Goal: Information Seeking & Learning: Learn about a topic

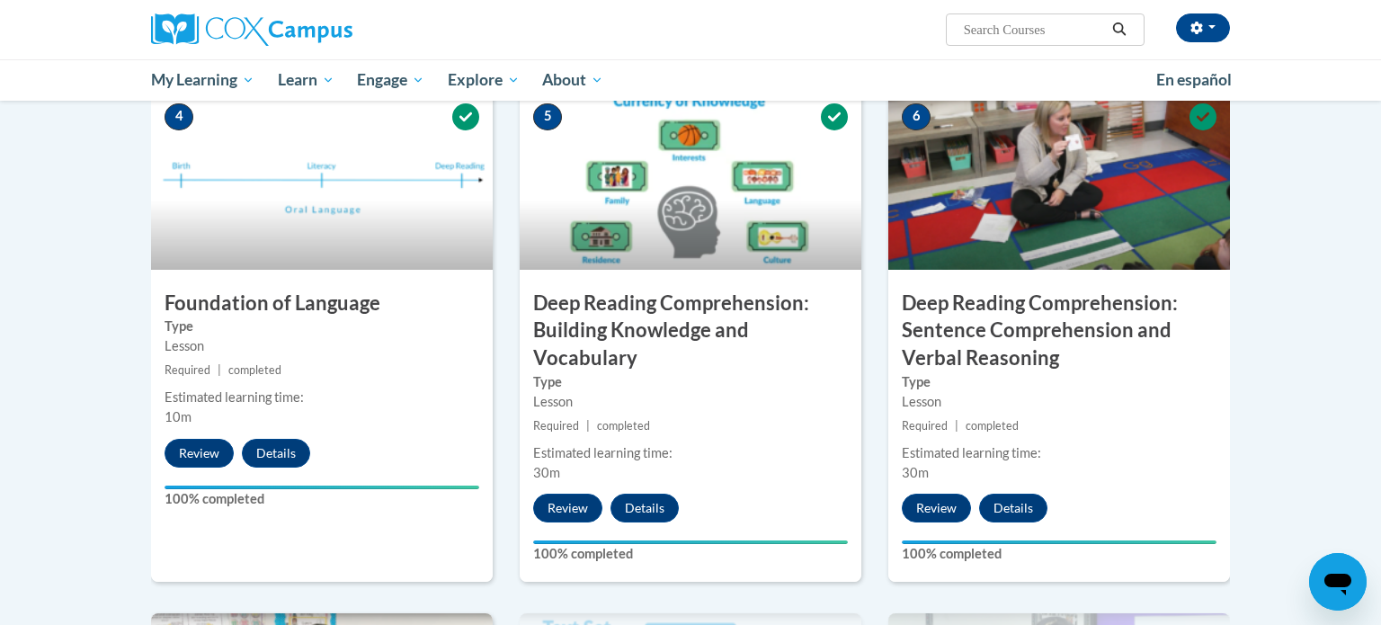
scroll to position [852, 0]
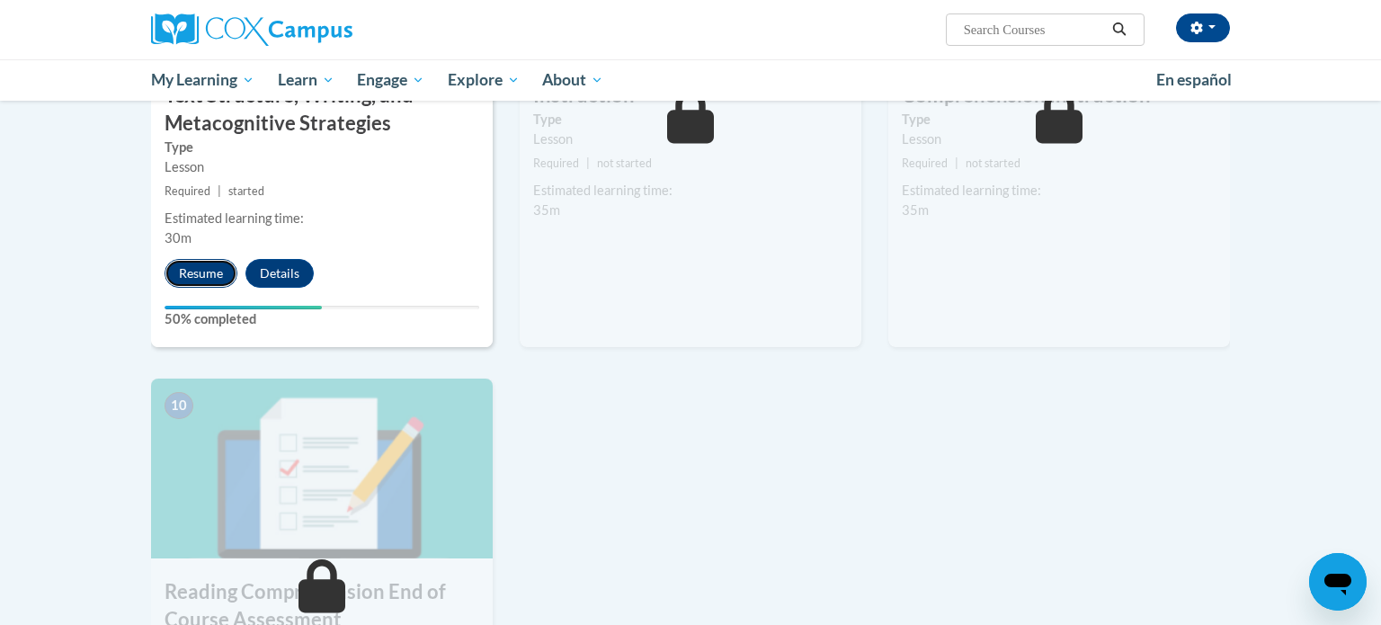
click at [209, 277] on button "Resume" at bounding box center [200, 273] width 73 height 29
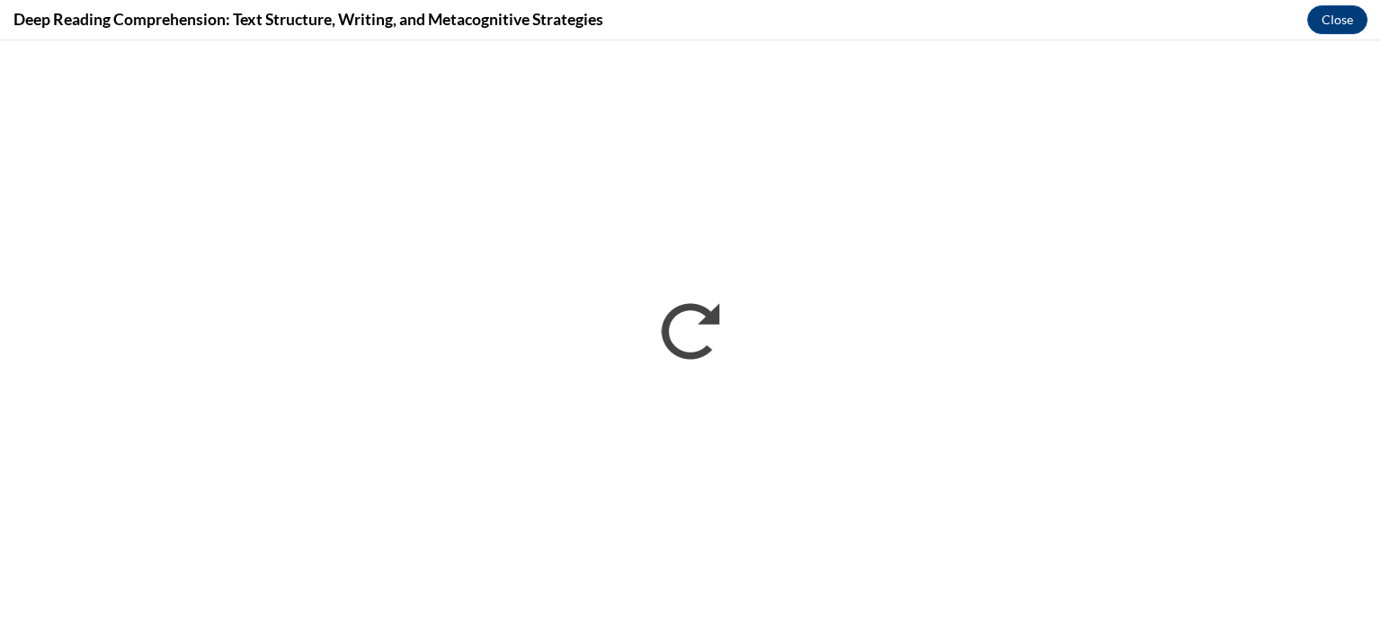
scroll to position [1467, 0]
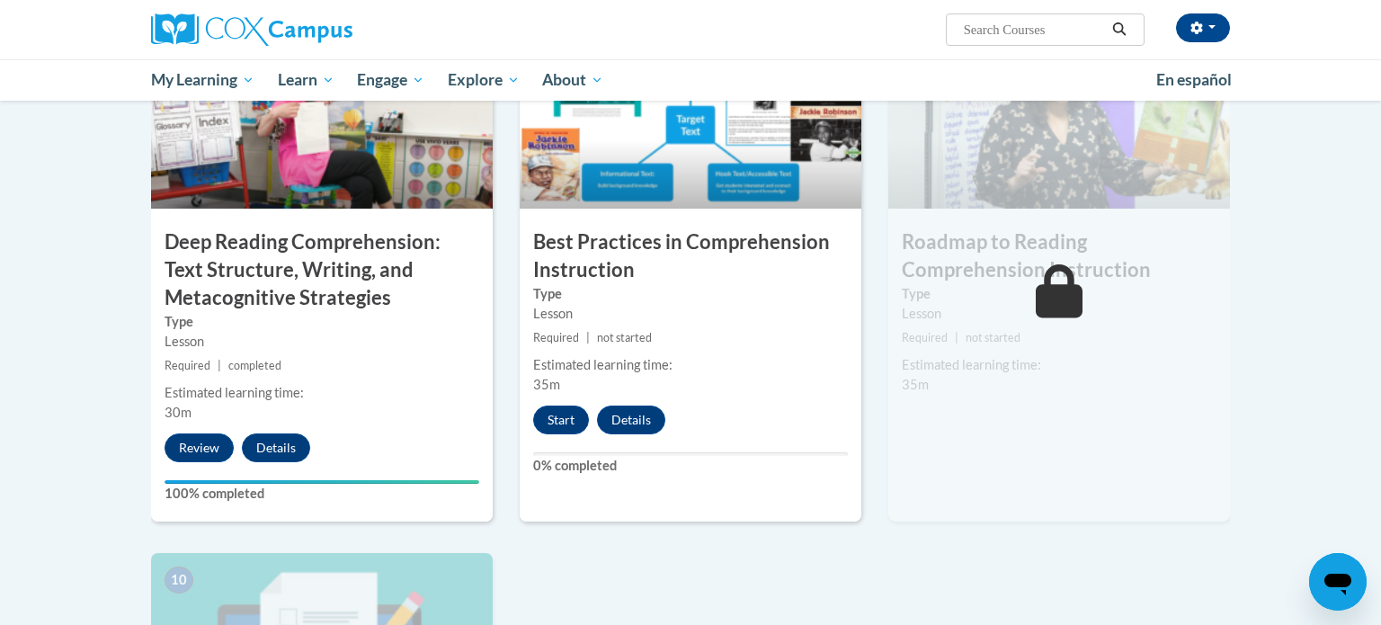
scroll to position [1427, 0]
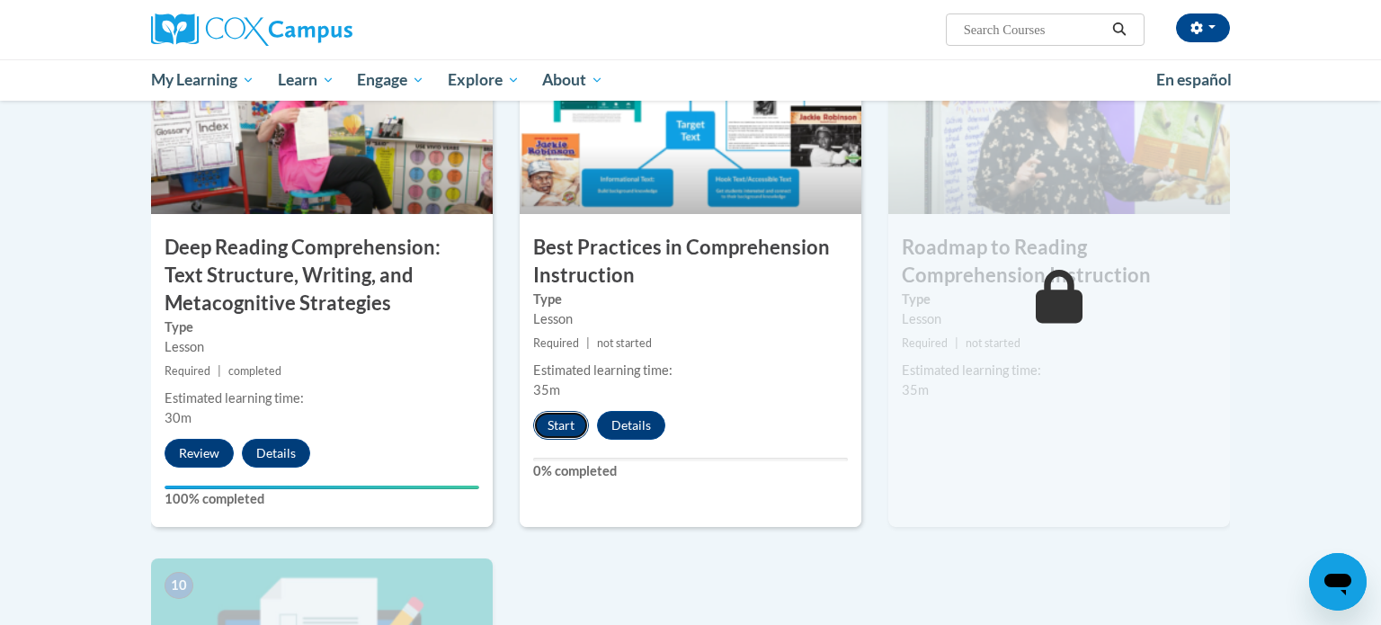
click at [555, 429] on button "Start" at bounding box center [561, 425] width 56 height 29
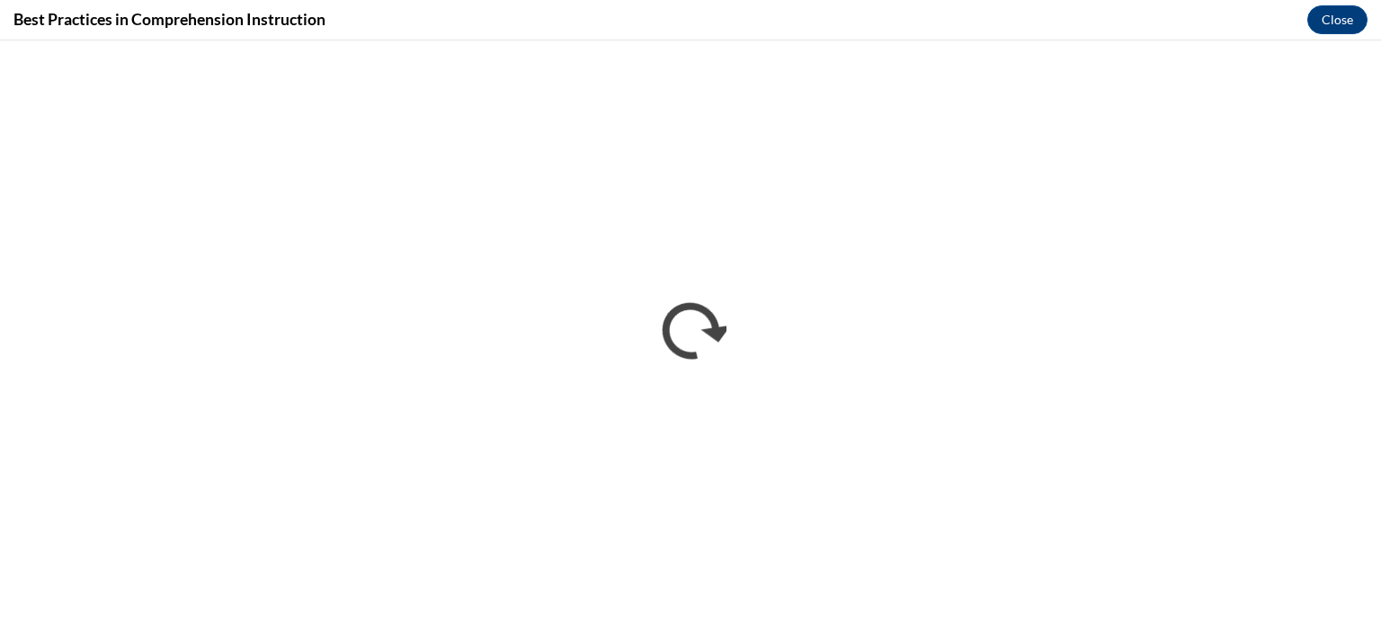
scroll to position [0, 0]
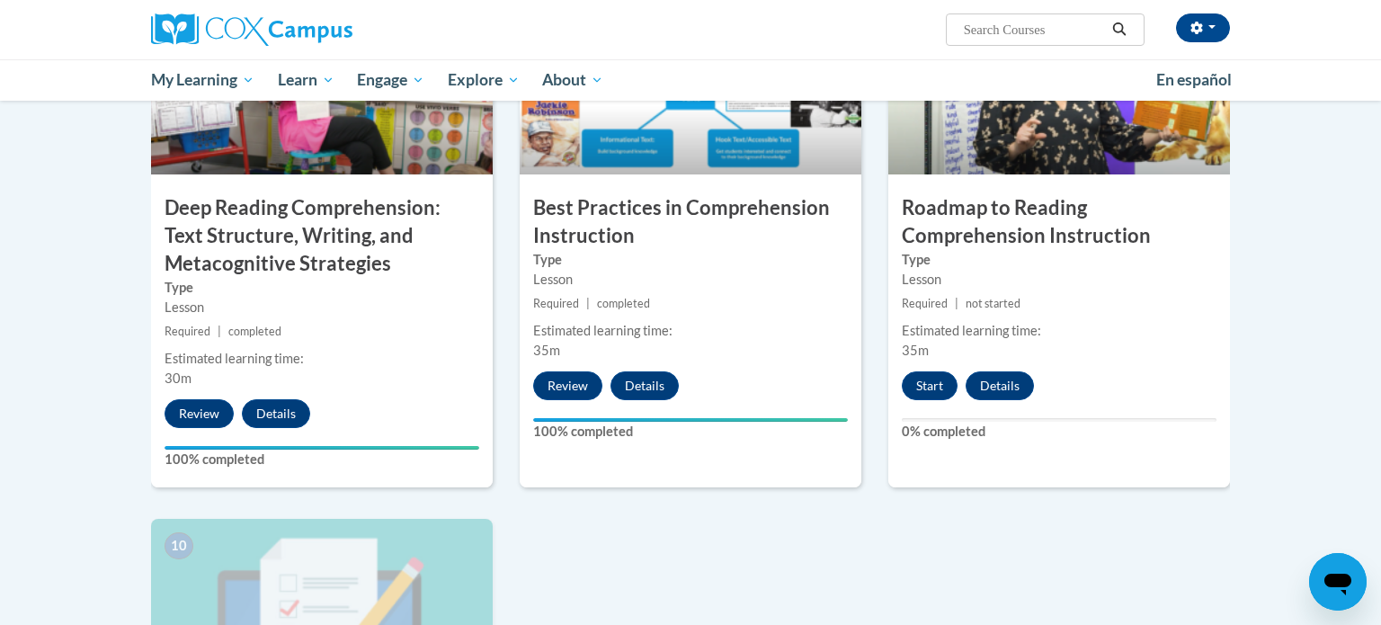
scroll to position [1470, 0]
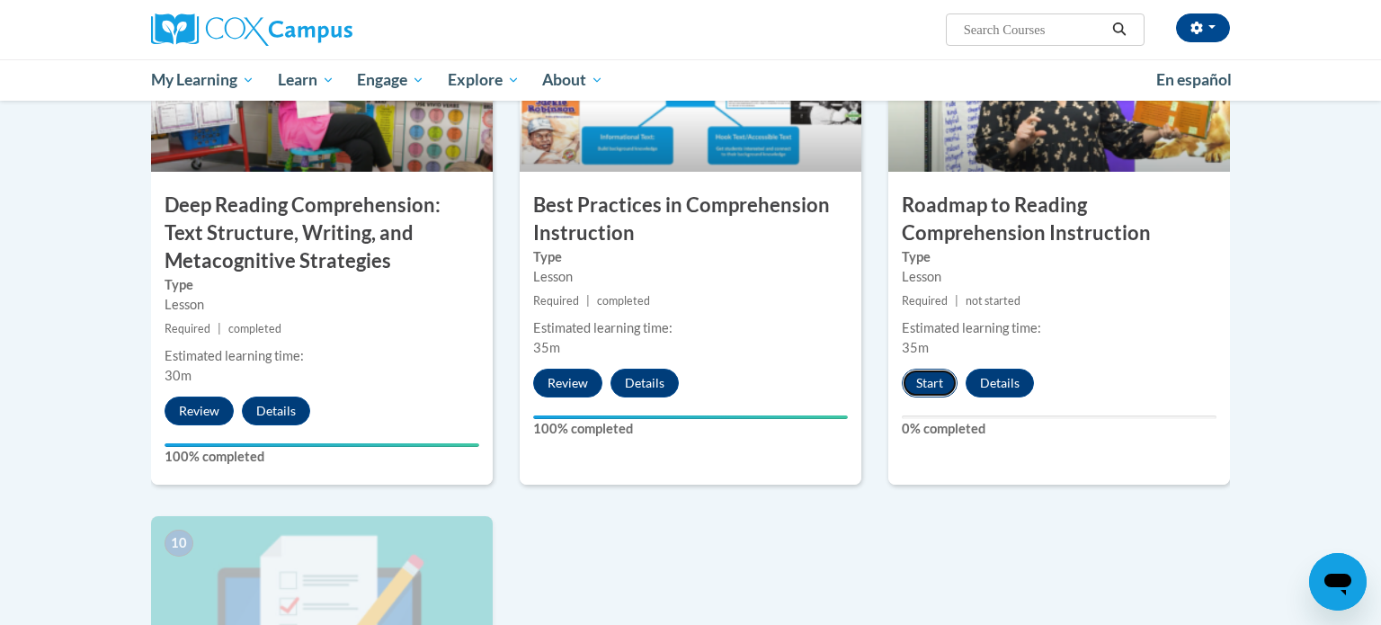
click at [919, 379] on button "Start" at bounding box center [929, 383] width 56 height 29
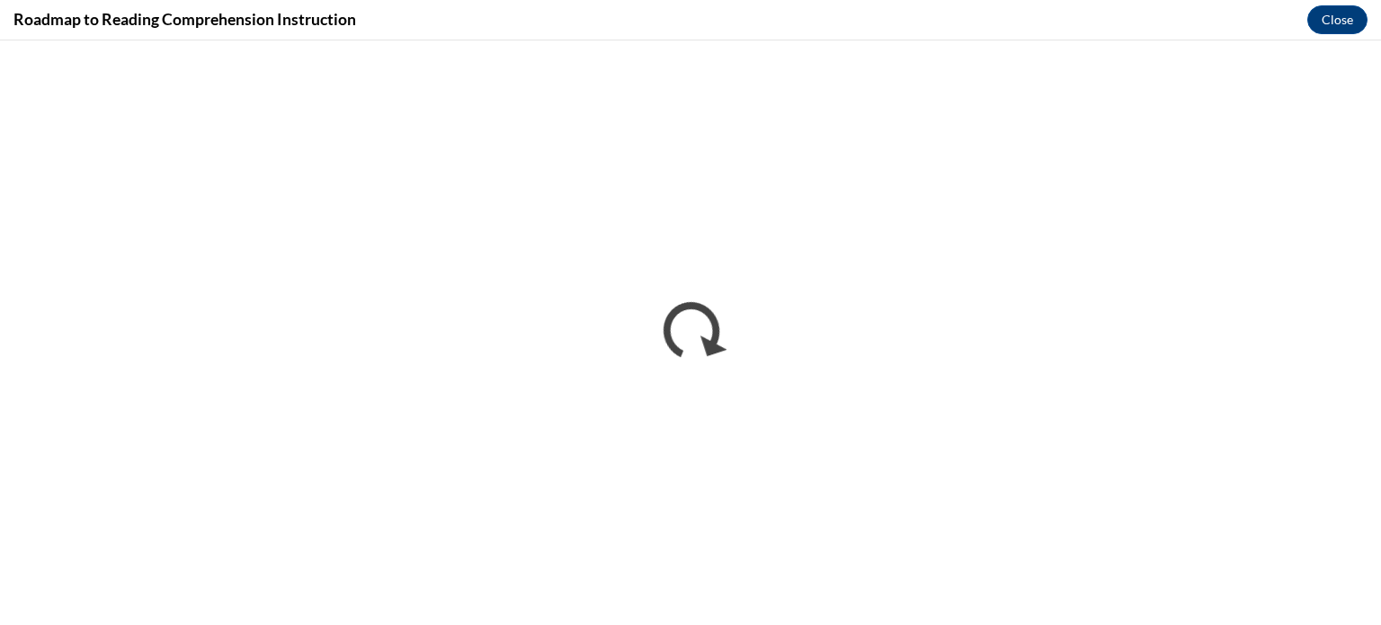
scroll to position [0, 0]
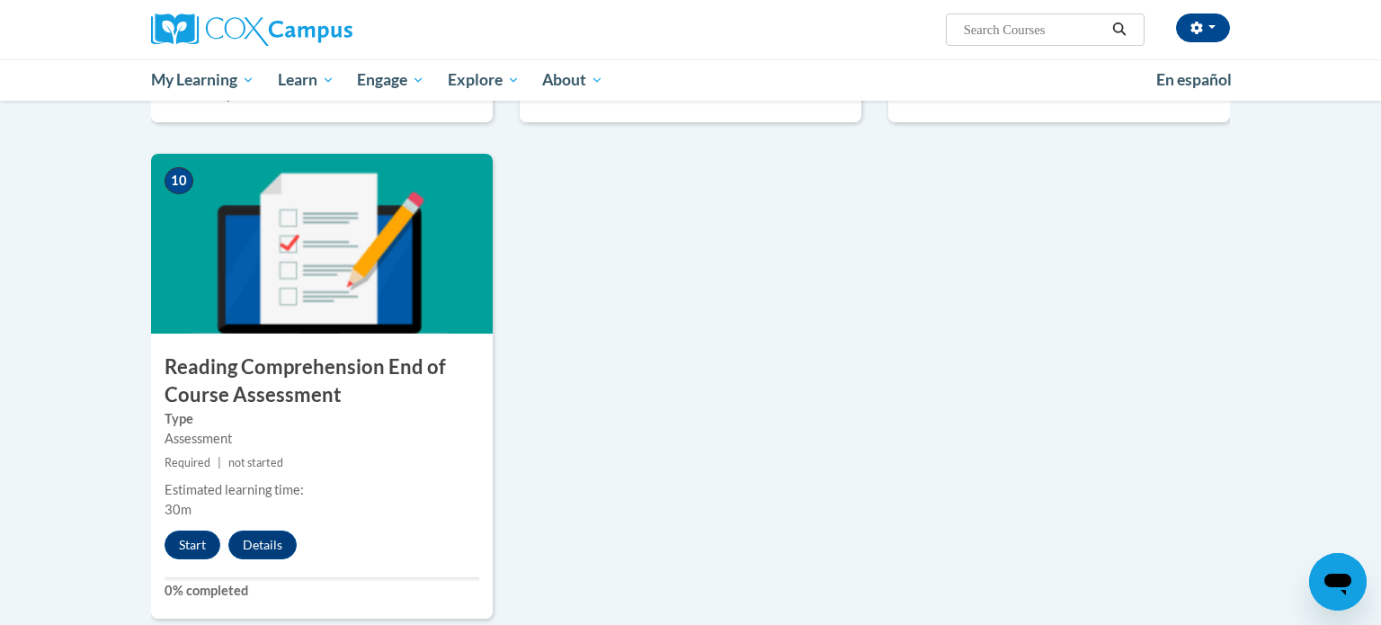
scroll to position [1835, 0]
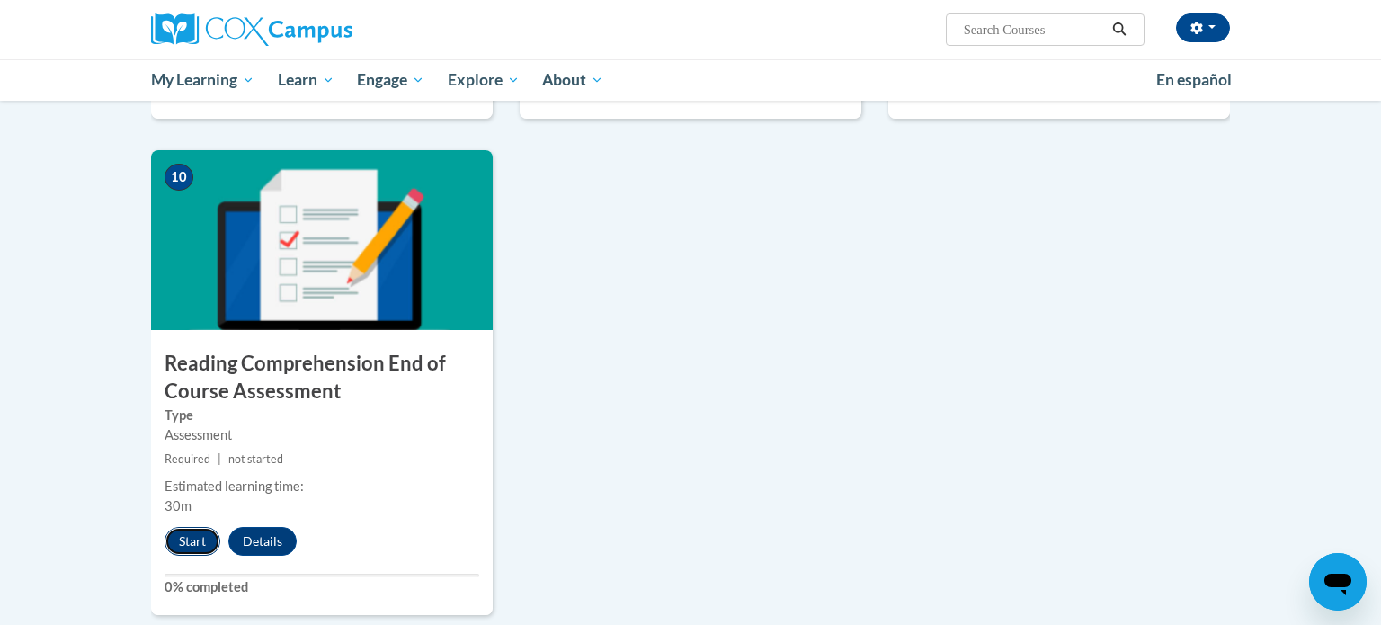
click at [197, 534] on button "Start" at bounding box center [192, 541] width 56 height 29
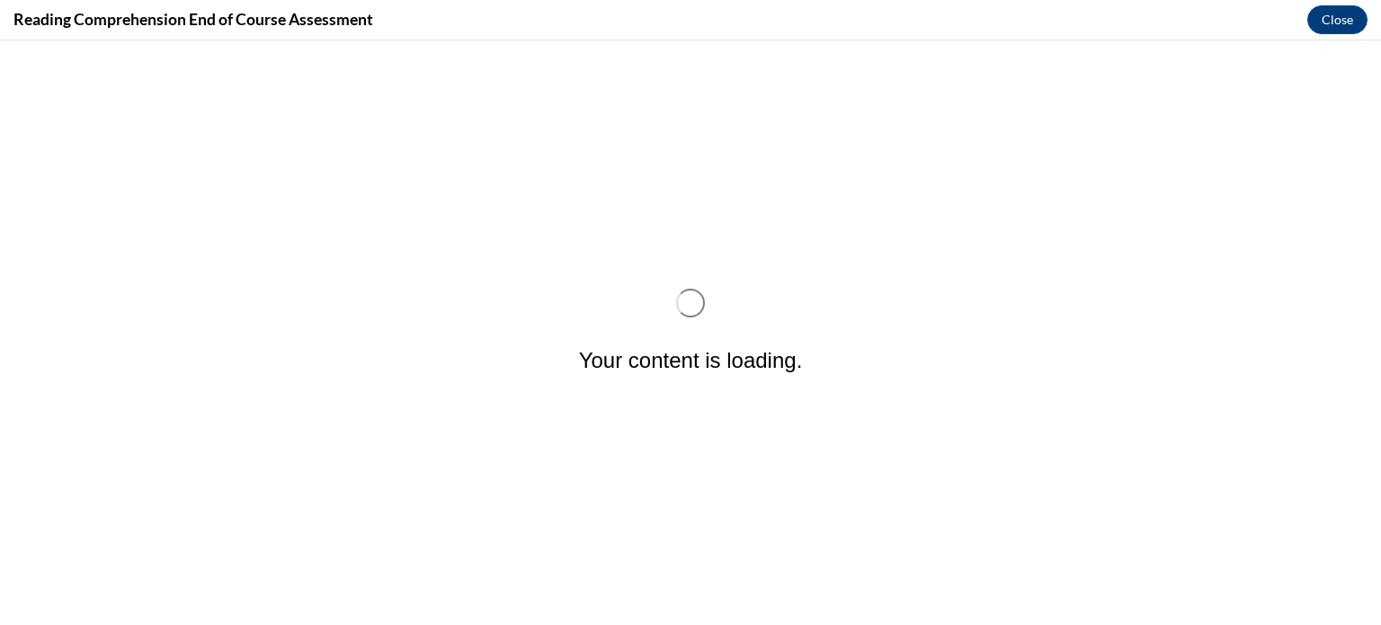
scroll to position [0, 0]
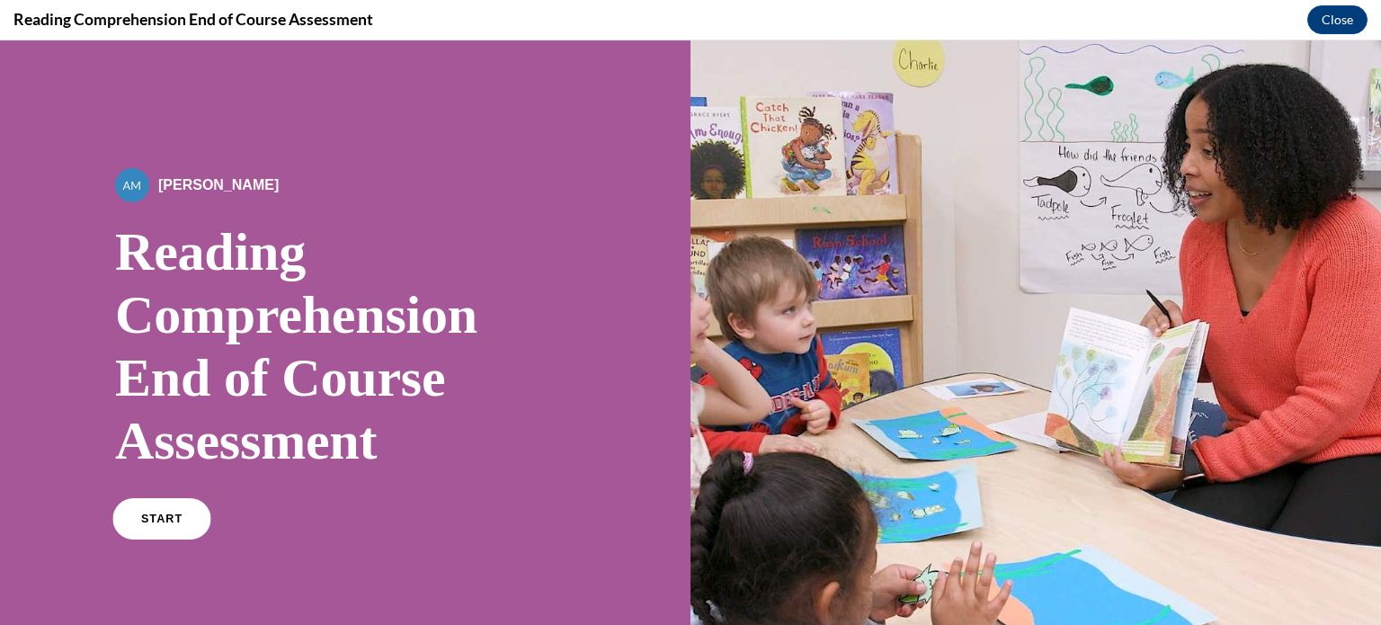
click at [183, 519] on link "START" at bounding box center [161, 518] width 98 height 41
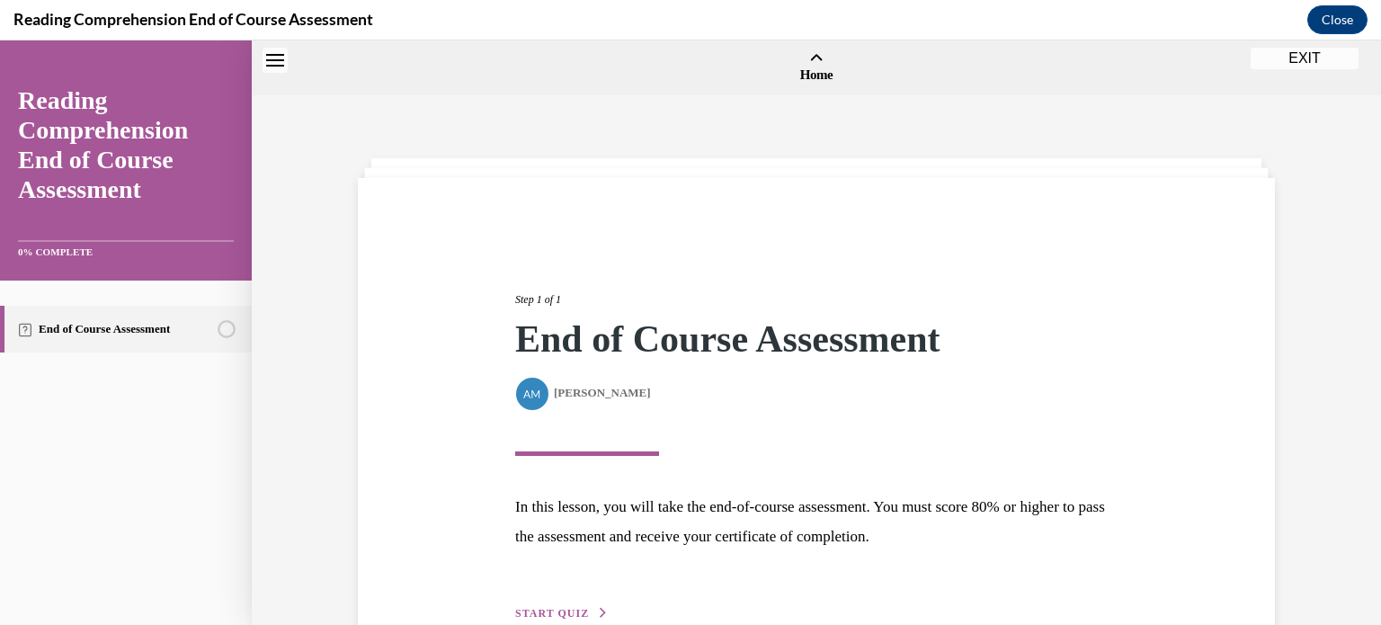
scroll to position [56, 0]
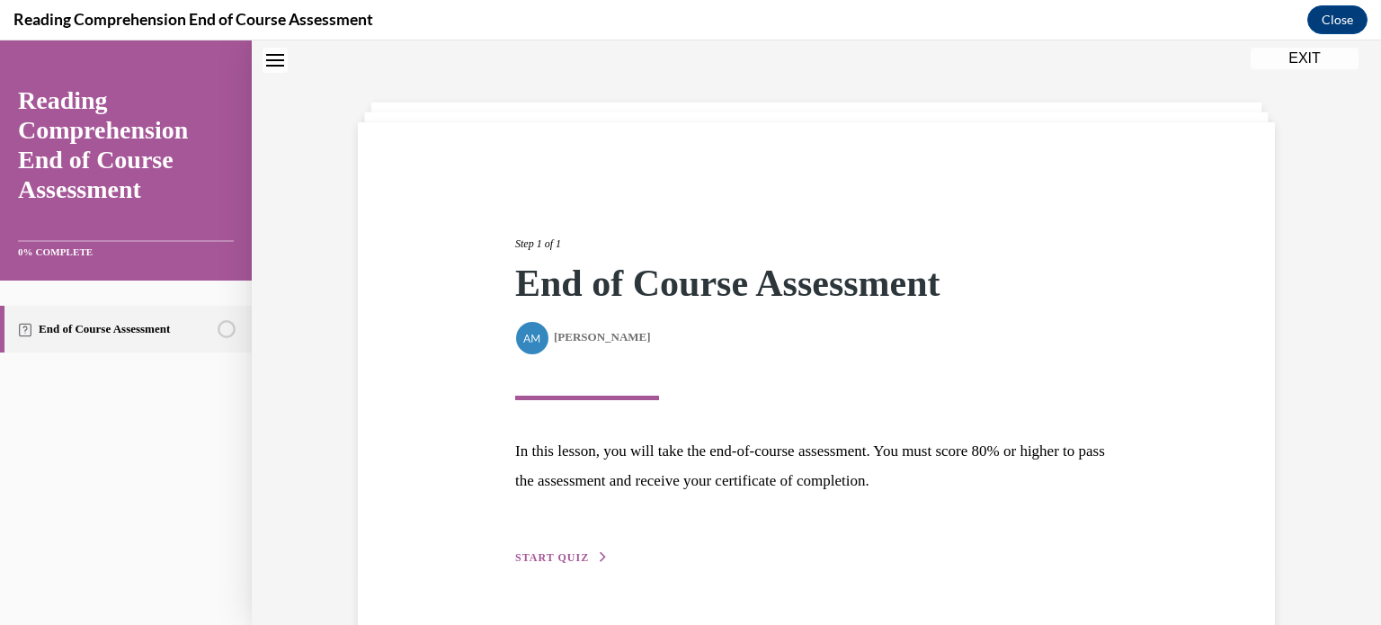
click at [532, 551] on span "START QUIZ" at bounding box center [552, 557] width 74 height 13
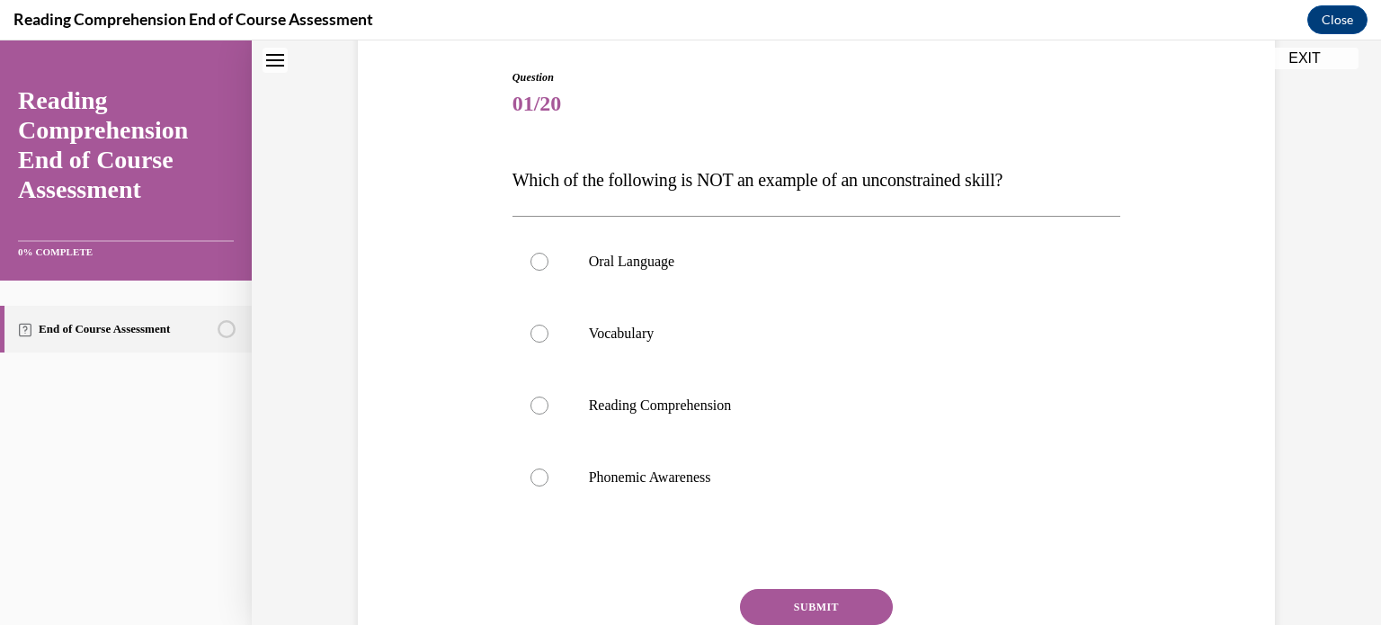
scroll to position [180, 0]
click at [543, 474] on div at bounding box center [539, 478] width 18 height 18
click at [543, 474] on input "Phonemic Awareness" at bounding box center [539, 478] width 18 height 18
radio input "true"
click at [768, 604] on button "SUBMIT" at bounding box center [816, 608] width 153 height 36
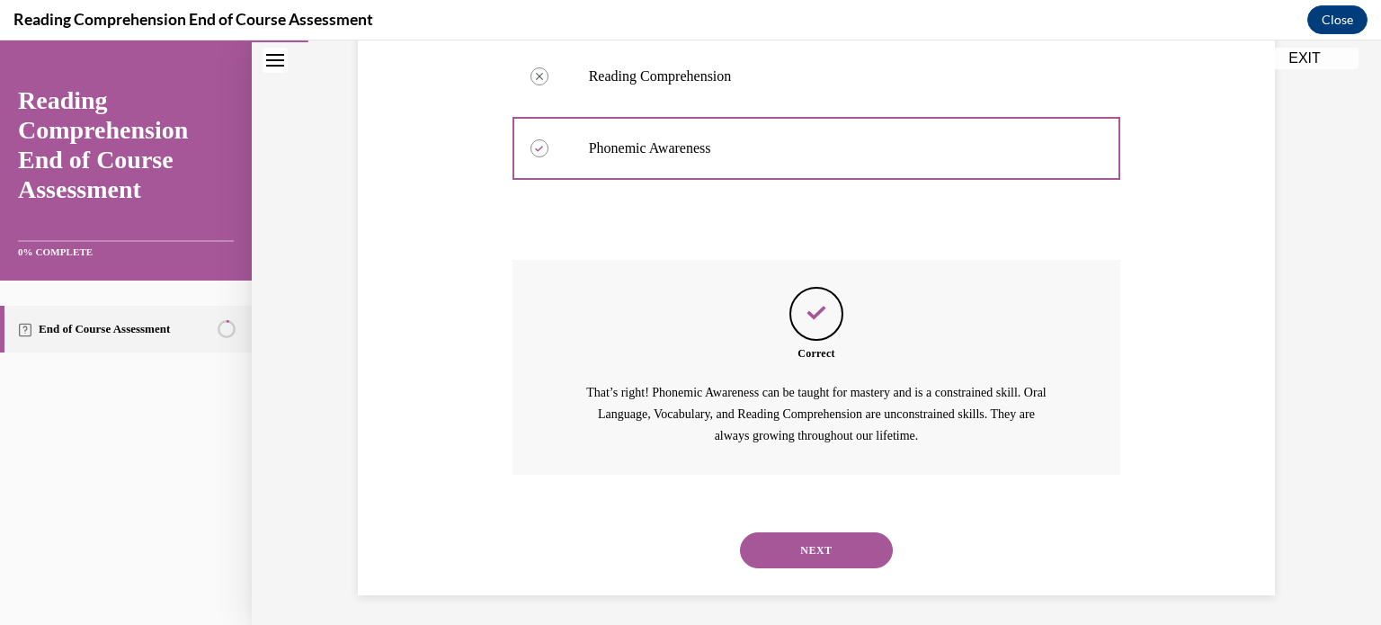
scroll to position [515, 0]
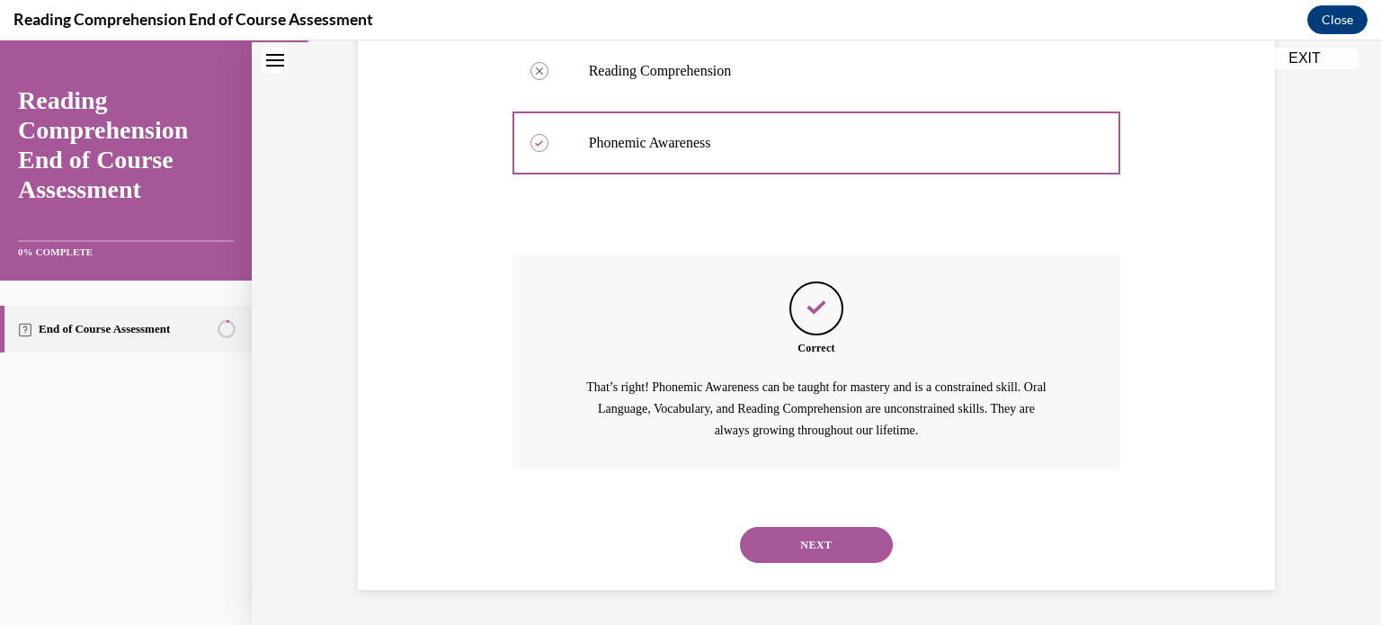
click at [830, 517] on div "NEXT" at bounding box center [816, 545] width 608 height 72
click at [828, 541] on button "NEXT" at bounding box center [816, 545] width 153 height 36
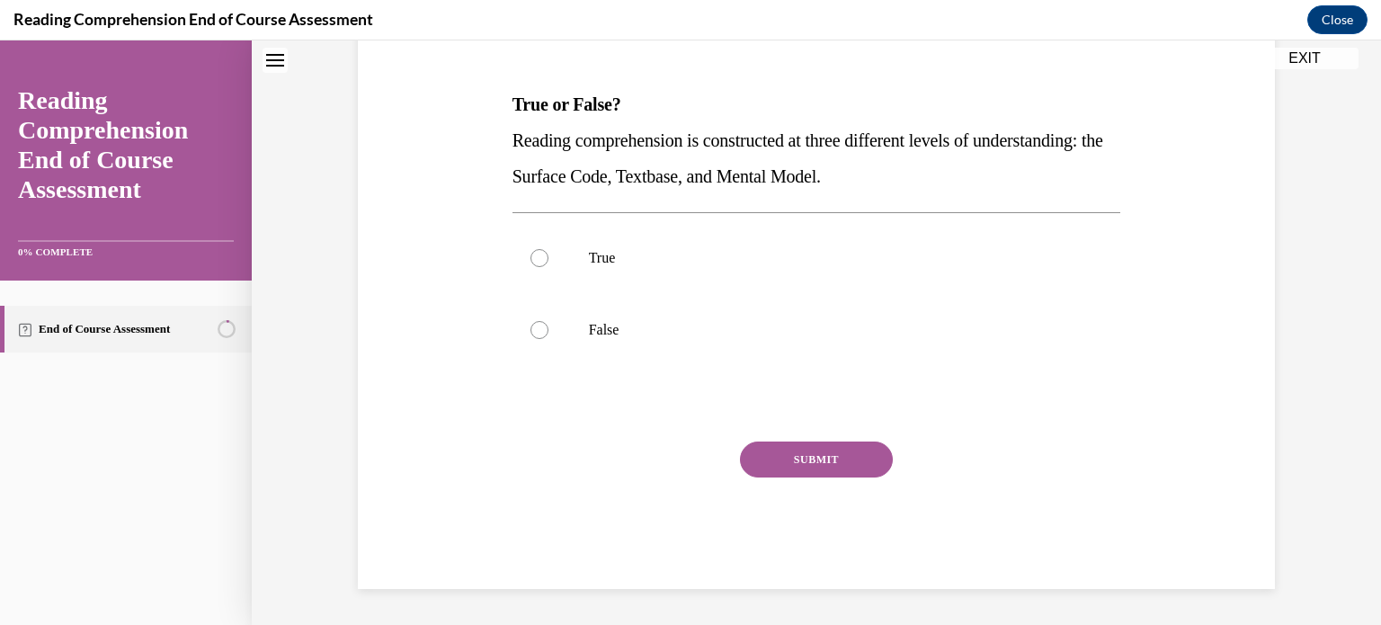
scroll to position [0, 0]
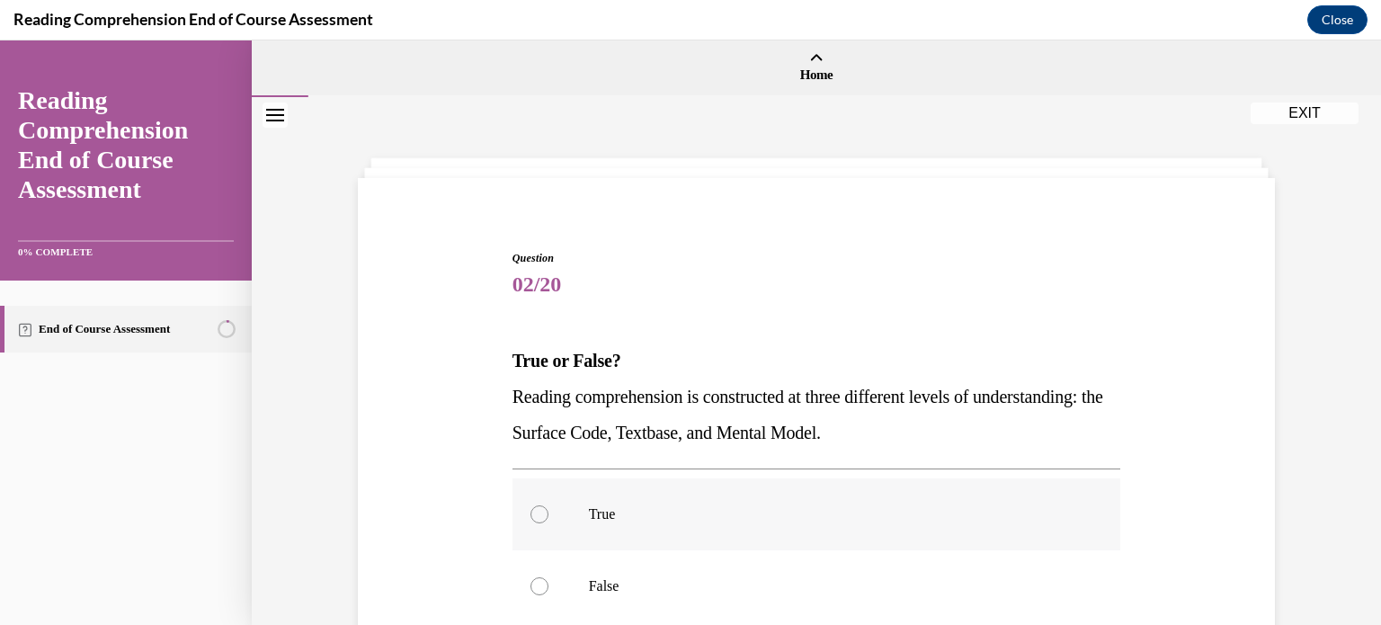
click at [780, 535] on label "True" at bounding box center [816, 514] width 608 height 72
click at [548, 523] on input "True" at bounding box center [539, 514] width 18 height 18
radio input "true"
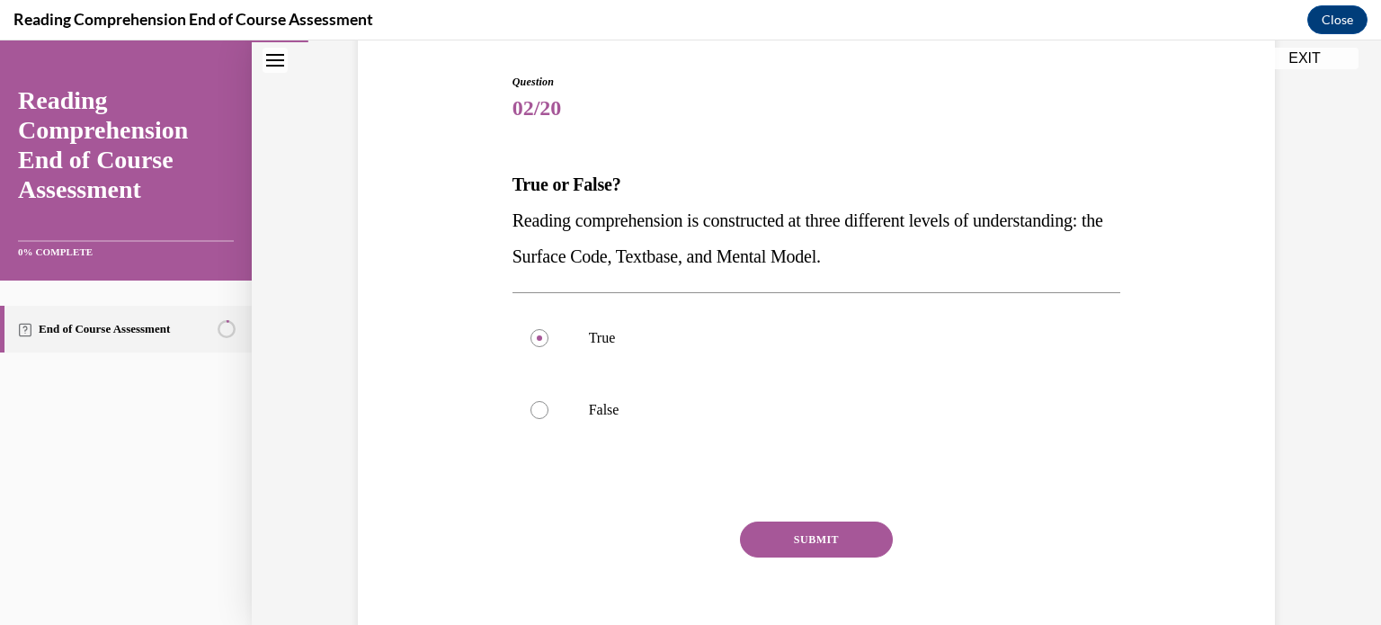
click at [799, 533] on button "SUBMIT" at bounding box center [816, 539] width 153 height 36
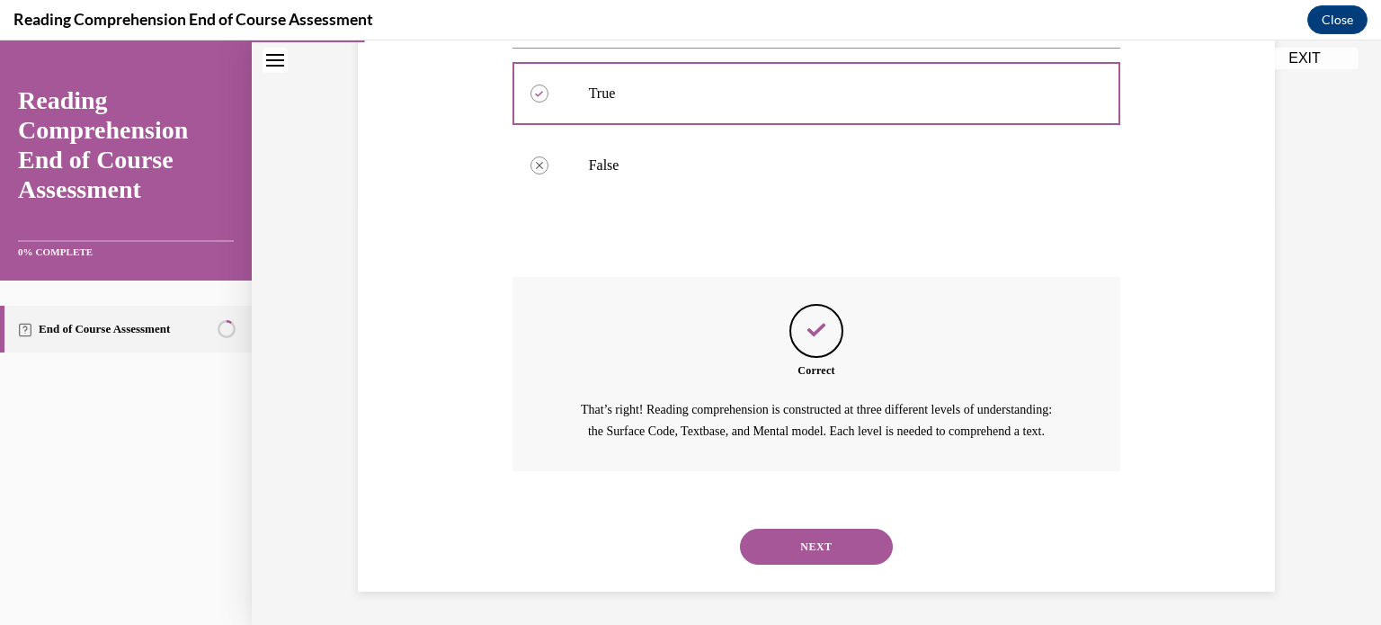
scroll to position [443, 0]
click at [799, 531] on button "NEXT" at bounding box center [816, 544] width 153 height 36
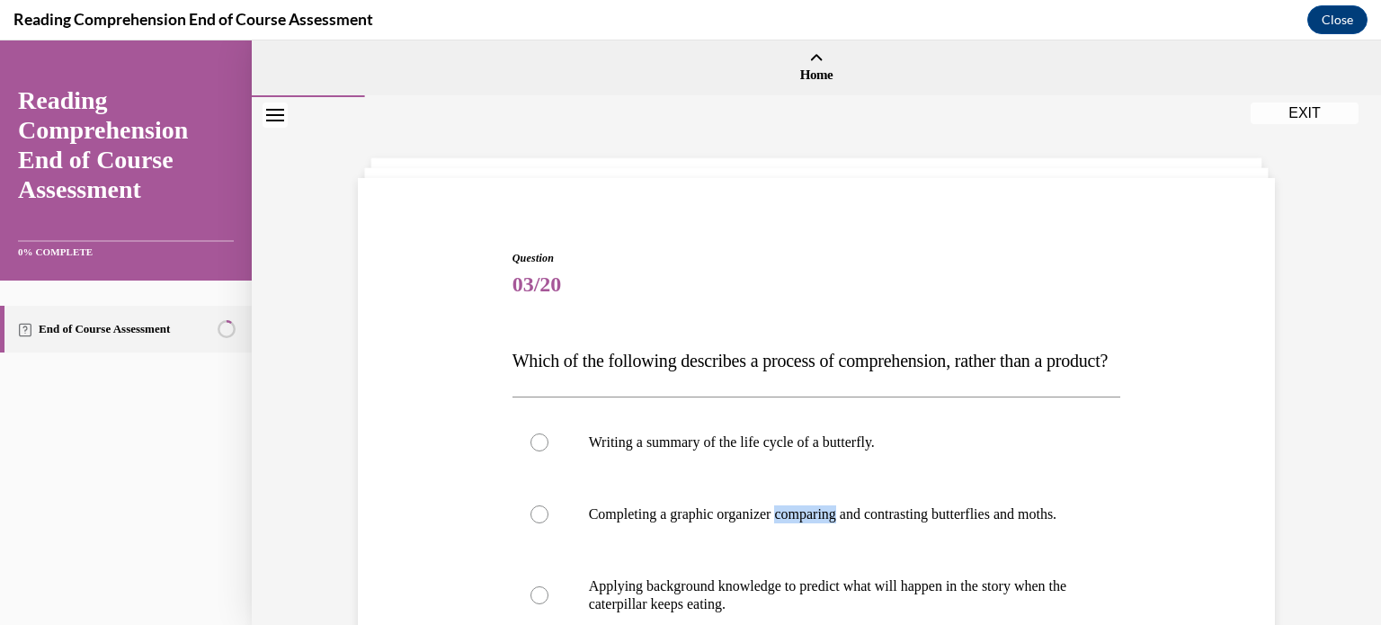
click at [799, 523] on p "Completing a graphic organizer comparing and contrasting butterflies and moths." at bounding box center [832, 514] width 487 height 18
click at [548, 523] on input "Completing a graphic organizer comparing and contrasting butterflies and moths." at bounding box center [539, 514] width 18 height 18
radio input "true"
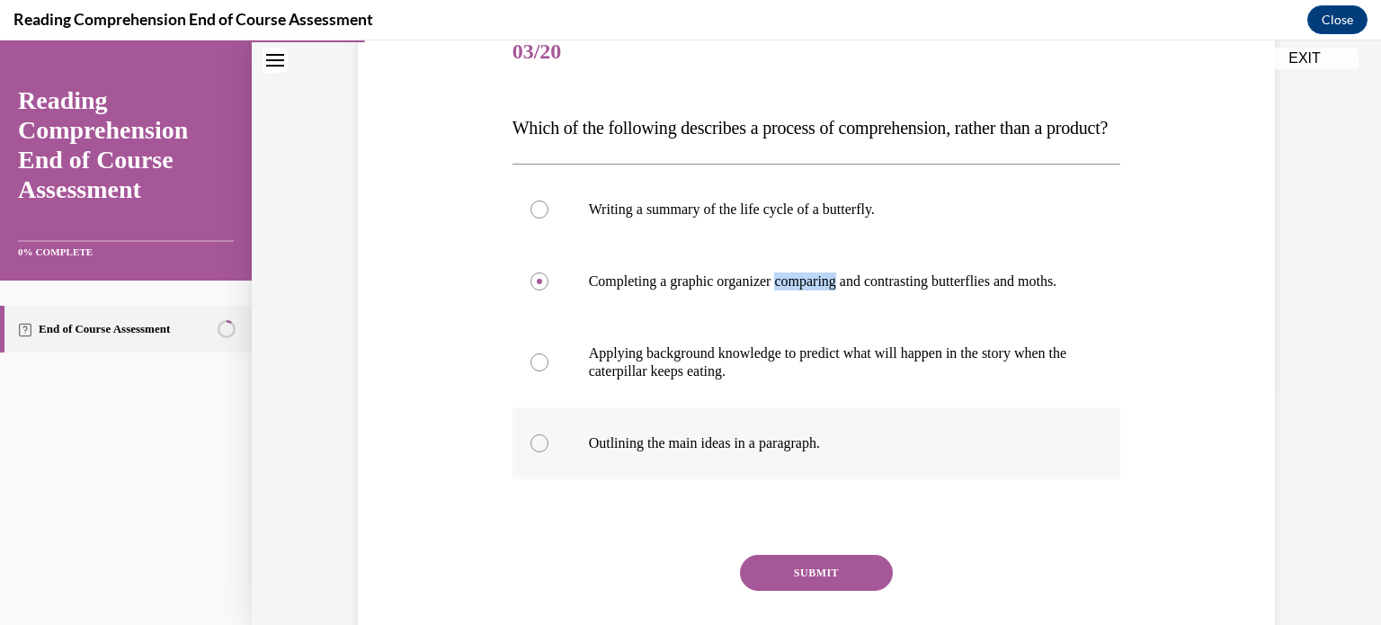
scroll to position [234, 0]
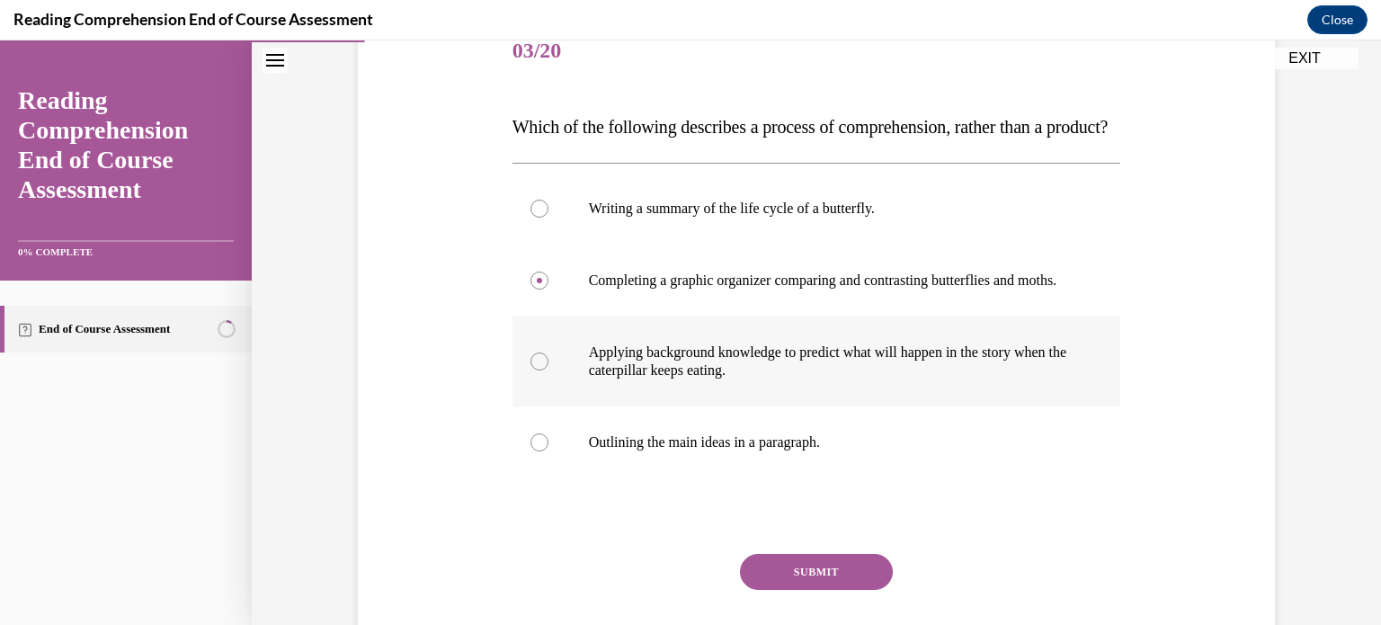
click at [642, 406] on label "Applying background knowledge to predict what will happen in the story when the…" at bounding box center [816, 361] width 608 height 90
click at [548, 370] on input "Applying background knowledge to predict what will happen in the story when the…" at bounding box center [539, 361] width 18 height 18
radio input "true"
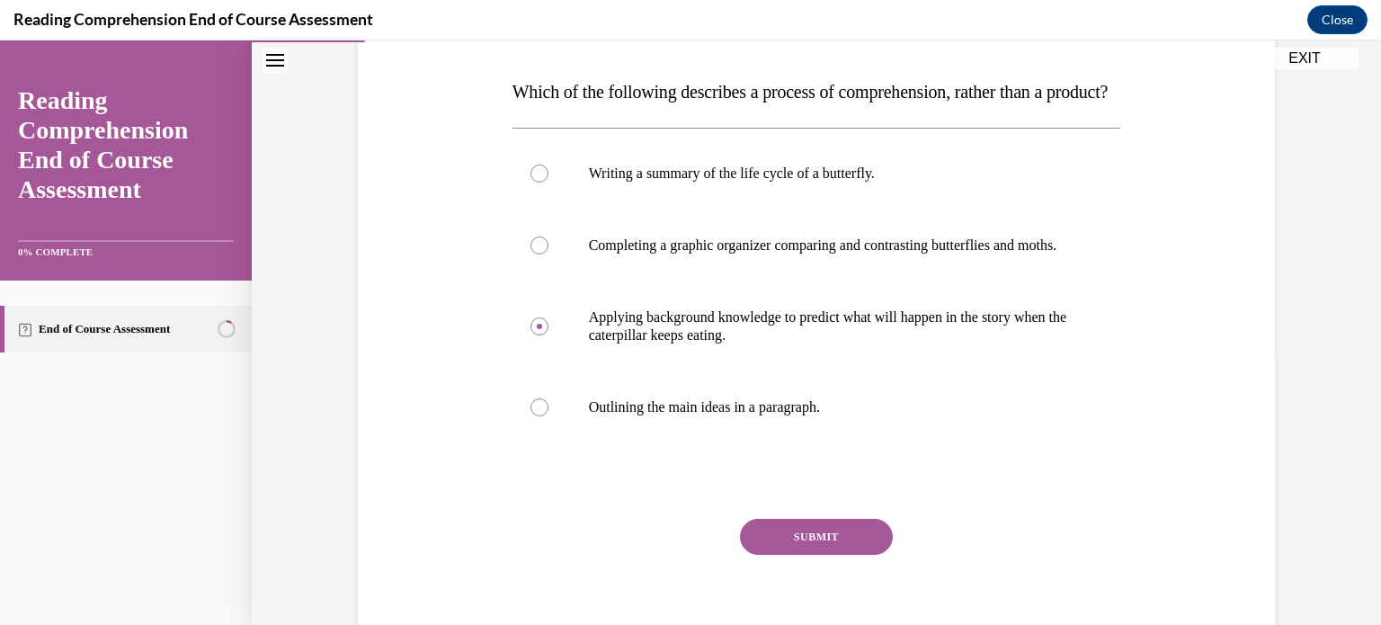
scroll to position [273, 0]
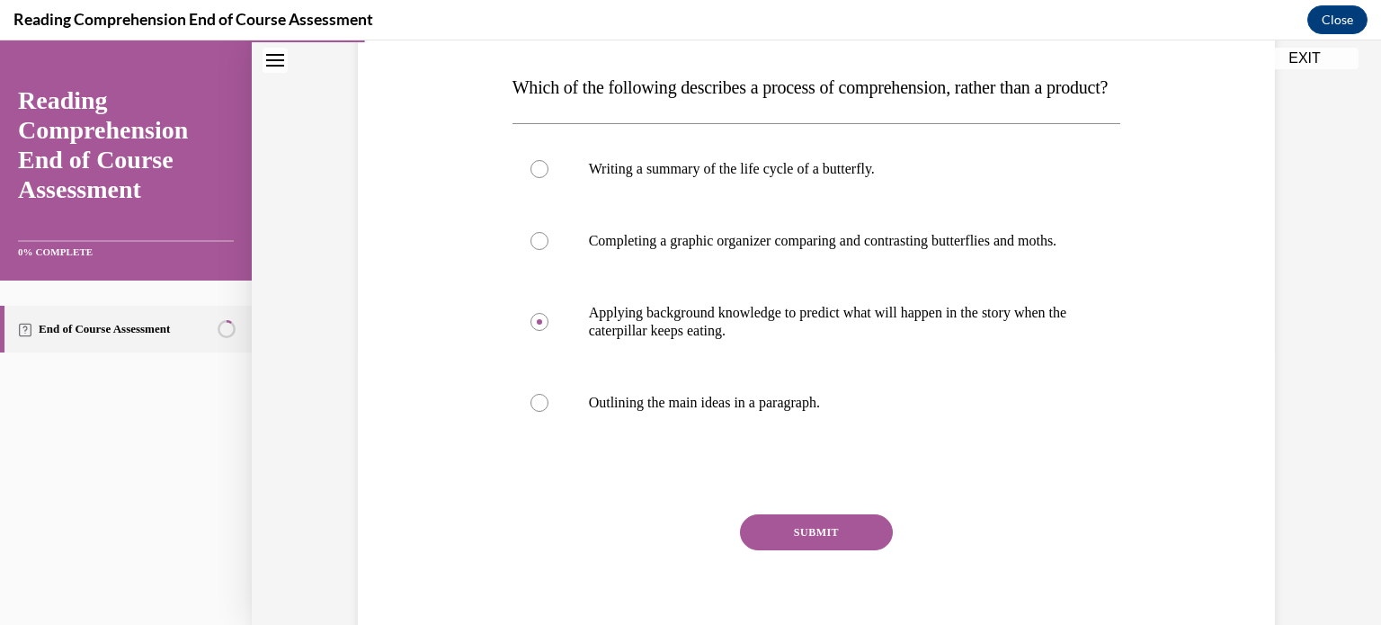
click at [819, 550] on button "SUBMIT" at bounding box center [816, 532] width 153 height 36
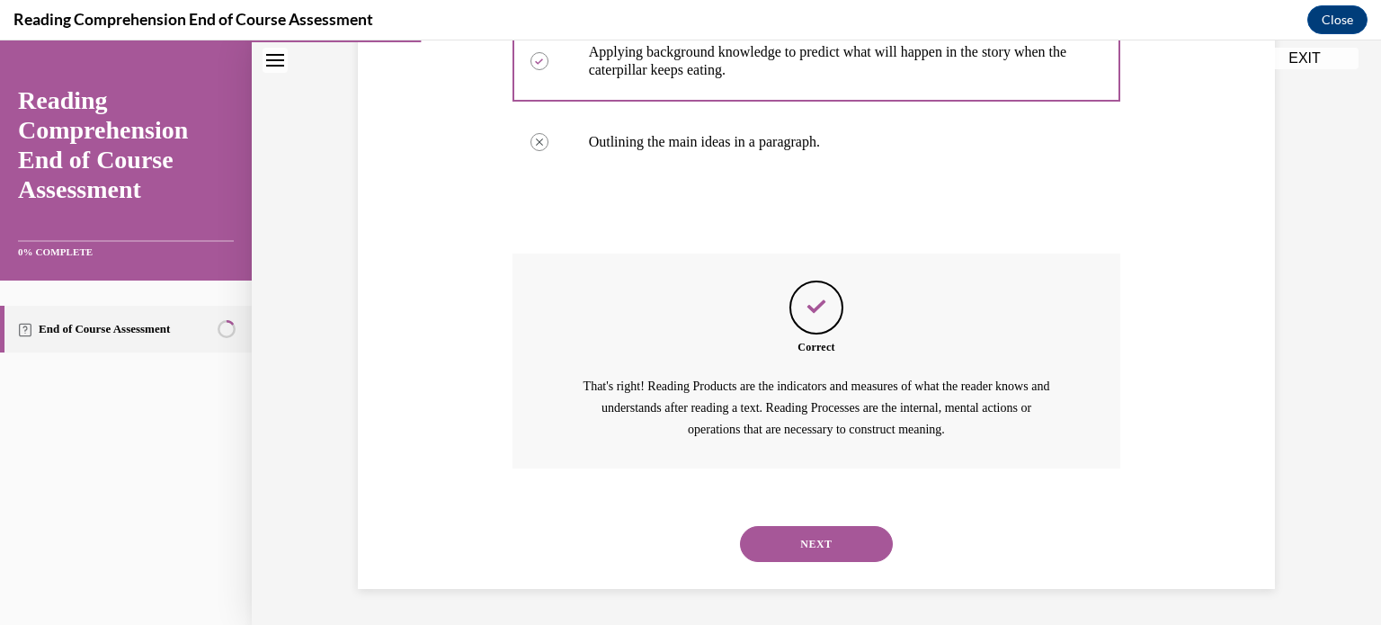
scroll to position [587, 0]
click at [845, 550] on button "NEXT" at bounding box center [816, 544] width 153 height 36
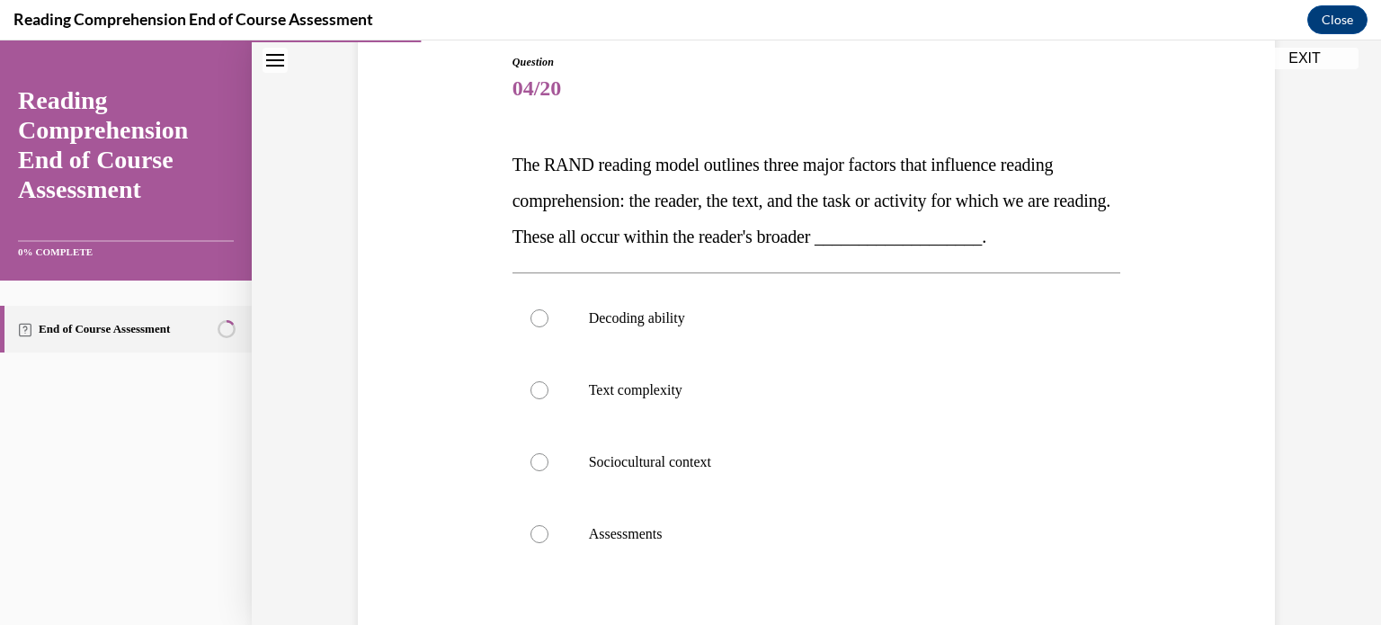
scroll to position [207, 0]
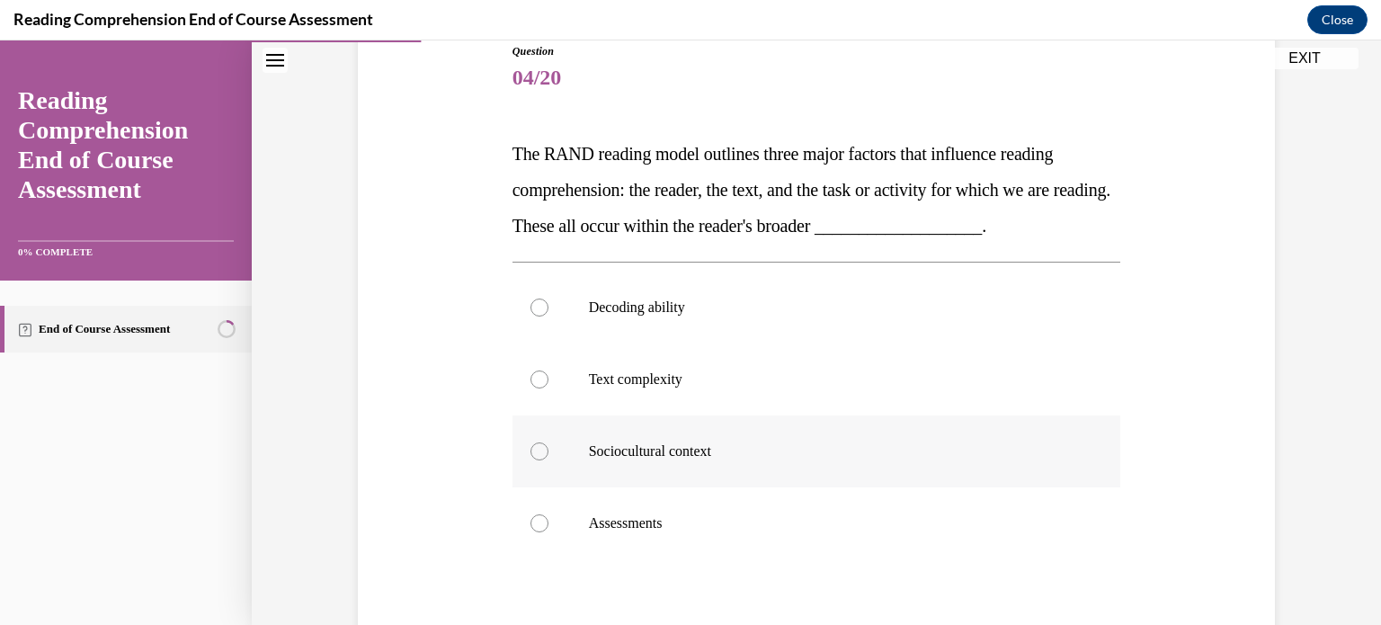
click at [809, 479] on label "Sociocultural context" at bounding box center [816, 451] width 608 height 72
click at [548, 460] on input "Sociocultural context" at bounding box center [539, 451] width 18 height 18
radio input "true"
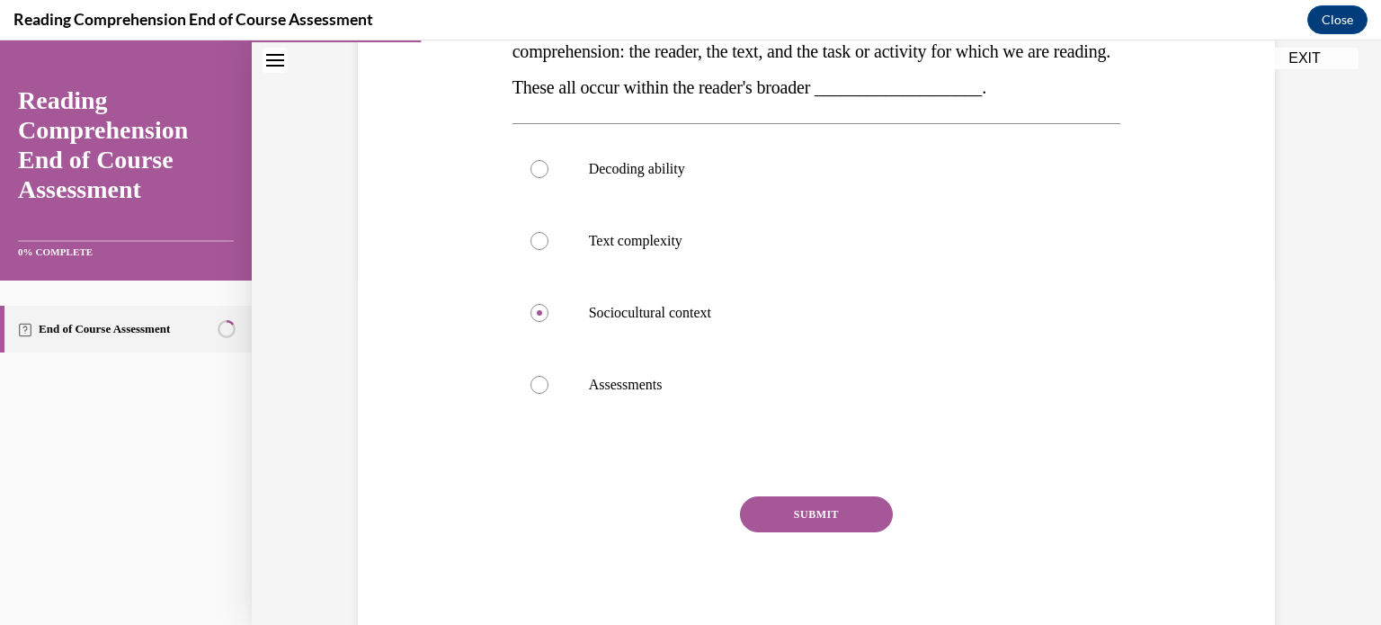
click at [821, 509] on button "SUBMIT" at bounding box center [816, 514] width 153 height 36
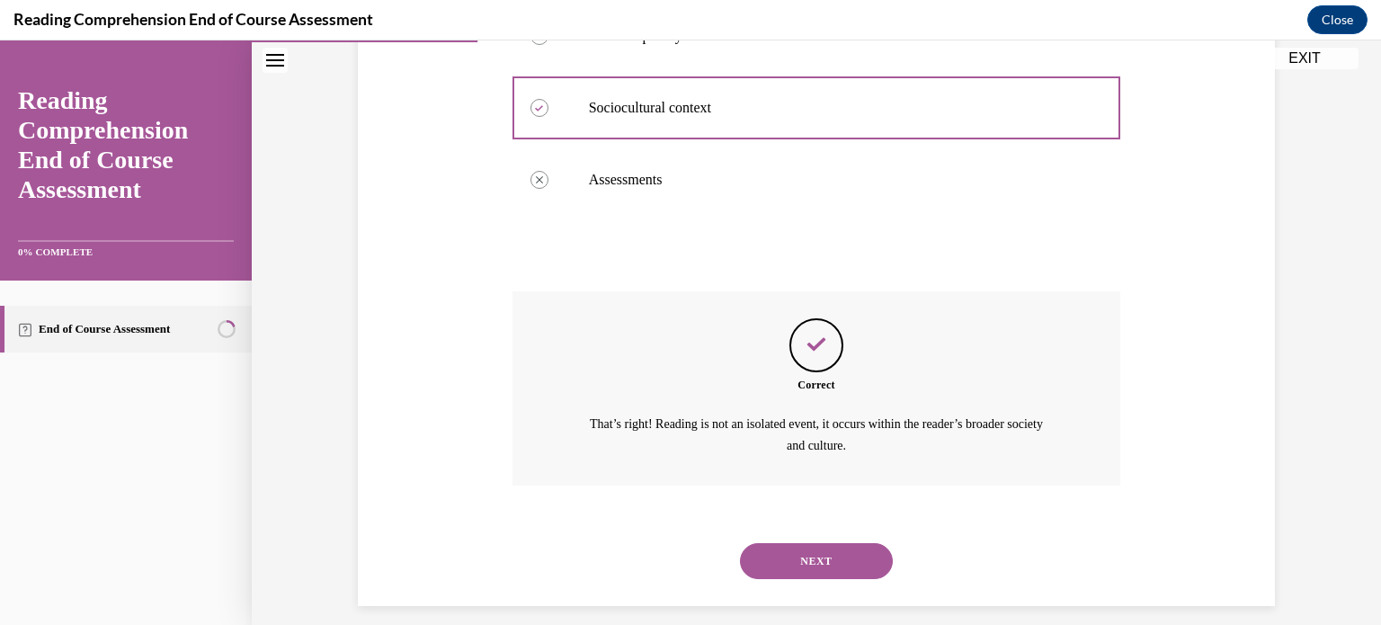
scroll to position [566, 0]
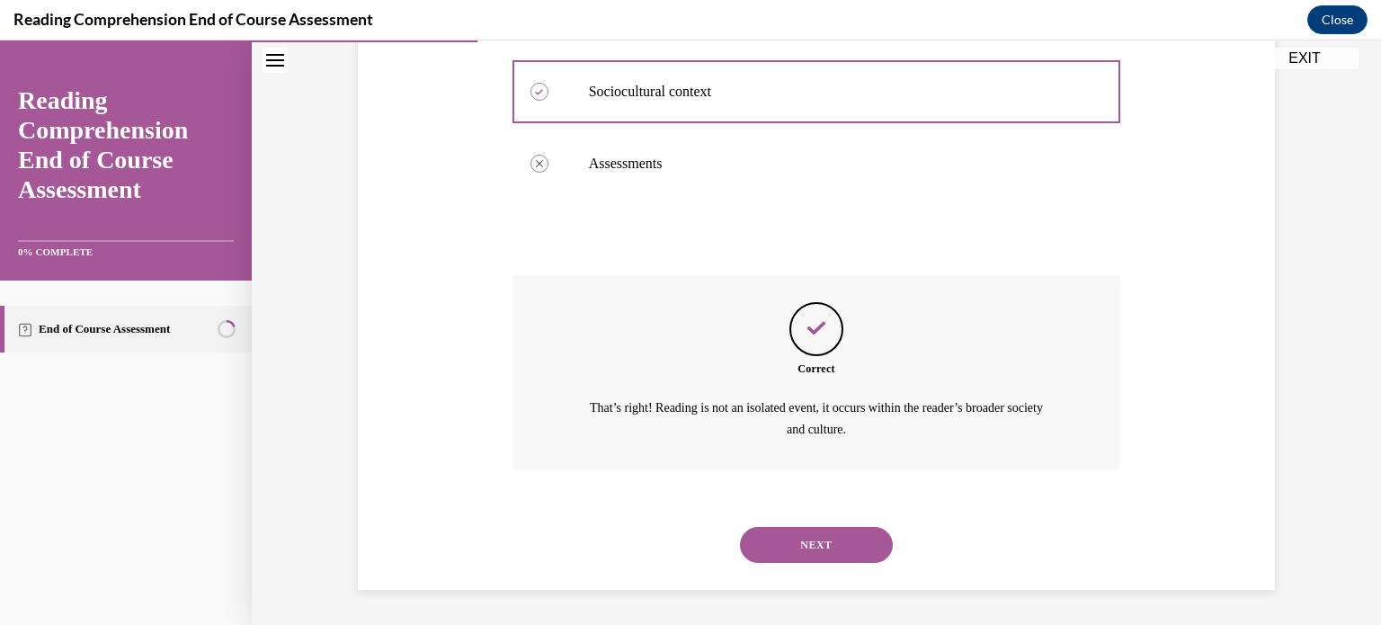
click at [823, 533] on button "NEXT" at bounding box center [816, 545] width 153 height 36
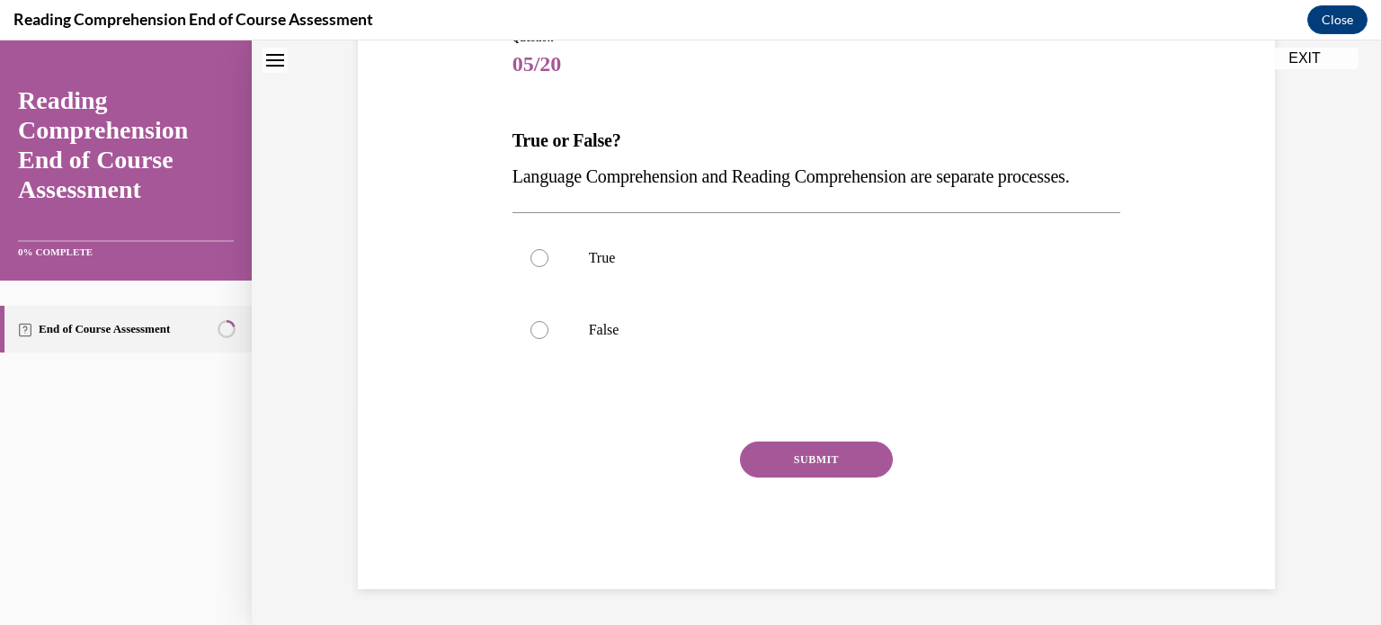
scroll to position [0, 0]
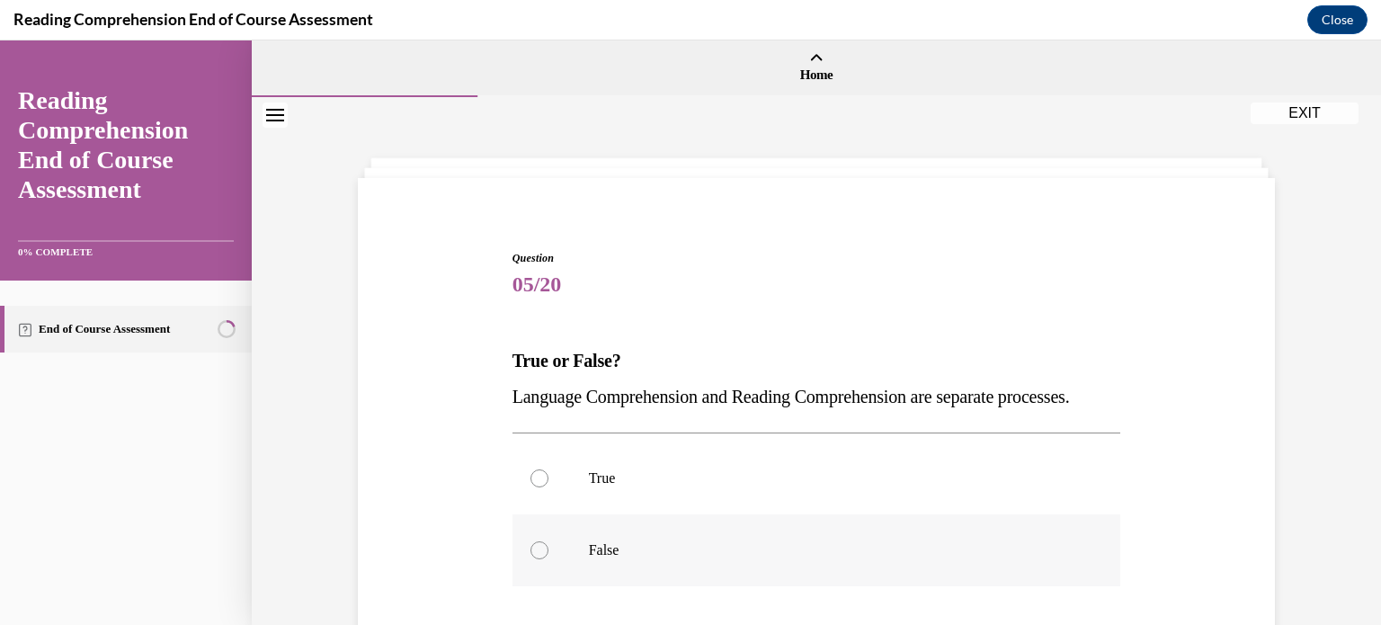
click at [805, 565] on label "False" at bounding box center [816, 550] width 608 height 72
click at [548, 559] on input "False" at bounding box center [539, 550] width 18 height 18
radio input "true"
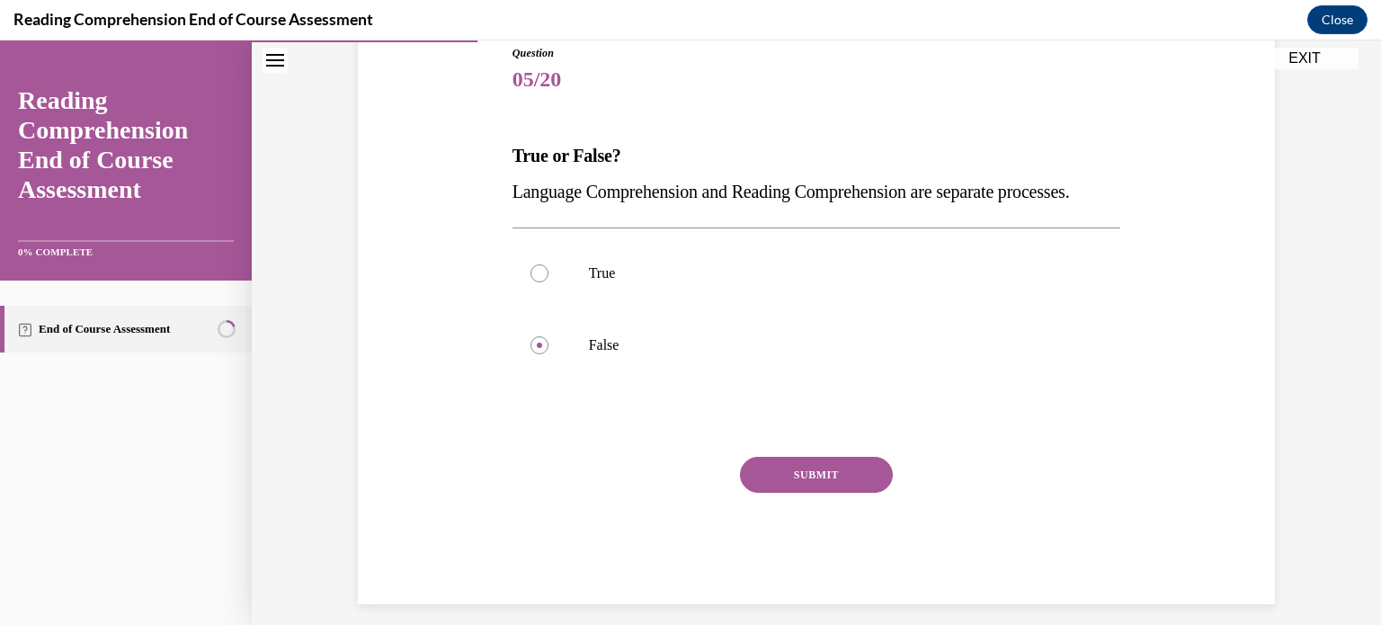
click at [826, 493] on button "SUBMIT" at bounding box center [816, 475] width 153 height 36
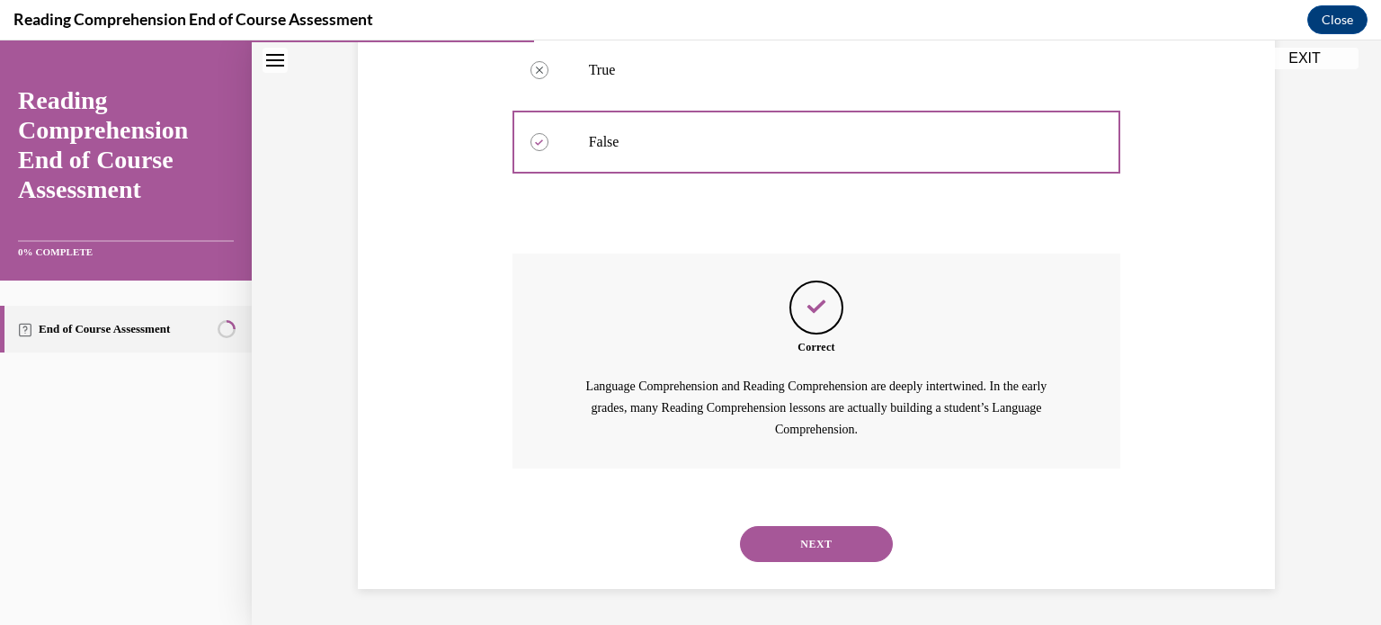
scroll to position [443, 0]
click at [830, 538] on button "NEXT" at bounding box center [816, 544] width 153 height 36
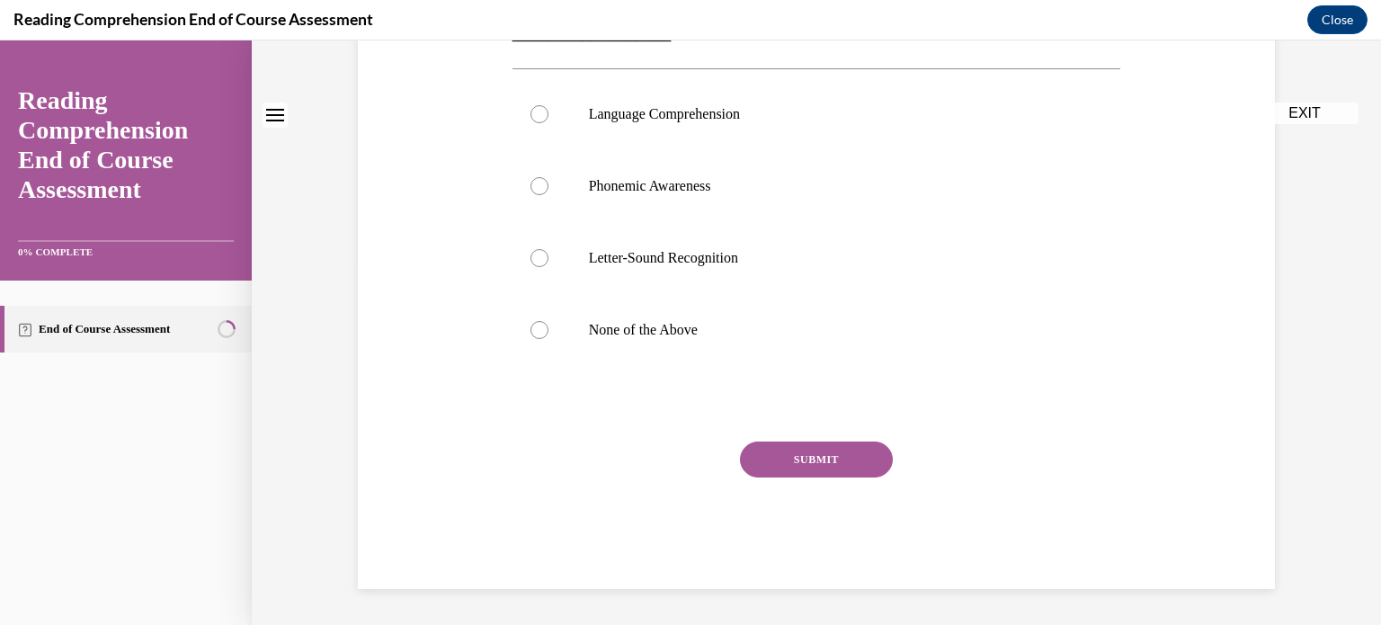
scroll to position [0, 0]
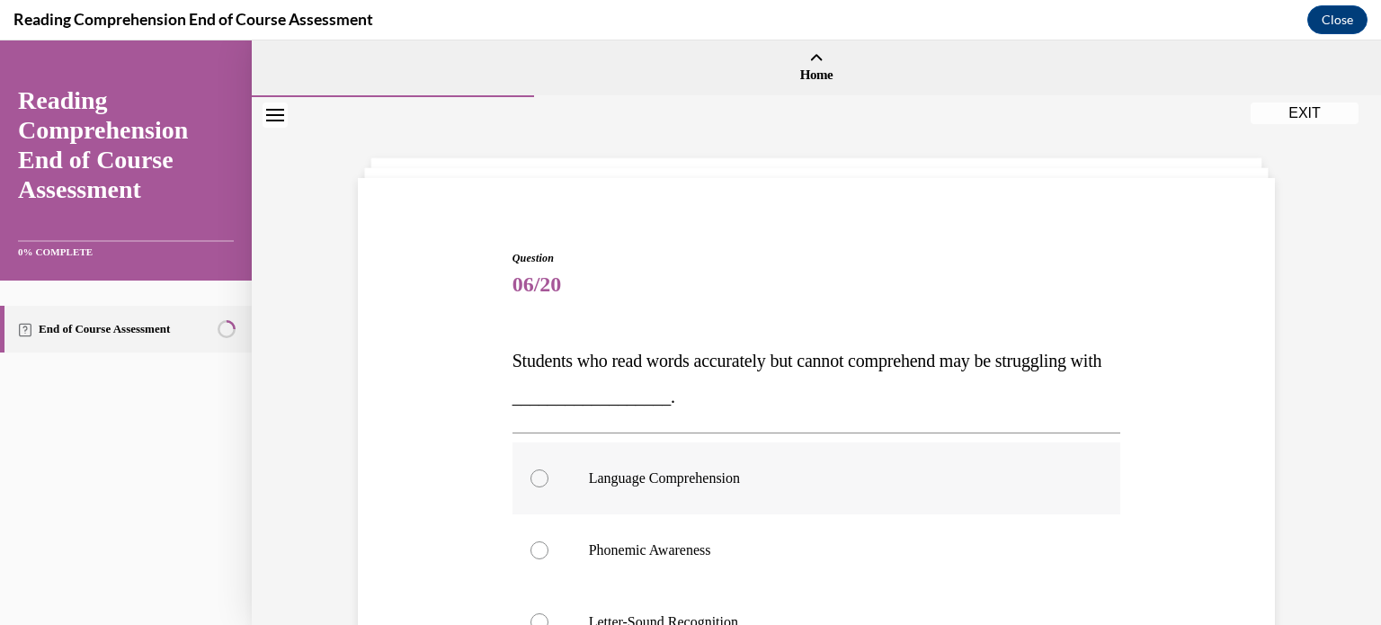
click at [828, 493] on label "Language Comprehension" at bounding box center [816, 478] width 608 height 72
click at [548, 487] on input "Language Comprehension" at bounding box center [539, 478] width 18 height 18
radio input "true"
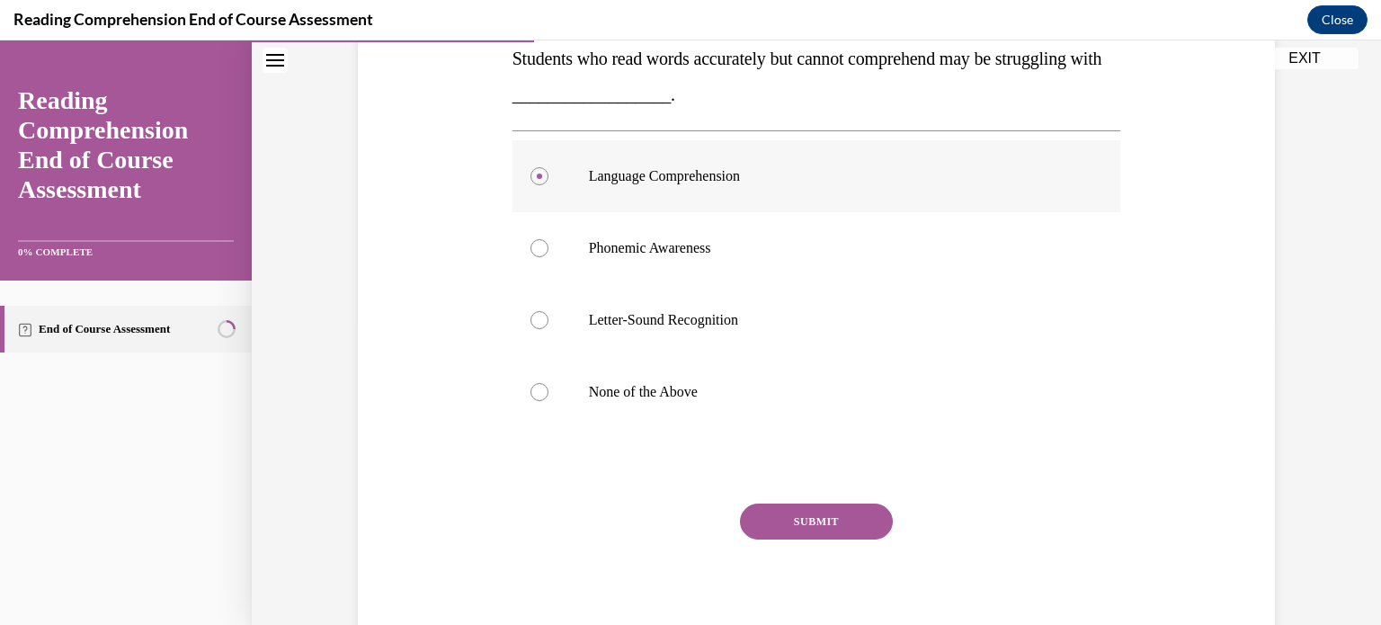
scroll to position [307, 0]
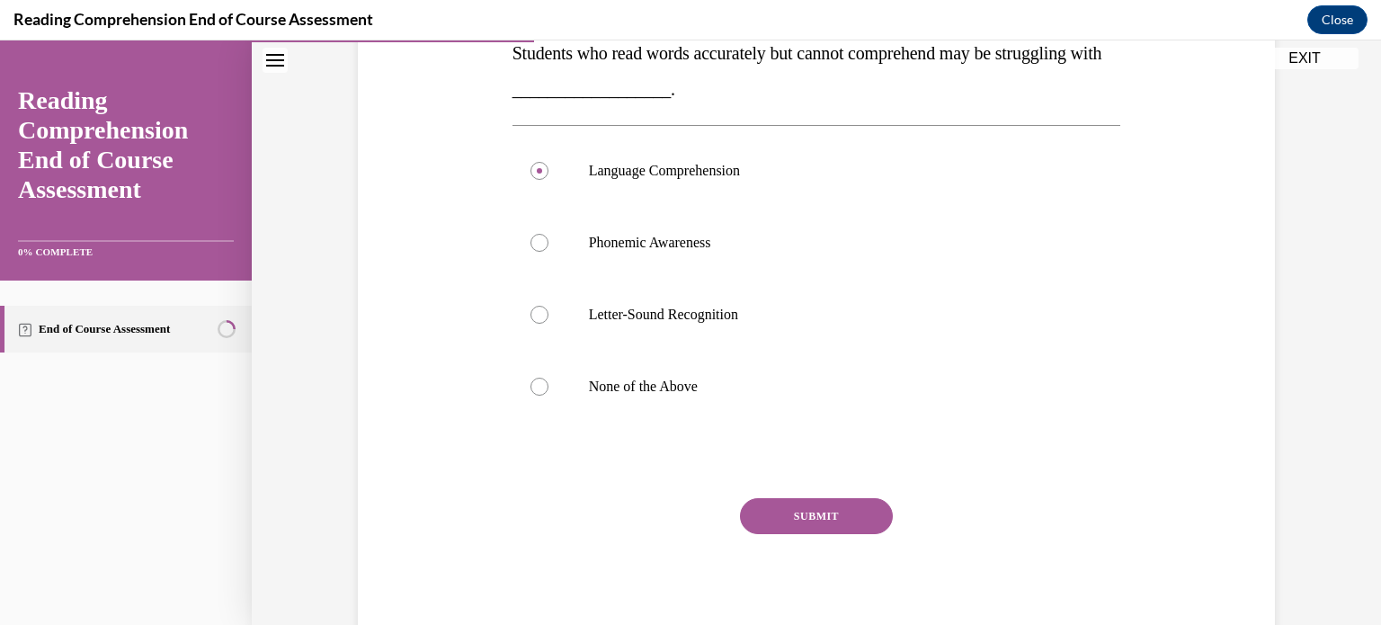
click at [829, 513] on button "SUBMIT" at bounding box center [816, 516] width 153 height 36
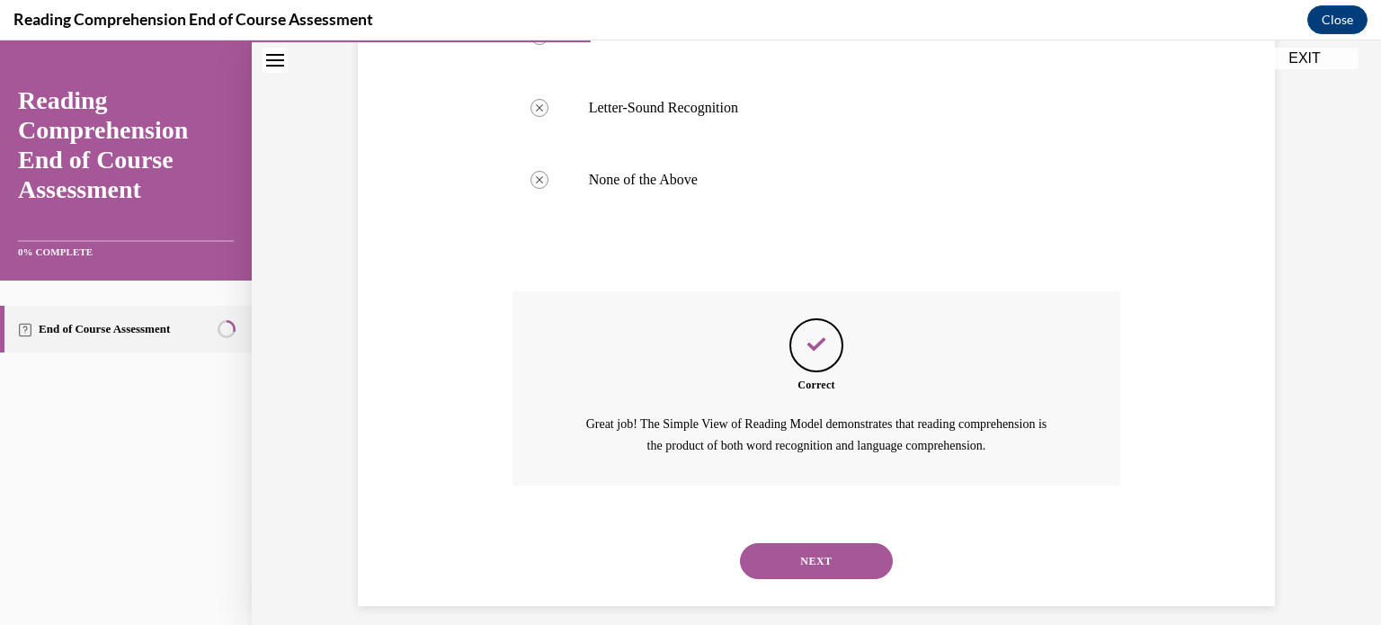
scroll to position [530, 0]
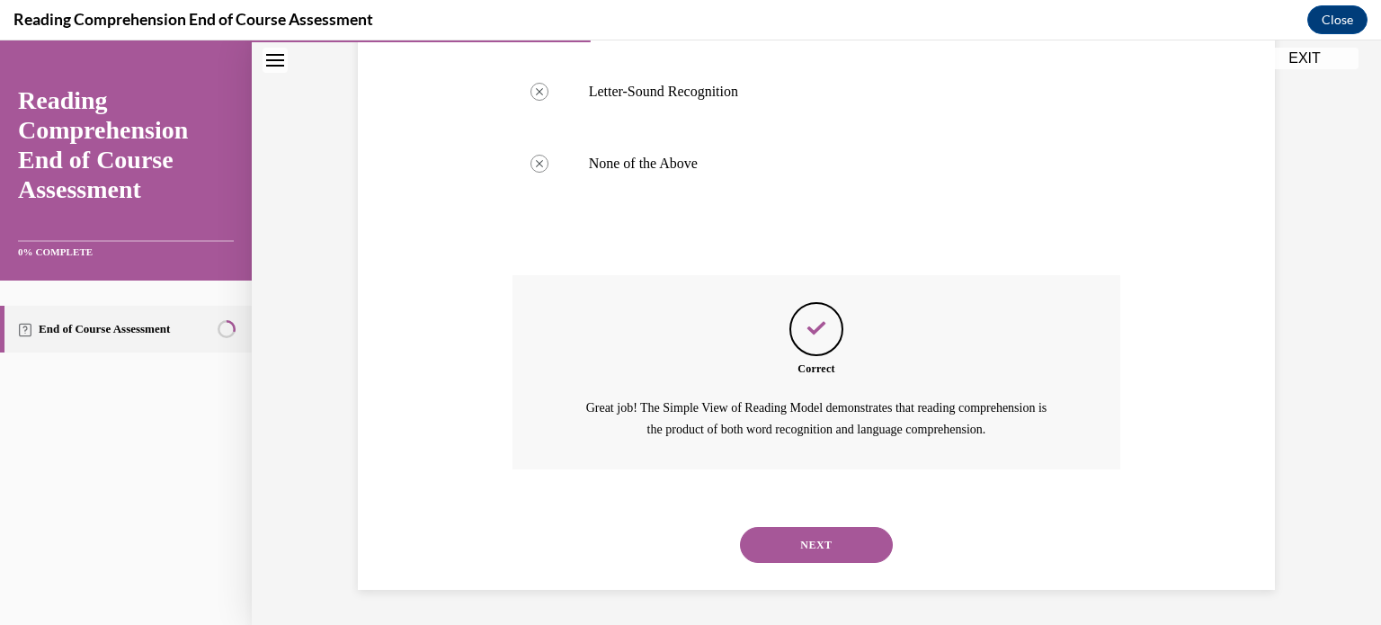
click at [820, 548] on button "NEXT" at bounding box center [816, 545] width 153 height 36
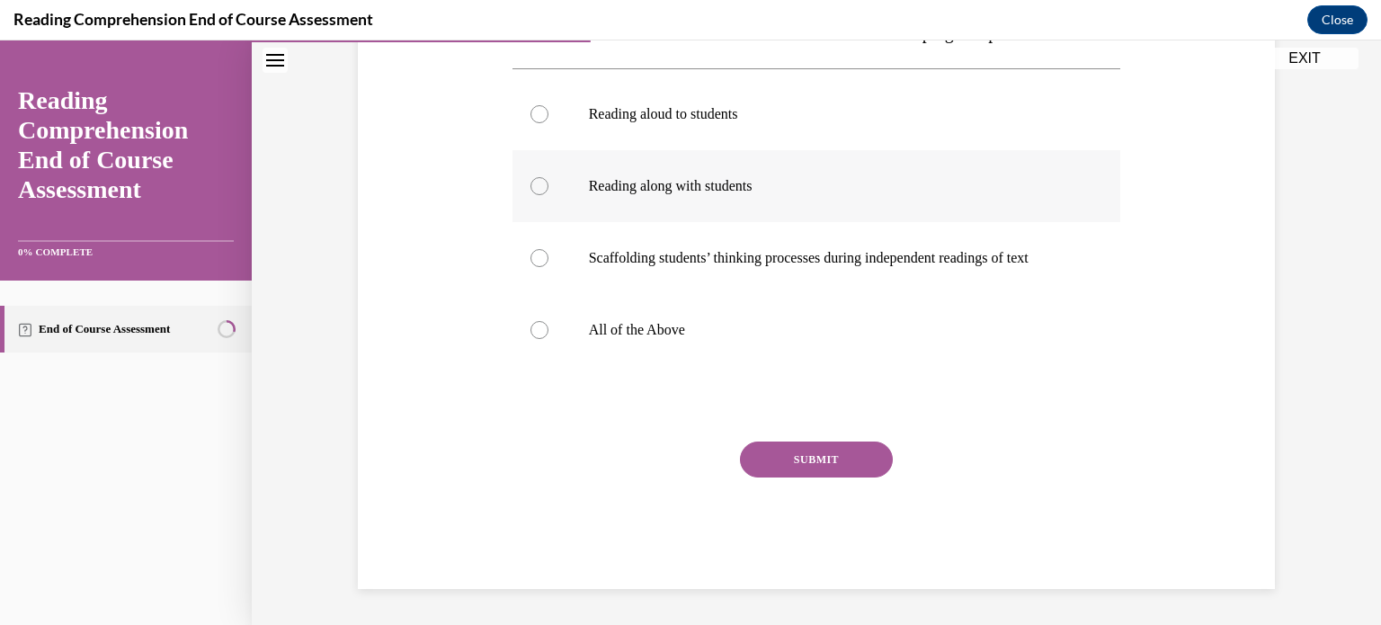
scroll to position [347, 0]
click at [679, 360] on label "All of the Above" at bounding box center [816, 330] width 608 height 72
click at [548, 339] on input "All of the Above" at bounding box center [539, 330] width 18 height 18
radio input "true"
click at [777, 476] on button "SUBMIT" at bounding box center [816, 459] width 153 height 36
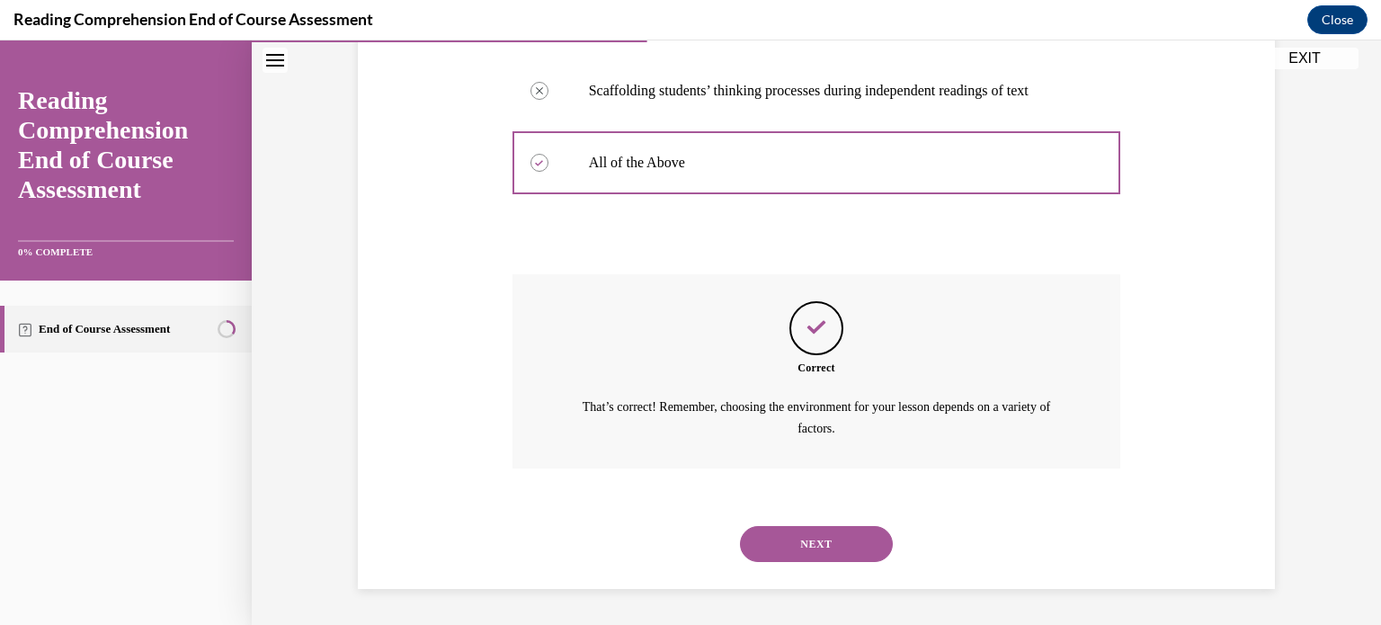
scroll to position [530, 0]
click at [799, 544] on button "NEXT" at bounding box center [816, 544] width 153 height 36
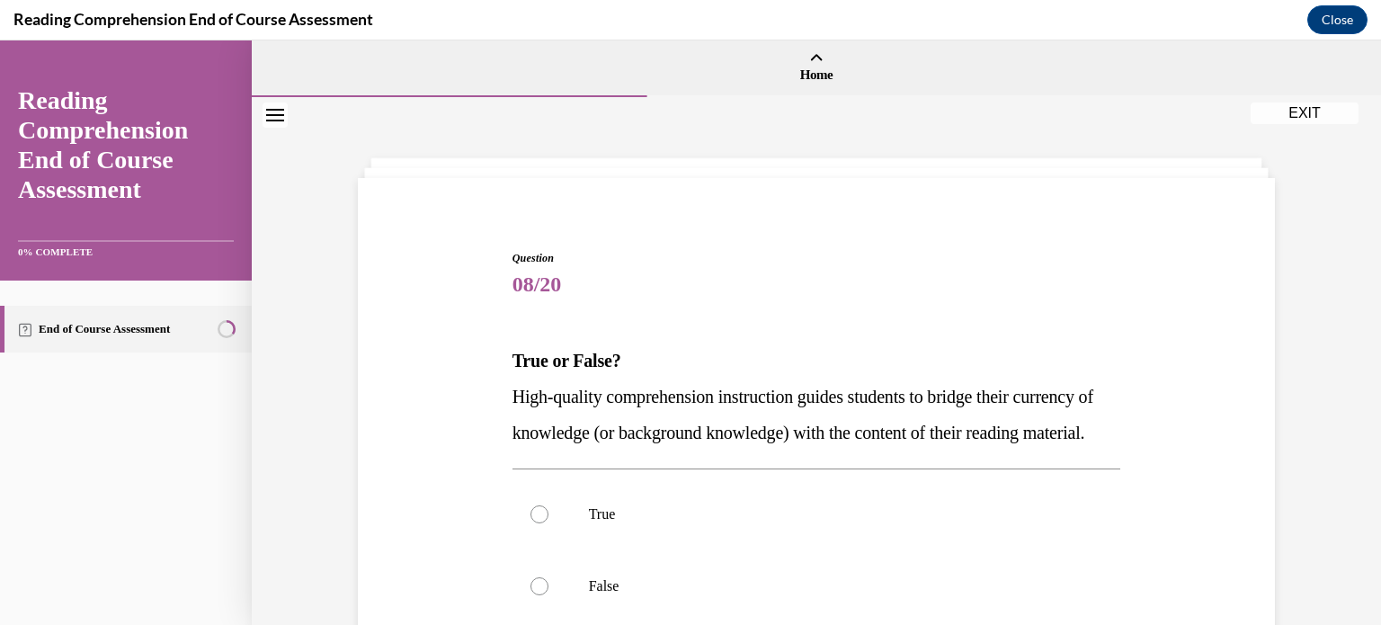
click at [799, 523] on p "True" at bounding box center [832, 514] width 487 height 18
click at [548, 523] on input "True" at bounding box center [539, 514] width 18 height 18
radio input "true"
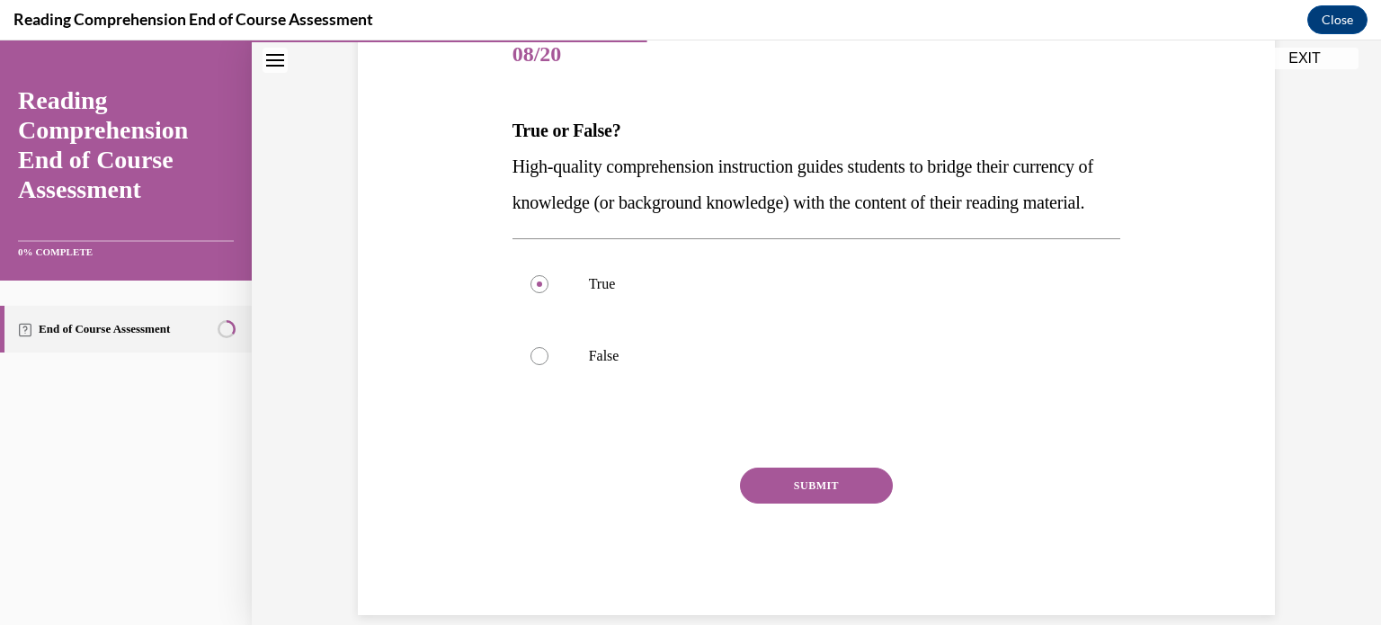
scroll to position [231, 0]
click at [804, 502] on button "SUBMIT" at bounding box center [816, 484] width 153 height 36
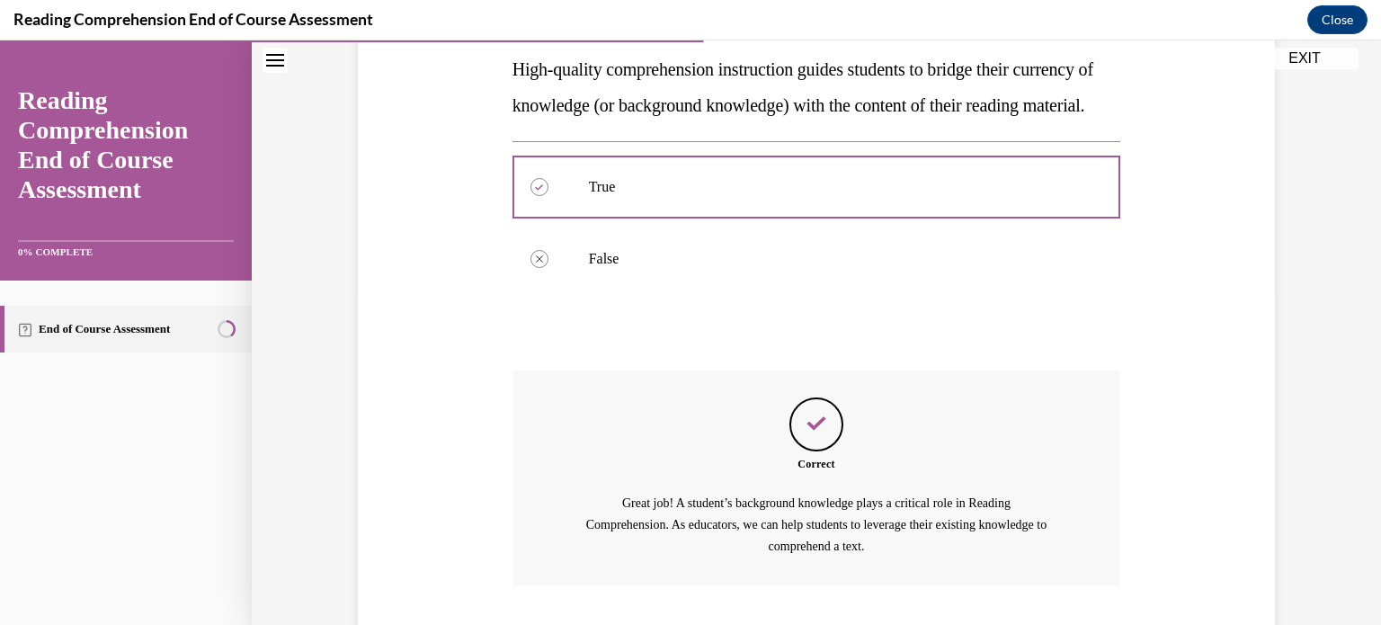
scroll to position [479, 0]
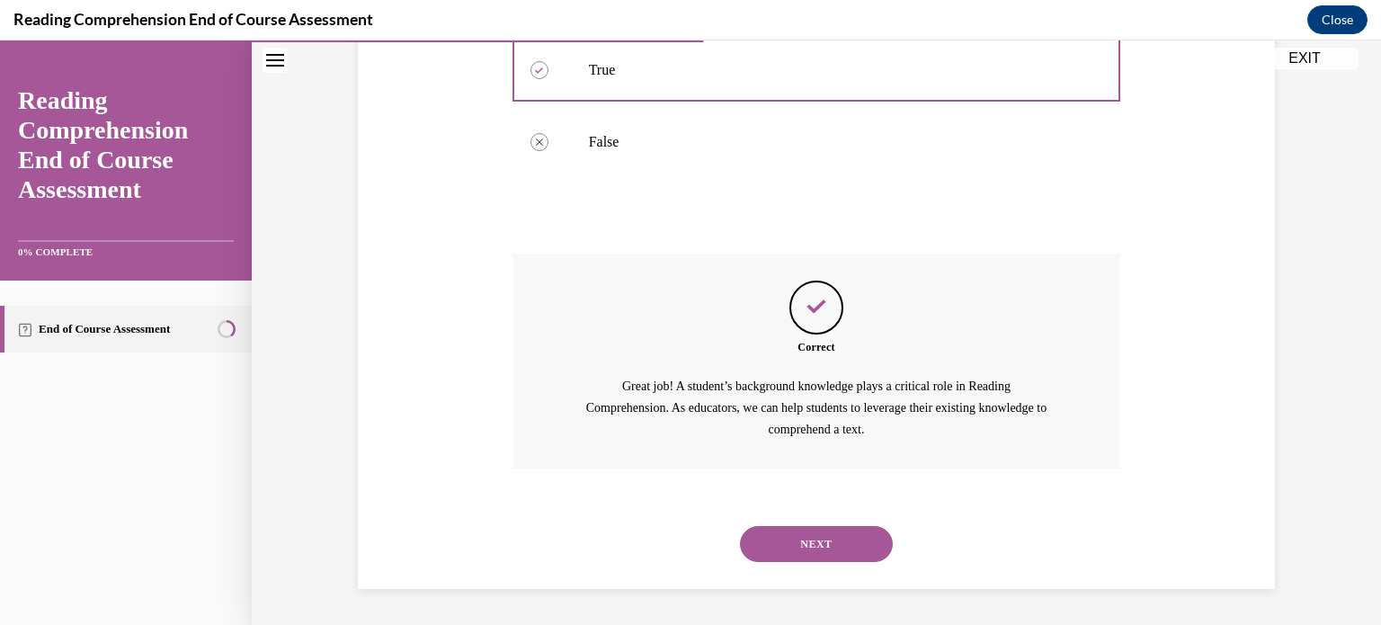
click at [802, 546] on button "NEXT" at bounding box center [816, 544] width 153 height 36
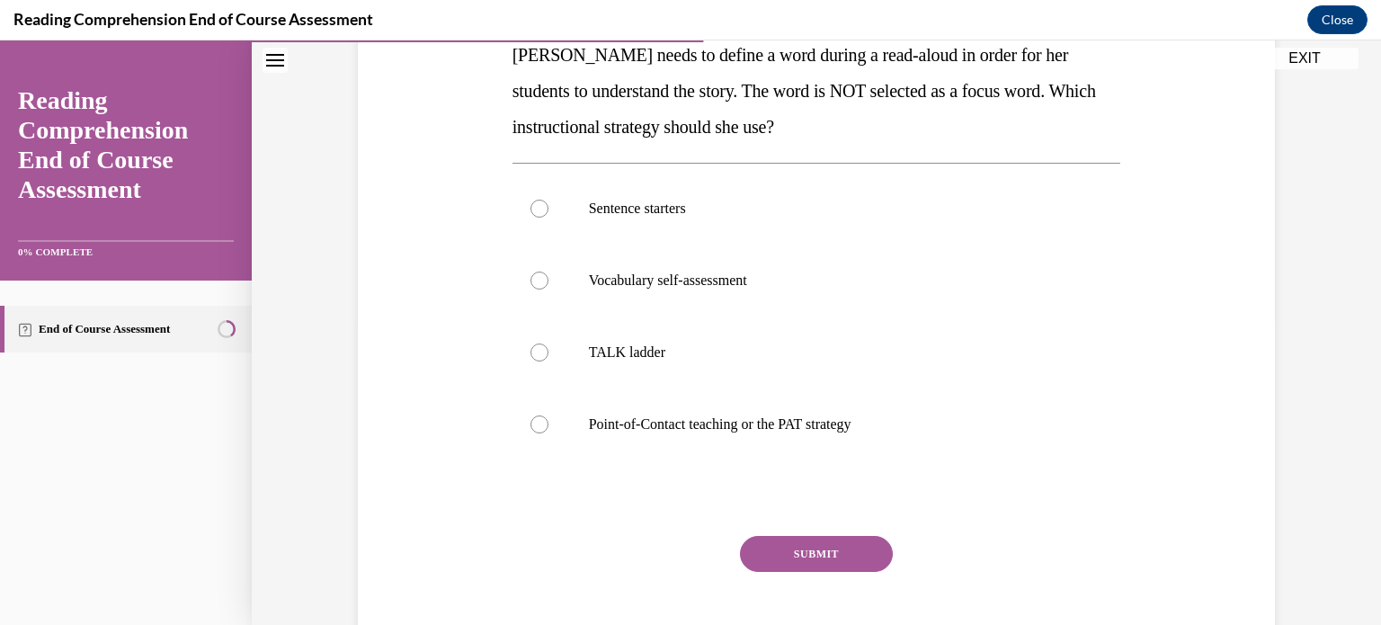
scroll to position [323, 0]
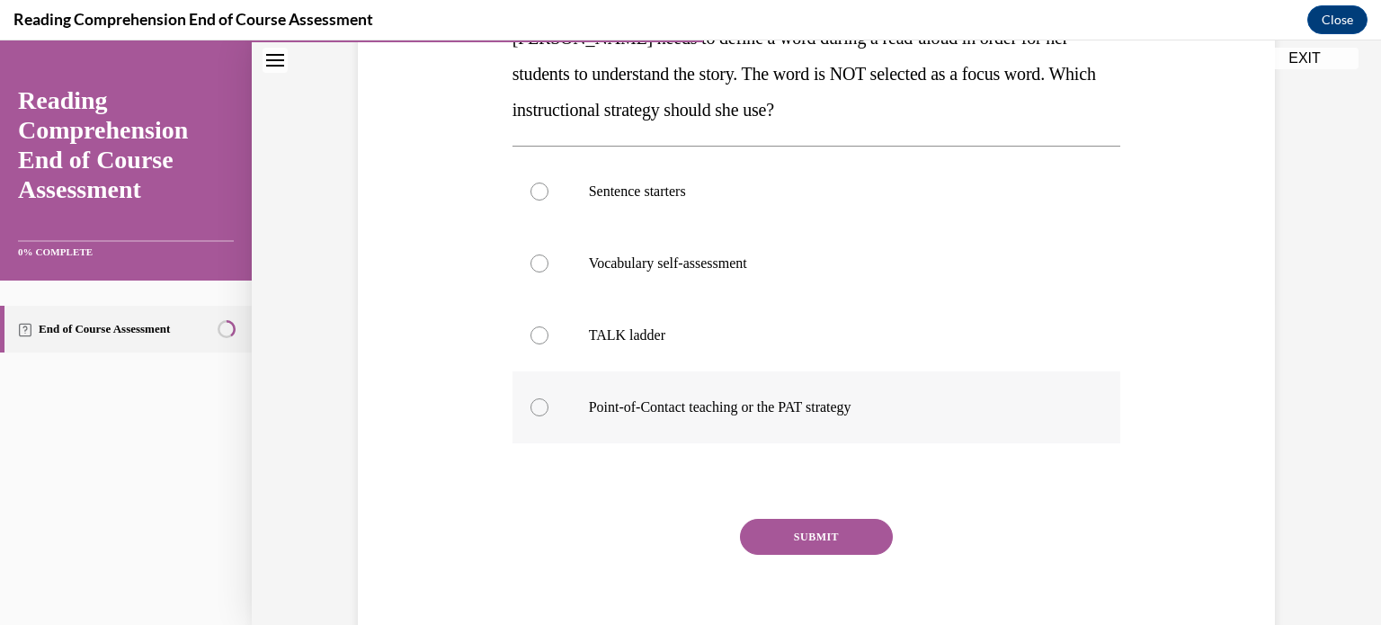
click at [817, 395] on label "Point-of-Contact teaching or the PAT strategy" at bounding box center [816, 407] width 608 height 72
click at [548, 398] on input "Point-of-Contact teaching or the PAT strategy" at bounding box center [539, 407] width 18 height 18
radio input "true"
click at [823, 533] on button "SUBMIT" at bounding box center [816, 537] width 153 height 36
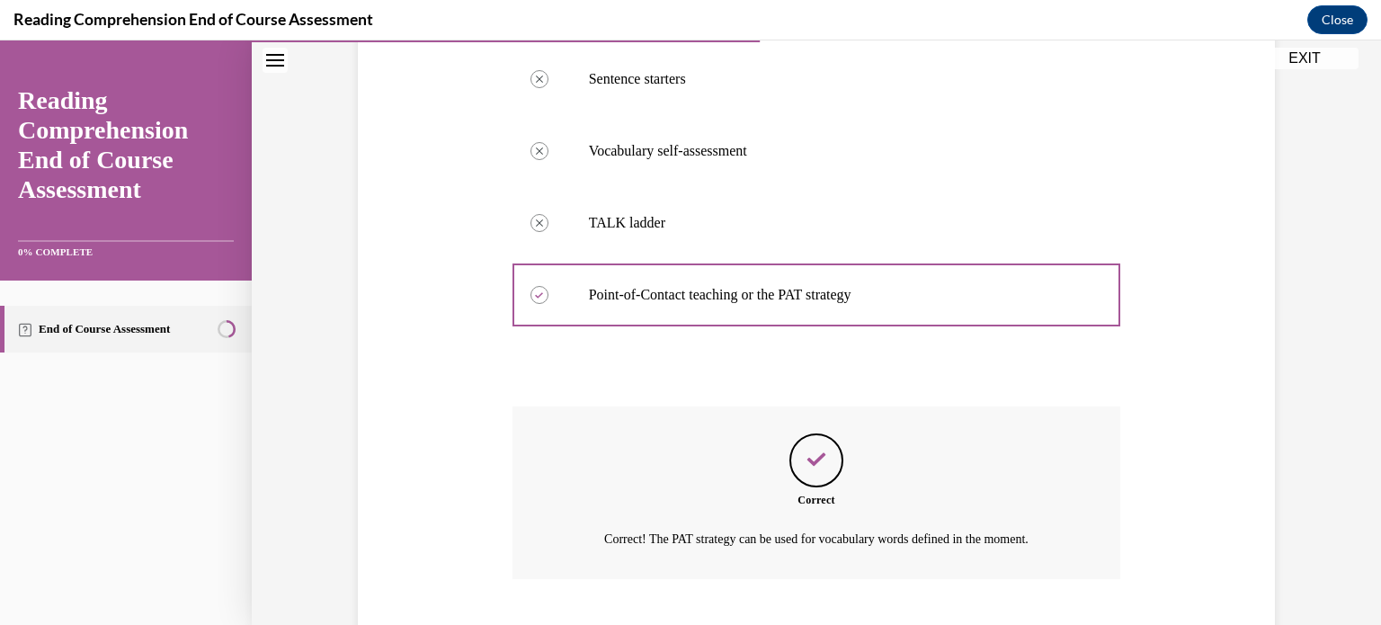
scroll to position [545, 0]
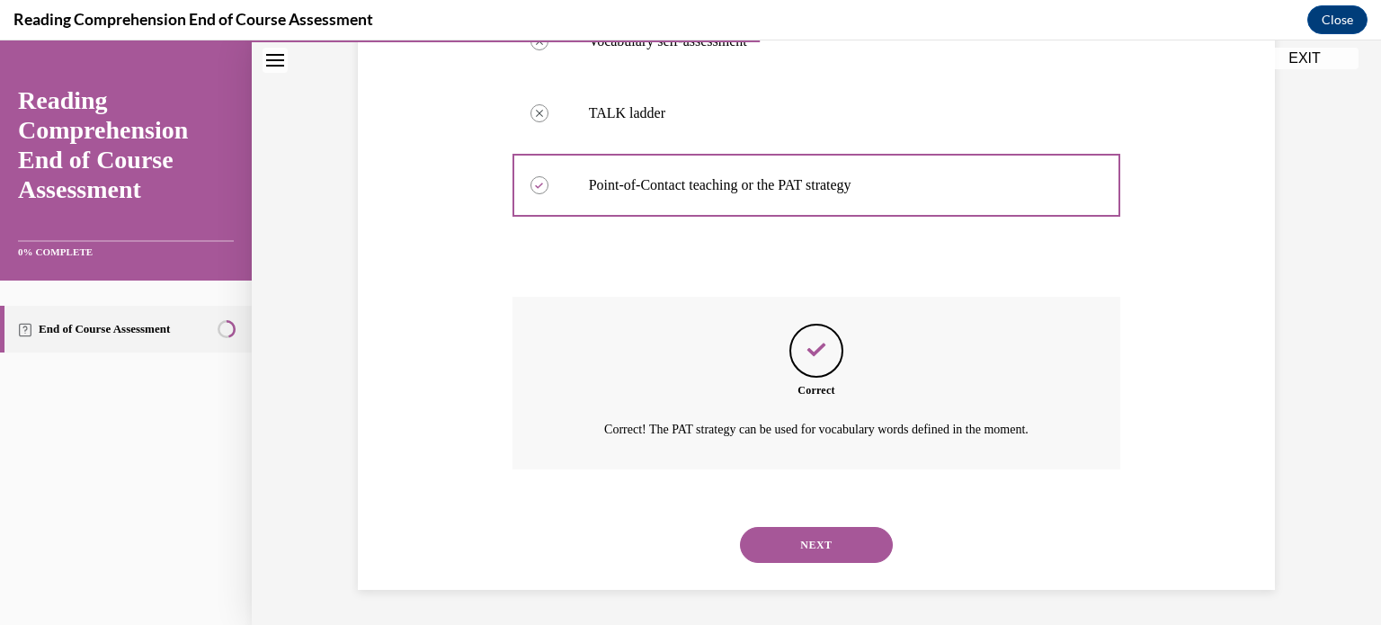
click at [823, 535] on button "NEXT" at bounding box center [816, 545] width 153 height 36
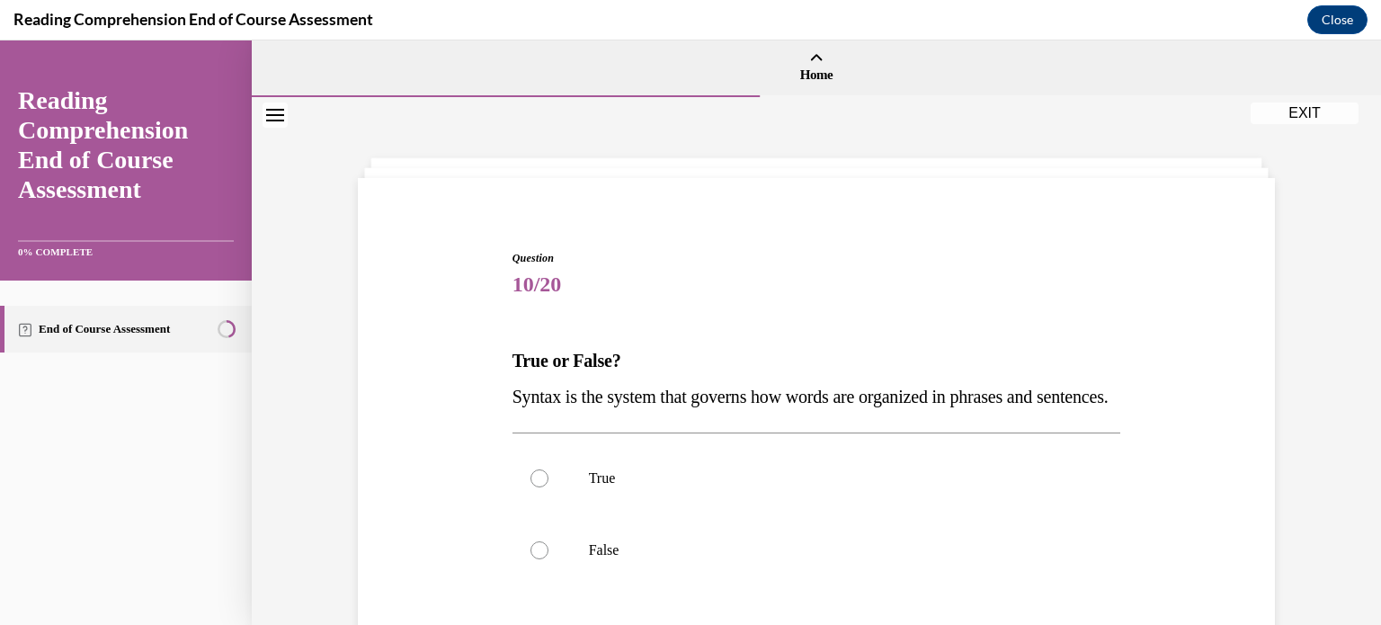
click at [823, 514] on label "True" at bounding box center [816, 478] width 608 height 72
click at [548, 487] on input "True" at bounding box center [539, 478] width 18 height 18
radio input "true"
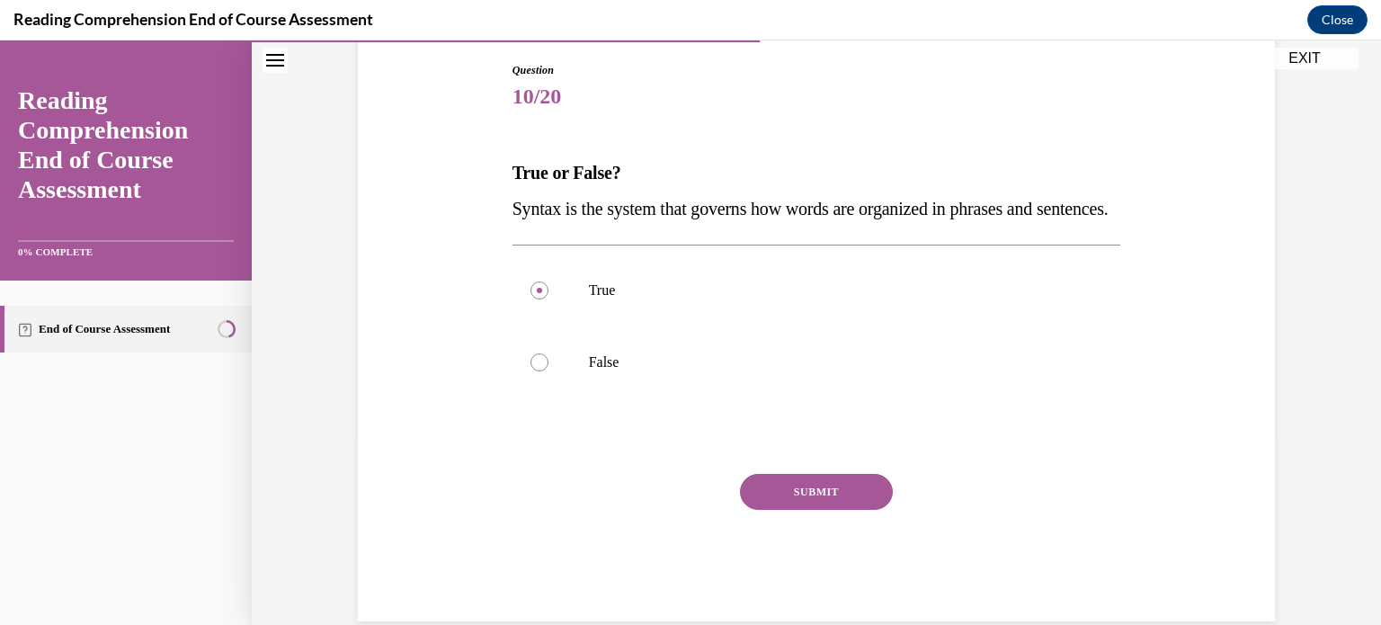
click at [822, 510] on button "SUBMIT" at bounding box center [816, 492] width 153 height 36
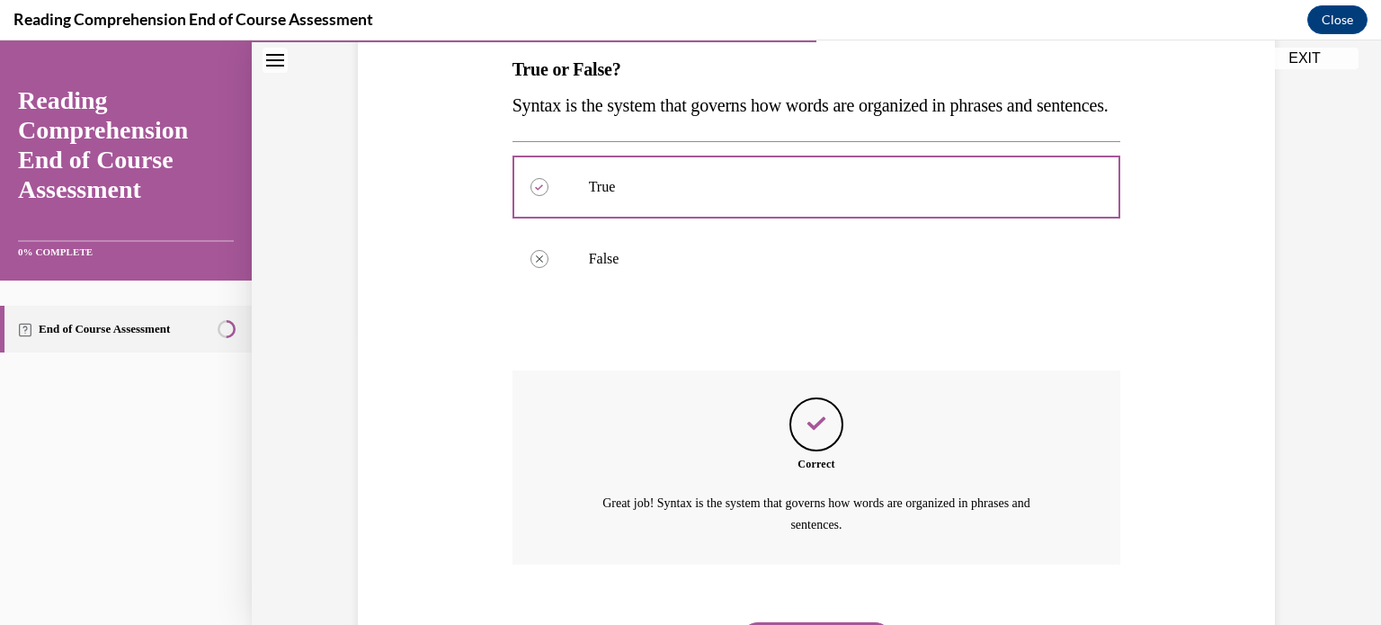
scroll to position [422, 0]
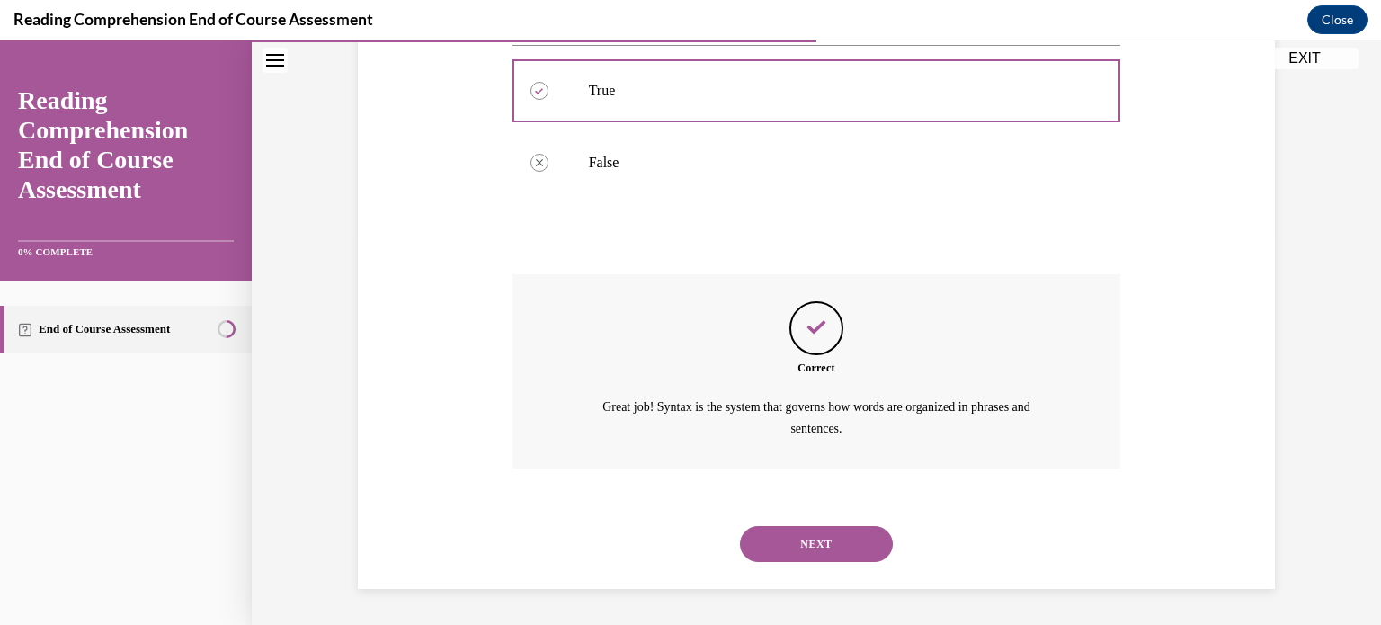
click at [824, 530] on button "NEXT" at bounding box center [816, 544] width 153 height 36
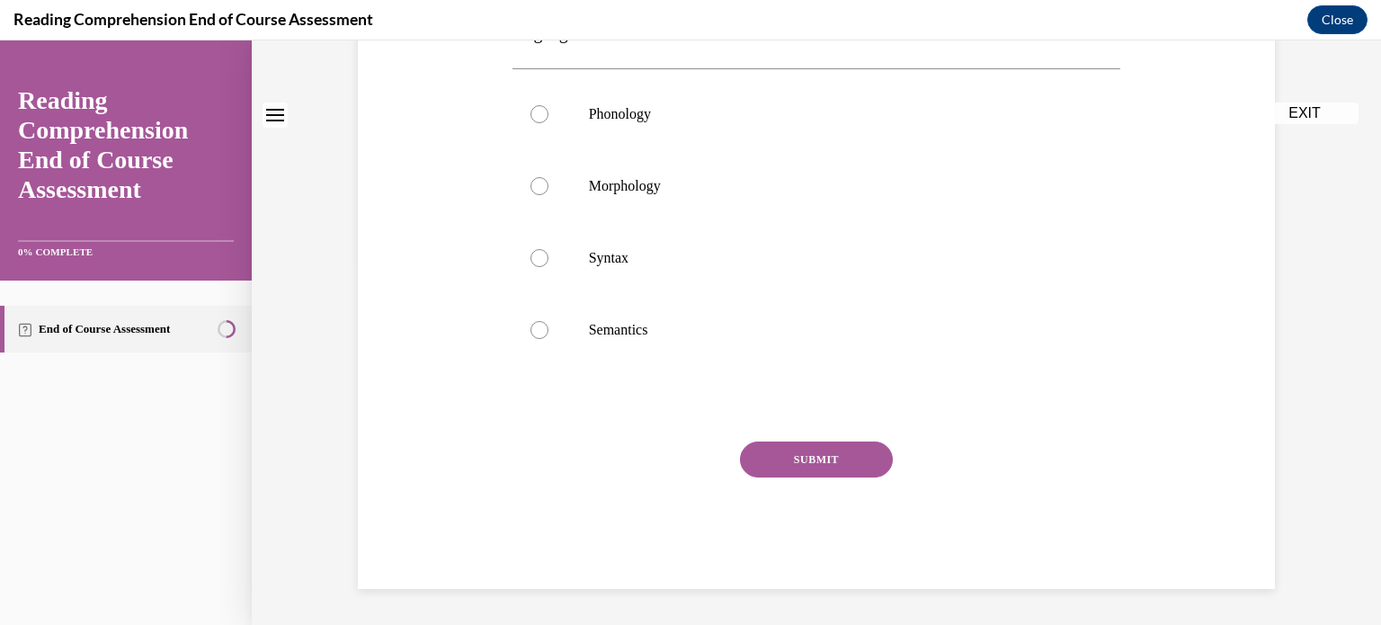
scroll to position [0, 0]
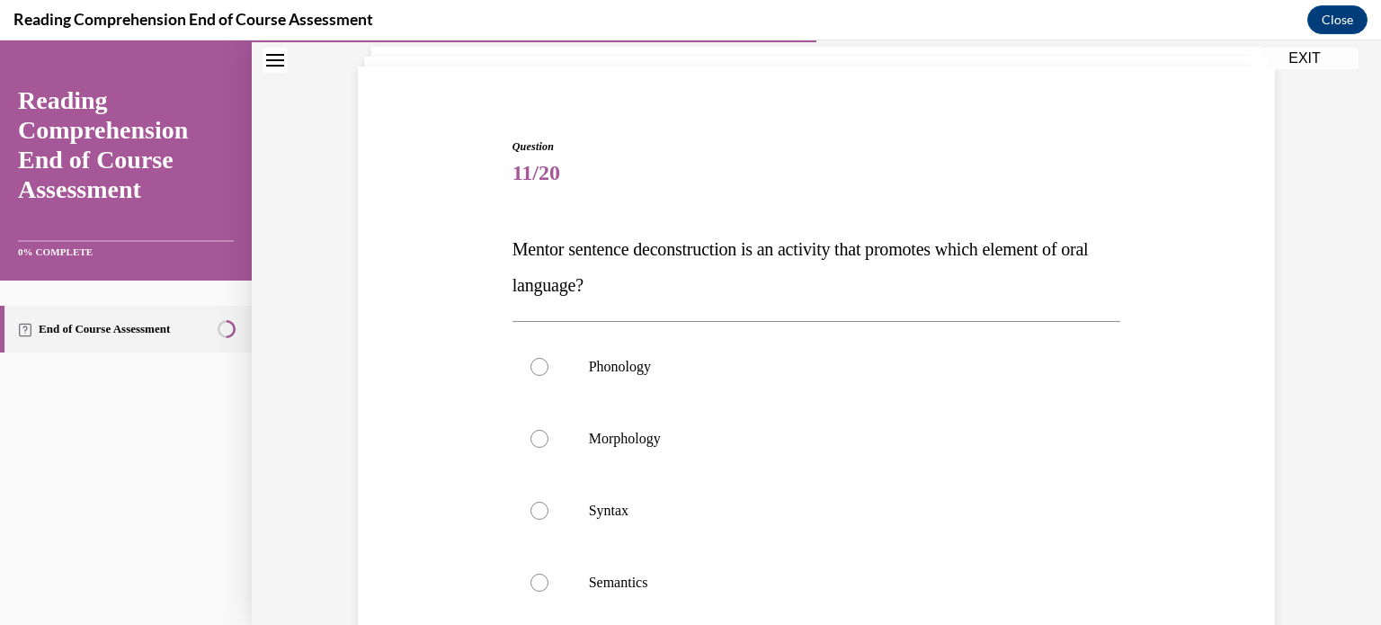
click at [824, 530] on label "Syntax" at bounding box center [816, 511] width 608 height 72
click at [548, 520] on input "Syntax" at bounding box center [539, 511] width 18 height 18
radio input "true"
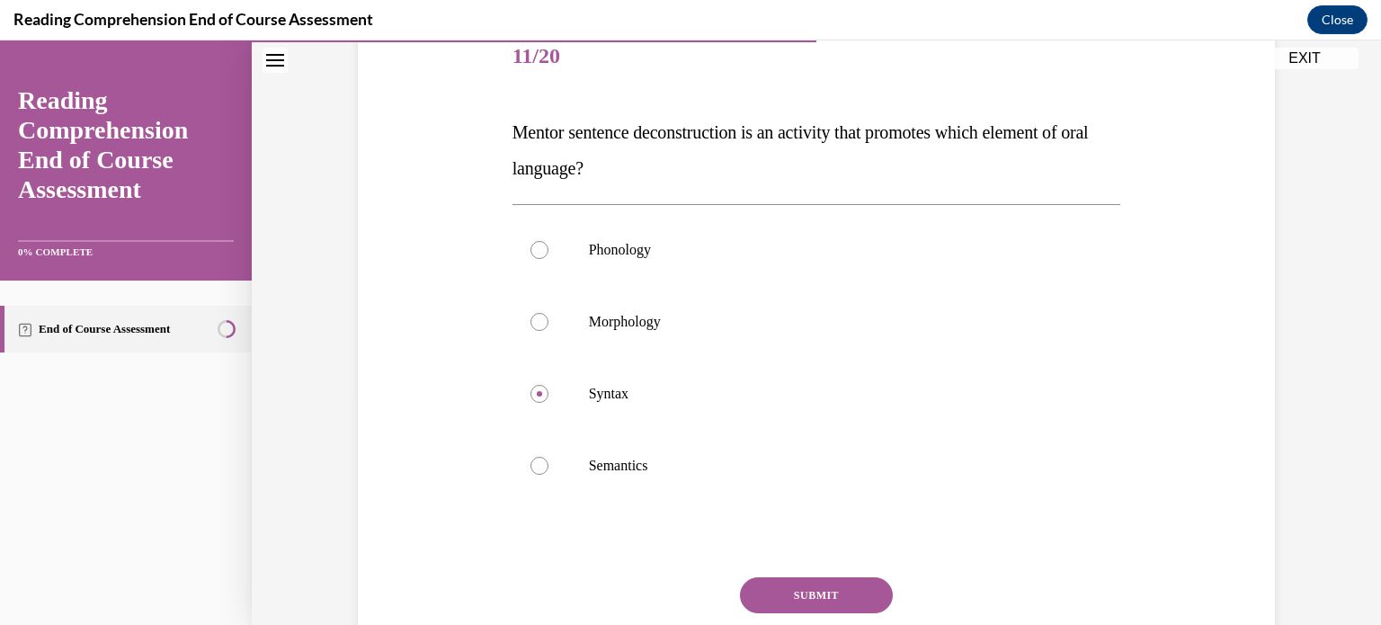
scroll to position [284, 0]
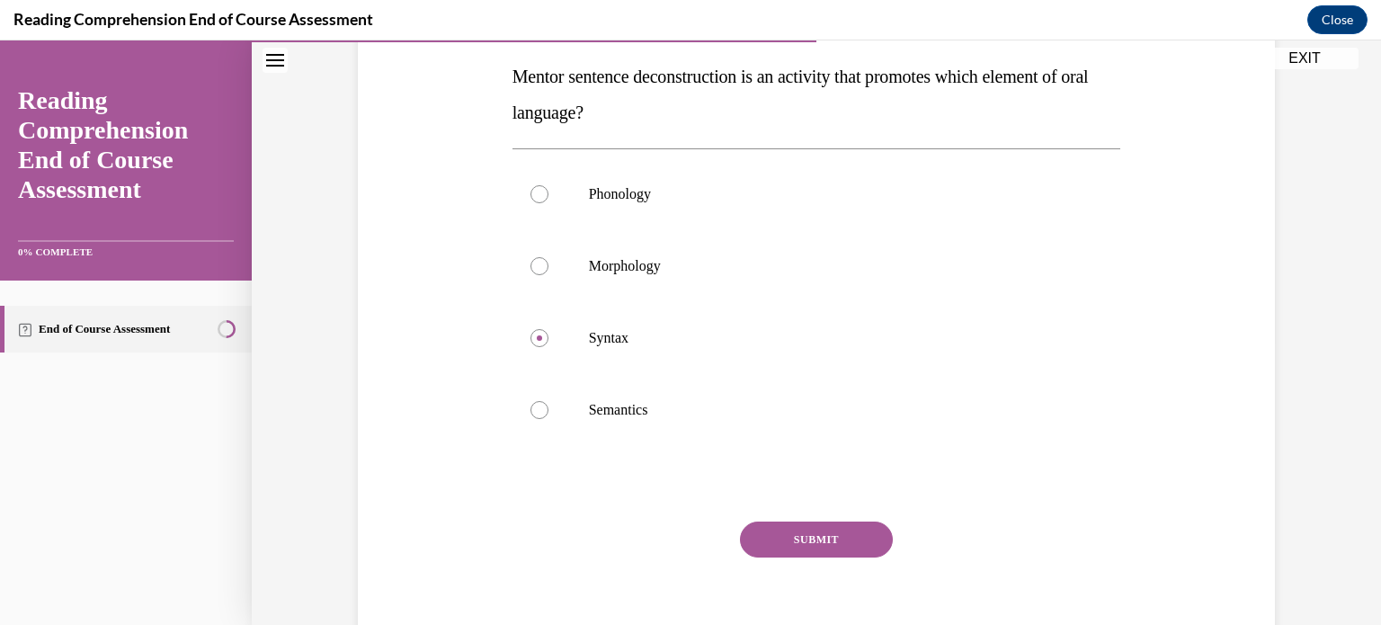
click at [824, 530] on button "SUBMIT" at bounding box center [816, 539] width 153 height 36
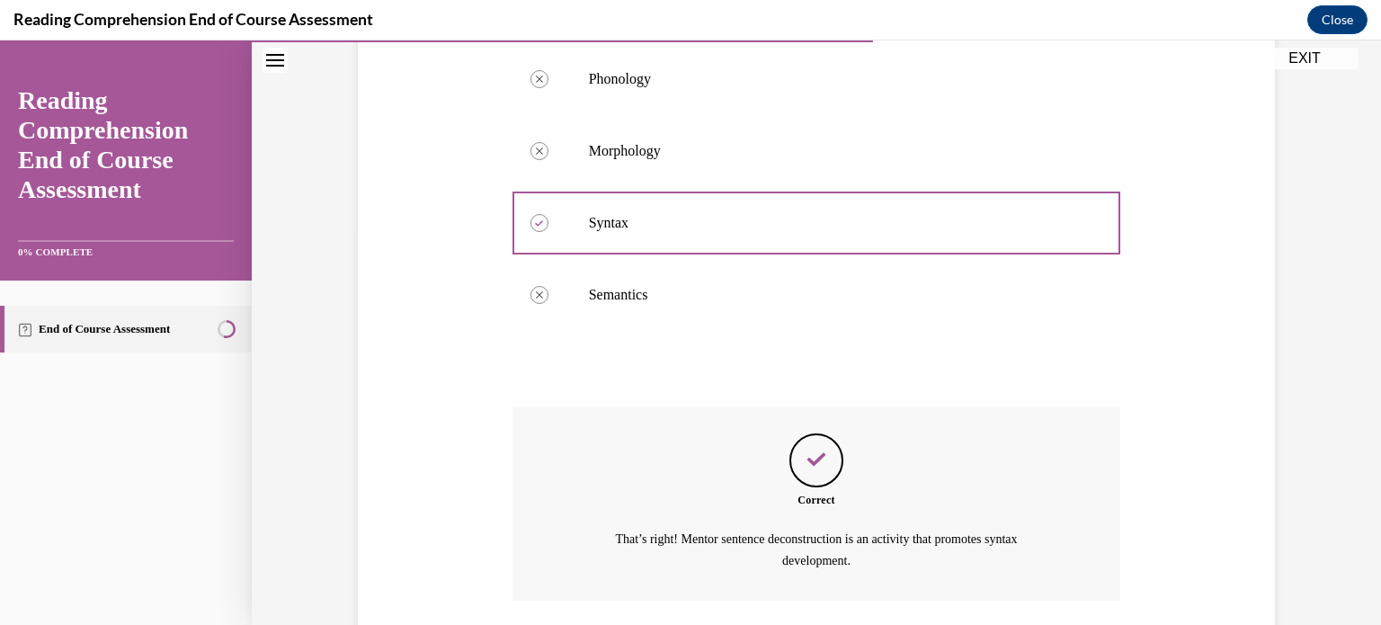
scroll to position [530, 0]
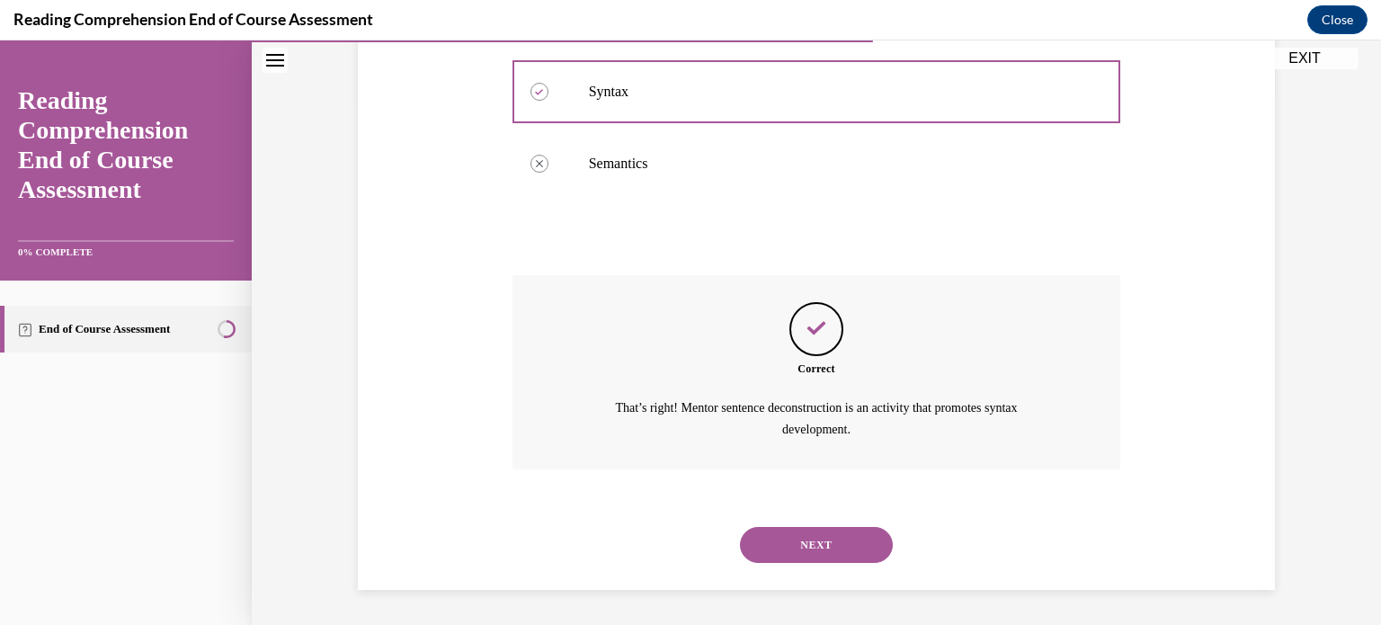
click at [826, 528] on button "NEXT" at bounding box center [816, 545] width 153 height 36
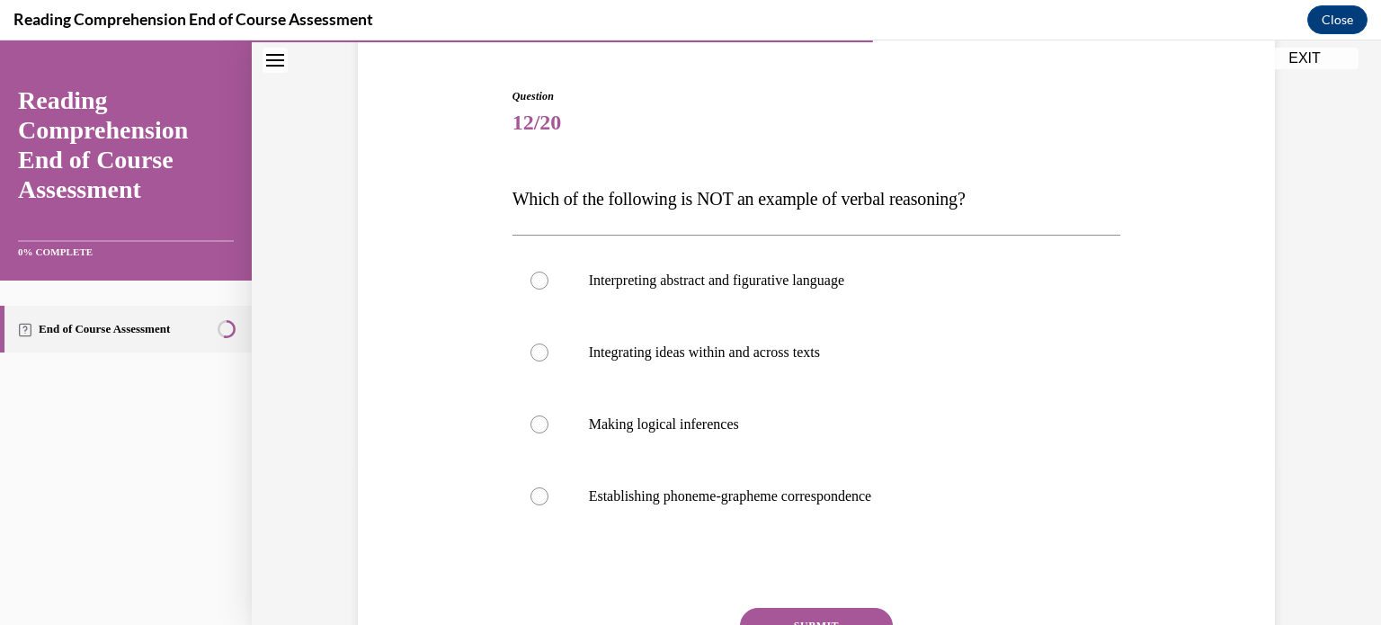
scroll to position [165, 0]
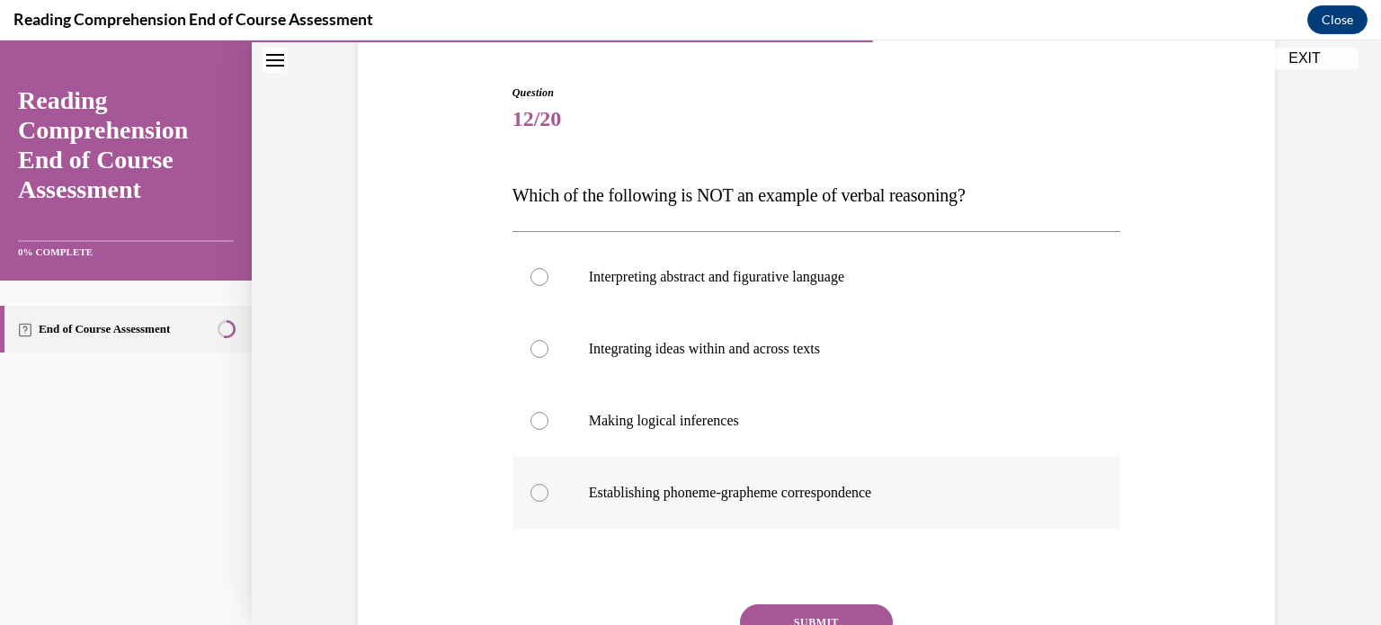
click at [826, 502] on label "Establishing phoneme-grapheme correspondence" at bounding box center [816, 493] width 608 height 72
click at [548, 502] on input "Establishing phoneme-grapheme correspondence" at bounding box center [539, 493] width 18 height 18
radio input "true"
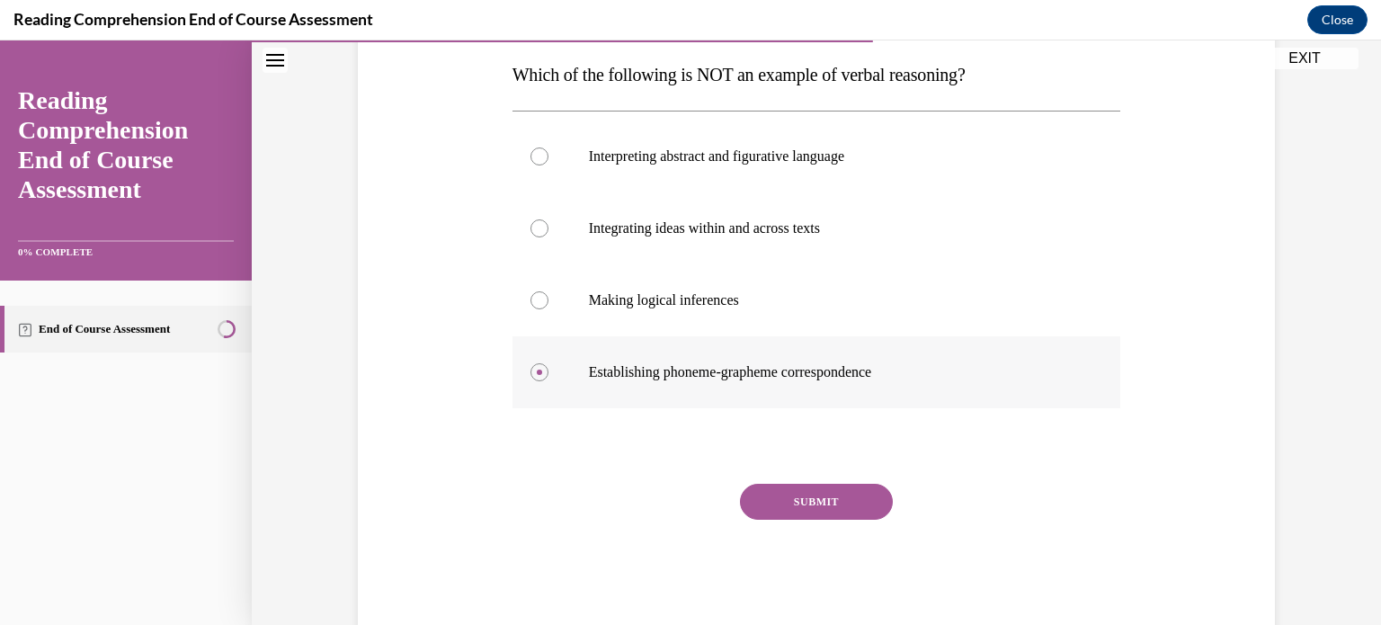
scroll to position [287, 0]
click at [826, 500] on button "SUBMIT" at bounding box center [816, 501] width 153 height 36
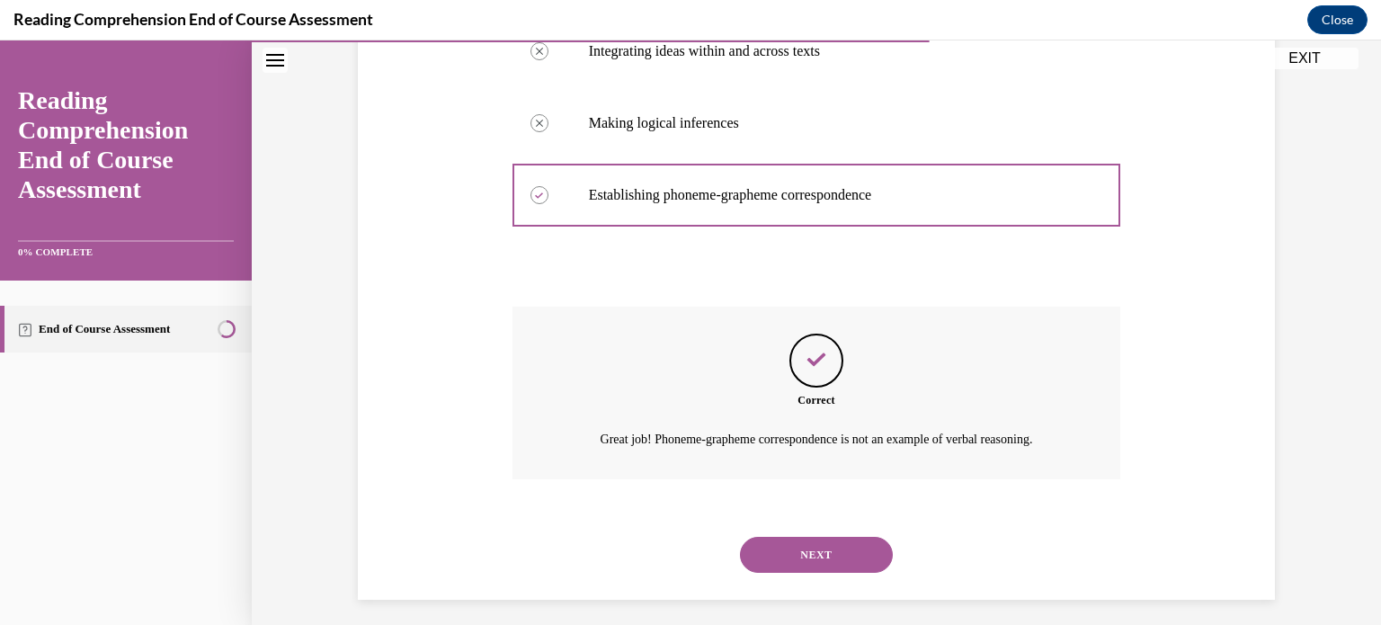
scroll to position [473, 0]
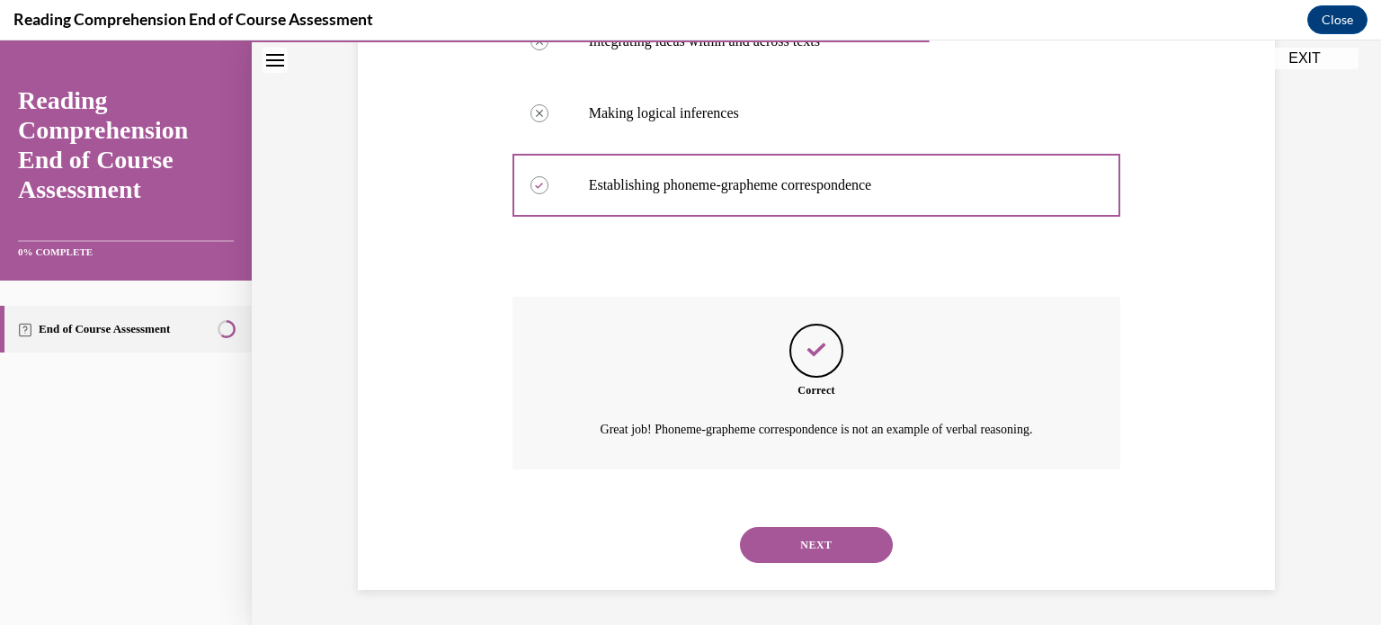
click at [829, 534] on button "NEXT" at bounding box center [816, 545] width 153 height 36
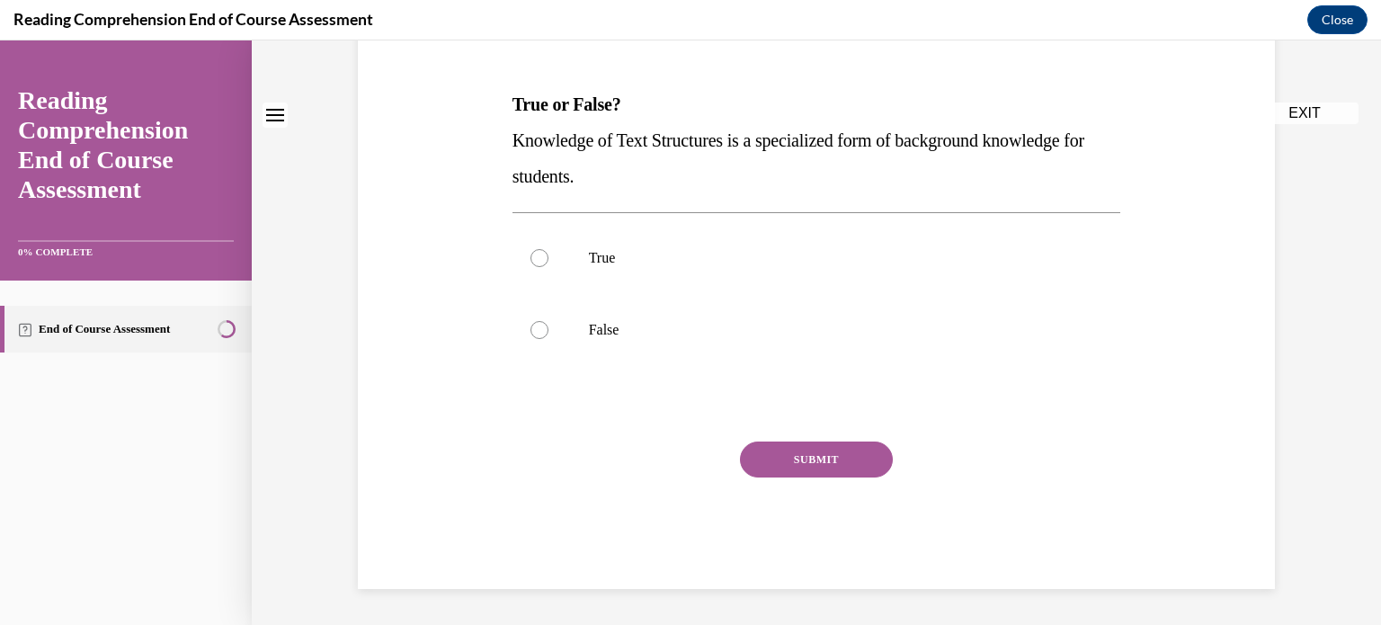
scroll to position [0, 0]
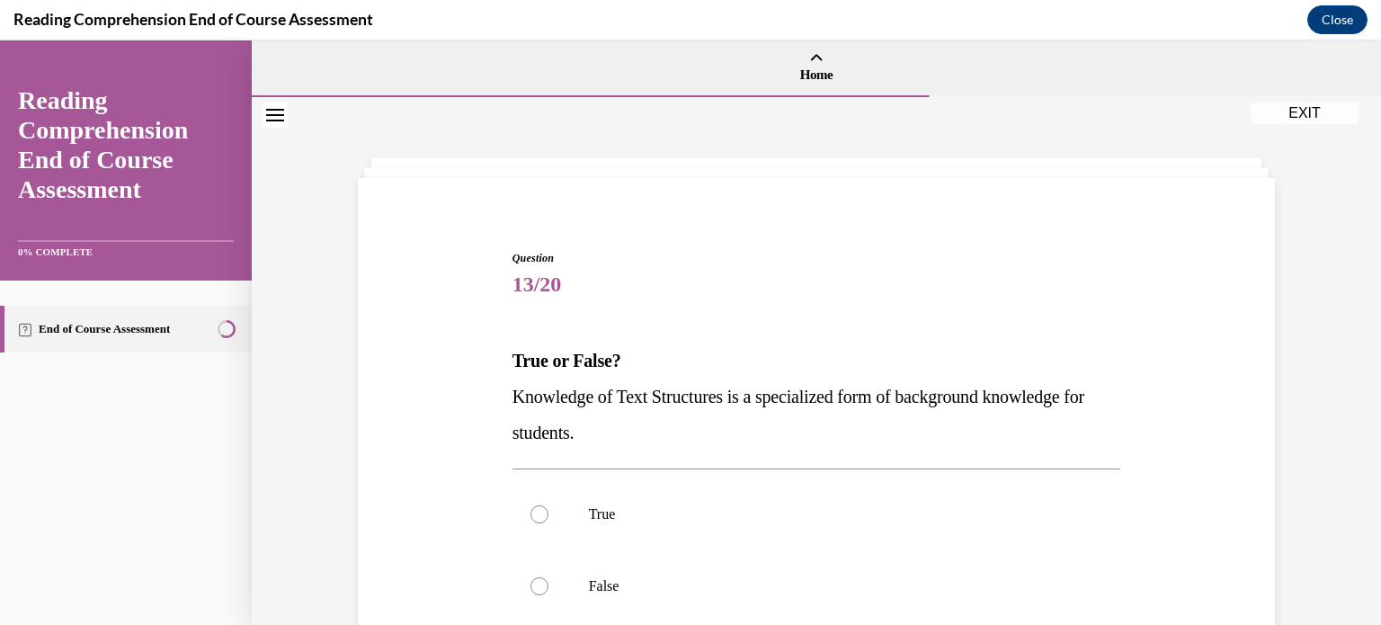
click at [829, 534] on label "True" at bounding box center [816, 514] width 608 height 72
click at [548, 523] on input "True" at bounding box center [539, 514] width 18 height 18
radio input "true"
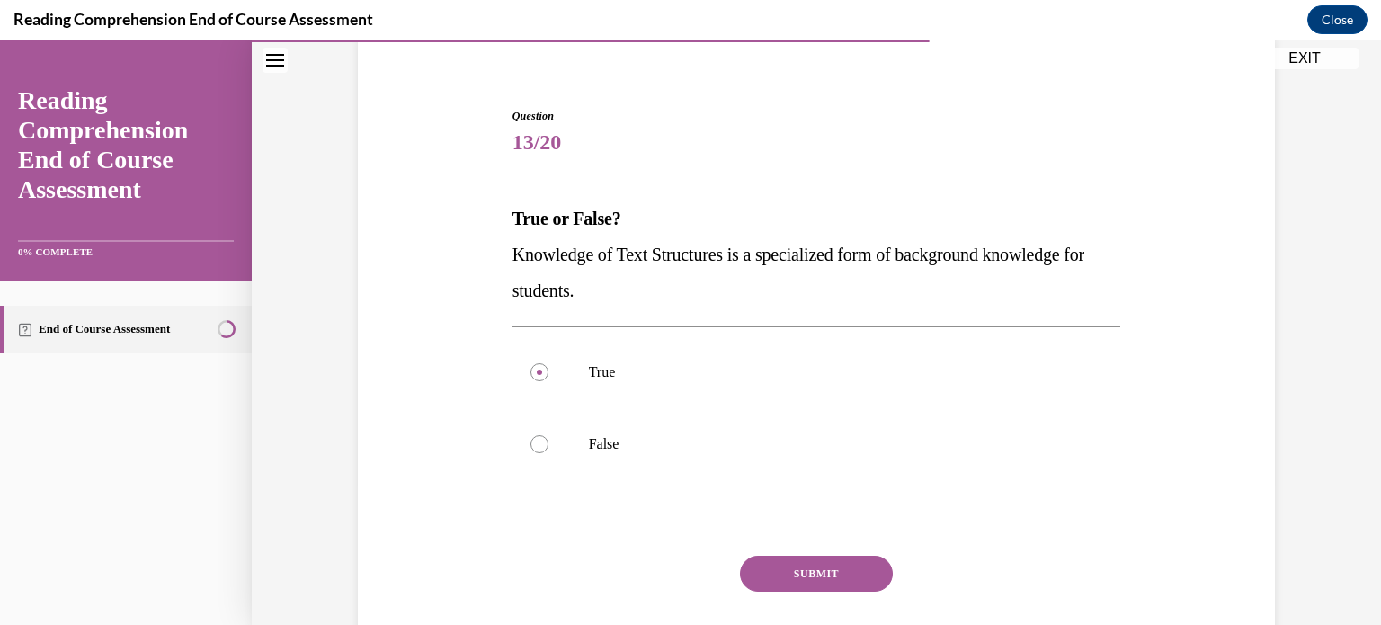
click at [830, 564] on button "SUBMIT" at bounding box center [816, 573] width 153 height 36
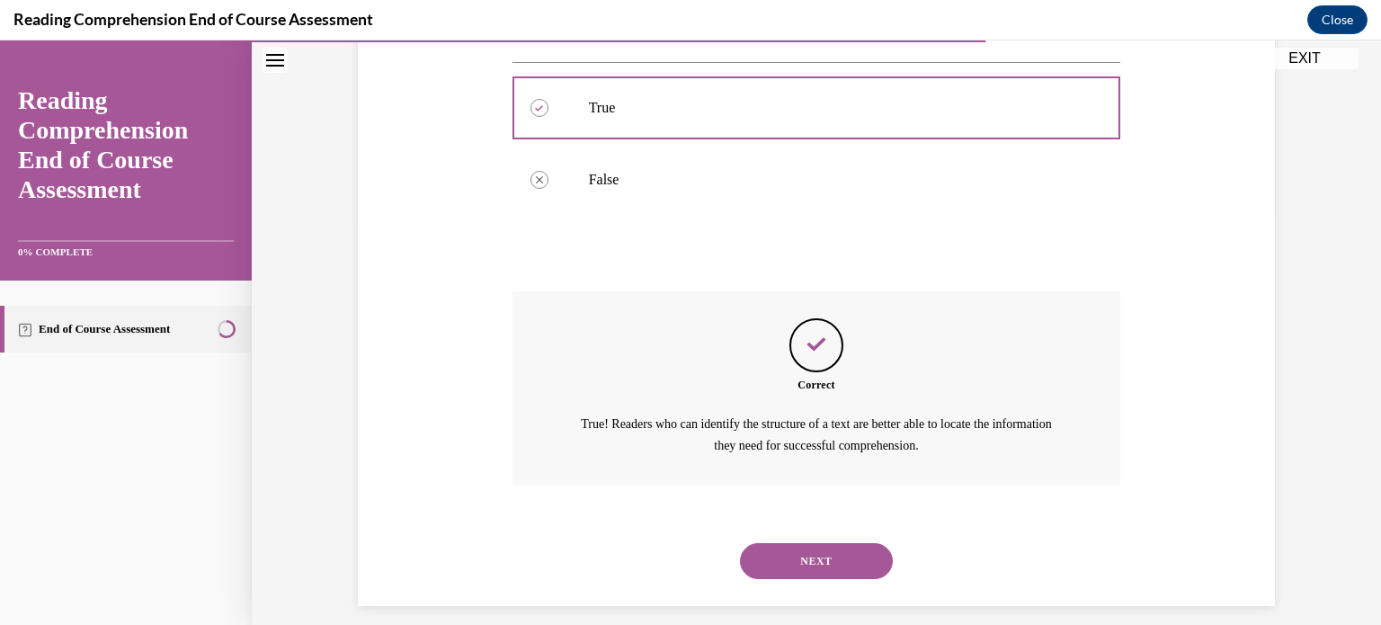
scroll to position [422, 0]
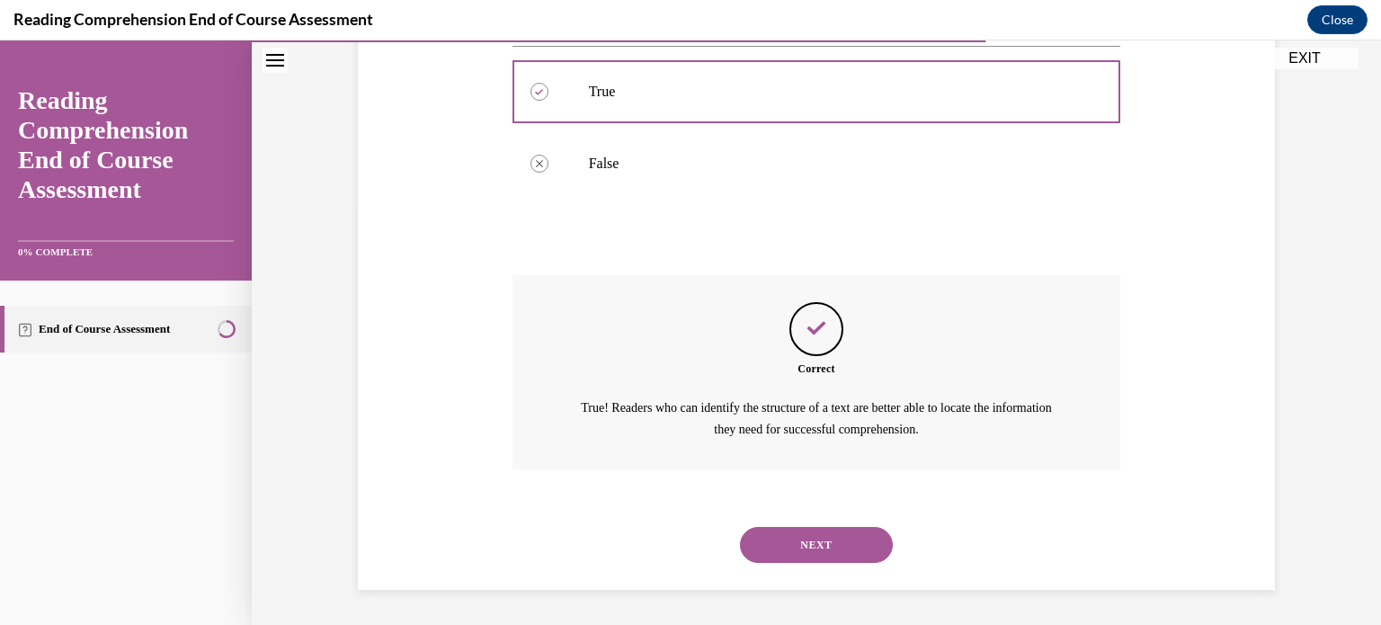
click at [830, 564] on div "NEXT" at bounding box center [816, 545] width 608 height 72
click at [833, 558] on button "NEXT" at bounding box center [816, 545] width 153 height 36
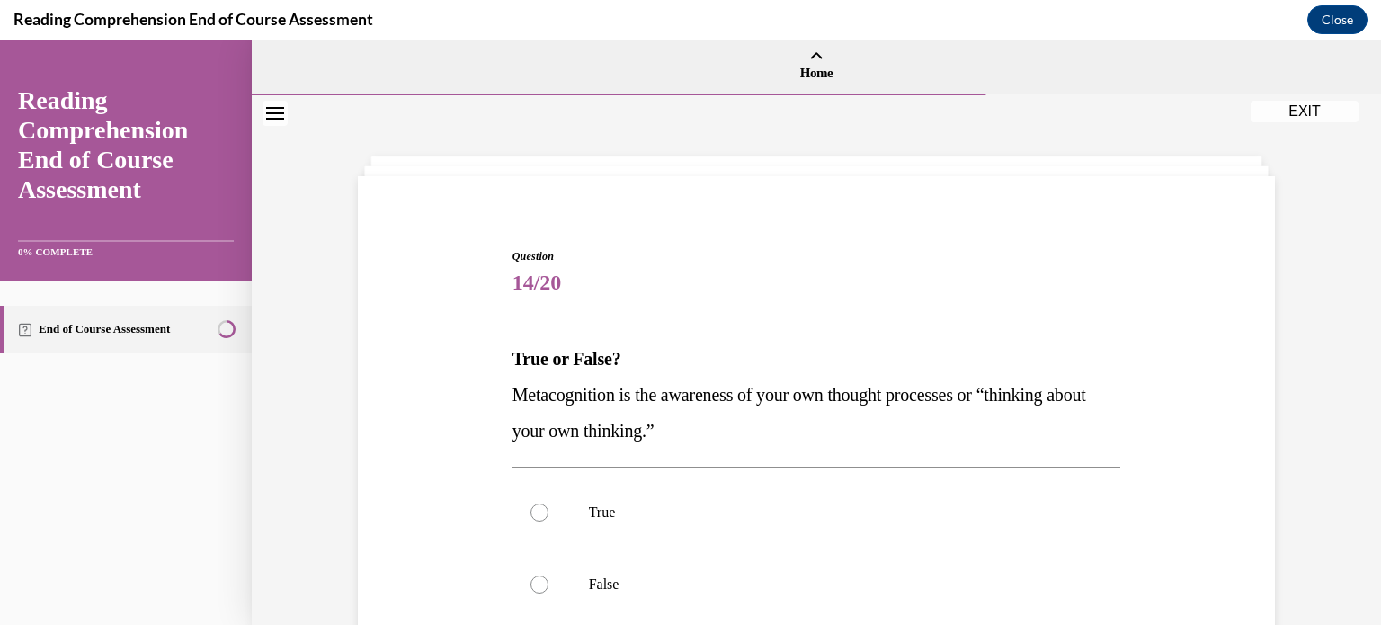
scroll to position [0, 0]
click at [839, 519] on p "True" at bounding box center [832, 514] width 487 height 18
click at [548, 519] on input "True" at bounding box center [539, 514] width 18 height 18
radio input "true"
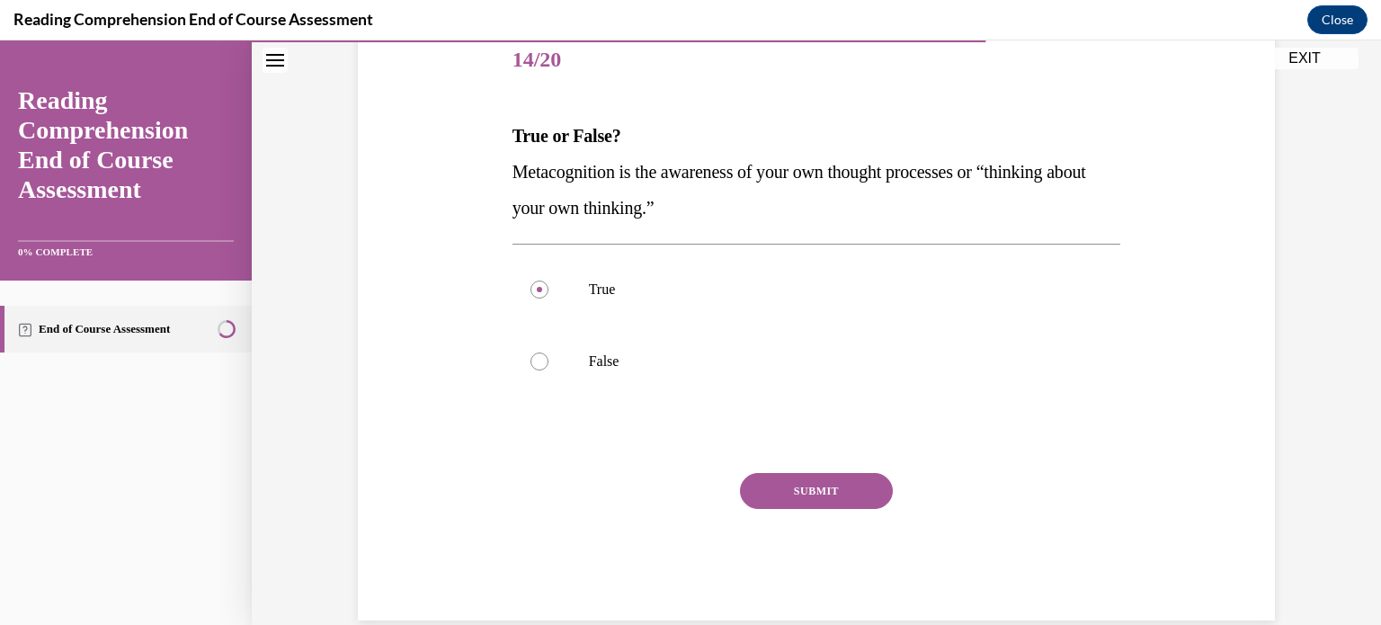
click at [838, 506] on button "SUBMIT" at bounding box center [816, 491] width 153 height 36
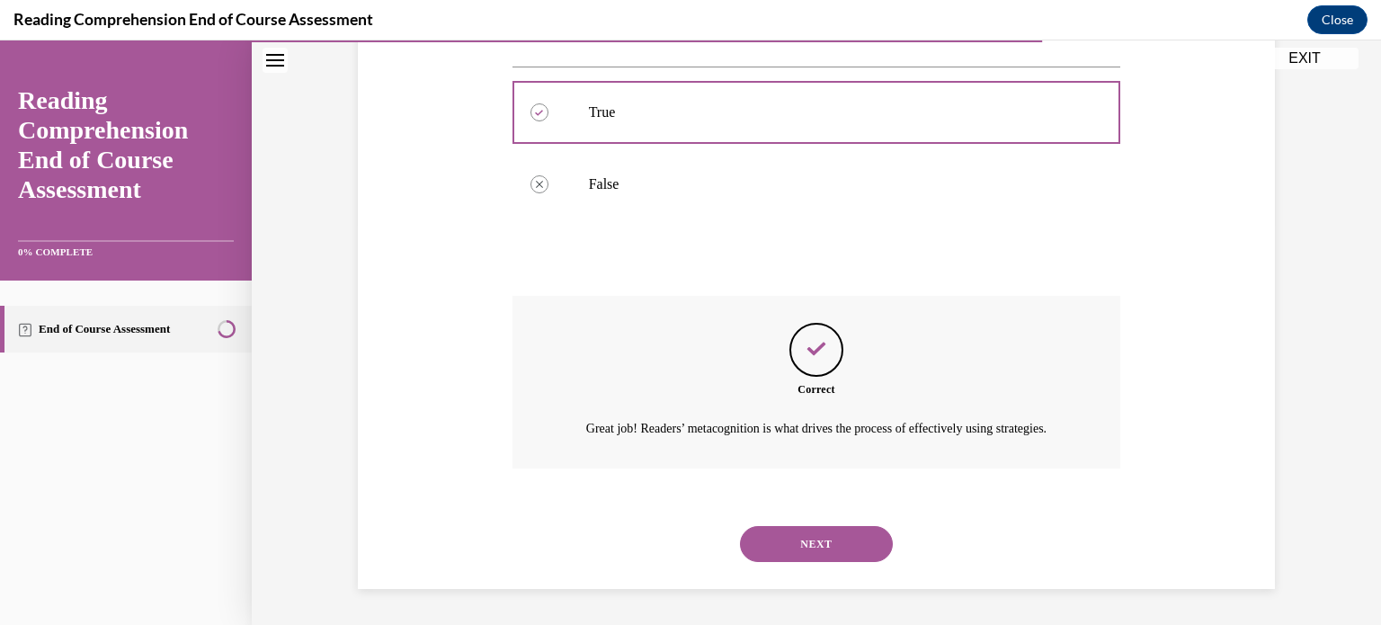
scroll to position [422, 0]
click at [837, 541] on button "NEXT" at bounding box center [816, 544] width 153 height 36
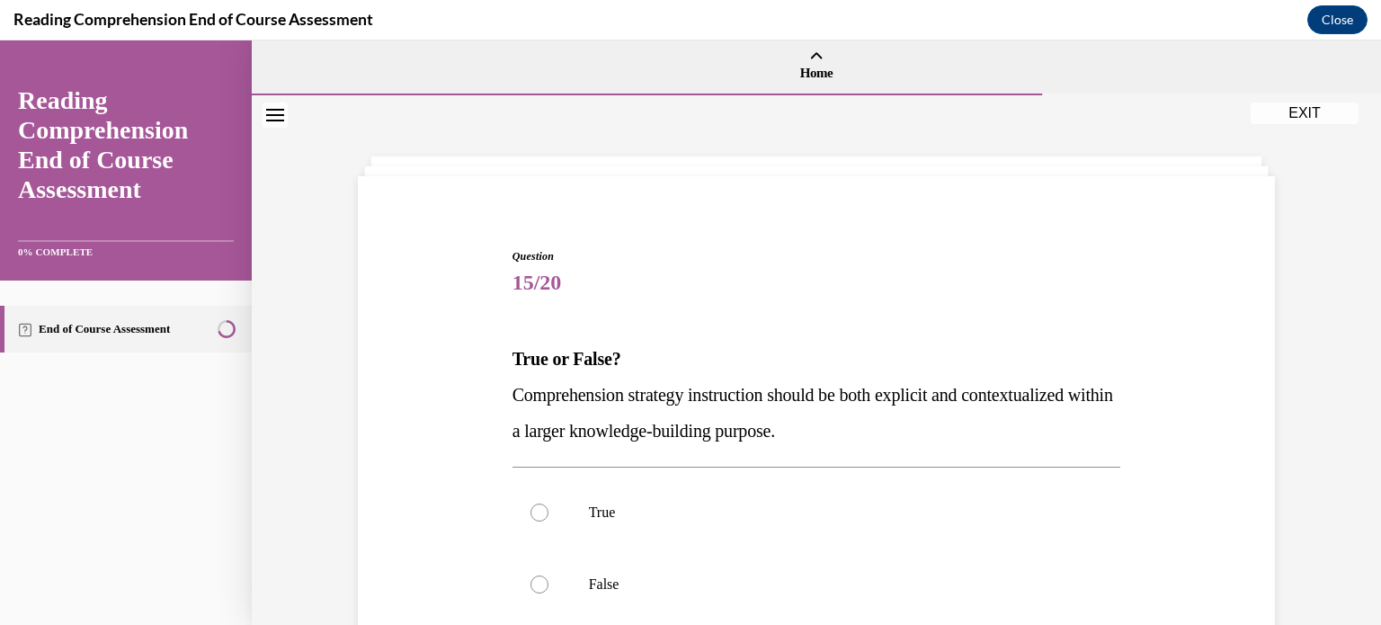
scroll to position [0, 0]
click at [837, 541] on label "True" at bounding box center [816, 514] width 608 height 72
click at [548, 523] on input "True" at bounding box center [539, 514] width 18 height 18
radio input "true"
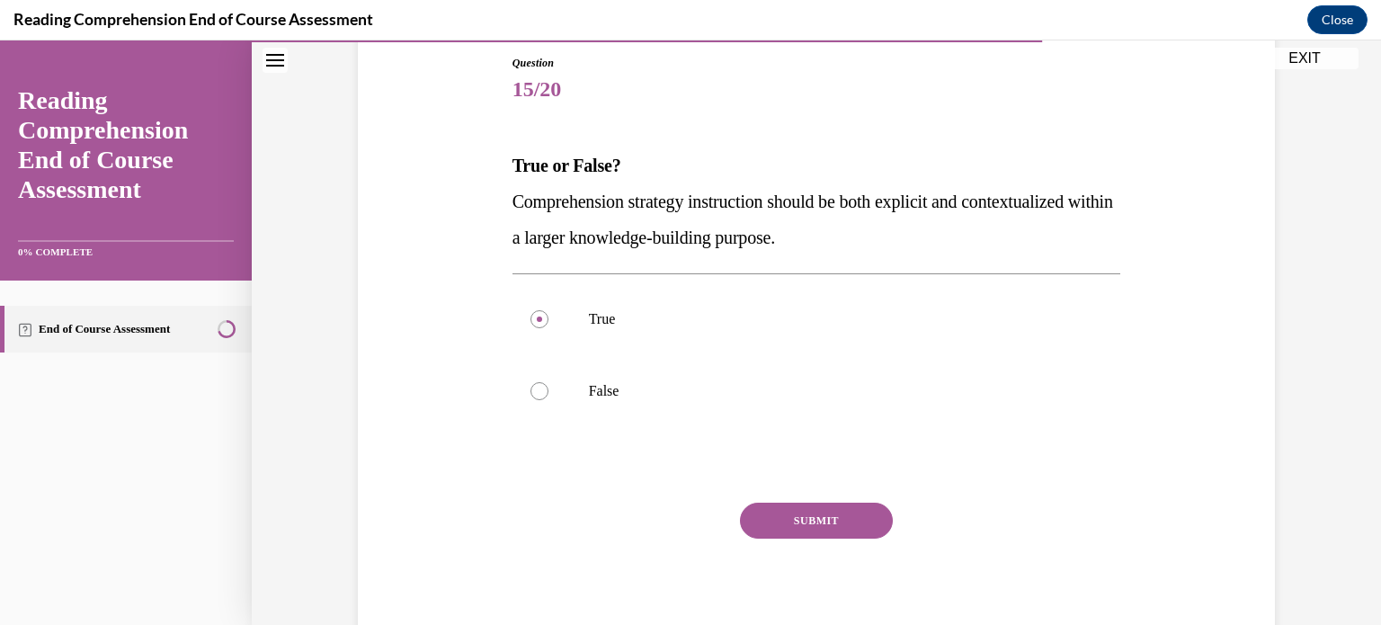
scroll to position [206, 0]
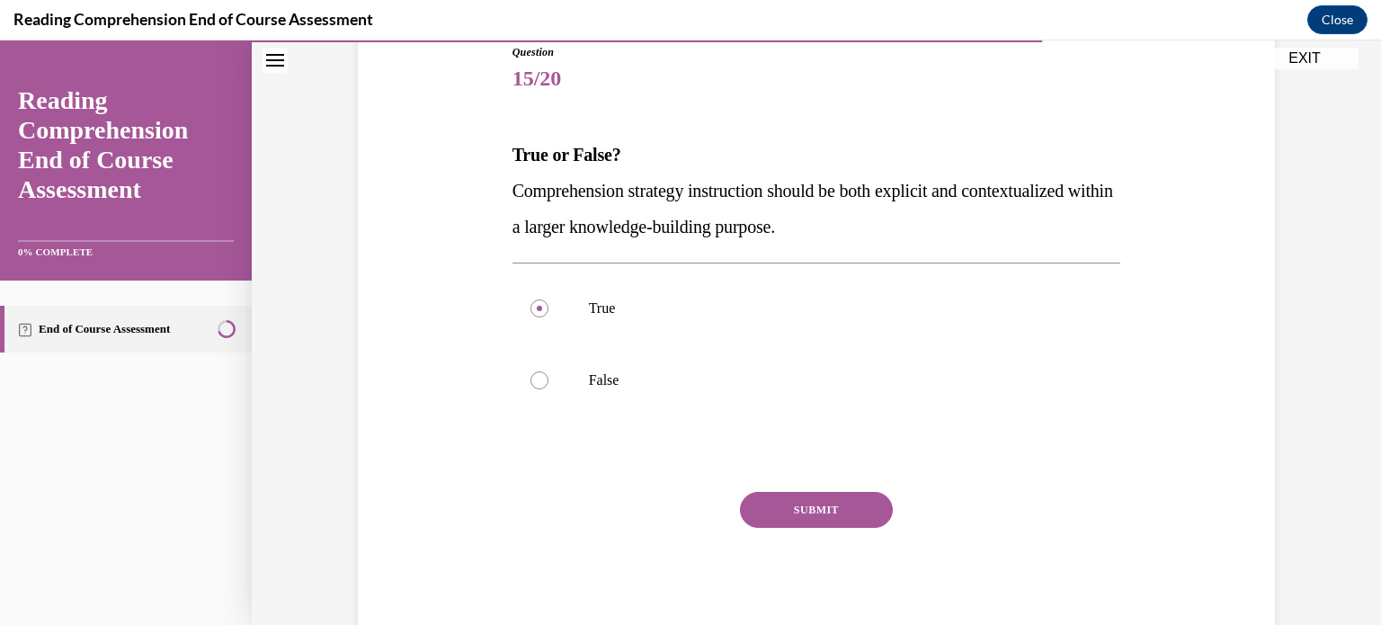
click at [841, 511] on button "SUBMIT" at bounding box center [816, 510] width 153 height 36
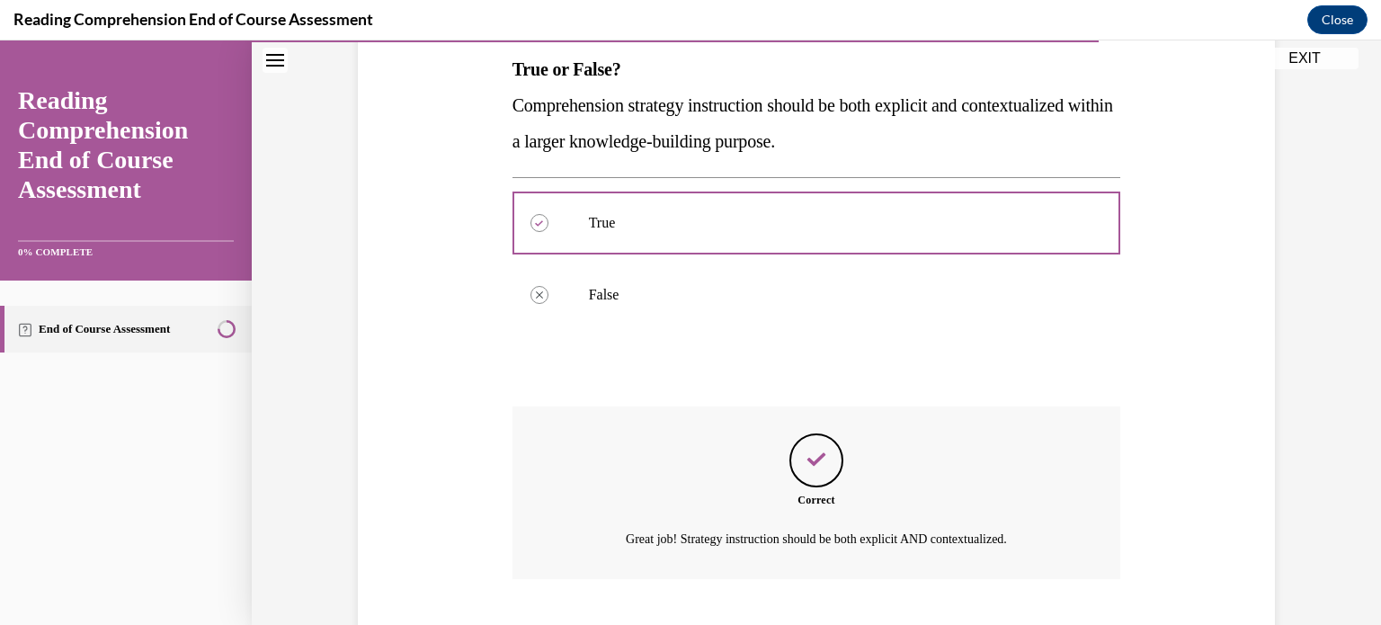
scroll to position [401, 0]
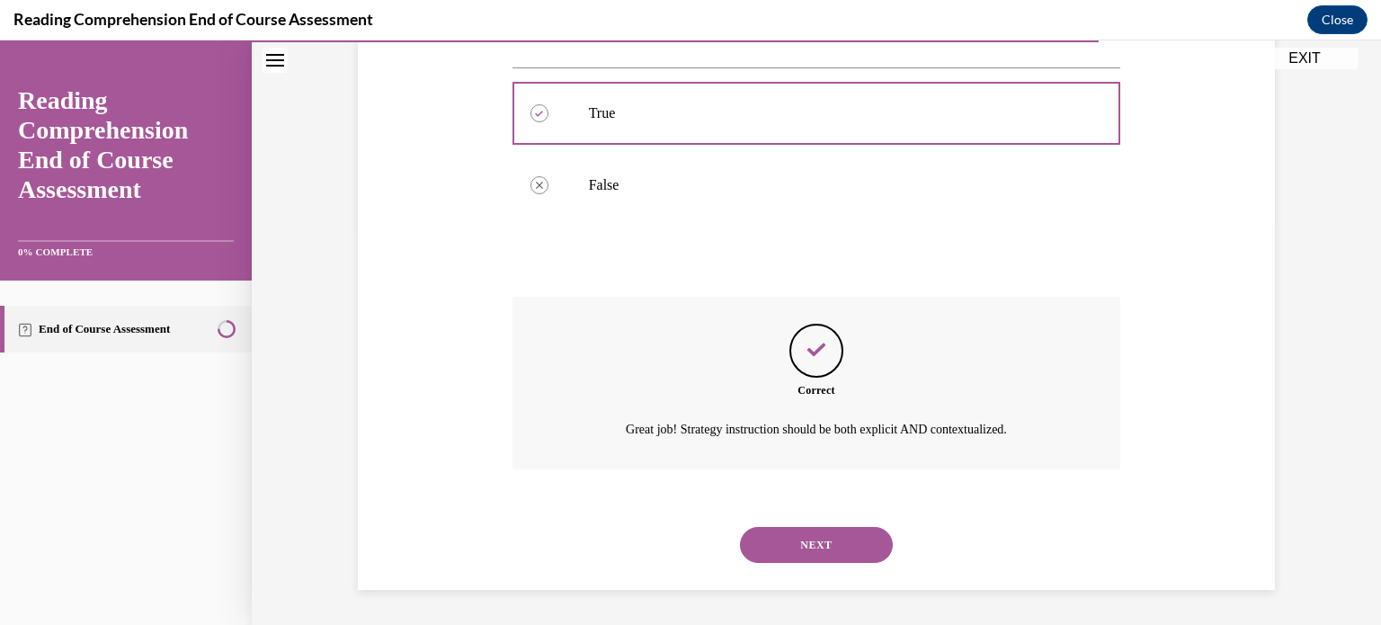
click at [838, 538] on button "NEXT" at bounding box center [816, 545] width 153 height 36
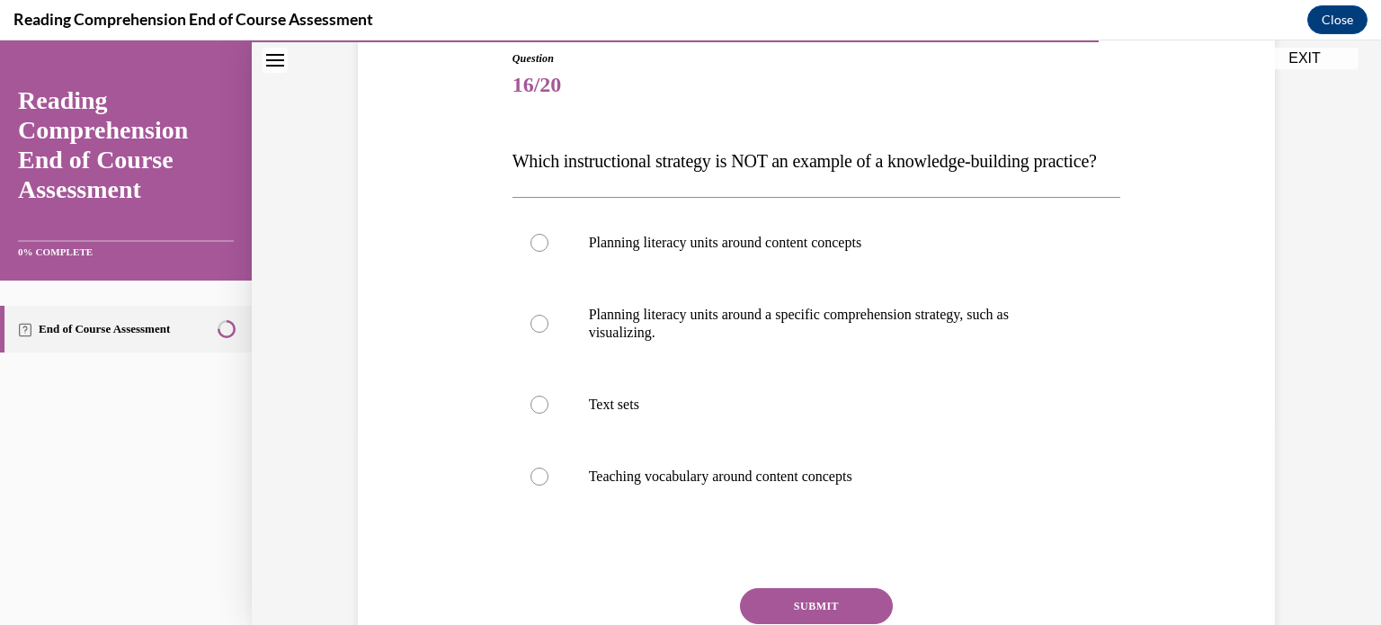
scroll to position [200, 0]
click at [839, 341] on p "Planning literacy units around a specific comprehension strategy, such as visua…" at bounding box center [832, 323] width 487 height 36
click at [548, 332] on input "Planning literacy units around a specific comprehension strategy, such as visua…" at bounding box center [539, 323] width 18 height 18
radio input "true"
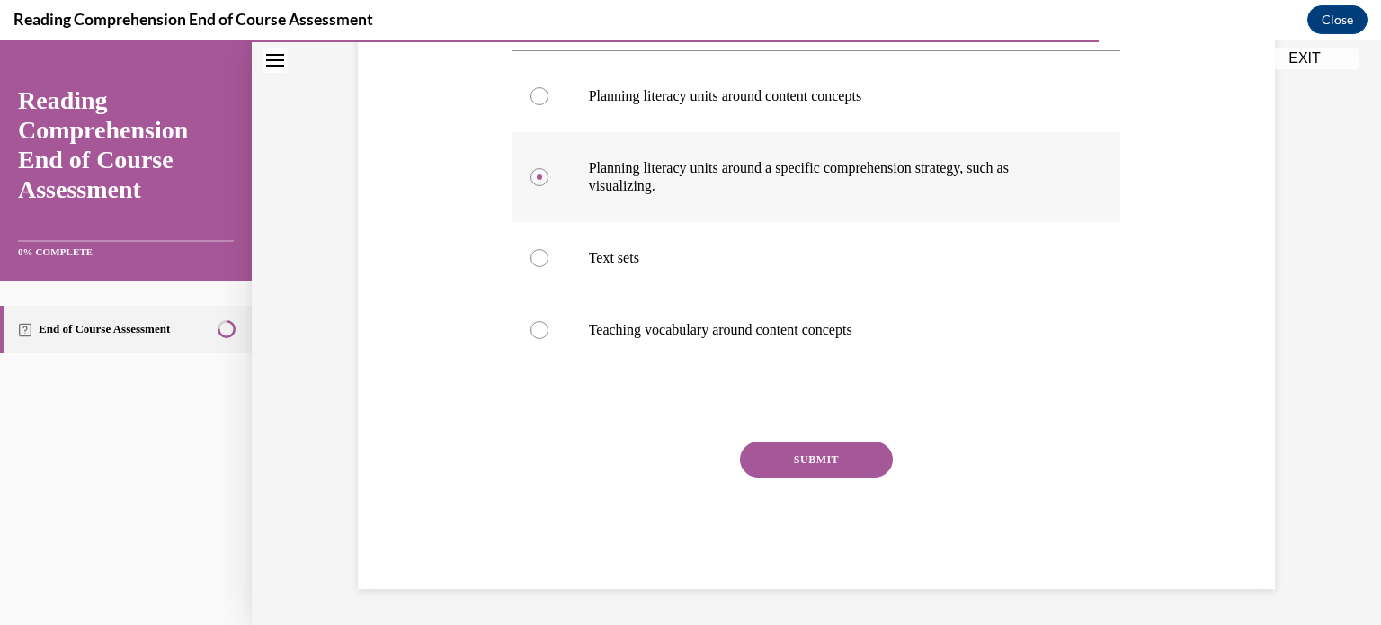
scroll to position [381, 0]
click at [845, 455] on button "SUBMIT" at bounding box center [816, 459] width 153 height 36
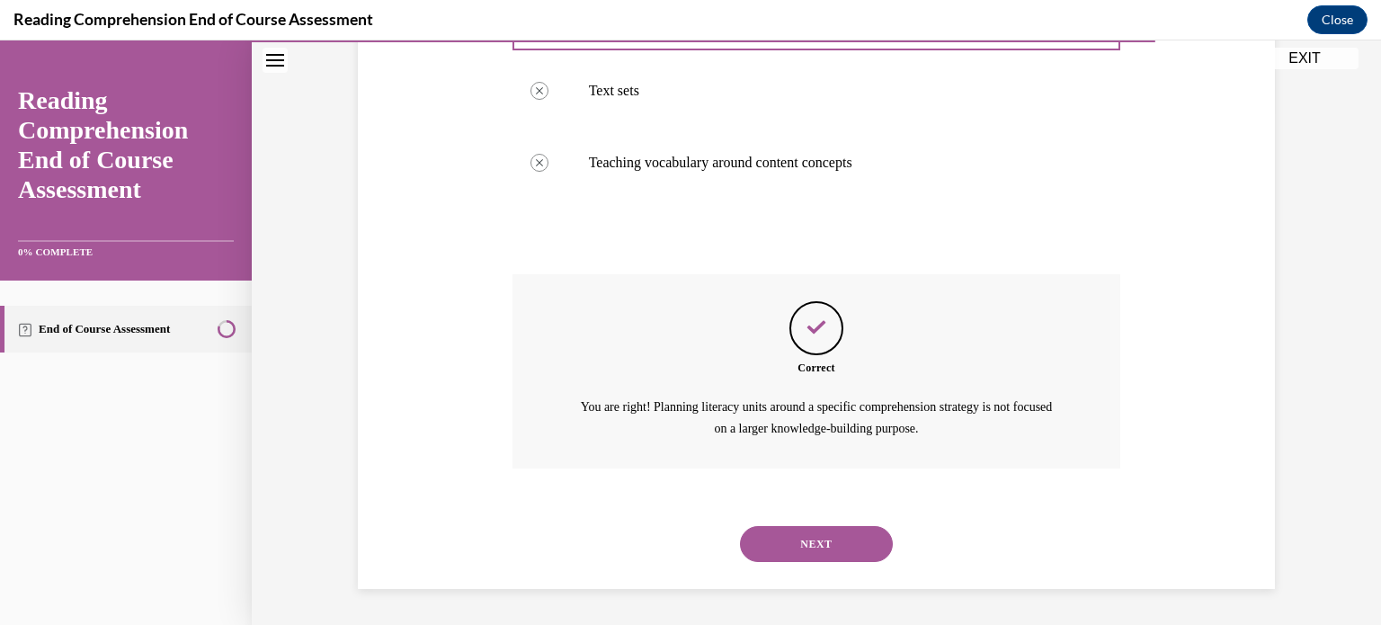
scroll to position [548, 0]
click at [845, 533] on button "NEXT" at bounding box center [816, 544] width 153 height 36
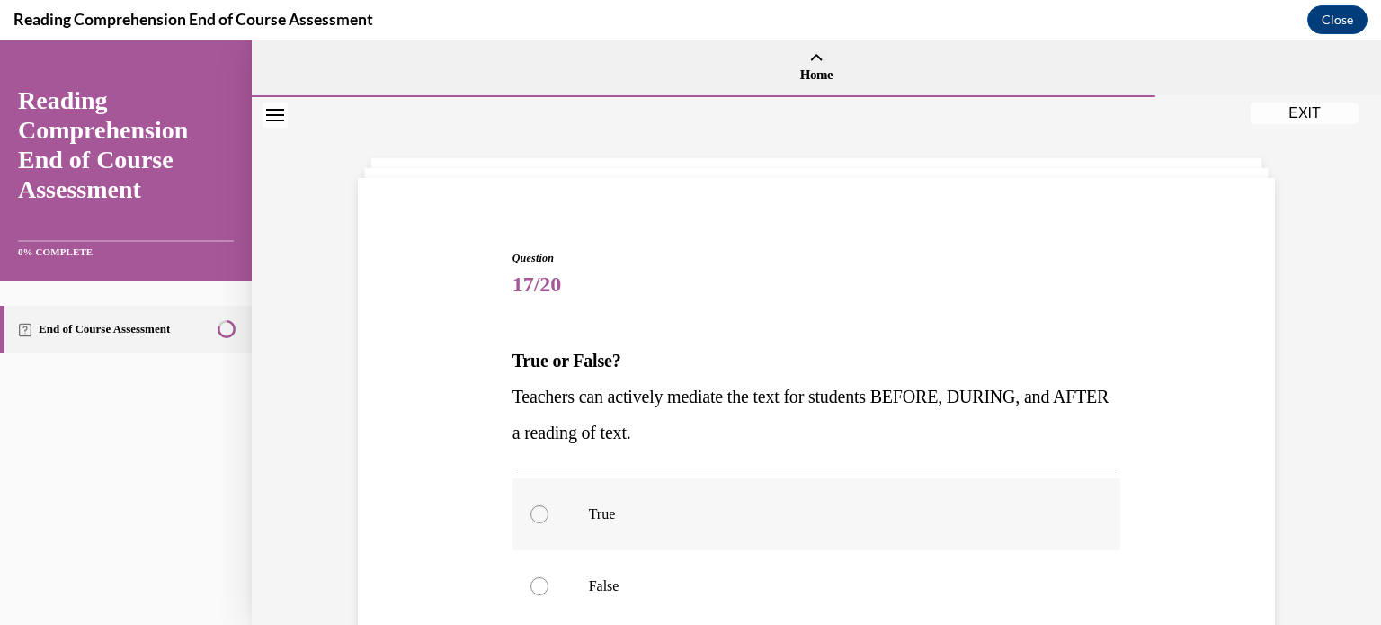
click at [836, 516] on p "True" at bounding box center [832, 514] width 487 height 18
click at [548, 516] on input "True" at bounding box center [539, 514] width 18 height 18
radio input "true"
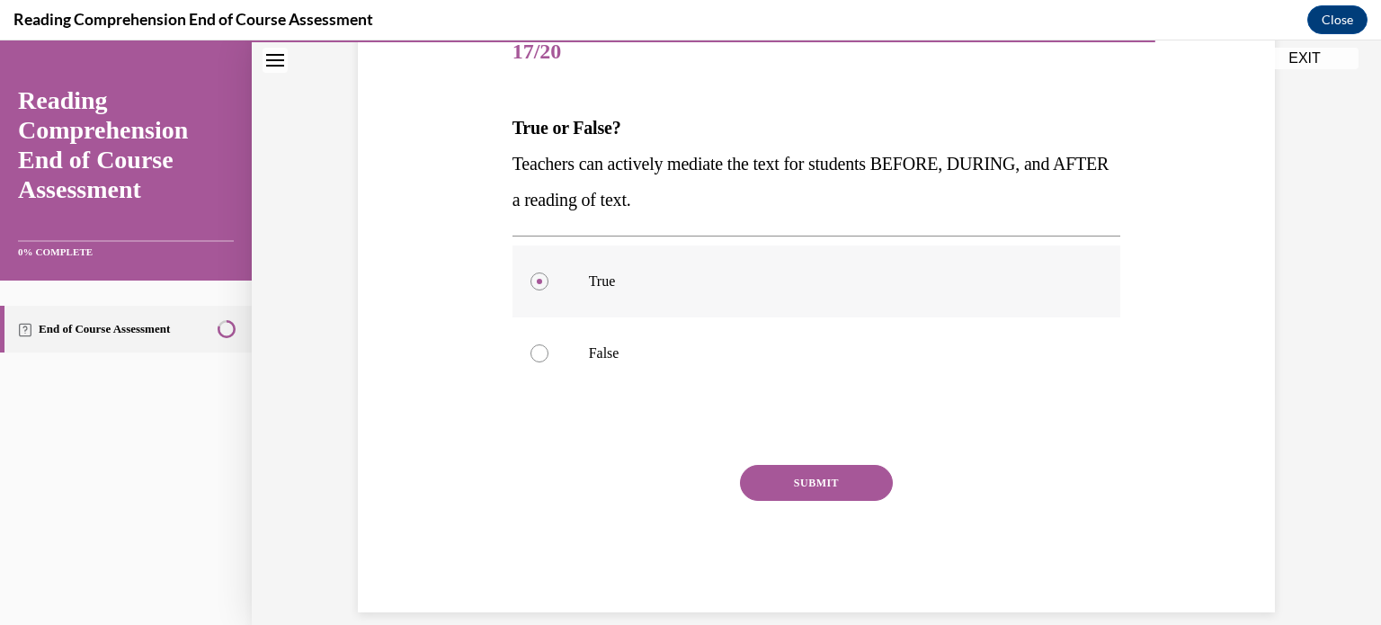
scroll to position [255, 0]
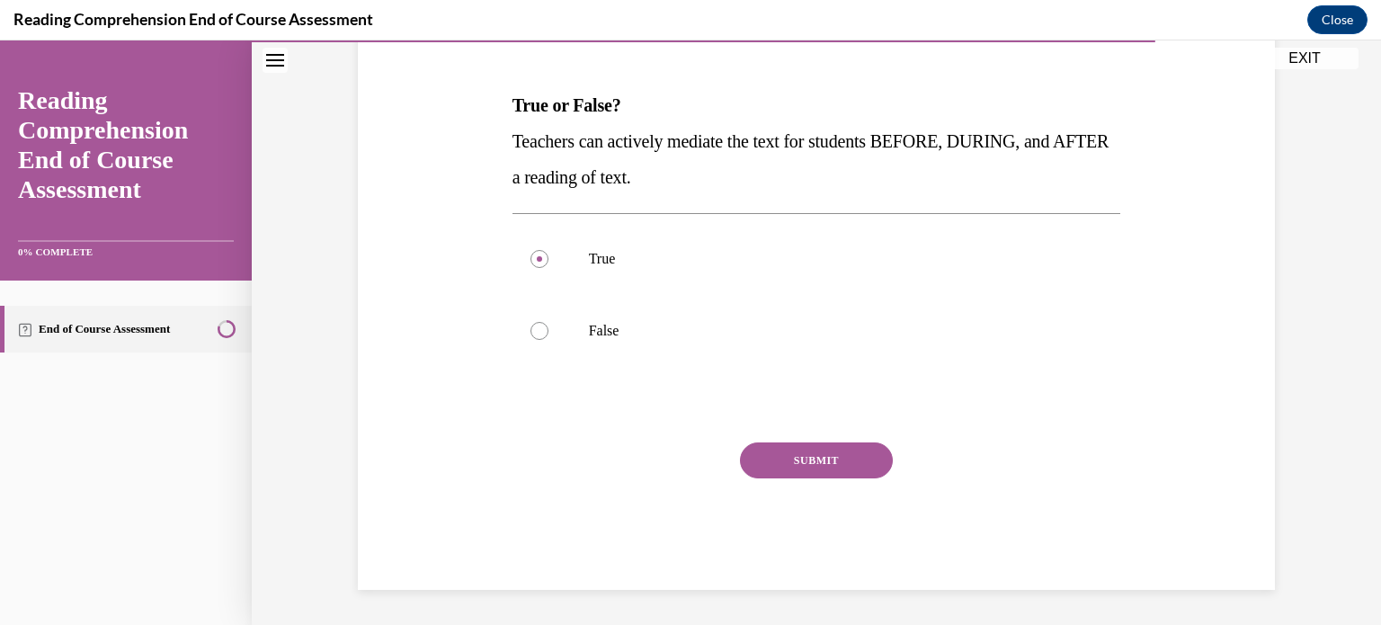
click at [842, 469] on button "SUBMIT" at bounding box center [816, 460] width 153 height 36
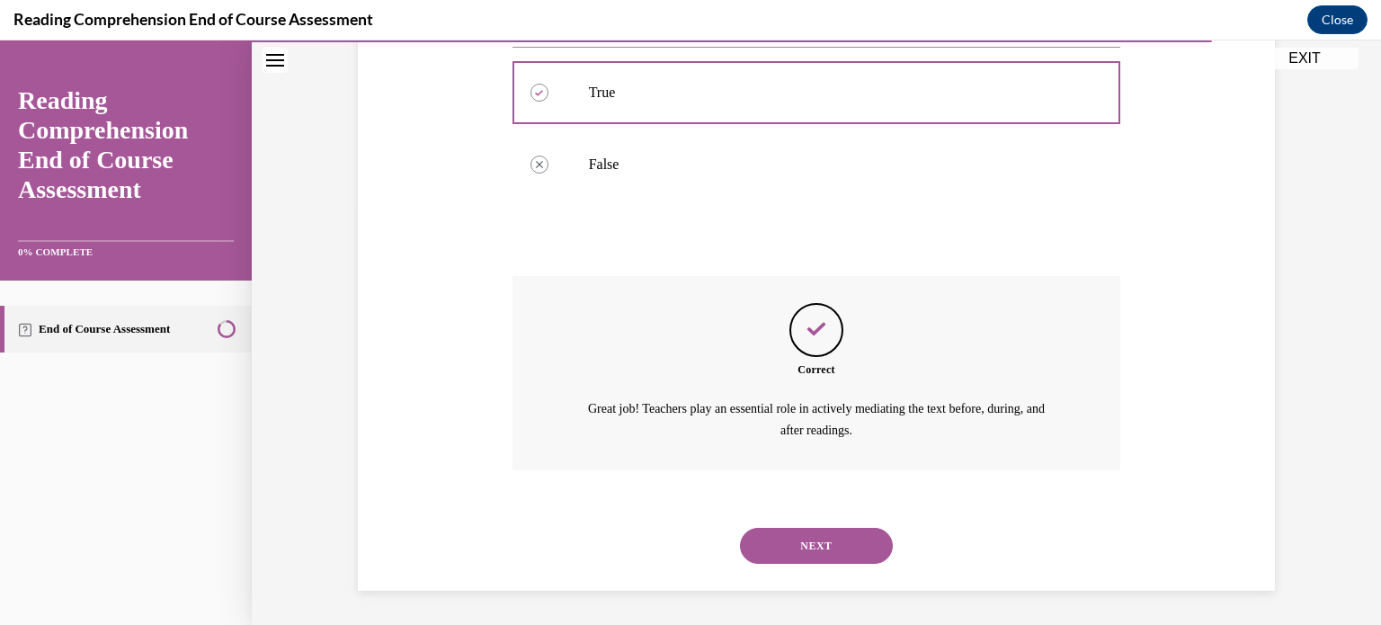
scroll to position [422, 0]
click at [840, 547] on button "NEXT" at bounding box center [816, 545] width 153 height 36
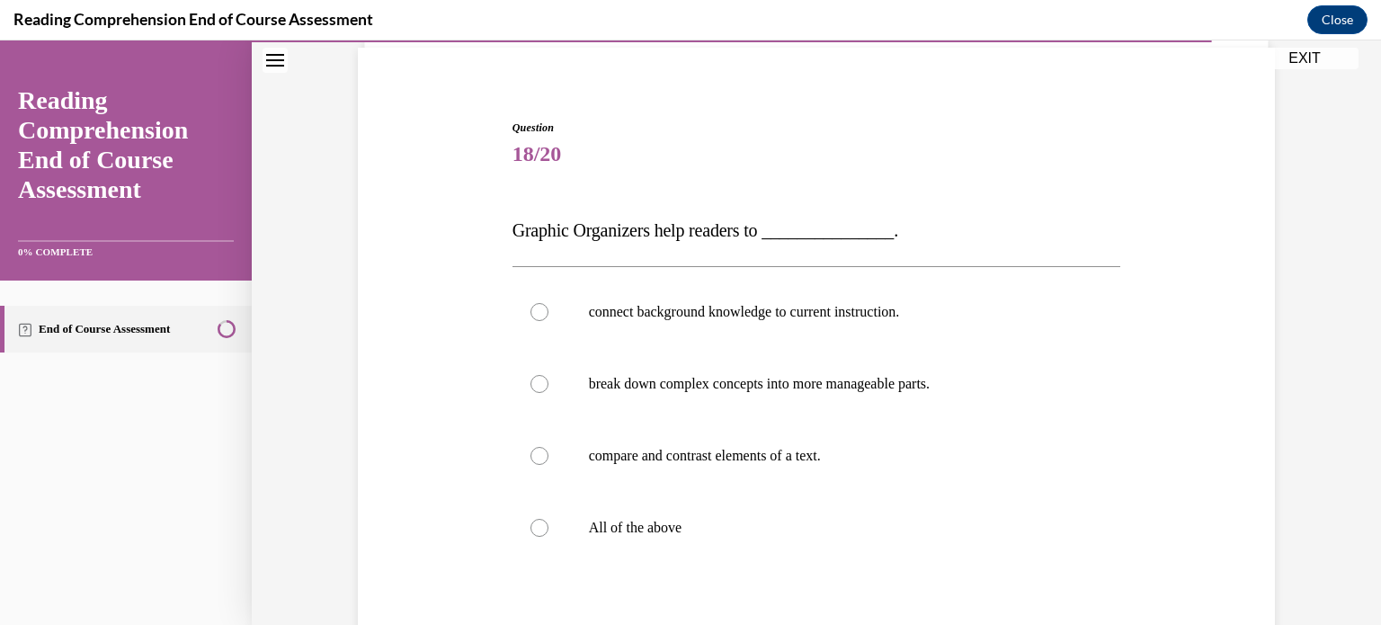
click at [840, 547] on label "All of the above" at bounding box center [816, 528] width 608 height 72
click at [548, 537] on input "All of the above" at bounding box center [539, 528] width 18 height 18
radio input "true"
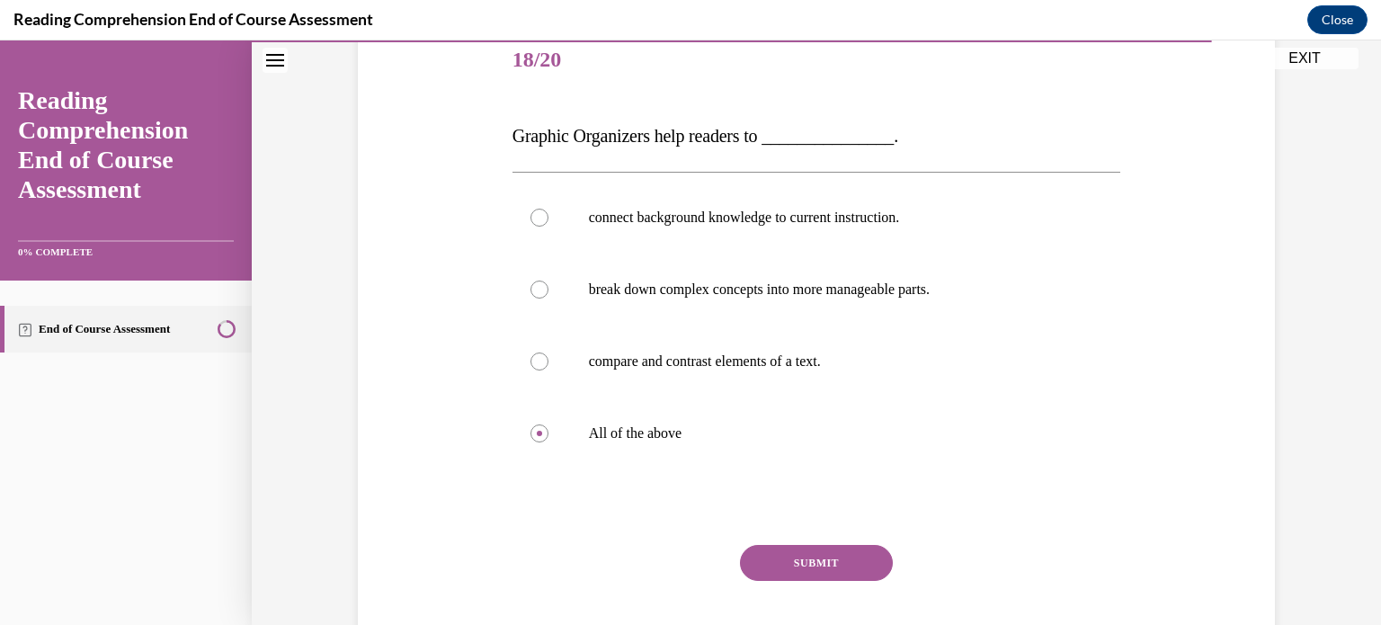
click at [840, 547] on button "SUBMIT" at bounding box center [816, 563] width 153 height 36
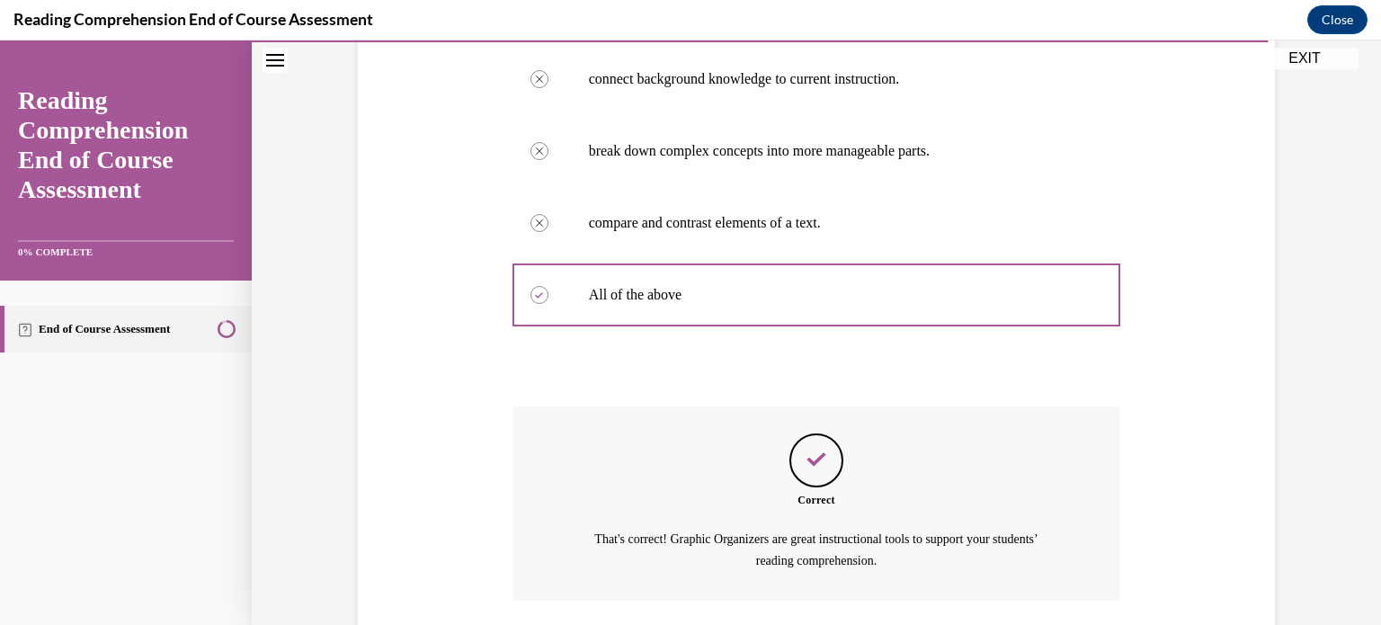
scroll to position [494, 0]
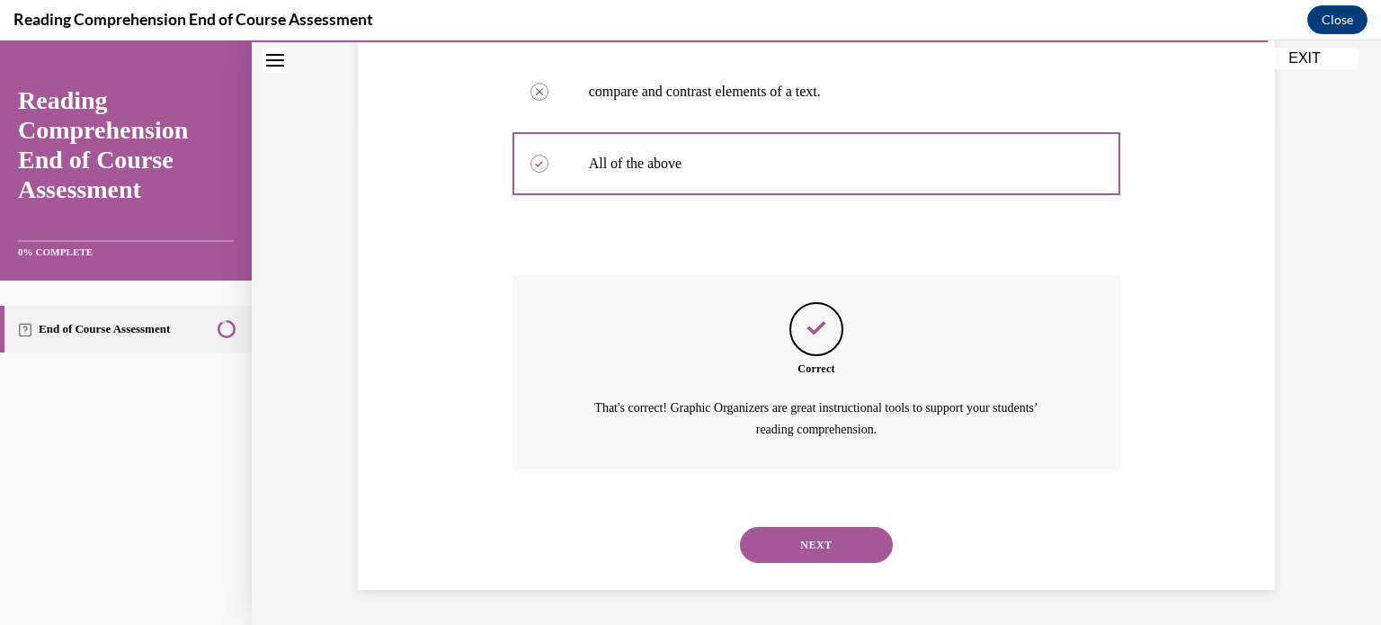
click at [840, 547] on button "NEXT" at bounding box center [816, 545] width 153 height 36
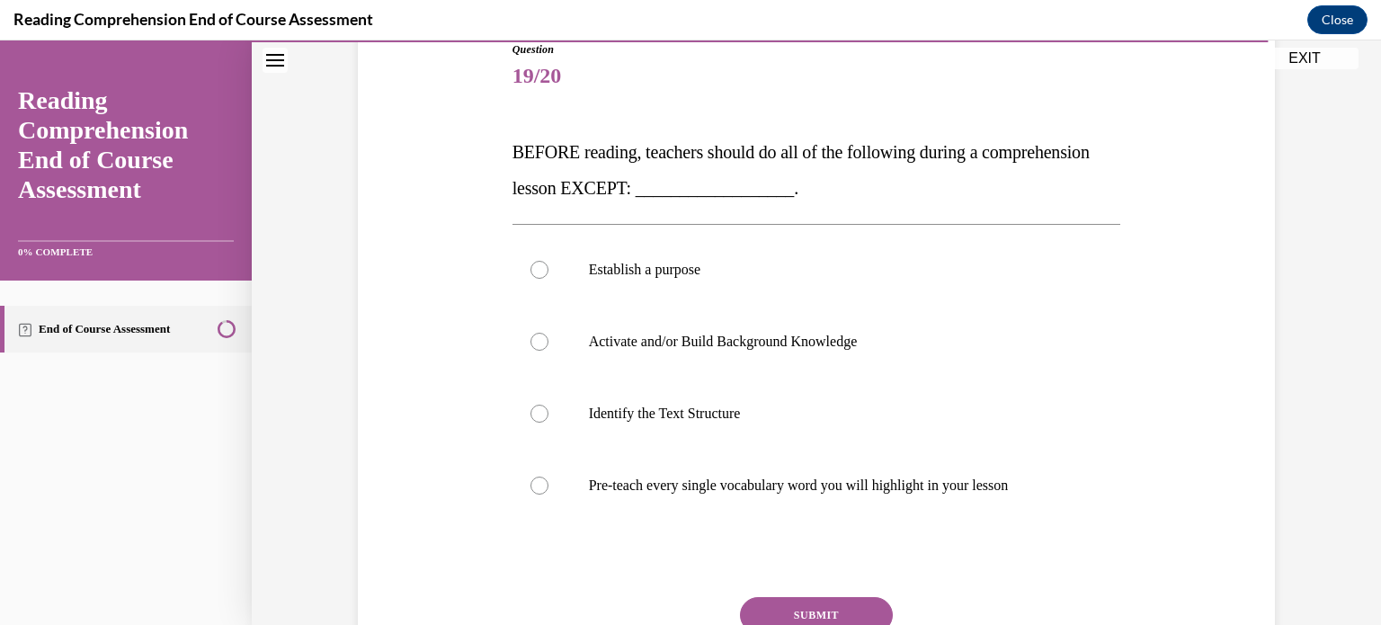
scroll to position [211, 0]
click at [849, 493] on label "Pre-teach every single vocabulary word you will highlight in your lesson" at bounding box center [816, 483] width 608 height 72
click at [548, 492] on input "Pre-teach every single vocabulary word you will highlight in your lesson" at bounding box center [539, 483] width 18 height 18
radio input "true"
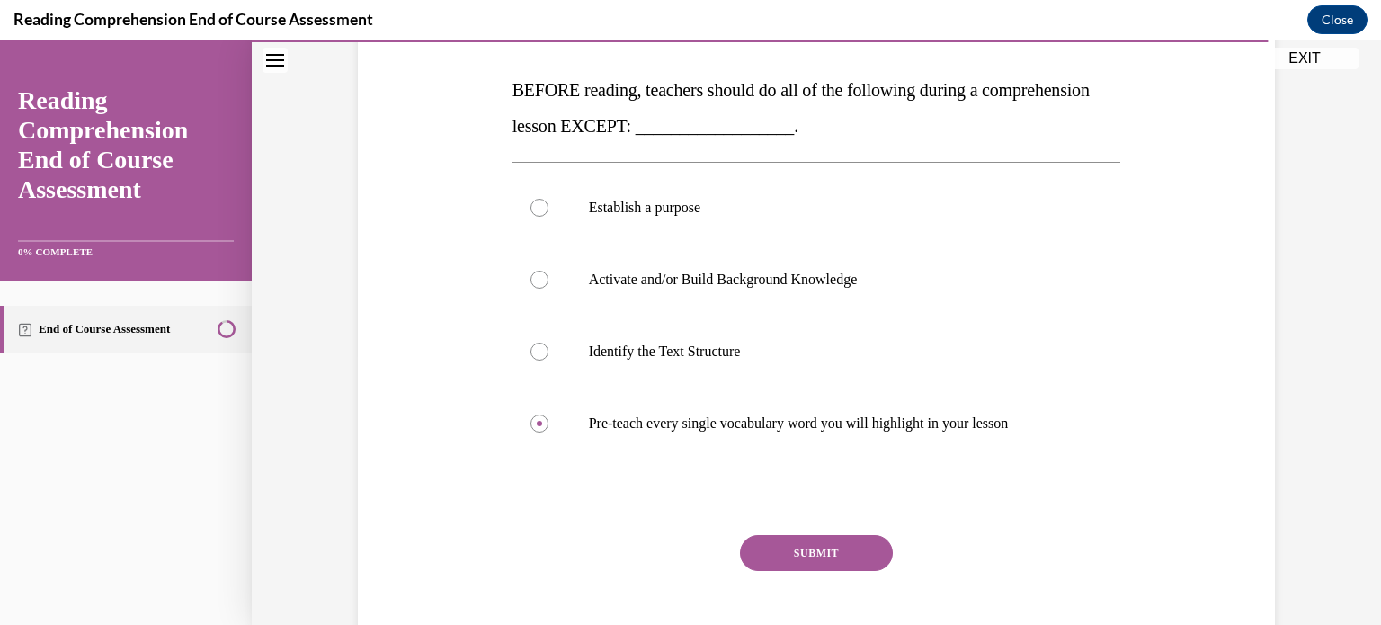
click at [844, 546] on button "SUBMIT" at bounding box center [816, 553] width 153 height 36
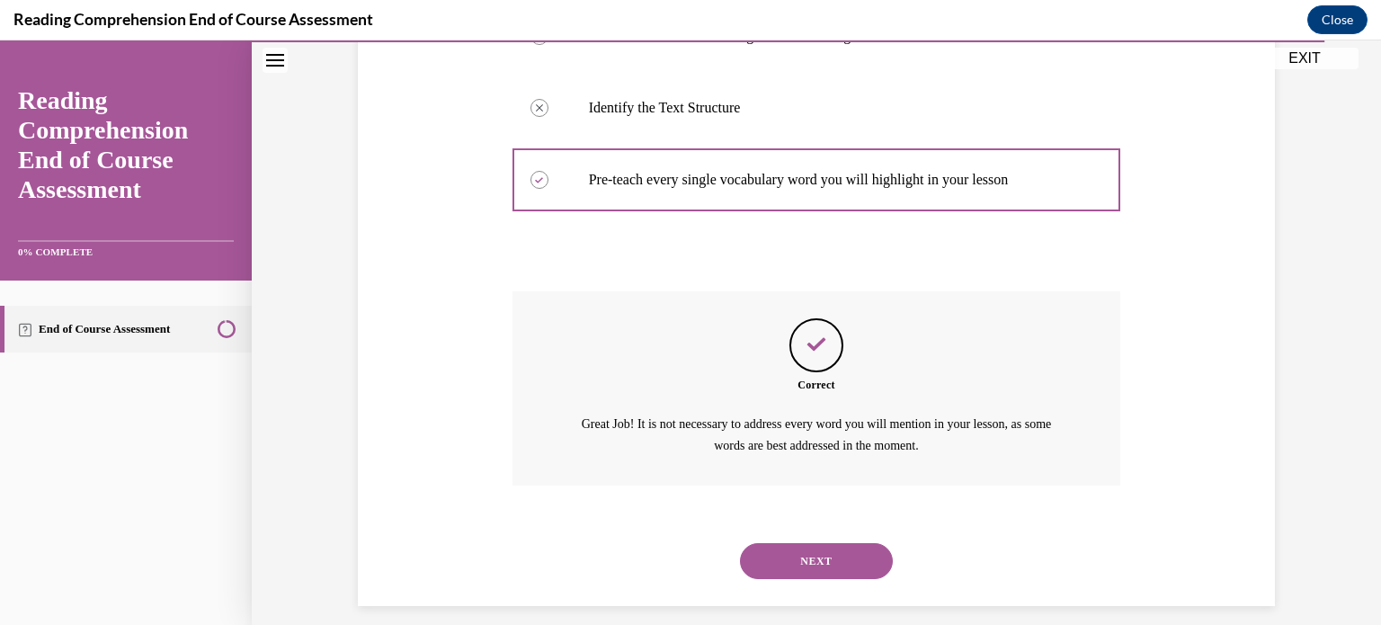
scroll to position [530, 0]
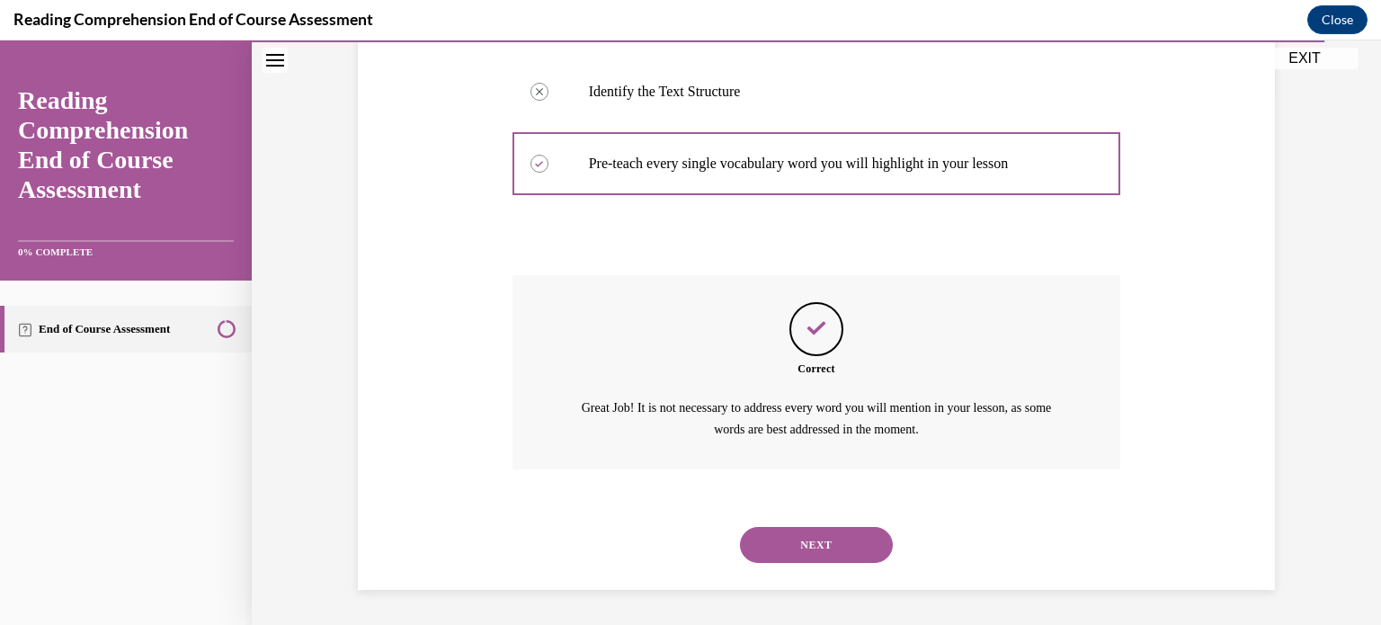
click at [844, 546] on button "NEXT" at bounding box center [816, 545] width 153 height 36
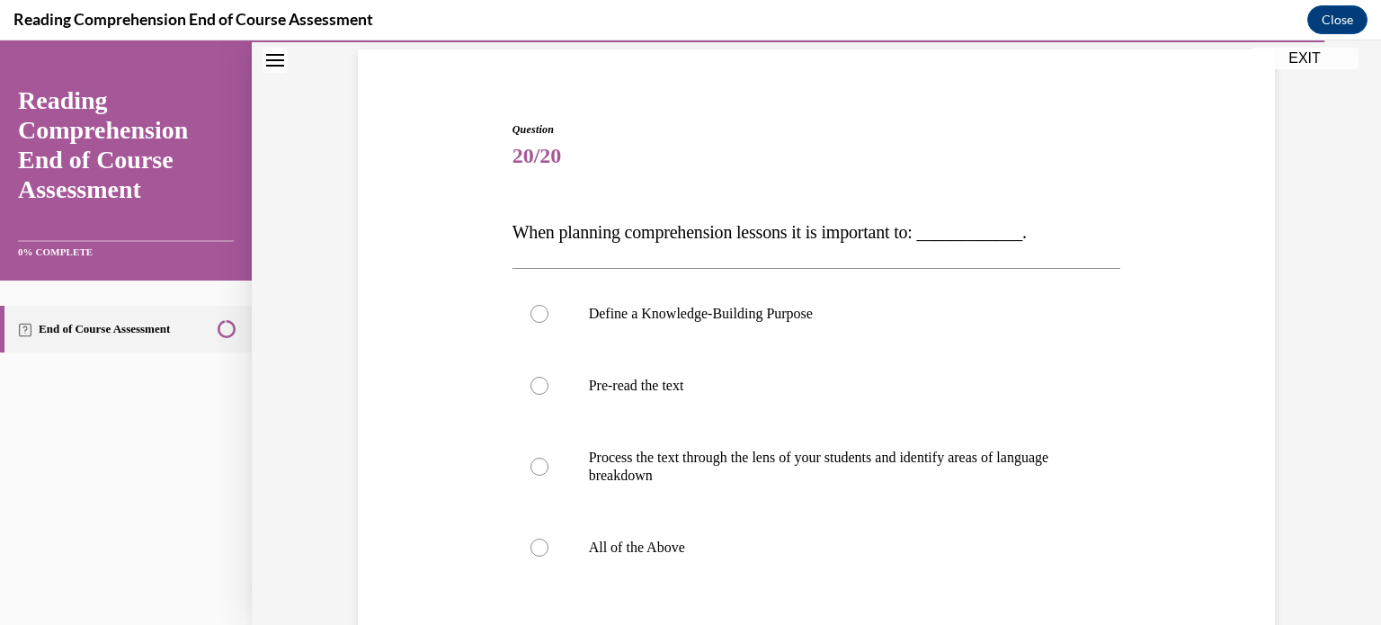
click at [844, 546] on p "All of the Above" at bounding box center [832, 547] width 487 height 18
click at [548, 546] on input "All of the Above" at bounding box center [539, 547] width 18 height 18
radio input "true"
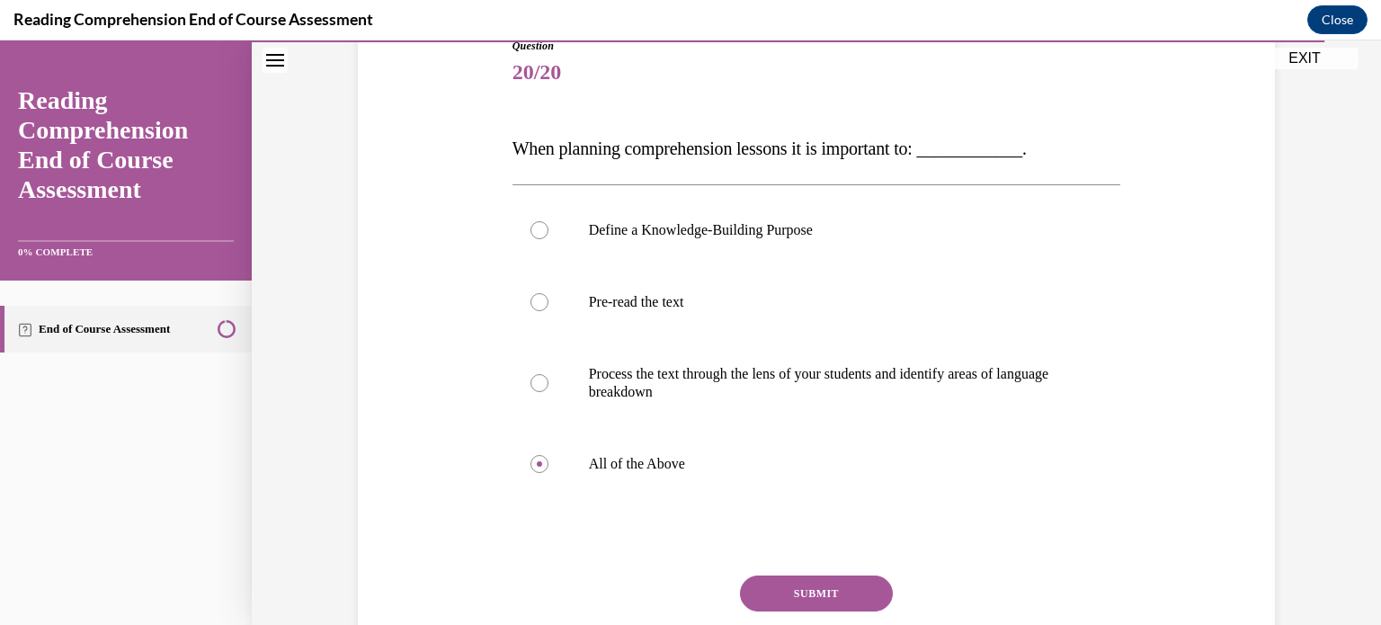
click at [846, 583] on button "SUBMIT" at bounding box center [816, 593] width 153 height 36
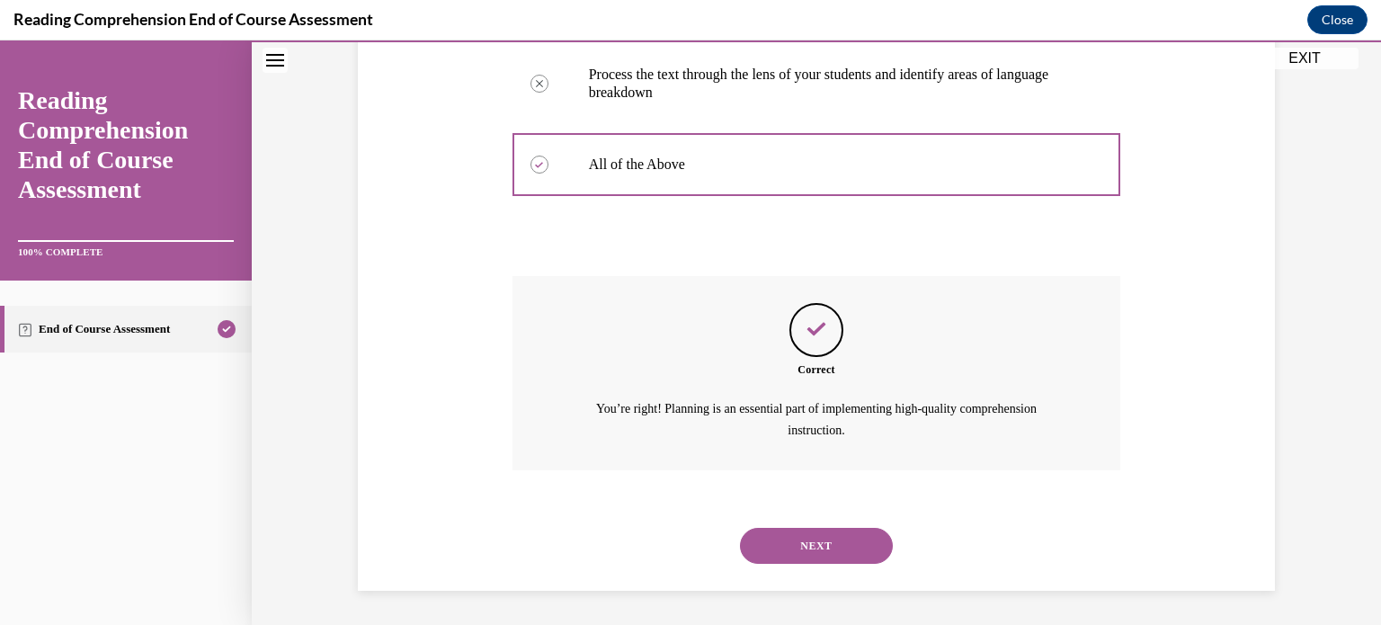
scroll to position [512, 0]
click at [844, 537] on button "NEXT" at bounding box center [816, 545] width 153 height 36
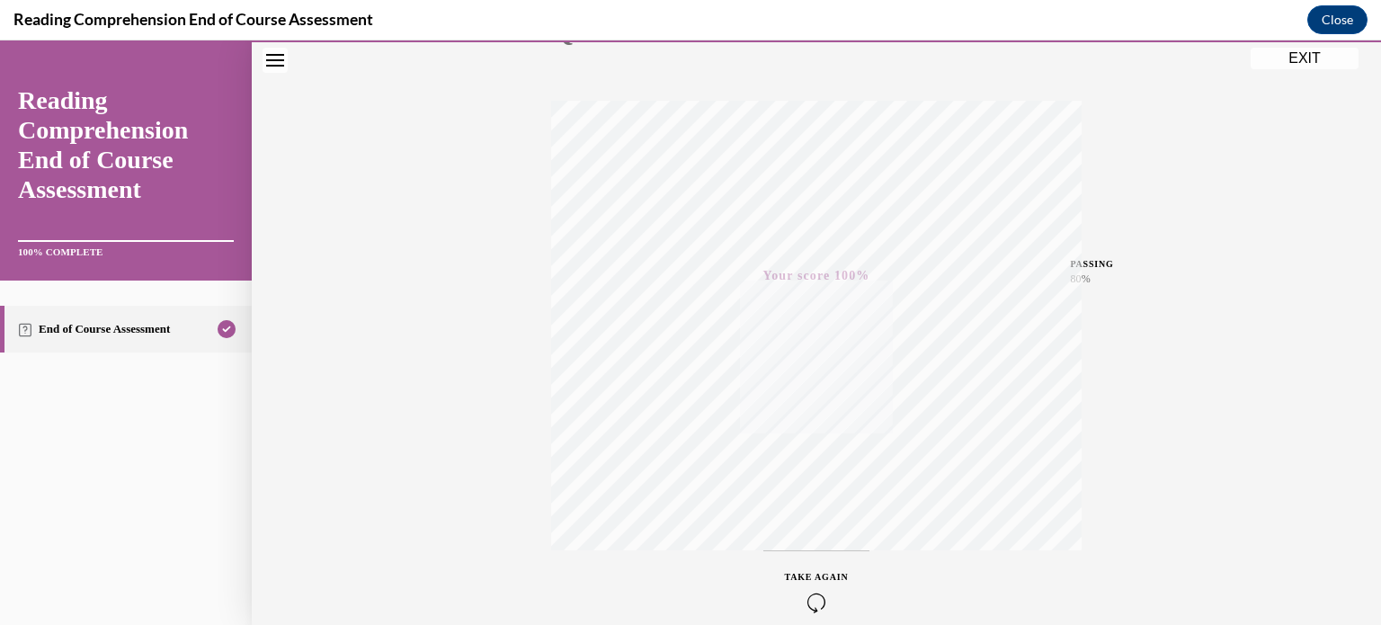
scroll to position [249, 0]
click at [1308, 54] on button "EXIT" at bounding box center [1304, 59] width 108 height 22
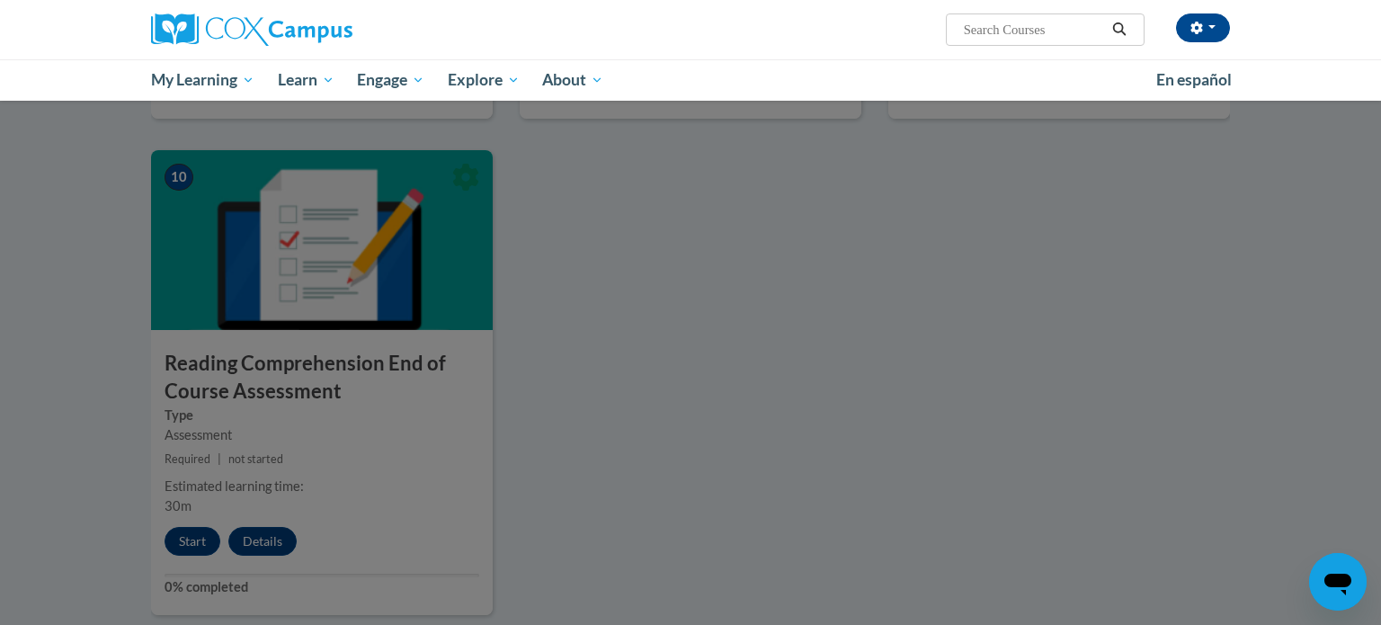
scroll to position [2284, 0]
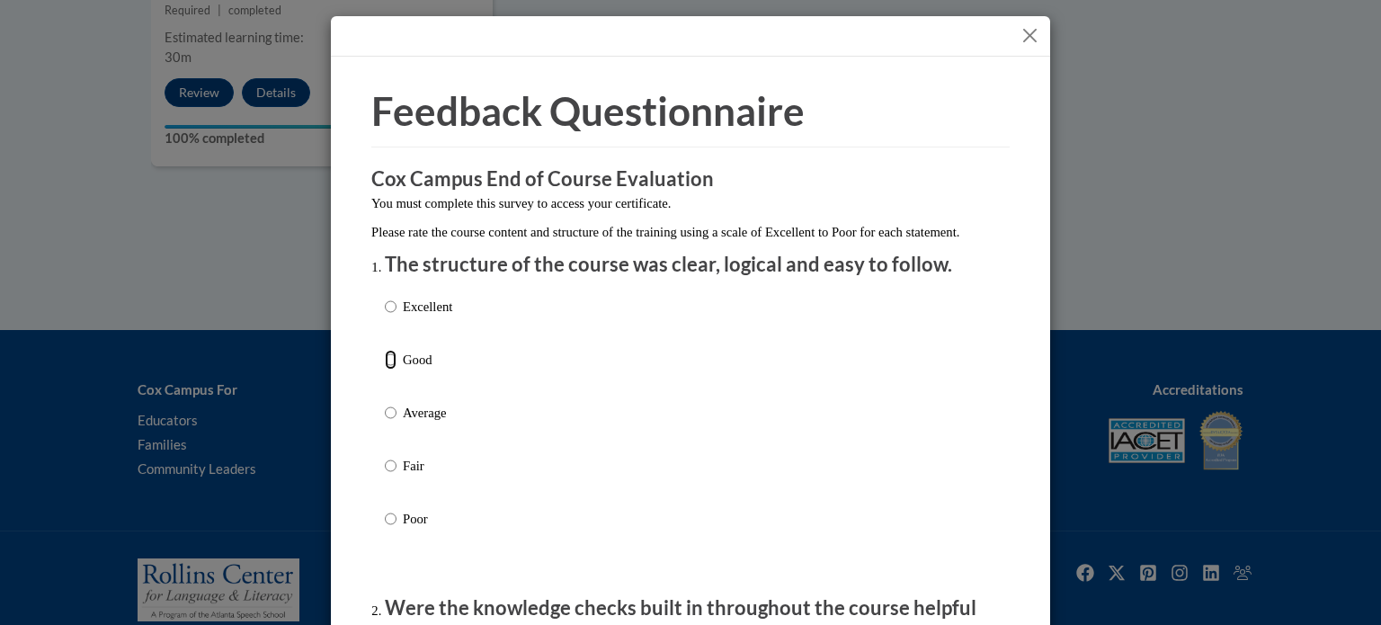
click at [395, 369] on input "Good" at bounding box center [391, 360] width 12 height 20
radio input "true"
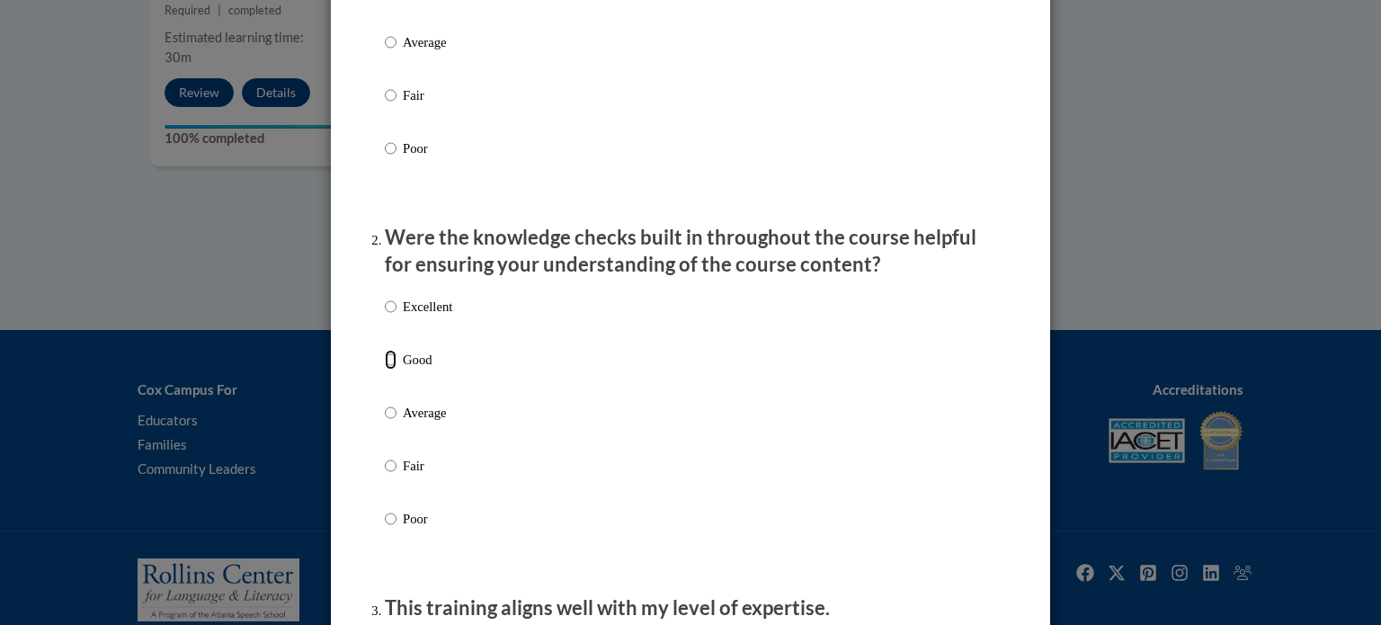
click at [395, 369] on input "Good" at bounding box center [391, 360] width 12 height 20
radio input "true"
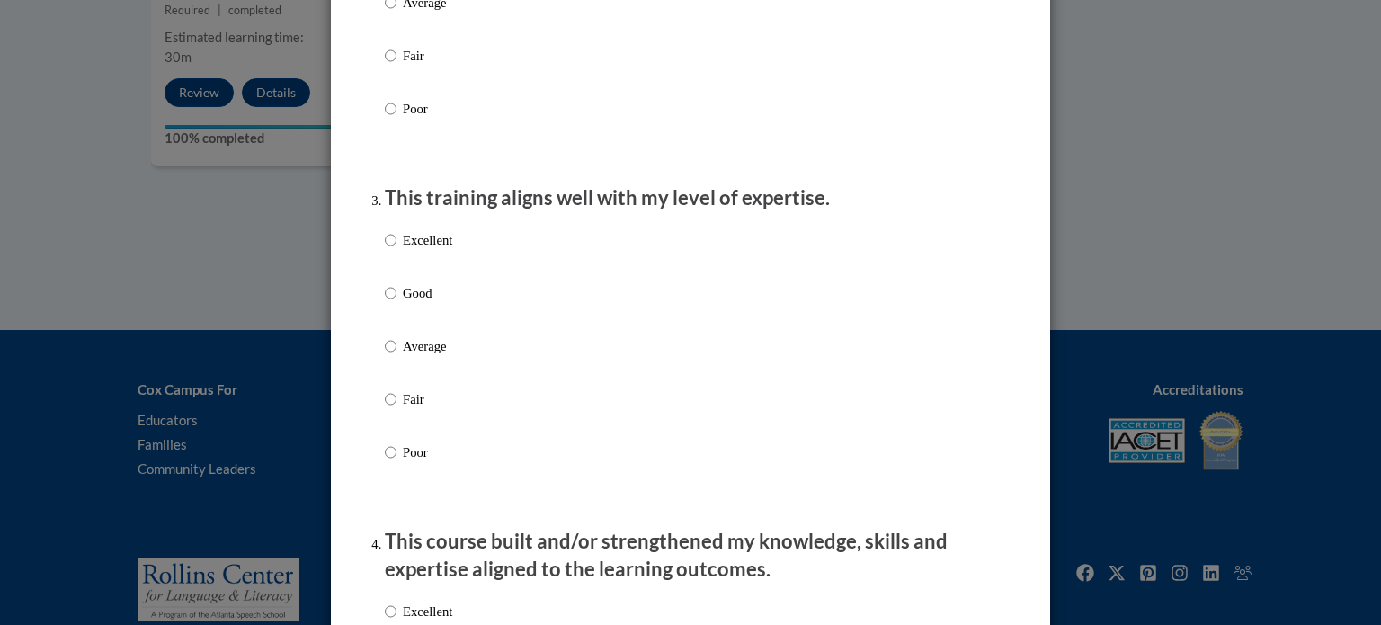
scroll to position [786, 0]
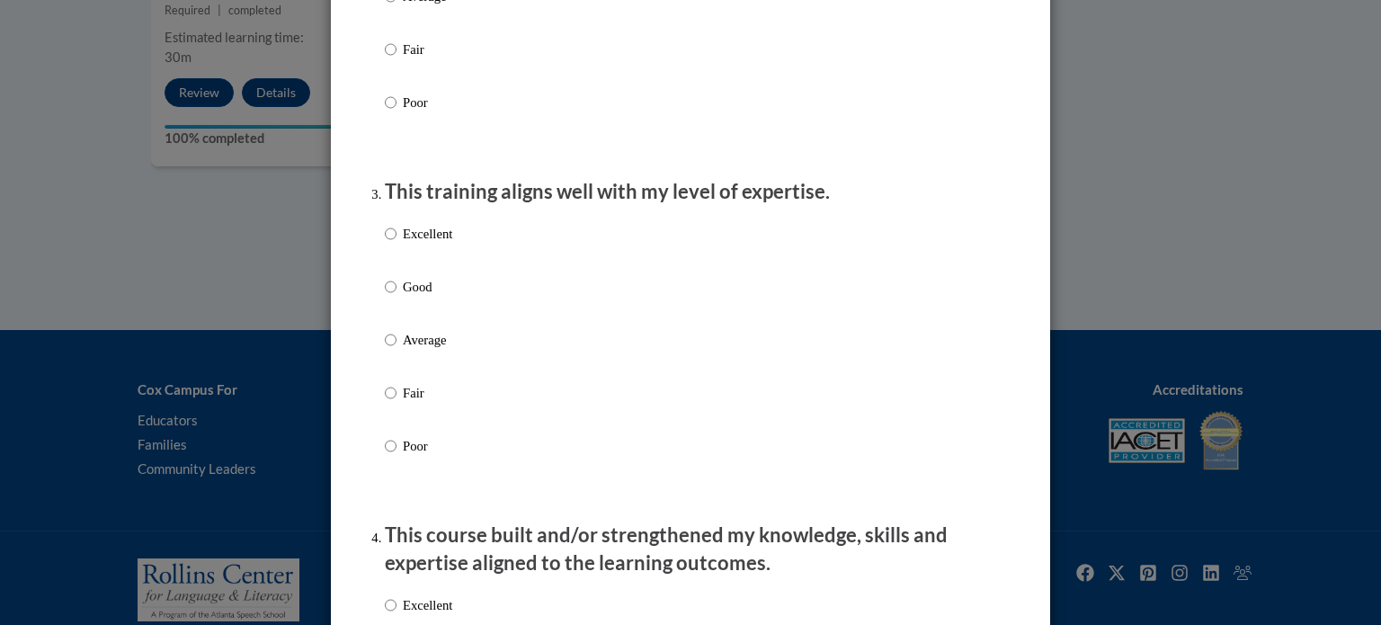
click at [404, 297] on p "Good" at bounding box center [427, 287] width 49 height 20
click at [396, 297] on input "Good" at bounding box center [391, 287] width 12 height 20
radio input "true"
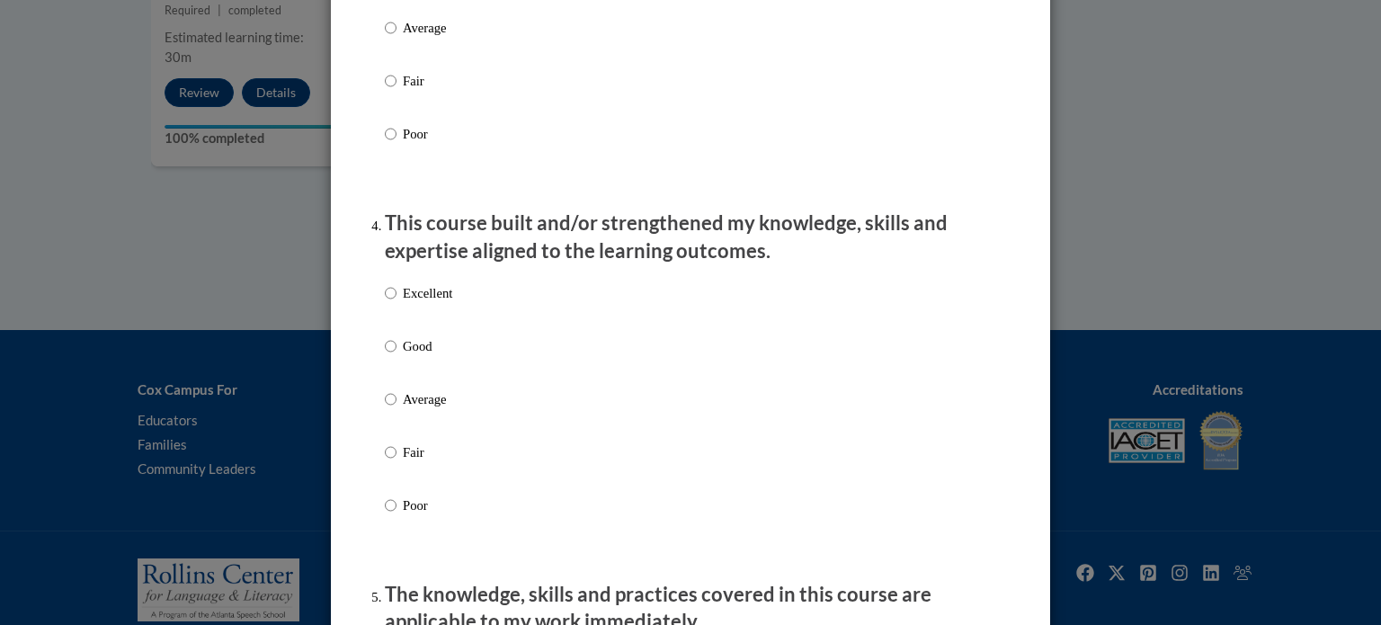
scroll to position [1102, 0]
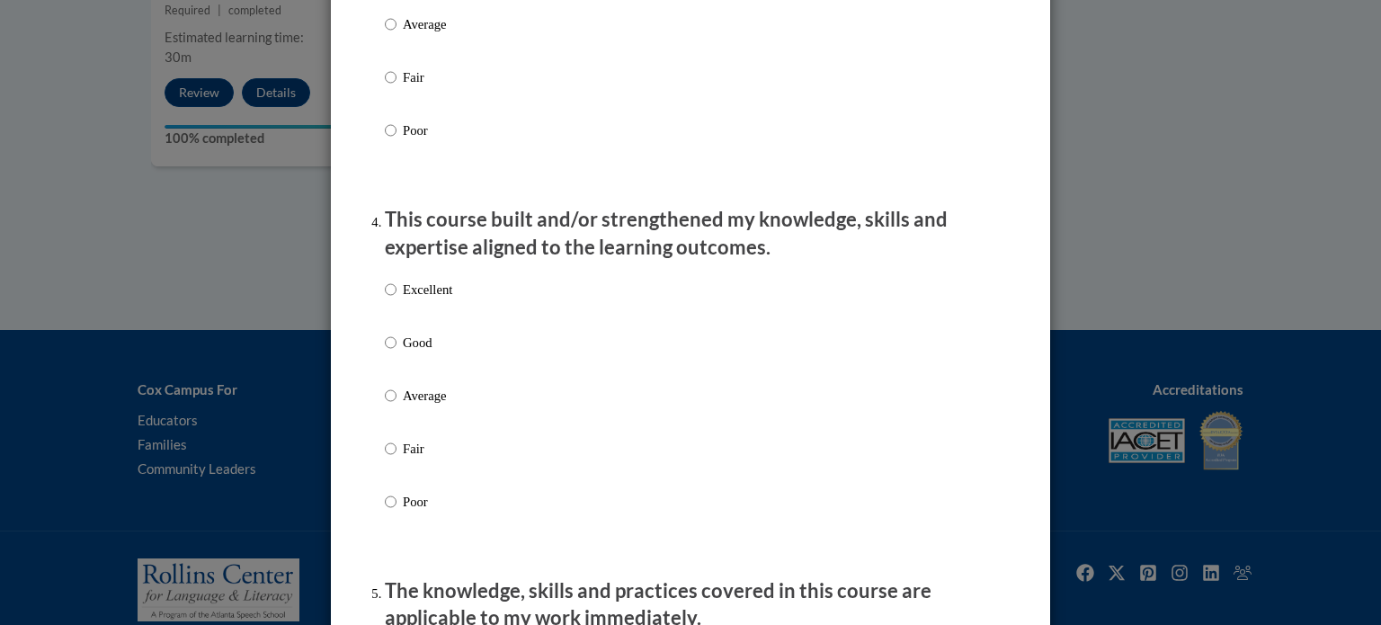
click at [400, 360] on label "Good" at bounding box center [418, 357] width 67 height 49
click at [396, 352] on input "Good" at bounding box center [391, 343] width 12 height 20
radio input "true"
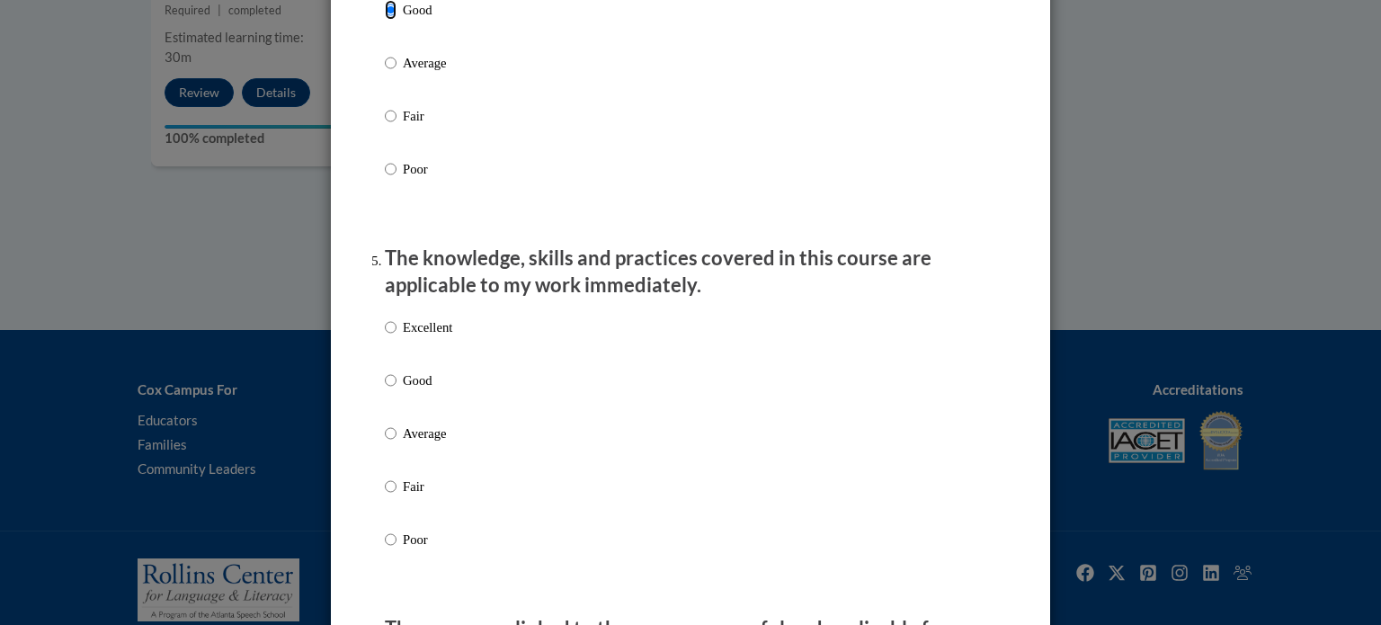
scroll to position [1439, 0]
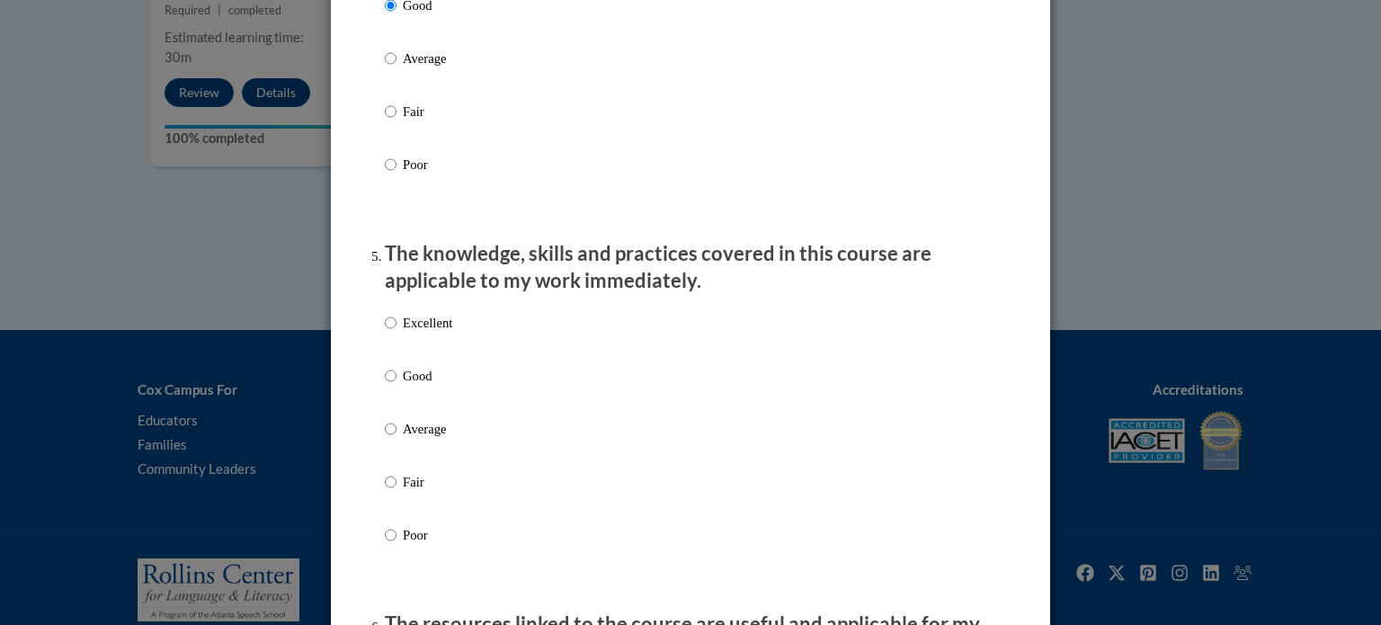
click at [404, 386] on p "Good" at bounding box center [427, 376] width 49 height 20
click at [396, 386] on input "Good" at bounding box center [391, 376] width 12 height 20
radio input "true"
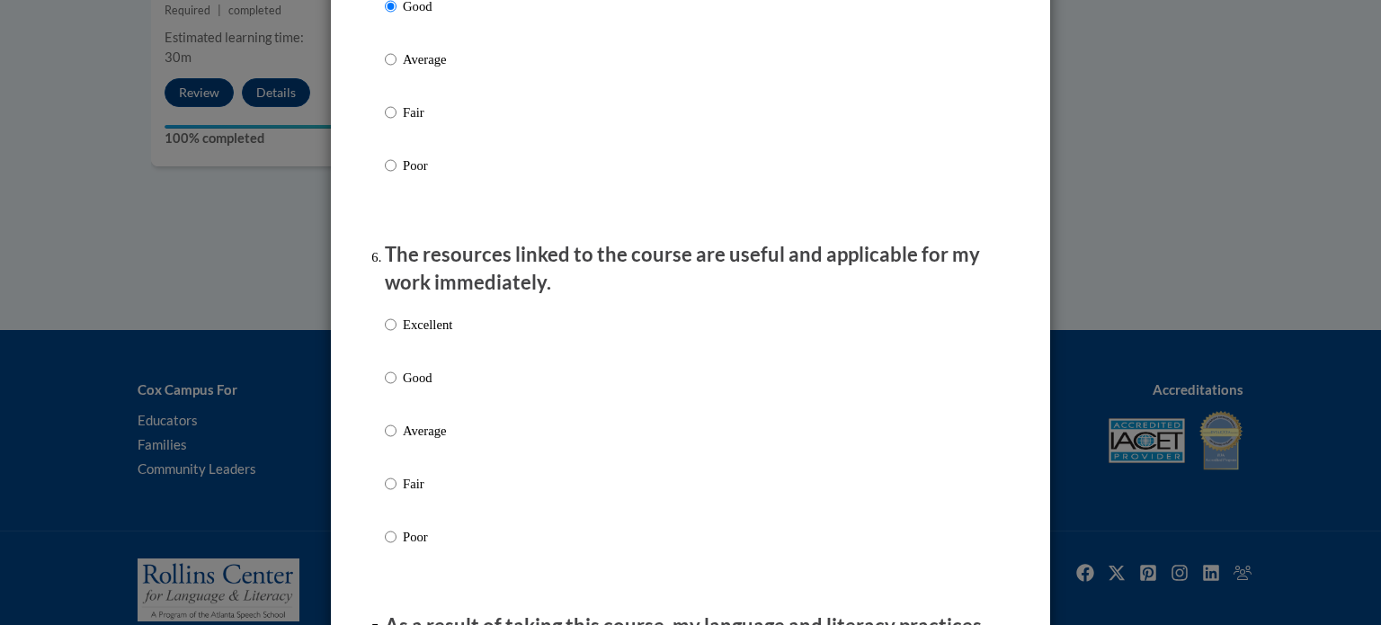
click at [404, 387] on p "Good" at bounding box center [427, 378] width 49 height 20
click at [396, 387] on input "Good" at bounding box center [391, 378] width 12 height 20
radio input "true"
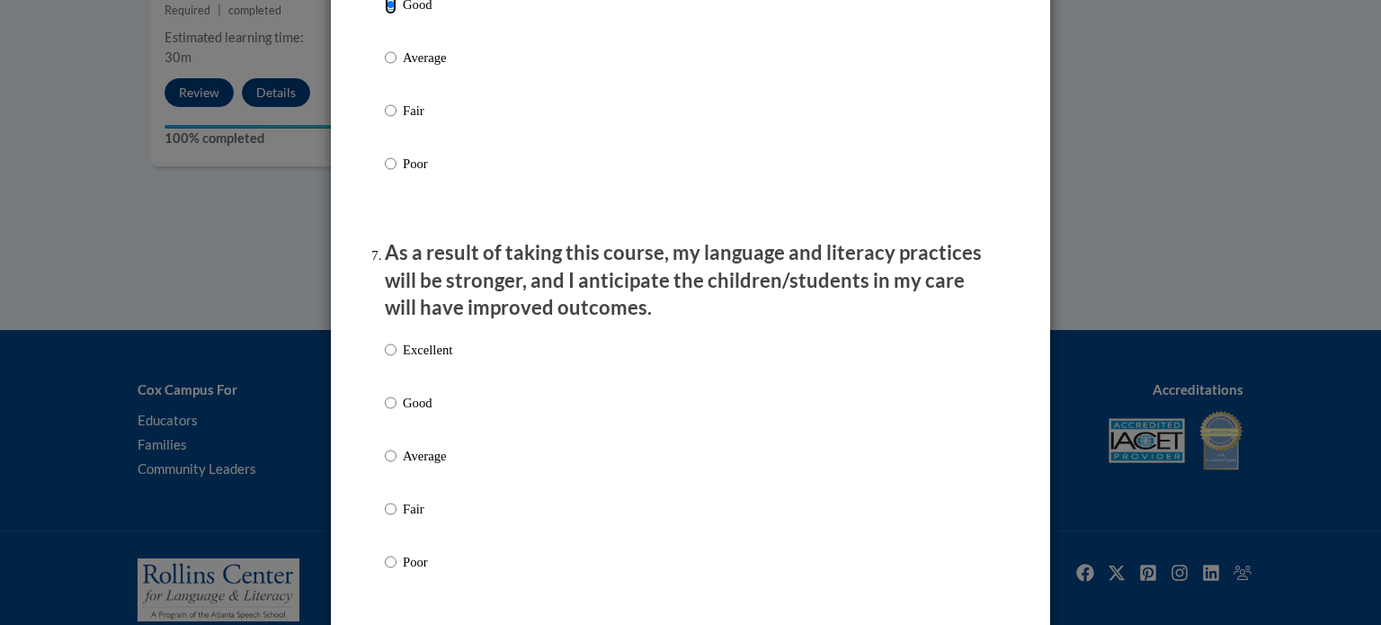
scroll to position [2182, 0]
click at [409, 412] on p "Good" at bounding box center [427, 402] width 49 height 20
click at [396, 412] on input "Good" at bounding box center [391, 402] width 12 height 20
radio input "true"
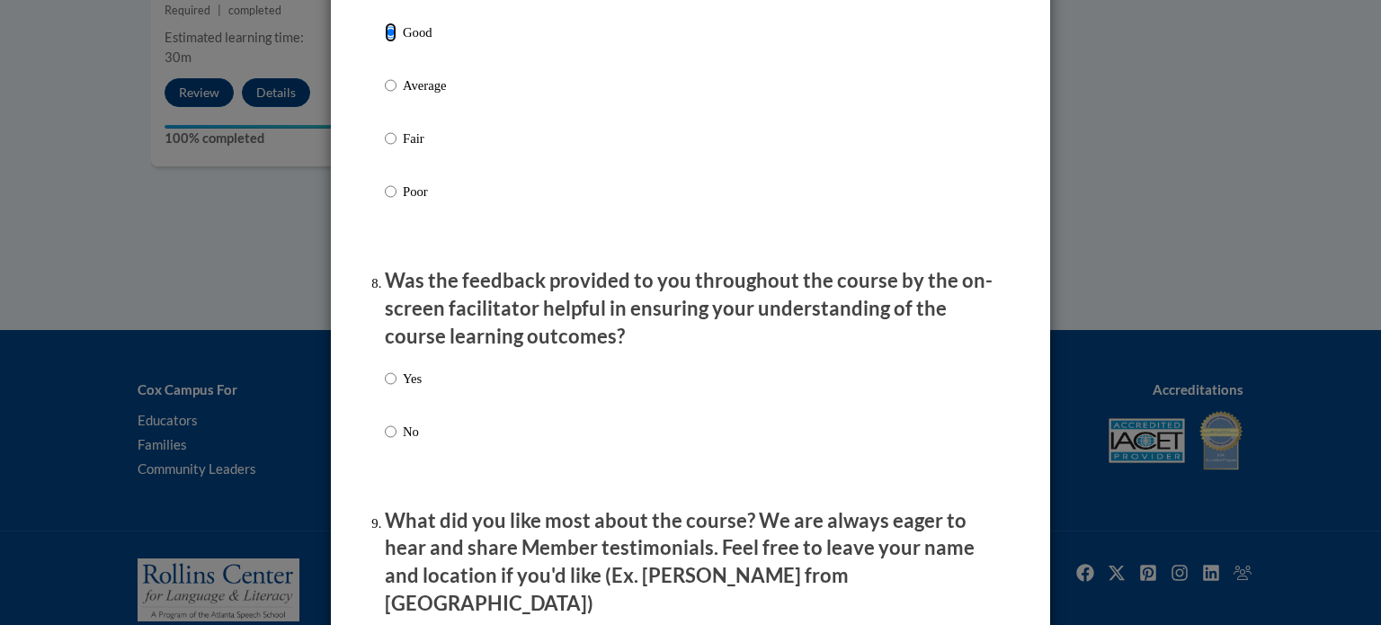
scroll to position [2573, 0]
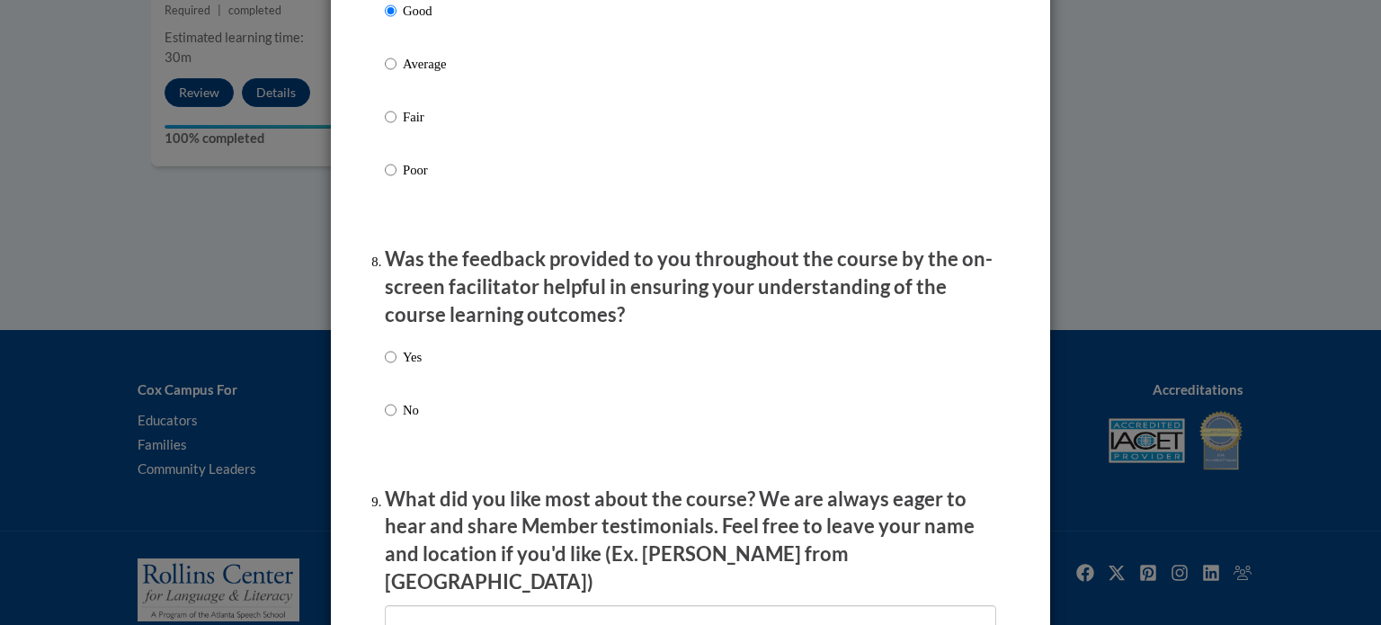
click at [404, 367] on p "Yes" at bounding box center [412, 357] width 19 height 20
click at [396, 367] on input "Yes" at bounding box center [391, 357] width 12 height 20
radio input "true"
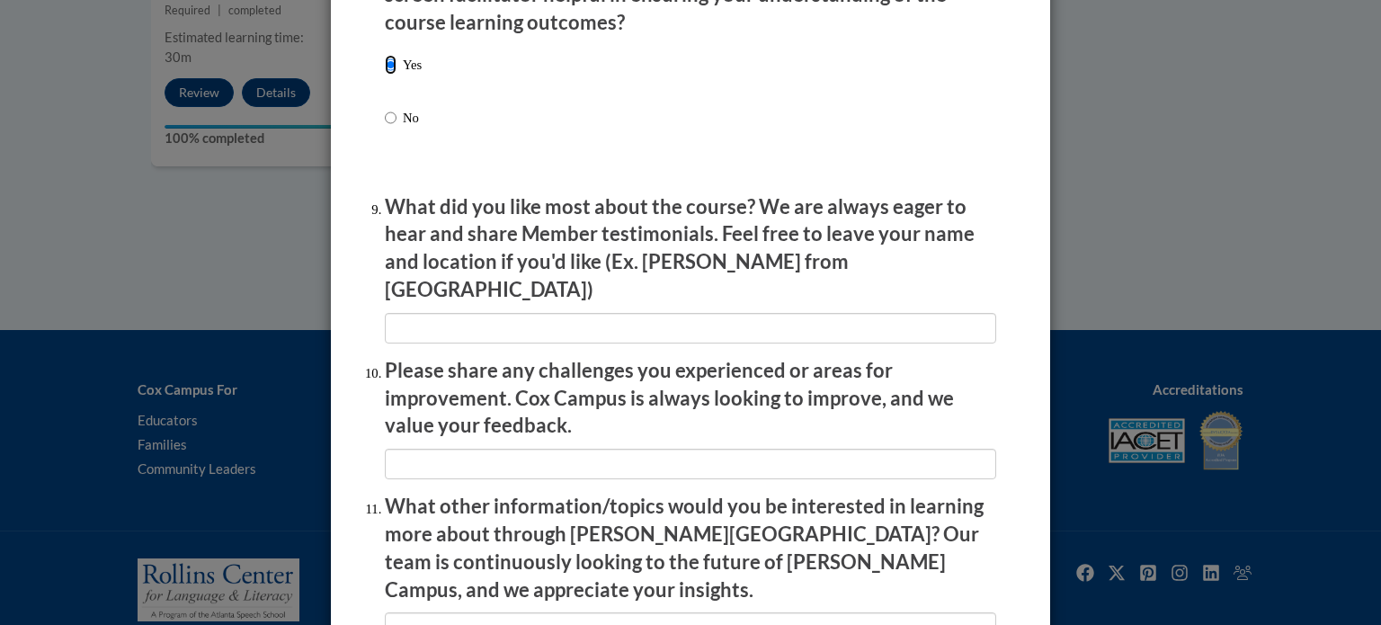
scroll to position [3118, 0]
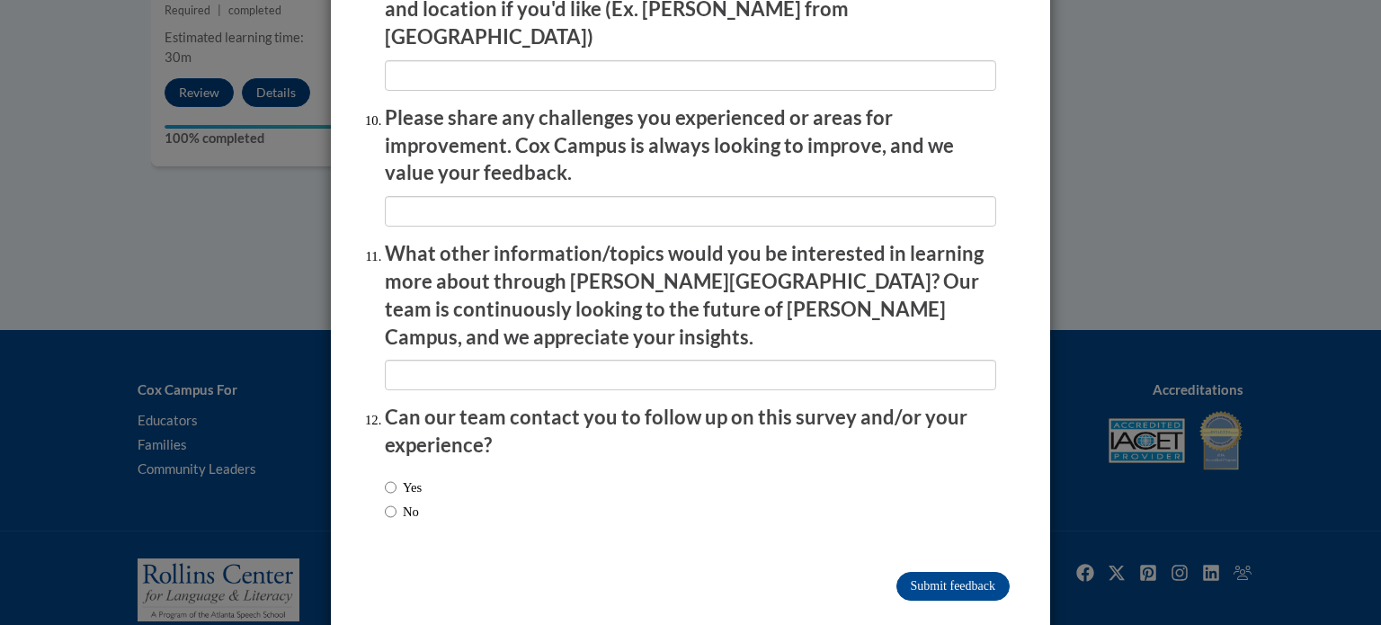
click at [398, 502] on label "No" at bounding box center [402, 512] width 34 height 20
click at [396, 502] on input "No" at bounding box center [391, 512] width 12 height 20
radio input "true"
click at [961, 572] on input "Submit feedback" at bounding box center [952, 586] width 113 height 29
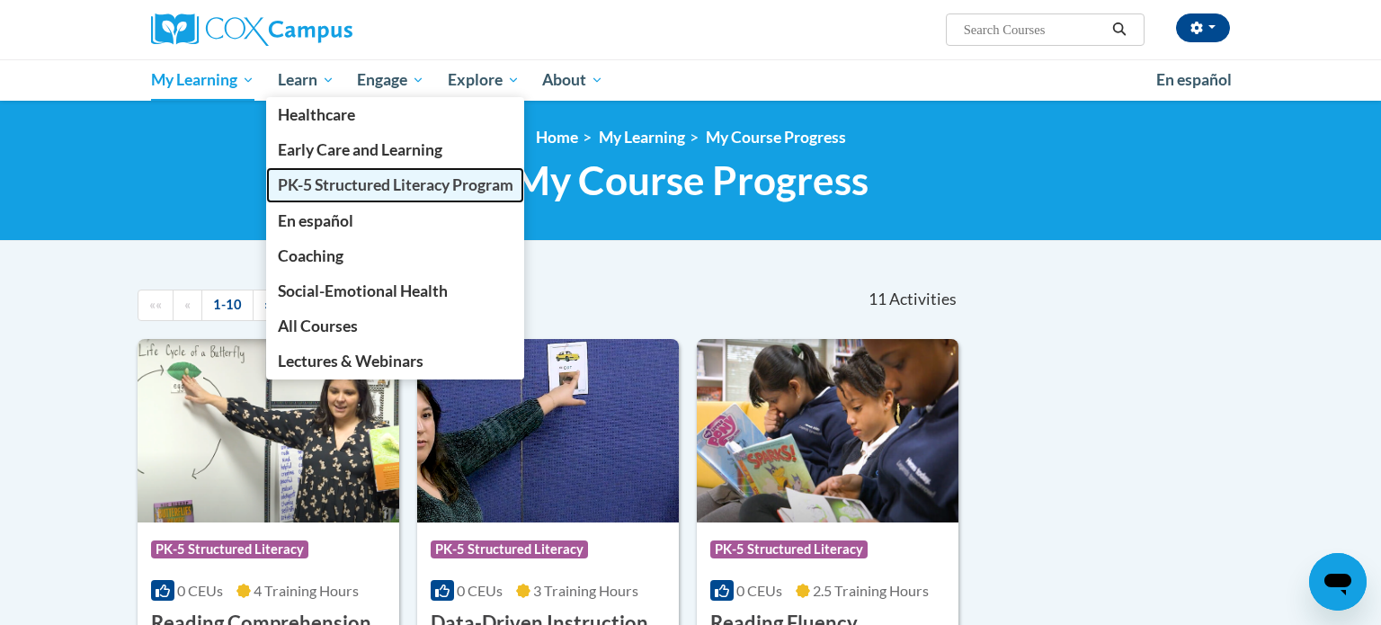
click at [313, 187] on span "PK-5 Structured Literacy Program" at bounding box center [395, 184] width 235 height 19
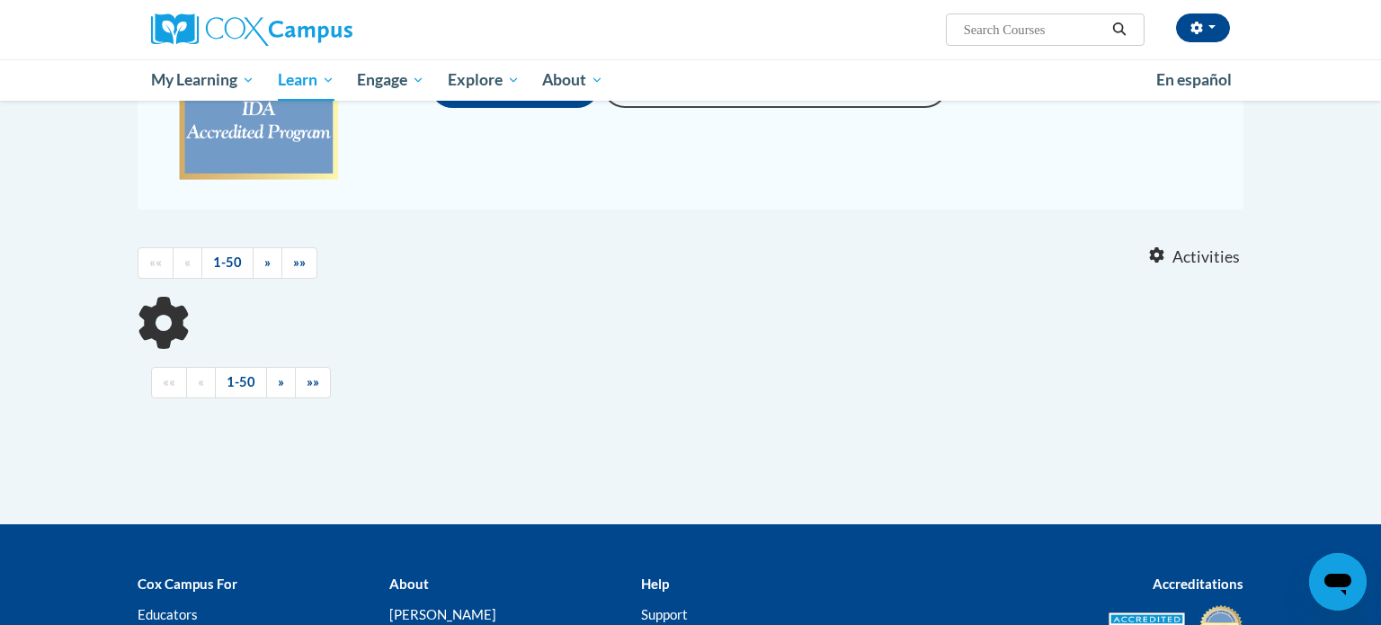
scroll to position [421, 0]
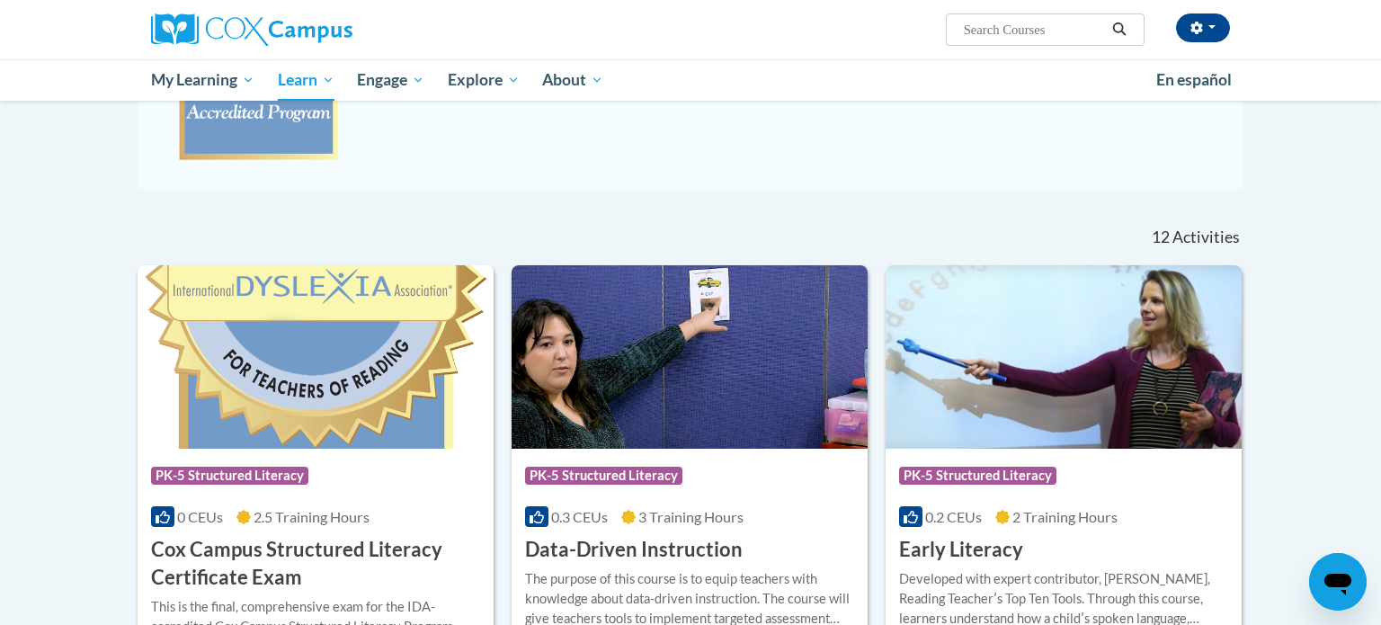
click at [384, 351] on img at bounding box center [316, 356] width 356 height 183
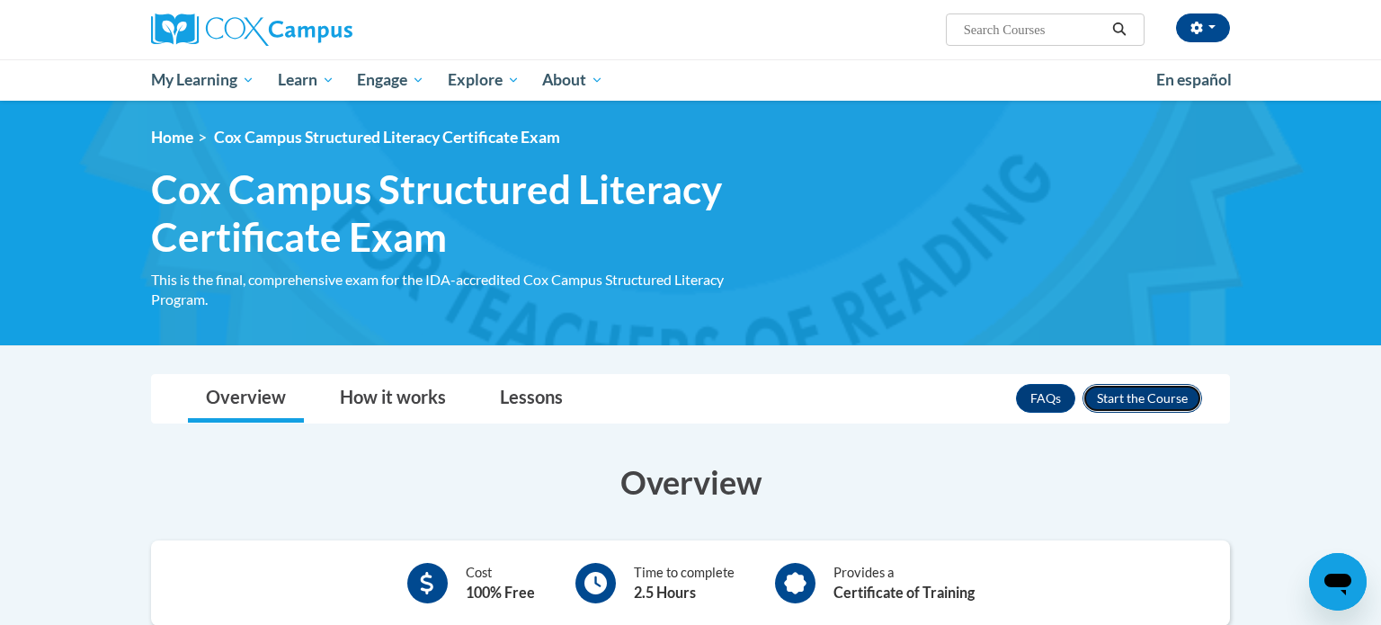
click at [1126, 390] on button "Enroll" at bounding box center [1142, 398] width 120 height 29
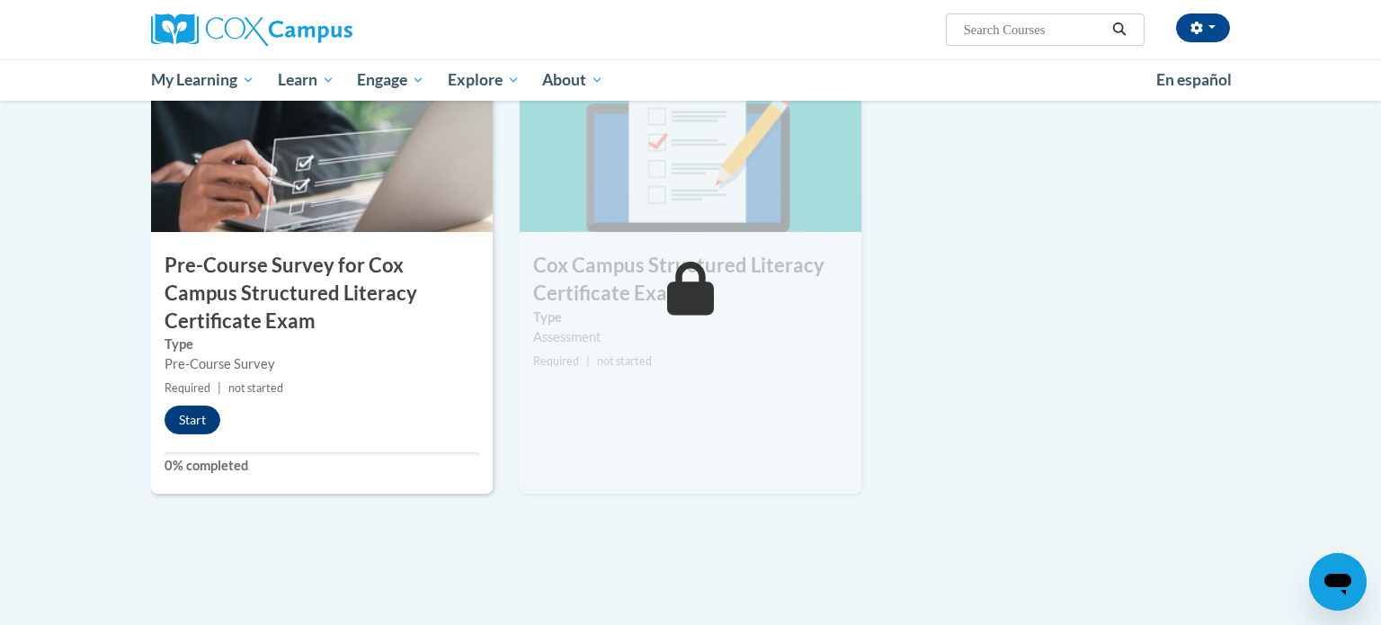
scroll to position [491, 0]
click at [208, 413] on button "Start" at bounding box center [192, 421] width 56 height 29
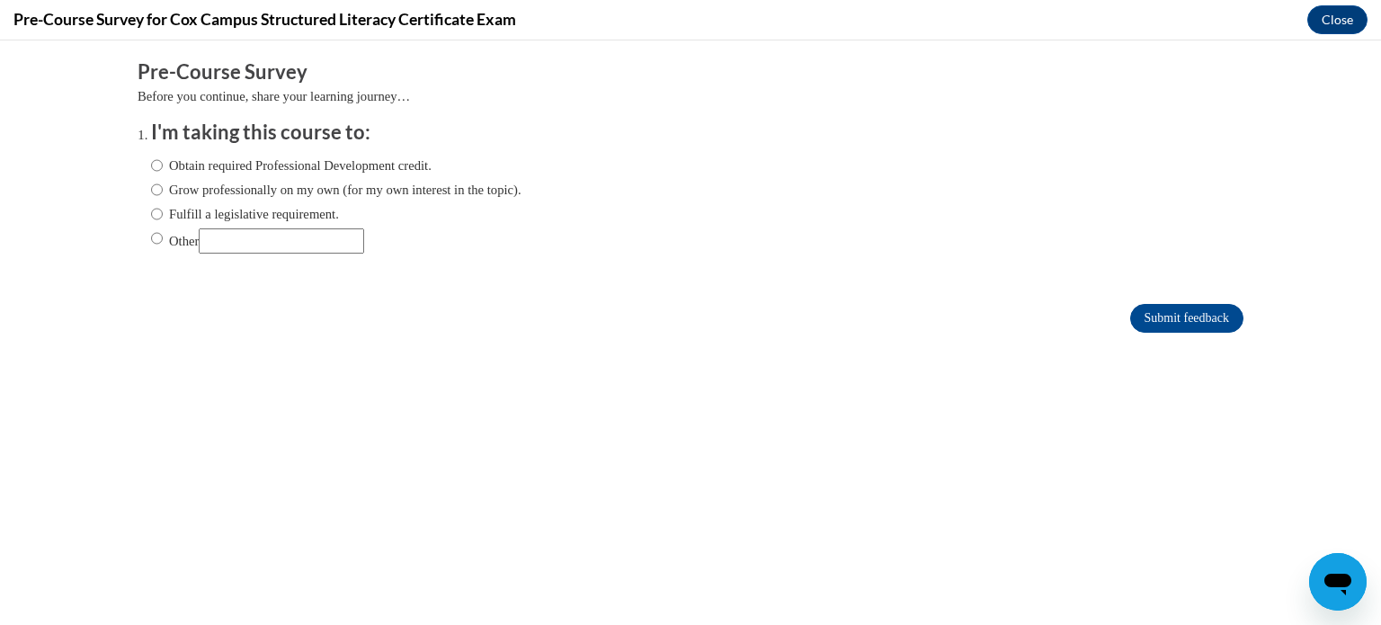
scroll to position [0, 0]
click at [162, 216] on input "Fulfill a legislative requirement." at bounding box center [157, 214] width 12 height 20
radio input "true"
click at [1158, 313] on input "Submit feedback" at bounding box center [1186, 318] width 113 height 29
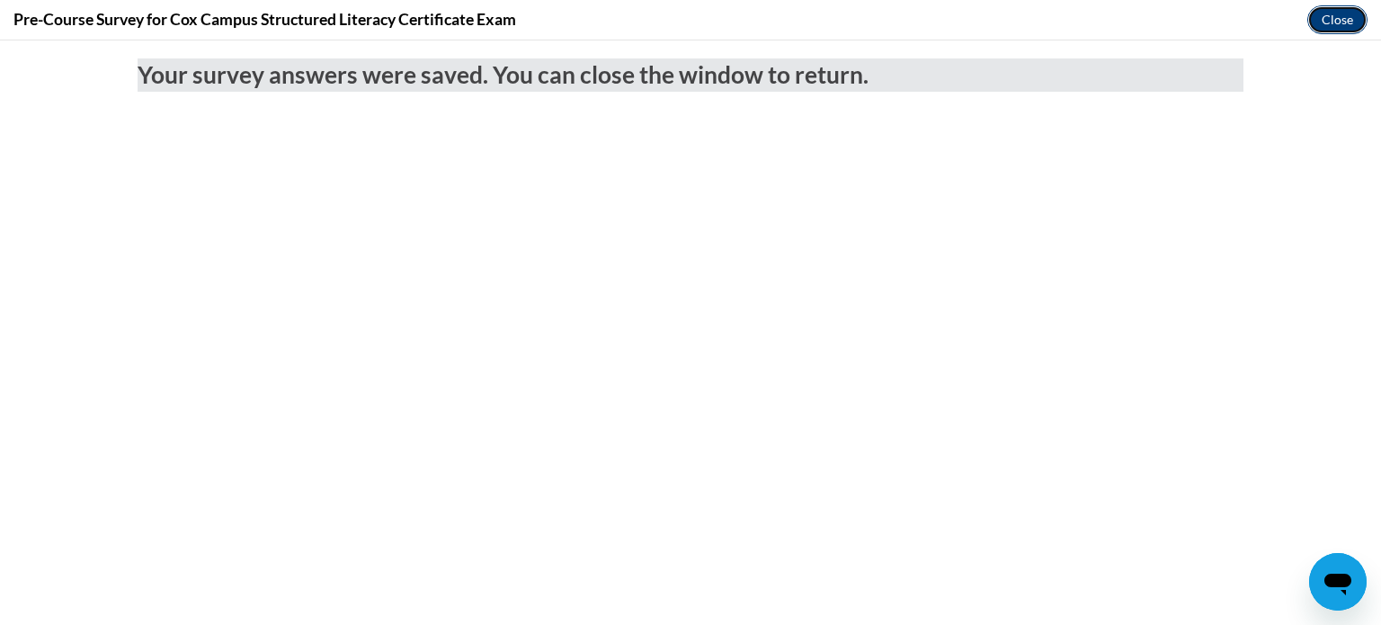
click at [1348, 13] on button "Close" at bounding box center [1337, 19] width 60 height 29
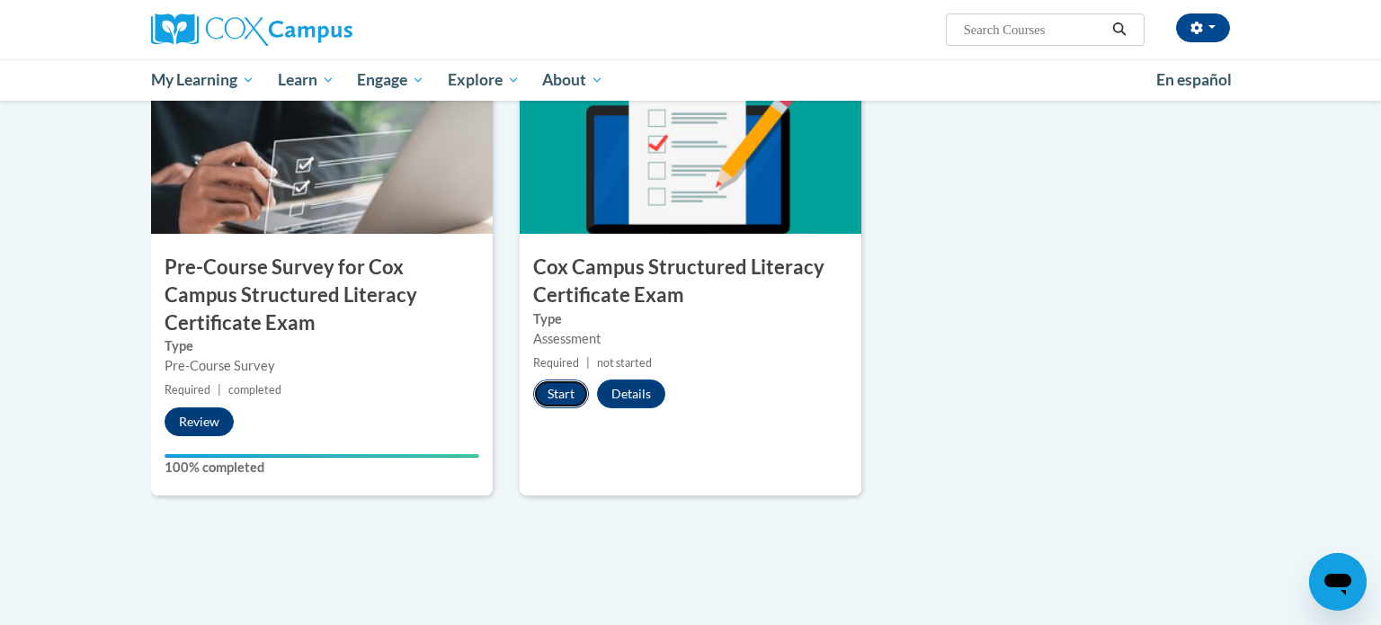
click at [574, 391] on button "Start" at bounding box center [561, 393] width 56 height 29
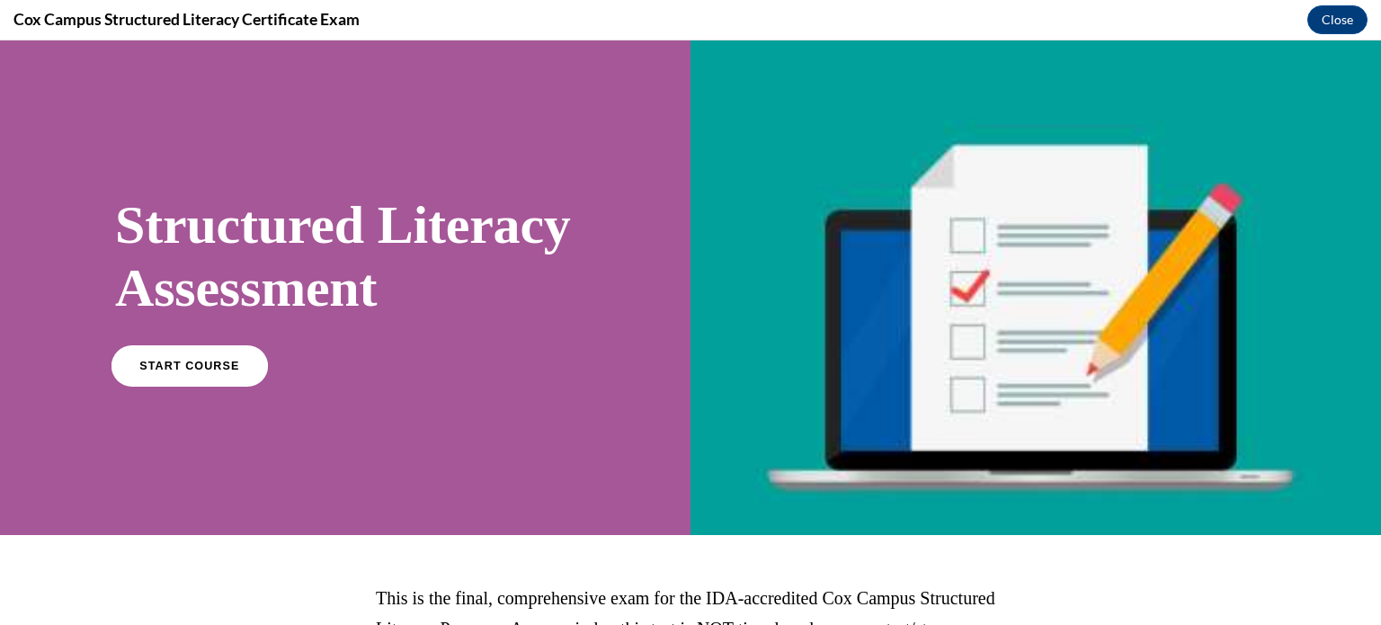
click at [193, 372] on span "START COURSE" at bounding box center [189, 365] width 100 height 13
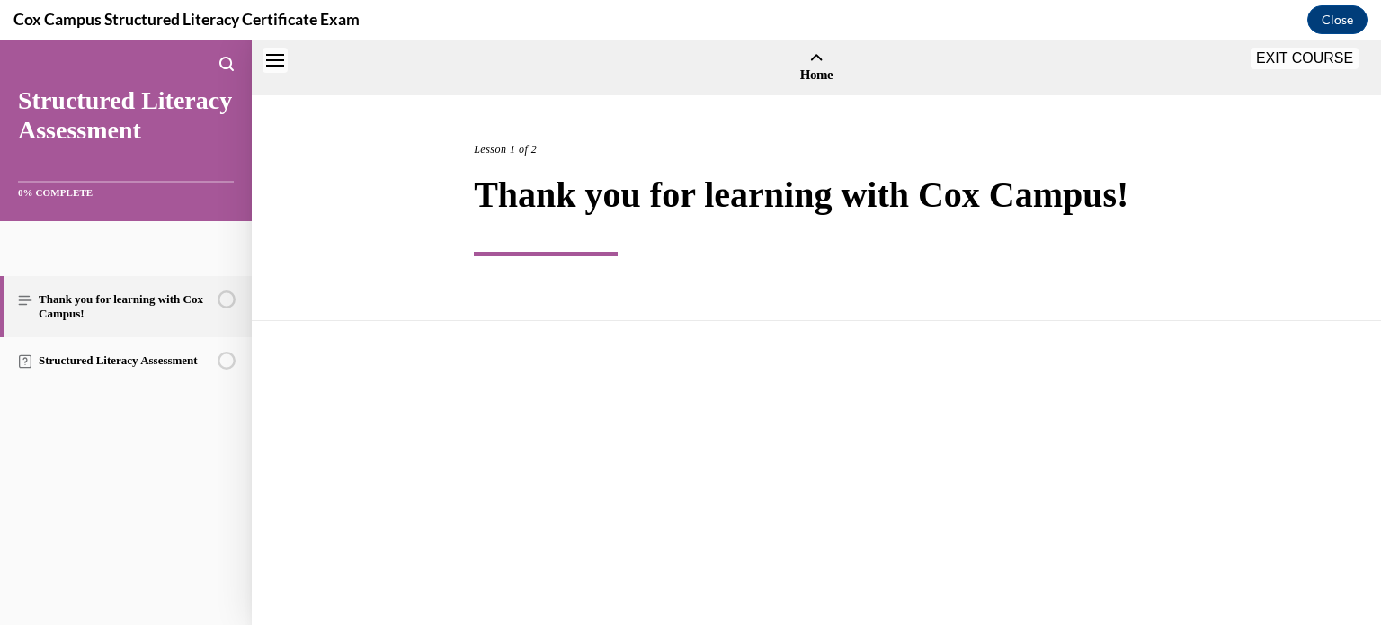
scroll to position [56, 0]
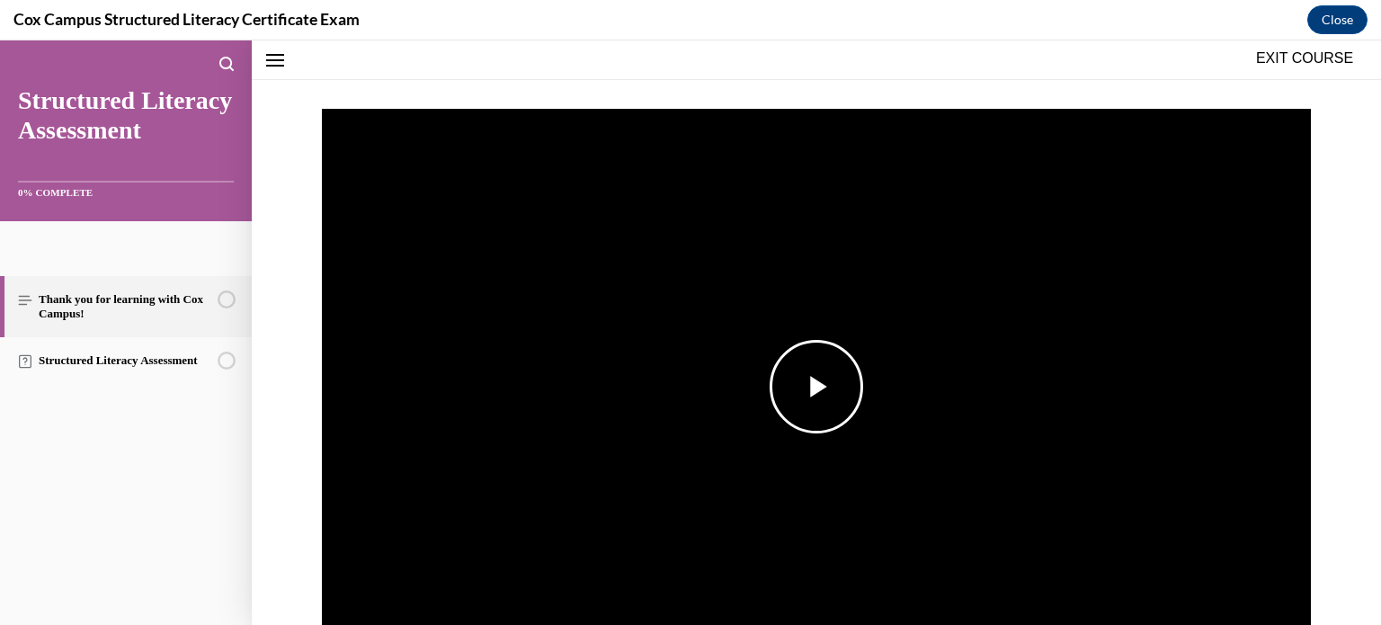
click at [816, 386] on span "Video player" at bounding box center [816, 386] width 0 height 0
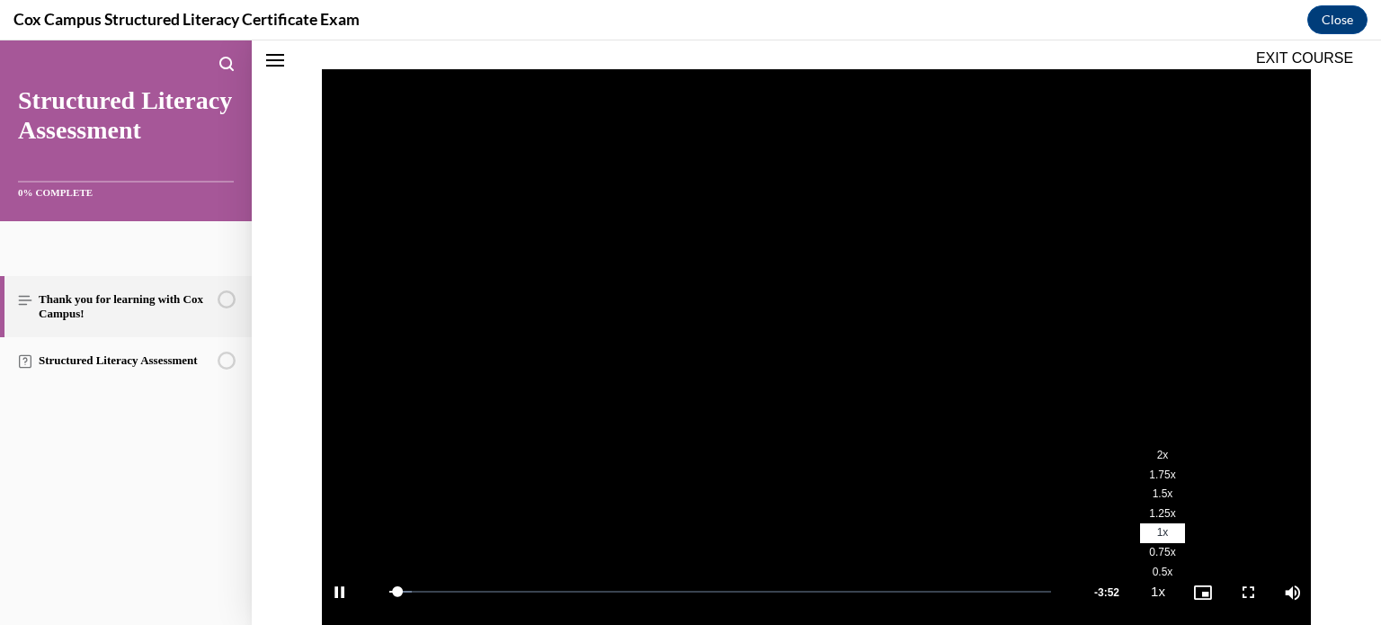
click at [1159, 457] on span "2x" at bounding box center [1163, 454] width 12 height 13
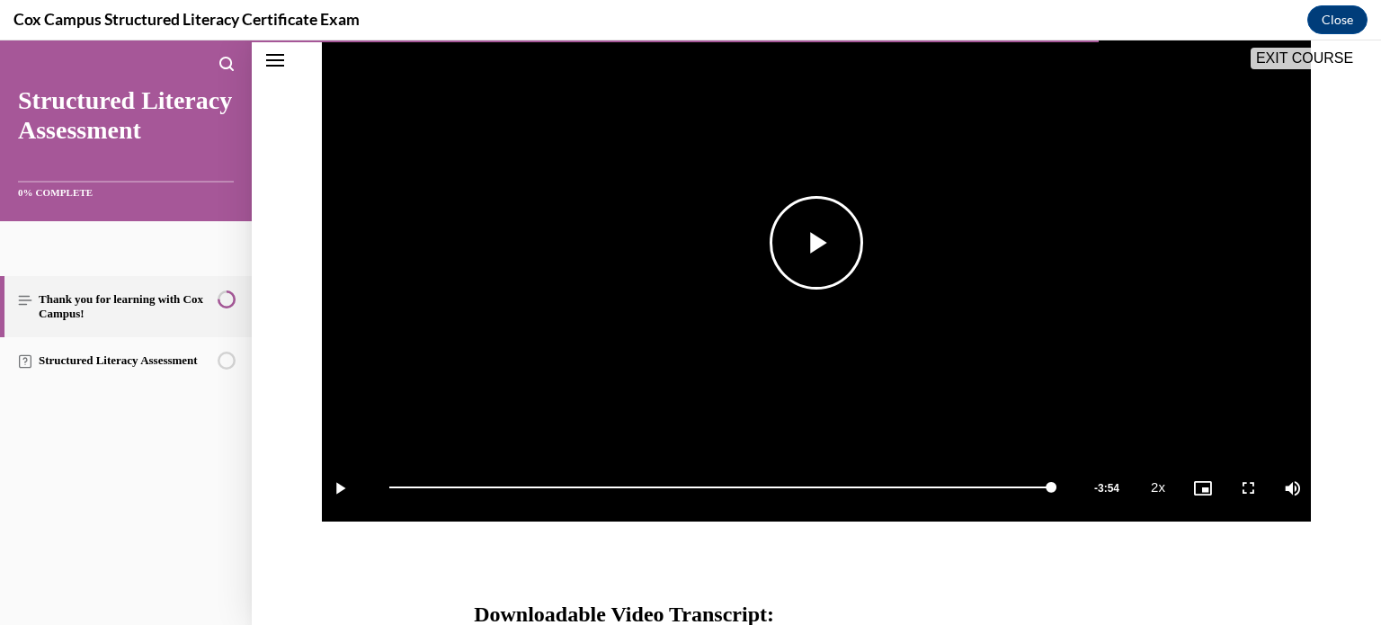
scroll to position [742, 0]
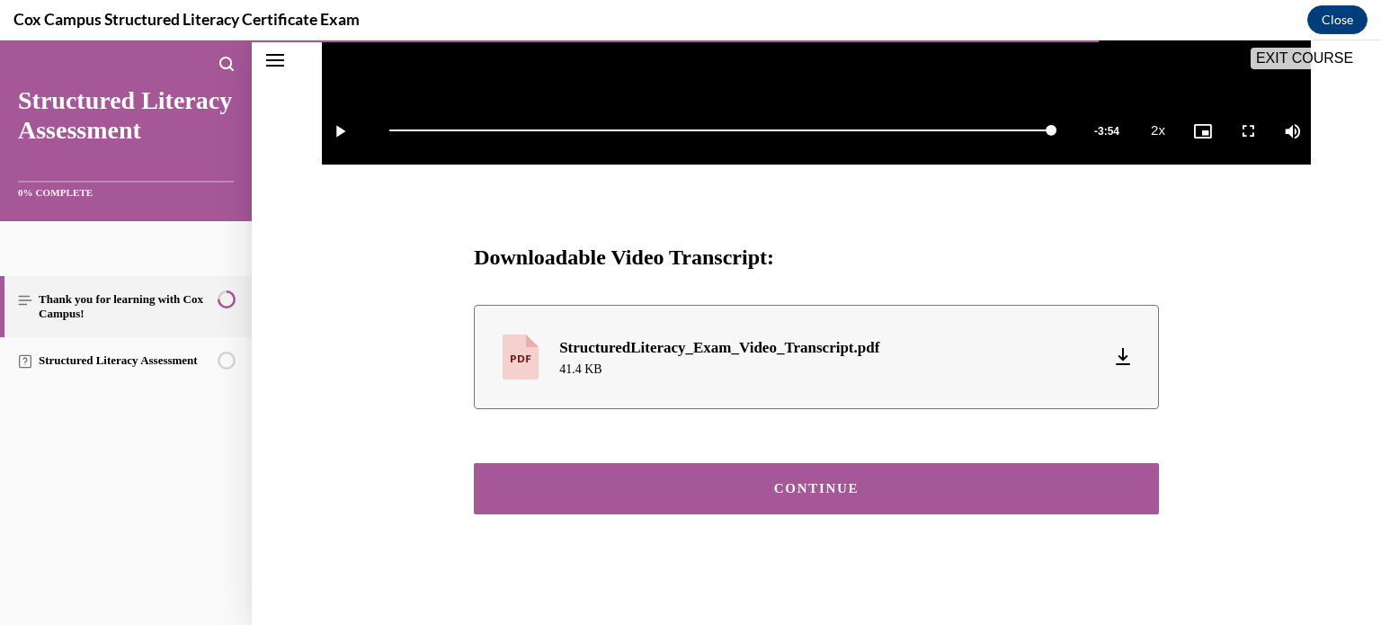
click at [914, 510] on button "CONTINUE" at bounding box center [816, 488] width 685 height 51
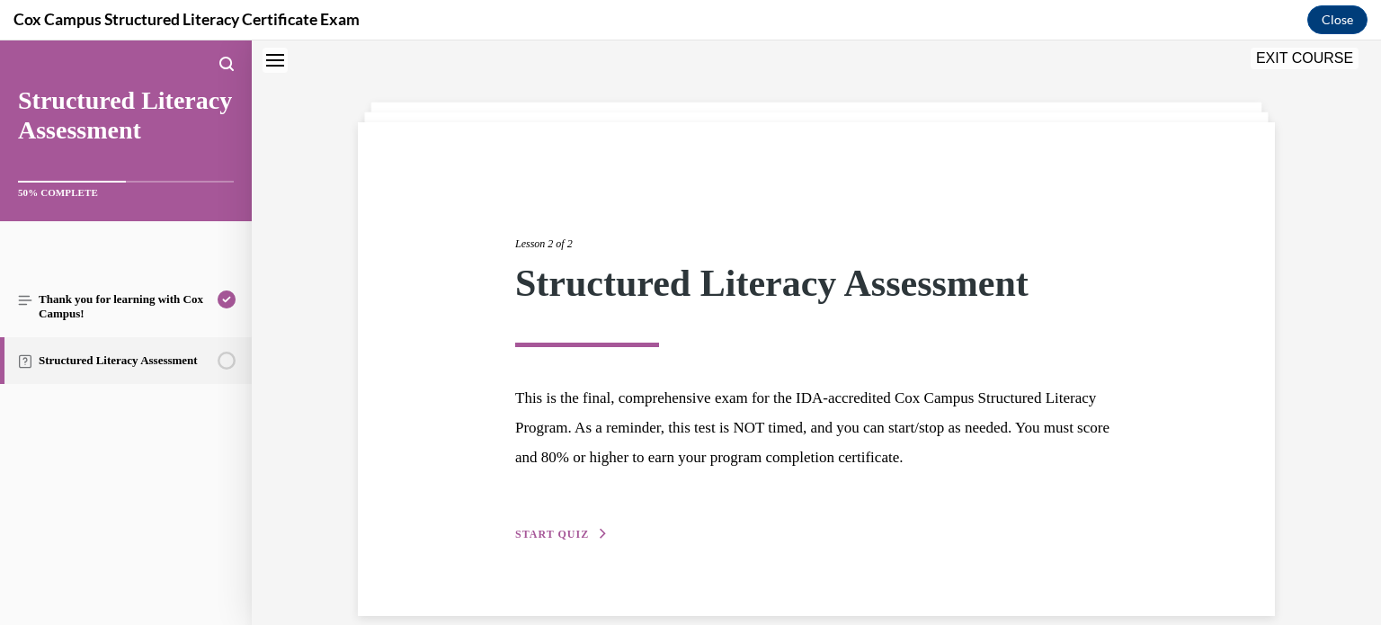
scroll to position [82, 0]
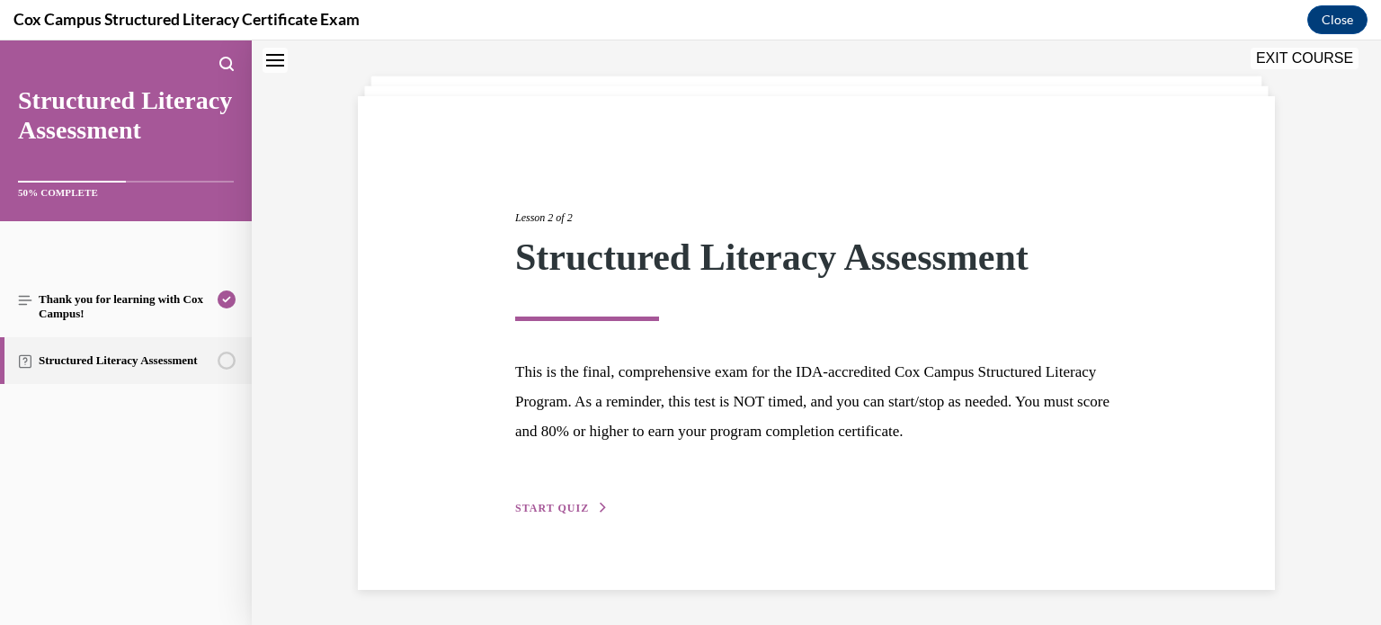
click at [586, 502] on button "START QUIZ" at bounding box center [561, 508] width 93 height 16
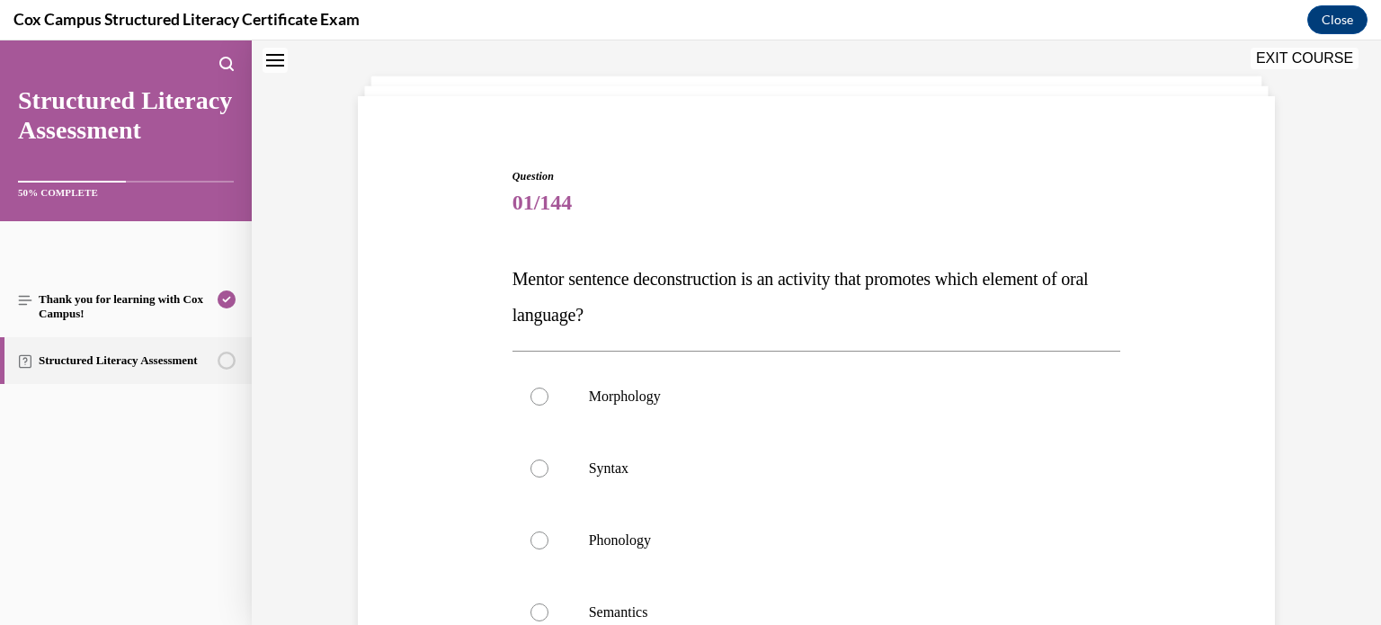
scroll to position [184, 0]
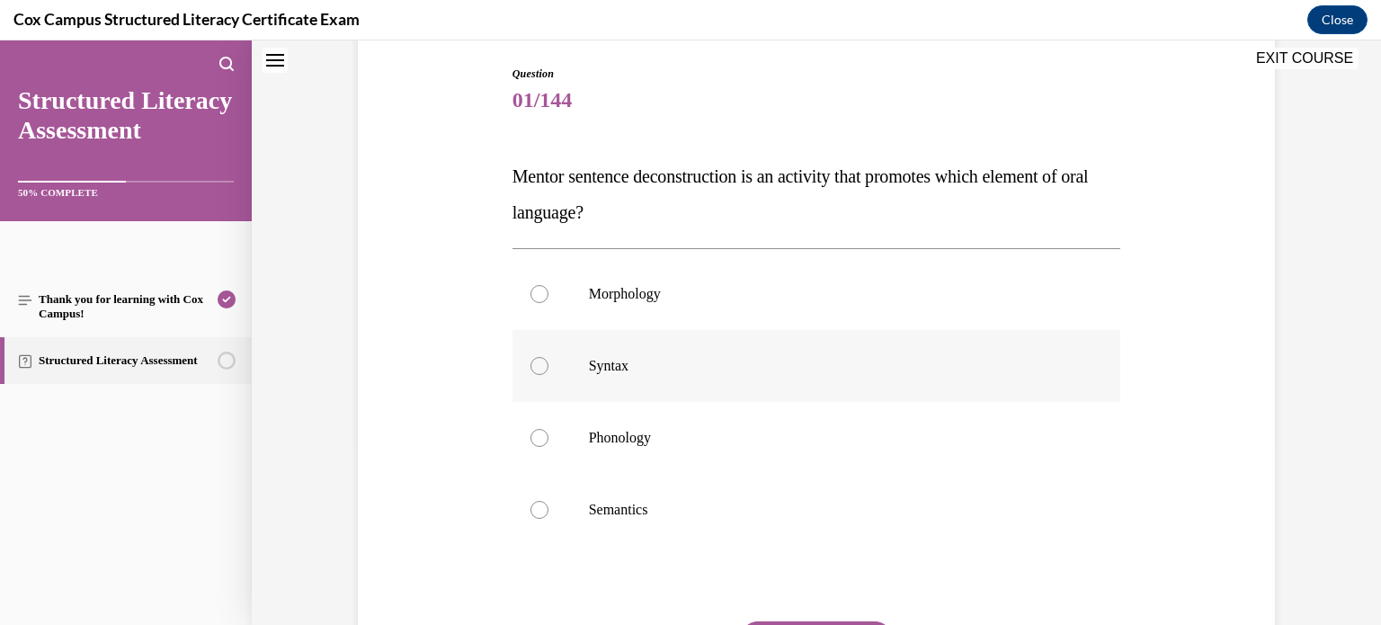
click at [597, 377] on label "Syntax" at bounding box center [816, 366] width 608 height 72
click at [548, 375] on input "Syntax" at bounding box center [539, 366] width 18 height 18
radio input "true"
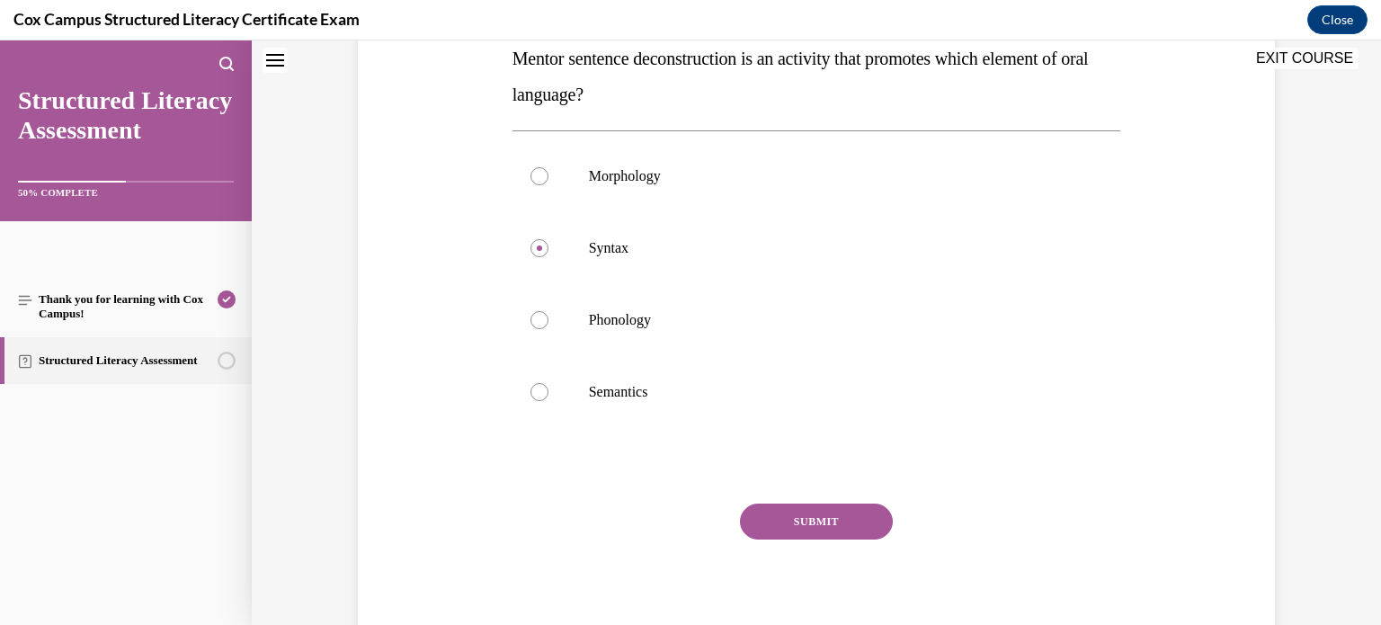
click at [780, 519] on button "SUBMIT" at bounding box center [816, 521] width 153 height 36
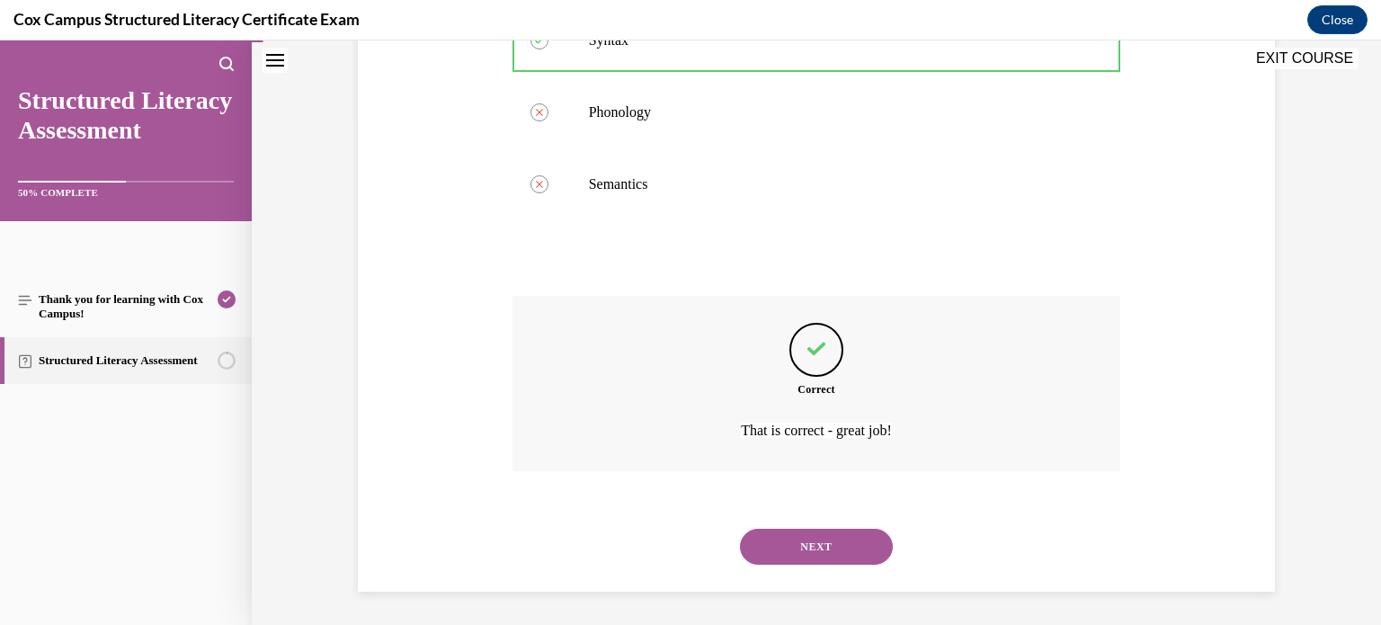
scroll to position [511, 0]
click at [812, 548] on button "NEXT" at bounding box center [816, 545] width 153 height 36
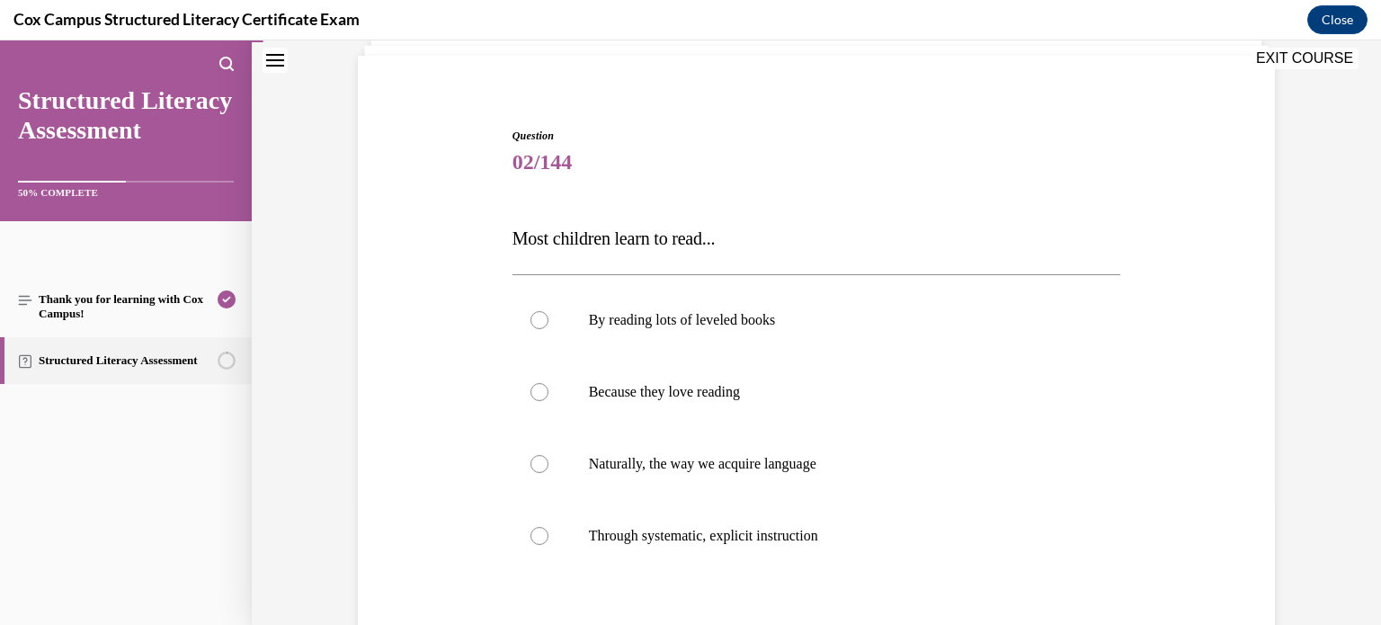
scroll to position [129, 0]
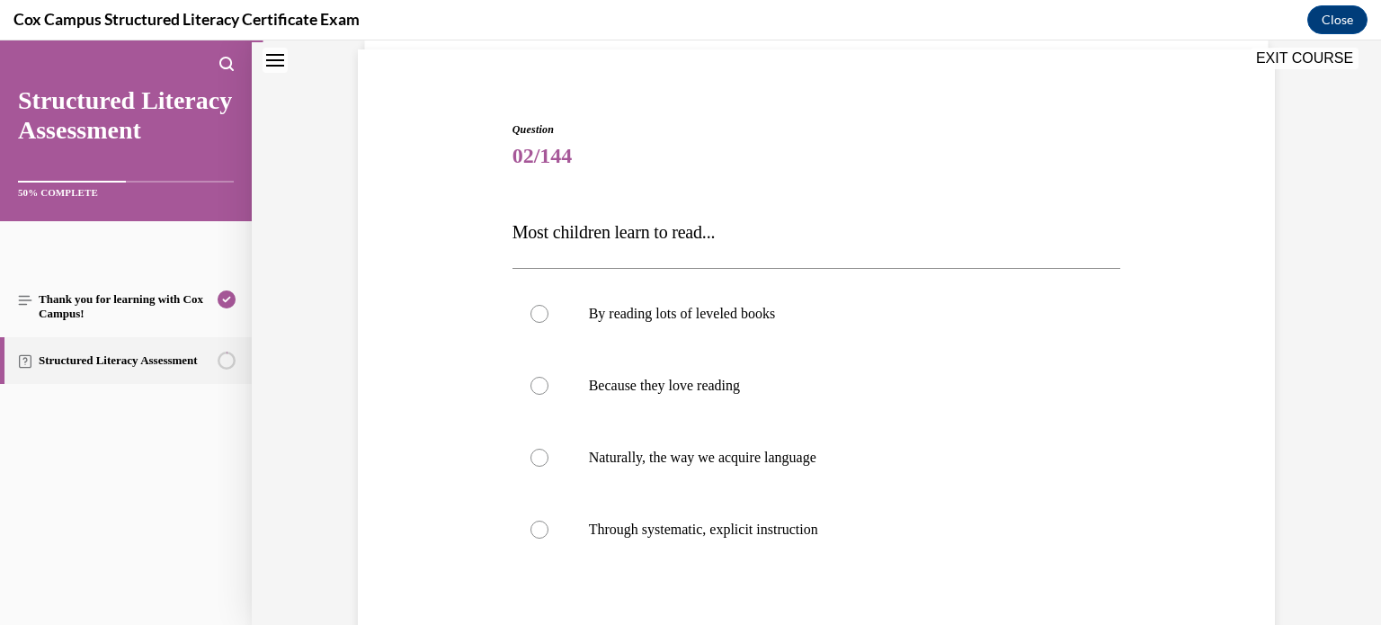
click at [812, 548] on label "Through systematic, explicit instruction" at bounding box center [816, 529] width 608 height 72
click at [548, 538] on input "Through systematic, explicit instruction" at bounding box center [539, 529] width 18 height 18
radio input "true"
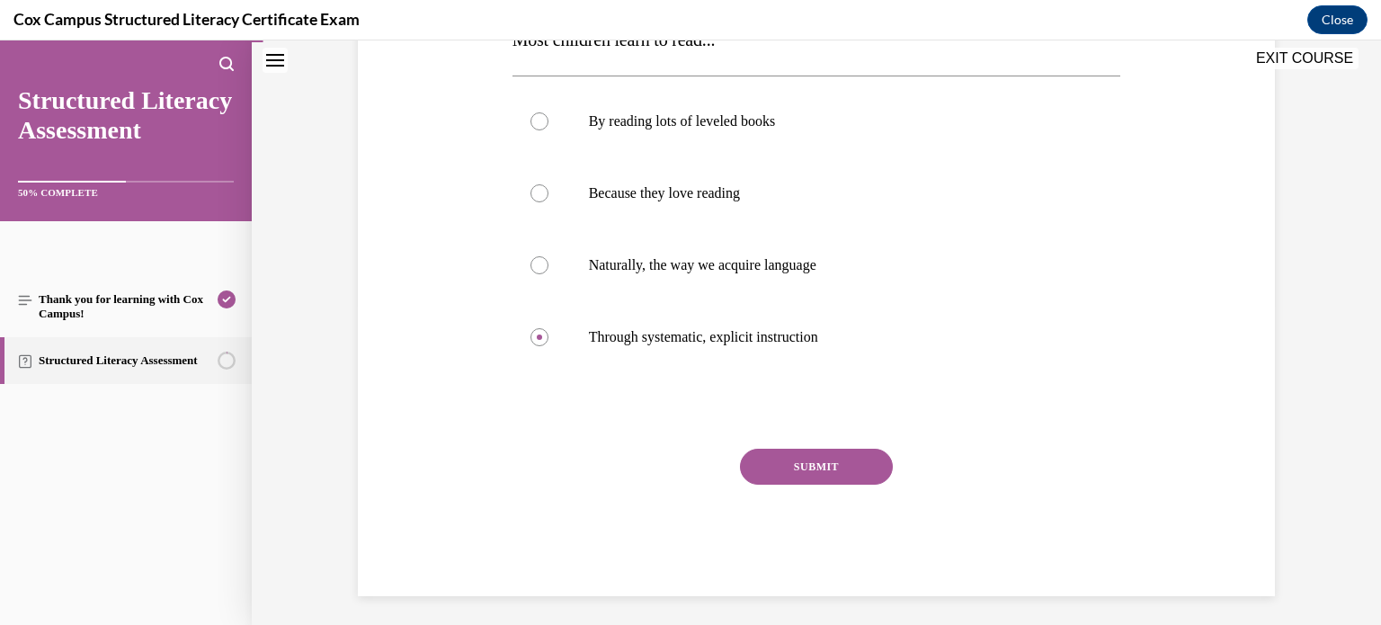
click at [829, 474] on button "SUBMIT" at bounding box center [816, 466] width 153 height 36
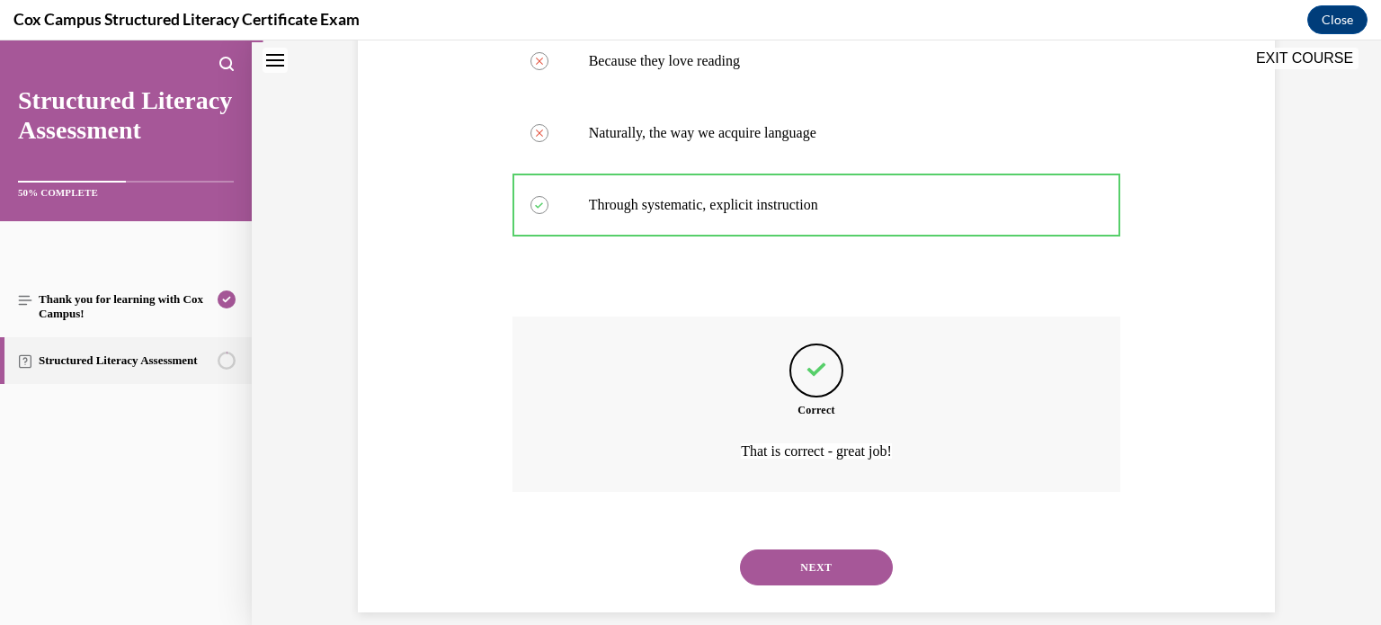
scroll to position [475, 0]
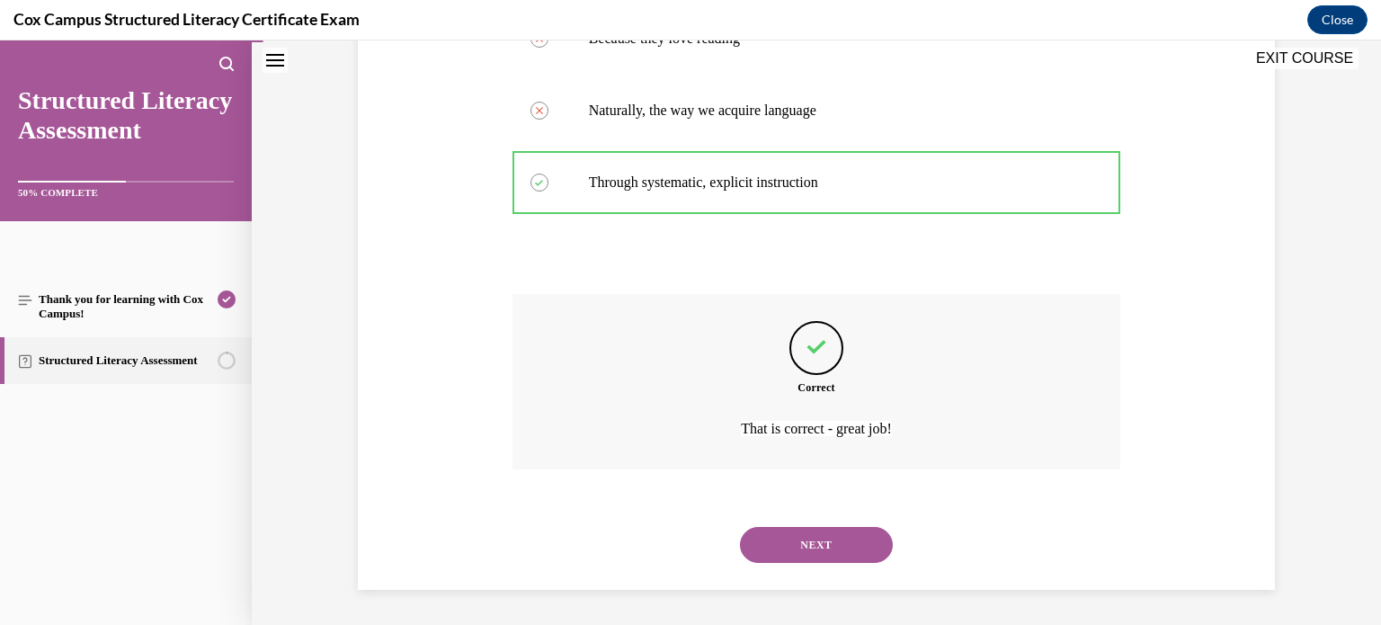
click at [820, 529] on button "NEXT" at bounding box center [816, 545] width 153 height 36
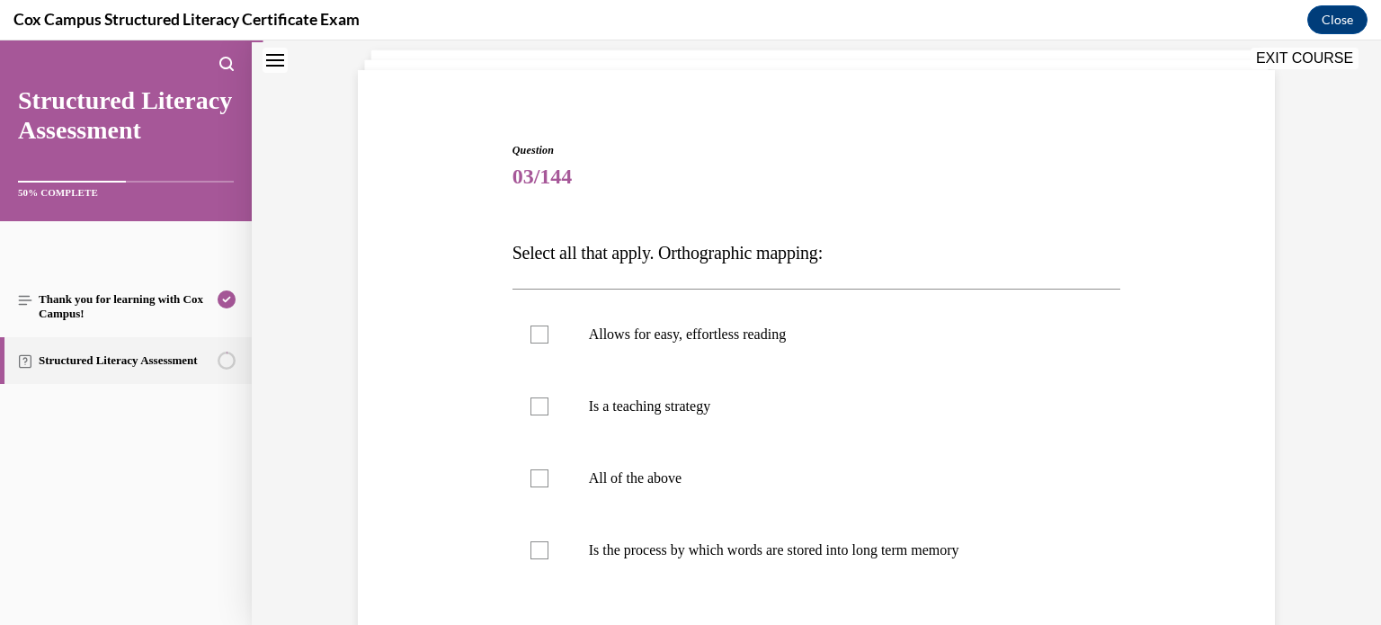
scroll to position [109, 0]
click at [802, 439] on label "Is a teaching strategy" at bounding box center [816, 405] width 608 height 72
click at [548, 414] on input "Is a teaching strategy" at bounding box center [539, 405] width 18 height 18
click at [754, 418] on label "Is a teaching strategy" at bounding box center [816, 405] width 608 height 72
click at [548, 414] on input "Is a teaching strategy" at bounding box center [539, 405] width 18 height 18
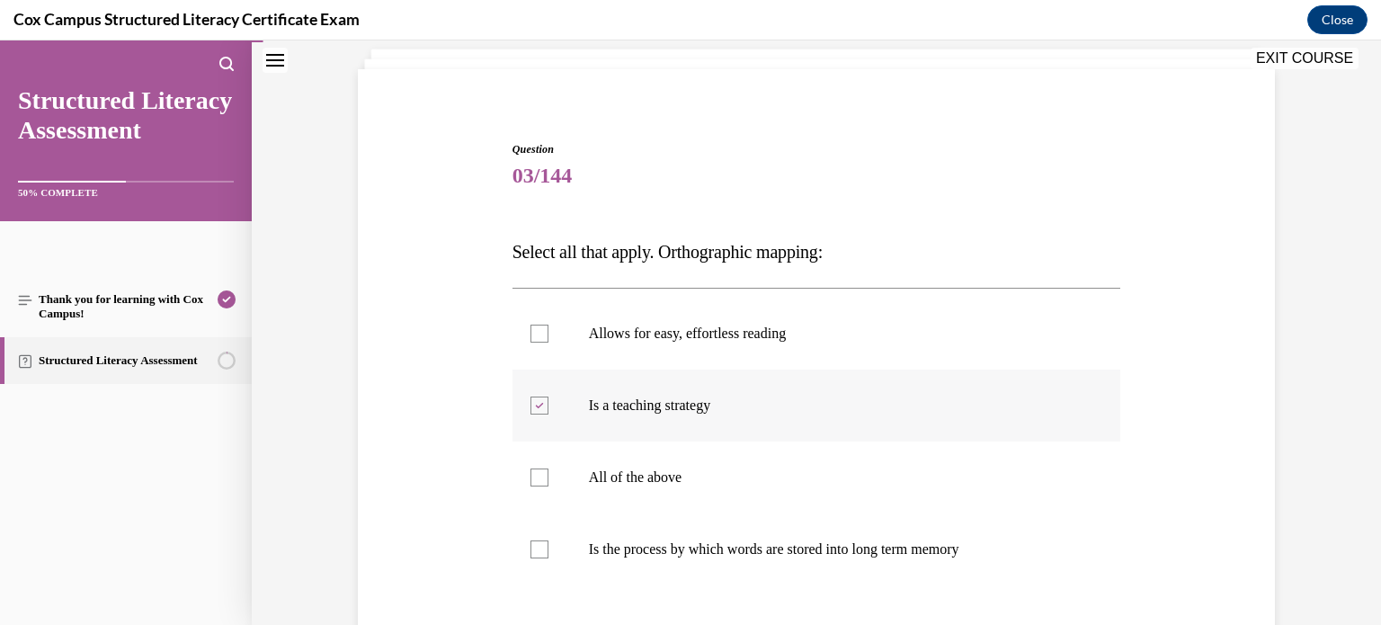
checkbox input "false"
click at [741, 542] on span "Is the process by which words are stored into long term memory" at bounding box center [774, 548] width 370 height 15
click at [548, 542] on input "Is the process by which words are stored into long term memory" at bounding box center [539, 549] width 18 height 18
checkbox input "true"
click at [716, 340] on p "Allows for easy, effortless reading" at bounding box center [832, 333] width 487 height 18
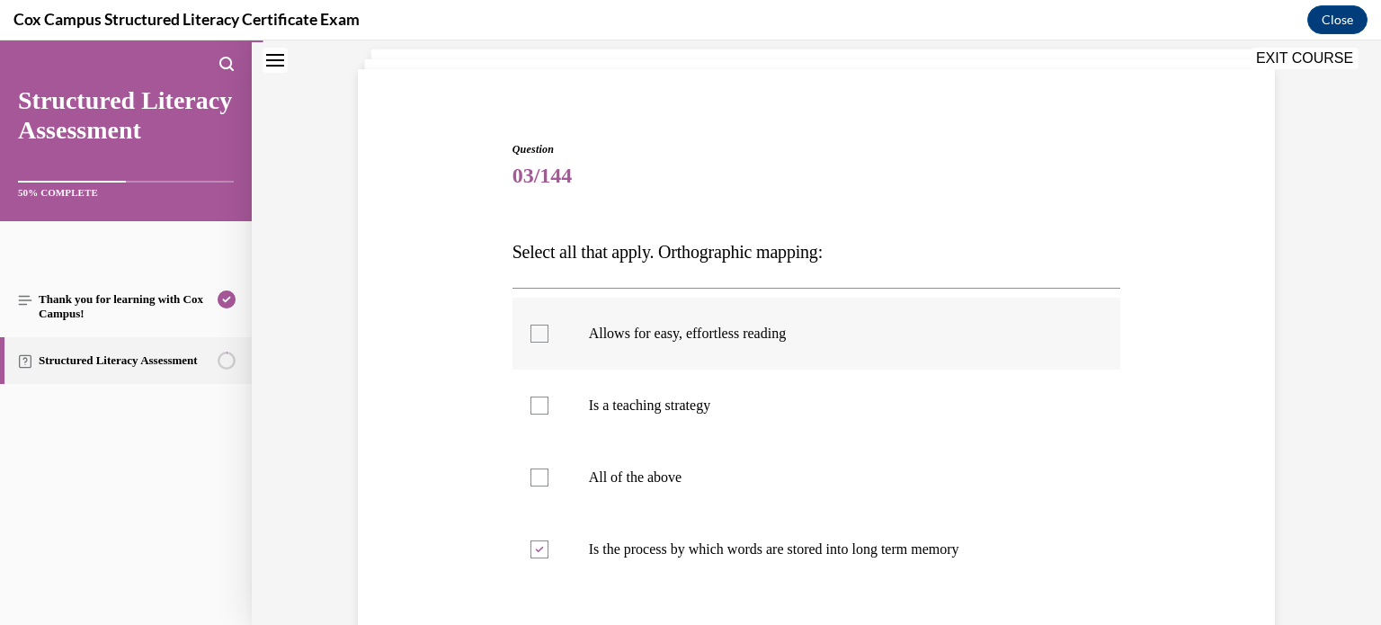
click at [548, 340] on input "Allows for easy, effortless reading" at bounding box center [539, 333] width 18 height 18
checkbox input "true"
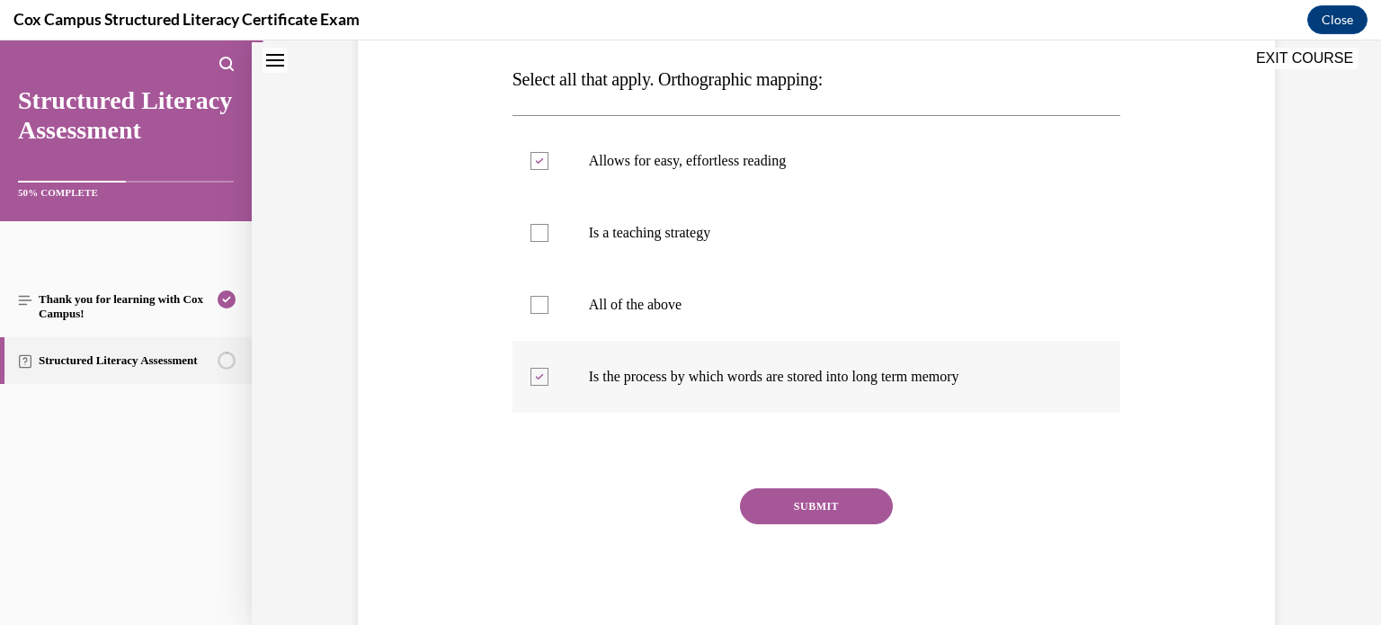
scroll to position [282, 0]
click at [791, 497] on button "SUBMIT" at bounding box center [816, 505] width 153 height 36
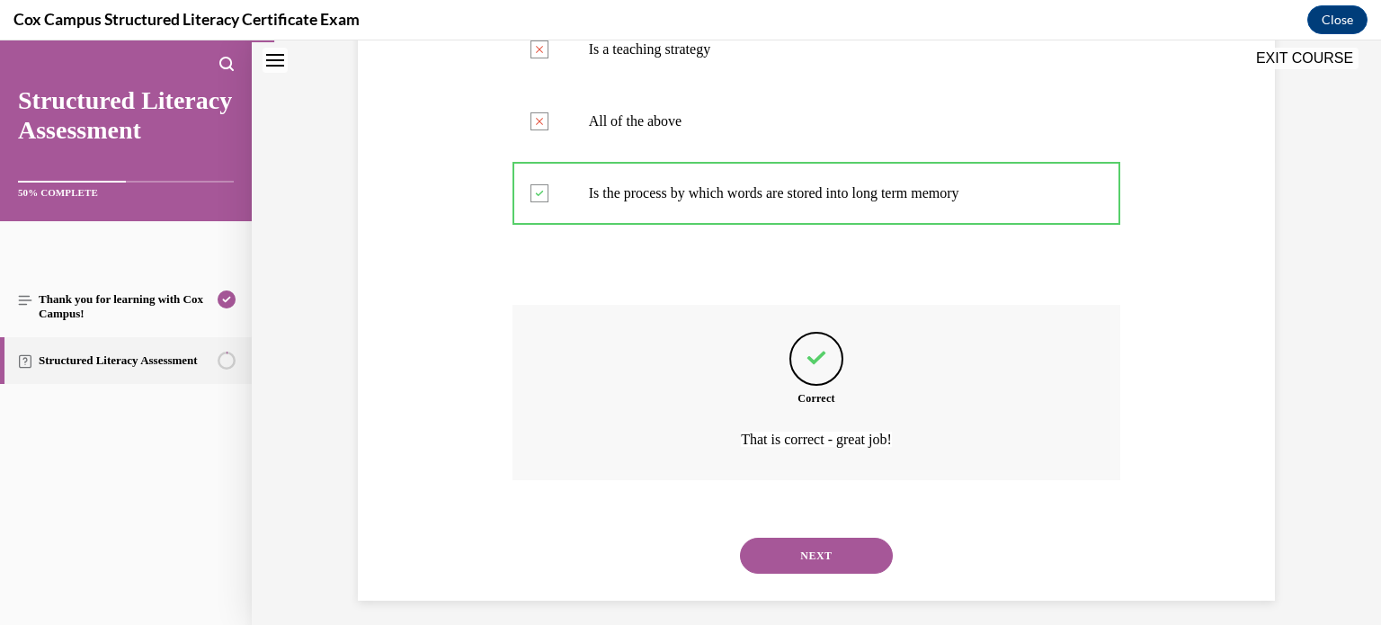
scroll to position [475, 0]
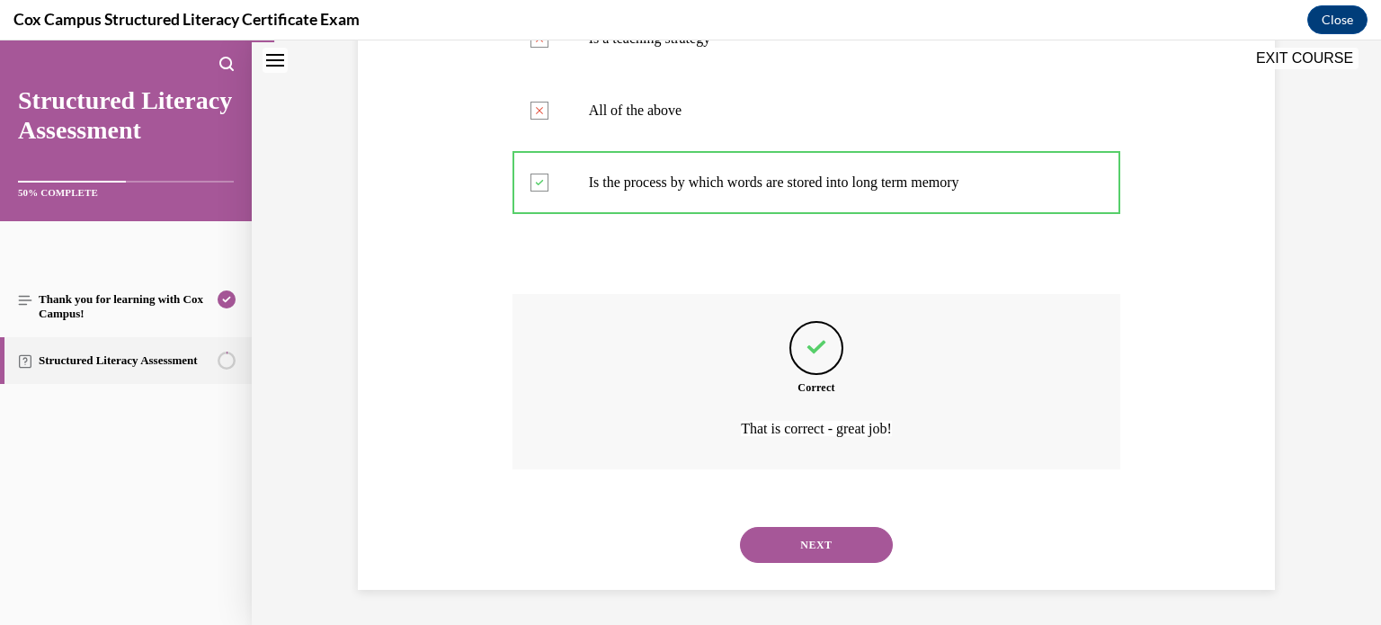
click at [740, 527] on button "NEXT" at bounding box center [816, 545] width 153 height 36
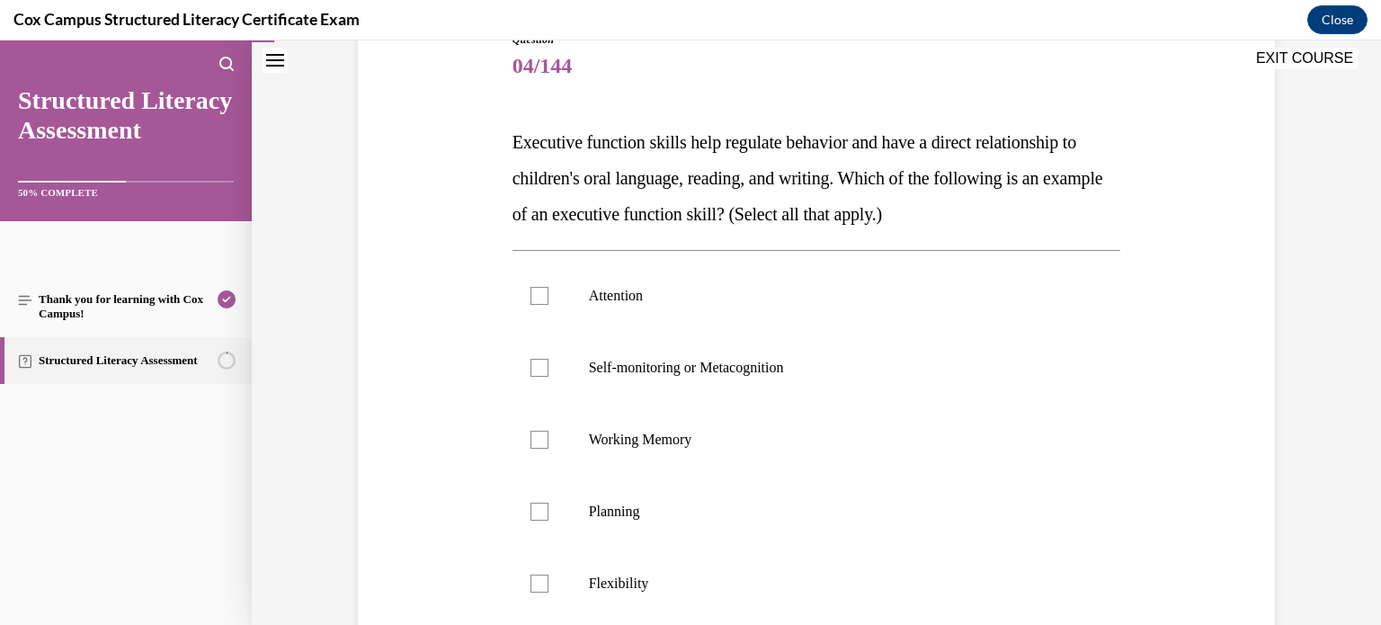
scroll to position [210, 0]
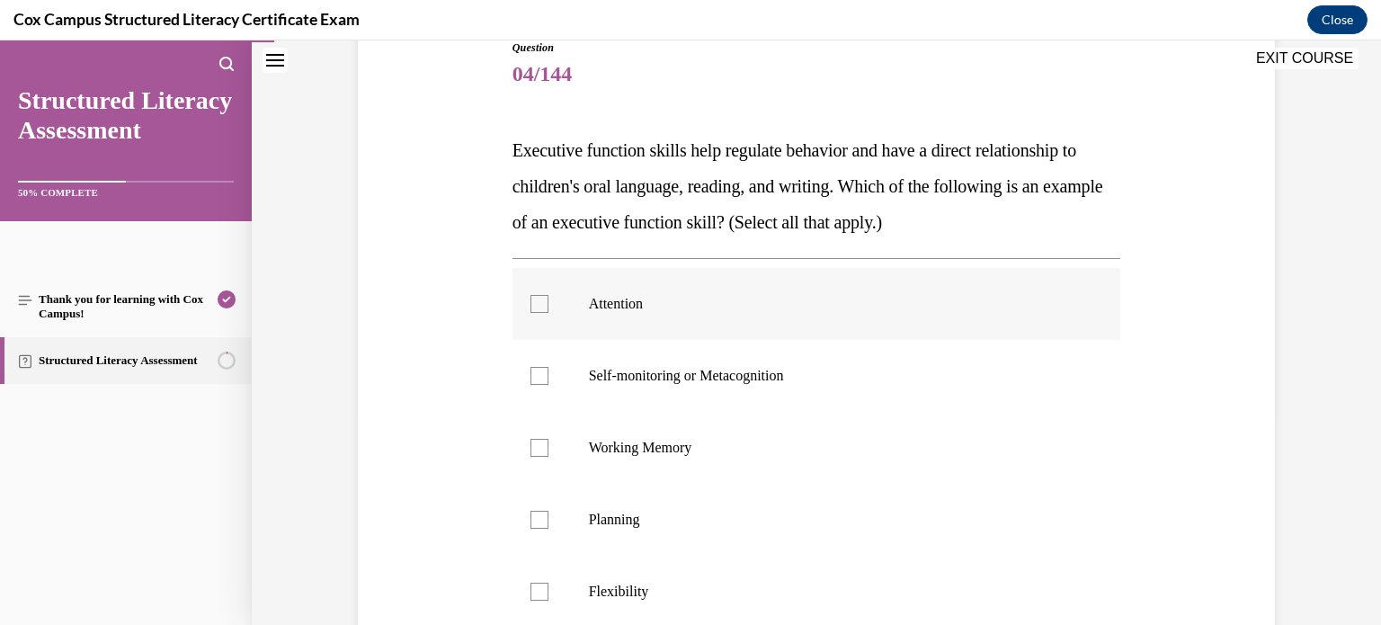
click at [543, 306] on div at bounding box center [539, 304] width 18 height 18
click at [543, 306] on input "Attention" at bounding box center [539, 304] width 18 height 18
checkbox input "true"
click at [543, 374] on div at bounding box center [539, 376] width 18 height 18
click at [543, 374] on input "Self-monitoring or Metacognition" at bounding box center [539, 376] width 18 height 18
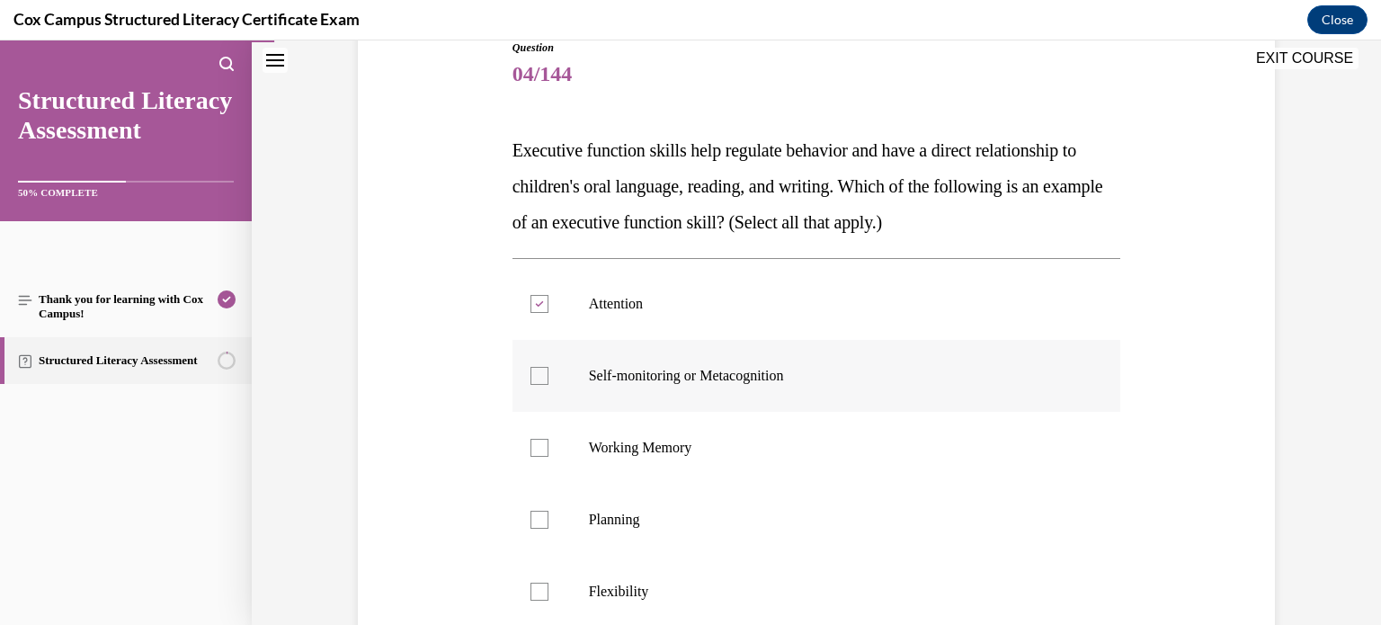
checkbox input "true"
click at [542, 447] on div at bounding box center [539, 448] width 18 height 18
click at [542, 447] on input "Working Memory" at bounding box center [539, 448] width 18 height 18
checkbox input "true"
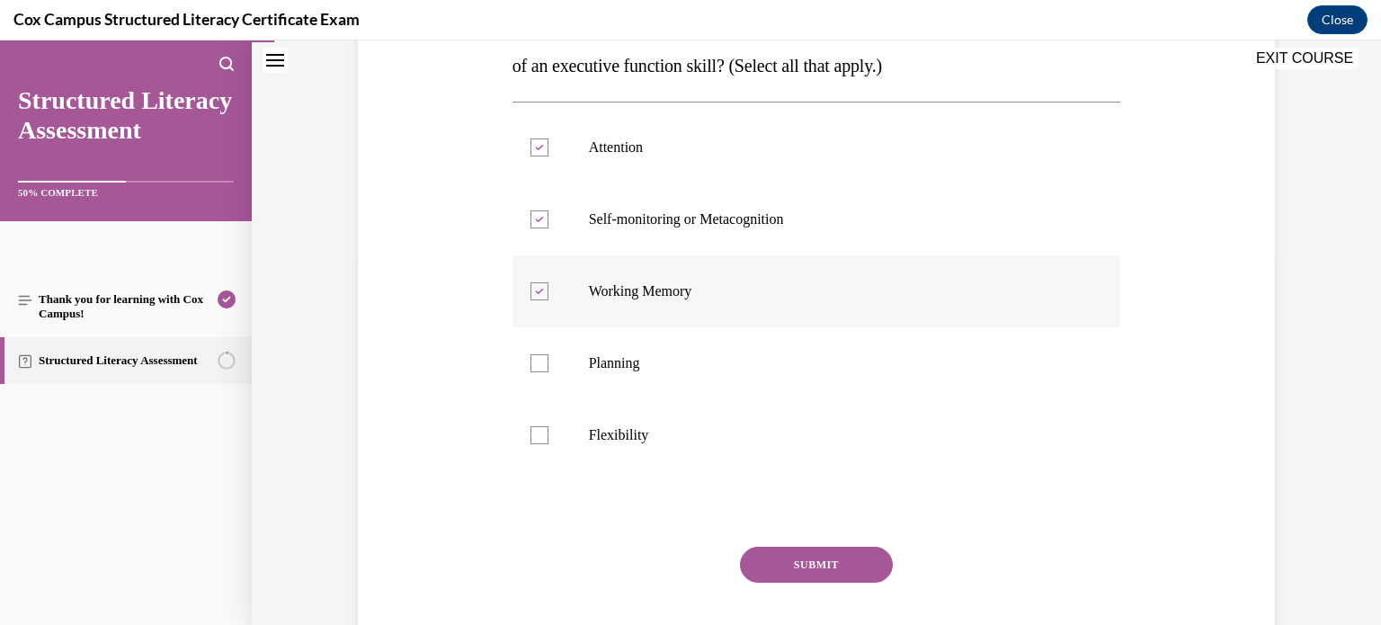
scroll to position [369, 0]
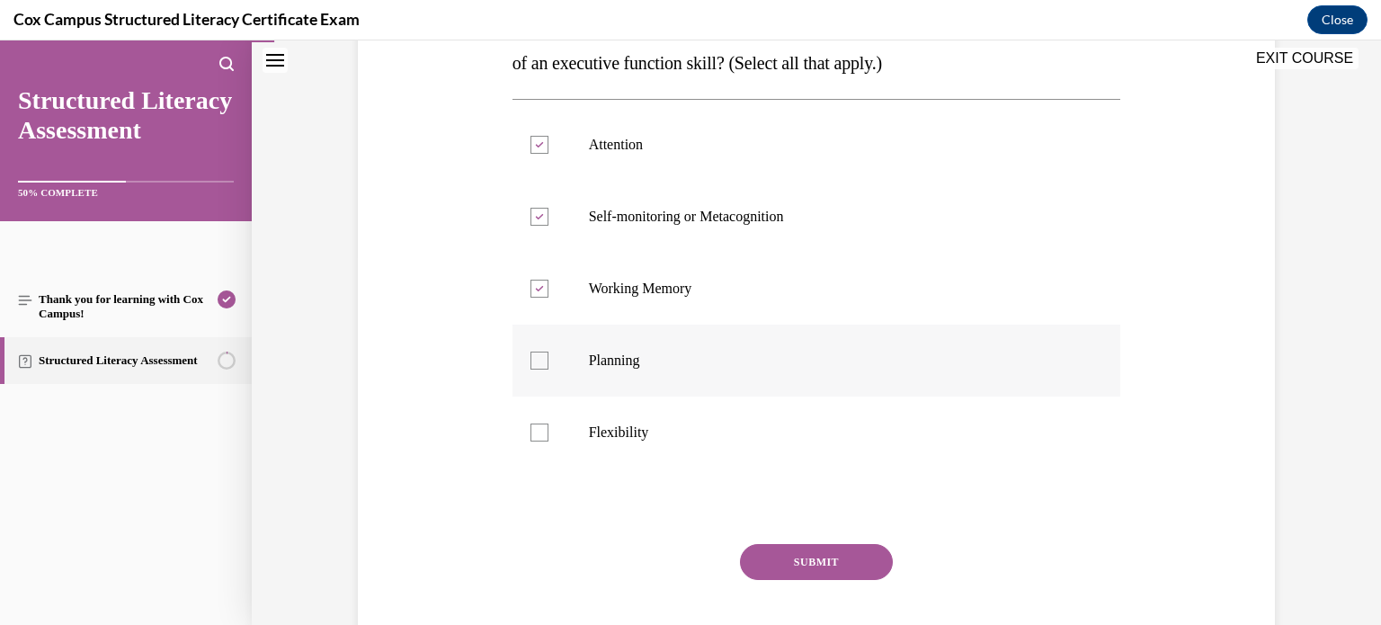
click at [545, 369] on div at bounding box center [539, 360] width 18 height 18
click at [545, 369] on input "Planning" at bounding box center [539, 360] width 18 height 18
checkbox input "true"
click at [542, 432] on div at bounding box center [539, 432] width 18 height 18
click at [542, 432] on input "Flexibility" at bounding box center [539, 432] width 18 height 18
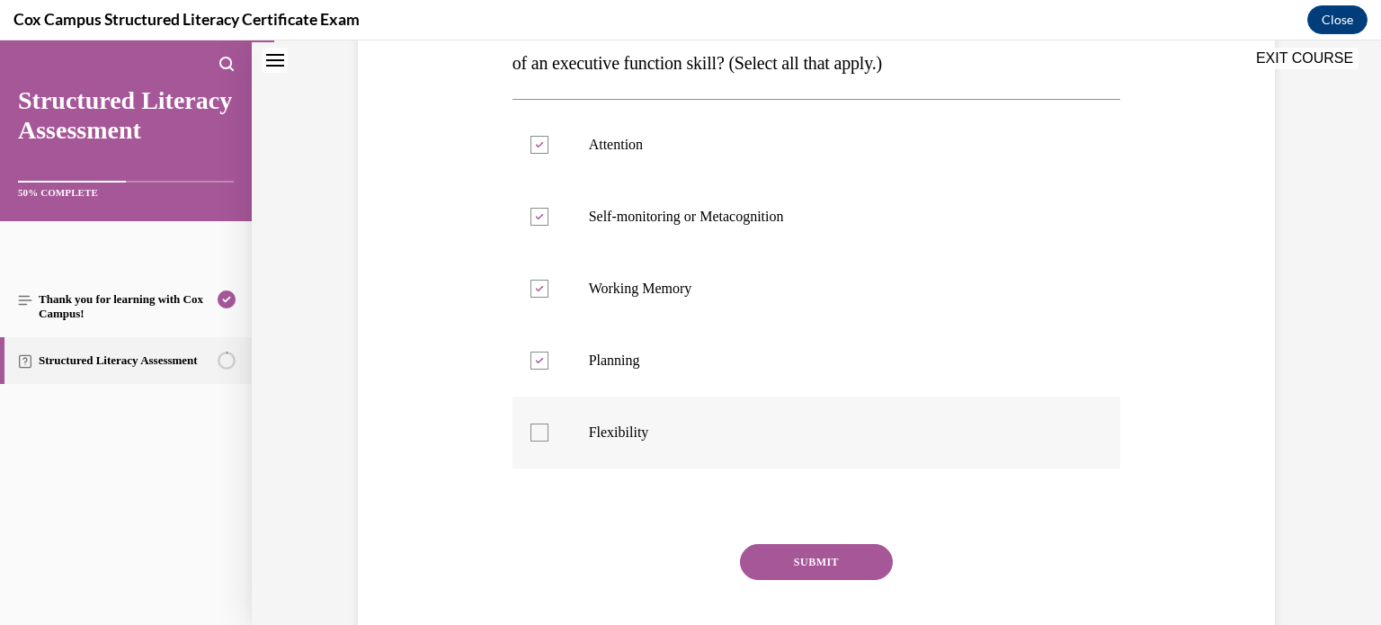
checkbox input "true"
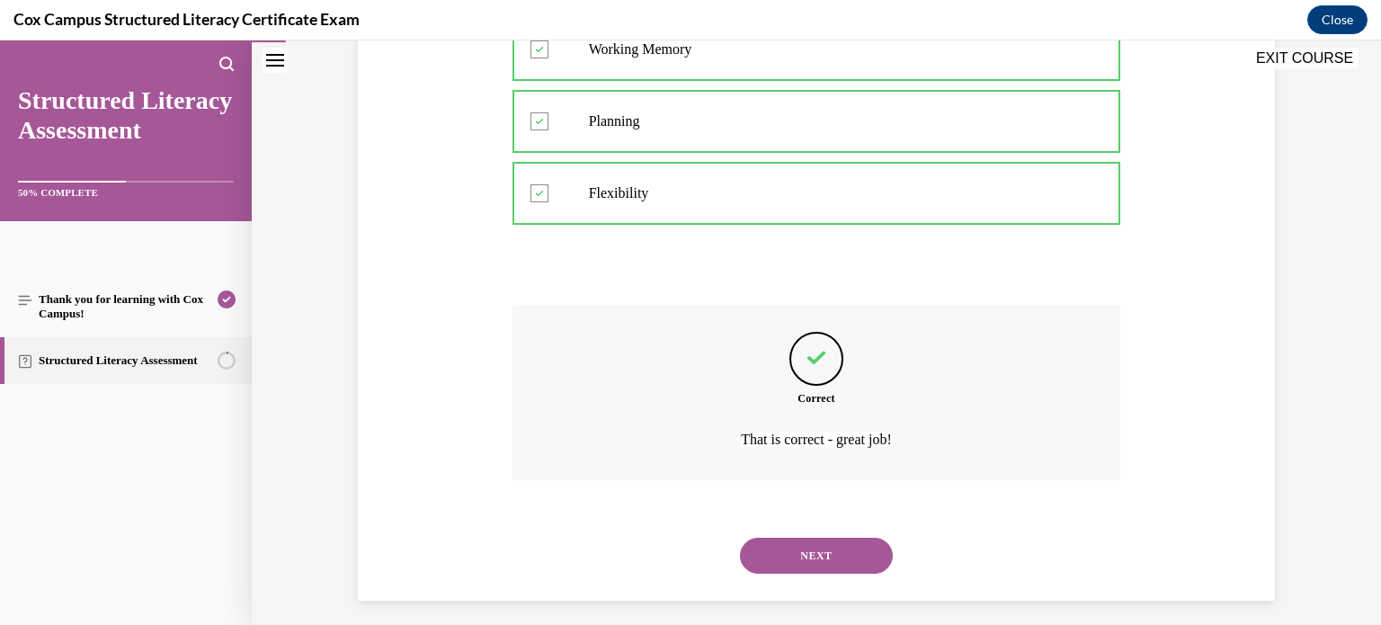
scroll to position [619, 0]
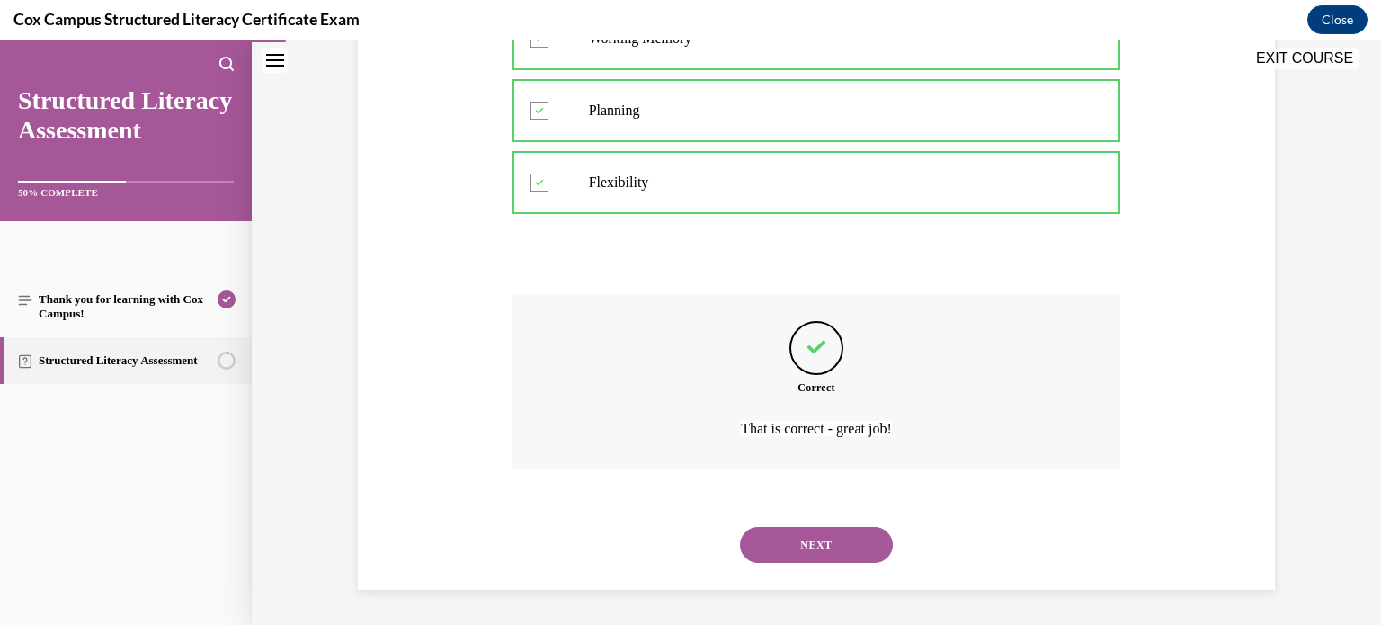
click at [740, 527] on button "NEXT" at bounding box center [816, 545] width 153 height 36
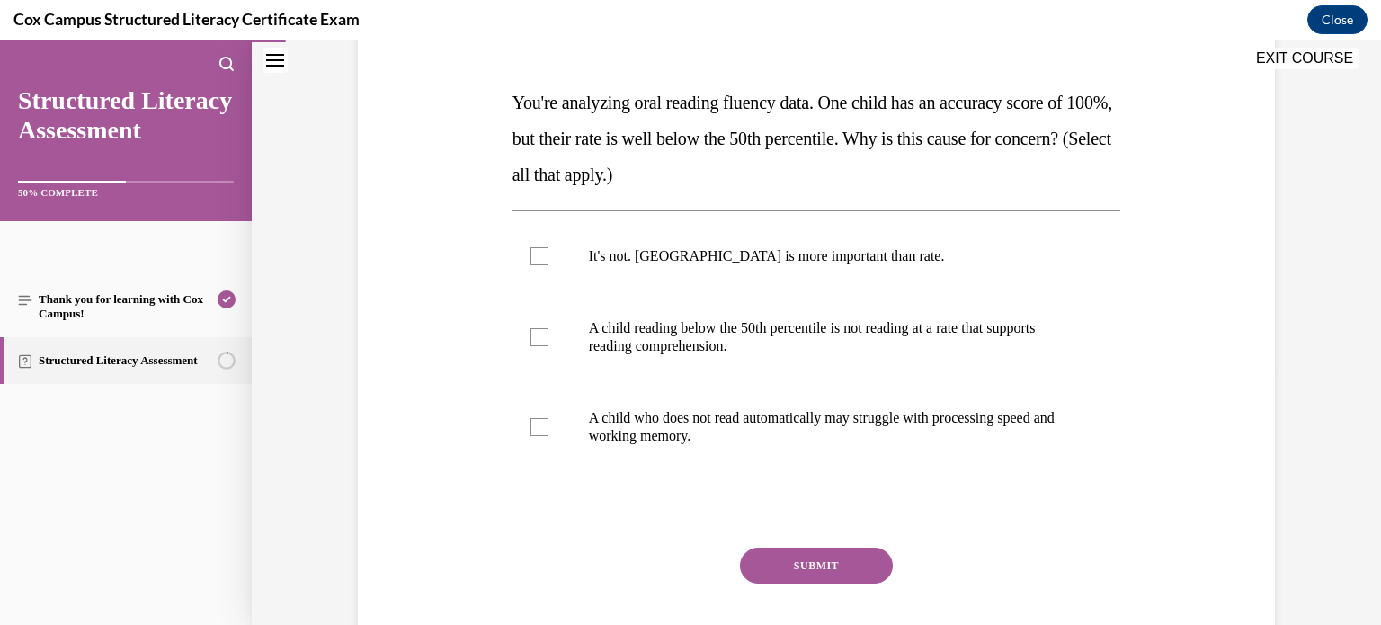
scroll to position [267, 0]
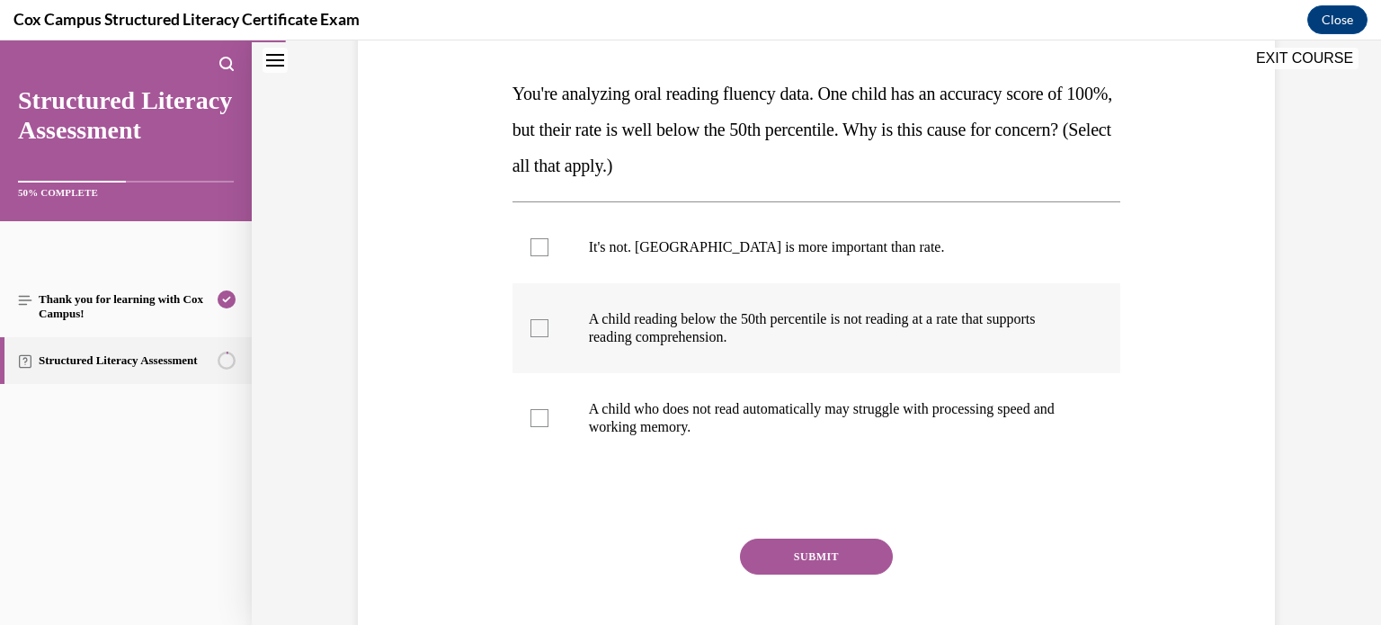
click at [541, 323] on div at bounding box center [539, 328] width 18 height 18
click at [541, 323] on input "A child reading below the 50th percentile is not reading at a rate that support…" at bounding box center [539, 328] width 18 height 18
checkbox input "true"
click at [539, 418] on div at bounding box center [539, 418] width 18 height 18
click at [539, 418] on input "A child who does not read automatically may struggle with processing speed and …" at bounding box center [539, 418] width 18 height 18
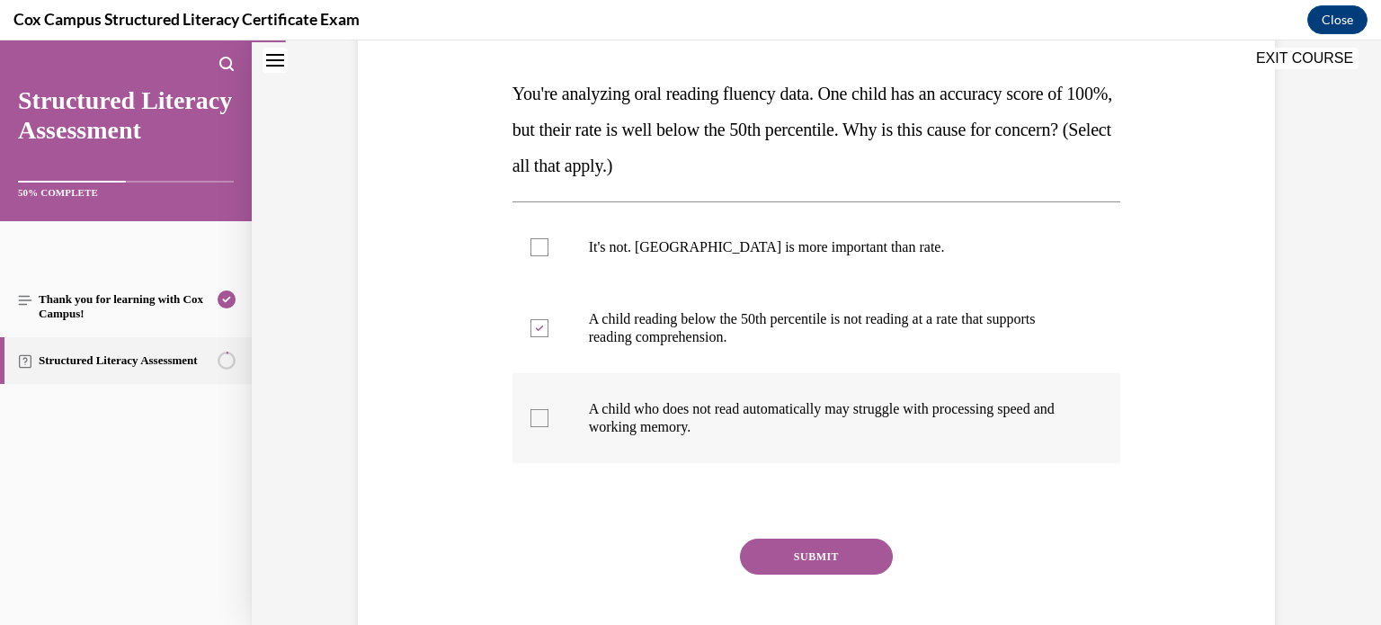
checkbox input "true"
click at [783, 557] on button "SUBMIT" at bounding box center [816, 556] width 153 height 36
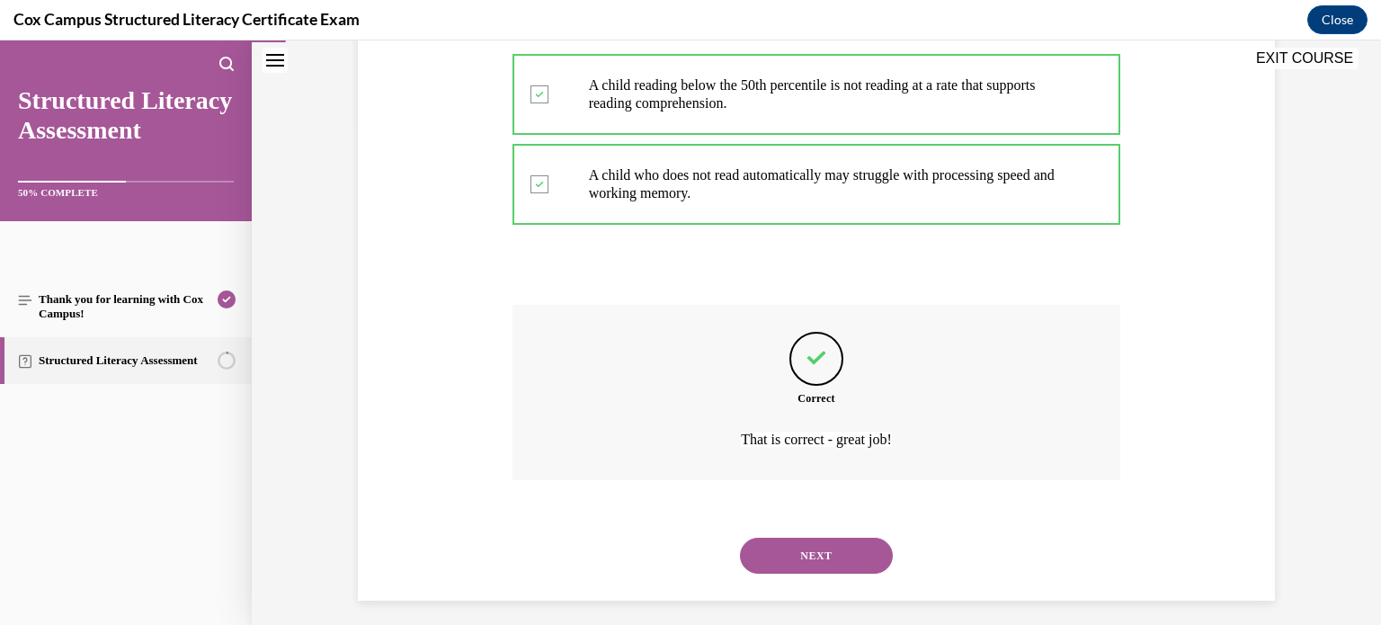
scroll to position [511, 0]
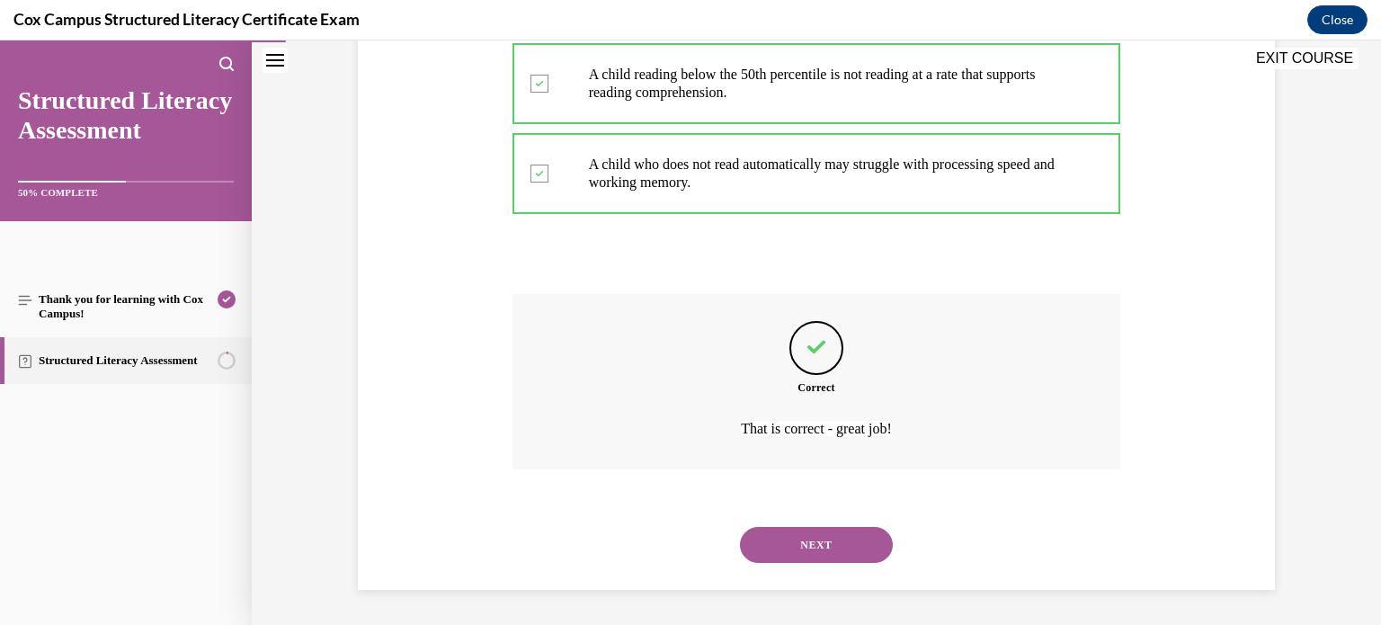
click at [740, 527] on button "NEXT" at bounding box center [816, 545] width 153 height 36
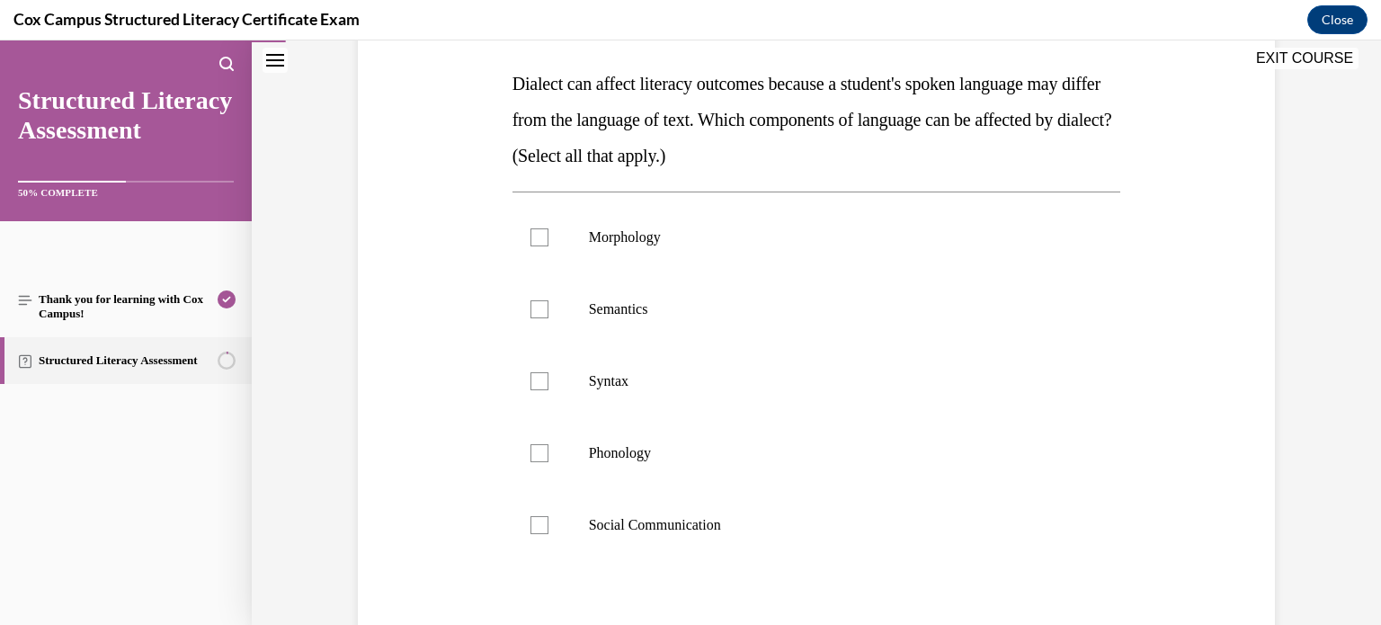
scroll to position [288, 0]
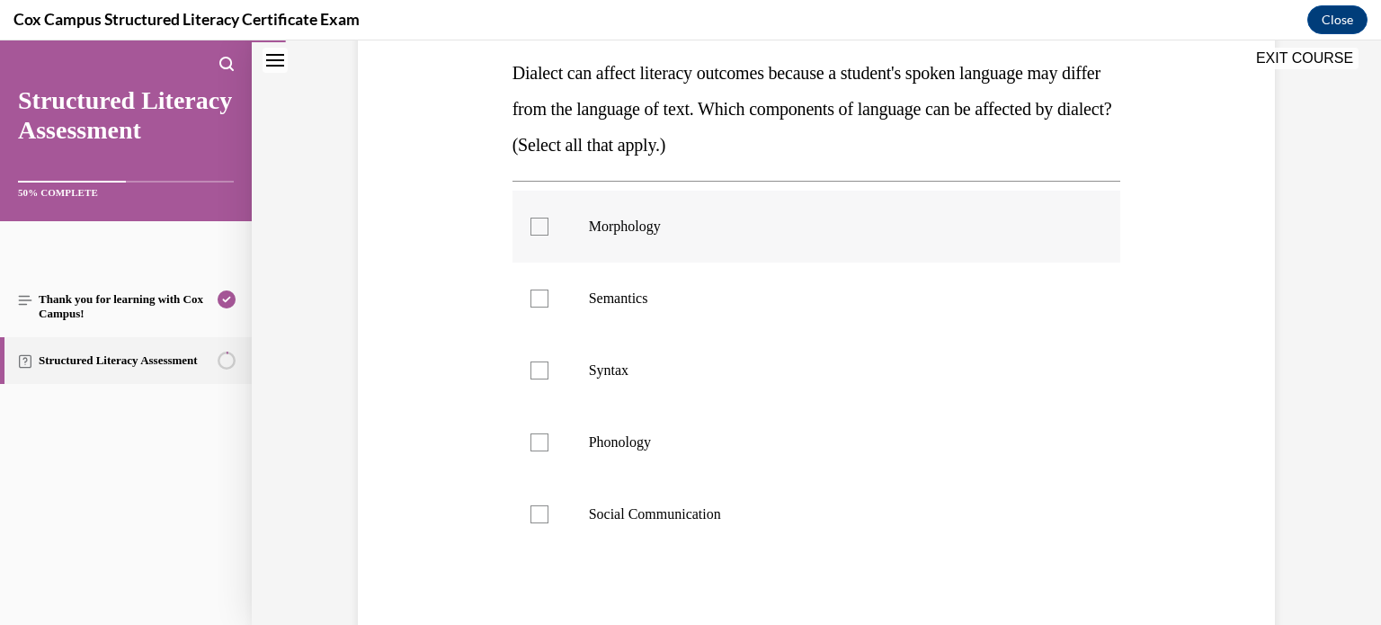
click at [548, 230] on label "Morphology" at bounding box center [816, 227] width 608 height 72
click at [548, 230] on input "Morphology" at bounding box center [539, 227] width 18 height 18
checkbox input "true"
click at [537, 297] on div at bounding box center [539, 298] width 18 height 18
click at [537, 297] on input "Semantics" at bounding box center [539, 298] width 18 height 18
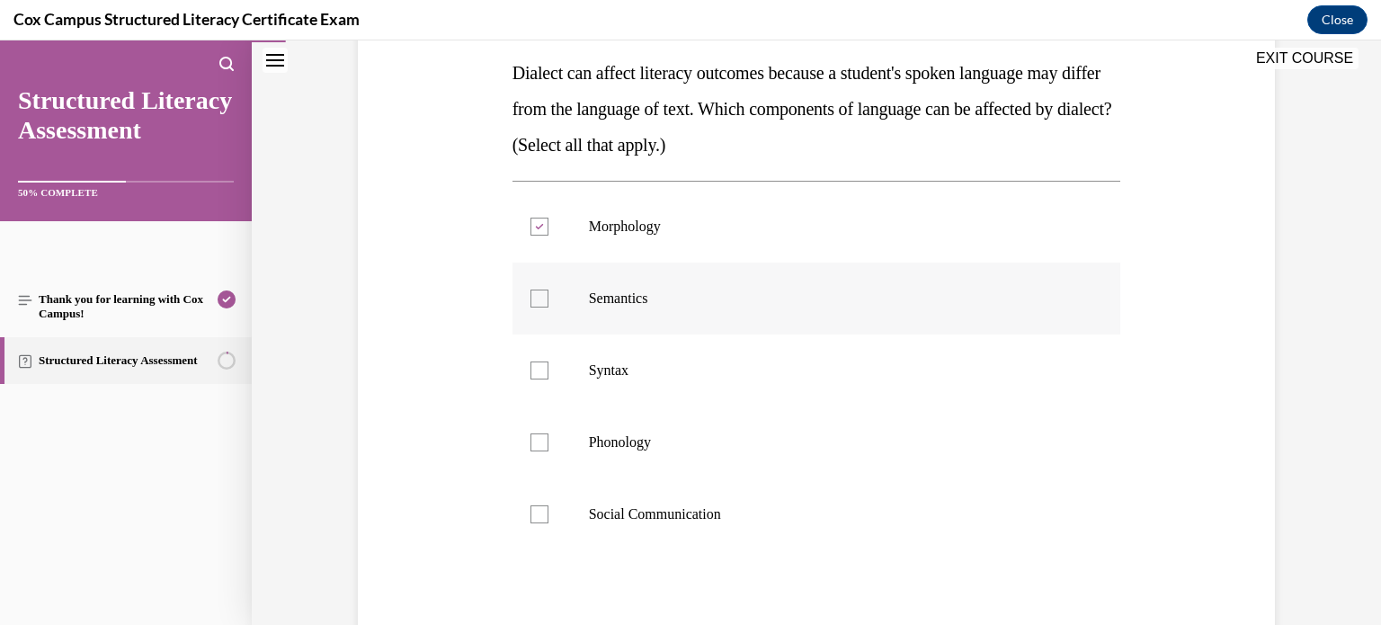
checkbox input "true"
click at [537, 363] on div at bounding box center [539, 370] width 18 height 18
click at [537, 363] on input "Syntax" at bounding box center [539, 370] width 18 height 18
checkbox input "true"
click at [537, 438] on div at bounding box center [539, 442] width 18 height 18
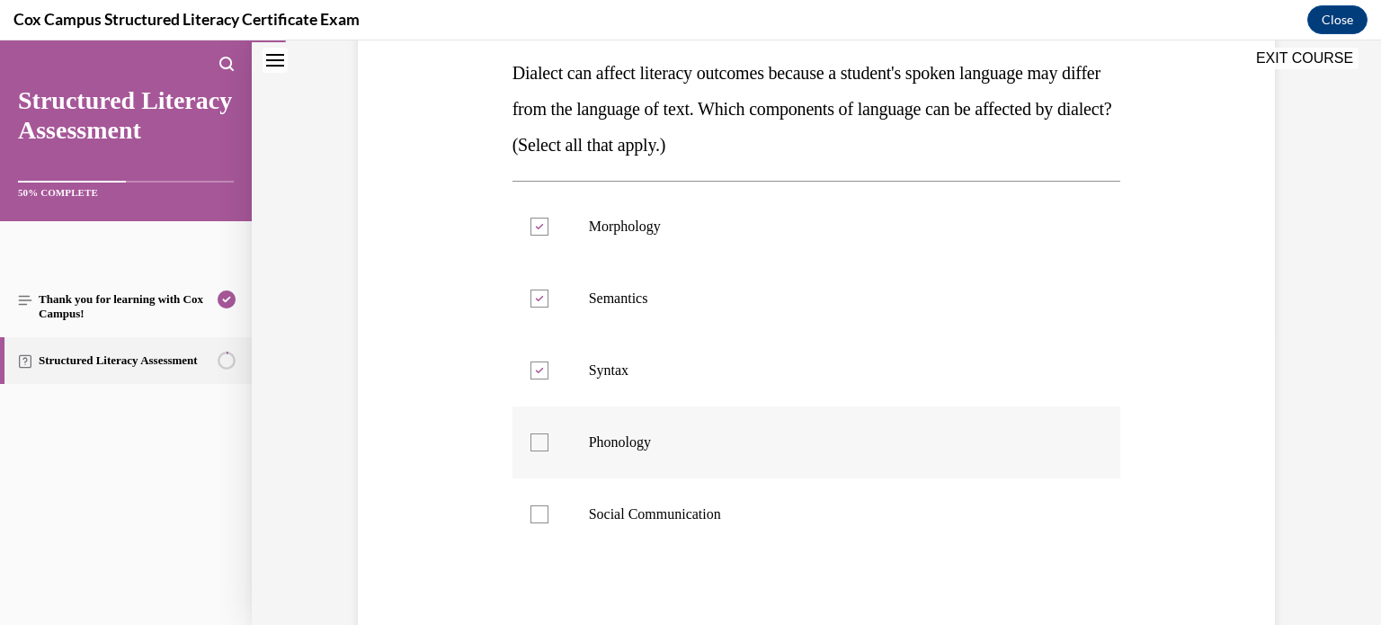
click at [537, 438] on input "Phonology" at bounding box center [539, 442] width 18 height 18
checkbox input "true"
click at [539, 517] on div at bounding box center [539, 514] width 18 height 18
click at [539, 517] on input "Social Communication" at bounding box center [539, 514] width 18 height 18
checkbox input "true"
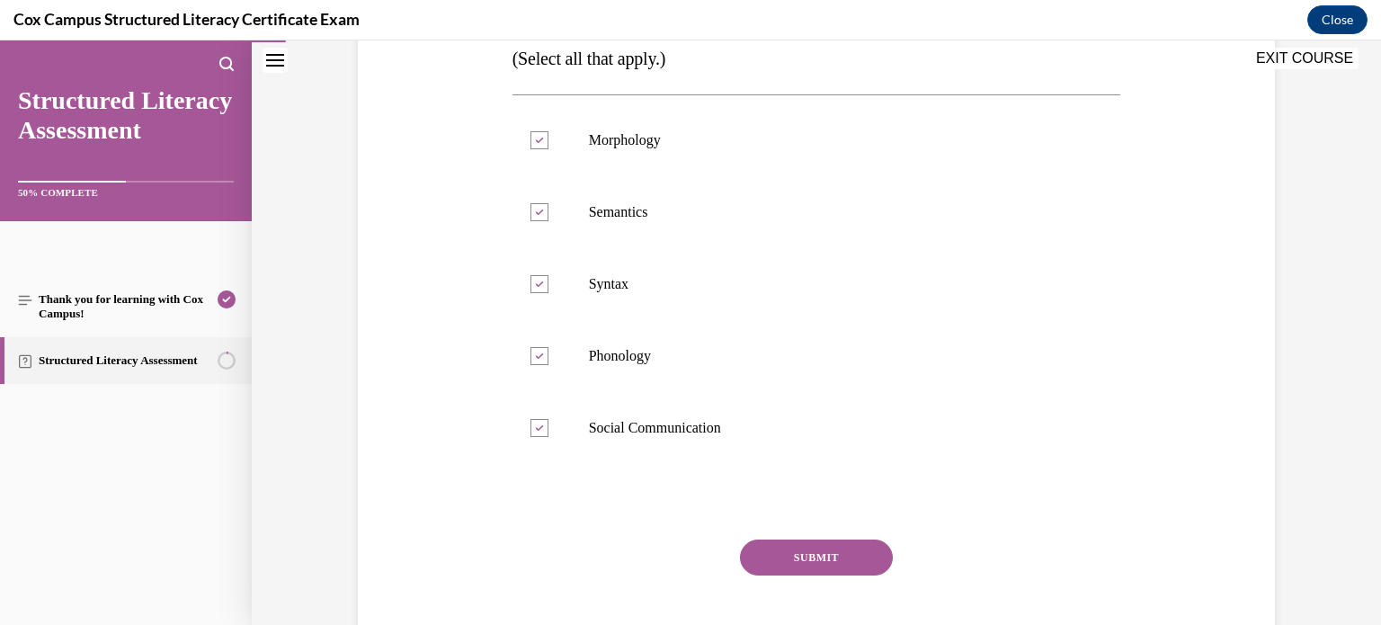
click at [788, 555] on button "SUBMIT" at bounding box center [816, 557] width 153 height 36
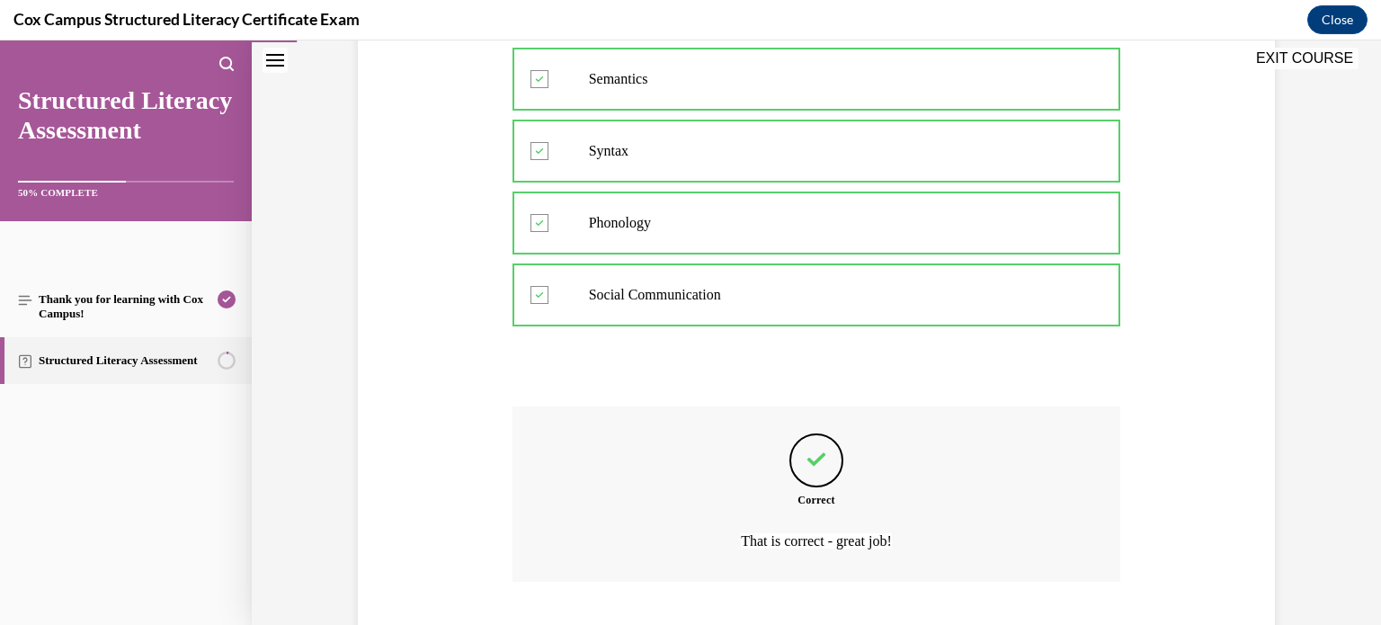
scroll to position [619, 0]
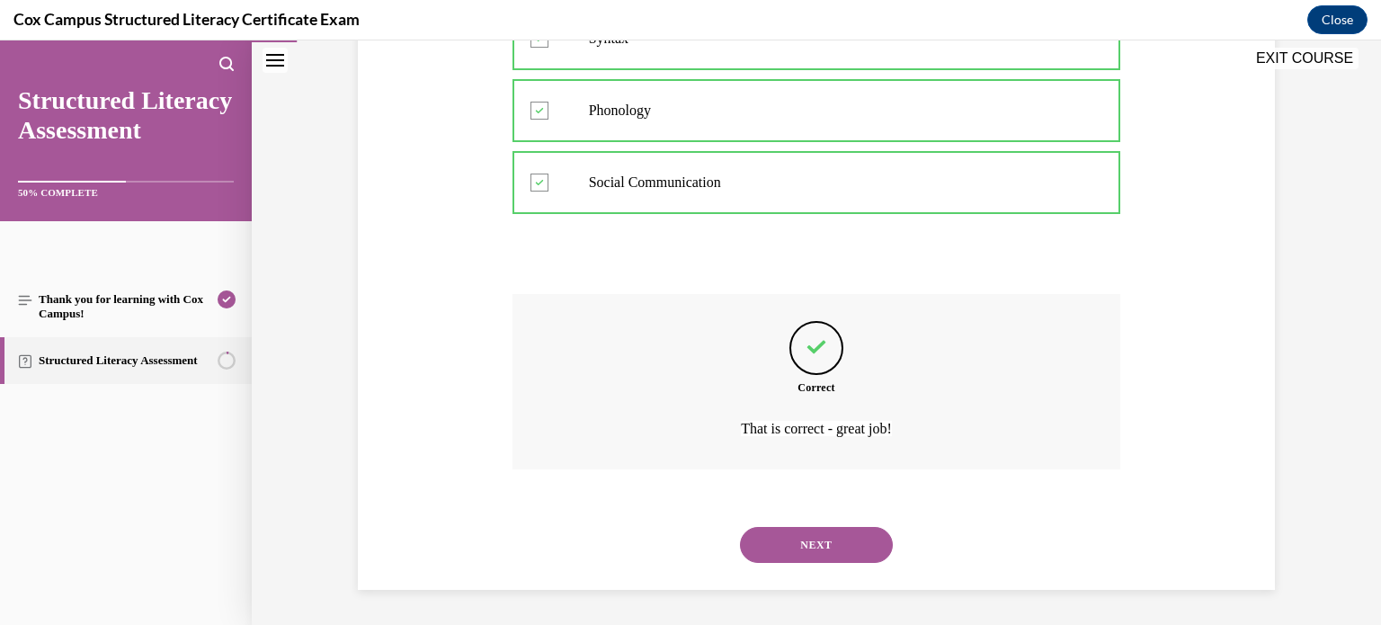
click at [800, 553] on button "NEXT" at bounding box center [816, 545] width 153 height 36
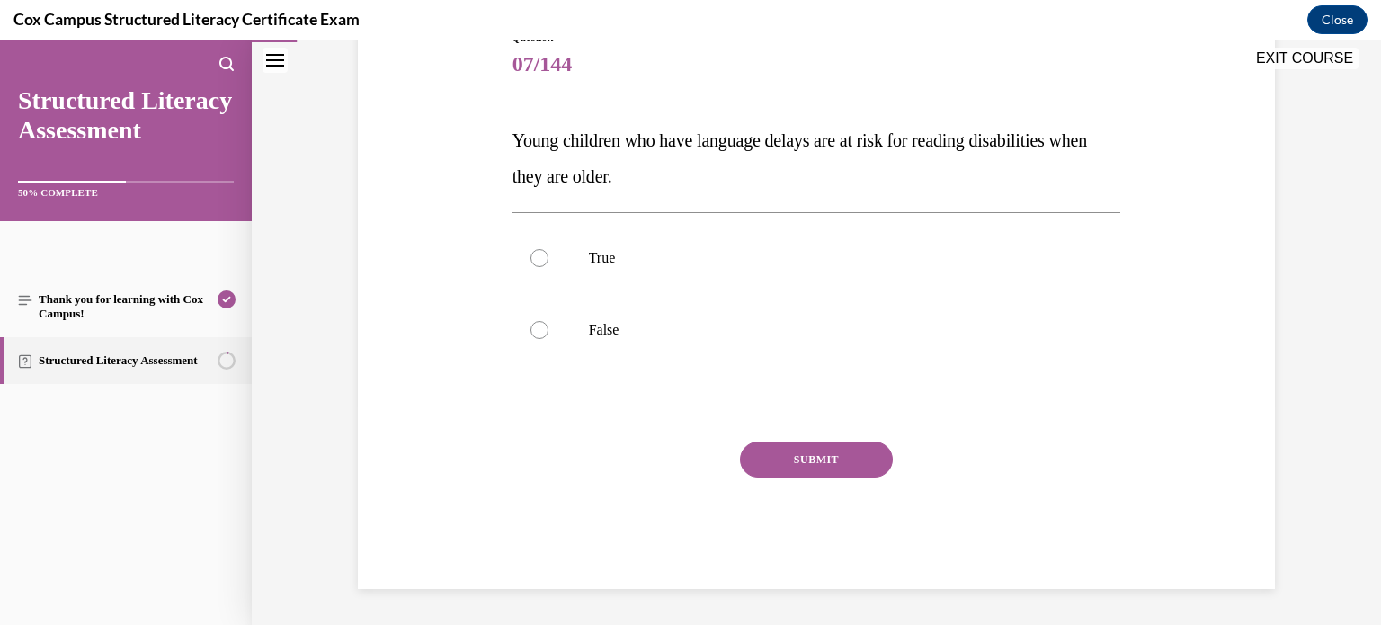
scroll to position [199, 0]
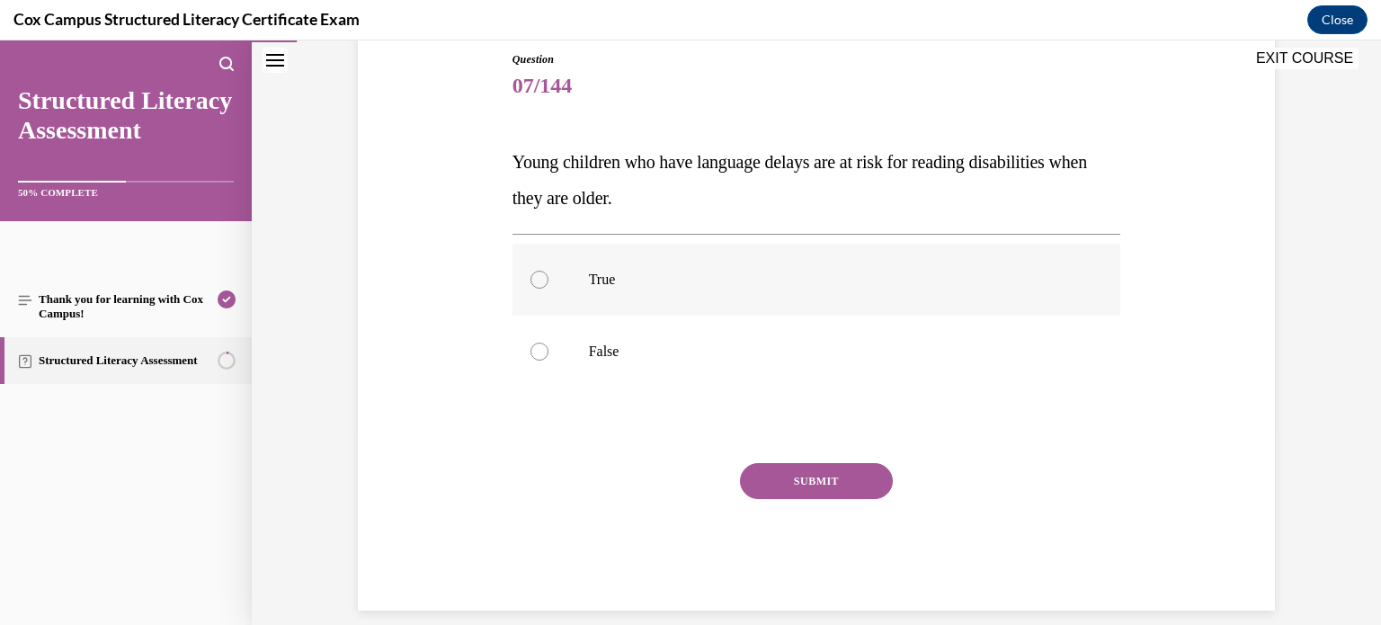
click at [590, 272] on span "True" at bounding box center [602, 278] width 27 height 15
click at [548, 272] on input "True" at bounding box center [539, 280] width 18 height 18
radio input "true"
click at [590, 272] on span "True" at bounding box center [602, 278] width 27 height 15
click at [548, 272] on input "True" at bounding box center [539, 280] width 18 height 18
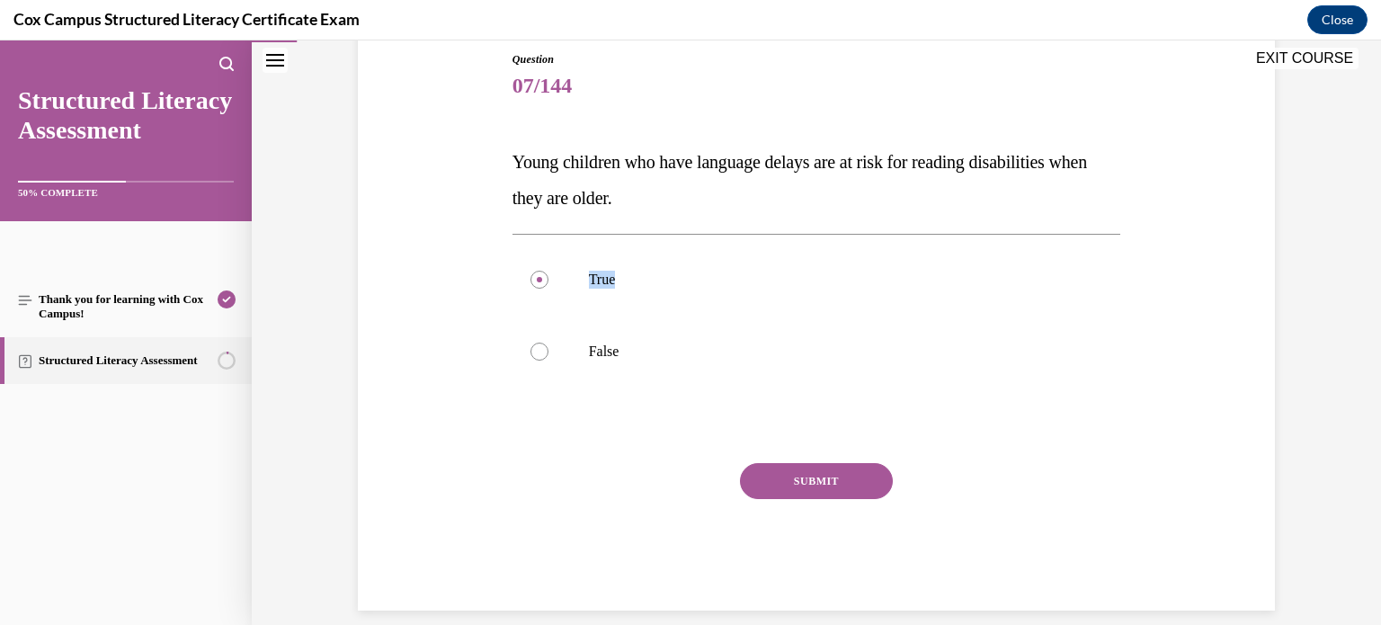
click at [786, 466] on button "SUBMIT" at bounding box center [816, 481] width 153 height 36
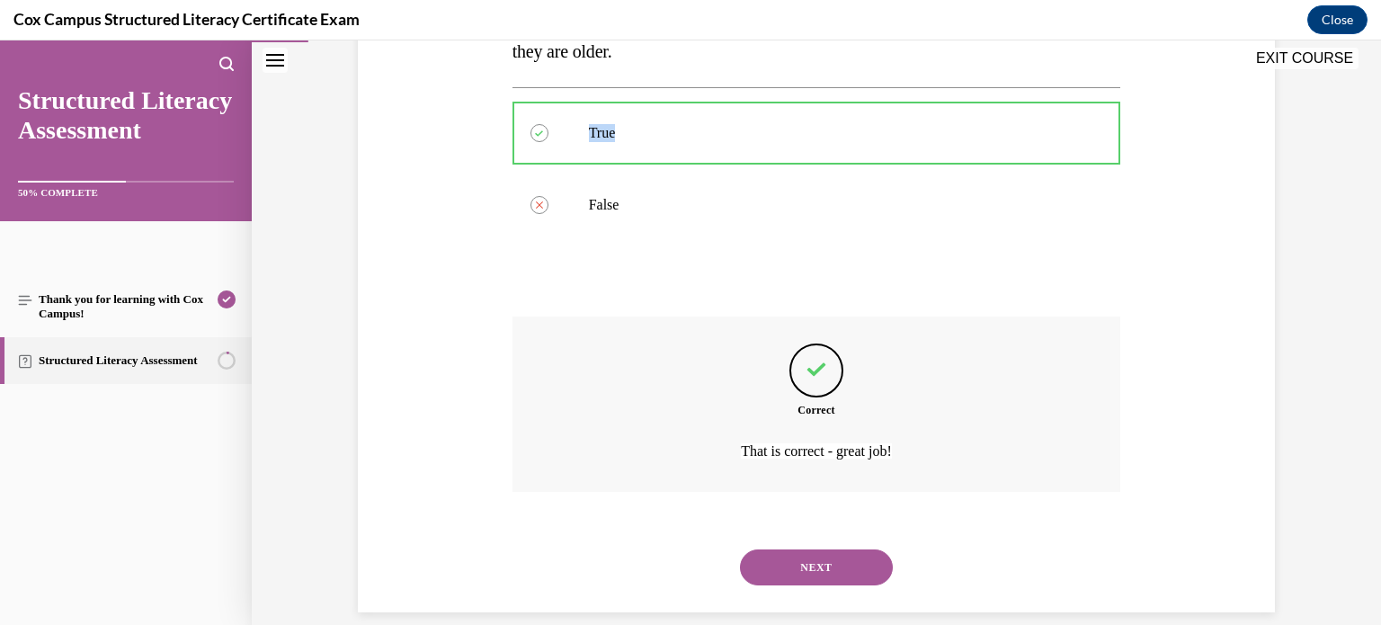
scroll to position [368, 0]
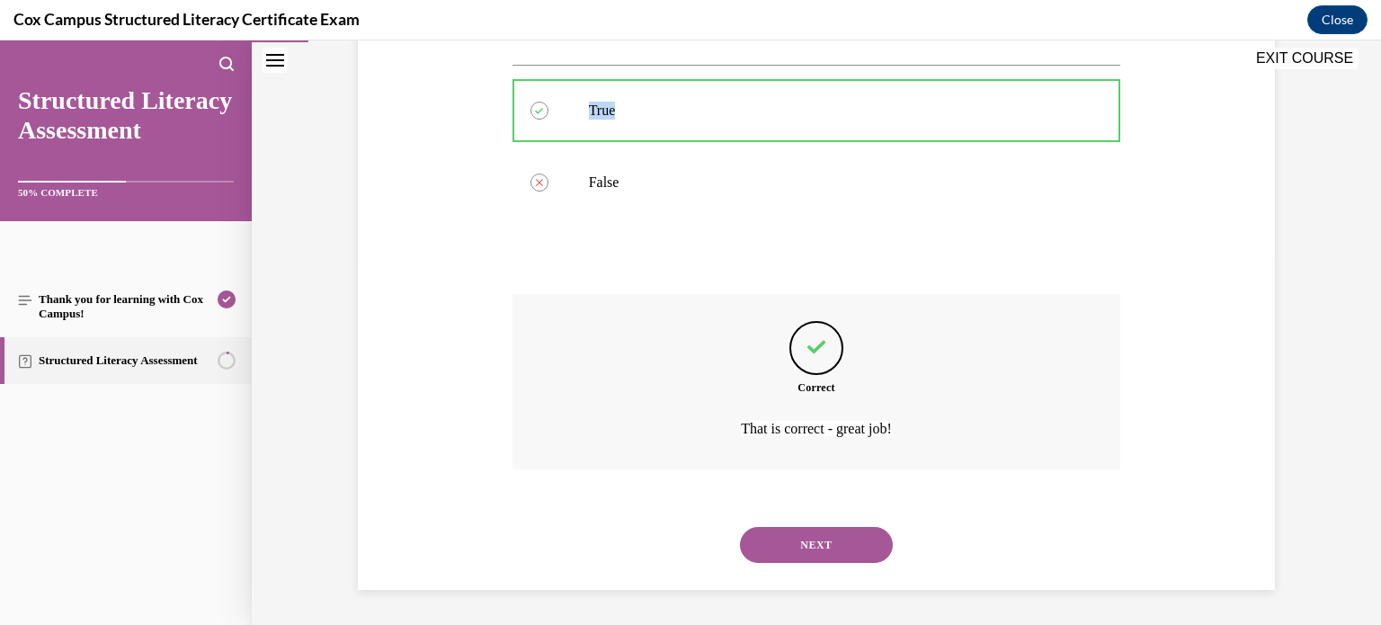
click at [740, 527] on button "NEXT" at bounding box center [816, 545] width 153 height 36
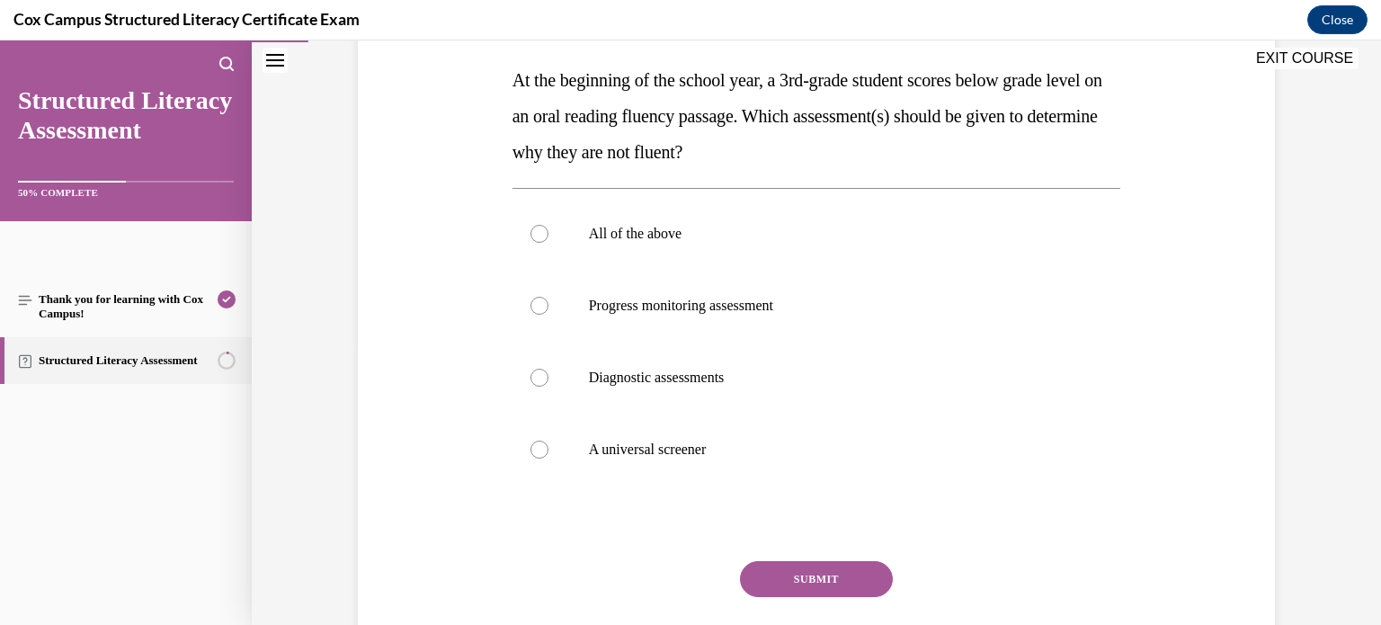
scroll to position [280, 0]
click at [534, 377] on div at bounding box center [539, 378] width 18 height 18
click at [534, 377] on input "Diagnostic assessments" at bounding box center [539, 378] width 18 height 18
radio input "true"
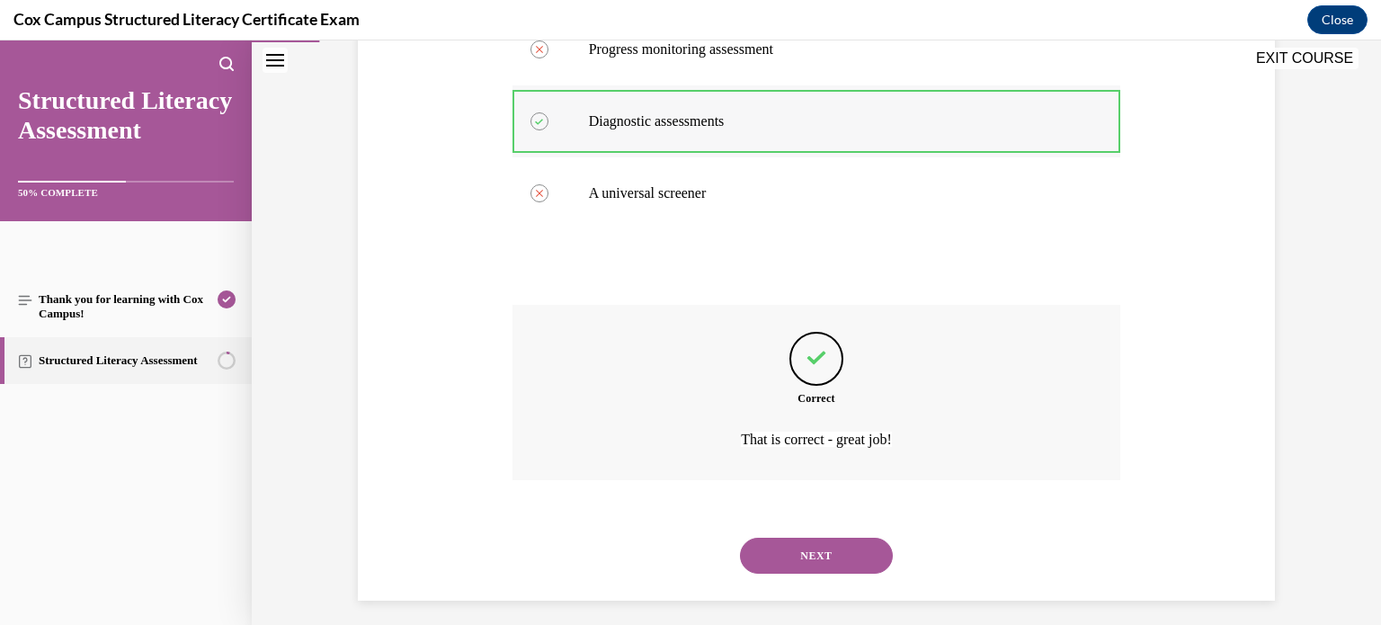
scroll to position [547, 0]
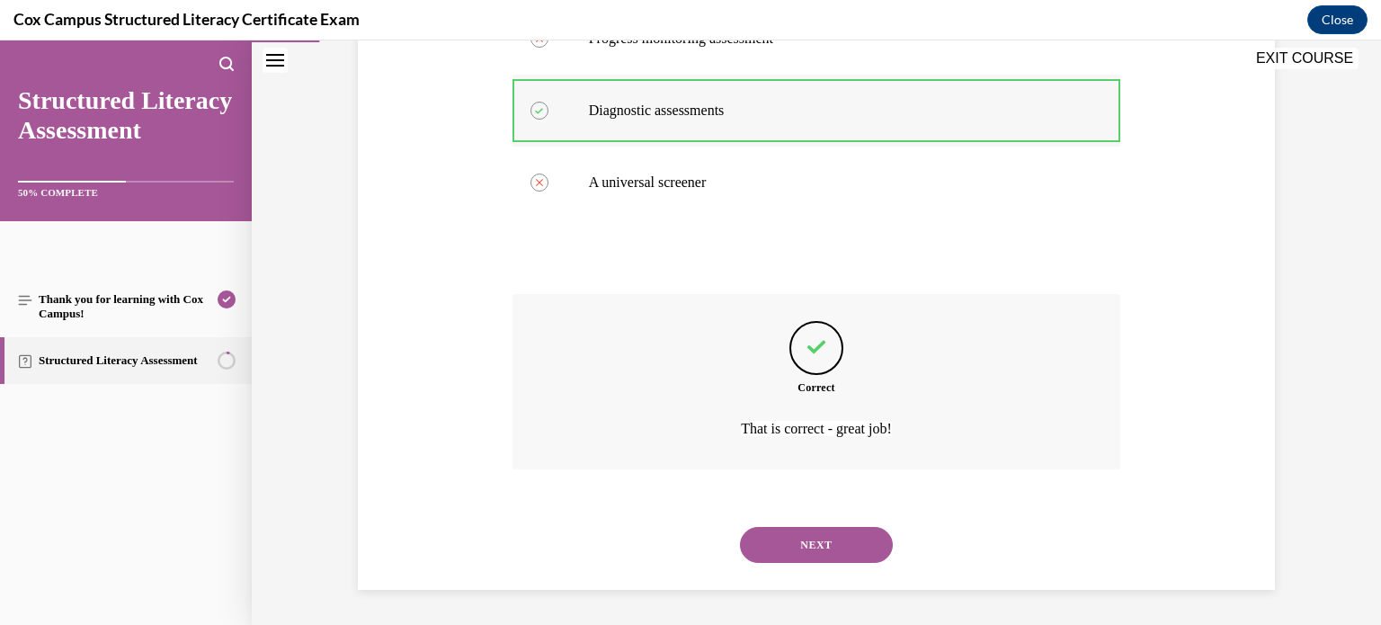
click at [740, 527] on button "NEXT" at bounding box center [816, 545] width 153 height 36
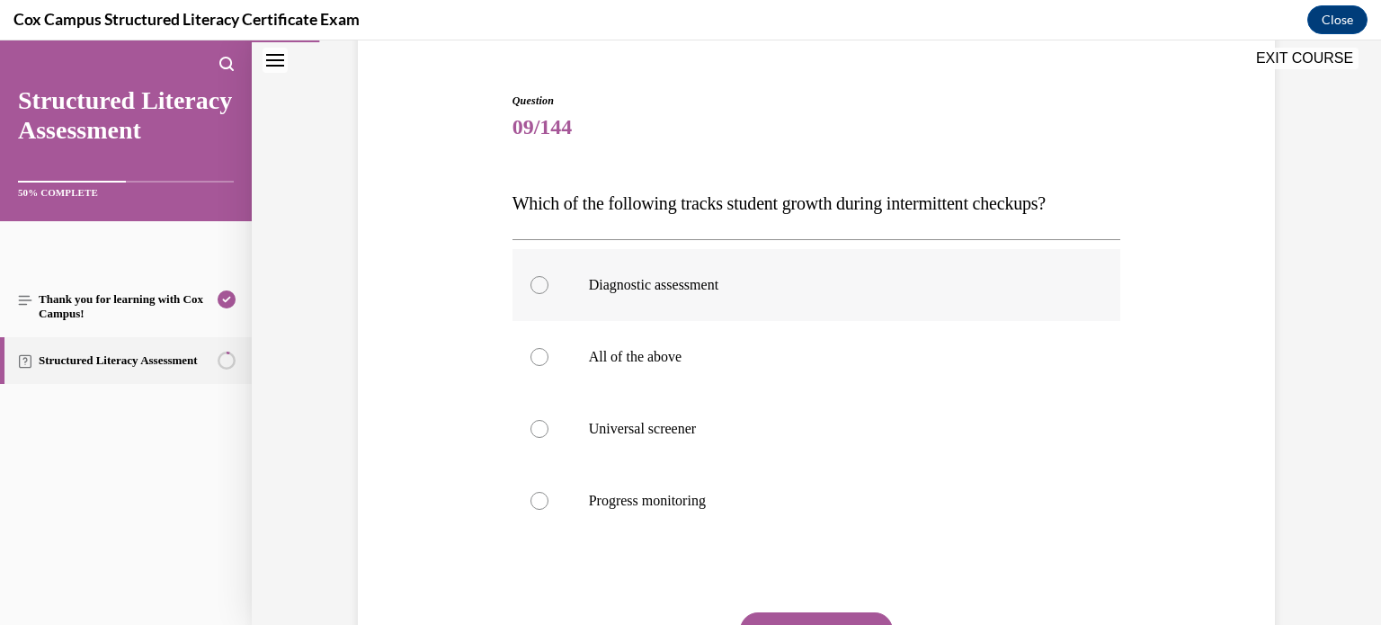
scroll to position [158, 0]
click at [578, 496] on label "Progress monitoring" at bounding box center [816, 500] width 608 height 72
click at [548, 496] on input "Progress monitoring" at bounding box center [539, 500] width 18 height 18
radio input "true"
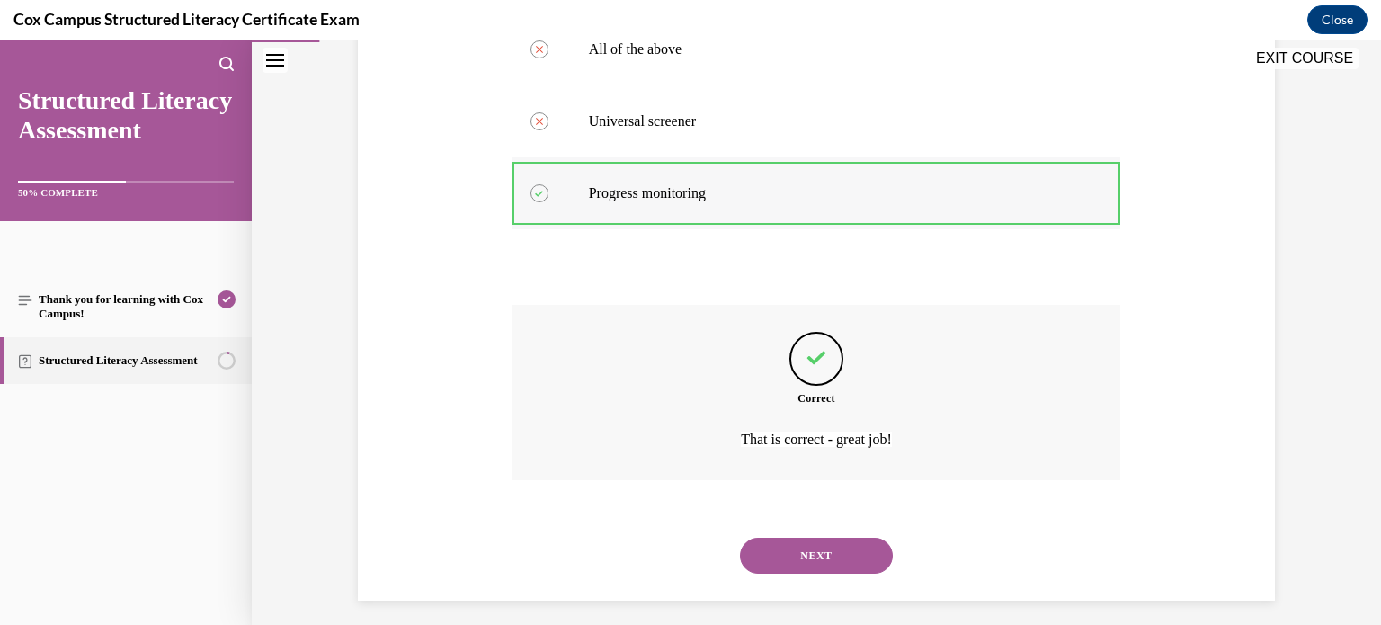
scroll to position [475, 0]
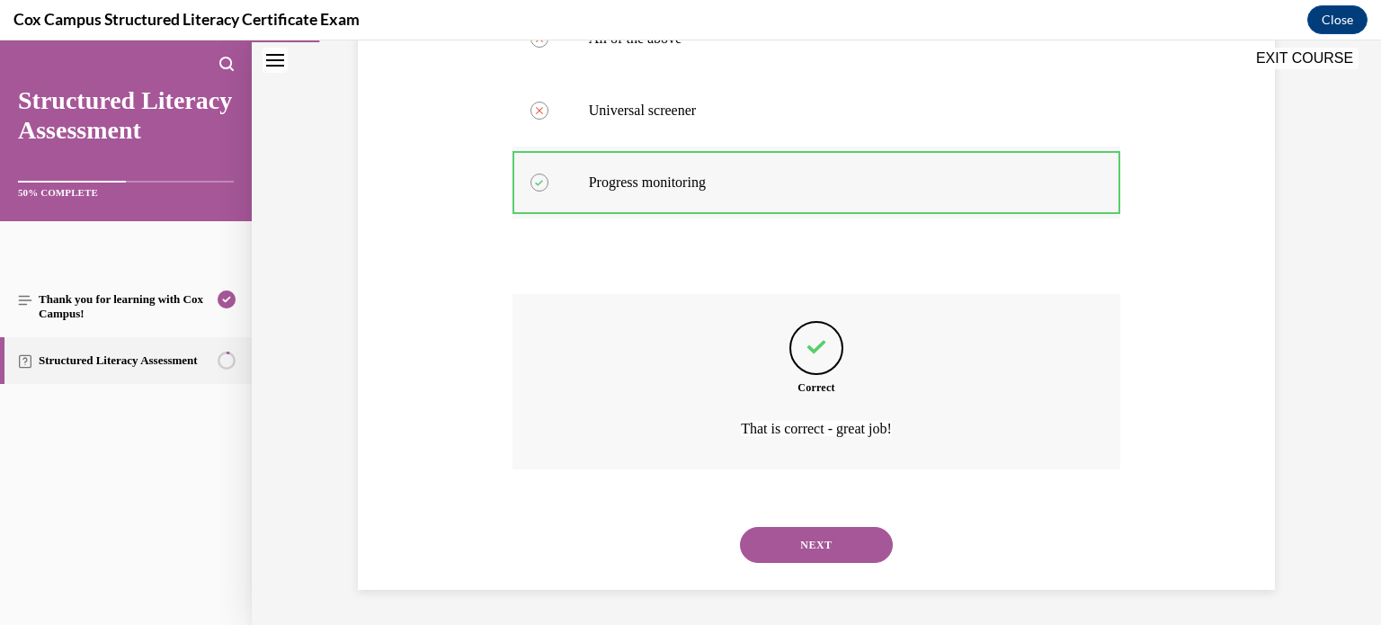
click at [740, 527] on button "NEXT" at bounding box center [816, 545] width 153 height 36
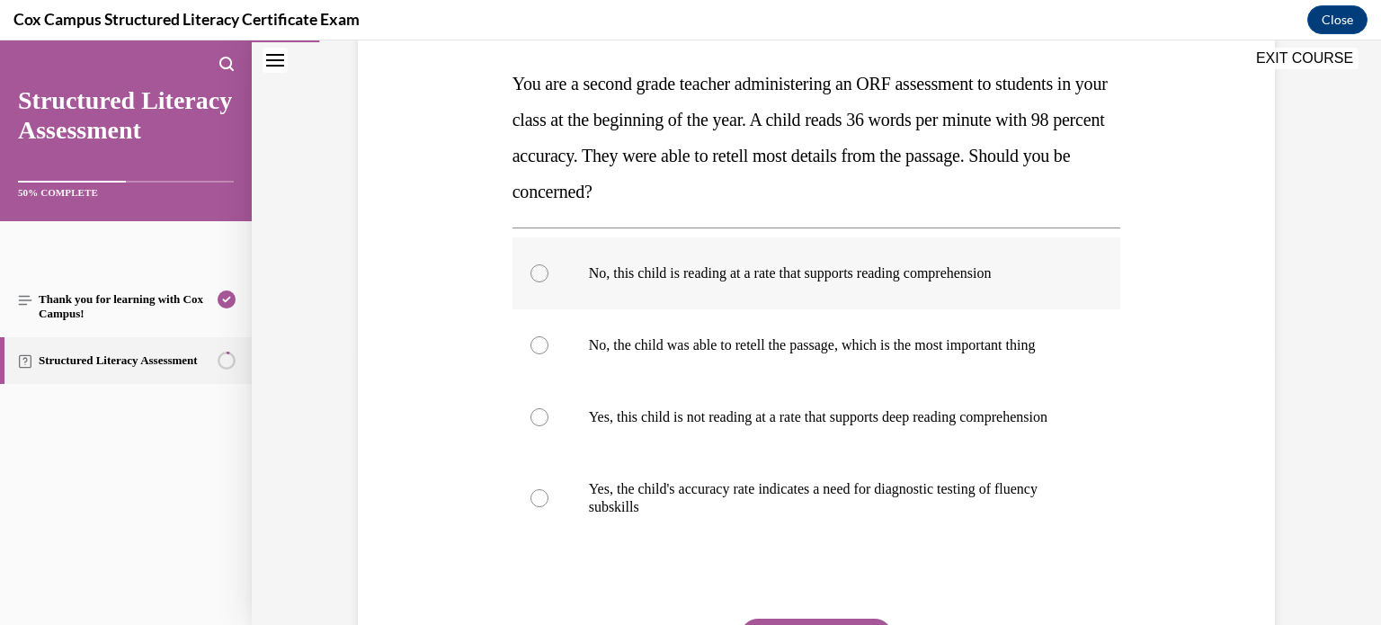
scroll to position [283, 0]
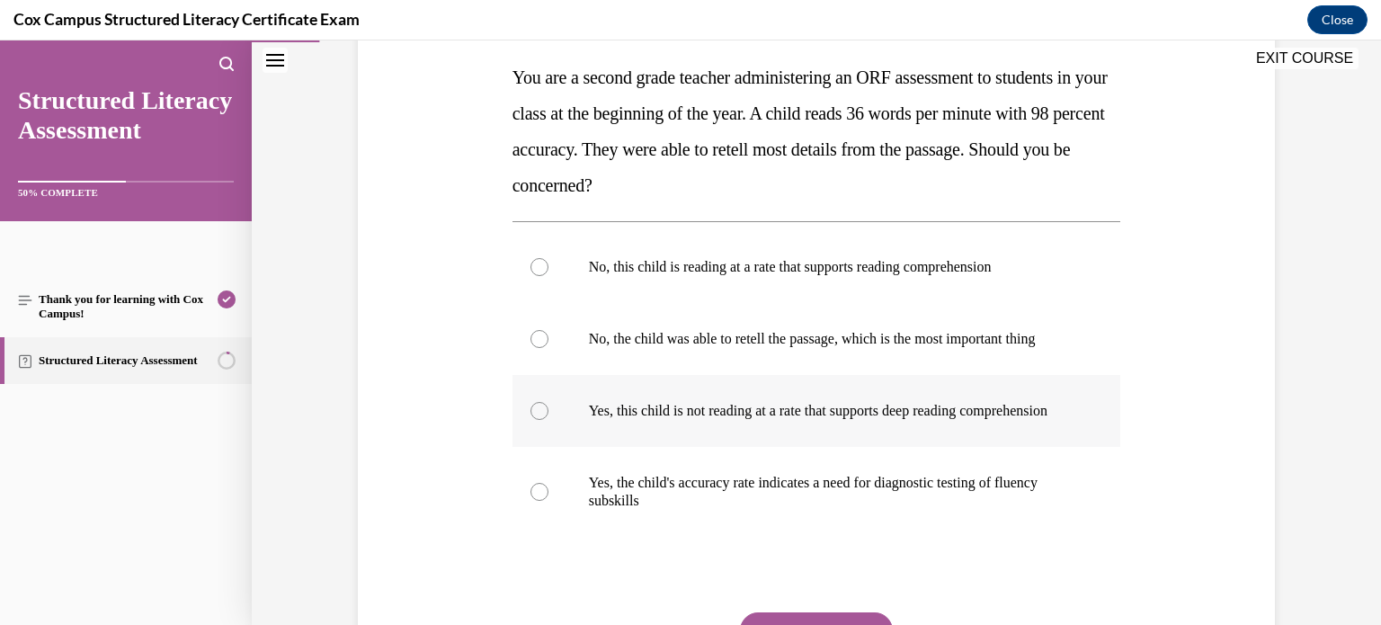
click at [651, 447] on label "Yes, this child is not reading at a rate that supports deep reading comprehensi…" at bounding box center [816, 411] width 608 height 72
click at [548, 420] on input "Yes, this child is not reading at a rate that supports deep reading comprehensi…" at bounding box center [539, 411] width 18 height 18
radio input "true"
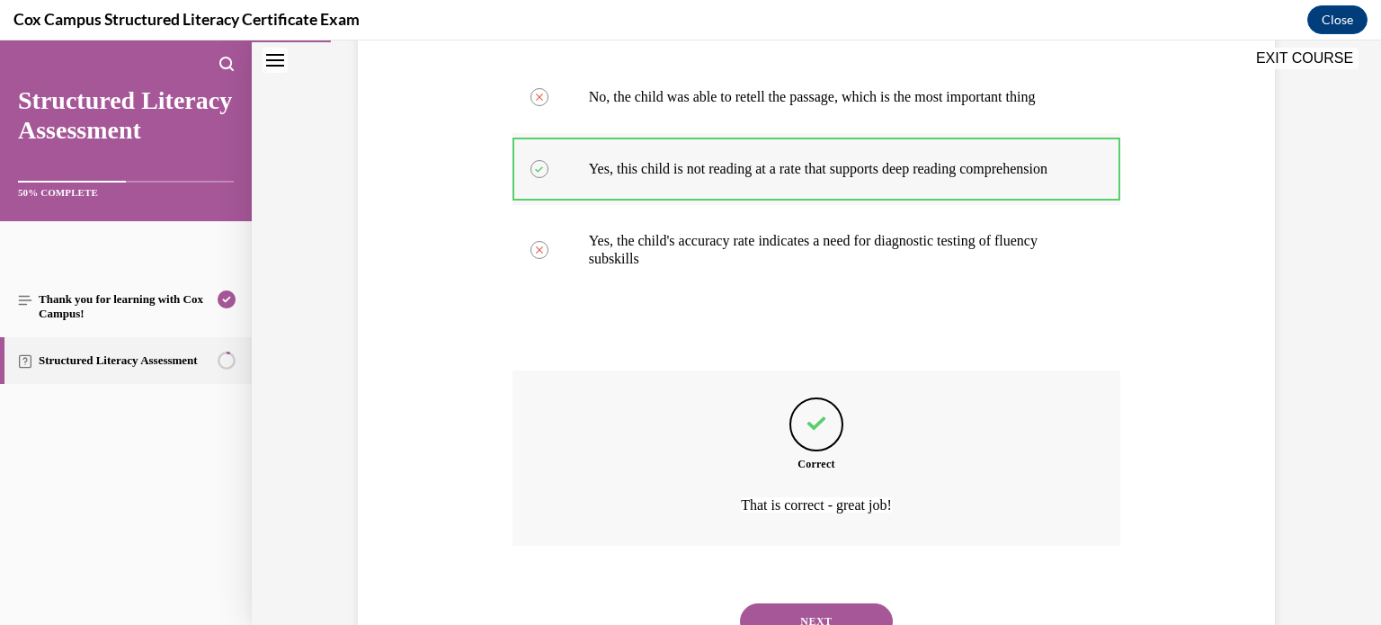
scroll to position [637, 0]
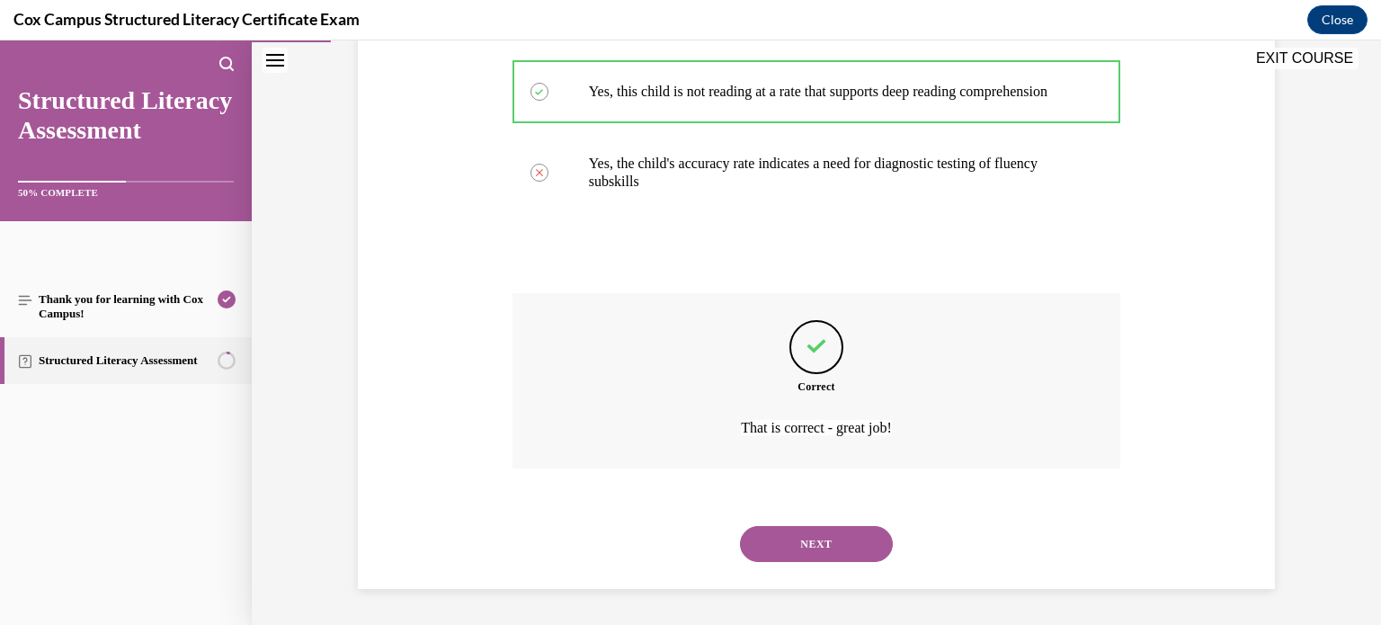
click at [798, 546] on button "NEXT" at bounding box center [816, 544] width 153 height 36
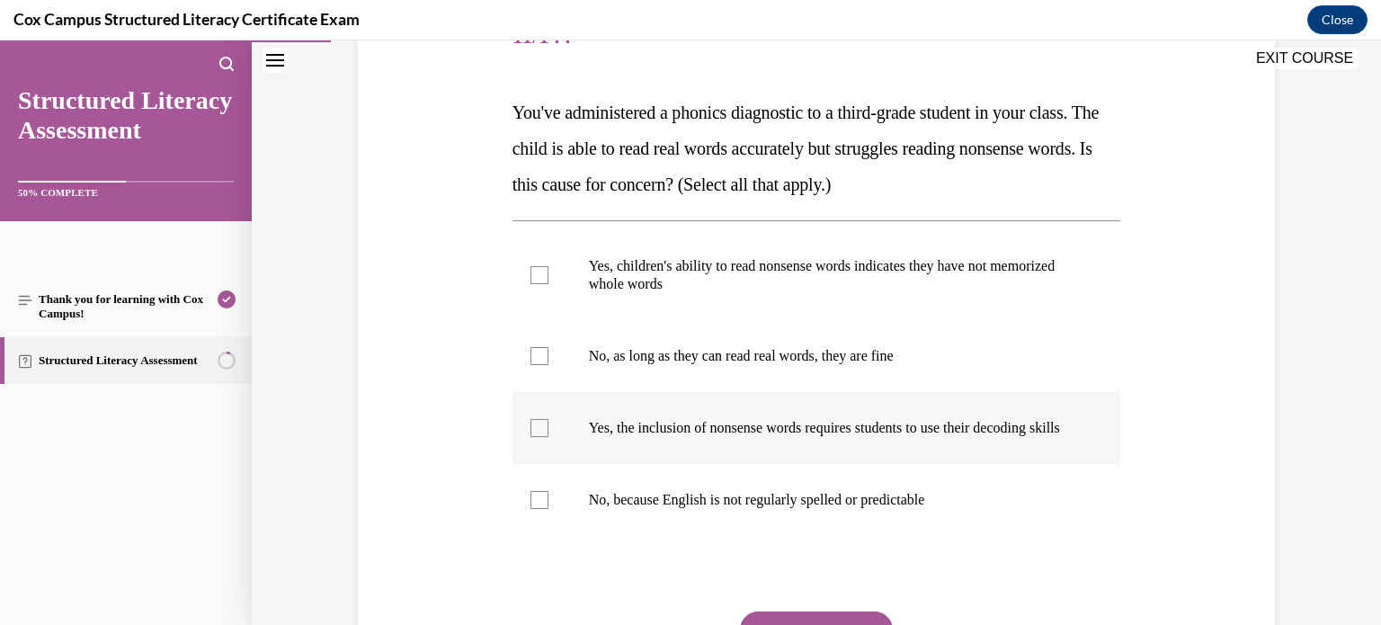
scroll to position [247, 0]
click at [657, 295] on label "Yes, children's ability to read nonsense words indicates they have not memorize…" at bounding box center [816, 276] width 608 height 90
click at [548, 285] on input "Yes, children's ability to read nonsense words indicates they have not memorize…" at bounding box center [539, 276] width 18 height 18
checkbox input "true"
click at [645, 421] on span "Yes, the inclusion of nonsense words requires students to use their decoding sk…" at bounding box center [824, 428] width 471 height 15
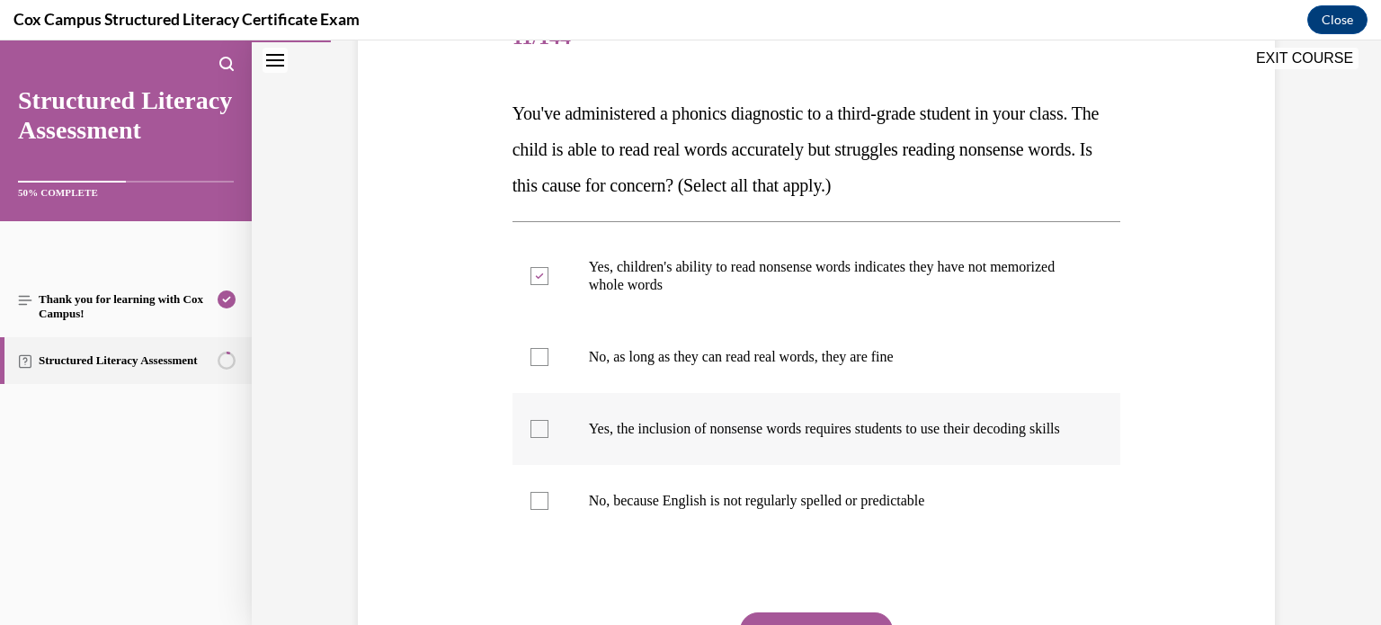
click at [548, 421] on input "Yes, the inclusion of nonsense words requires students to use their decoding sk…" at bounding box center [539, 429] width 18 height 18
checkbox input "true"
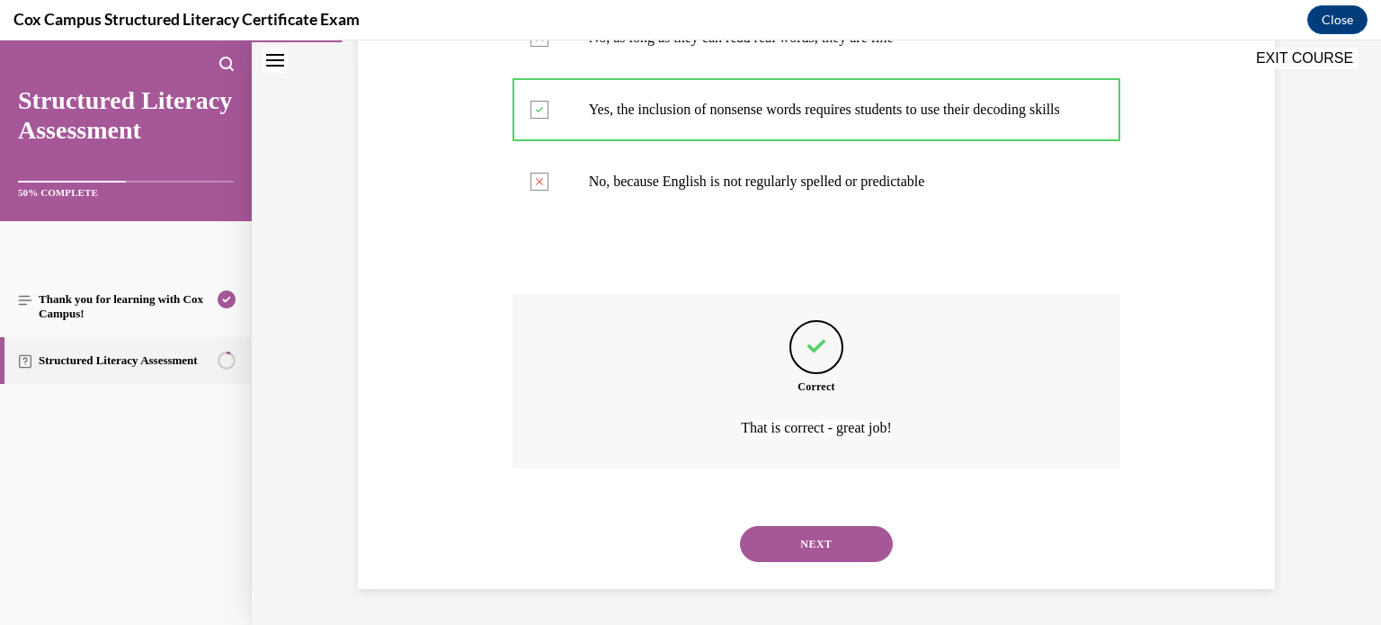
scroll to position [583, 0]
click at [858, 548] on button "NEXT" at bounding box center [816, 544] width 153 height 36
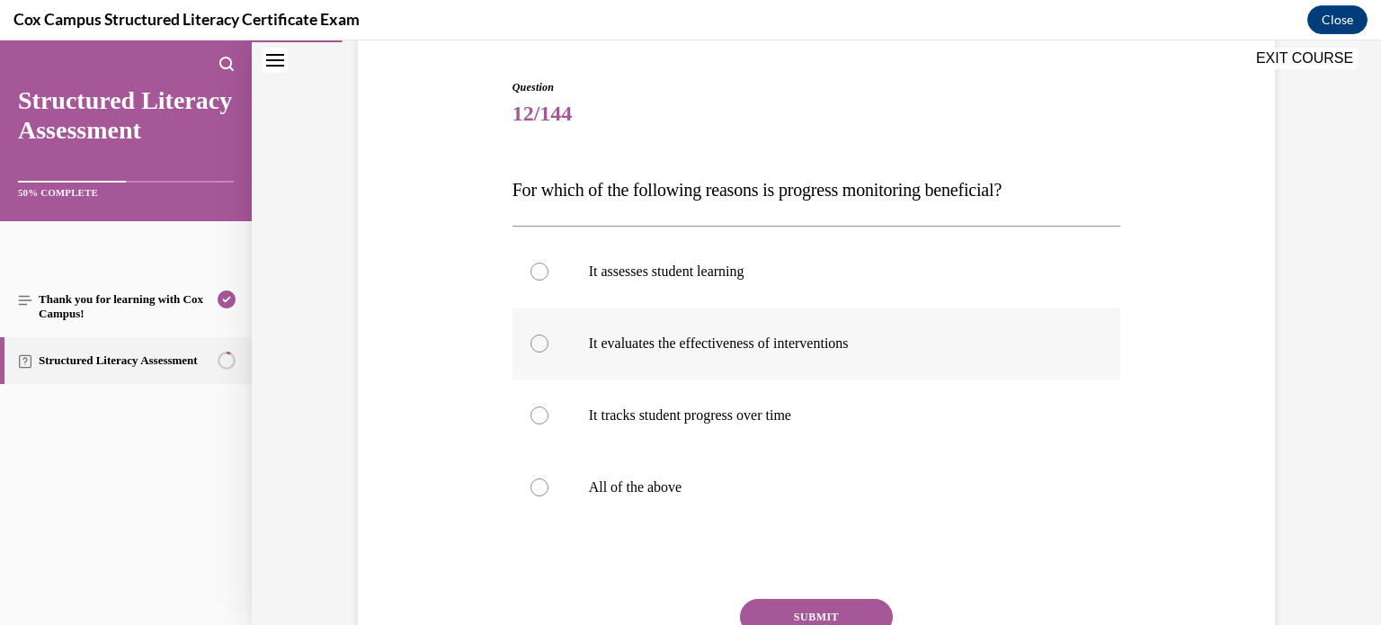
scroll to position [173, 0]
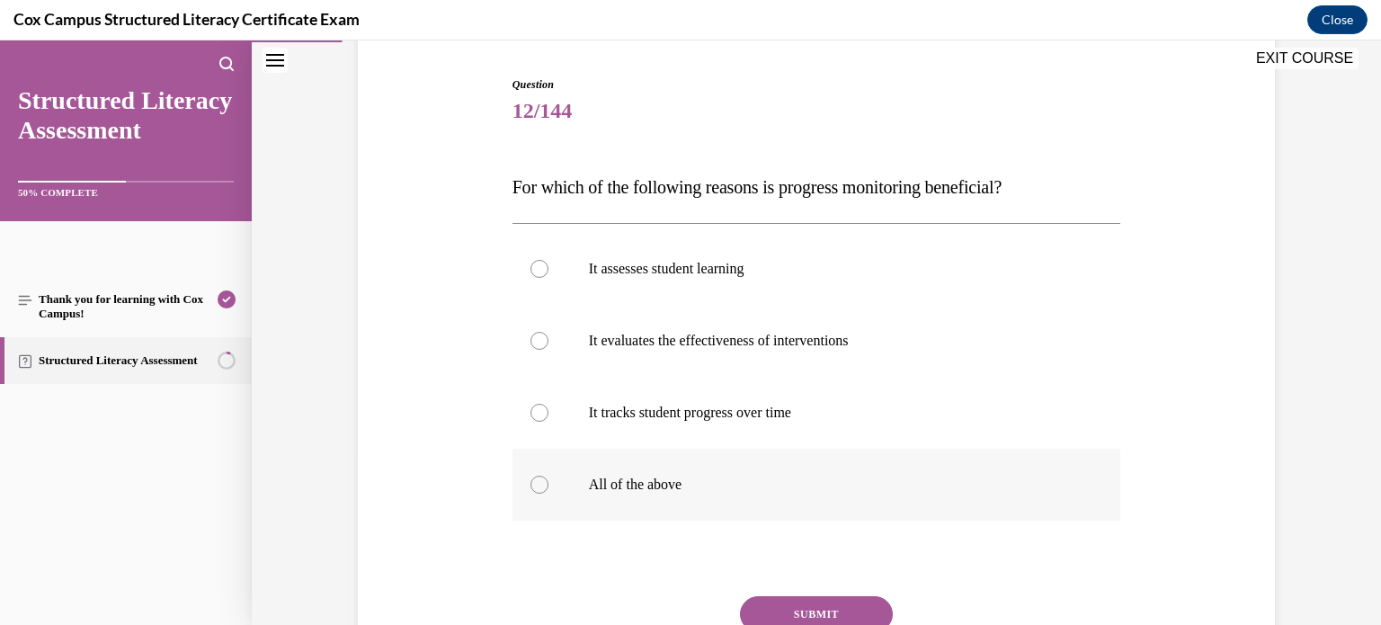
click at [698, 490] on p "All of the above" at bounding box center [832, 484] width 487 height 18
click at [548, 490] on input "All of the above" at bounding box center [539, 484] width 18 height 18
radio input "true"
click at [776, 609] on button "SUBMIT" at bounding box center [816, 614] width 153 height 36
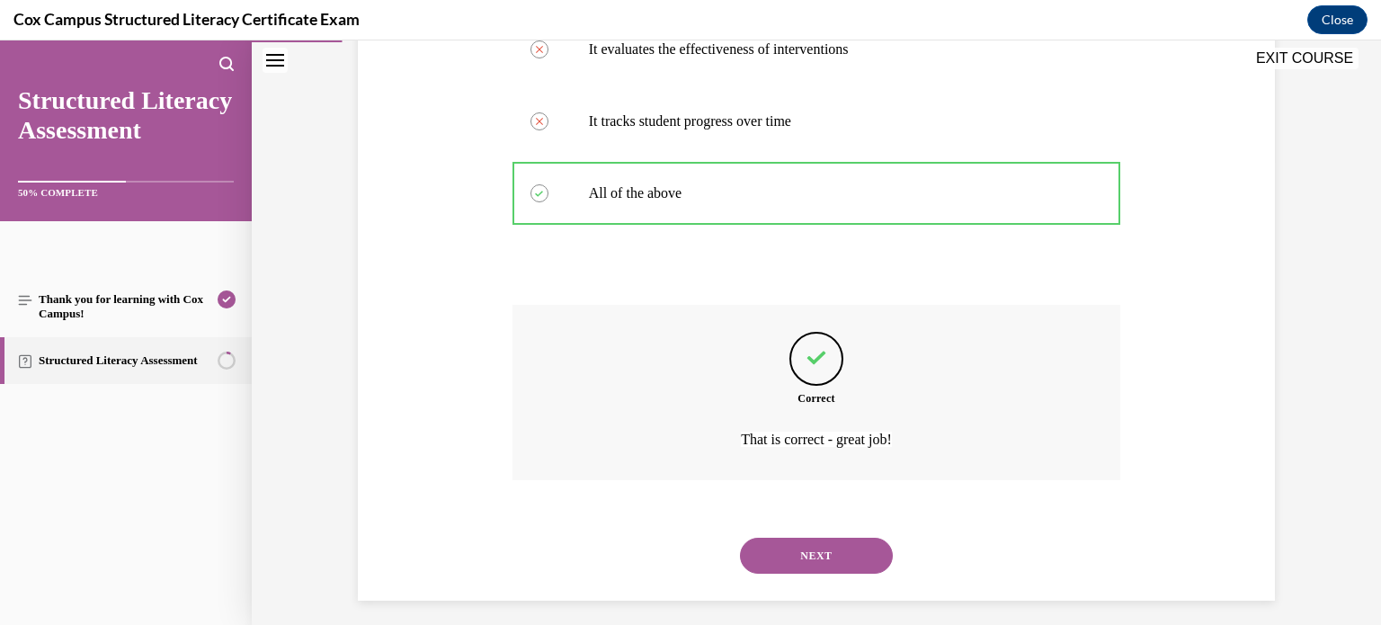
scroll to position [475, 0]
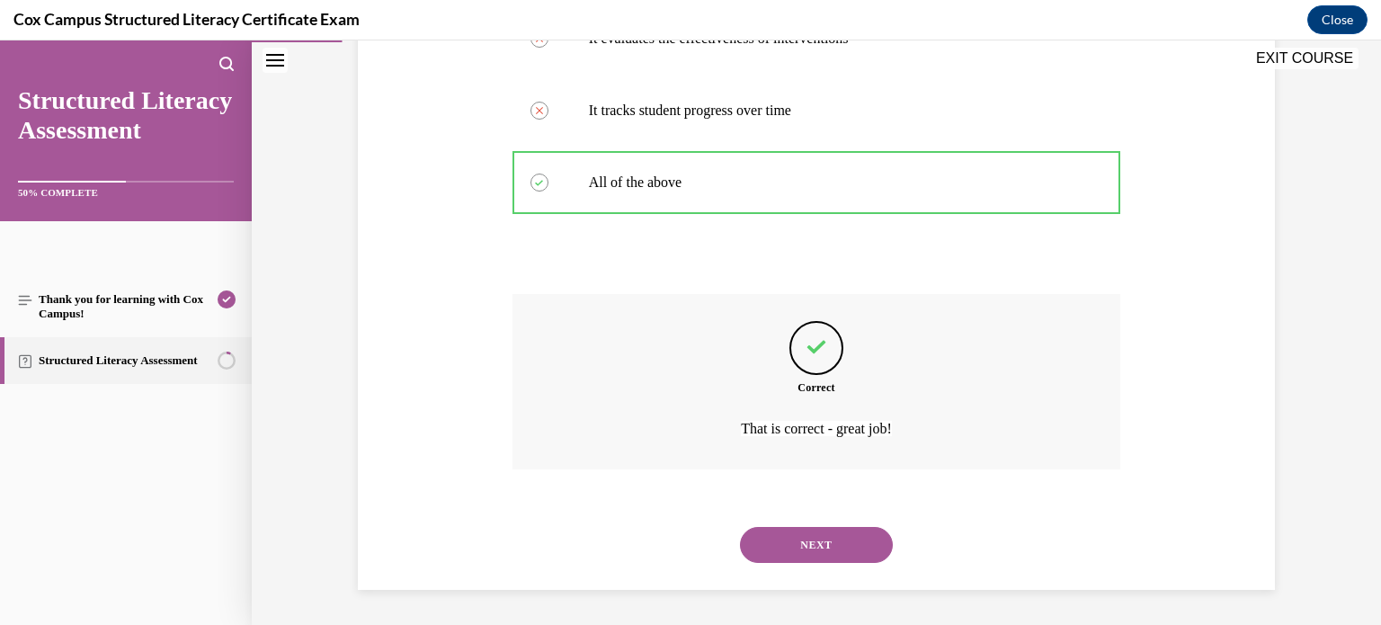
click at [821, 536] on button "NEXT" at bounding box center [816, 545] width 153 height 36
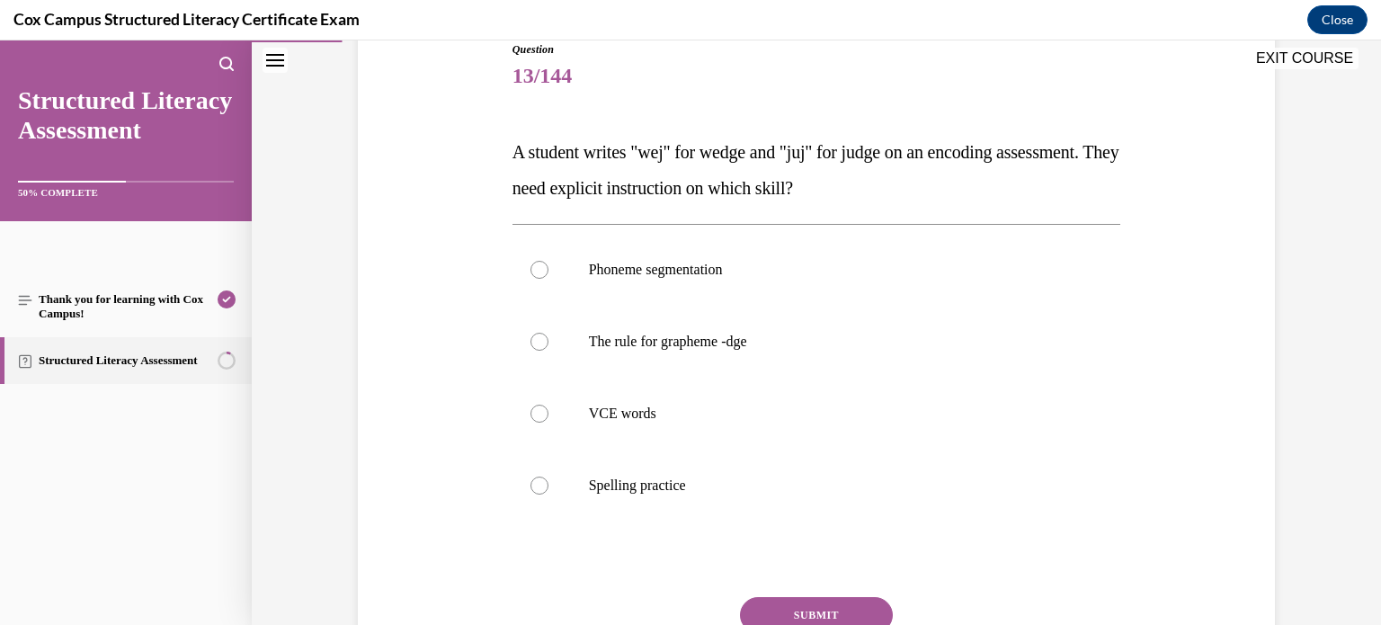
scroll to position [213, 0]
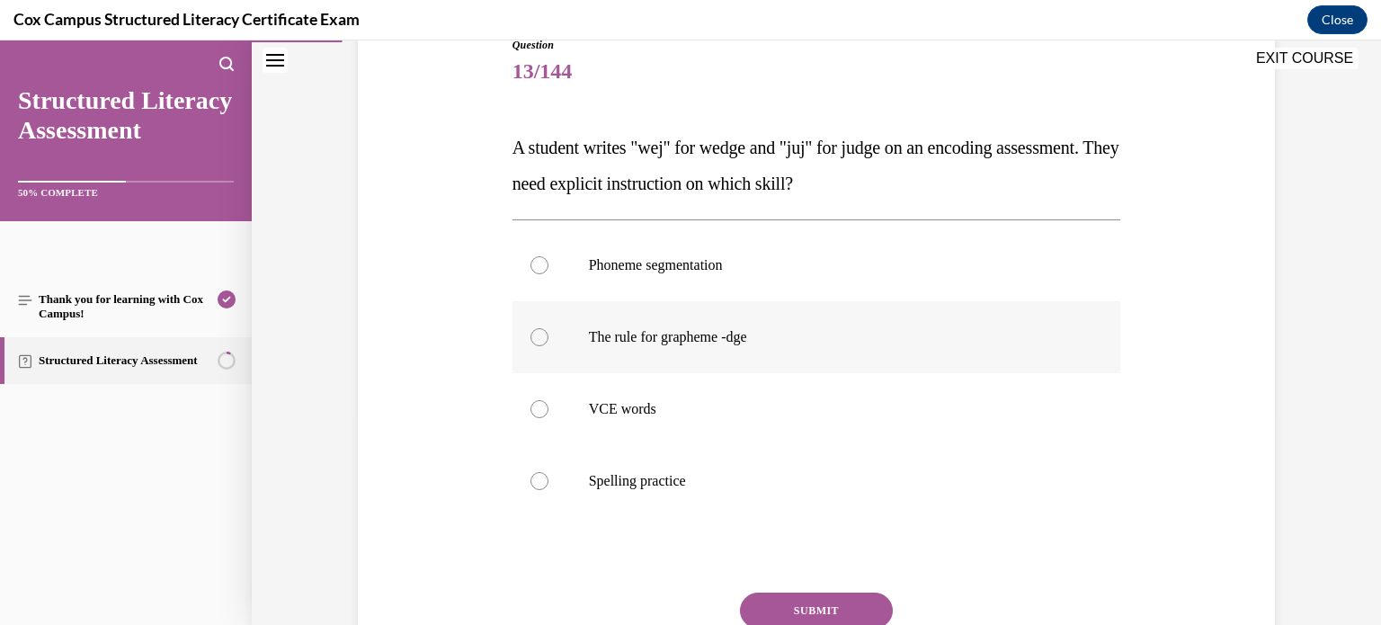
click at [786, 340] on p "The rule for grapheme -dge" at bounding box center [832, 337] width 487 height 18
click at [548, 340] on input "The rule for grapheme -dge" at bounding box center [539, 337] width 18 height 18
radio input "true"
click at [799, 595] on button "SUBMIT" at bounding box center [816, 610] width 153 height 36
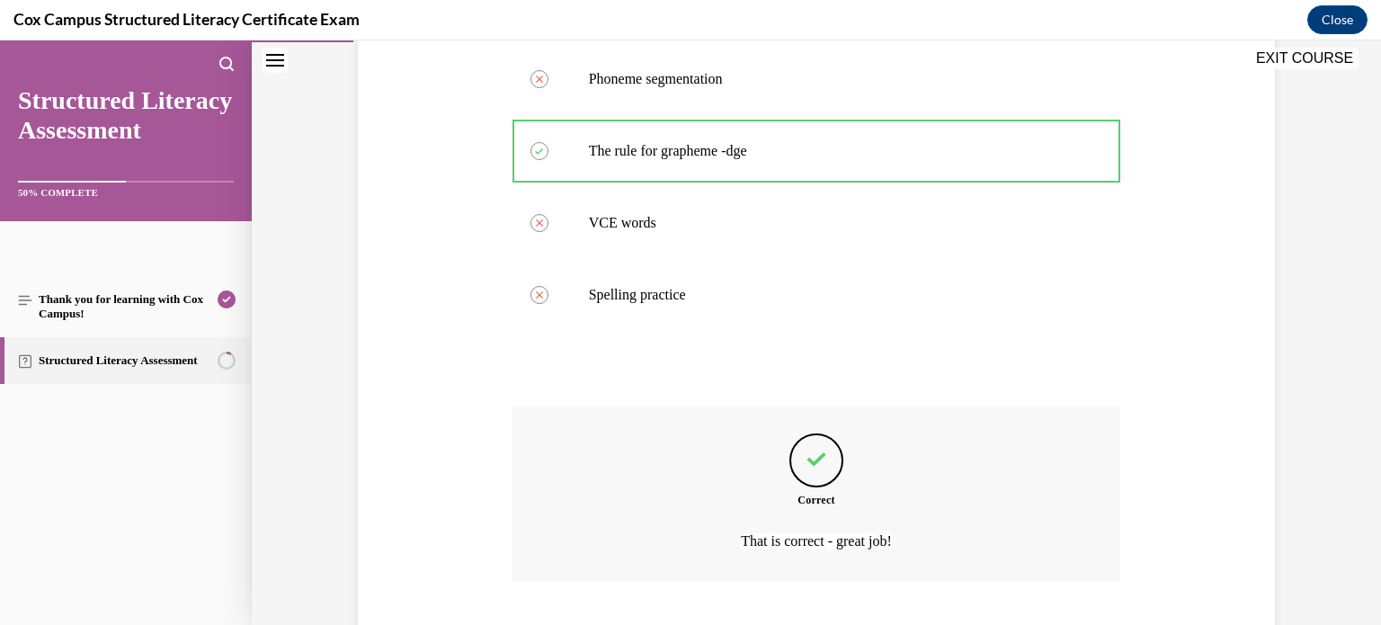
scroll to position [511, 0]
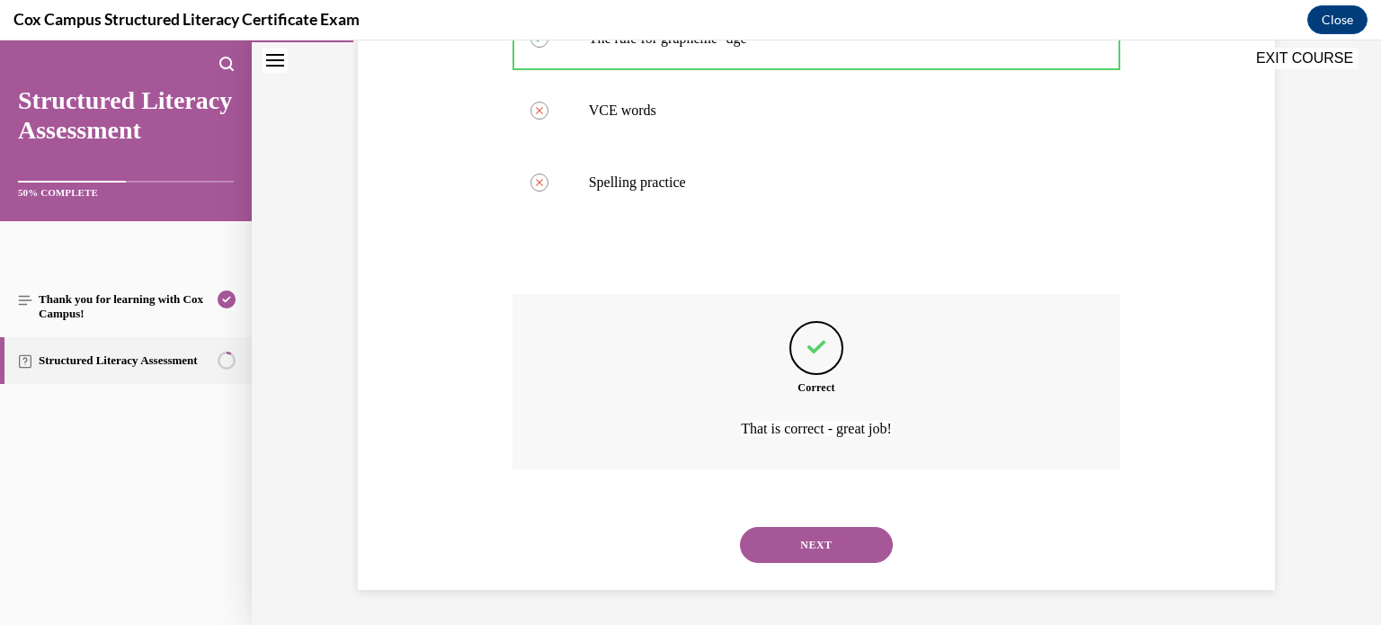
click at [806, 550] on button "NEXT" at bounding box center [816, 545] width 153 height 36
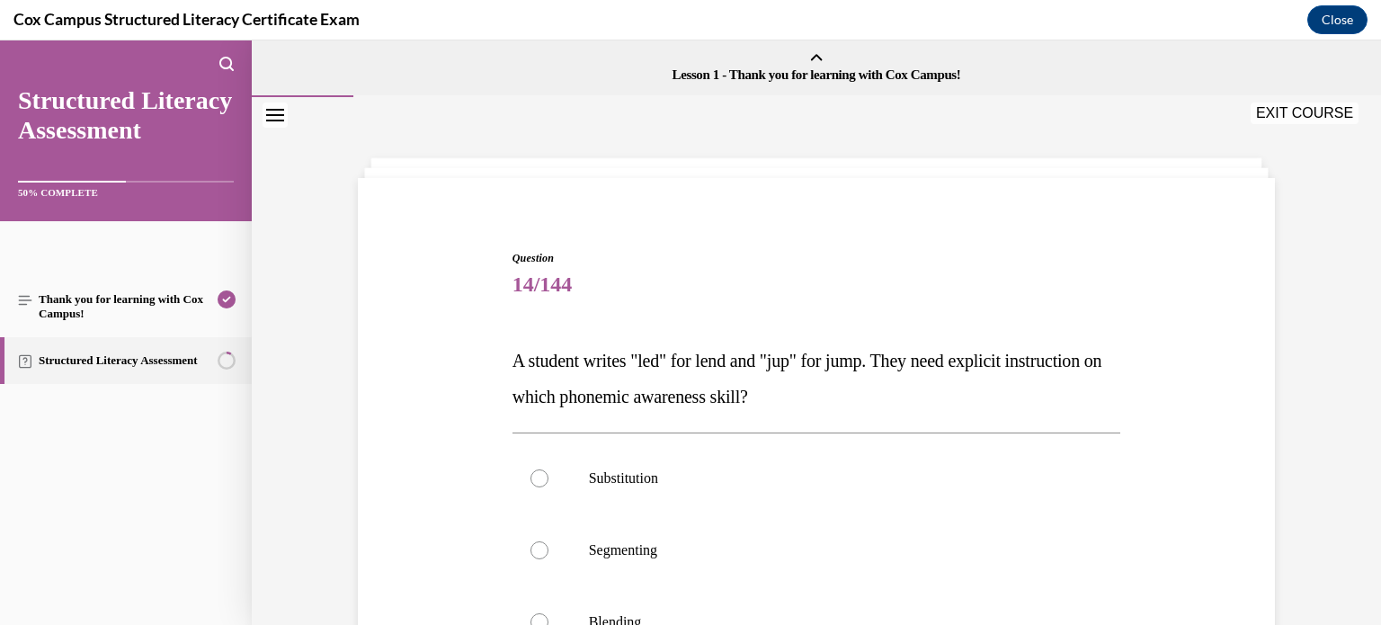
click at [806, 550] on p "Segmenting" at bounding box center [832, 550] width 487 height 18
click at [548, 550] on input "Segmenting" at bounding box center [539, 550] width 18 height 18
radio input "true"
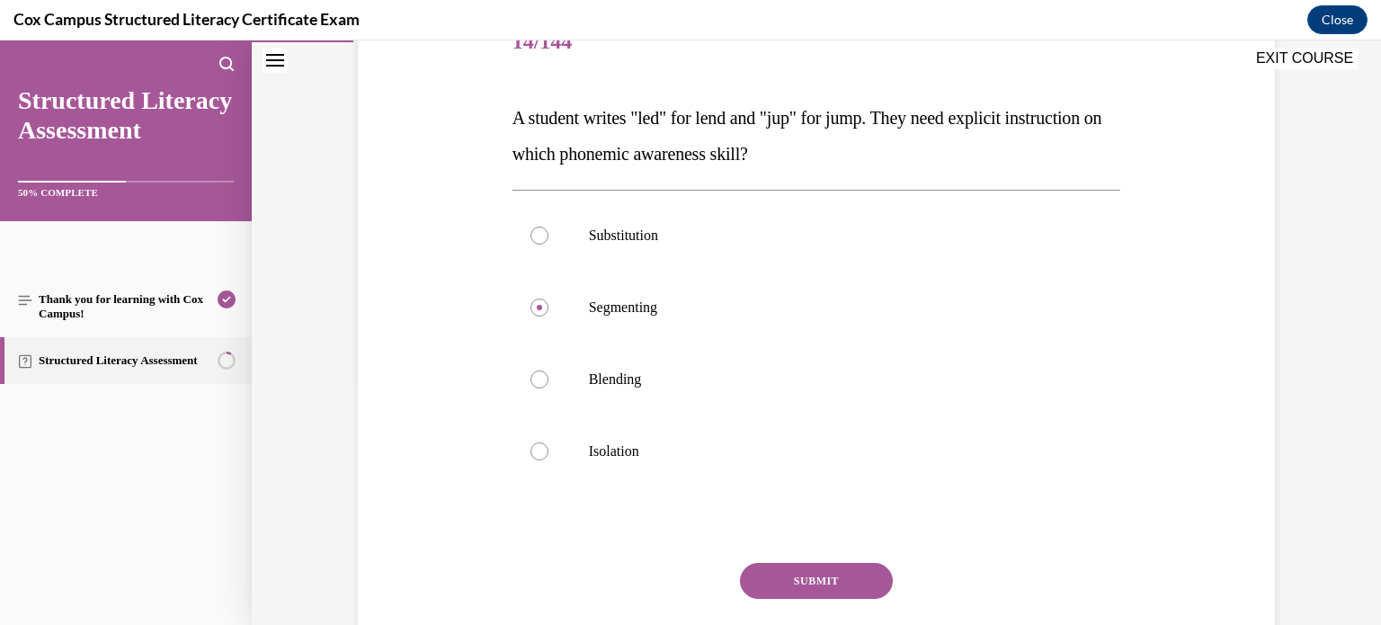
click at [806, 550] on div "Question 14/144 A student writes "led" for lend and "jup" for jump. They need e…" at bounding box center [816, 358] width 608 height 703
click at [807, 566] on button "SUBMIT" at bounding box center [816, 581] width 153 height 36
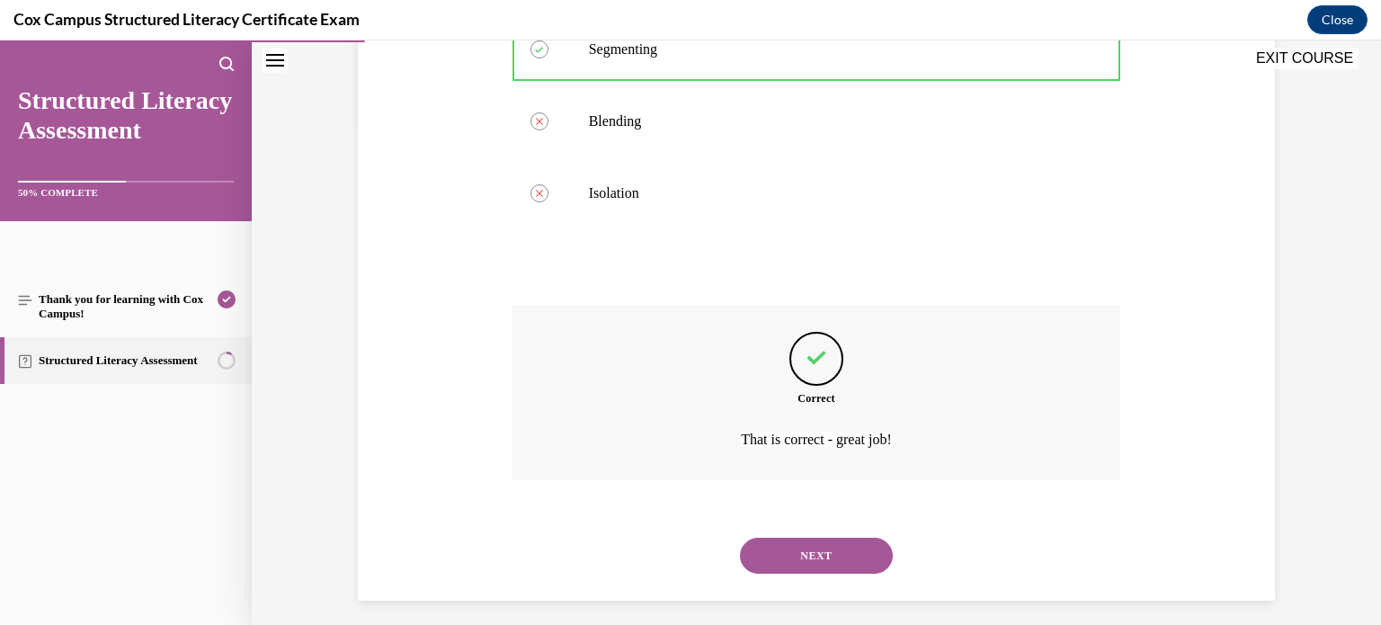
scroll to position [511, 0]
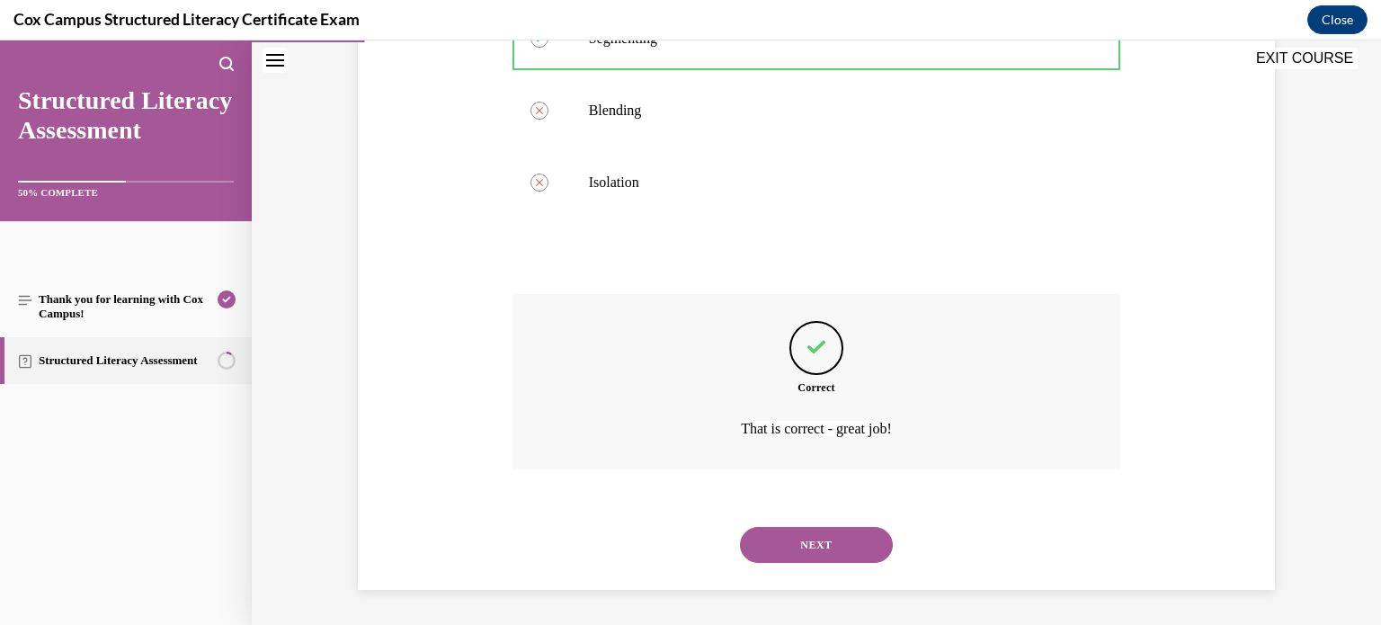
click at [807, 566] on div "NEXT" at bounding box center [816, 545] width 608 height 72
click at [811, 552] on button "NEXT" at bounding box center [816, 545] width 153 height 36
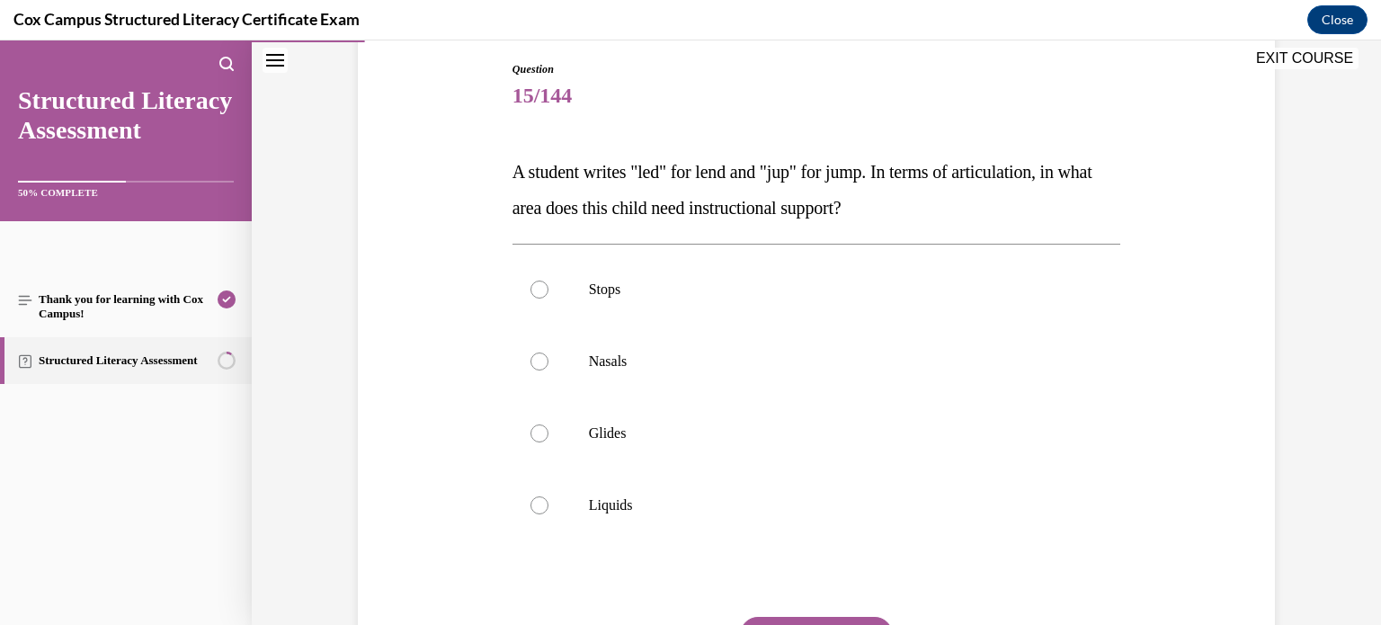
scroll to position [191, 0]
click at [798, 369] on label "Nasals" at bounding box center [816, 360] width 608 height 72
click at [548, 369] on input "Nasals" at bounding box center [539, 360] width 18 height 18
radio input "true"
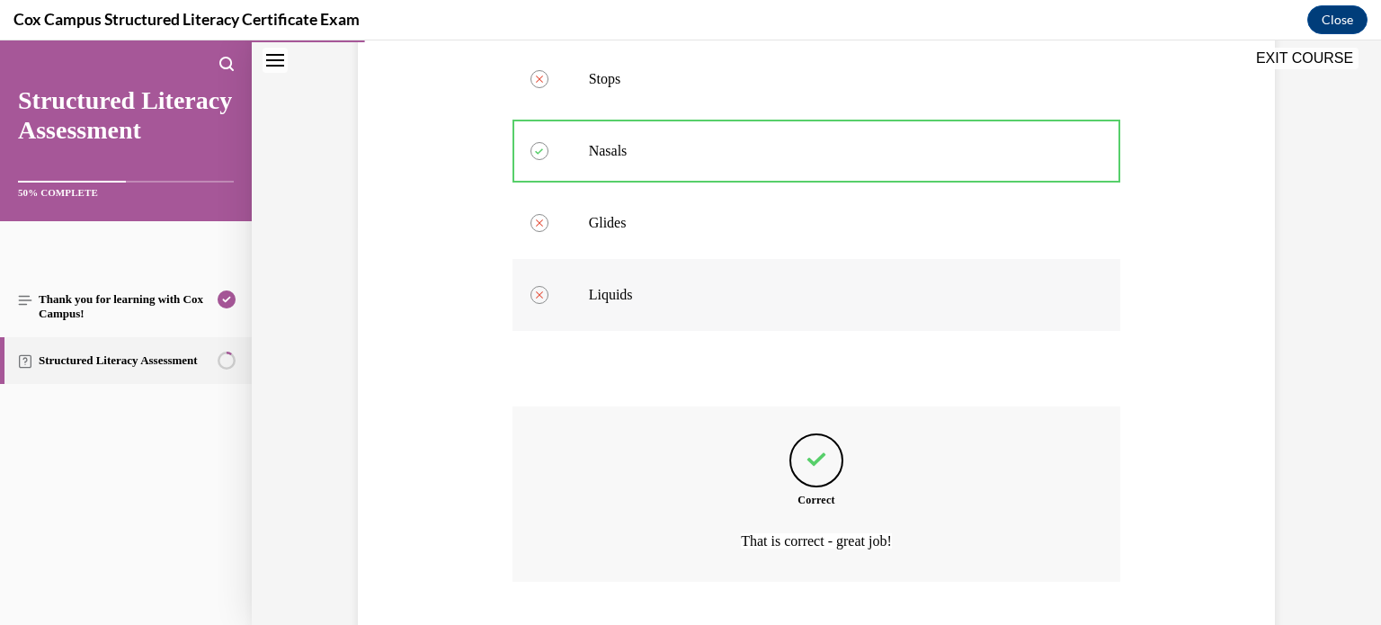
scroll to position [511, 0]
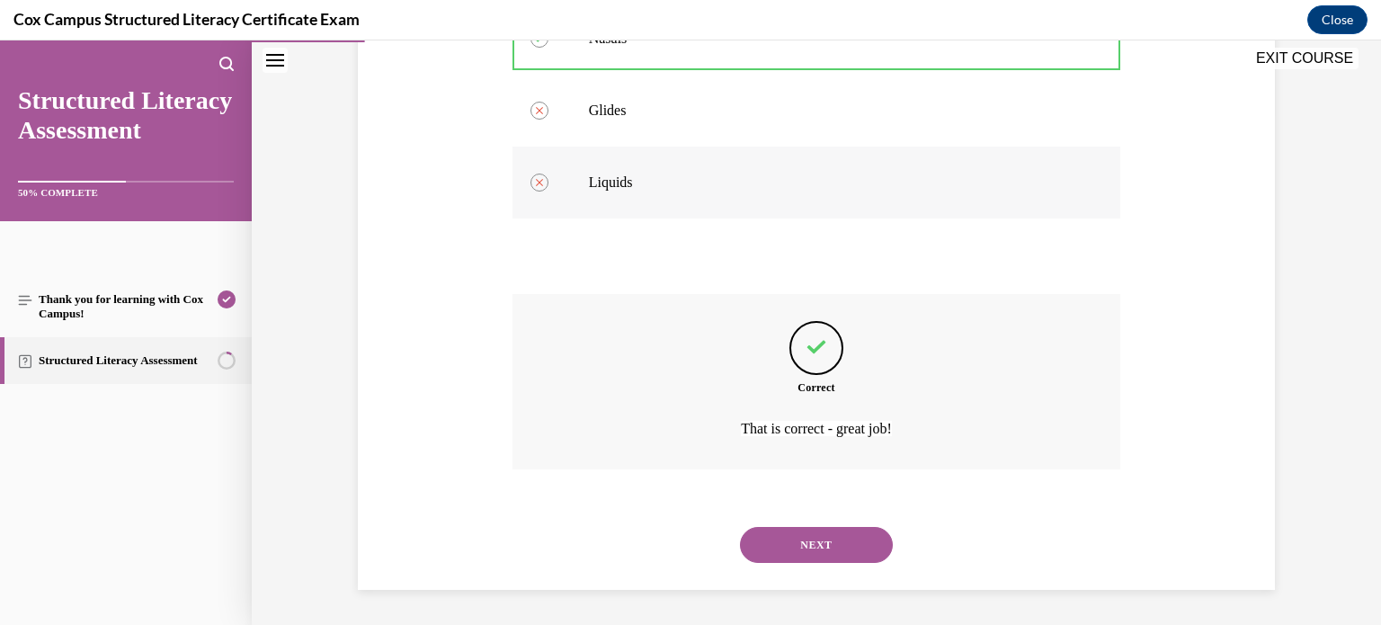
click at [740, 527] on button "NEXT" at bounding box center [816, 545] width 153 height 36
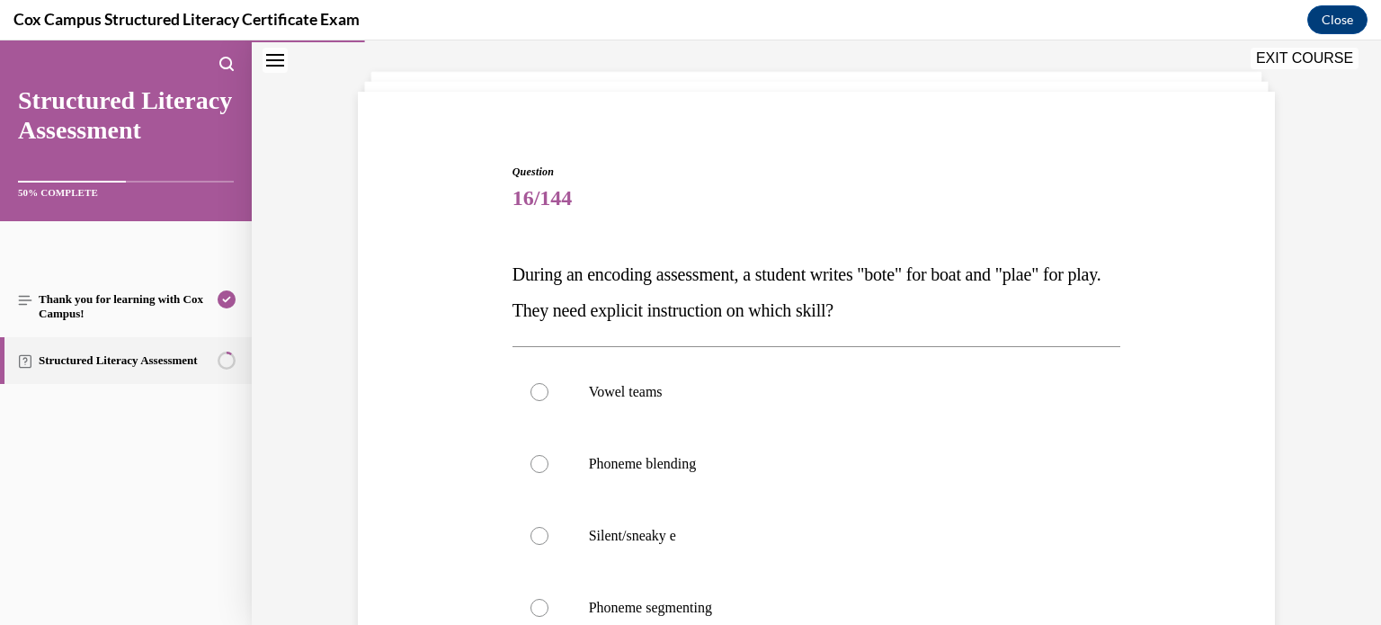
scroll to position [90, 0]
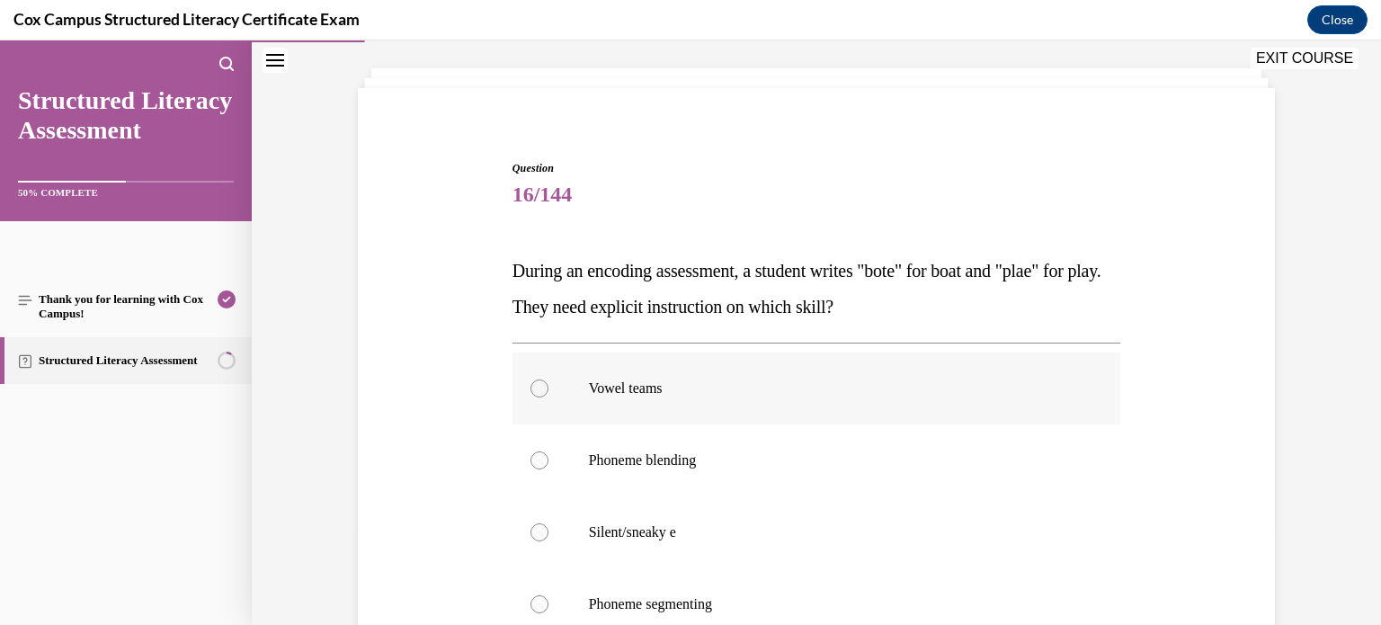
click at [635, 386] on p "Vowel teams" at bounding box center [832, 388] width 487 height 18
click at [548, 386] on input "Vowel teams" at bounding box center [539, 388] width 18 height 18
radio input "true"
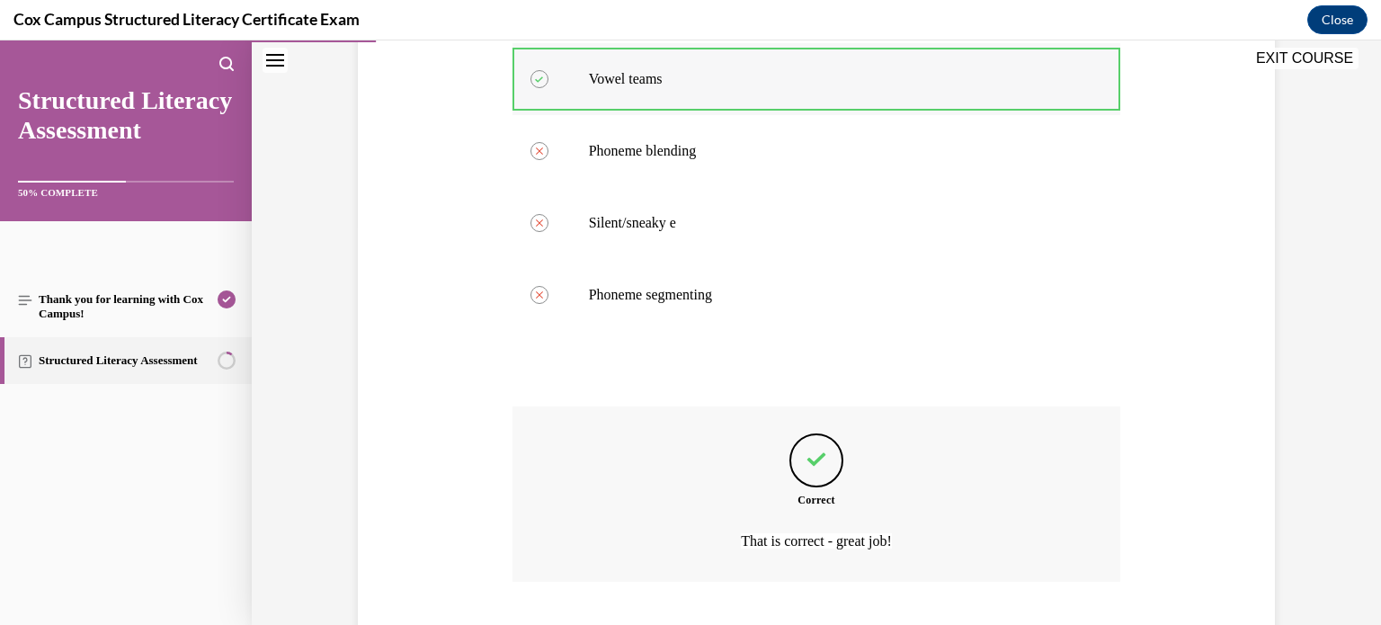
scroll to position [511, 0]
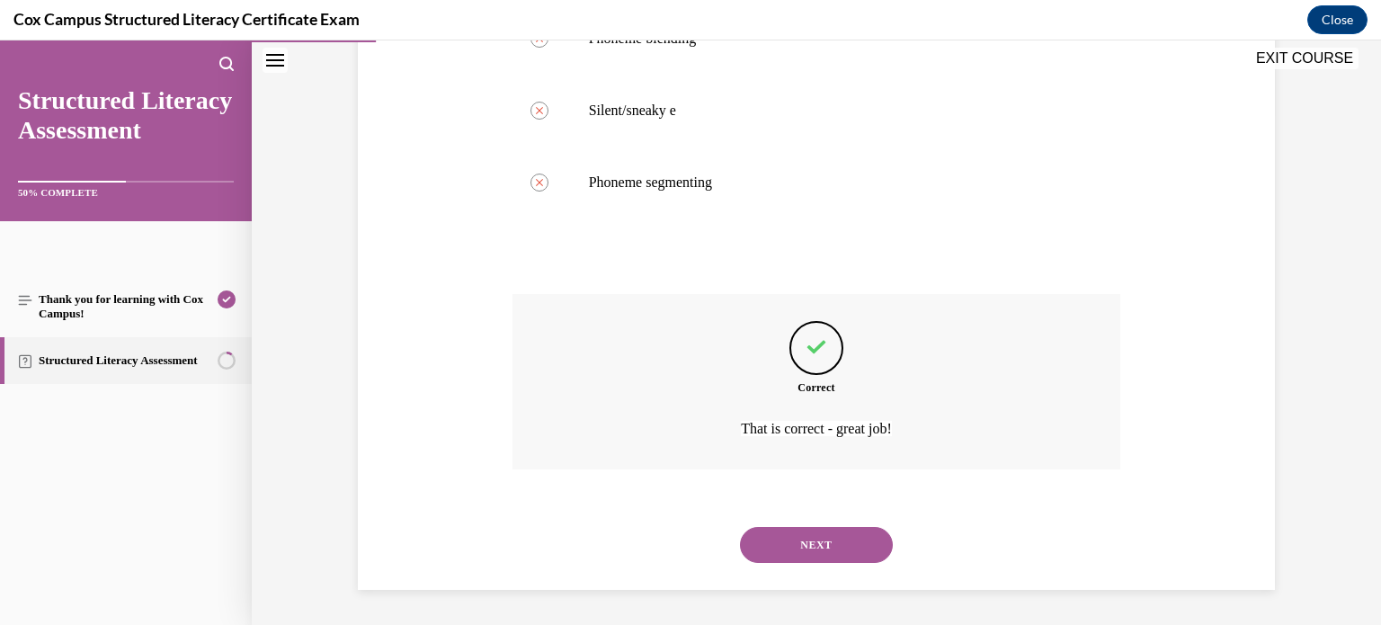
click at [740, 527] on button "NEXT" at bounding box center [816, 545] width 153 height 36
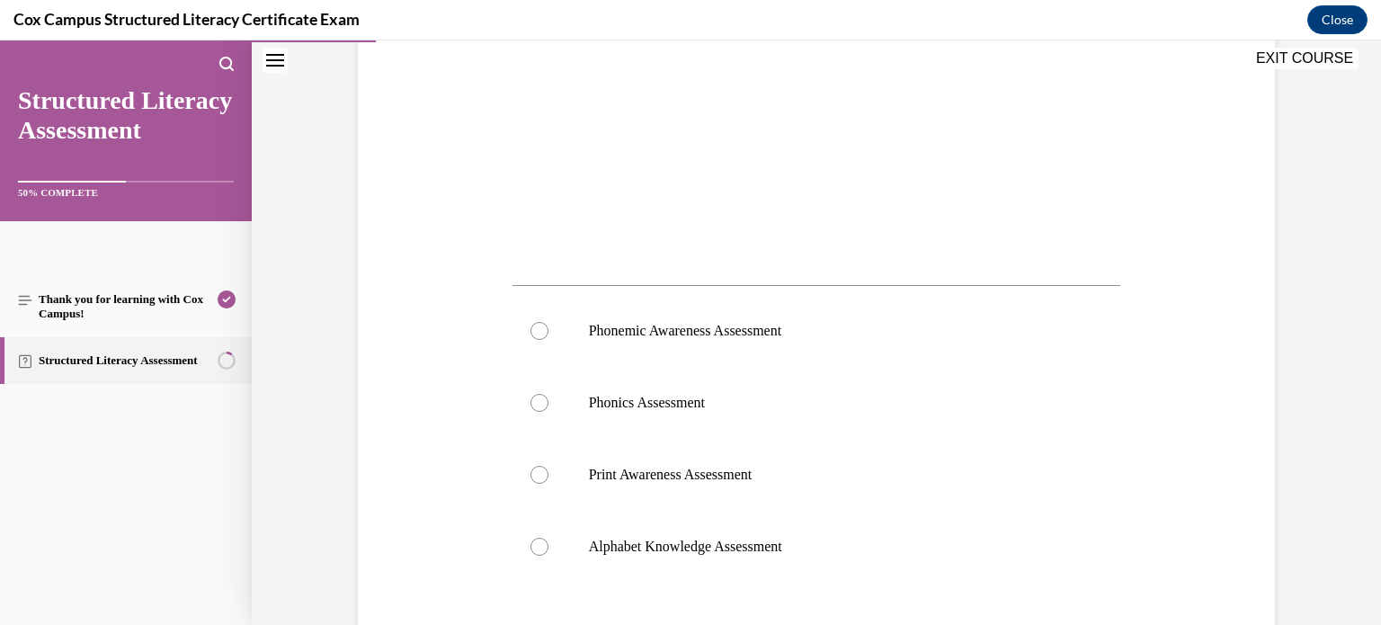
scroll to position [535, 0]
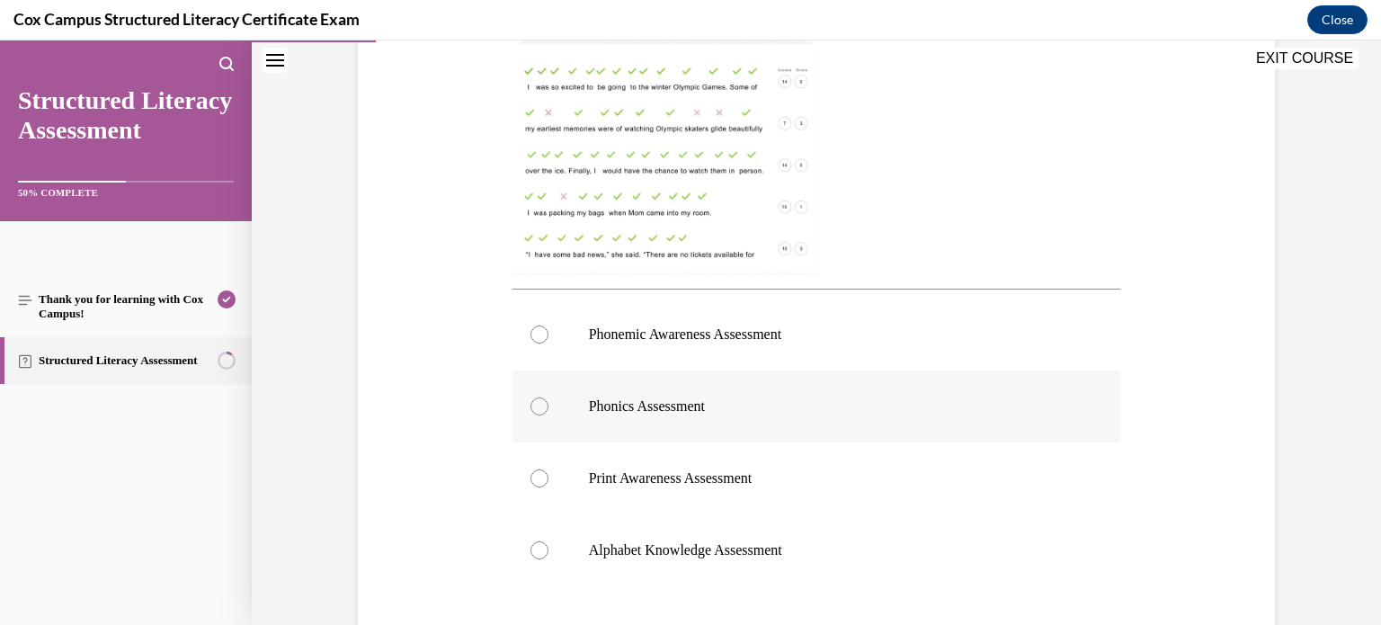
click at [600, 386] on label "Phonics Assessment" at bounding box center [816, 406] width 608 height 72
click at [548, 397] on input "Phonics Assessment" at bounding box center [539, 406] width 18 height 18
radio input "true"
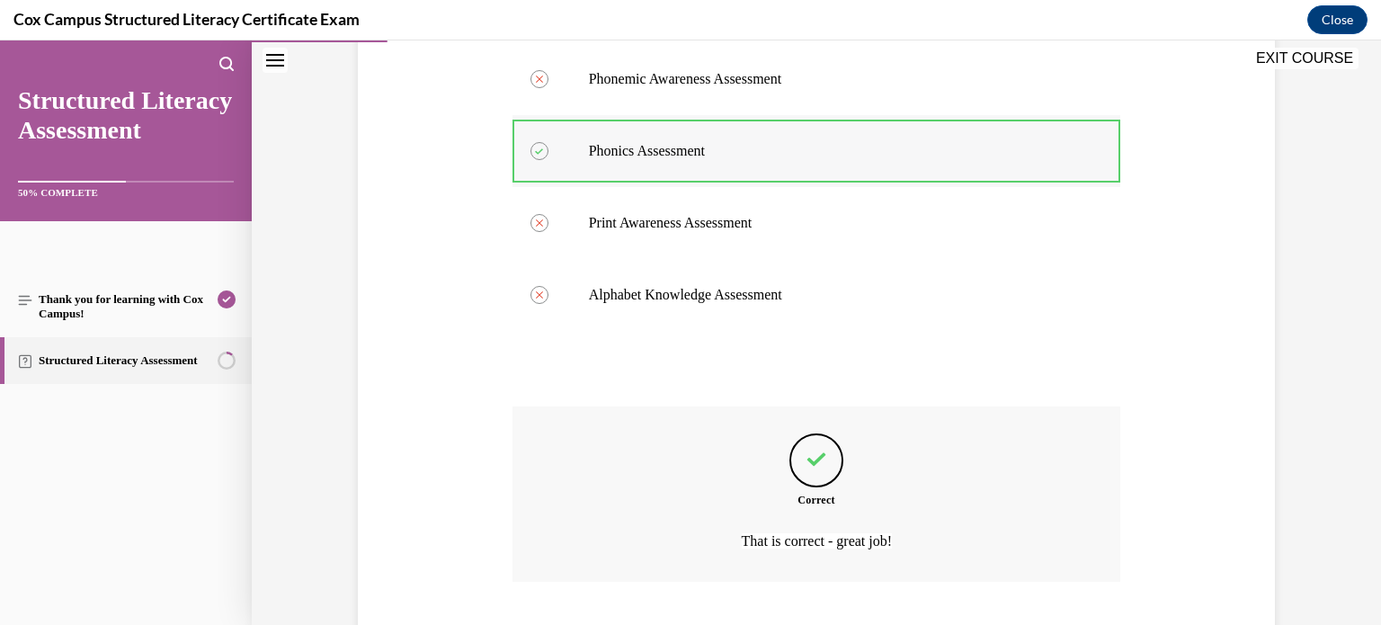
scroll to position [902, 0]
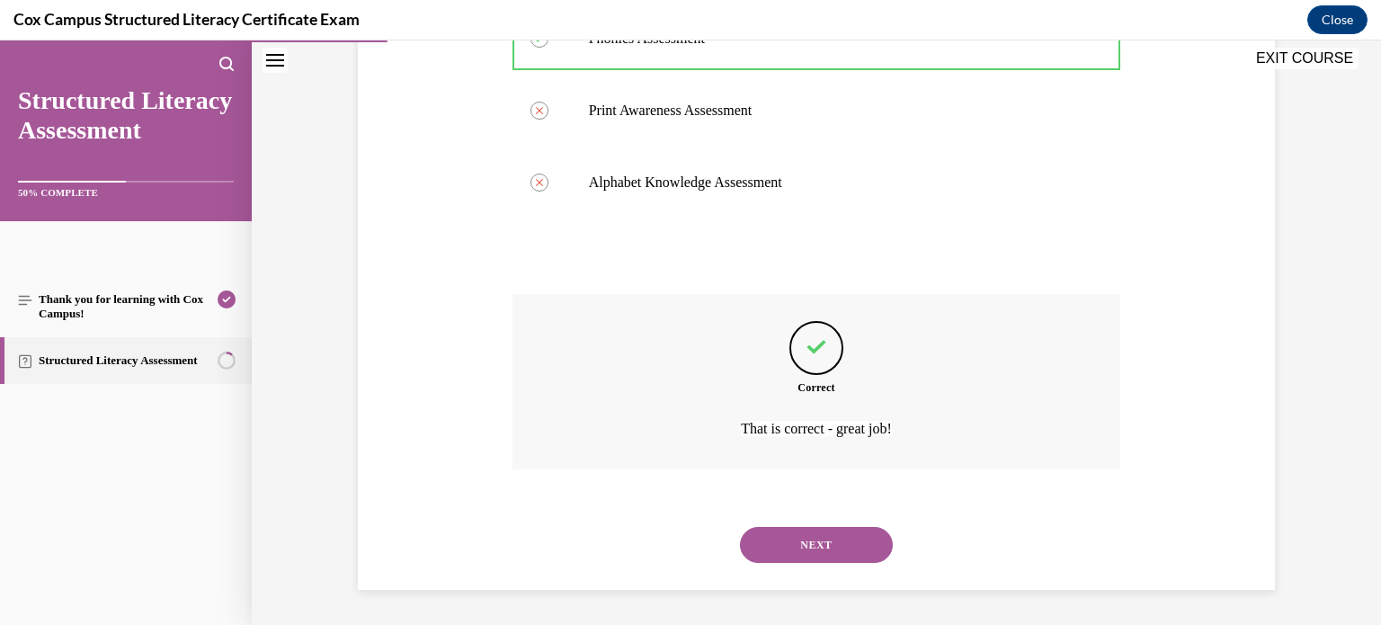
click at [800, 545] on button "NEXT" at bounding box center [816, 545] width 153 height 36
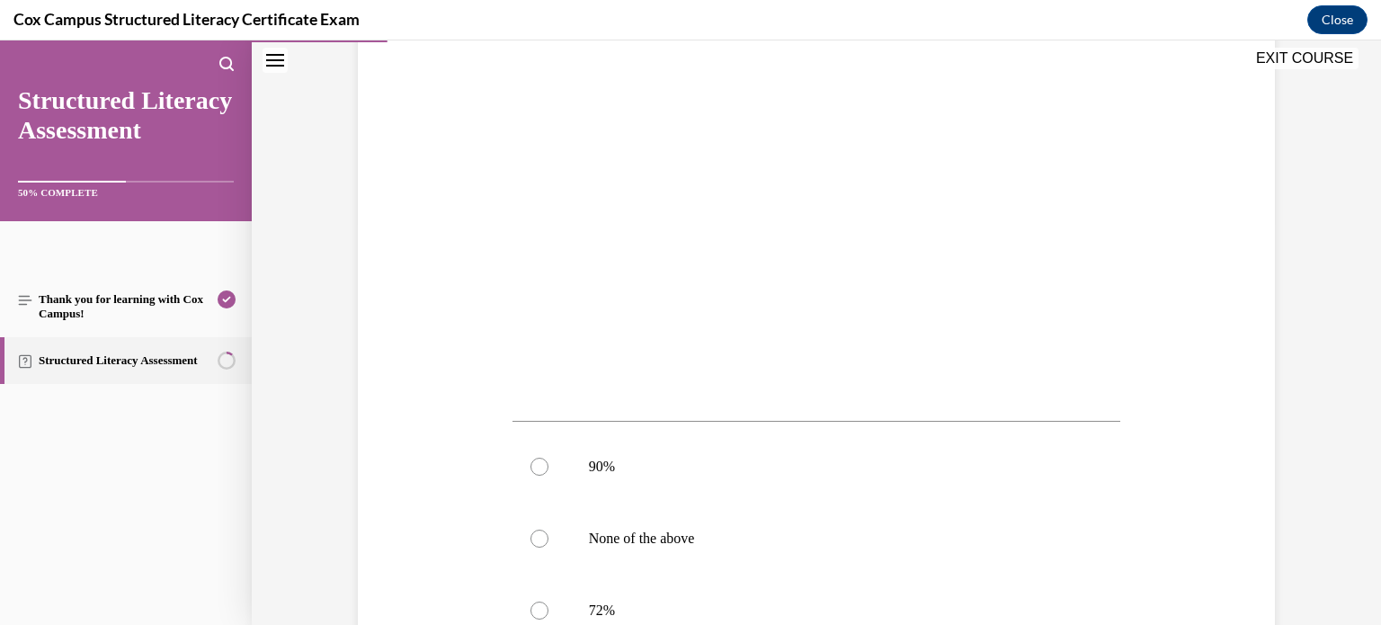
scroll to position [405, 0]
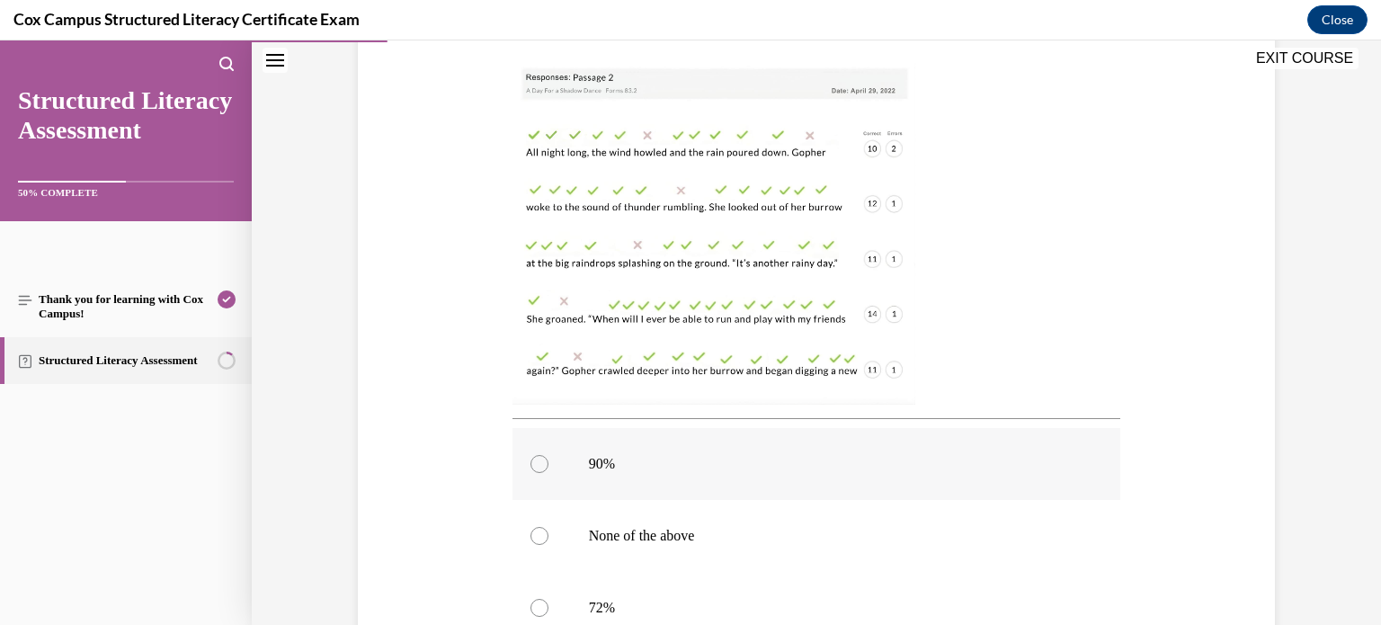
click at [805, 475] on label "90%" at bounding box center [816, 464] width 608 height 72
click at [548, 473] on input "90%" at bounding box center [539, 464] width 18 height 18
radio input "true"
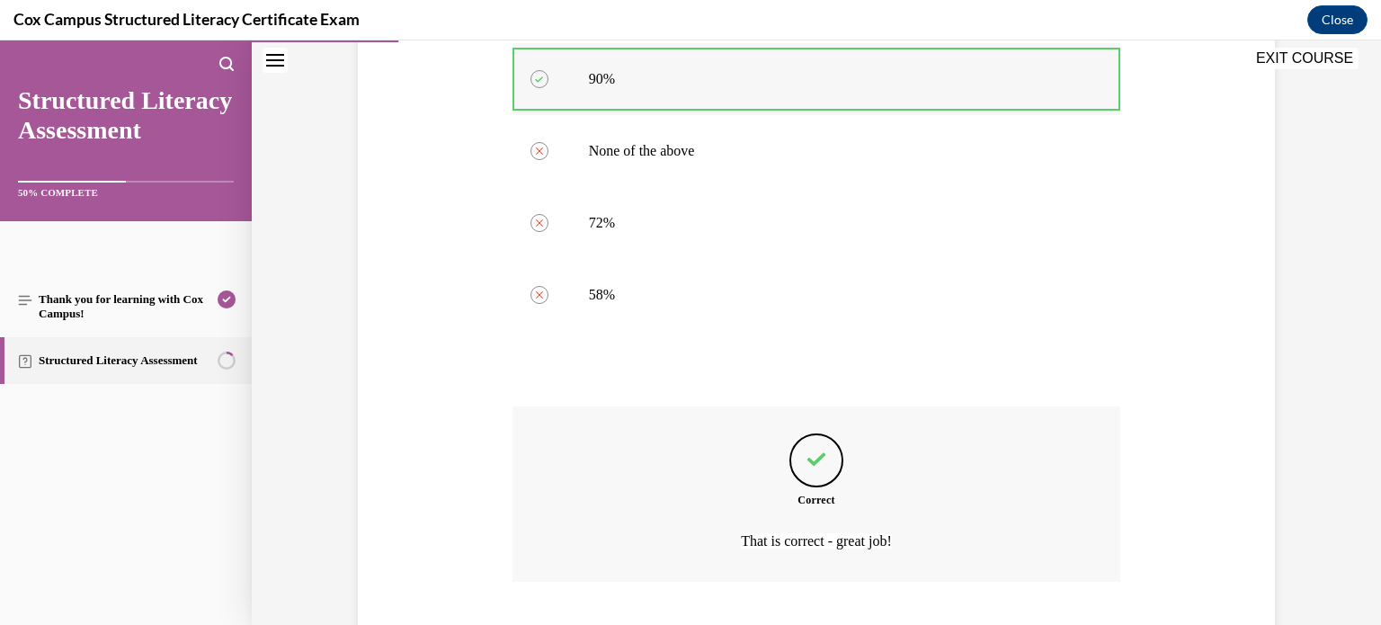
scroll to position [902, 0]
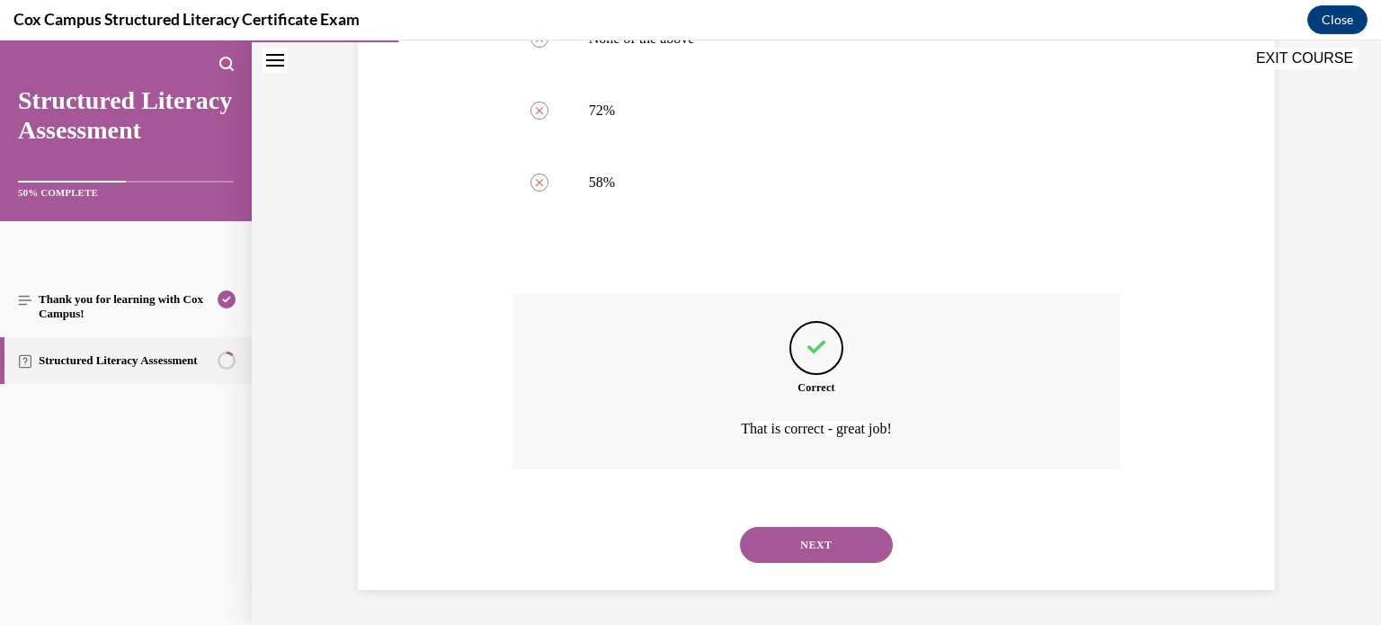
click at [740, 527] on button "NEXT" at bounding box center [816, 545] width 153 height 36
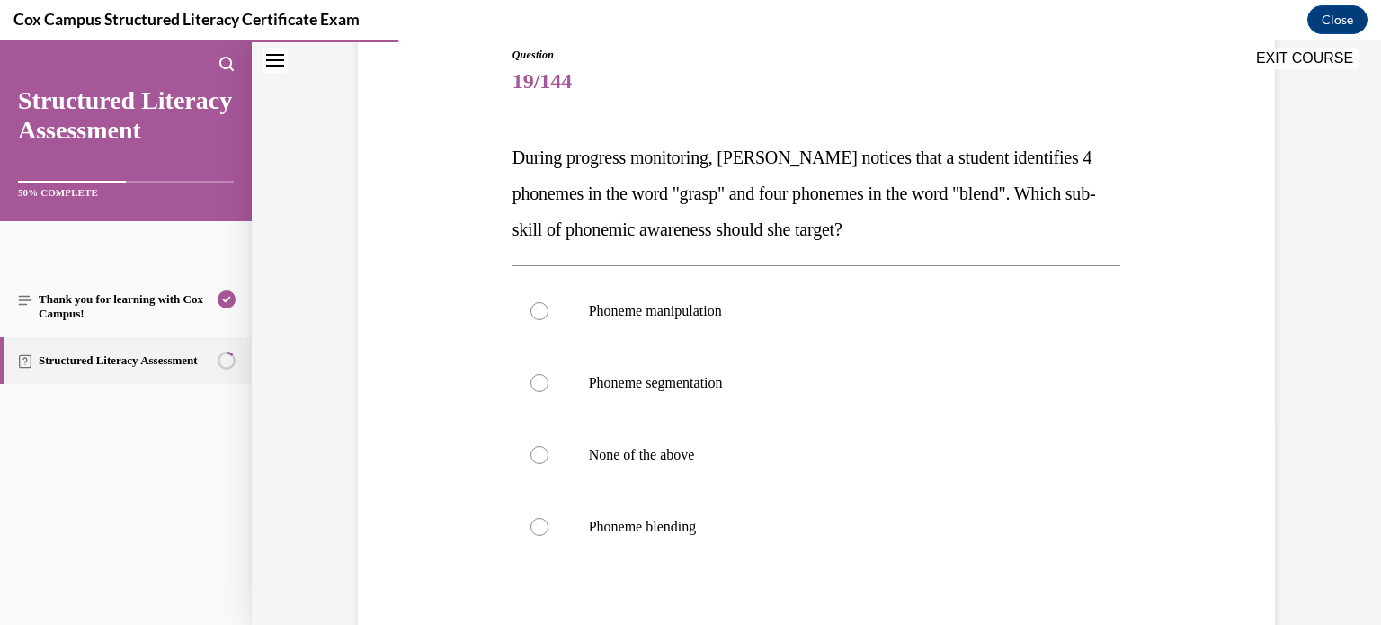
scroll to position [209, 0]
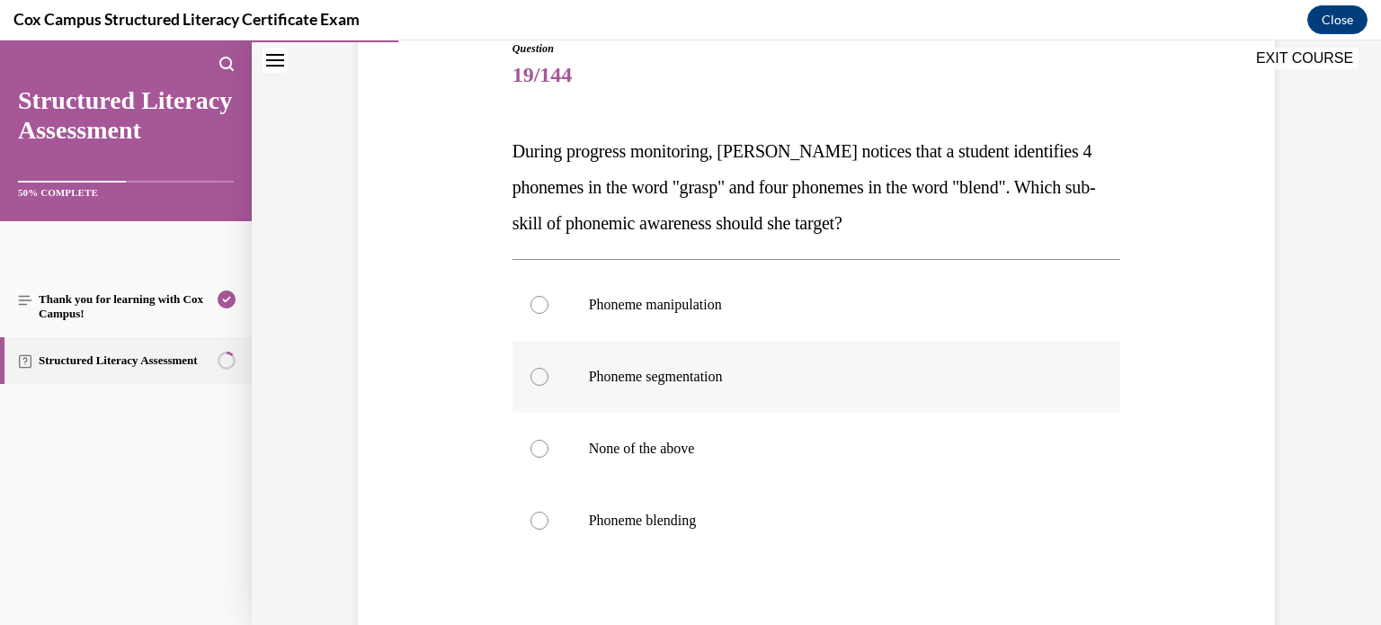
click at [712, 385] on label "Phoneme segmentation" at bounding box center [816, 377] width 608 height 72
click at [548, 385] on input "Phoneme segmentation" at bounding box center [539, 377] width 18 height 18
radio input "true"
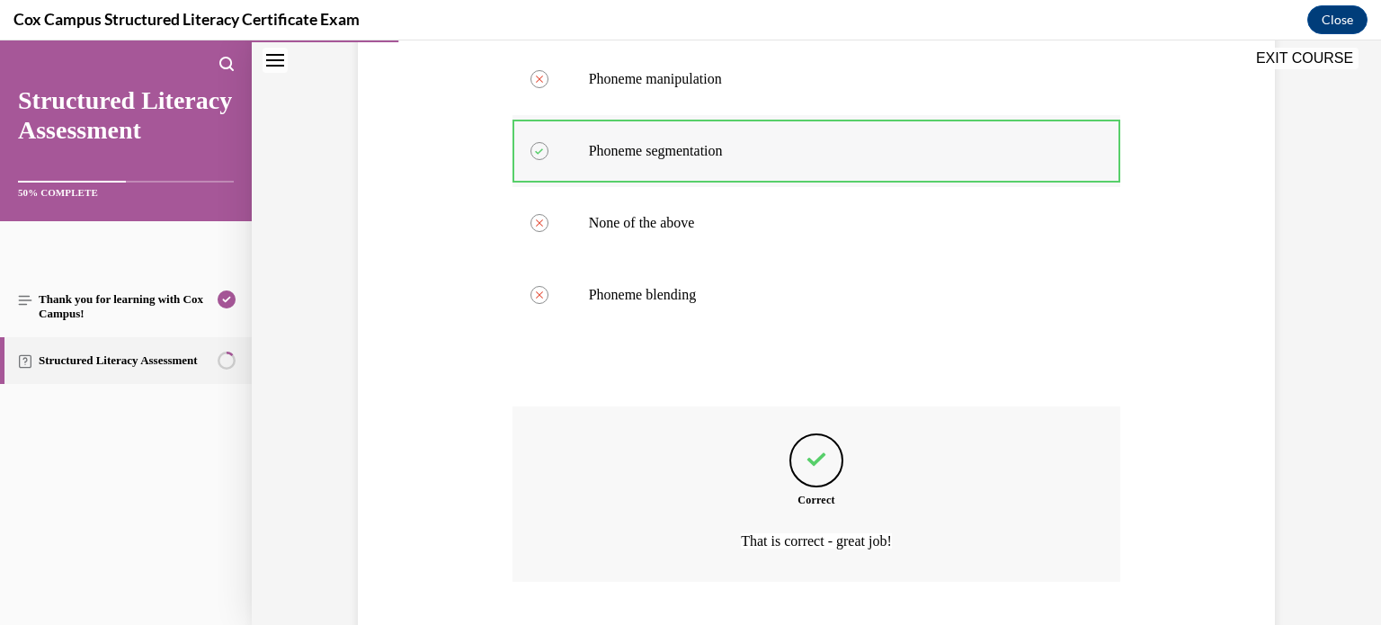
scroll to position [547, 0]
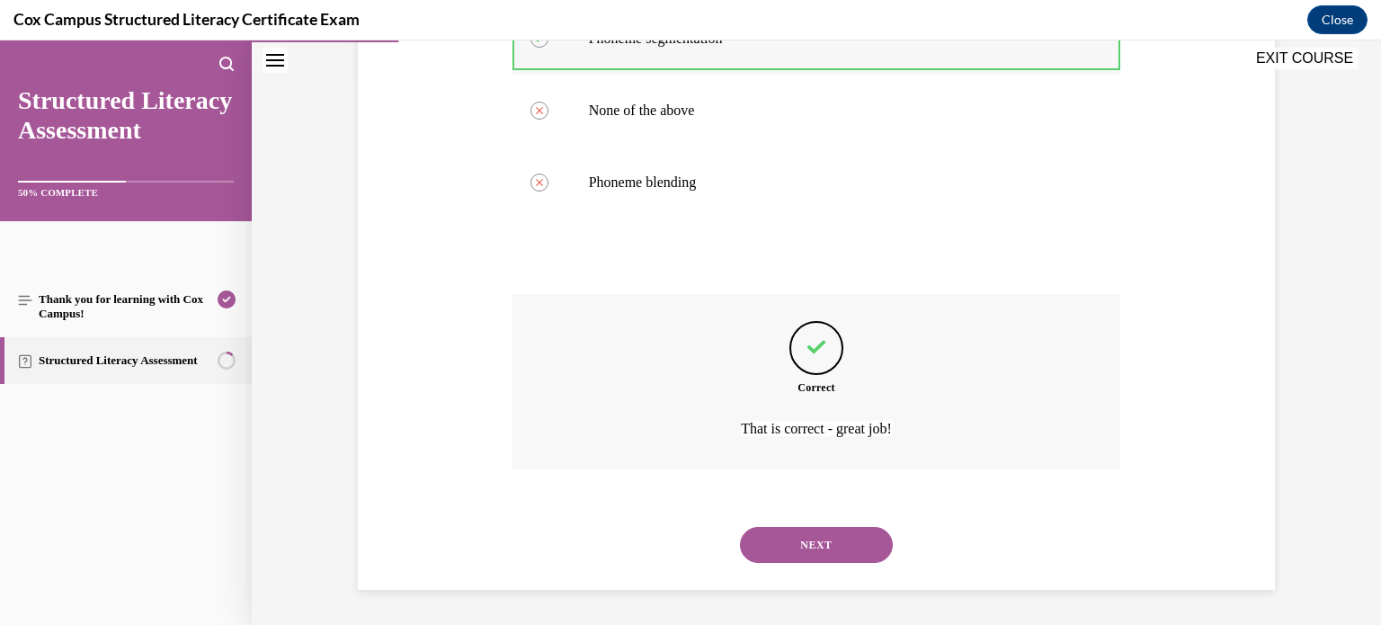
click at [740, 527] on button "NEXT" at bounding box center [816, 545] width 153 height 36
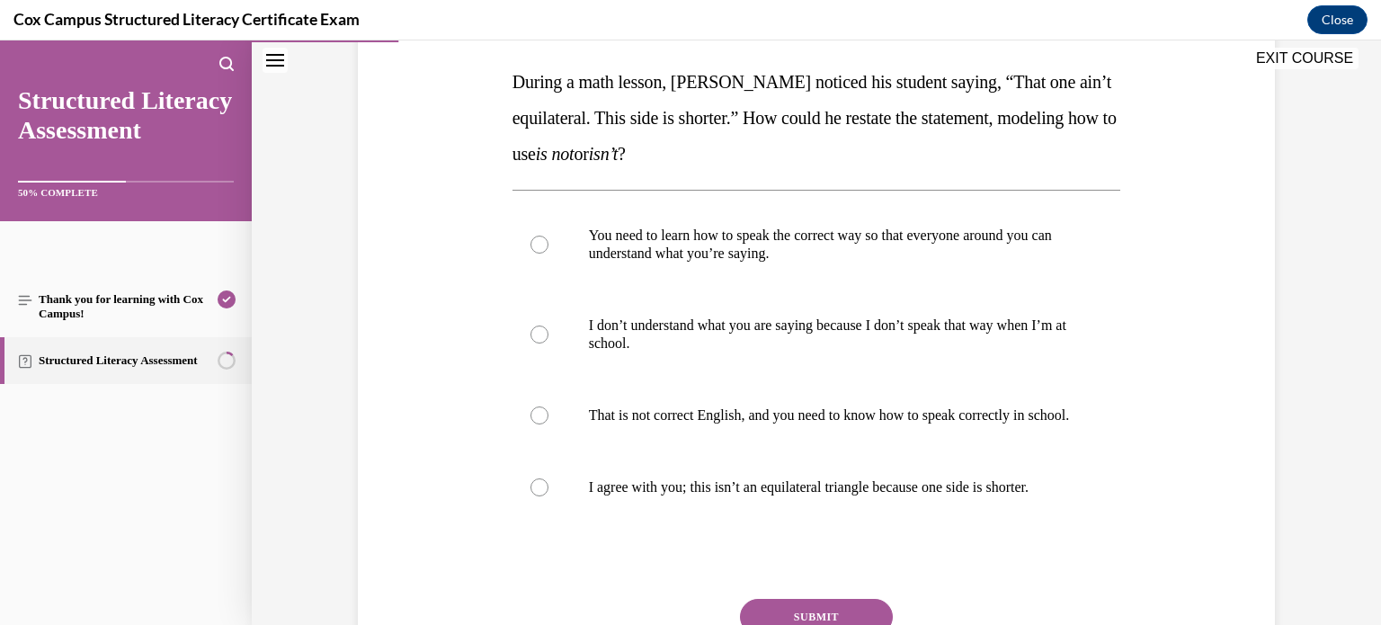
scroll to position [282, 0]
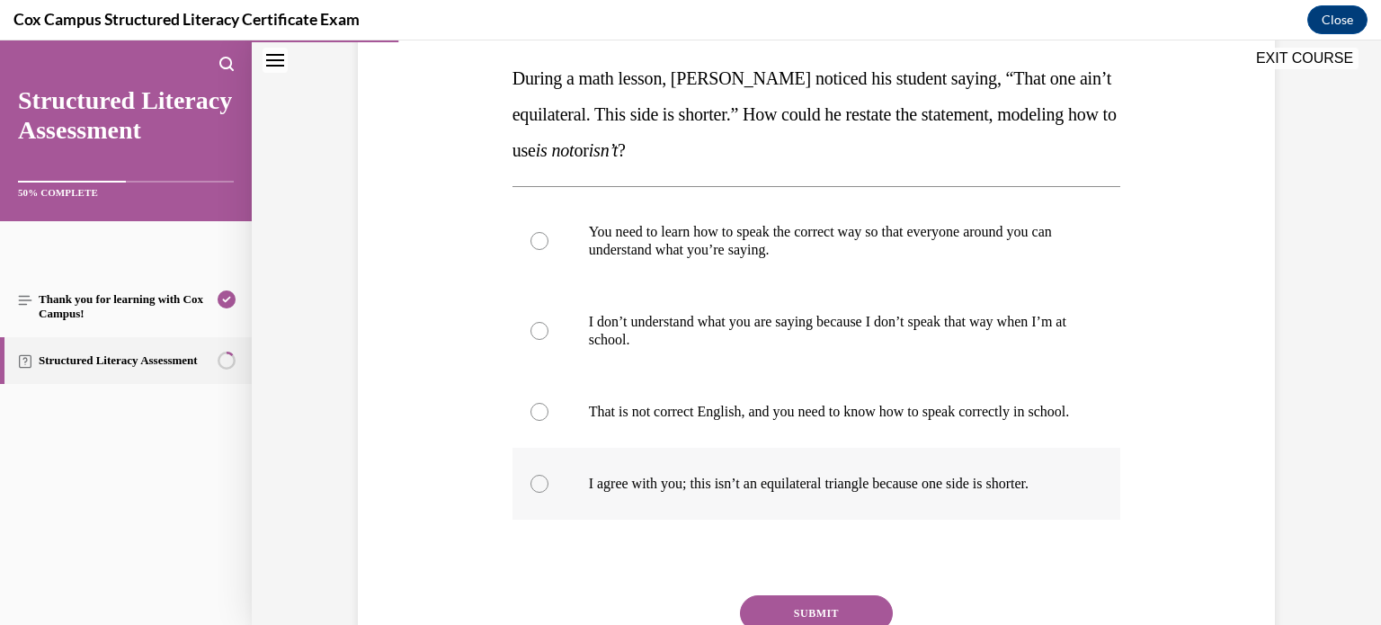
click at [759, 493] on p "I agree with you; this isn’t an equilateral triangle because one side is shorte…" at bounding box center [832, 484] width 487 height 18
click at [548, 493] on input "I agree with you; this isn’t an equilateral triangle because one side is shorte…" at bounding box center [539, 484] width 18 height 18
radio input "true"
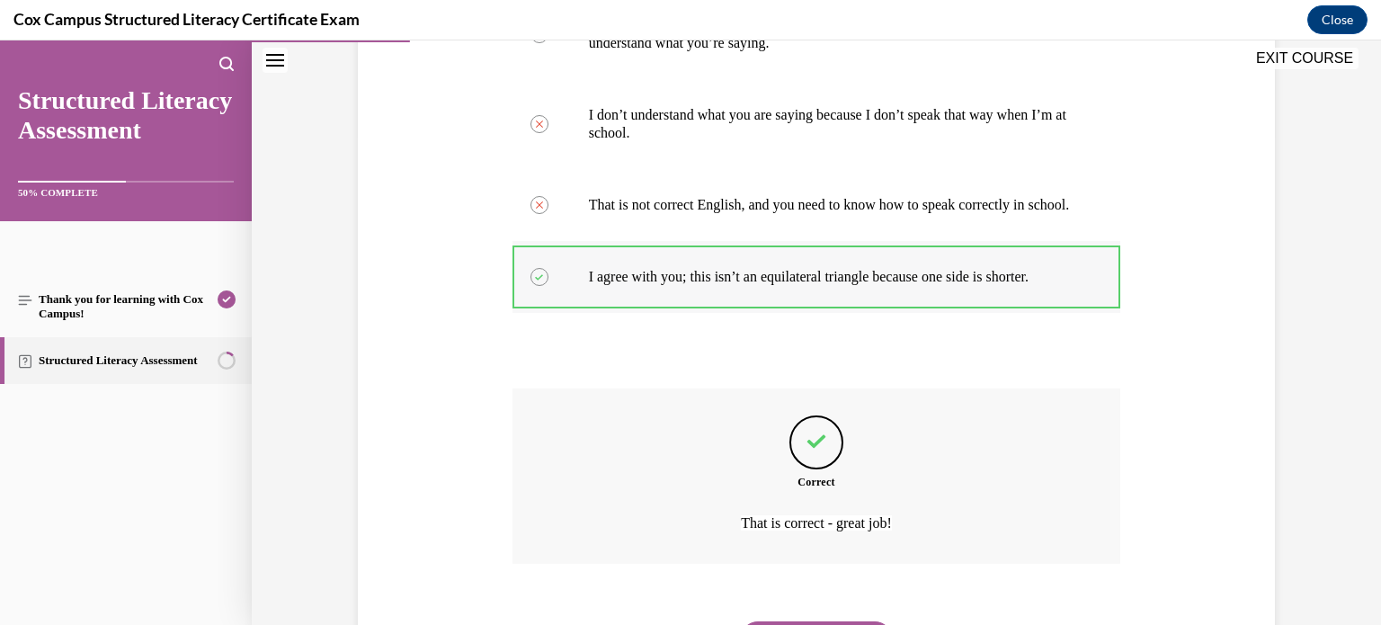
scroll to position [601, 0]
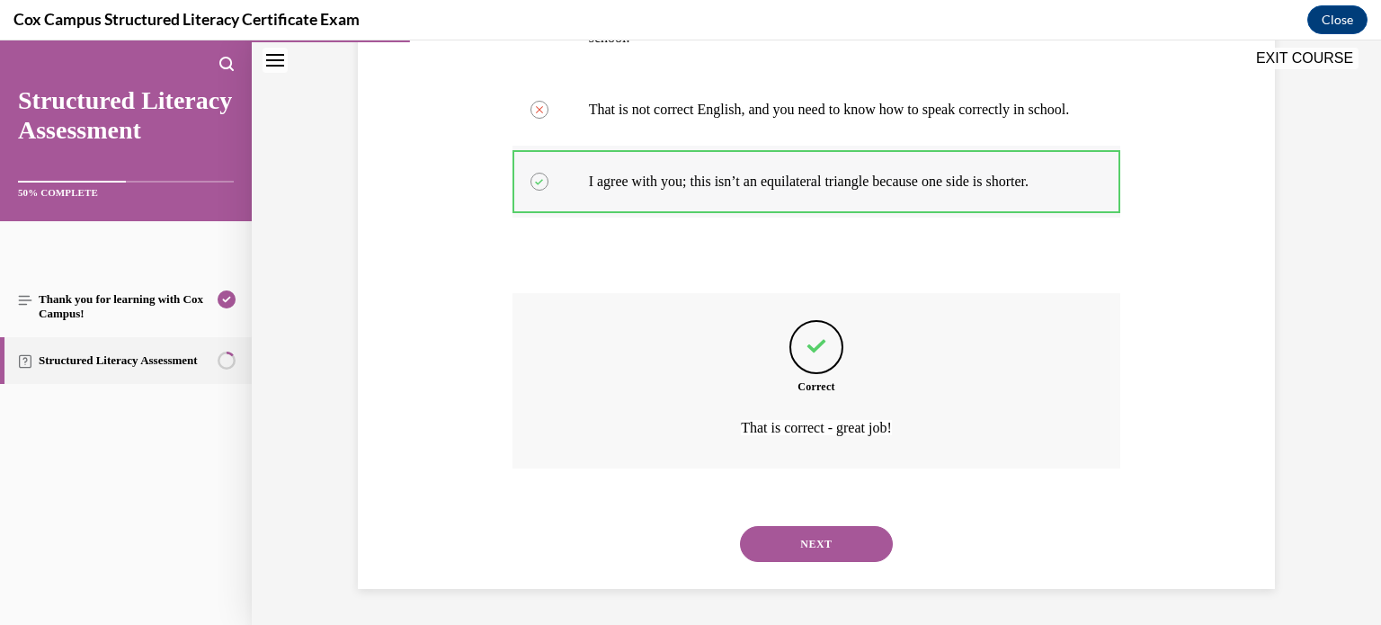
click at [740, 526] on button "NEXT" at bounding box center [816, 544] width 153 height 36
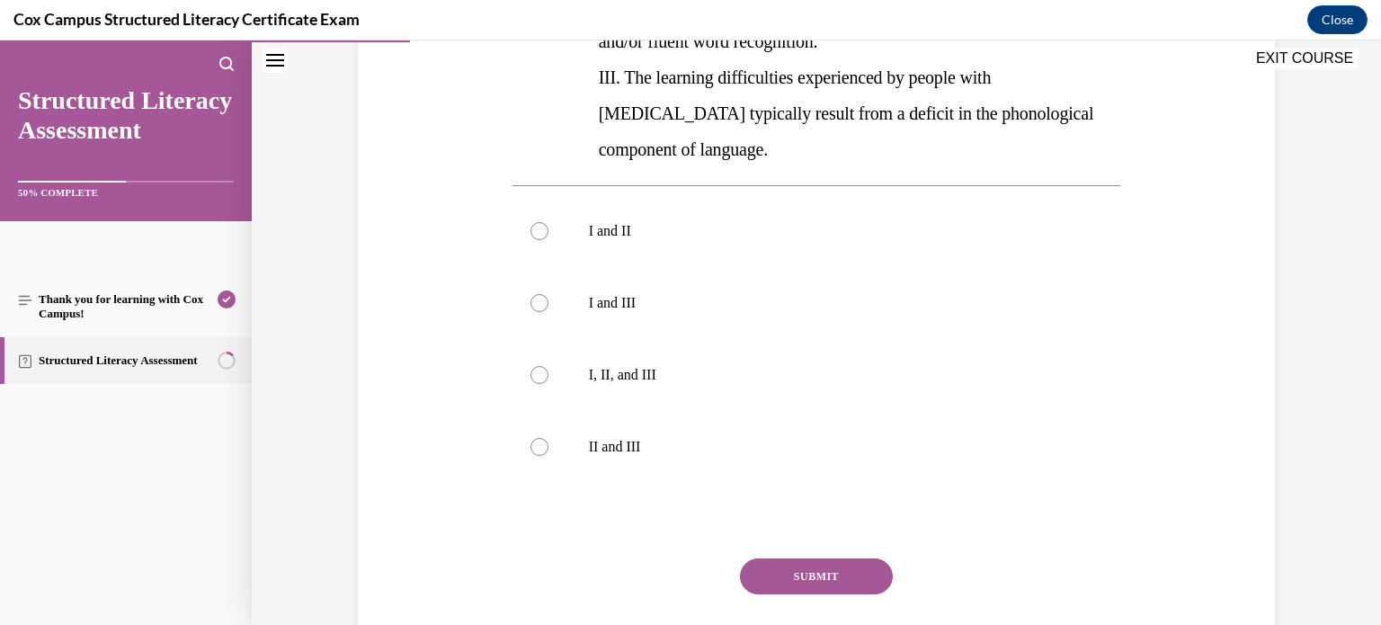
scroll to position [511, 0]
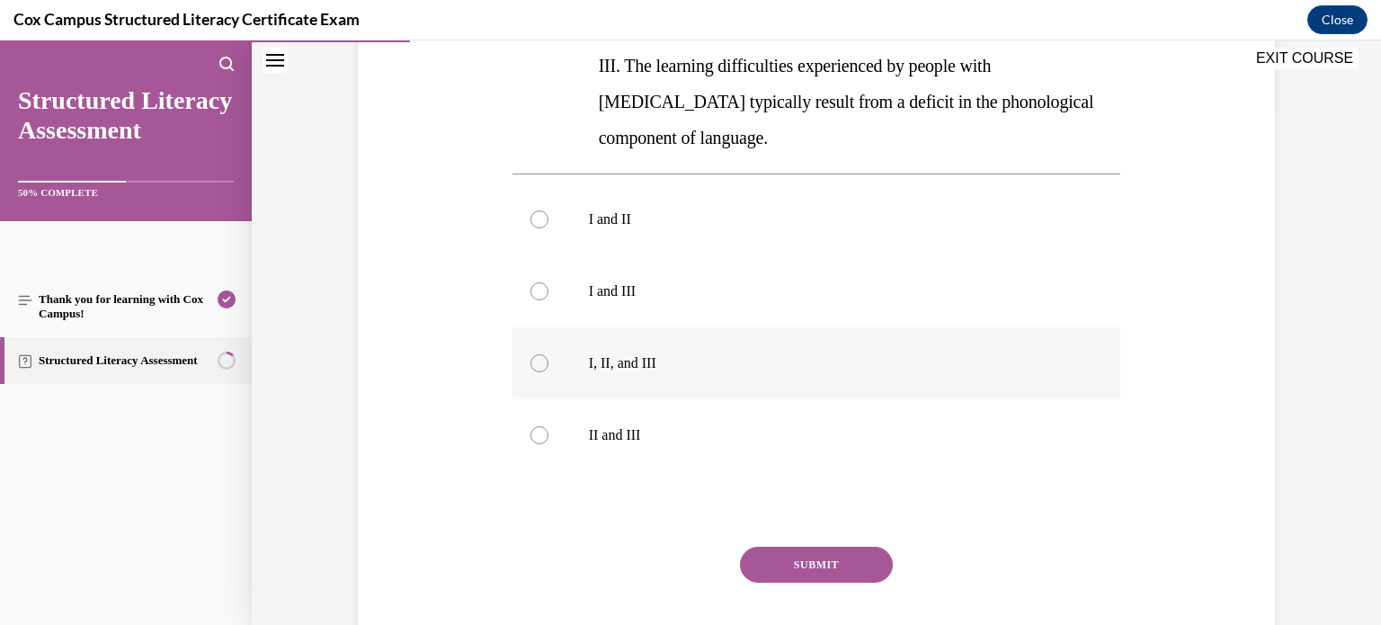
click at [621, 354] on p "I, II, and III" at bounding box center [832, 363] width 487 height 18
click at [548, 354] on input "I, II, and III" at bounding box center [539, 363] width 18 height 18
radio input "true"
click at [775, 546] on button "SUBMIT" at bounding box center [816, 564] width 153 height 36
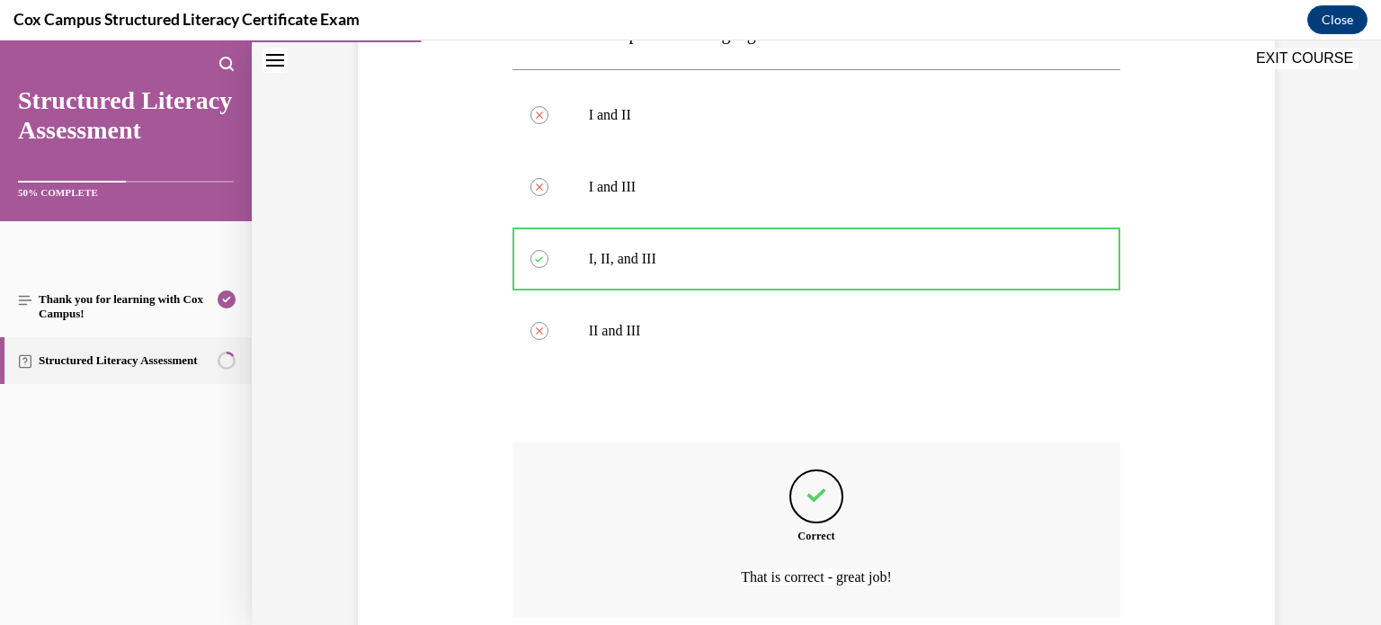
scroll to position [727, 0]
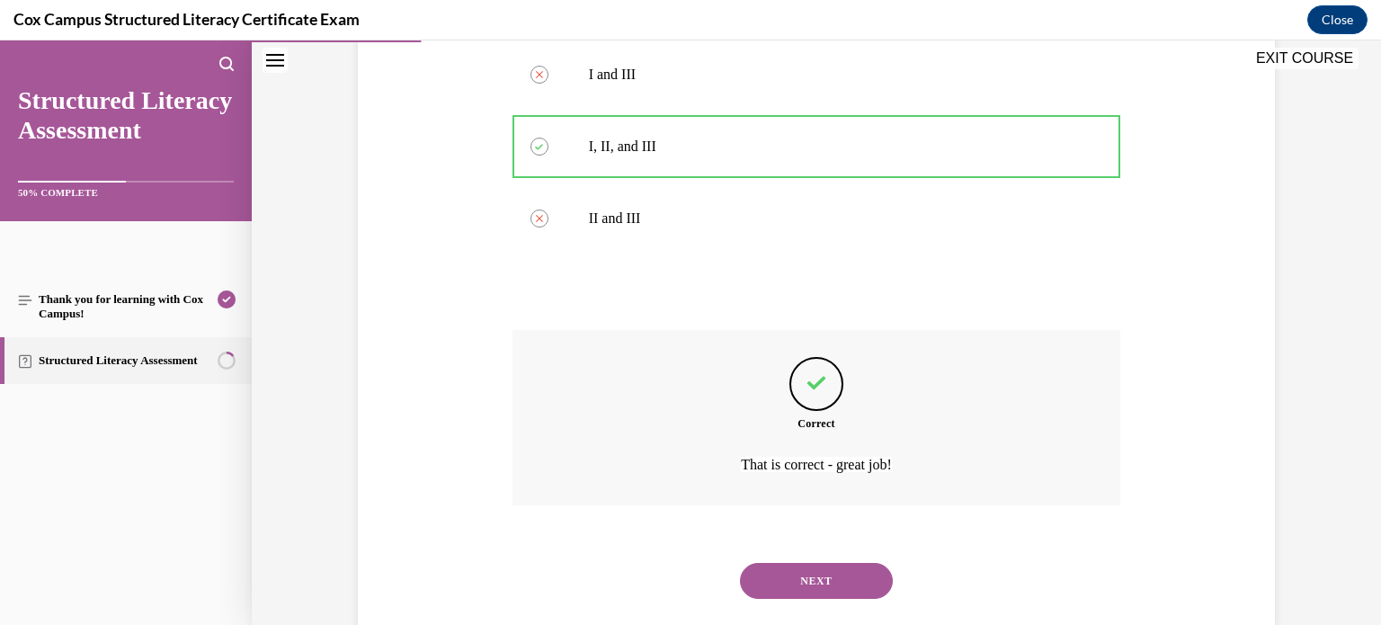
click at [740, 563] on button "NEXT" at bounding box center [816, 581] width 153 height 36
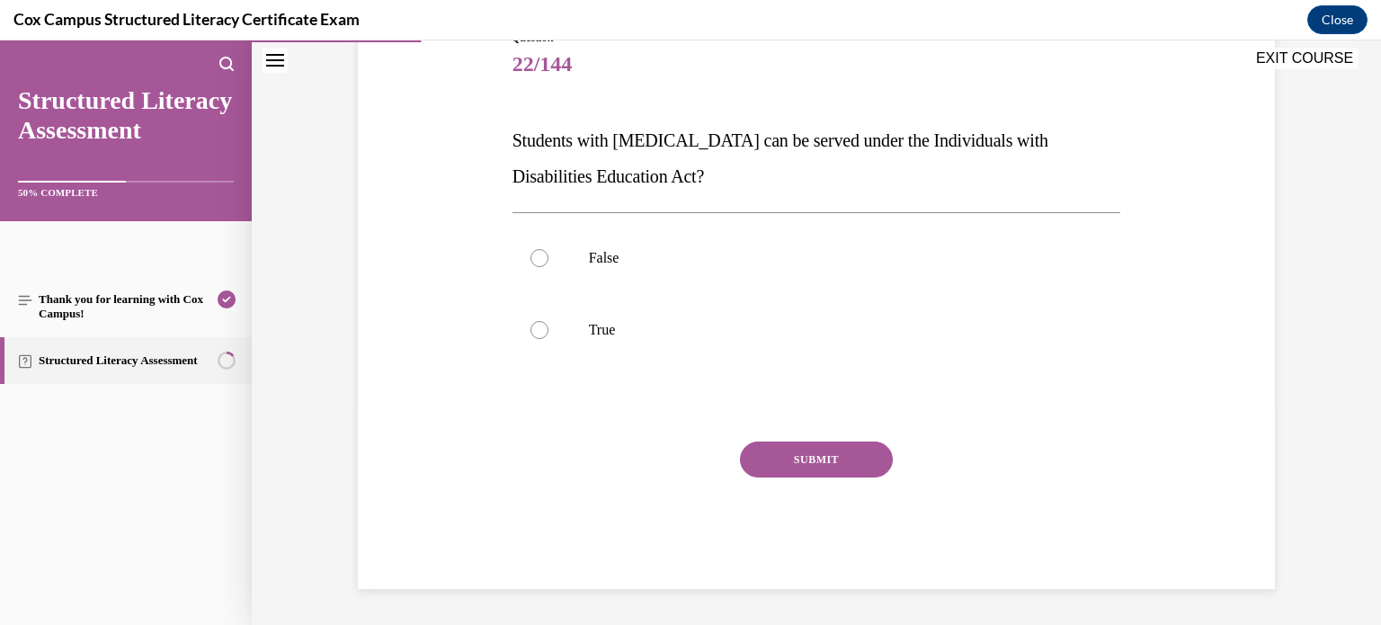
scroll to position [199, 0]
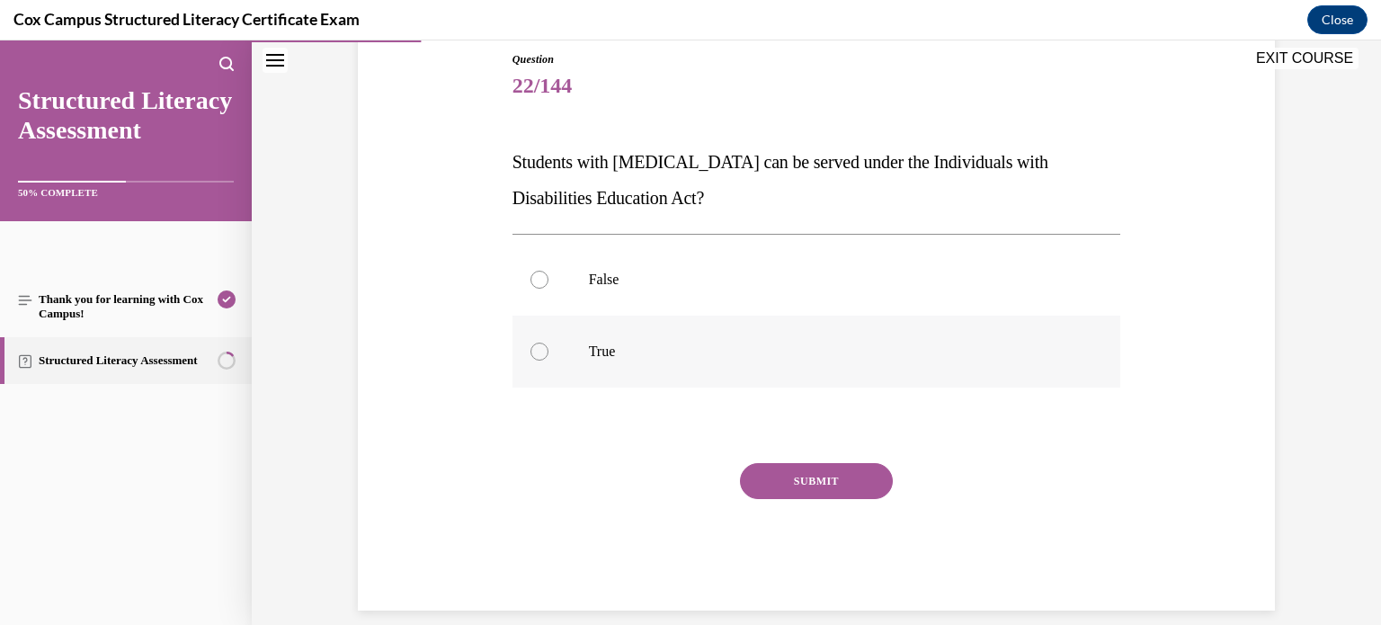
click at [595, 366] on label "True" at bounding box center [816, 351] width 608 height 72
click at [548, 360] on input "True" at bounding box center [539, 351] width 18 height 18
radio input "true"
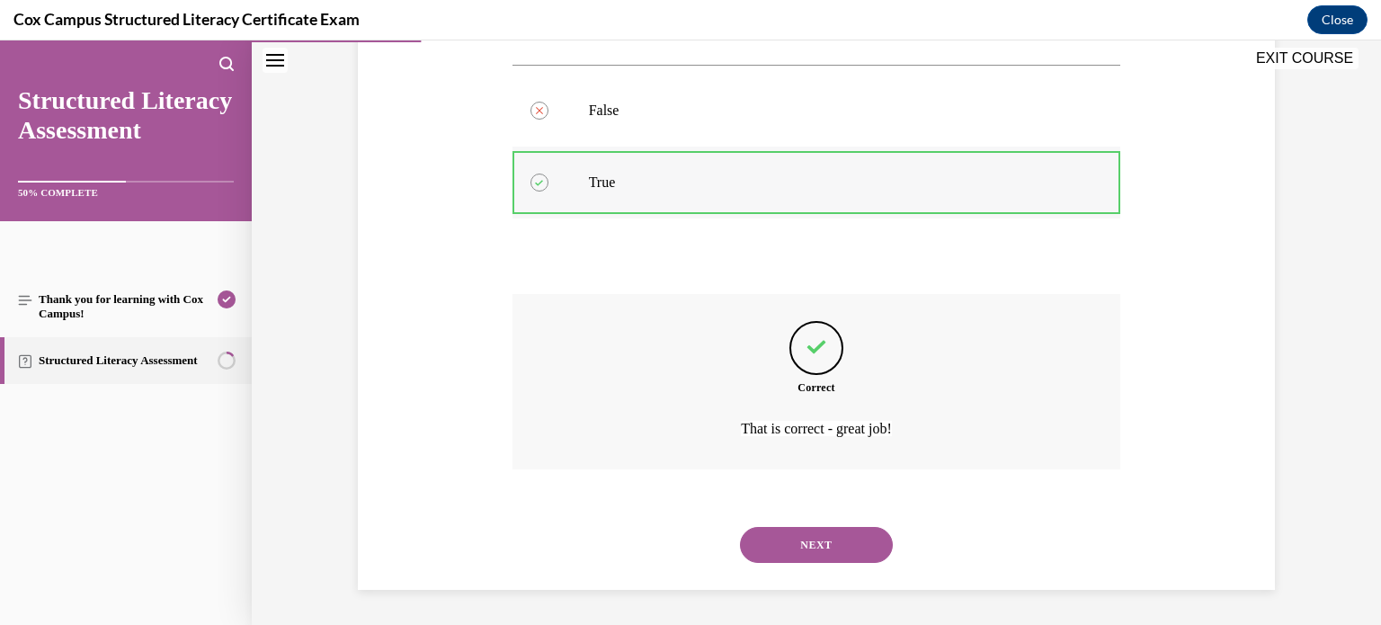
click at [740, 527] on button "NEXT" at bounding box center [816, 545] width 153 height 36
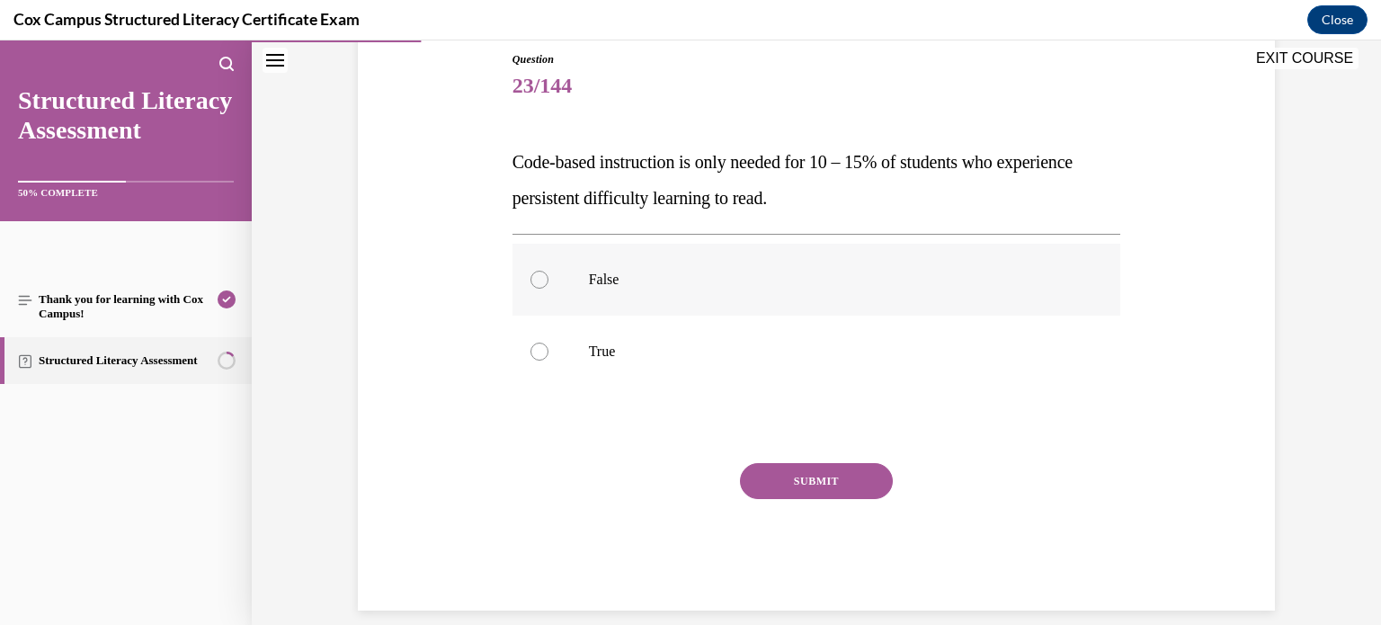
click at [617, 271] on p "False" at bounding box center [832, 280] width 487 height 18
click at [548, 271] on input "False" at bounding box center [539, 280] width 18 height 18
radio input "true"
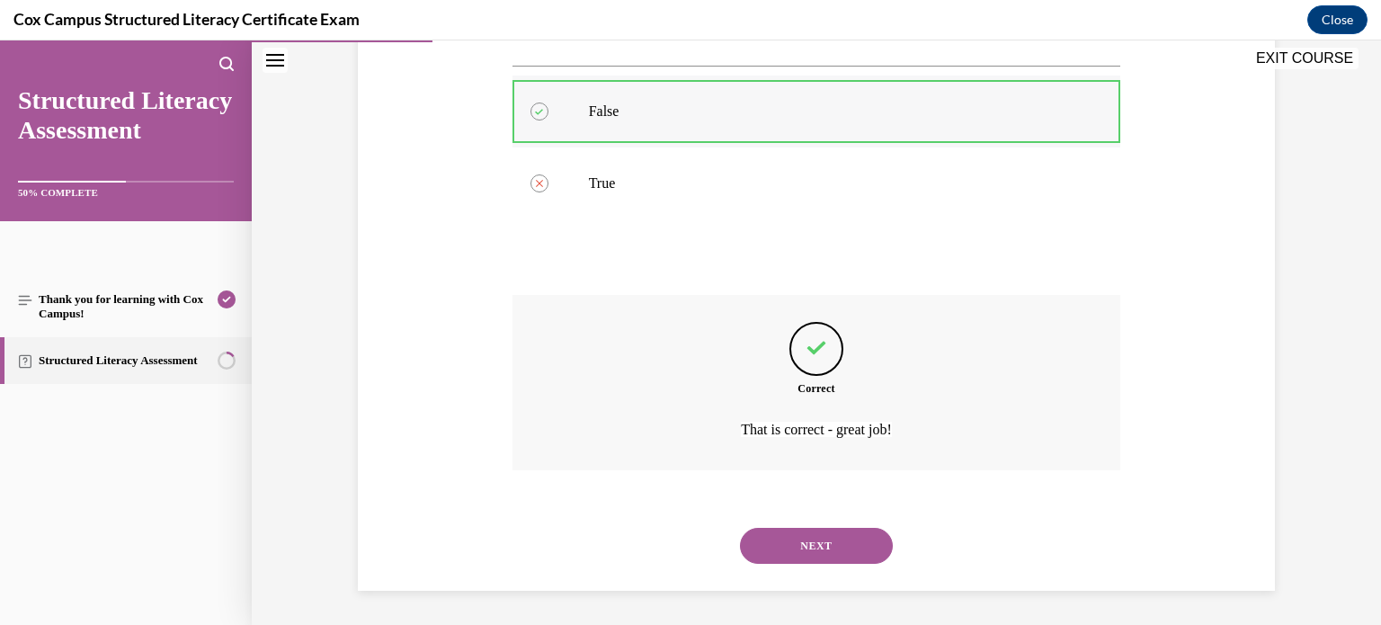
scroll to position [368, 0]
click at [740, 527] on button "NEXT" at bounding box center [816, 545] width 153 height 36
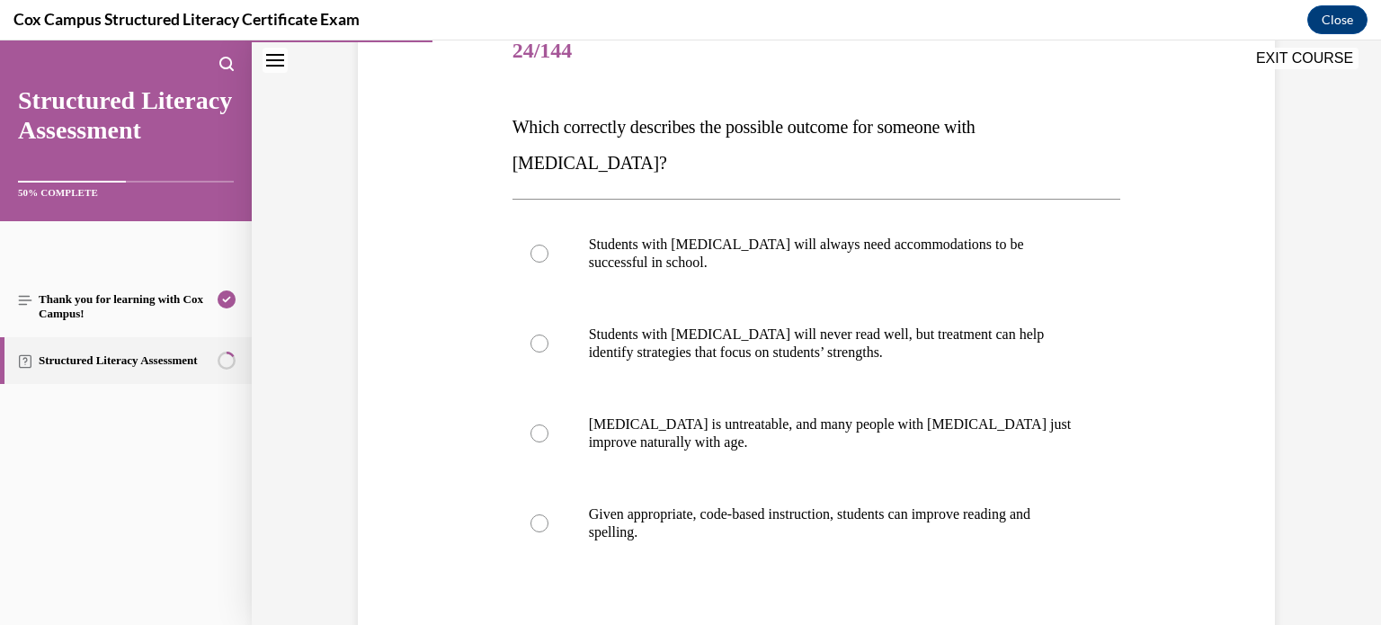
scroll to position [235, 0]
click at [623, 504] on span "Given appropriate, code-based instruction, students can improve reading and spe…" at bounding box center [809, 520] width 441 height 33
click at [548, 512] on input "Given appropriate, code-based instruction, students can improve reading and spe…" at bounding box center [539, 521] width 18 height 18
radio input "true"
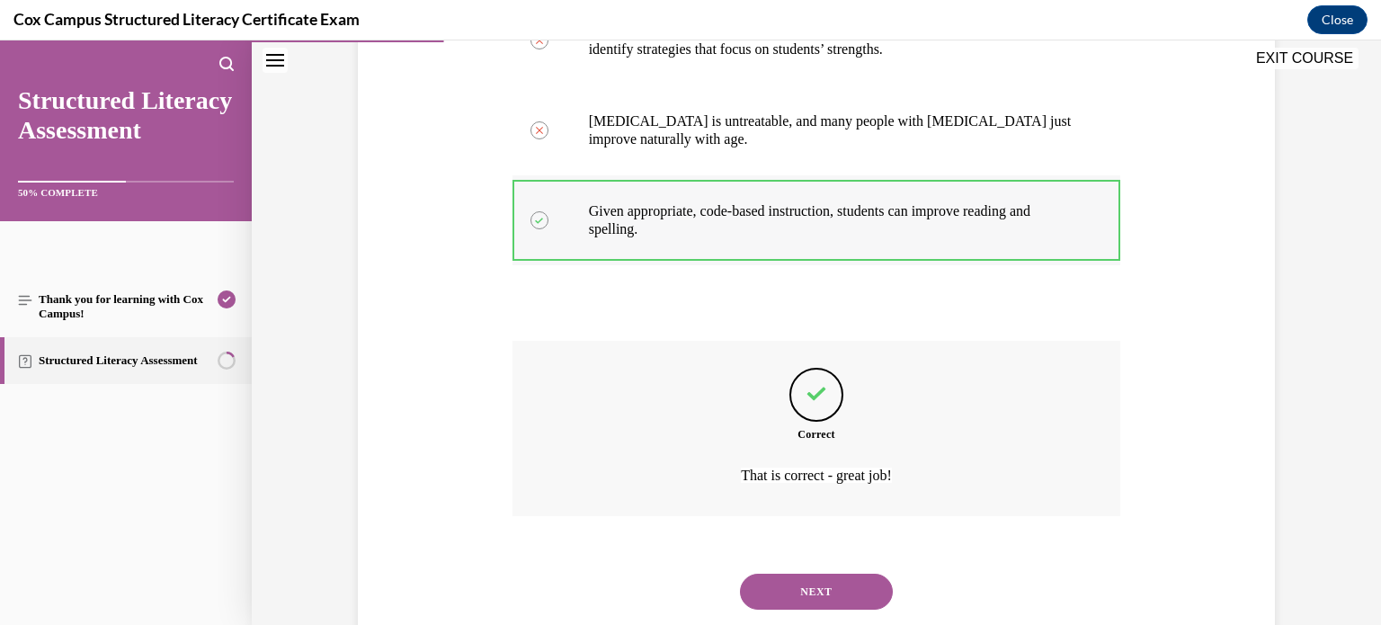
scroll to position [547, 0]
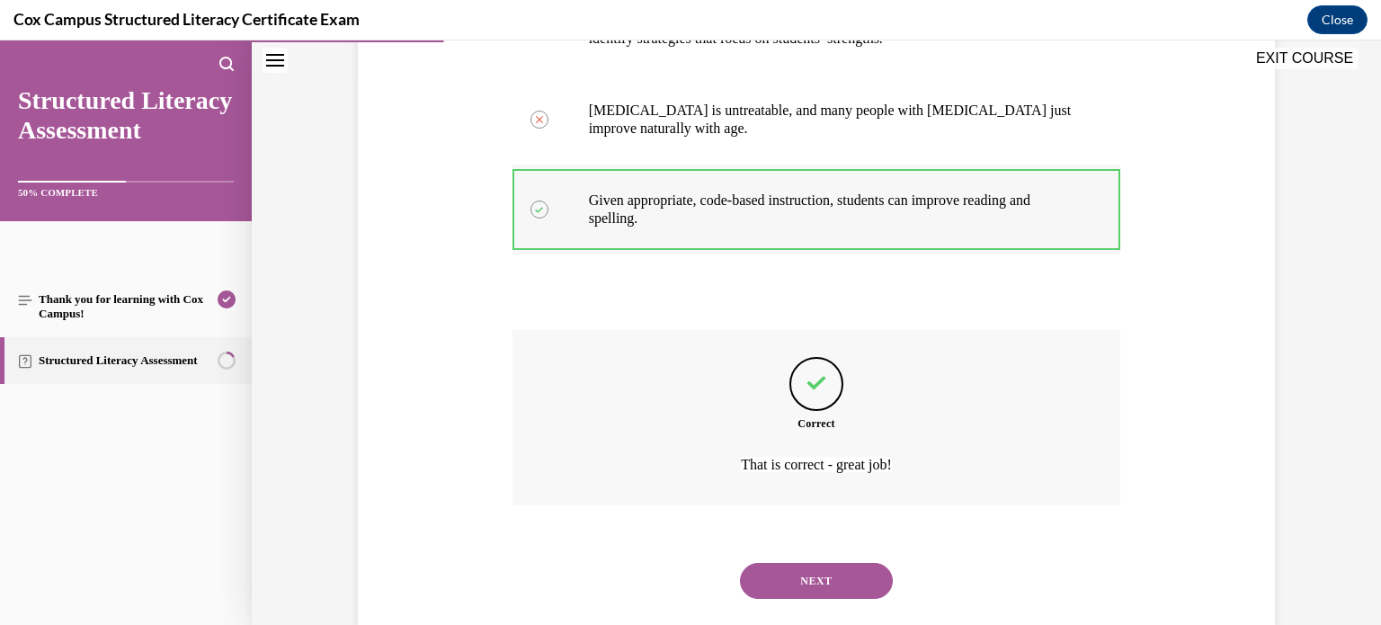
click at [740, 563] on button "NEXT" at bounding box center [816, 581] width 153 height 36
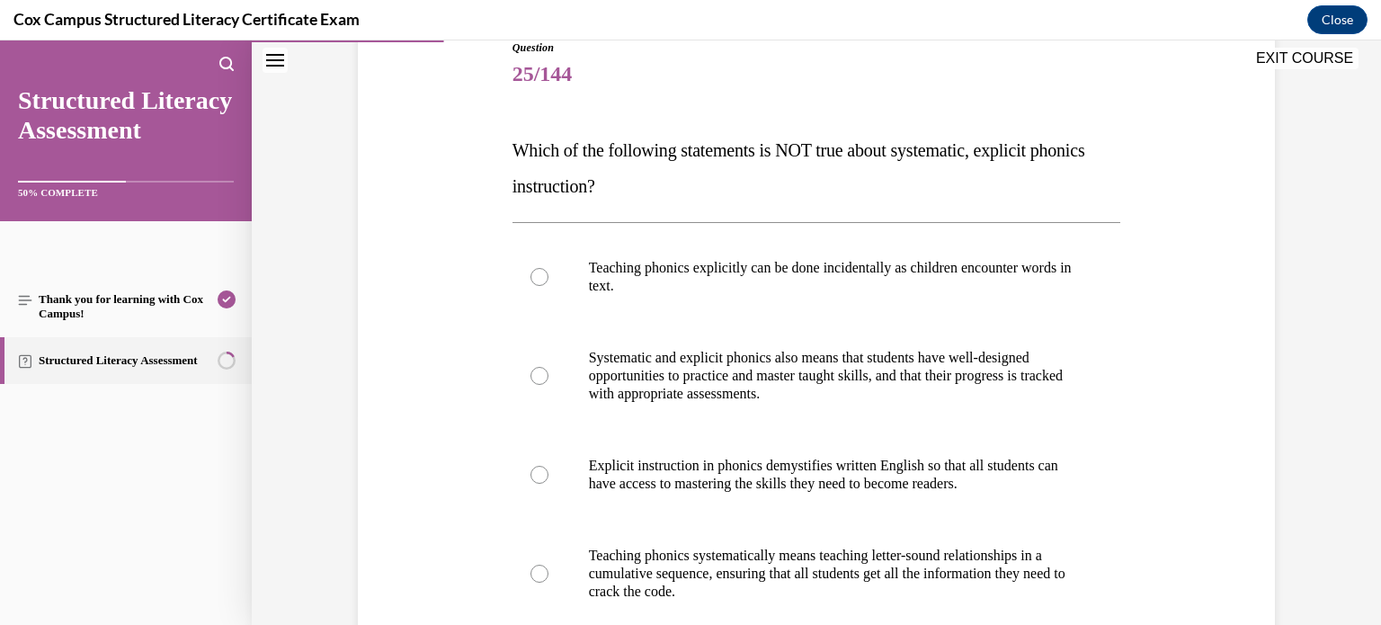
scroll to position [235, 0]
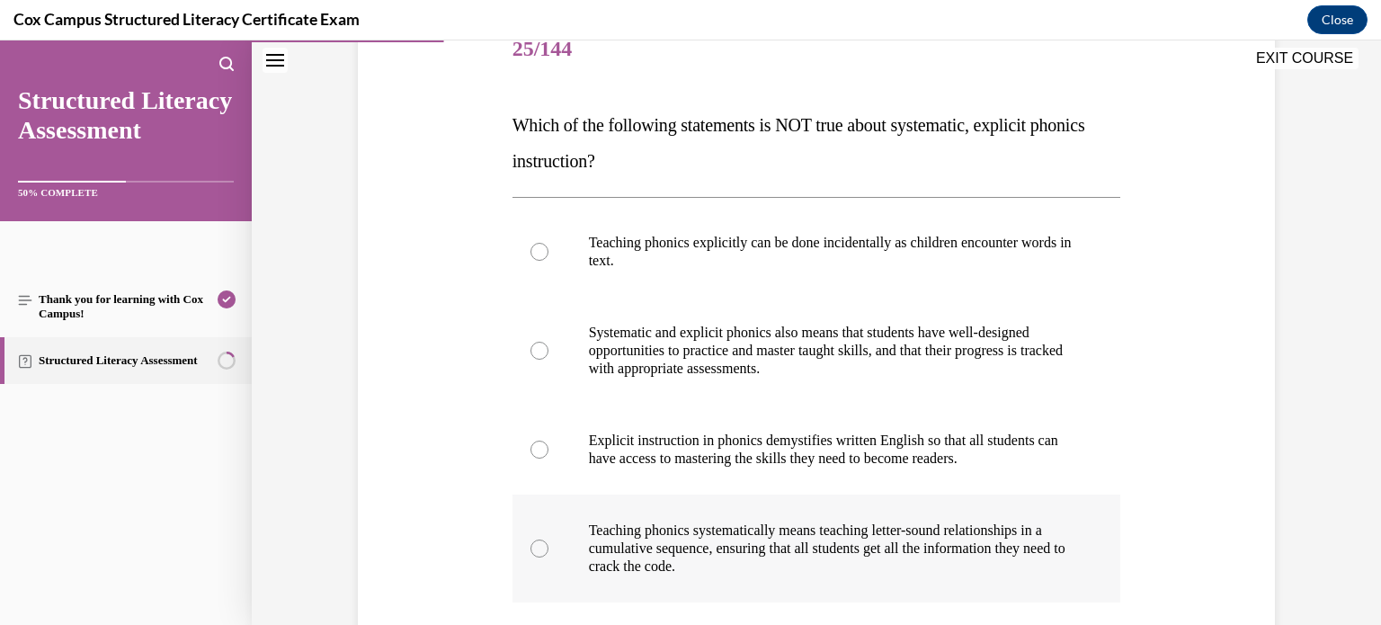
click at [682, 523] on p "Teaching phonics systematically means teaching letter-sound relationships in a …" at bounding box center [832, 548] width 487 height 54
click at [548, 539] on input "Teaching phonics systematically means teaching letter-sound relationships in a …" at bounding box center [539, 548] width 18 height 18
radio input "true"
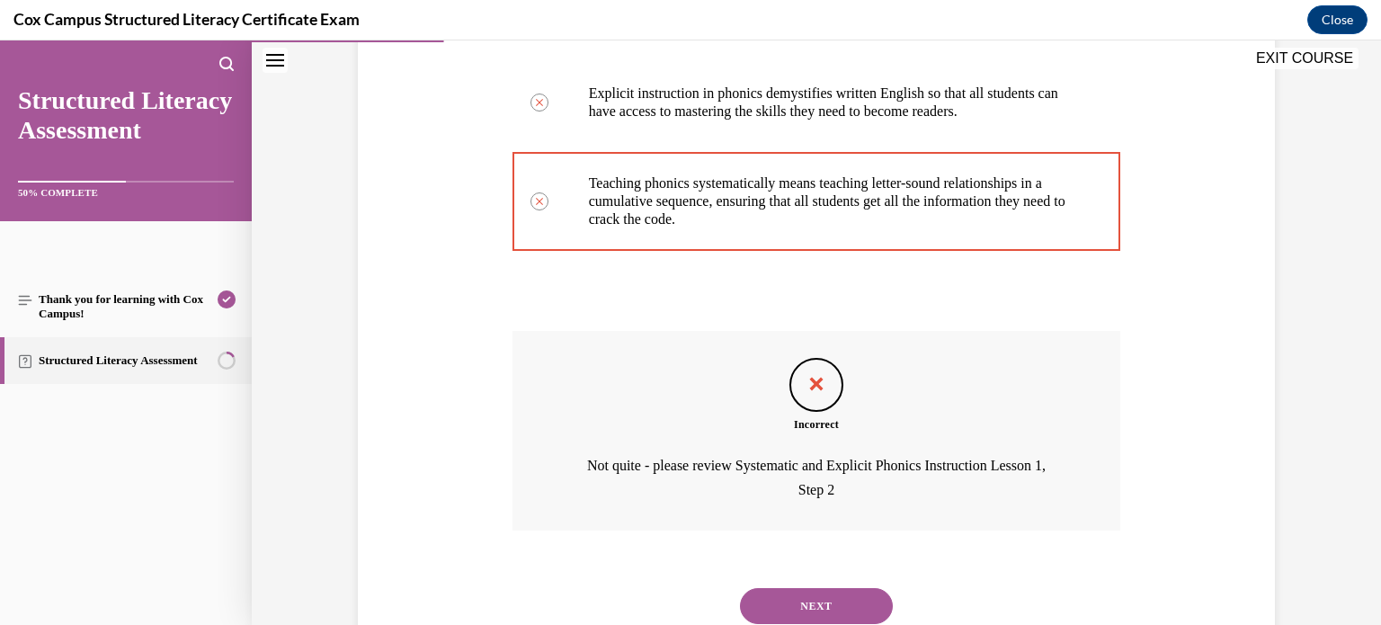
scroll to position [644, 0]
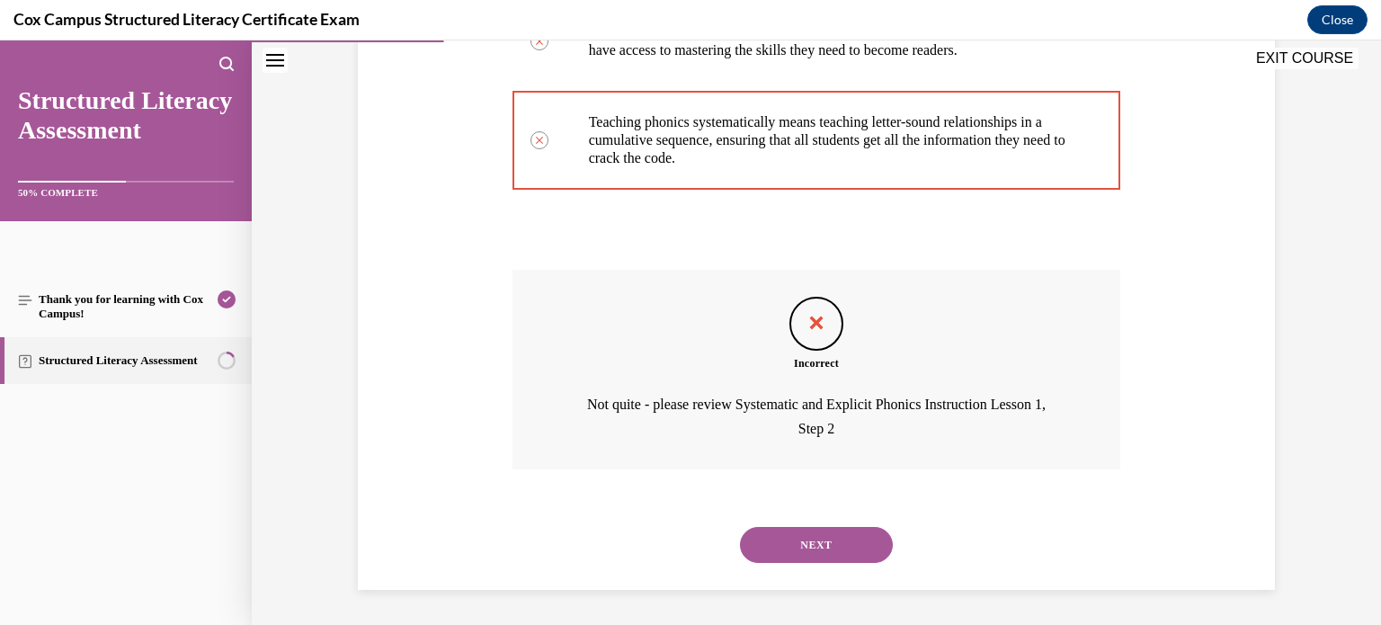
click at [788, 542] on button "NEXT" at bounding box center [816, 545] width 153 height 36
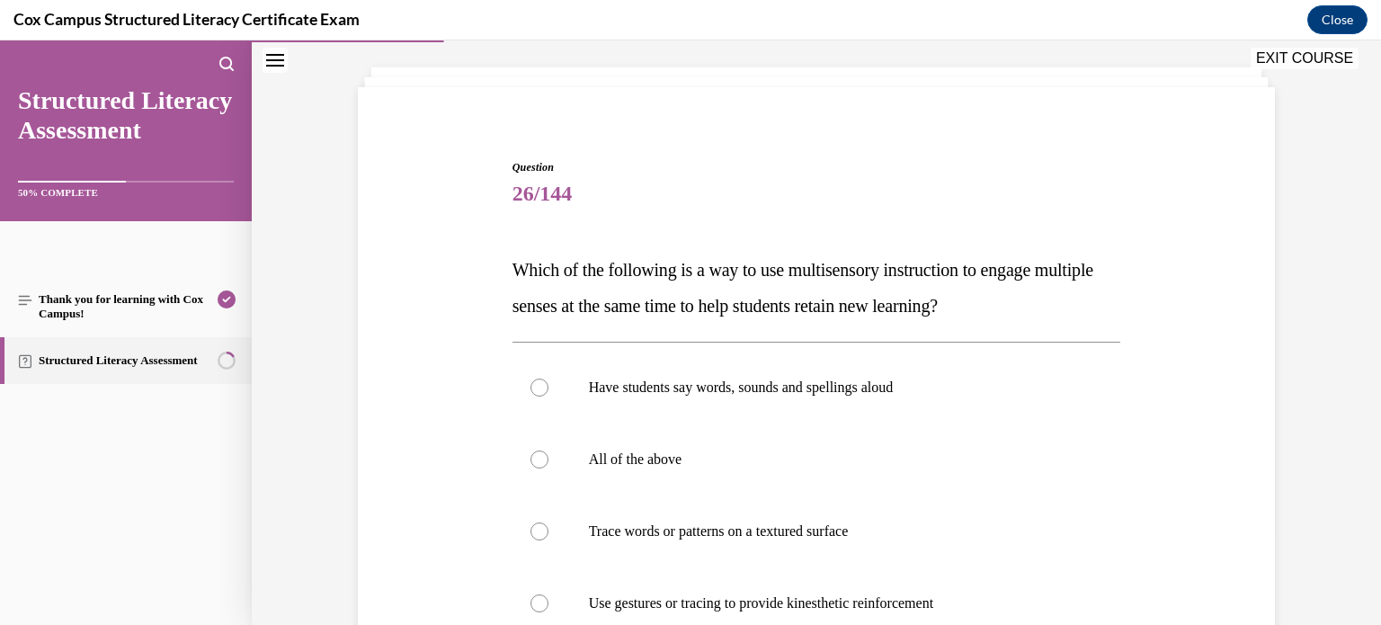
scroll to position [93, 0]
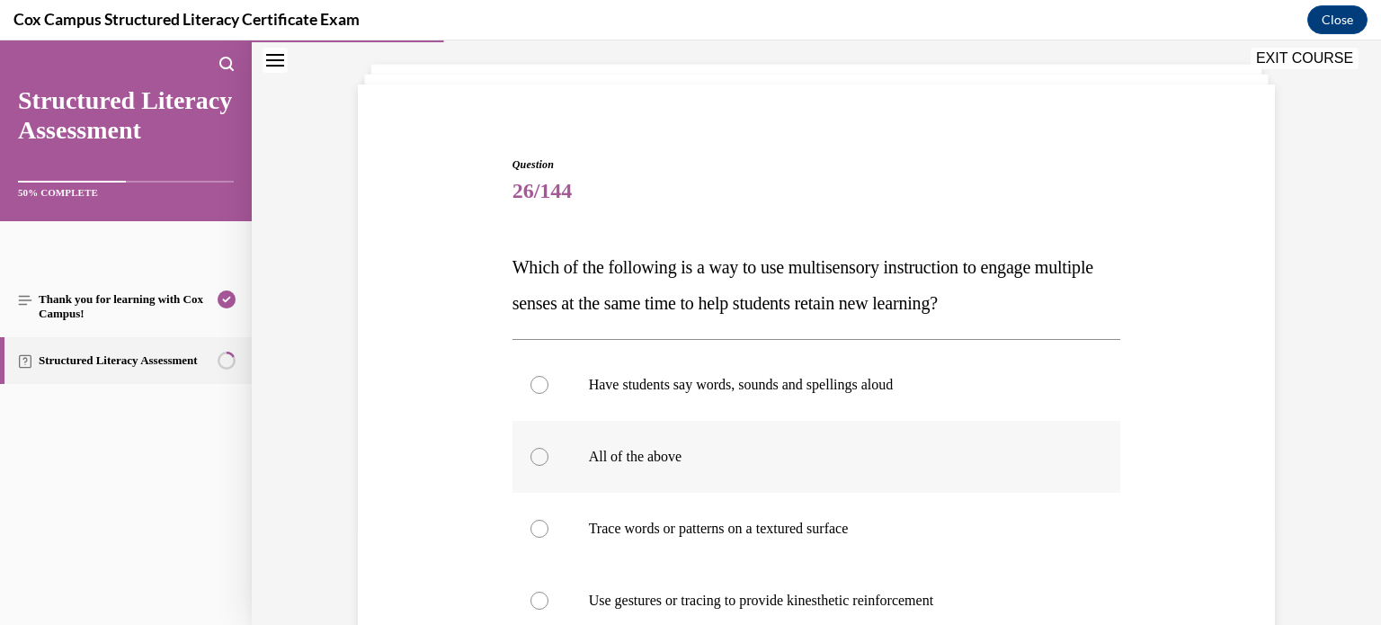
click at [724, 461] on p "All of the above" at bounding box center [832, 457] width 487 height 18
click at [548, 461] on input "All of the above" at bounding box center [539, 457] width 18 height 18
radio input "true"
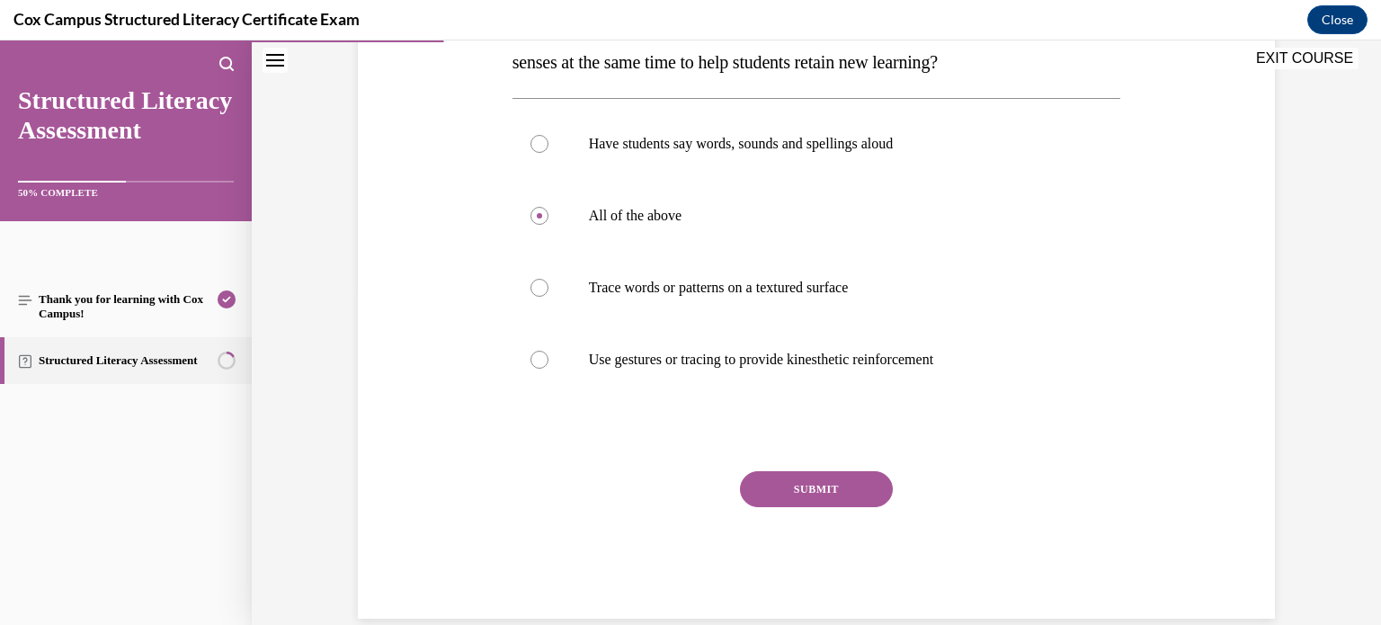
click at [782, 494] on button "SUBMIT" at bounding box center [816, 489] width 153 height 36
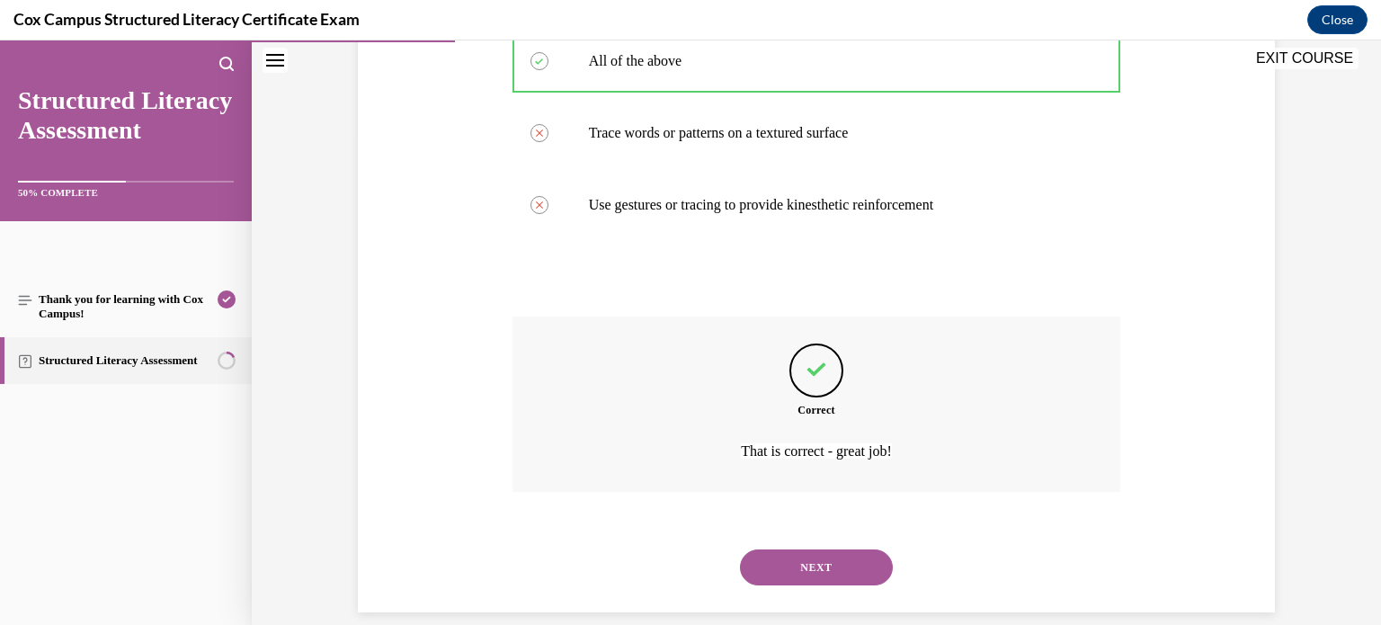
scroll to position [511, 0]
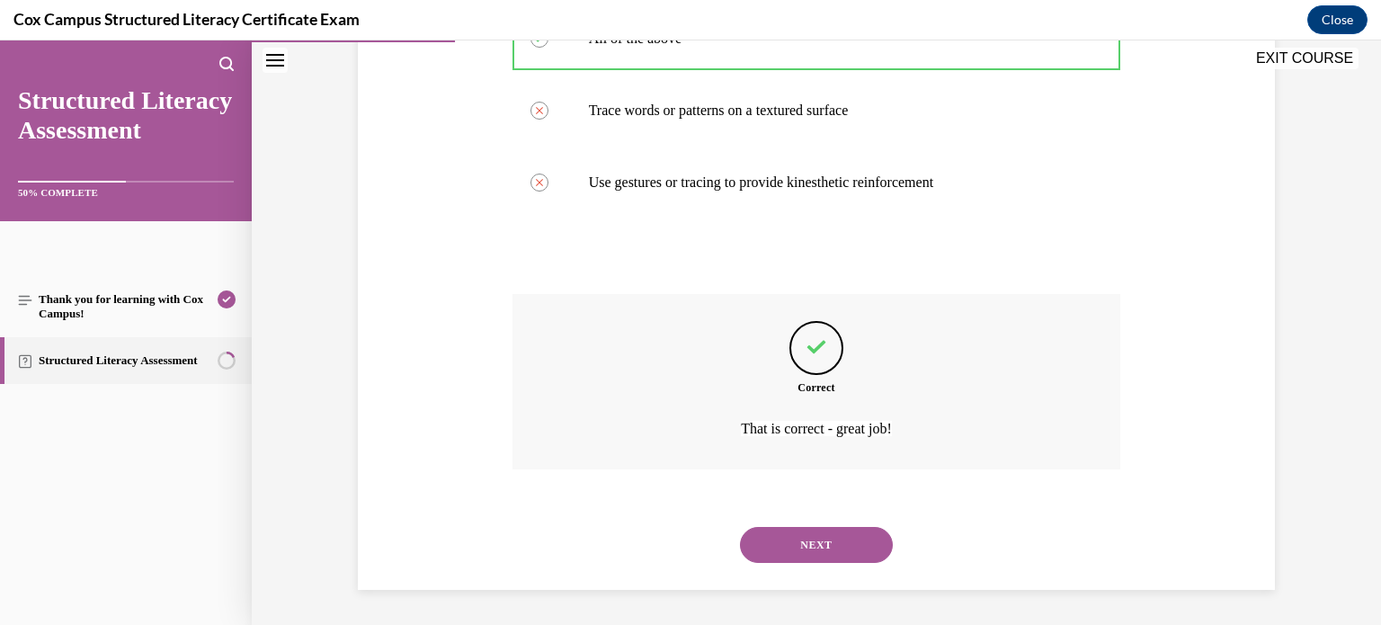
click at [740, 527] on button "NEXT" at bounding box center [816, 545] width 153 height 36
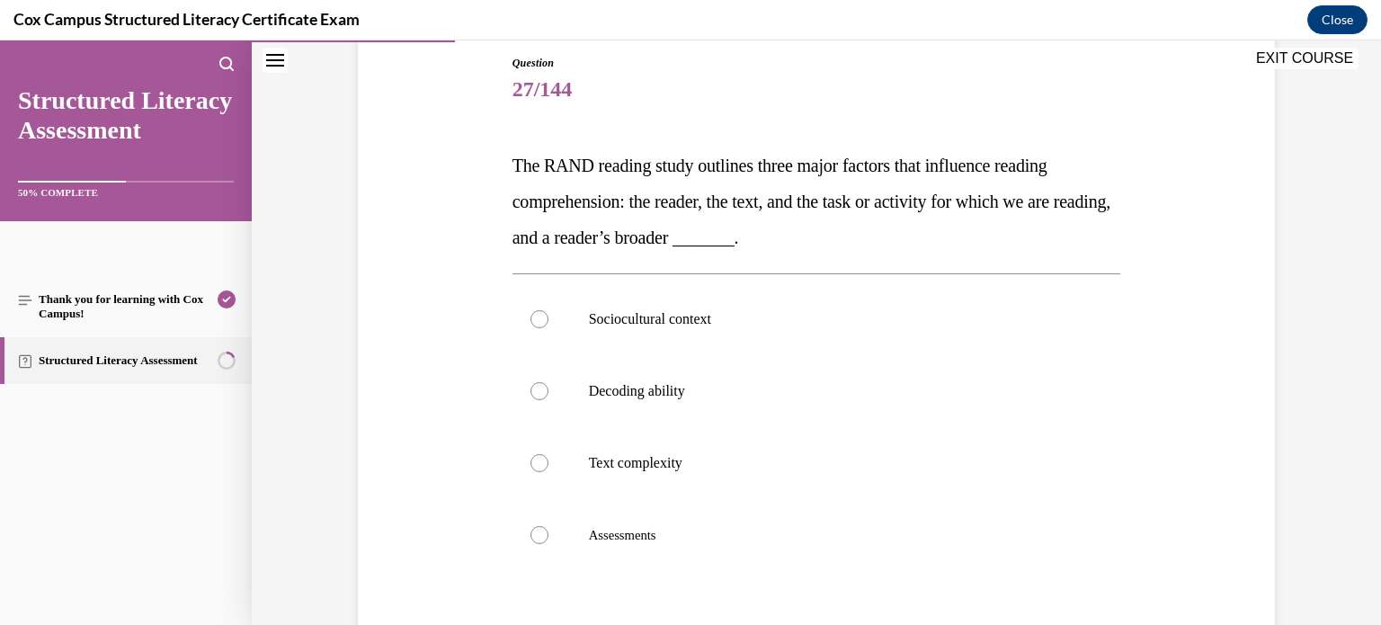
scroll to position [230, 0]
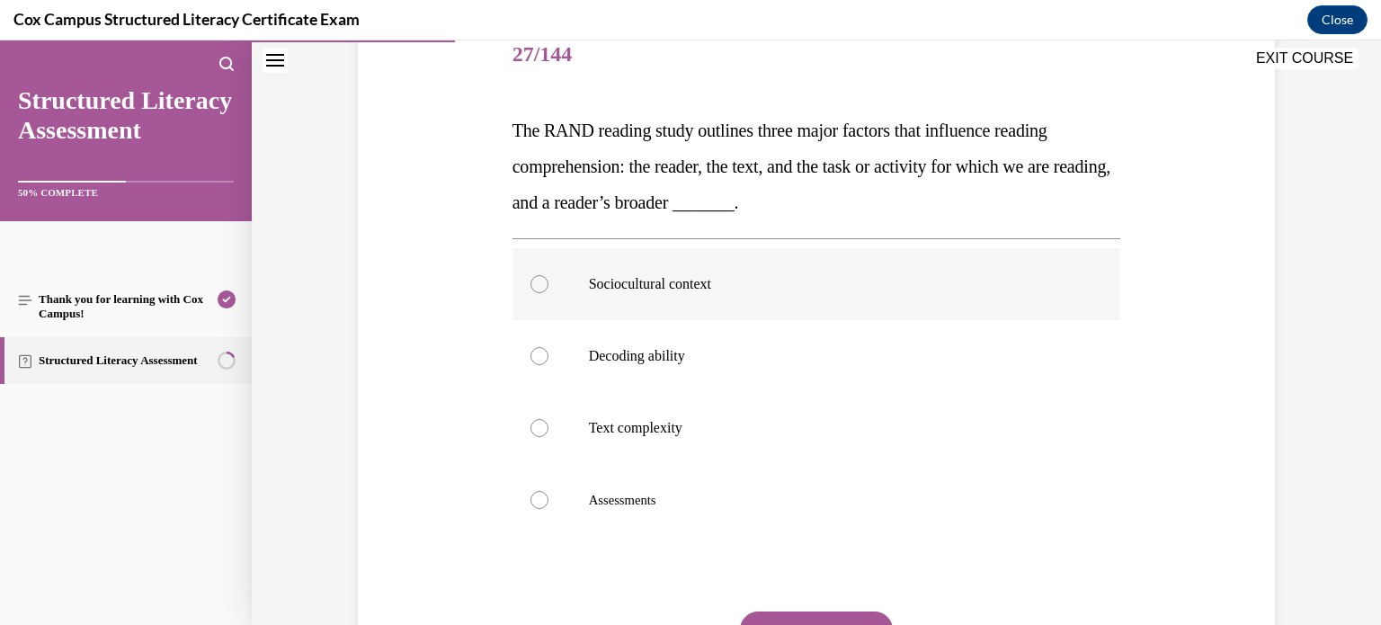
click at [729, 286] on p "Sociocultural context" at bounding box center [832, 284] width 487 height 18
click at [548, 286] on input "Sociocultural context" at bounding box center [539, 284] width 18 height 18
radio input "true"
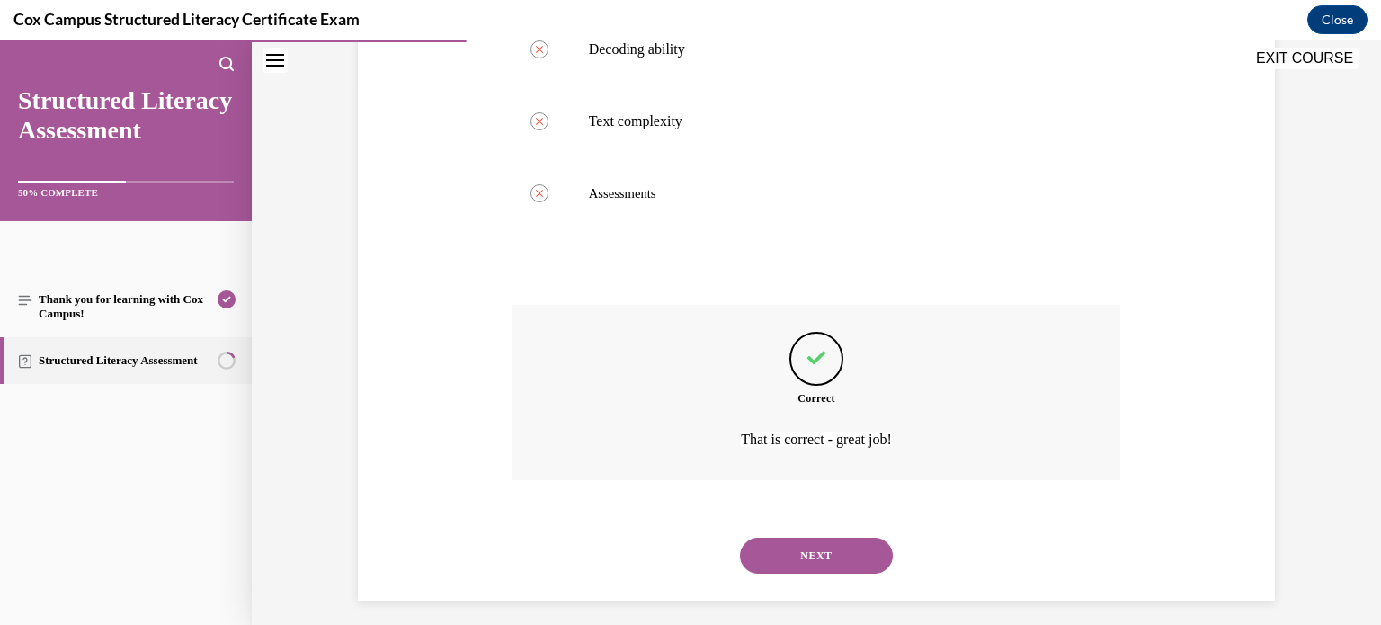
scroll to position [547, 0]
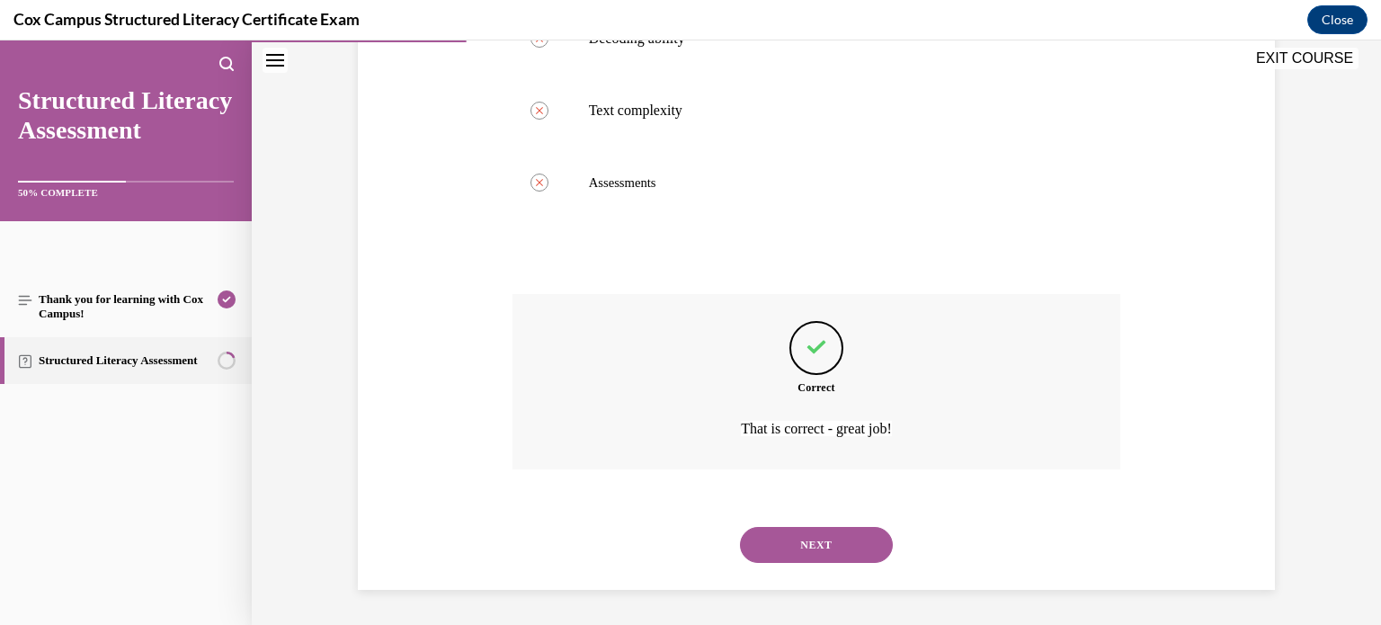
click at [740, 527] on button "NEXT" at bounding box center [816, 545] width 153 height 36
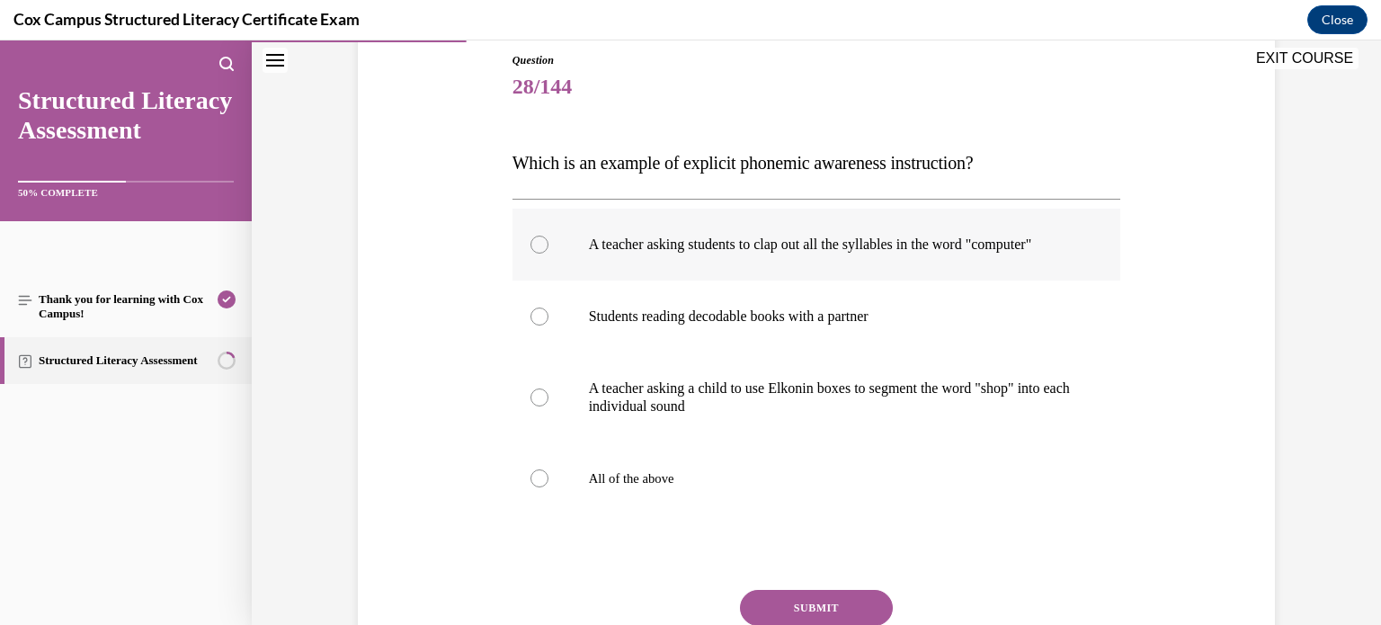
scroll to position [198, 0]
click at [725, 398] on p "A teacher asking a child to use Elkonin boxes to segment the word "shop" into e…" at bounding box center [832, 397] width 487 height 36
click at [548, 398] on input "A teacher asking a child to use Elkonin boxes to segment the word "shop" into e…" at bounding box center [539, 397] width 18 height 18
radio input "true"
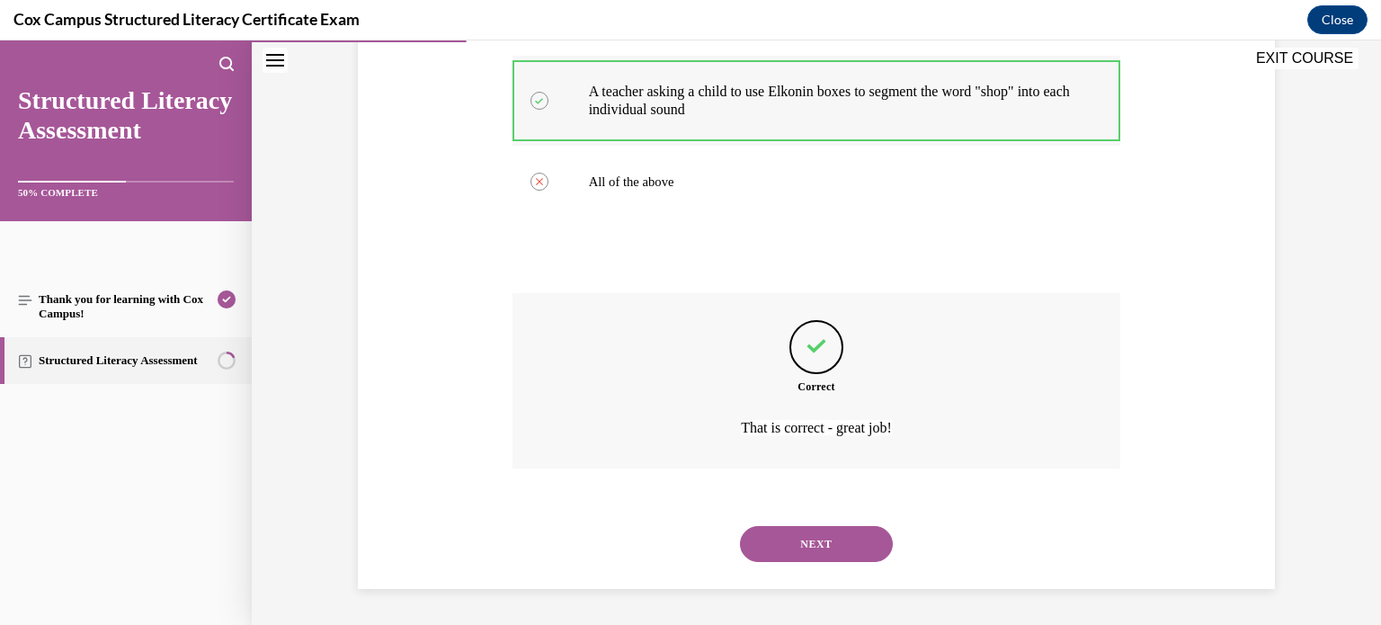
scroll to position [511, 0]
click at [740, 526] on button "NEXT" at bounding box center [816, 544] width 153 height 36
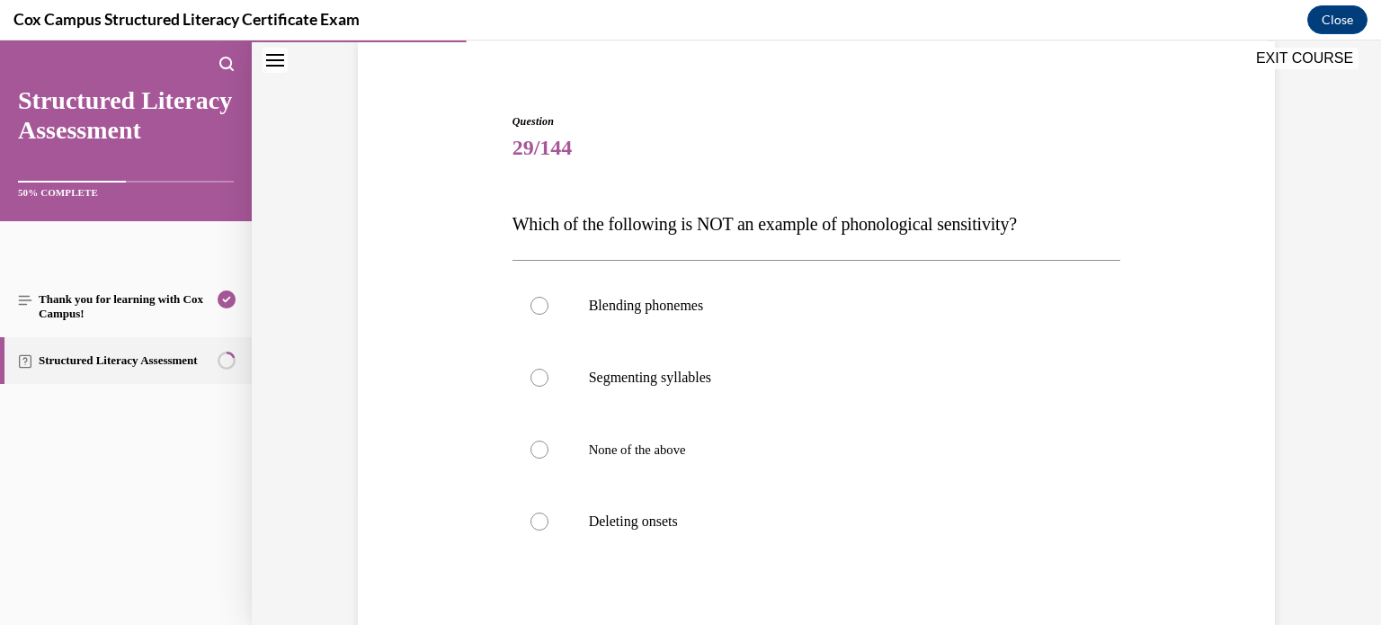
scroll to position [146, 0]
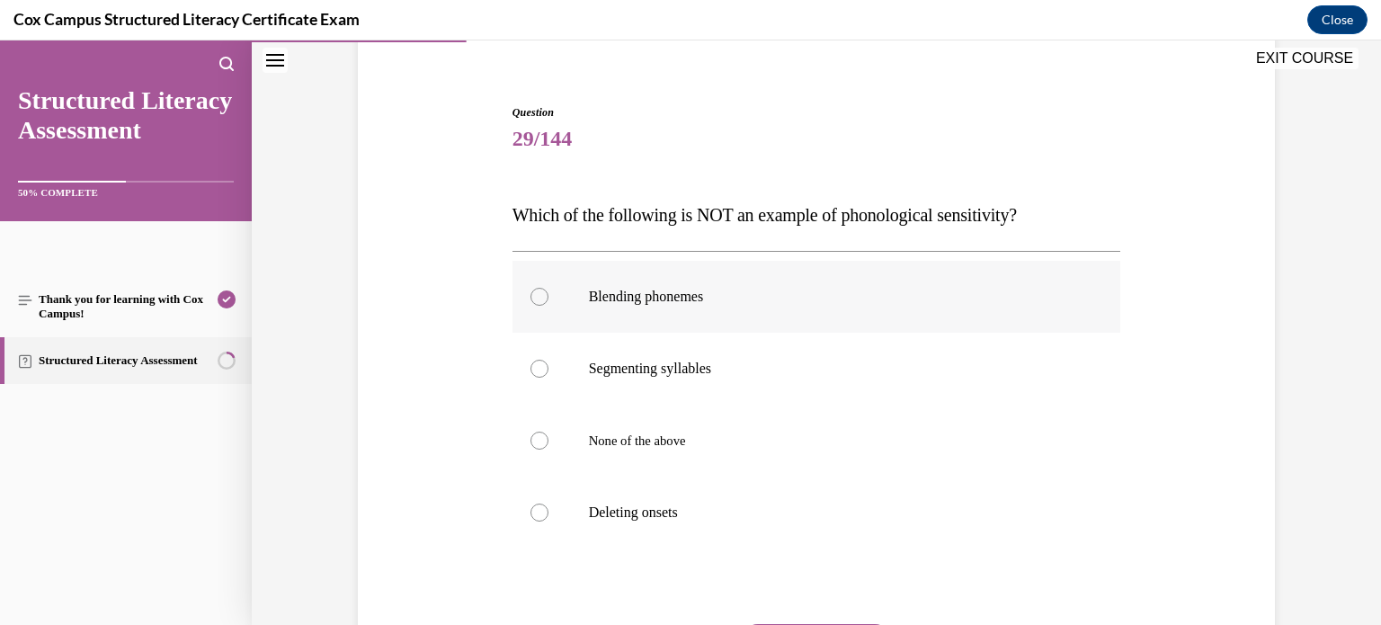
click at [720, 291] on p "Blending phonemes" at bounding box center [832, 297] width 487 height 18
click at [548, 291] on input "Blending phonemes" at bounding box center [539, 297] width 18 height 18
radio input "true"
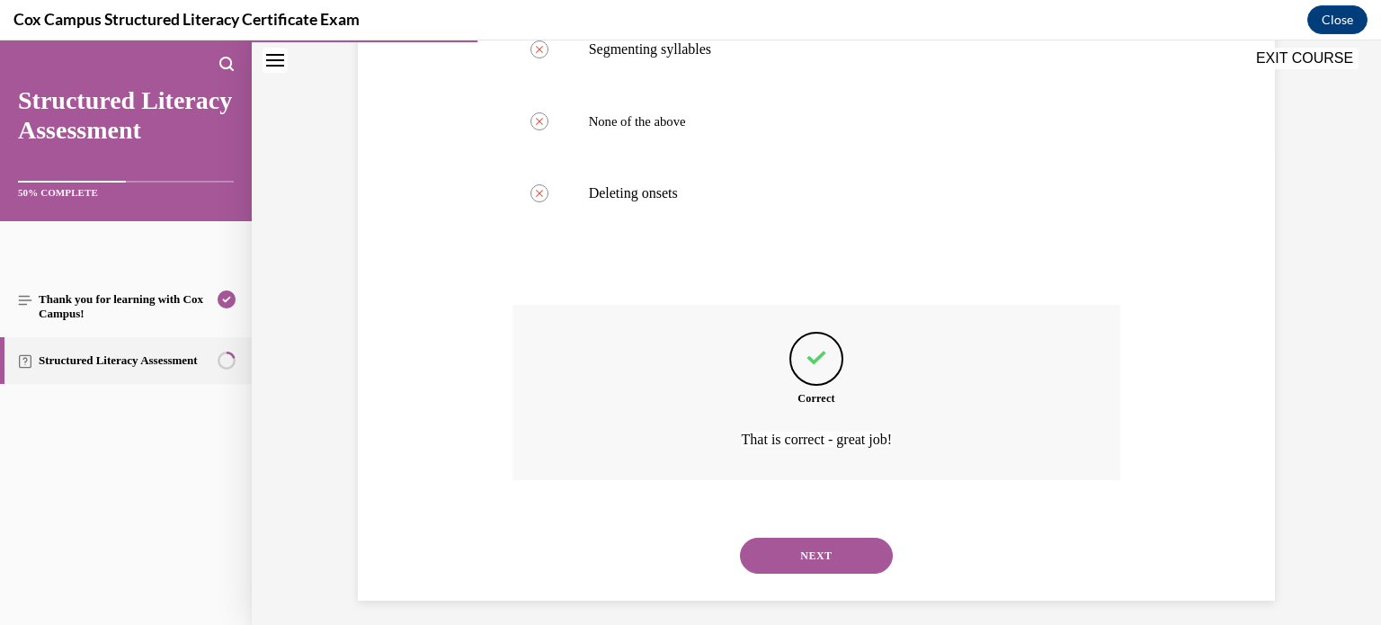
scroll to position [475, 0]
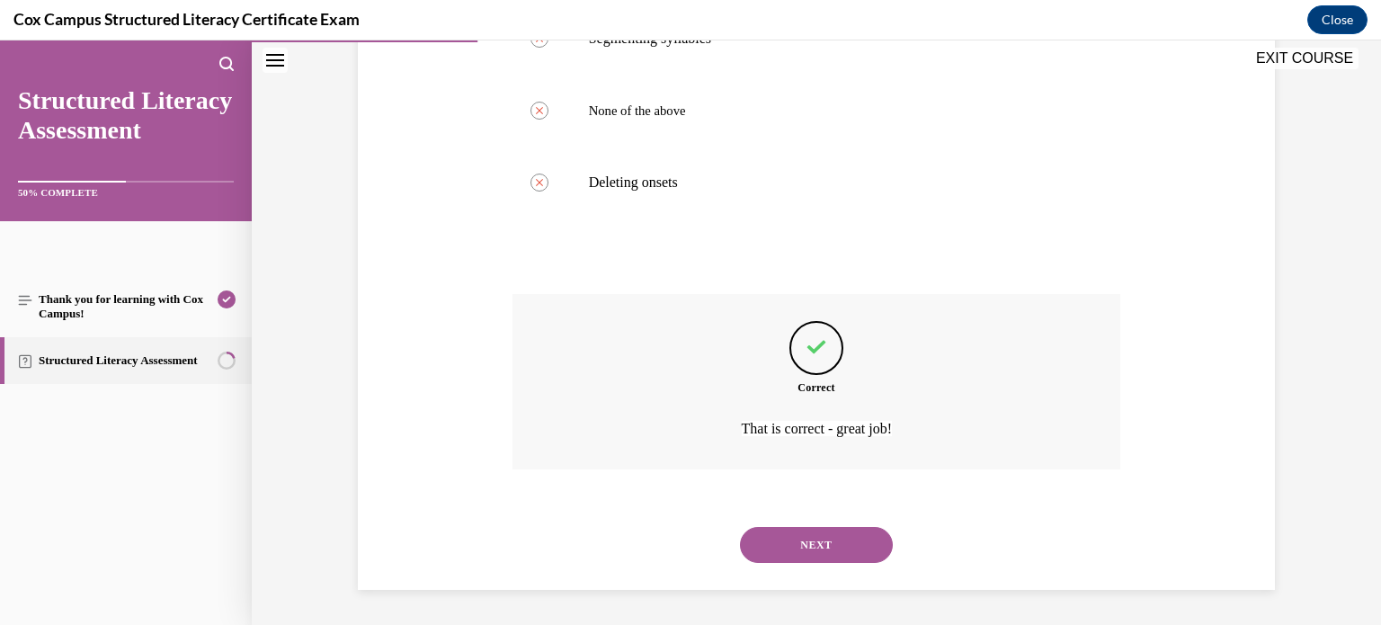
click at [740, 527] on button "NEXT" at bounding box center [816, 545] width 153 height 36
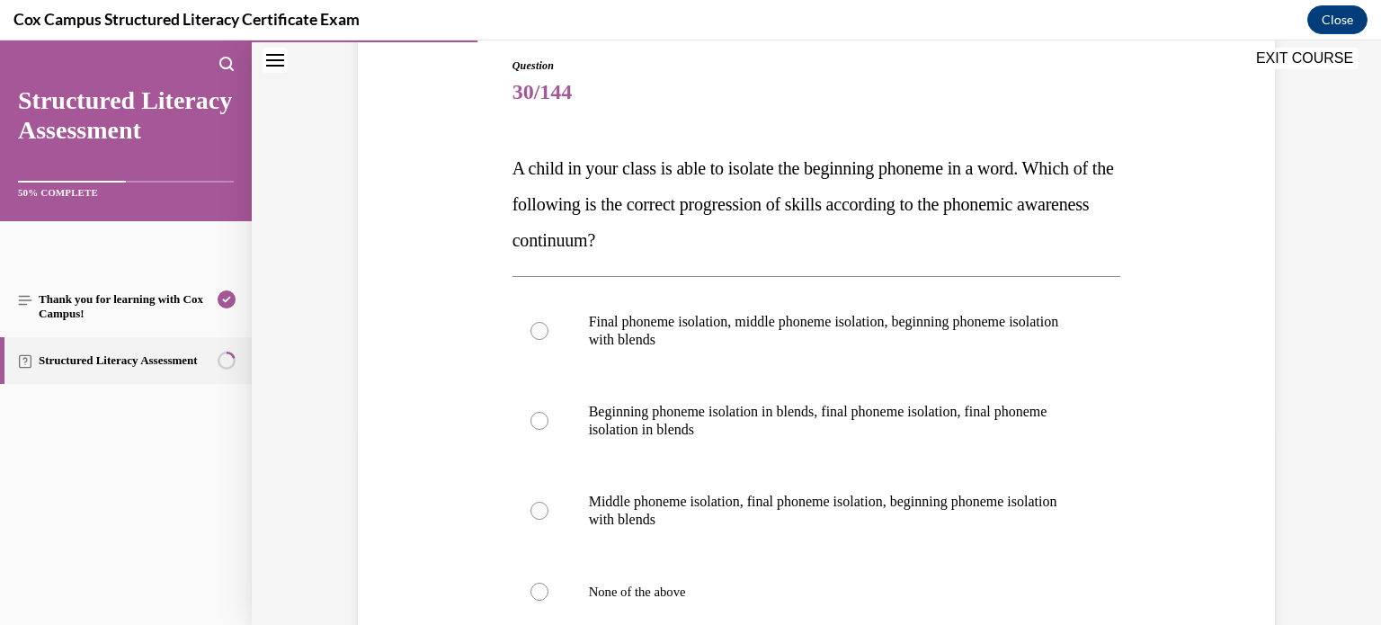
scroll to position [193, 0]
click at [733, 307] on label "Final phoneme isolation, middle phoneme isolation, beginning phoneme isolation …" at bounding box center [816, 330] width 608 height 90
click at [548, 321] on input "Final phoneme isolation, middle phoneme isolation, beginning phoneme isolation …" at bounding box center [539, 330] width 18 height 18
radio input "true"
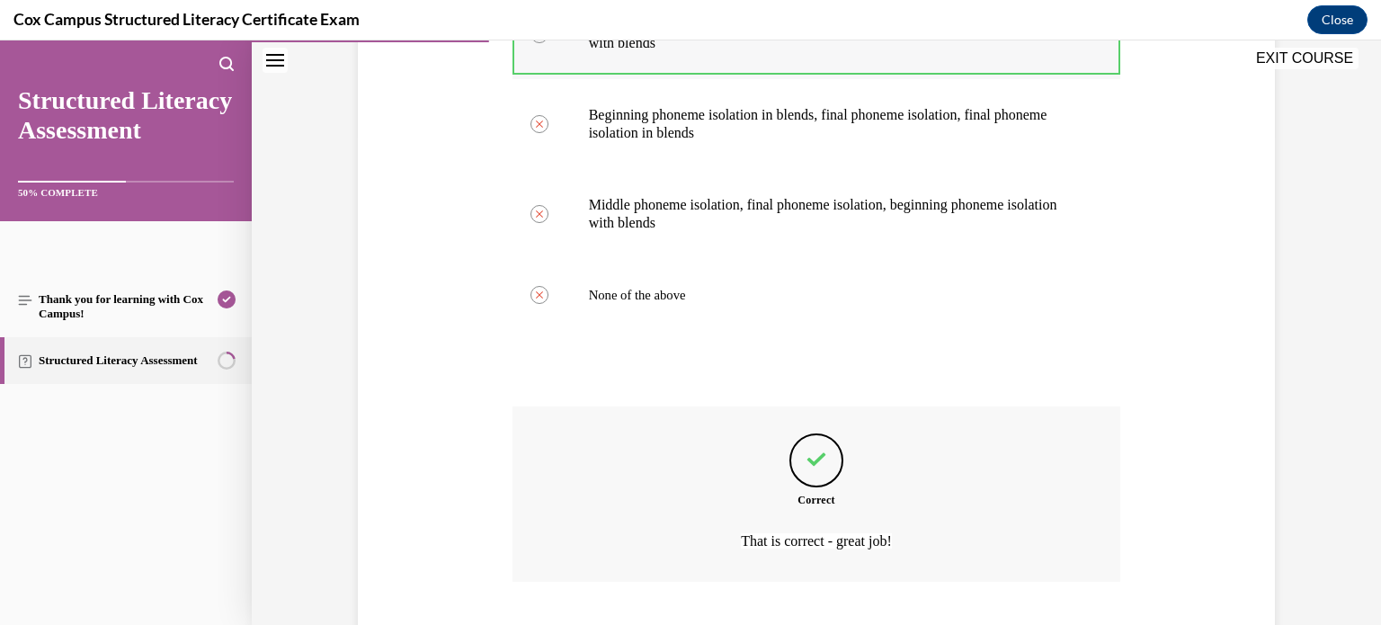
scroll to position [601, 0]
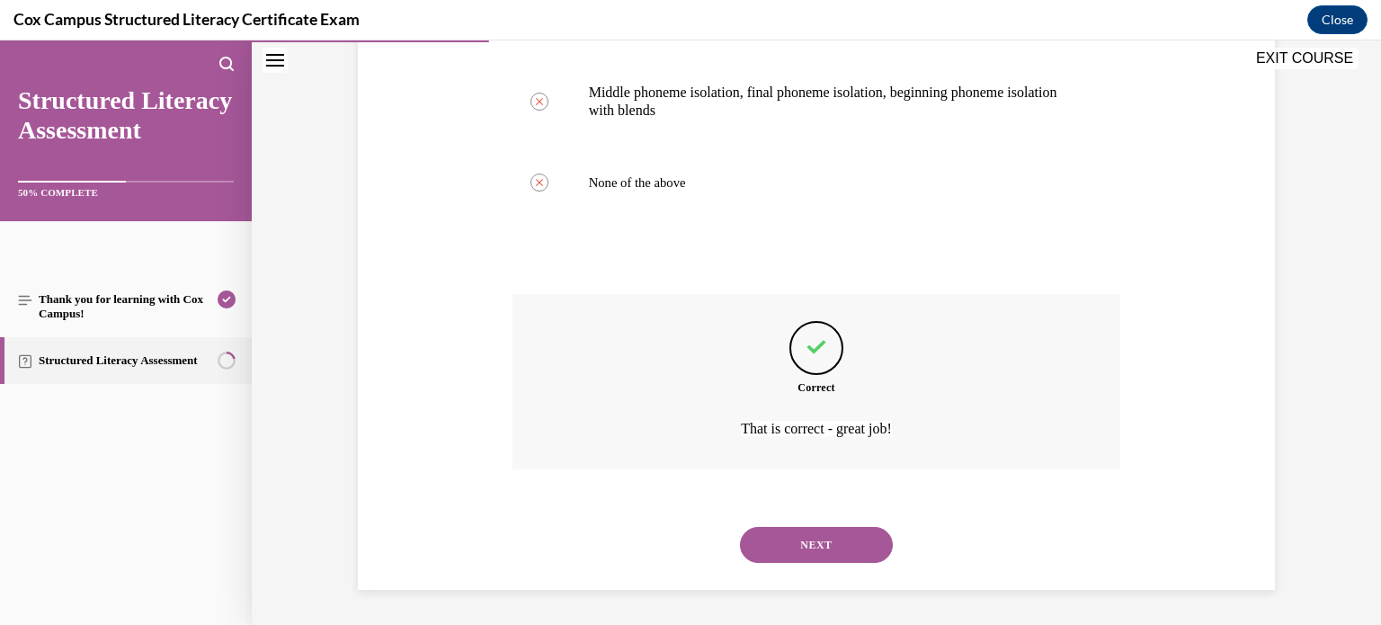
click at [740, 527] on button "NEXT" at bounding box center [816, 545] width 153 height 36
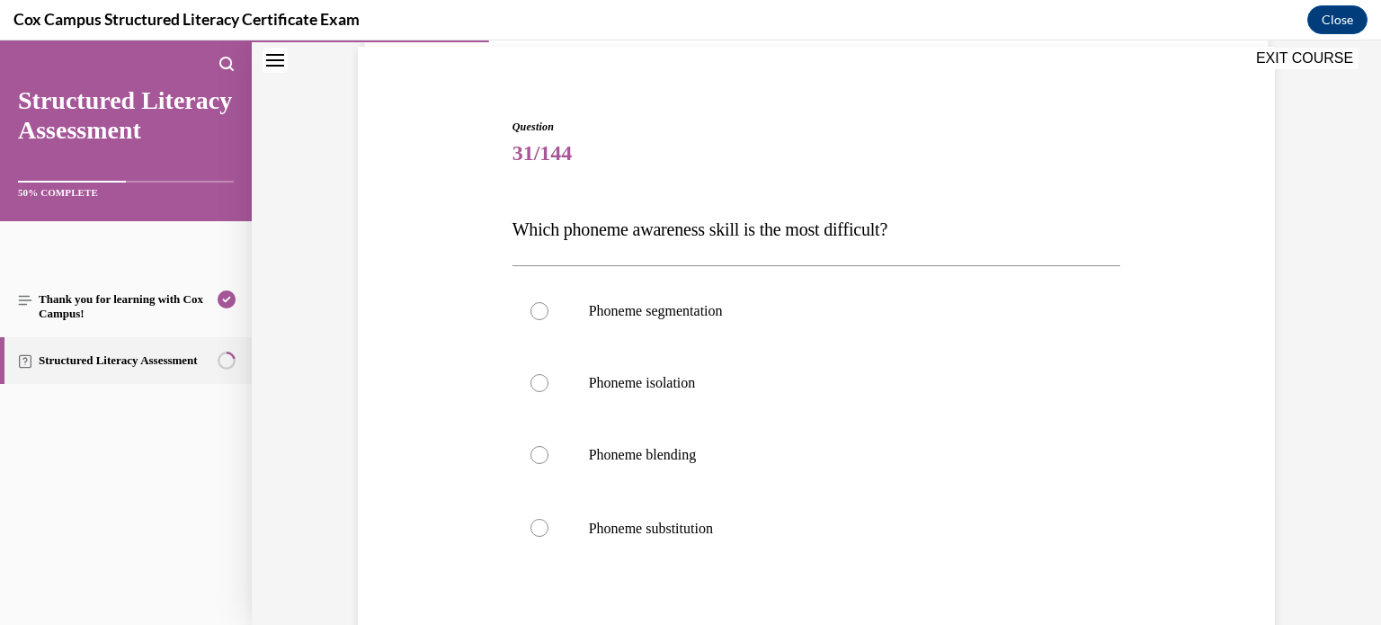
scroll to position [173, 0]
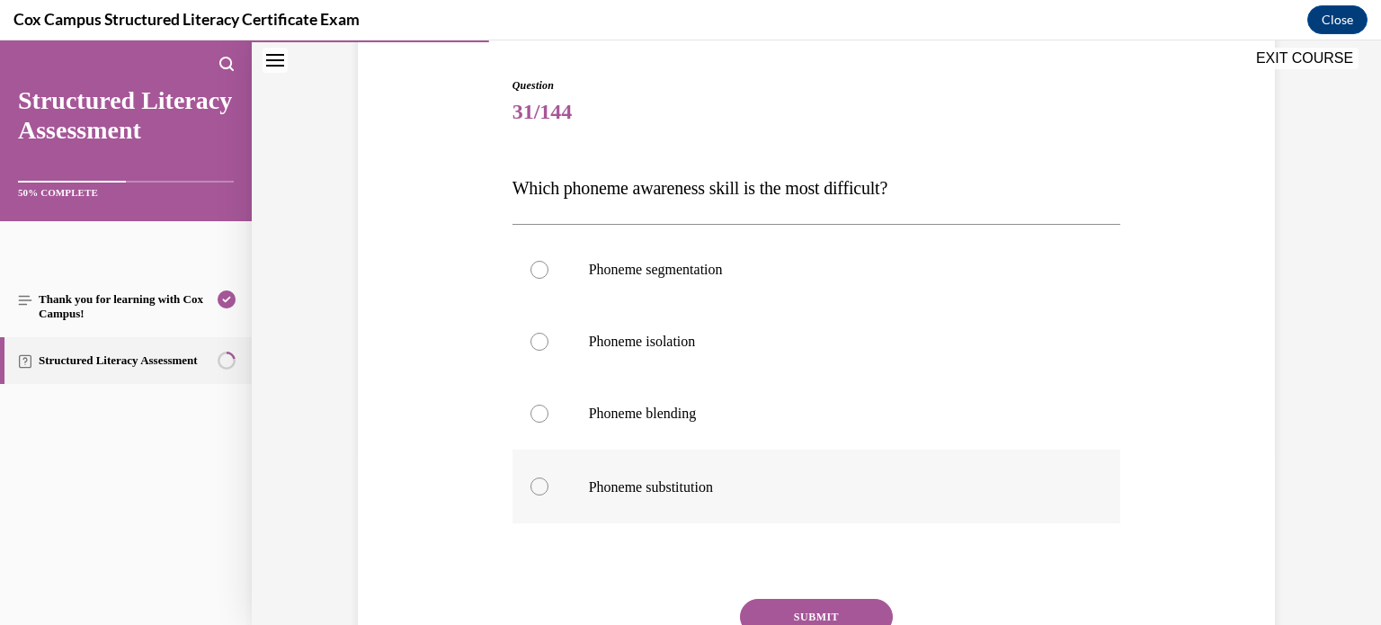
click at [679, 466] on label "Phoneme substitution" at bounding box center [816, 486] width 608 height 74
click at [548, 477] on input "Phoneme substitution" at bounding box center [539, 486] width 18 height 18
radio input "true"
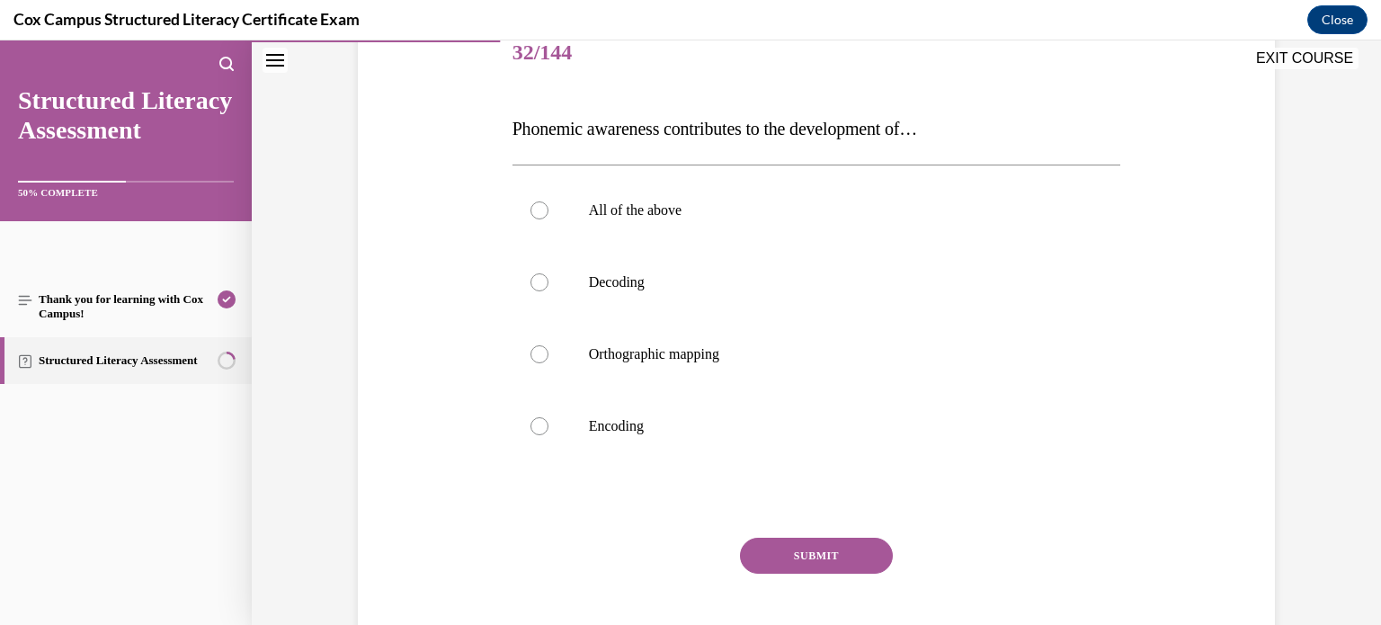
scroll to position [236, 0]
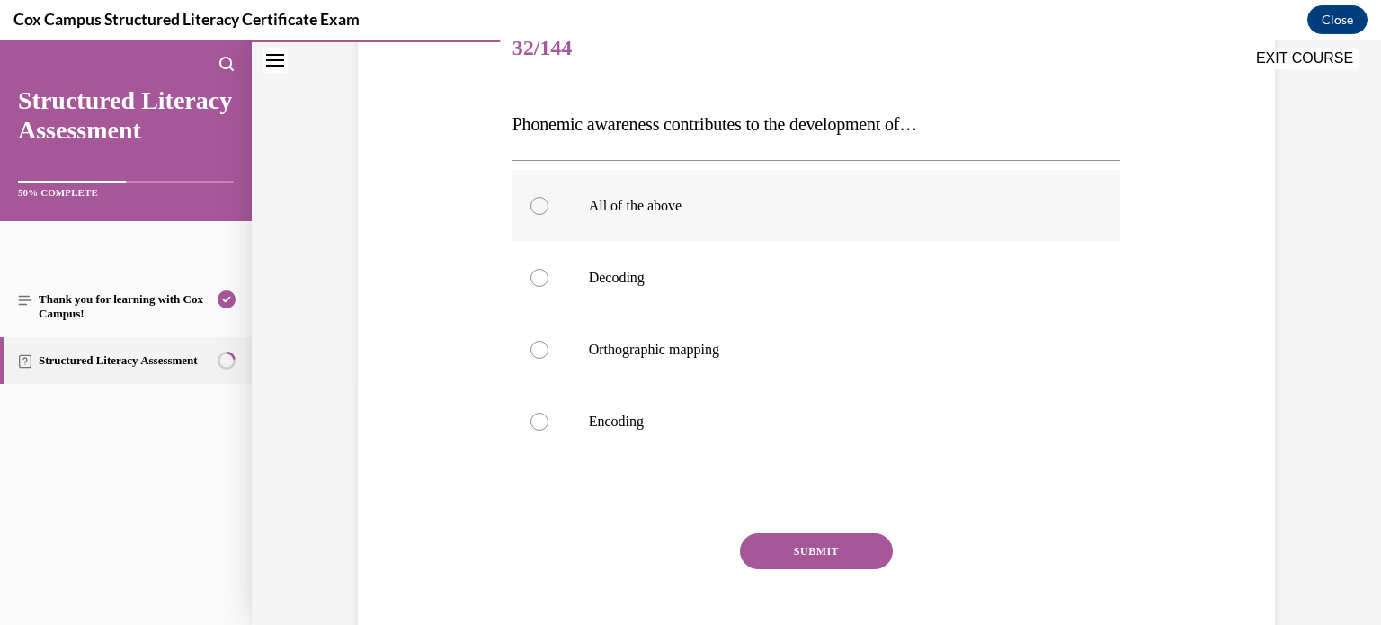
click at [611, 218] on label "All of the above" at bounding box center [816, 206] width 608 height 72
click at [548, 215] on input "All of the above" at bounding box center [539, 206] width 18 height 18
radio input "true"
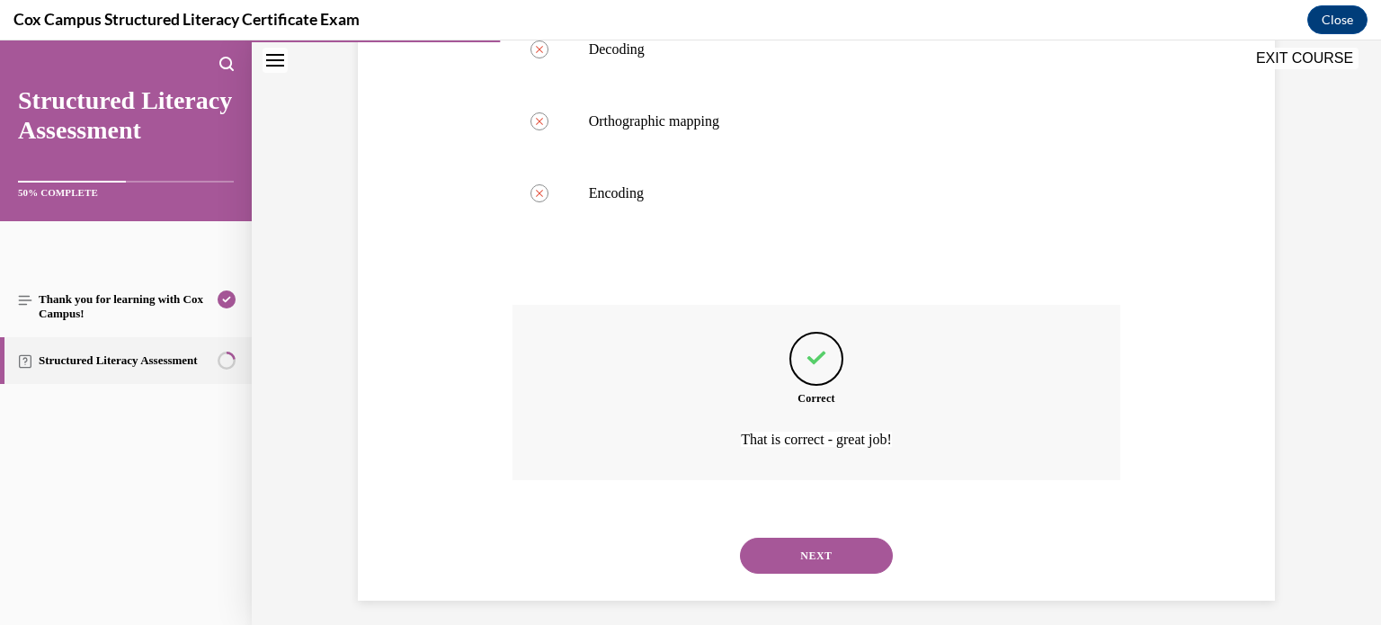
scroll to position [475, 0]
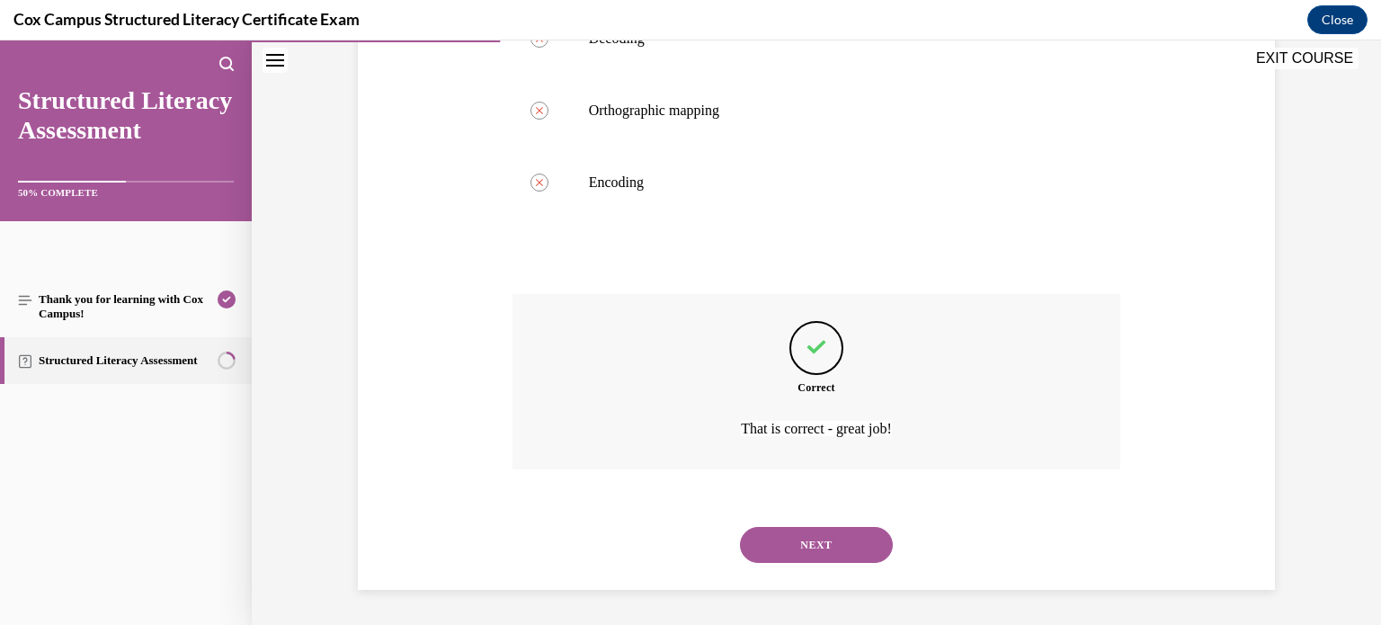
click at [740, 527] on button "NEXT" at bounding box center [816, 545] width 153 height 36
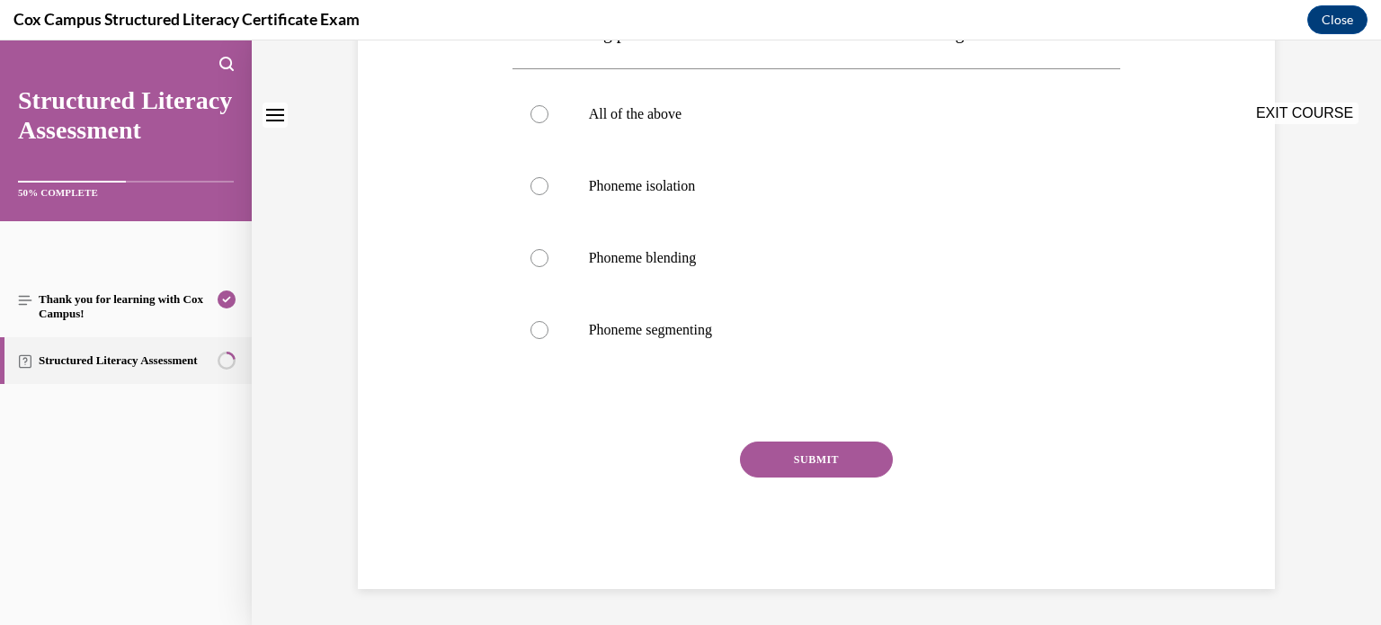
scroll to position [0, 0]
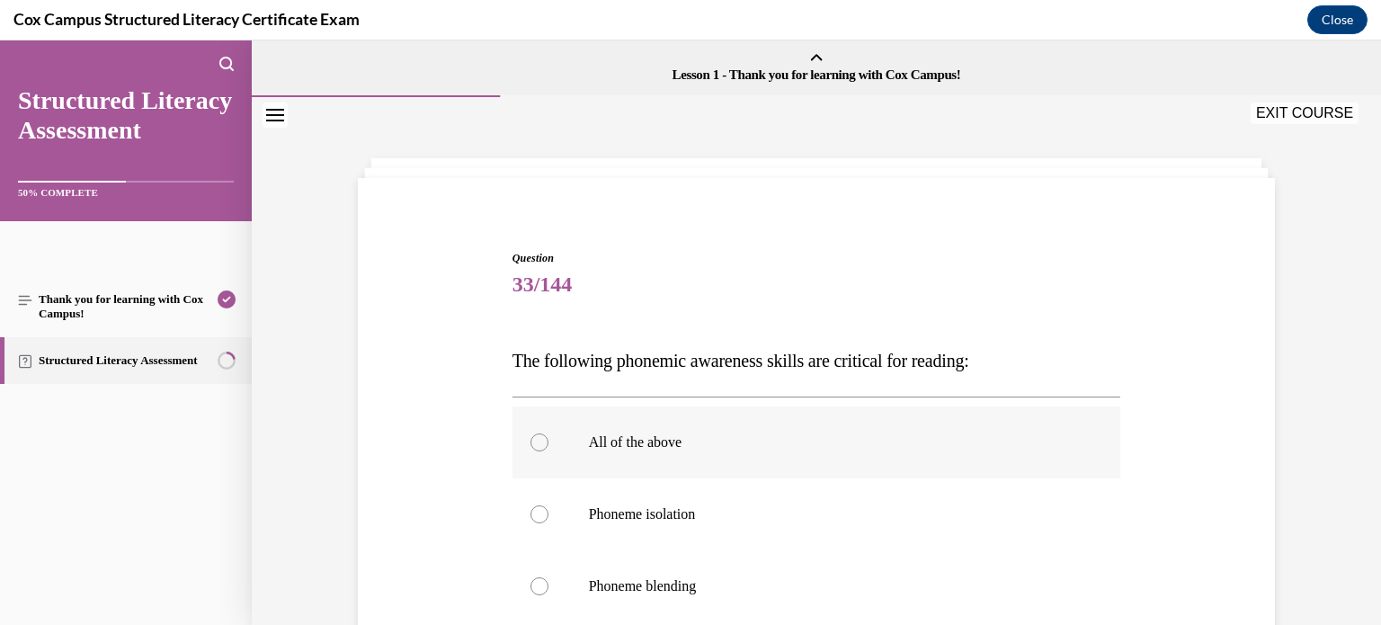
click at [611, 450] on p "All of the above" at bounding box center [832, 442] width 487 height 18
click at [548, 450] on input "All of the above" at bounding box center [539, 442] width 18 height 18
radio input "true"
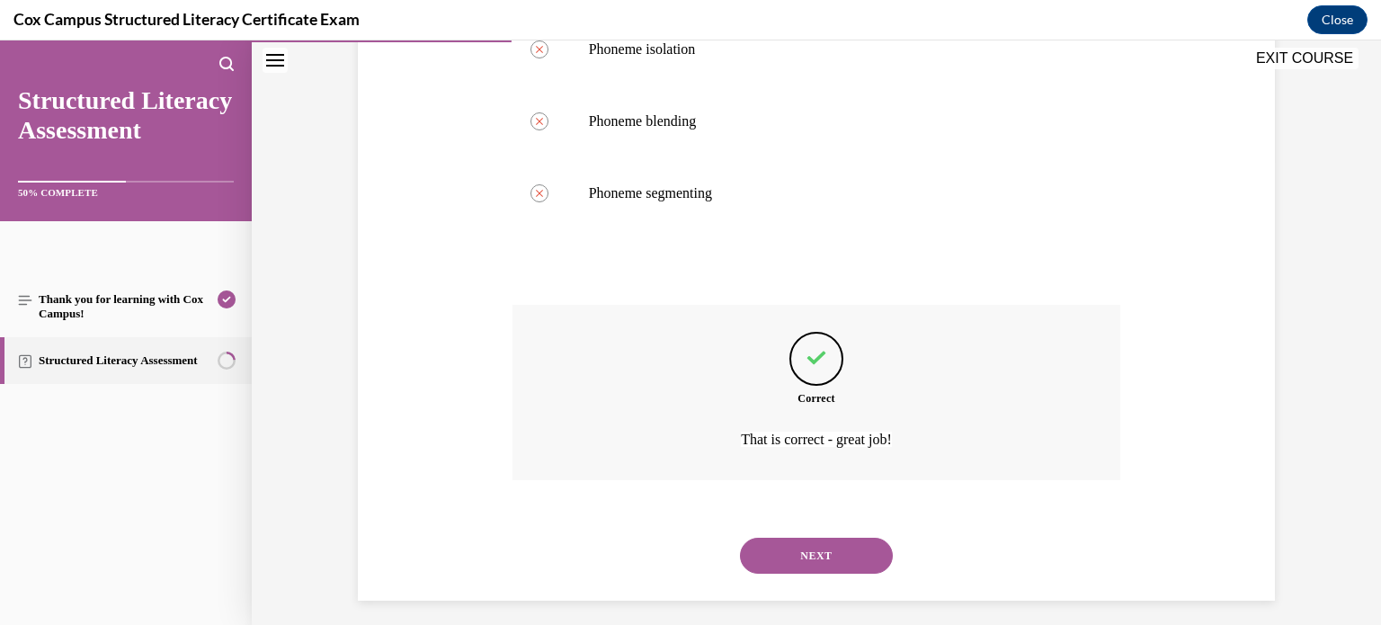
scroll to position [475, 0]
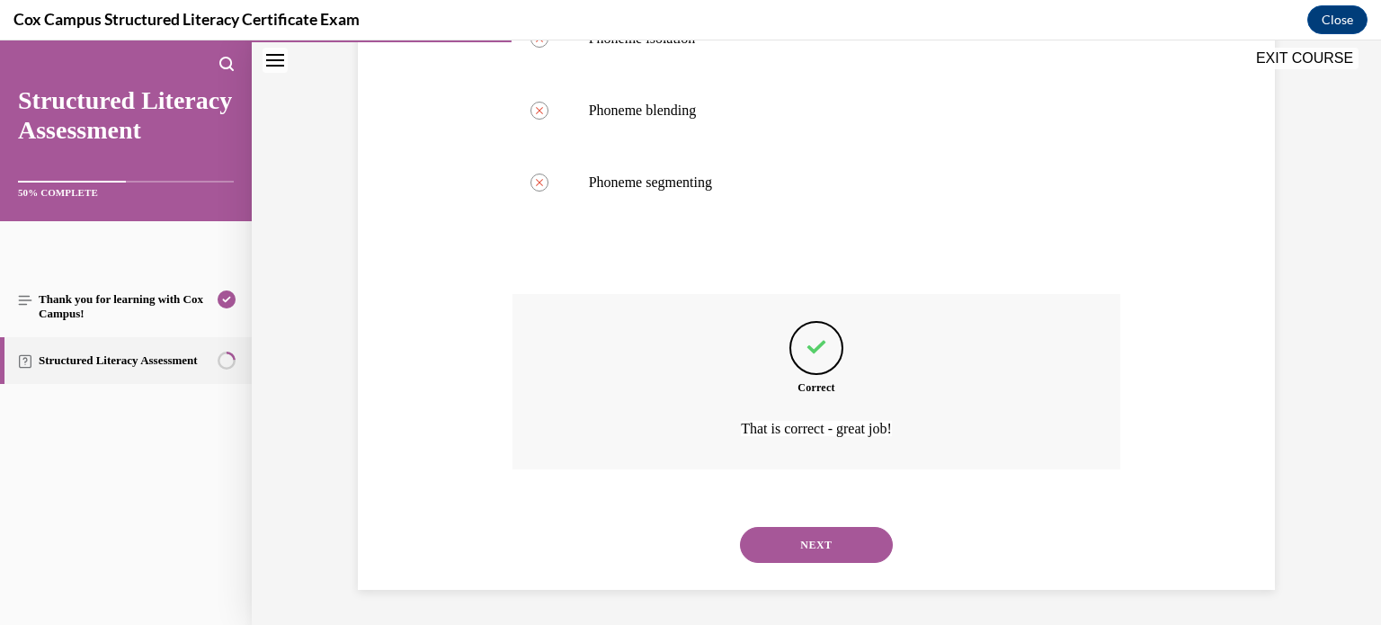
click at [740, 527] on button "NEXT" at bounding box center [816, 545] width 153 height 36
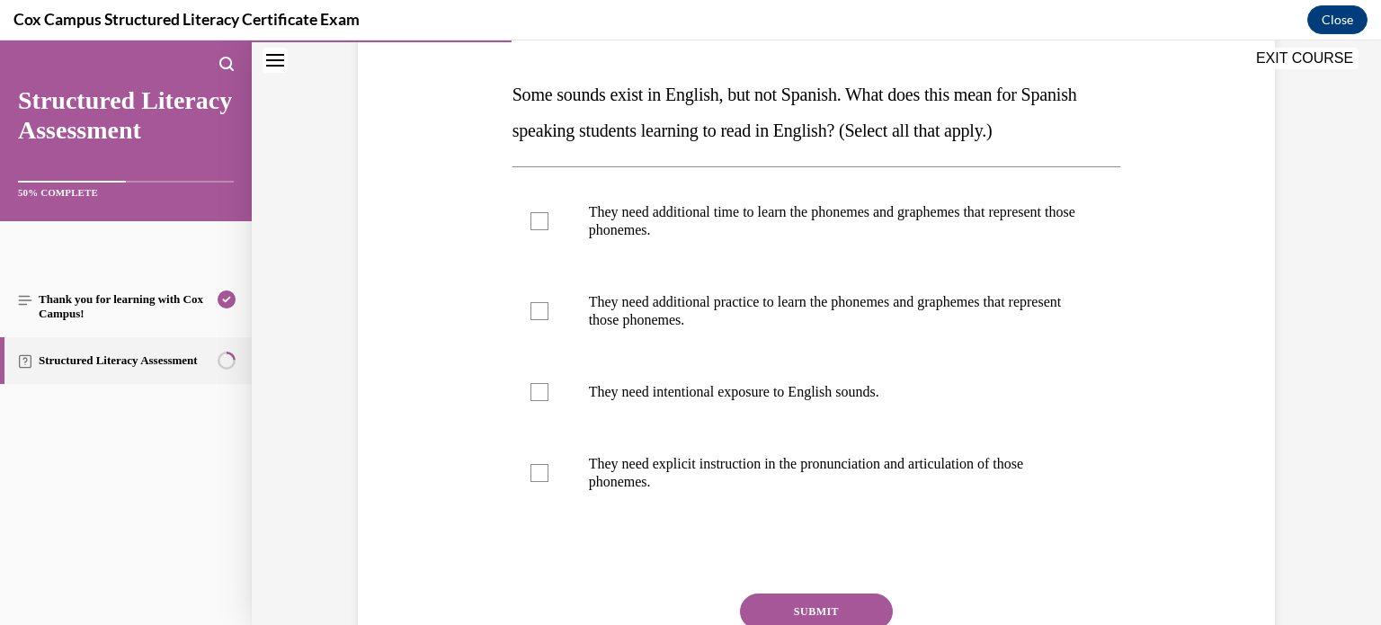
scroll to position [276, 0]
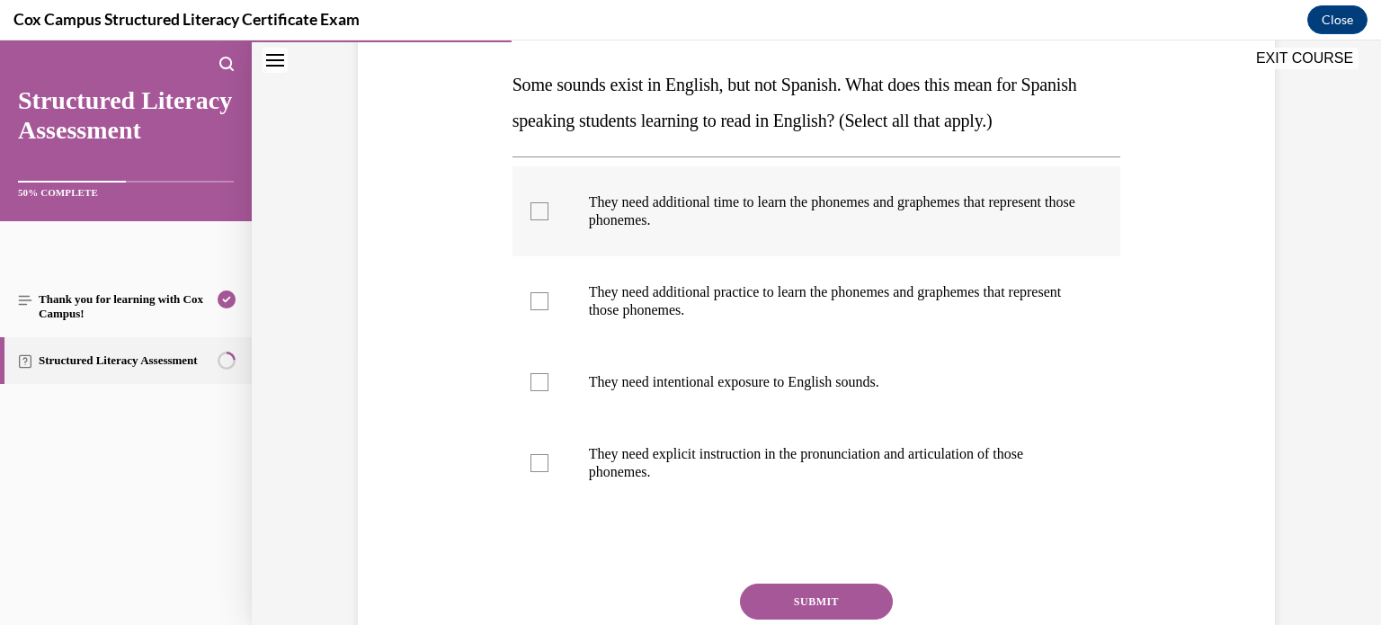
click at [542, 217] on div at bounding box center [539, 211] width 18 height 18
click at [542, 217] on input "They need additional time to learn the phonemes and graphemes that represent th…" at bounding box center [539, 211] width 18 height 18
checkbox input "true"
click at [541, 294] on div at bounding box center [539, 301] width 18 height 18
click at [541, 294] on input "They need additional practice to learn the phonemes and graphemes that represen…" at bounding box center [539, 301] width 18 height 18
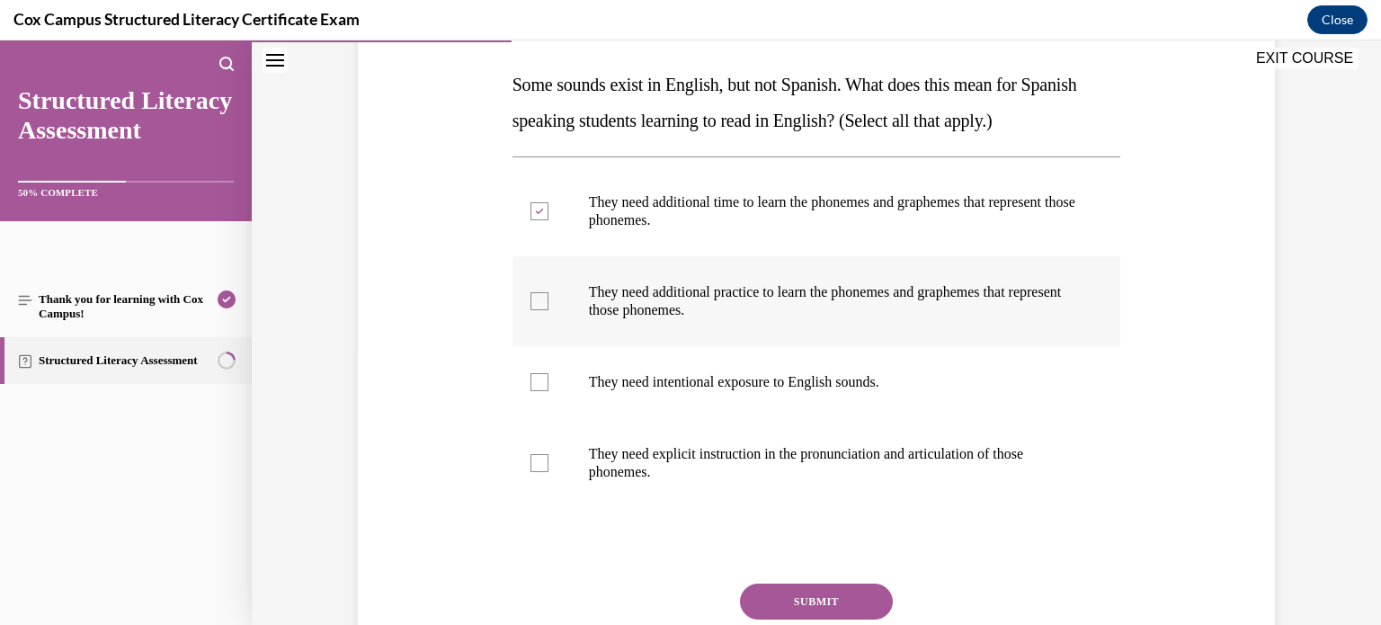
checkbox input "true"
click at [546, 376] on div at bounding box center [539, 382] width 18 height 18
click at [546, 376] on input "They need intentional exposure to English sounds." at bounding box center [539, 382] width 18 height 18
checkbox input "true"
click at [546, 465] on div at bounding box center [539, 463] width 18 height 18
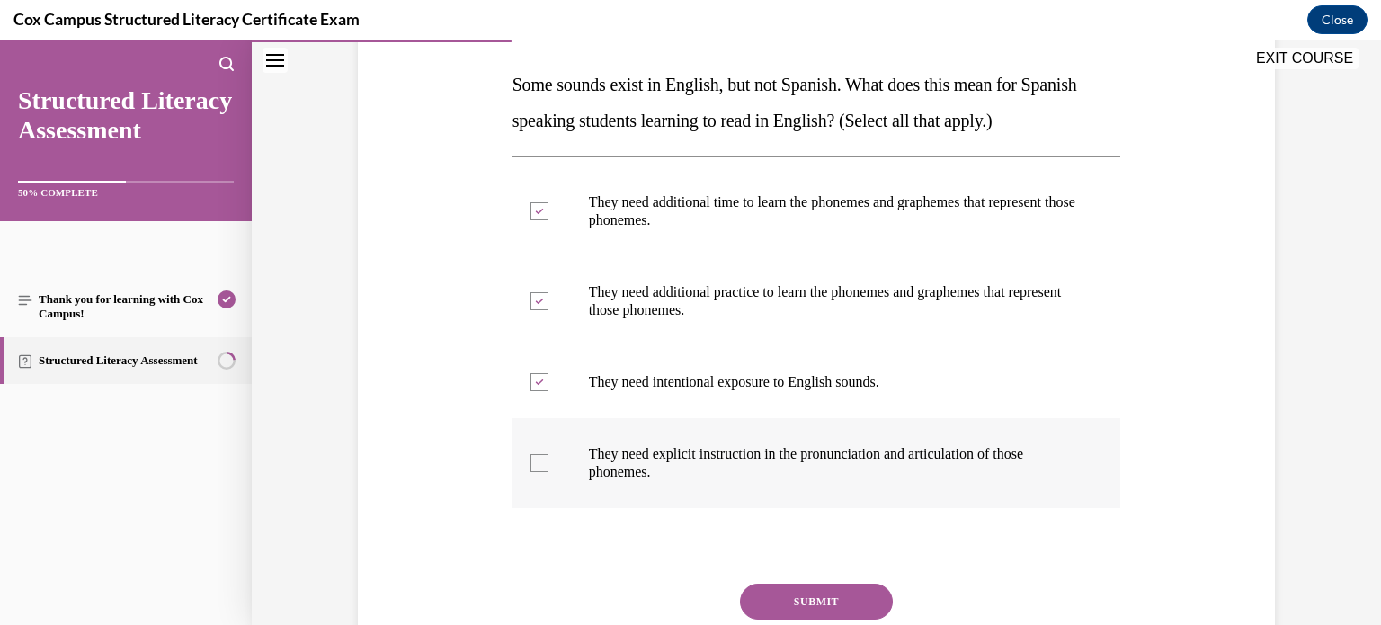
click at [546, 465] on input "They need explicit instruction in the pronunciation and articulation of those p…" at bounding box center [539, 463] width 18 height 18
checkbox input "true"
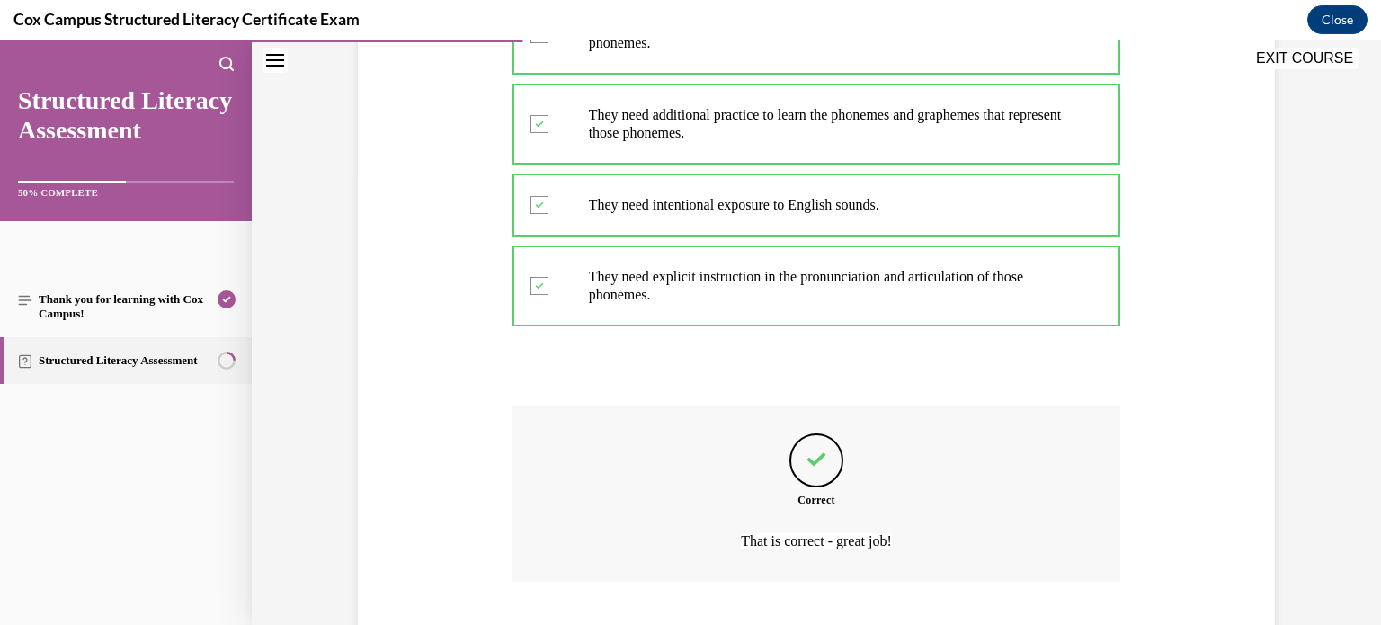
scroll to position [565, 0]
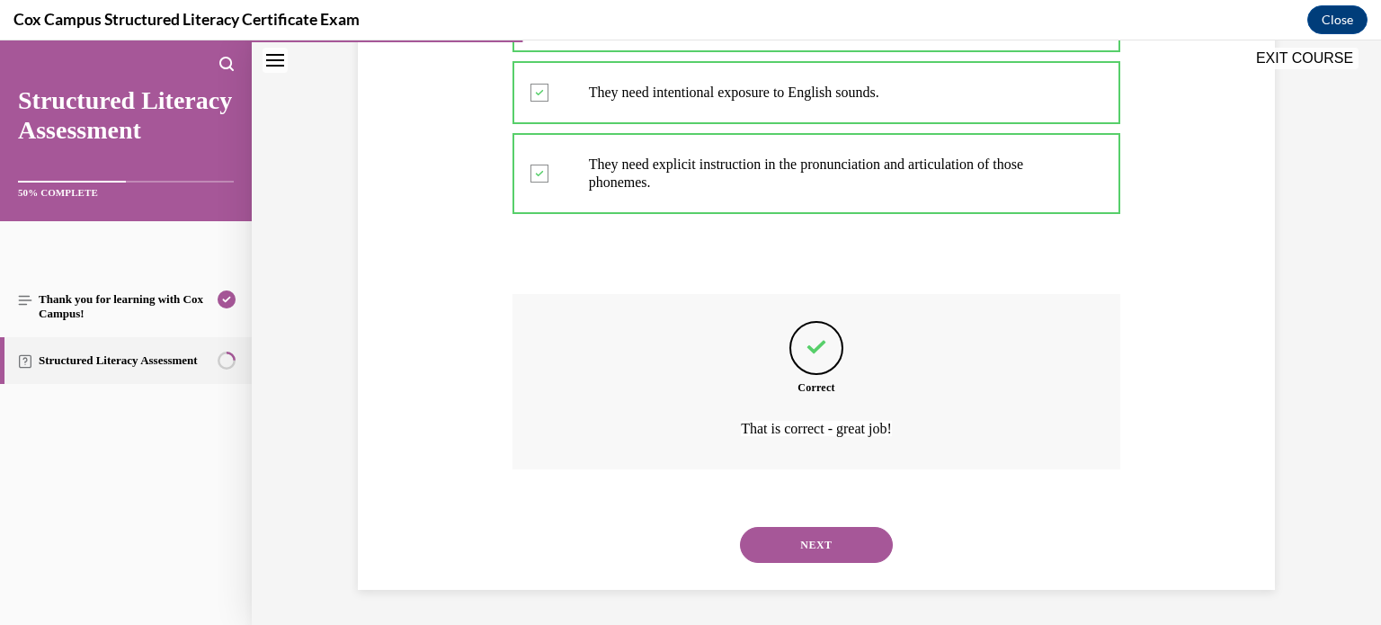
click at [740, 527] on button "NEXT" at bounding box center [816, 545] width 153 height 36
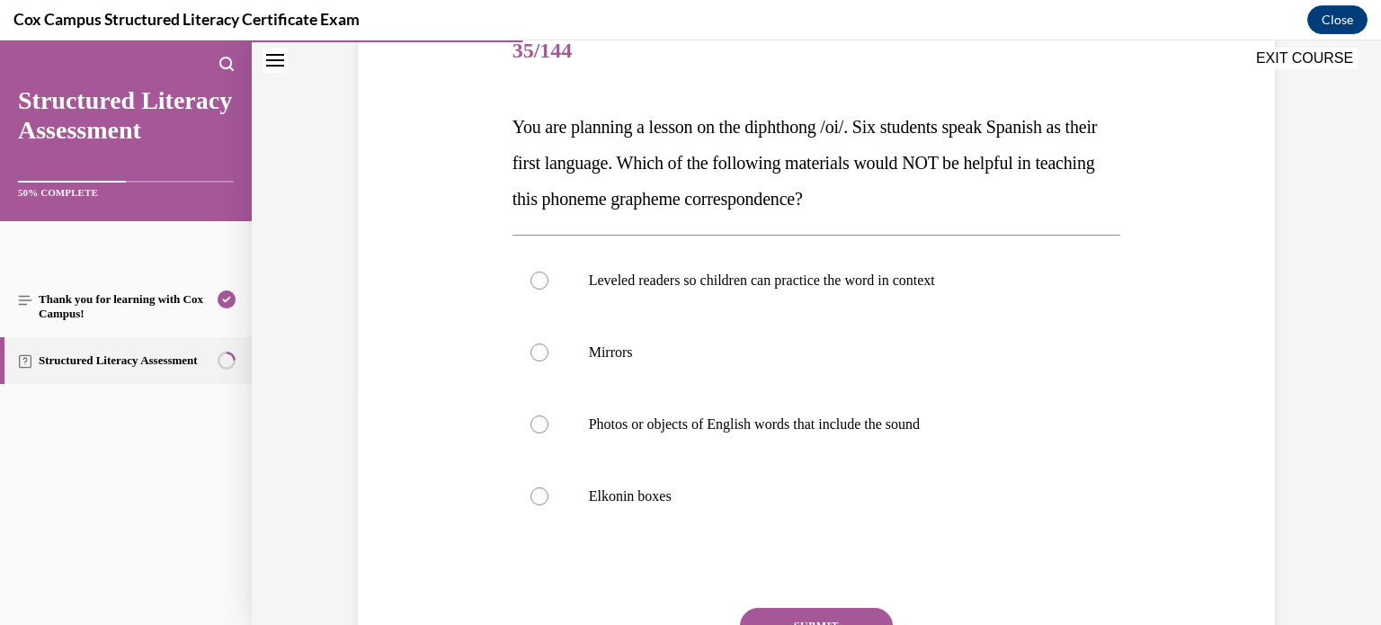
scroll to position [237, 0]
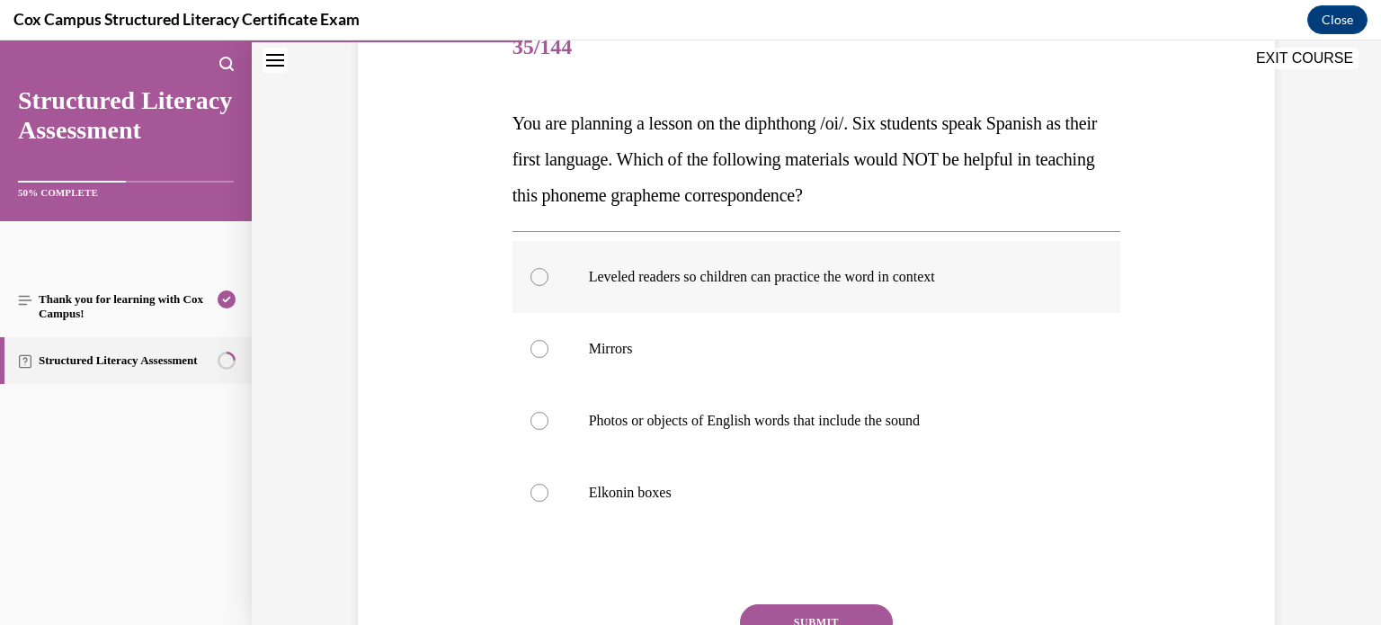
click at [548, 280] on label "Leveled readers so children can practice the word in context" at bounding box center [816, 277] width 608 height 72
click at [548, 280] on input "Leveled readers so children can practice the word in context" at bounding box center [539, 277] width 18 height 18
radio input "true"
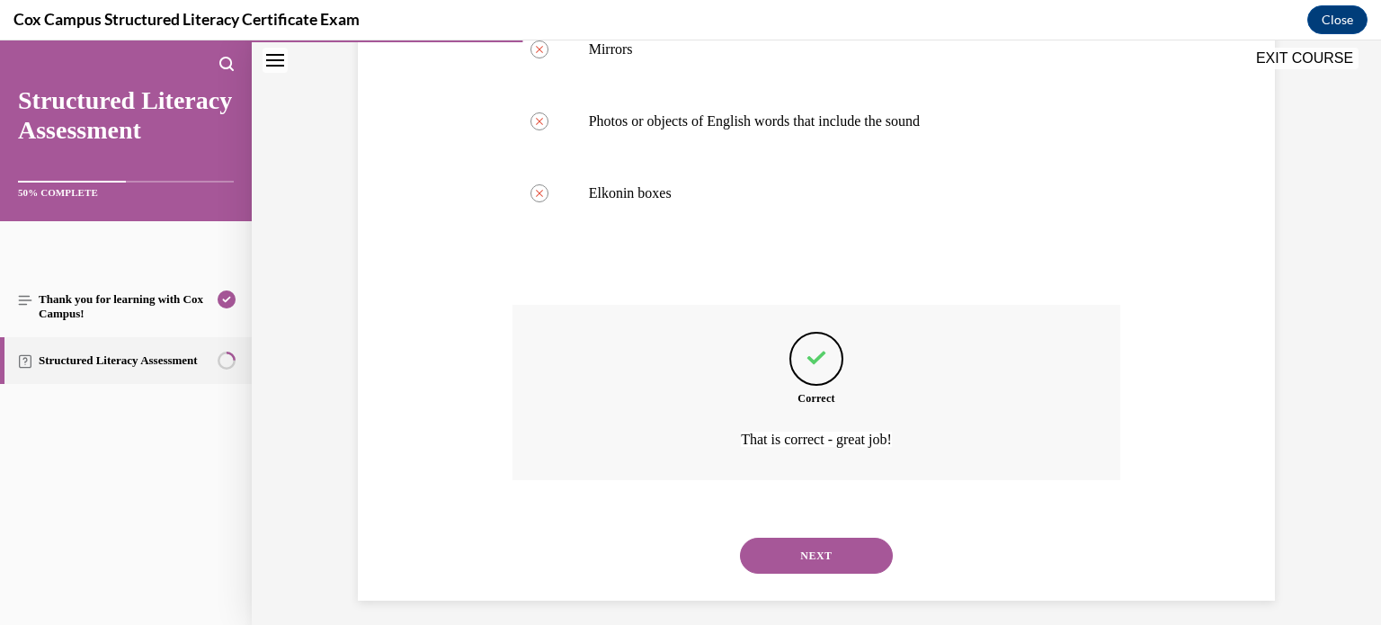
scroll to position [547, 0]
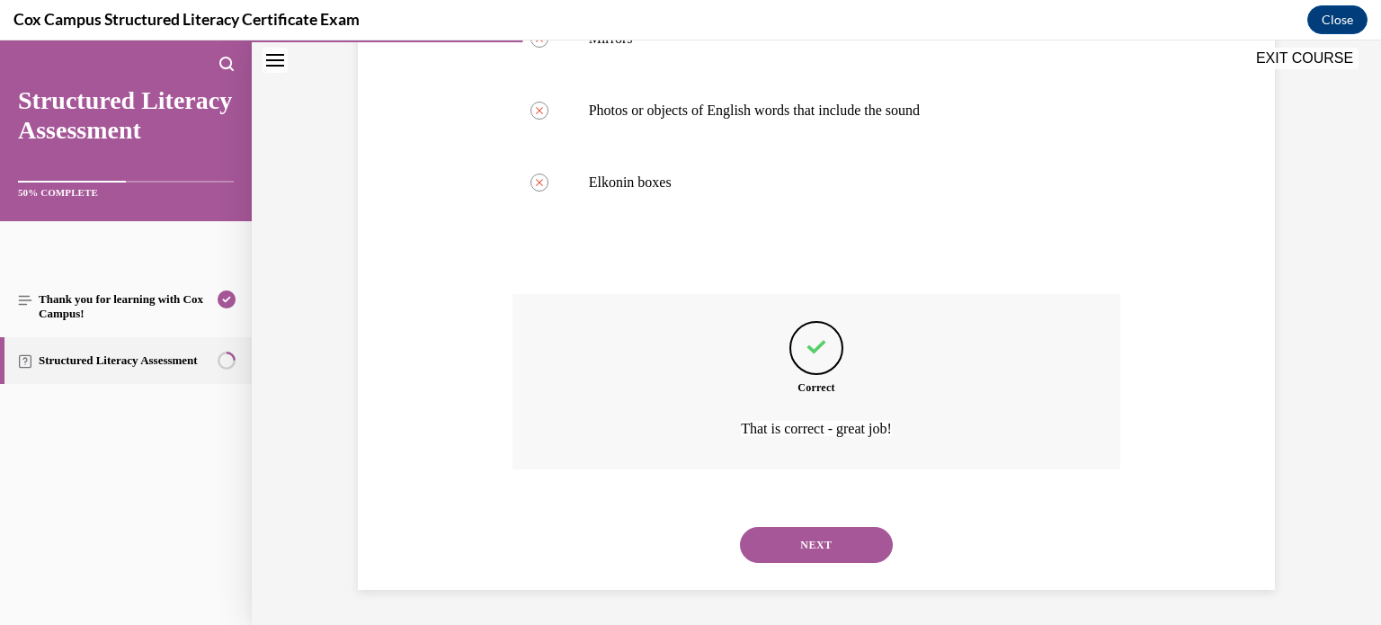
click at [740, 527] on button "NEXT" at bounding box center [816, 545] width 153 height 36
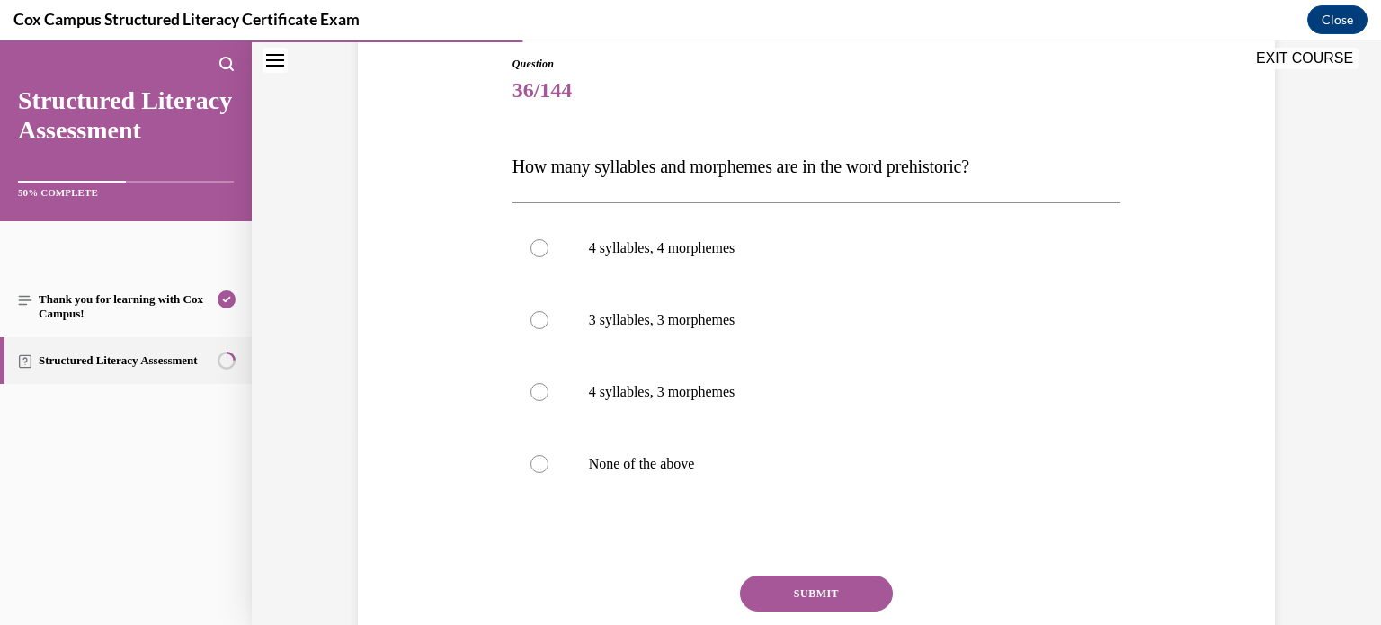
scroll to position [192, 0]
click at [533, 391] on div at bounding box center [539, 394] width 18 height 18
click at [533, 391] on input "4 syllables, 3 morphemes" at bounding box center [539, 394] width 18 height 18
radio input "true"
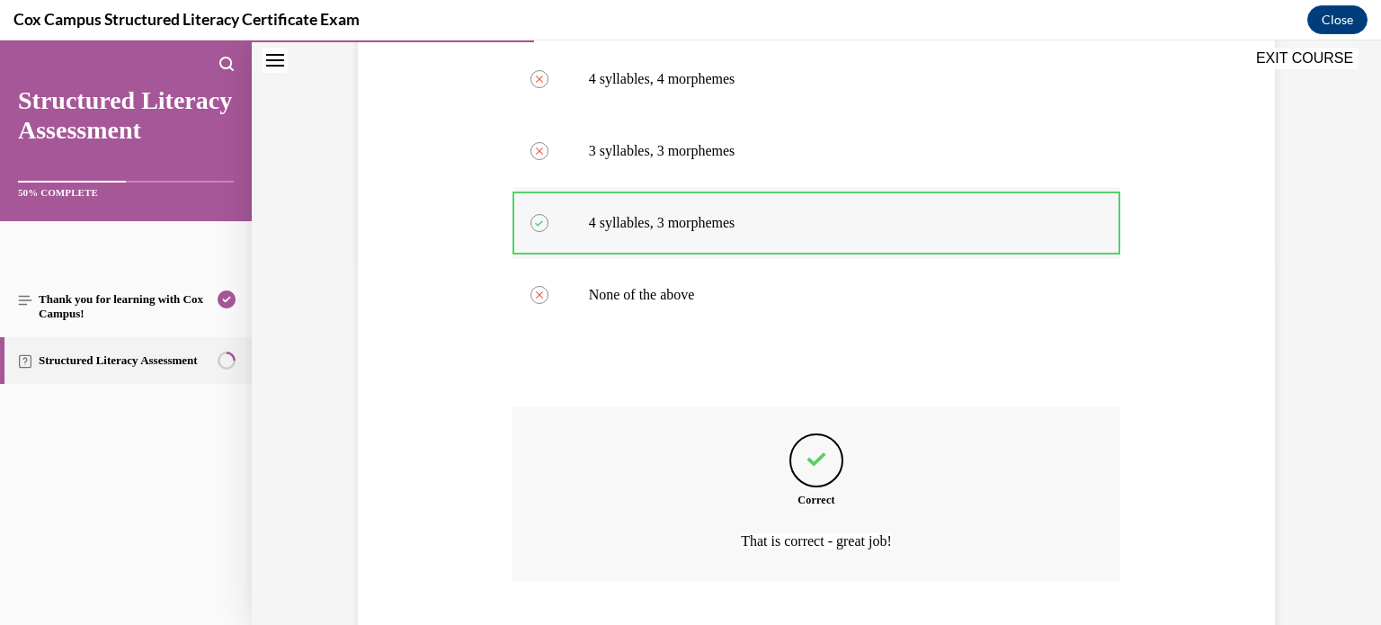
scroll to position [475, 0]
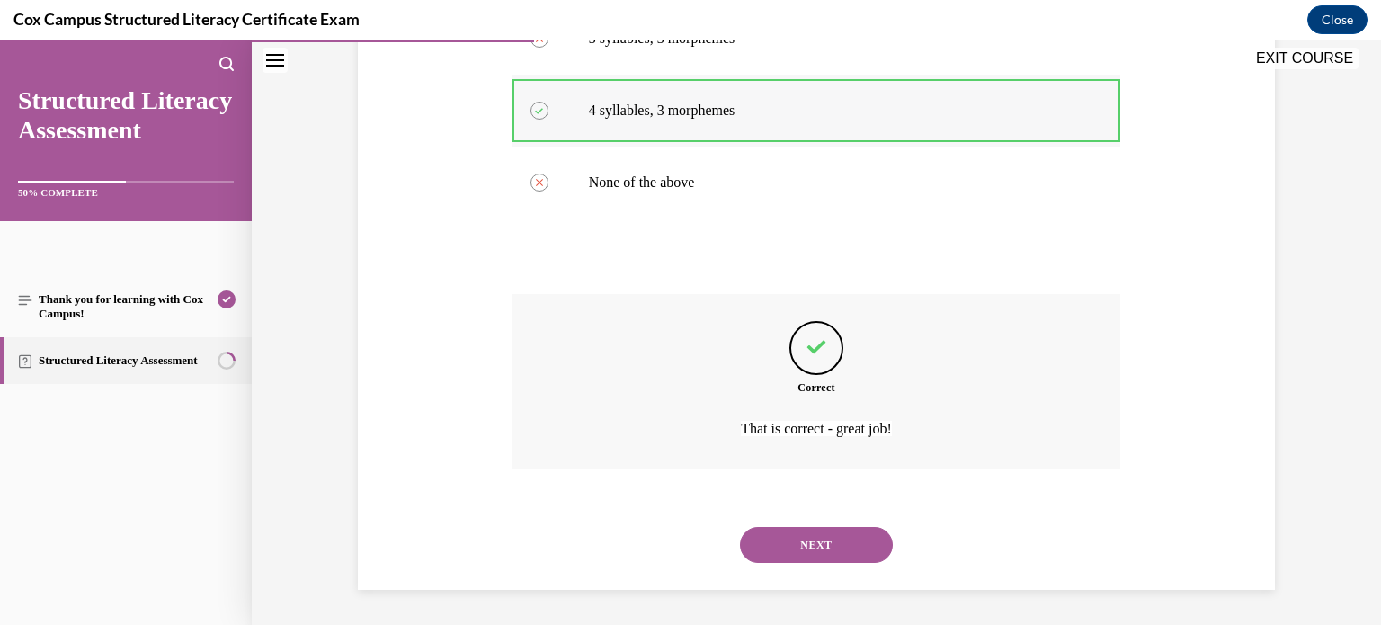
click at [740, 527] on button "NEXT" at bounding box center [816, 545] width 153 height 36
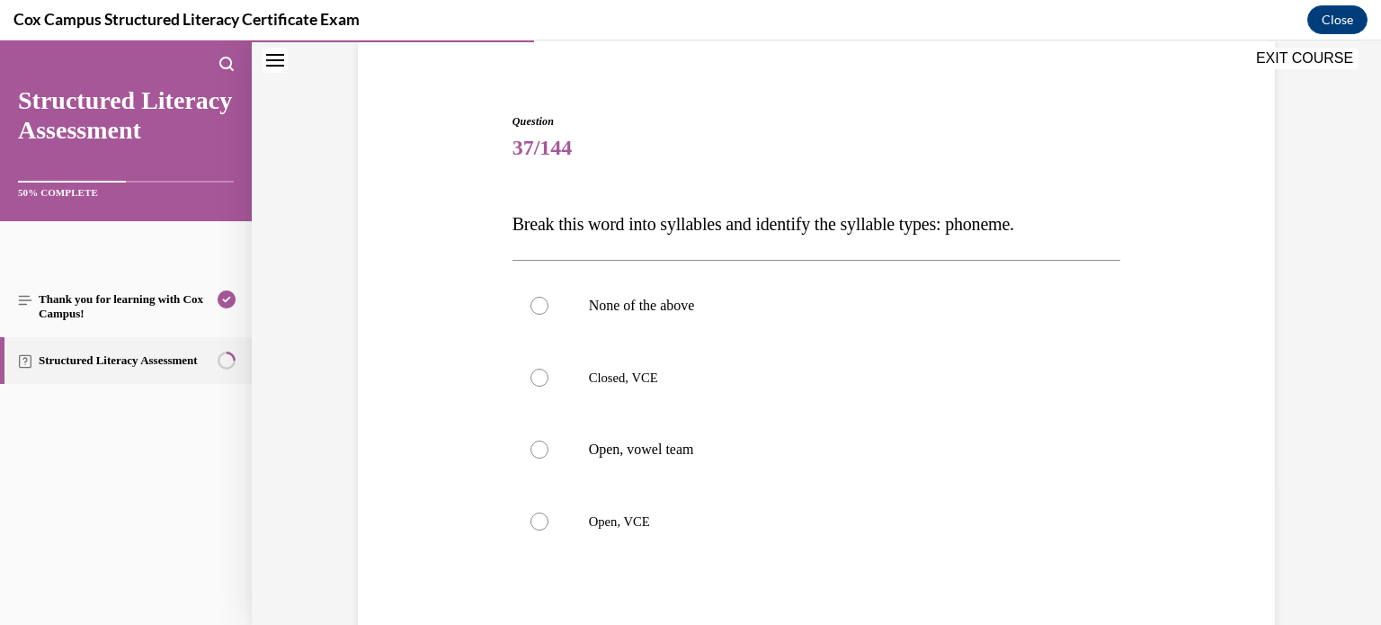
scroll to position [144, 0]
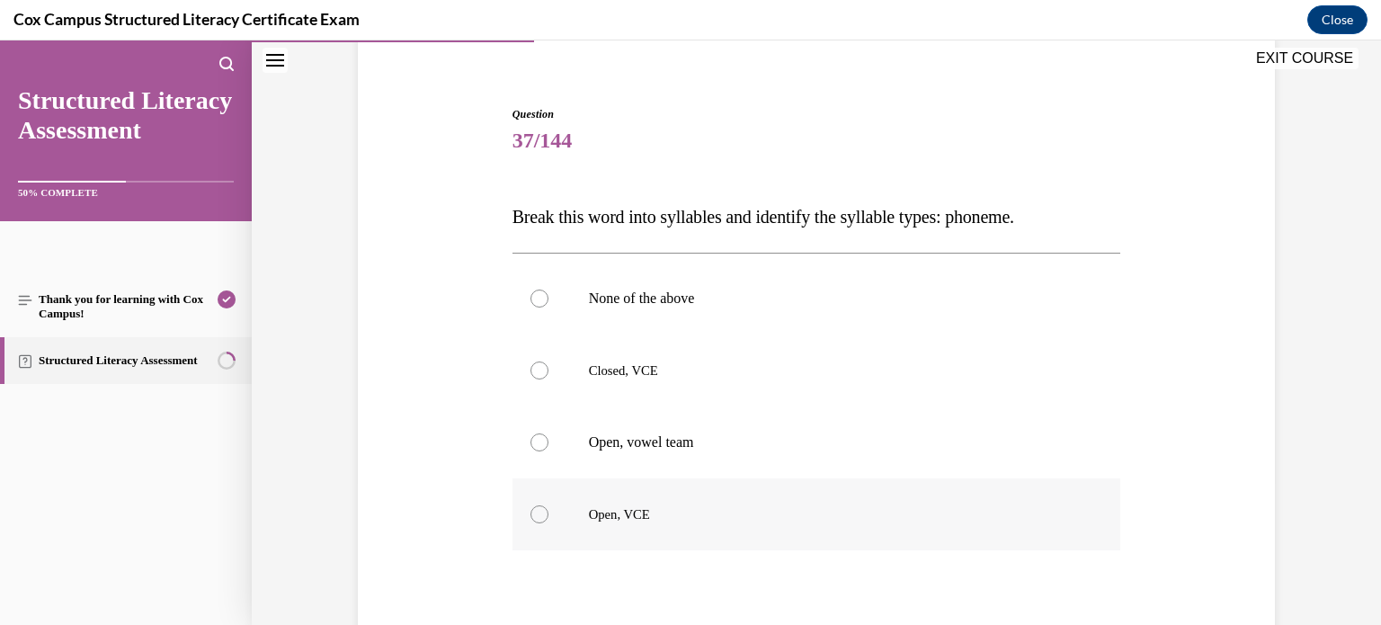
click at [556, 510] on label "Open, VCE" at bounding box center [816, 514] width 608 height 72
click at [548, 510] on input "Open, VCE" at bounding box center [539, 514] width 18 height 18
radio input "true"
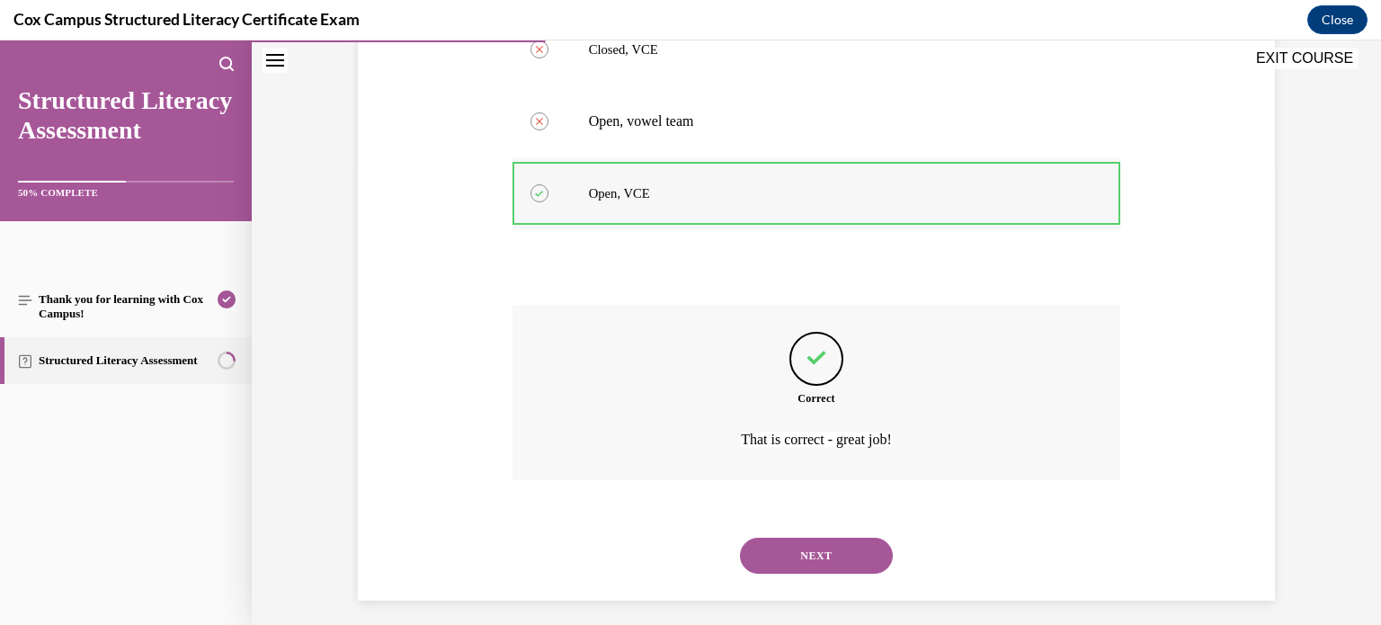
scroll to position [475, 0]
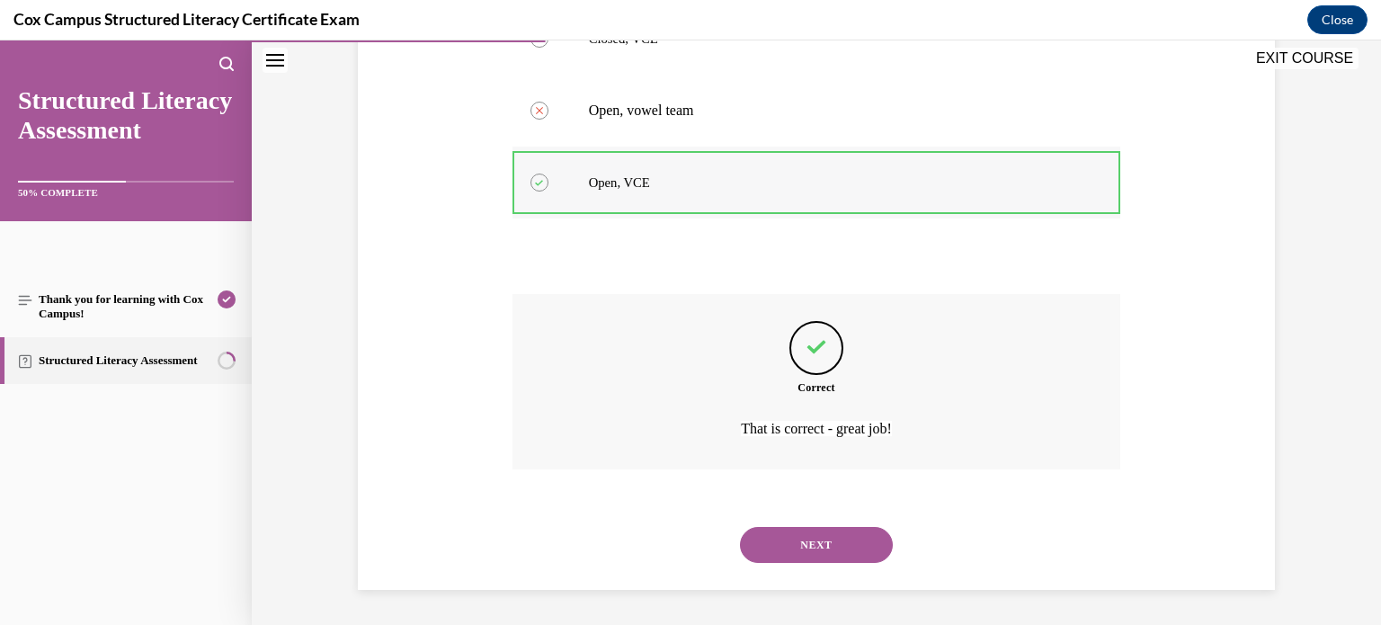
click at [740, 527] on button "NEXT" at bounding box center [816, 545] width 153 height 36
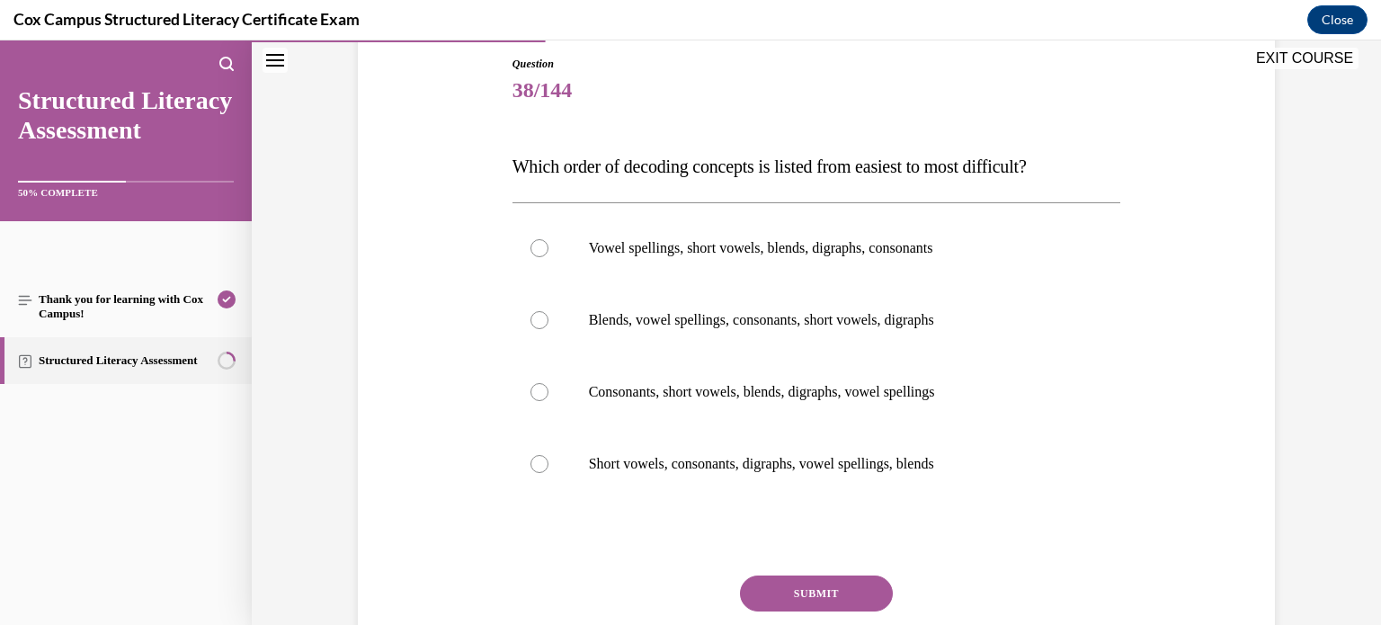
scroll to position [198, 0]
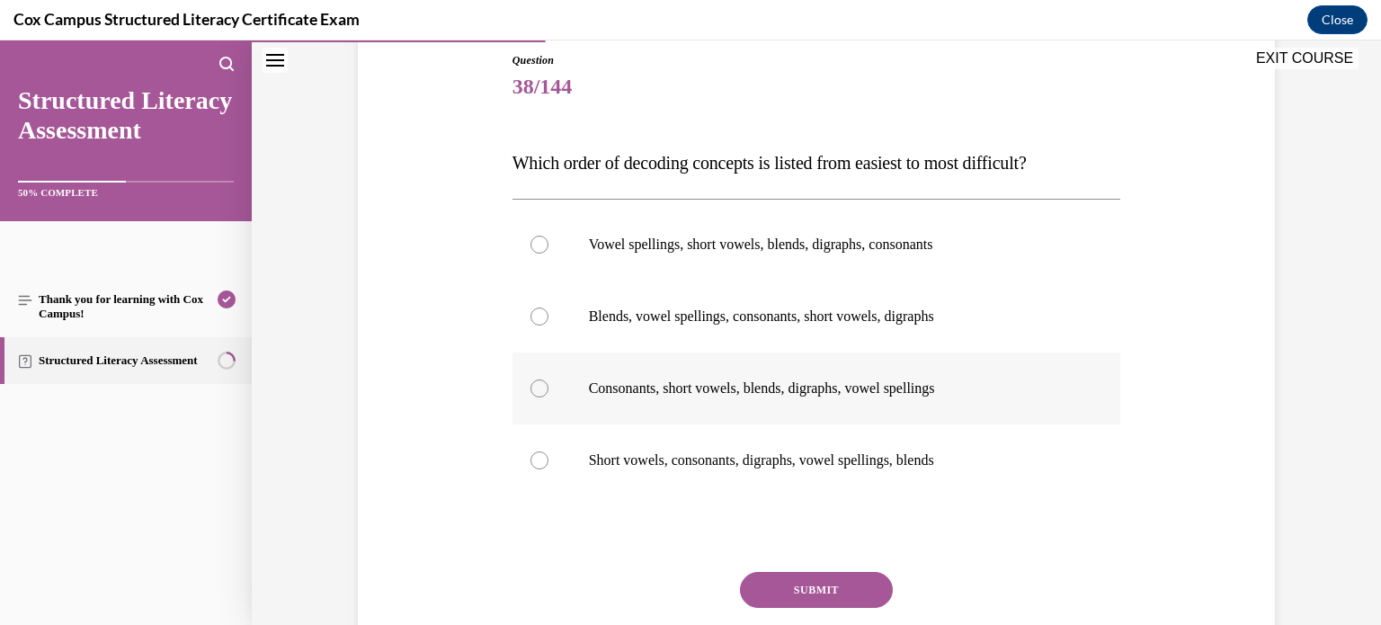
click at [598, 407] on label "Consonants, short vowels, blends, digraphs, vowel spellings" at bounding box center [816, 388] width 608 height 72
click at [548, 397] on input "Consonants, short vowels, blends, digraphs, vowel spellings" at bounding box center [539, 388] width 18 height 18
radio input "true"
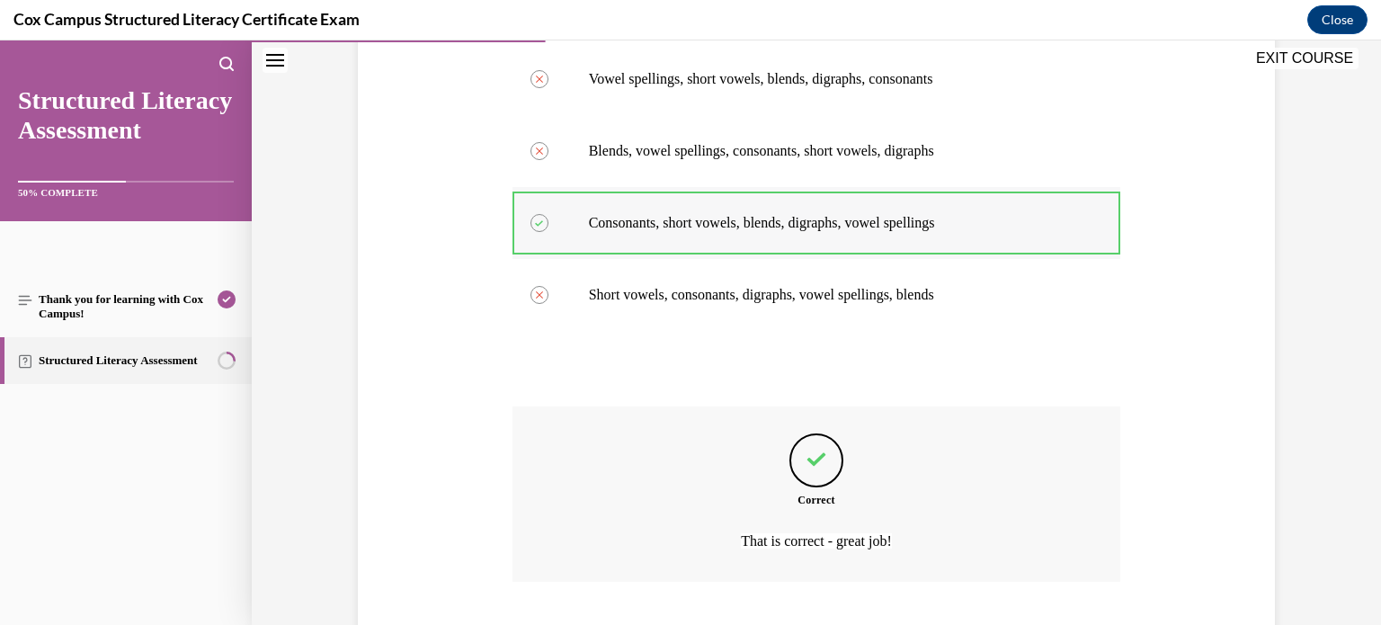
scroll to position [475, 0]
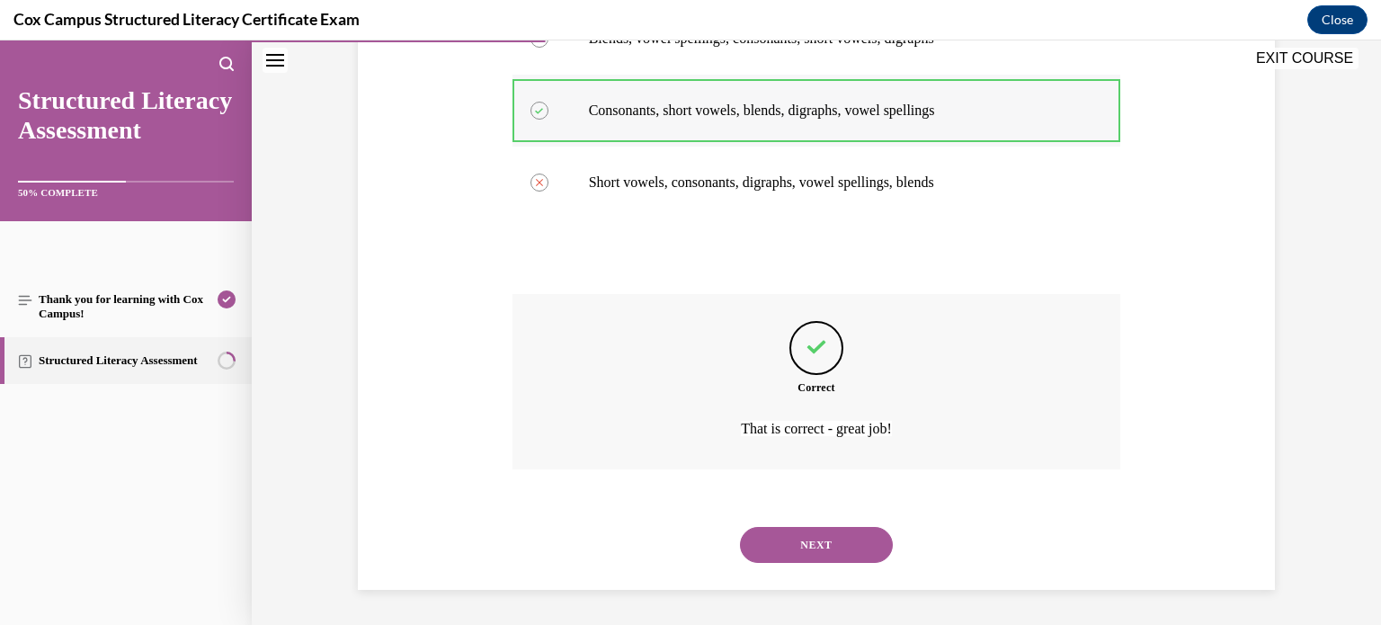
click at [740, 527] on button "NEXT" at bounding box center [816, 545] width 153 height 36
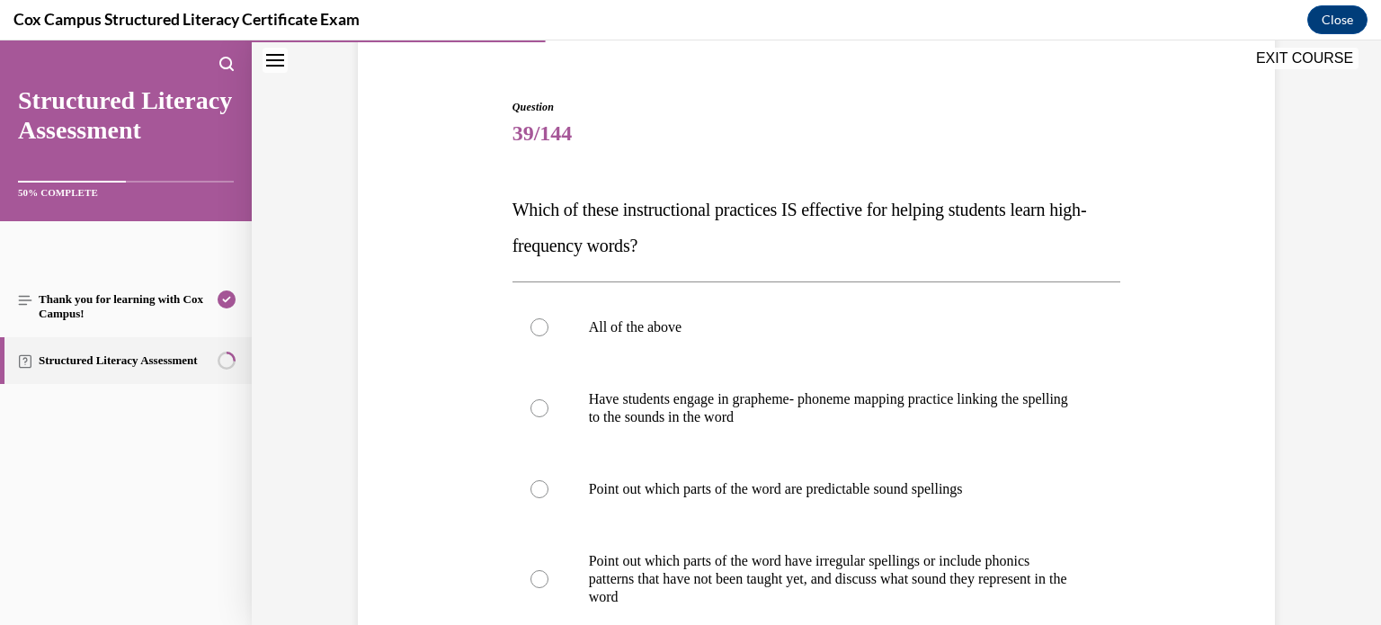
scroll to position [146, 0]
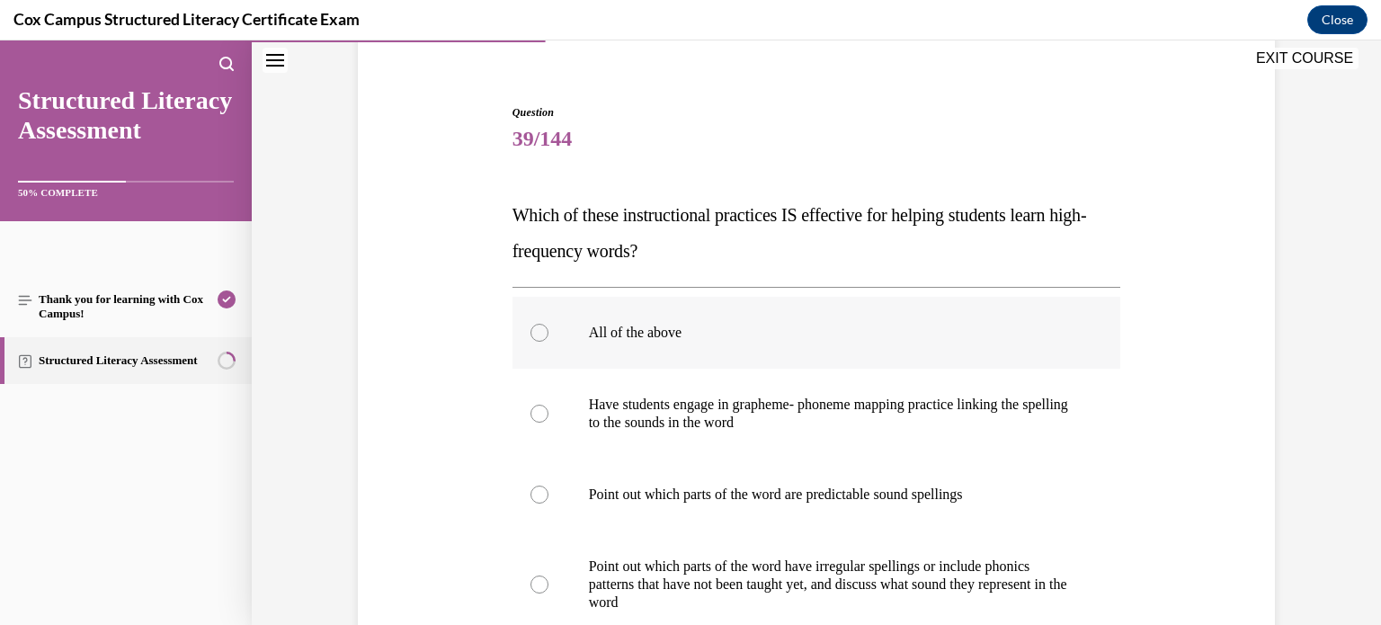
click at [660, 312] on label "All of the above" at bounding box center [816, 333] width 608 height 72
click at [548, 324] on input "All of the above" at bounding box center [539, 333] width 18 height 18
radio input "true"
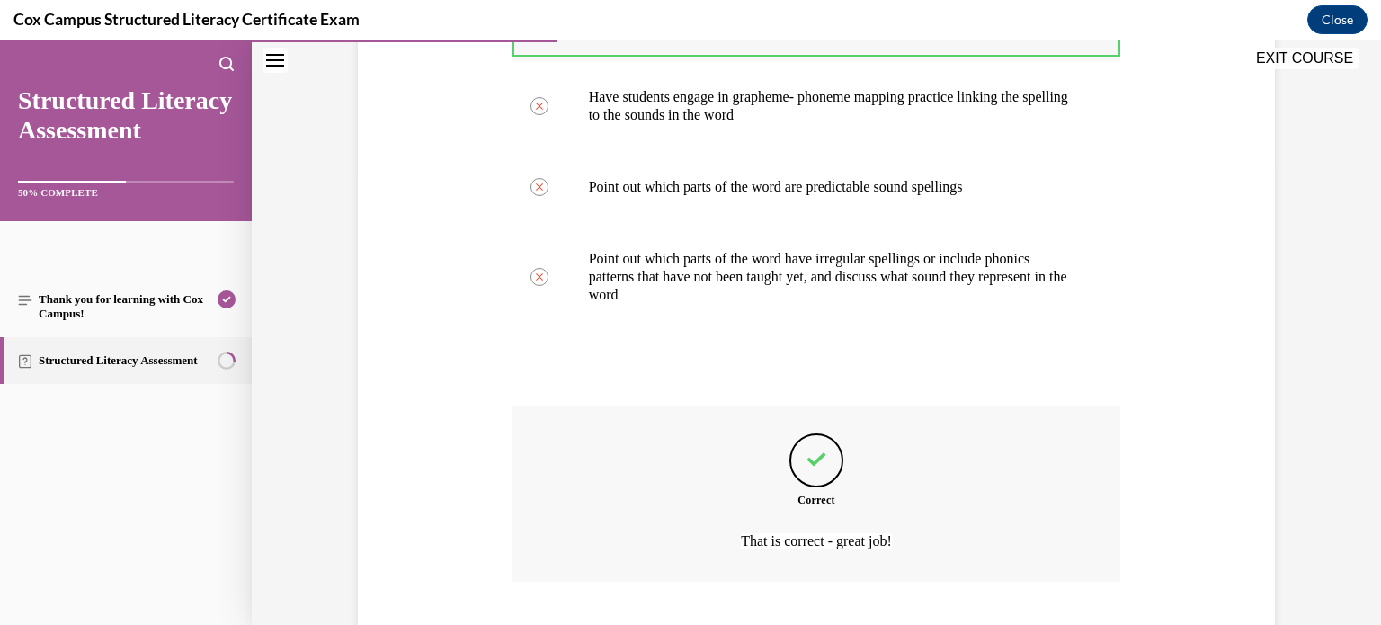
scroll to position [565, 0]
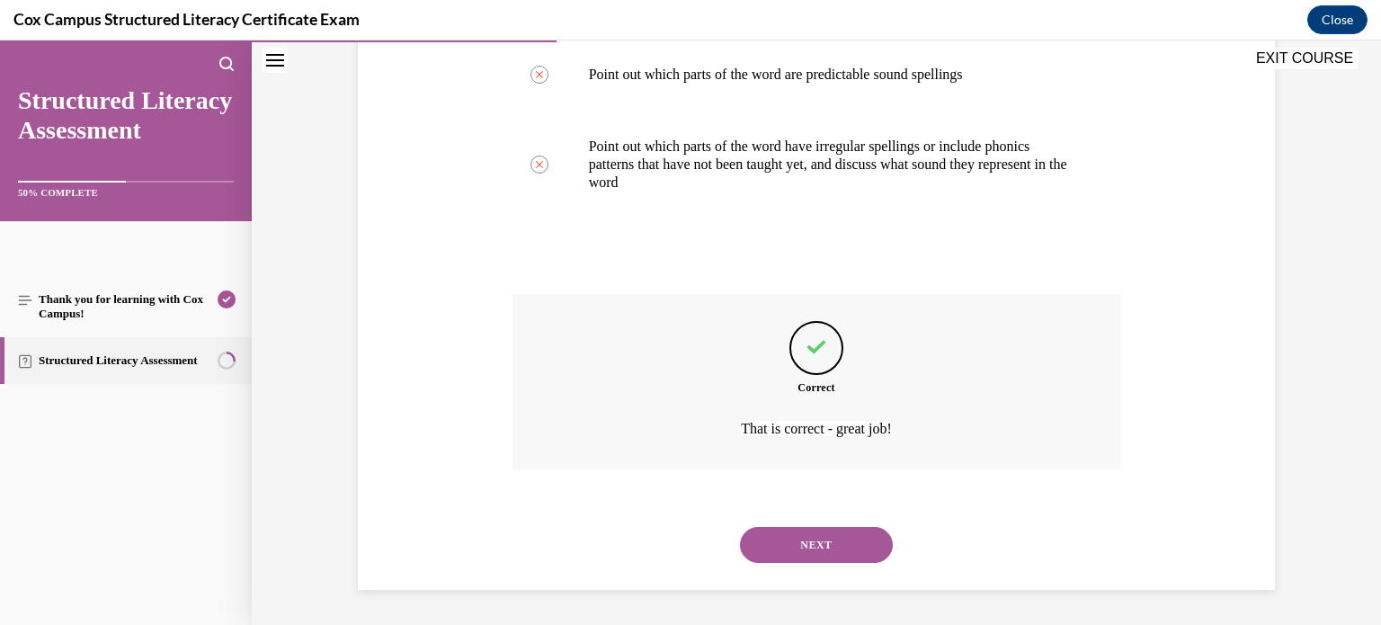
click at [740, 527] on button "NEXT" at bounding box center [816, 545] width 153 height 36
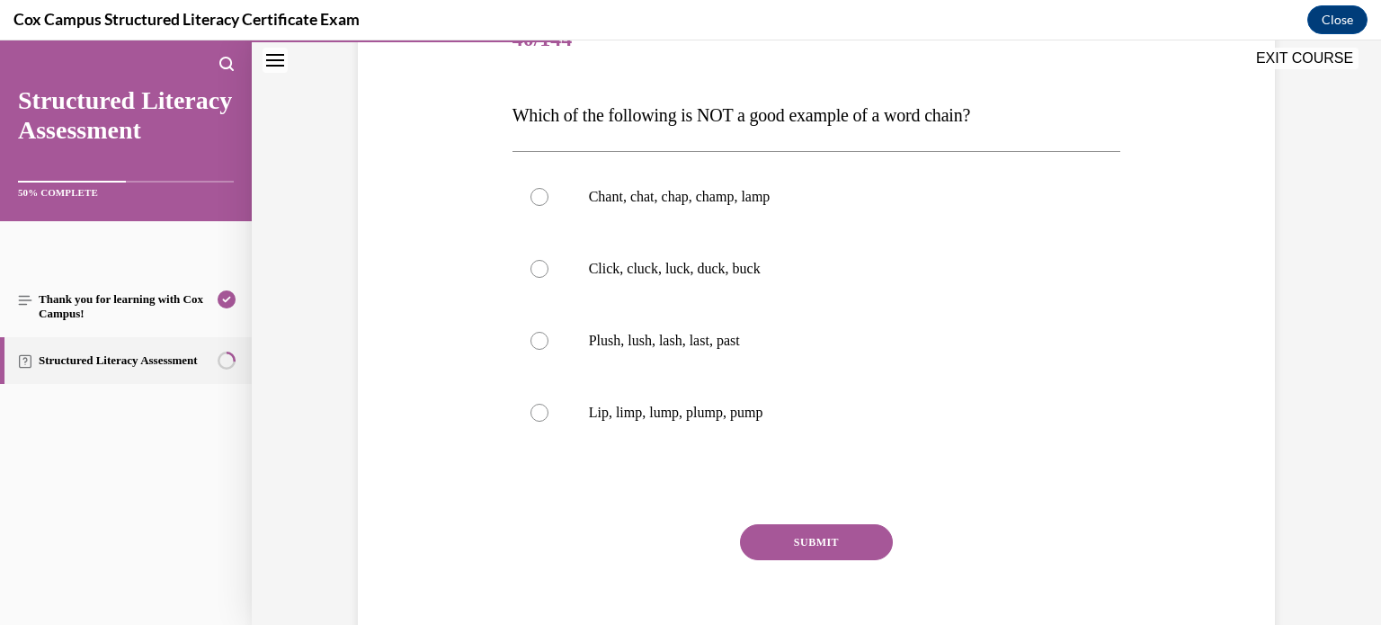
scroll to position [224, 0]
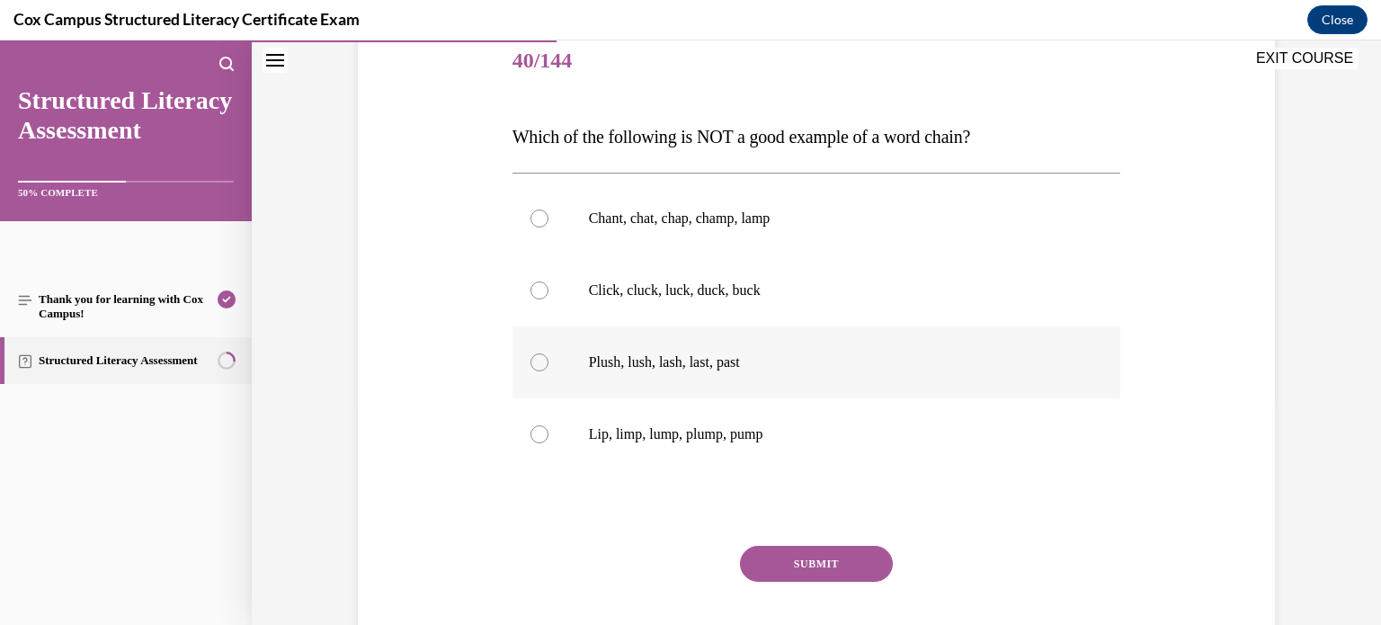
click at [631, 346] on label "Plush, lush, lash, last, past" at bounding box center [816, 362] width 608 height 72
click at [548, 353] on input "Plush, lush, lash, last, past" at bounding box center [539, 362] width 18 height 18
radio input "true"
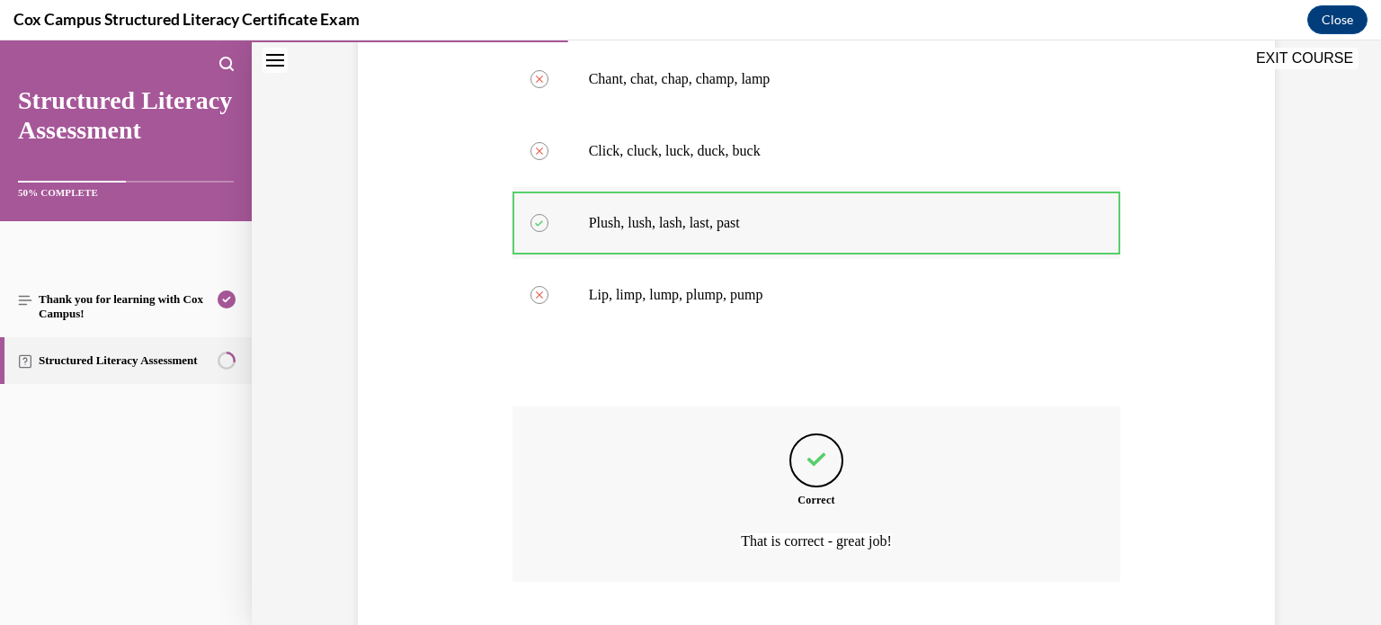
scroll to position [475, 0]
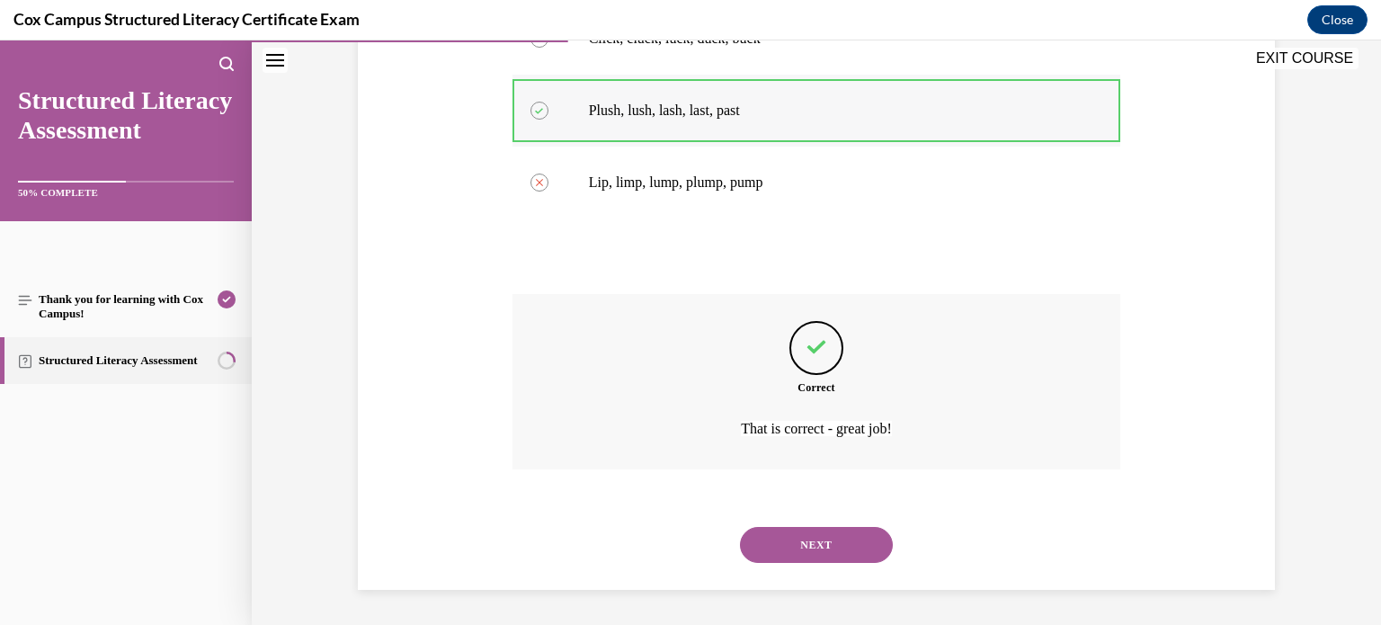
click at [740, 527] on button "NEXT" at bounding box center [816, 545] width 153 height 36
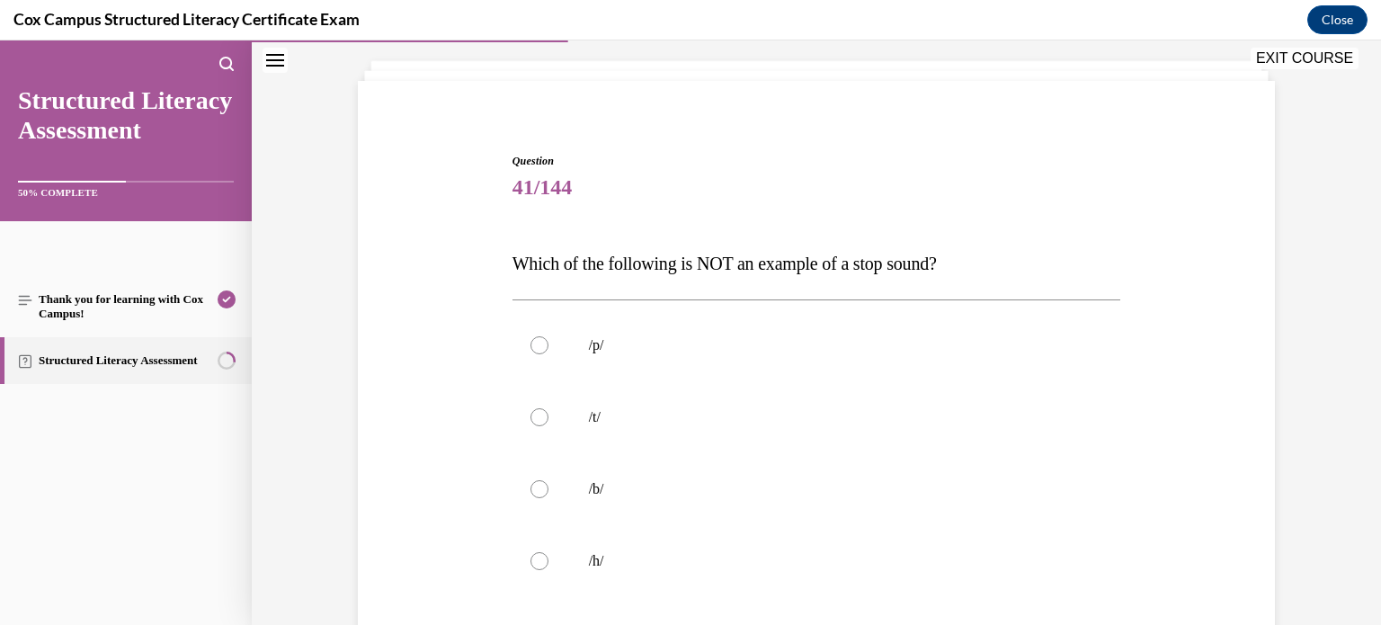
scroll to position [99, 0]
click at [550, 542] on label "/h/" at bounding box center [816, 559] width 608 height 72
click at [548, 550] on input "/h/" at bounding box center [539, 559] width 18 height 18
radio input "true"
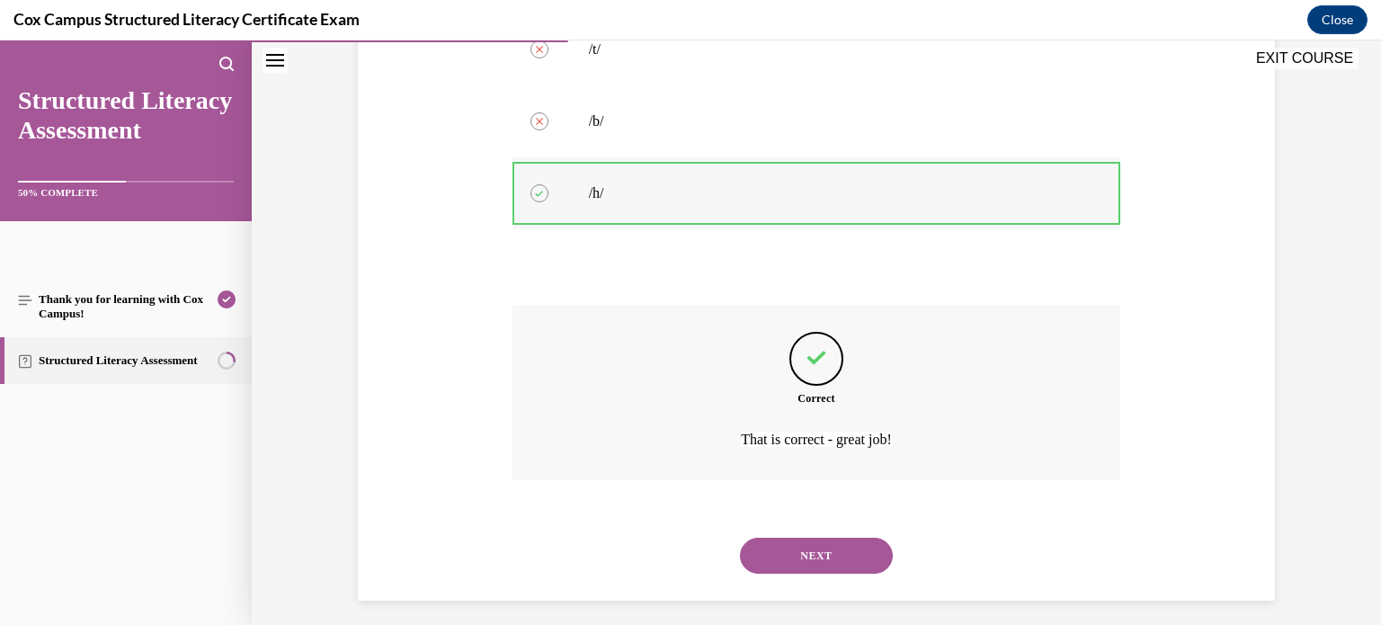
scroll to position [475, 0]
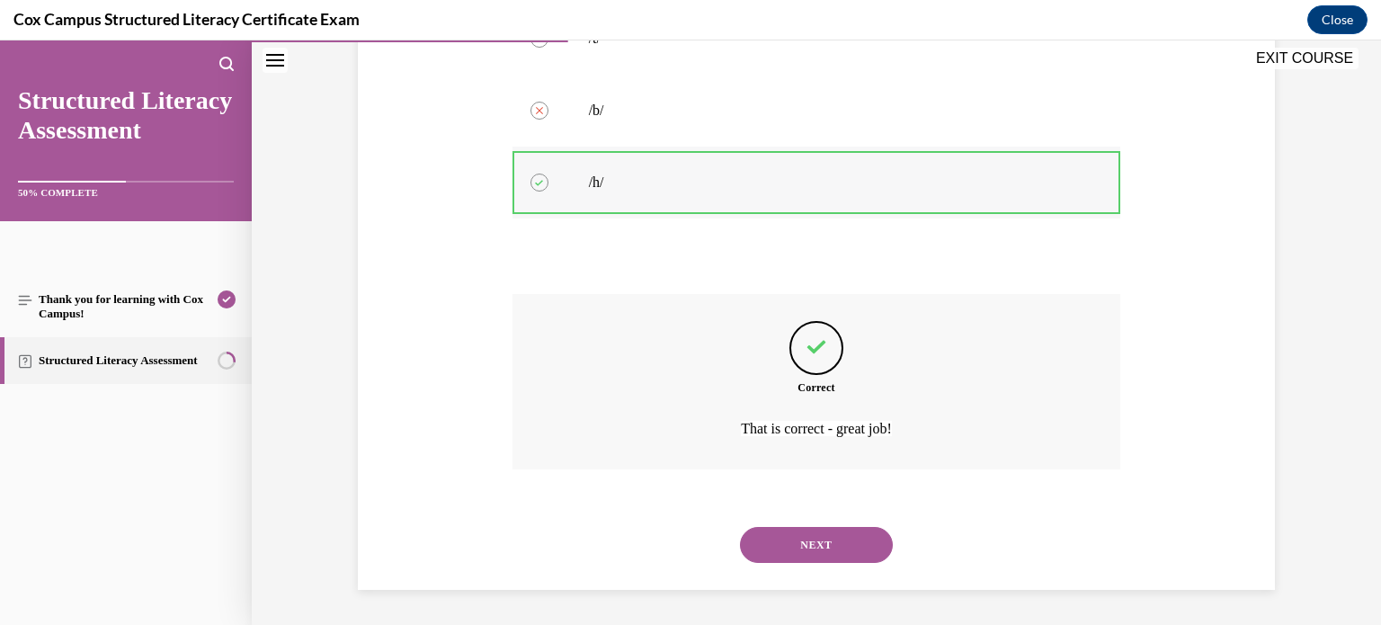
click at [740, 527] on button "NEXT" at bounding box center [816, 545] width 153 height 36
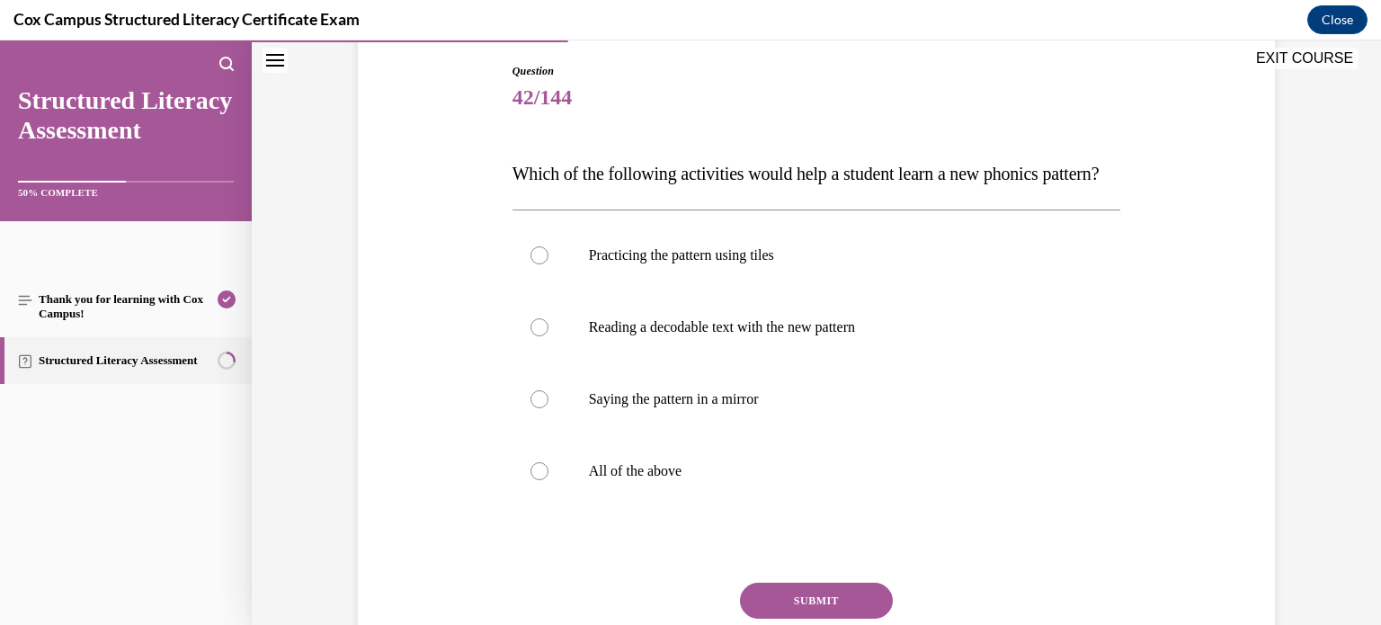
scroll to position [198, 0]
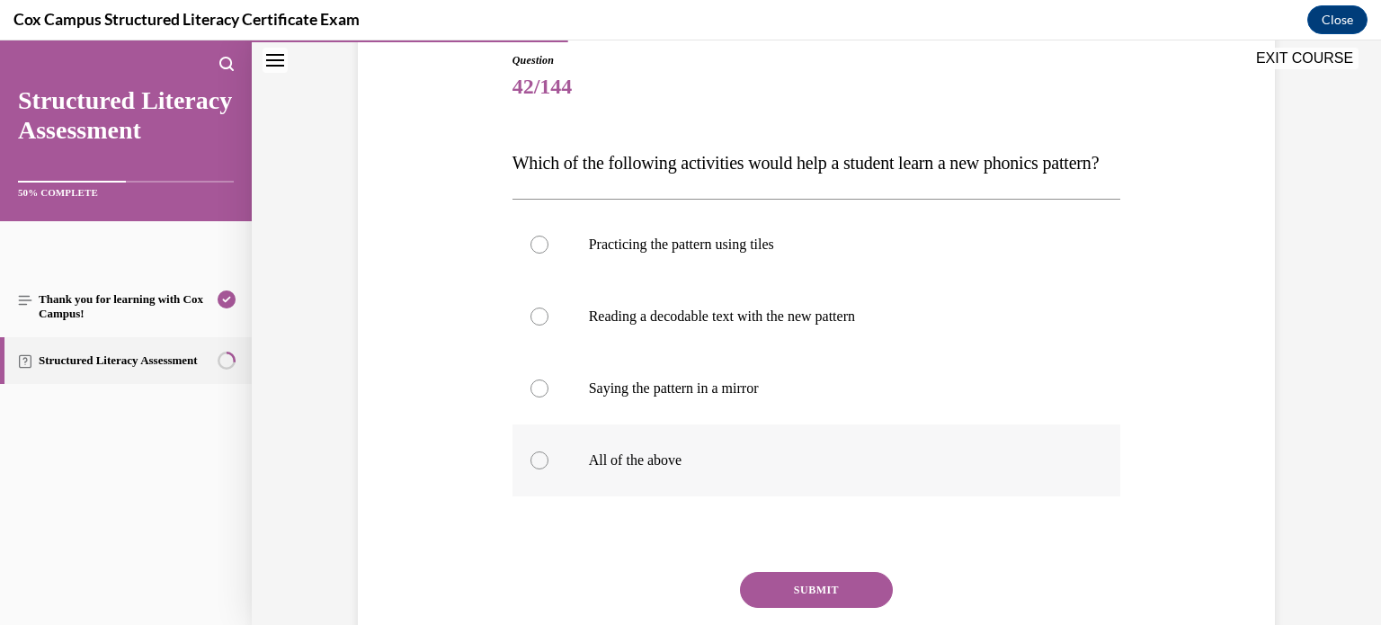
click at [556, 492] on label "All of the above" at bounding box center [816, 460] width 608 height 72
click at [548, 469] on input "All of the above" at bounding box center [539, 460] width 18 height 18
radio input "true"
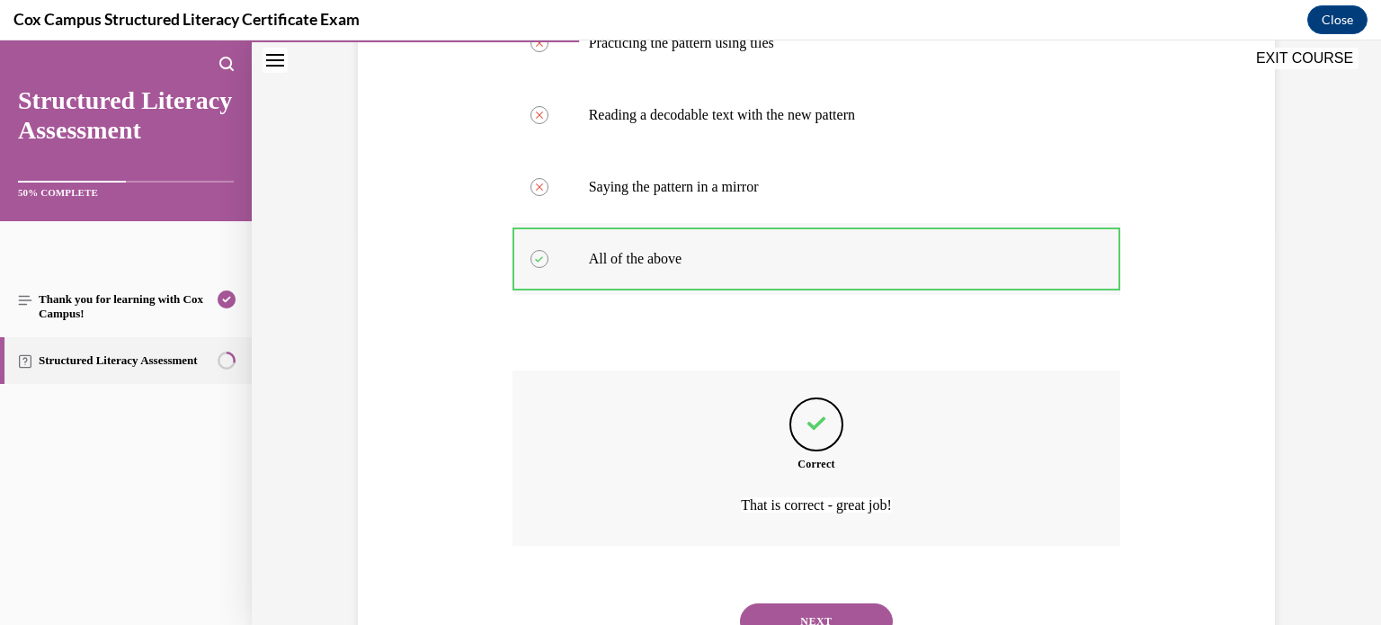
scroll to position [511, 0]
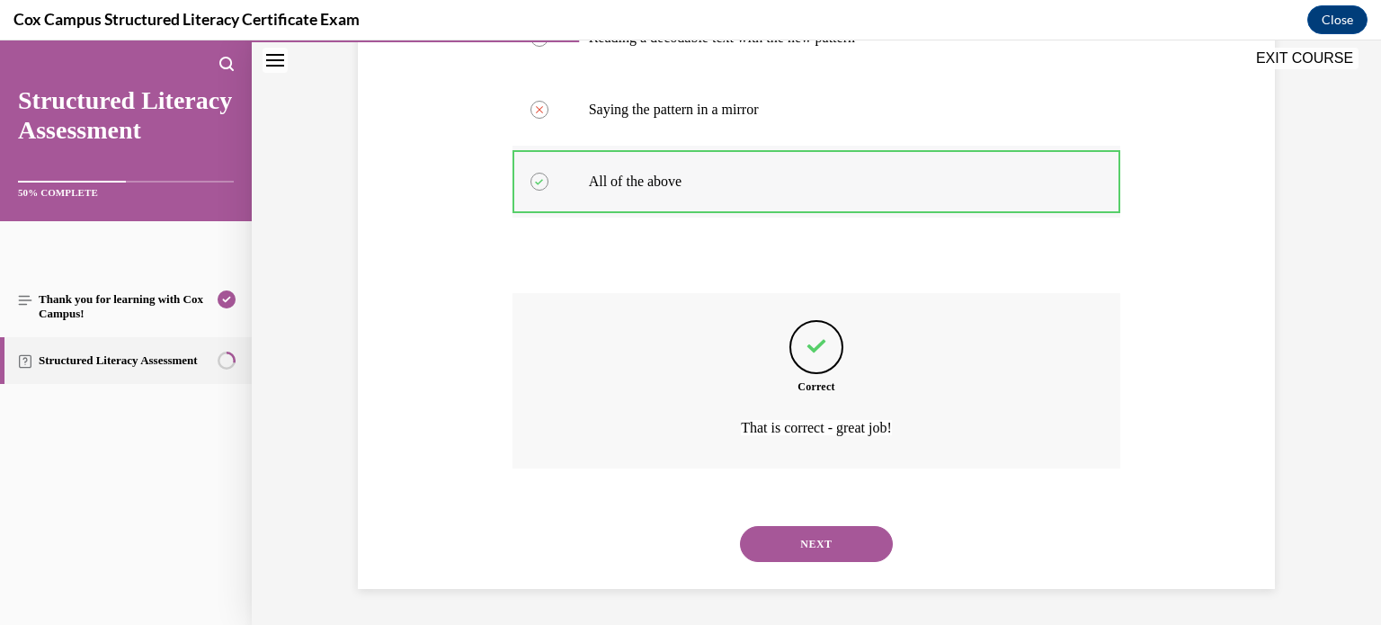
click at [740, 526] on button "NEXT" at bounding box center [816, 544] width 153 height 36
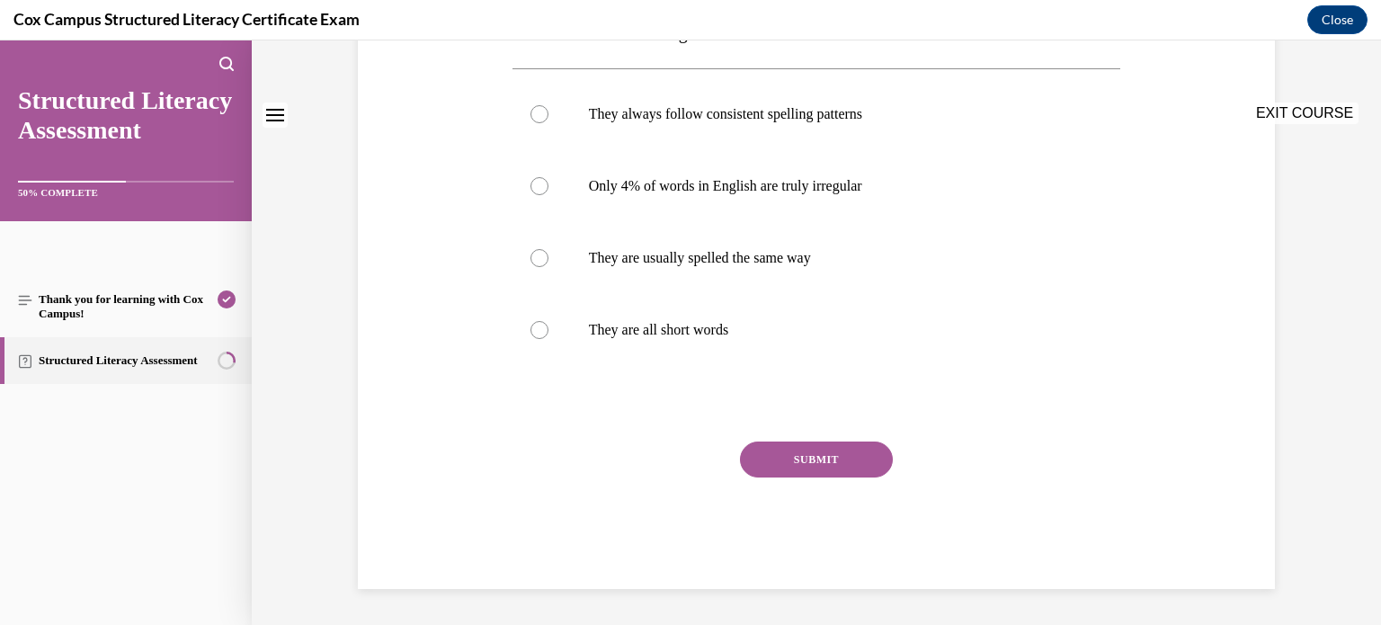
scroll to position [0, 0]
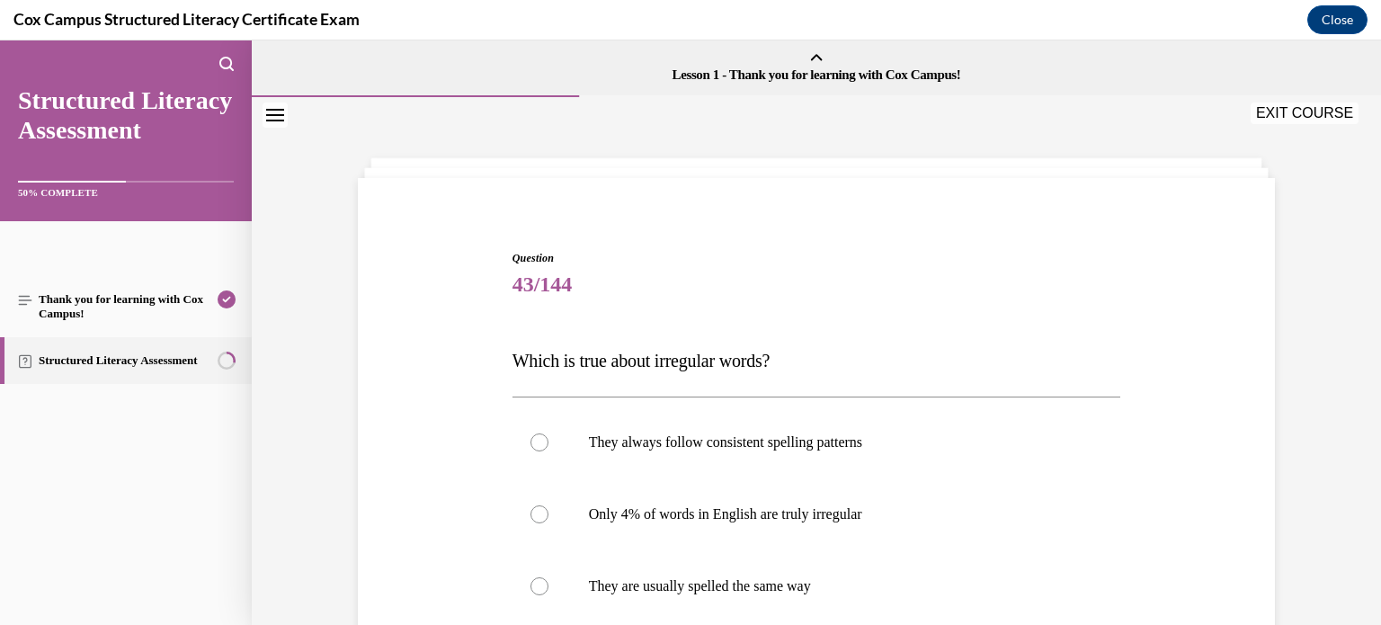
click at [1283, 111] on button "EXIT COURSE" at bounding box center [1304, 113] width 108 height 22
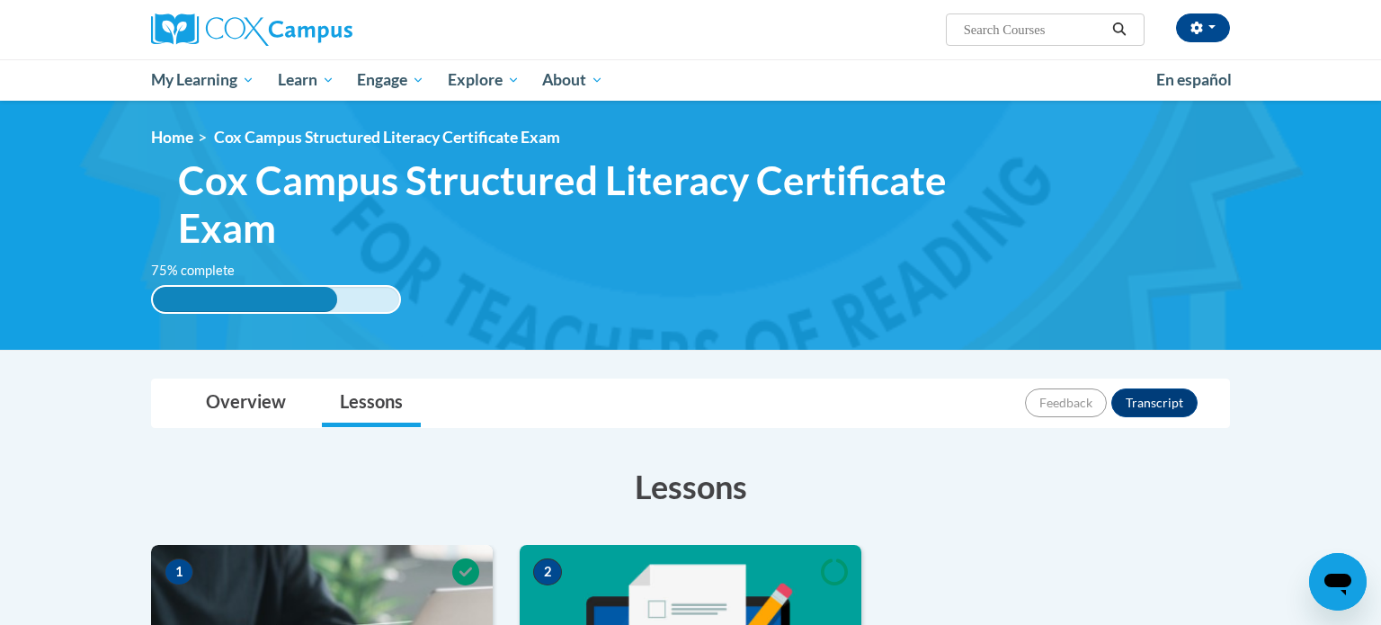
scroll to position [488, 0]
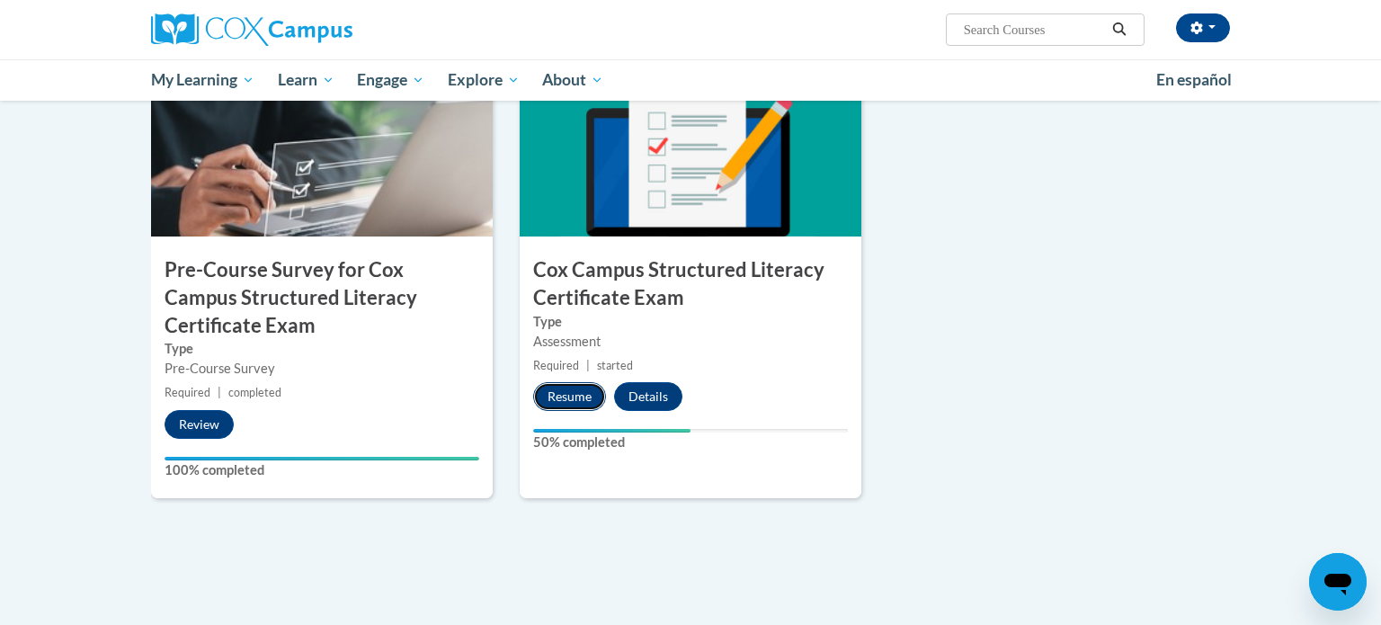
click at [567, 395] on button "Resume" at bounding box center [569, 396] width 73 height 29
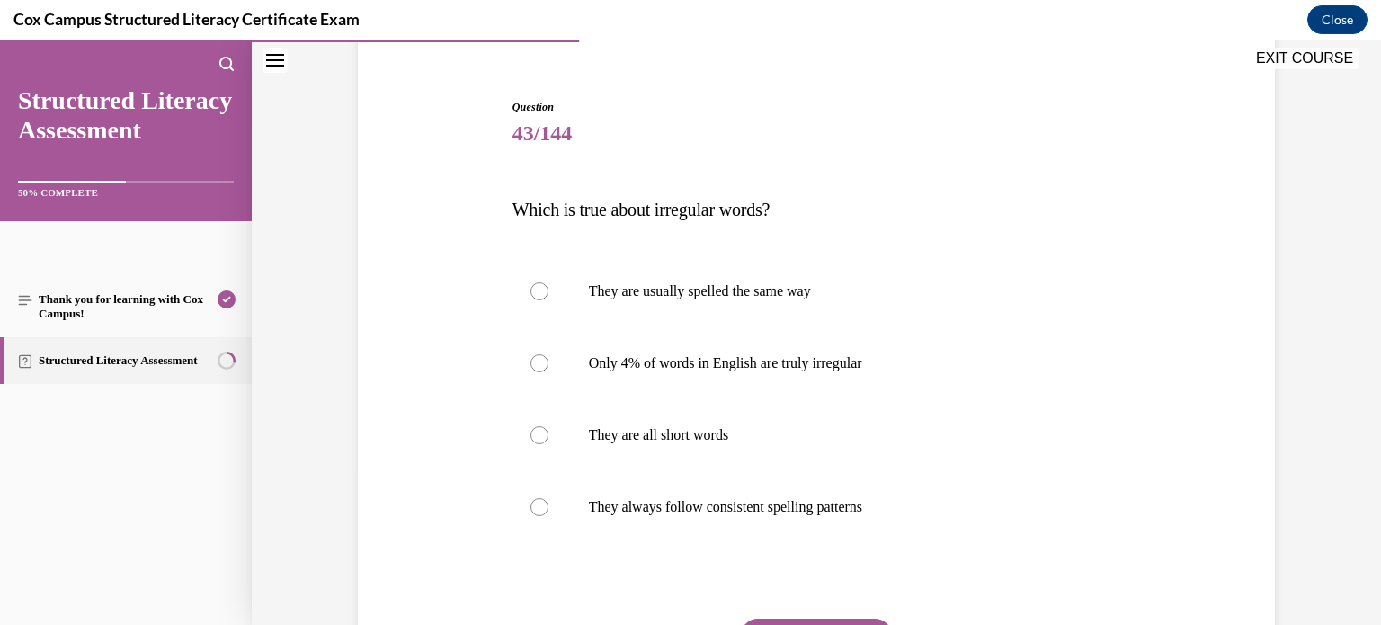
scroll to position [172, 0]
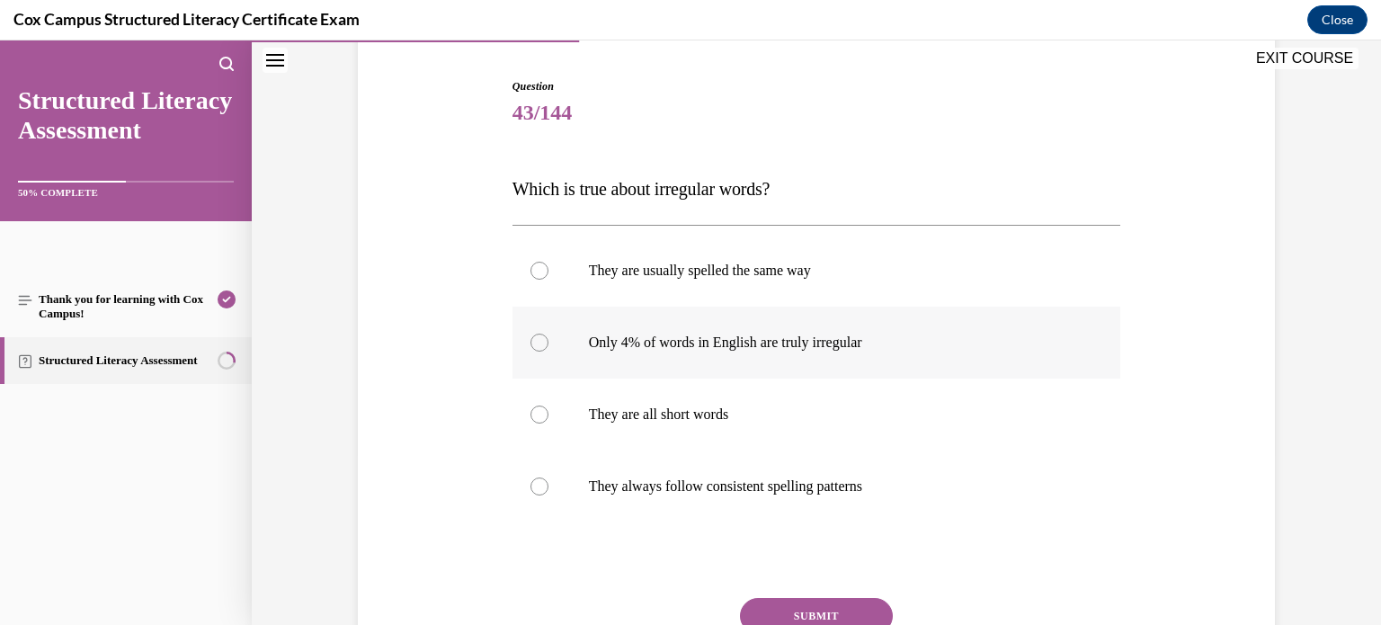
click at [745, 329] on label "Only 4% of words in English are truly irregular" at bounding box center [816, 342] width 608 height 72
click at [548, 333] on input "Only 4% of words in English are truly irregular" at bounding box center [539, 342] width 18 height 18
radio input "true"
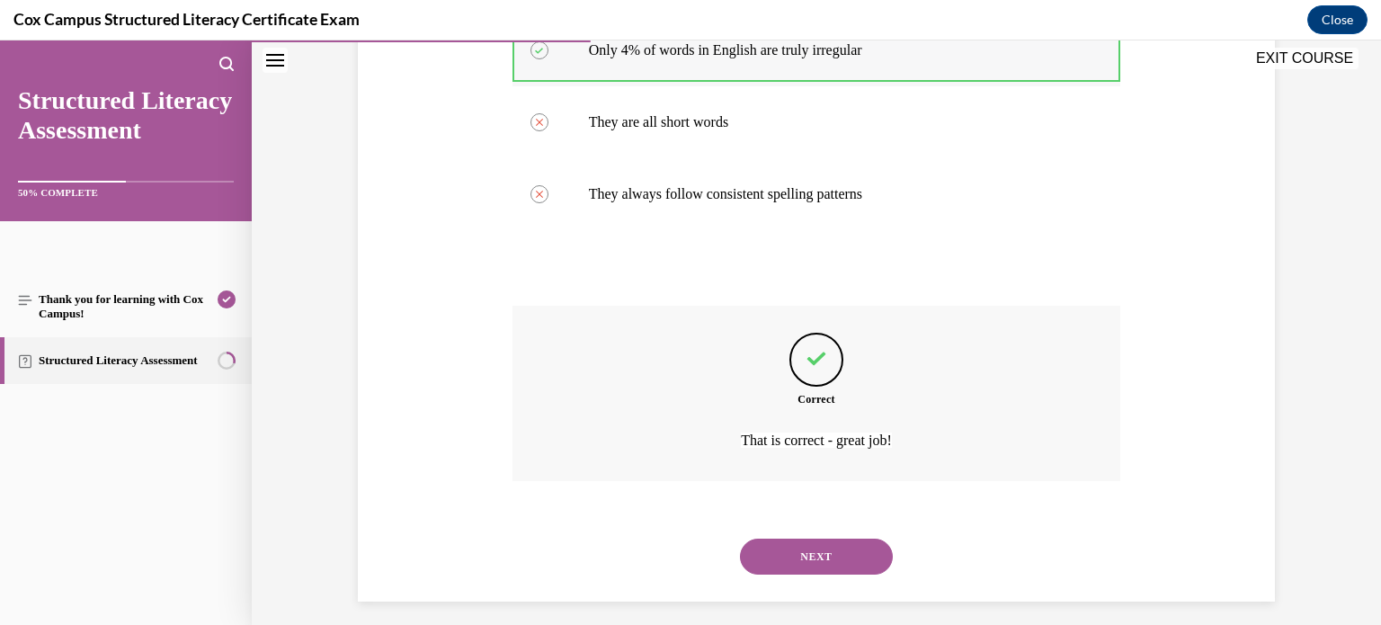
scroll to position [475, 0]
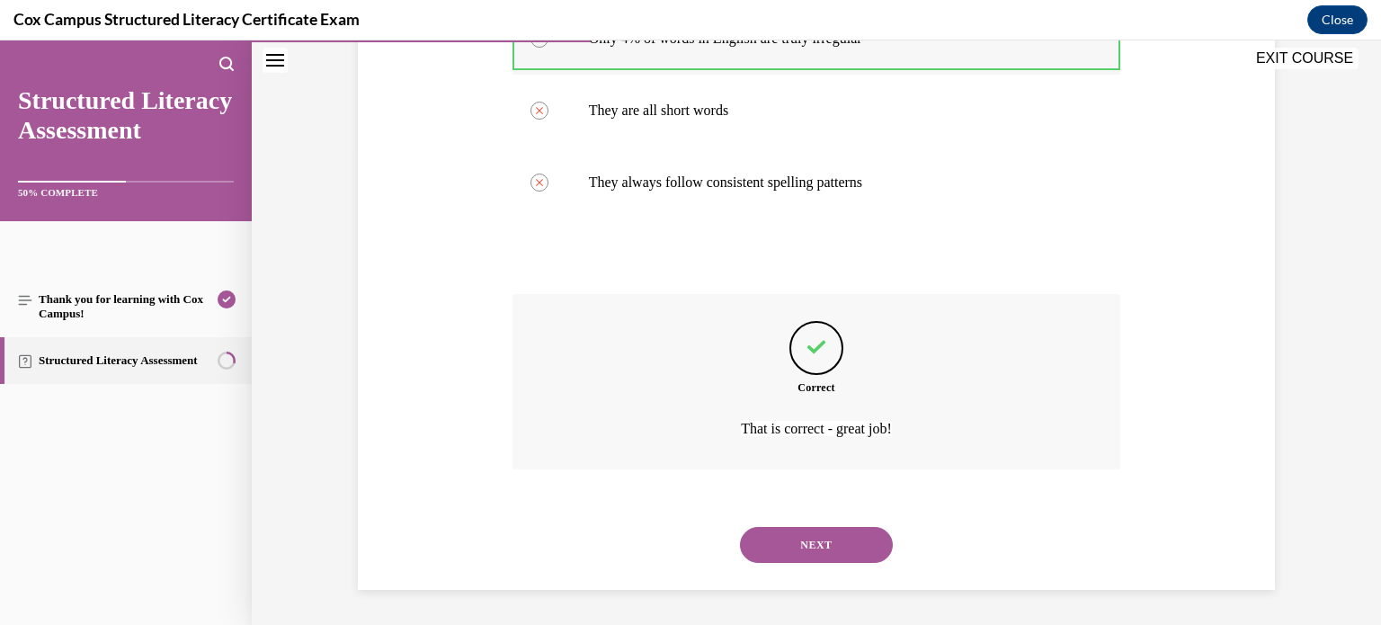
click at [740, 527] on button "NEXT" at bounding box center [816, 545] width 153 height 36
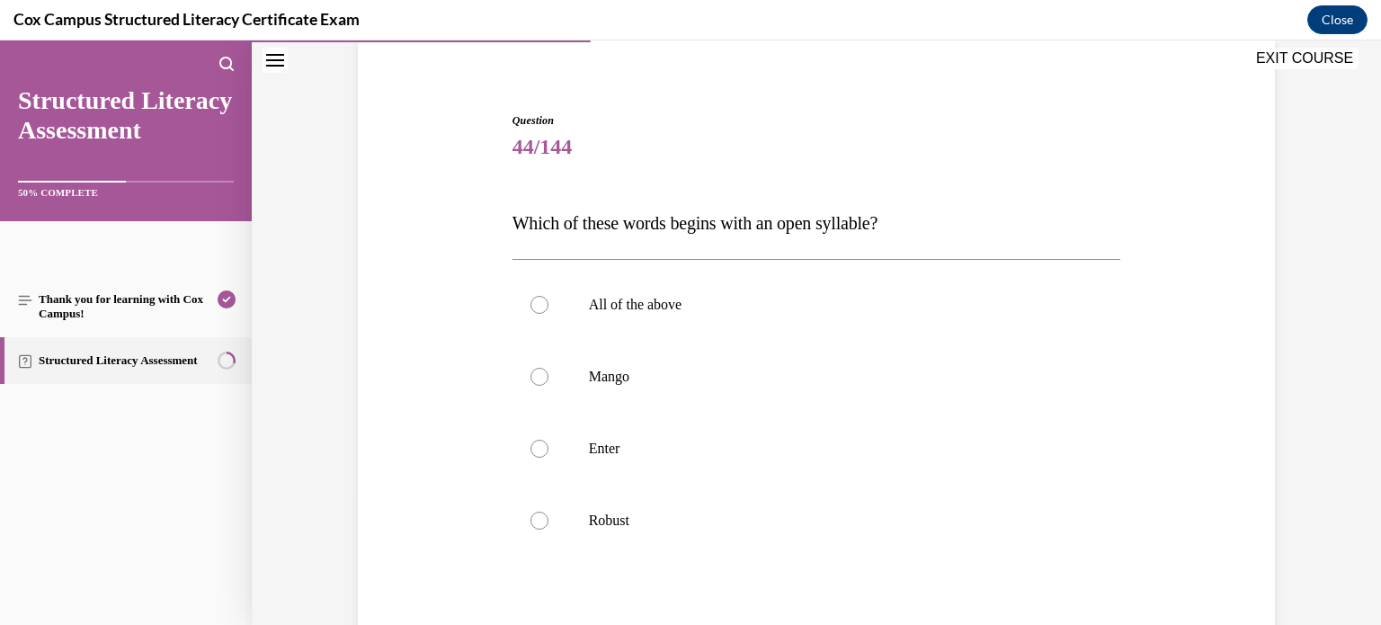
scroll to position [133, 0]
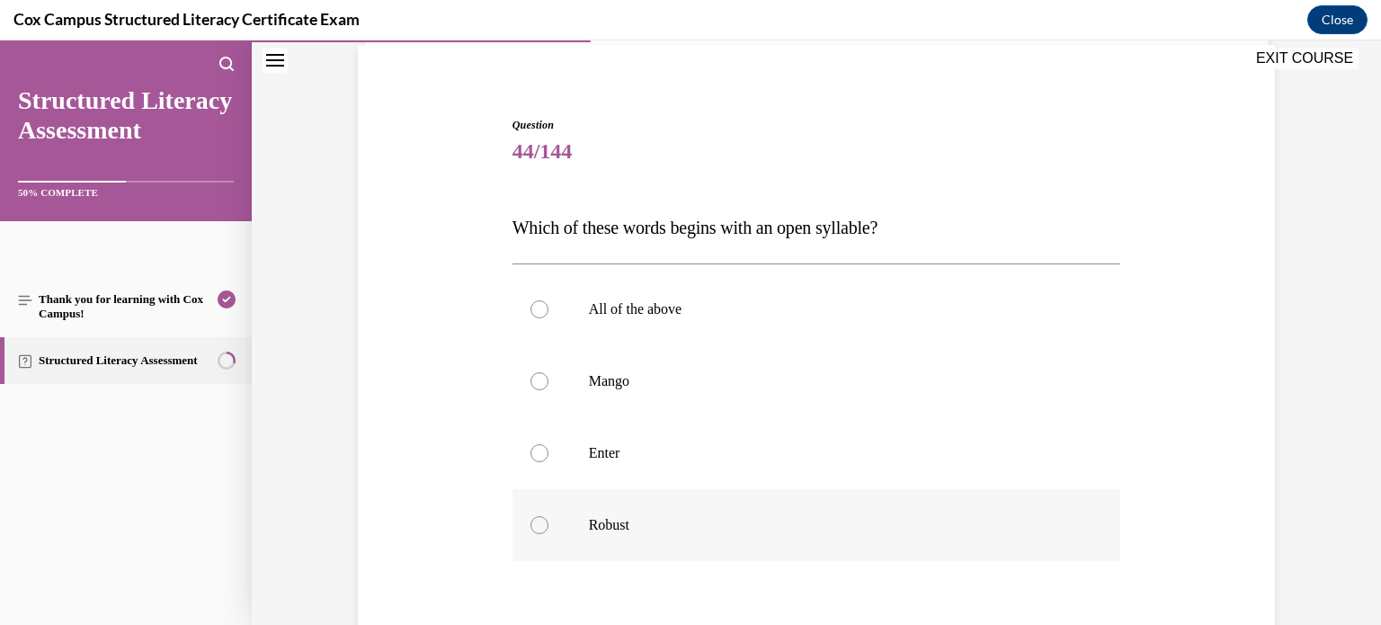
click at [732, 502] on label "Robust" at bounding box center [816, 525] width 608 height 72
click at [548, 516] on input "Robust" at bounding box center [539, 525] width 18 height 18
radio input "true"
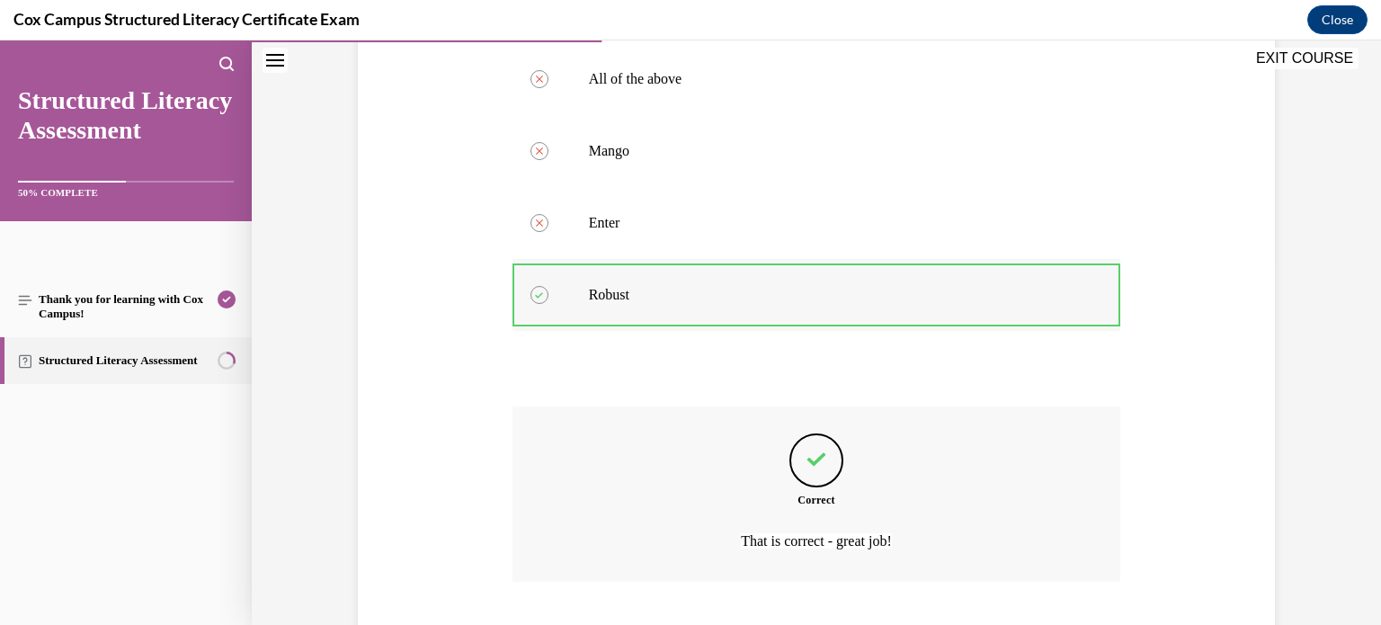
scroll to position [475, 0]
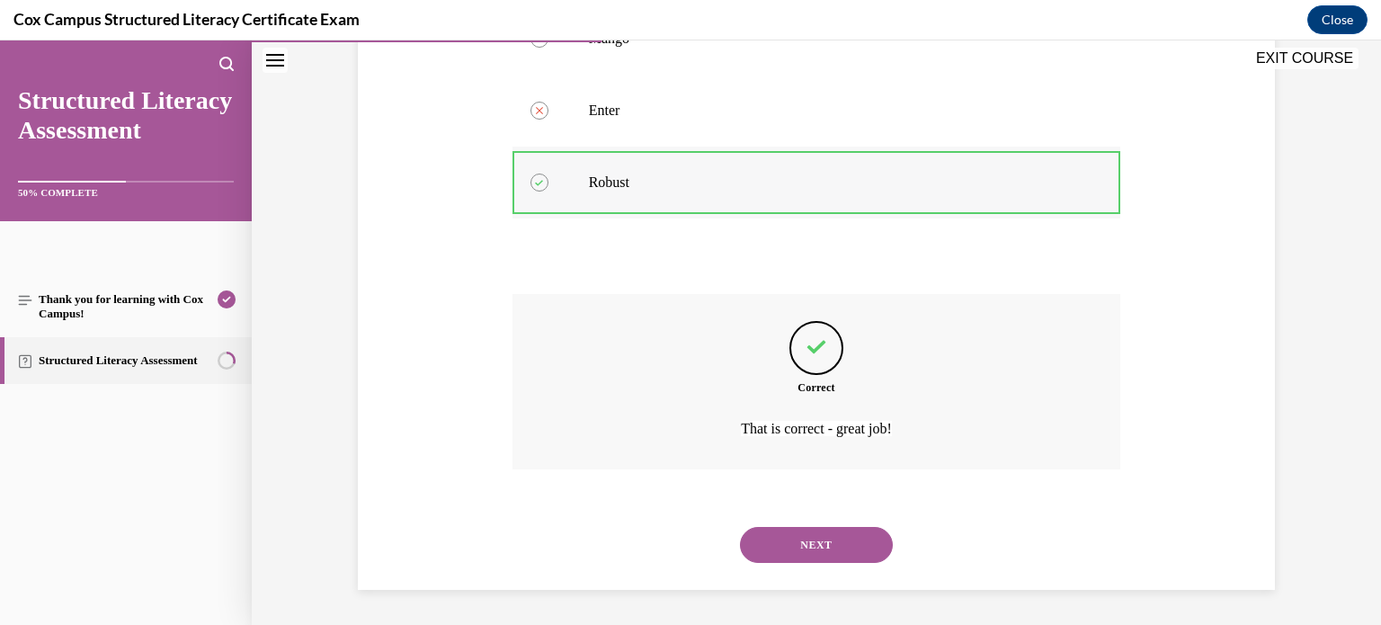
click at [740, 527] on button "NEXT" at bounding box center [816, 545] width 153 height 36
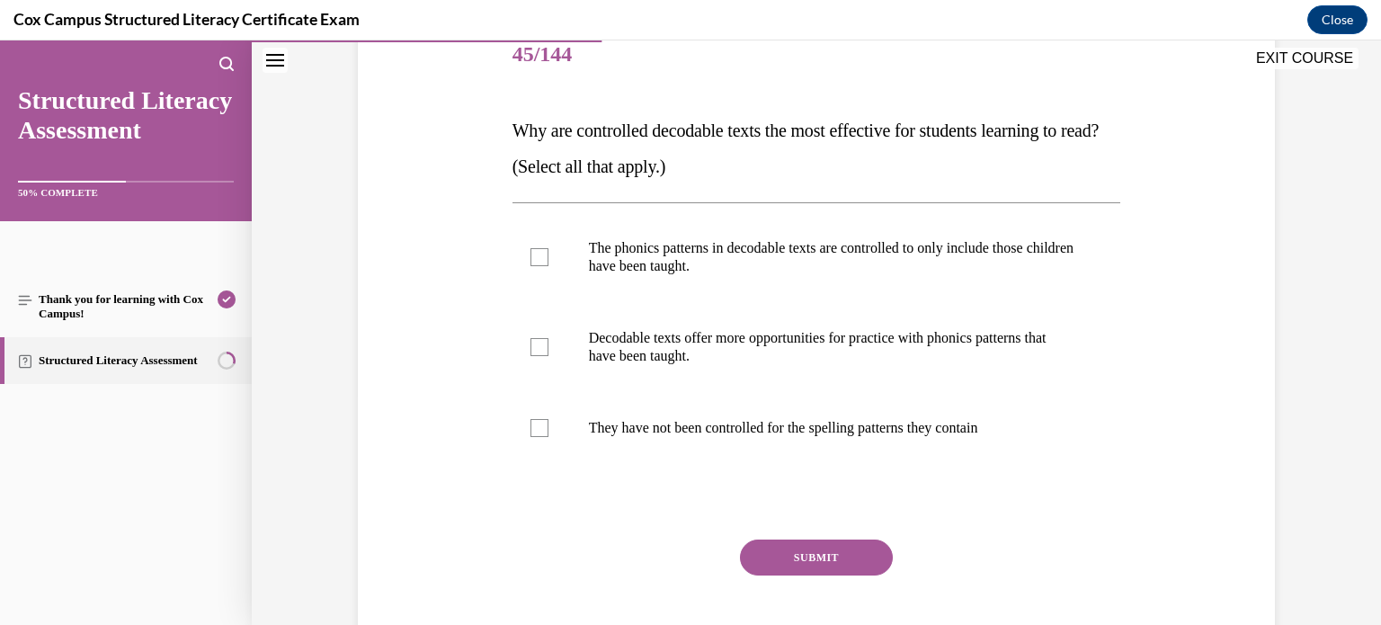
scroll to position [230, 0]
click at [696, 282] on label "The phonics patterns in decodable texts are controlled to only include those ch…" at bounding box center [816, 257] width 608 height 90
click at [548, 266] on input "The phonics patterns in decodable texts are controlled to only include those ch…" at bounding box center [539, 257] width 18 height 18
checkbox input "true"
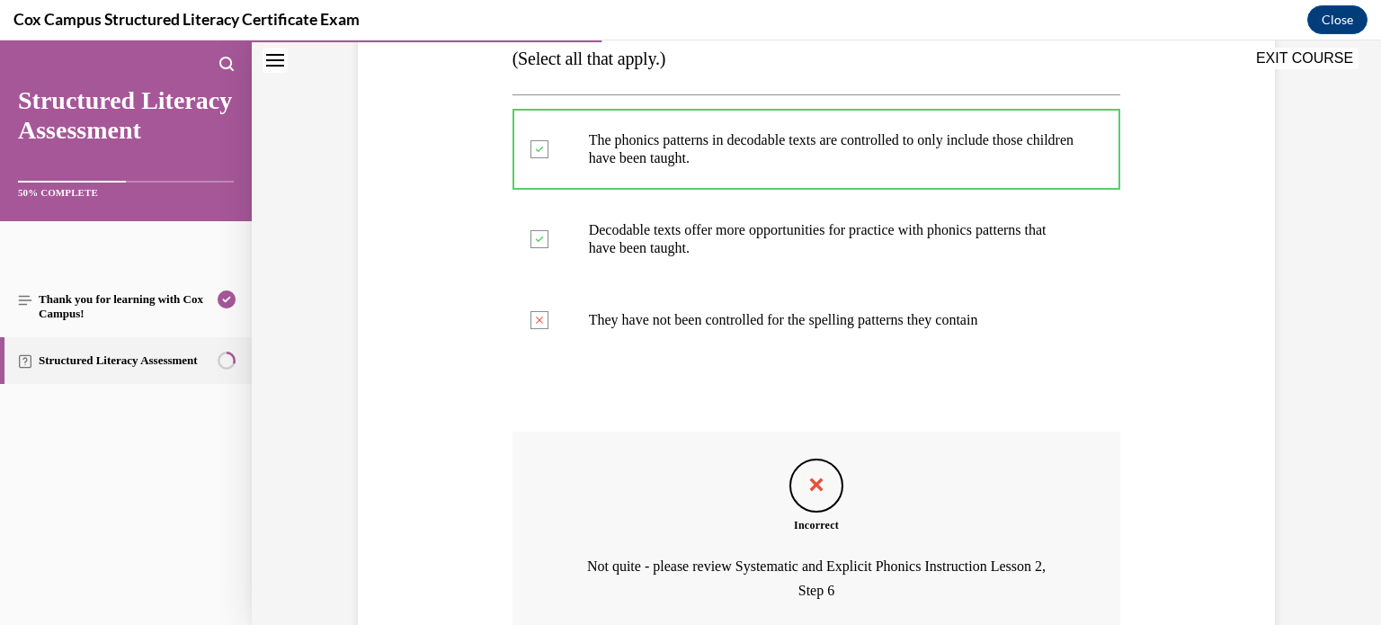
scroll to position [334, 0]
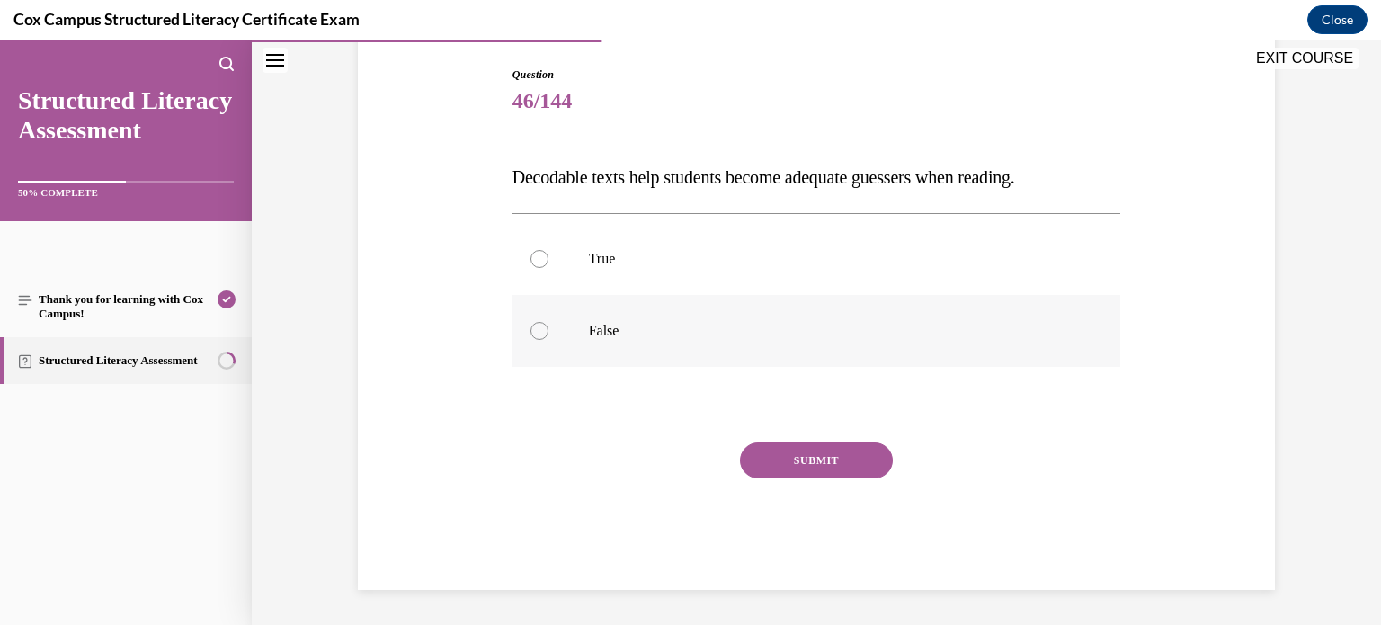
click at [679, 303] on label "False" at bounding box center [816, 331] width 608 height 72
click at [548, 322] on input "False" at bounding box center [539, 331] width 18 height 18
radio input "true"
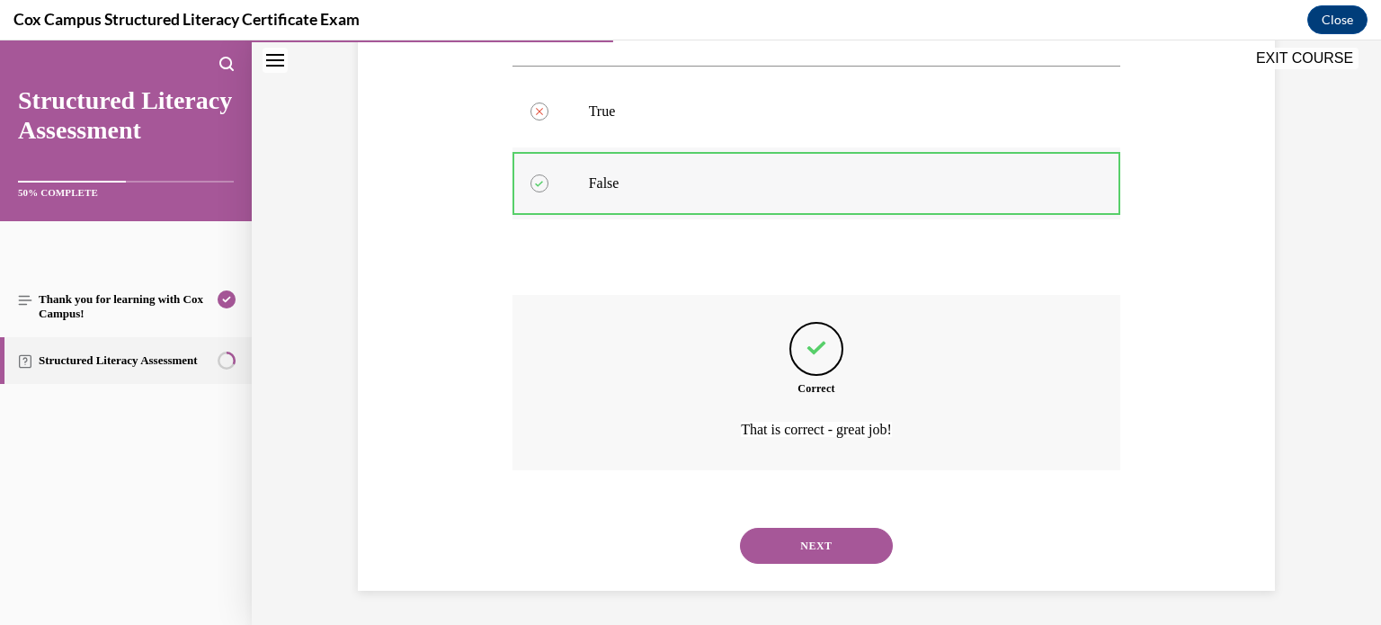
scroll to position [332, 0]
click at [740, 527] on button "NEXT" at bounding box center [816, 545] width 153 height 36
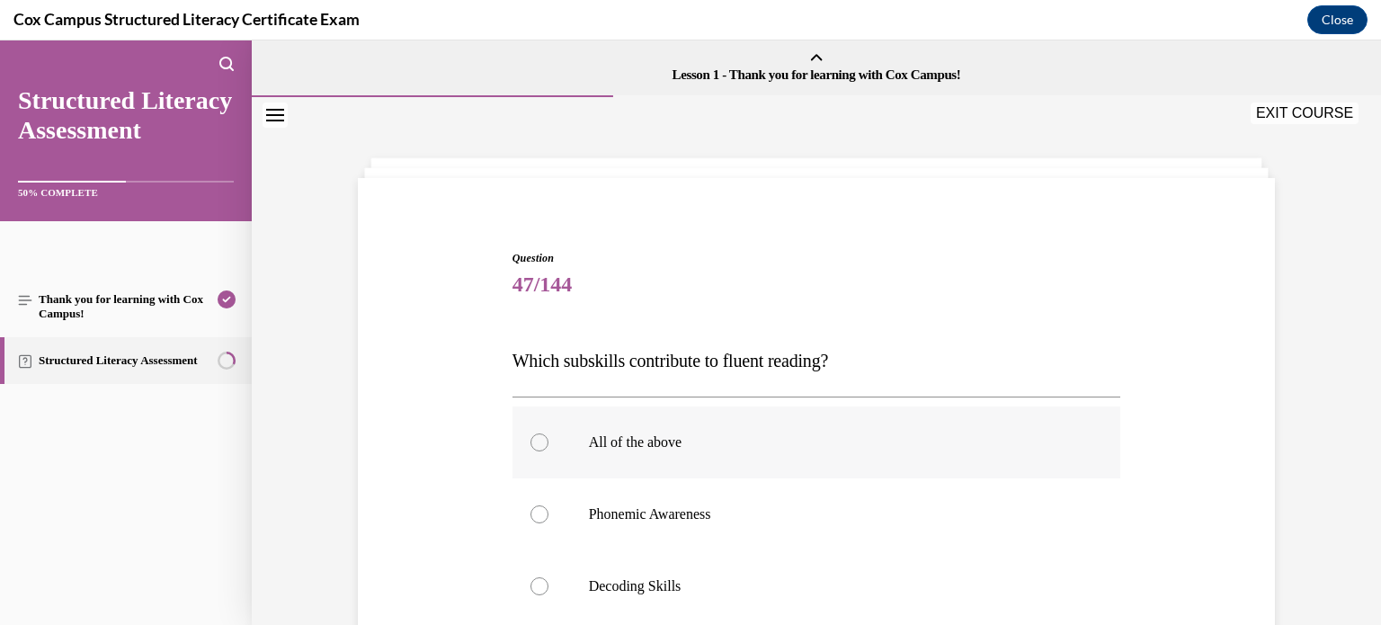
click at [617, 437] on p "All of the above" at bounding box center [832, 442] width 487 height 18
click at [548, 437] on input "All of the above" at bounding box center [539, 442] width 18 height 18
radio input "true"
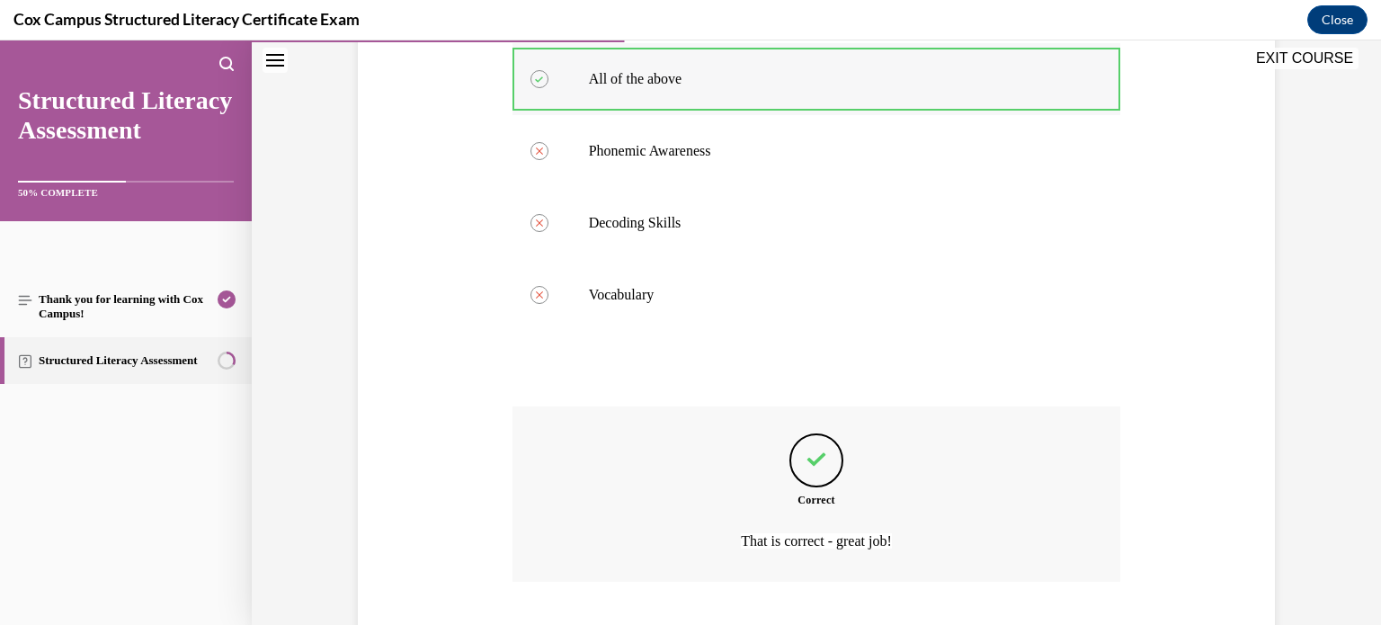
scroll to position [475, 0]
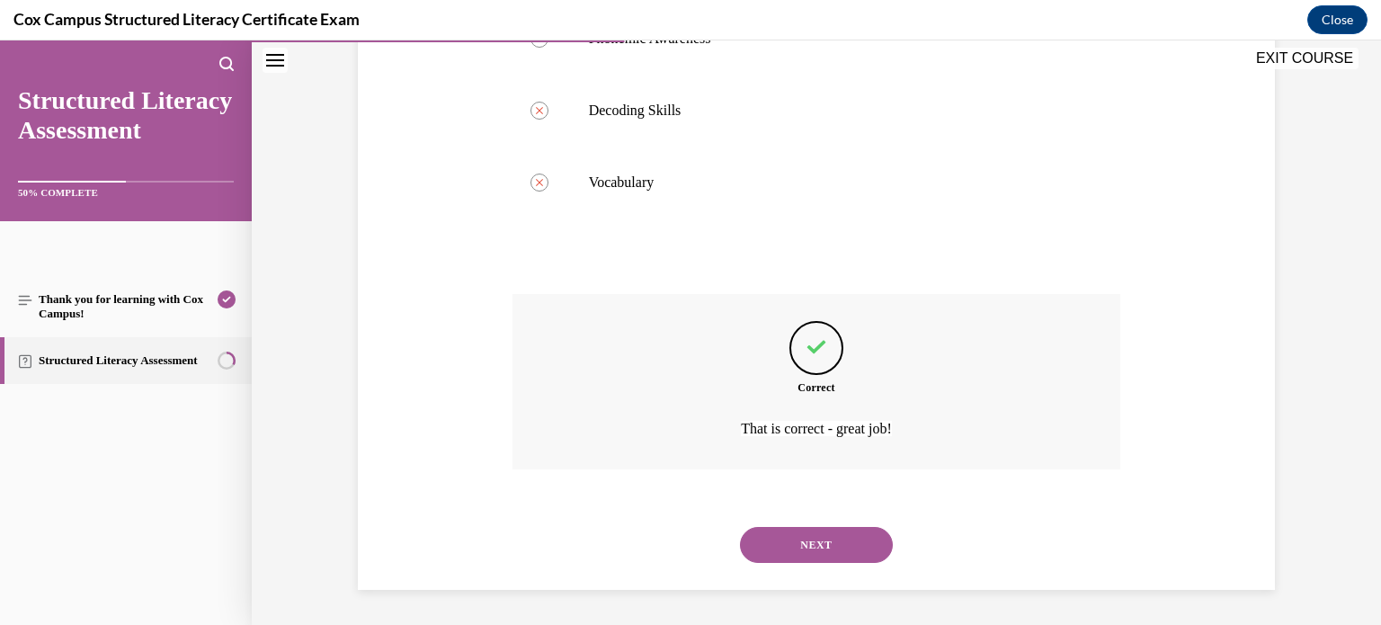
click at [740, 527] on button "NEXT" at bounding box center [816, 545] width 153 height 36
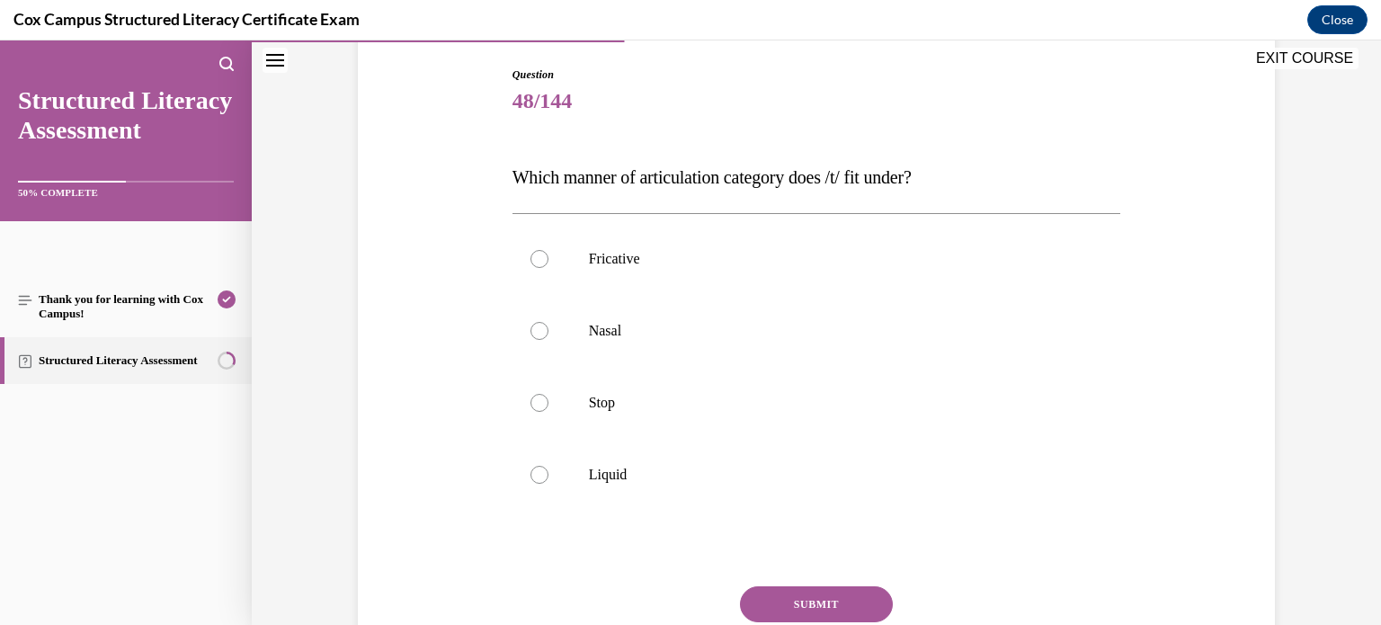
scroll to position [182, 0]
click at [638, 395] on p "Stop" at bounding box center [832, 404] width 487 height 18
click at [548, 395] on input "Stop" at bounding box center [539, 404] width 18 height 18
radio input "true"
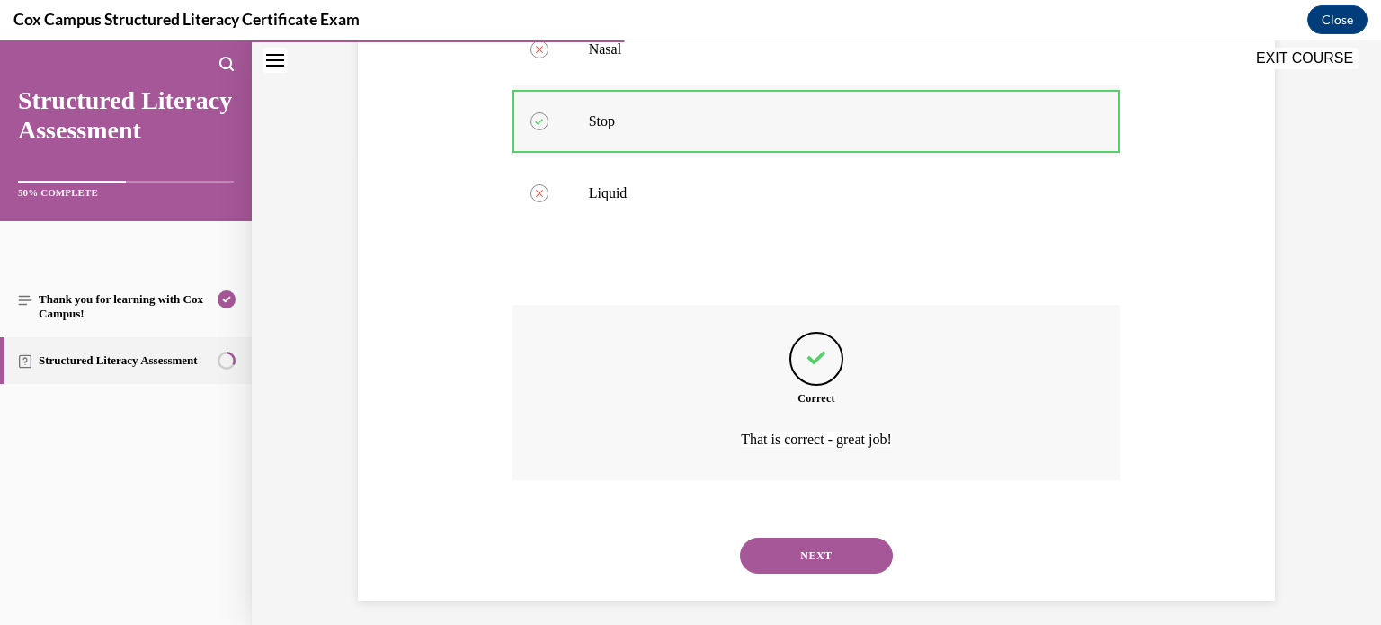
scroll to position [475, 0]
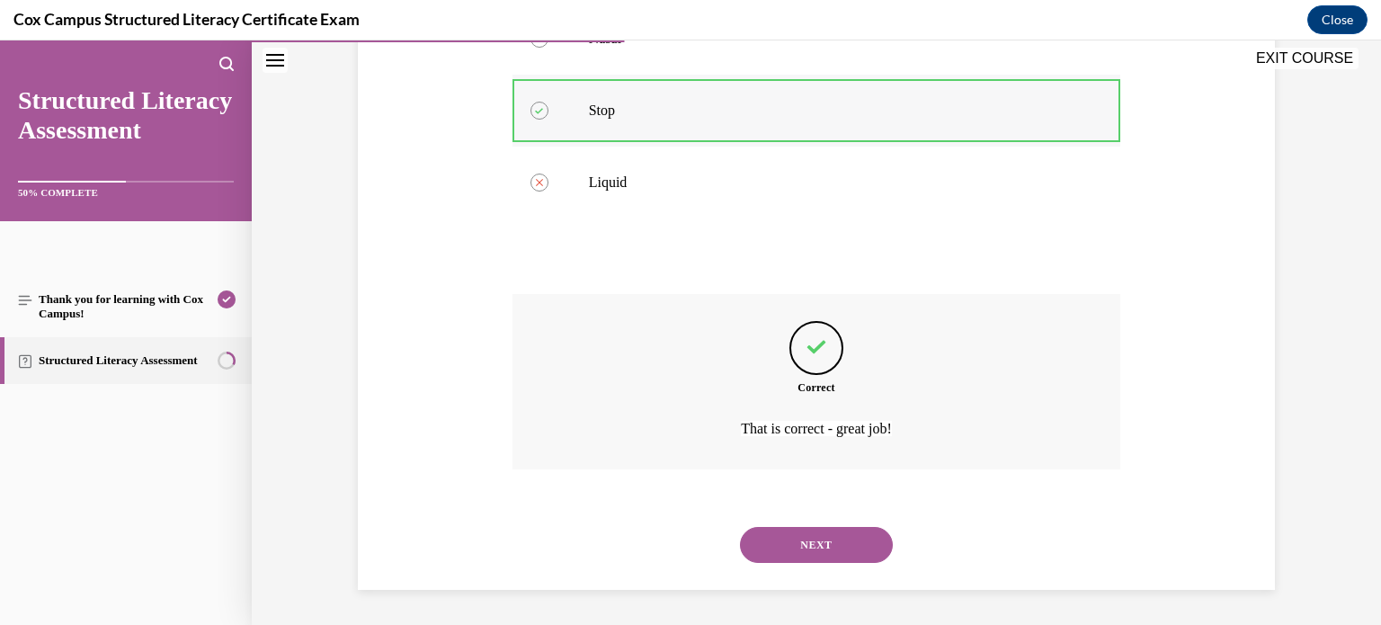
click at [740, 527] on button "NEXT" at bounding box center [816, 545] width 153 height 36
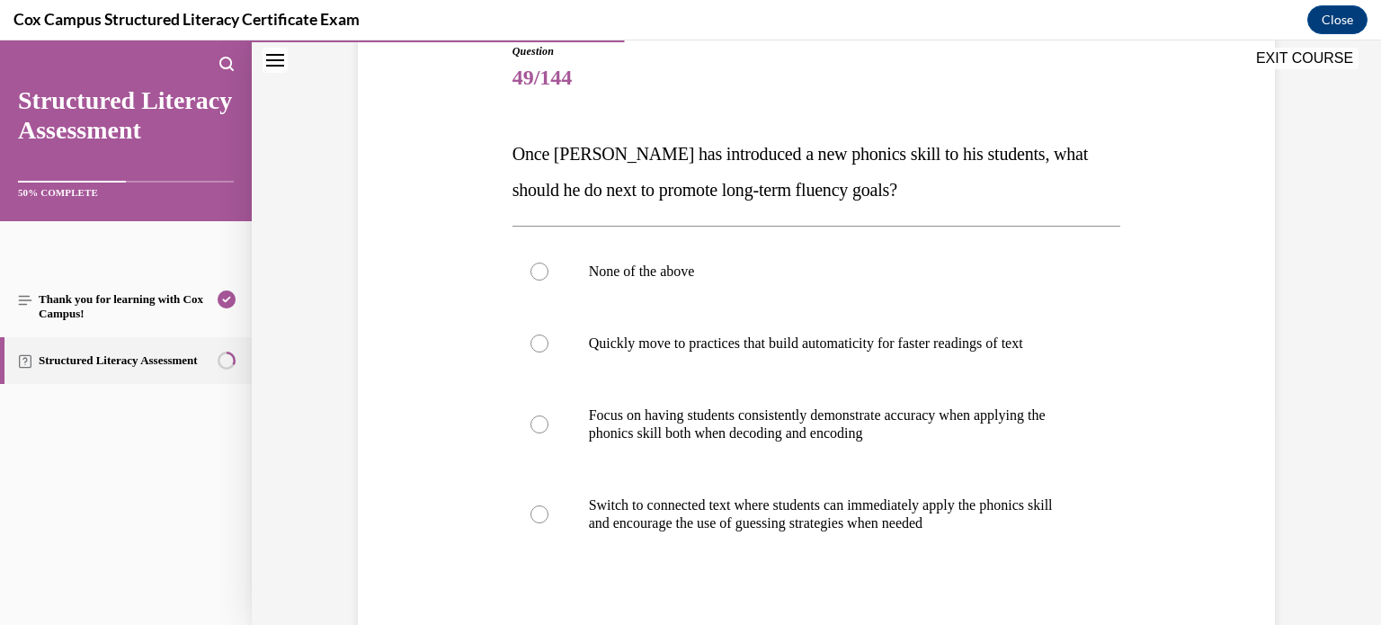
scroll to position [215, 0]
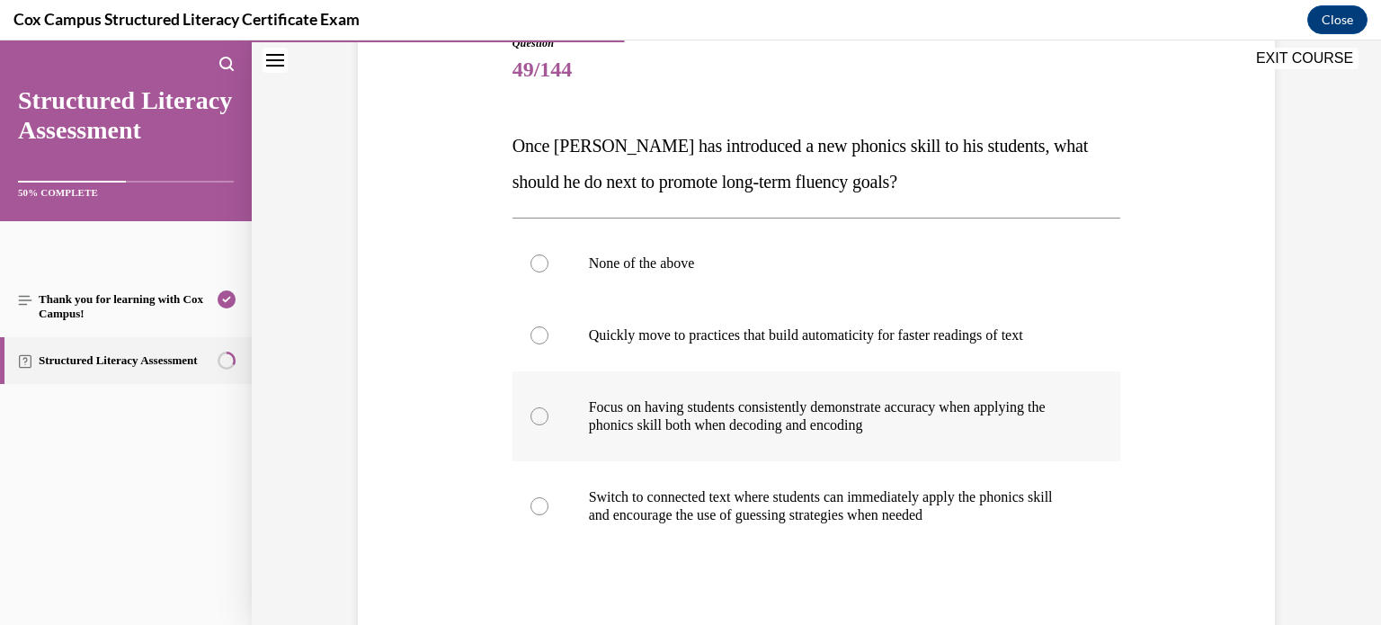
click at [725, 392] on label "Focus on having students consistently demonstrate accuracy when applying the ph…" at bounding box center [816, 416] width 608 height 90
click at [548, 407] on input "Focus on having students consistently demonstrate accuracy when applying the ph…" at bounding box center [539, 416] width 18 height 18
radio input "true"
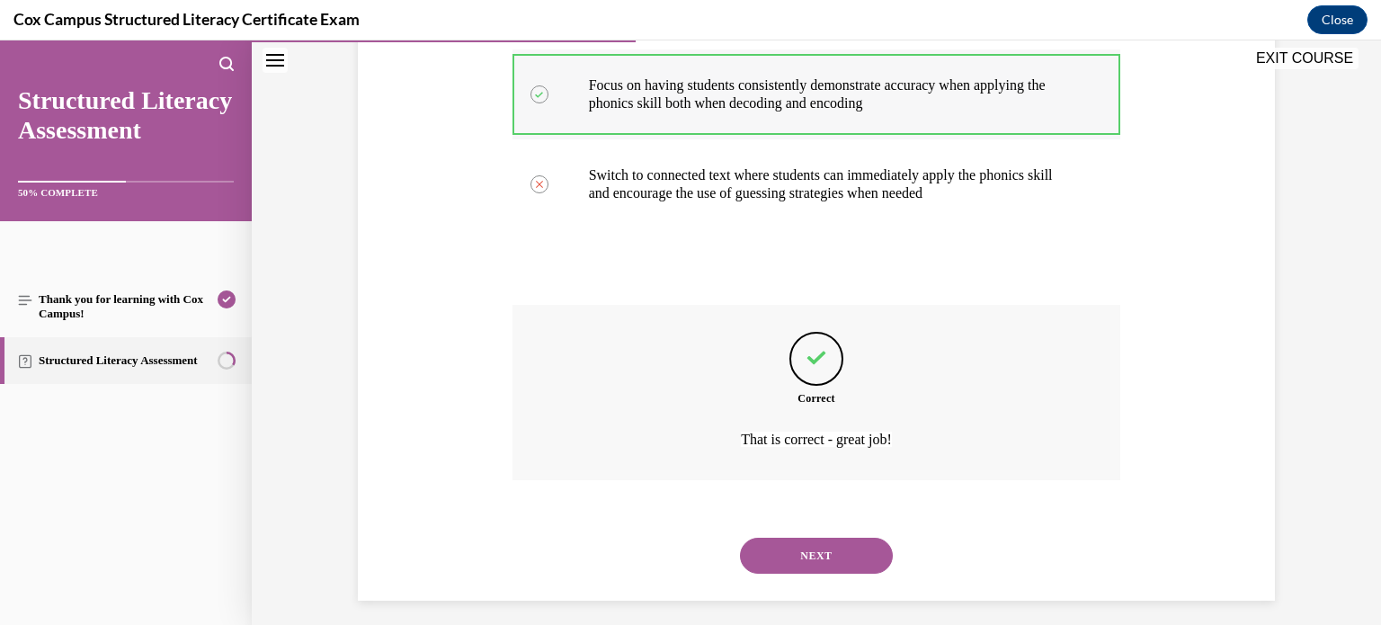
scroll to position [547, 0]
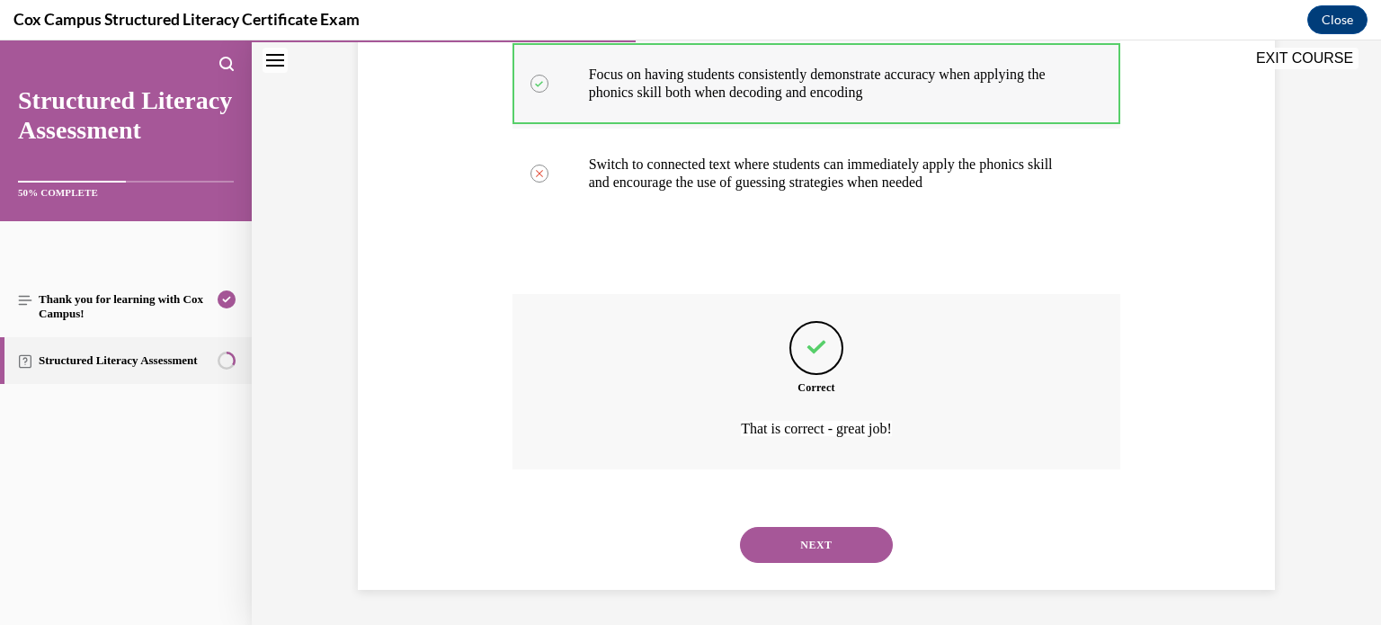
click at [740, 527] on button "NEXT" at bounding box center [816, 545] width 153 height 36
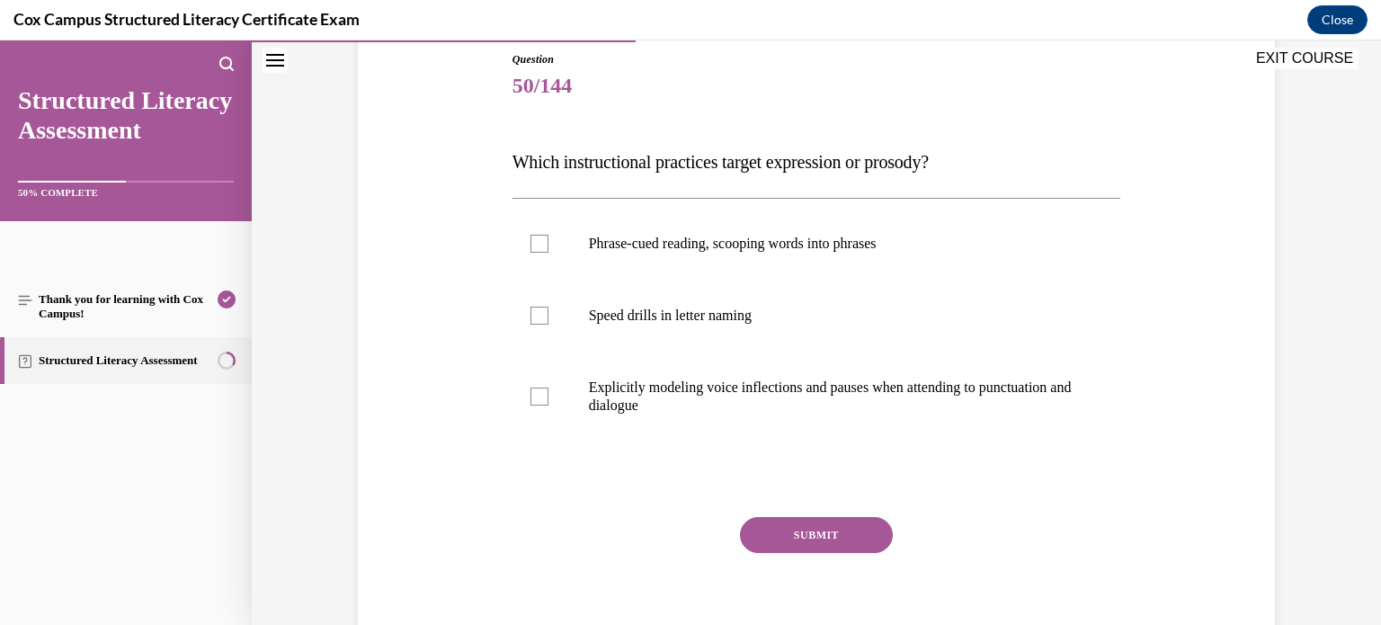
scroll to position [219, 0]
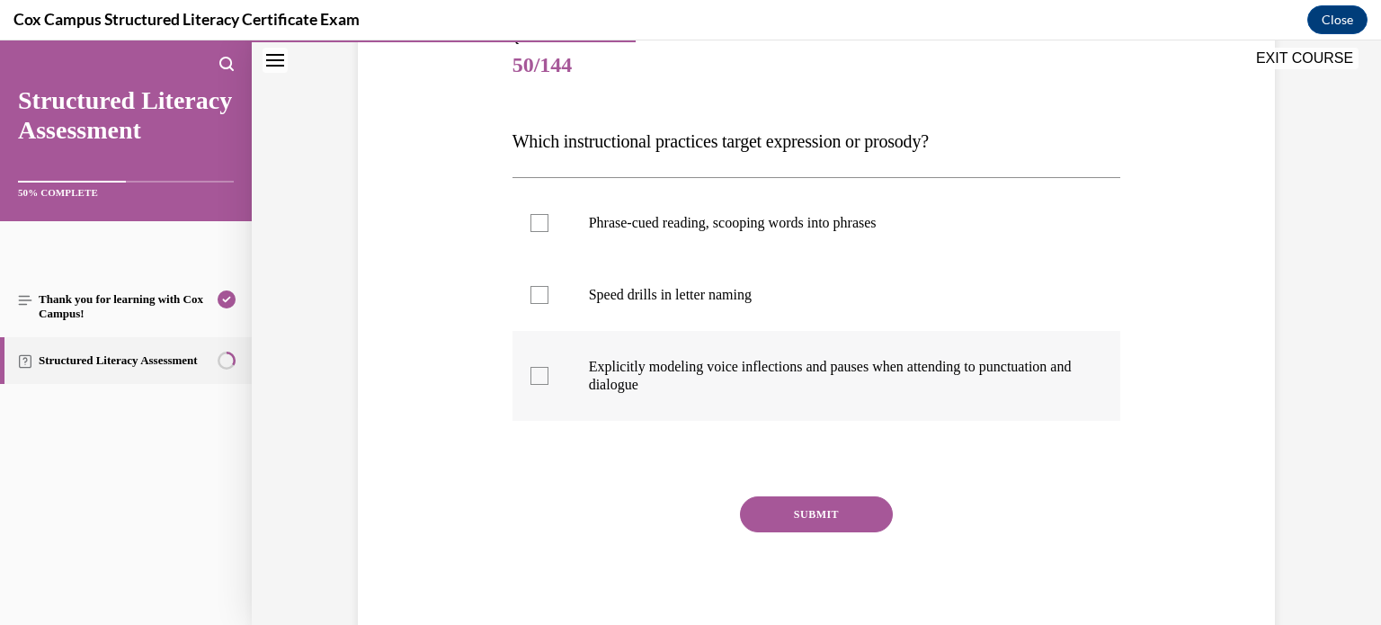
click at [531, 376] on div at bounding box center [539, 376] width 18 height 18
click at [531, 376] on input "Explicitly modeling voice inflections and pauses when attending to punctuation …" at bounding box center [539, 376] width 18 height 18
checkbox input "true"
click at [534, 232] on label "Phrase-cued reading, scooping words into phrases" at bounding box center [816, 223] width 608 height 72
click at [534, 232] on input "Phrase-cued reading, scooping words into phrases" at bounding box center [539, 223] width 18 height 18
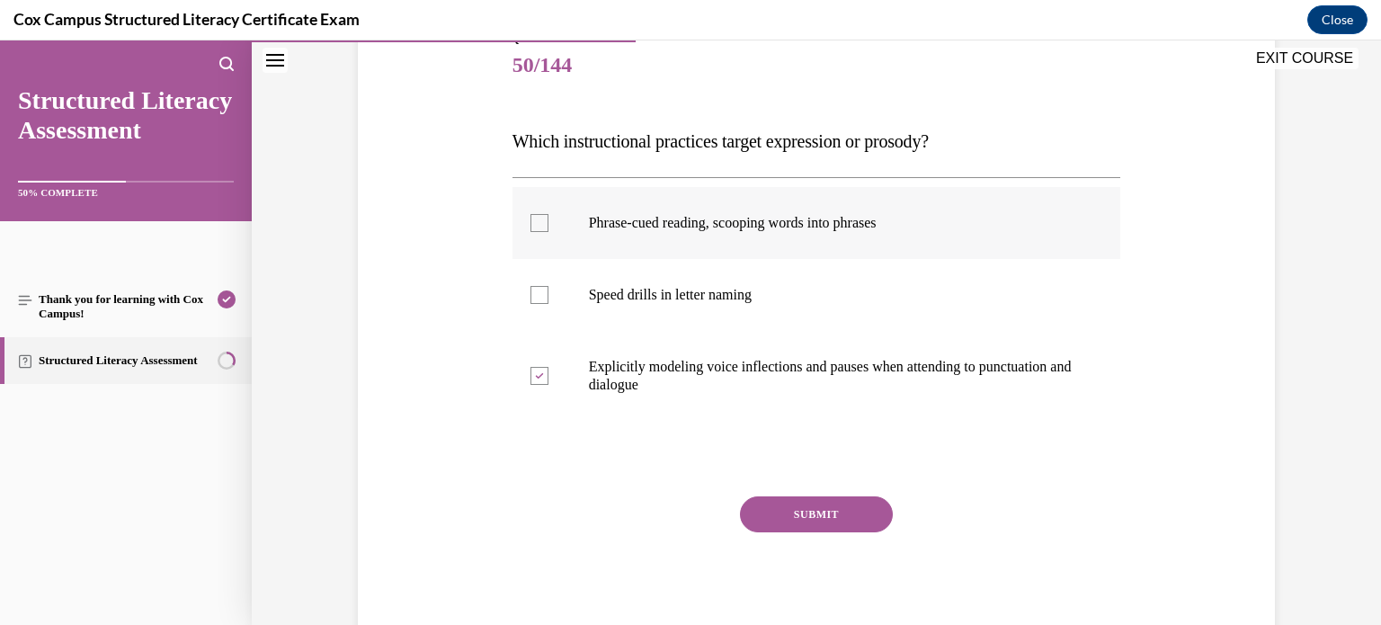
checkbox input "true"
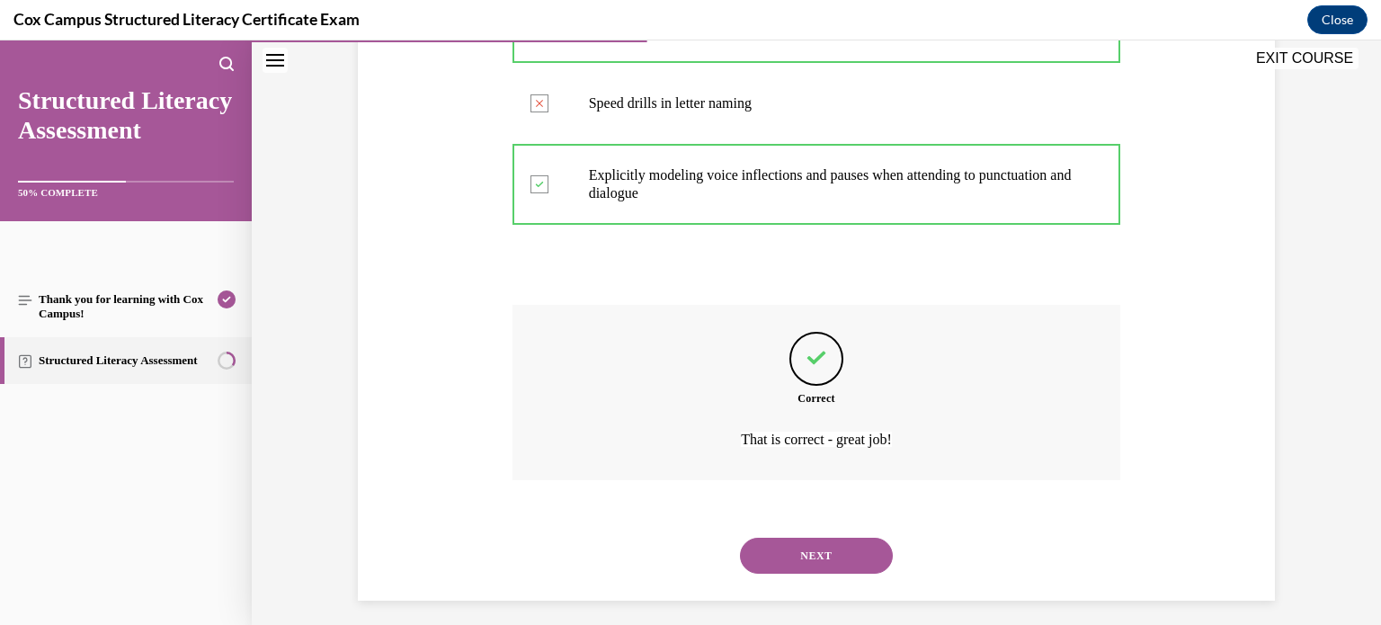
scroll to position [422, 0]
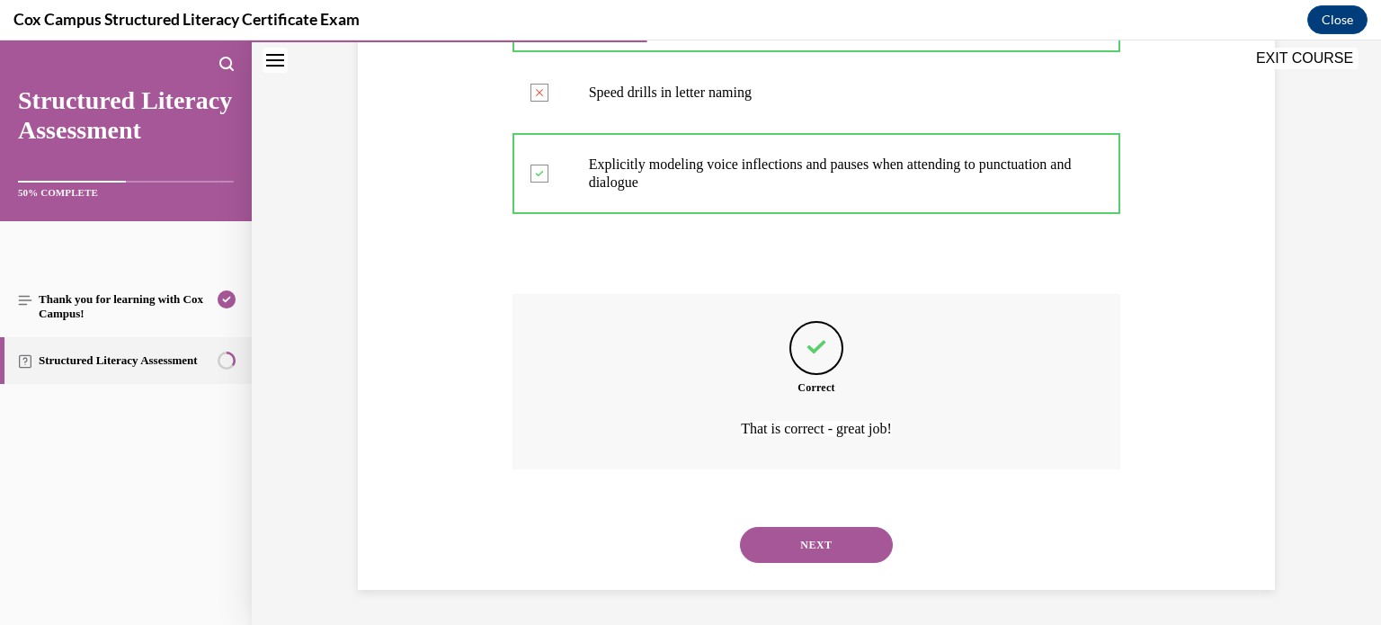
click at [740, 527] on button "NEXT" at bounding box center [816, 545] width 153 height 36
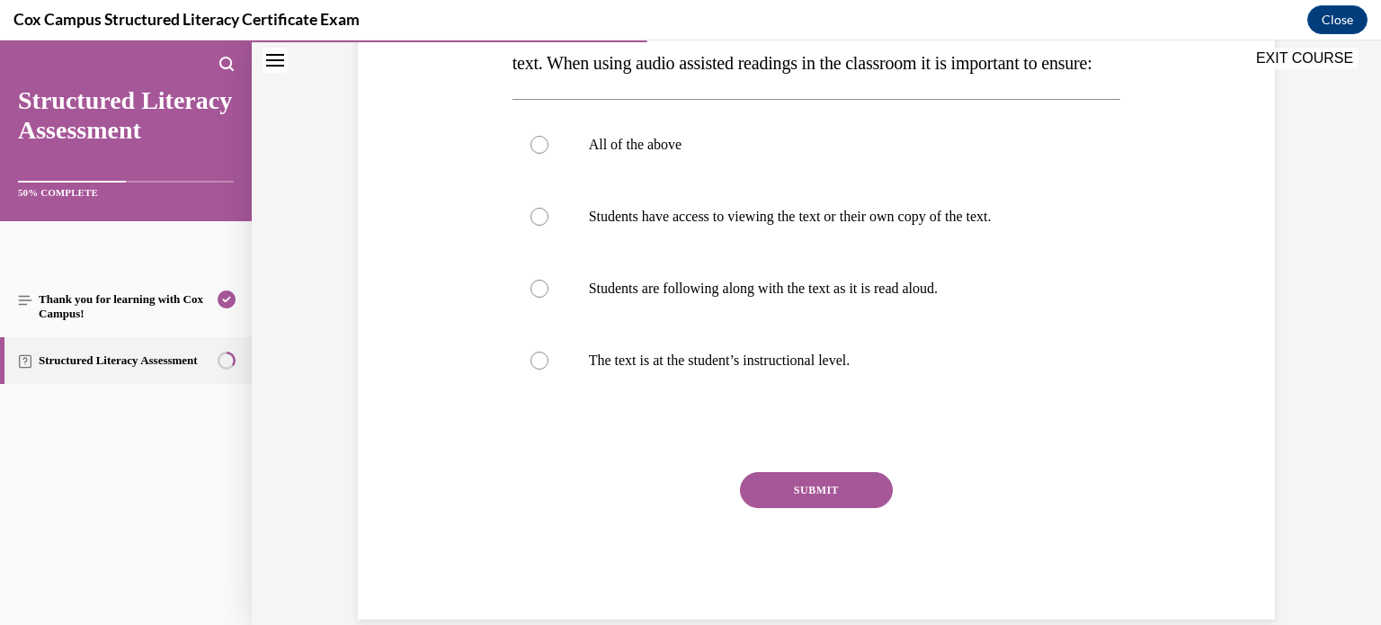
scroll to position [334, 0]
click at [589, 180] on label "All of the above" at bounding box center [816, 144] width 608 height 72
click at [548, 153] on input "All of the above" at bounding box center [539, 144] width 18 height 18
radio input "true"
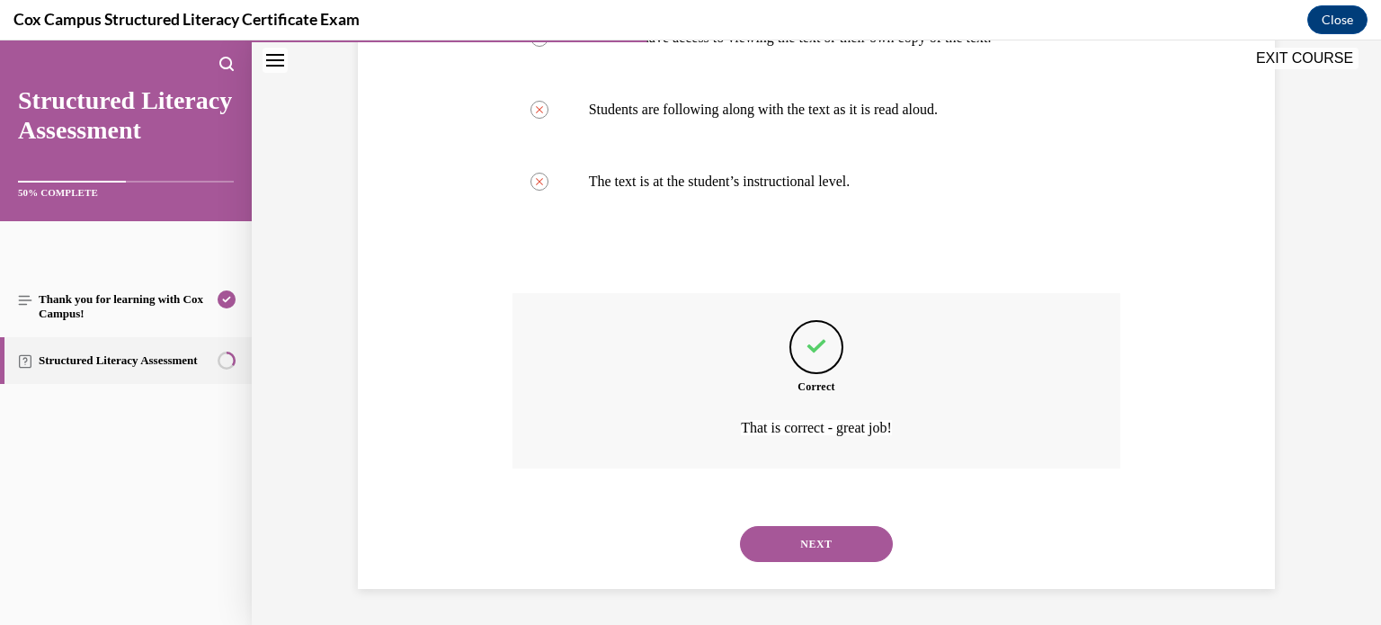
scroll to position [547, 0]
click at [740, 526] on button "NEXT" at bounding box center [816, 544] width 153 height 36
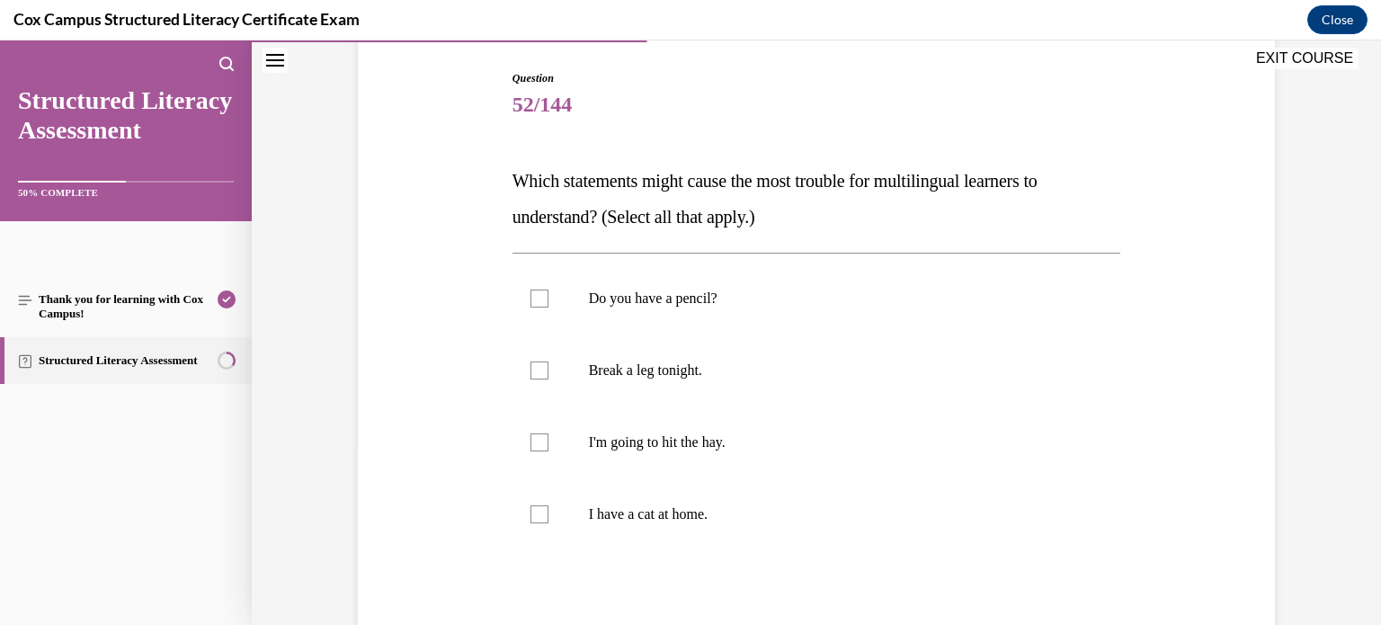
scroll to position [183, 0]
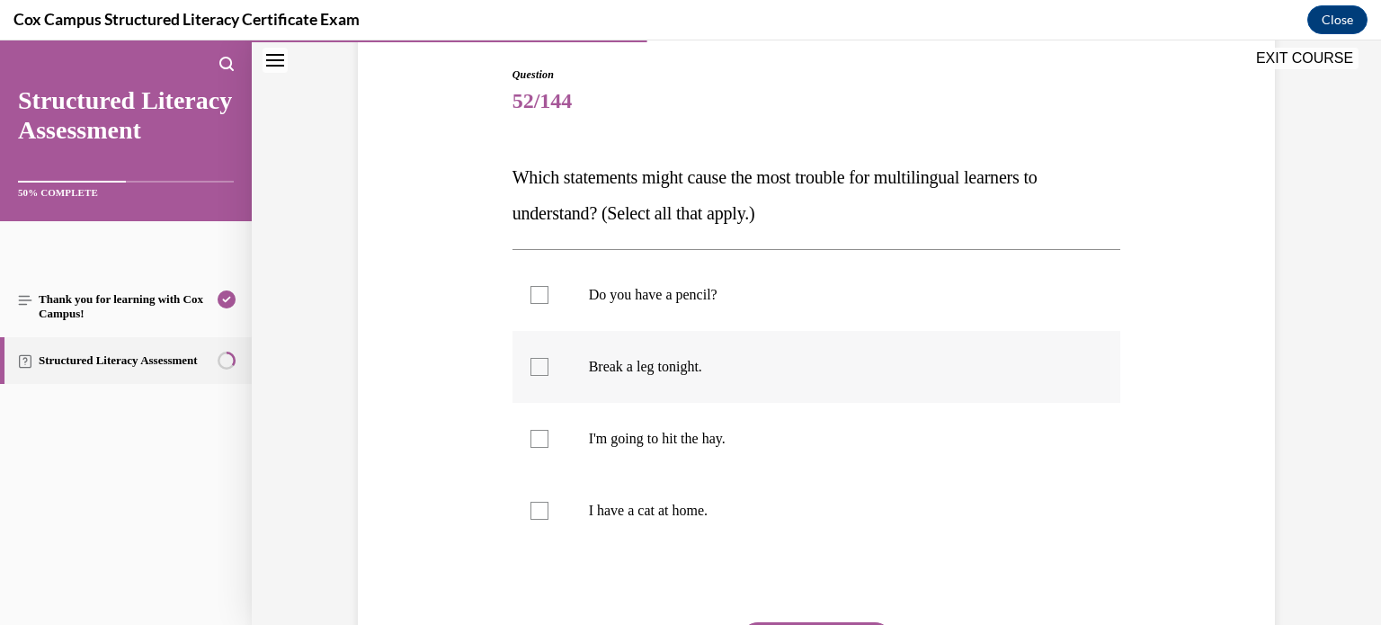
click at [537, 358] on div at bounding box center [539, 367] width 18 height 18
click at [537, 358] on input "Break a leg tonight." at bounding box center [539, 367] width 18 height 18
checkbox input "true"
click at [541, 425] on label "I'm going to hit the hay." at bounding box center [816, 439] width 608 height 72
click at [541, 430] on input "I'm going to hit the hay." at bounding box center [539, 439] width 18 height 18
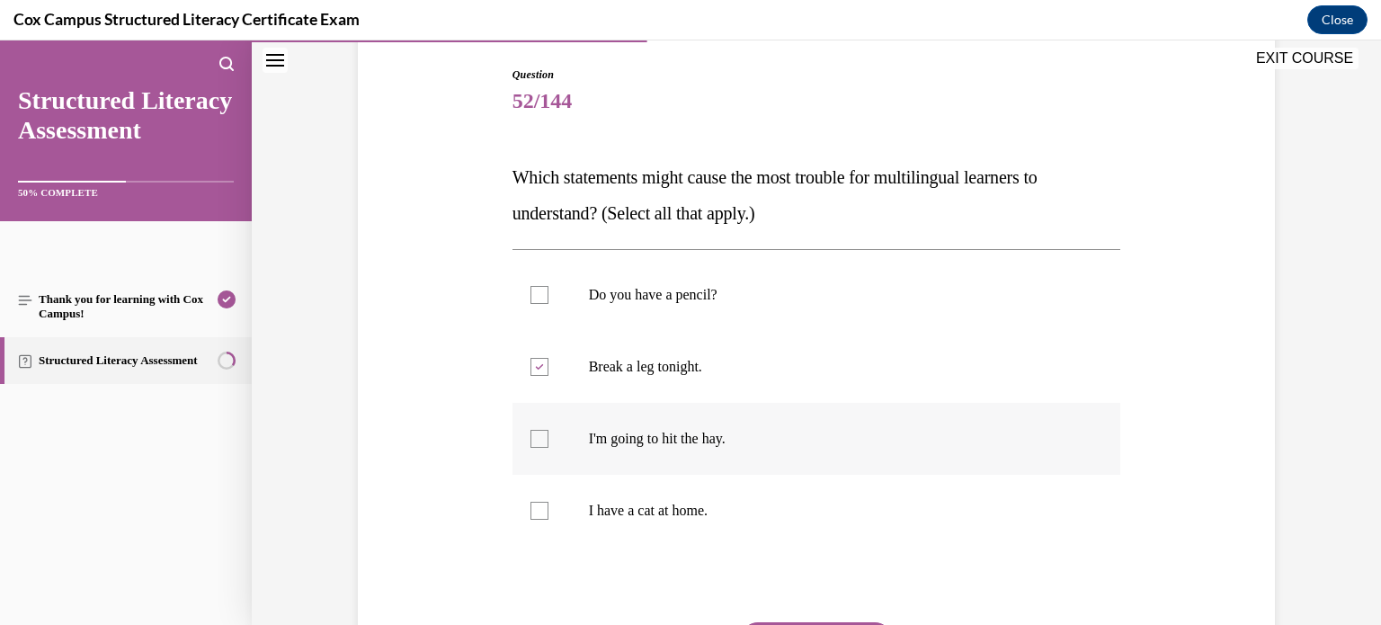
checkbox input "true"
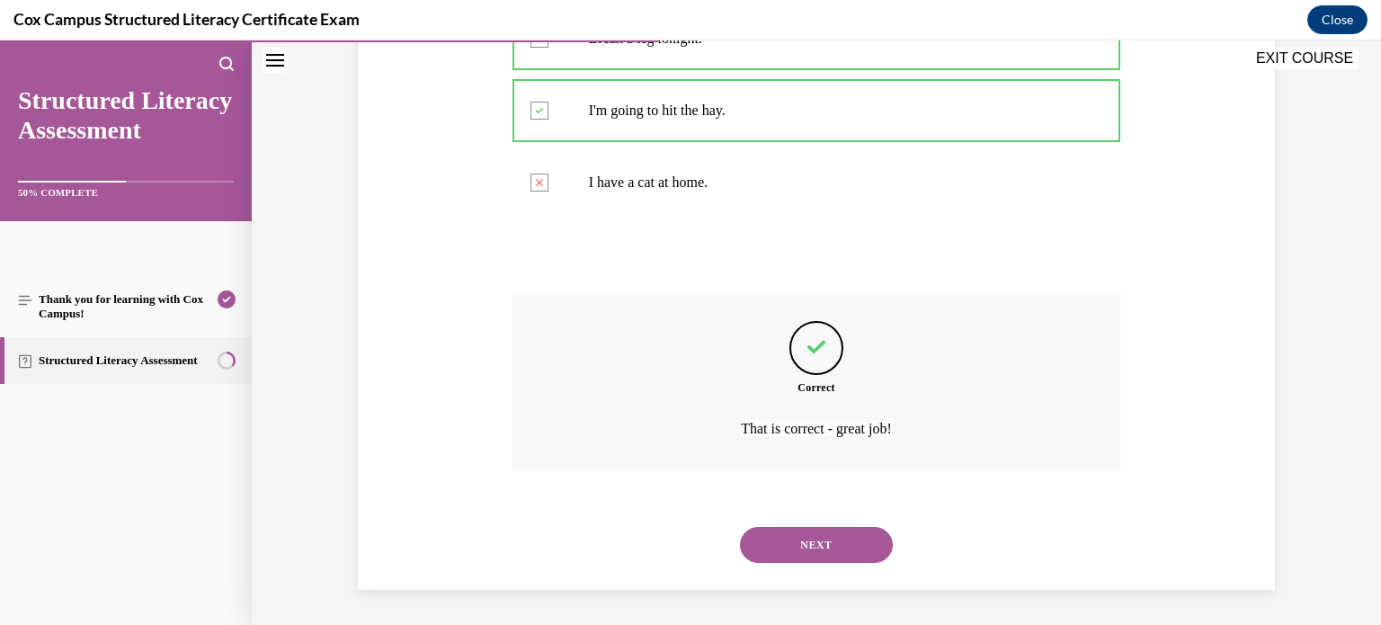
click at [740, 527] on button "NEXT" at bounding box center [816, 545] width 153 height 36
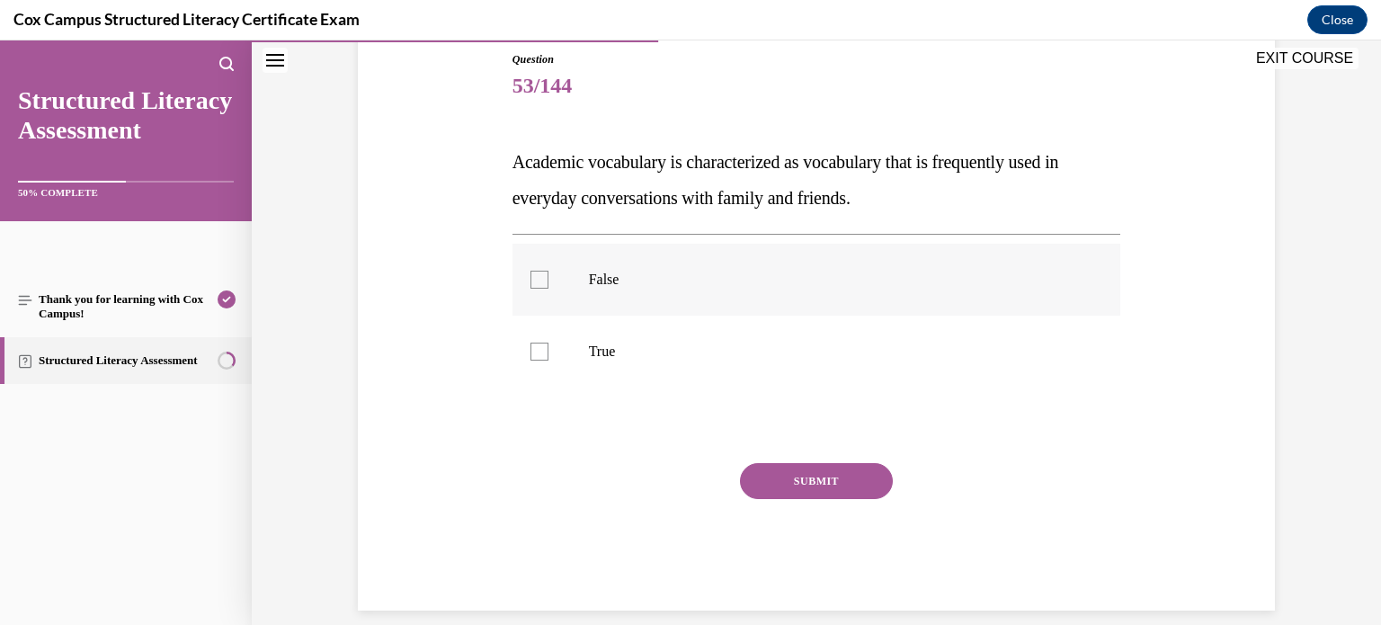
click at [607, 277] on p "False" at bounding box center [832, 280] width 487 height 18
click at [548, 277] on input "False" at bounding box center [539, 280] width 18 height 18
checkbox input "true"
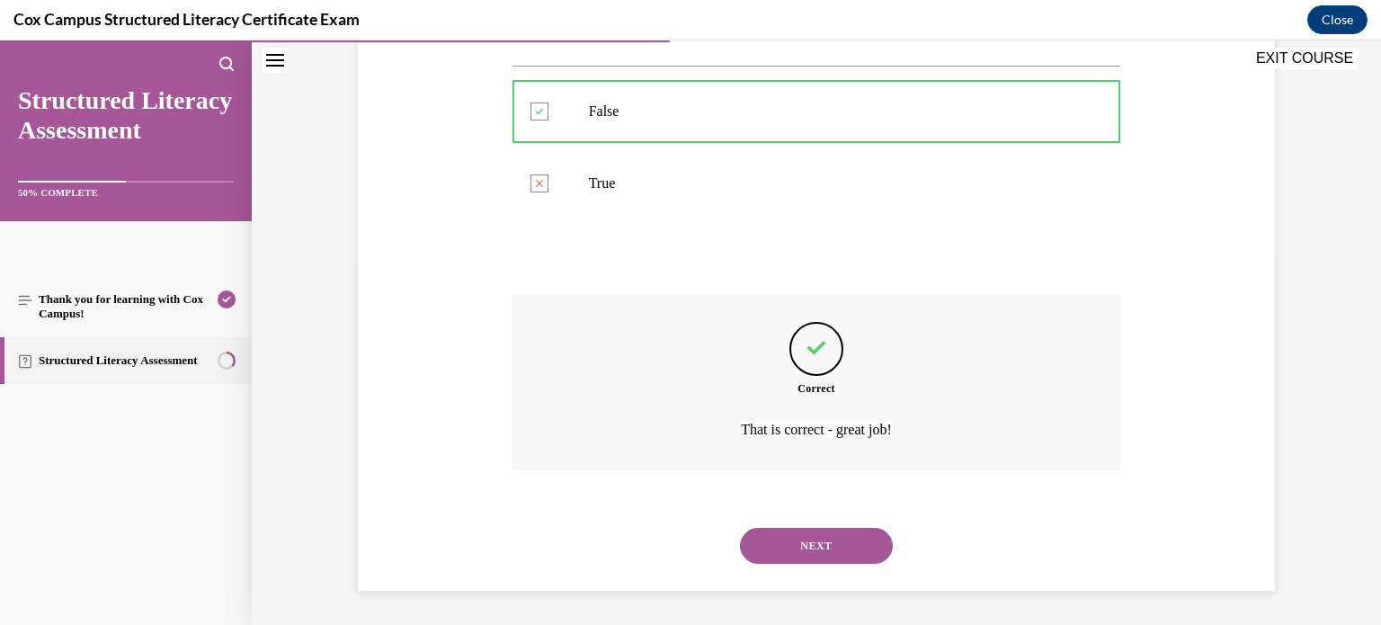
scroll to position [368, 0]
click at [740, 527] on button "NEXT" at bounding box center [816, 545] width 153 height 36
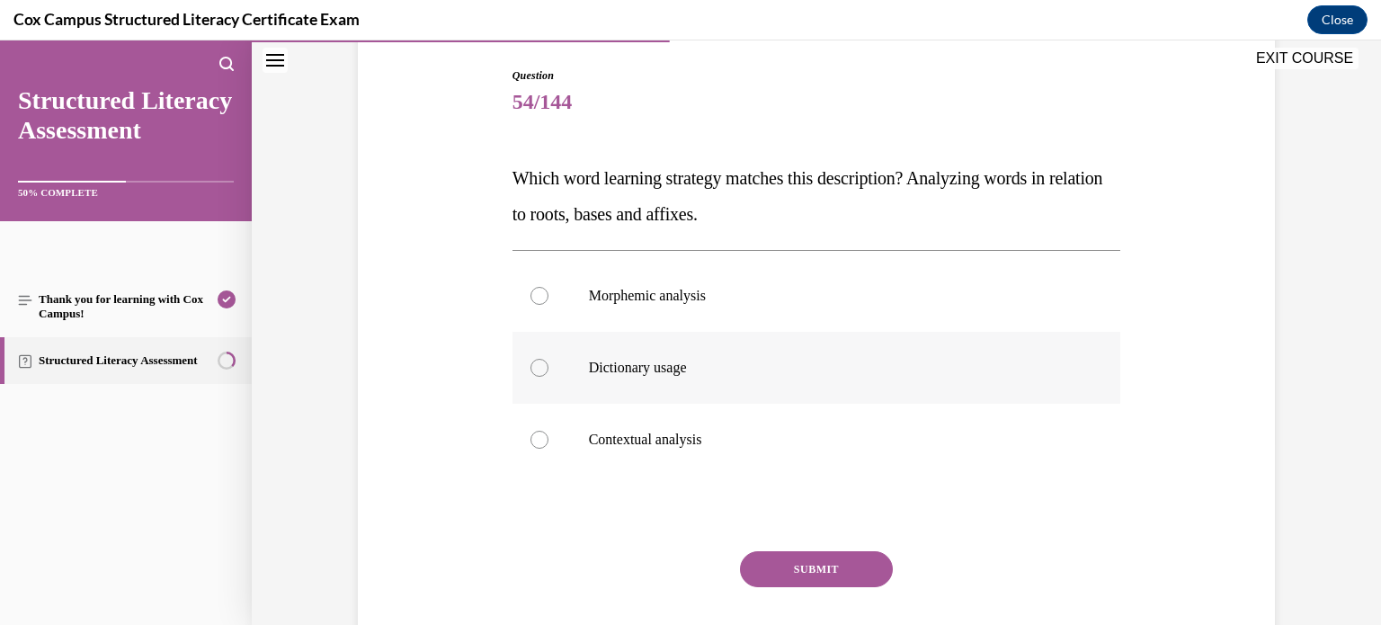
scroll to position [185, 0]
click at [640, 296] on p "Morphemic analysis" at bounding box center [832, 293] width 487 height 18
click at [548, 296] on input "Morphemic analysis" at bounding box center [539, 293] width 18 height 18
radio input "true"
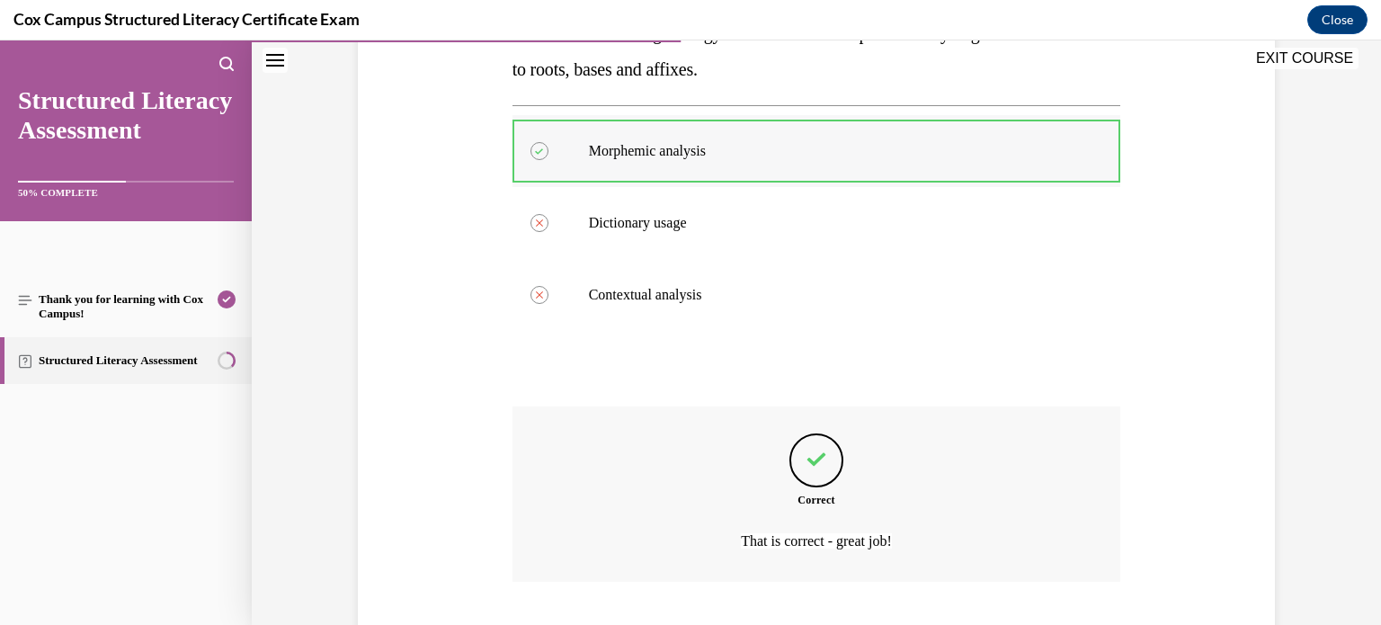
scroll to position [440, 0]
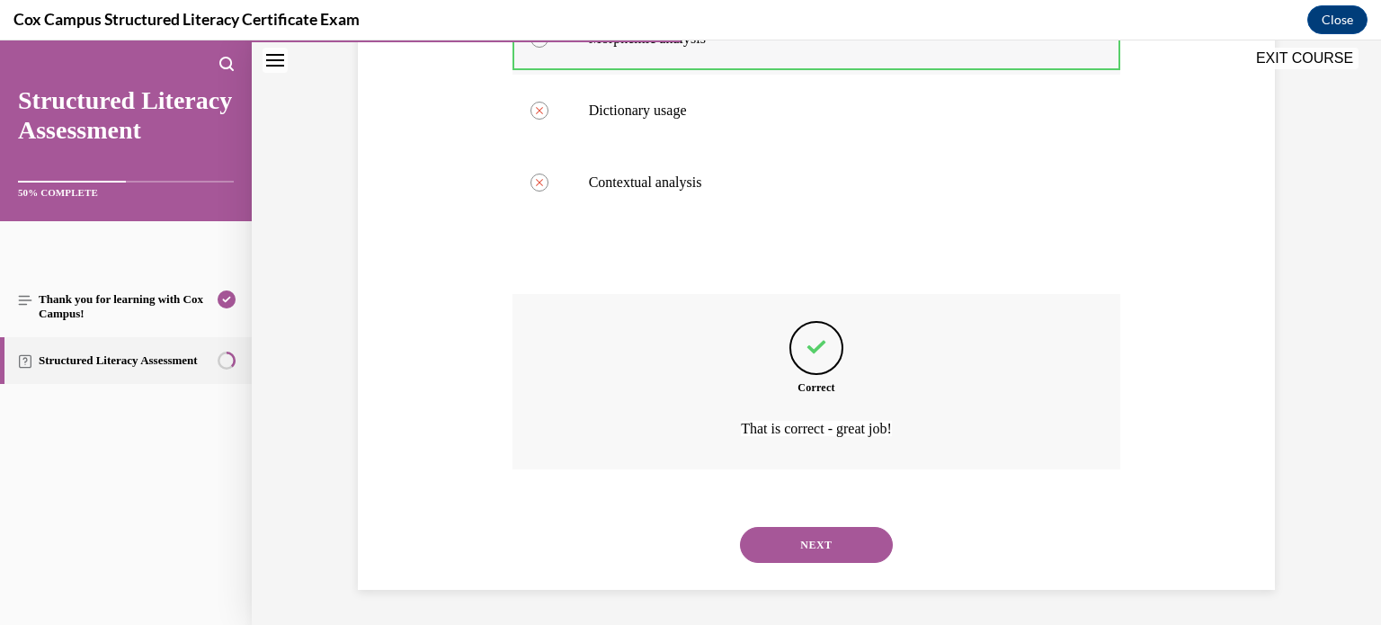
click at [740, 527] on button "NEXT" at bounding box center [816, 545] width 153 height 36
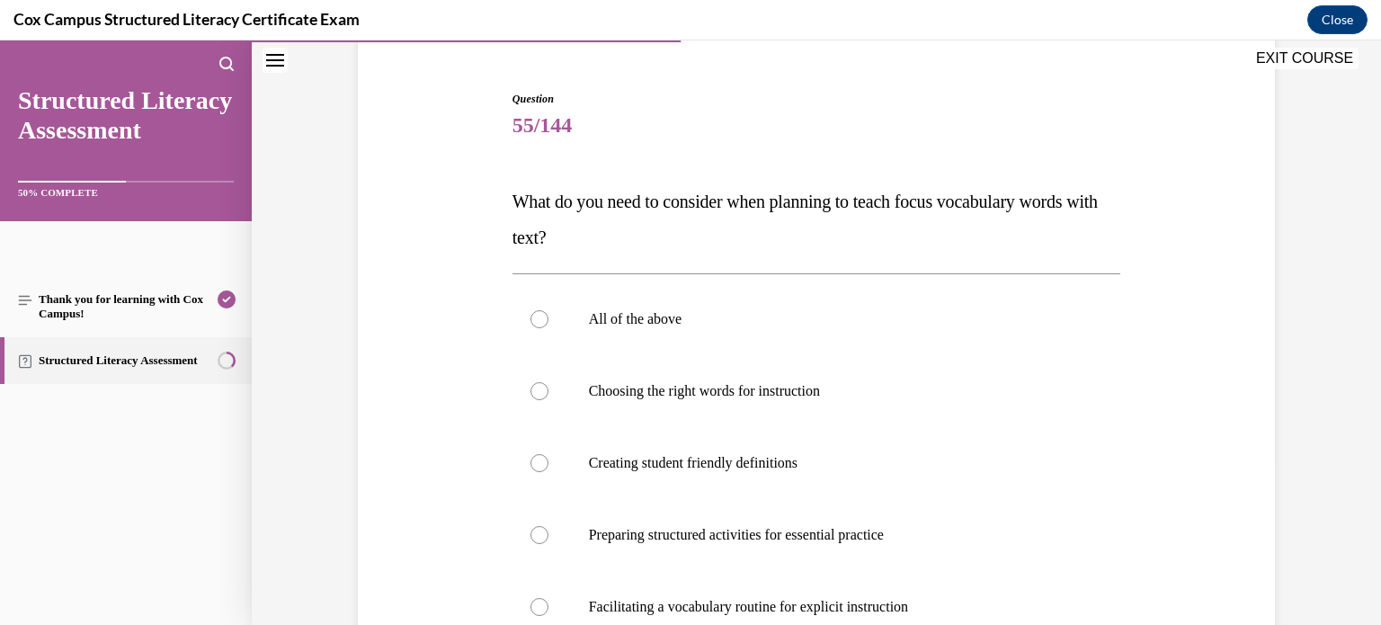
scroll to position [169, 0]
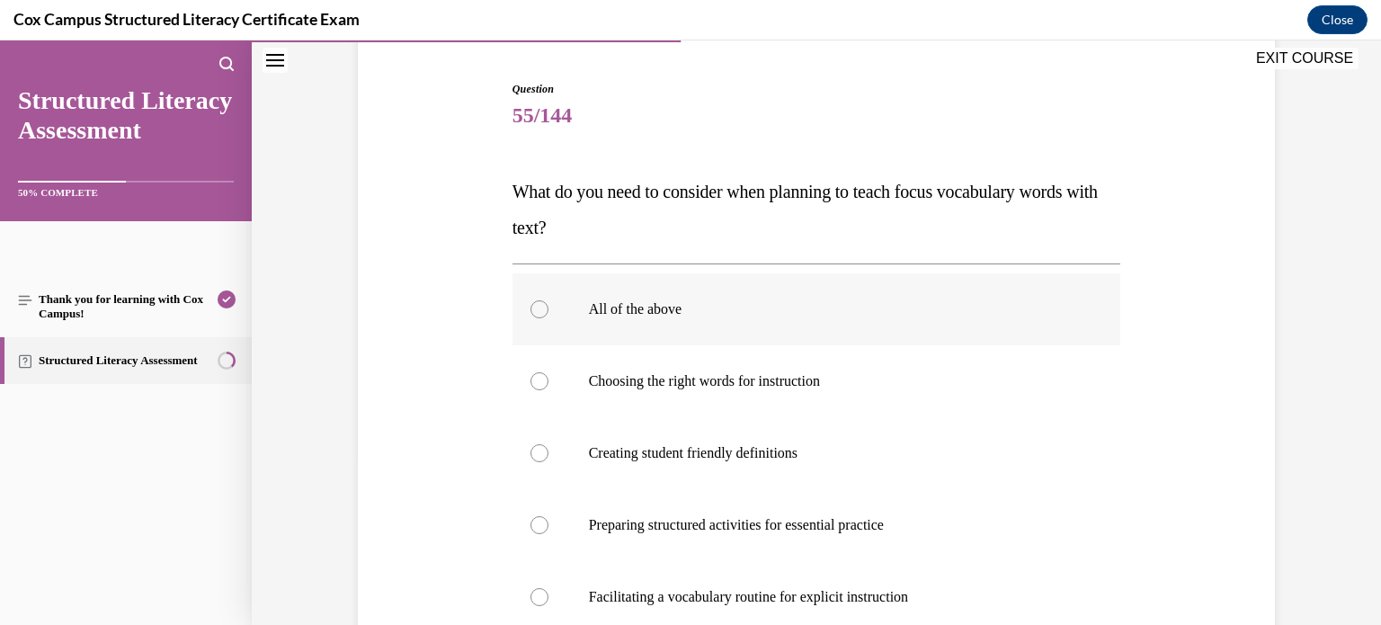
click at [583, 304] on label "All of the above" at bounding box center [816, 309] width 608 height 72
click at [548, 304] on input "All of the above" at bounding box center [539, 309] width 18 height 18
radio input "true"
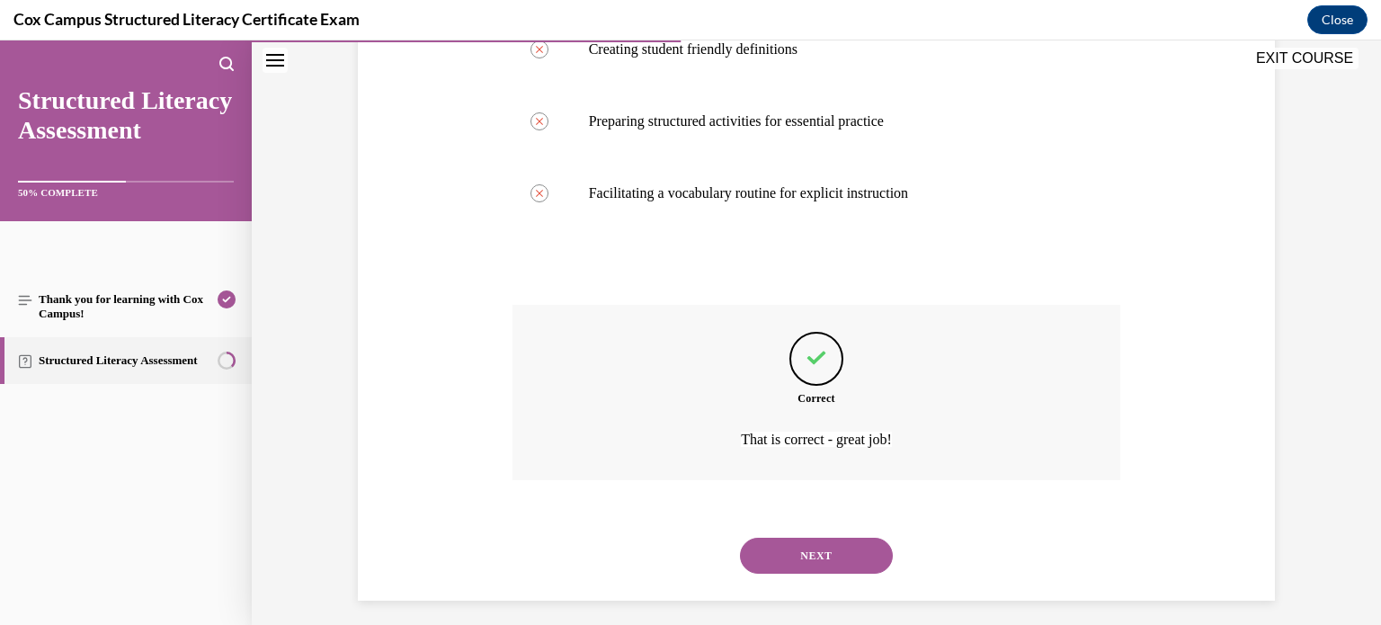
scroll to position [583, 0]
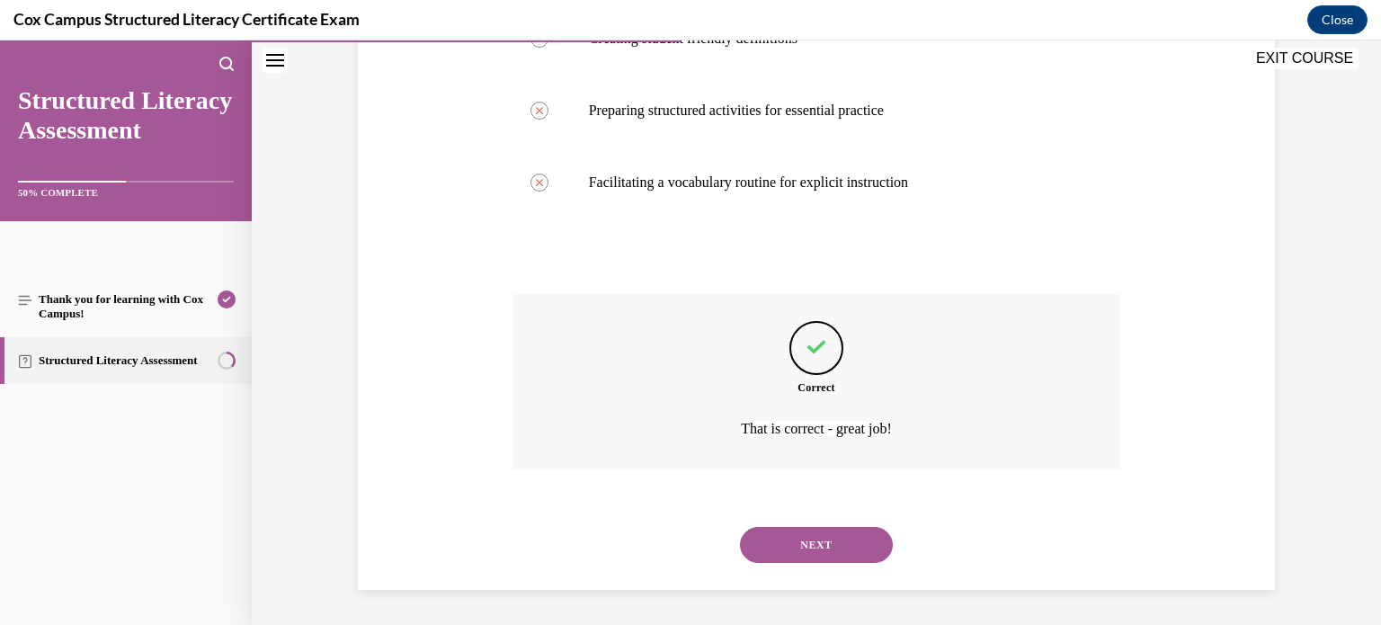
click at [740, 527] on button "NEXT" at bounding box center [816, 545] width 153 height 36
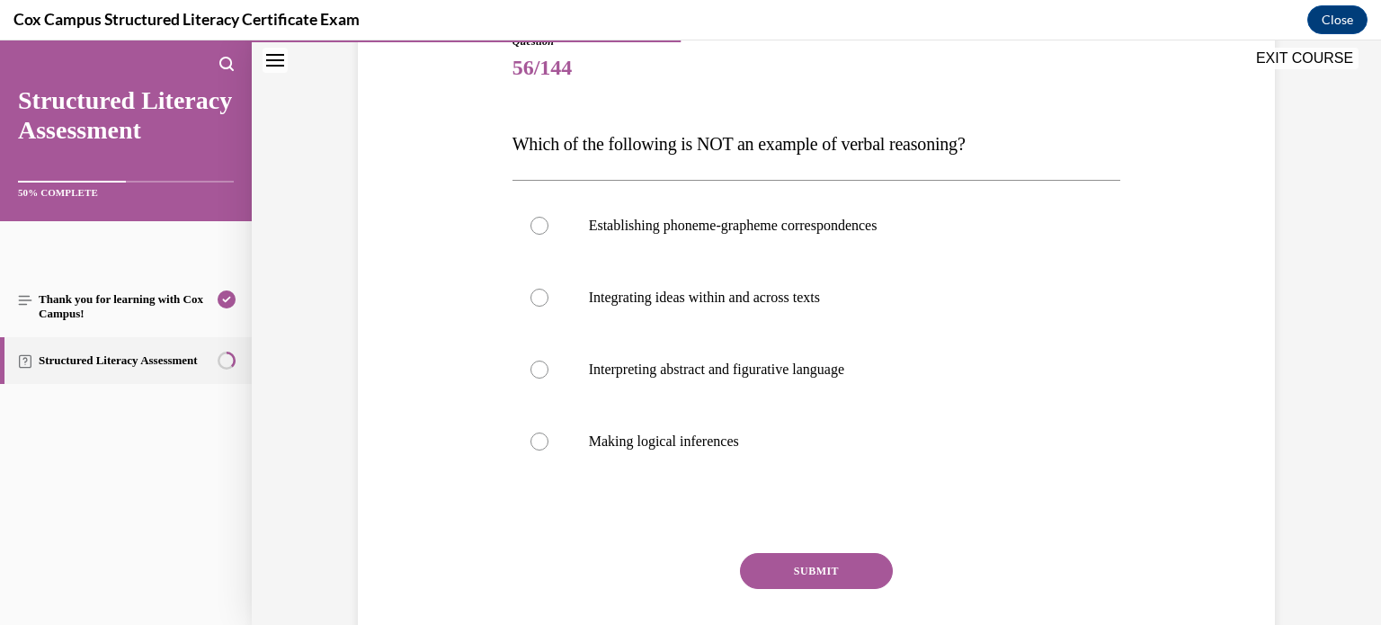
scroll to position [223, 0]
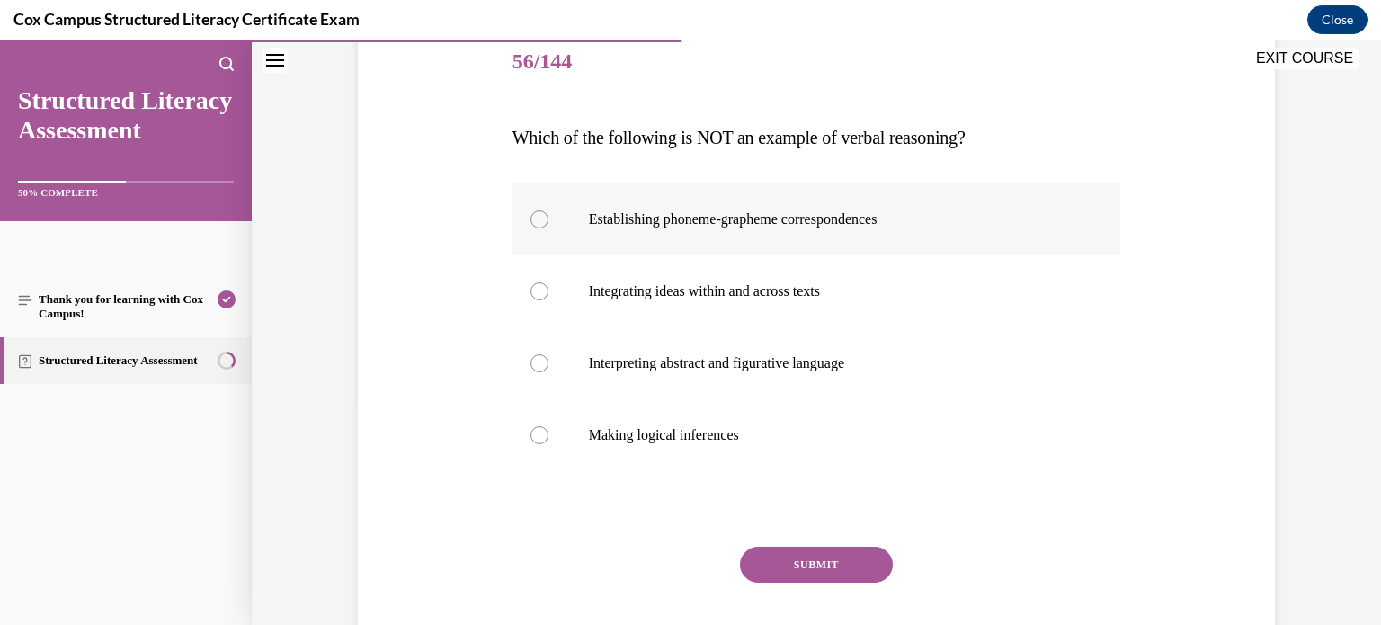
click at [672, 227] on label "Establishing phoneme-grapheme correspondences" at bounding box center [816, 219] width 608 height 72
click at [548, 227] on input "Establishing phoneme-grapheme correspondences" at bounding box center [539, 219] width 18 height 18
radio input "true"
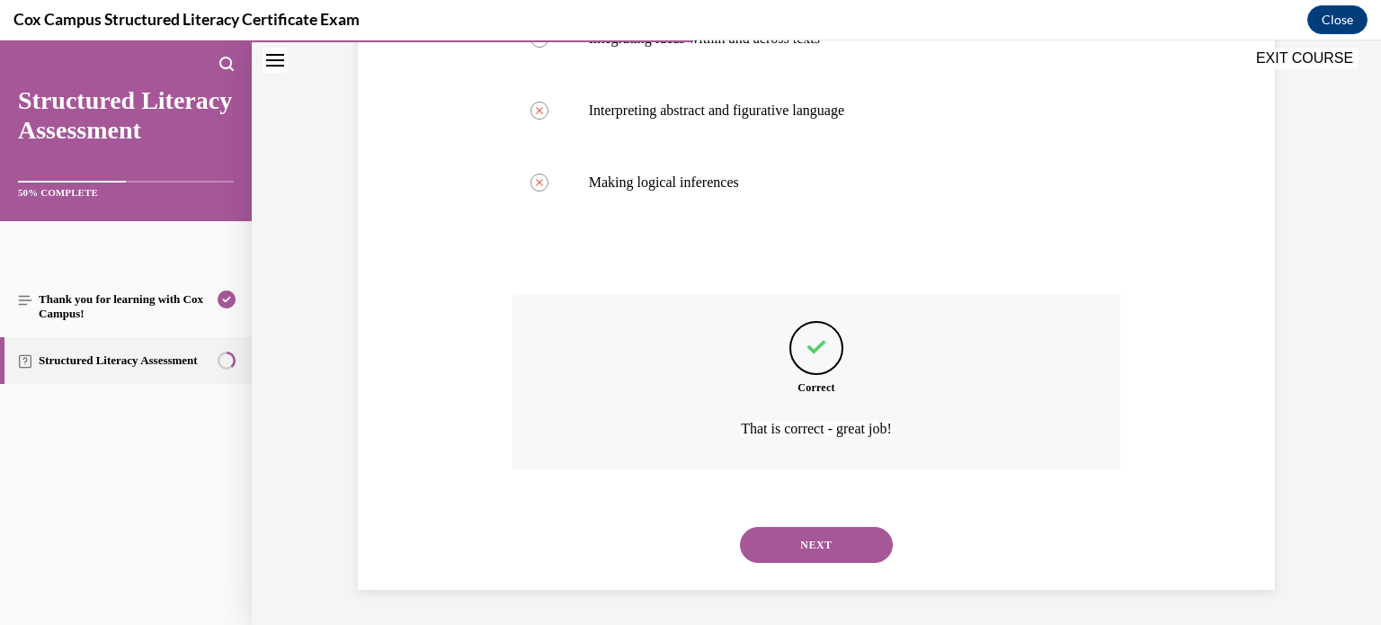
click at [740, 527] on button "NEXT" at bounding box center [816, 545] width 153 height 36
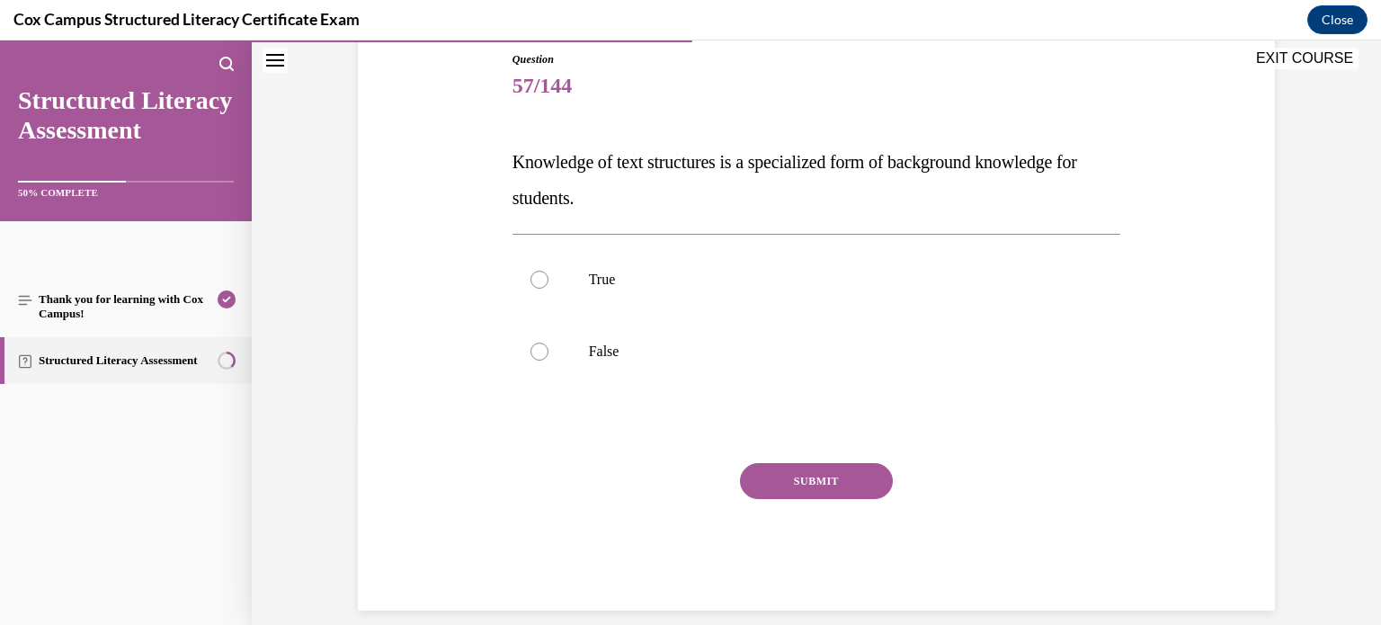
scroll to position [219, 0]
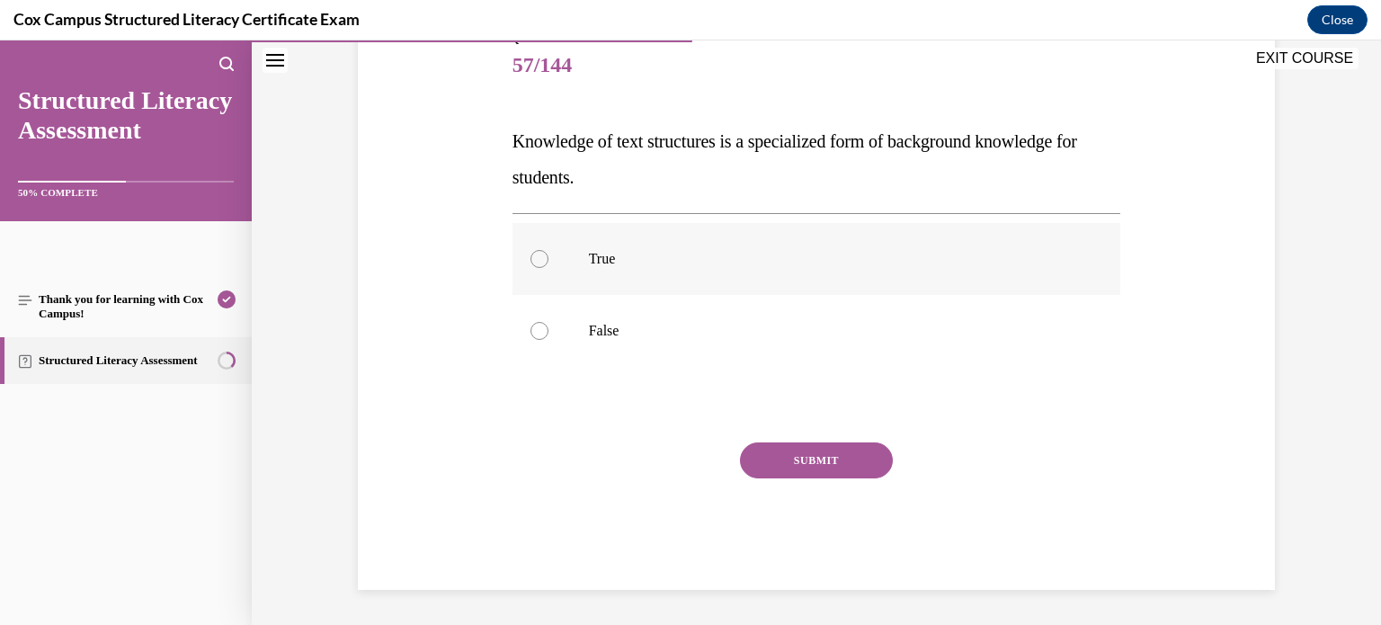
click at [653, 257] on p "True" at bounding box center [832, 259] width 487 height 18
click at [548, 257] on input "True" at bounding box center [539, 259] width 18 height 18
radio input "true"
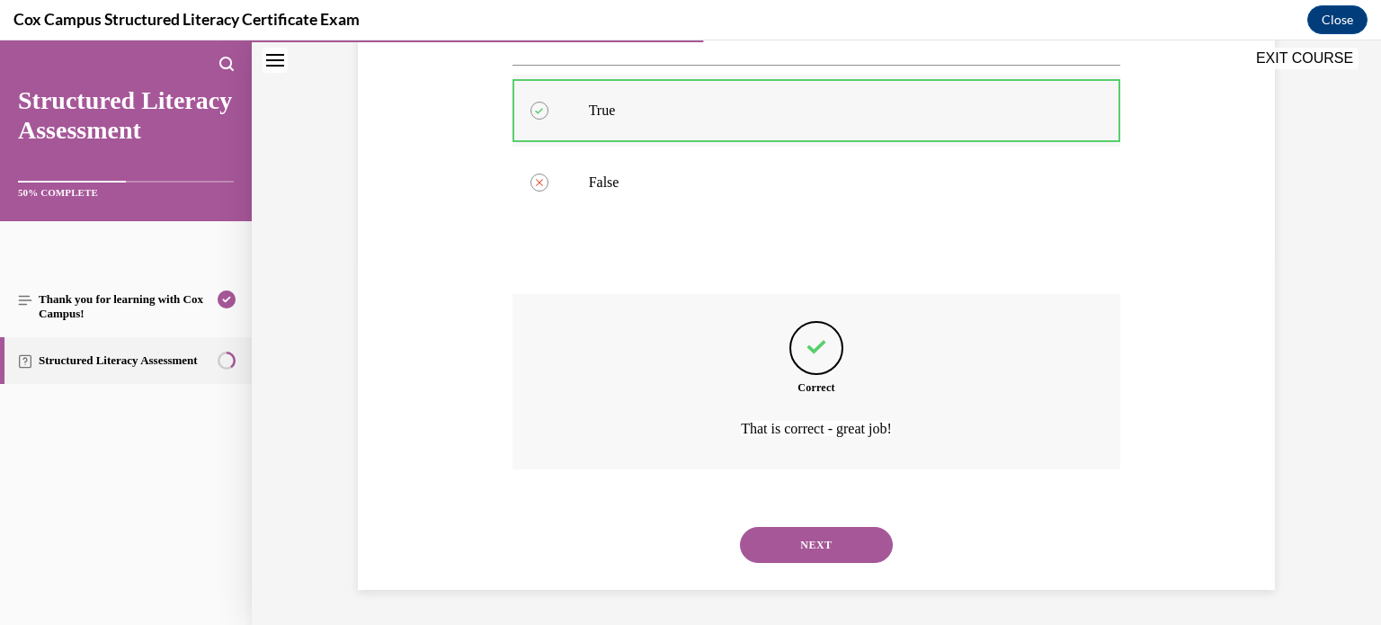
click at [740, 527] on button "NEXT" at bounding box center [816, 545] width 153 height 36
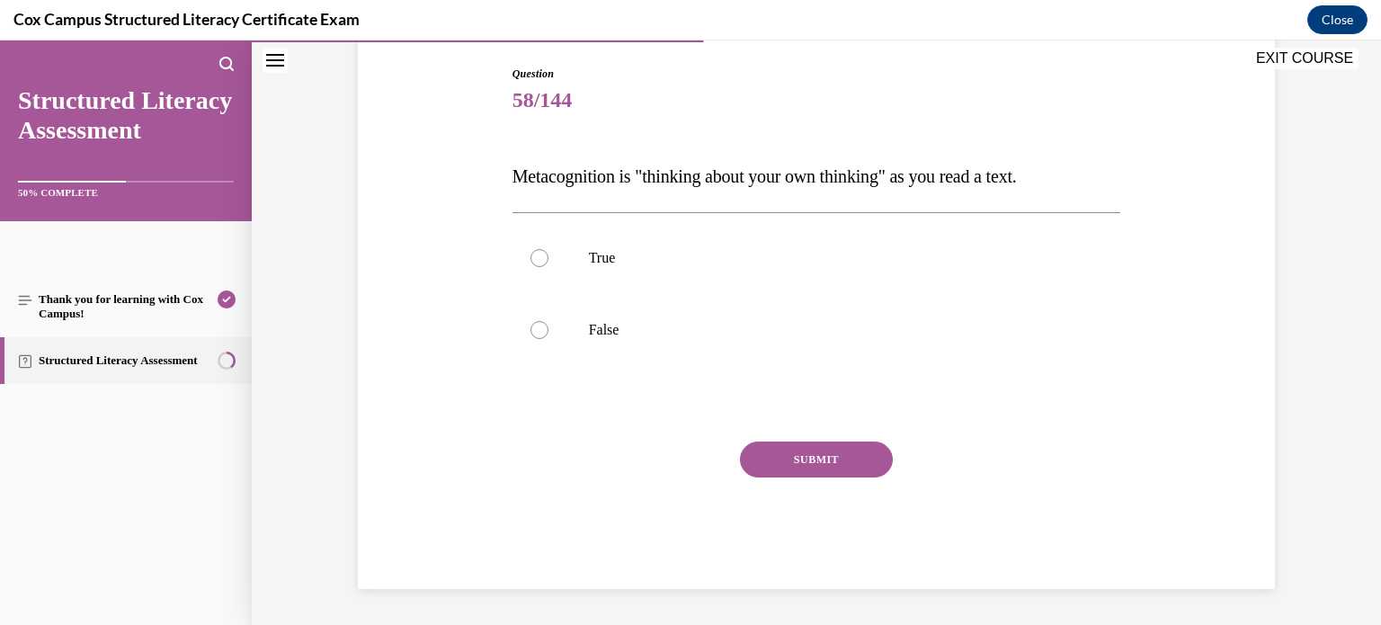
scroll to position [183, 0]
click at [641, 250] on p "True" at bounding box center [832, 259] width 487 height 18
click at [548, 250] on input "True" at bounding box center [539, 259] width 18 height 18
radio input "true"
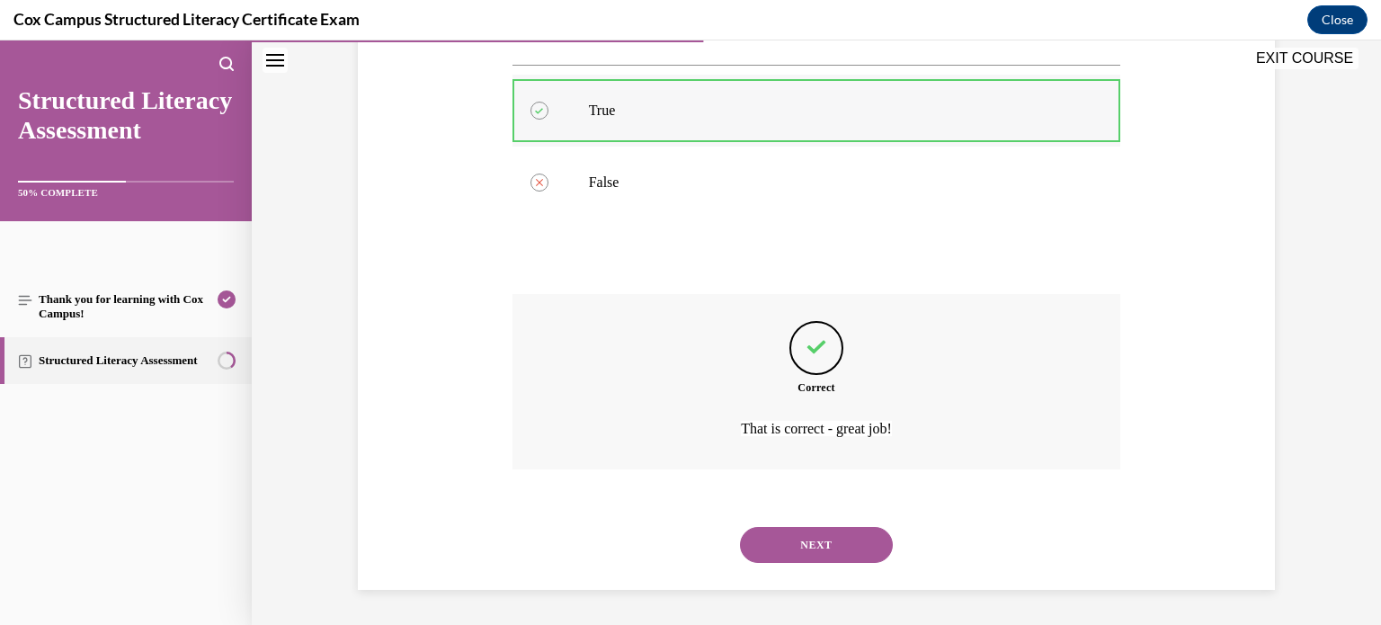
click at [740, 527] on button "NEXT" at bounding box center [816, 545] width 153 height 36
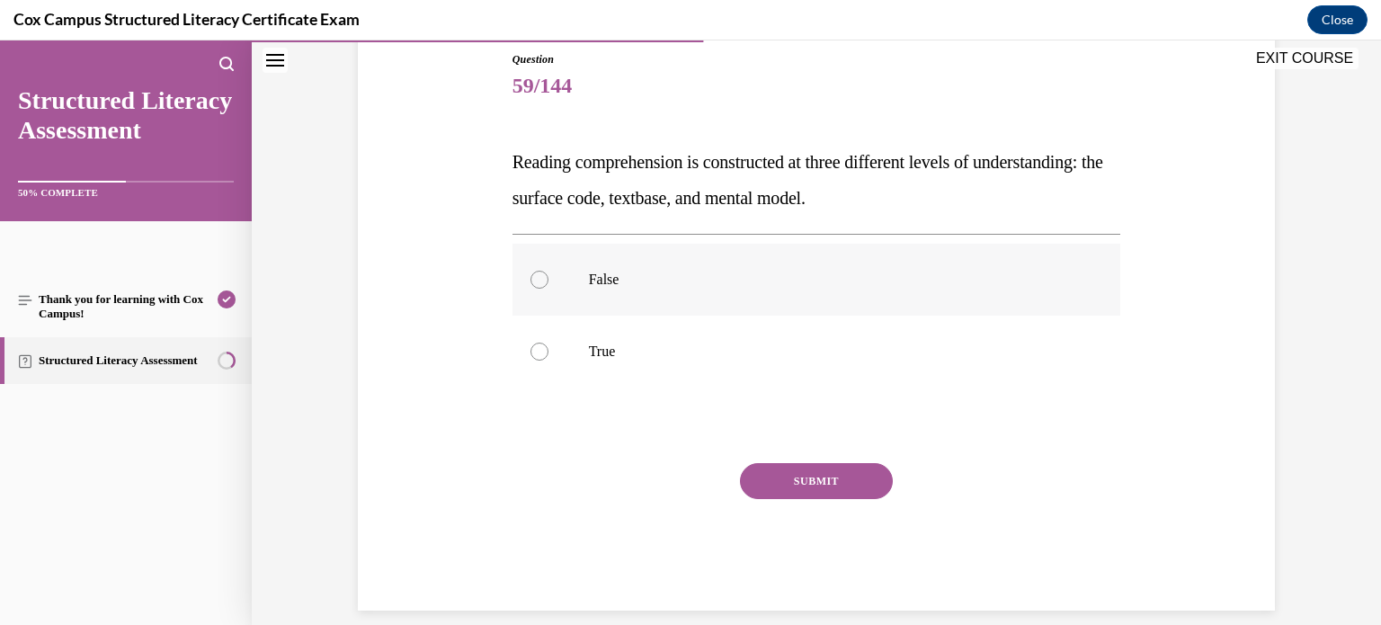
click at [637, 271] on p "False" at bounding box center [832, 280] width 487 height 18
click at [548, 271] on input "False" at bounding box center [539, 280] width 18 height 18
radio input "true"
click at [635, 336] on label "True" at bounding box center [816, 351] width 608 height 72
click at [548, 342] on input "True" at bounding box center [539, 351] width 18 height 18
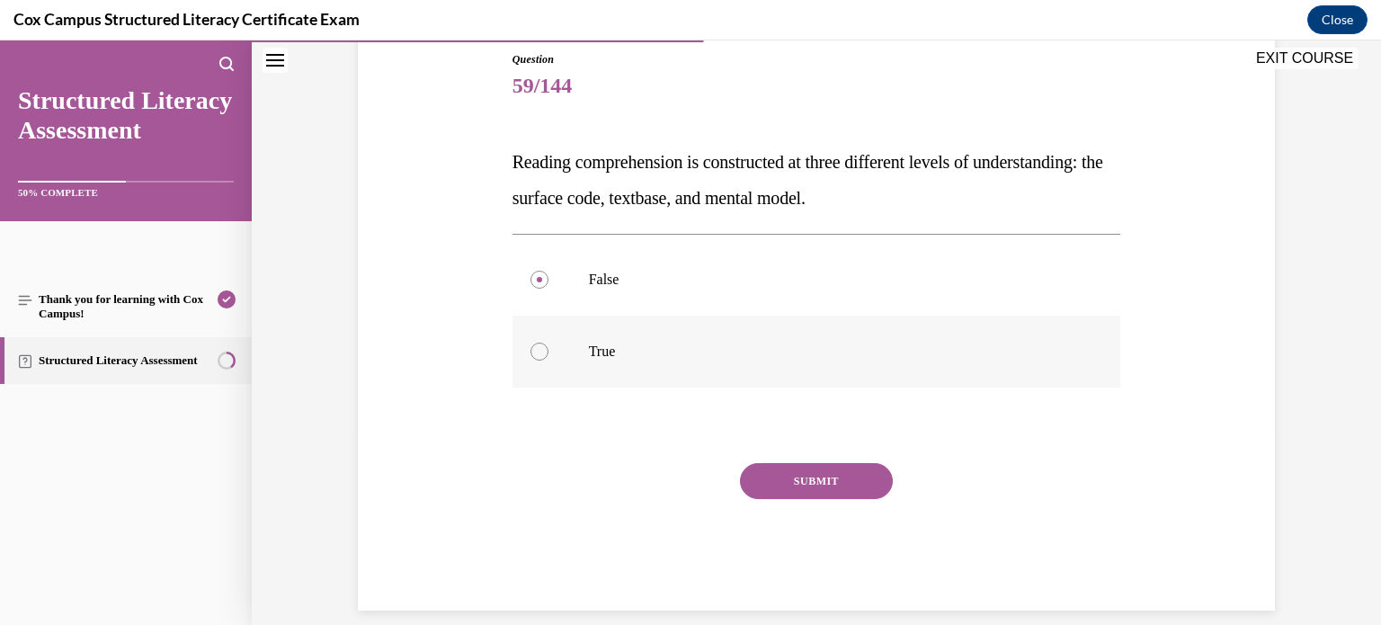
radio input "true"
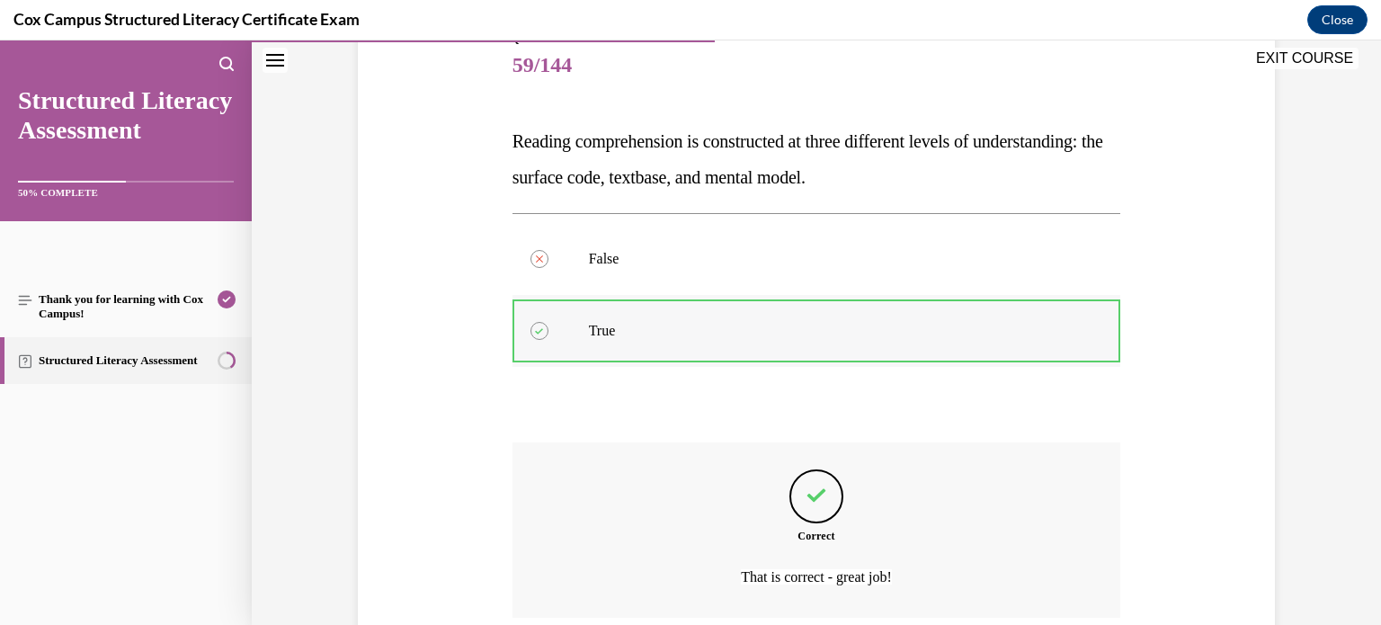
scroll to position [345, 0]
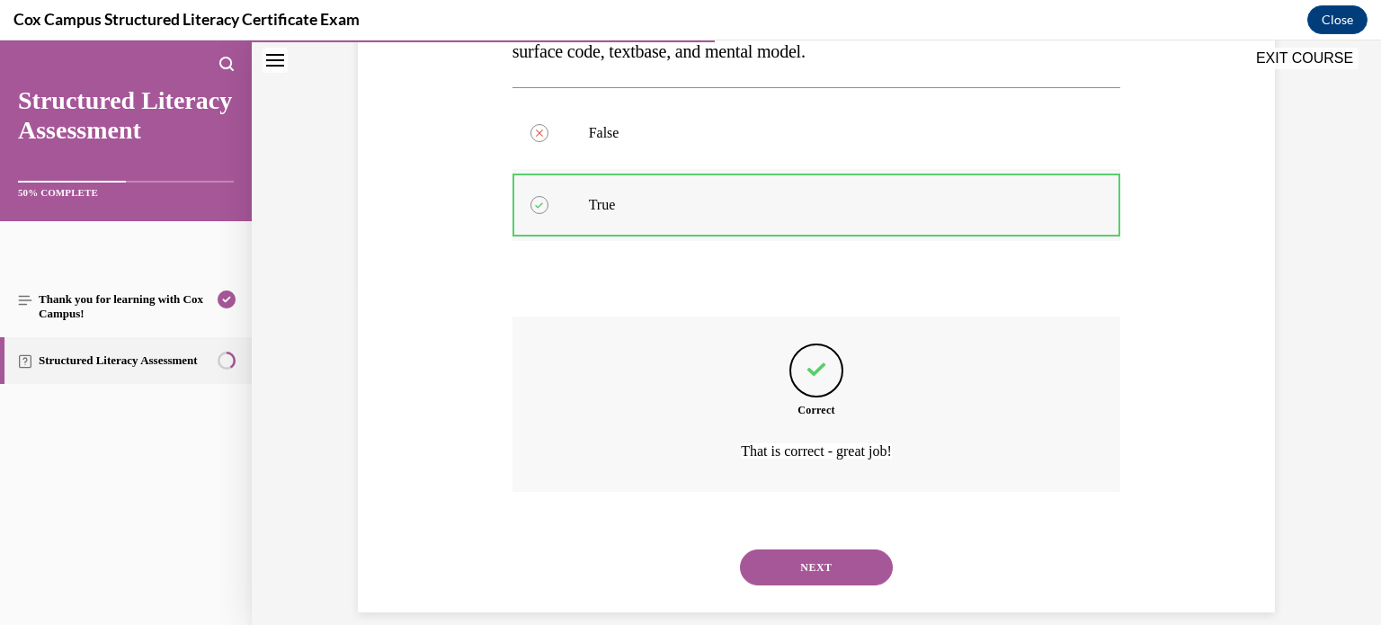
click at [740, 549] on button "NEXT" at bounding box center [816, 567] width 153 height 36
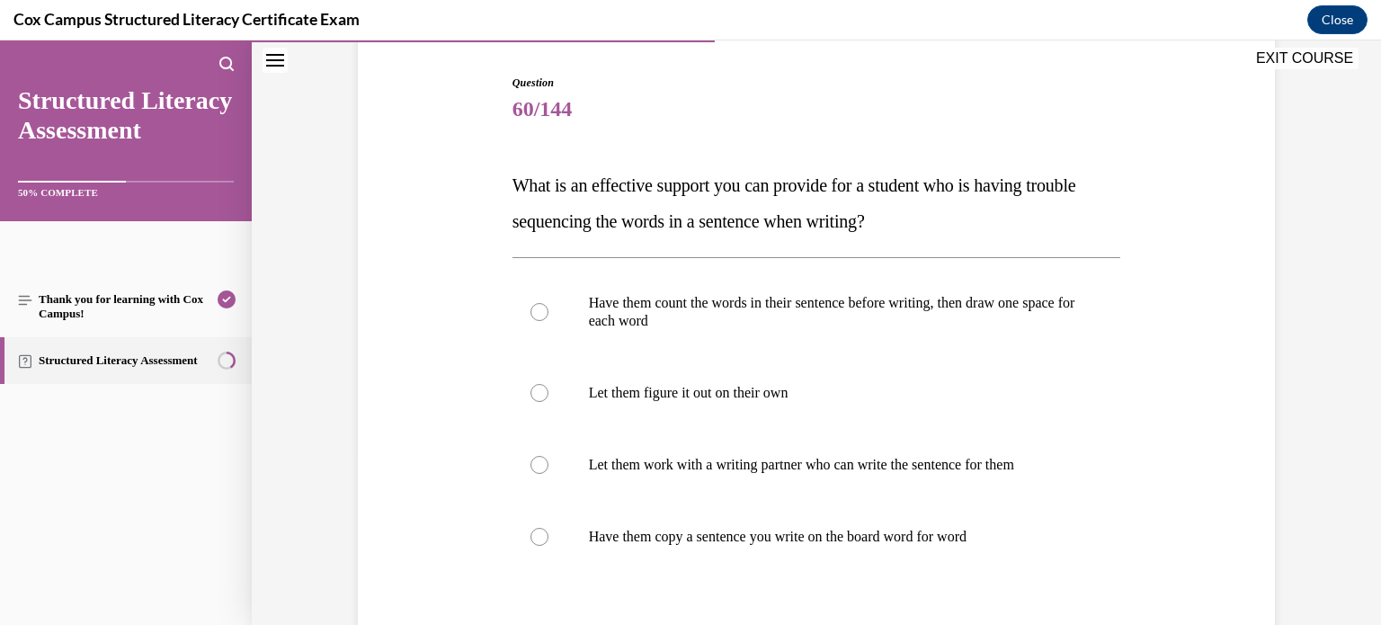
scroll to position [191, 0]
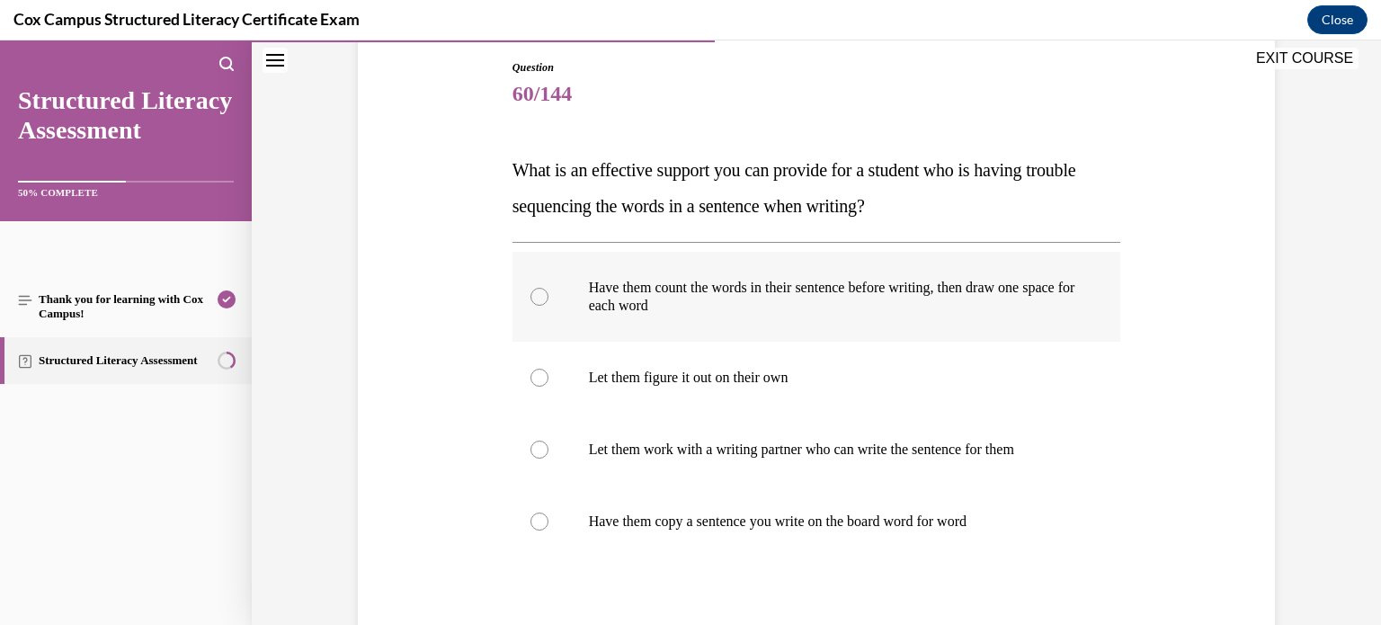
click at [644, 289] on p "Have them count the words in their sentence before writing, then draw one space…" at bounding box center [832, 297] width 487 height 36
click at [548, 289] on input "Have them count the words in their sentence before writing, then draw one space…" at bounding box center [539, 297] width 18 height 18
radio input "true"
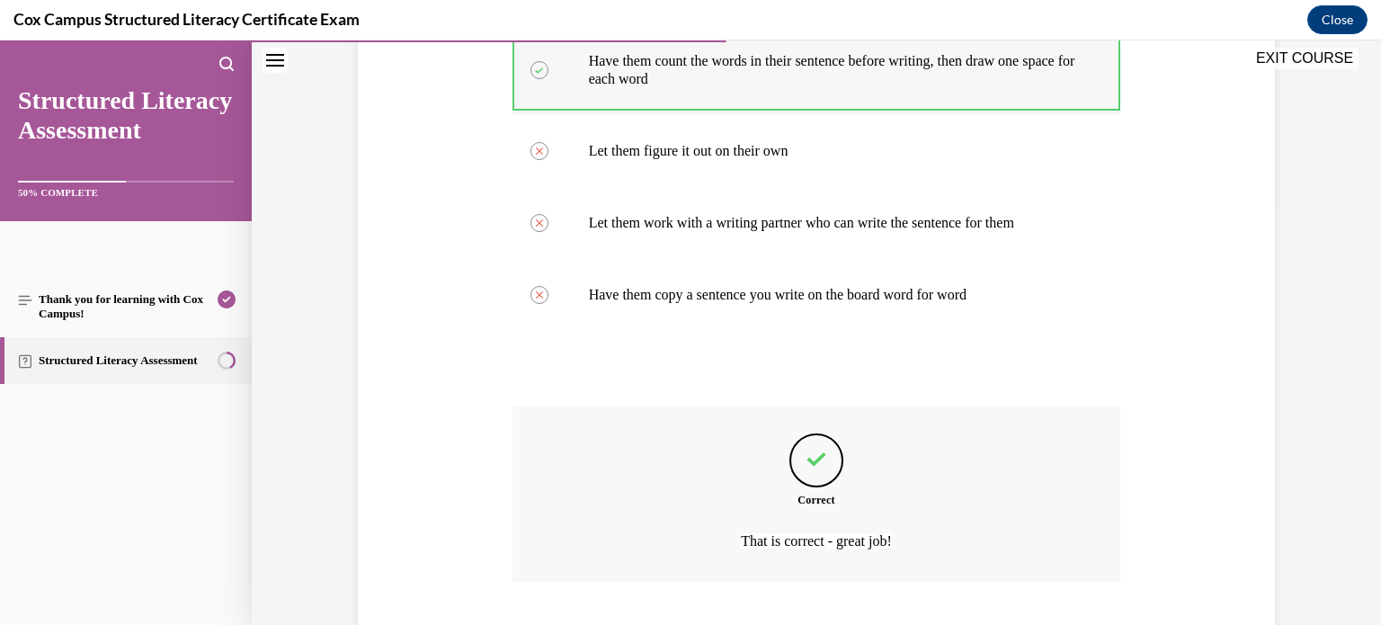
scroll to position [529, 0]
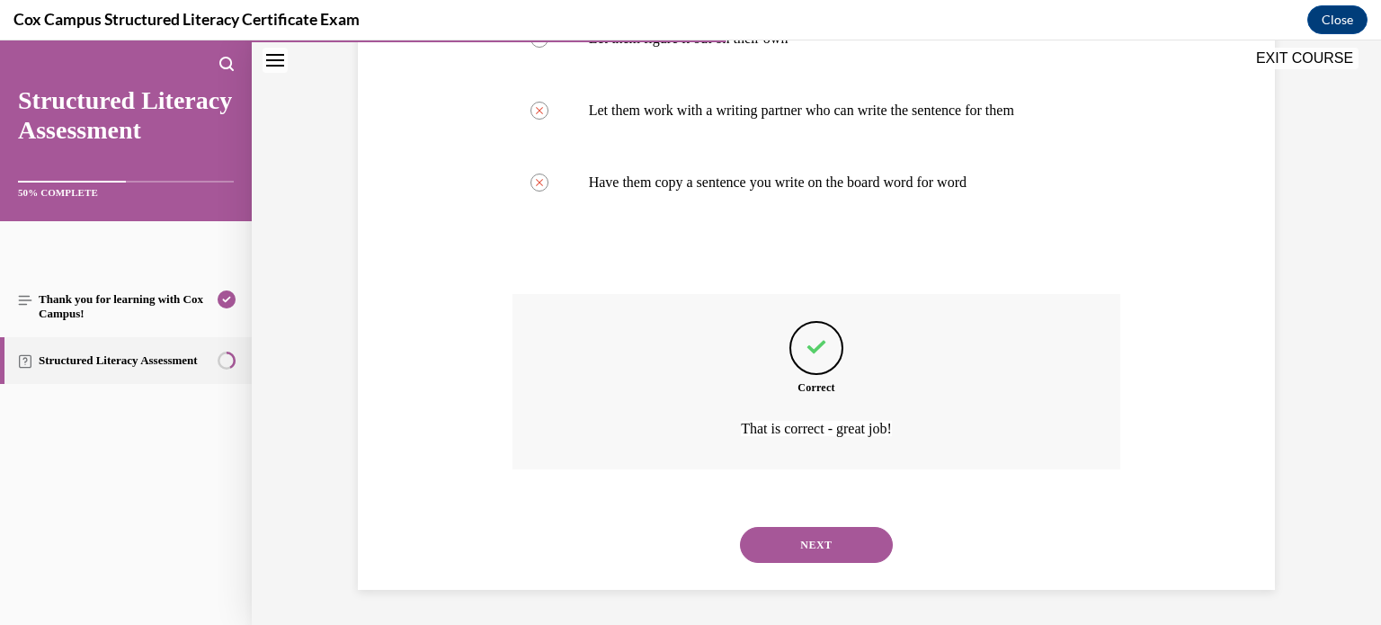
click at [740, 527] on button "NEXT" at bounding box center [816, 545] width 153 height 36
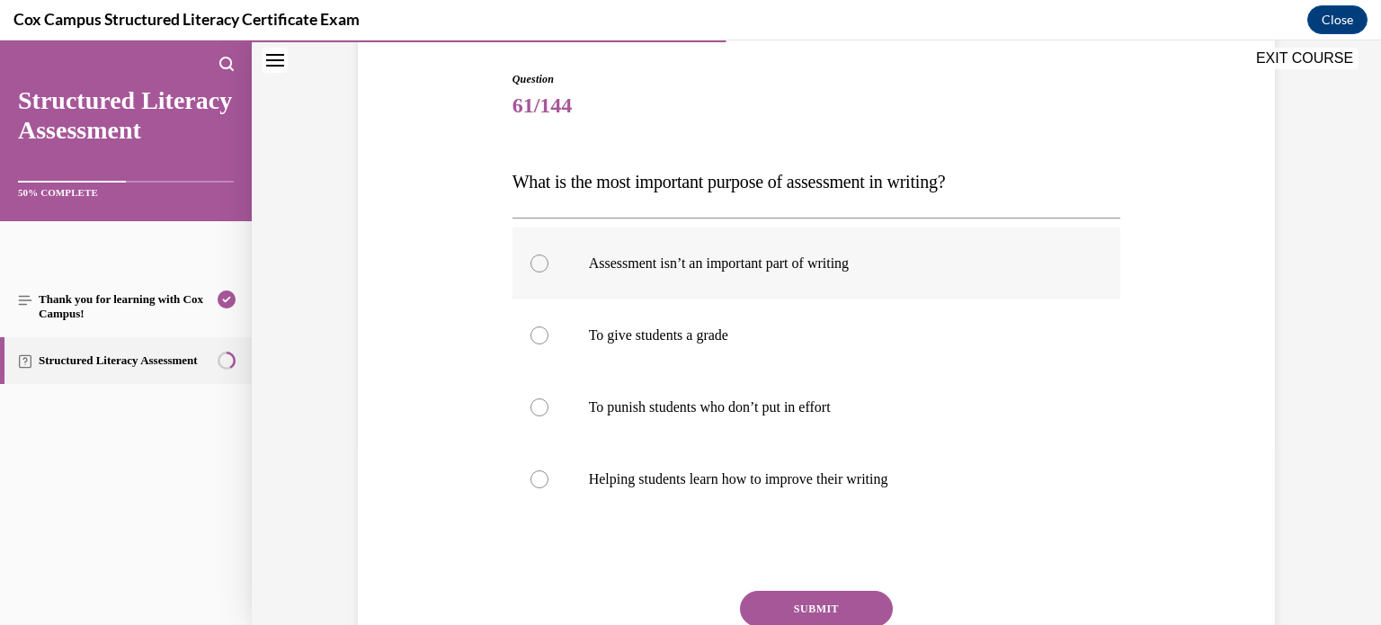
scroll to position [180, 0]
click at [620, 462] on label "Helping students learn how to improve their writing" at bounding box center [816, 478] width 608 height 72
click at [548, 469] on input "Helping students learn how to improve their writing" at bounding box center [539, 478] width 18 height 18
radio input "true"
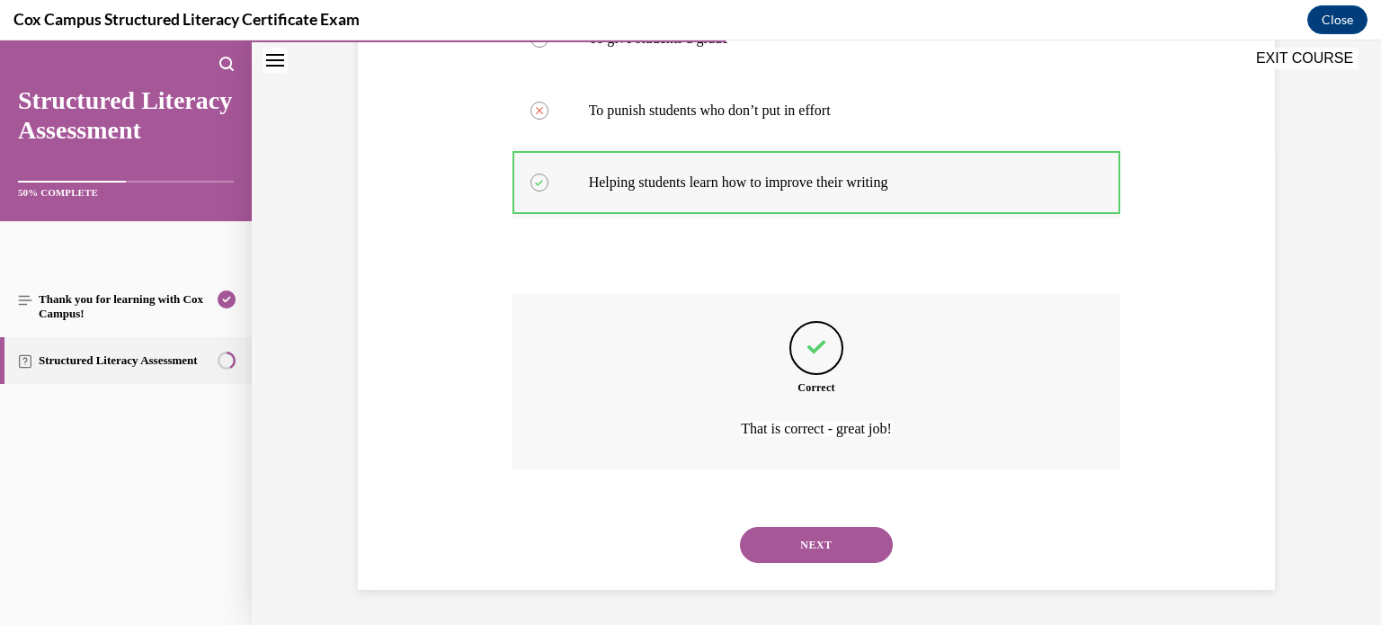
click at [740, 527] on button "NEXT" at bounding box center [816, 545] width 153 height 36
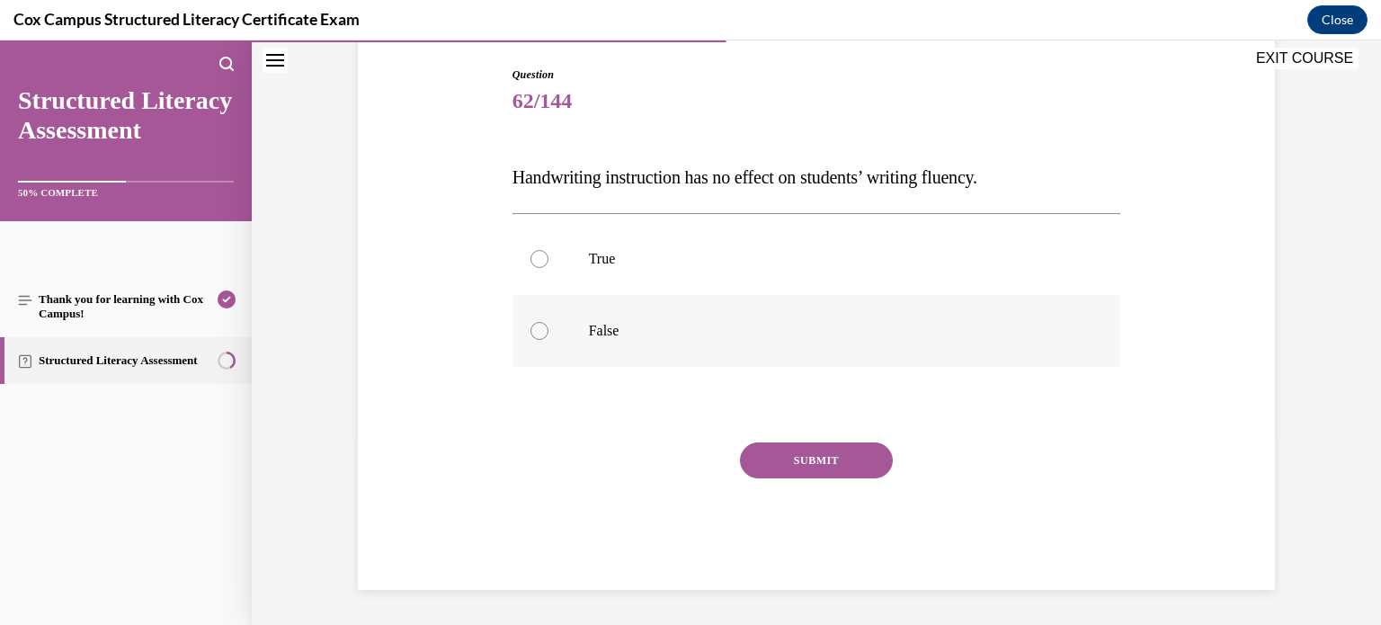
click at [678, 346] on label "False" at bounding box center [816, 331] width 608 height 72
click at [548, 340] on input "False" at bounding box center [539, 331] width 18 height 18
radio input "true"
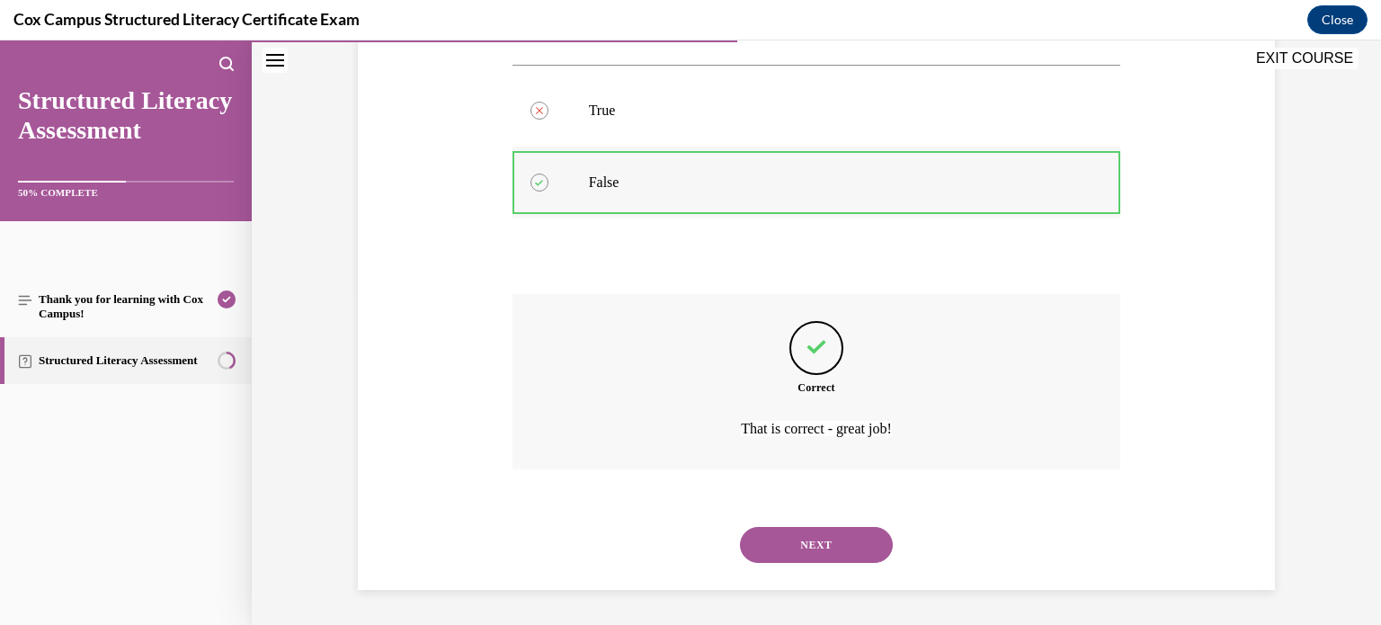
click at [740, 527] on button "NEXT" at bounding box center [816, 545] width 153 height 36
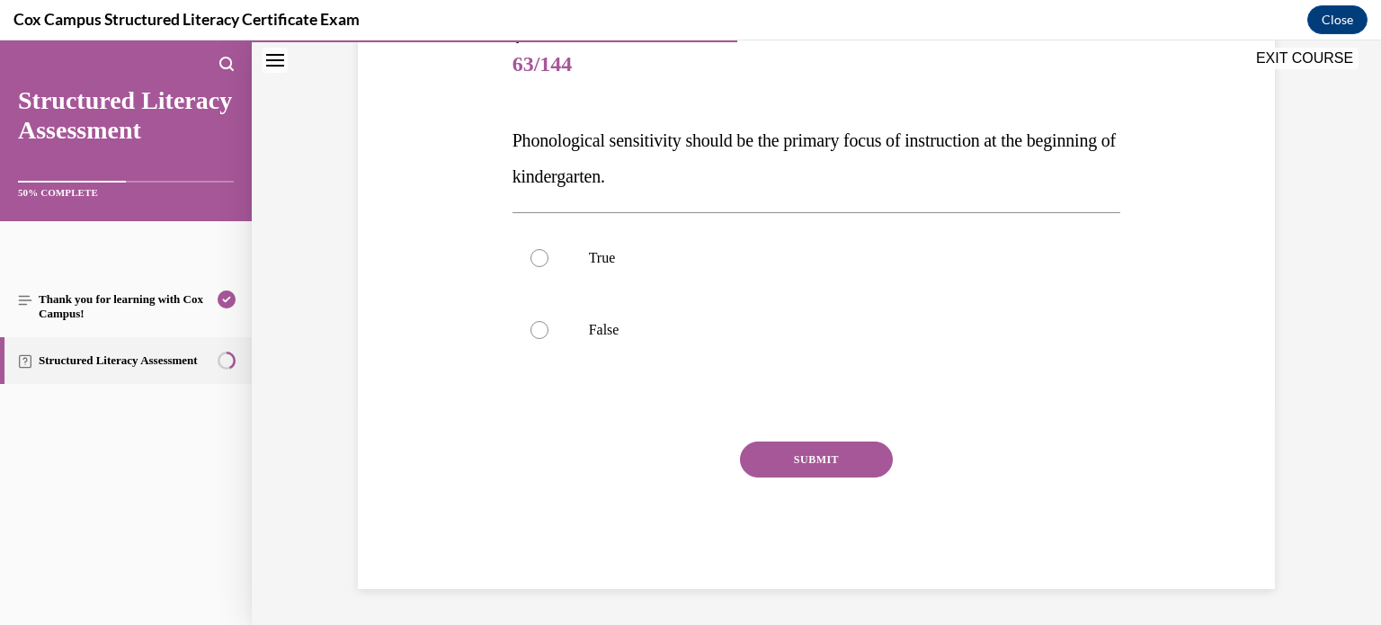
scroll to position [199, 0]
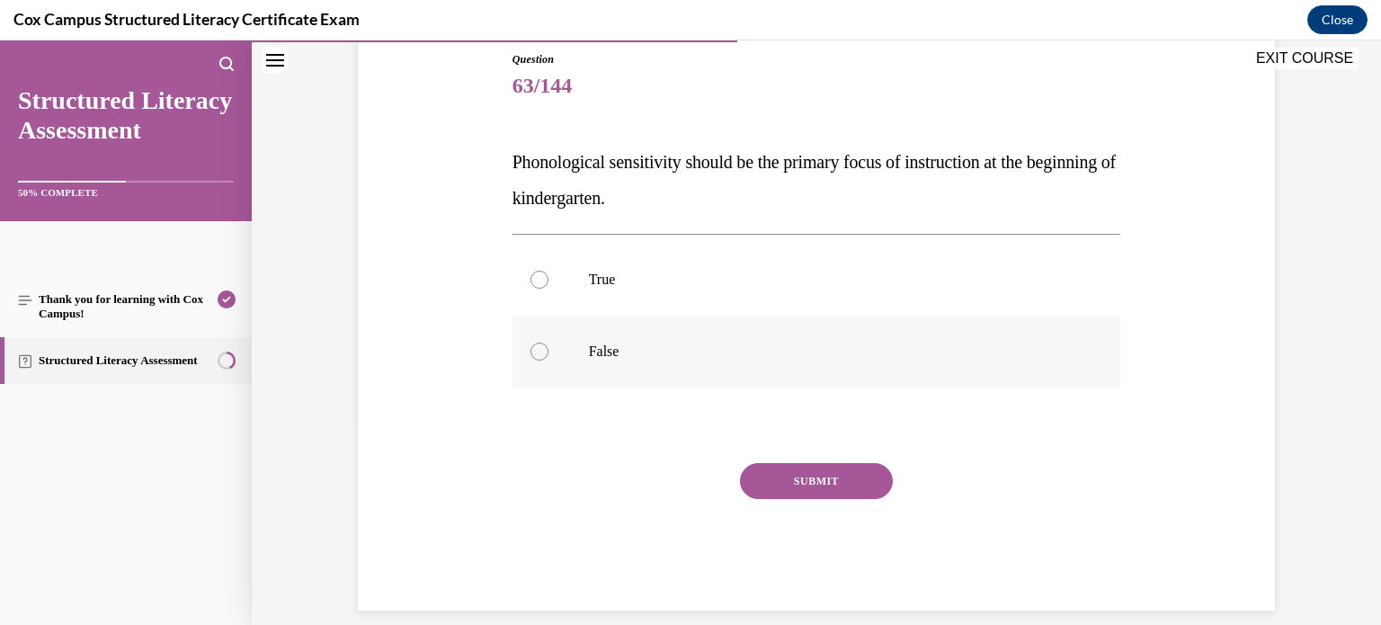
click at [683, 318] on label "False" at bounding box center [816, 351] width 608 height 72
click at [548, 342] on input "False" at bounding box center [539, 351] width 18 height 18
radio input "true"
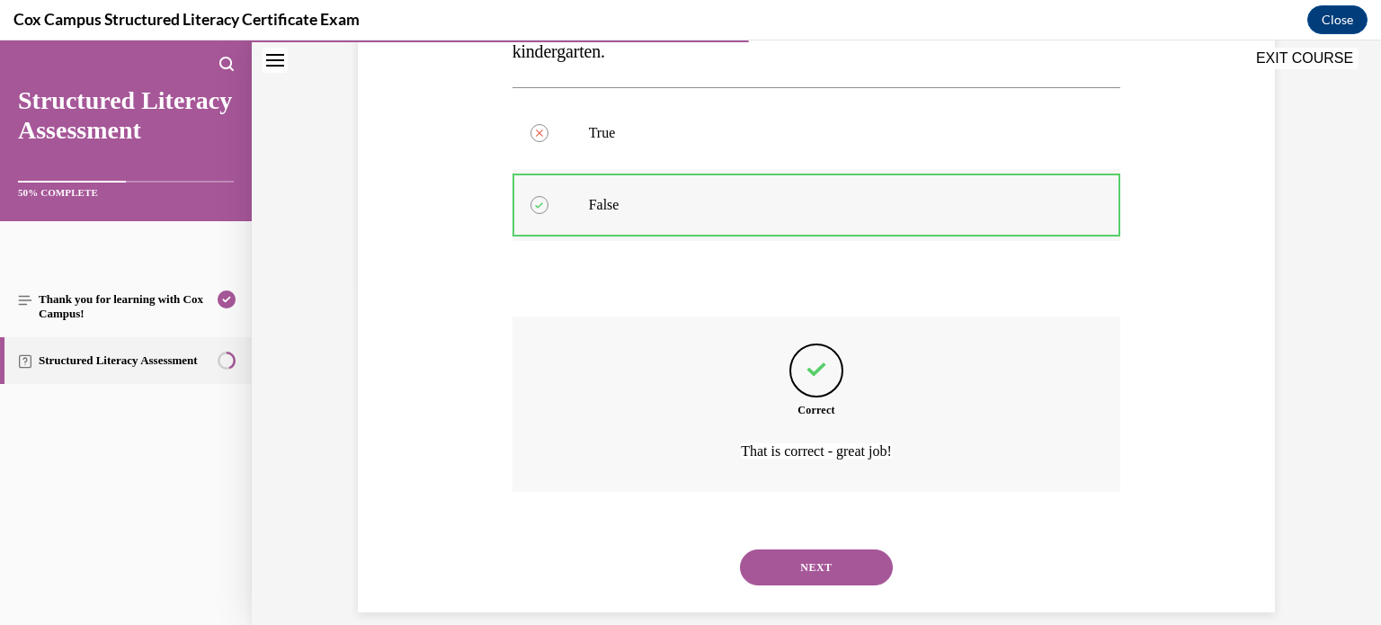
click at [740, 549] on button "NEXT" at bounding box center [816, 567] width 153 height 36
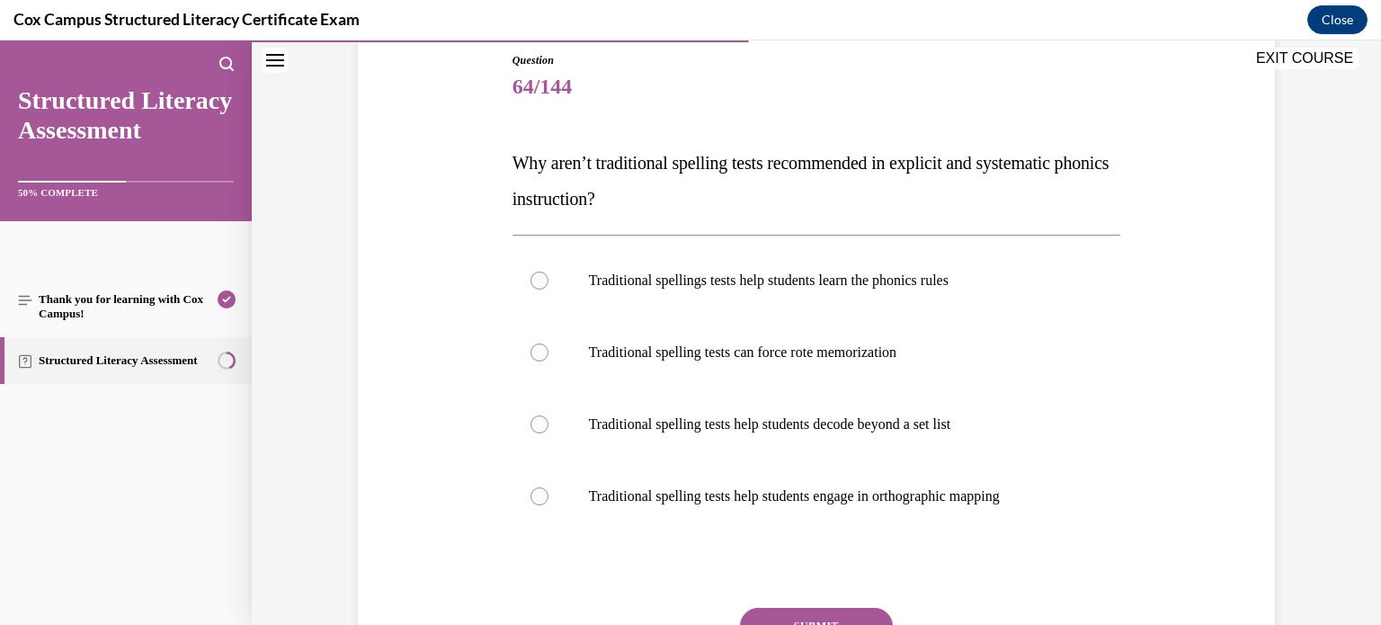
scroll to position [204, 0]
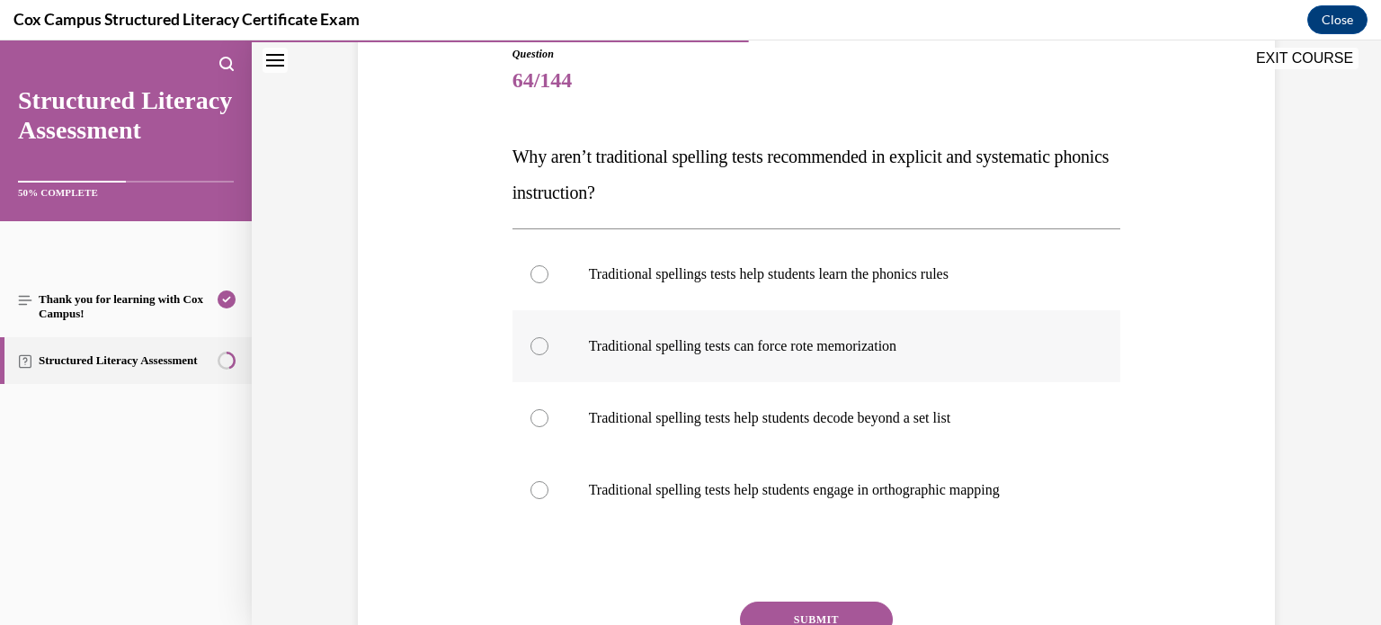
click at [751, 342] on p "Traditional spelling tests can force rote memorization" at bounding box center [832, 346] width 487 height 18
click at [548, 342] on input "Traditional spelling tests can force rote memorization" at bounding box center [539, 346] width 18 height 18
radio input "true"
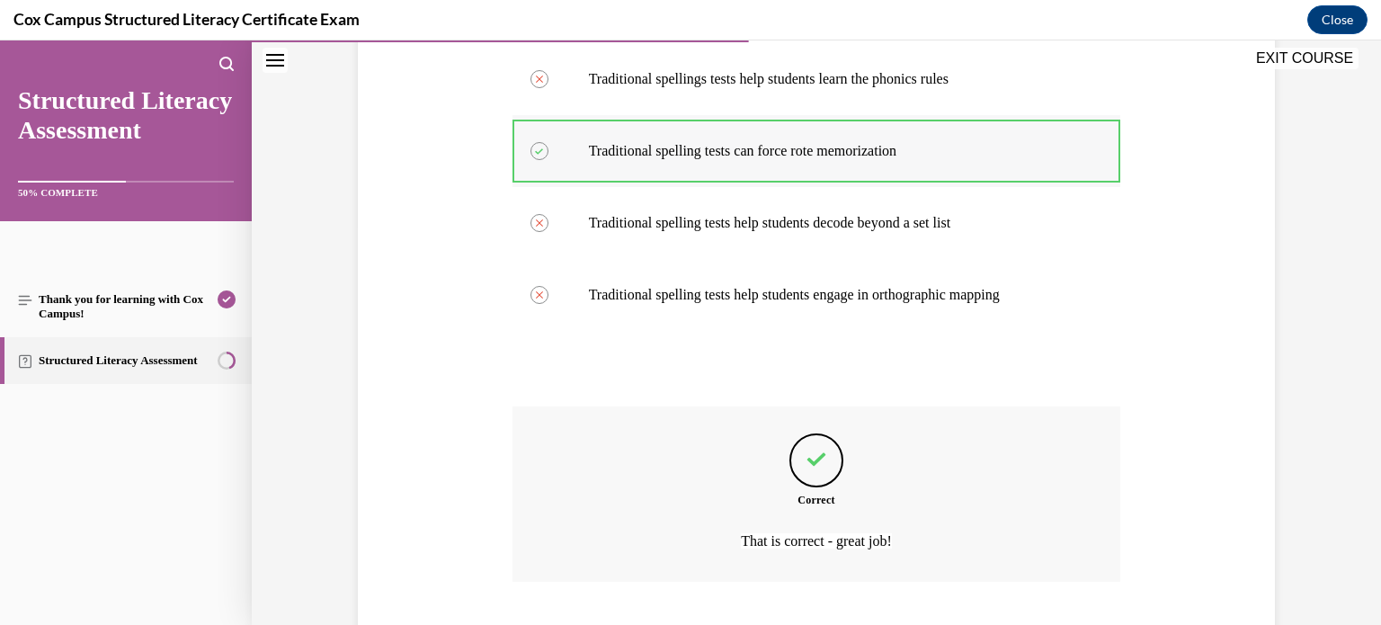
scroll to position [511, 0]
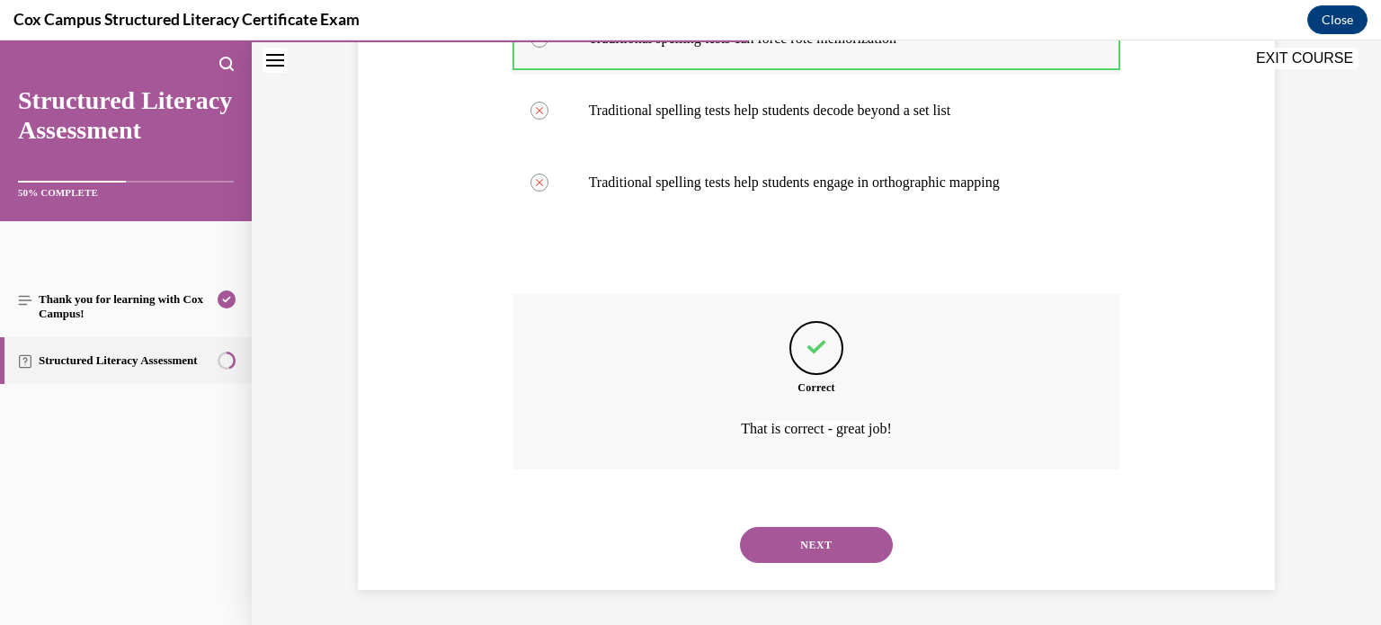
click at [740, 527] on button "NEXT" at bounding box center [816, 545] width 153 height 36
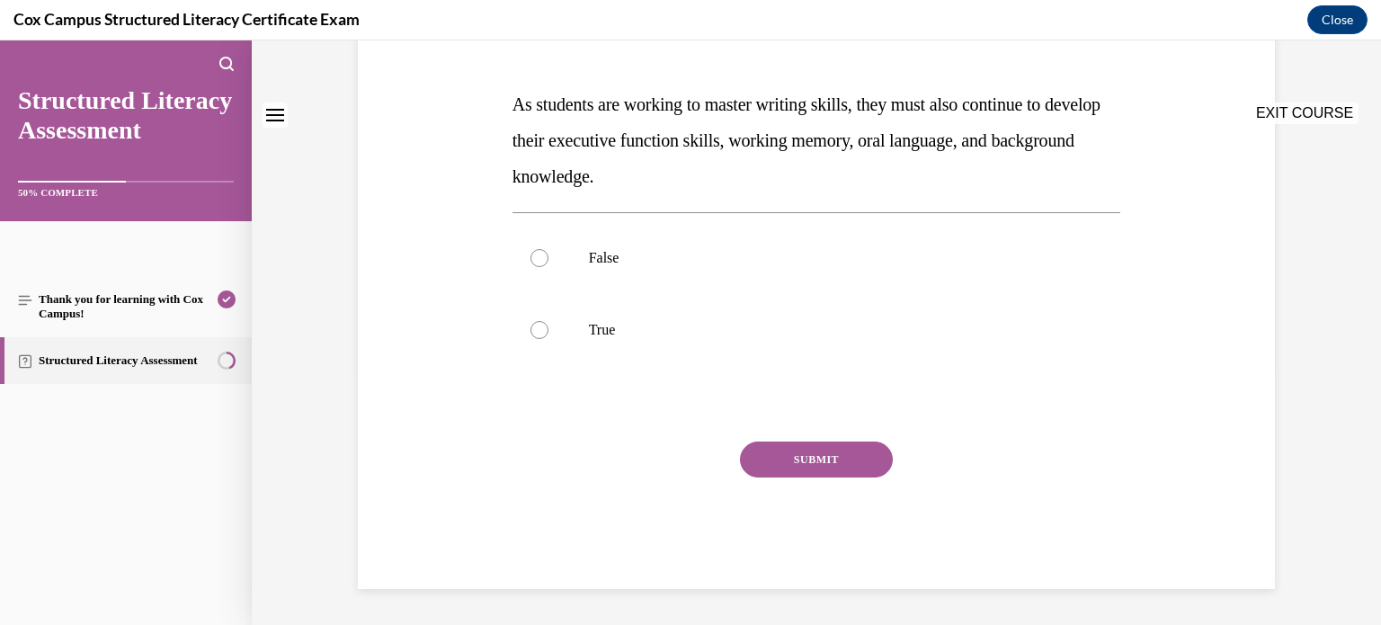
scroll to position [0, 0]
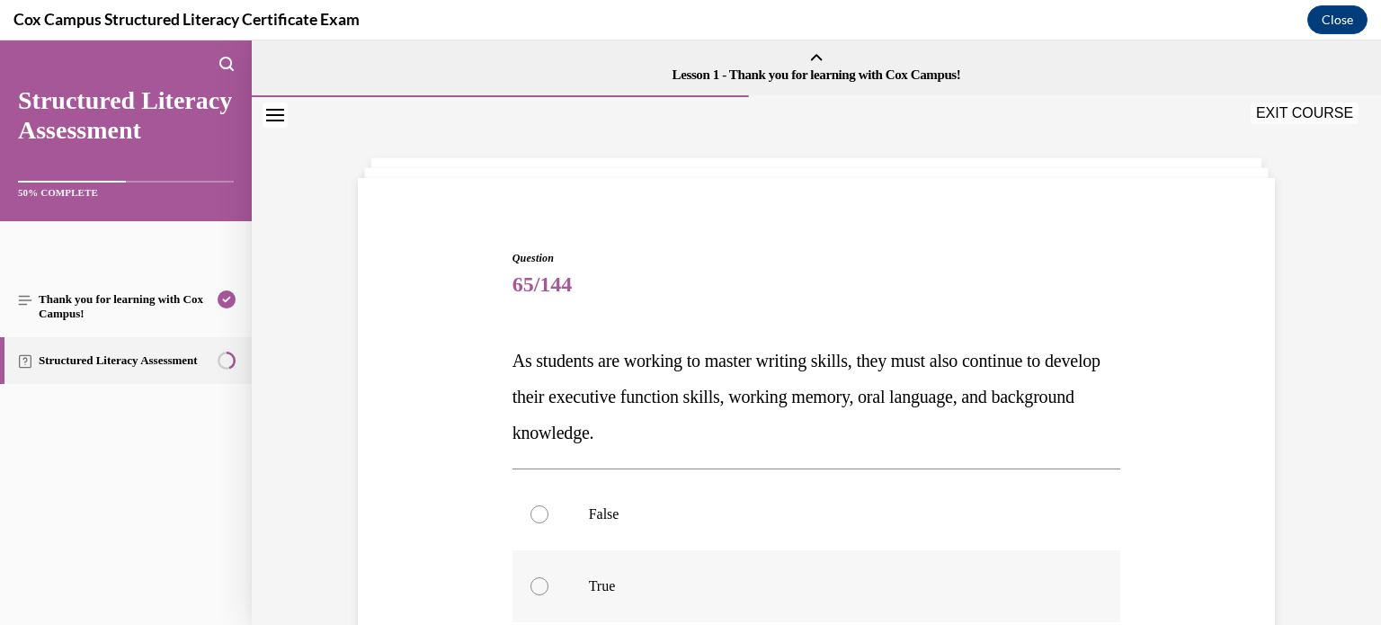
click at [628, 598] on label "True" at bounding box center [816, 586] width 608 height 72
click at [548, 595] on input "True" at bounding box center [539, 586] width 18 height 18
radio input "true"
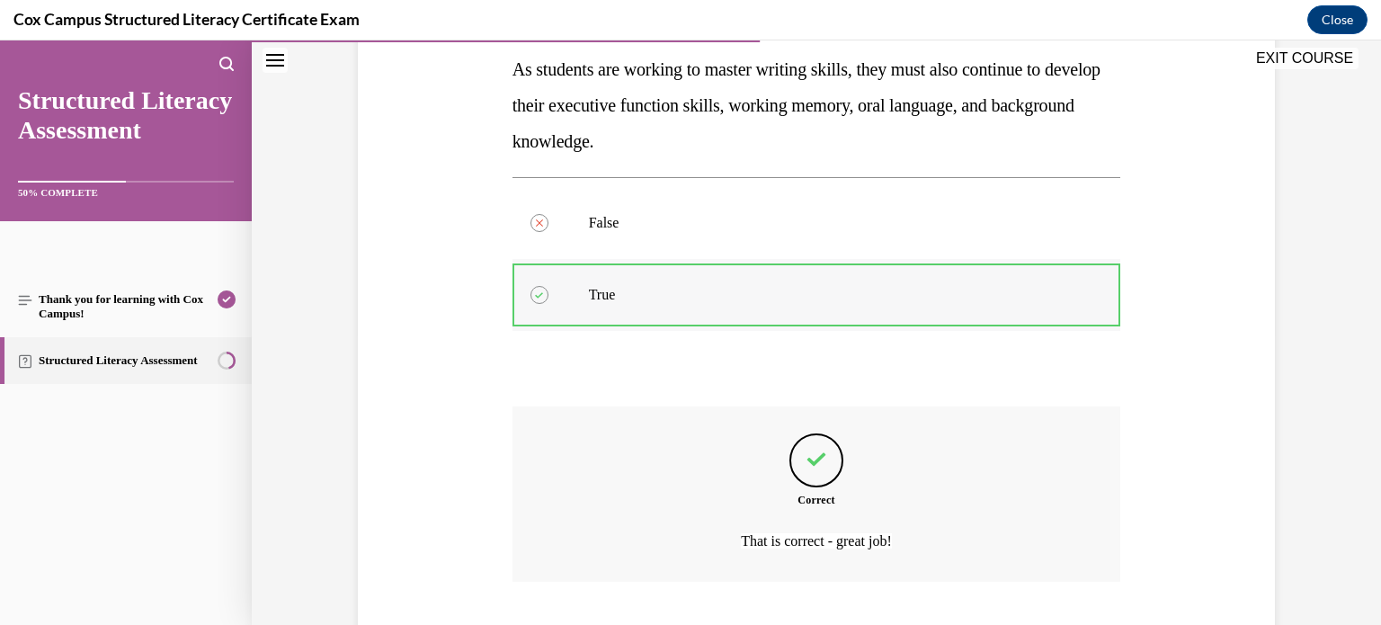
scroll to position [386, 0]
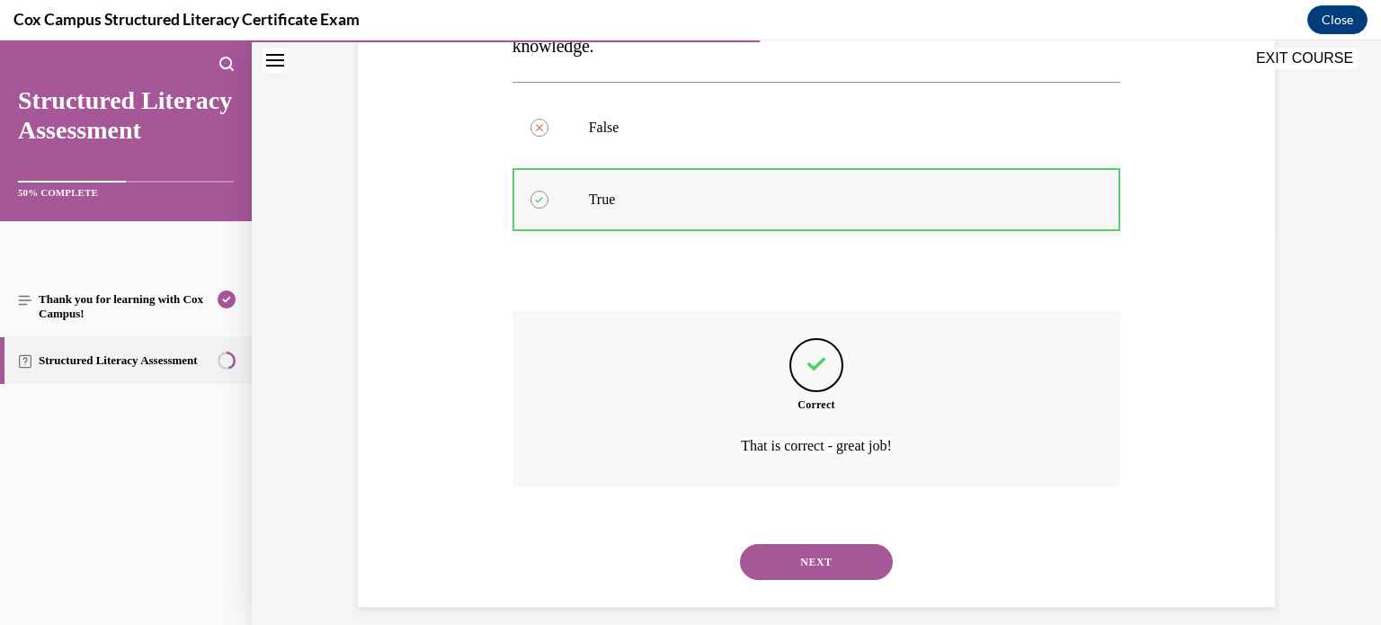
click at [740, 544] on button "NEXT" at bounding box center [816, 562] width 153 height 36
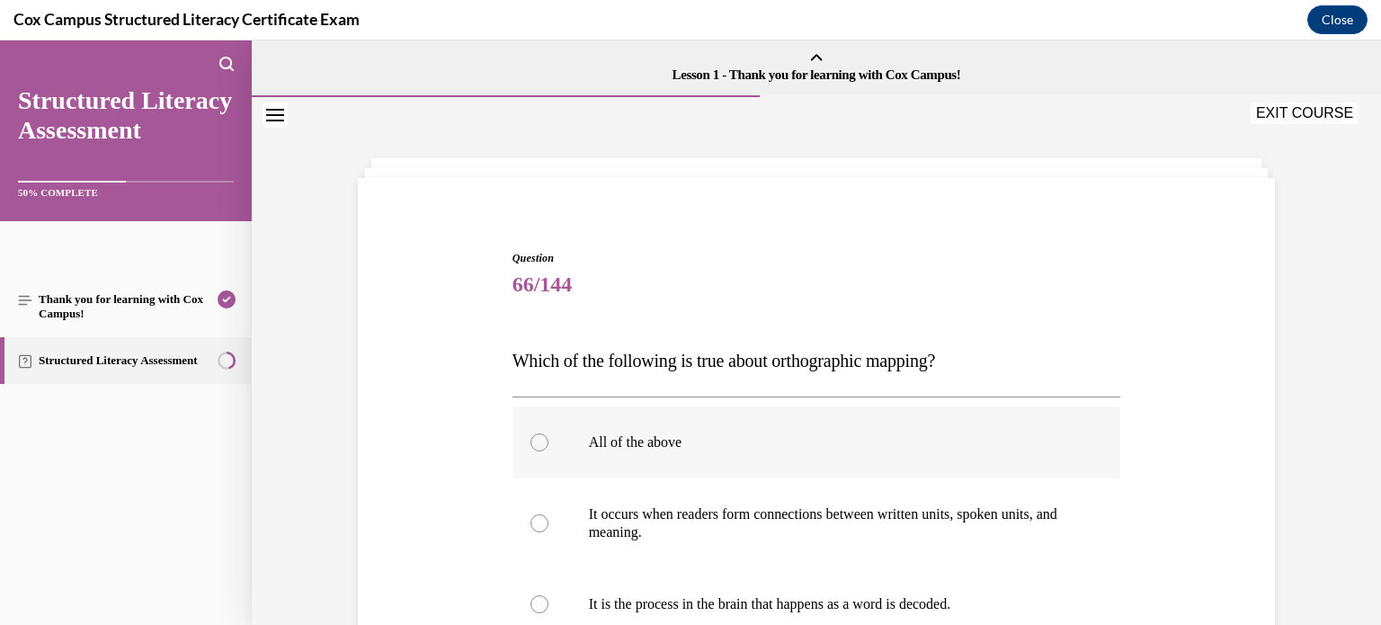
click at [644, 429] on label "All of the above" at bounding box center [816, 442] width 608 height 72
click at [548, 433] on input "All of the above" at bounding box center [539, 442] width 18 height 18
radio input "true"
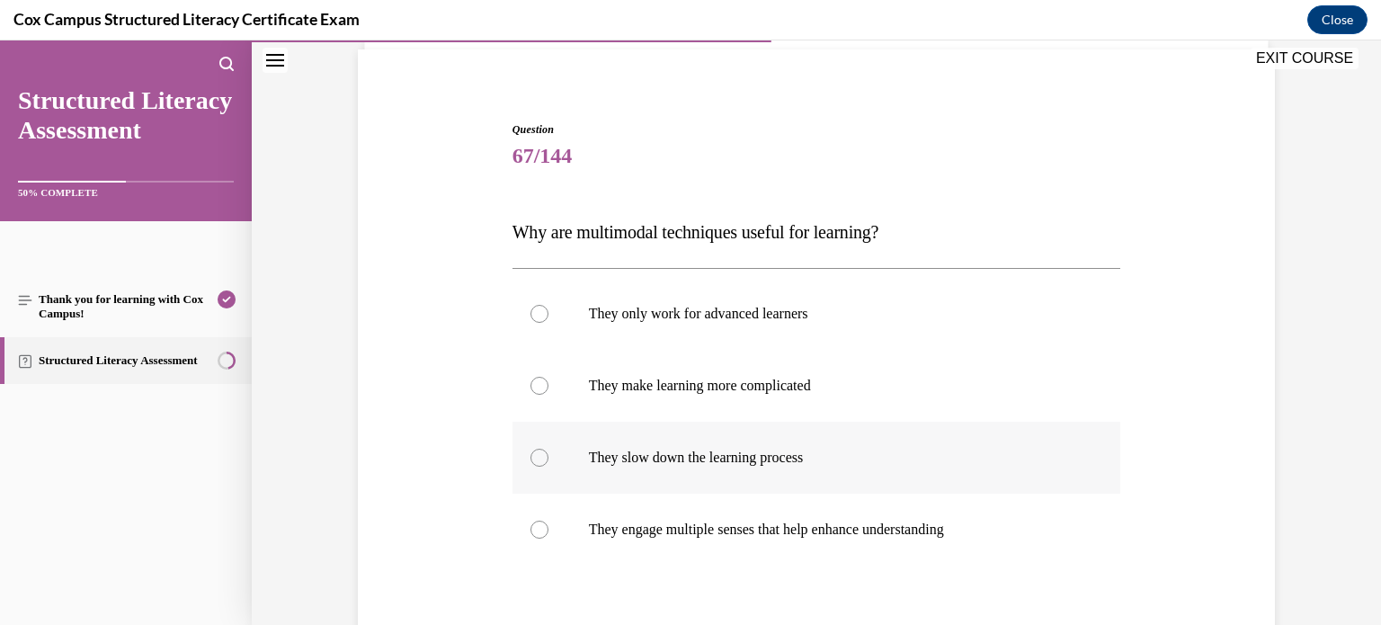
scroll to position [132, 0]
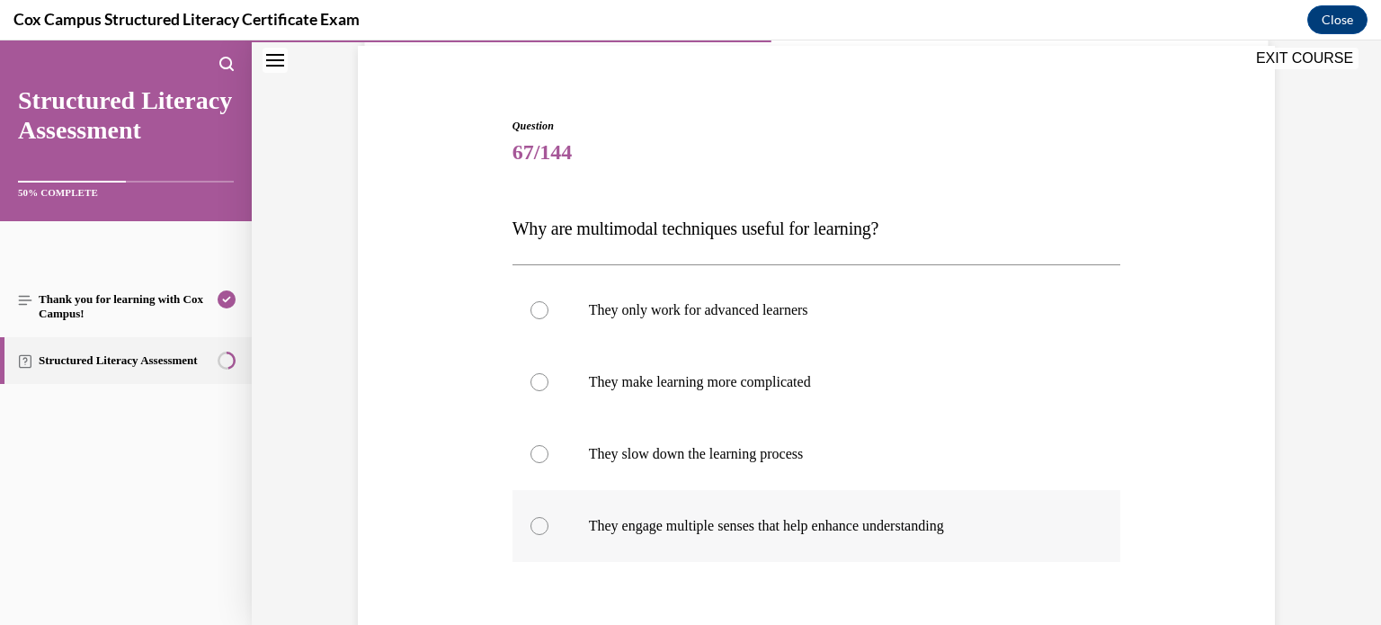
click at [685, 535] on label "They engage multiple senses that help enhance understanding" at bounding box center [816, 526] width 608 height 72
click at [548, 535] on input "They engage multiple senses that help enhance understanding" at bounding box center [539, 526] width 18 height 18
radio input "true"
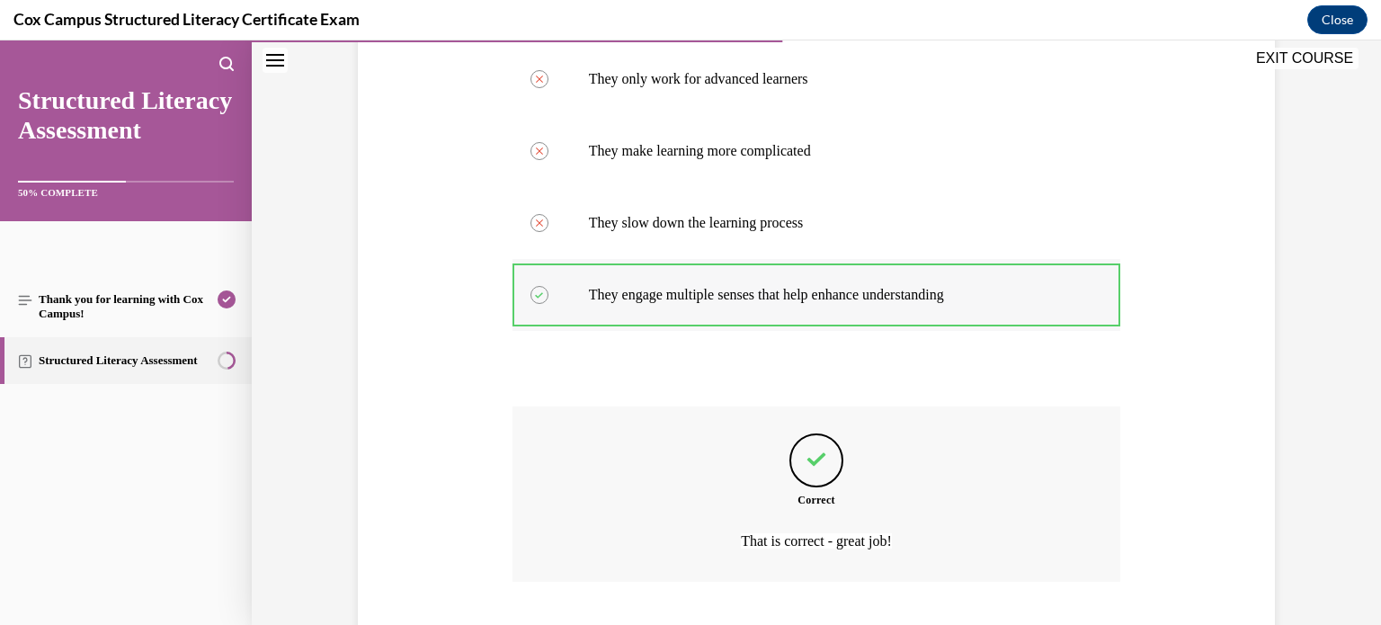
scroll to position [475, 0]
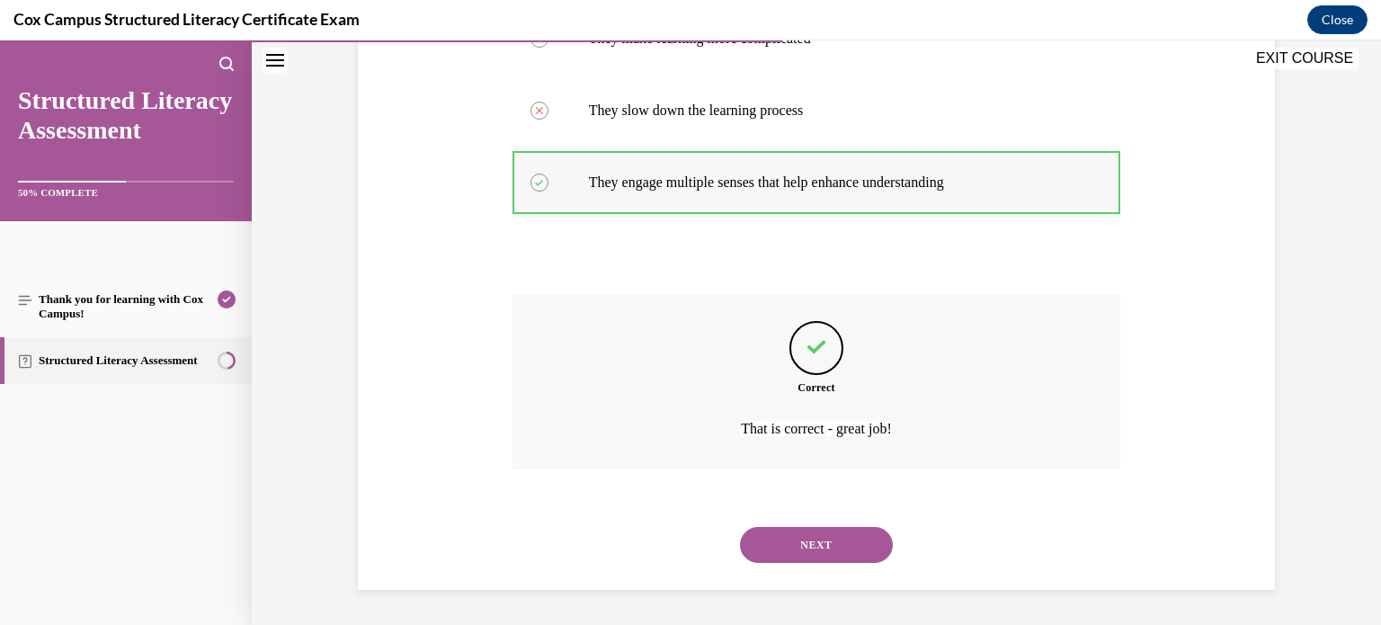
click at [740, 527] on button "NEXT" at bounding box center [816, 545] width 153 height 36
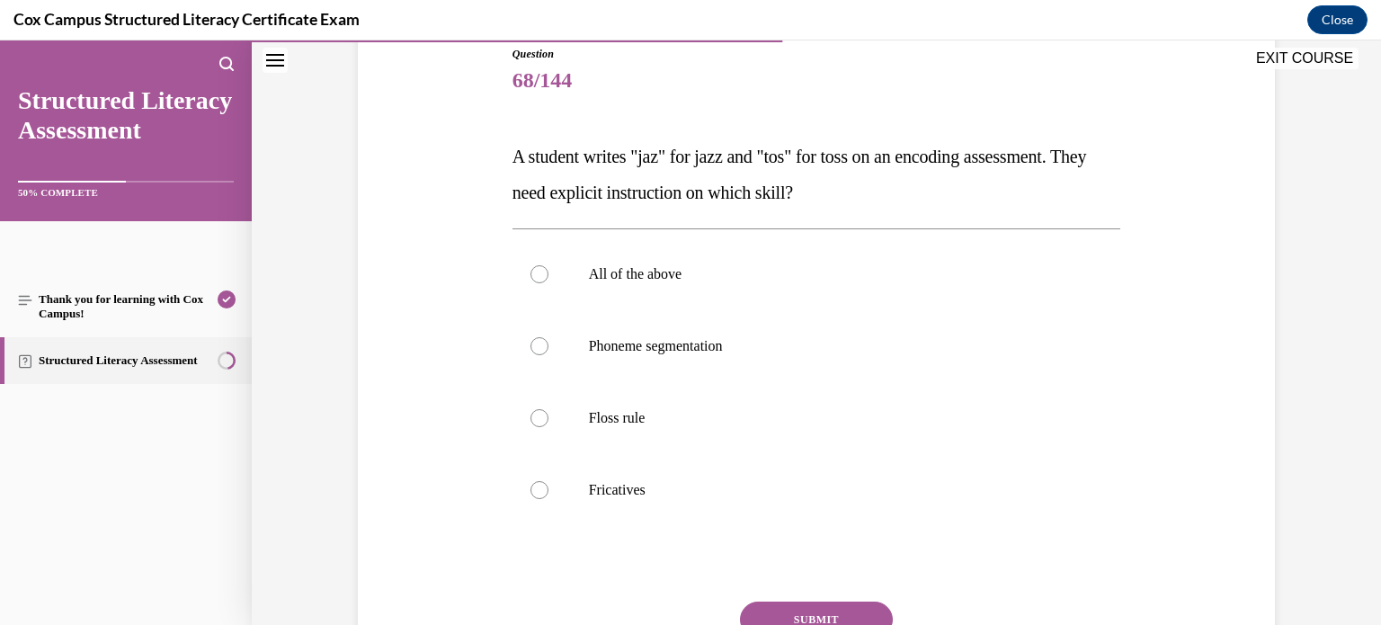
scroll to position [207, 0]
click at [679, 416] on p "Floss rule" at bounding box center [832, 415] width 487 height 18
click at [548, 416] on input "Floss rule" at bounding box center [539, 415] width 18 height 18
radio input "true"
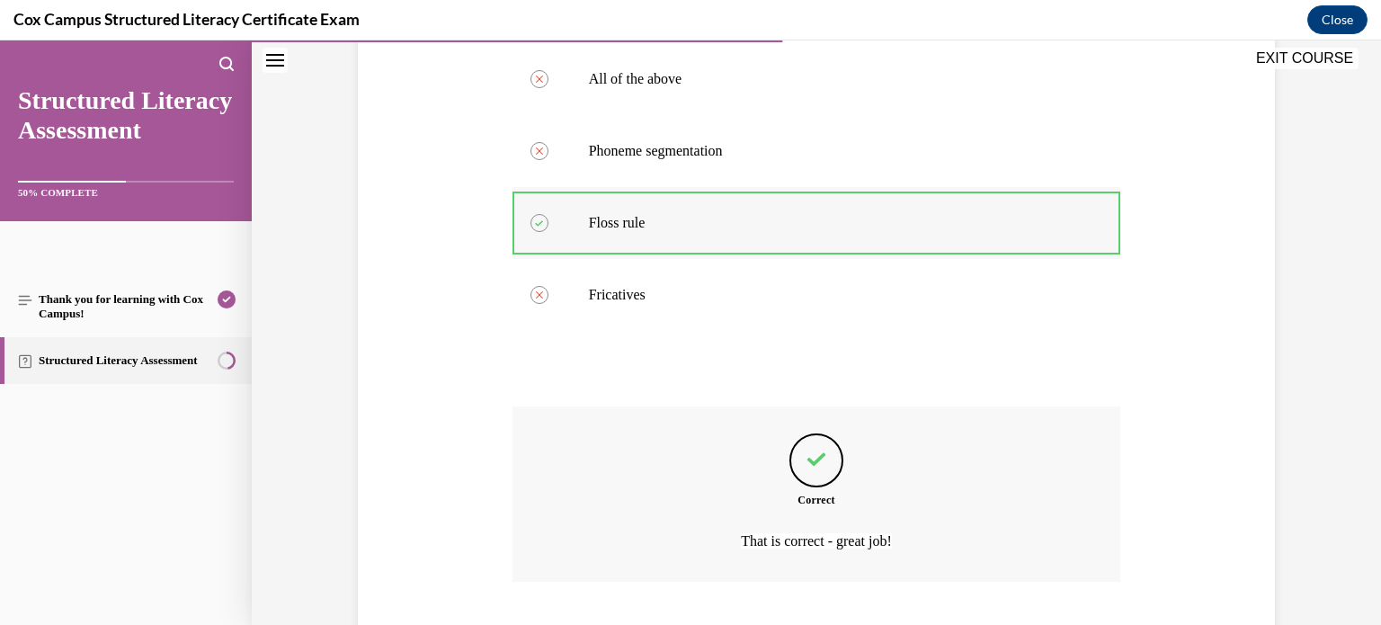
scroll to position [511, 0]
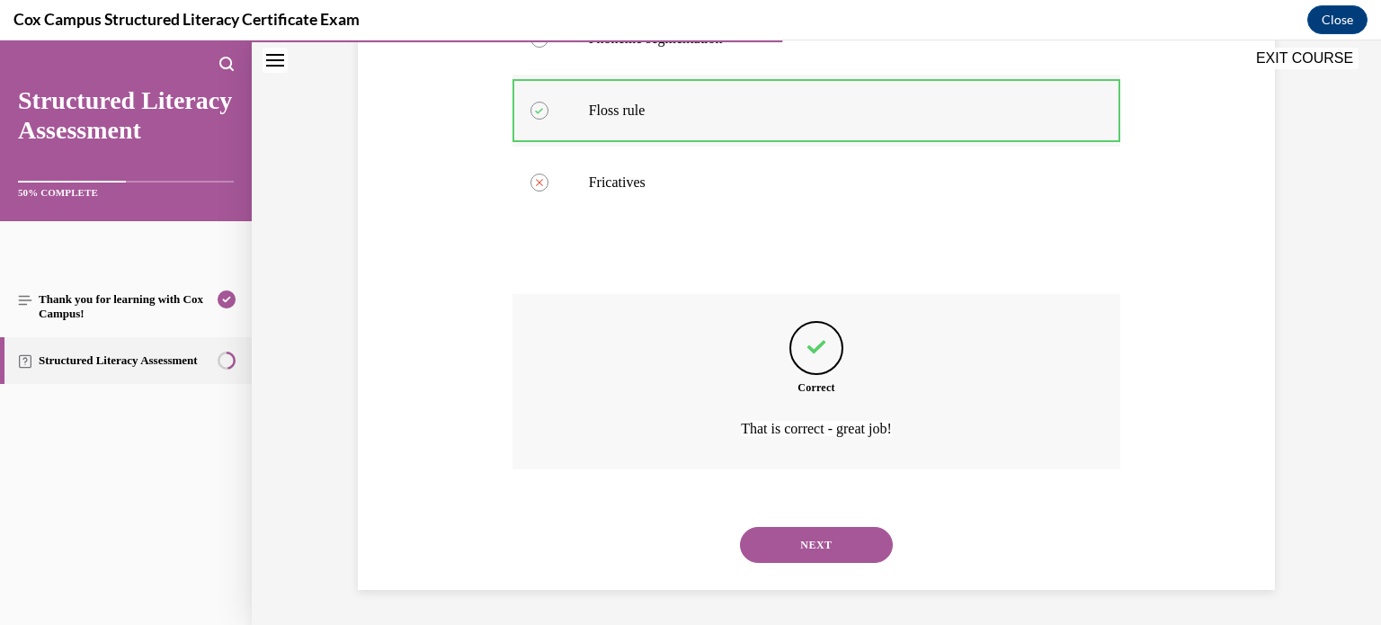
click at [740, 527] on button "NEXT" at bounding box center [816, 545] width 153 height 36
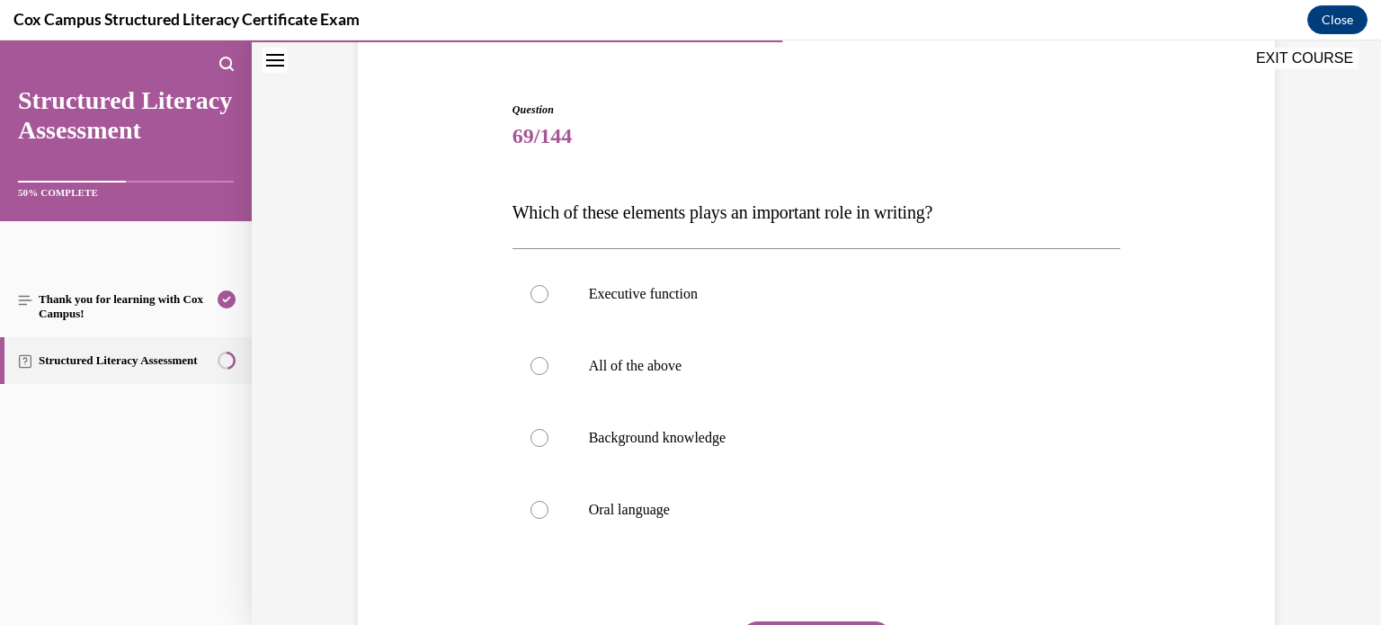
scroll to position [147, 0]
click at [635, 378] on label "All of the above" at bounding box center [816, 367] width 608 height 72
click at [548, 376] on input "All of the above" at bounding box center [539, 367] width 18 height 18
radio input "true"
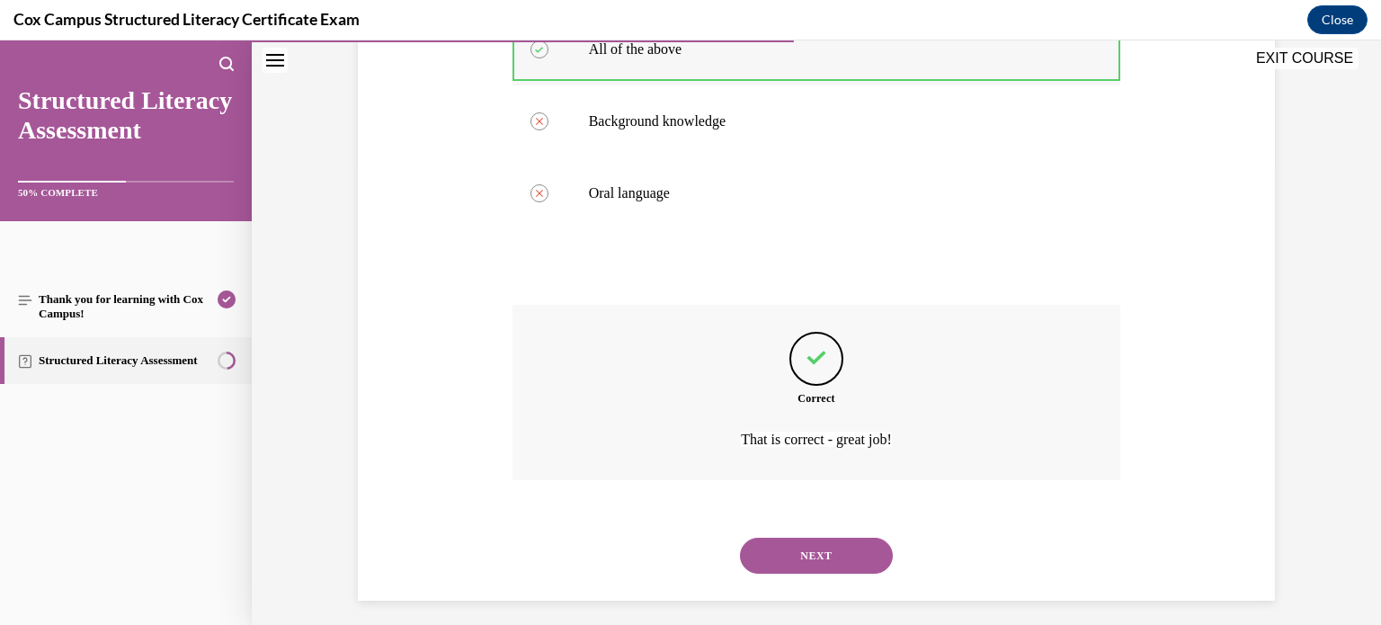
scroll to position [475, 0]
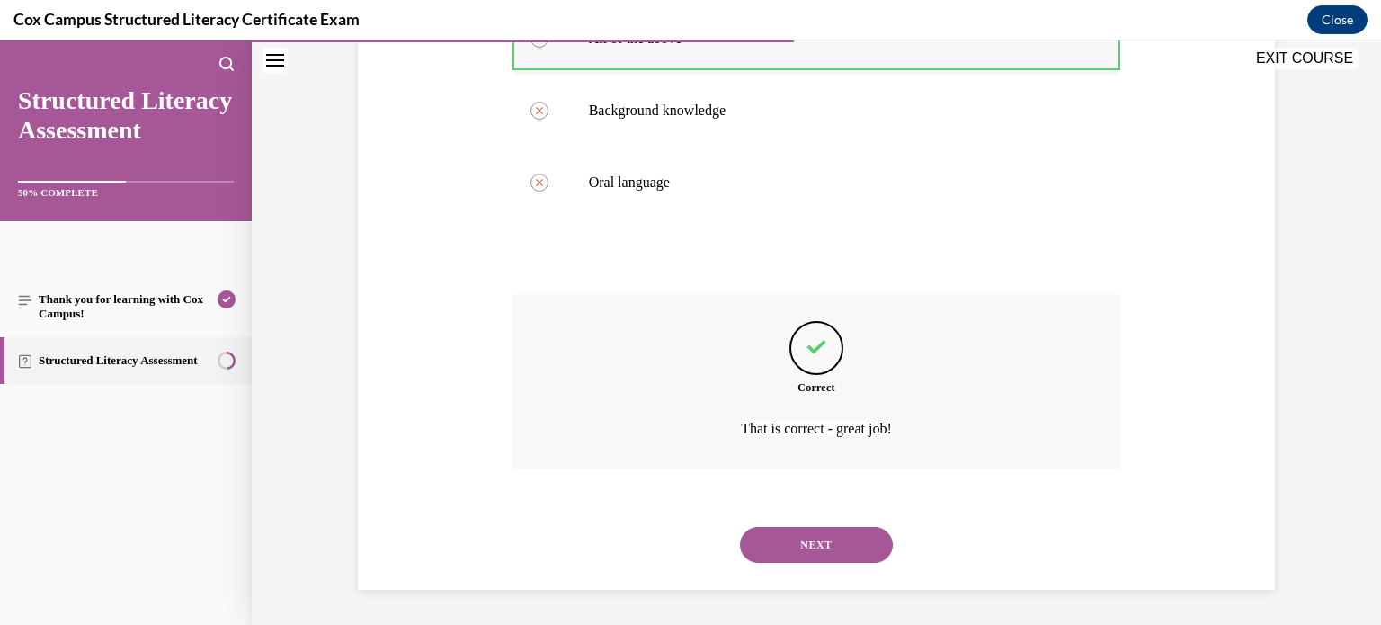
click at [740, 527] on button "NEXT" at bounding box center [816, 545] width 153 height 36
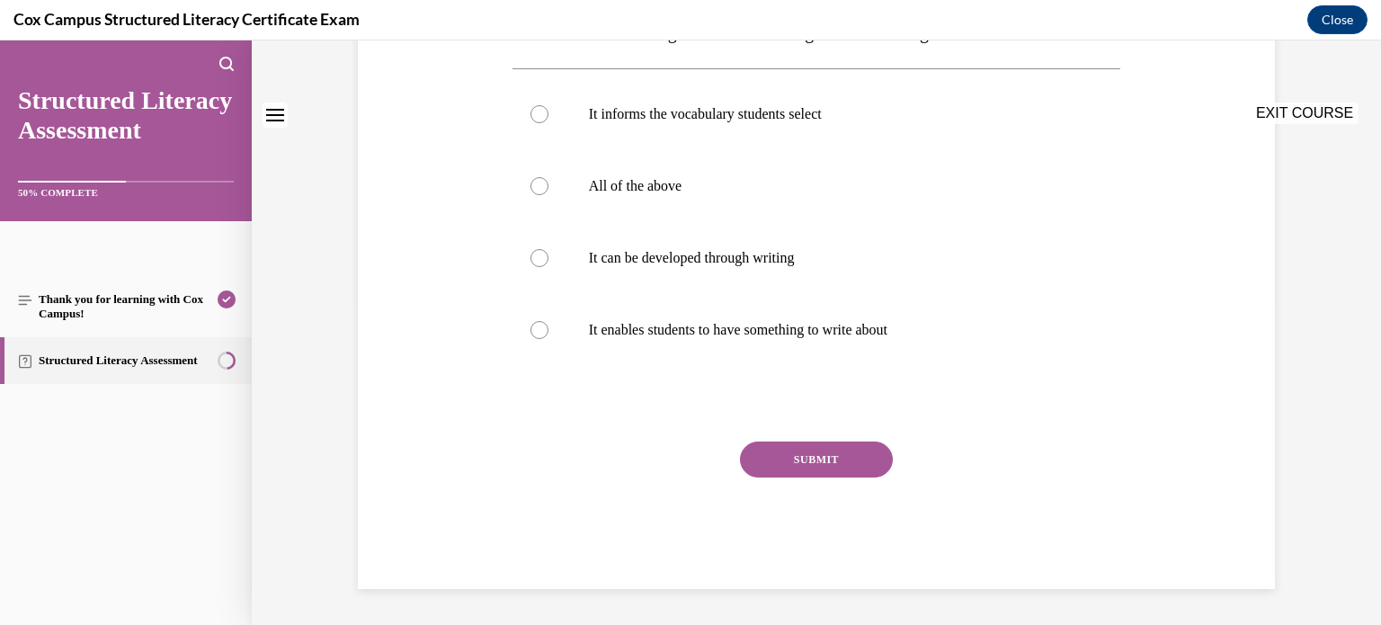
scroll to position [0, 0]
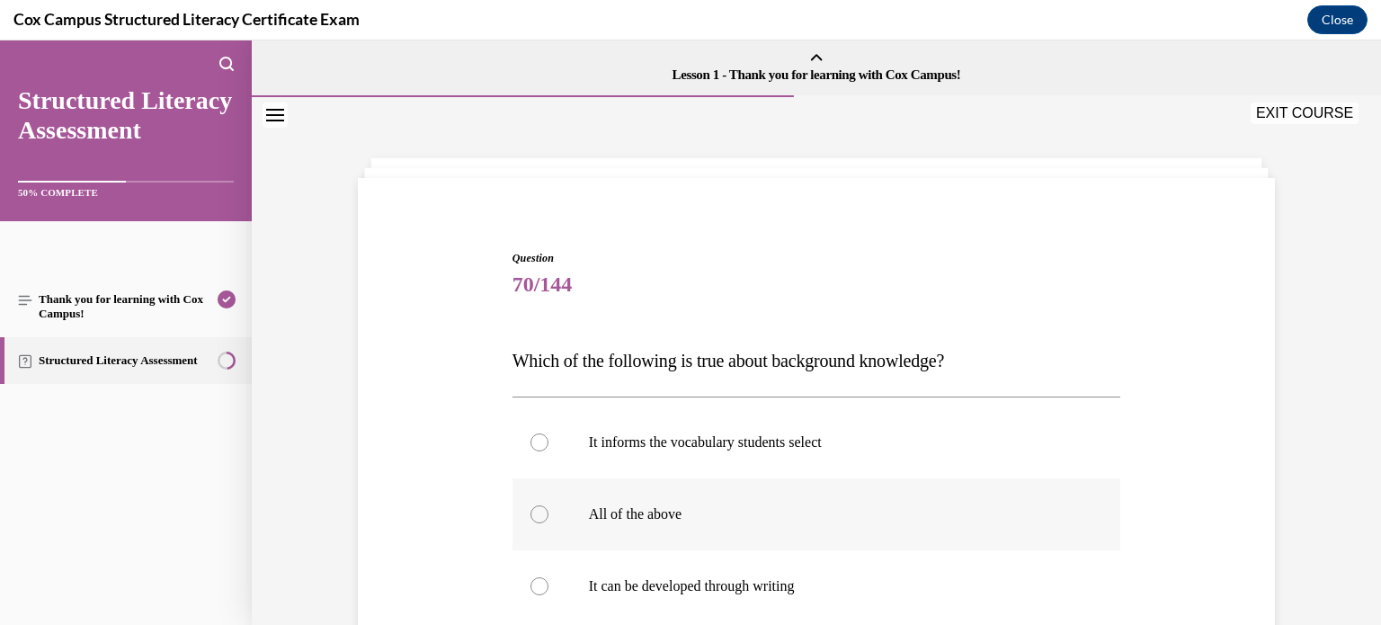
click at [621, 506] on p "All of the above" at bounding box center [832, 514] width 487 height 18
click at [548, 506] on input "All of the above" at bounding box center [539, 514] width 18 height 18
radio input "true"
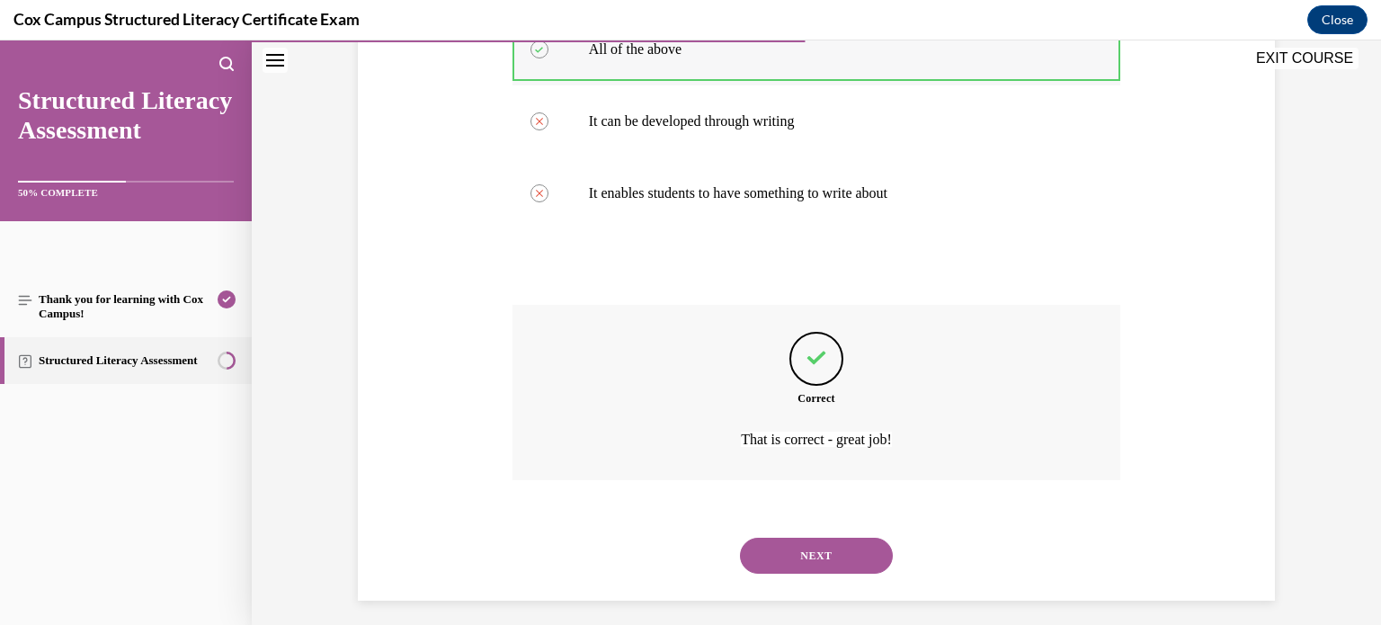
scroll to position [475, 0]
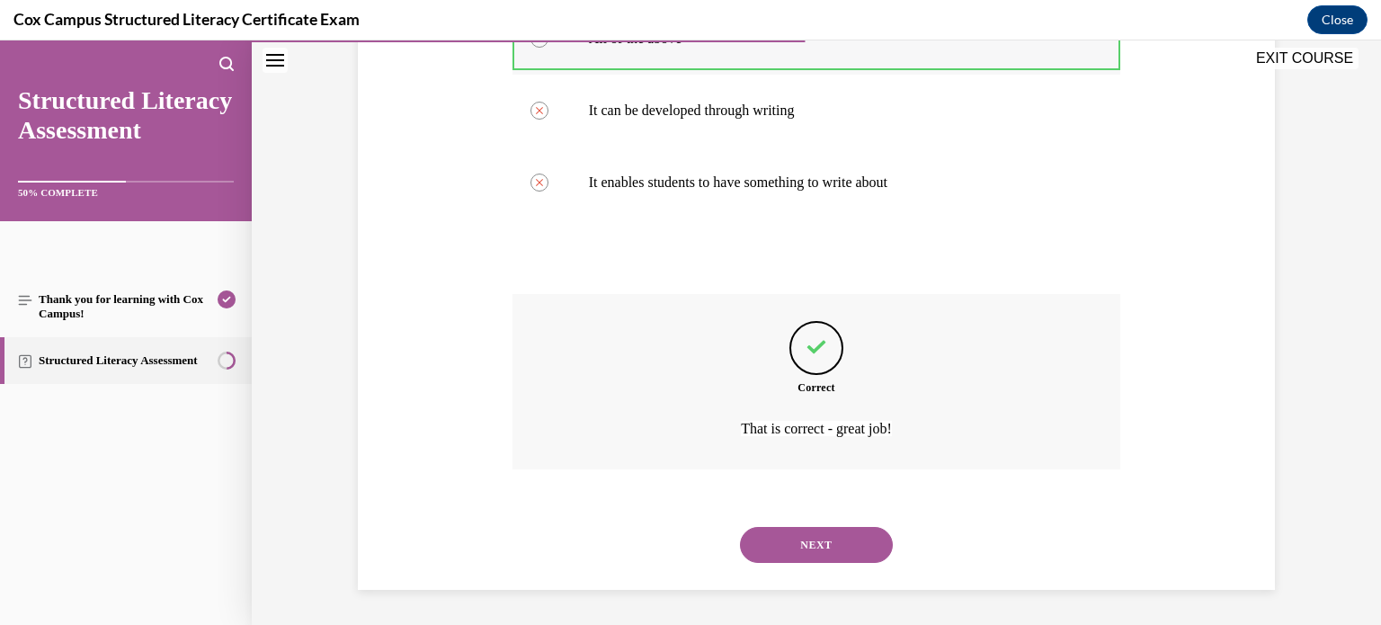
click at [740, 527] on button "NEXT" at bounding box center [816, 545] width 153 height 36
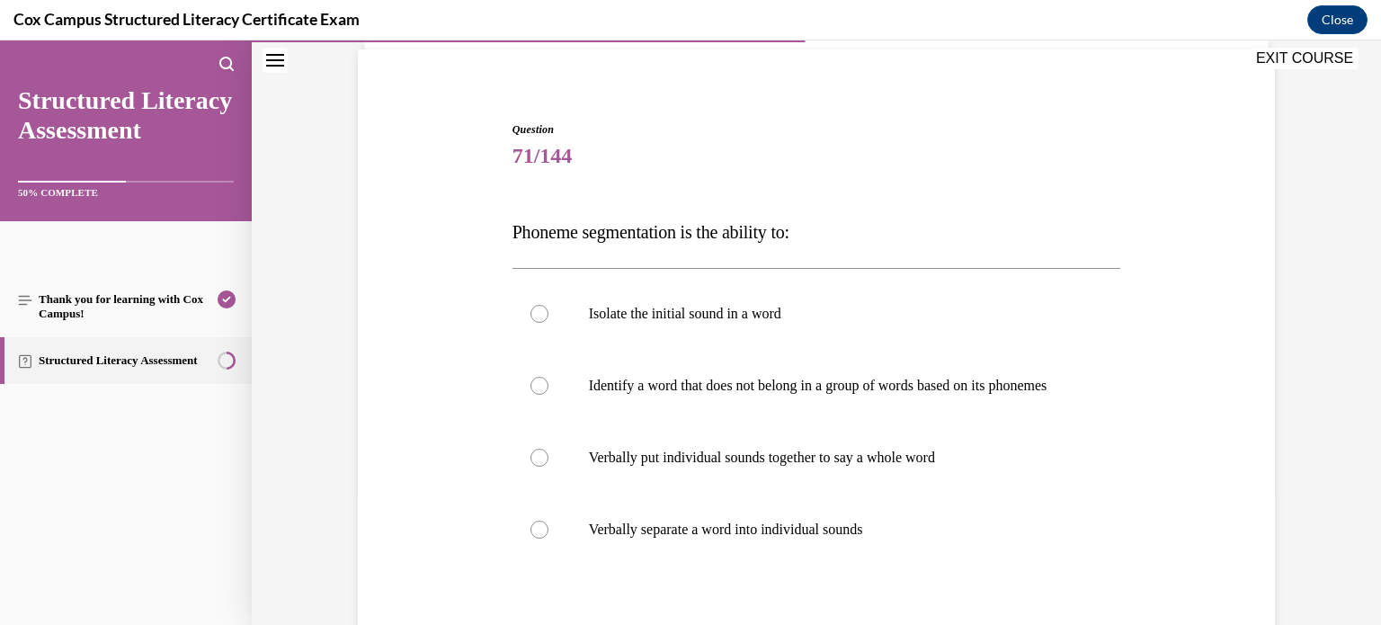
scroll to position [135, 0]
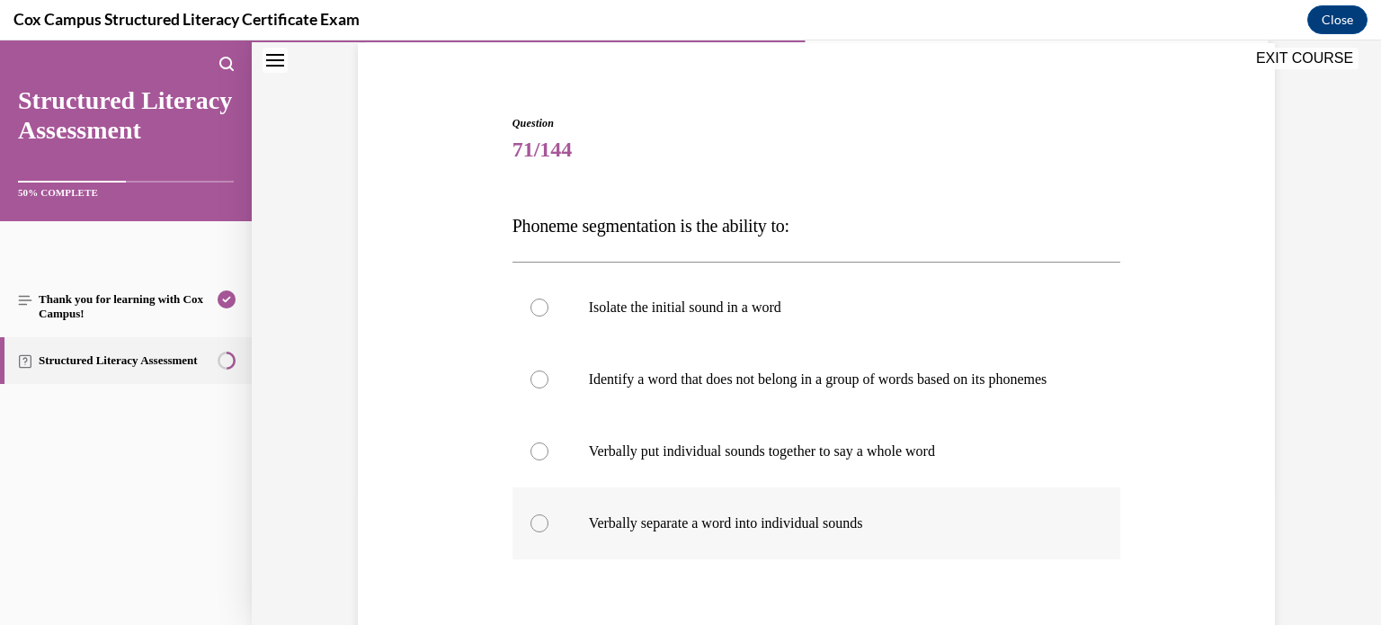
click at [692, 550] on label "Verbally separate a word into individual sounds" at bounding box center [816, 523] width 608 height 72
click at [548, 532] on input "Verbally separate a word into individual sounds" at bounding box center [539, 523] width 18 height 18
radio input "true"
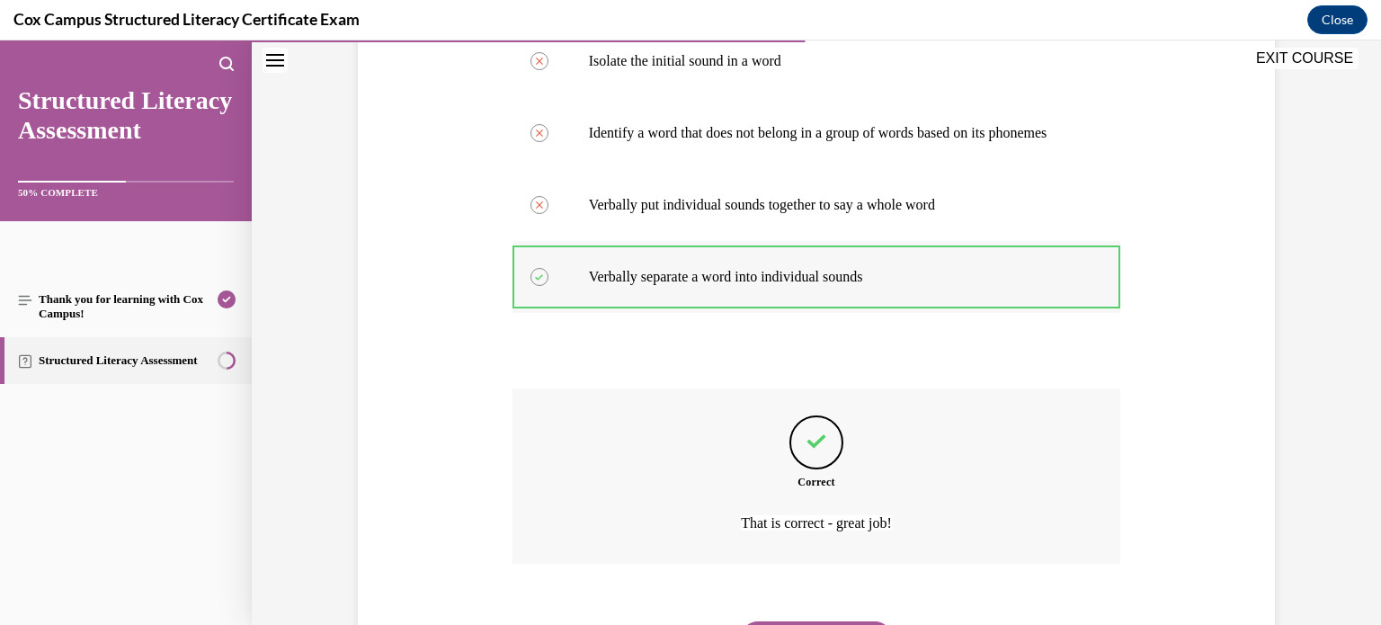
scroll to position [493, 0]
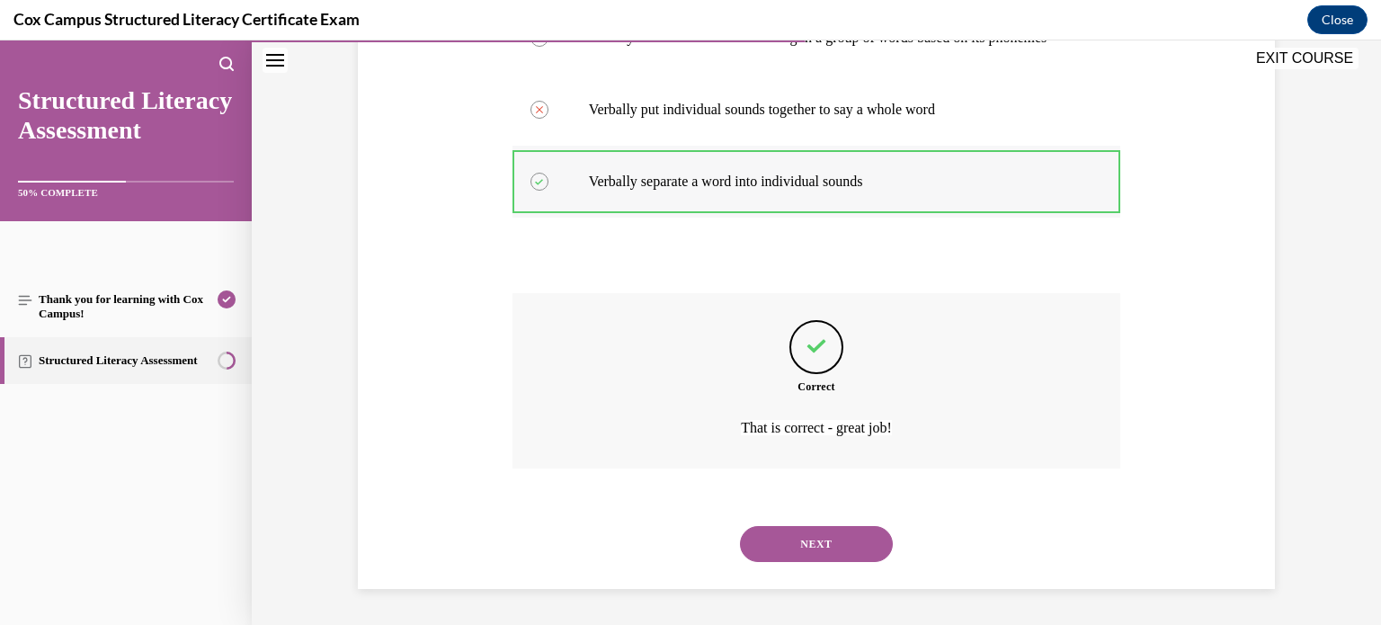
click at [740, 526] on button "NEXT" at bounding box center [816, 544] width 153 height 36
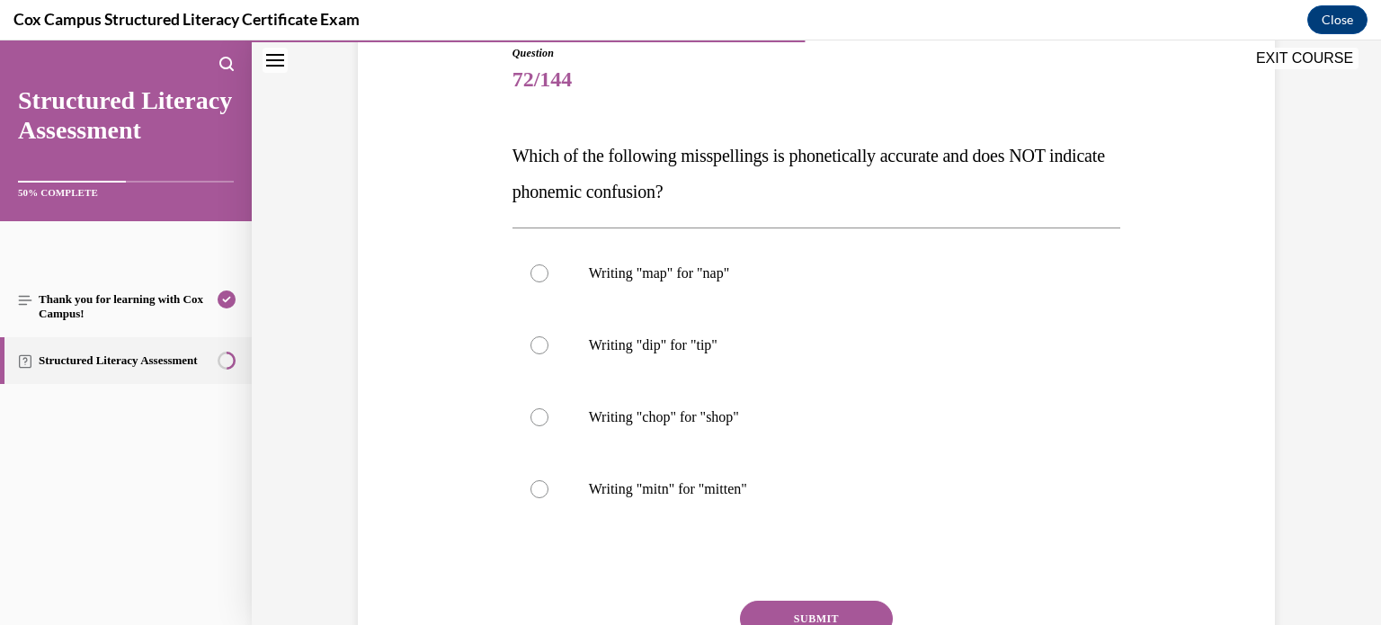
scroll to position [205, 0]
click at [658, 490] on p "Writing "mitn" for "mitten"" at bounding box center [832, 489] width 487 height 18
click at [548, 490] on input "Writing "mitn" for "mitten"" at bounding box center [539, 489] width 18 height 18
radio input "true"
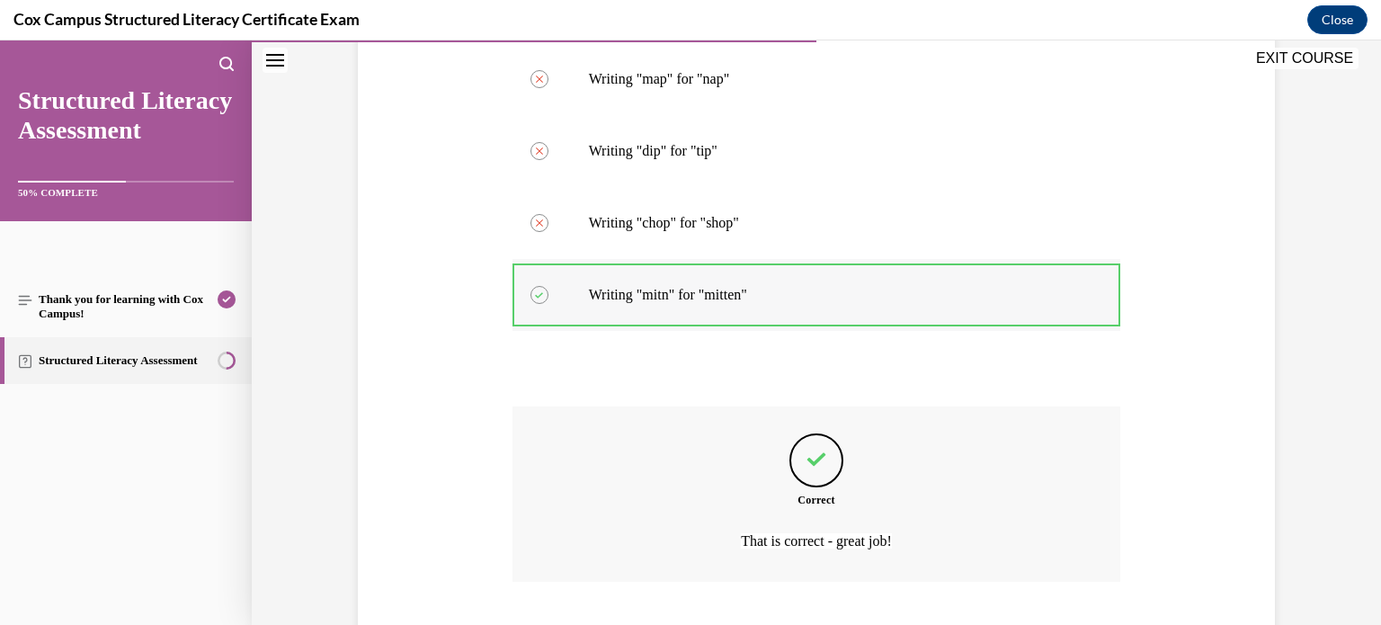
scroll to position [511, 0]
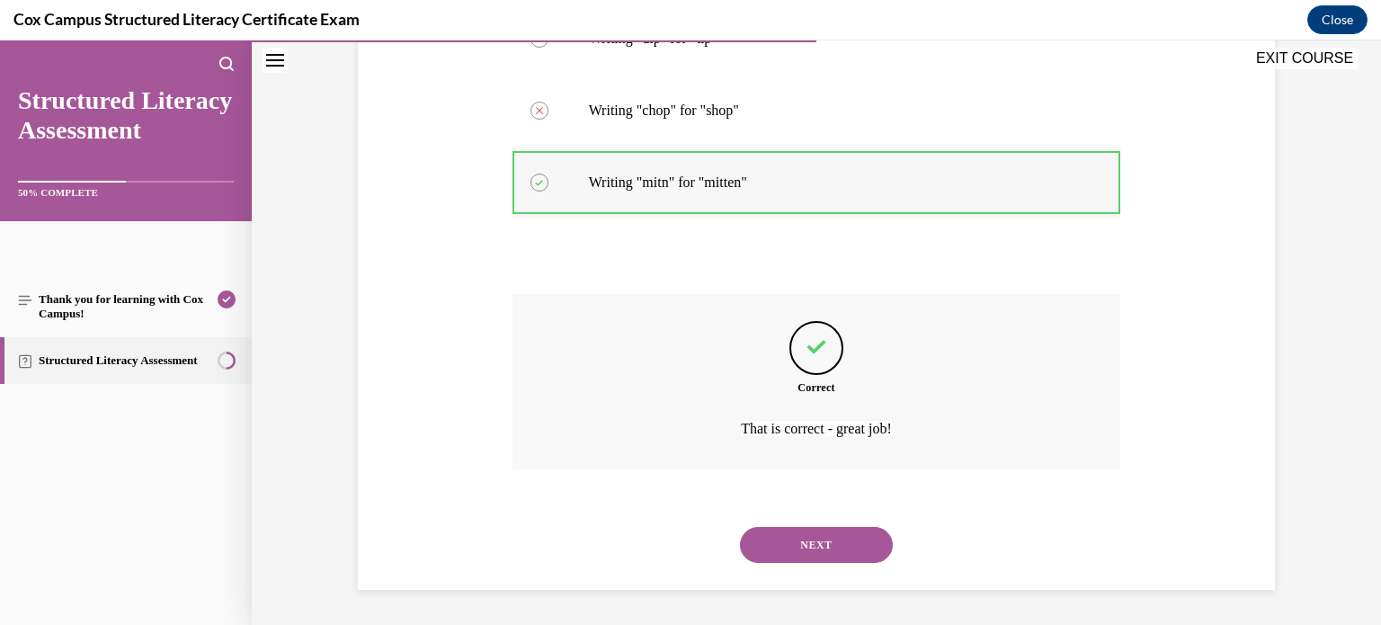
click at [740, 527] on button "NEXT" at bounding box center [816, 545] width 153 height 36
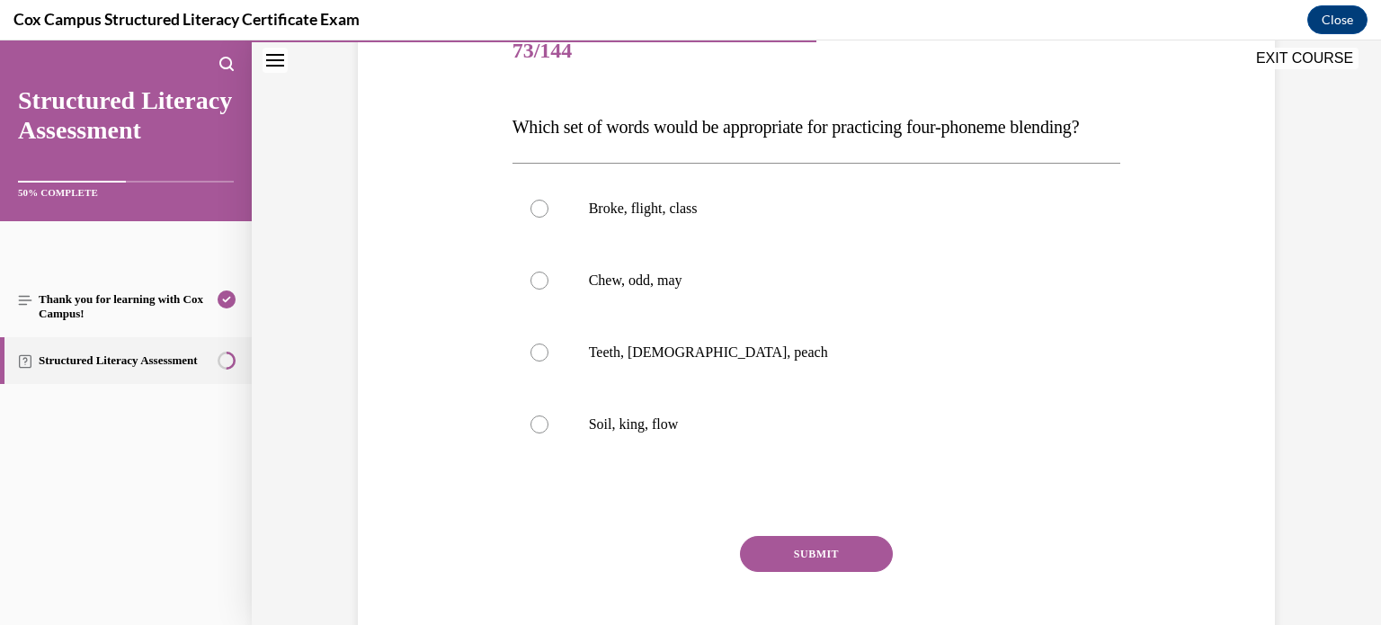
scroll to position [237, 0]
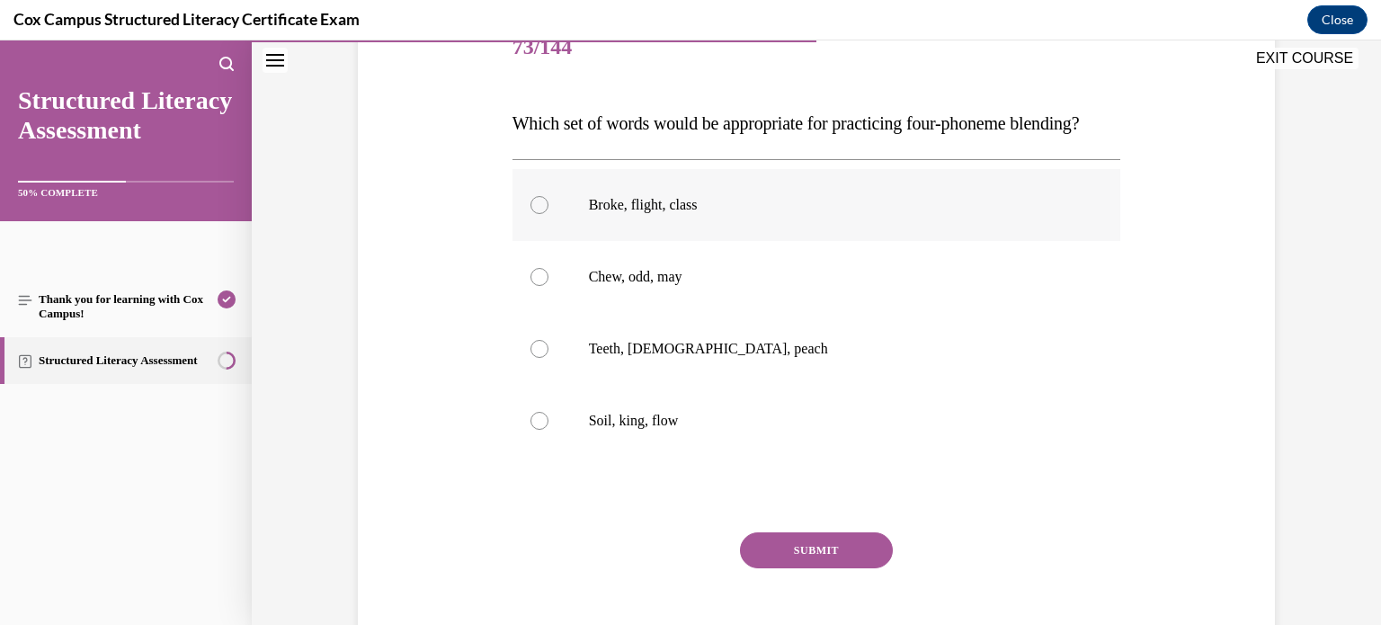
click at [610, 215] on label "Broke, flight, class" at bounding box center [816, 205] width 608 height 72
click at [548, 214] on input "Broke, flight, class" at bounding box center [539, 205] width 18 height 18
radio input "true"
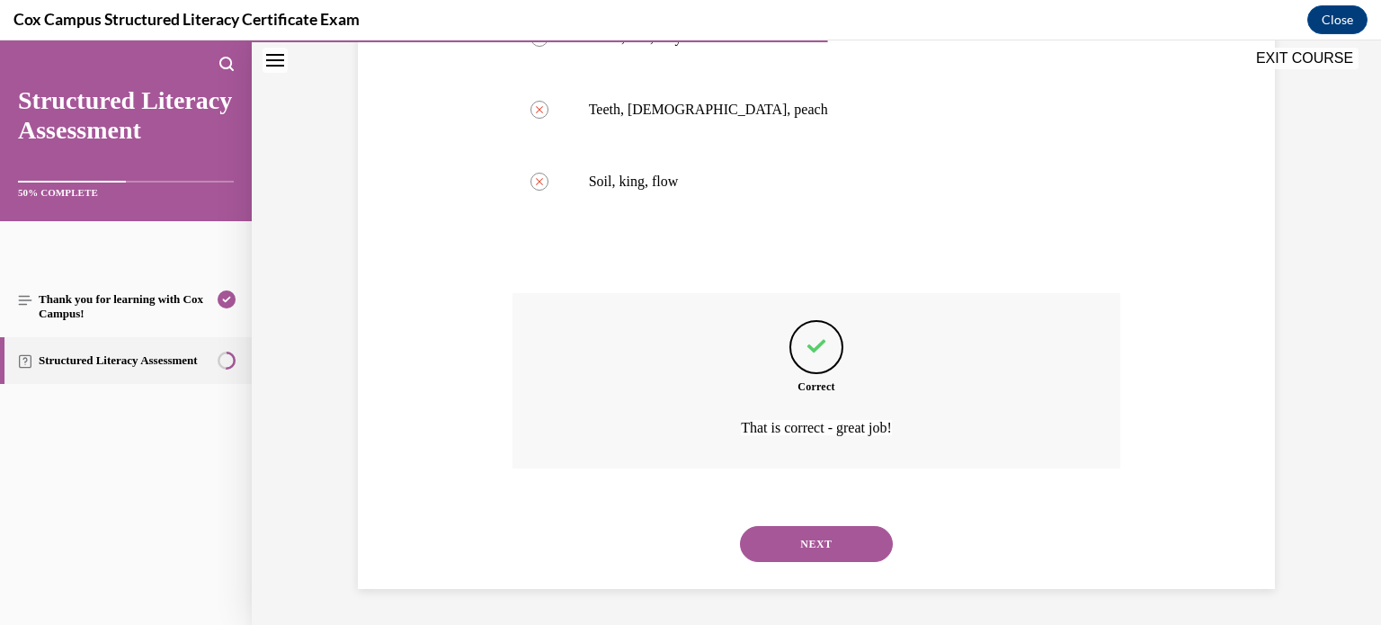
scroll to position [511, 0]
click at [740, 526] on button "NEXT" at bounding box center [816, 544] width 153 height 36
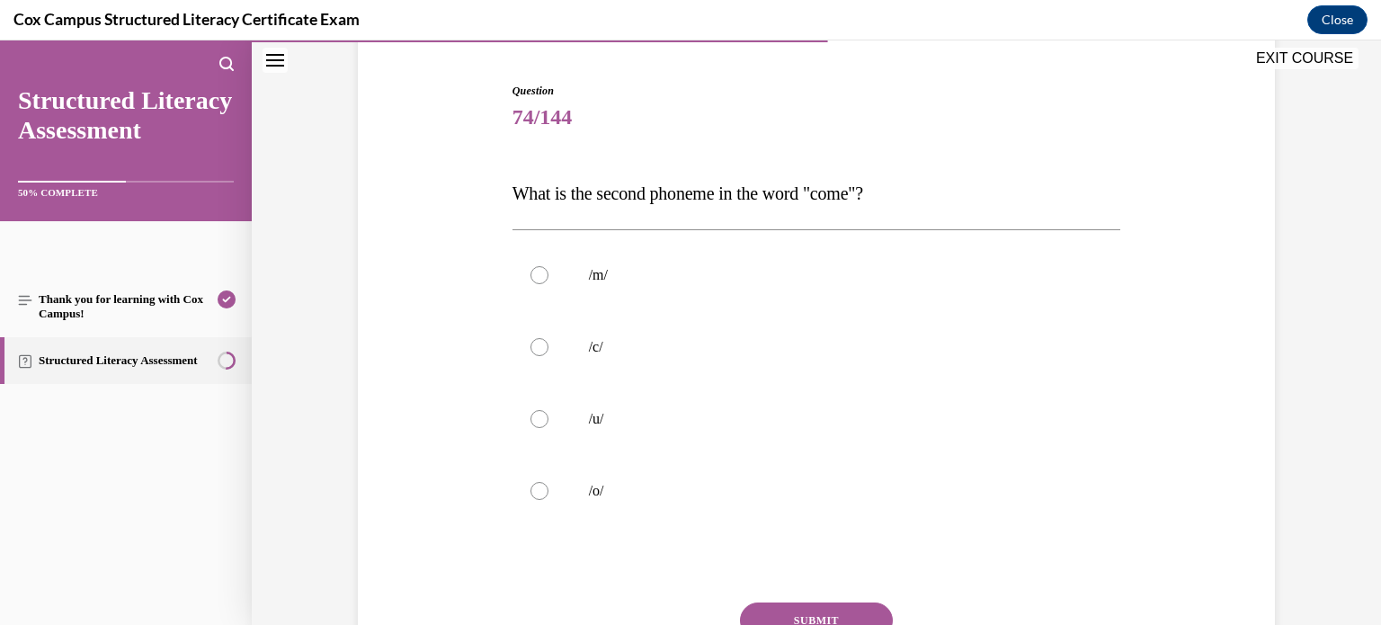
scroll to position [168, 0]
click at [569, 433] on label "/u/" at bounding box center [816, 418] width 608 height 72
click at [548, 427] on input "/u/" at bounding box center [539, 418] width 18 height 18
radio input "true"
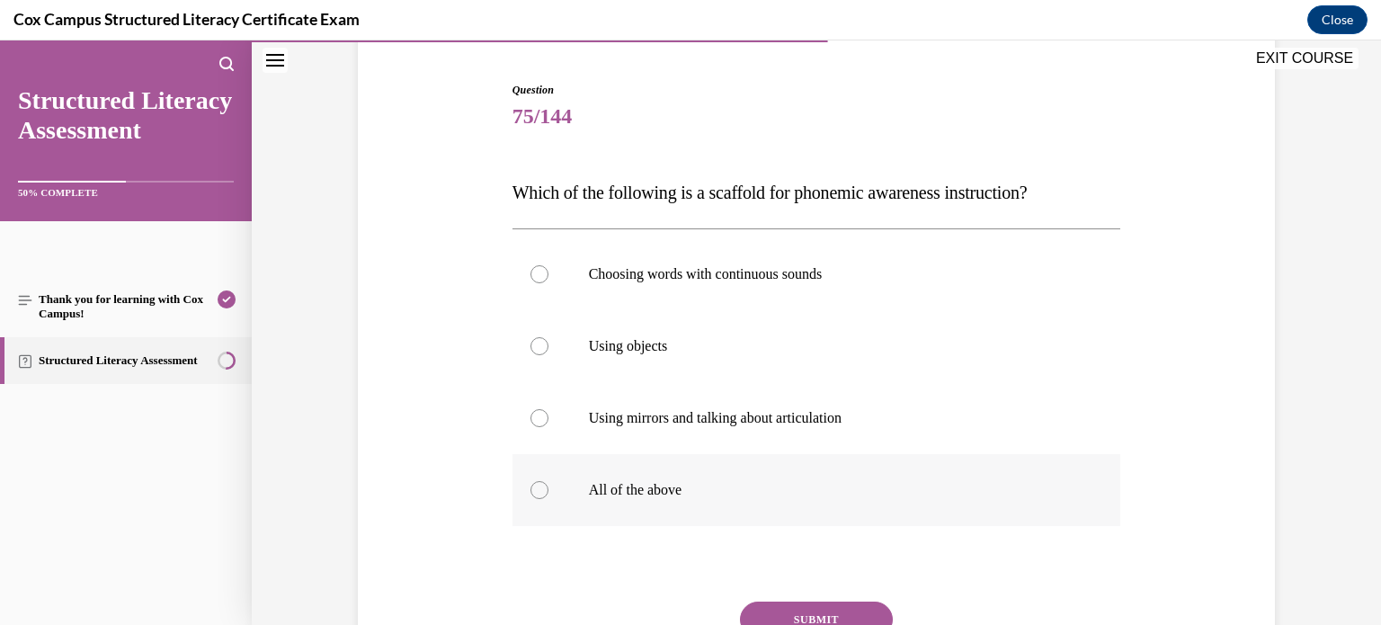
click at [565, 468] on label "All of the above" at bounding box center [816, 490] width 608 height 72
click at [548, 481] on input "All of the above" at bounding box center [539, 490] width 18 height 18
radio input "true"
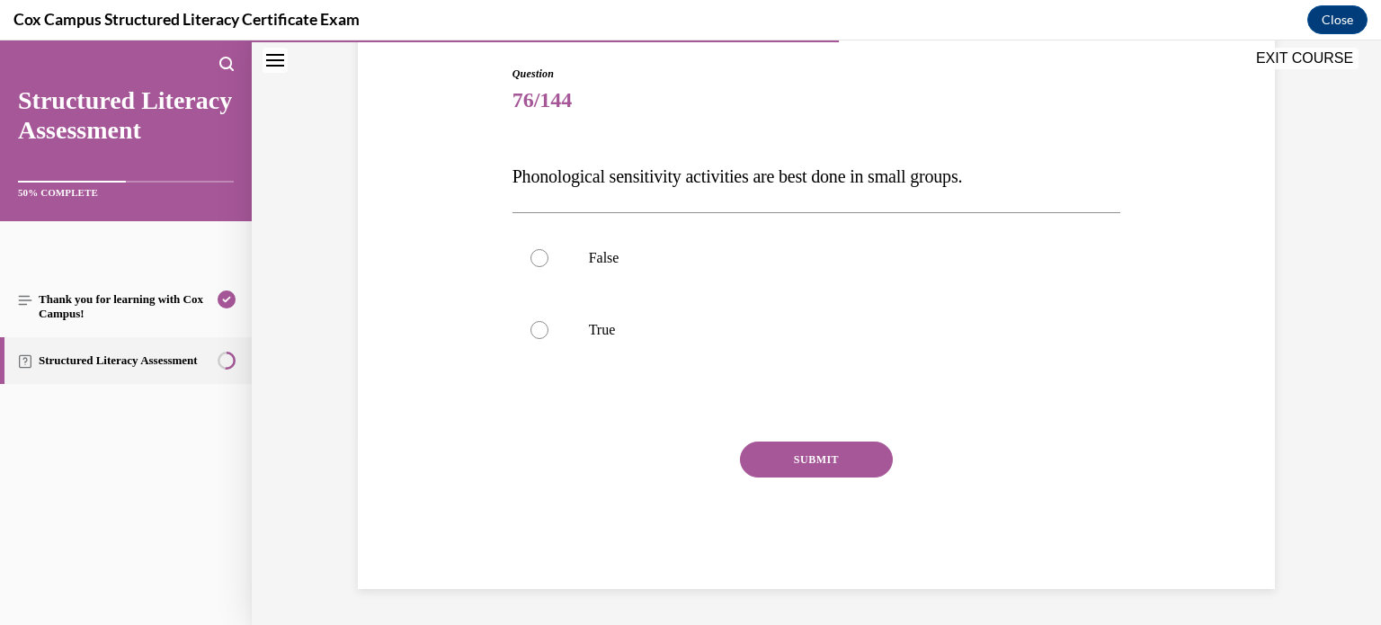
scroll to position [183, 0]
click at [558, 278] on label "False" at bounding box center [816, 259] width 608 height 72
click at [548, 268] on input "False" at bounding box center [539, 259] width 18 height 18
radio input "true"
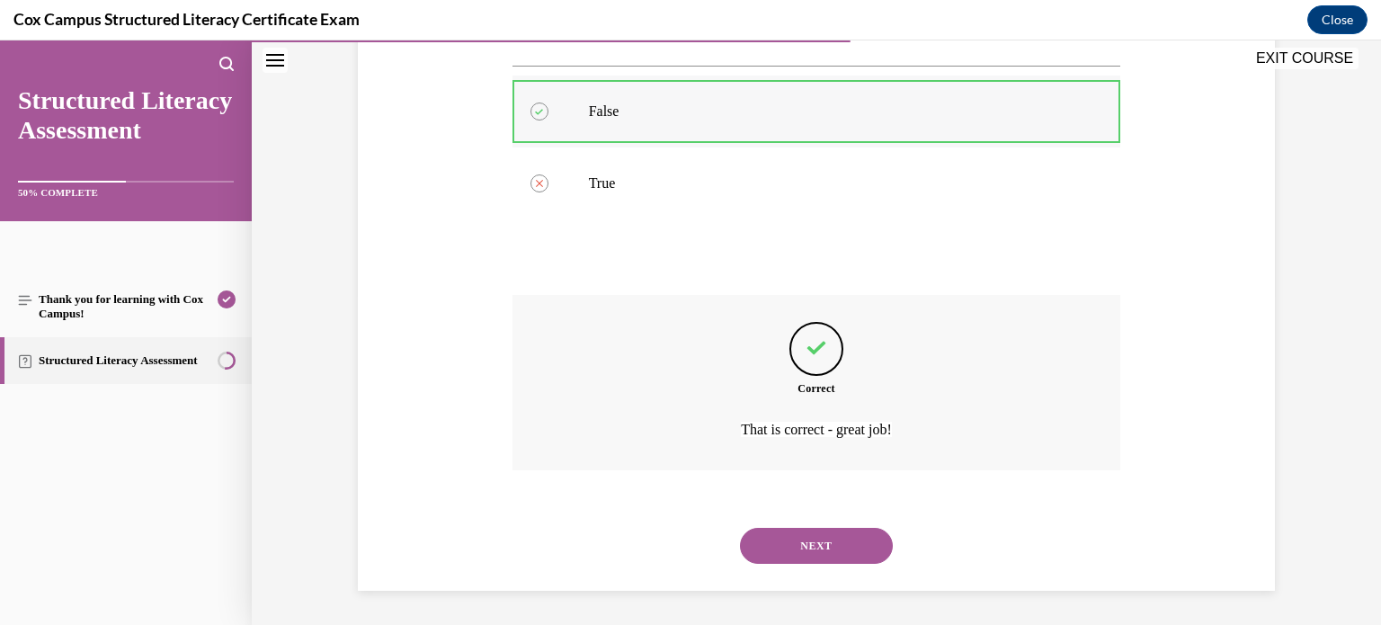
scroll to position [332, 0]
click at [740, 527] on button "NEXT" at bounding box center [816, 545] width 153 height 36
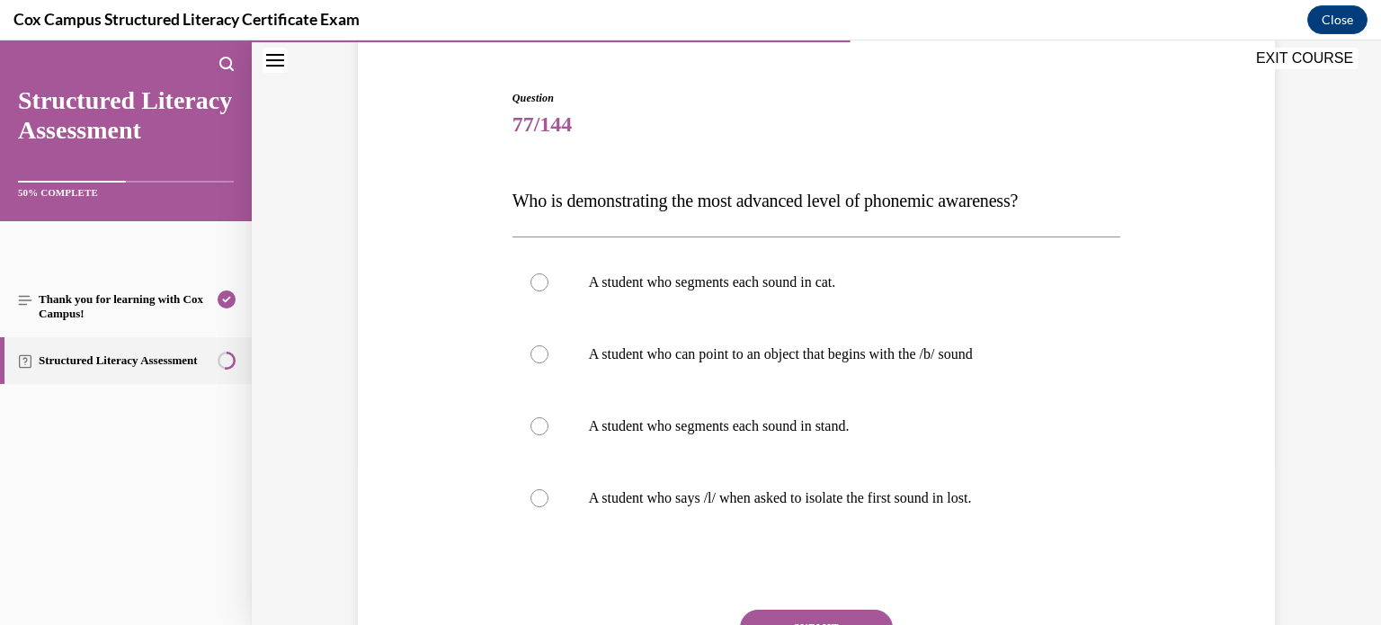
scroll to position [161, 0]
click at [678, 411] on label "A student who segments each sound in stand." at bounding box center [816, 425] width 608 height 72
click at [548, 416] on input "A student who segments each sound in stand." at bounding box center [539, 425] width 18 height 18
radio input "true"
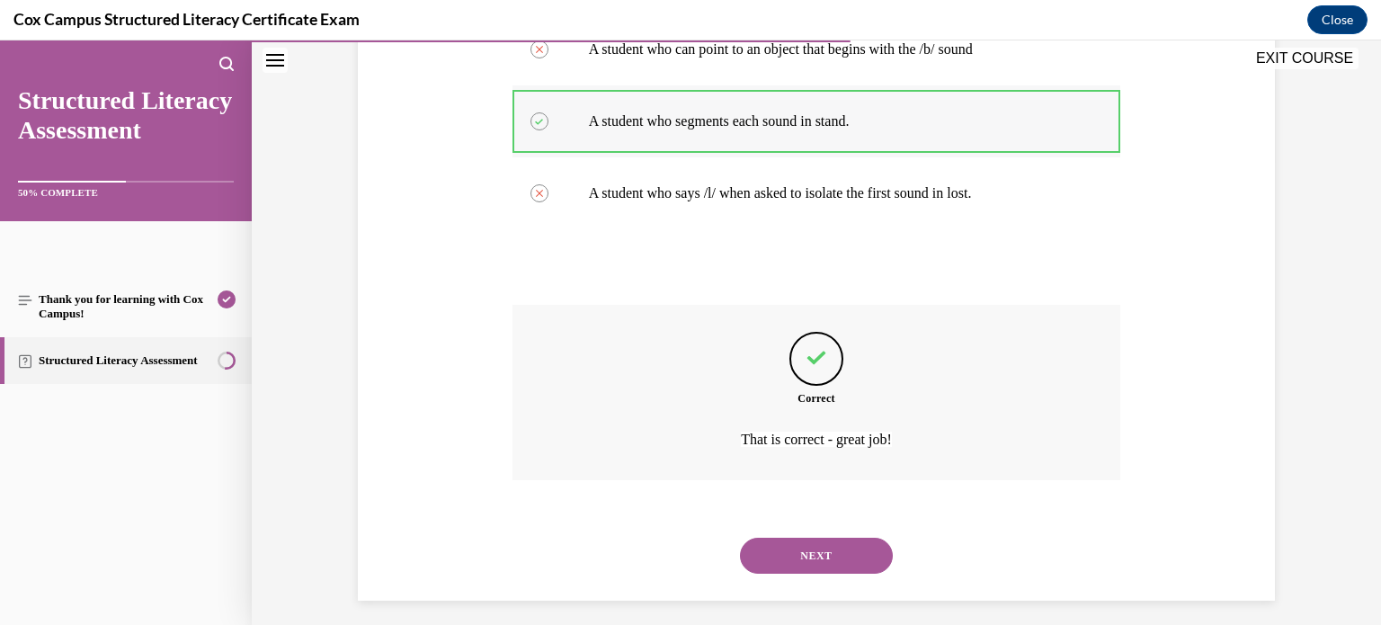
scroll to position [475, 0]
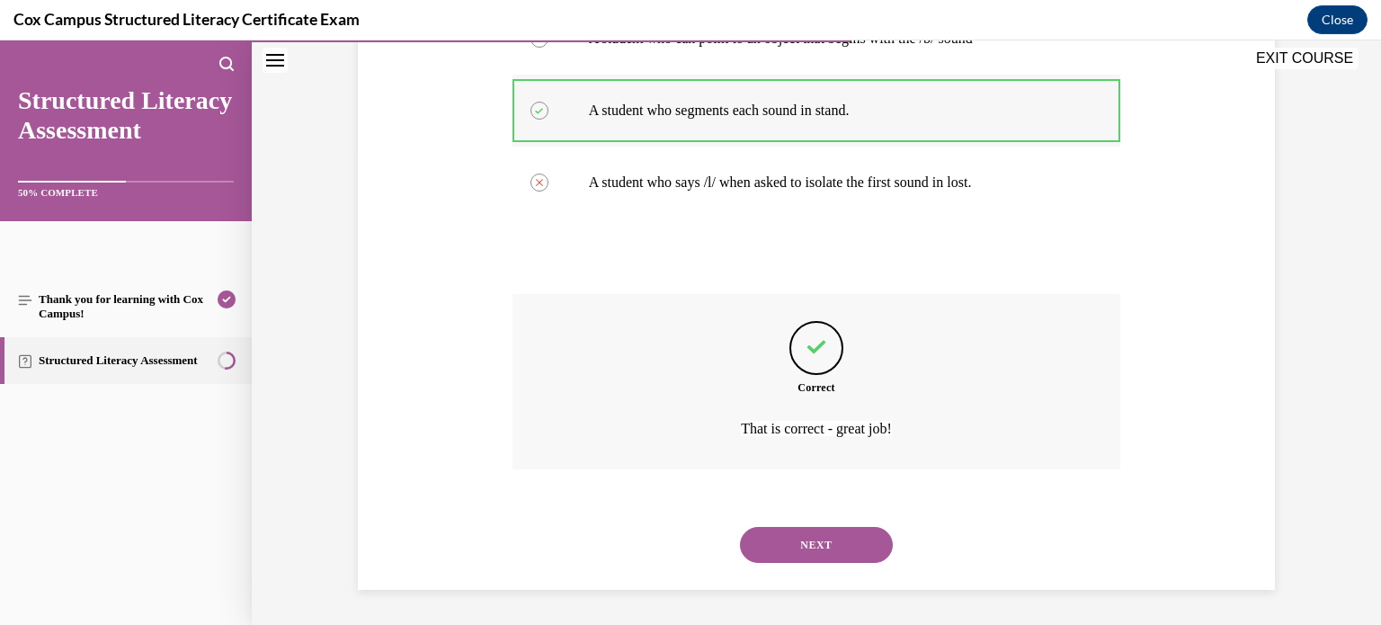
click at [740, 527] on button "NEXT" at bounding box center [816, 545] width 153 height 36
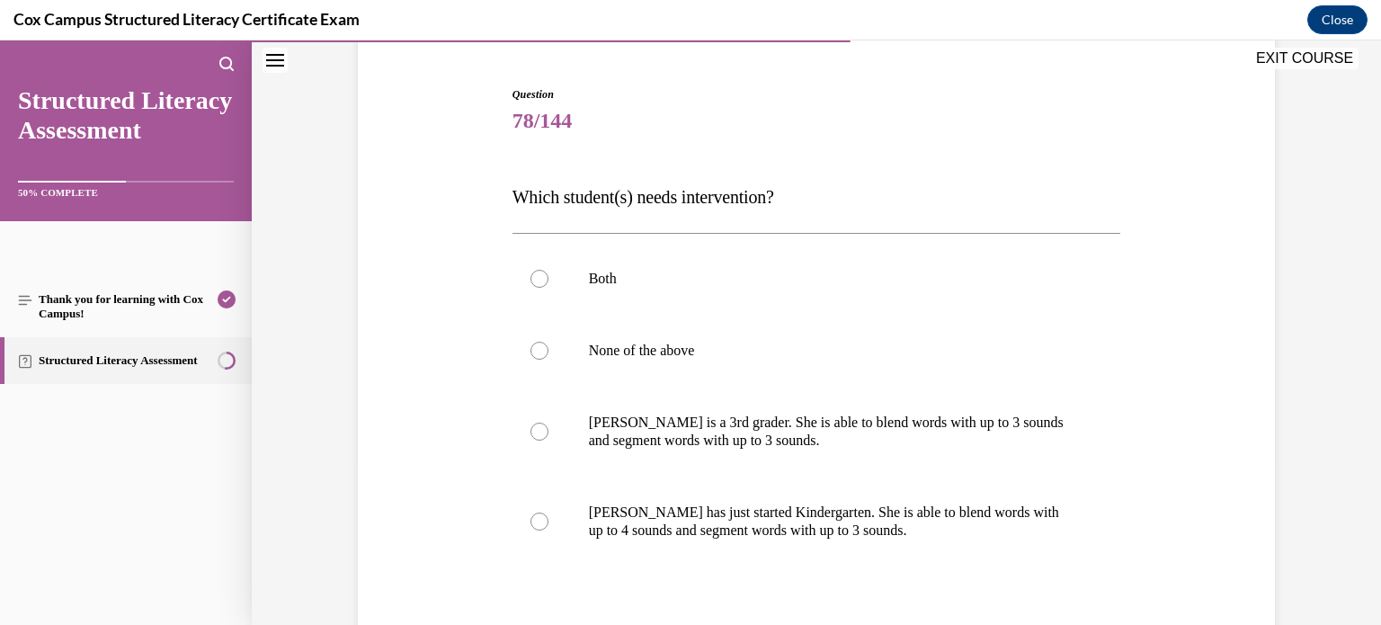
scroll to position [164, 0]
click at [675, 421] on p "Ella is a 3rd grader. She is able to blend words with up to 3 sounds and segmen…" at bounding box center [832, 431] width 487 height 36
click at [548, 422] on input "Ella is a 3rd grader. She is able to blend words with up to 3 sounds and segmen…" at bounding box center [539, 431] width 18 height 18
radio input "true"
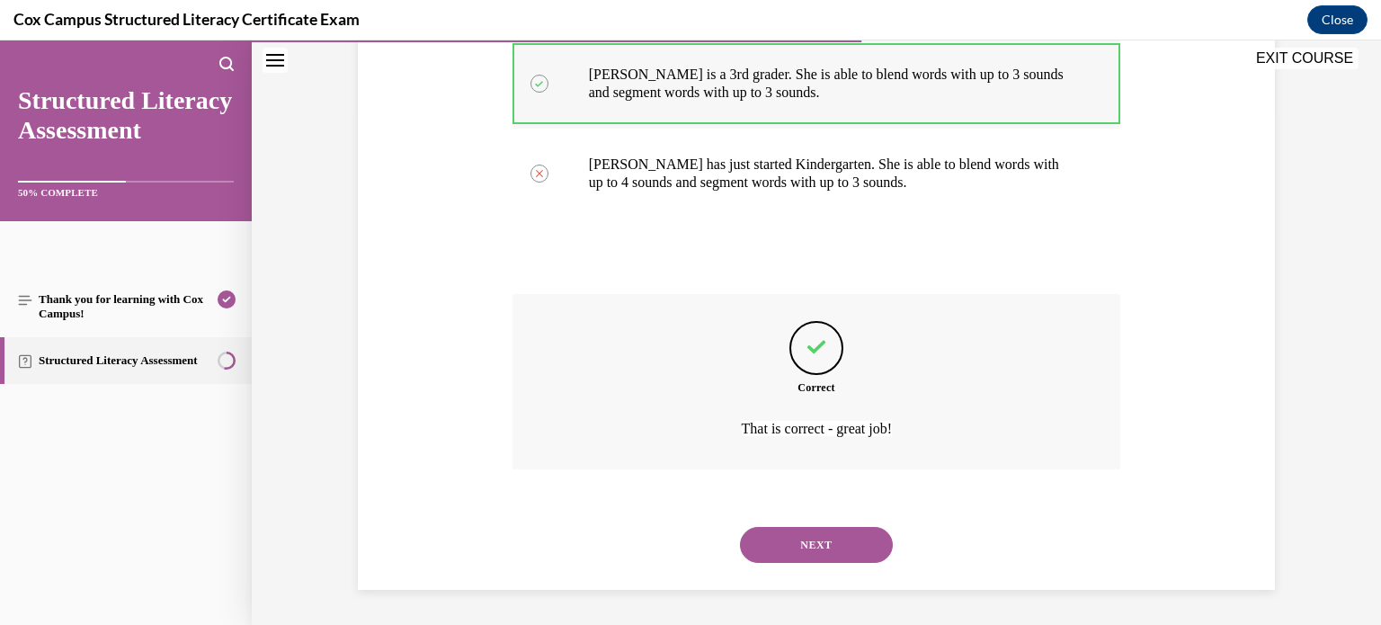
click at [740, 527] on button "NEXT" at bounding box center [816, 545] width 153 height 36
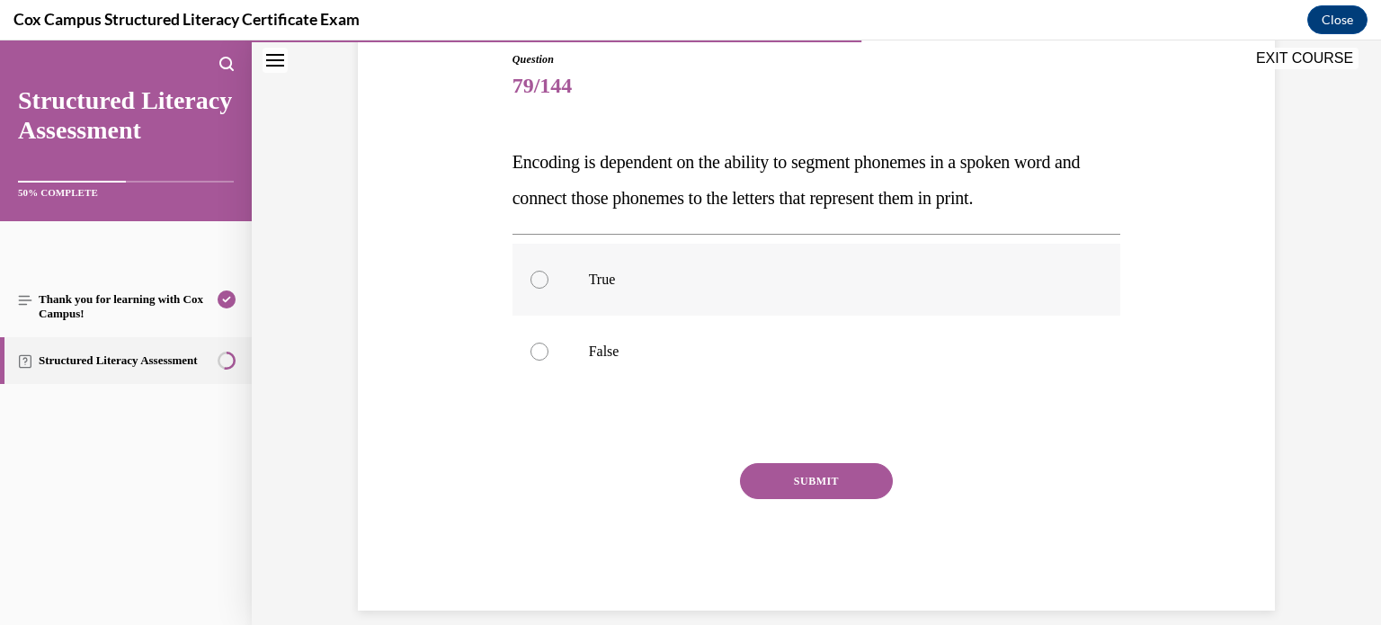
click at [670, 298] on label "True" at bounding box center [816, 280] width 608 height 72
click at [548, 289] on input "True" at bounding box center [539, 280] width 18 height 18
radio input "true"
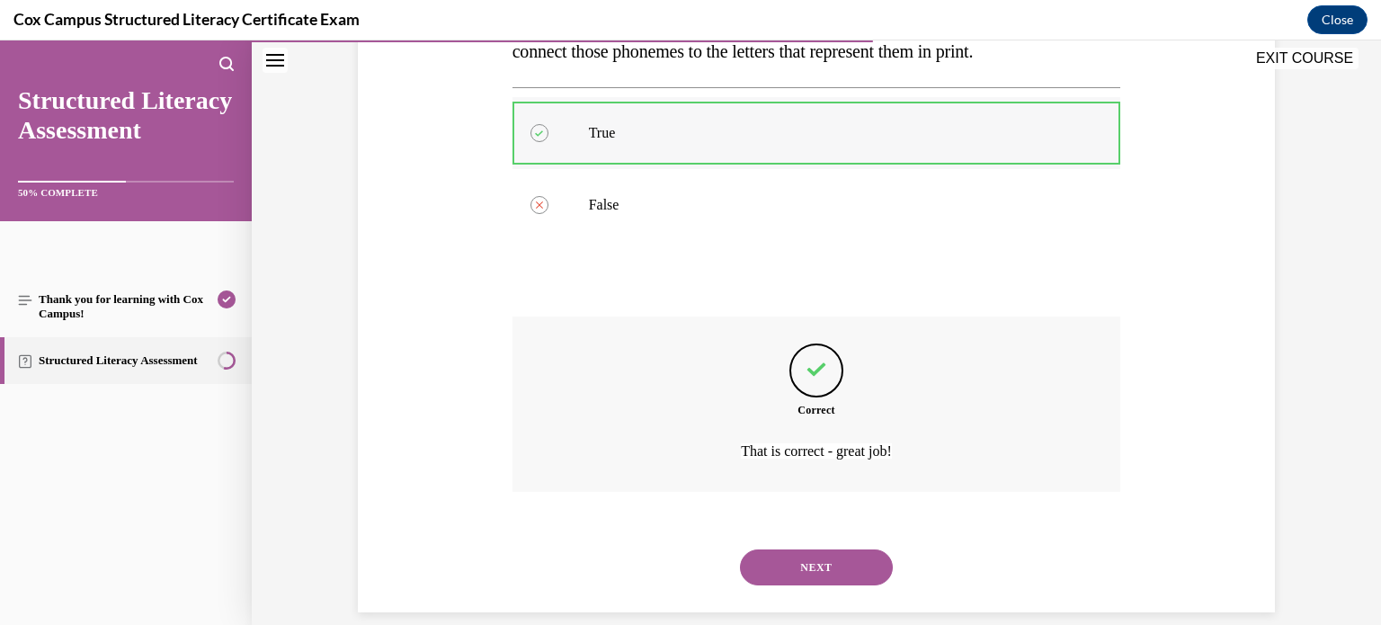
scroll to position [368, 0]
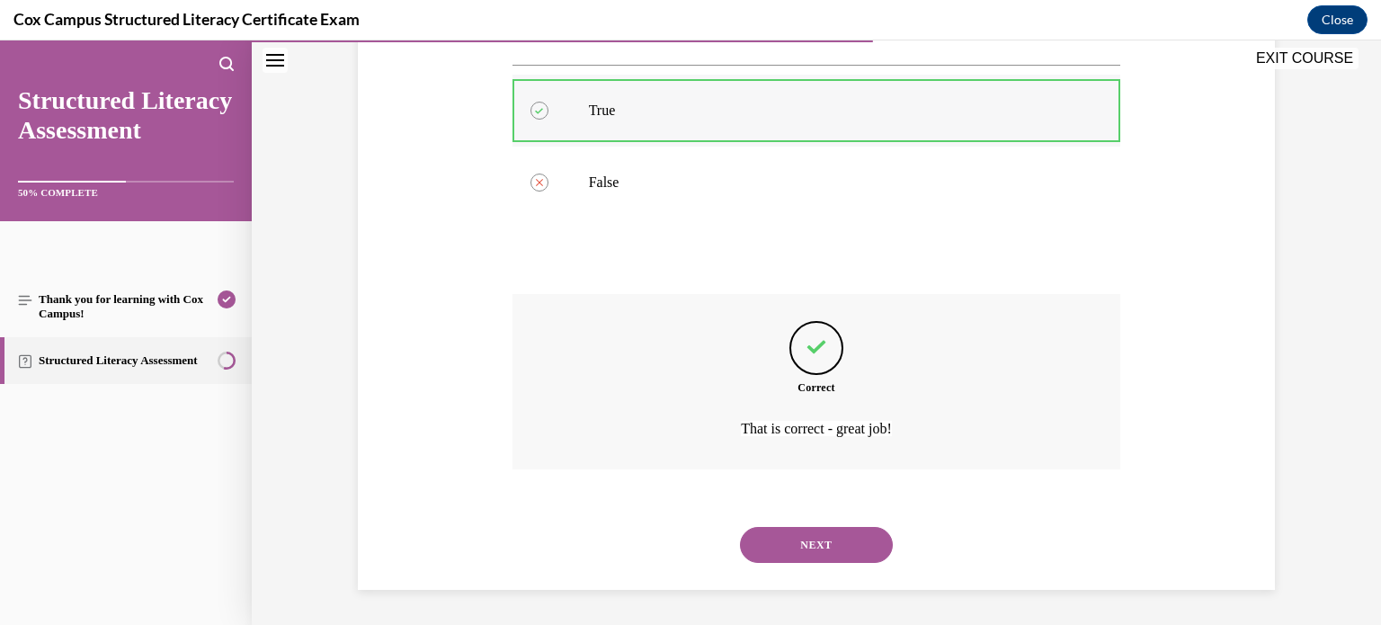
click at [740, 527] on button "NEXT" at bounding box center [816, 545] width 153 height 36
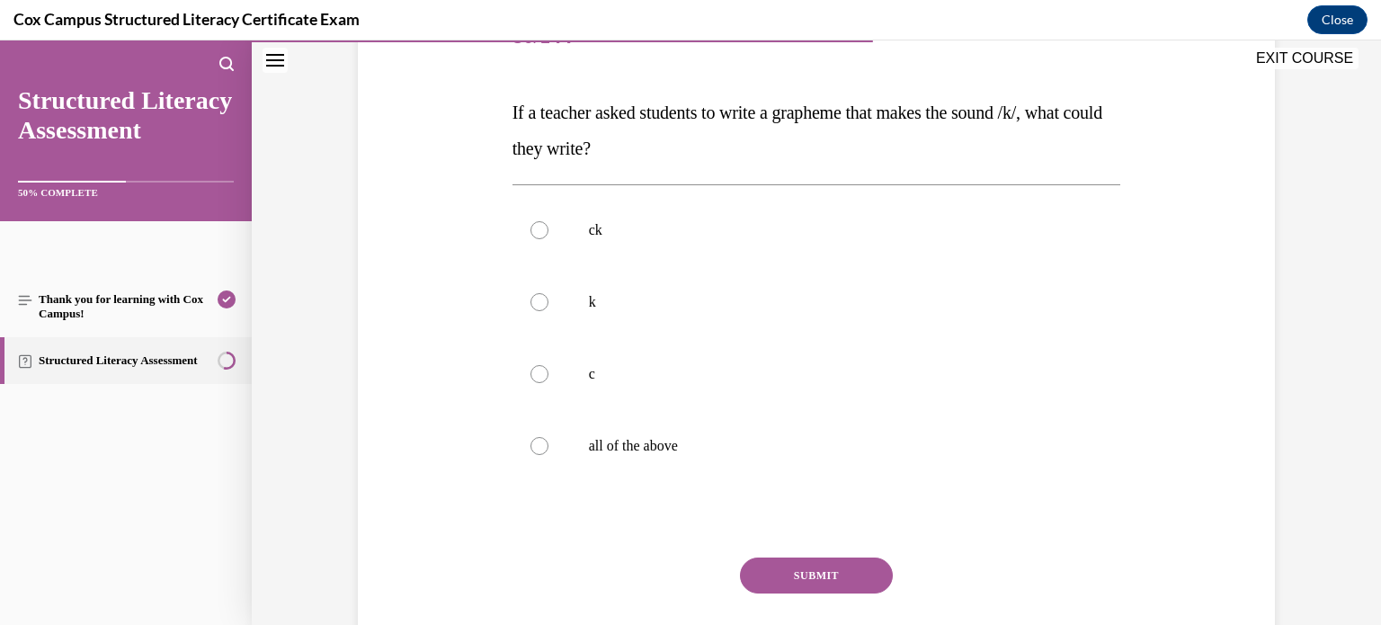
scroll to position [250, 0]
click at [589, 446] on p "all of the above" at bounding box center [832, 444] width 487 height 18
click at [548, 446] on input "all of the above" at bounding box center [539, 444] width 18 height 18
radio input "true"
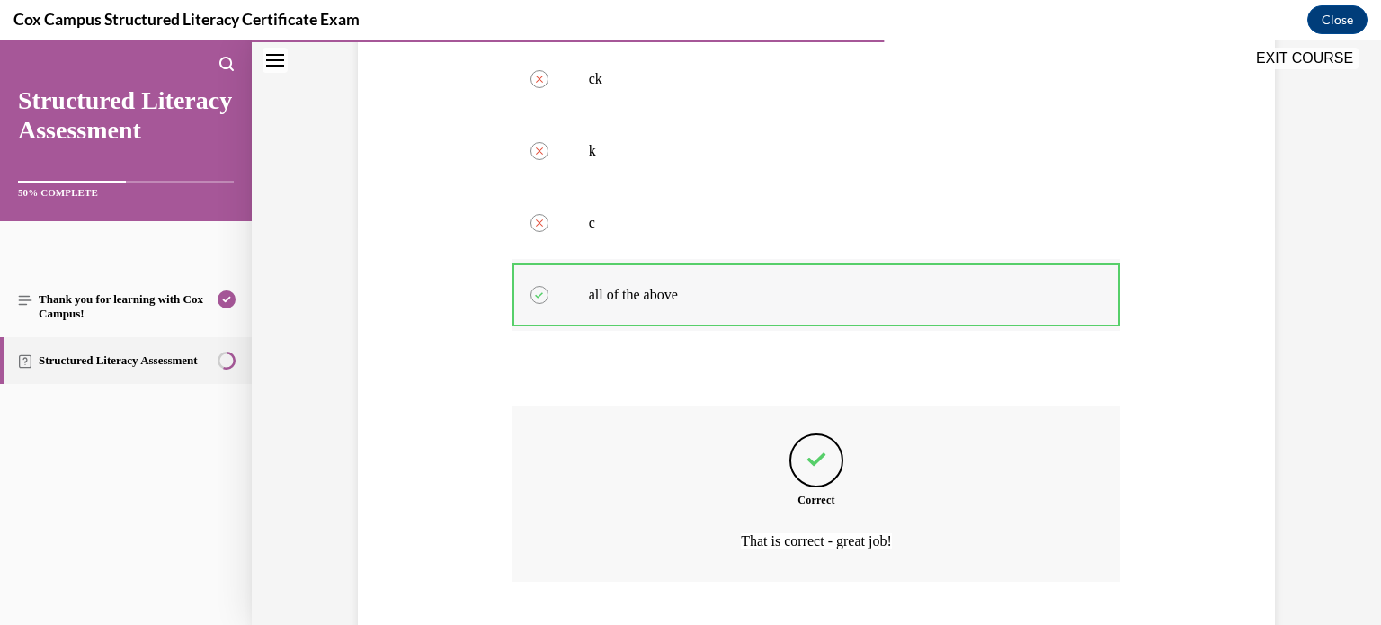
scroll to position [511, 0]
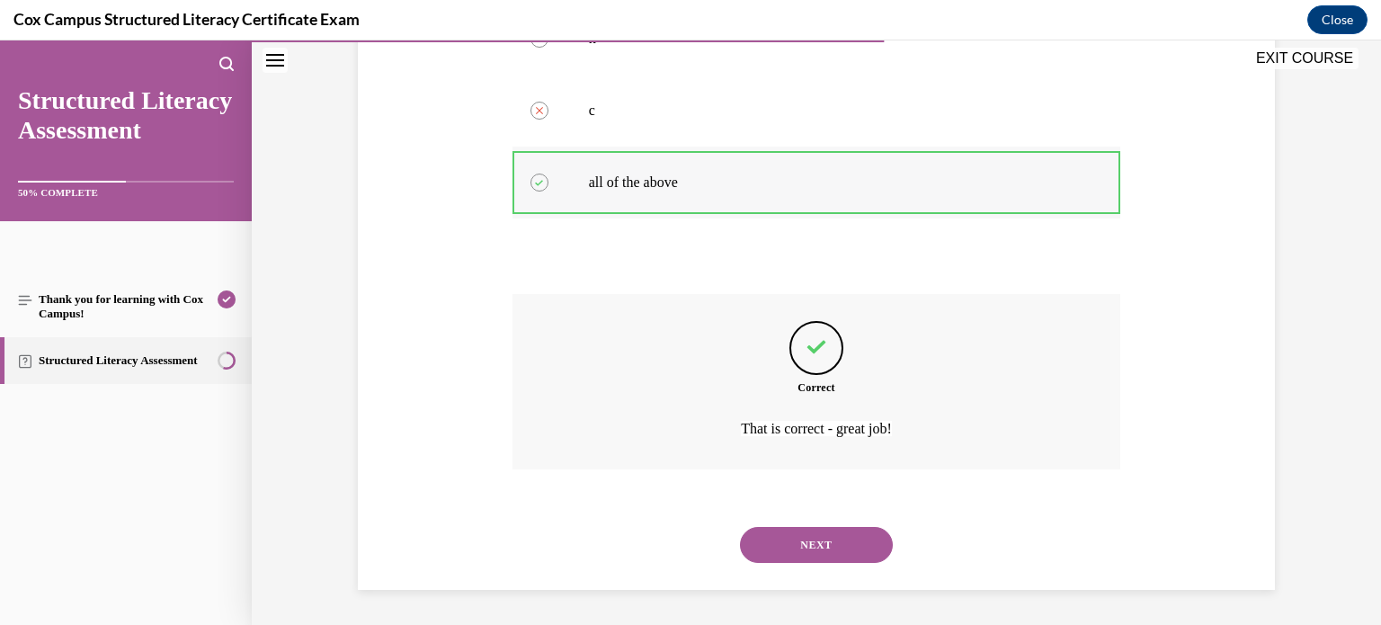
click at [740, 527] on button "NEXT" at bounding box center [816, 545] width 153 height 36
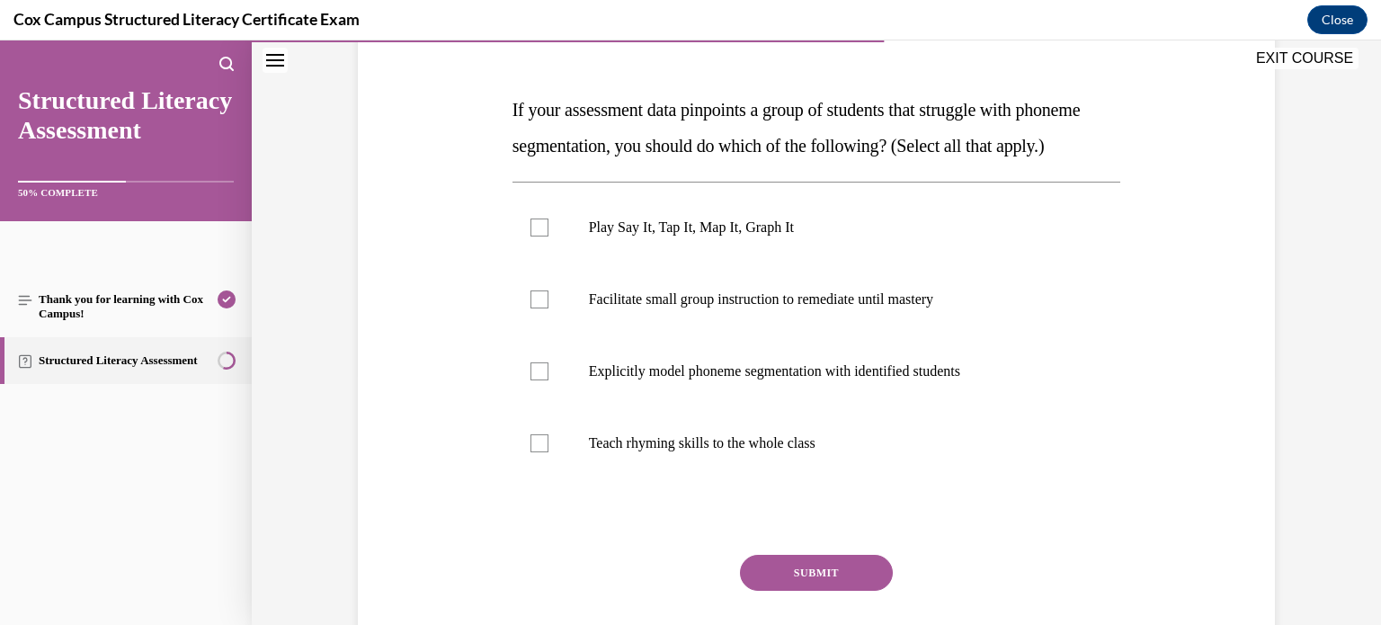
scroll to position [250, 0]
click at [543, 309] on div at bounding box center [539, 300] width 18 height 18
click at [543, 309] on input "Facilitate small group instruction to remediate until mastery" at bounding box center [539, 300] width 18 height 18
checkbox input "true"
click at [537, 381] on div at bounding box center [539, 372] width 18 height 18
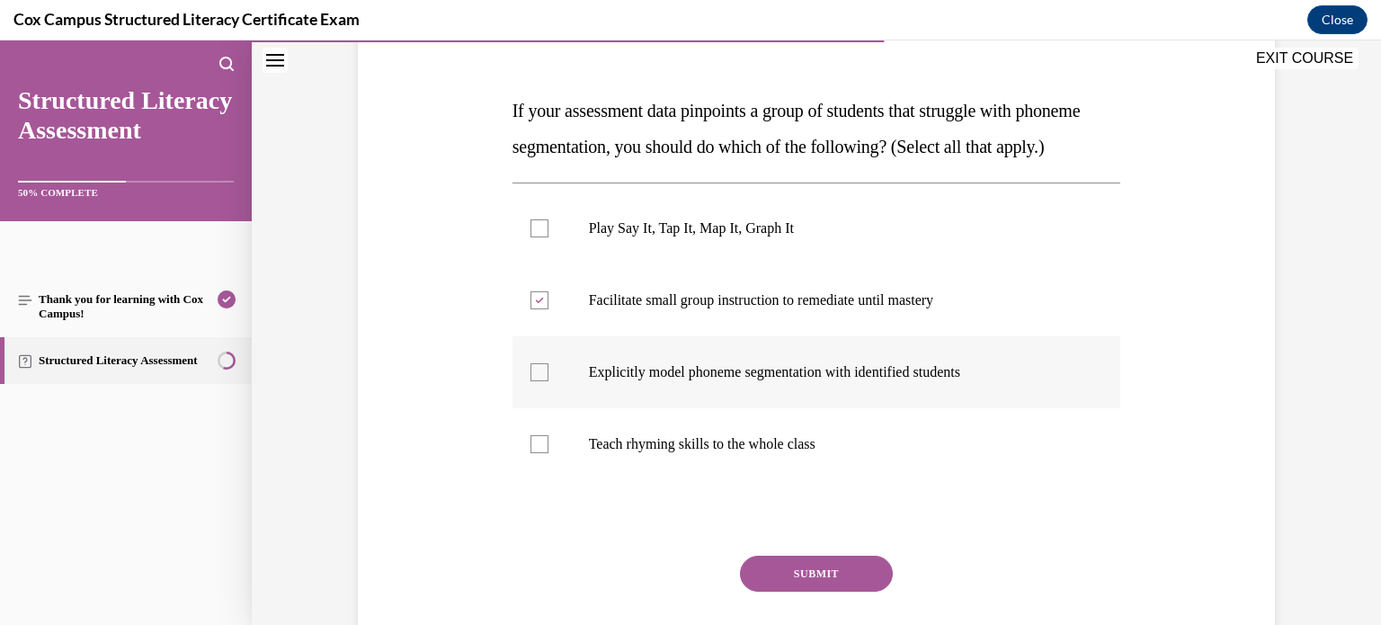
click at [537, 381] on input "Explicitly model phoneme segmentation with identified students" at bounding box center [539, 372] width 18 height 18
checkbox input "true"
click at [551, 264] on label "Play Say It, Tap It, Map It, Graph It" at bounding box center [816, 228] width 608 height 72
click at [548, 237] on input "Play Say It, Tap It, Map It, Graph It" at bounding box center [539, 228] width 18 height 18
checkbox input "true"
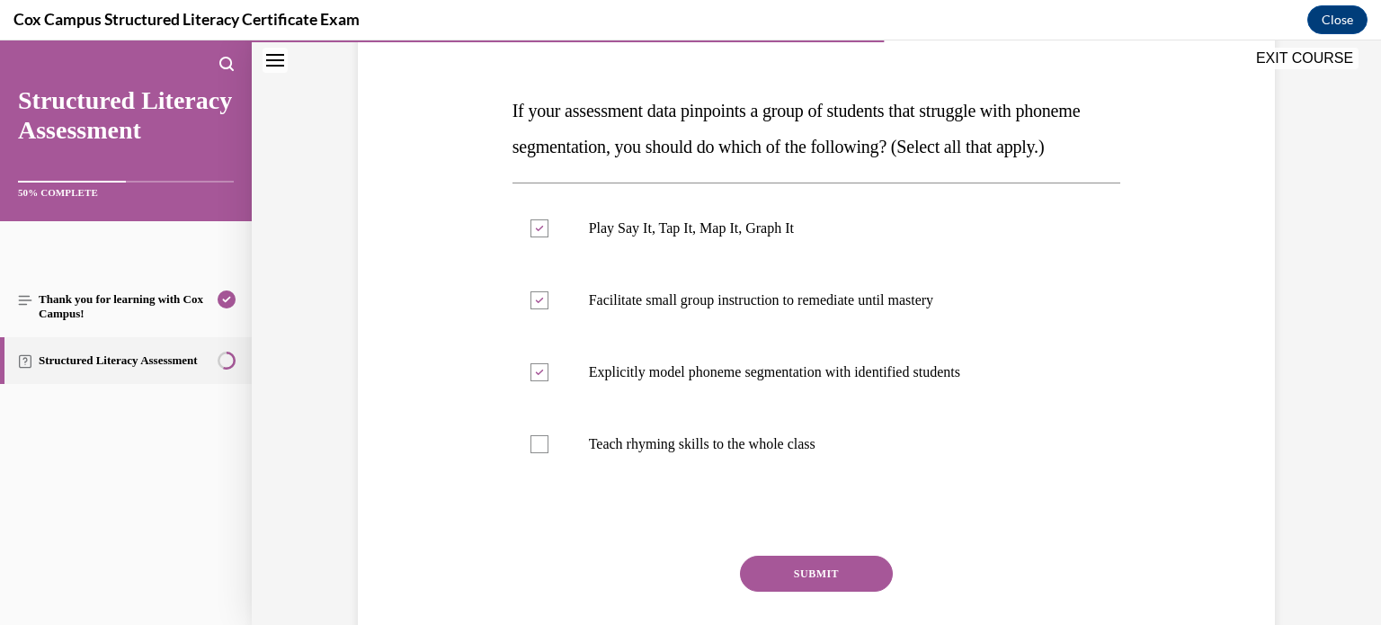
click at [770, 591] on button "SUBMIT" at bounding box center [816, 573] width 153 height 36
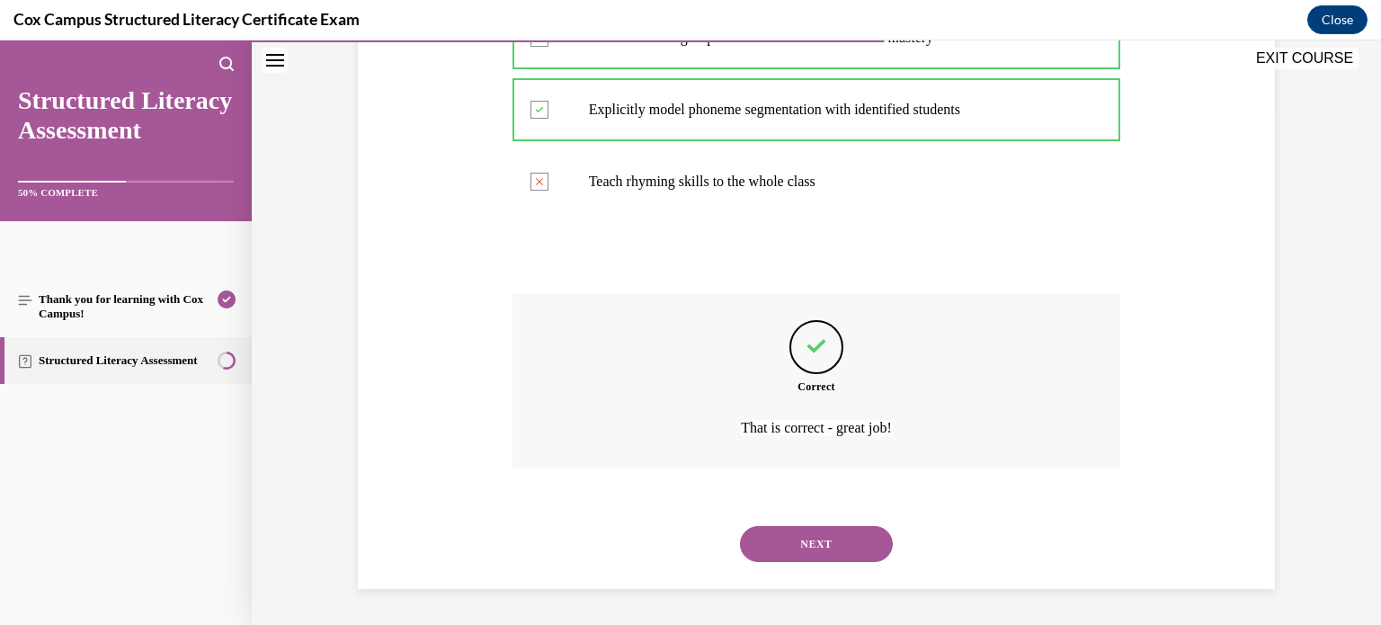
scroll to position [547, 0]
click at [740, 526] on button "NEXT" at bounding box center [816, 544] width 153 height 36
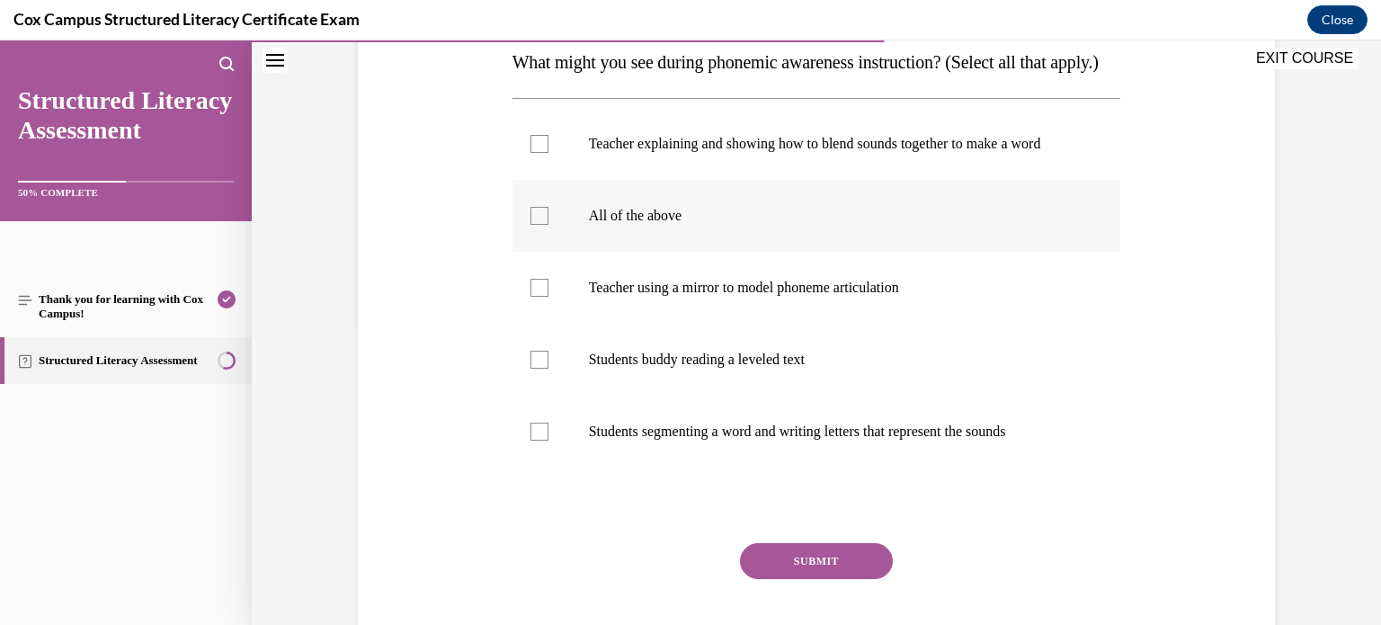
scroll to position [313, 0]
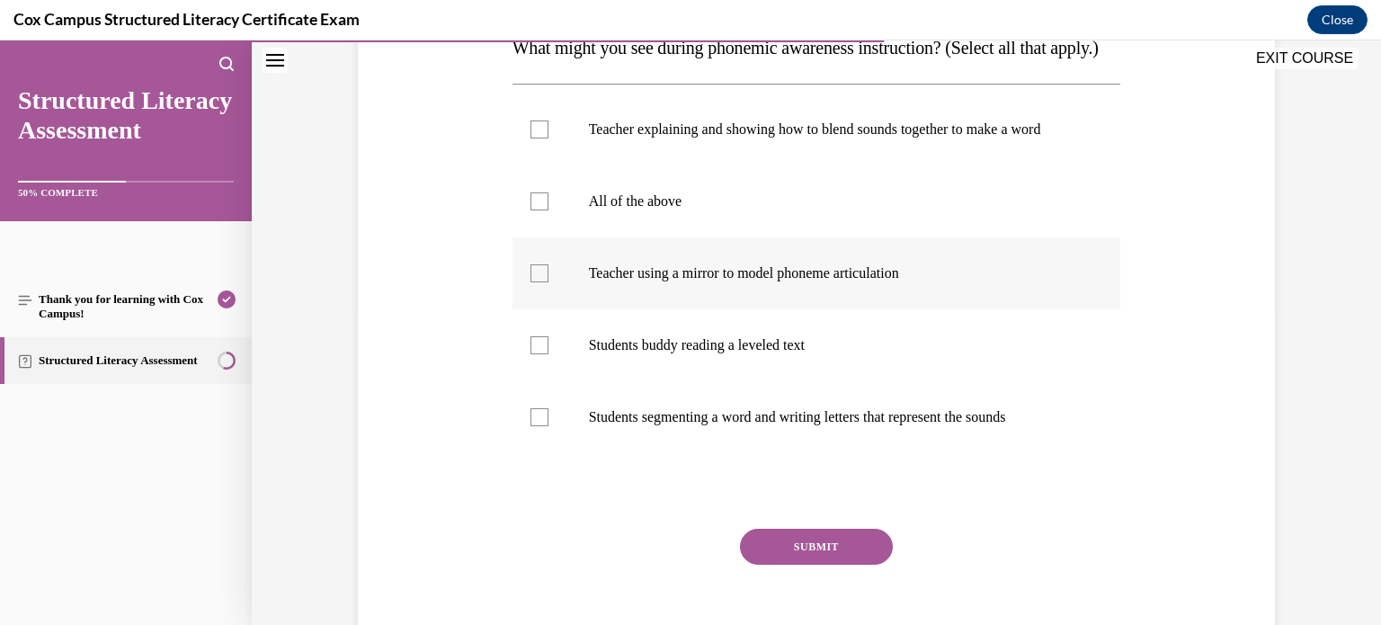
click at [541, 309] on label "Teacher using a mirror to model phoneme articulation" at bounding box center [816, 273] width 608 height 72
click at [541, 282] on input "Teacher using a mirror to model phoneme articulation" at bounding box center [539, 273] width 18 height 18
checkbox input "true"
click at [538, 165] on label "Teacher explaining and showing how to blend sounds together to make a word" at bounding box center [816, 129] width 608 height 72
click at [538, 138] on input "Teacher explaining and showing how to blend sounds together to make a word" at bounding box center [539, 129] width 18 height 18
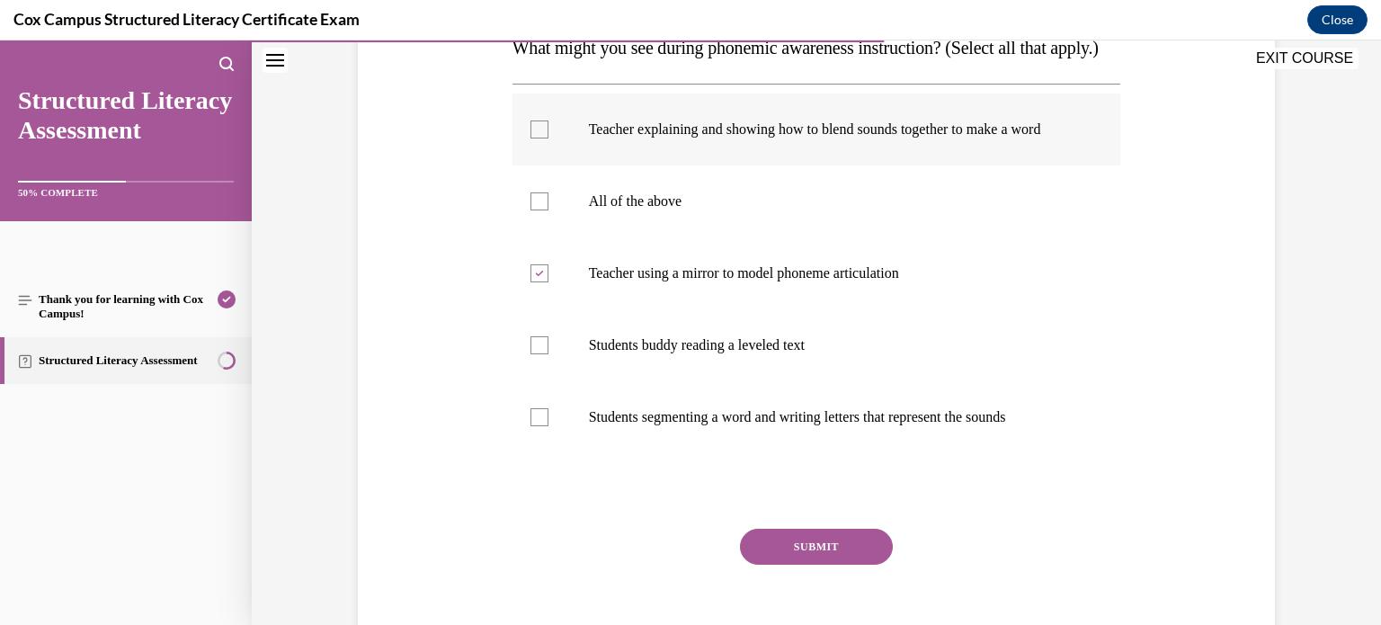
checkbox input "true"
click at [546, 426] on div at bounding box center [539, 417] width 18 height 18
click at [546, 426] on input "Students segmenting a word and writing letters that represent the sounds" at bounding box center [539, 417] width 18 height 18
checkbox input "true"
click at [778, 564] on button "SUBMIT" at bounding box center [816, 546] width 153 height 36
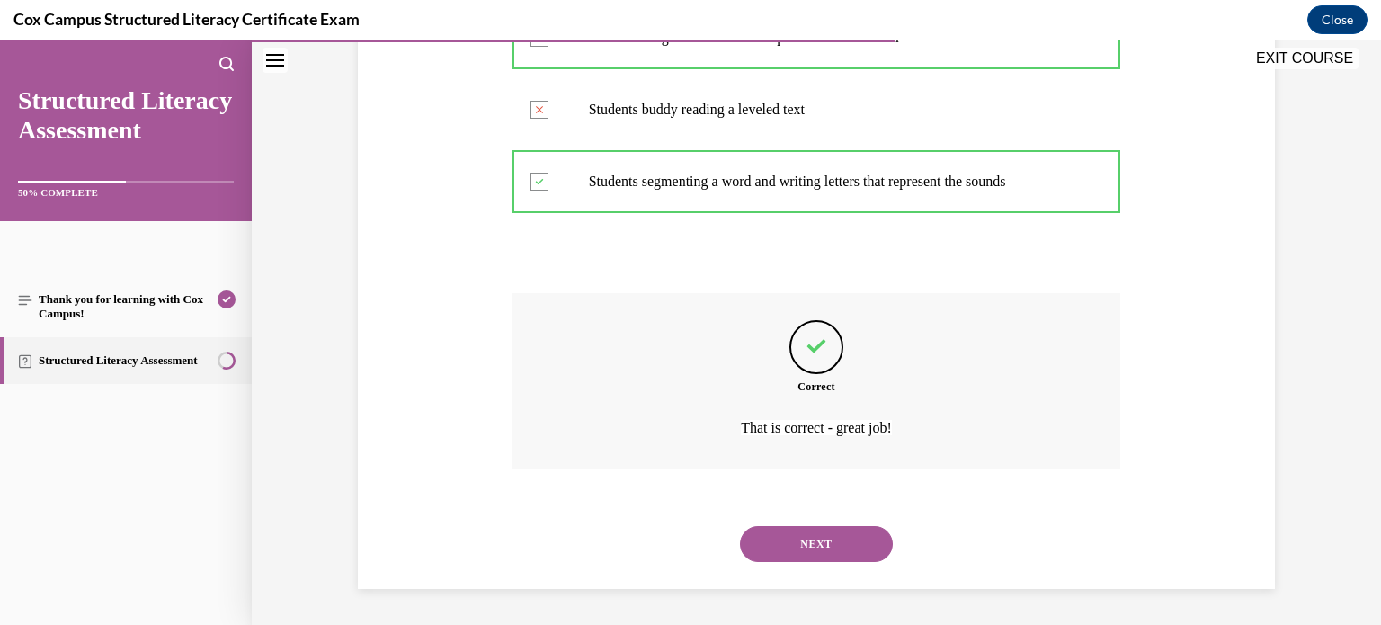
scroll to position [601, 0]
click at [796, 546] on button "NEXT" at bounding box center [816, 544] width 153 height 36
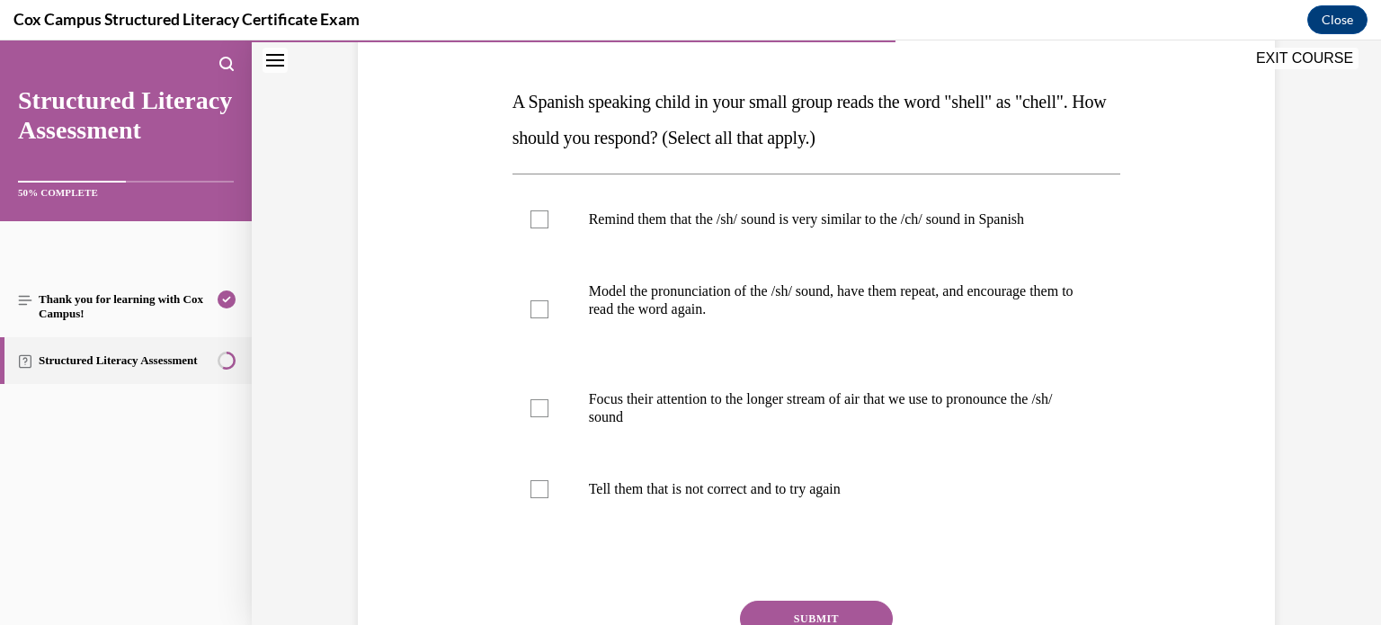
scroll to position [258, 0]
click at [543, 219] on div at bounding box center [539, 220] width 18 height 18
click at [543, 219] on input "Remind them that the /sh/ sound is very similar to the /ch/ sound in Spanish" at bounding box center [539, 220] width 18 height 18
checkbox input "true"
click at [541, 298] on label "Model the pronunciation of the /sh/ sound, have them repeat, and encourage them…" at bounding box center [816, 310] width 608 height 108
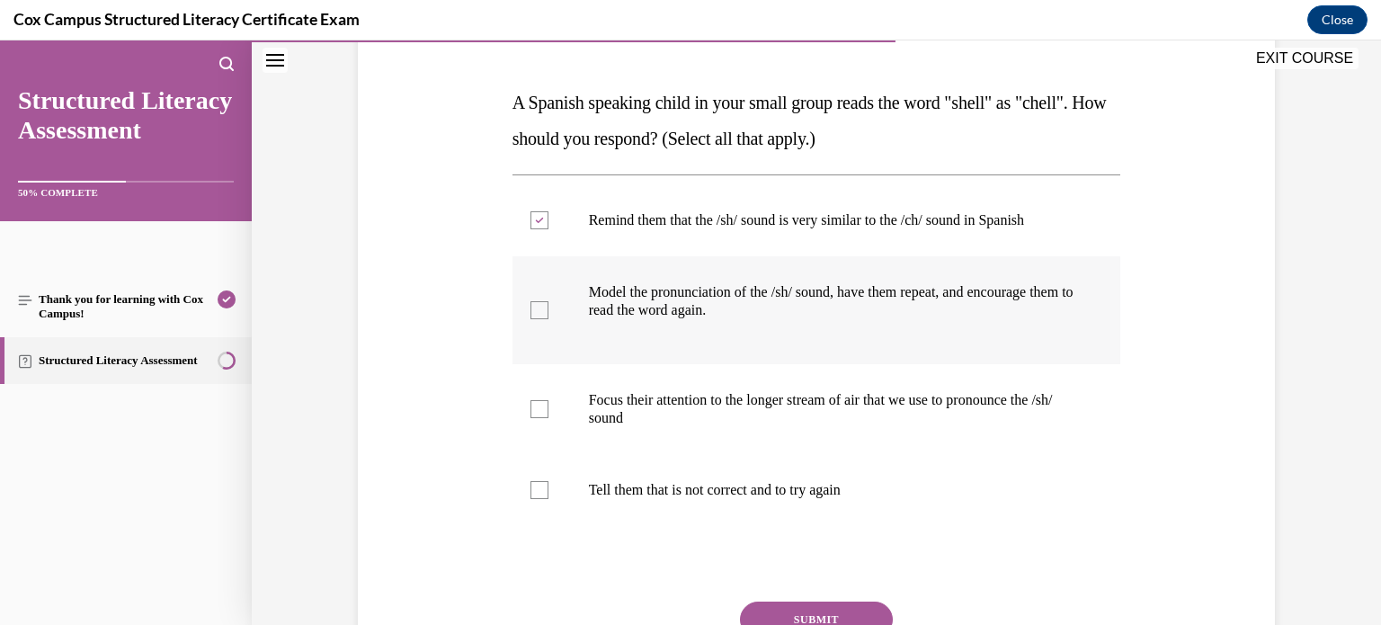
click at [541, 301] on input "Model the pronunciation of the /sh/ sound, have them repeat, and encourage them…" at bounding box center [539, 310] width 18 height 18
checkbox input "true"
click at [541, 407] on div at bounding box center [539, 409] width 18 height 18
click at [541, 407] on input "Focus their attention to the longer stream of air that we use to pronounce the …" at bounding box center [539, 409] width 18 height 18
checkbox input "true"
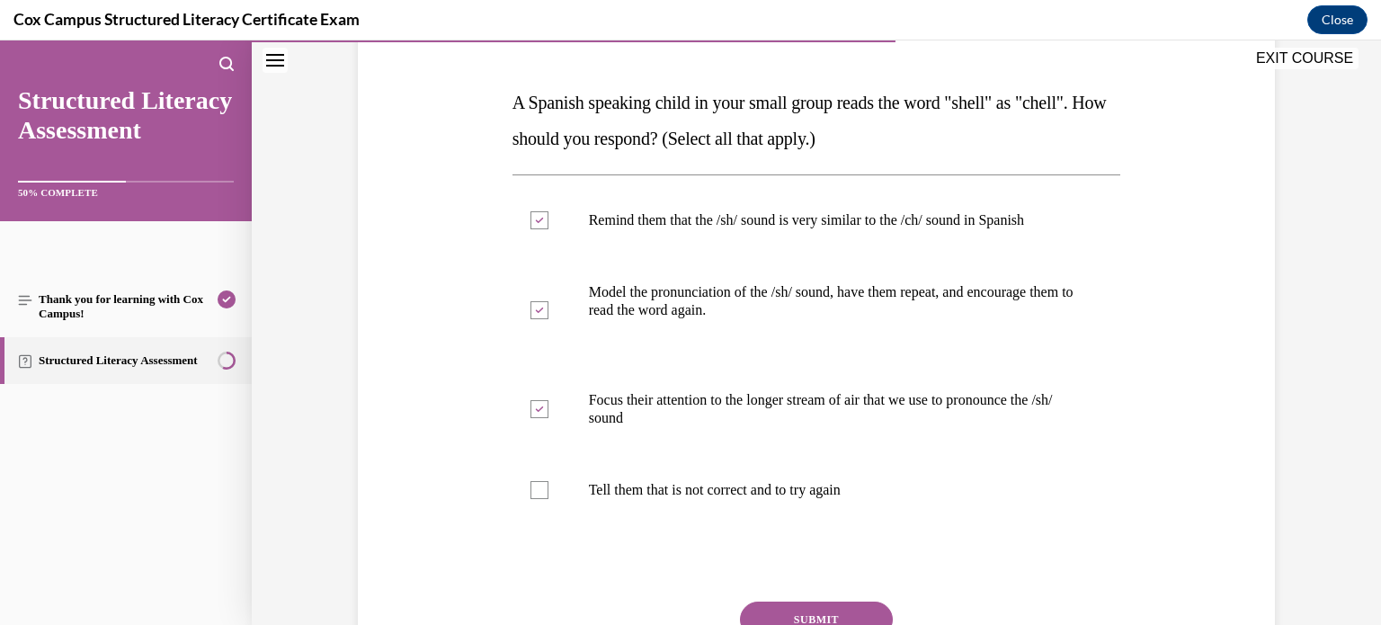
click at [785, 605] on button "SUBMIT" at bounding box center [816, 619] width 153 height 36
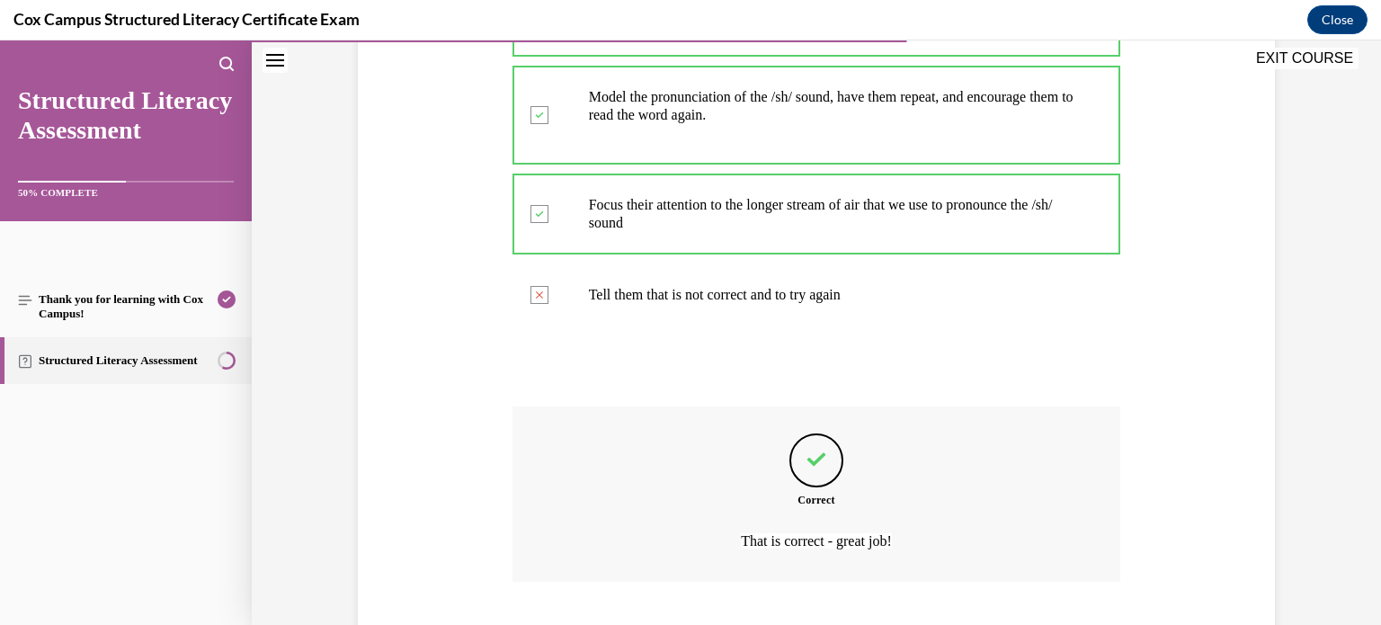
scroll to position [565, 0]
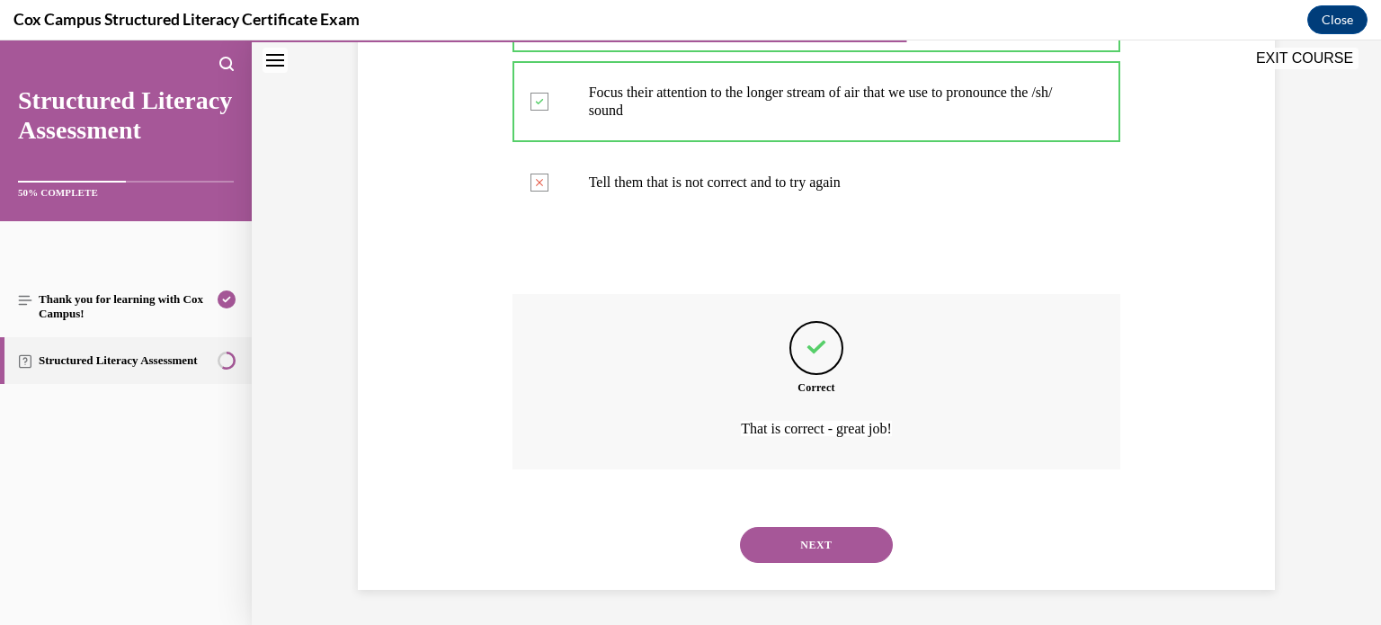
click at [789, 564] on div "NEXT" at bounding box center [816, 545] width 608 height 72
click at [794, 539] on button "NEXT" at bounding box center [816, 545] width 153 height 36
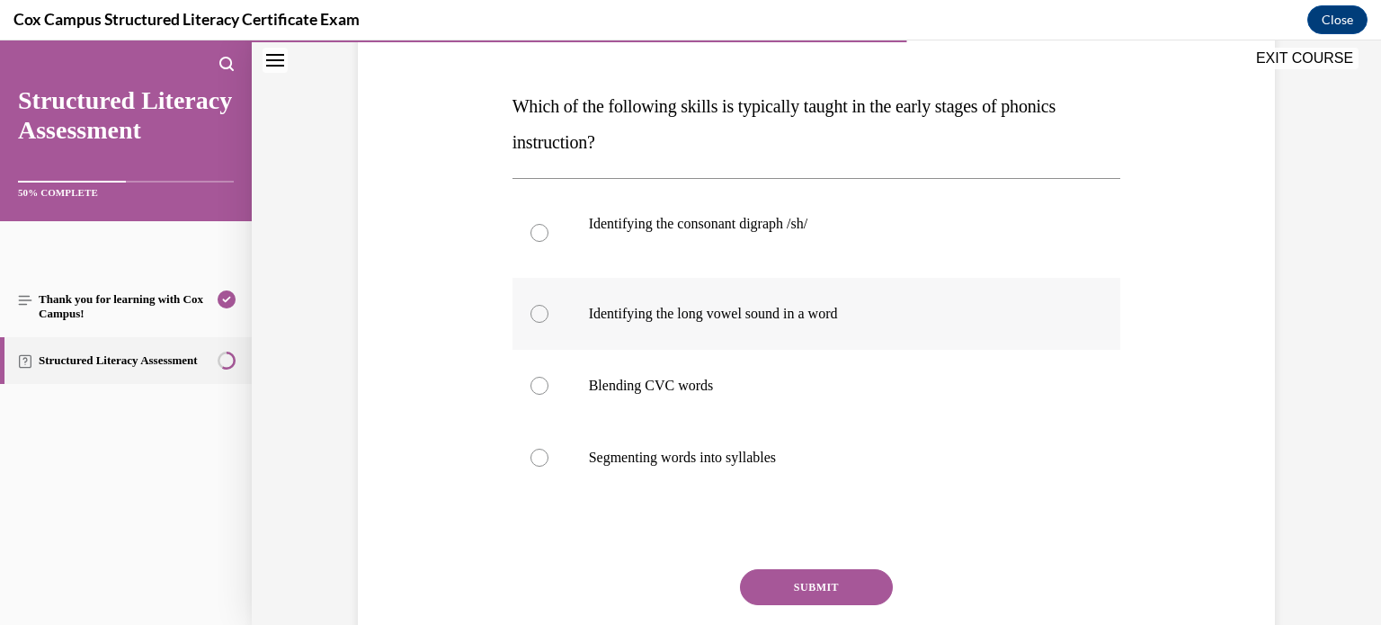
scroll to position [255, 0]
click at [734, 422] on label "Segmenting words into syllables" at bounding box center [816, 457] width 608 height 72
click at [548, 448] on input "Segmenting words into syllables" at bounding box center [539, 457] width 18 height 18
radio input "true"
click at [719, 395] on label "Blending CVC words" at bounding box center [816, 385] width 608 height 72
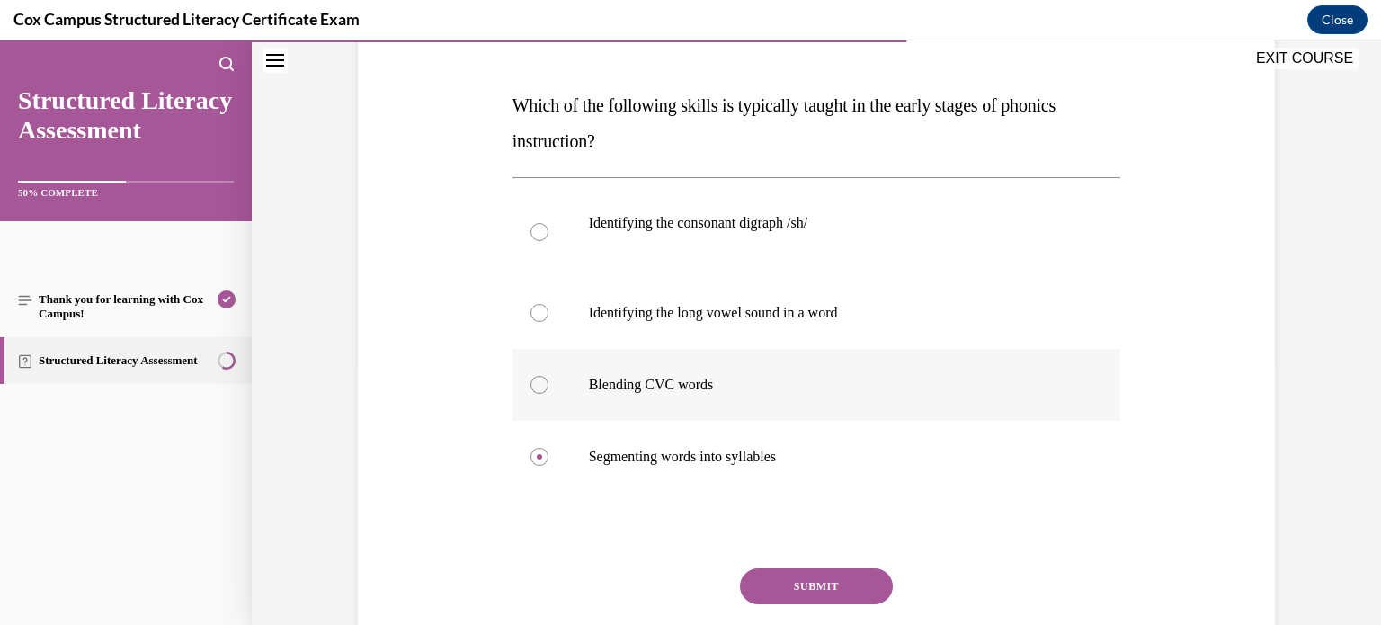
click at [548, 394] on input "Blending CVC words" at bounding box center [539, 385] width 18 height 18
radio input "true"
click at [786, 590] on button "SUBMIT" at bounding box center [816, 586] width 153 height 36
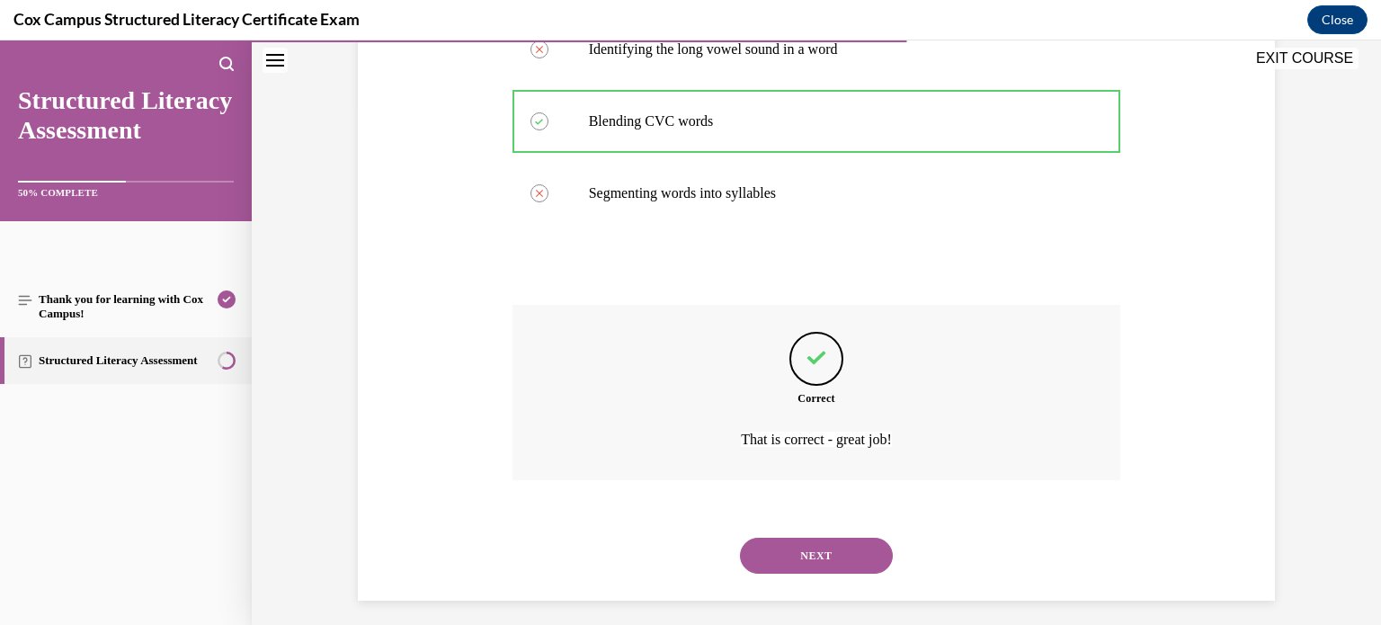
scroll to position [529, 0]
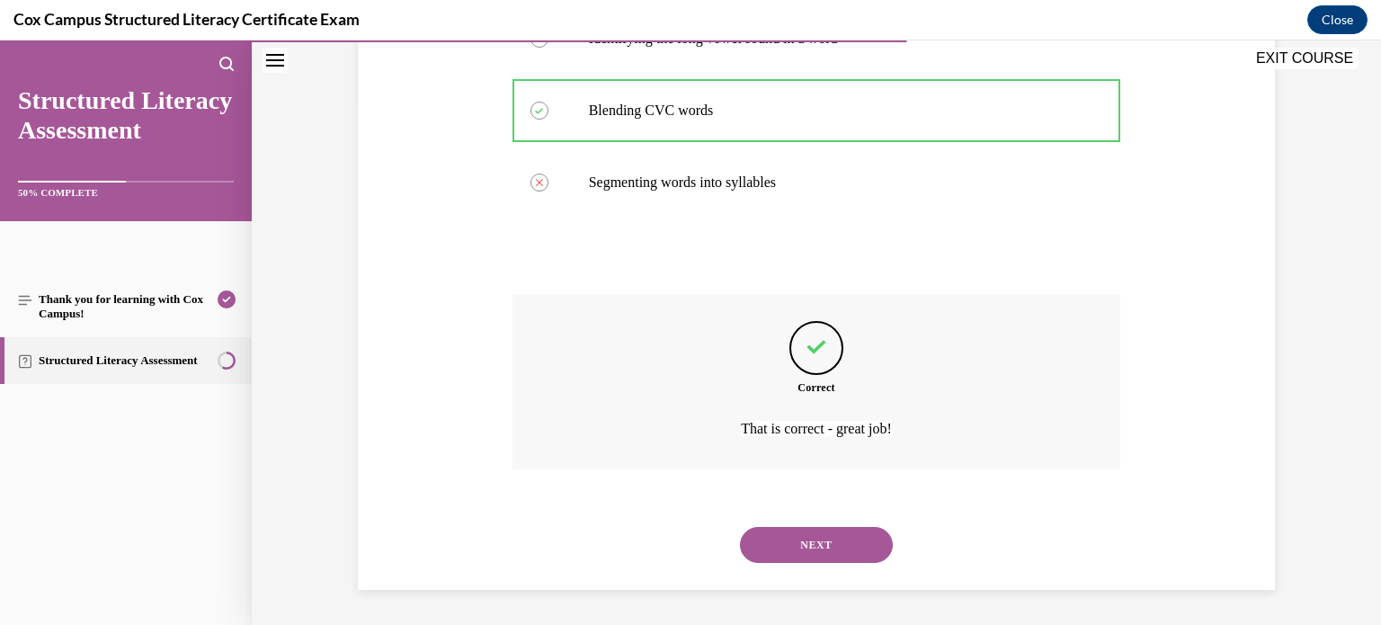
click at [740, 527] on button "NEXT" at bounding box center [816, 545] width 153 height 36
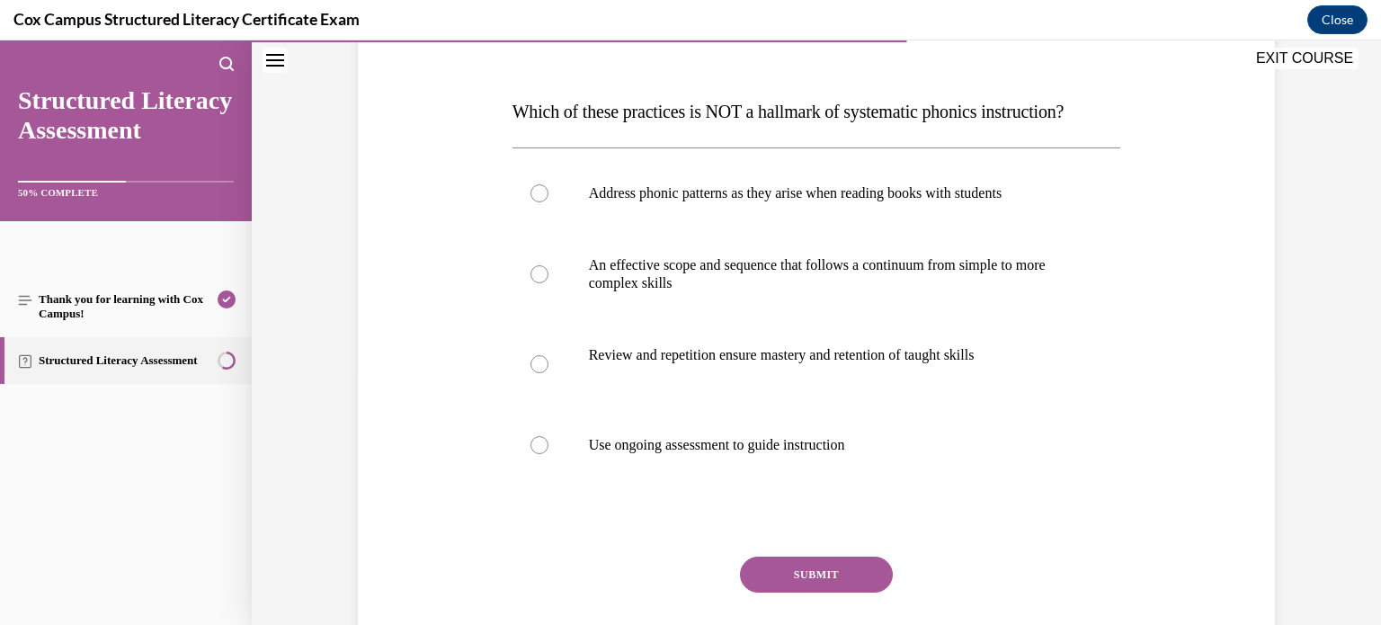
scroll to position [251, 0]
click at [776, 227] on label "Address phonic patterns as they arise when reading books with students" at bounding box center [816, 191] width 608 height 72
click at [548, 200] on input "Address phonic patterns as they arise when reading books with students" at bounding box center [539, 191] width 18 height 18
radio input "true"
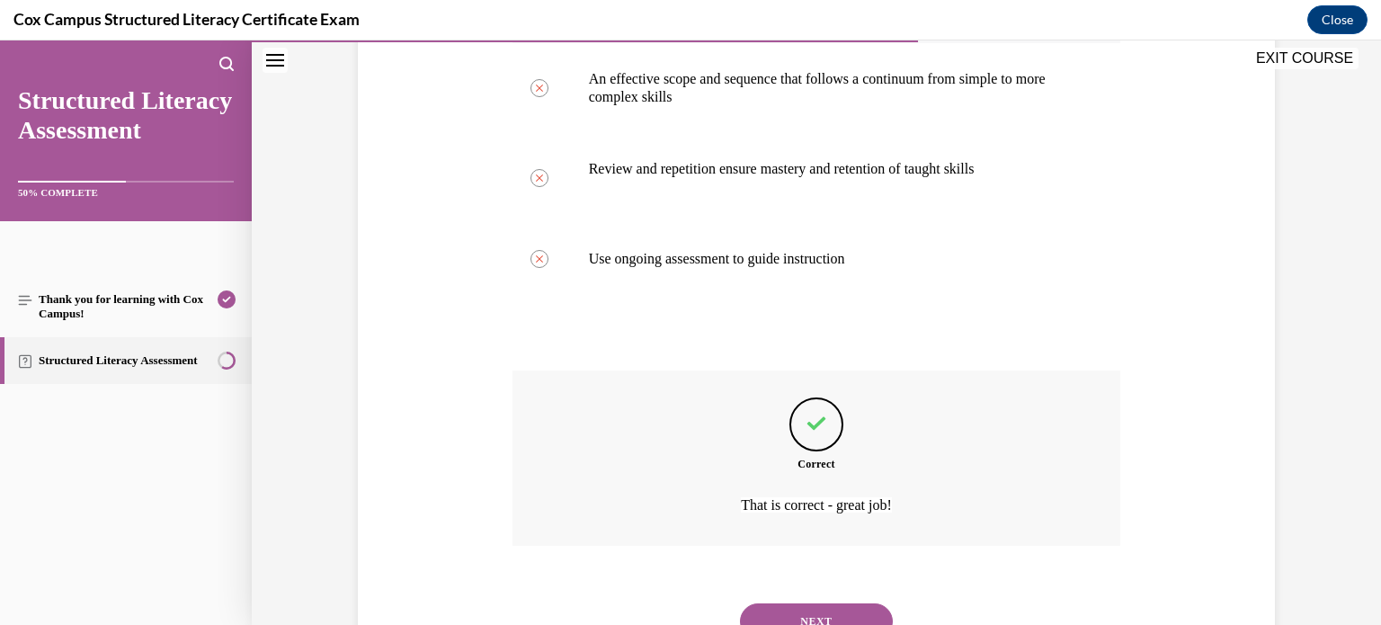
scroll to position [547, 0]
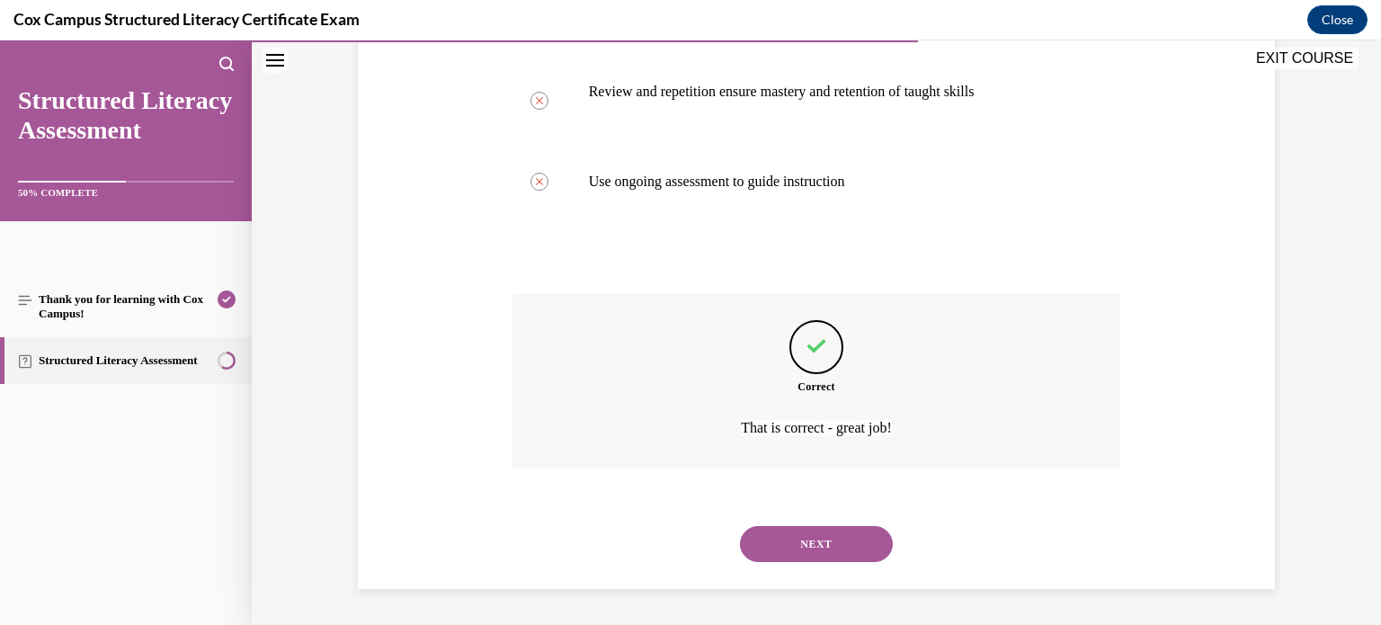
click at [740, 526] on button "NEXT" at bounding box center [816, 544] width 153 height 36
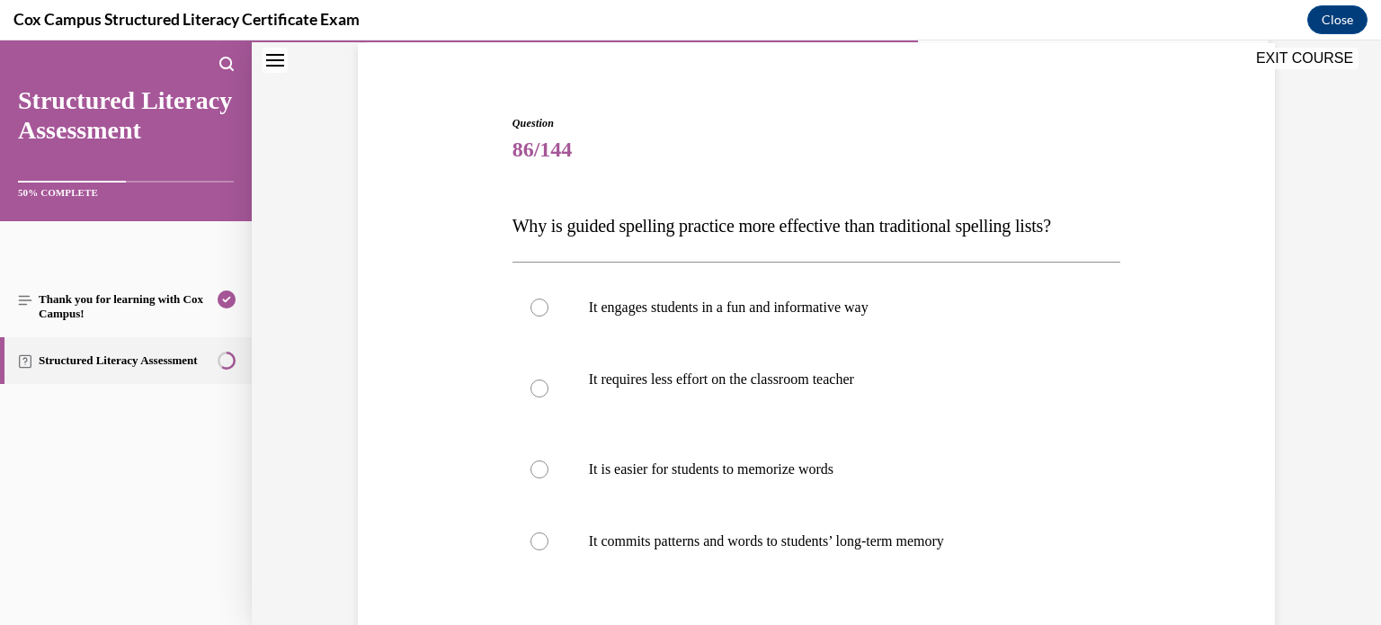
scroll to position [146, 0]
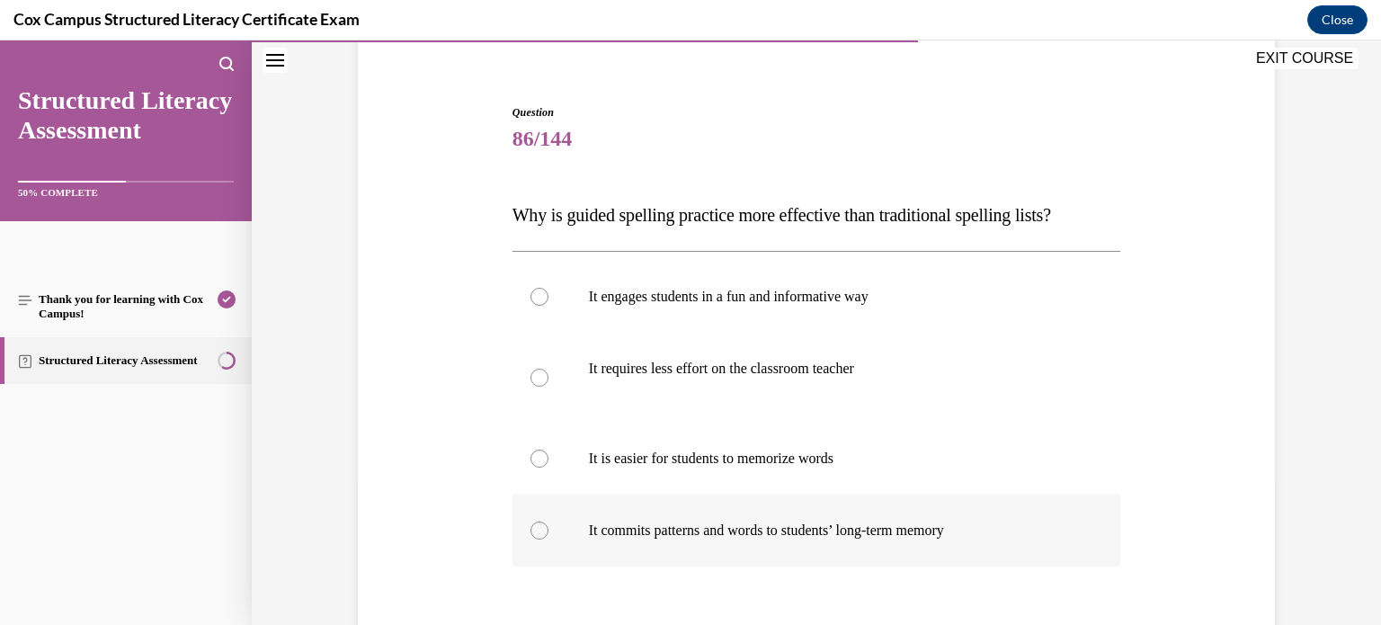
click at [713, 530] on p "It commits patterns and words to students’ long-term memory" at bounding box center [832, 530] width 487 height 18
click at [548, 530] on input "It commits patterns and words to students’ long-term memory" at bounding box center [539, 530] width 18 height 18
radio input "true"
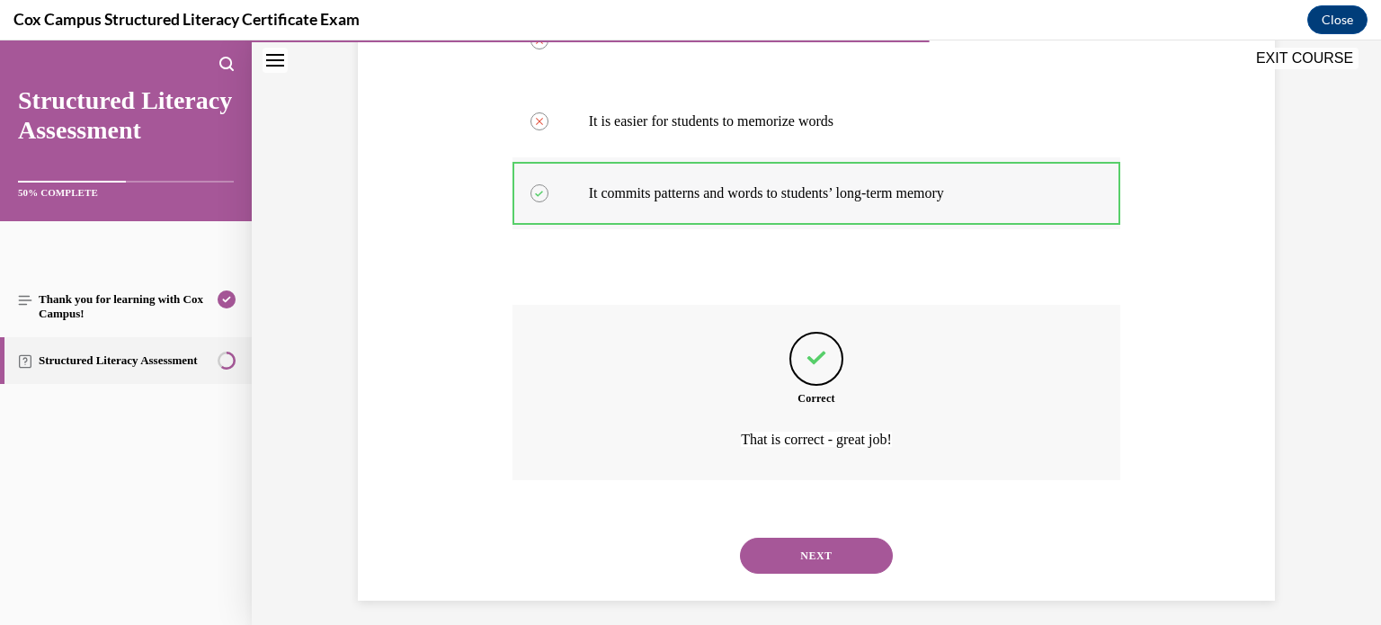
scroll to position [493, 0]
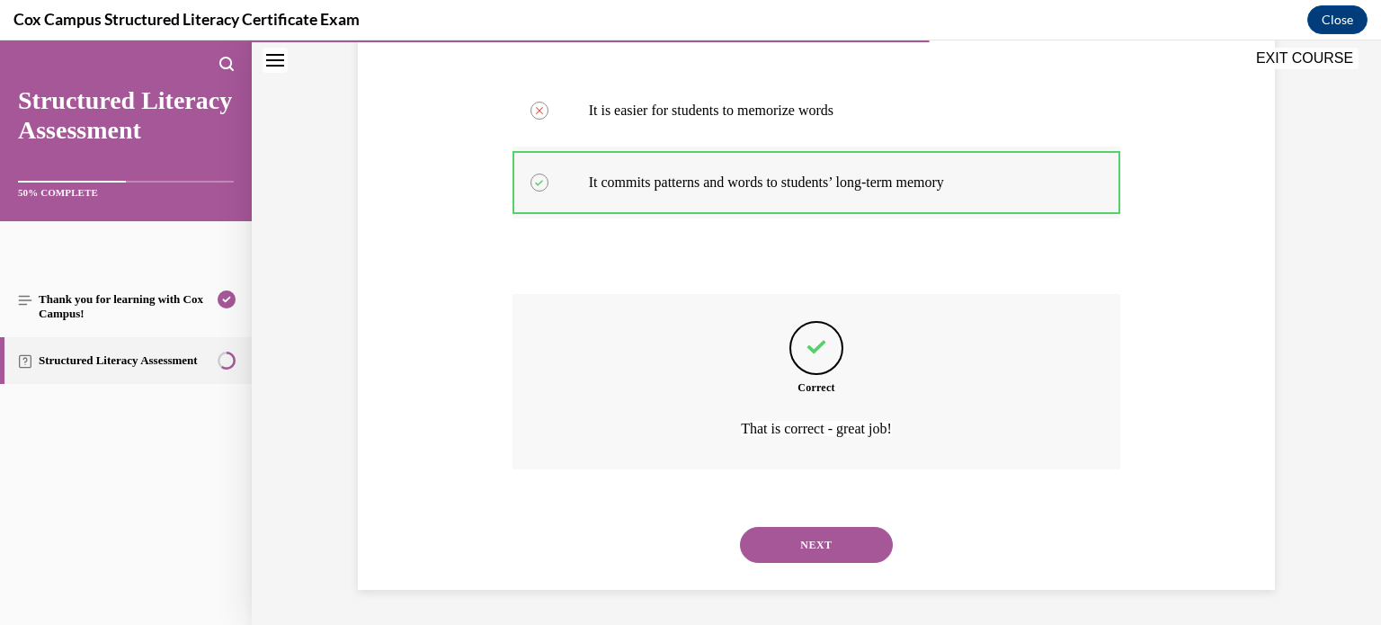
click at [740, 527] on button "NEXT" at bounding box center [816, 545] width 153 height 36
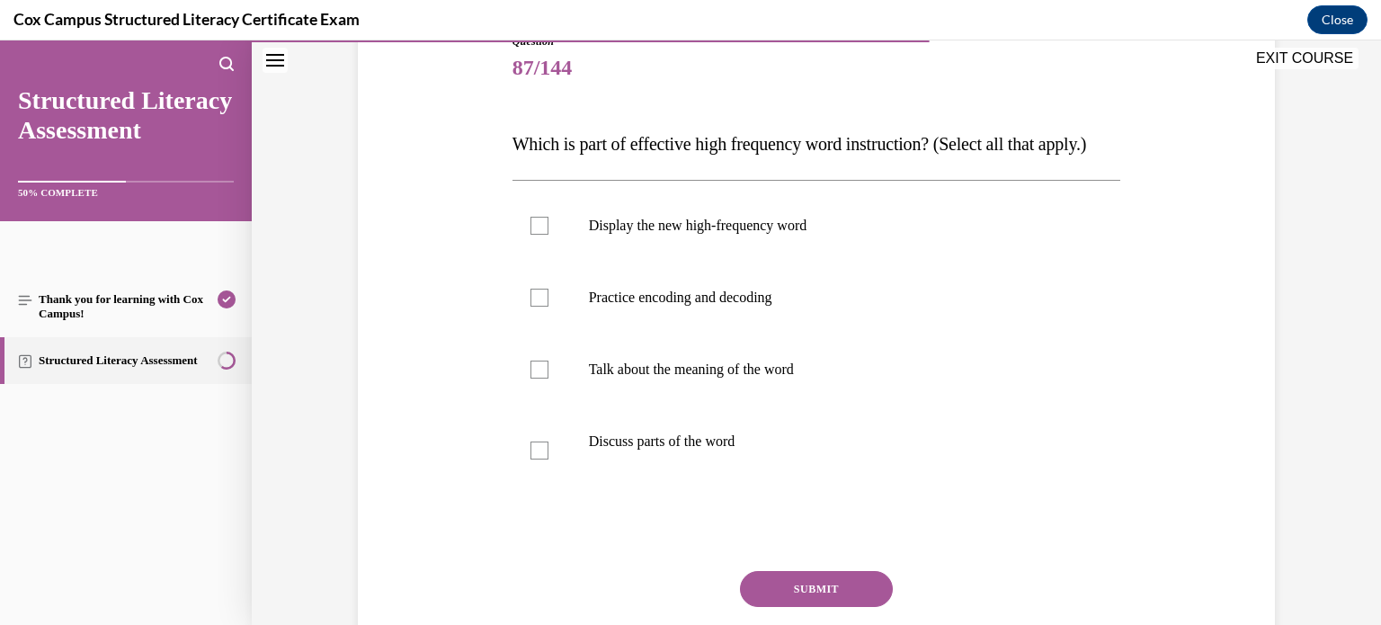
scroll to position [230, 0]
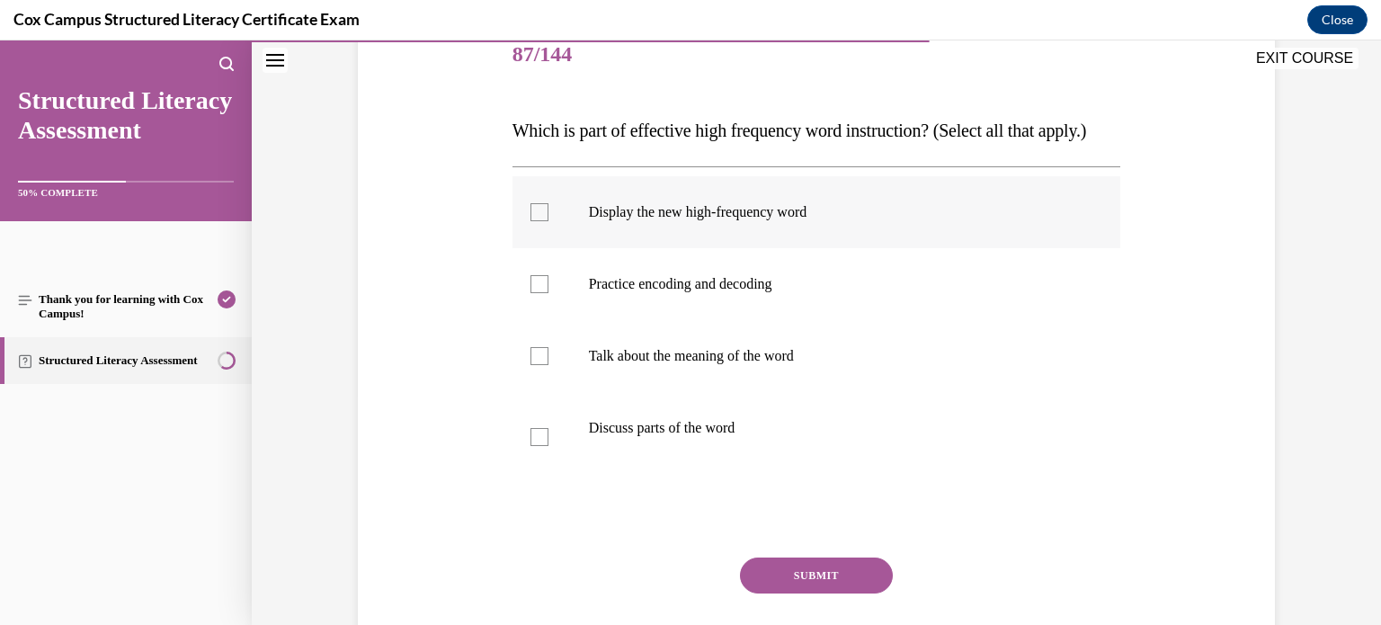
click at [537, 221] on div at bounding box center [539, 212] width 18 height 18
click at [537, 221] on input "Display the new high-frequency word" at bounding box center [539, 212] width 18 height 18
checkbox input "true"
click at [539, 293] on div at bounding box center [539, 284] width 18 height 18
click at [539, 293] on input "Practice encoding and decoding" at bounding box center [539, 284] width 18 height 18
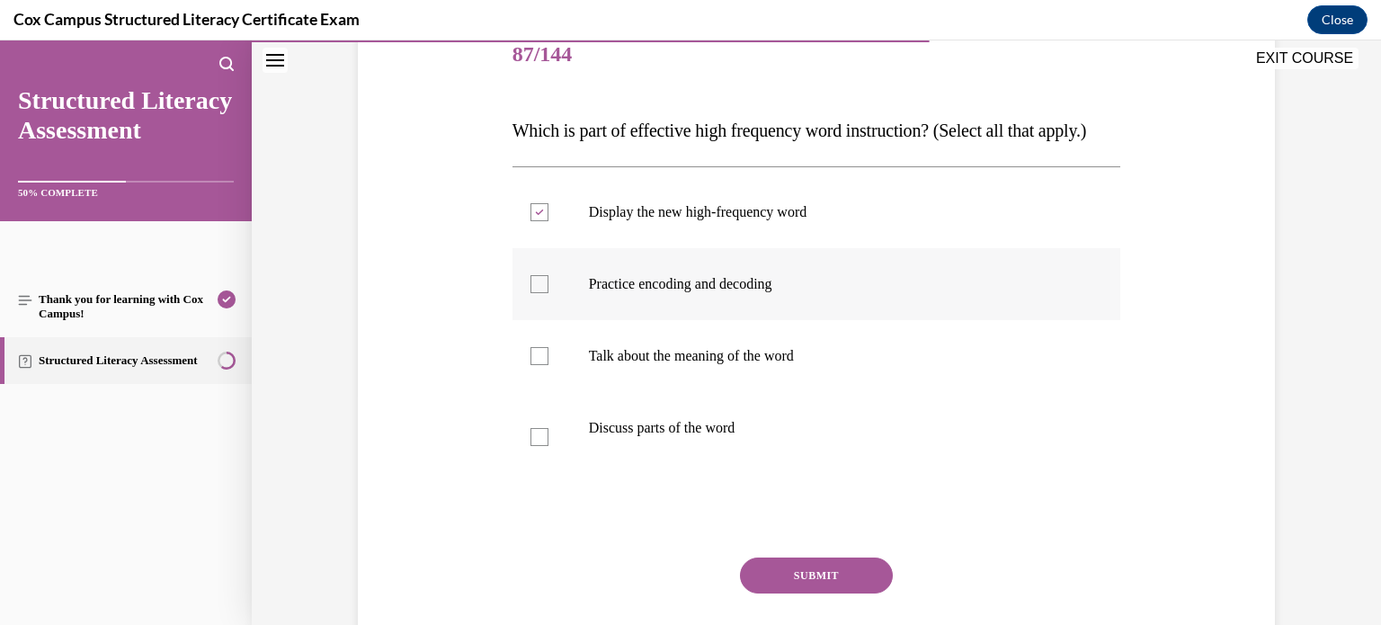
checkbox input "true"
click at [539, 365] on div at bounding box center [539, 356] width 18 height 18
click at [539, 365] on input "Talk about the meaning of the word" at bounding box center [539, 356] width 18 height 18
checkbox input "true"
click at [544, 446] on div at bounding box center [539, 437] width 18 height 18
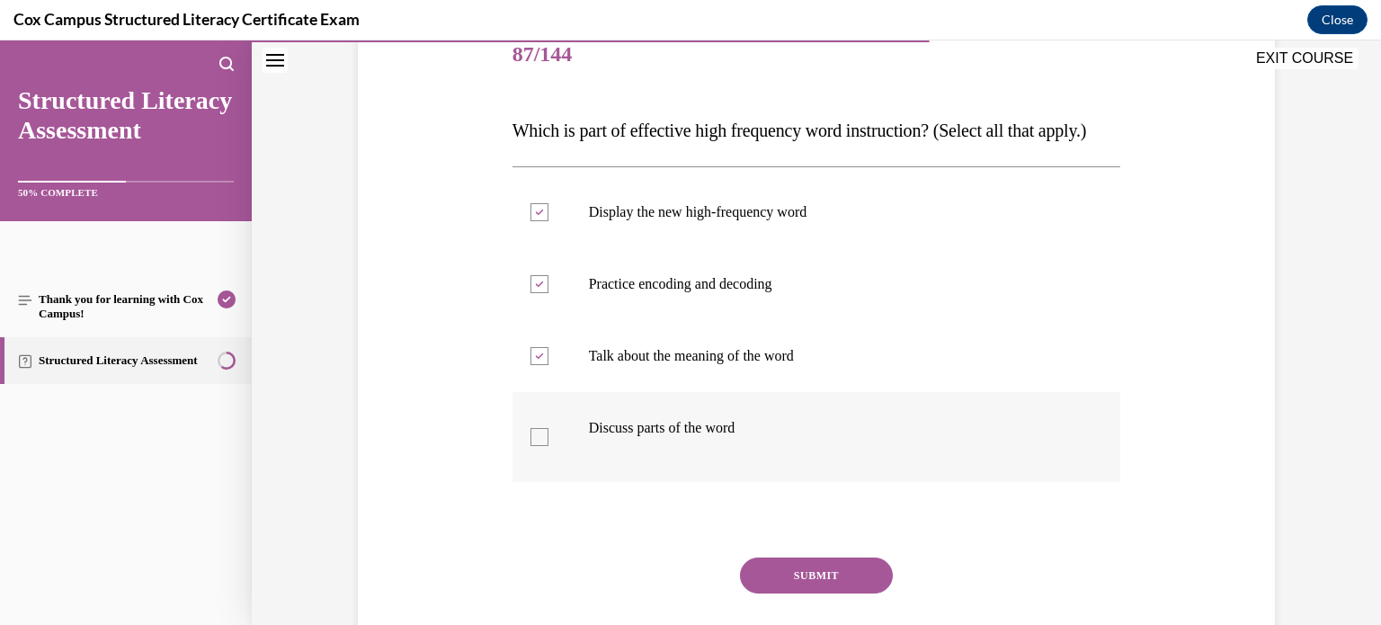
click at [544, 446] on input "Discuss parts of the word" at bounding box center [539, 437] width 18 height 18
checkbox input "true"
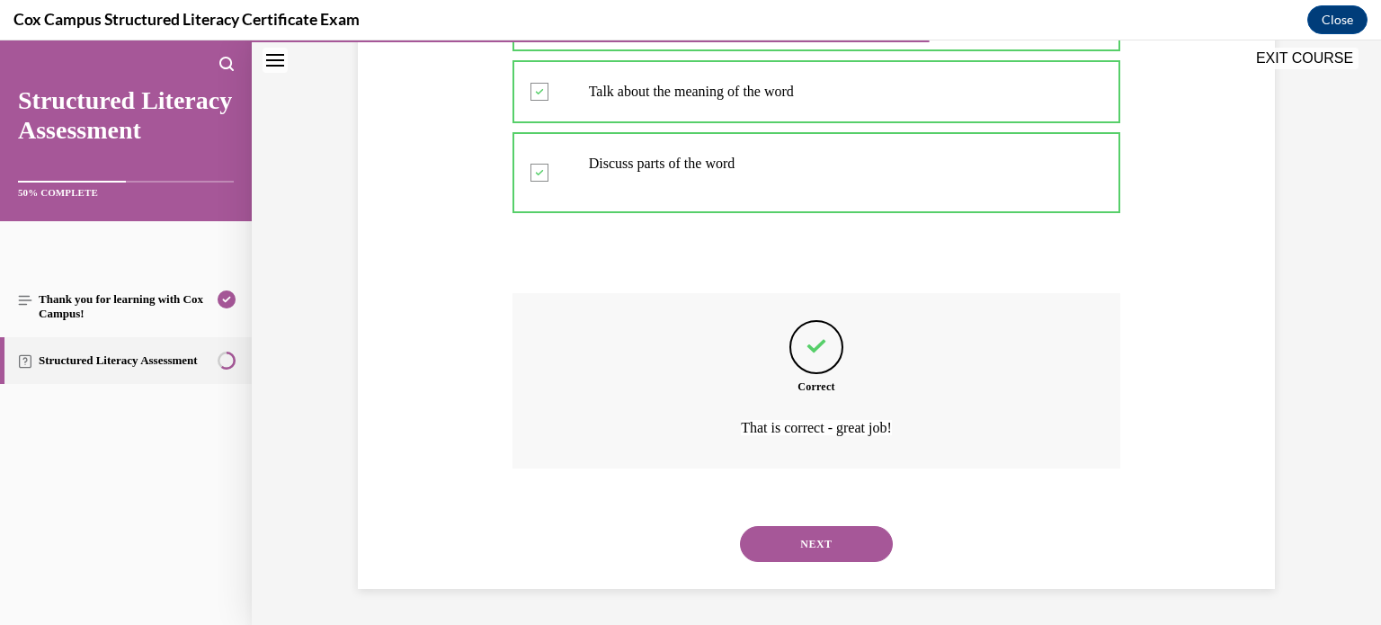
click at [740, 526] on button "NEXT" at bounding box center [816, 544] width 153 height 36
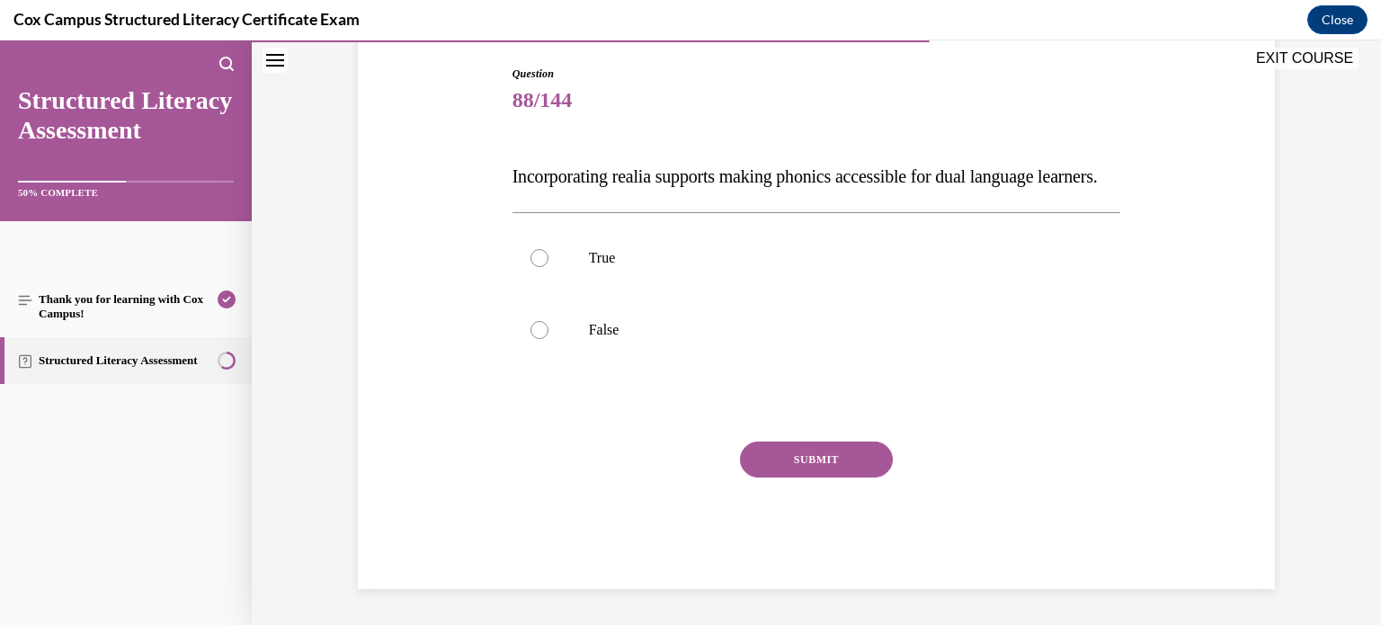
scroll to position [199, 0]
click at [557, 278] on label "True" at bounding box center [816, 258] width 608 height 72
click at [548, 267] on input "True" at bounding box center [539, 258] width 18 height 18
radio input "true"
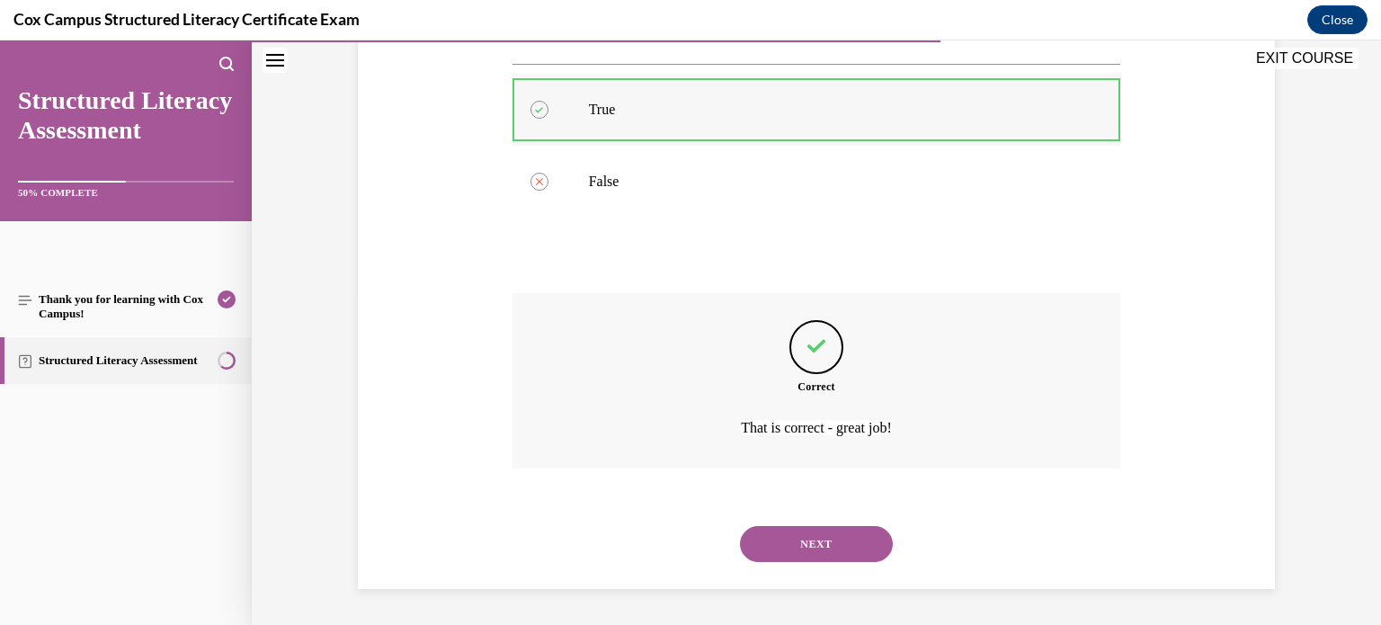
scroll to position [368, 0]
click at [740, 526] on button "NEXT" at bounding box center [816, 544] width 153 height 36
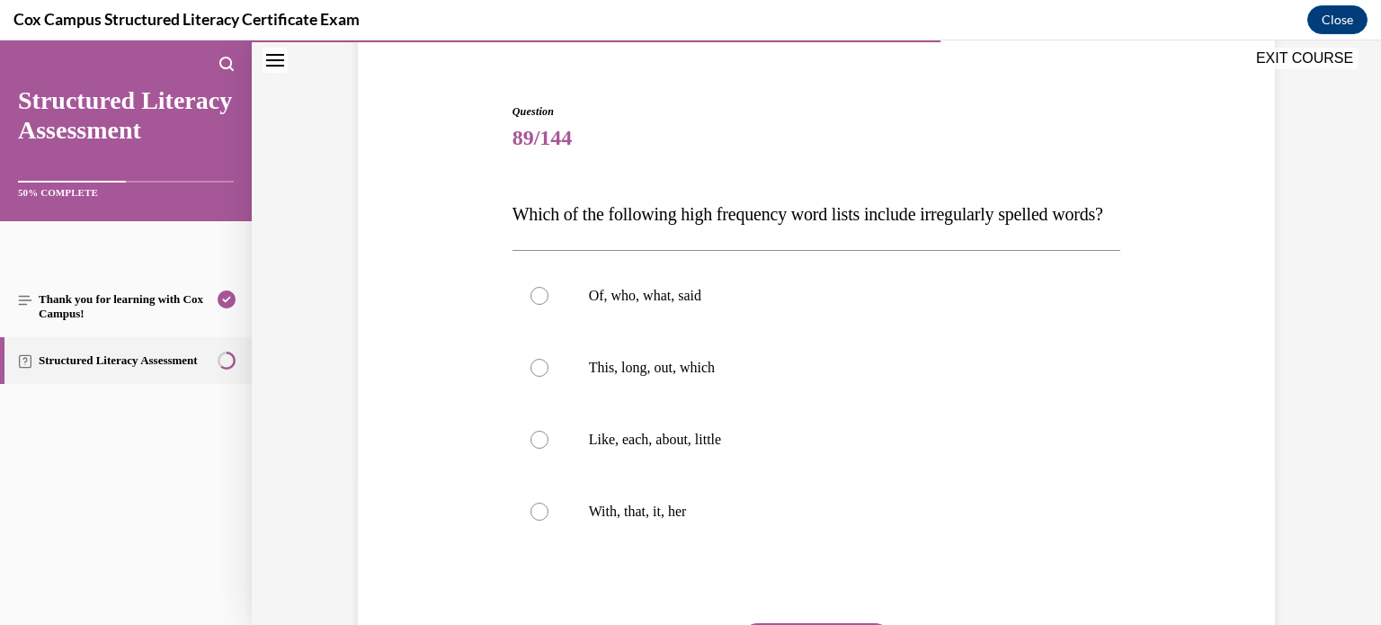
scroll to position [140, 0]
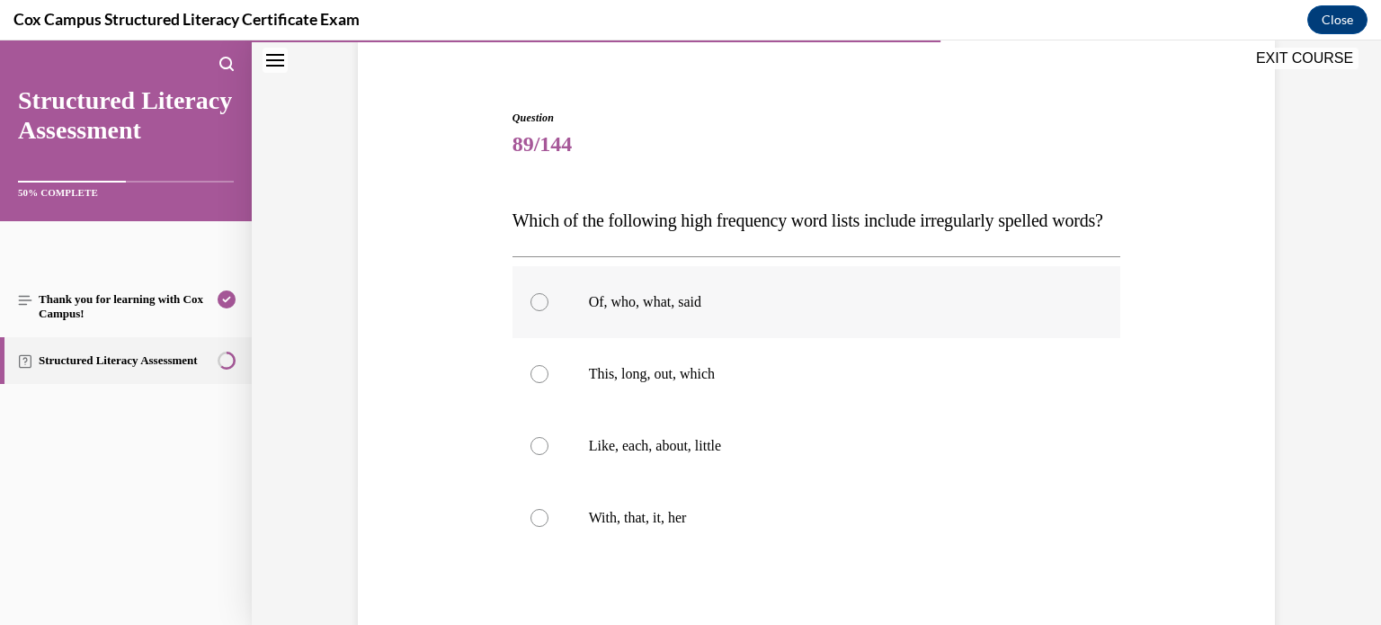
click at [626, 311] on p "Of, who, what, said" at bounding box center [832, 302] width 487 height 18
click at [548, 311] on input "Of, who, what, said" at bounding box center [539, 302] width 18 height 18
radio input "true"
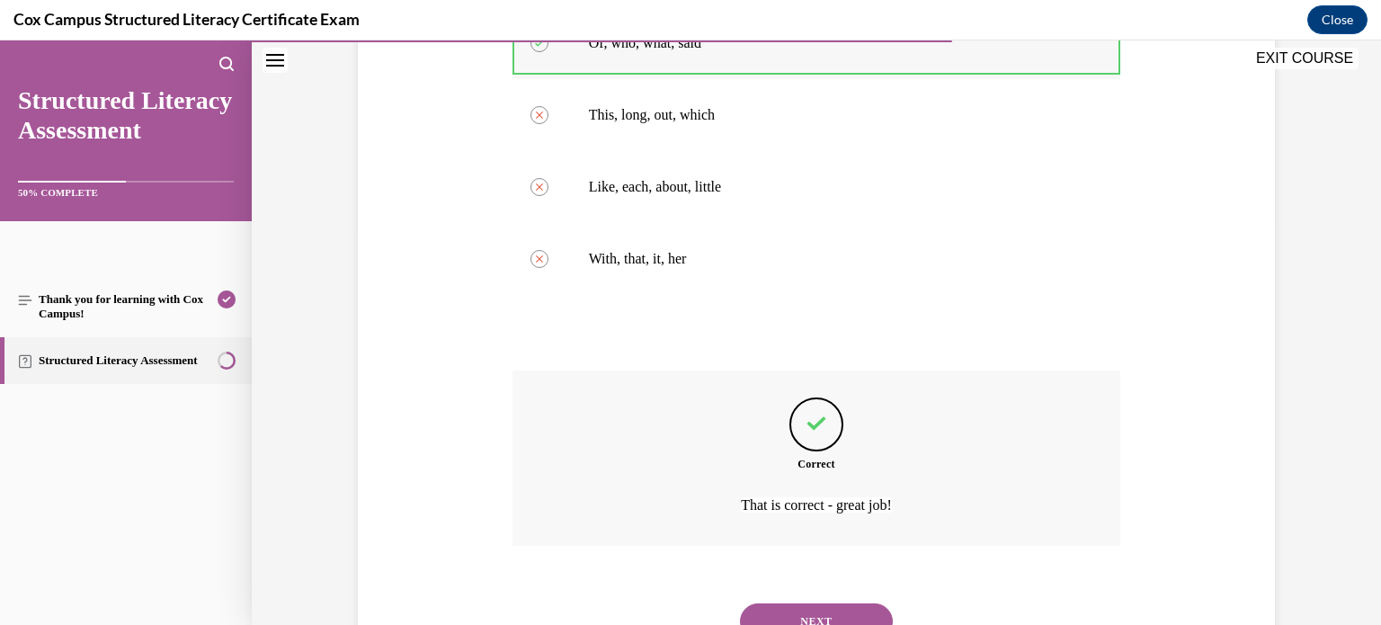
scroll to position [511, 0]
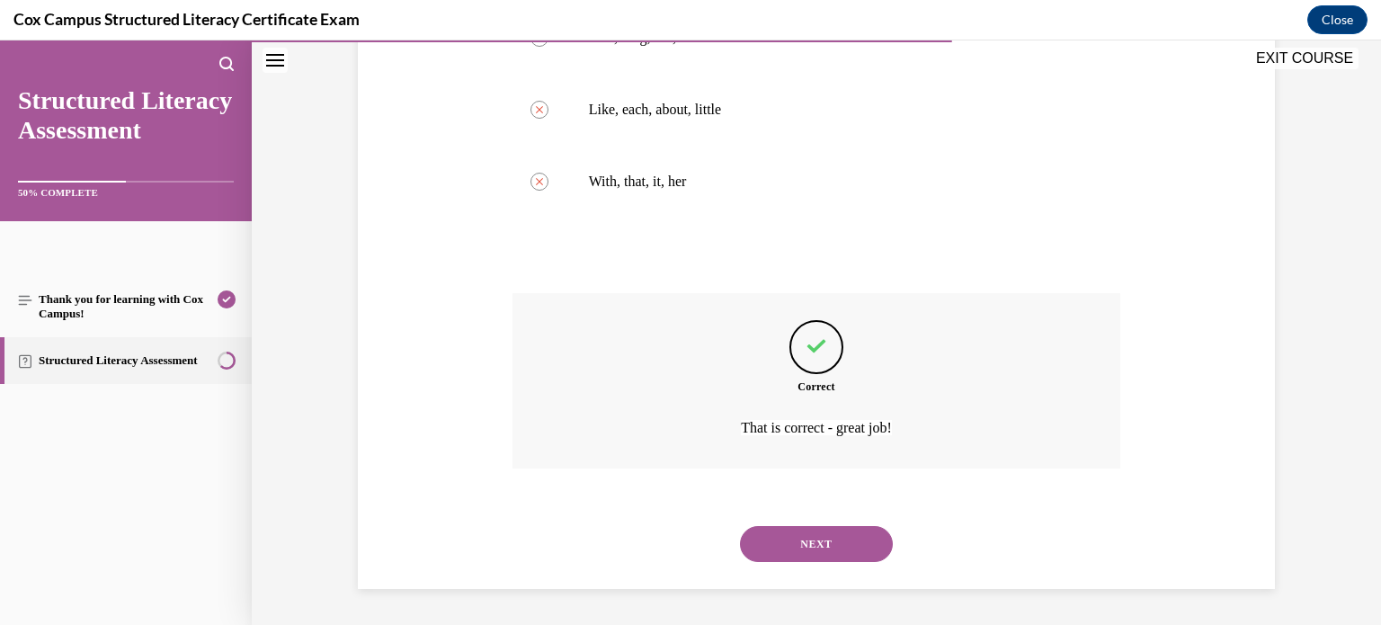
click at [740, 526] on button "NEXT" at bounding box center [816, 544] width 153 height 36
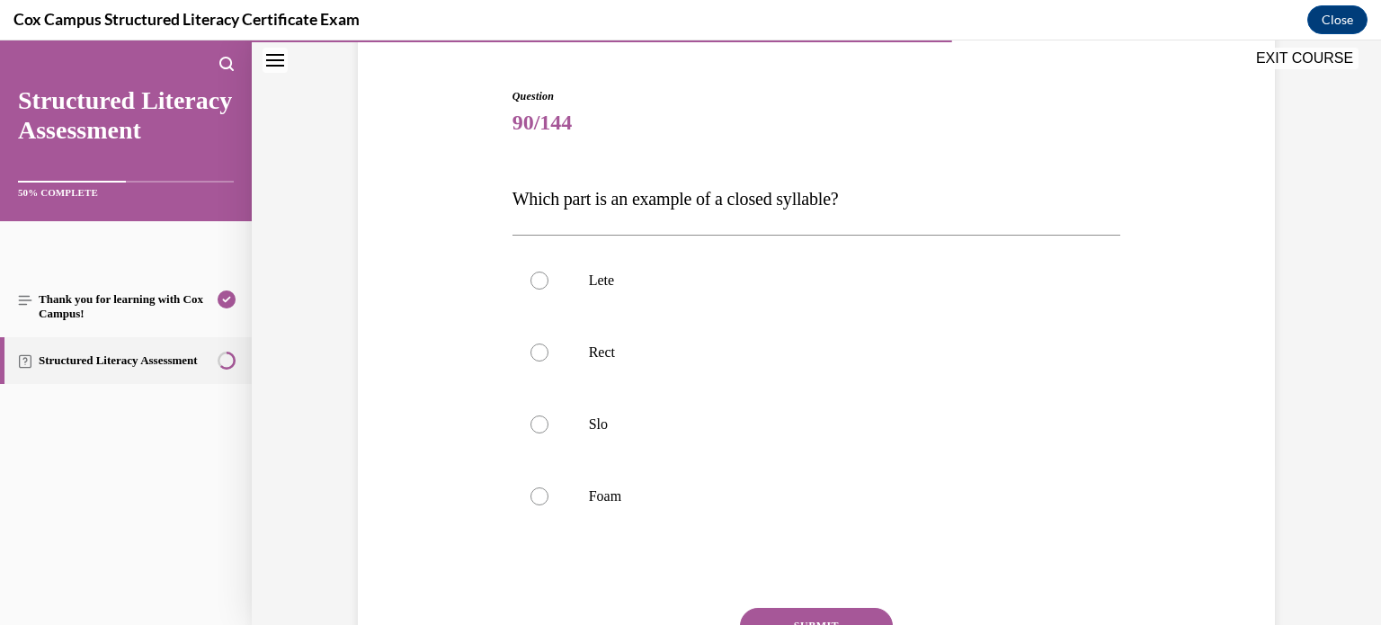
scroll to position [180, 0]
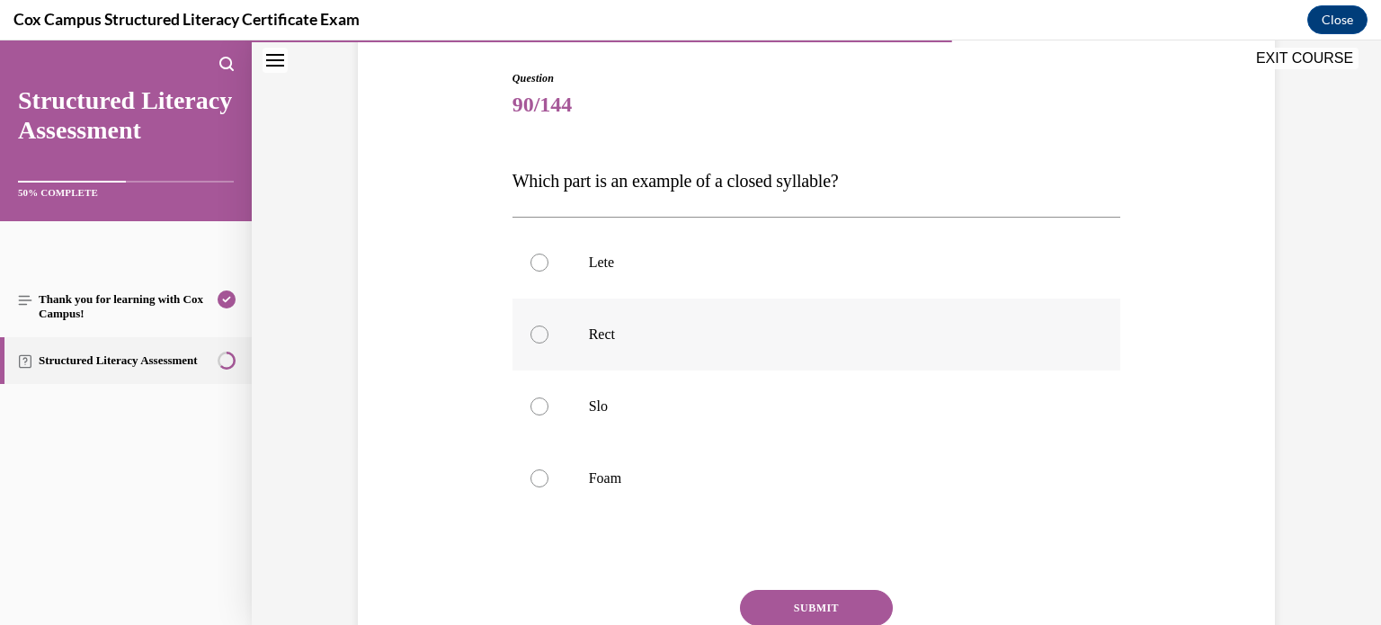
click at [626, 340] on p "Rect" at bounding box center [832, 334] width 487 height 18
click at [548, 340] on input "Rect" at bounding box center [539, 334] width 18 height 18
radio input "true"
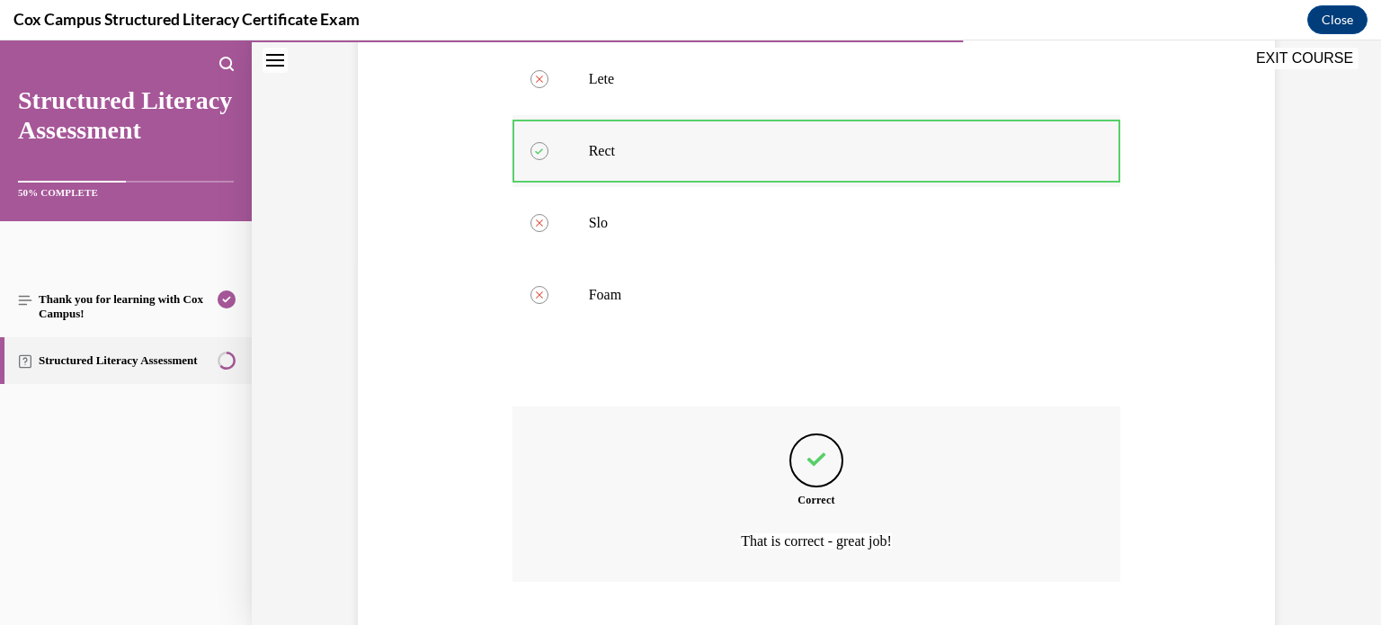
scroll to position [475, 0]
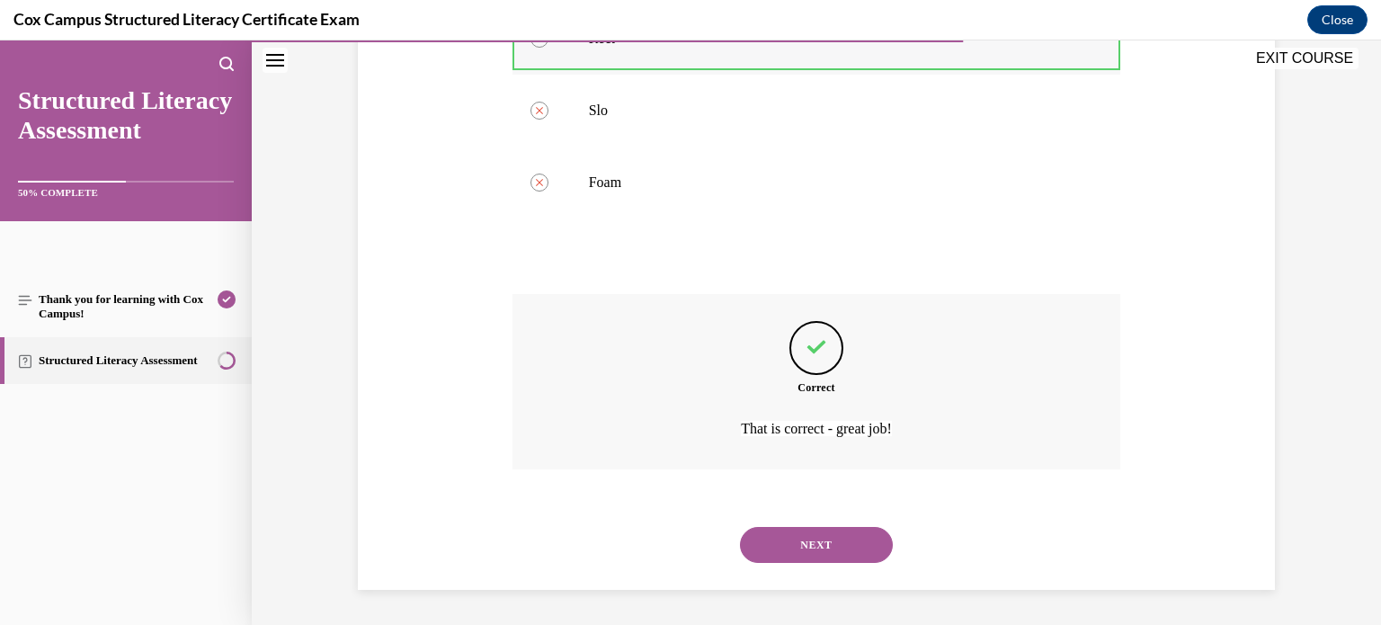
click at [740, 527] on button "NEXT" at bounding box center [816, 545] width 153 height 36
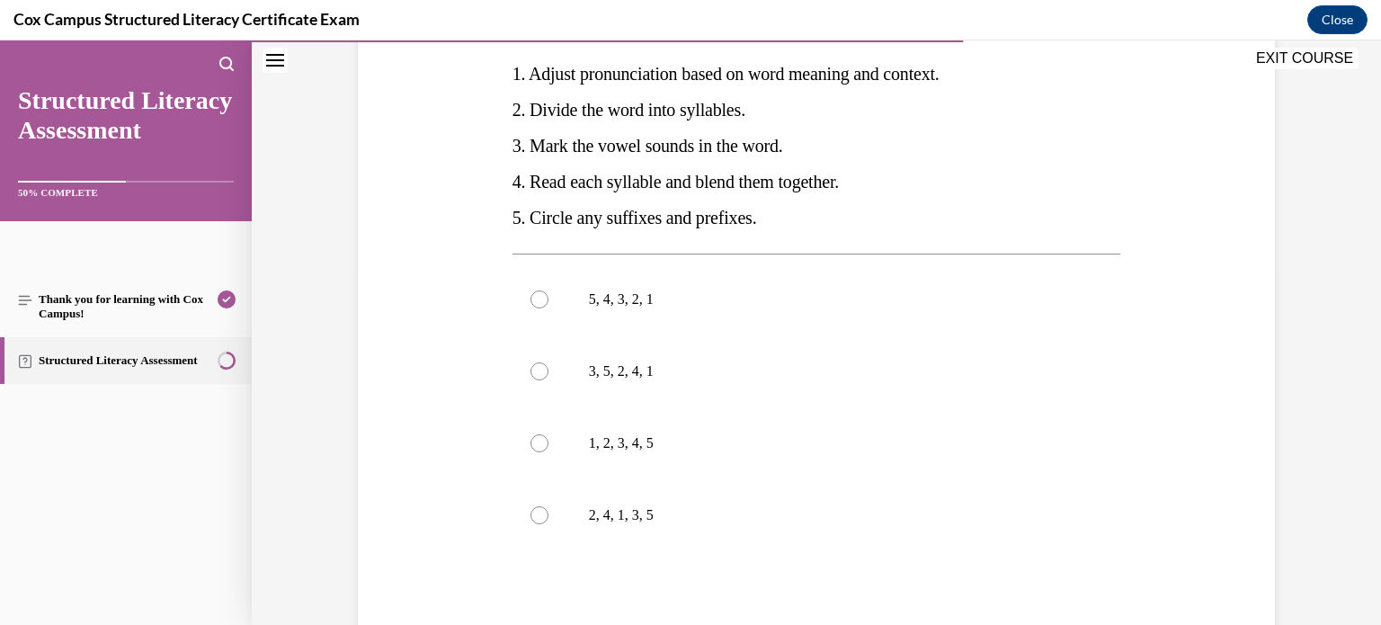
scroll to position [351, 0]
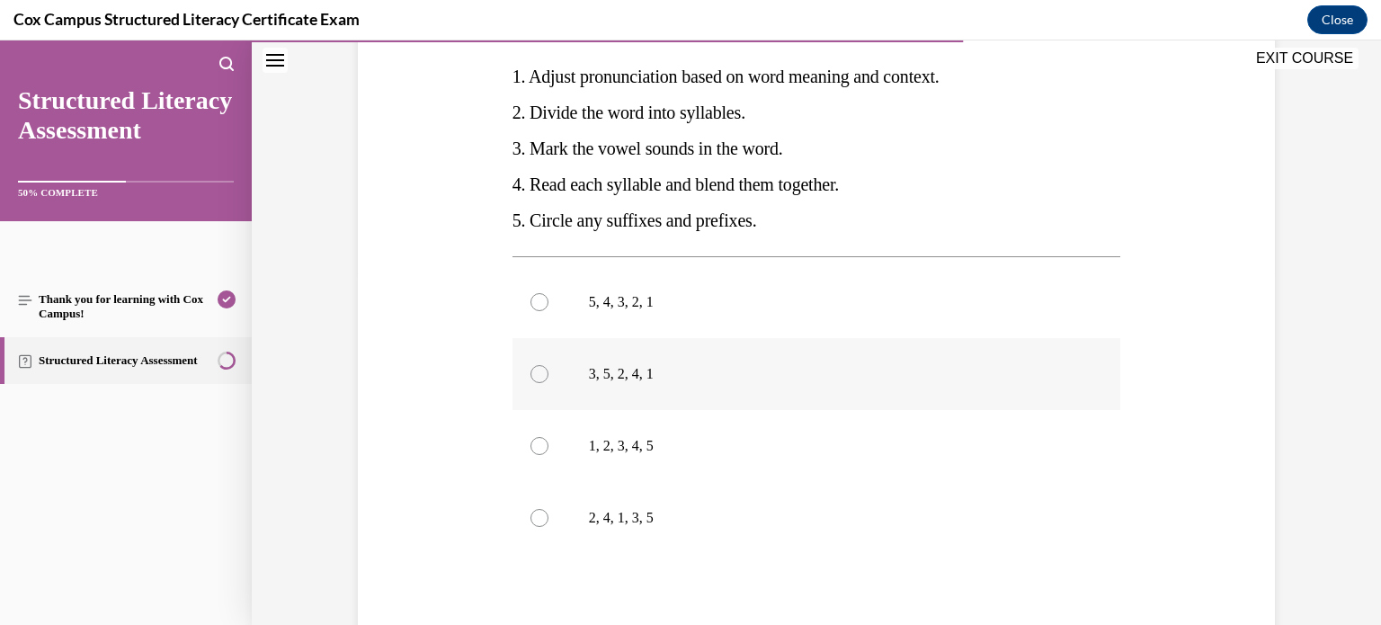
click at [606, 366] on p "3, 5, 2, 4, 1" at bounding box center [832, 374] width 487 height 18
click at [548, 366] on input "3, 5, 2, 4, 1" at bounding box center [539, 374] width 18 height 18
radio input "true"
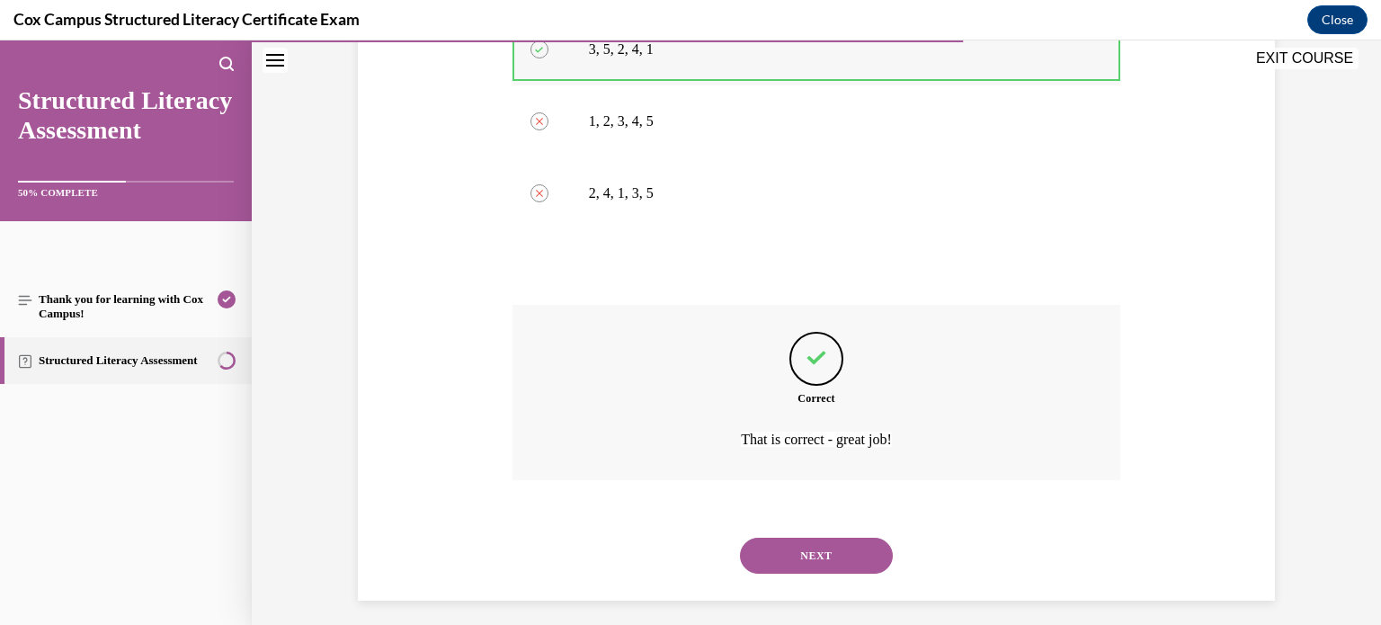
scroll to position [687, 0]
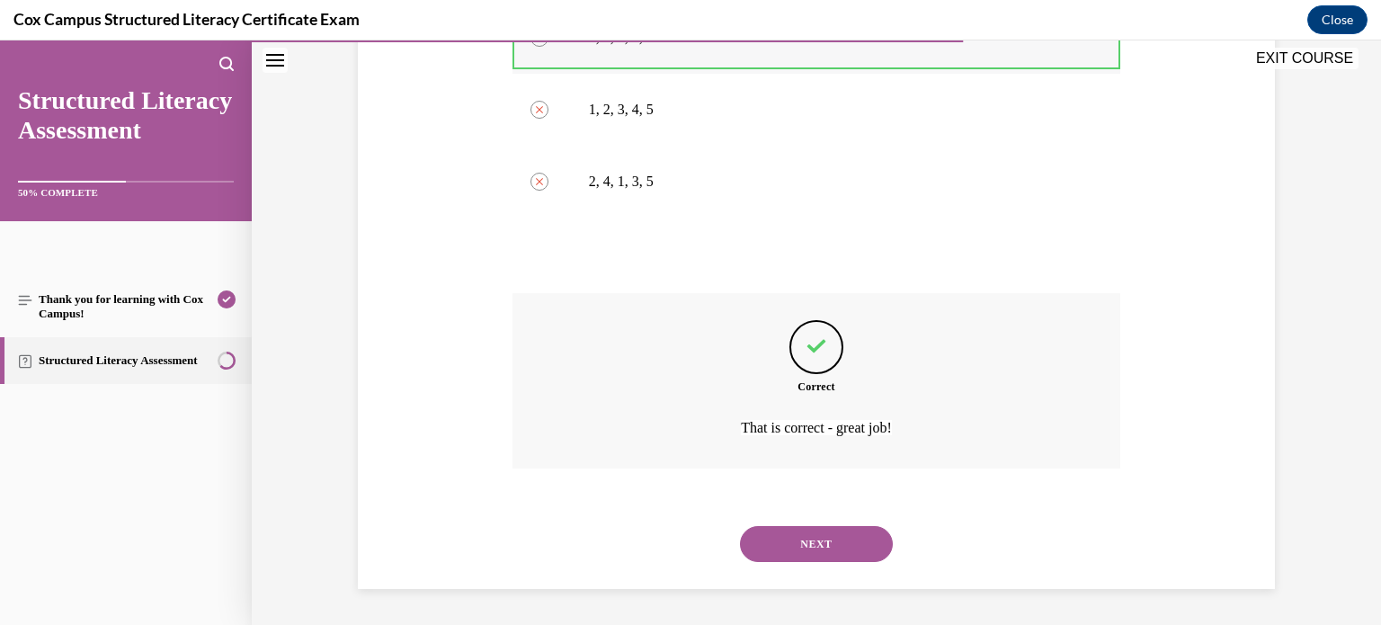
click at [740, 526] on button "NEXT" at bounding box center [816, 544] width 153 height 36
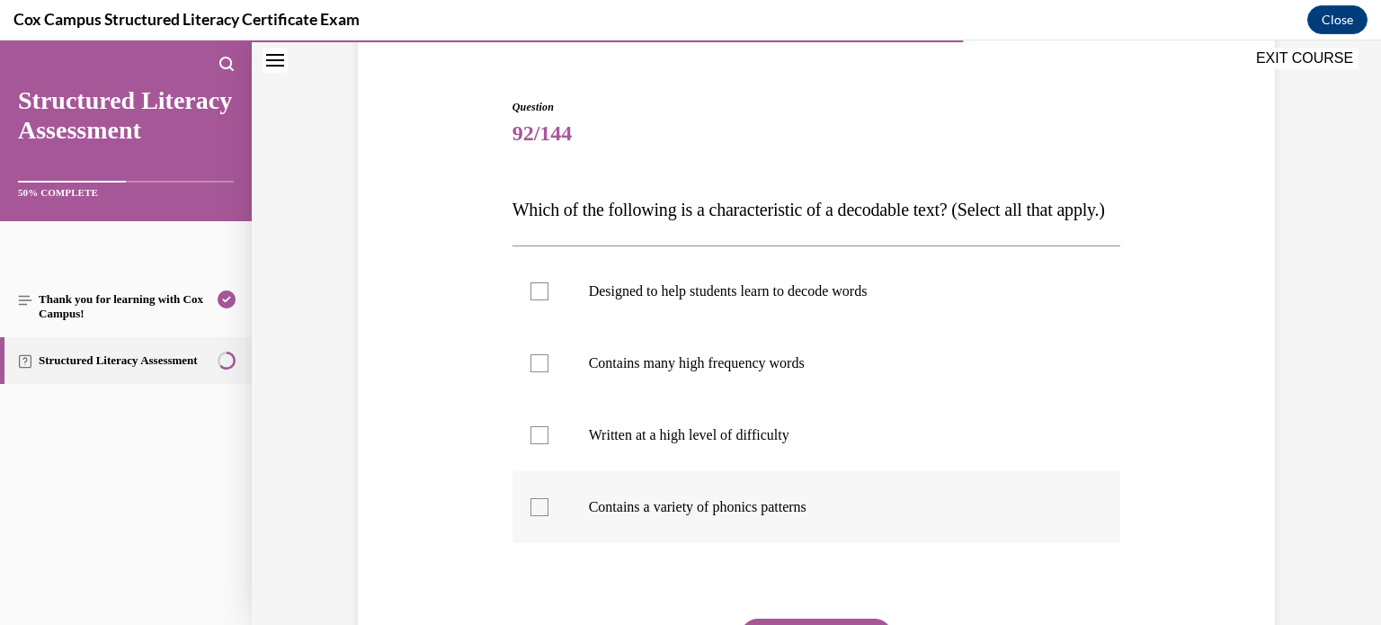
scroll to position [151, 0]
click at [541, 516] on div at bounding box center [539, 507] width 18 height 18
click at [541, 516] on input "Contains a variety of phonics patterns" at bounding box center [539, 507] width 18 height 18
checkbox input "true"
click at [531, 372] on div at bounding box center [539, 363] width 18 height 18
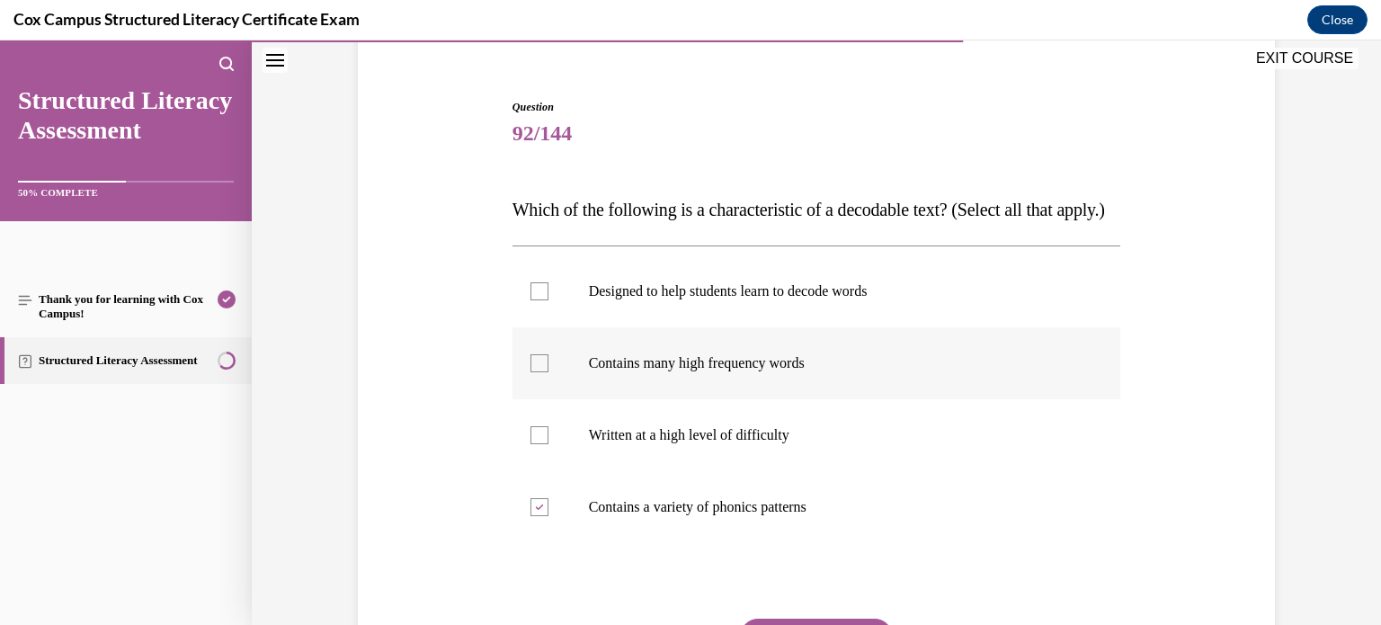
click at [531, 372] on input "Contains many high frequency words" at bounding box center [539, 363] width 18 height 18
checkbox input "true"
click at [540, 300] on div at bounding box center [539, 291] width 18 height 18
click at [540, 300] on input "Designed to help students learn to decode words" at bounding box center [539, 291] width 18 height 18
checkbox input "true"
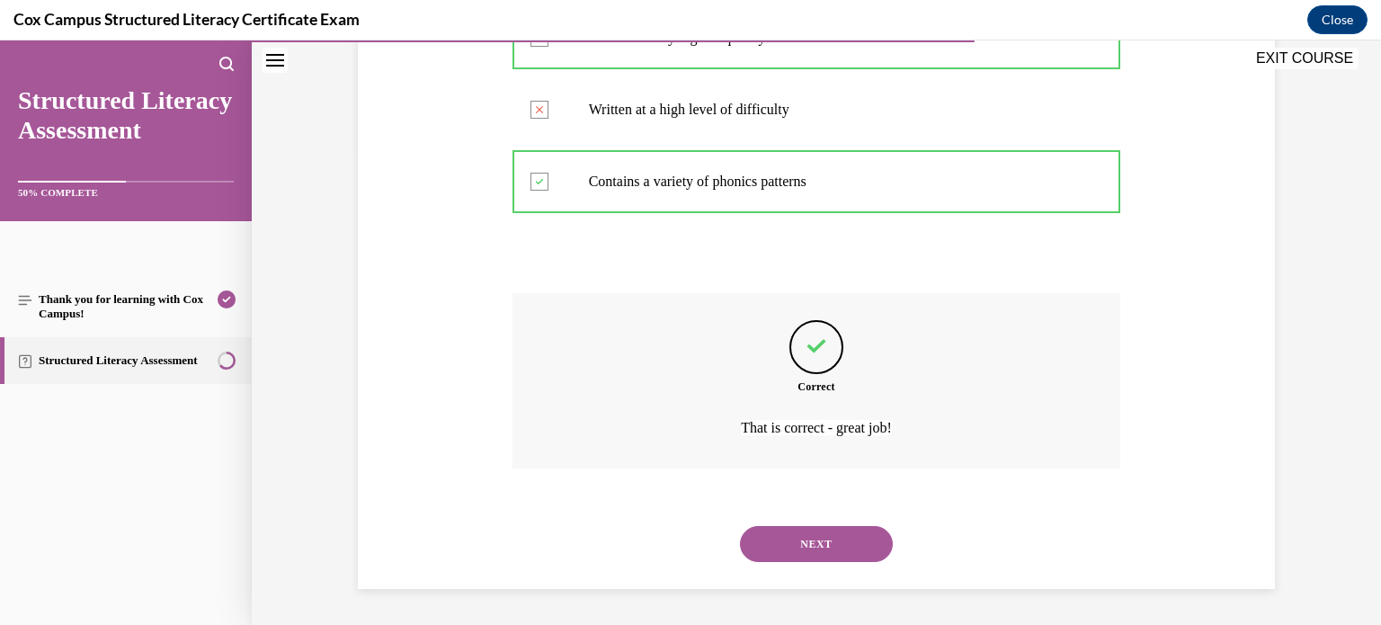
scroll to position [511, 0]
click at [740, 526] on button "NEXT" at bounding box center [816, 544] width 153 height 36
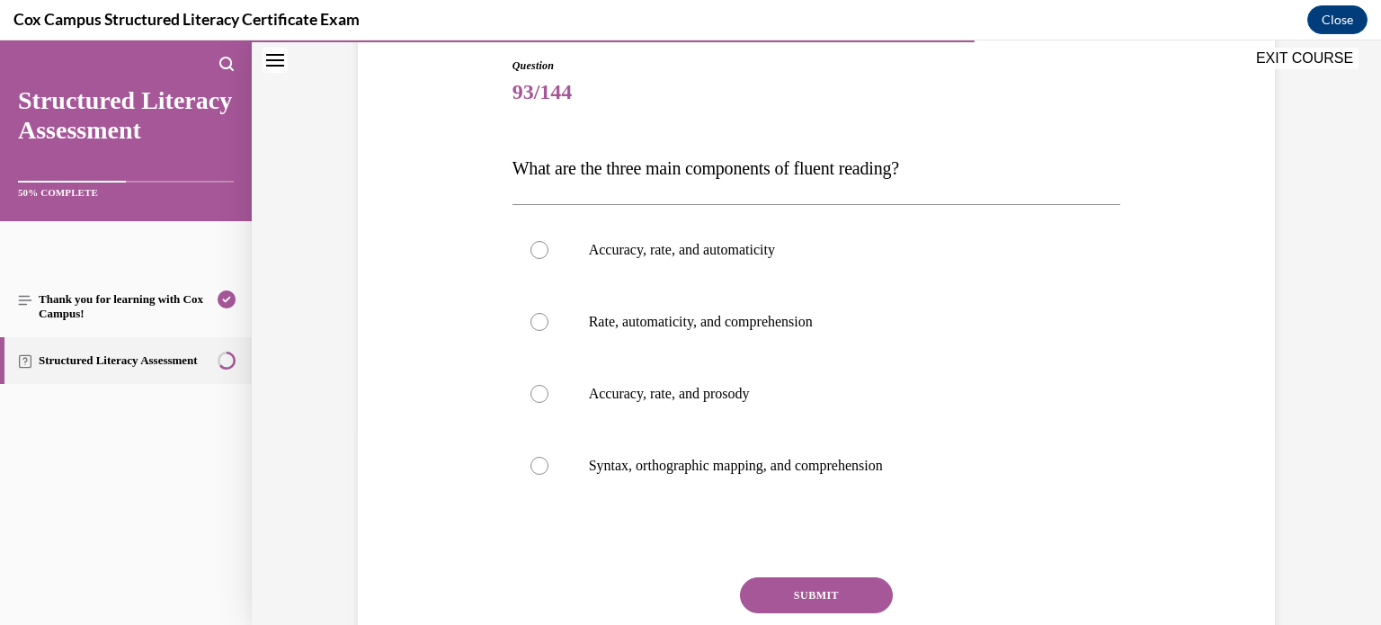
scroll to position [193, 0]
click at [542, 385] on div at bounding box center [539, 393] width 18 height 18
click at [542, 385] on input "Accuracy, rate, and prosody" at bounding box center [539, 393] width 18 height 18
radio input "true"
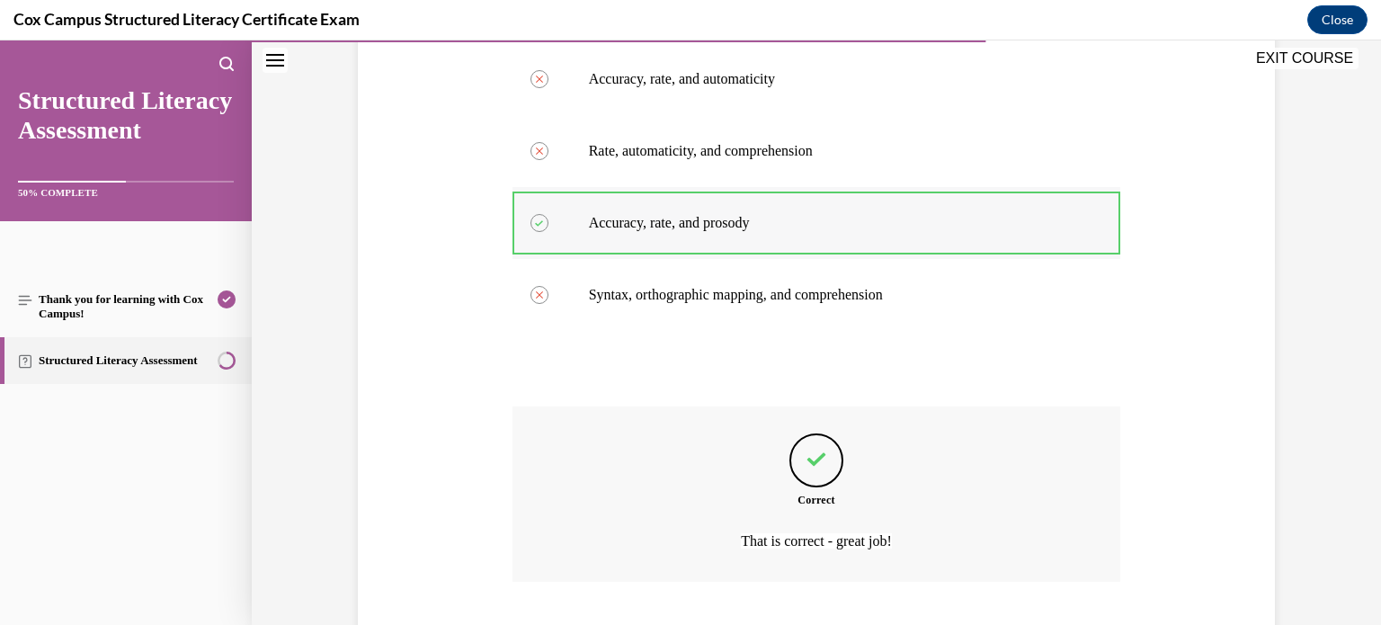
scroll to position [475, 0]
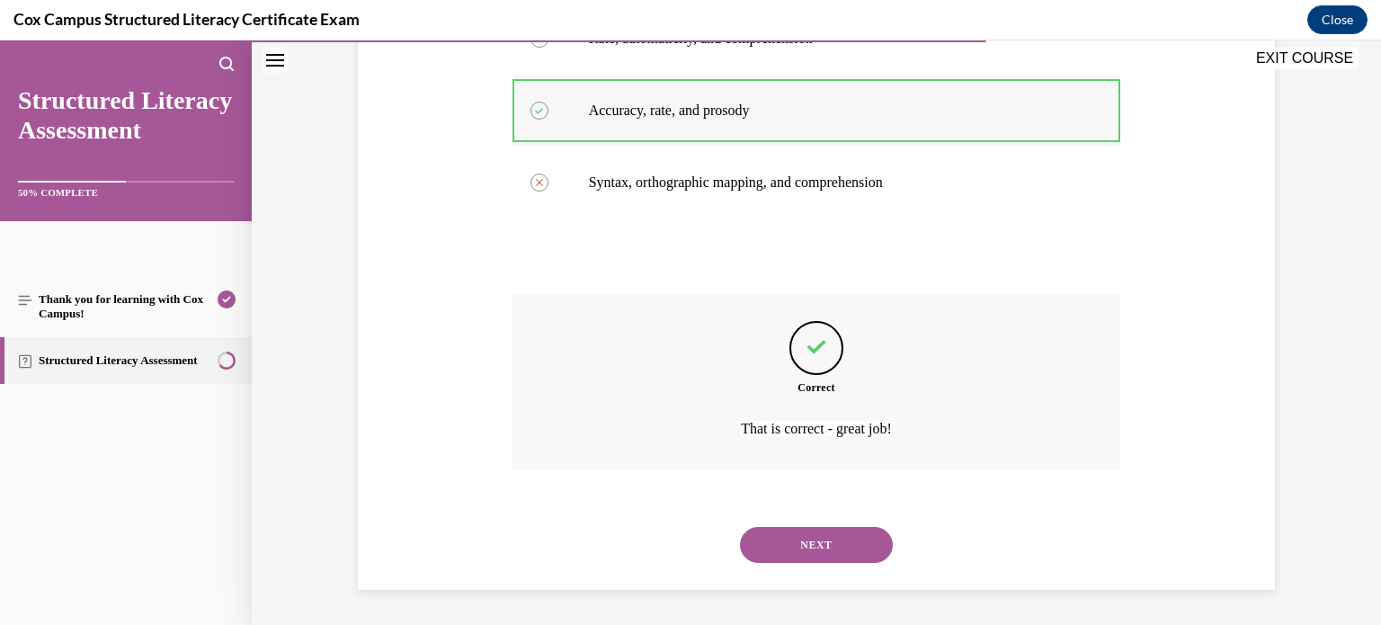
click at [740, 527] on button "NEXT" at bounding box center [816, 545] width 153 height 36
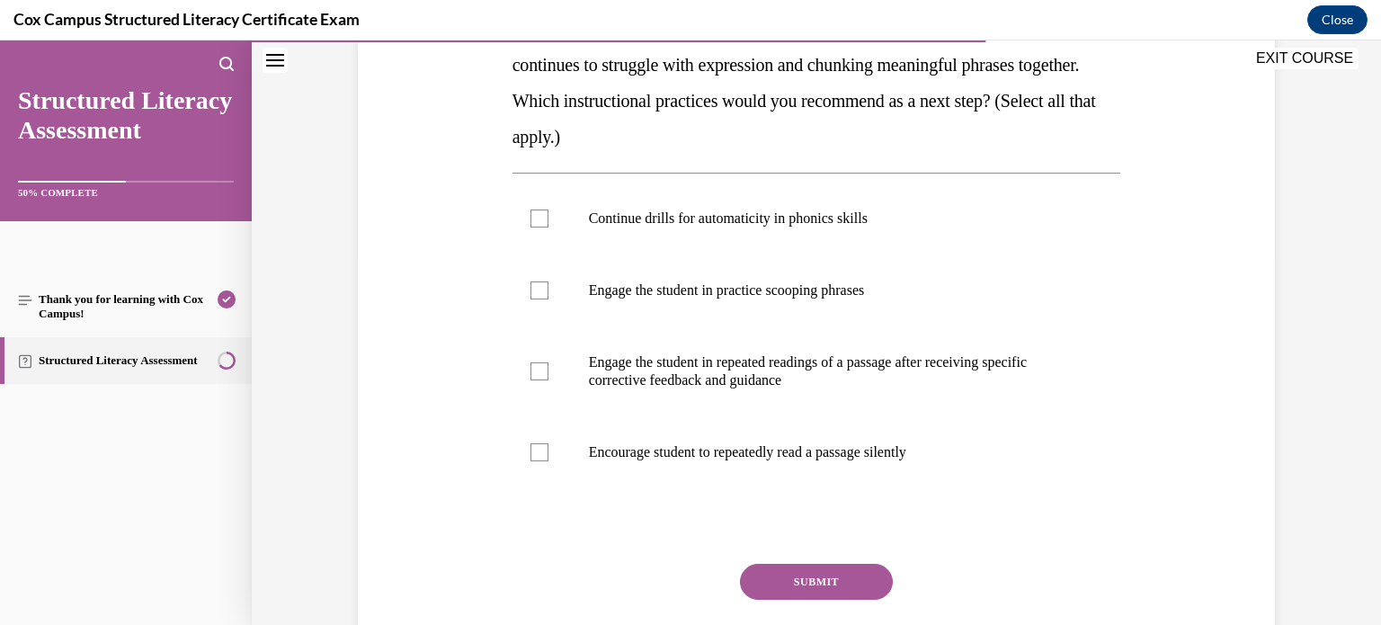
scroll to position [360, 0]
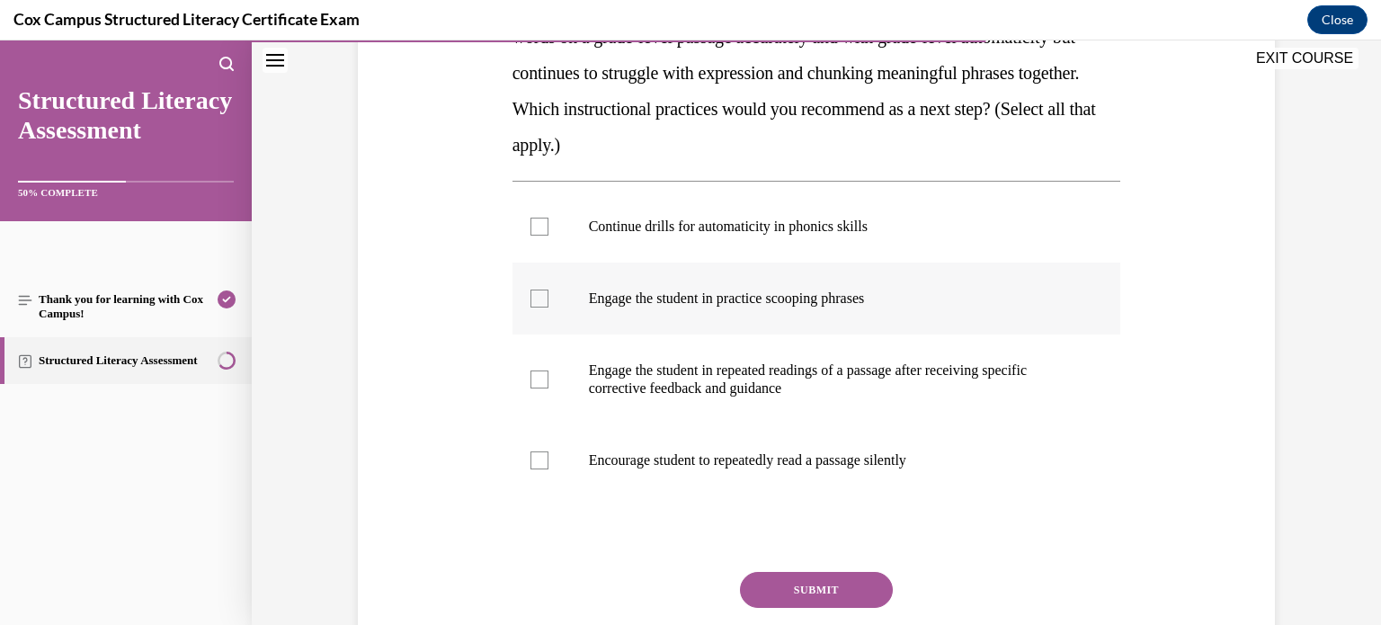
click at [536, 297] on div at bounding box center [539, 298] width 18 height 18
click at [536, 297] on input "Engage the student in practice scooping phrases" at bounding box center [539, 298] width 18 height 18
checkbox input "true"
click at [546, 370] on div at bounding box center [539, 379] width 18 height 18
click at [546, 370] on input "Engage the student in repeated readings of a passage after receiving specific c…" at bounding box center [539, 379] width 18 height 18
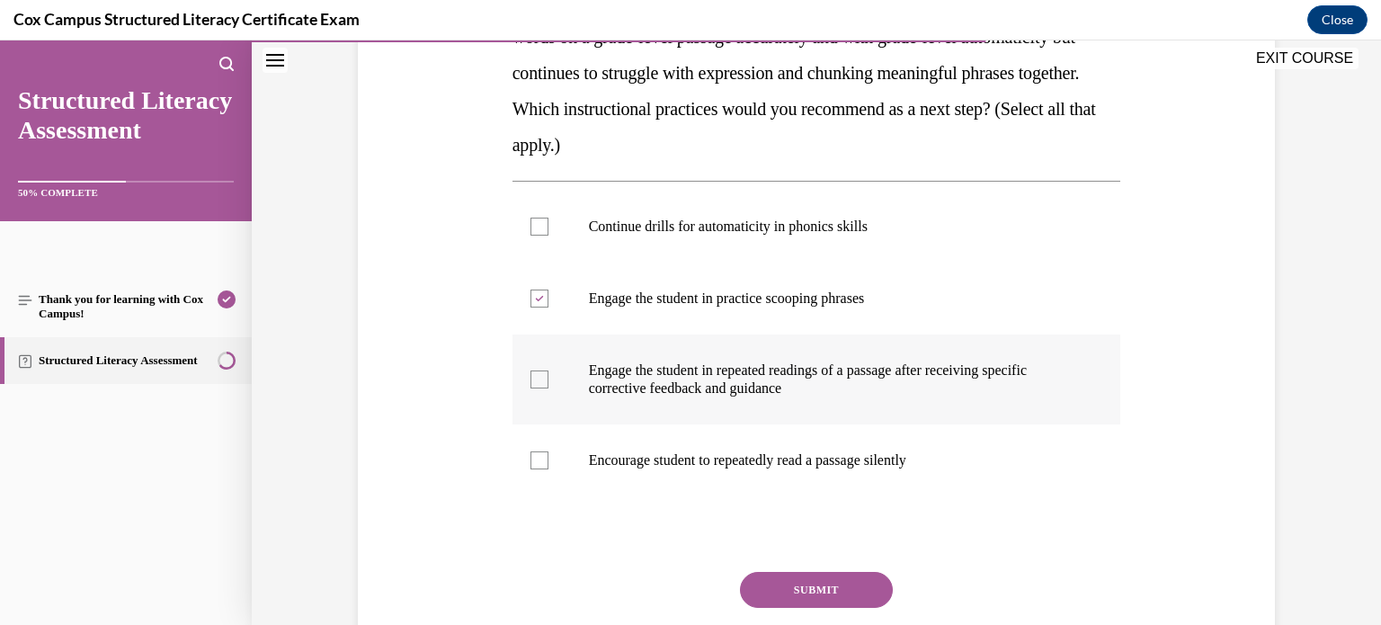
checkbox input "true"
click at [784, 584] on button "SUBMIT" at bounding box center [816, 590] width 153 height 36
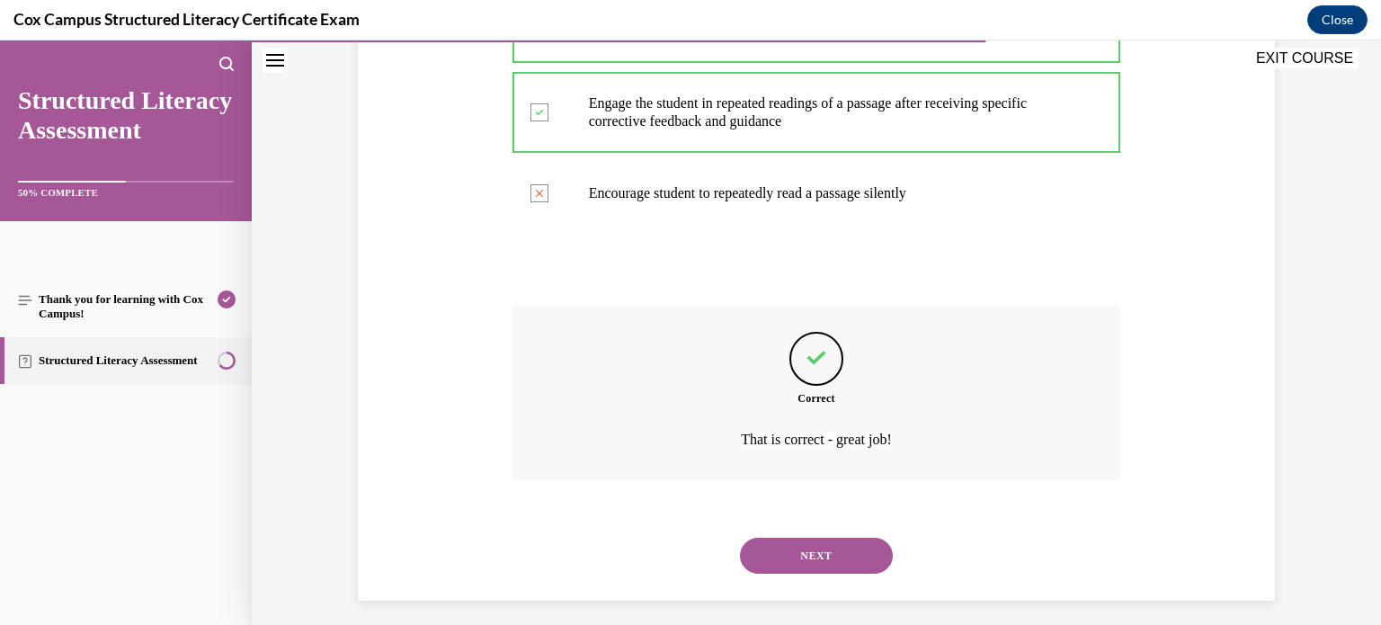
scroll to position [637, 0]
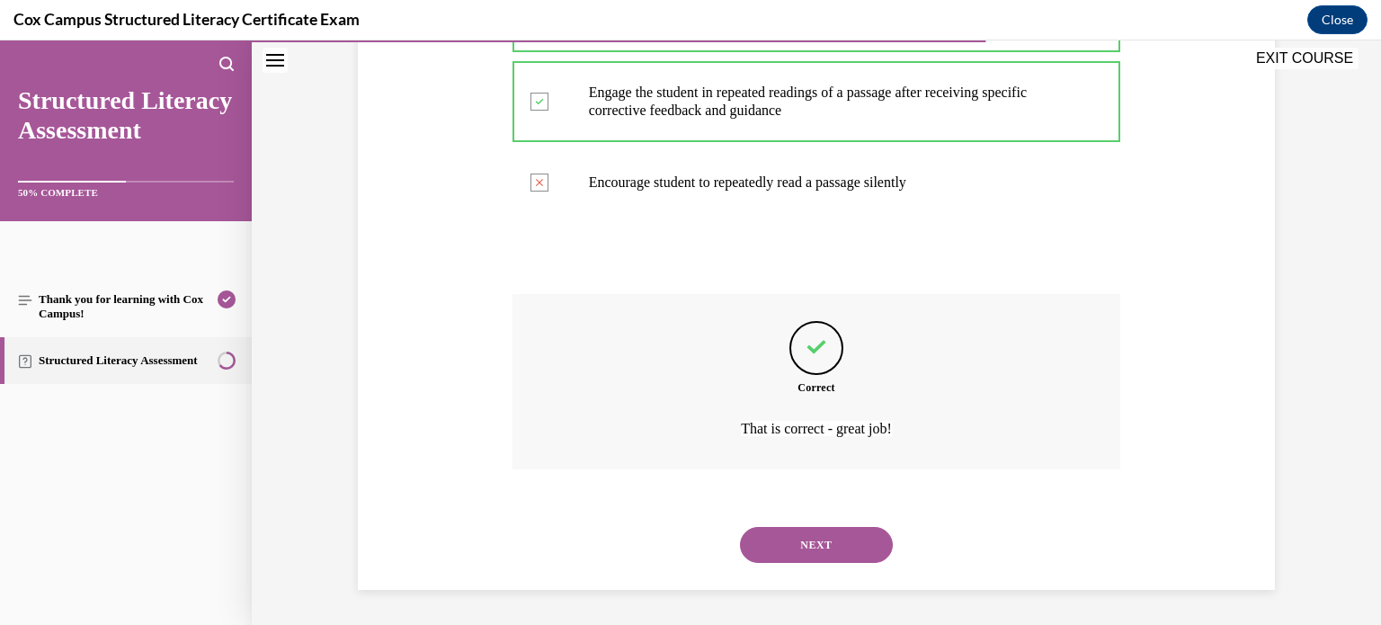
click at [740, 527] on button "NEXT" at bounding box center [816, 545] width 153 height 36
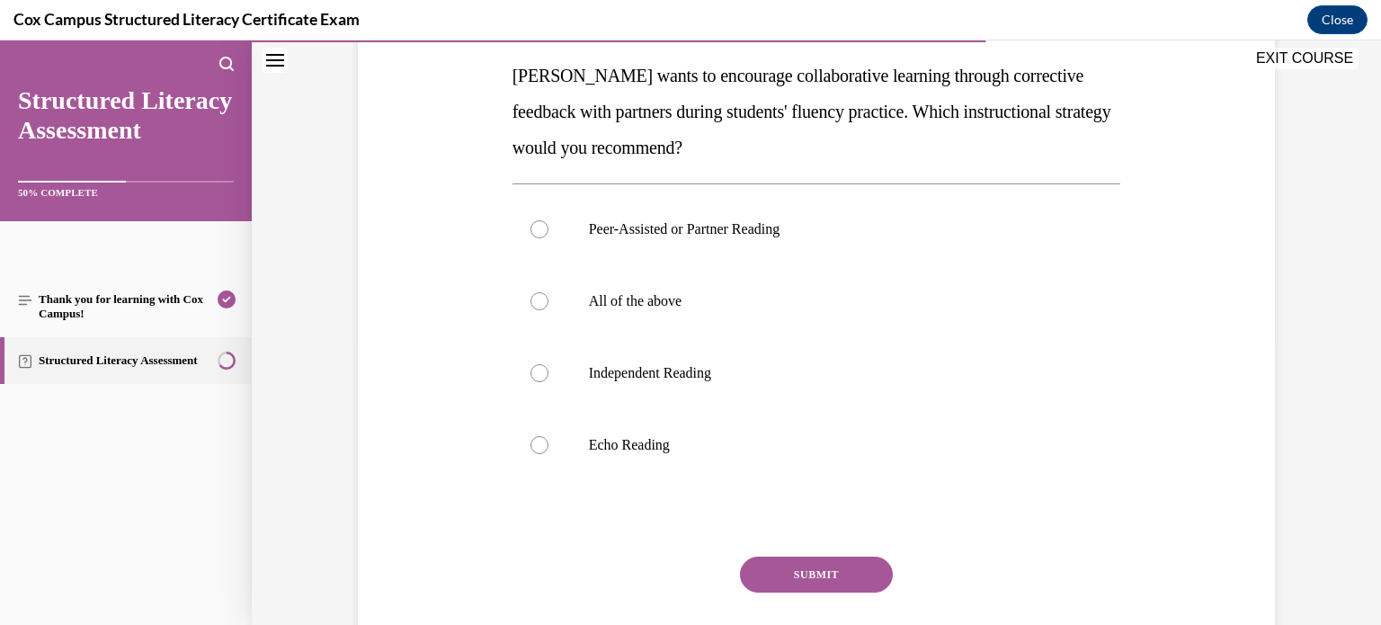
scroll to position [282, 0]
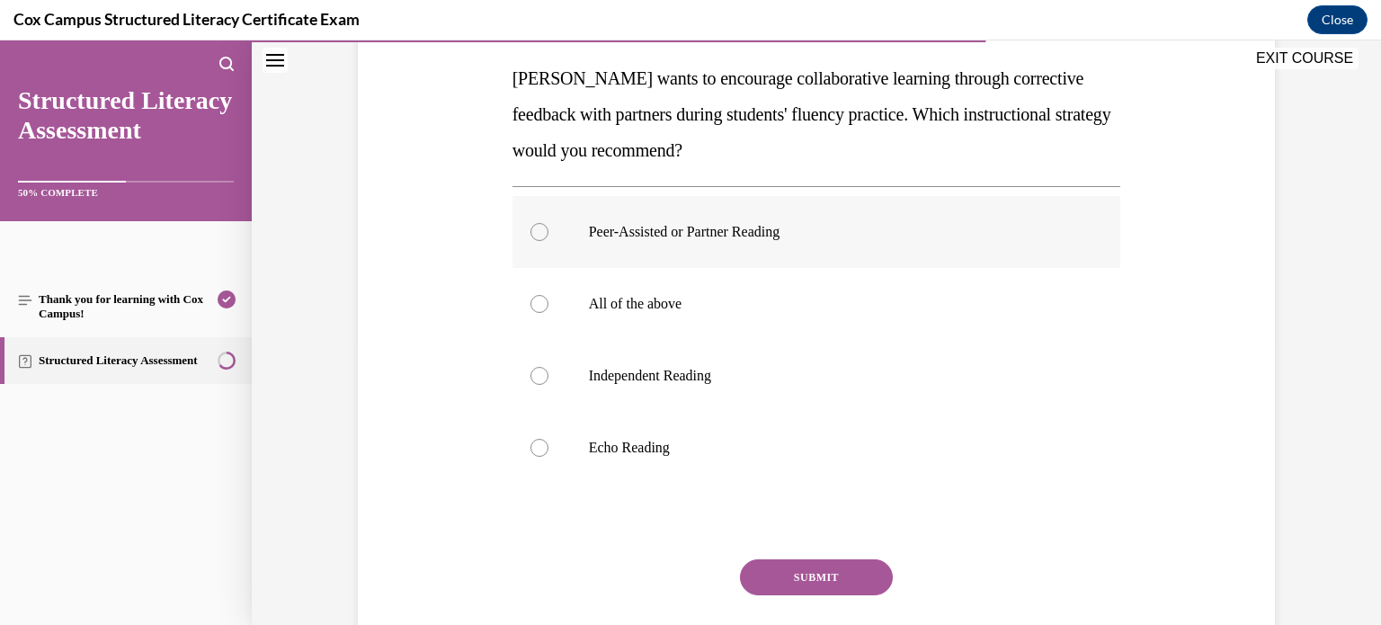
click at [744, 233] on p "Peer-Assisted or Partner Reading" at bounding box center [832, 232] width 487 height 18
click at [548, 233] on input "Peer-Assisted or Partner Reading" at bounding box center [539, 232] width 18 height 18
radio input "true"
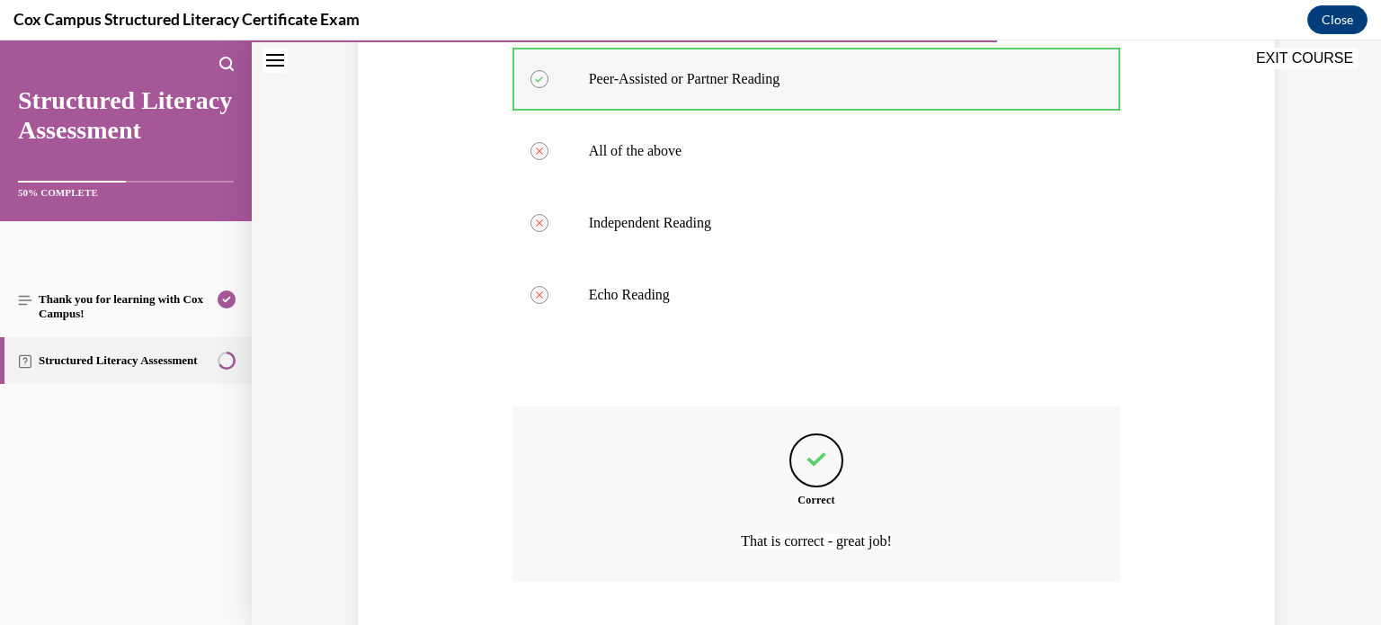
scroll to position [547, 0]
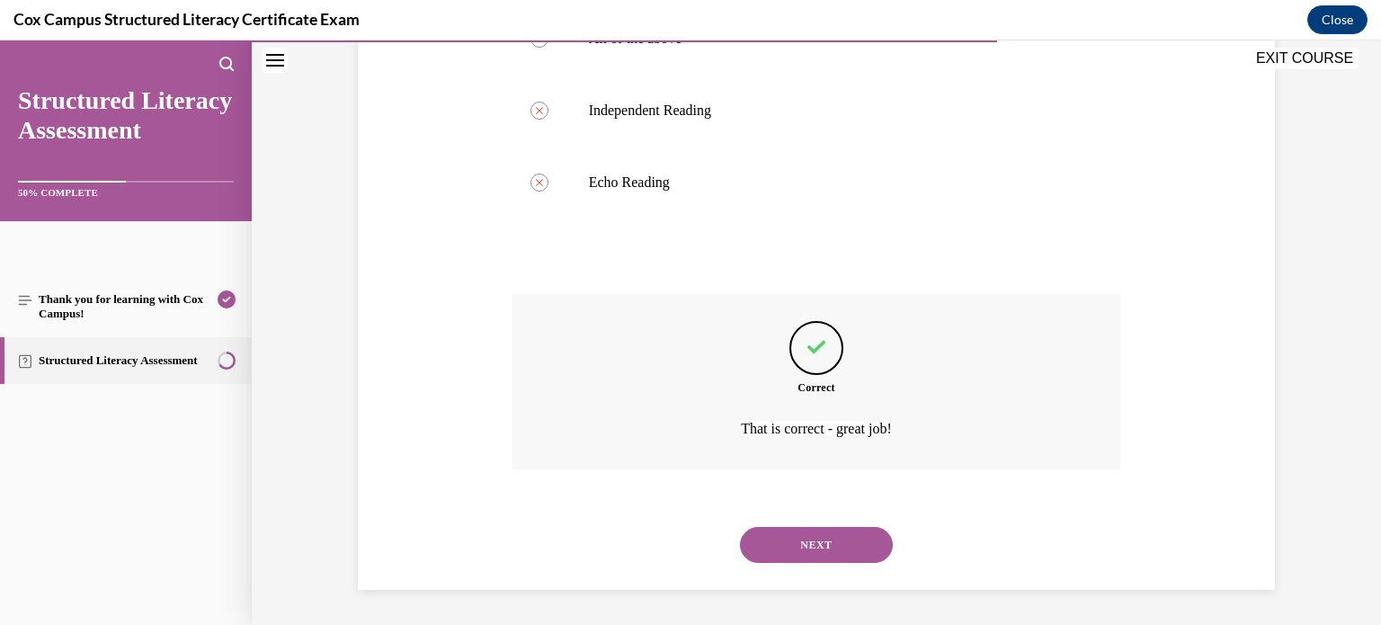
click at [740, 527] on button "NEXT" at bounding box center [816, 545] width 153 height 36
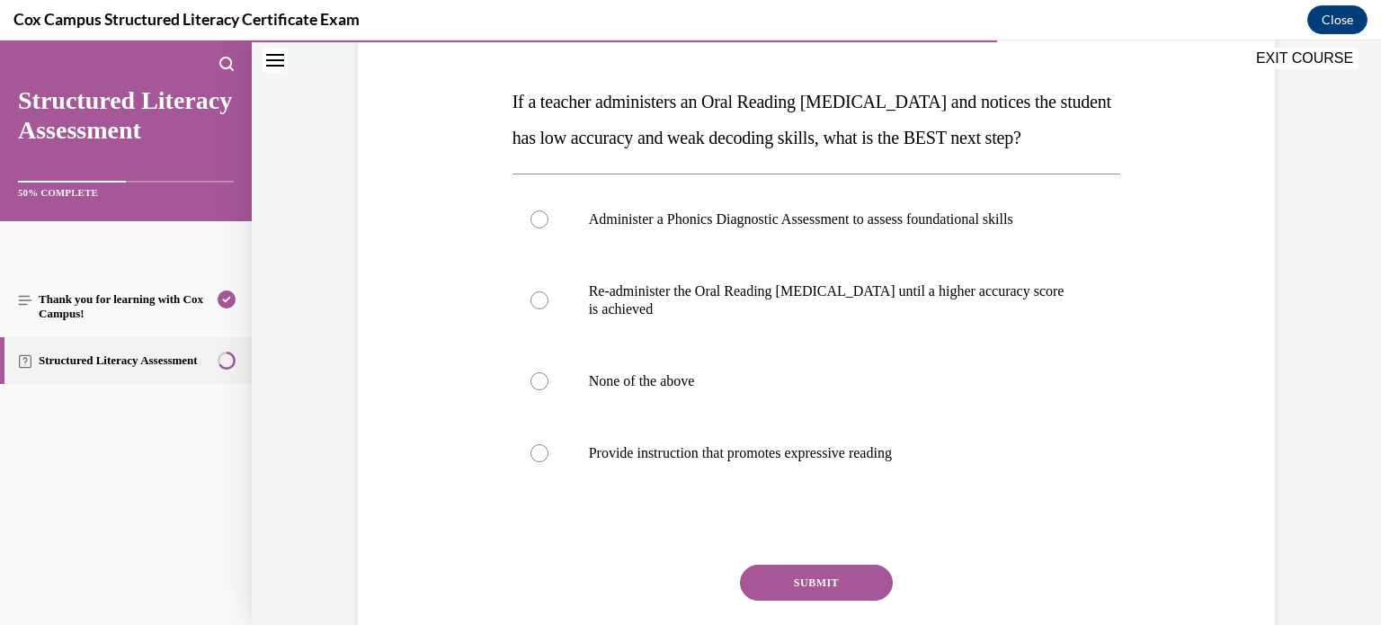
scroll to position [260, 0]
click at [728, 254] on label "Administer a Phonics Diagnostic Assessment to assess foundational skills" at bounding box center [816, 218] width 608 height 72
click at [548, 227] on input "Administer a Phonics Diagnostic Assessment to assess foundational skills" at bounding box center [539, 218] width 18 height 18
radio input "true"
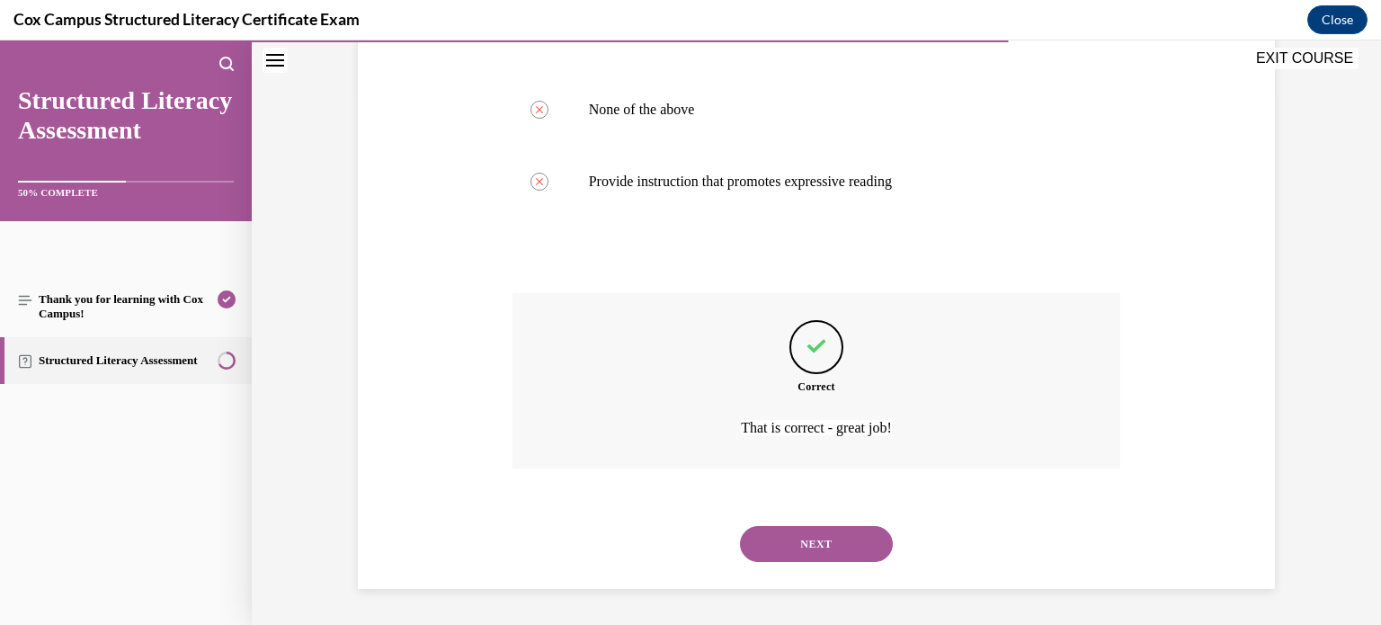
scroll to position [565, 0]
click at [740, 526] on button "NEXT" at bounding box center [816, 544] width 153 height 36
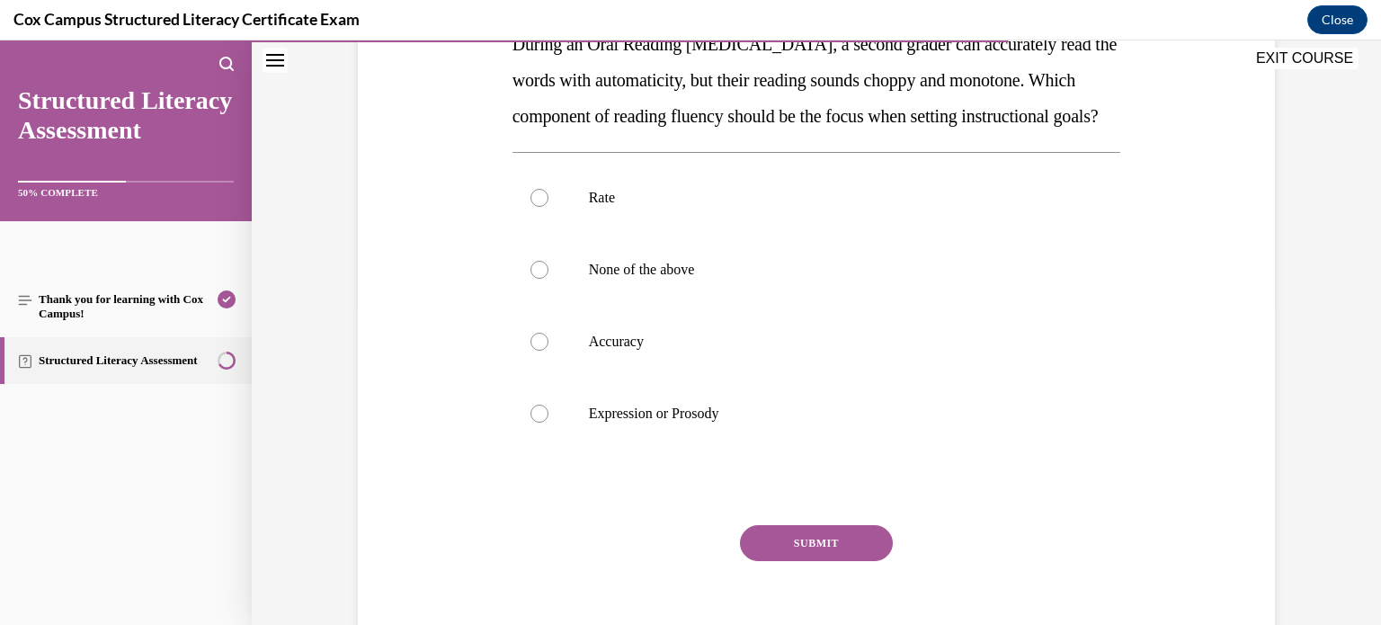
scroll to position [330, 0]
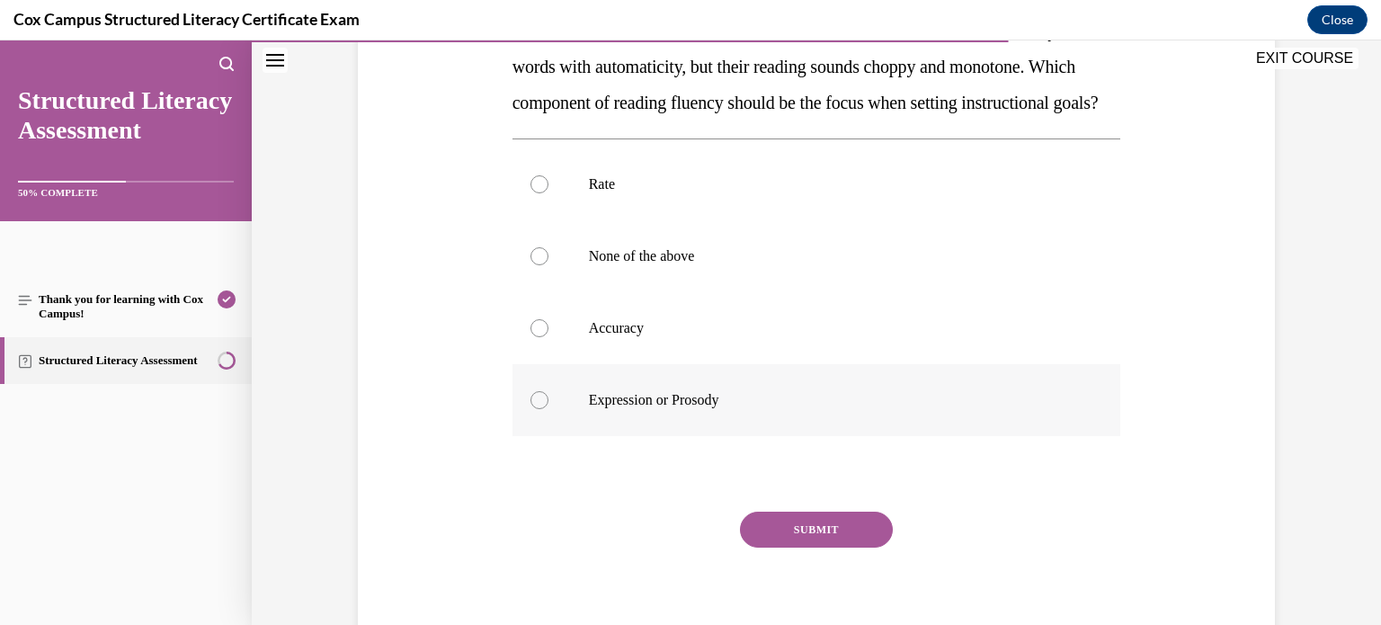
click at [624, 417] on label "Expression or Prosody" at bounding box center [816, 400] width 608 height 72
click at [548, 409] on input "Expression or Prosody" at bounding box center [539, 400] width 18 height 18
radio input "true"
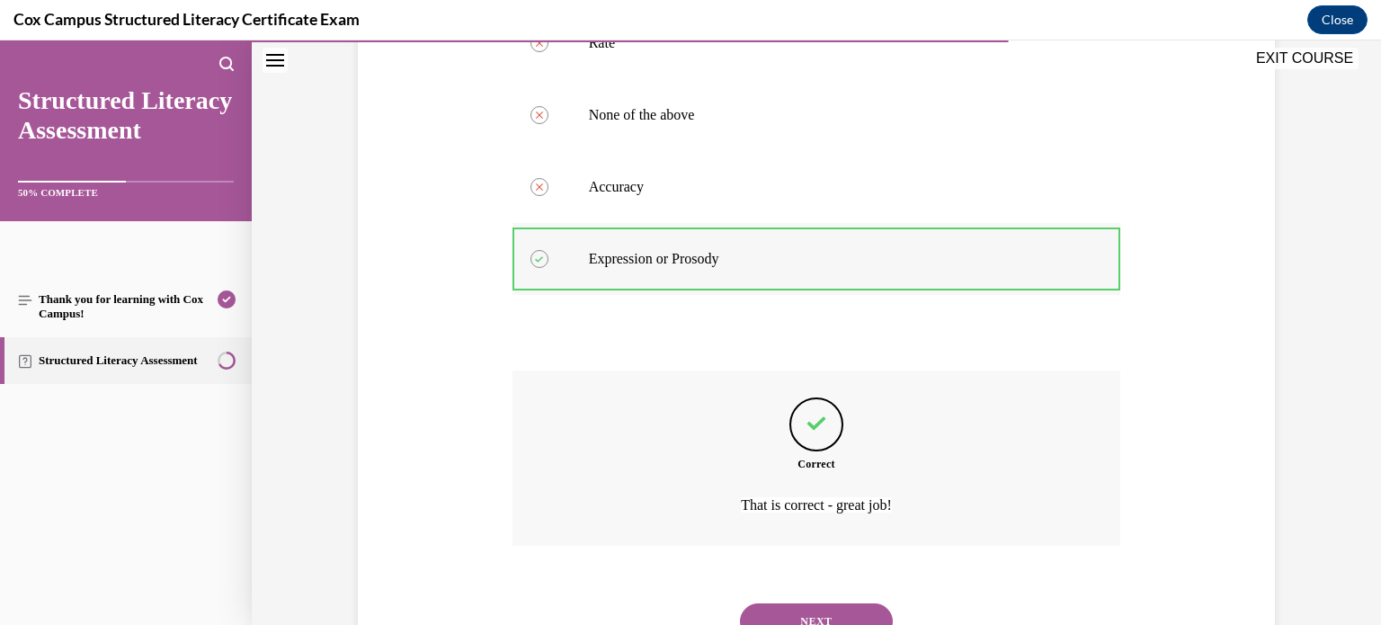
scroll to position [583, 0]
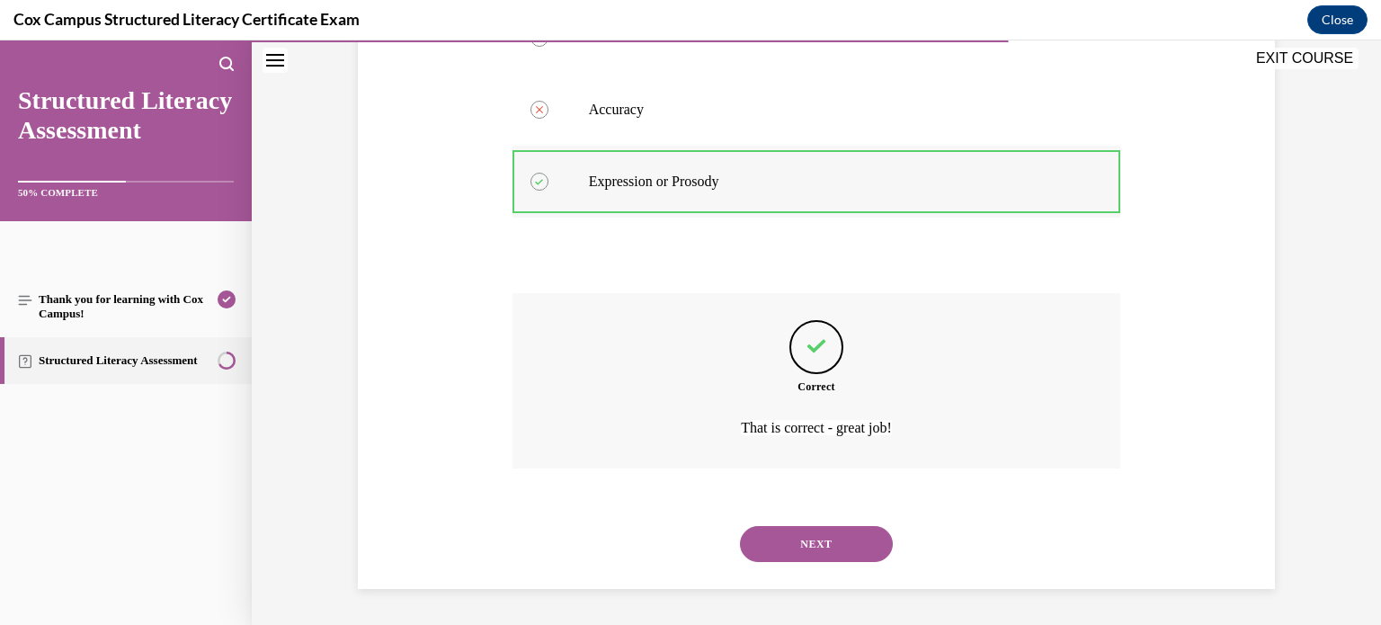
click at [740, 526] on button "NEXT" at bounding box center [816, 544] width 153 height 36
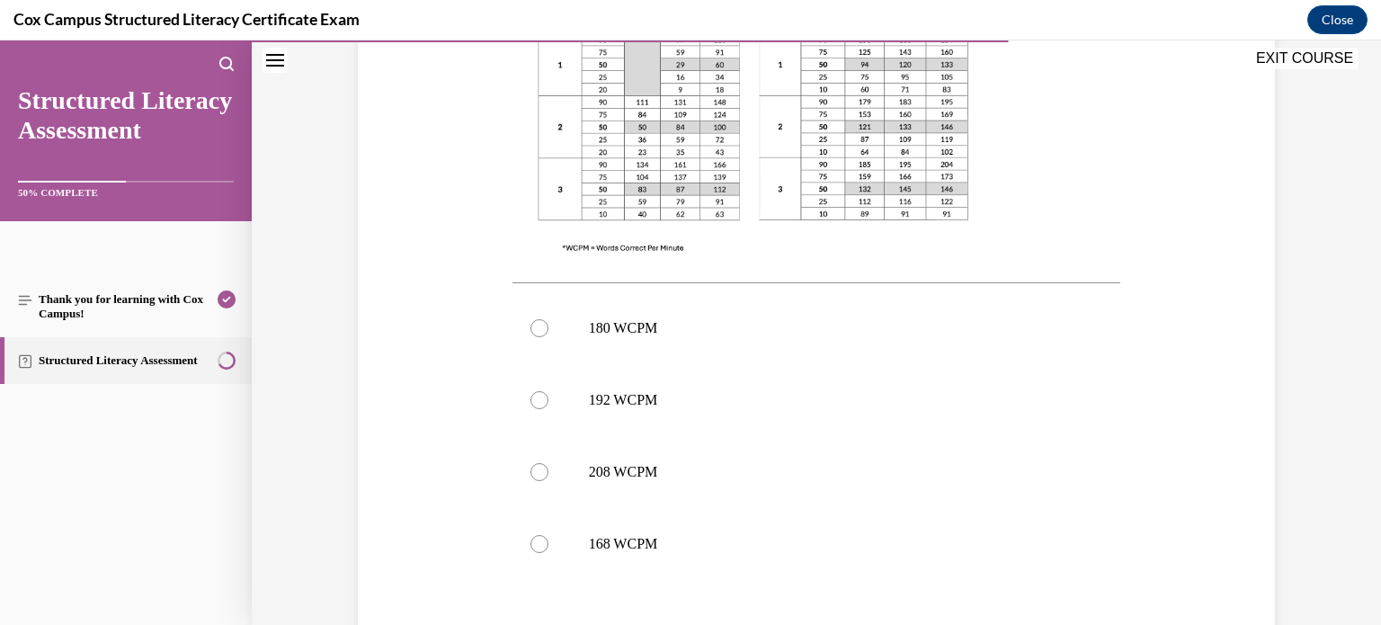
scroll to position [609, 0]
click at [589, 545] on p "168 WCPM" at bounding box center [832, 547] width 487 height 18
click at [548, 545] on input "168 WCPM" at bounding box center [539, 547] width 18 height 18
radio input "true"
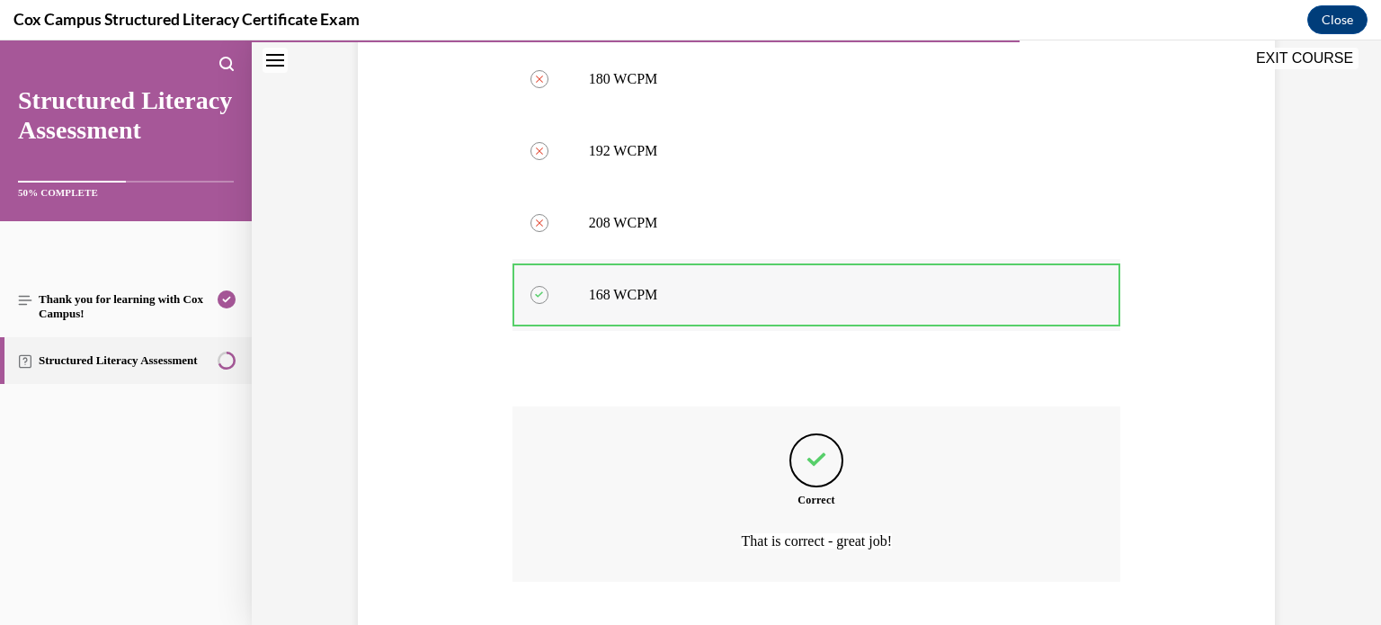
scroll to position [974, 0]
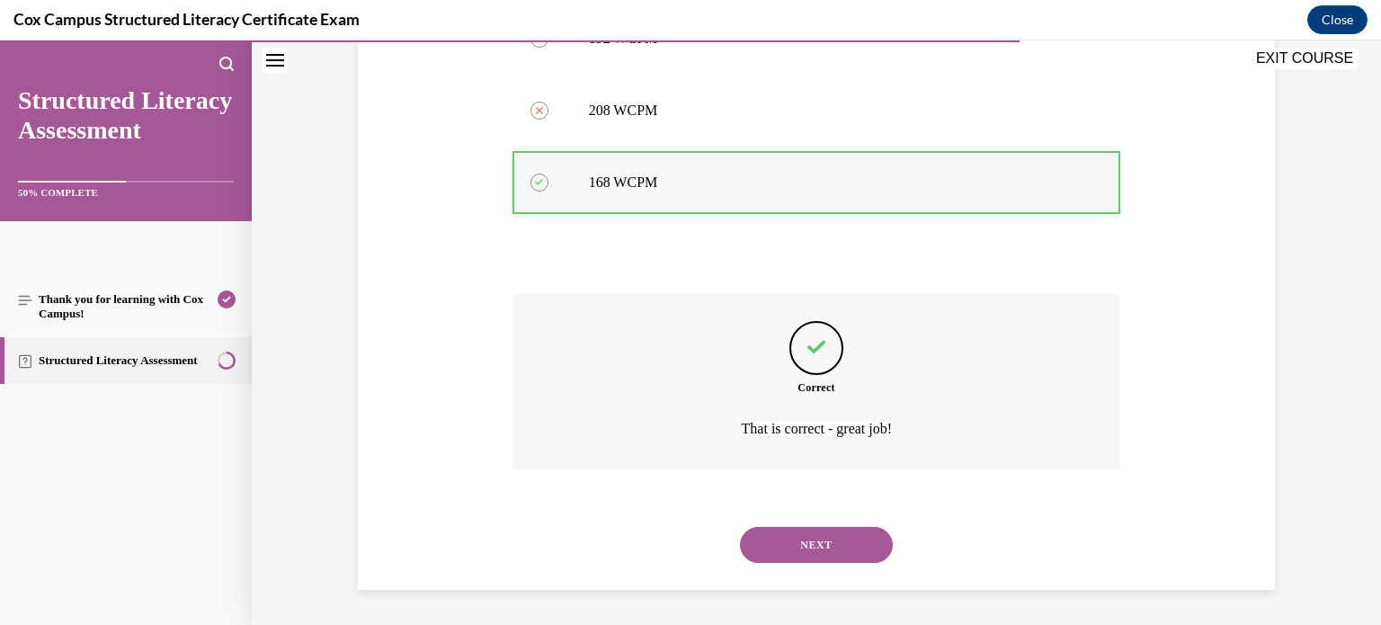
click at [740, 527] on button "NEXT" at bounding box center [816, 545] width 153 height 36
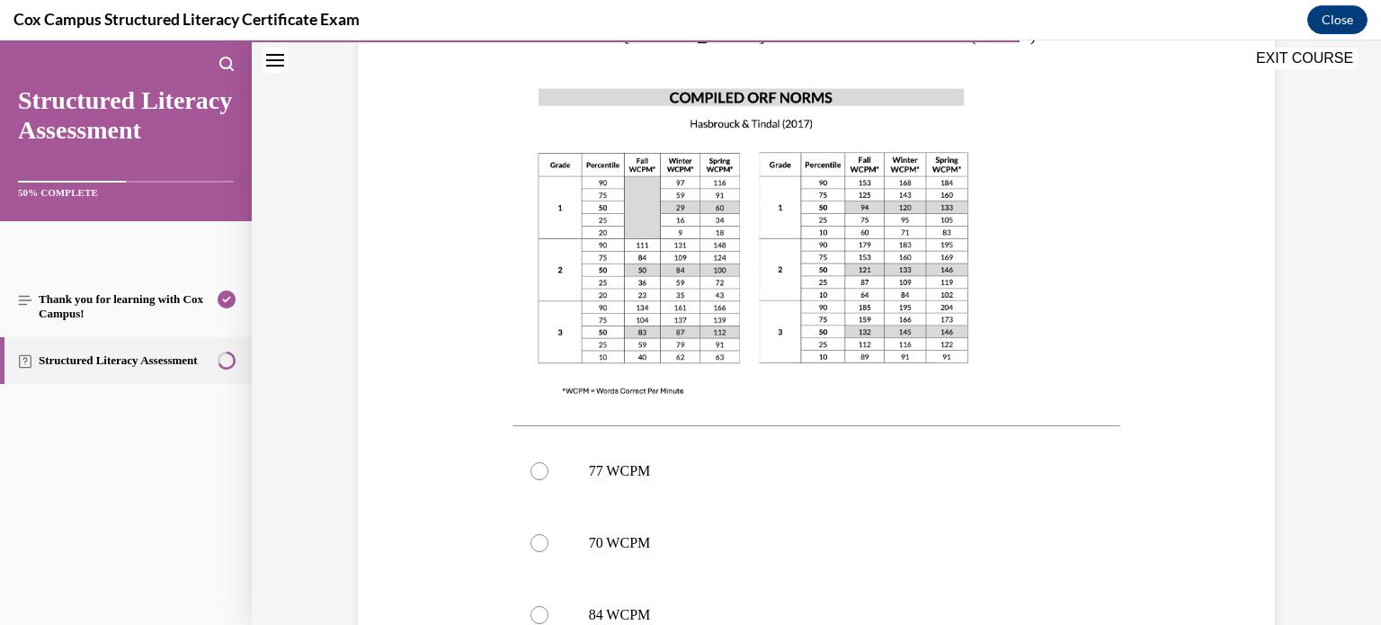
scroll to position [494, 0]
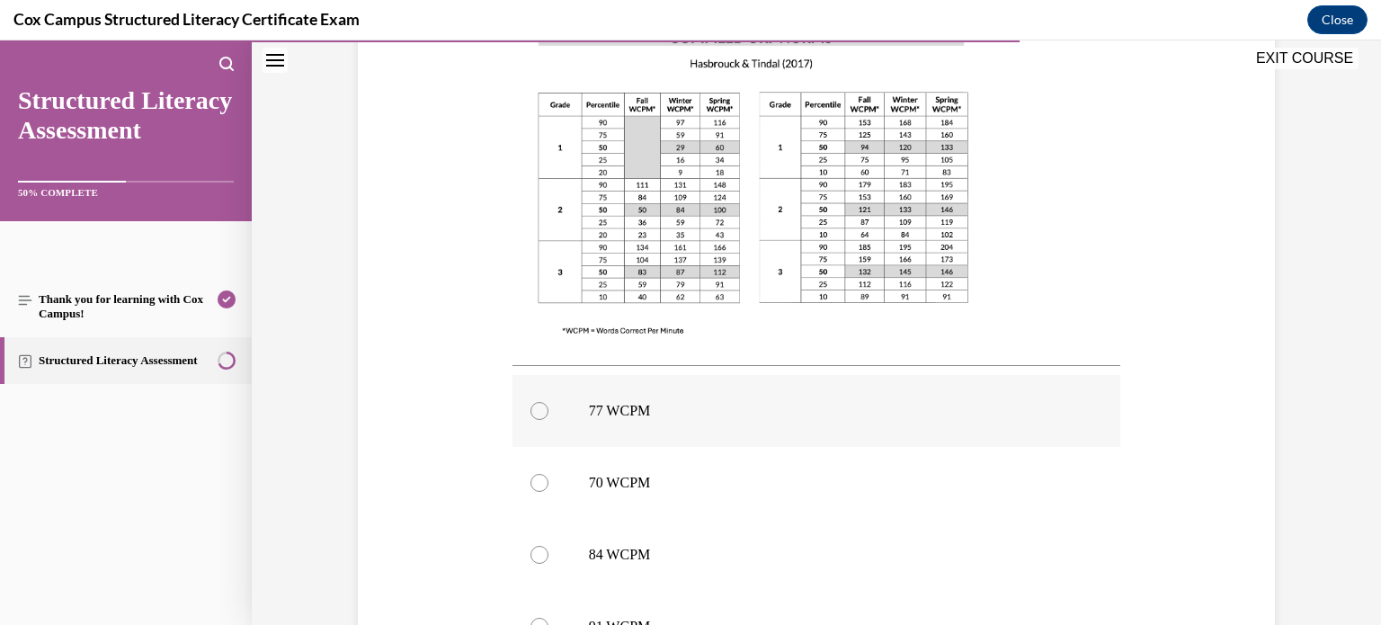
click at [571, 416] on label "77 WCPM" at bounding box center [816, 411] width 608 height 72
click at [548, 416] on input "77 WCPM" at bounding box center [539, 411] width 18 height 18
radio input "true"
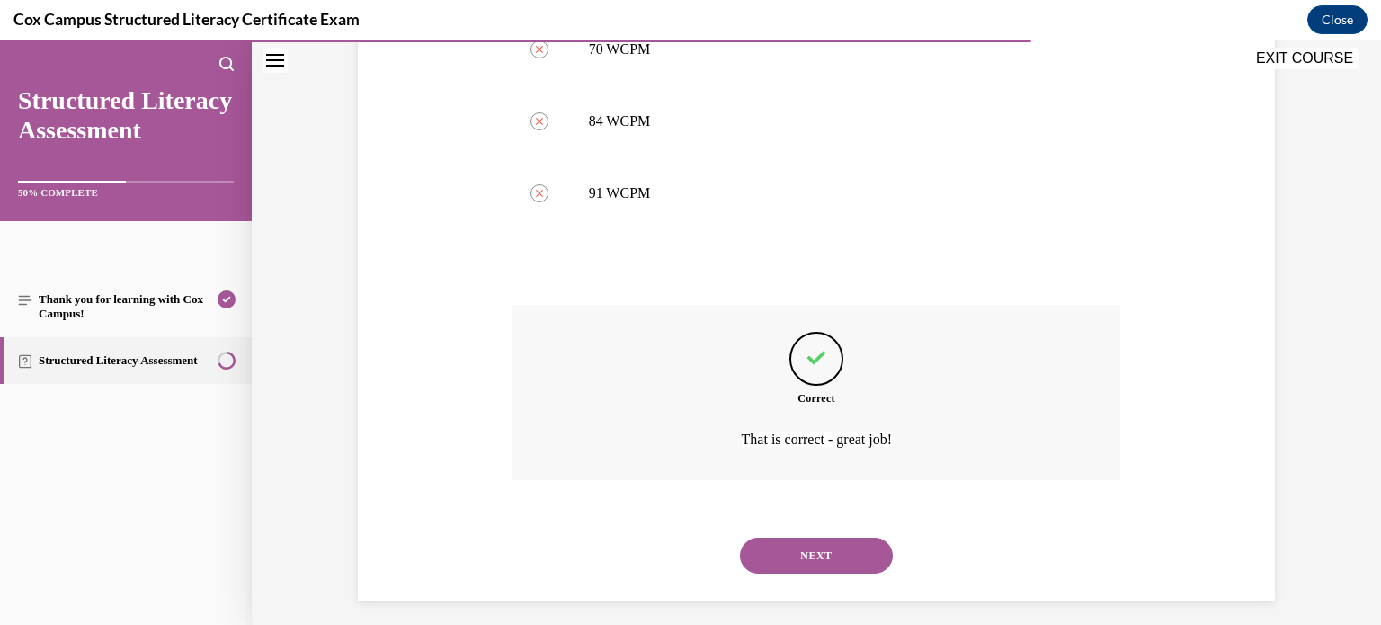
click at [740, 537] on button "NEXT" at bounding box center [816, 555] width 153 height 36
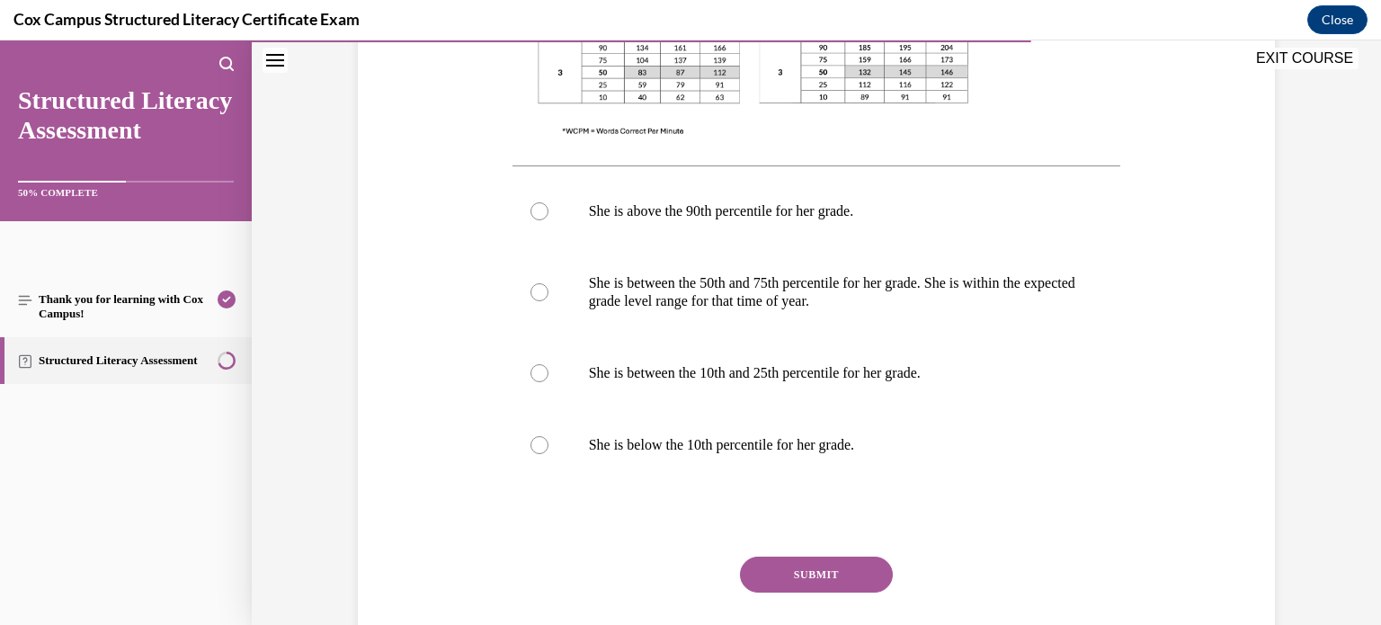
scroll to position [754, 0]
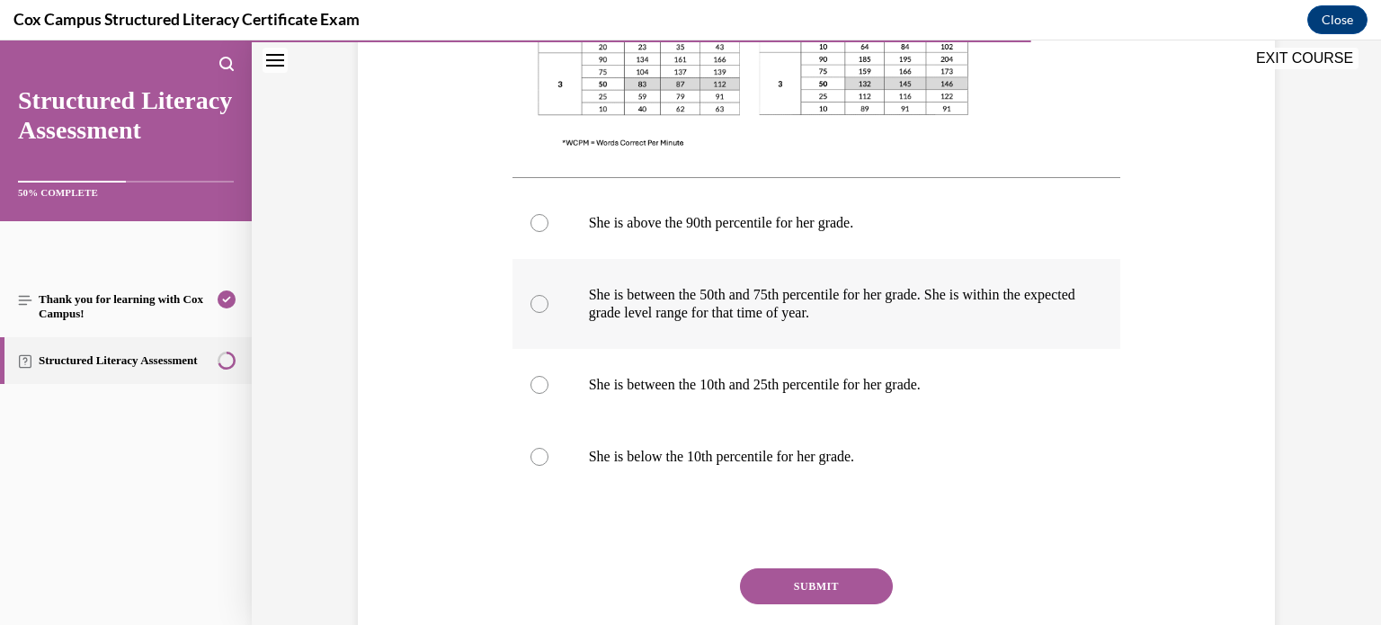
click at [622, 317] on p "She is between the 50th and 75th percentile for her grade. She is within the ex…" at bounding box center [832, 304] width 487 height 36
click at [548, 313] on input "She is between the 50th and 75th percentile for her grade. She is within the ex…" at bounding box center [539, 304] width 18 height 18
radio input "true"
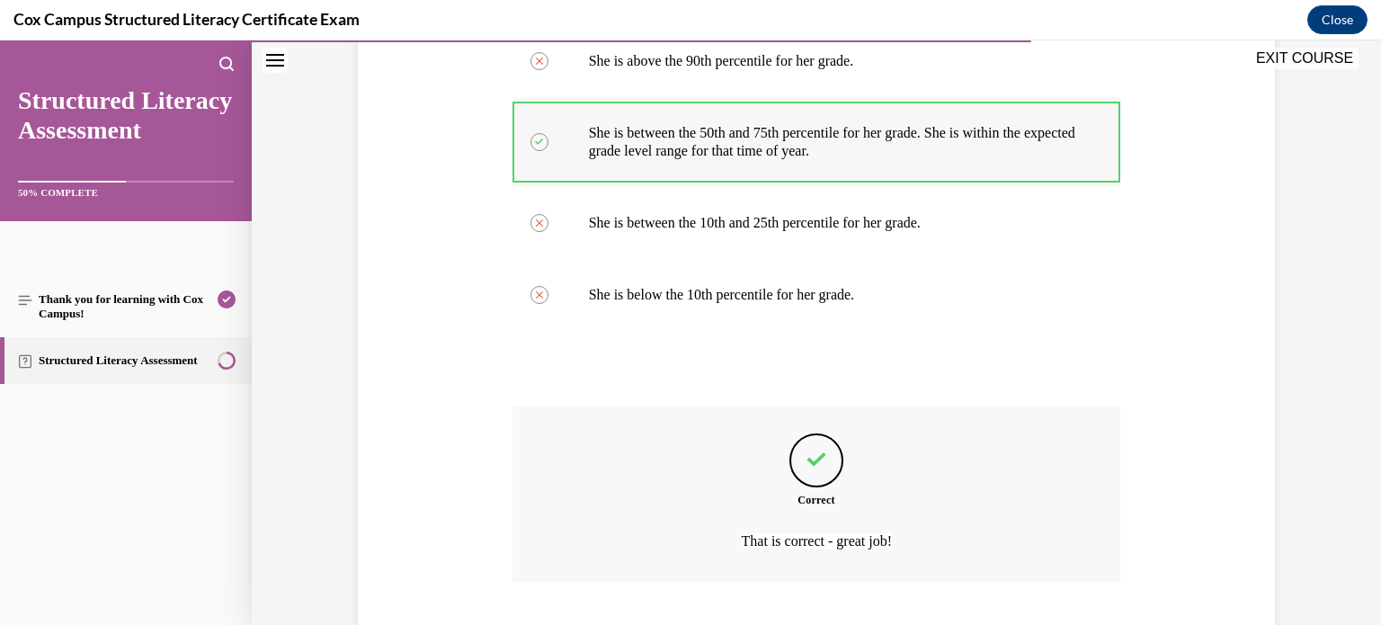
scroll to position [1028, 0]
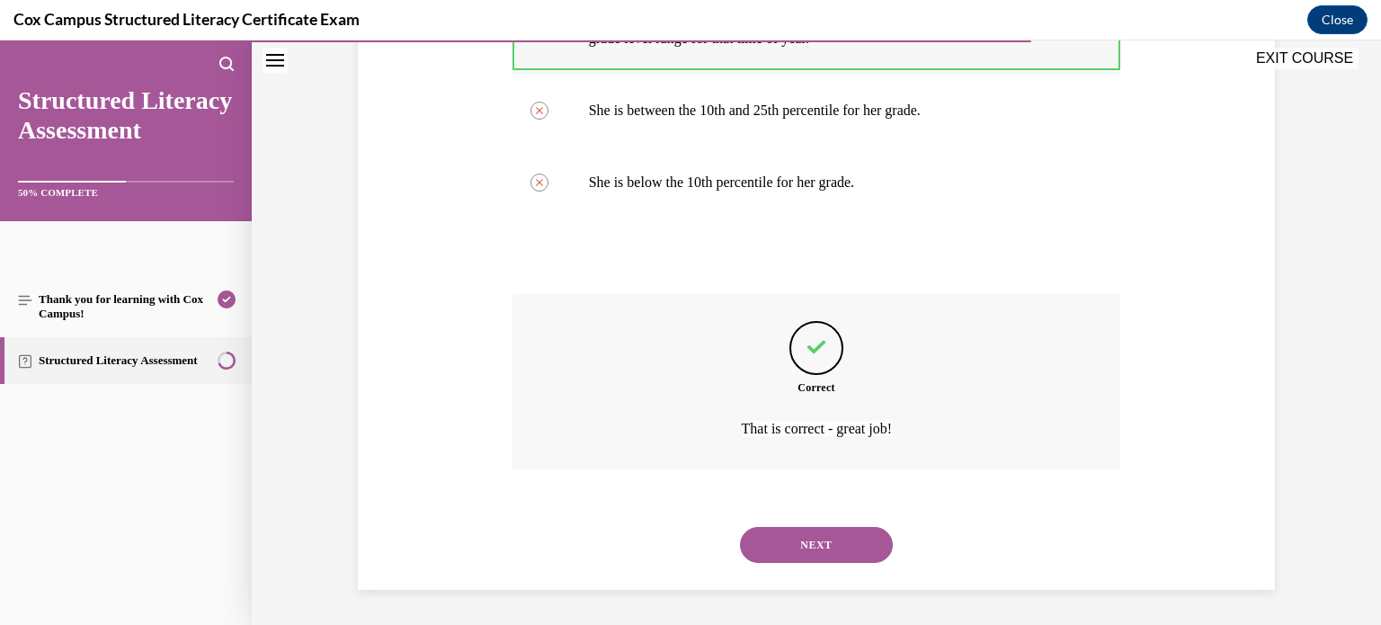
click at [740, 527] on button "NEXT" at bounding box center [816, 545] width 153 height 36
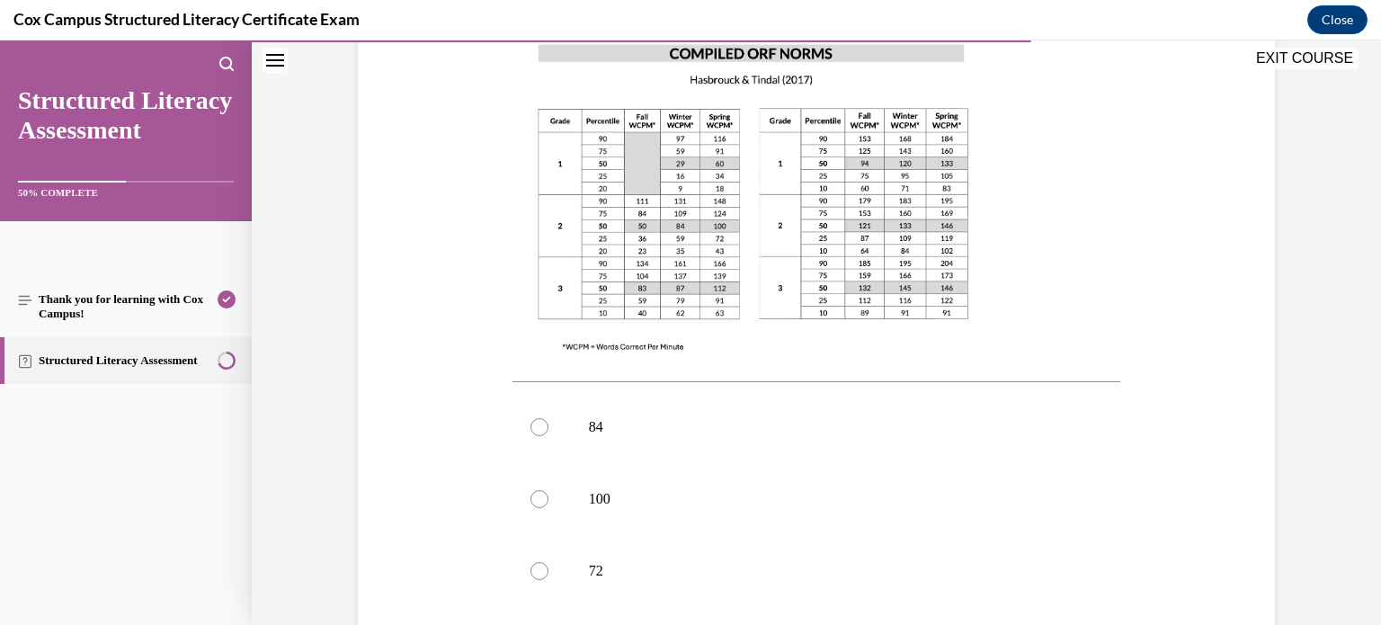
scroll to position [534, 0]
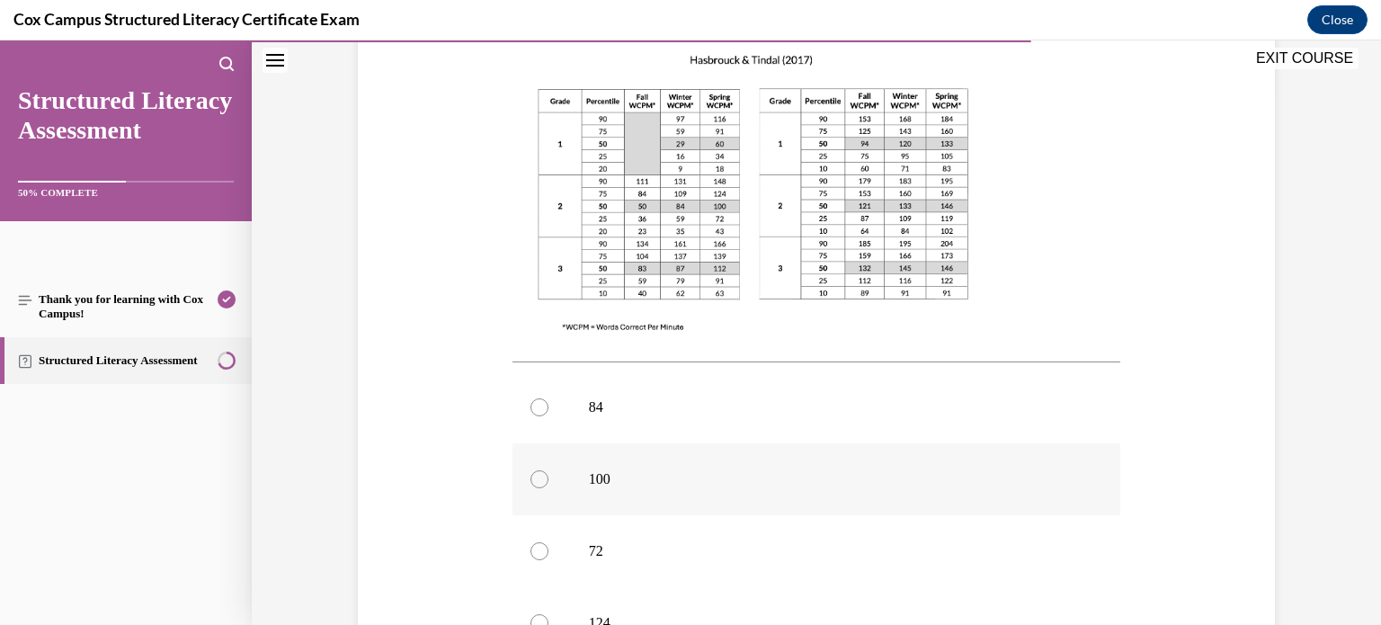
click at [599, 470] on p "100" at bounding box center [832, 479] width 487 height 18
click at [548, 470] on input "100" at bounding box center [539, 479] width 18 height 18
radio input "true"
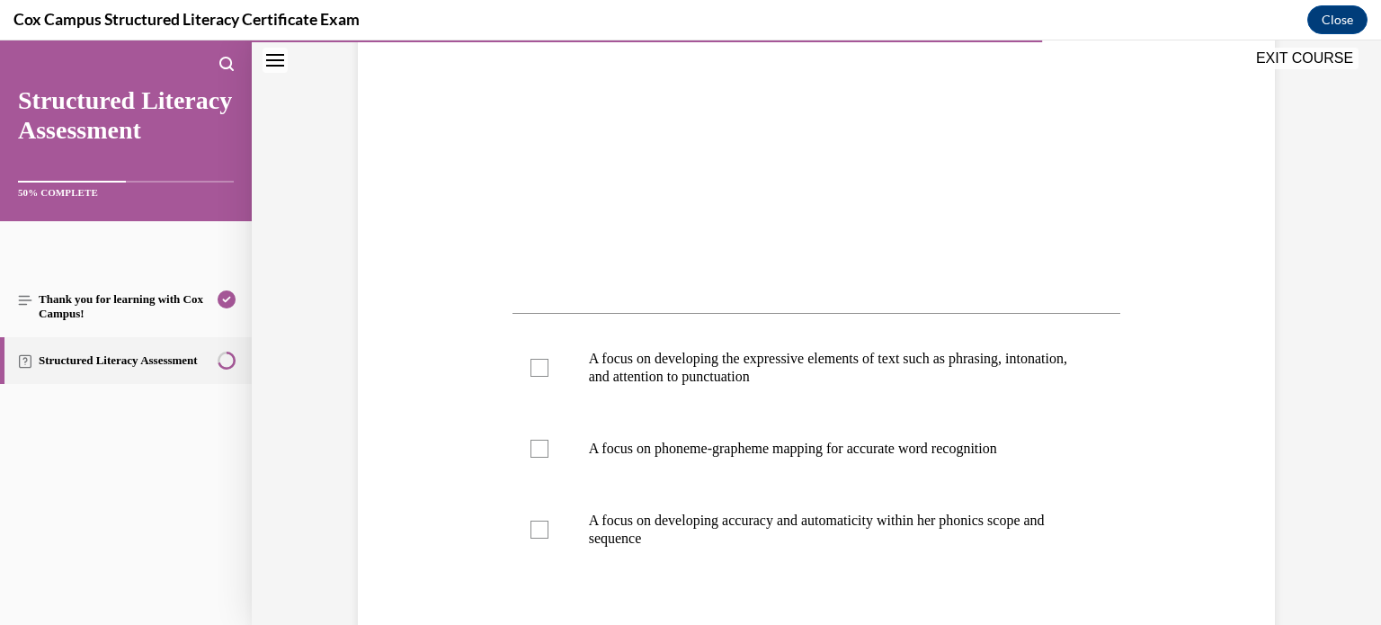
scroll to position [555, 0]
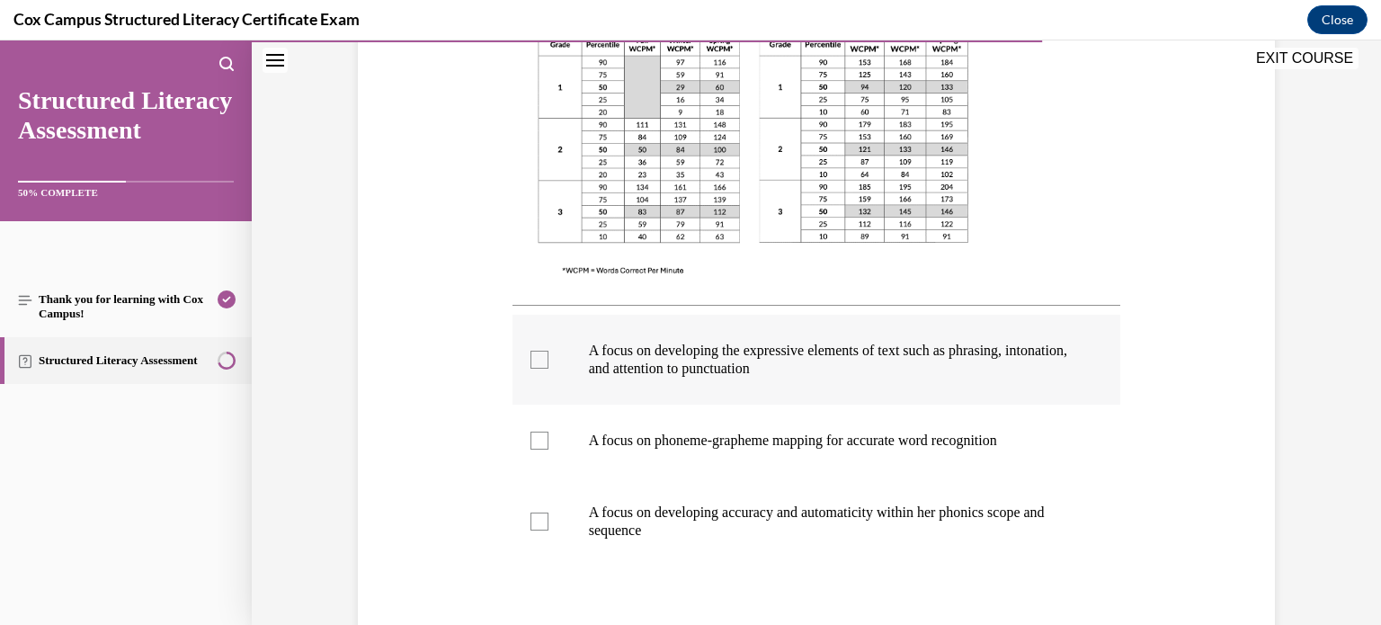
click at [544, 360] on div at bounding box center [539, 360] width 18 height 18
click at [544, 360] on input "A focus on developing the expressive elements of text such as phrasing, intonat…" at bounding box center [539, 360] width 18 height 18
checkbox input "true"
click at [545, 522] on div at bounding box center [539, 521] width 18 height 18
click at [545, 522] on input "A focus on developing accuracy and automaticity within her phonics scope and se…" at bounding box center [539, 521] width 18 height 18
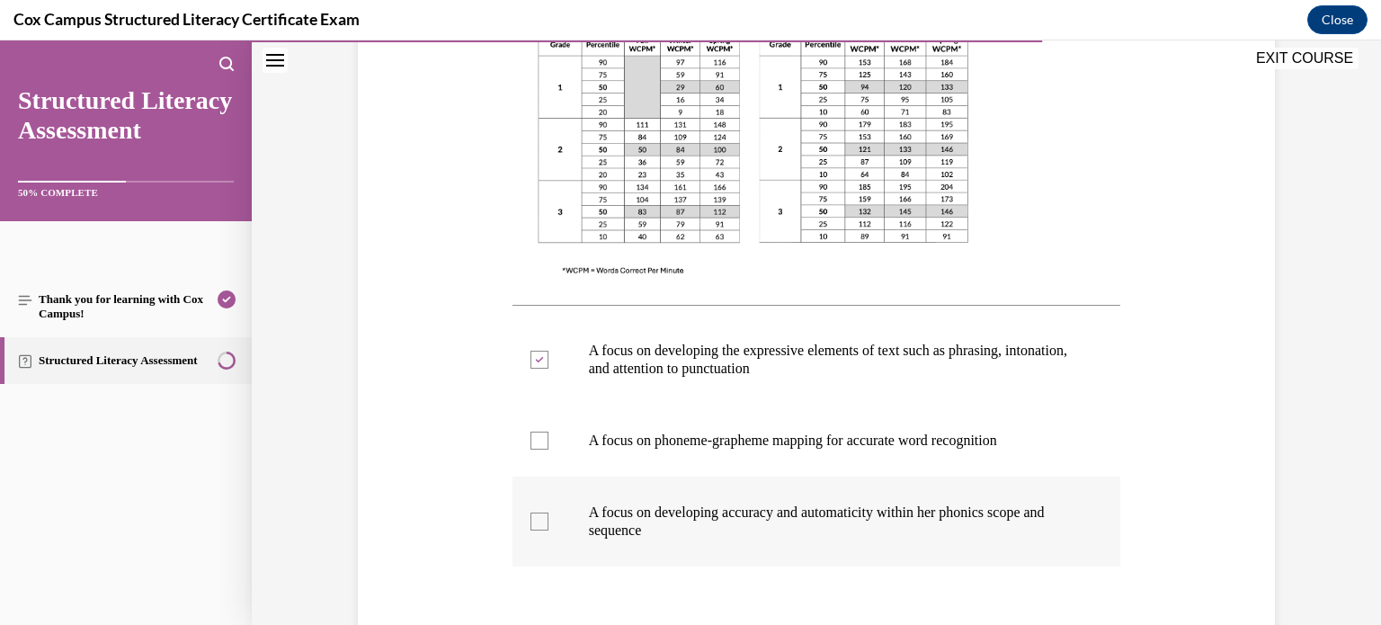
checkbox input "true"
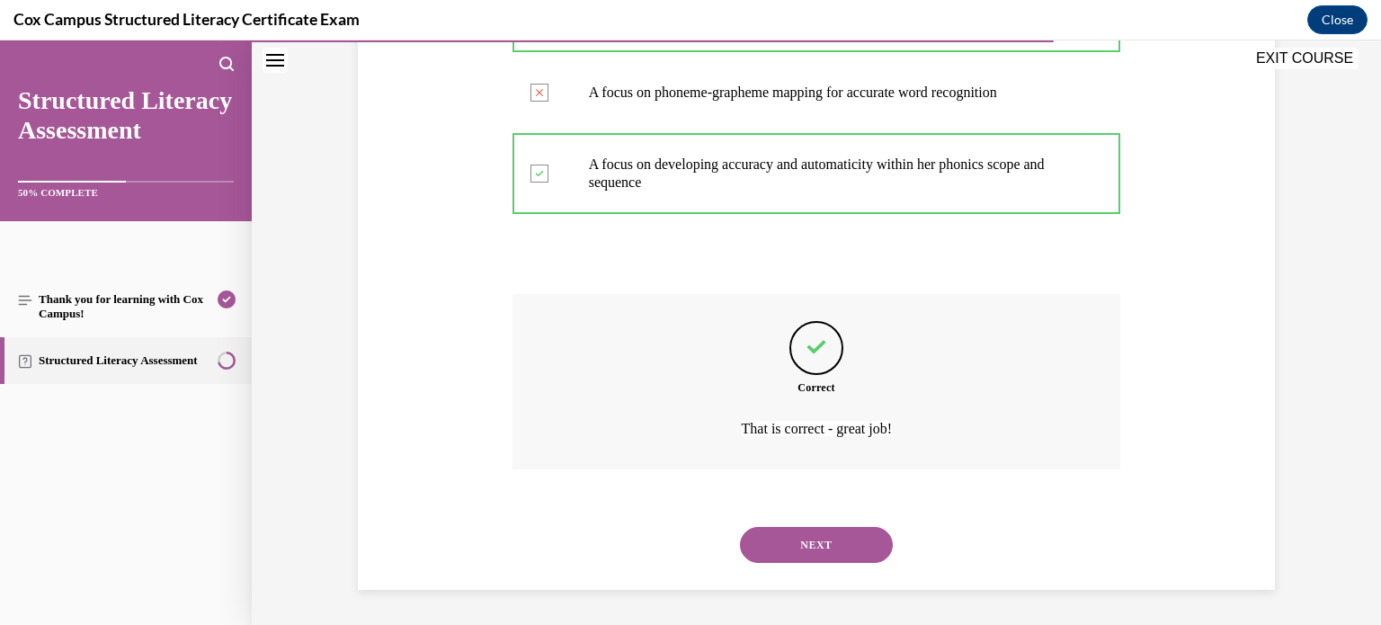
click at [740, 527] on button "NEXT" at bounding box center [816, 545] width 153 height 36
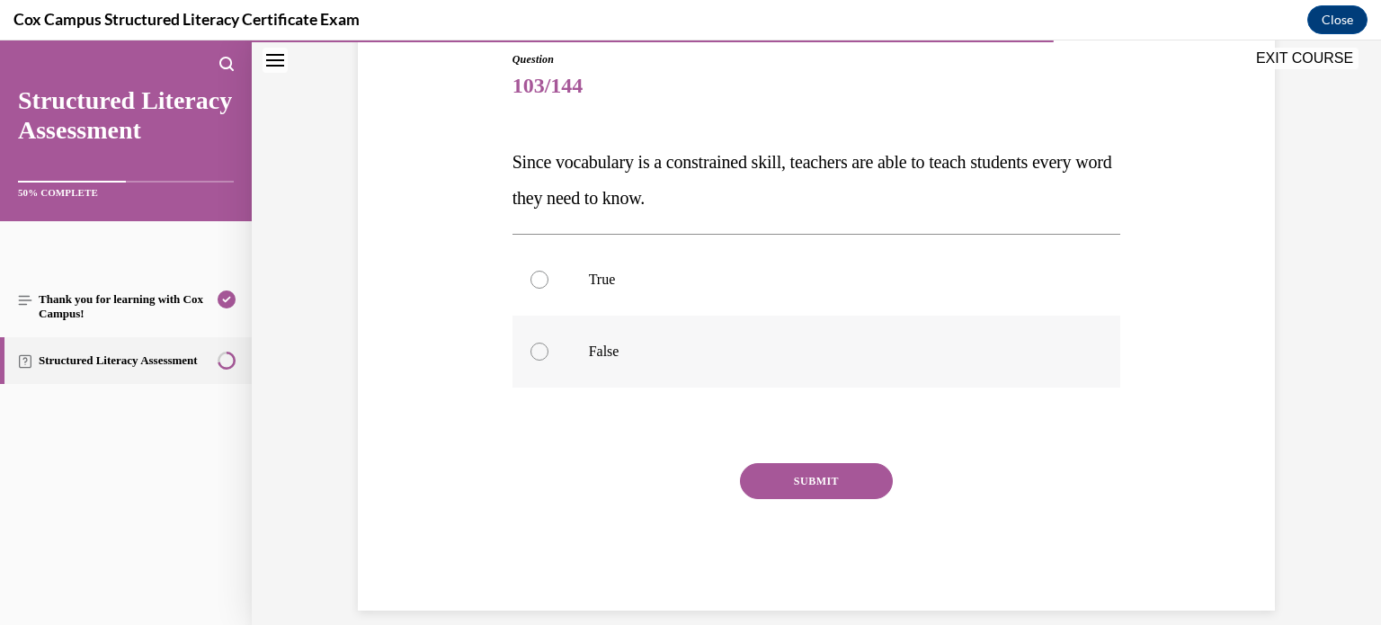
click at [593, 363] on label "False" at bounding box center [816, 351] width 608 height 72
click at [548, 360] on input "False" at bounding box center [539, 351] width 18 height 18
radio input "true"
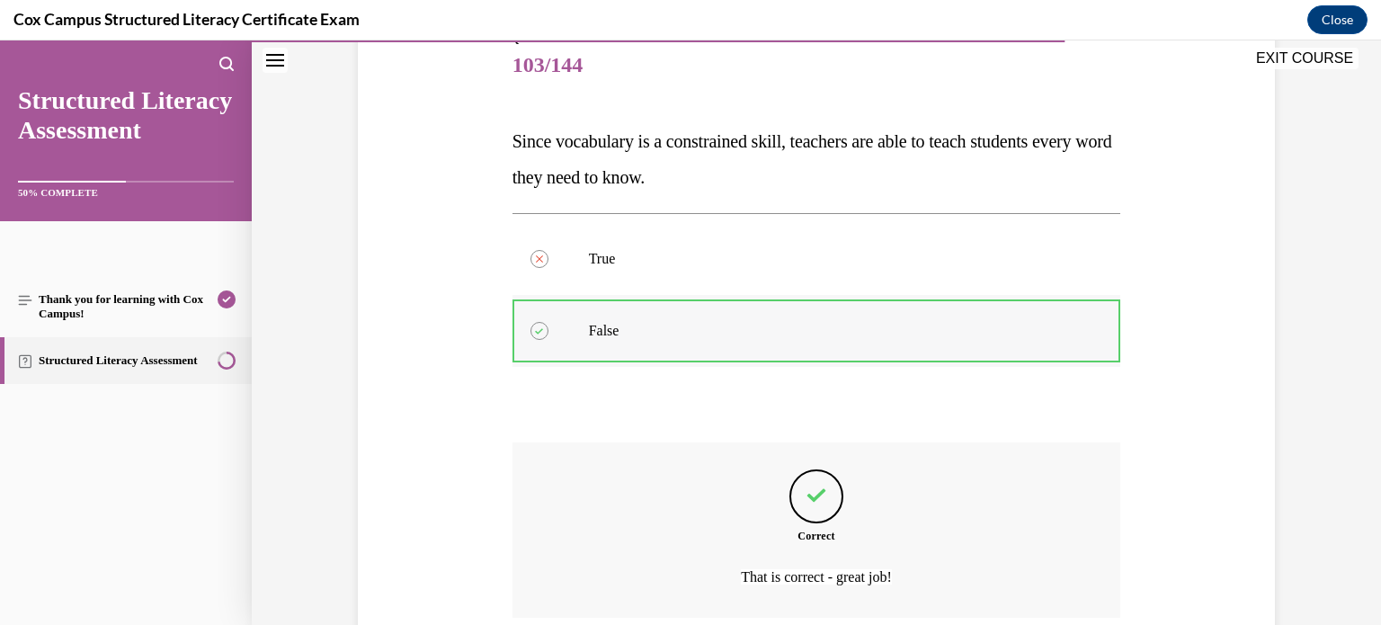
scroll to position [368, 0]
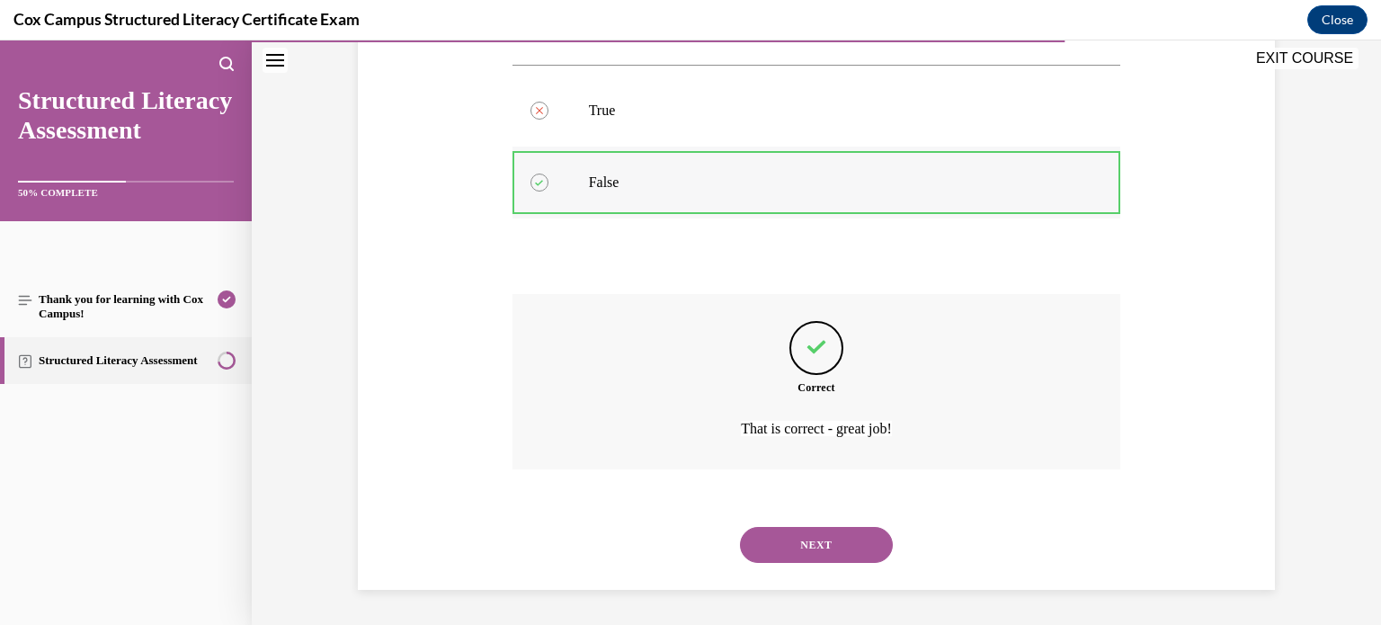
click at [740, 527] on button "NEXT" at bounding box center [816, 545] width 153 height 36
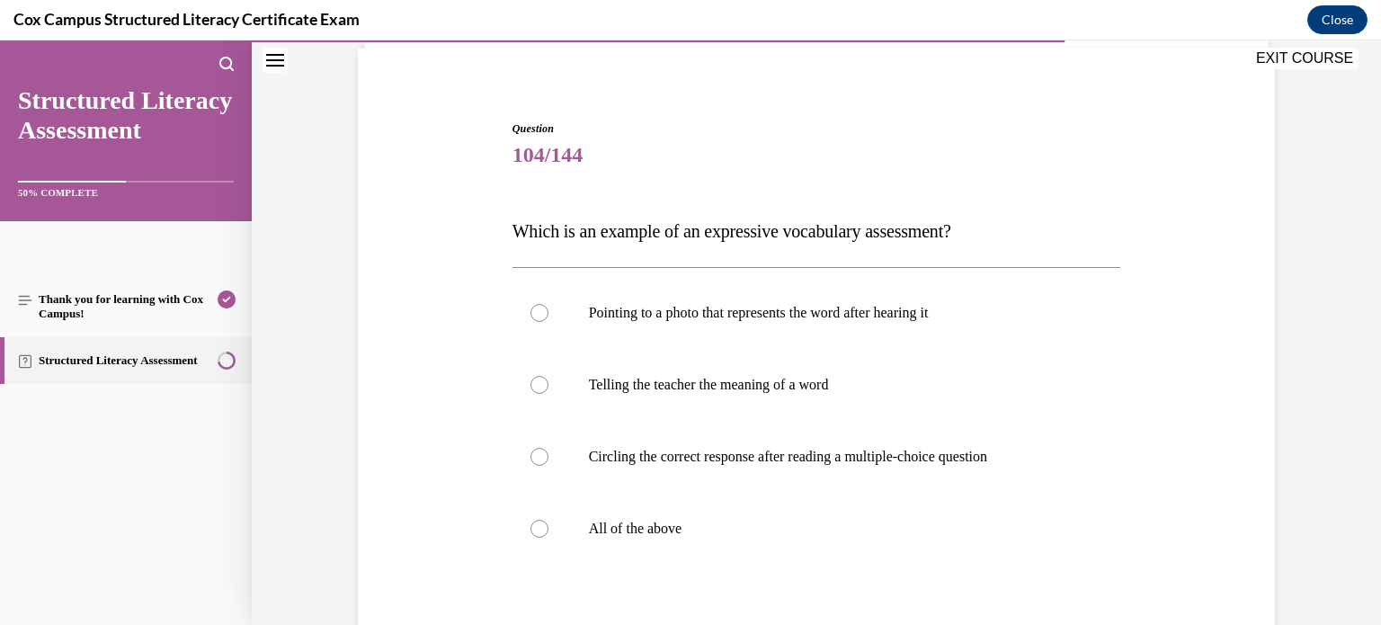
scroll to position [131, 0]
click at [633, 371] on label "Telling the teacher the meaning of a word" at bounding box center [816, 383] width 608 height 72
click at [548, 374] on input "Telling the teacher the meaning of a word" at bounding box center [539, 383] width 18 height 18
radio input "true"
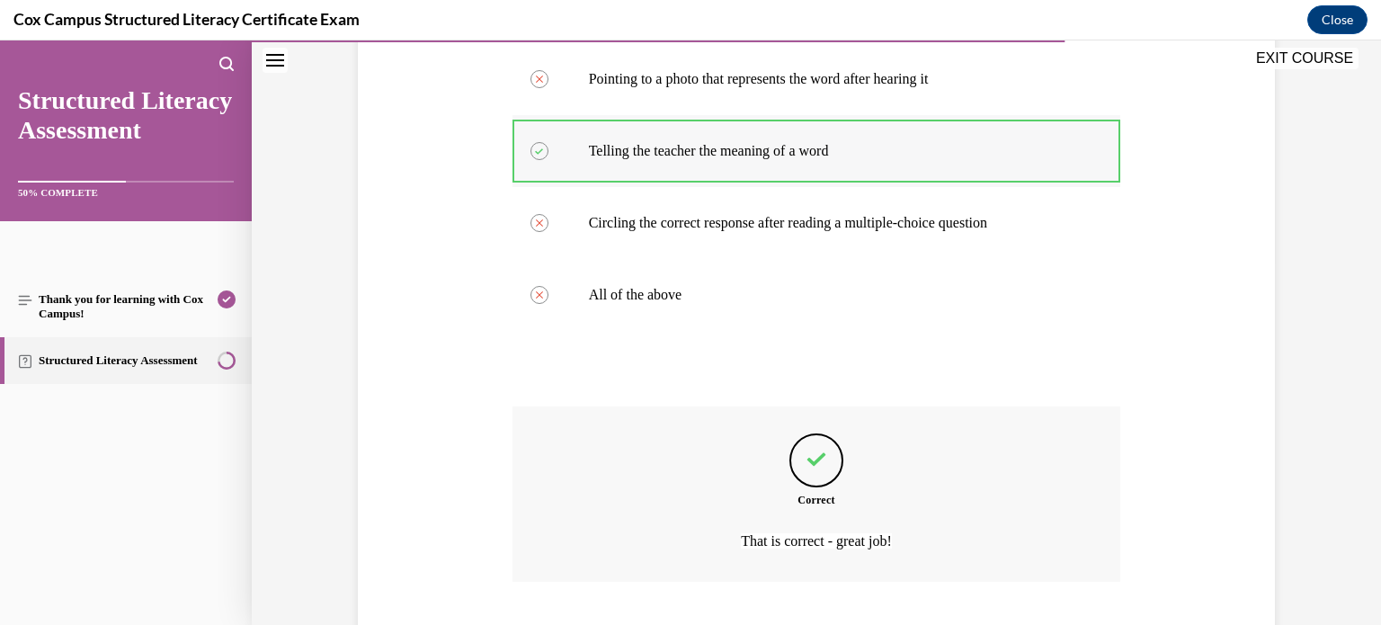
scroll to position [475, 0]
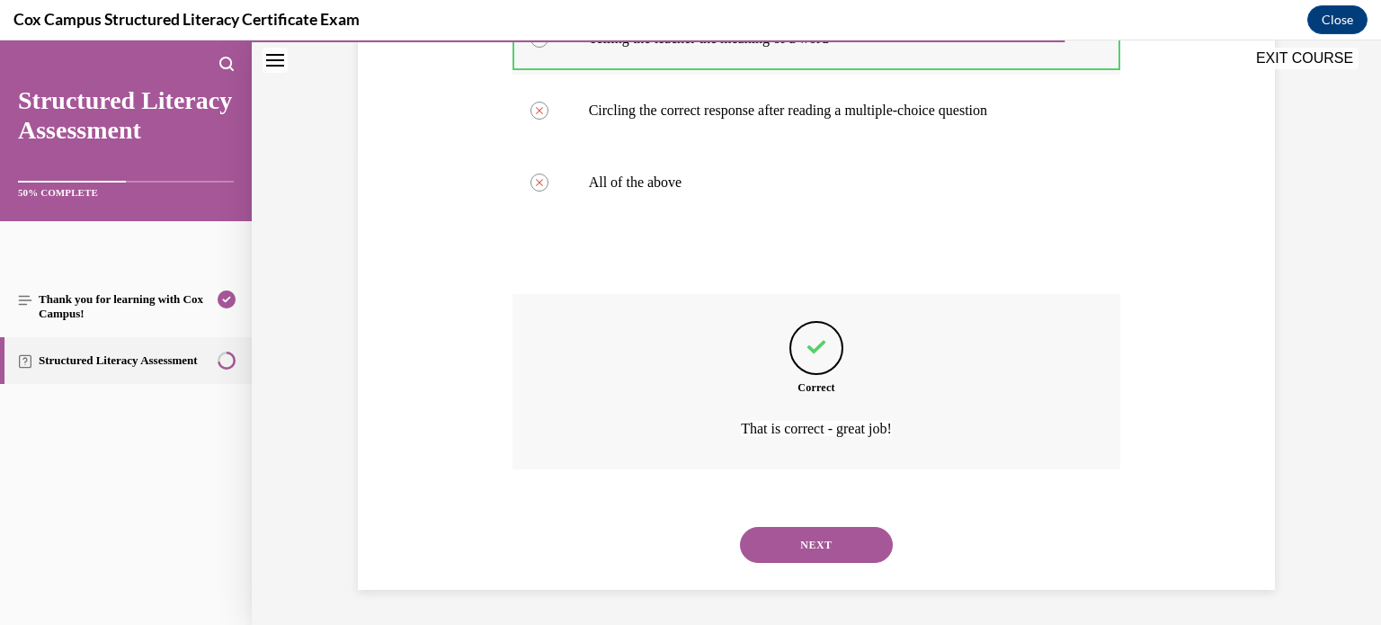
click at [740, 527] on button "NEXT" at bounding box center [816, 545] width 153 height 36
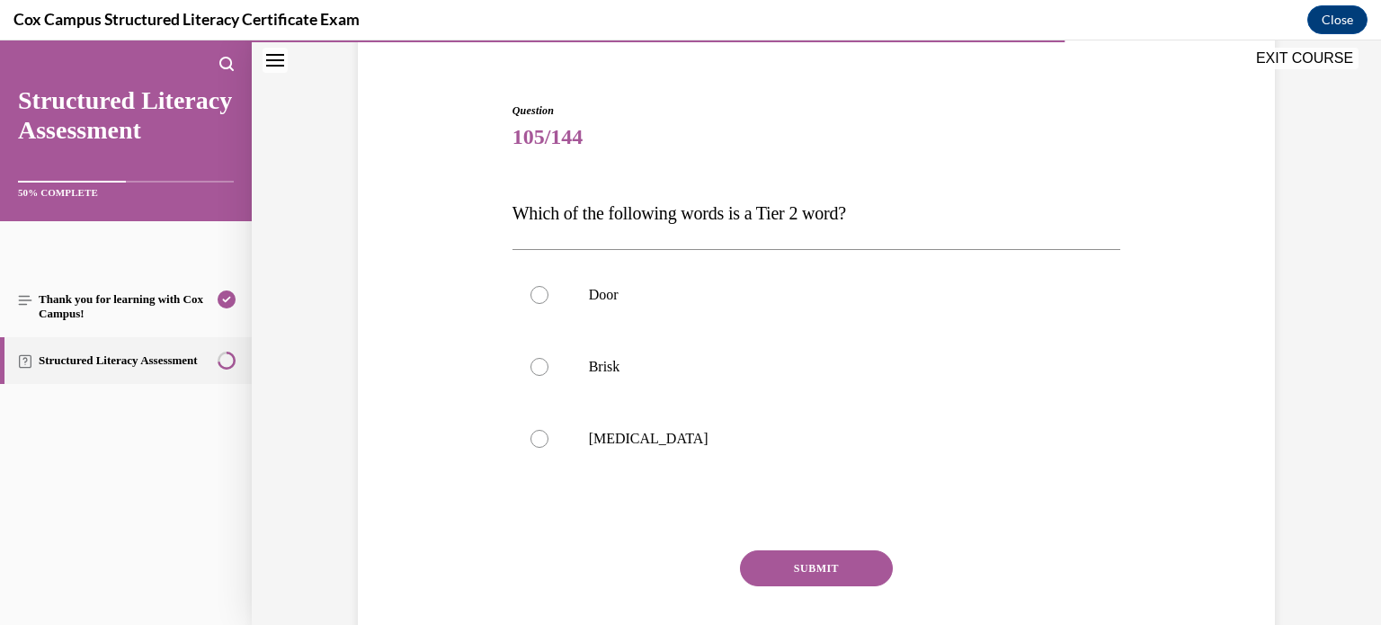
scroll to position [172, 0]
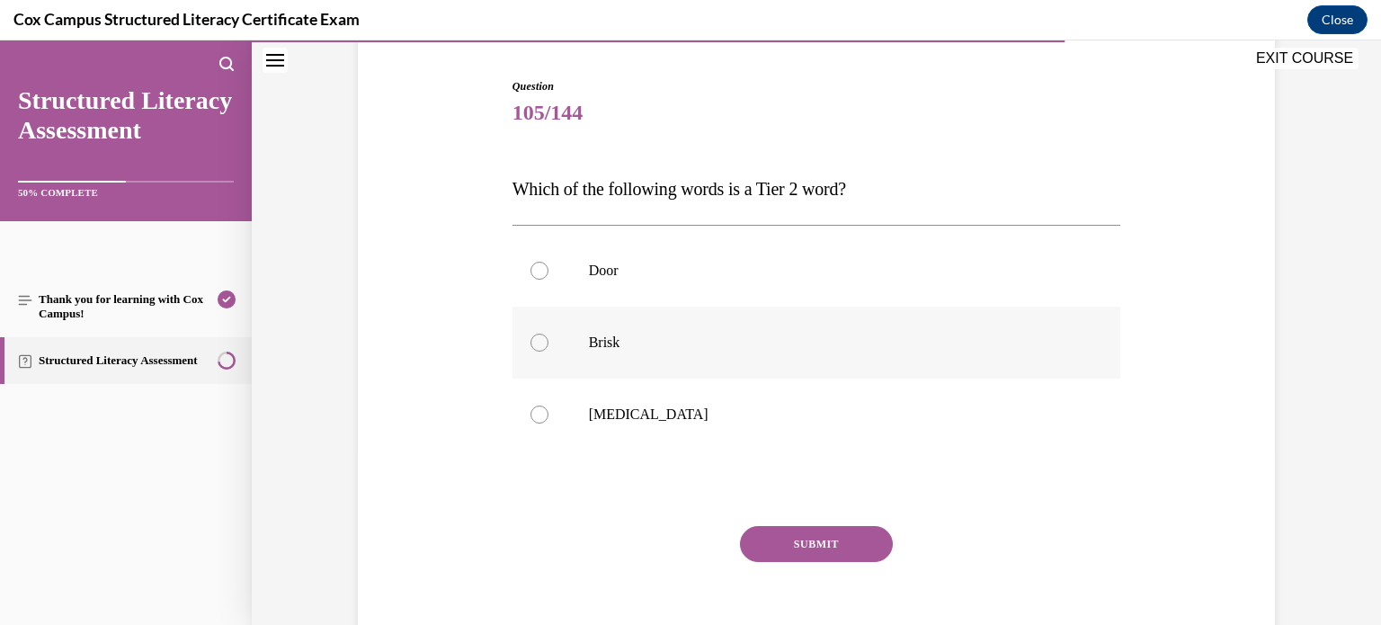
click at [621, 342] on p "Brisk" at bounding box center [832, 342] width 487 height 18
click at [548, 342] on input "Brisk" at bounding box center [539, 342] width 18 height 18
radio input "true"
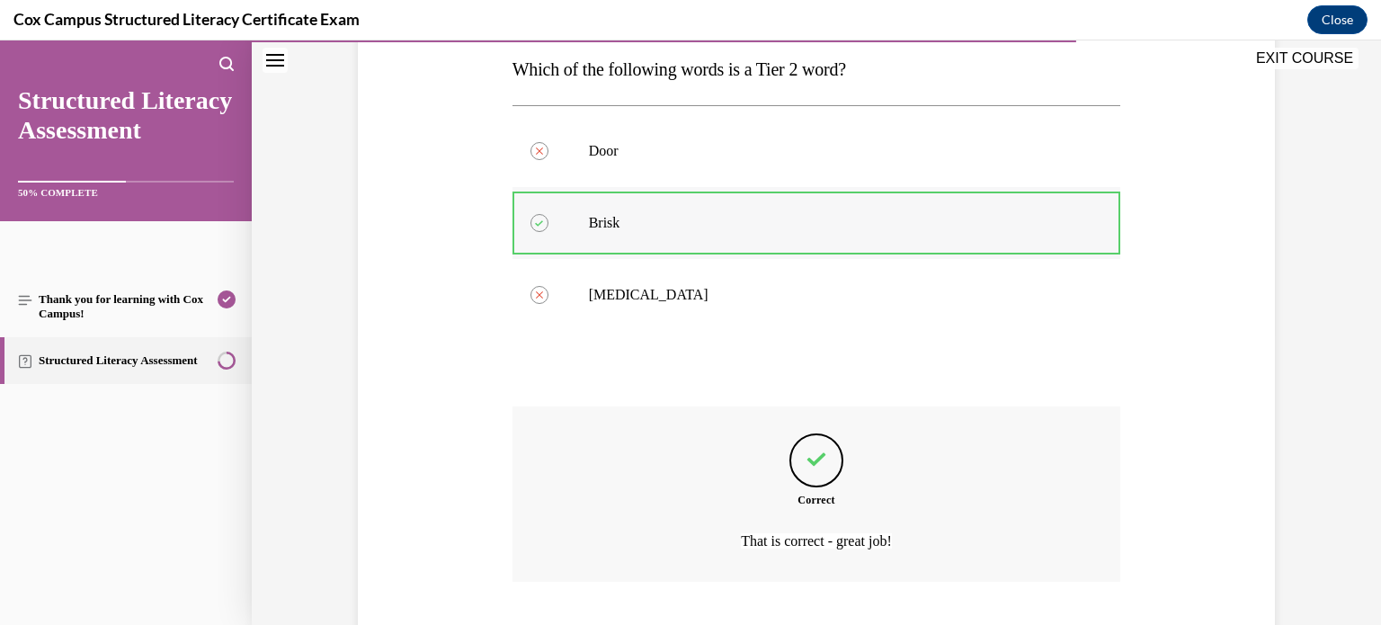
scroll to position [404, 0]
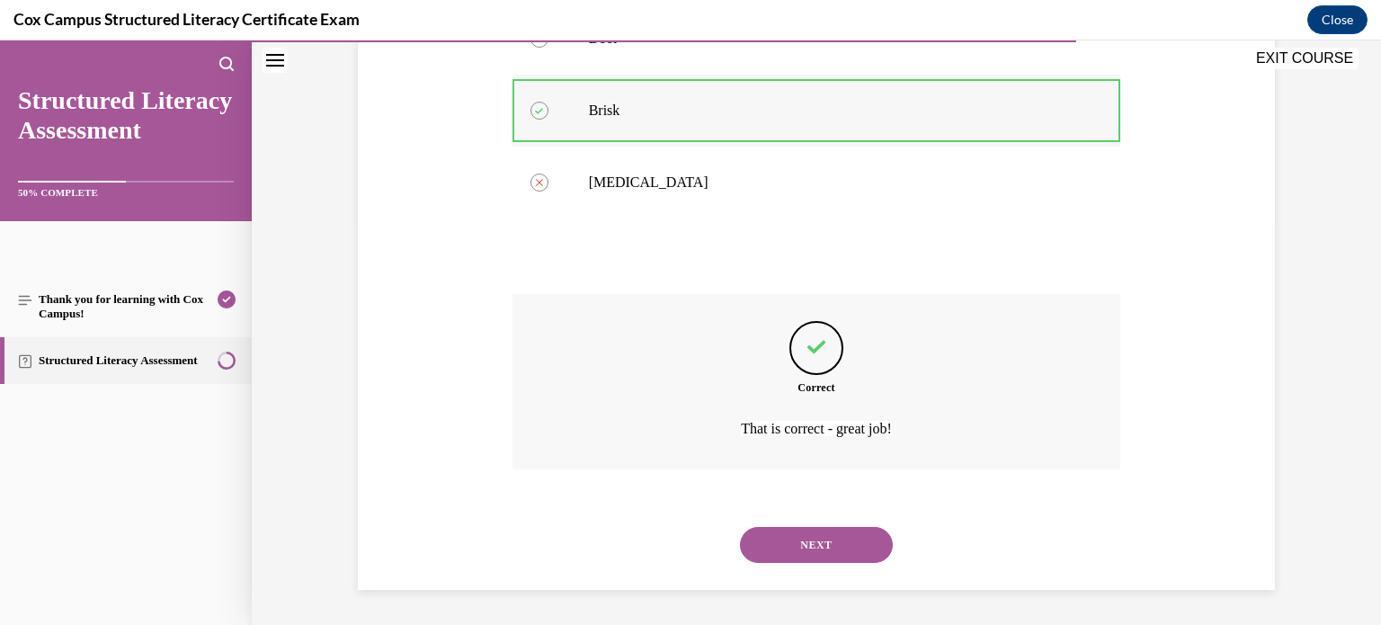
click at [740, 527] on button "NEXT" at bounding box center [816, 545] width 153 height 36
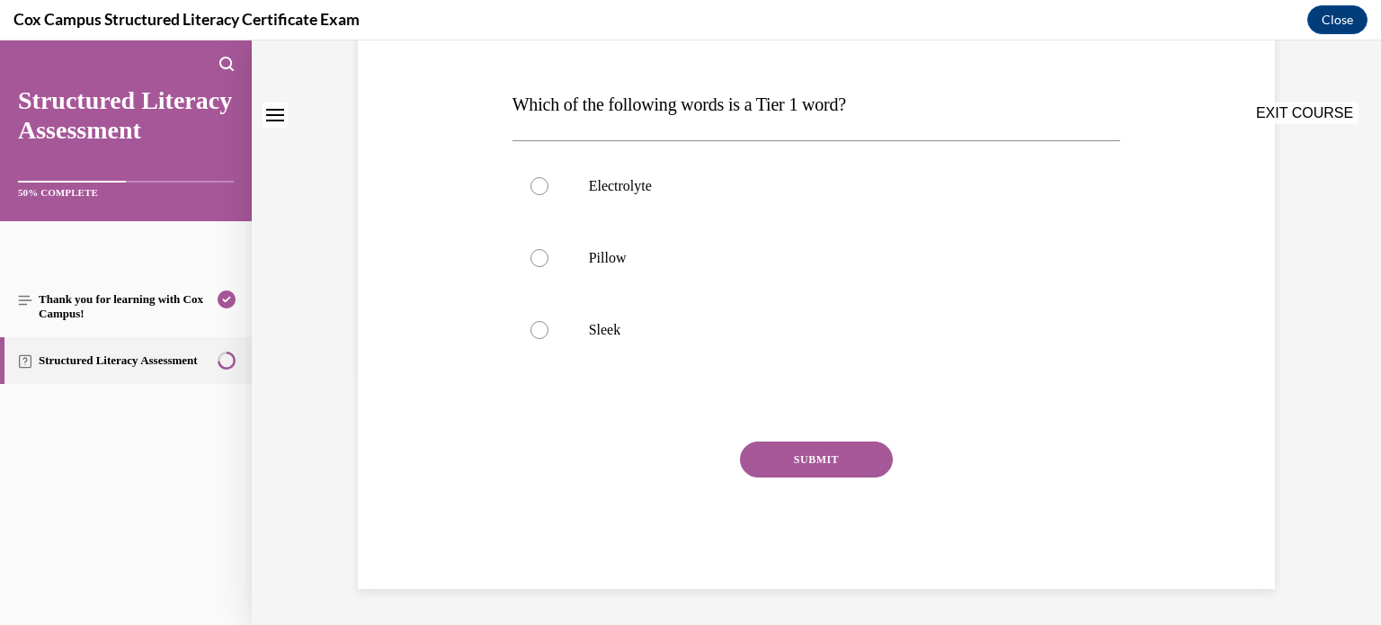
scroll to position [0, 0]
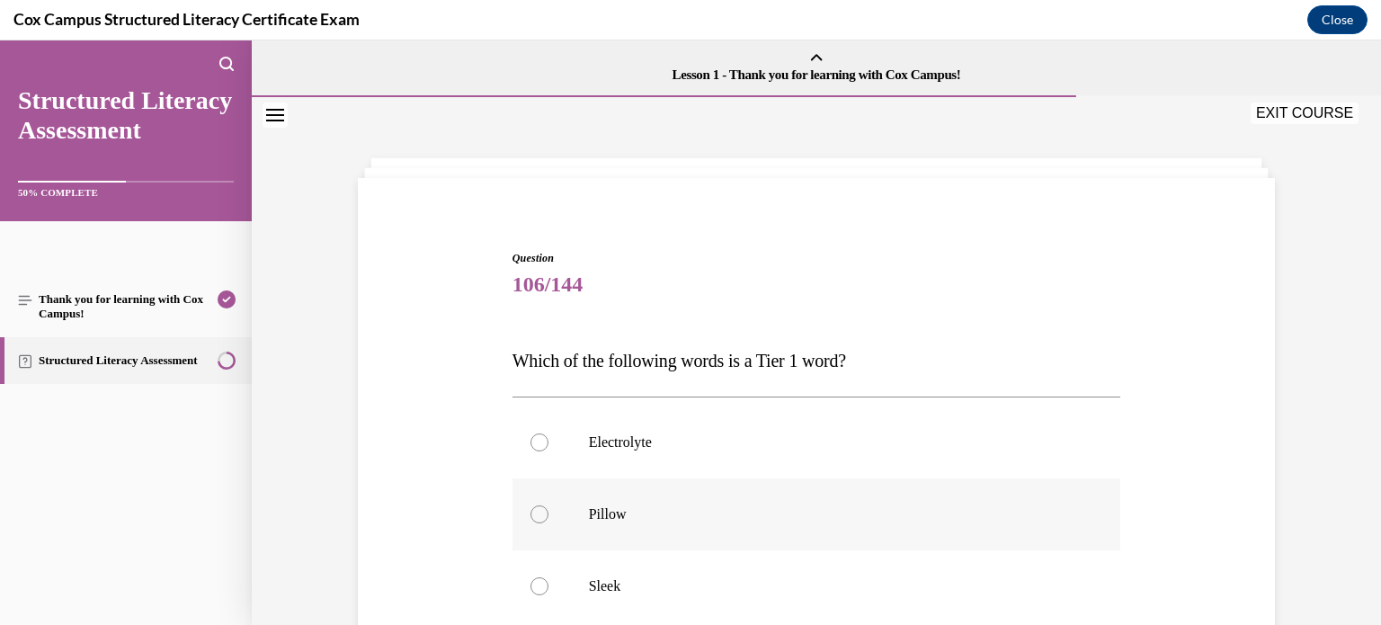
click at [568, 522] on label "Pillow" at bounding box center [816, 514] width 608 height 72
click at [548, 522] on input "Pillow" at bounding box center [539, 514] width 18 height 18
radio input "true"
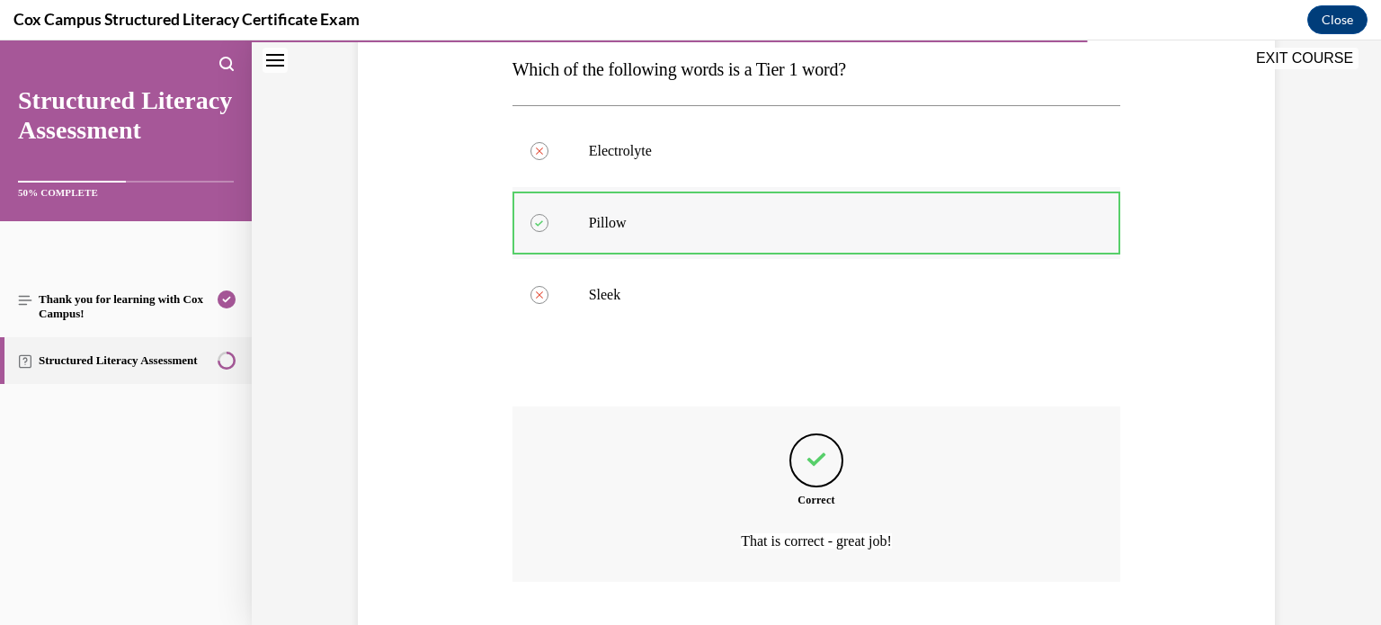
scroll to position [404, 0]
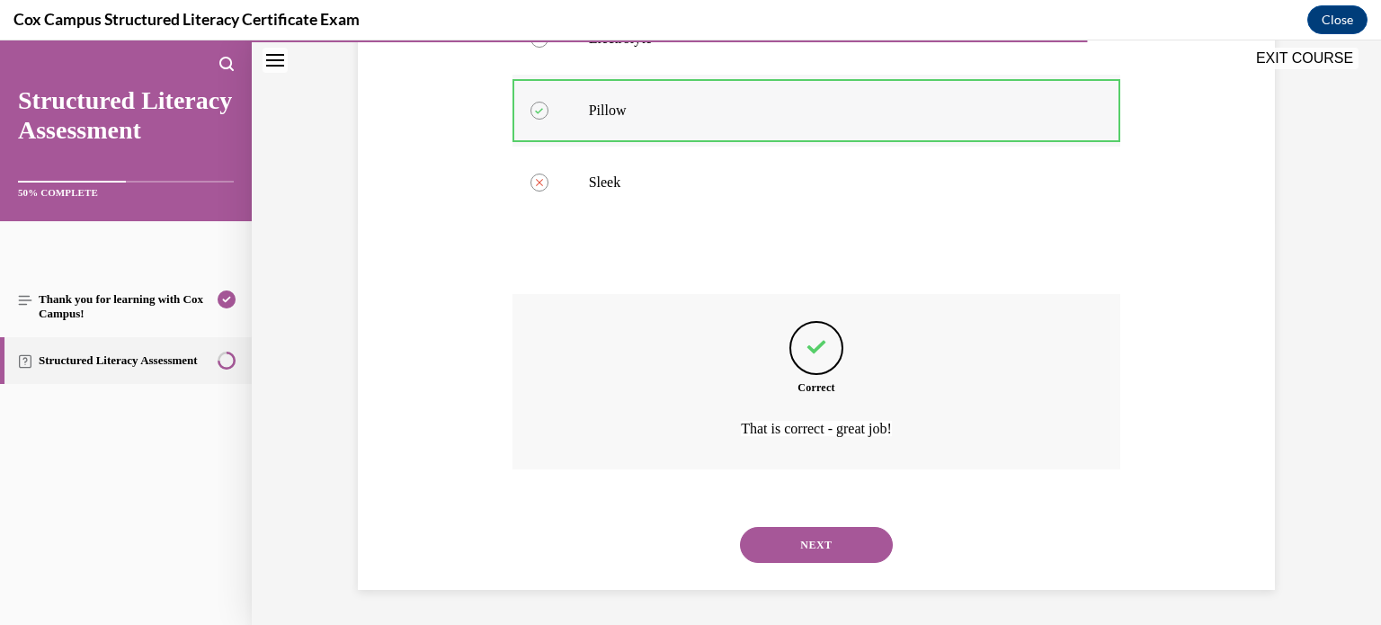
click at [740, 527] on button "NEXT" at bounding box center [816, 545] width 153 height 36
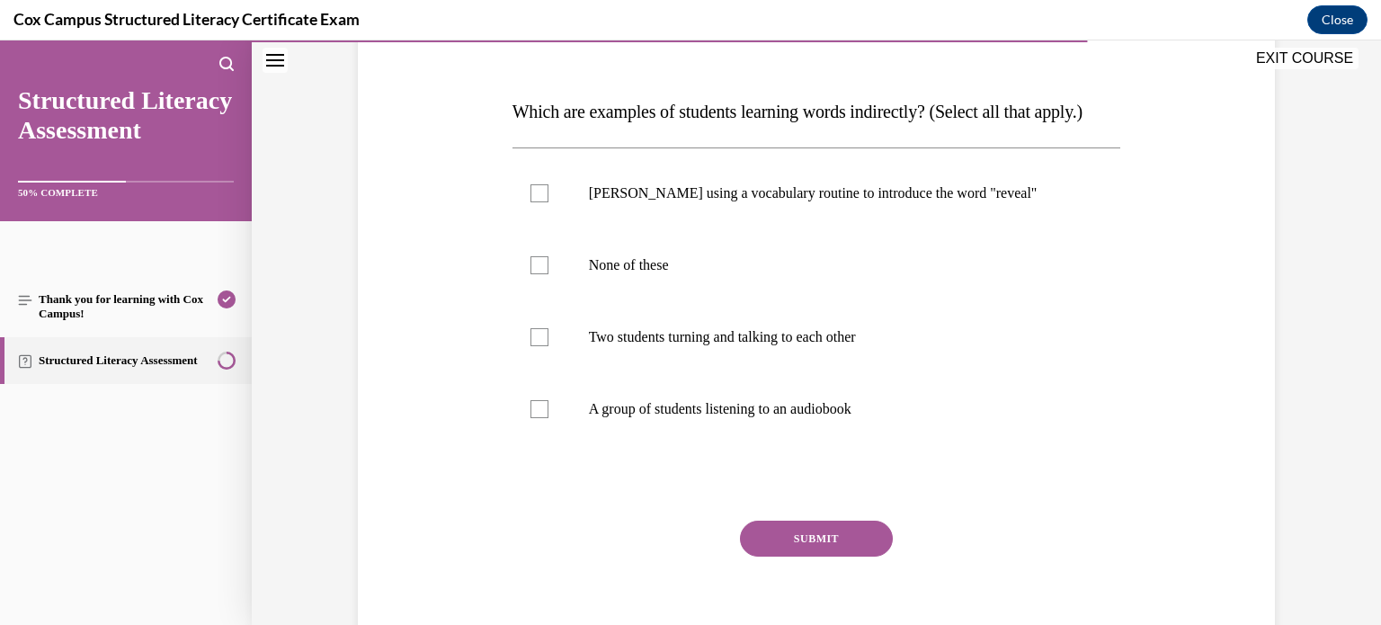
scroll to position [289, 0]
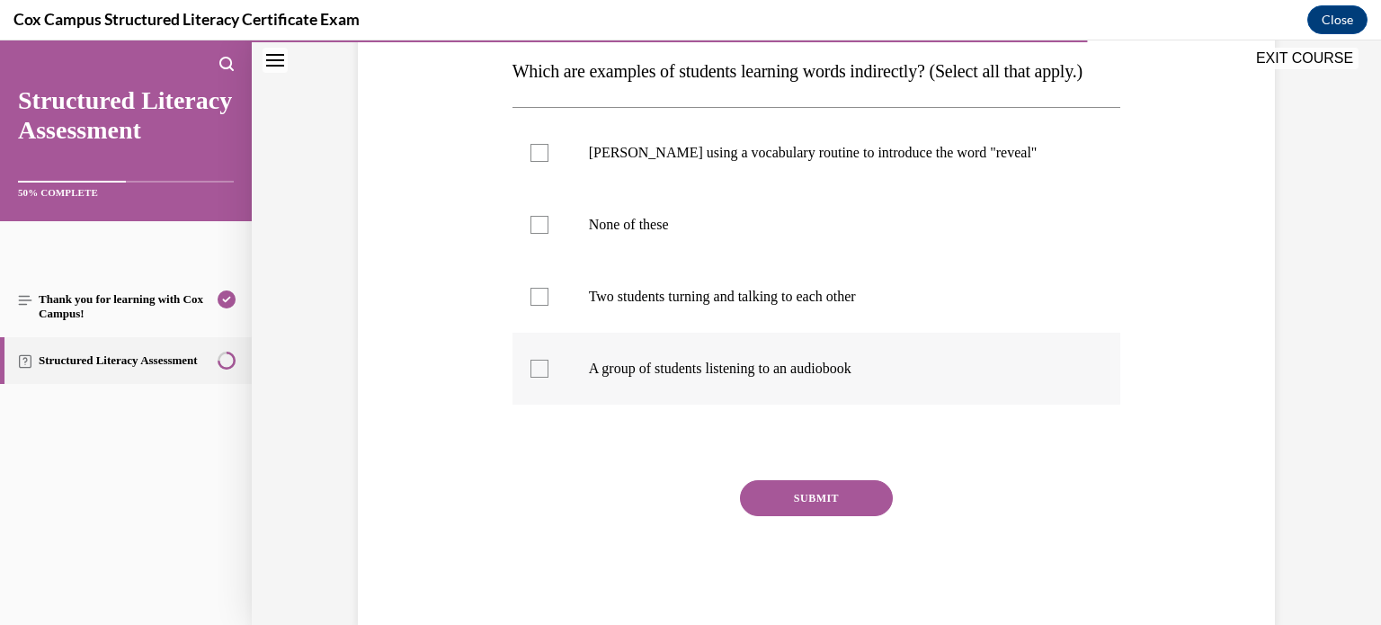
click at [605, 377] on p "A group of students listening to an audiobook" at bounding box center [832, 369] width 487 height 18
click at [548, 377] on input "A group of students listening to an audiobook" at bounding box center [539, 369] width 18 height 18
checkbox input "true"
click at [624, 333] on label "Two students turning and talking to each other" at bounding box center [816, 297] width 608 height 72
click at [548, 306] on input "Two students turning and talking to each other" at bounding box center [539, 297] width 18 height 18
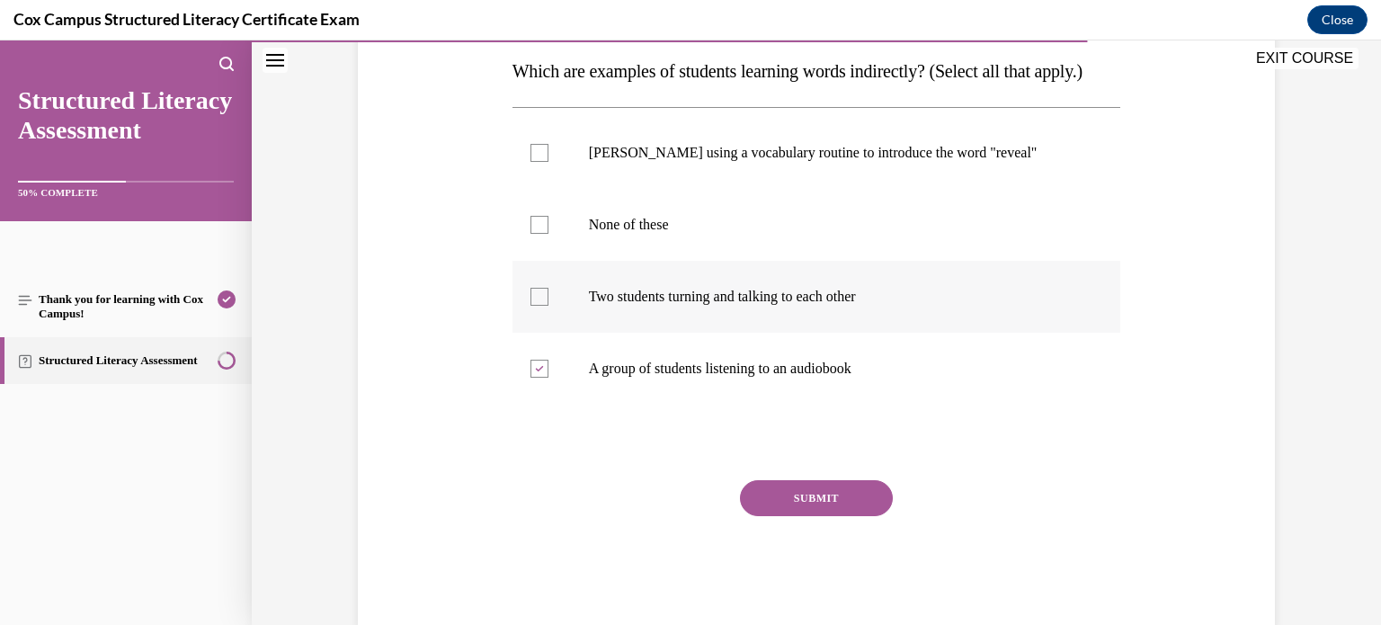
checkbox input "true"
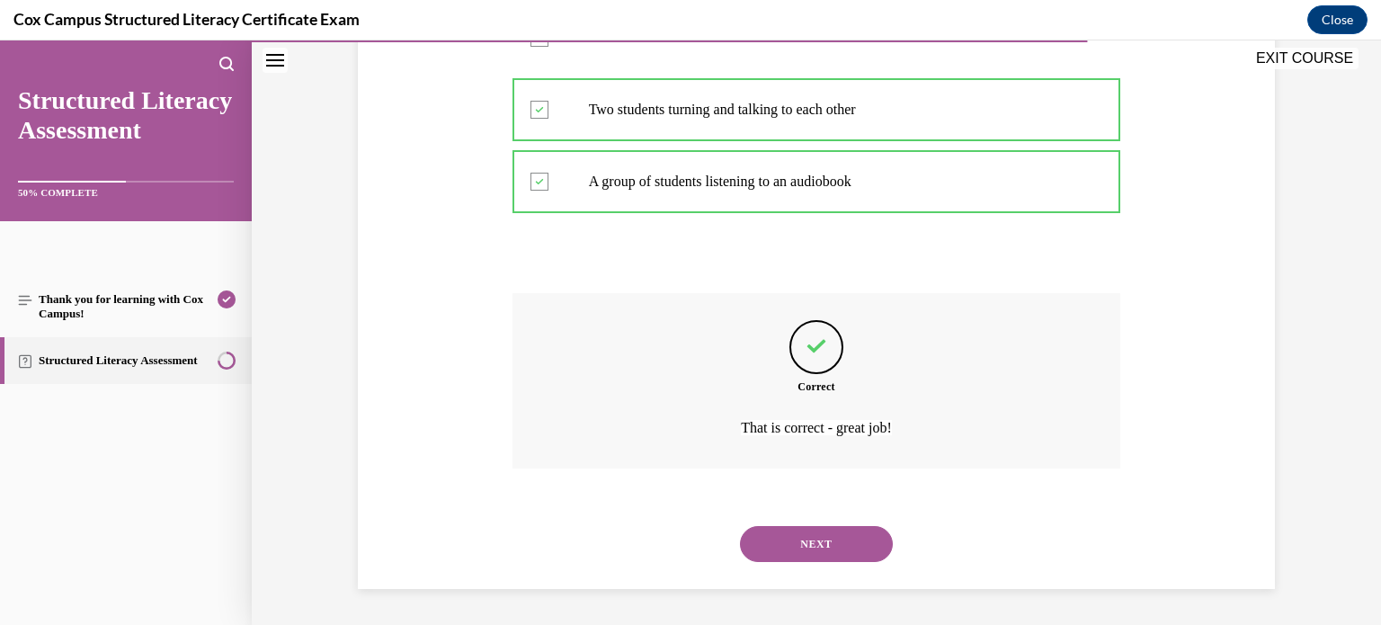
scroll to position [511, 0]
click at [740, 526] on button "NEXT" at bounding box center [816, 544] width 153 height 36
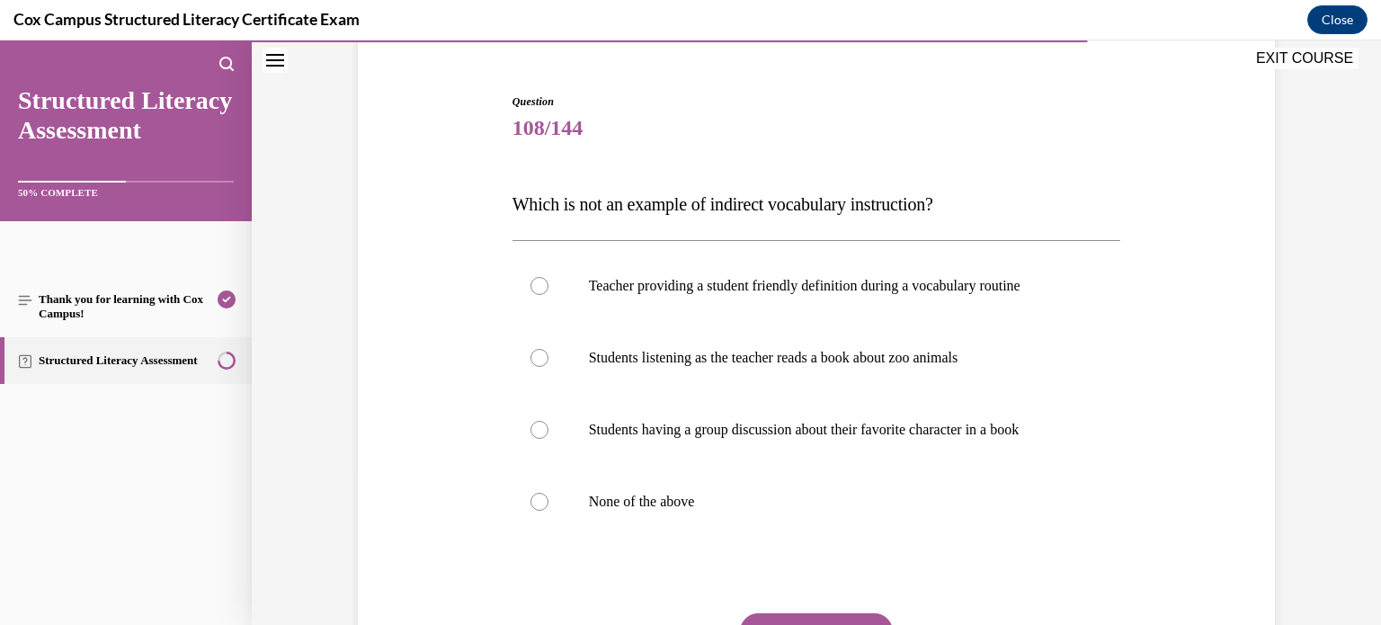
scroll to position [173, 0]
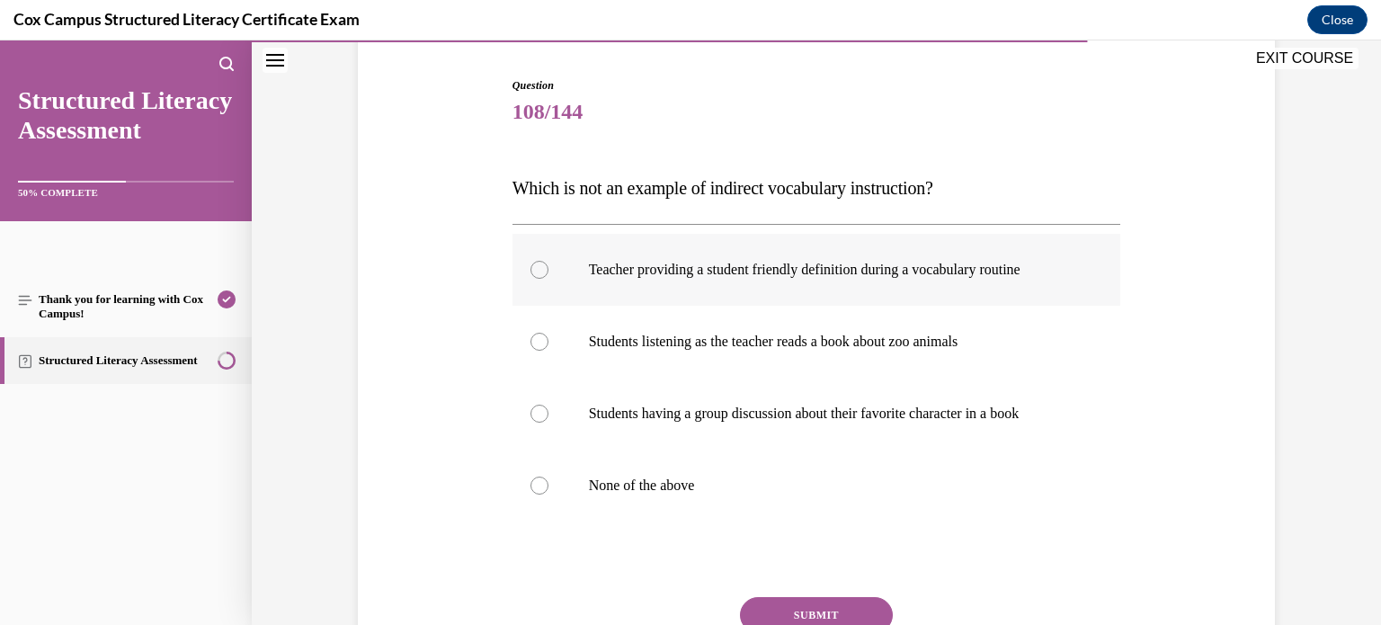
click at [704, 268] on p "Teacher providing a student friendly definition during a vocabulary routine" at bounding box center [832, 270] width 487 height 18
click at [548, 268] on input "Teacher providing a student friendly definition during a vocabulary routine" at bounding box center [539, 270] width 18 height 18
radio input "true"
click at [788, 597] on button "SUBMIT" at bounding box center [816, 615] width 153 height 36
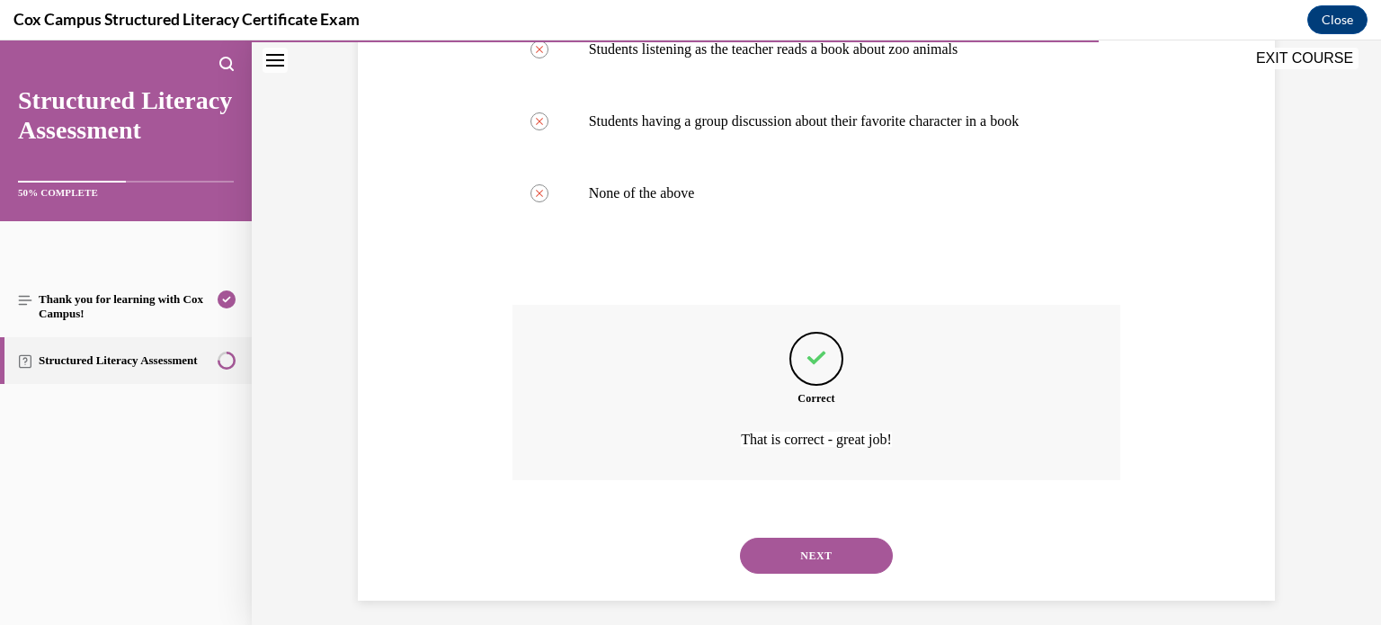
scroll to position [475, 0]
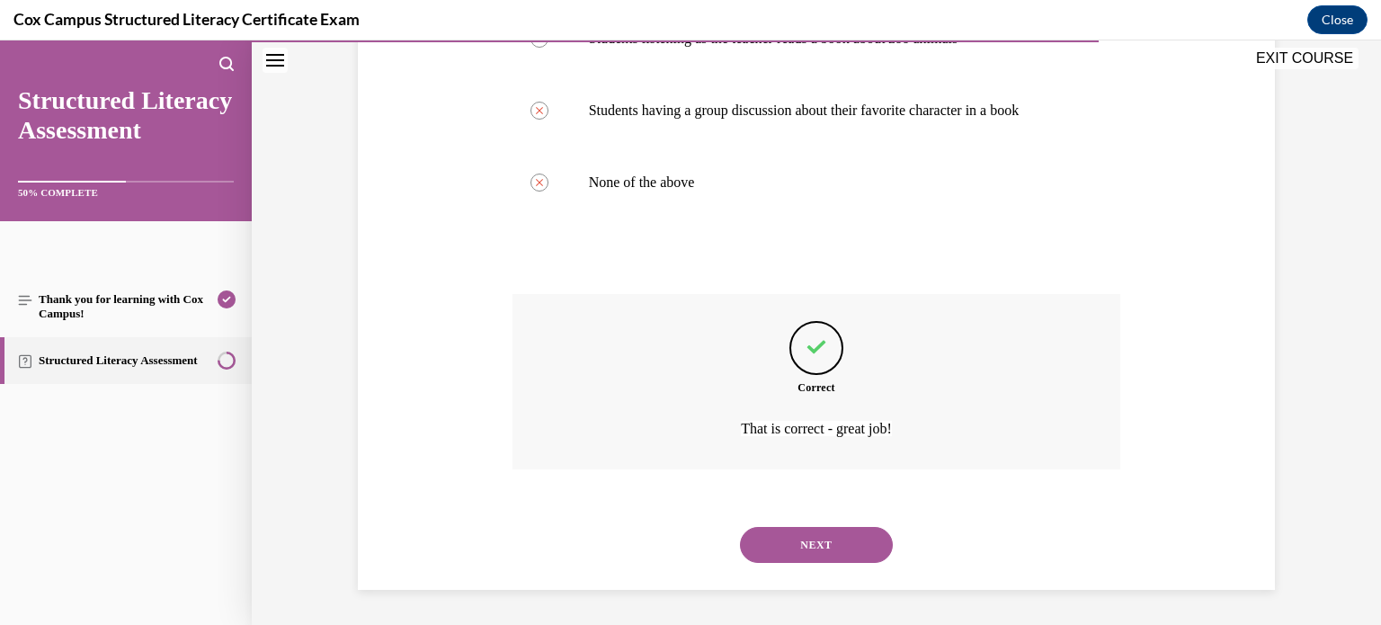
click at [816, 546] on button "NEXT" at bounding box center [816, 545] width 153 height 36
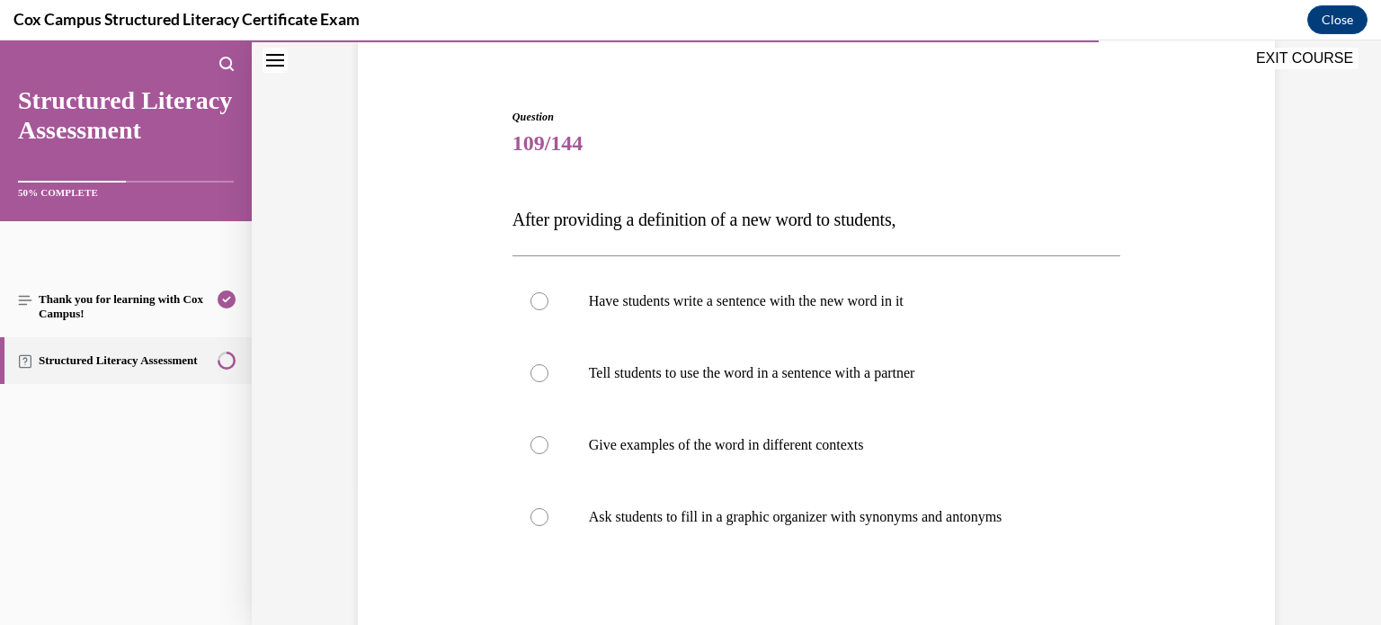
scroll to position [133, 0]
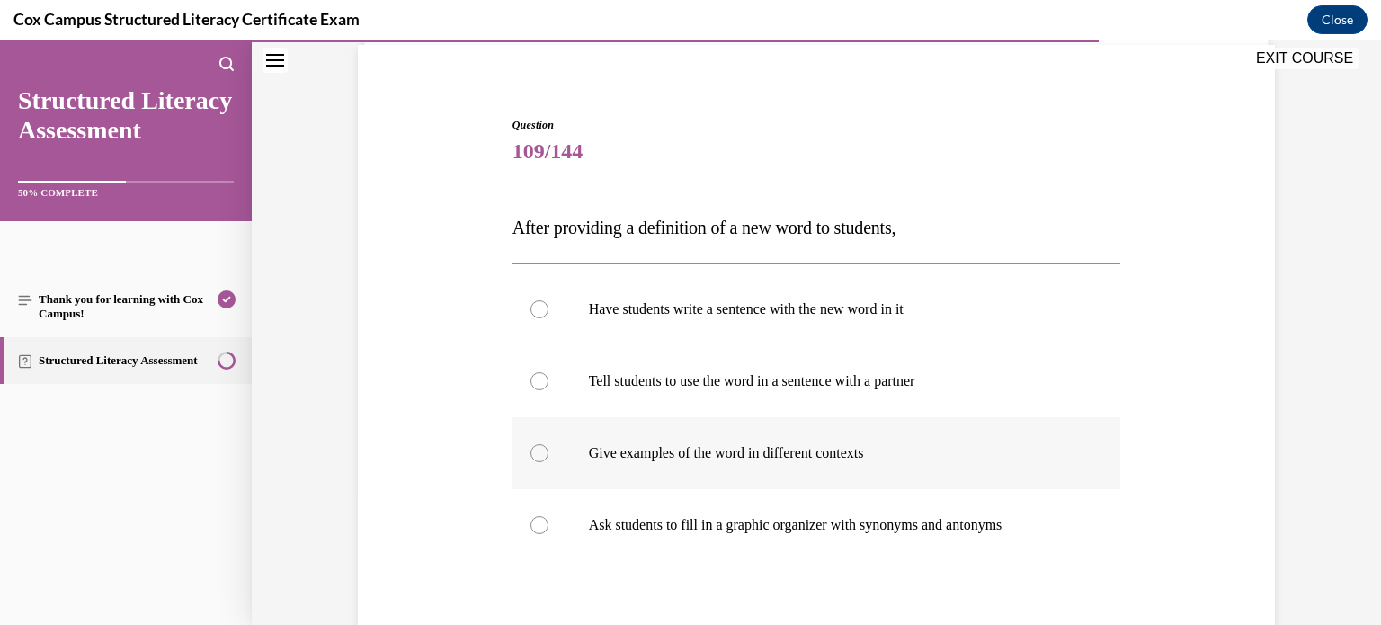
click at [827, 459] on p "Give examples of the word in different contexts" at bounding box center [832, 453] width 487 height 18
click at [548, 459] on input "Give examples of the word in different contexts" at bounding box center [539, 453] width 18 height 18
radio input "true"
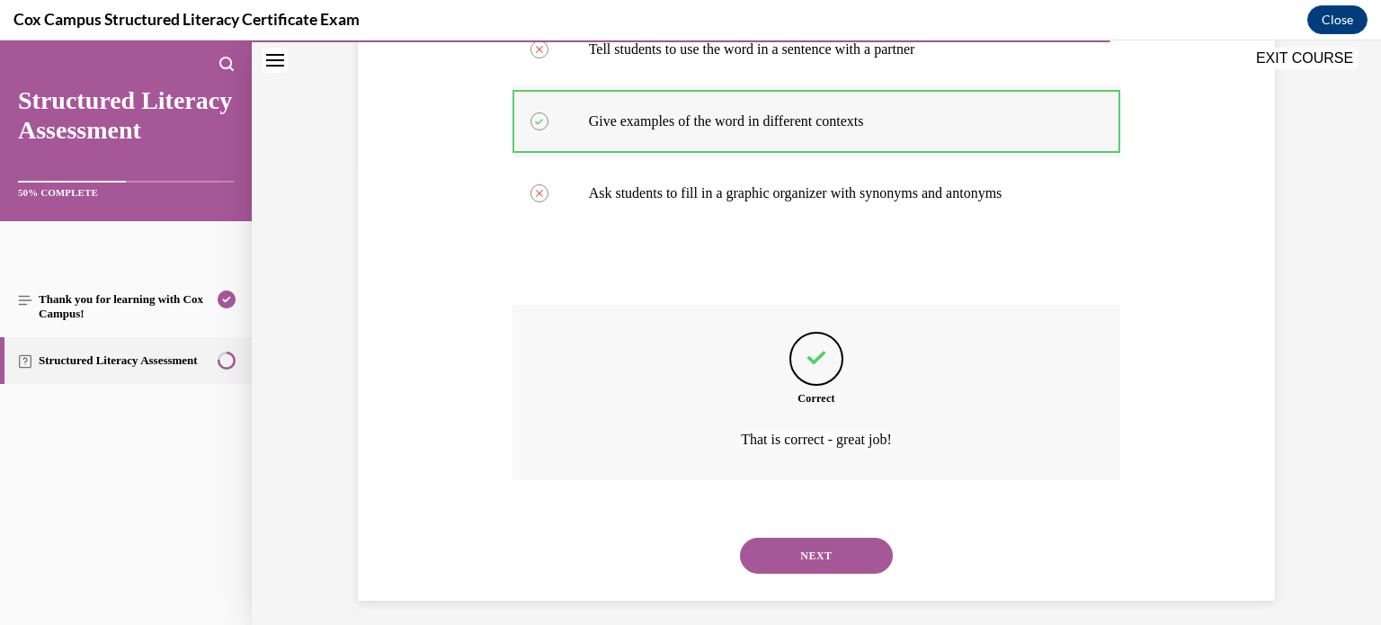
scroll to position [475, 0]
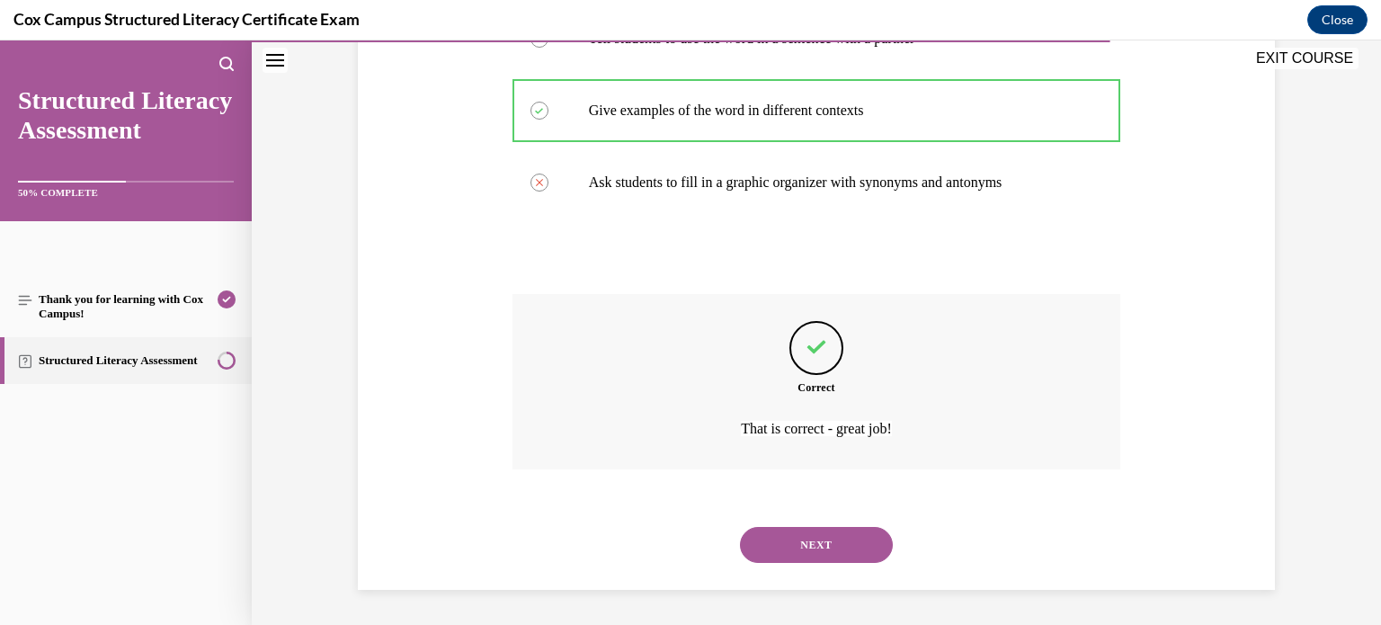
click at [786, 534] on button "NEXT" at bounding box center [816, 545] width 153 height 36
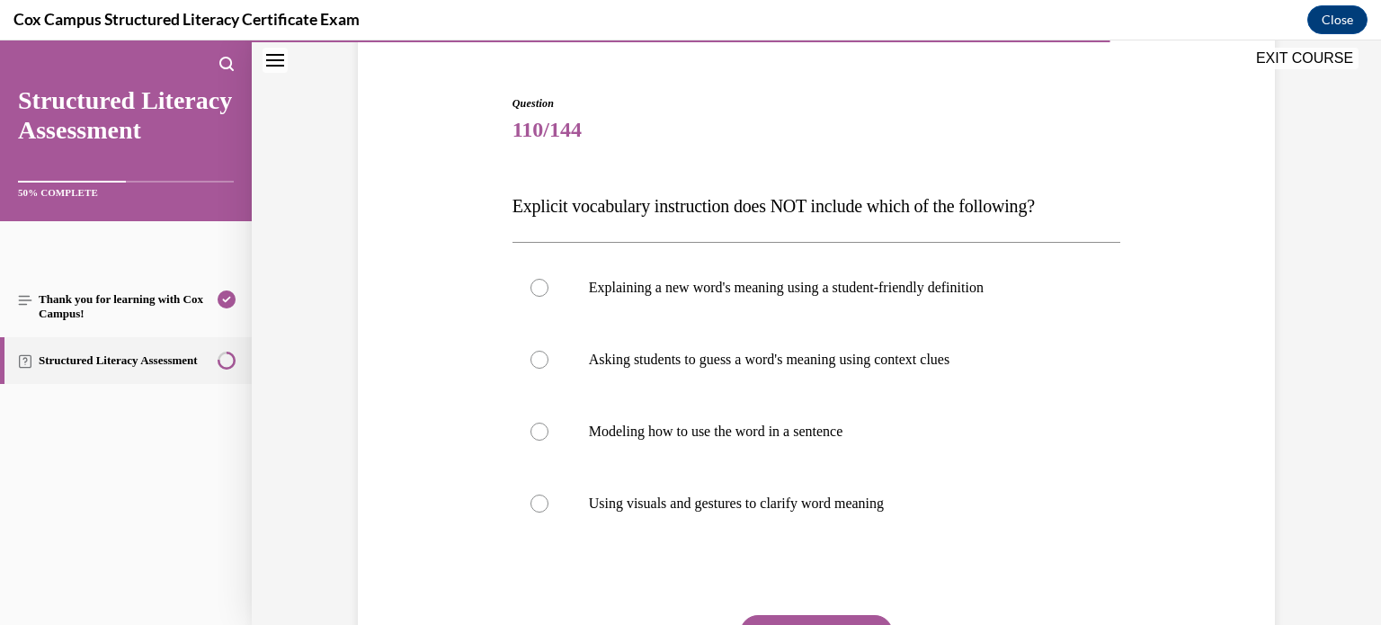
scroll to position [178, 0]
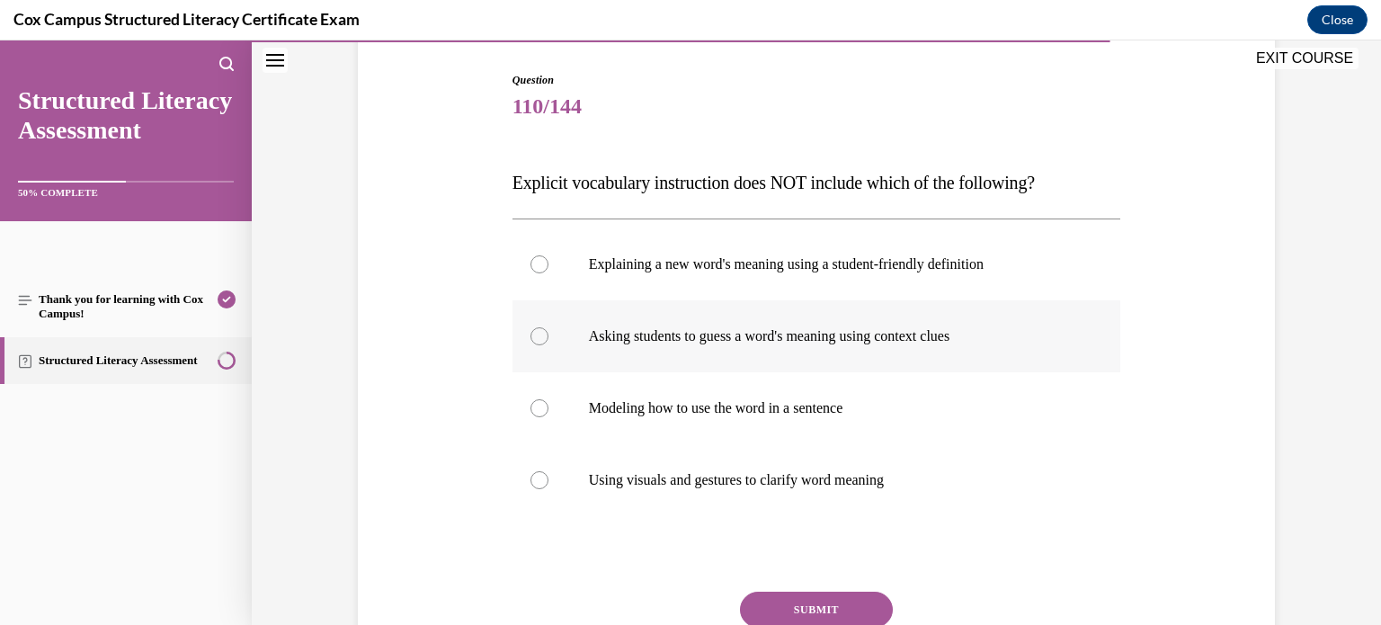
click at [768, 324] on label "Asking students to guess a word's meaning using context clues" at bounding box center [816, 336] width 608 height 72
click at [548, 327] on input "Asking students to guess a word's meaning using context clues" at bounding box center [539, 336] width 18 height 18
radio input "true"
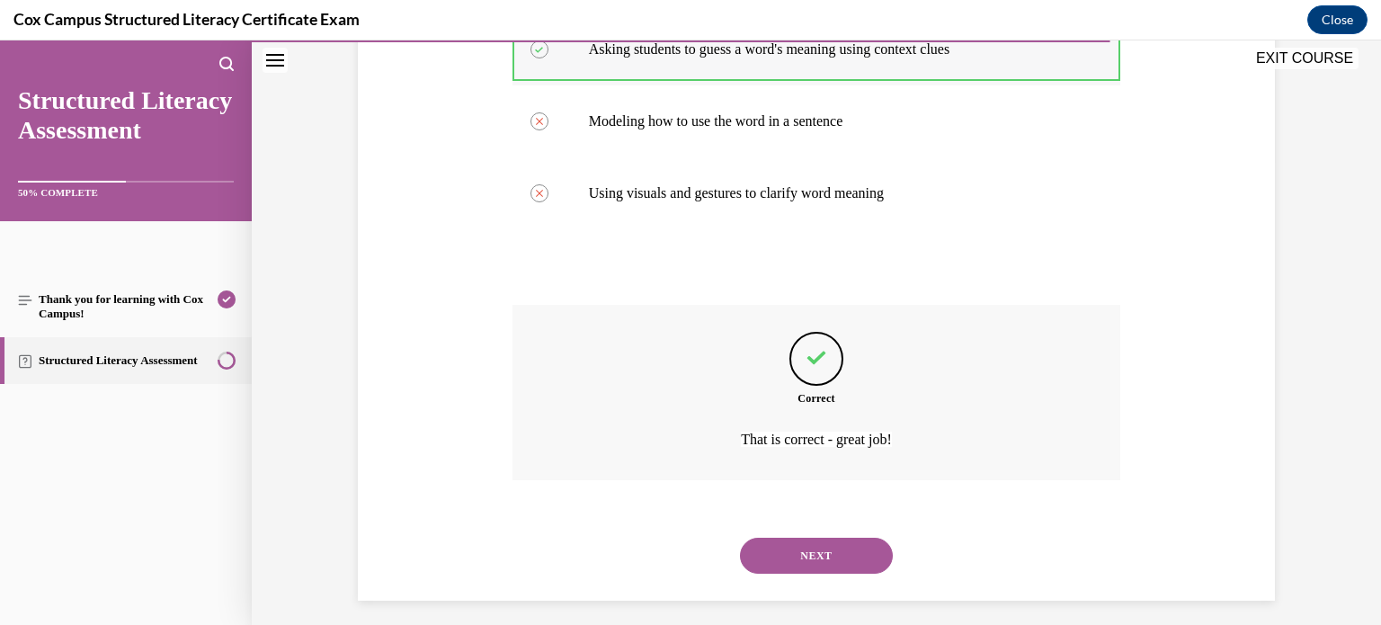
scroll to position [475, 0]
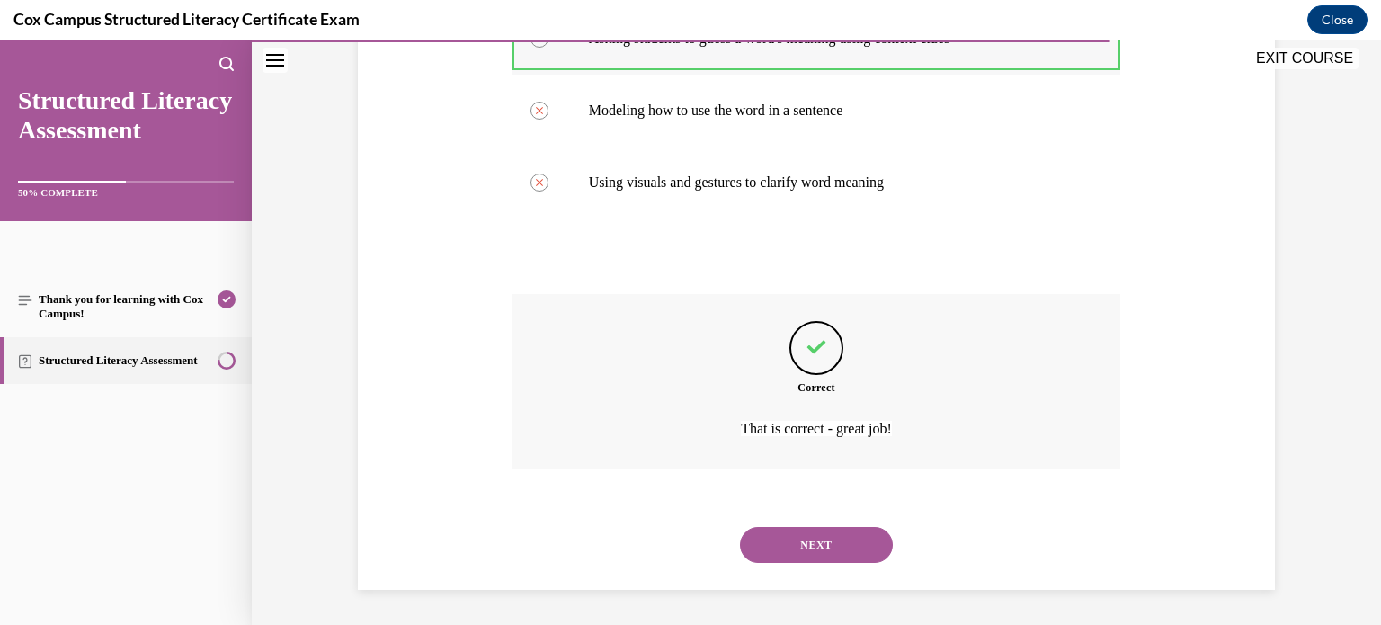
click at [740, 527] on button "NEXT" at bounding box center [816, 545] width 153 height 36
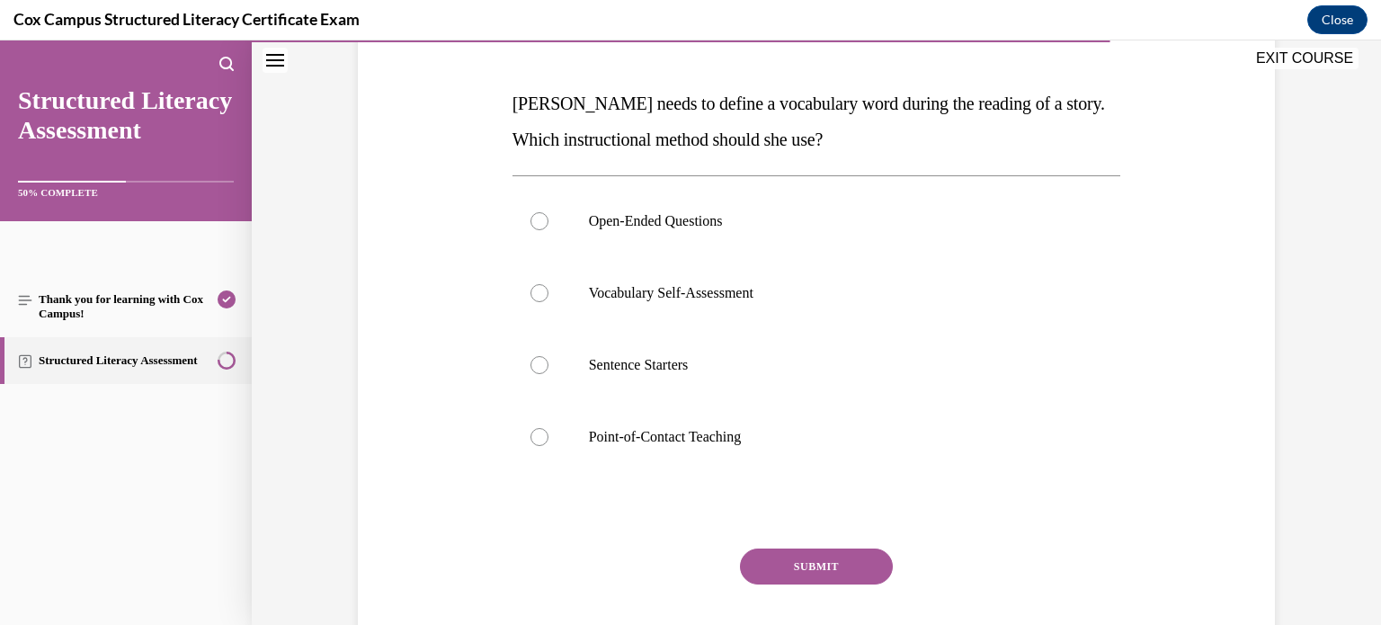
scroll to position [258, 0]
click at [669, 448] on label "Point-of-Contact Teaching" at bounding box center [816, 436] width 608 height 72
click at [548, 445] on input "Point-of-Contact Teaching" at bounding box center [539, 436] width 18 height 18
radio input "true"
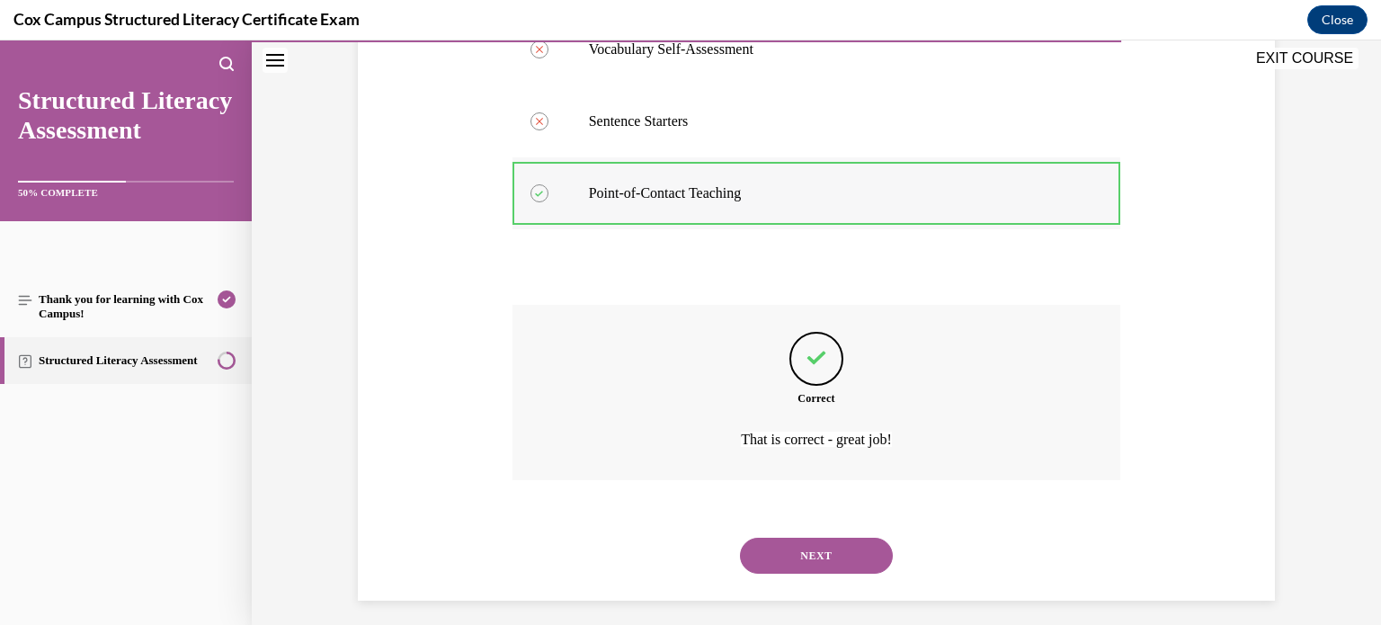
scroll to position [511, 0]
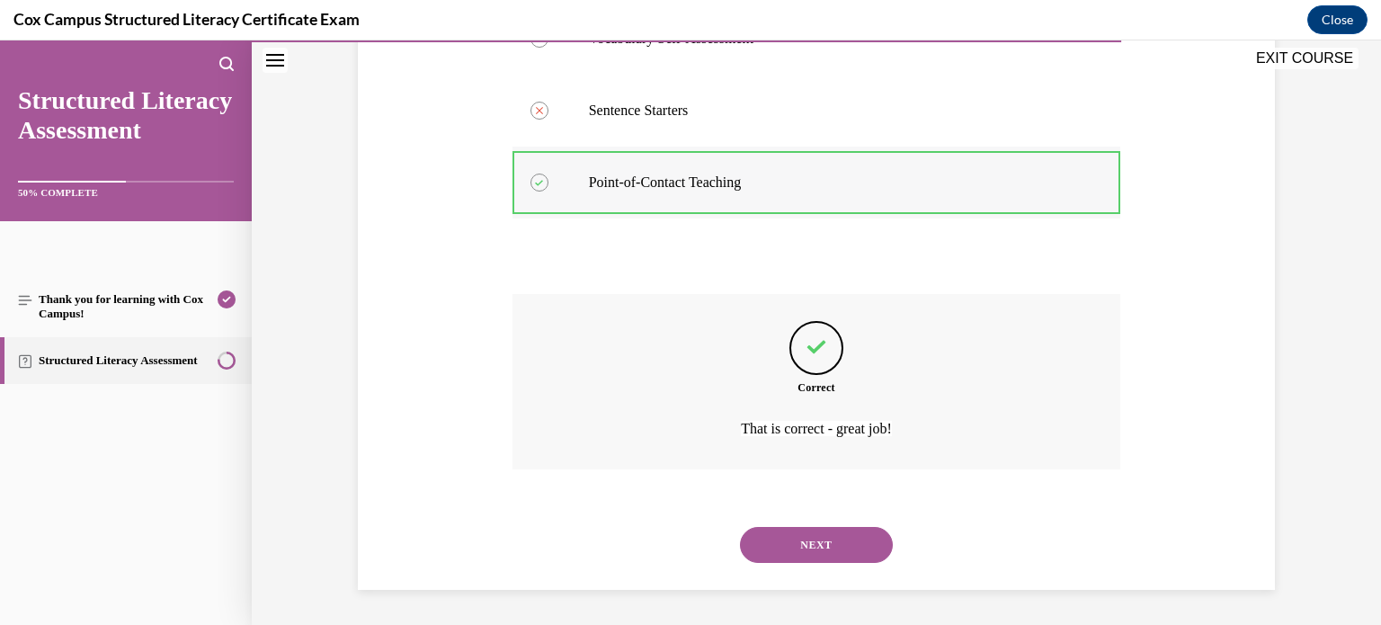
click at [740, 527] on button "NEXT" at bounding box center [816, 545] width 153 height 36
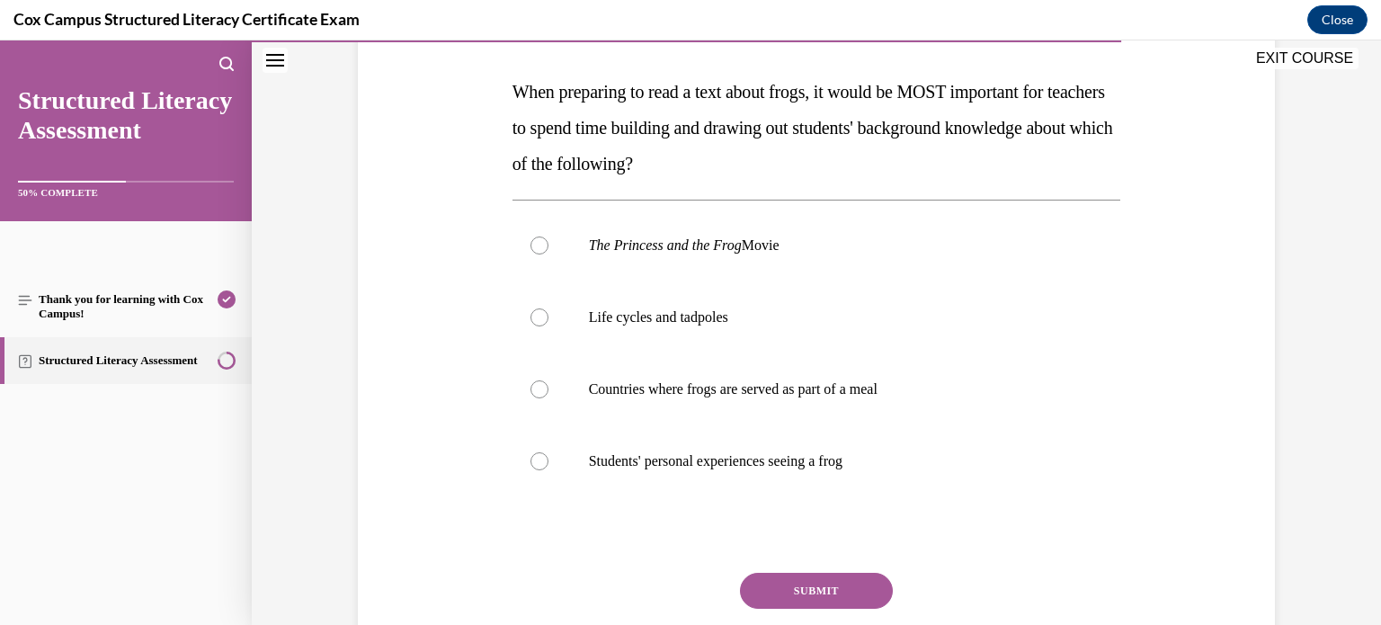
scroll to position [273, 0]
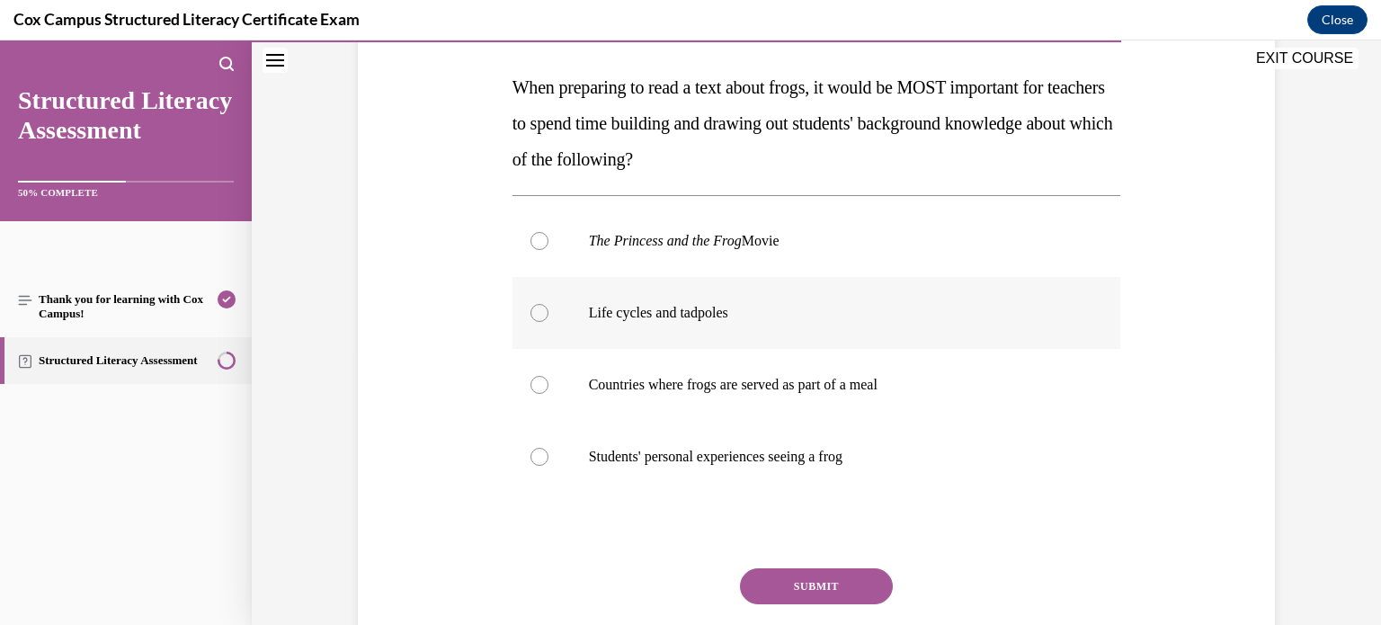
click at [719, 331] on label "Life cycles and tadpoles" at bounding box center [816, 313] width 608 height 72
click at [548, 322] on input "Life cycles and tadpoles" at bounding box center [539, 313] width 18 height 18
radio input "true"
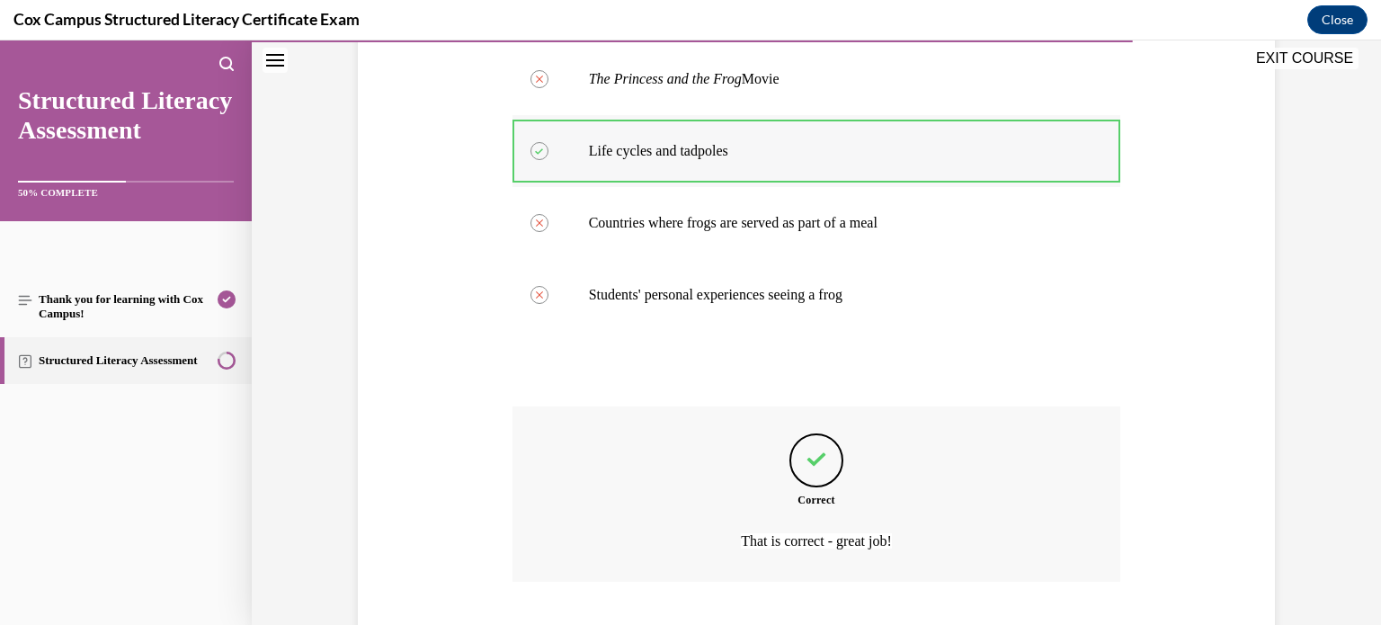
scroll to position [547, 0]
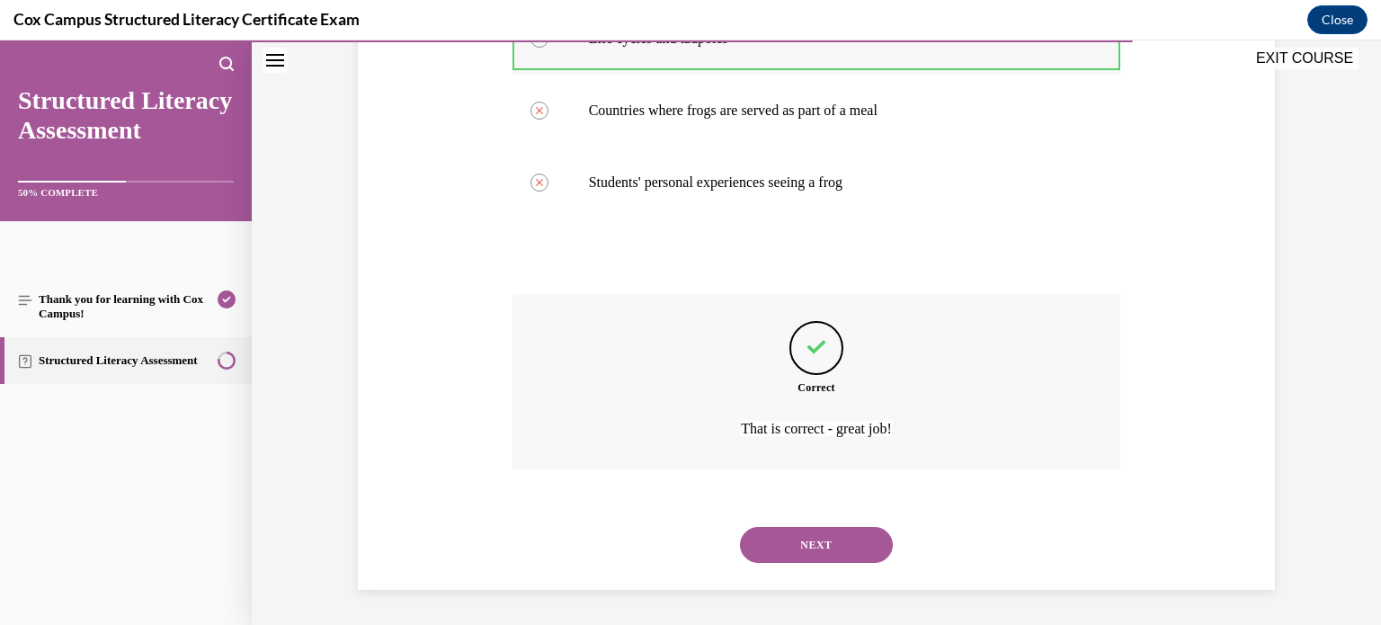
click at [740, 527] on button "NEXT" at bounding box center [816, 545] width 153 height 36
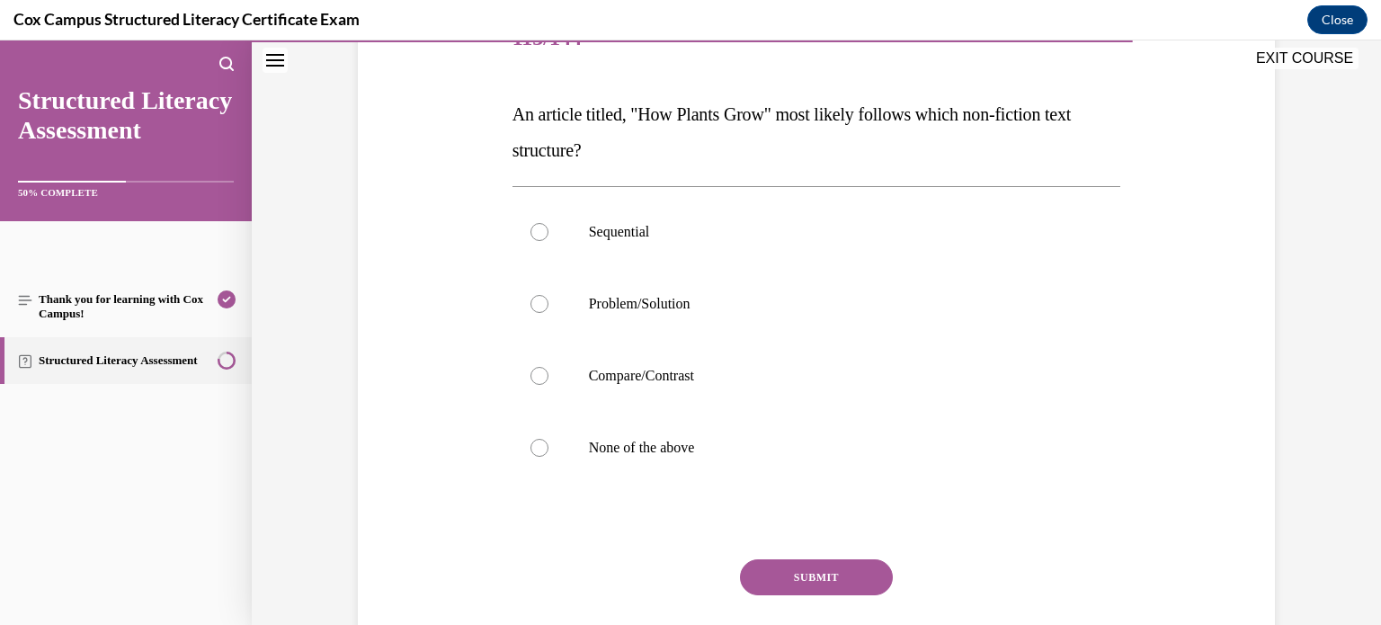
scroll to position [249, 0]
click at [635, 231] on p "Sequential" at bounding box center [832, 229] width 487 height 18
click at [548, 231] on input "Sequential" at bounding box center [539, 229] width 18 height 18
radio input "true"
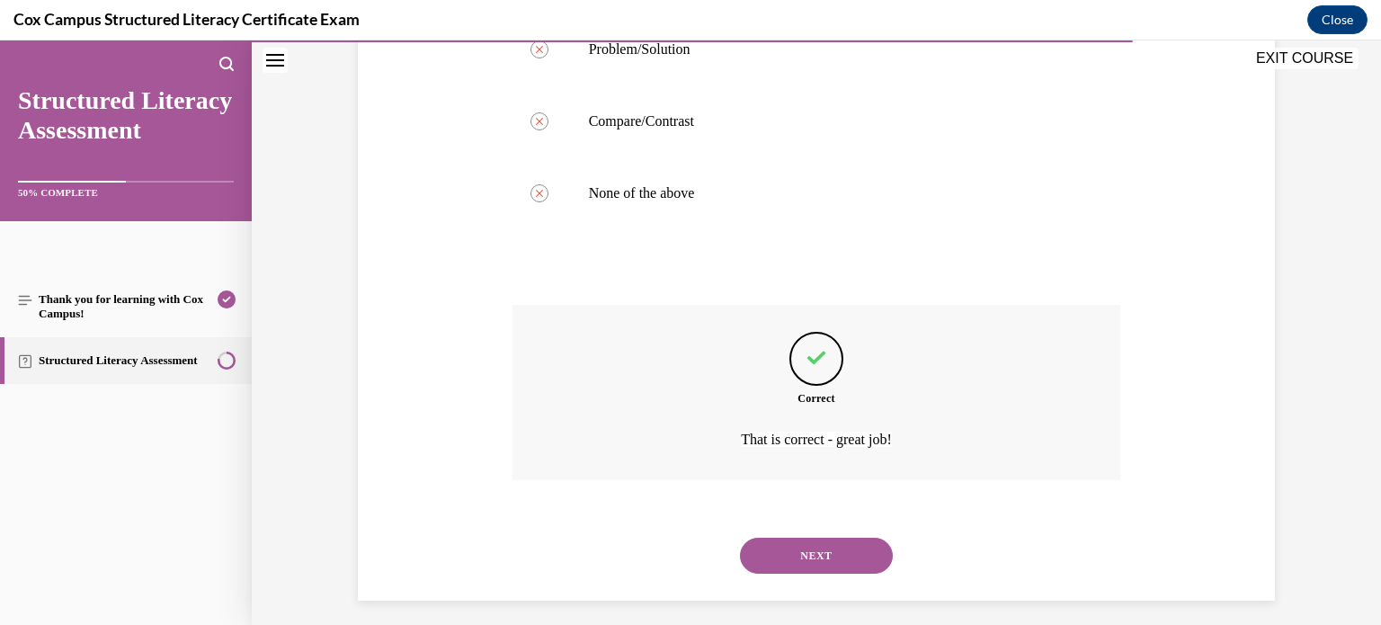
scroll to position [511, 0]
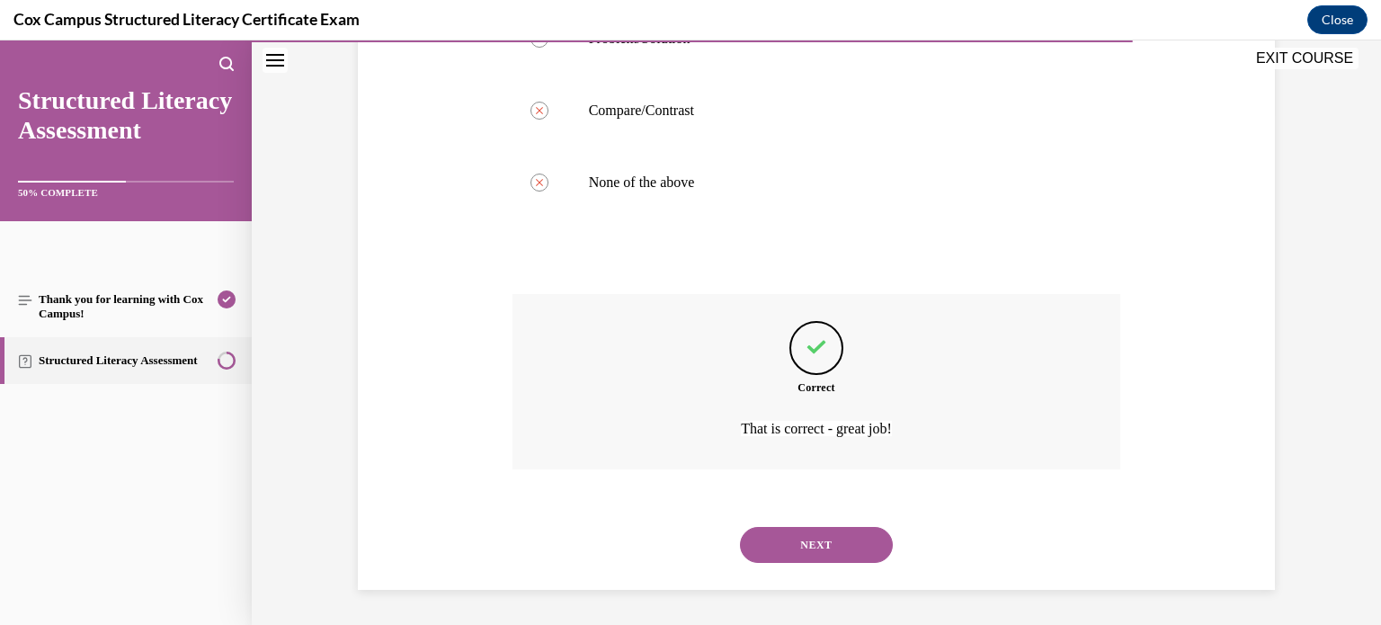
click at [740, 527] on button "NEXT" at bounding box center [816, 545] width 153 height 36
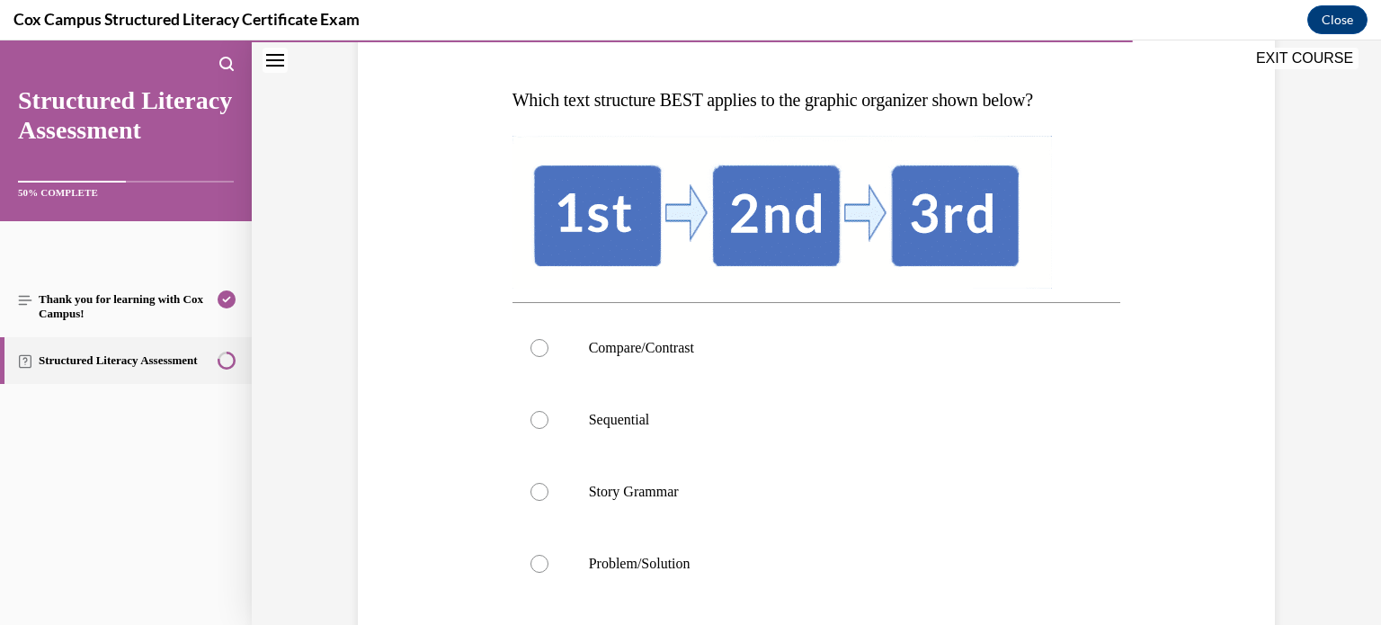
scroll to position [262, 0]
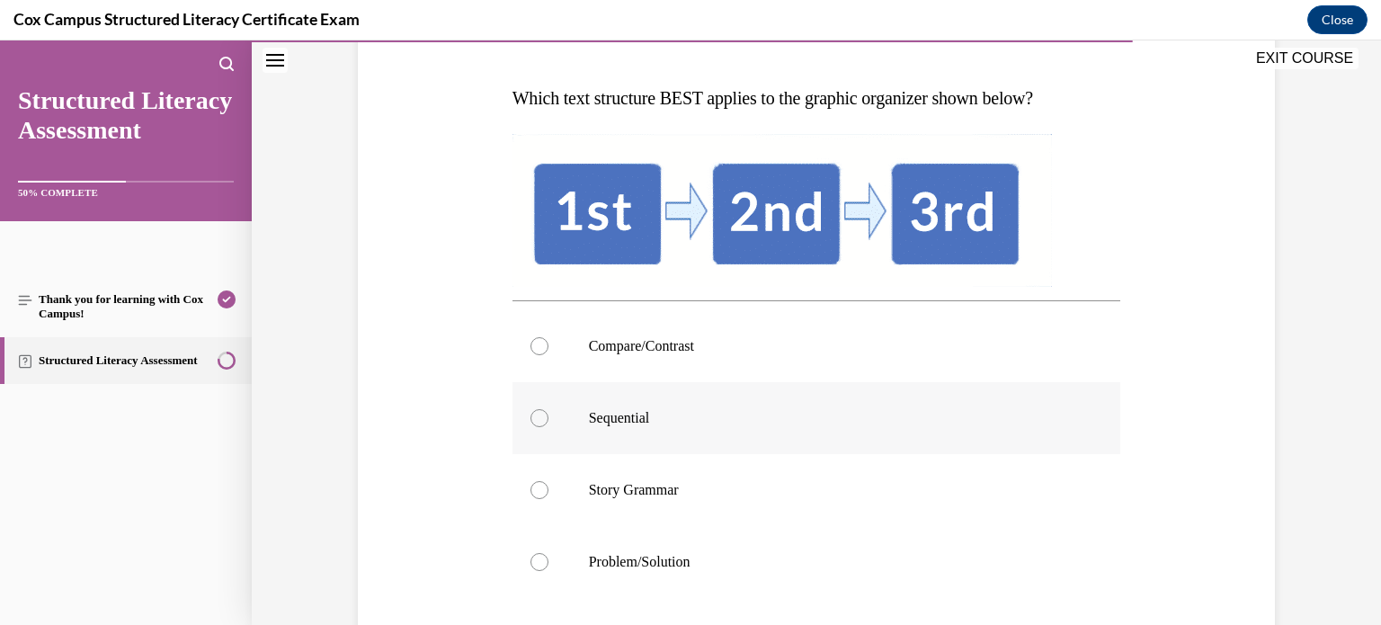
click at [618, 420] on p "Sequential" at bounding box center [832, 418] width 487 height 18
click at [548, 420] on input "Sequential" at bounding box center [539, 418] width 18 height 18
radio input "true"
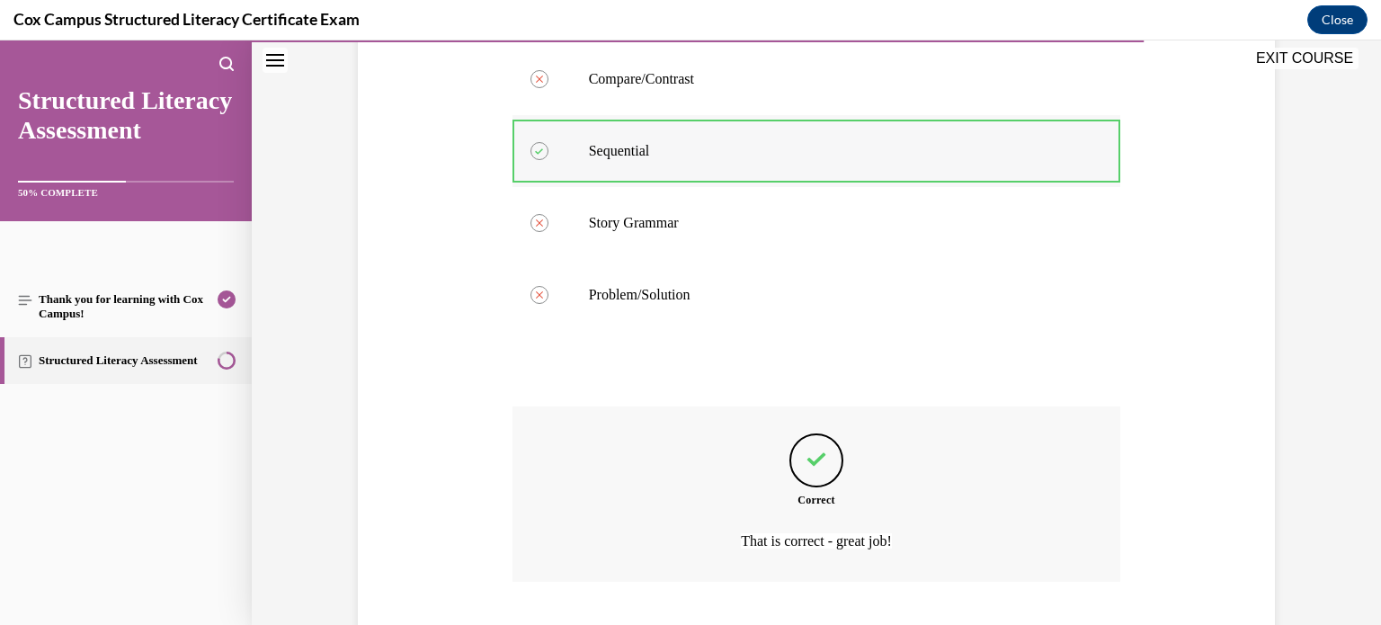
scroll to position [642, 0]
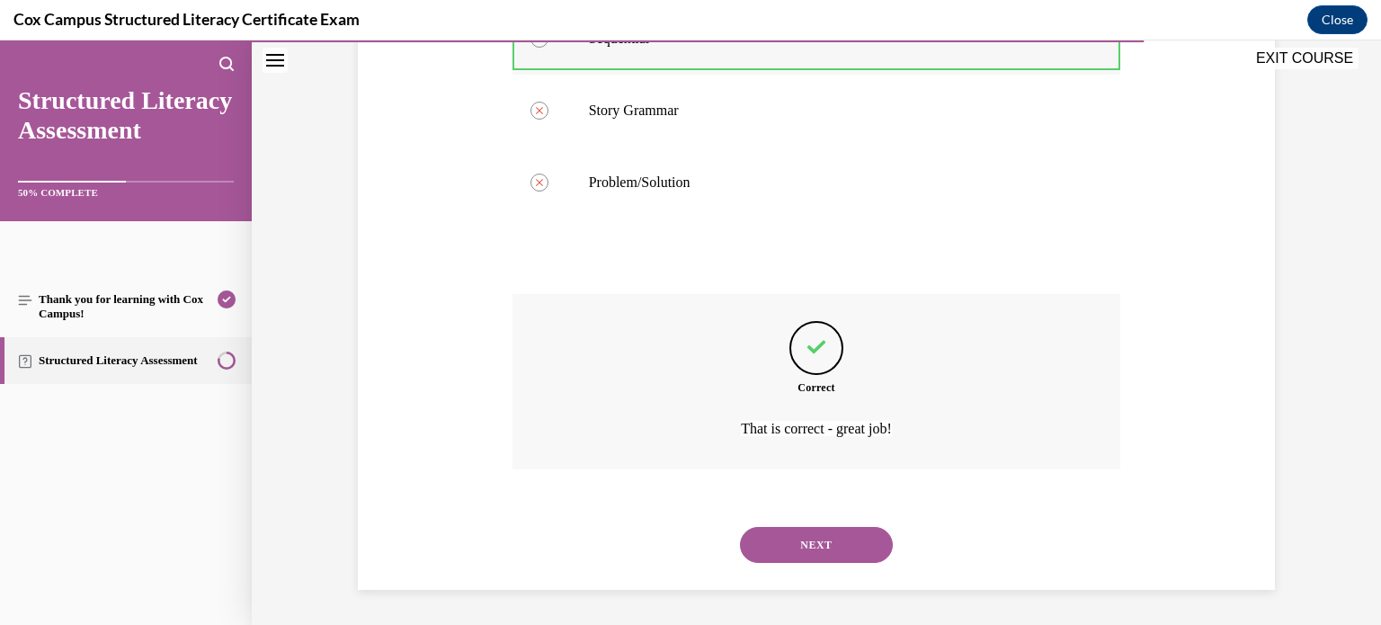
click at [740, 527] on button "NEXT" at bounding box center [816, 545] width 153 height 36
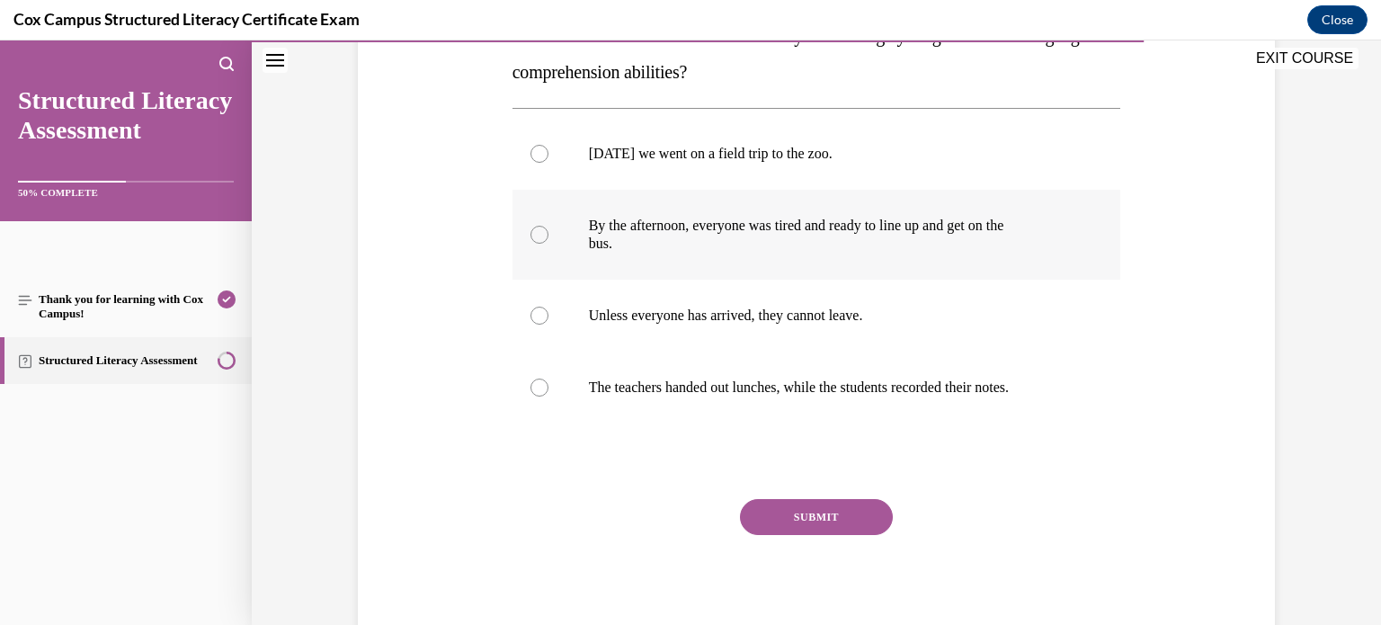
scroll to position [319, 0]
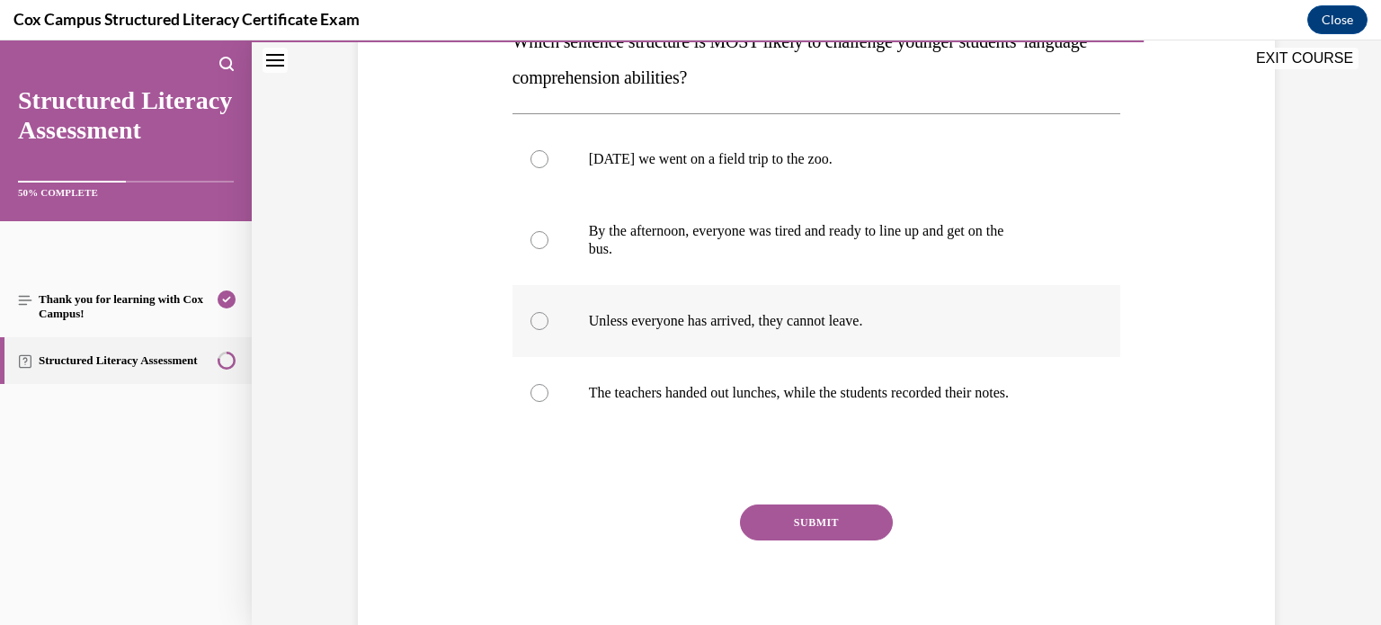
click at [706, 328] on p "Unless everyone has arrived, they cannot leave." at bounding box center [832, 321] width 487 height 18
click at [548, 328] on input "Unless everyone has arrived, they cannot leave." at bounding box center [539, 321] width 18 height 18
radio input "true"
click at [795, 523] on button "SUBMIT" at bounding box center [816, 522] width 153 height 36
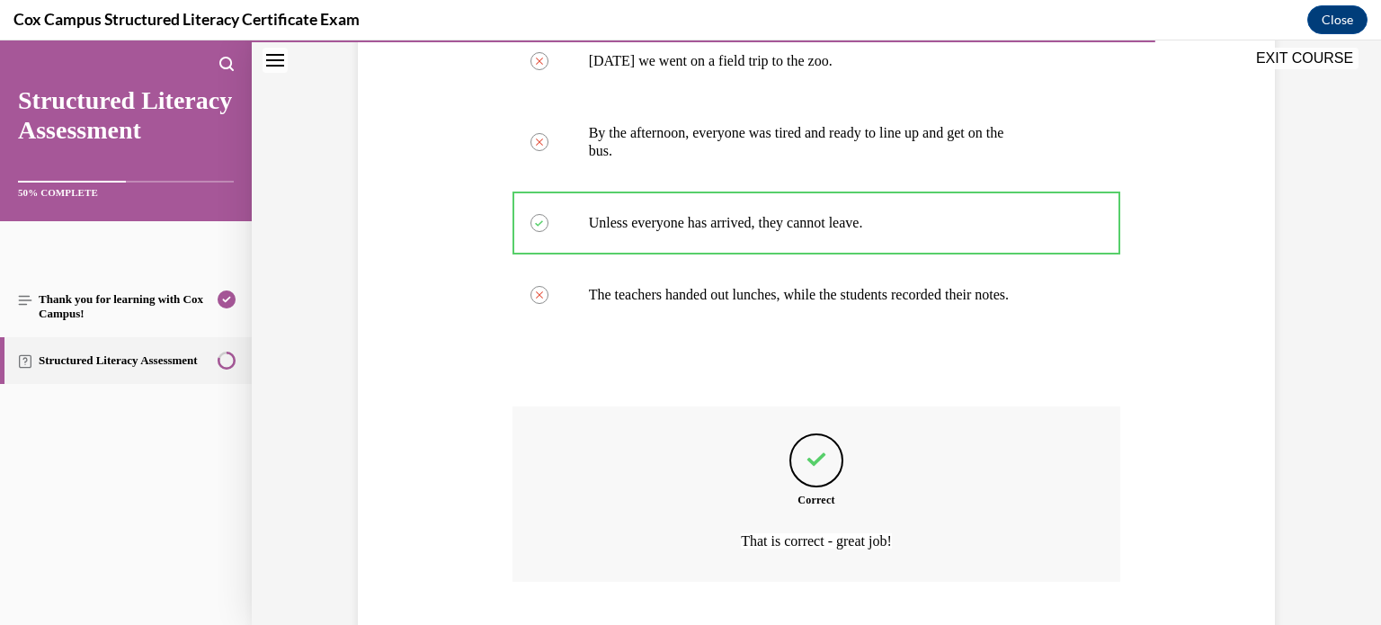
scroll to position [529, 0]
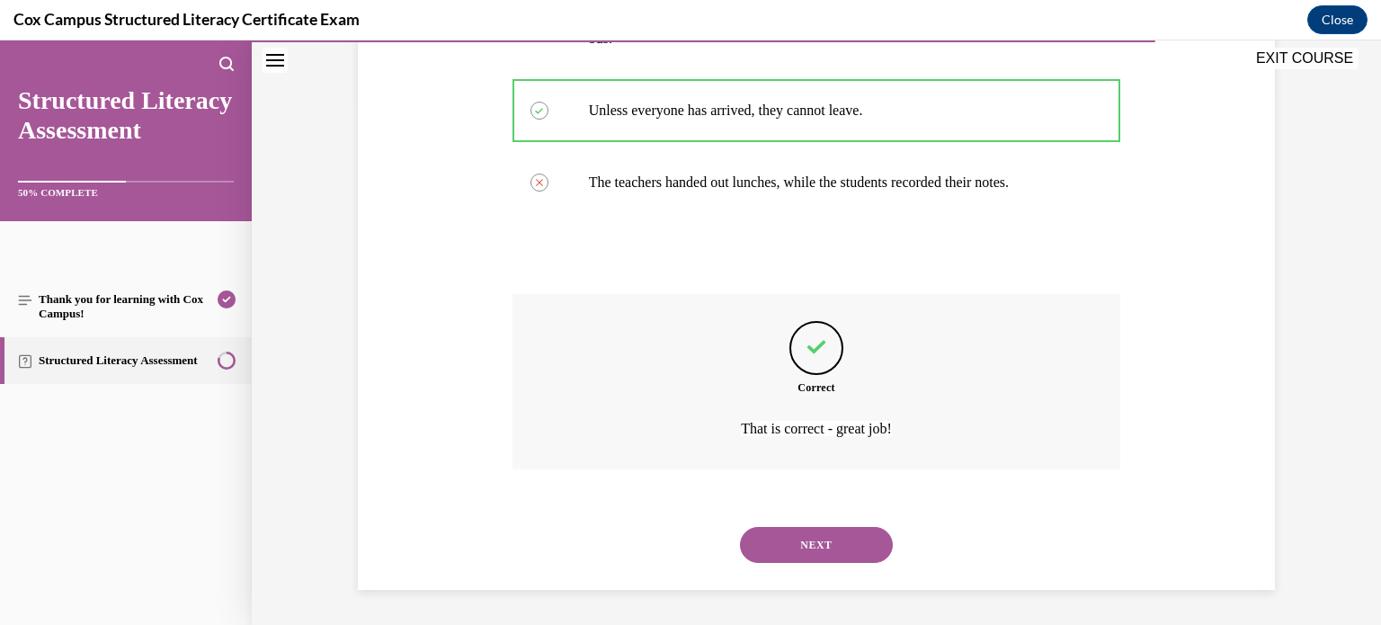
click at [740, 527] on button "NEXT" at bounding box center [816, 545] width 153 height 36
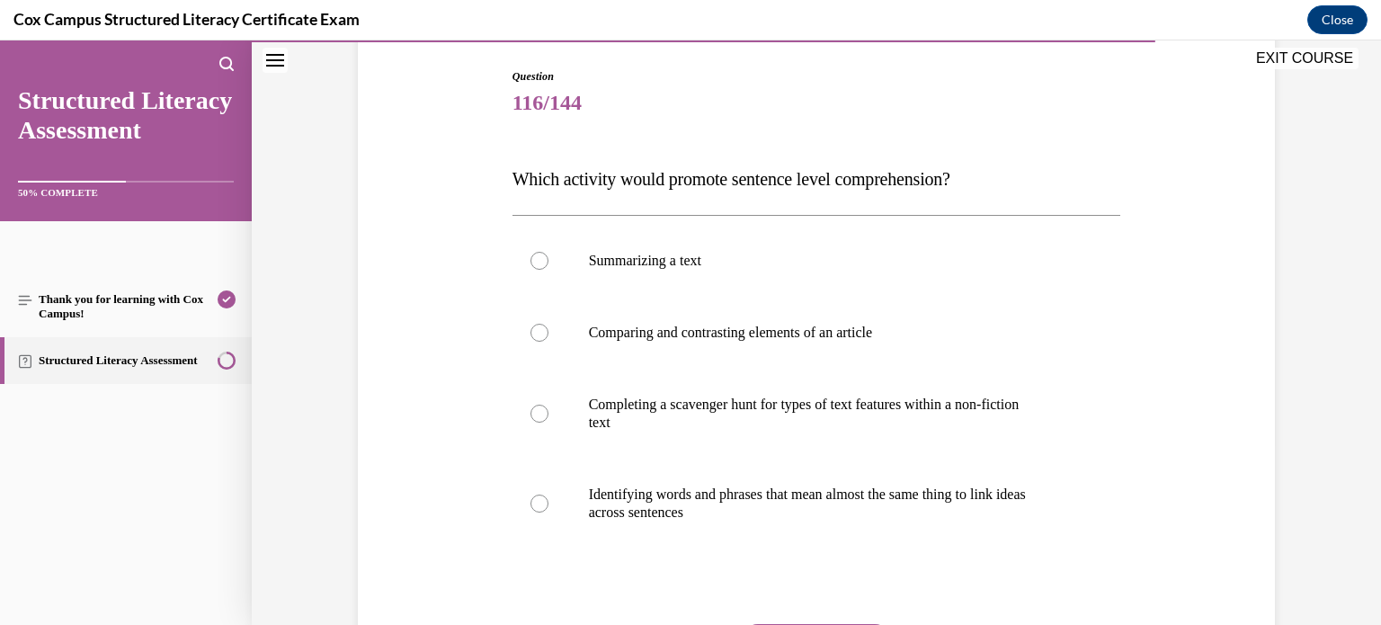
scroll to position [198, 0]
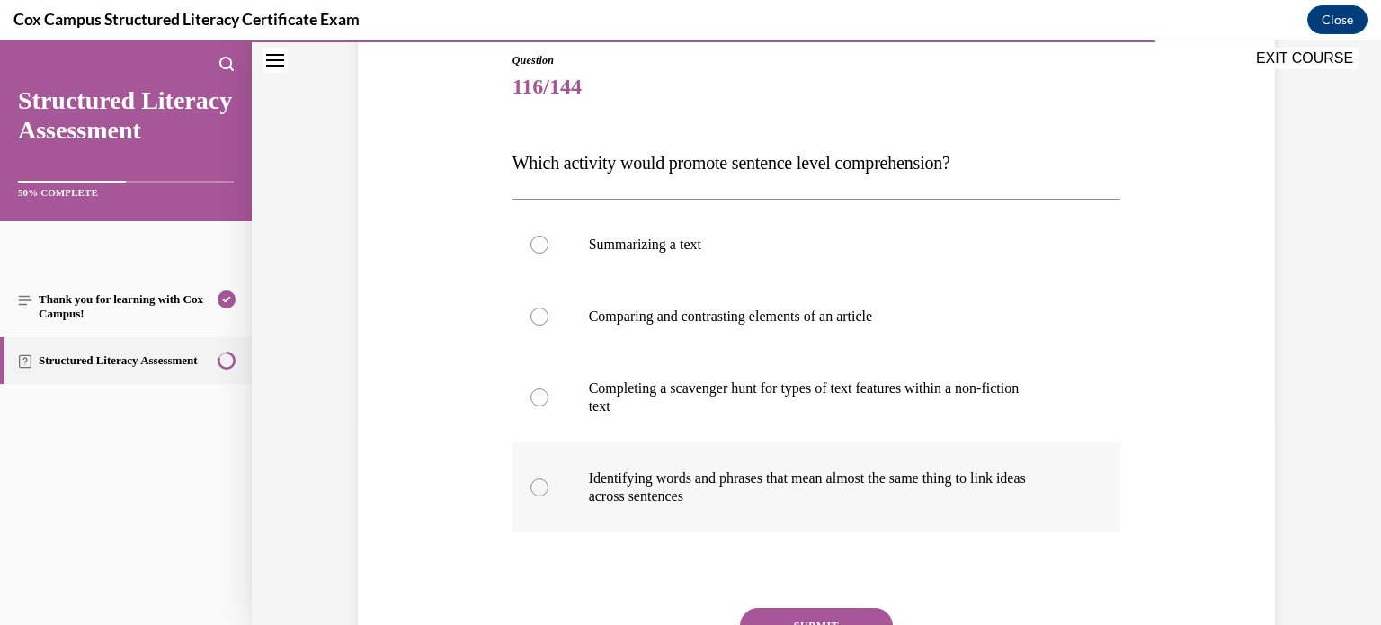
click at [720, 475] on p "Identifying words and phrases that mean almost the same thing to link ideas" at bounding box center [832, 478] width 487 height 18
click at [548, 478] on input "Identifying words and phrases that mean almost the same thing to link ideas acr…" at bounding box center [539, 487] width 18 height 18
radio input "true"
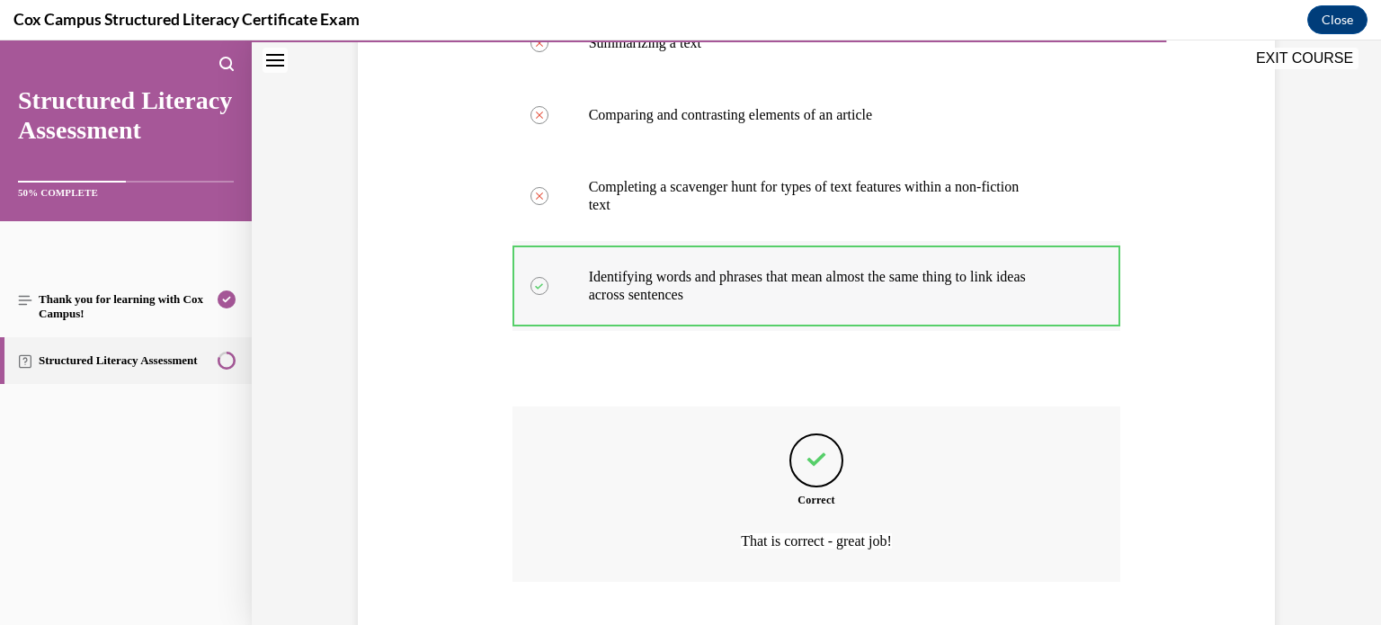
scroll to position [511, 0]
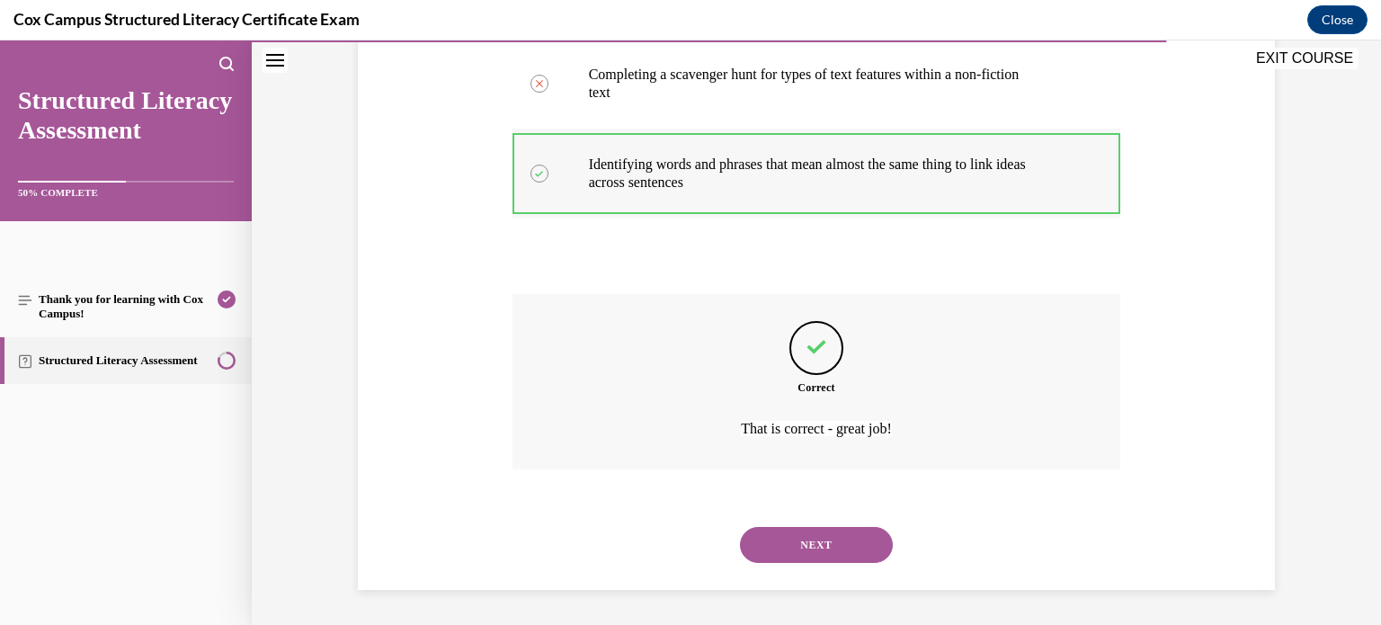
click at [740, 527] on button "NEXT" at bounding box center [816, 545] width 153 height 36
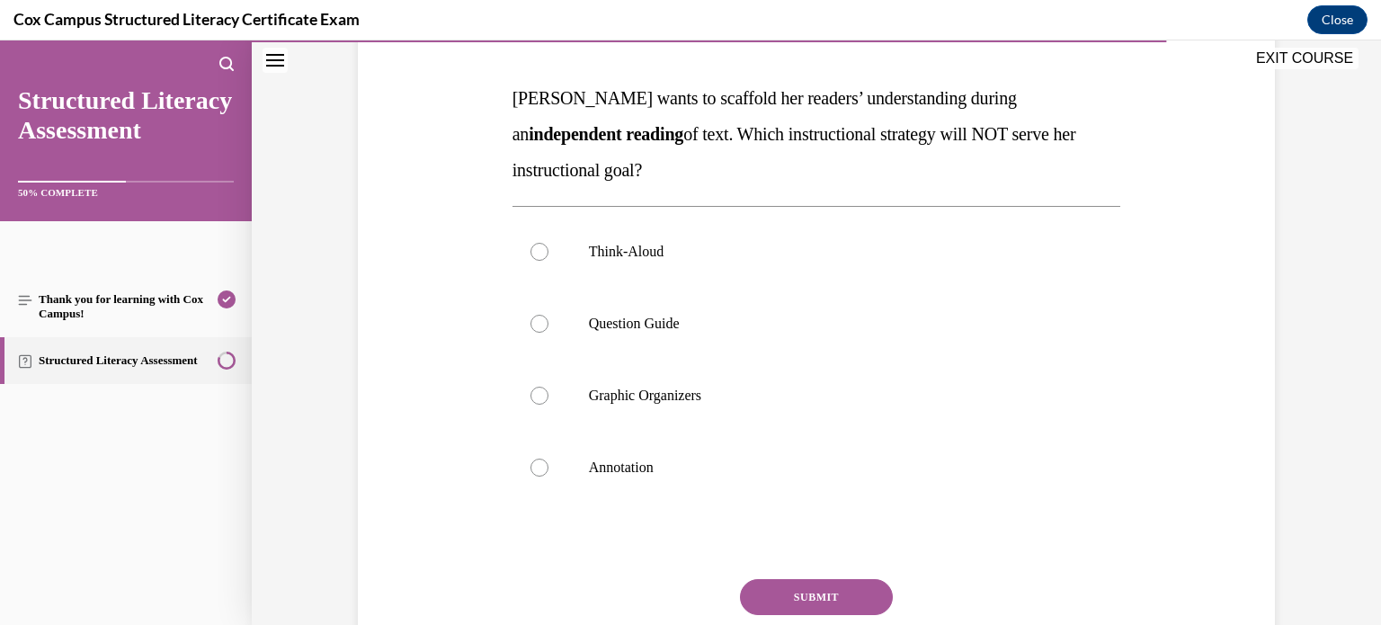
scroll to position [263, 0]
click at [618, 265] on label "Think-Aloud" at bounding box center [816, 251] width 608 height 72
click at [548, 260] on input "Think-Aloud" at bounding box center [539, 251] width 18 height 18
radio input "true"
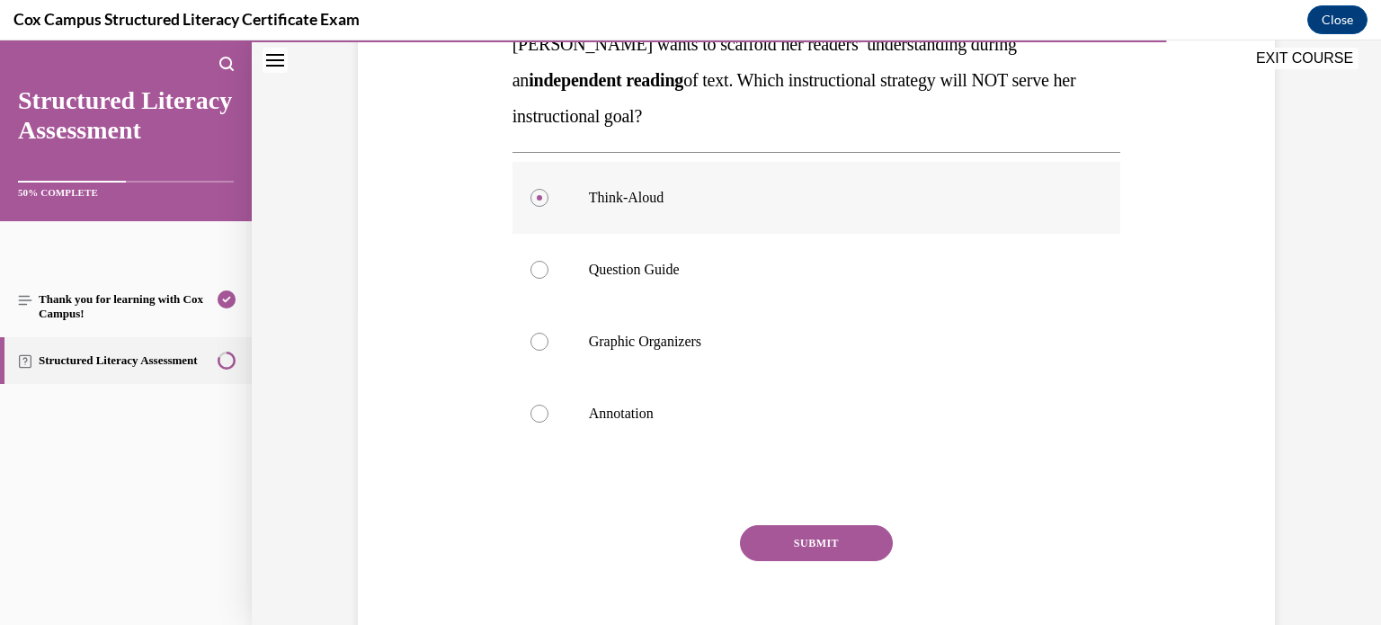
scroll to position [316, 0]
click at [618, 265] on p "Question Guide" at bounding box center [832, 270] width 487 height 18
click at [548, 265] on input "Question Guide" at bounding box center [539, 270] width 18 height 18
radio input "true"
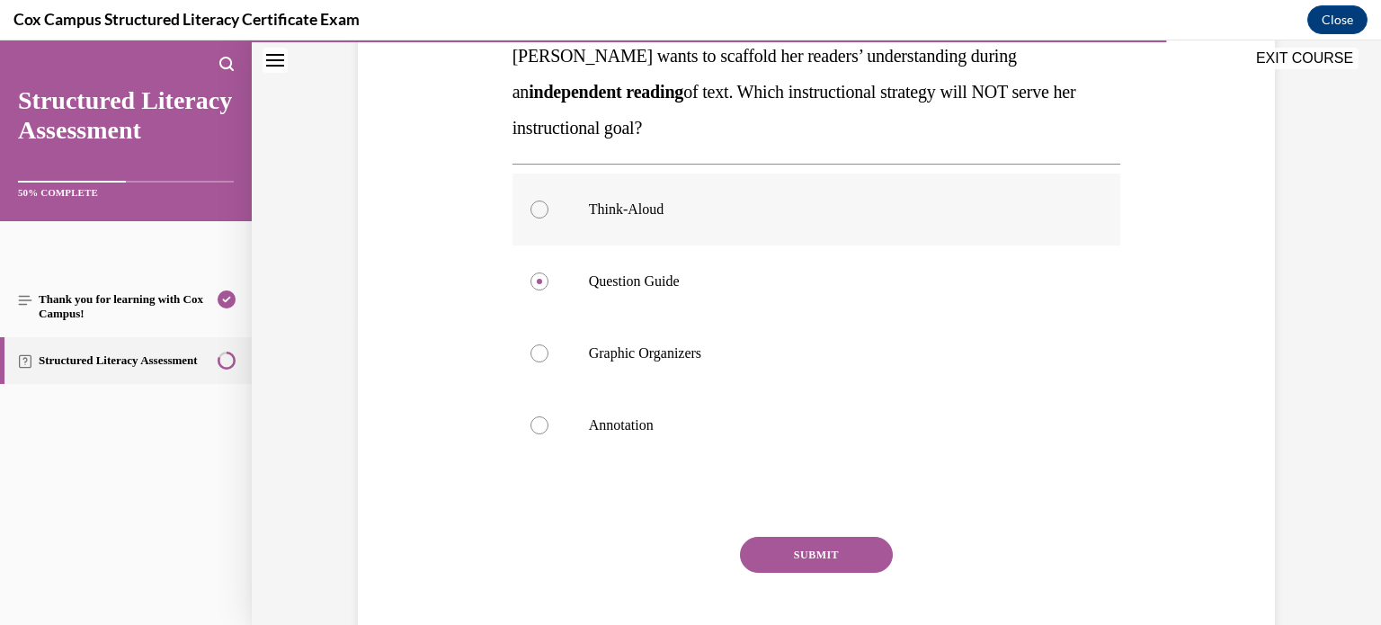
scroll to position [298, 0]
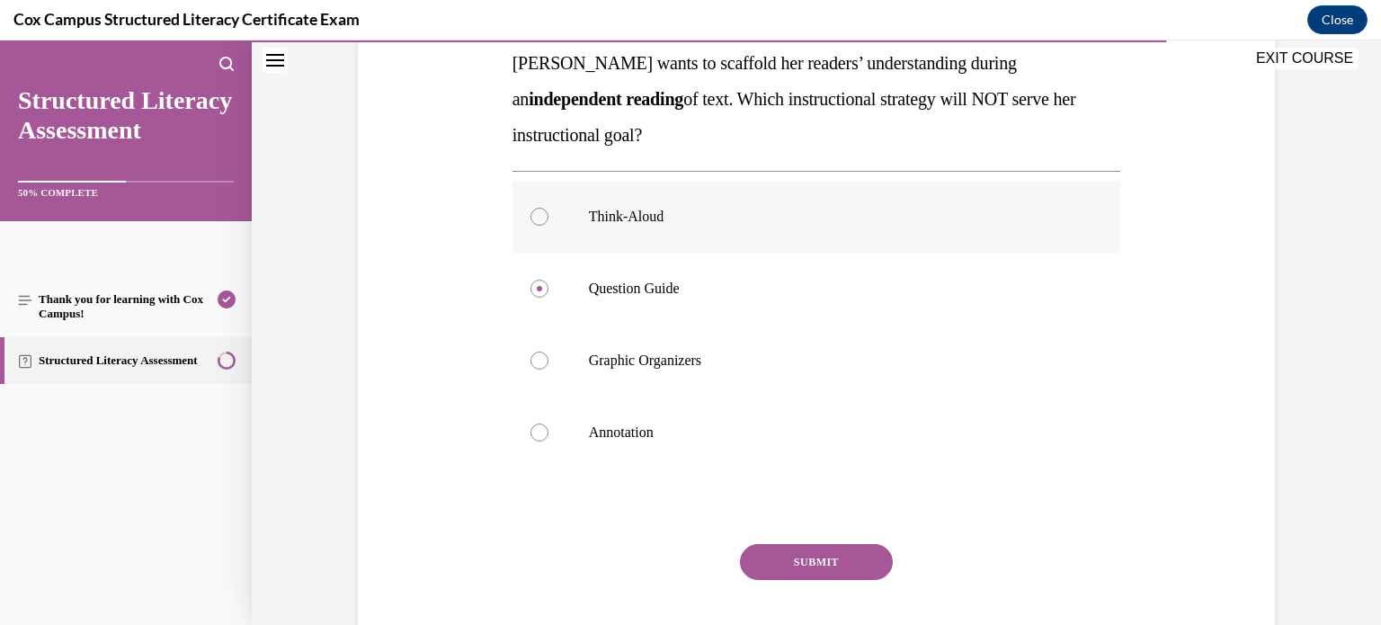
click at [626, 235] on label "Think-Aloud" at bounding box center [816, 217] width 608 height 72
click at [548, 226] on input "Think-Aloud" at bounding box center [539, 217] width 18 height 18
radio input "true"
click at [770, 552] on button "SUBMIT" at bounding box center [816, 562] width 153 height 36
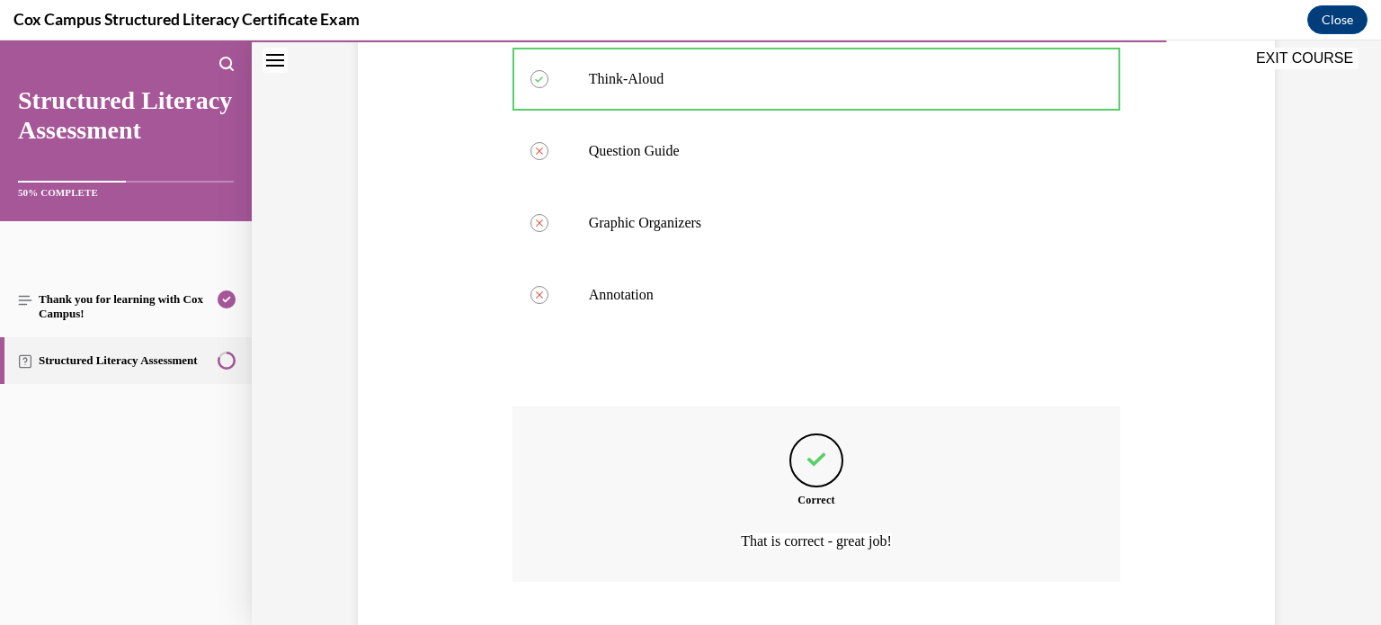
scroll to position [547, 0]
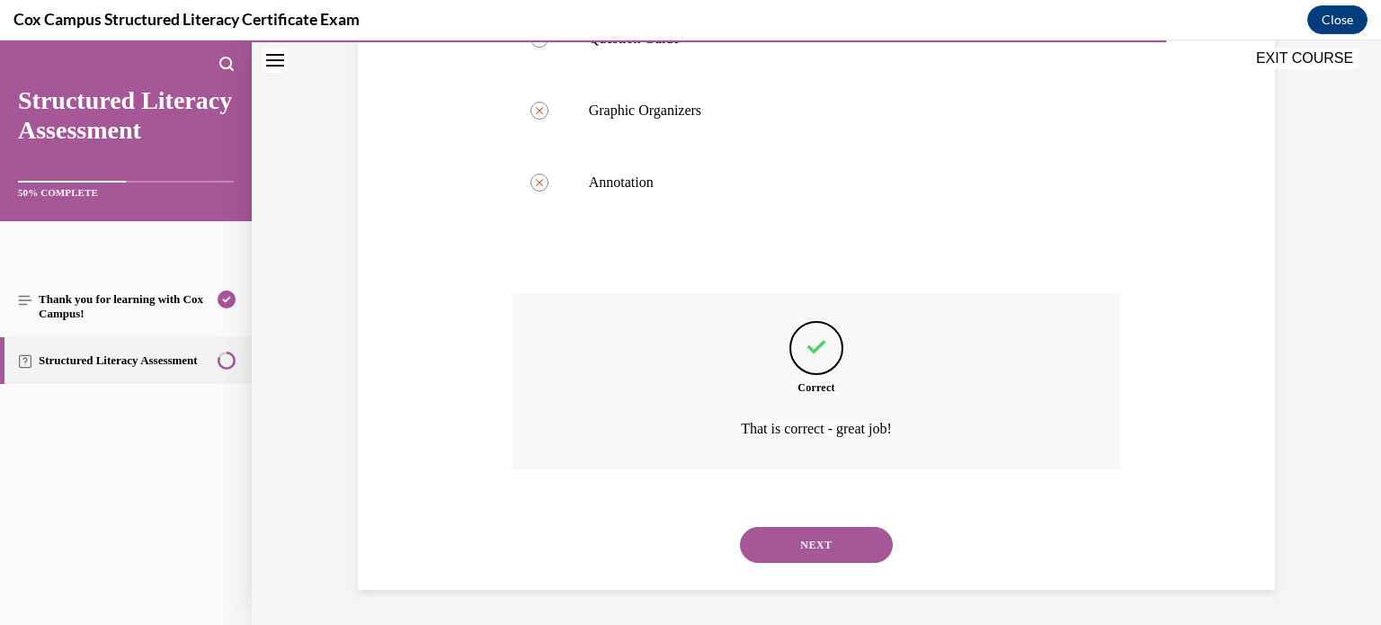
click at [740, 527] on button "NEXT" at bounding box center [816, 545] width 153 height 36
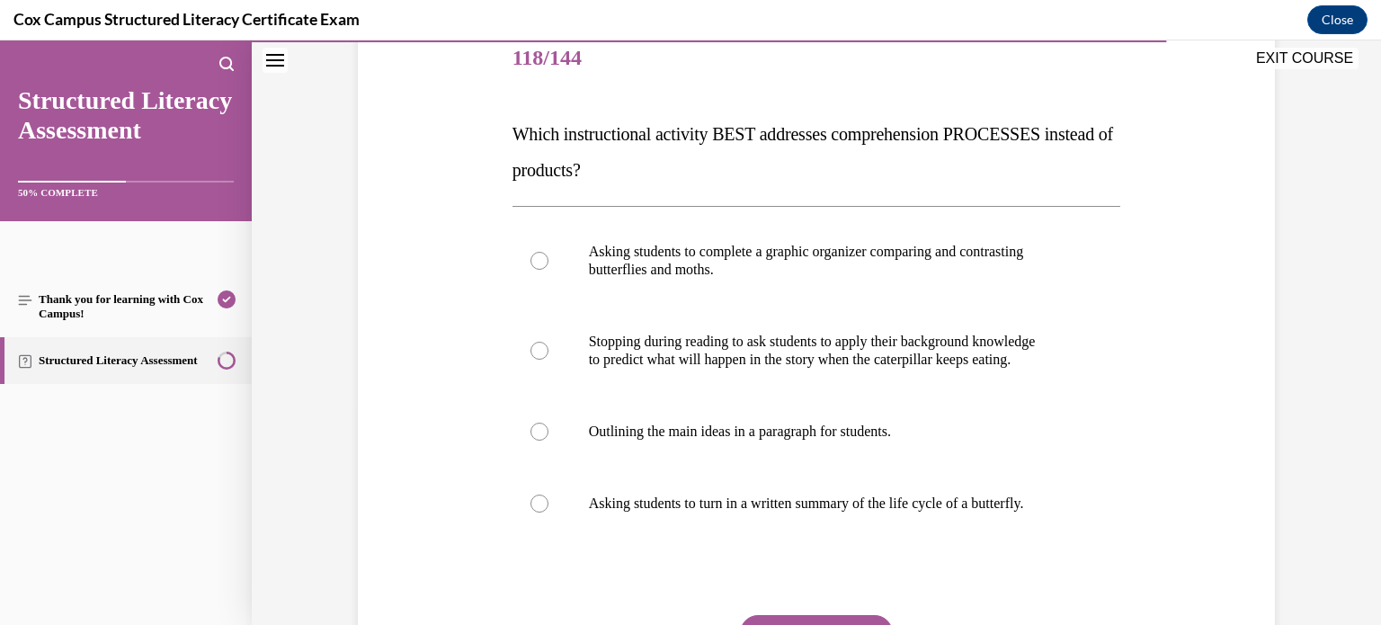
scroll to position [227, 0]
click at [829, 343] on p "Stopping during reading to ask students to apply their background knowledge" at bounding box center [832, 341] width 487 height 18
click at [548, 343] on input "Stopping during reading to ask students to apply their background knowledge to …" at bounding box center [539, 350] width 18 height 18
radio input "true"
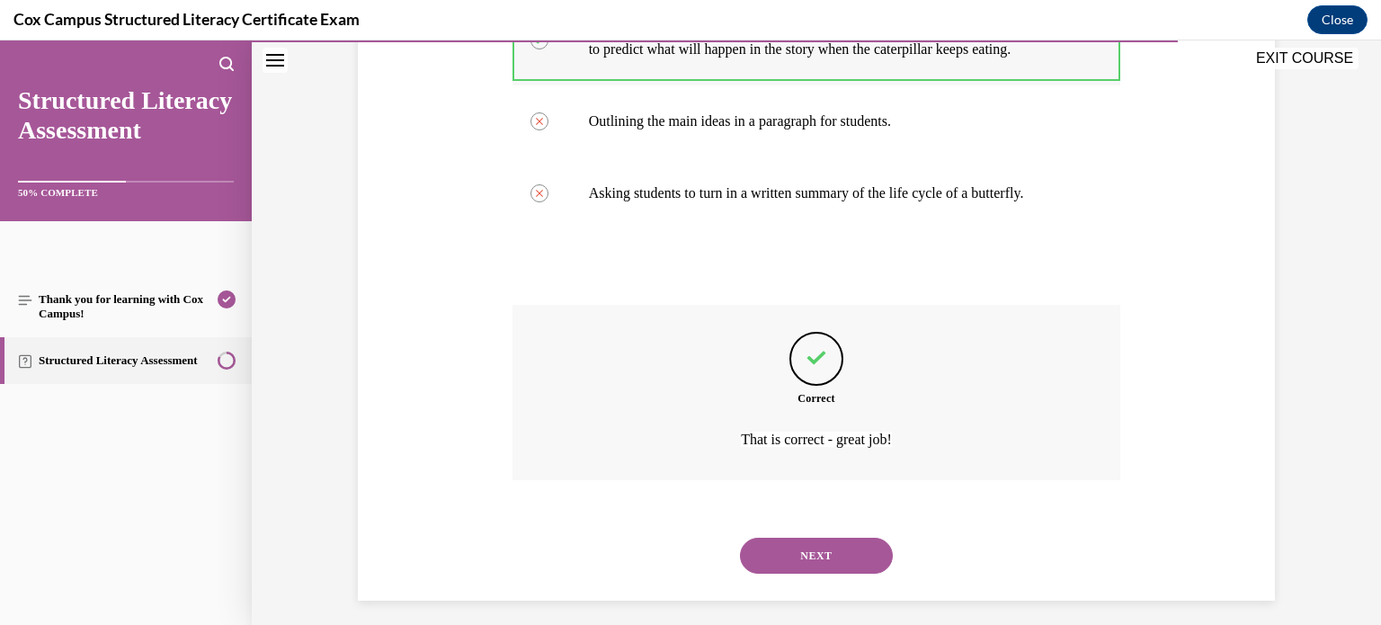
scroll to position [547, 0]
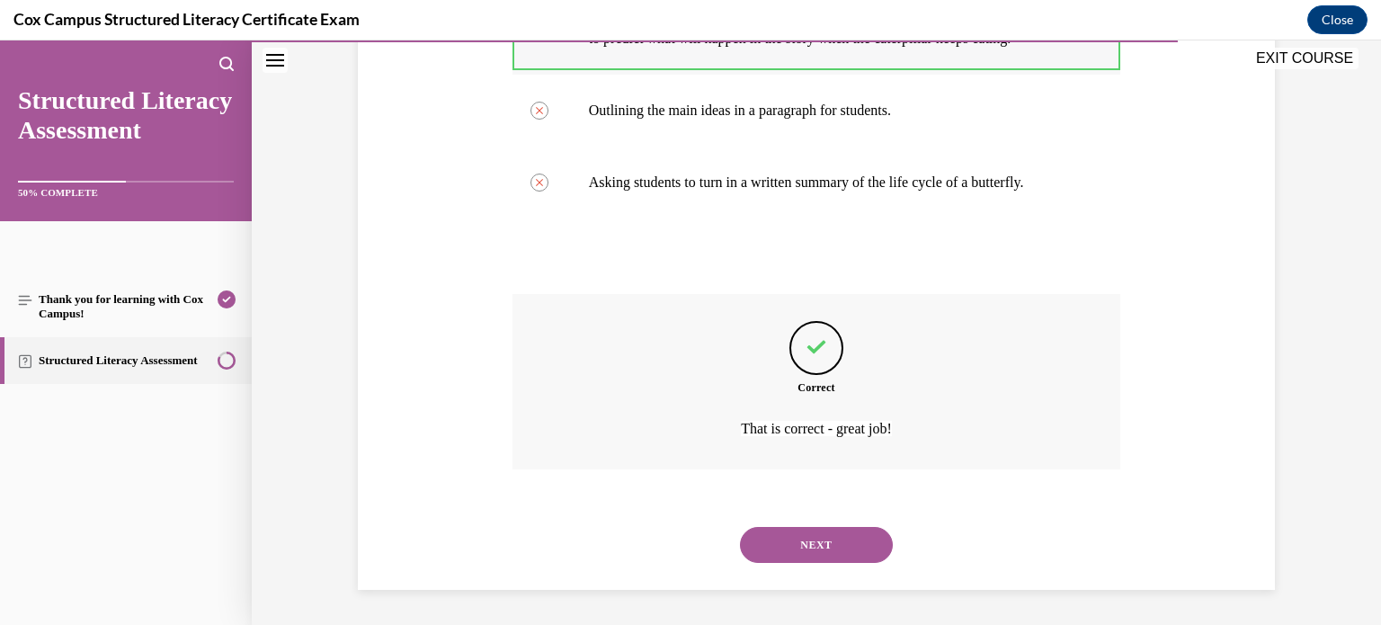
click at [740, 527] on button "NEXT" at bounding box center [816, 545] width 153 height 36
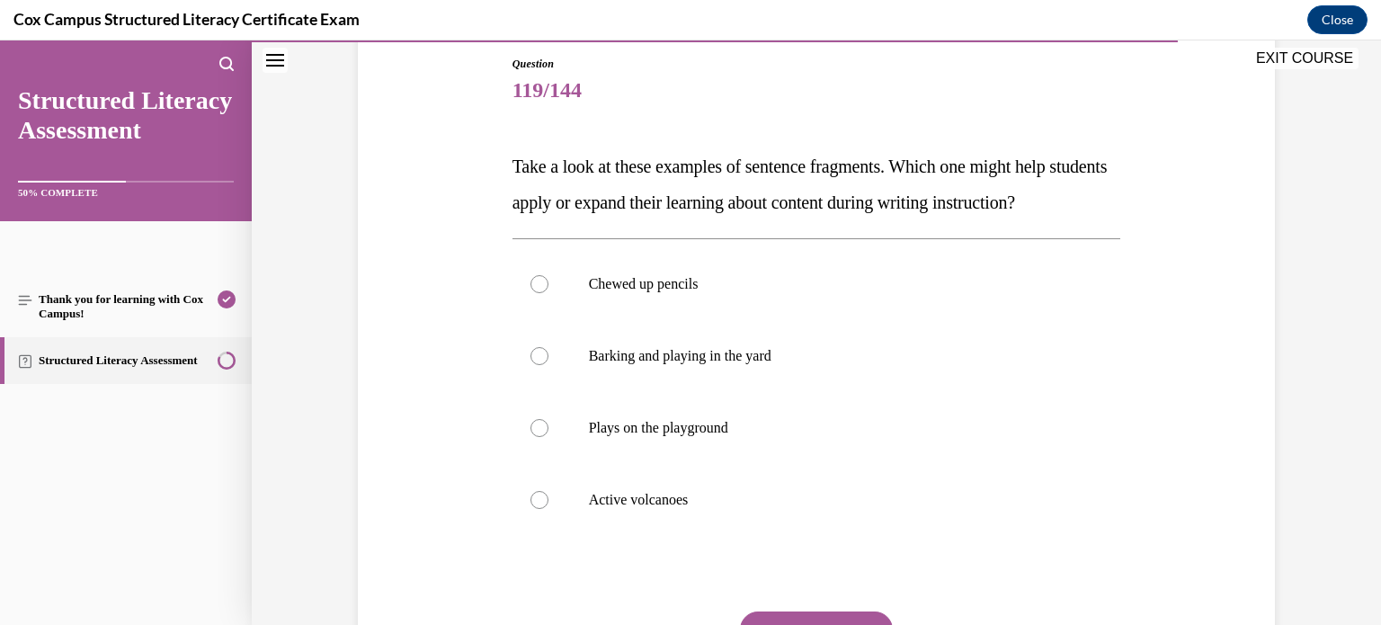
scroll to position [216, 0]
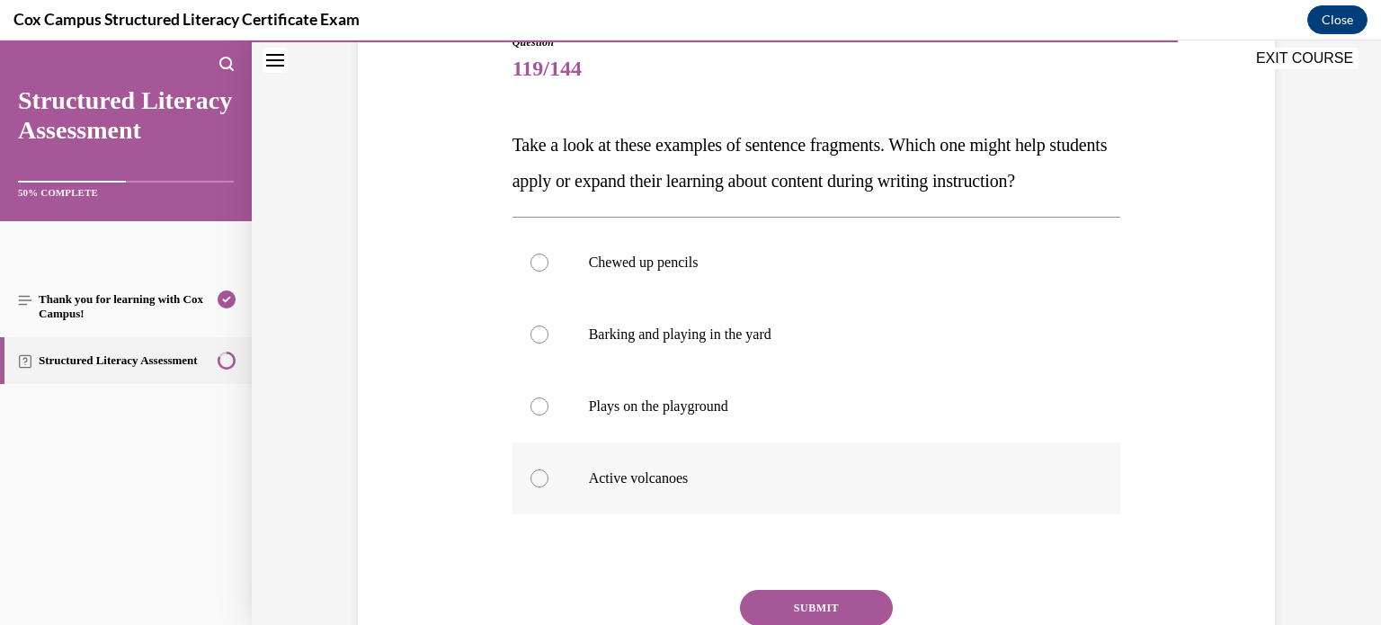
click at [724, 492] on label "Active volcanoes" at bounding box center [816, 478] width 608 height 72
click at [548, 487] on input "Active volcanoes" at bounding box center [539, 478] width 18 height 18
radio input "true"
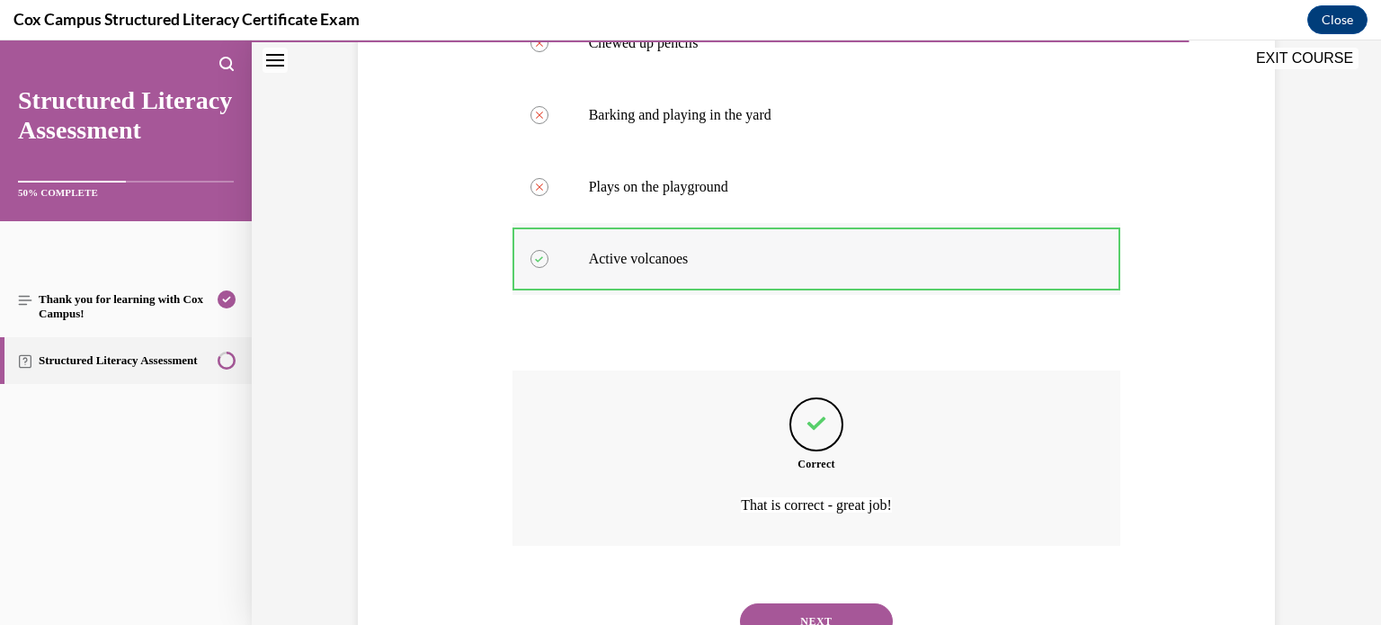
scroll to position [547, 0]
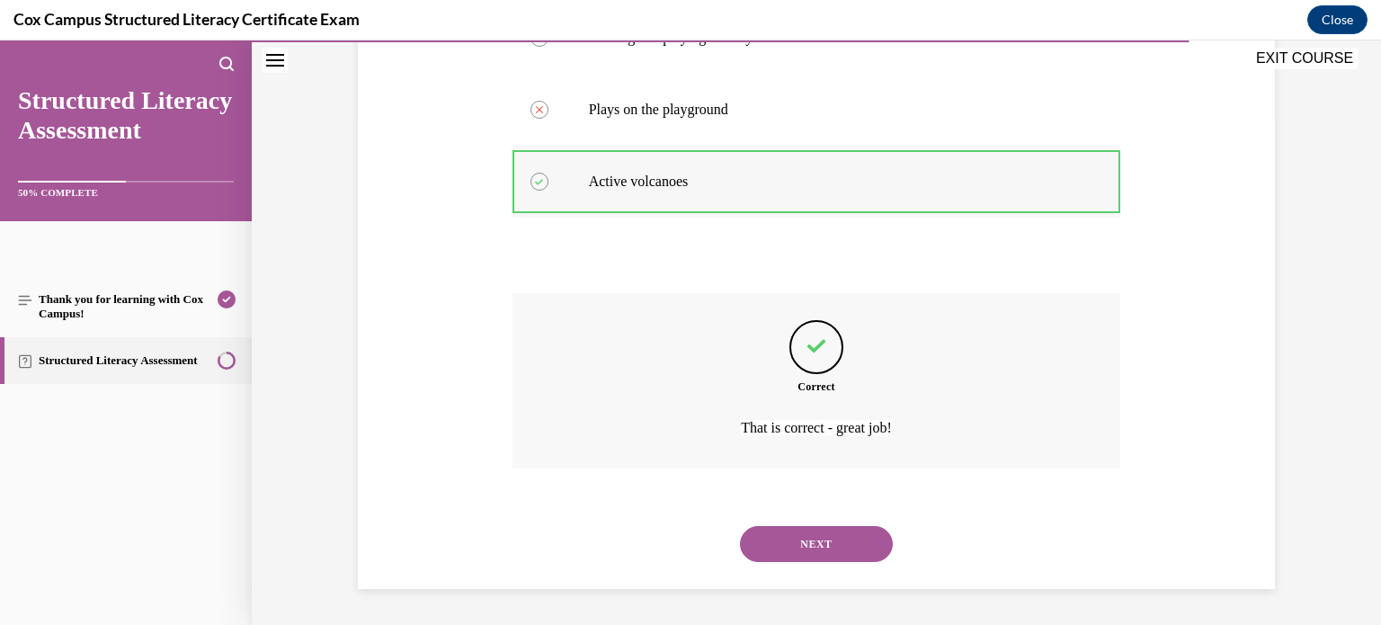
click at [740, 526] on button "NEXT" at bounding box center [816, 544] width 153 height 36
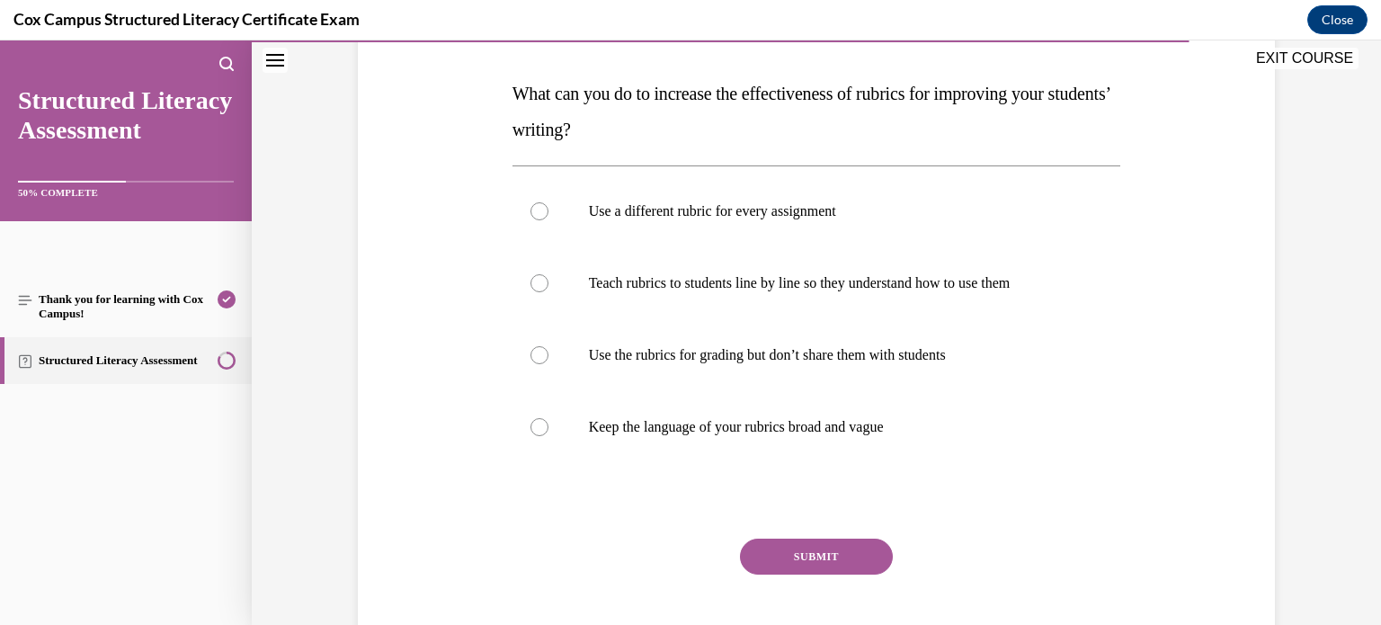
scroll to position [270, 0]
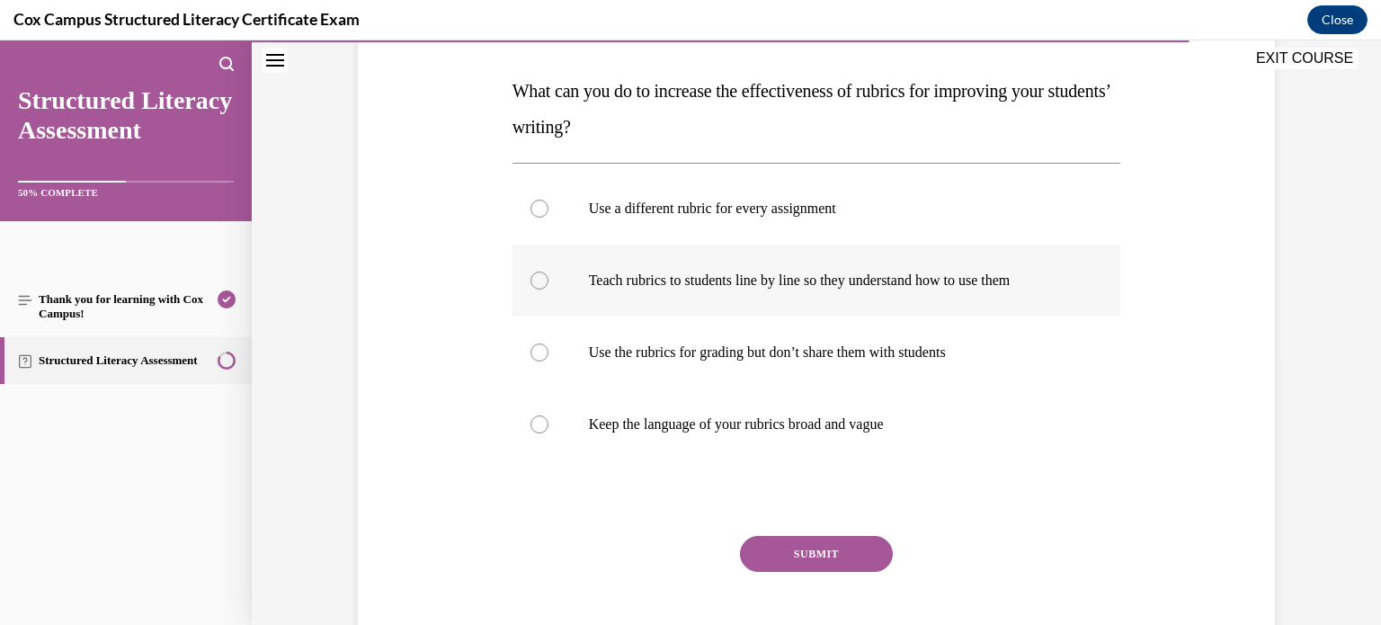
click at [728, 279] on p "Teach rubrics to students line by line so they understand how to use them" at bounding box center [832, 280] width 487 height 18
click at [548, 279] on input "Teach rubrics to students line by line so they understand how to use them" at bounding box center [539, 280] width 18 height 18
radio input "true"
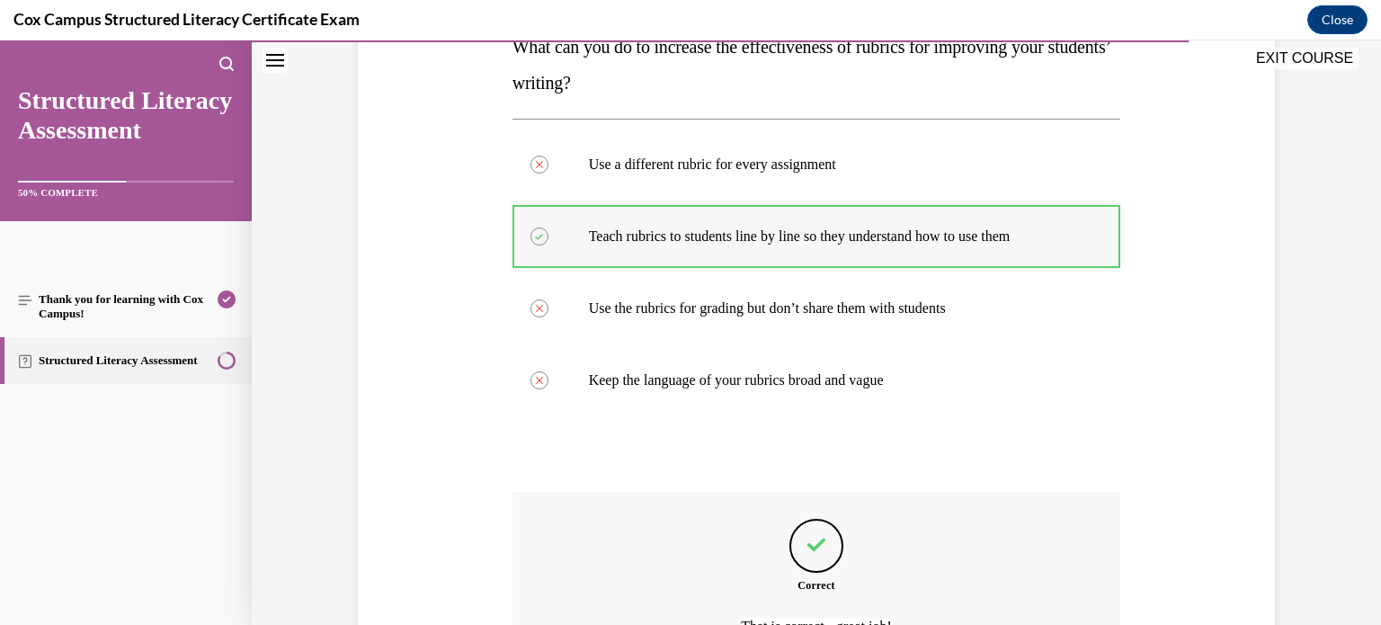
scroll to position [399, 0]
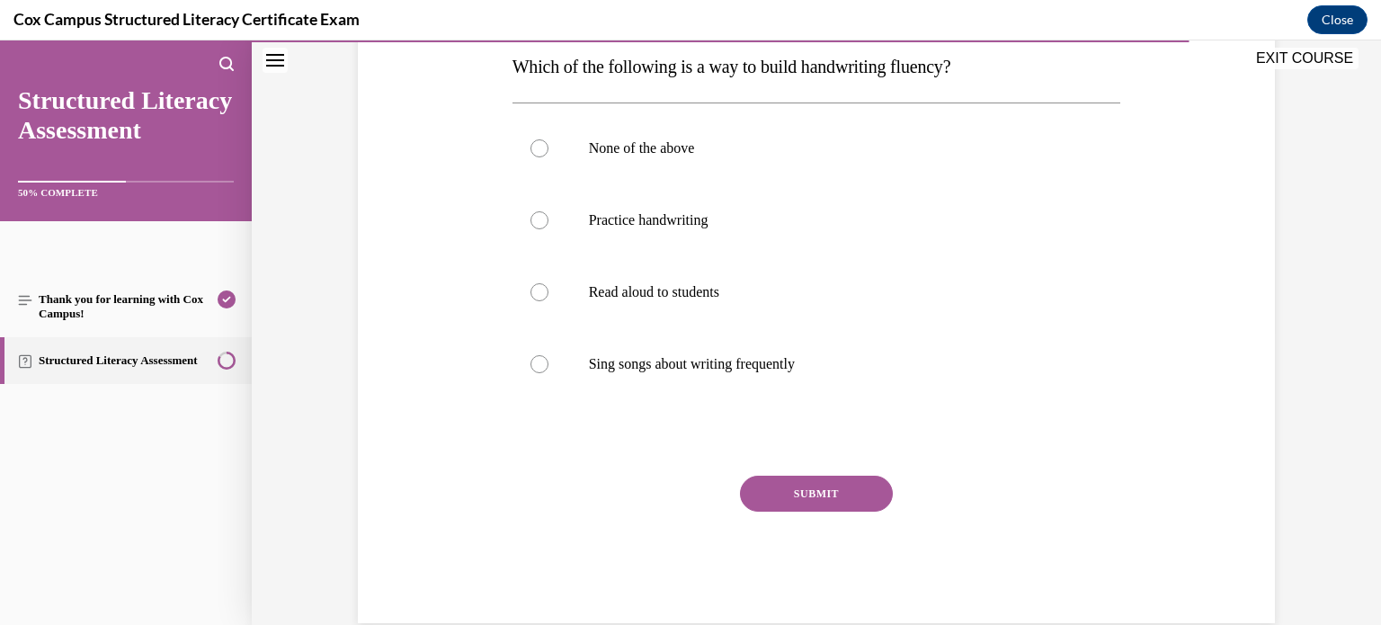
scroll to position [300, 0]
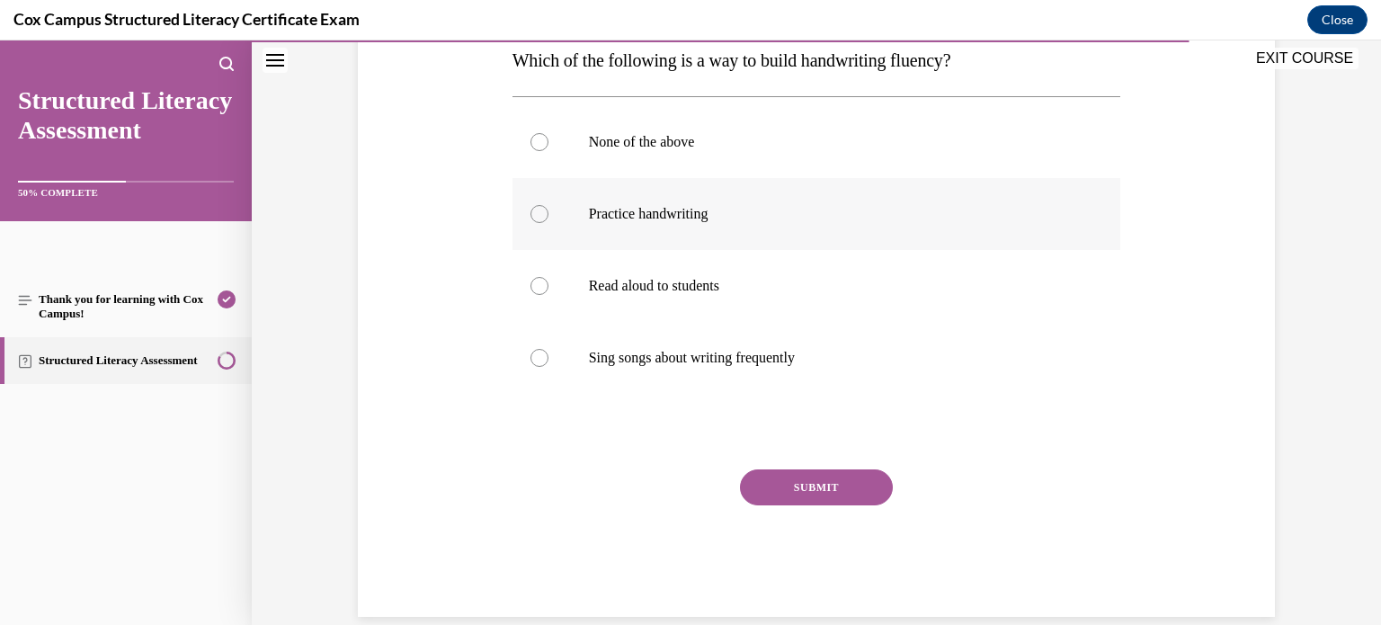
click at [692, 209] on p "Practice handwriting" at bounding box center [832, 214] width 487 height 18
click at [548, 209] on input "Practice handwriting" at bounding box center [539, 214] width 18 height 18
radio input "true"
click at [682, 150] on label "None of the above" at bounding box center [816, 142] width 608 height 72
click at [548, 150] on input "None of the above" at bounding box center [539, 142] width 18 height 18
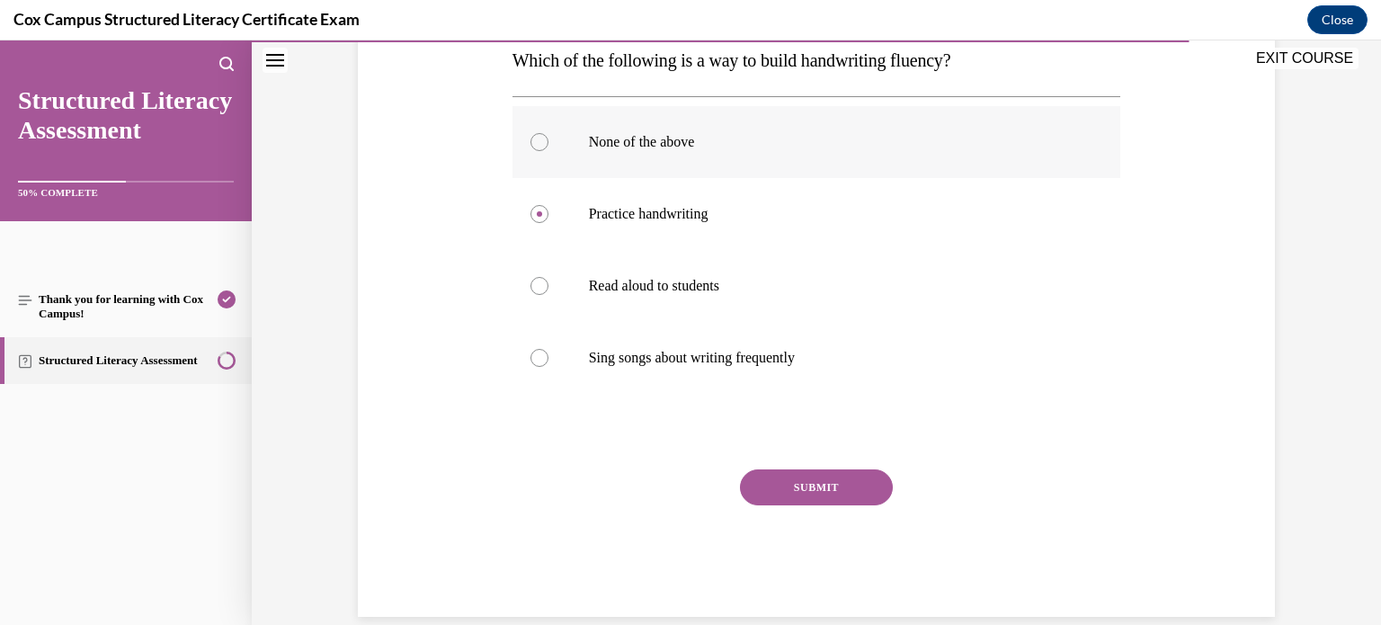
radio input "true"
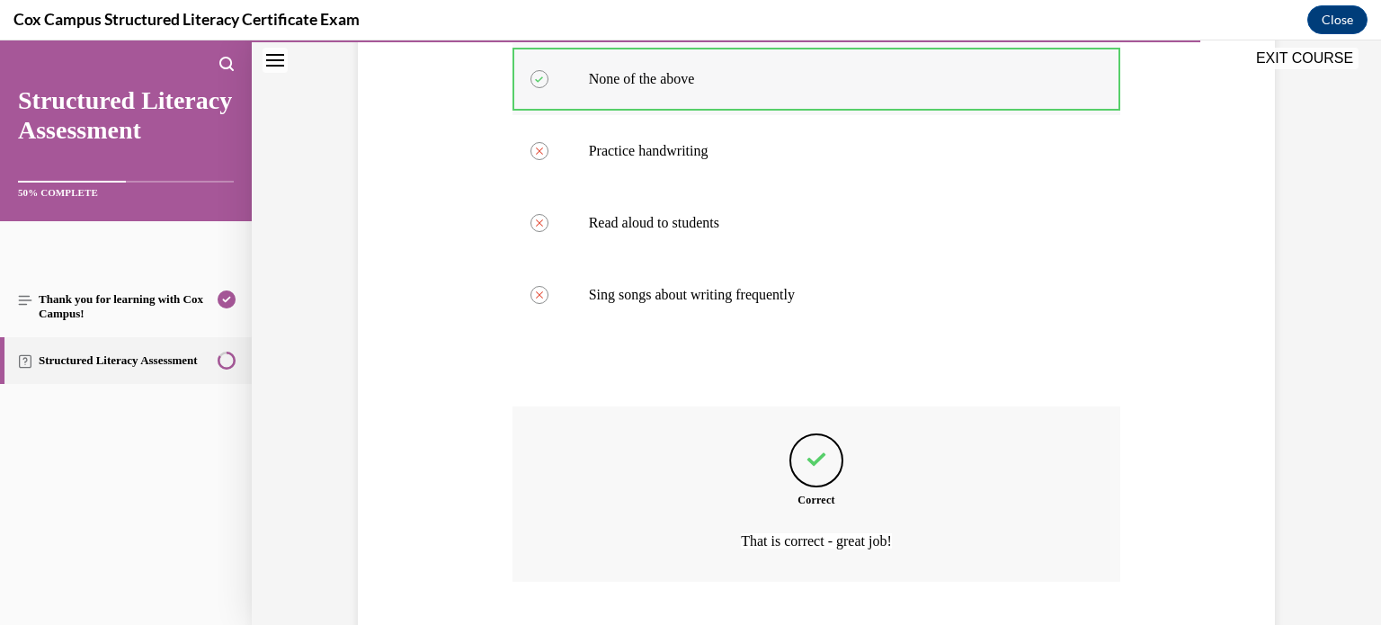
scroll to position [475, 0]
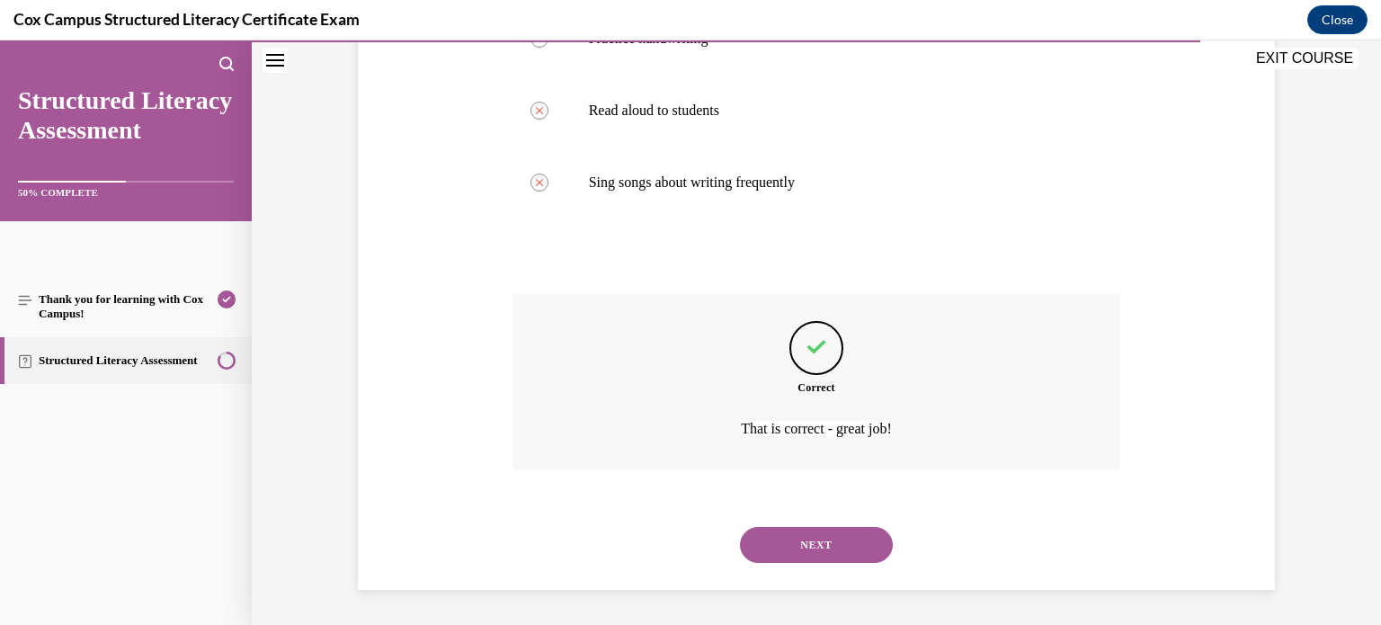
click at [740, 527] on button "NEXT" at bounding box center [816, 545] width 153 height 36
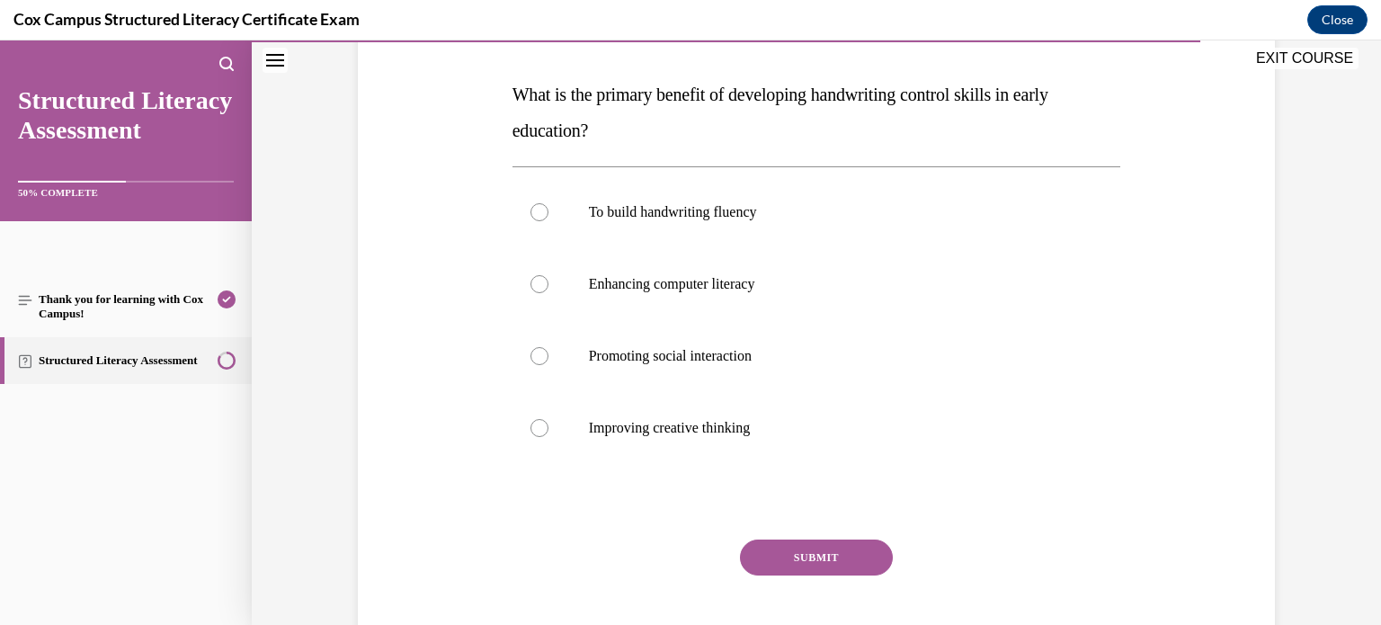
scroll to position [268, 0]
click at [746, 207] on p "To build handwriting fluency" at bounding box center [832, 210] width 487 height 18
click at [548, 207] on input "To build handwriting fluency" at bounding box center [539, 210] width 18 height 18
radio input "true"
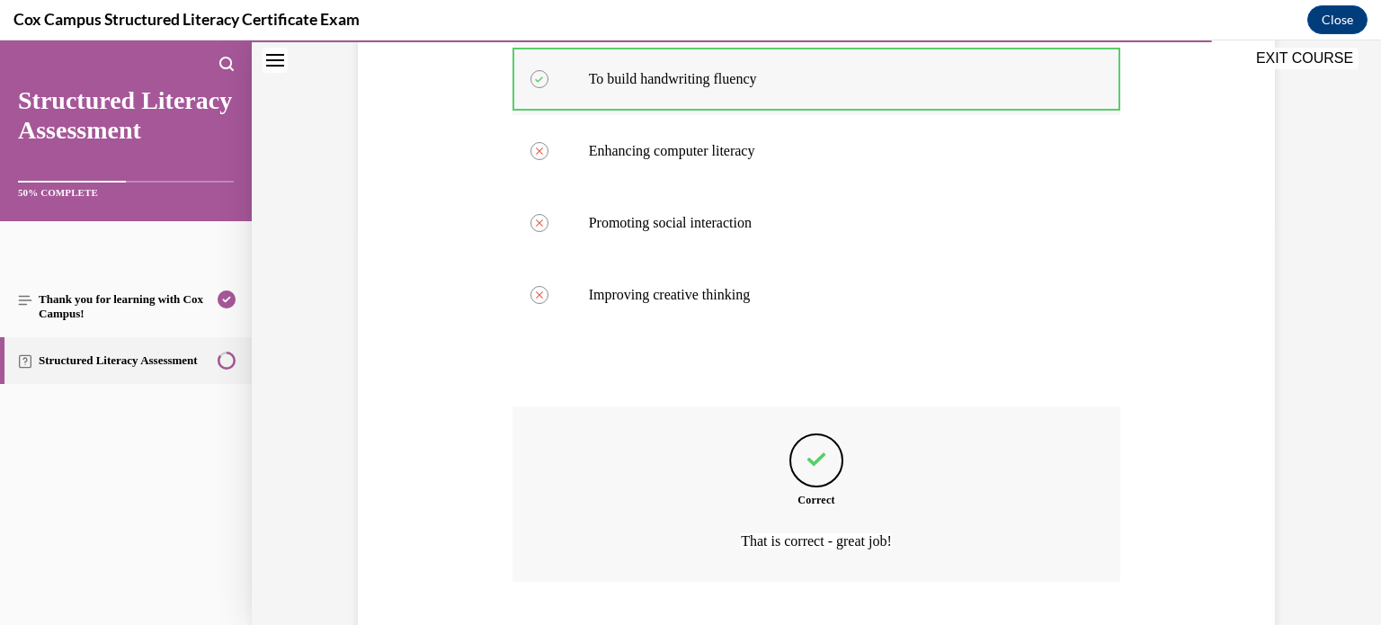
scroll to position [511, 0]
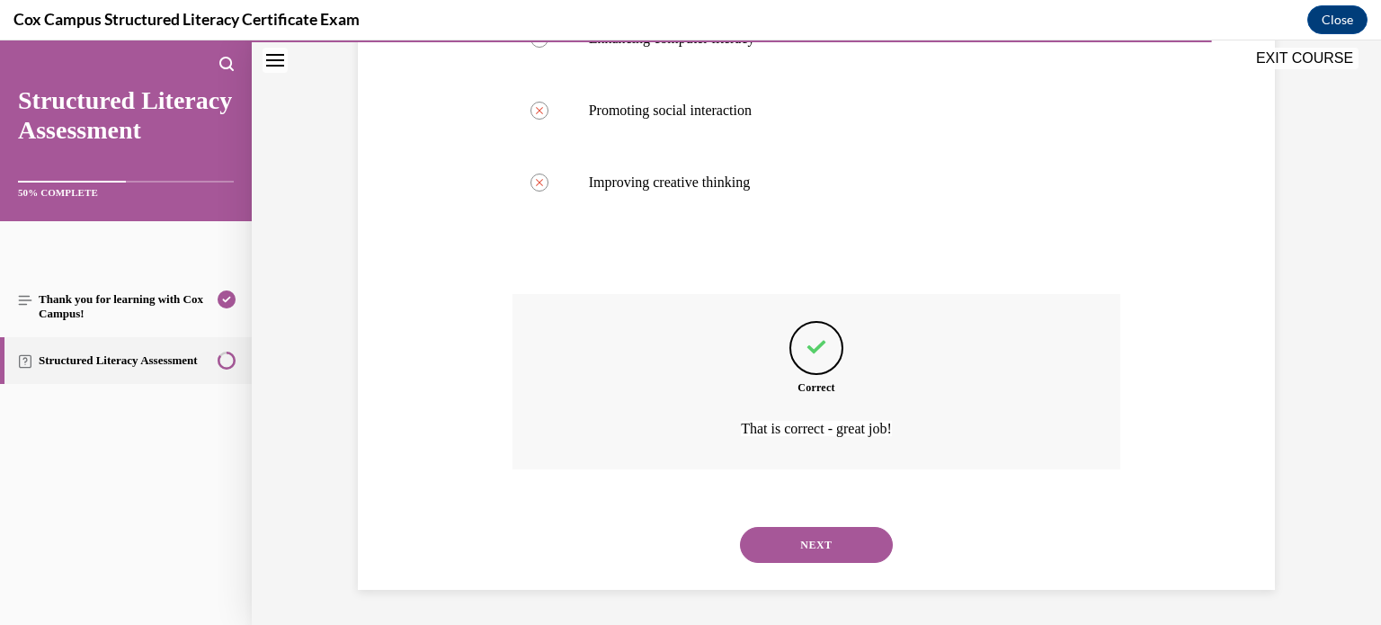
click at [740, 527] on button "NEXT" at bounding box center [816, 545] width 153 height 36
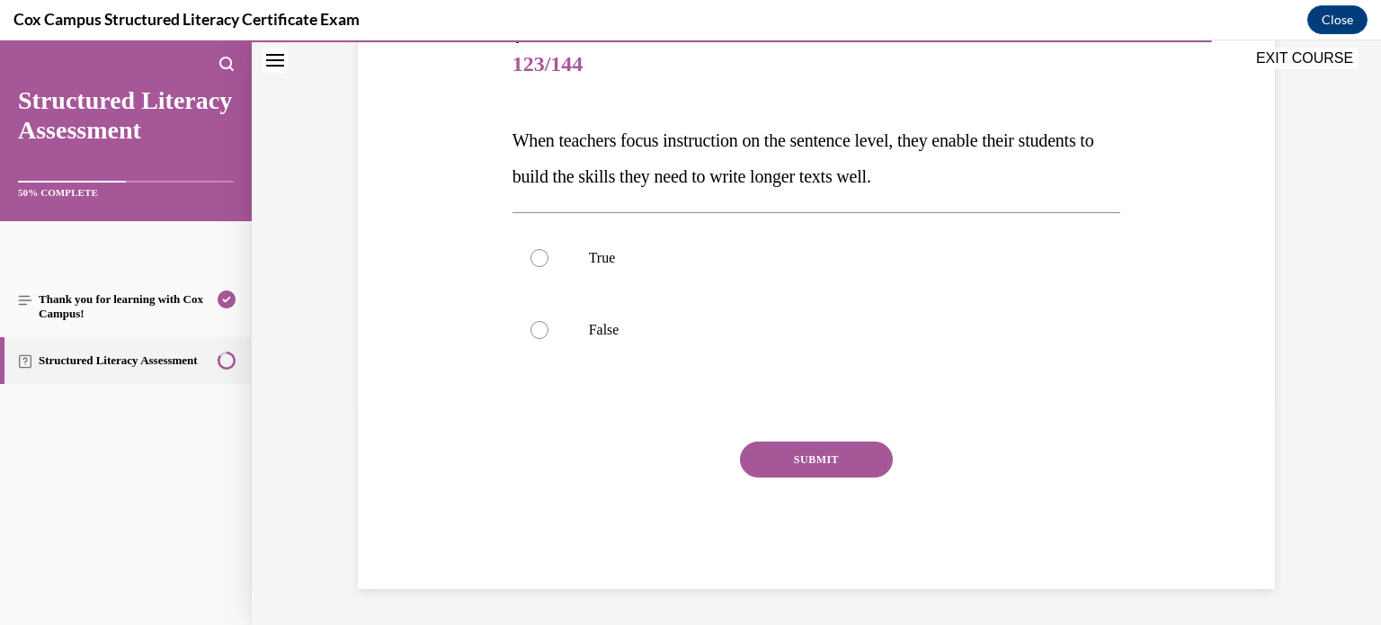
scroll to position [199, 0]
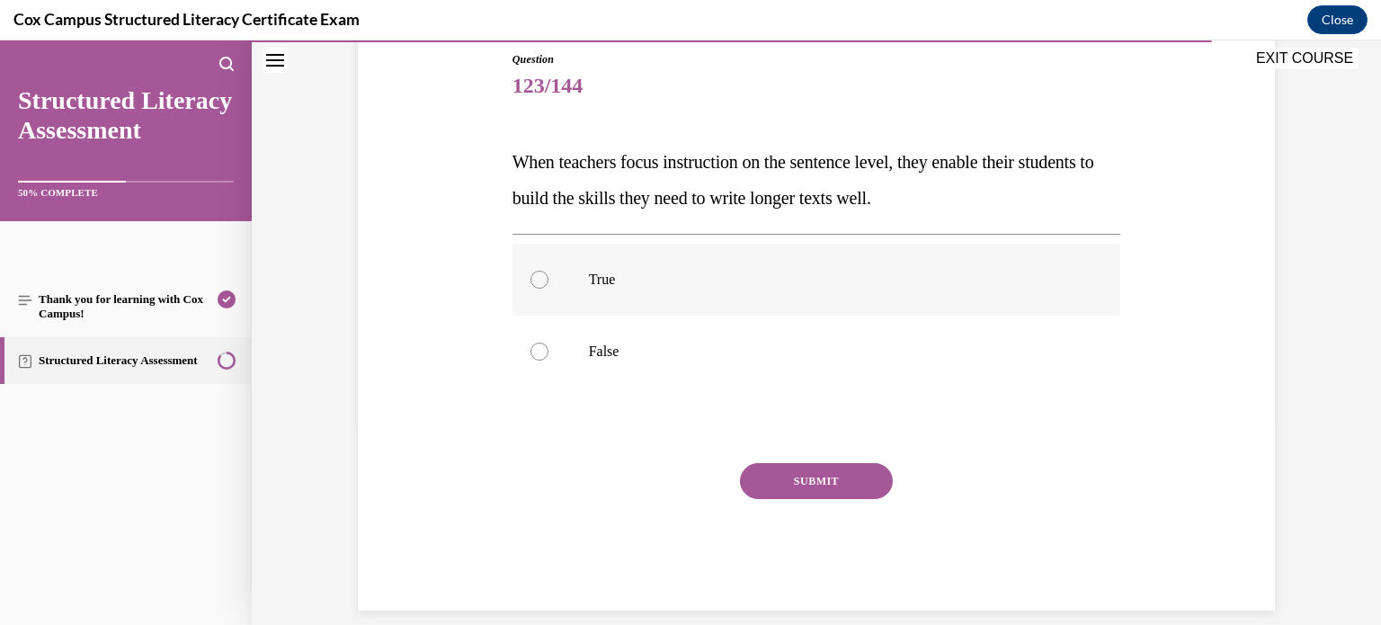
click at [691, 290] on label "True" at bounding box center [816, 280] width 608 height 72
click at [548, 289] on input "True" at bounding box center [539, 280] width 18 height 18
radio input "true"
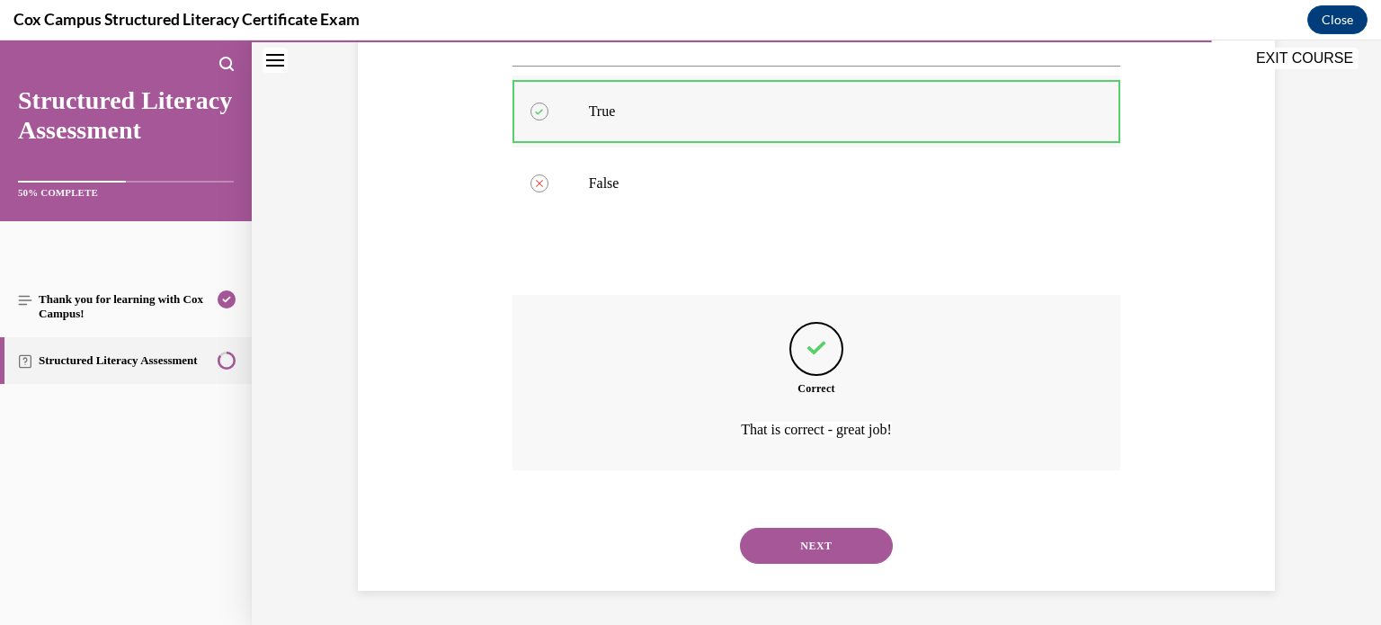
scroll to position [368, 0]
click at [740, 527] on button "NEXT" at bounding box center [816, 545] width 153 height 36
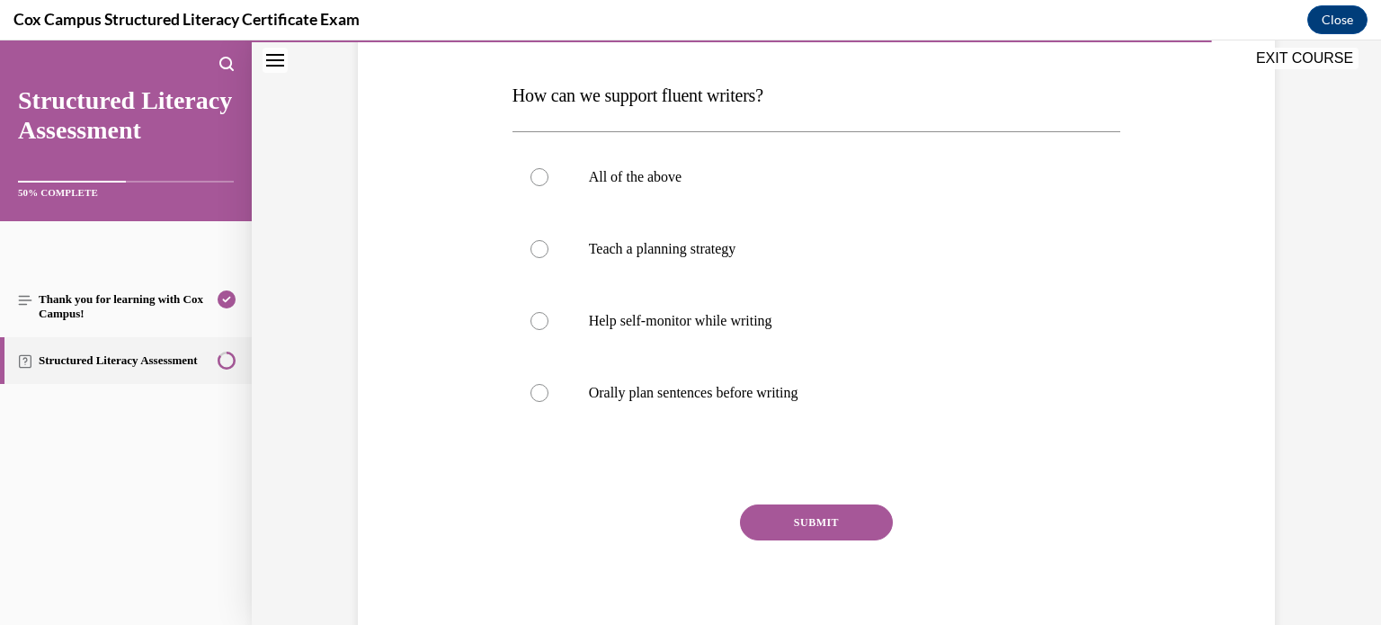
scroll to position [262, 0]
click at [648, 162] on label "All of the above" at bounding box center [816, 180] width 608 height 72
click at [548, 171] on input "All of the above" at bounding box center [539, 180] width 18 height 18
radio input "true"
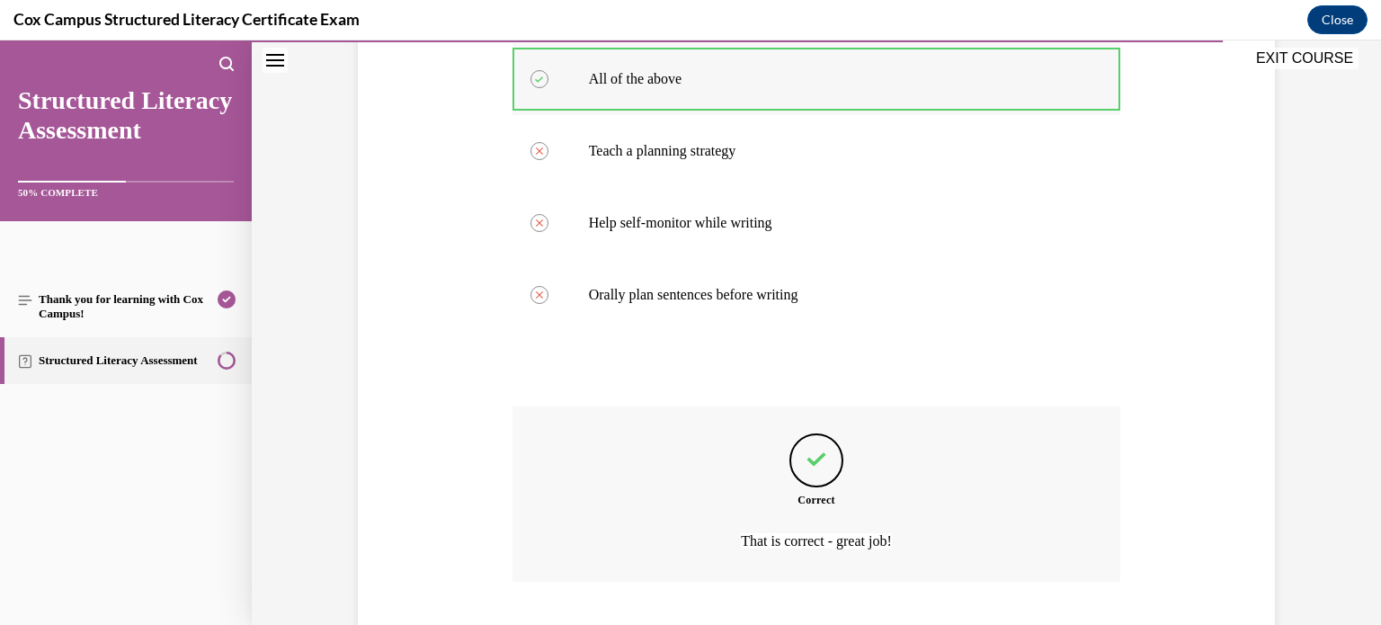
scroll to position [475, 0]
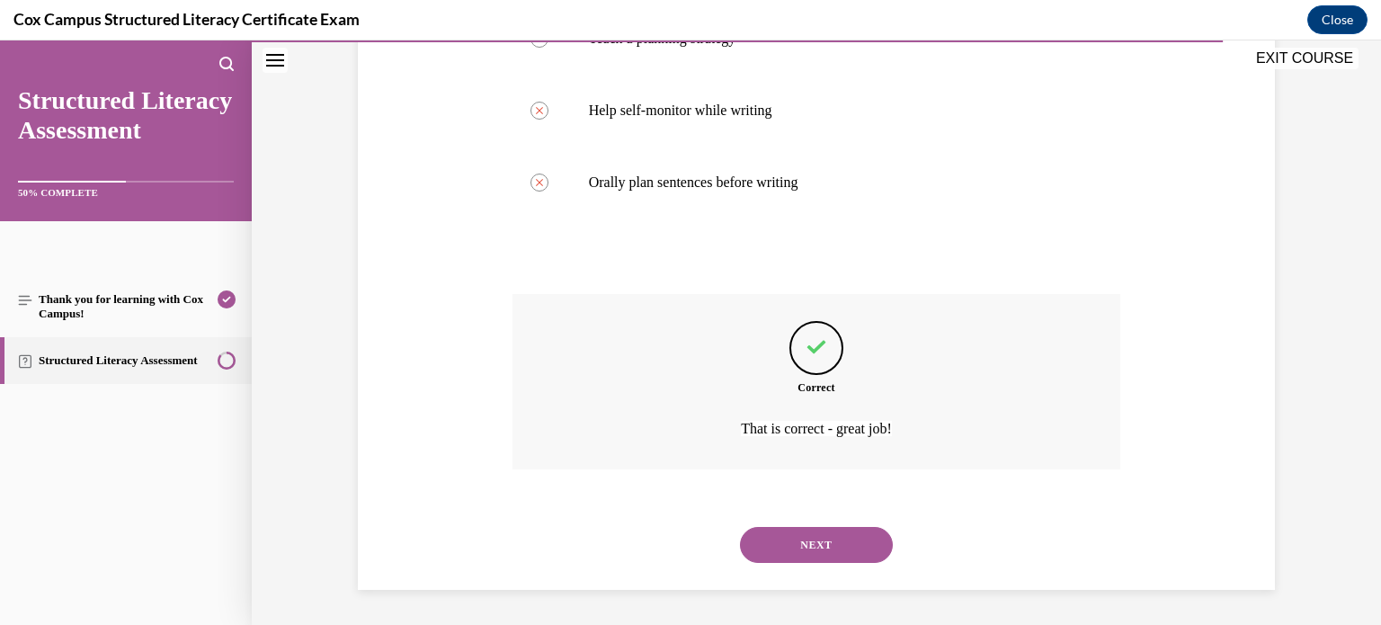
click at [740, 527] on button "NEXT" at bounding box center [816, 545] width 153 height 36
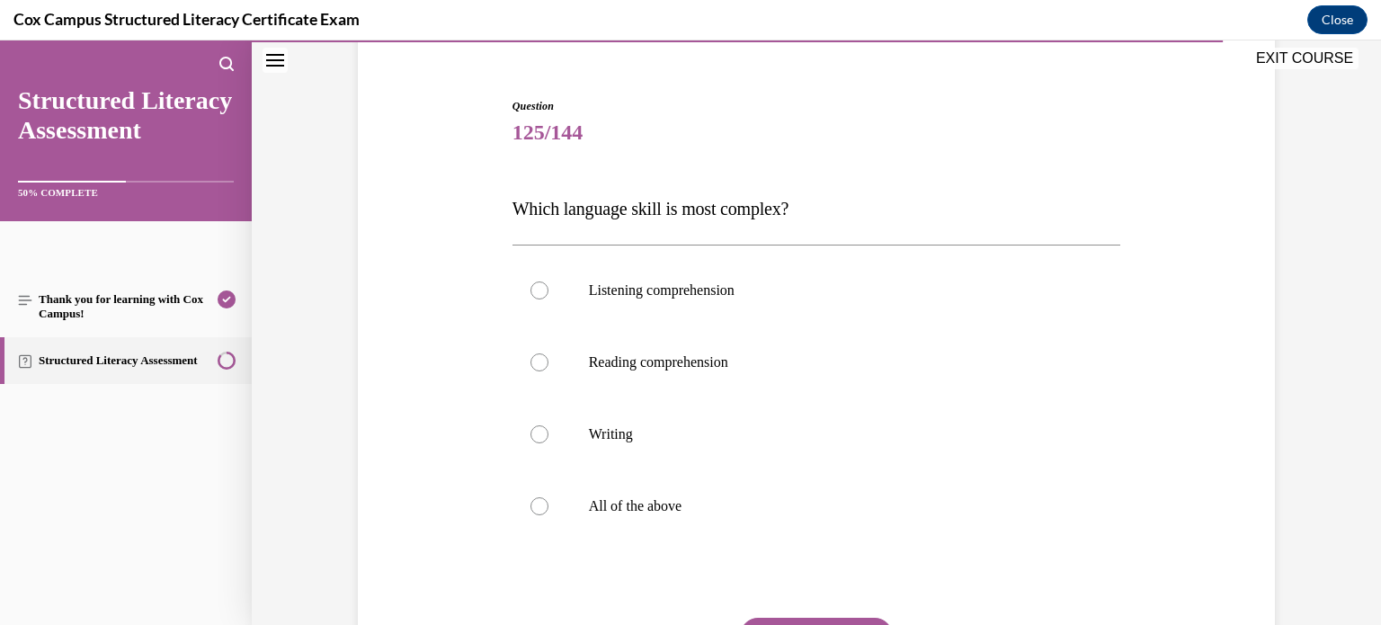
scroll to position [154, 0]
click at [594, 414] on label "Writing" at bounding box center [816, 432] width 608 height 72
click at [548, 423] on input "Writing" at bounding box center [539, 432] width 18 height 18
radio input "true"
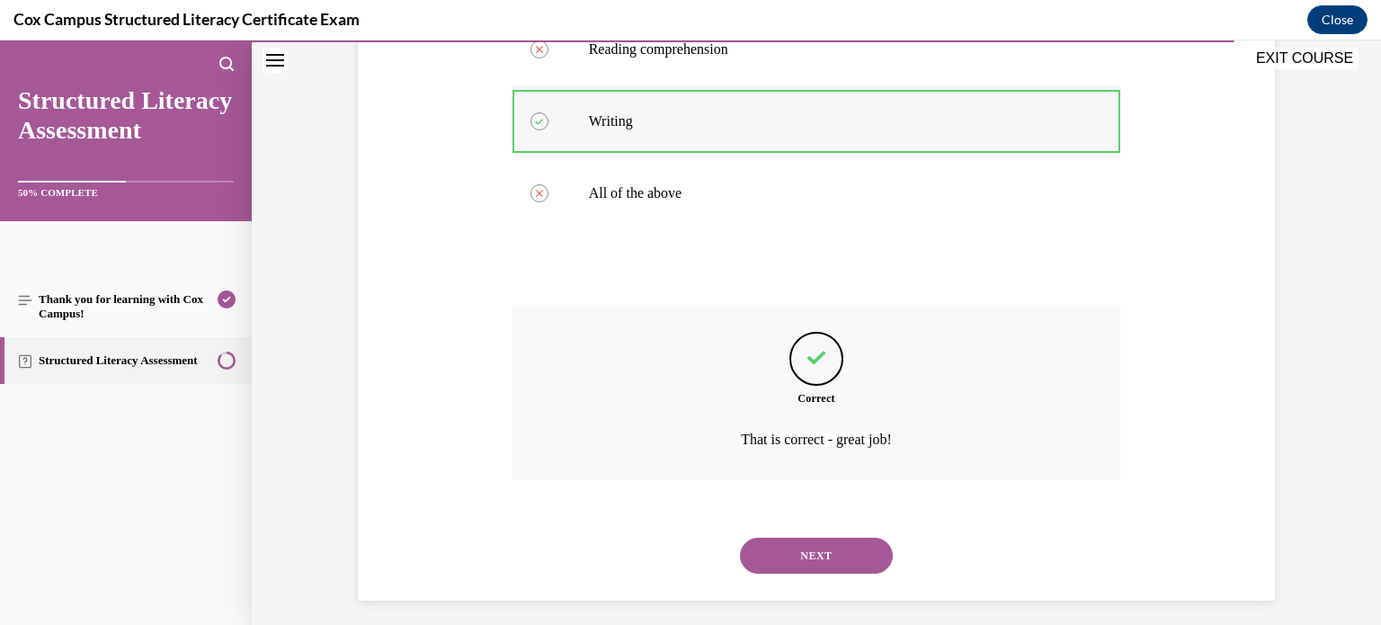
scroll to position [475, 0]
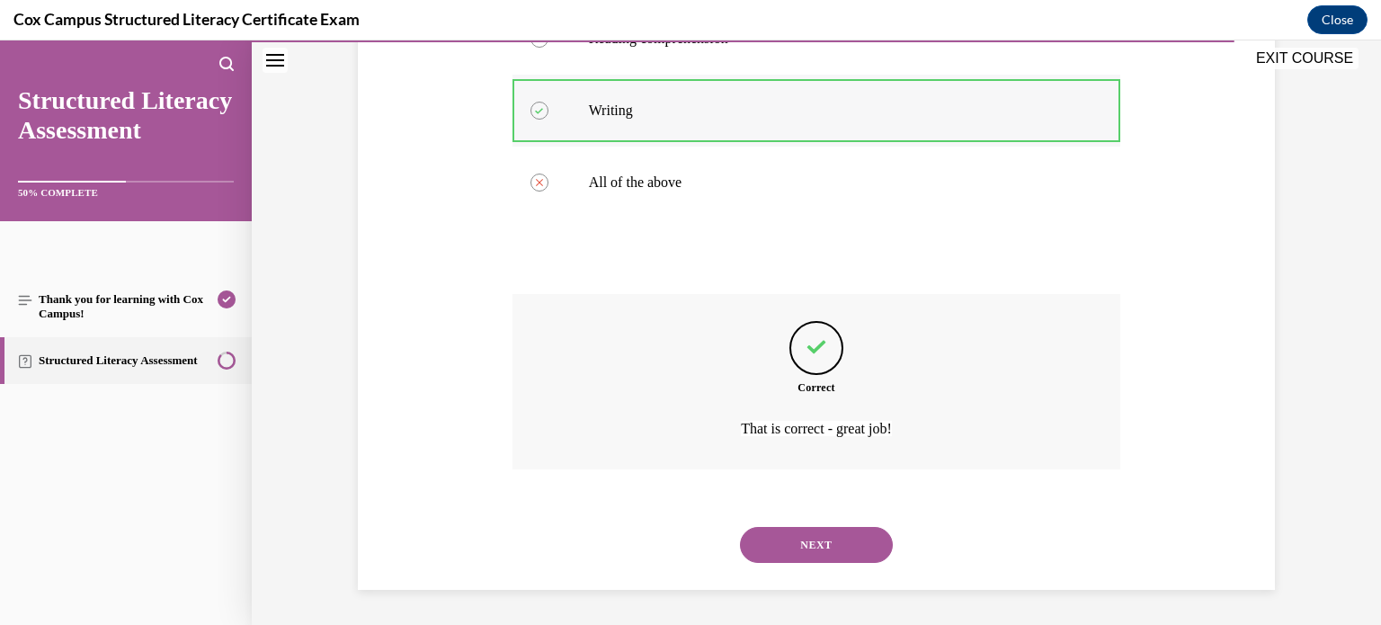
click at [740, 527] on button "NEXT" at bounding box center [816, 545] width 153 height 36
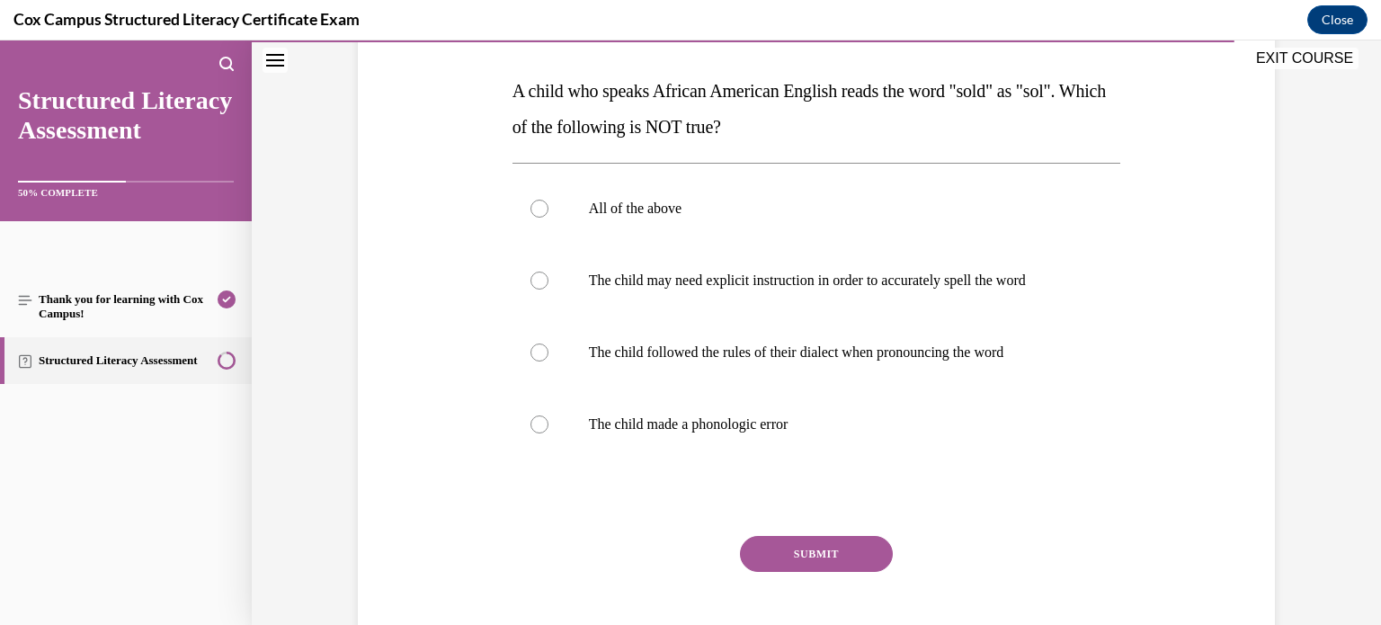
scroll to position [271, 0]
click at [721, 414] on p "The child made a phonologic error" at bounding box center [832, 423] width 487 height 18
click at [548, 414] on input "The child made a phonologic error" at bounding box center [539, 423] width 18 height 18
radio input "true"
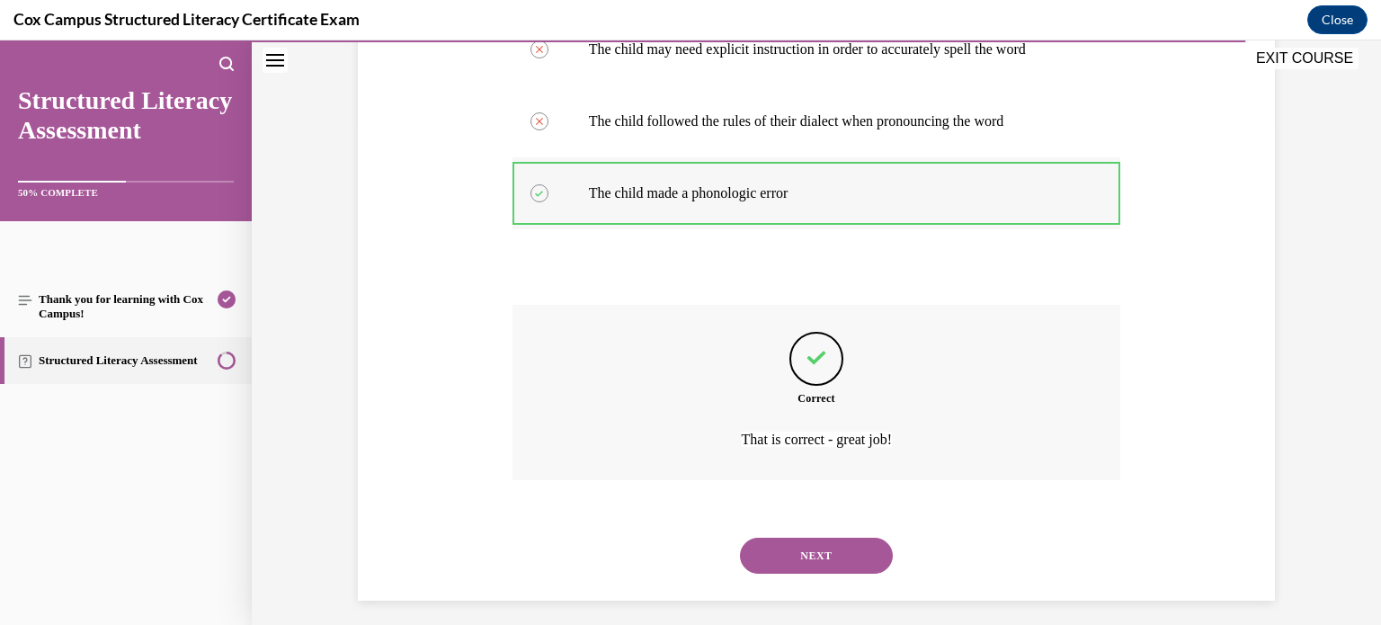
scroll to position [511, 0]
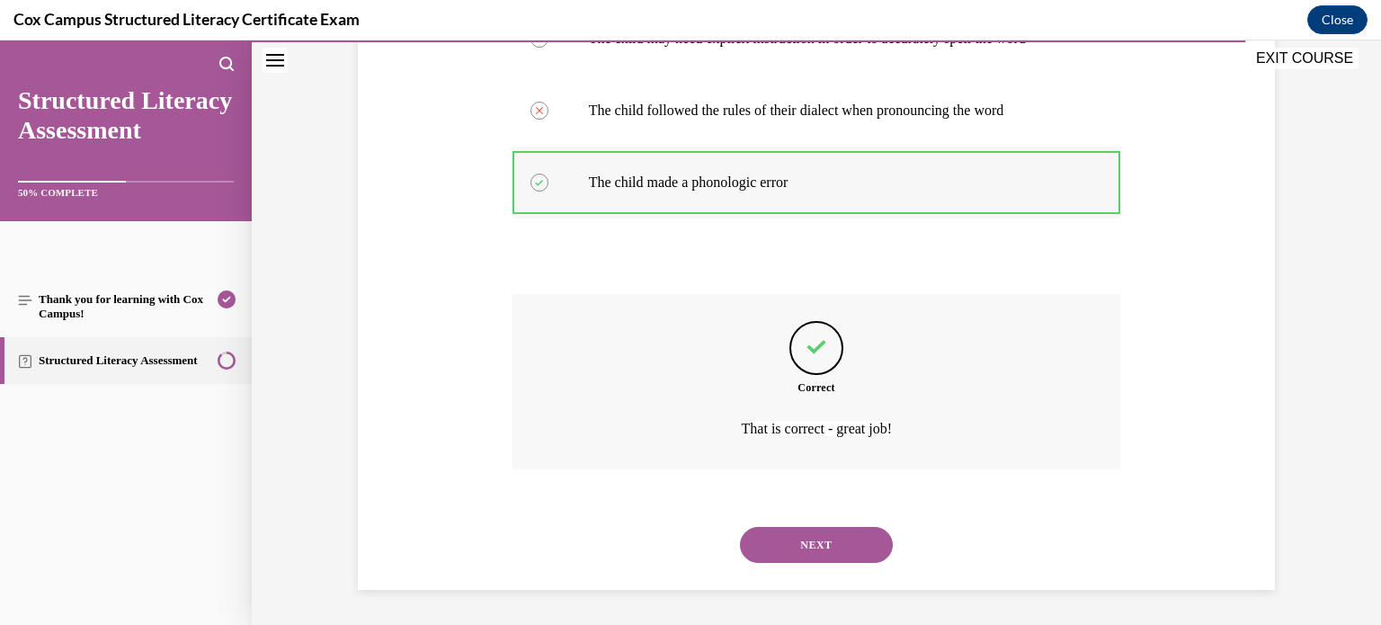
click at [740, 527] on button "NEXT" at bounding box center [816, 545] width 153 height 36
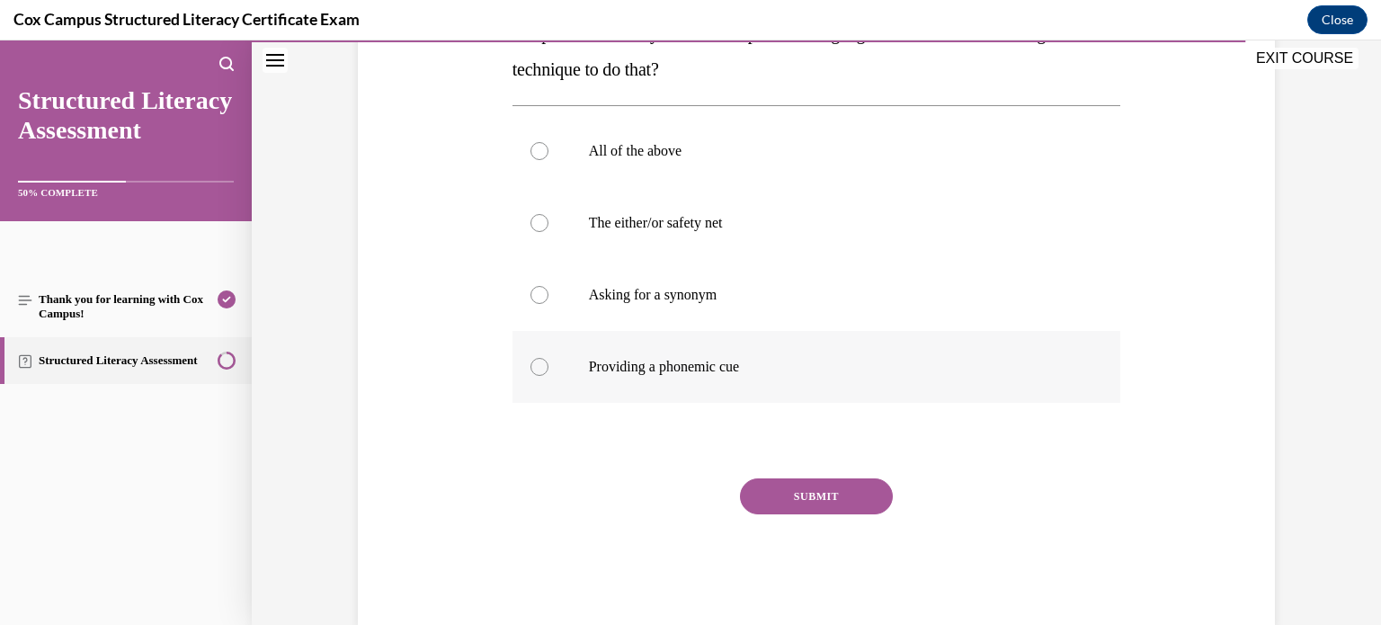
scroll to position [366, 0]
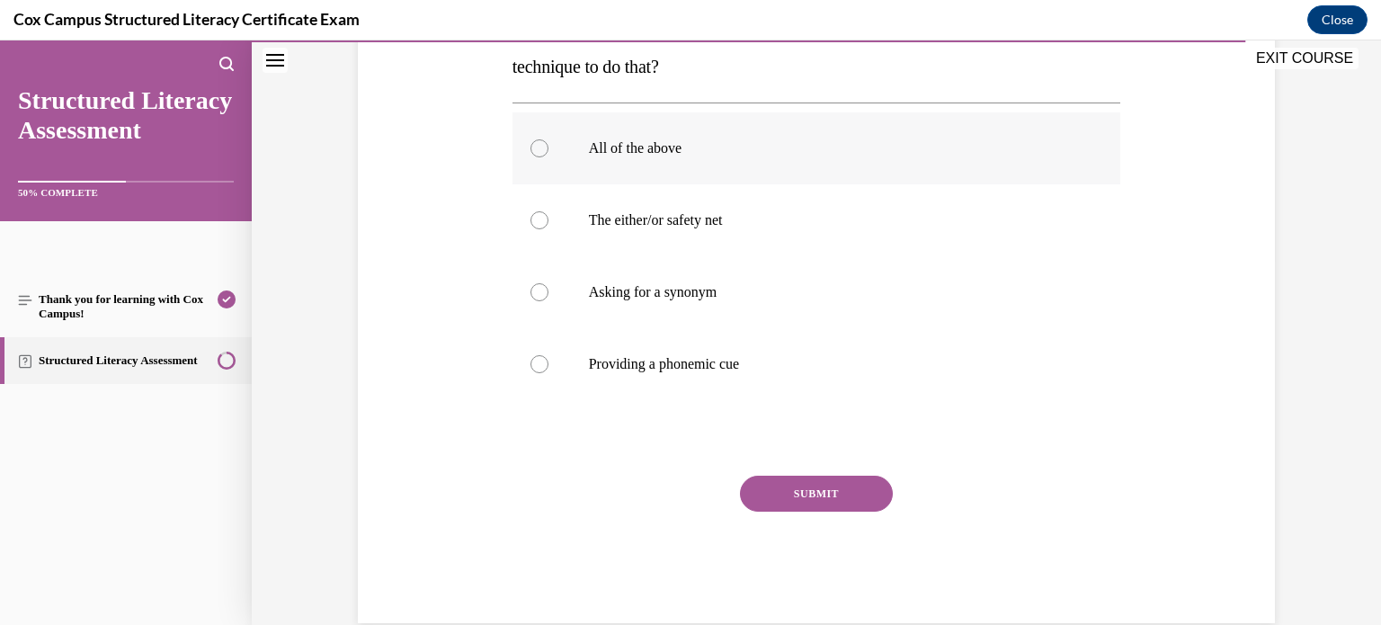
click at [679, 151] on p "All of the above" at bounding box center [832, 148] width 487 height 18
click at [548, 151] on input "All of the above" at bounding box center [539, 148] width 18 height 18
radio input "true"
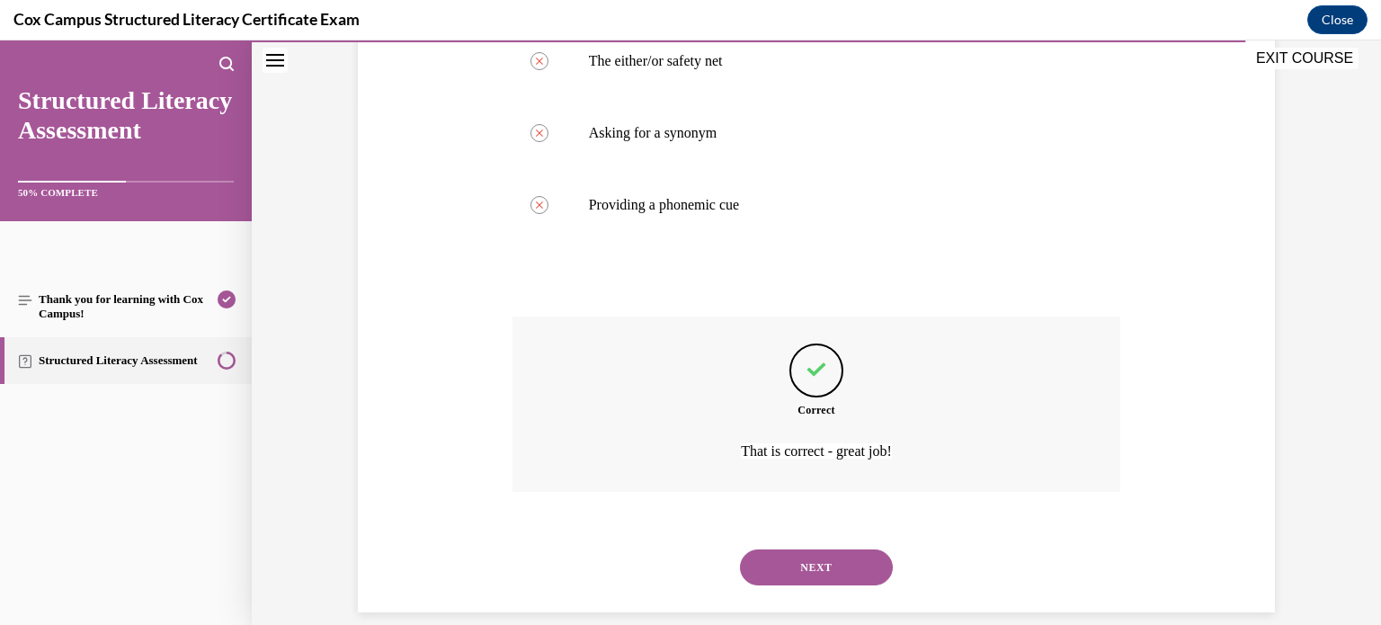
scroll to position [547, 0]
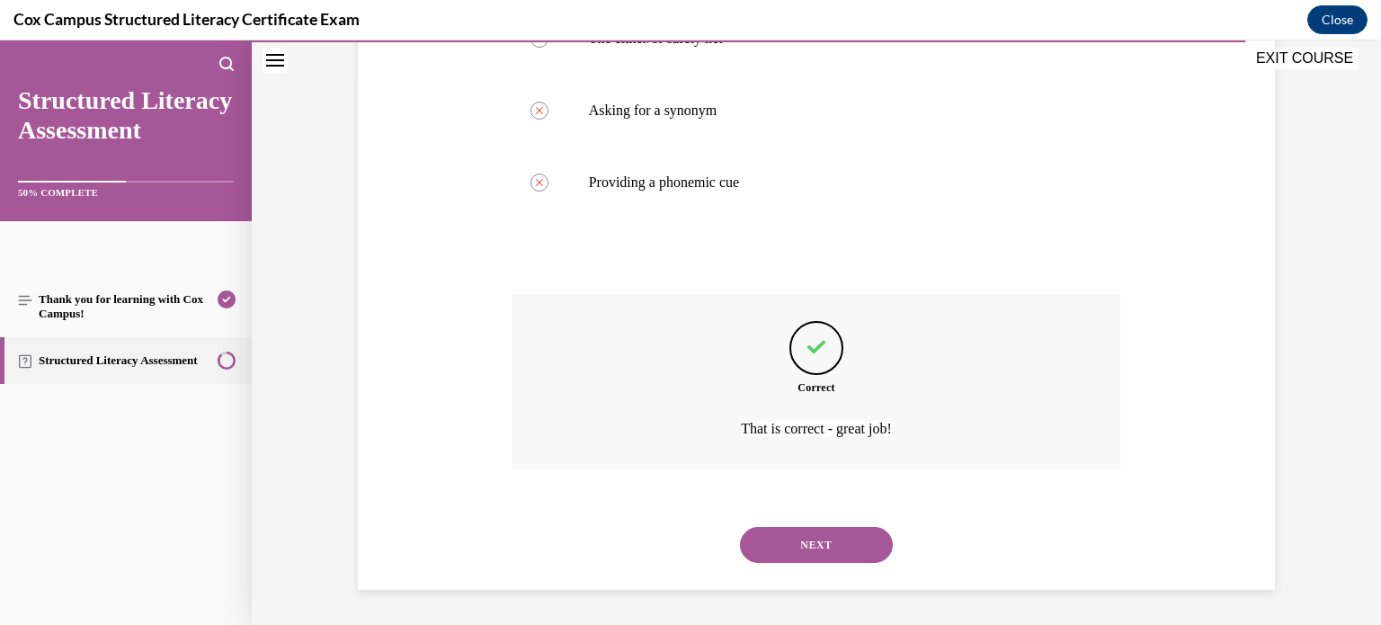
click at [740, 527] on button "NEXT" at bounding box center [816, 545] width 153 height 36
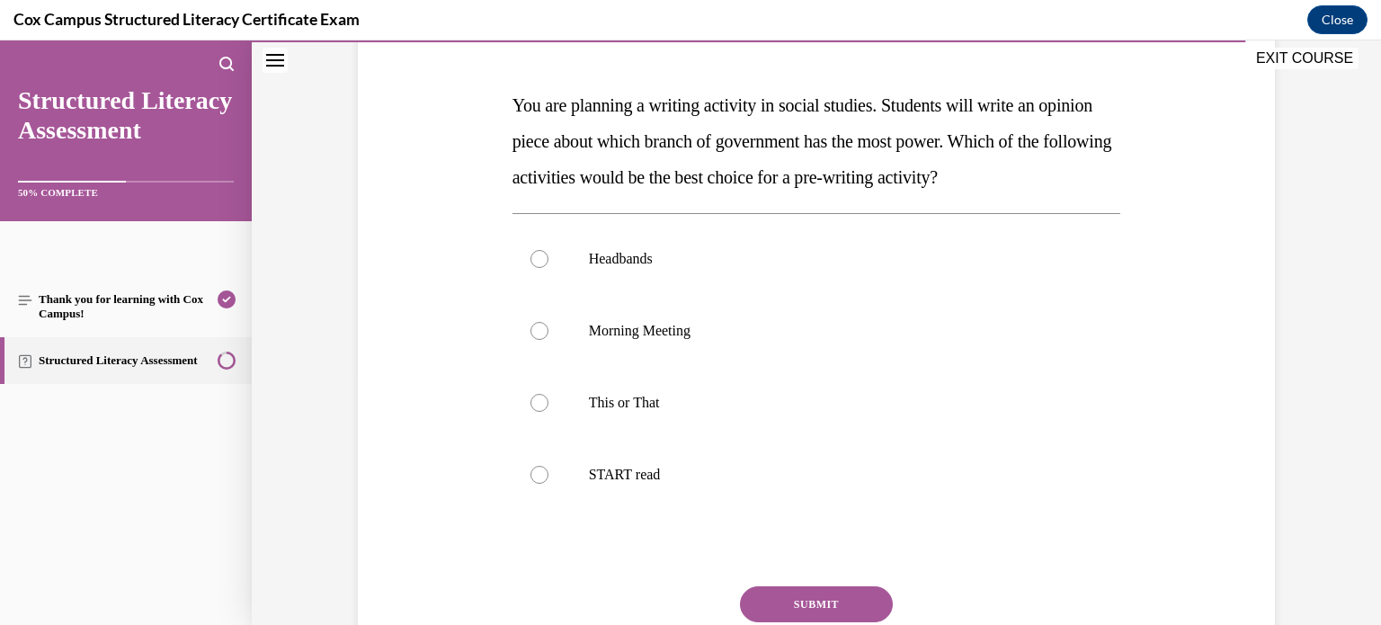
scroll to position [252, 0]
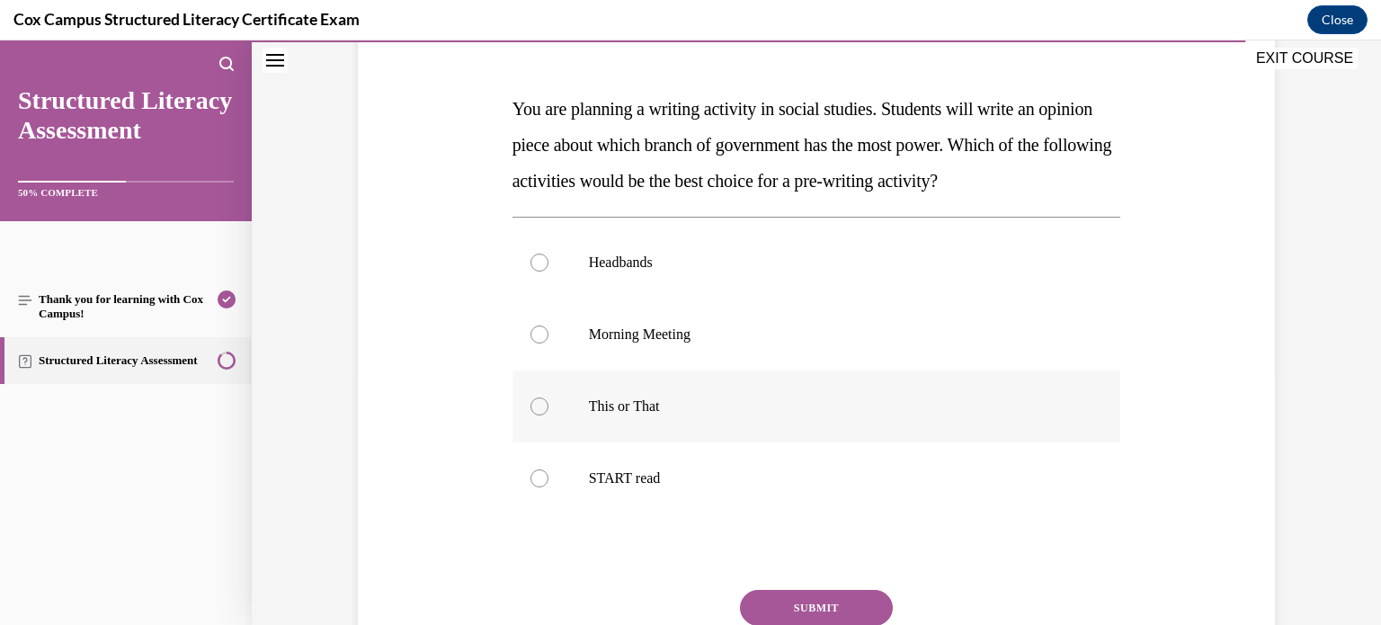
click at [646, 409] on p "This or That" at bounding box center [832, 406] width 487 height 18
click at [548, 409] on input "This or That" at bounding box center [539, 406] width 18 height 18
radio input "true"
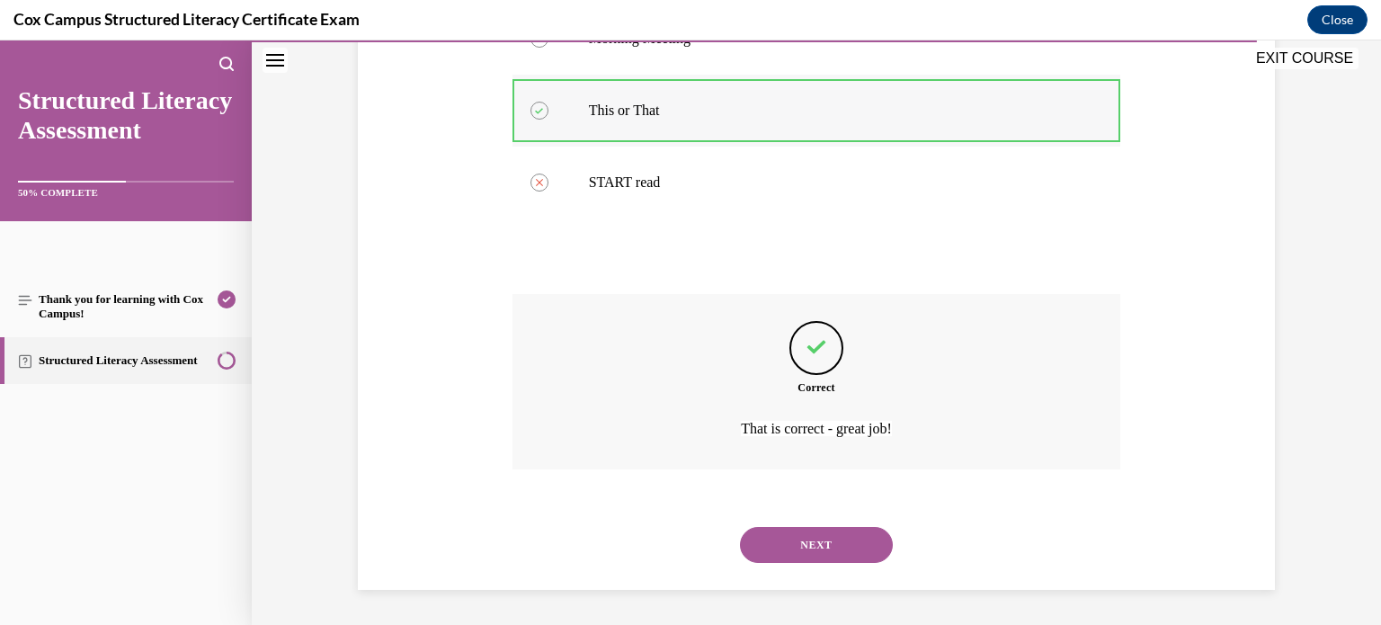
click at [740, 527] on button "NEXT" at bounding box center [816, 545] width 153 height 36
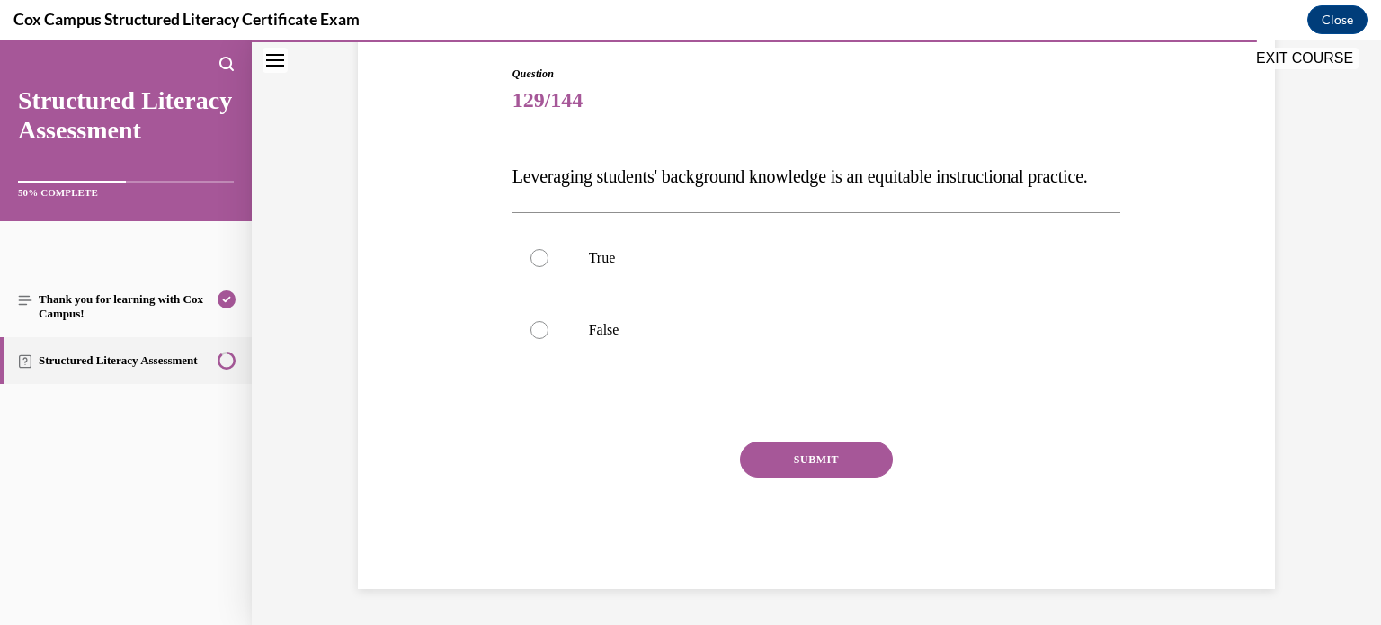
scroll to position [218, 0]
click at [660, 263] on p "True" at bounding box center [832, 258] width 487 height 18
click at [548, 263] on input "True" at bounding box center [539, 258] width 18 height 18
radio input "true"
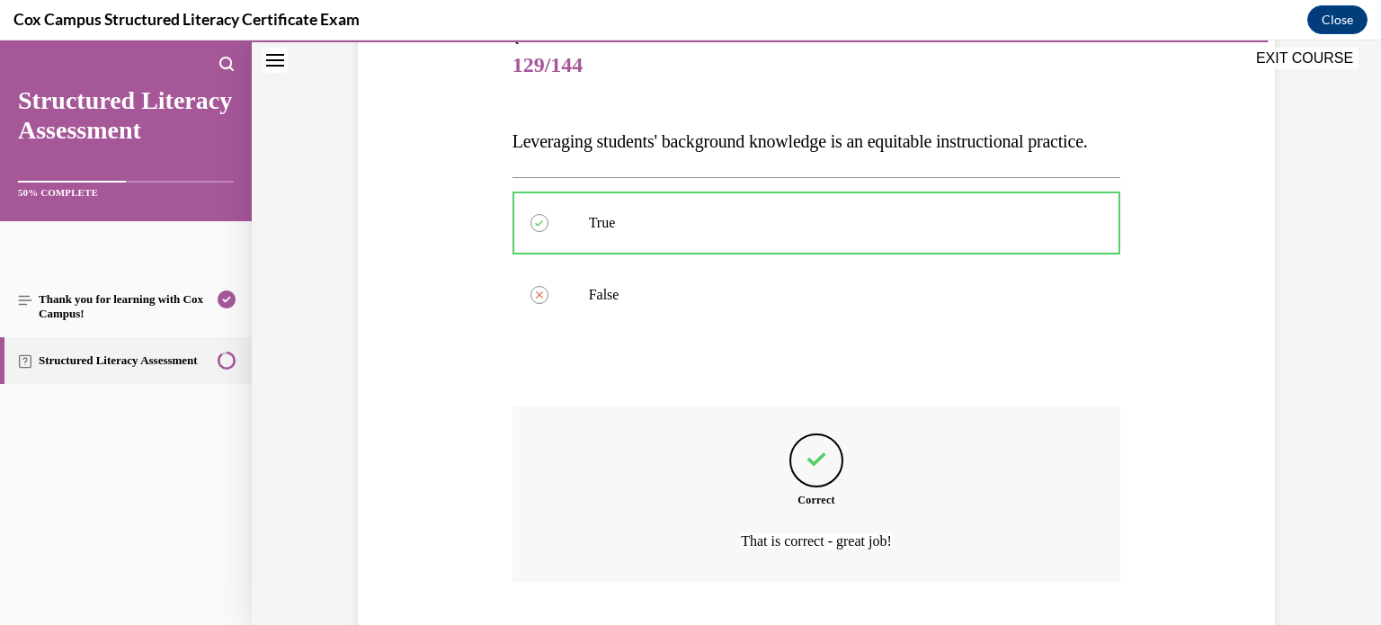
scroll to position [345, 0]
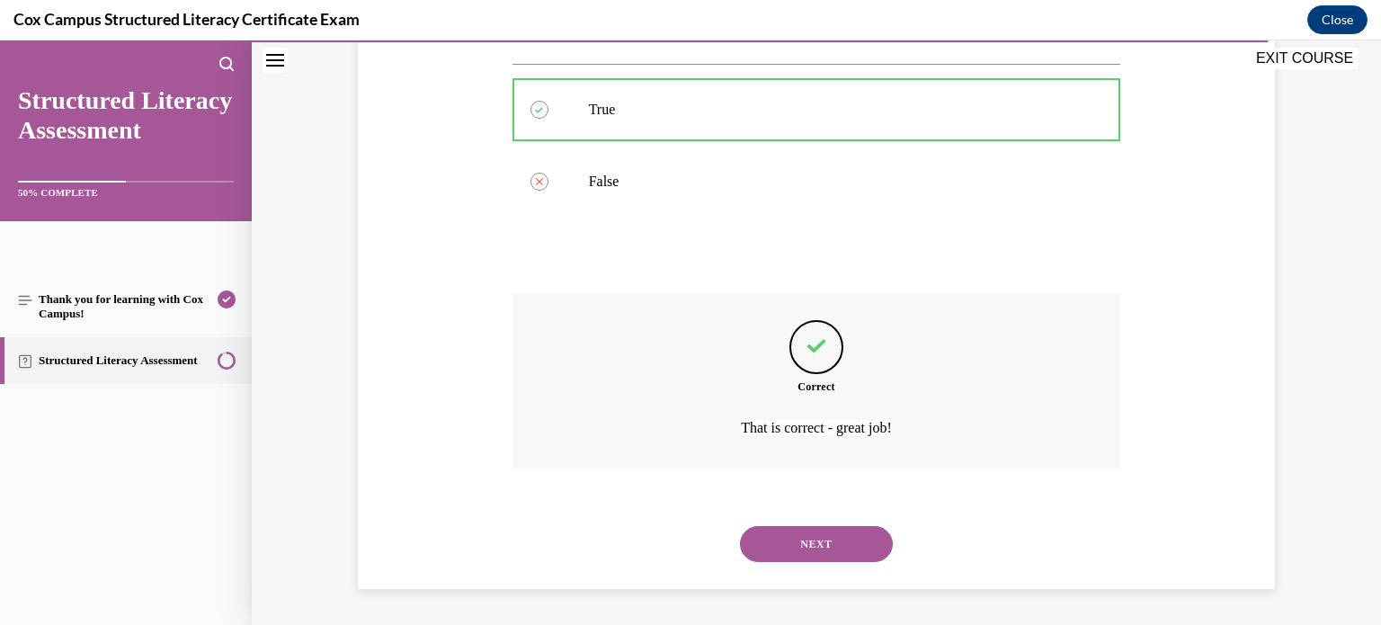
click at [740, 526] on button "NEXT" at bounding box center [816, 544] width 153 height 36
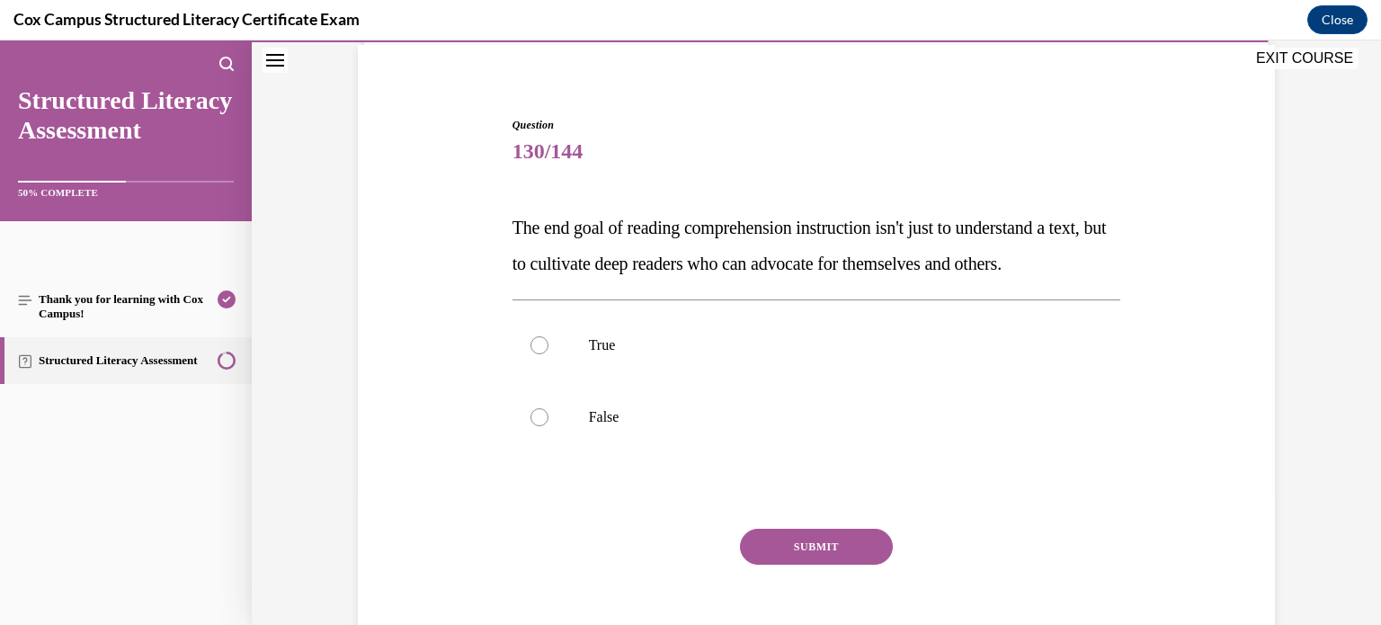
scroll to position [150, 0]
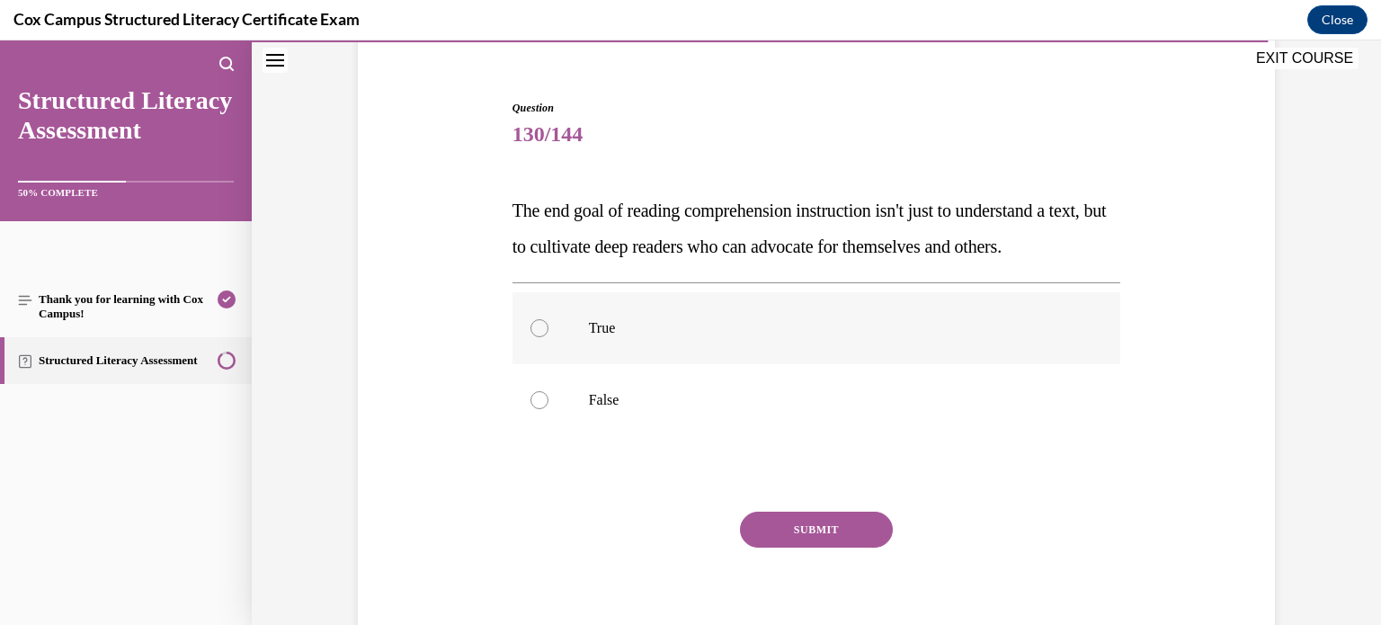
click at [635, 337] on p "True" at bounding box center [832, 328] width 487 height 18
click at [548, 337] on input "True" at bounding box center [539, 328] width 18 height 18
radio input "true"
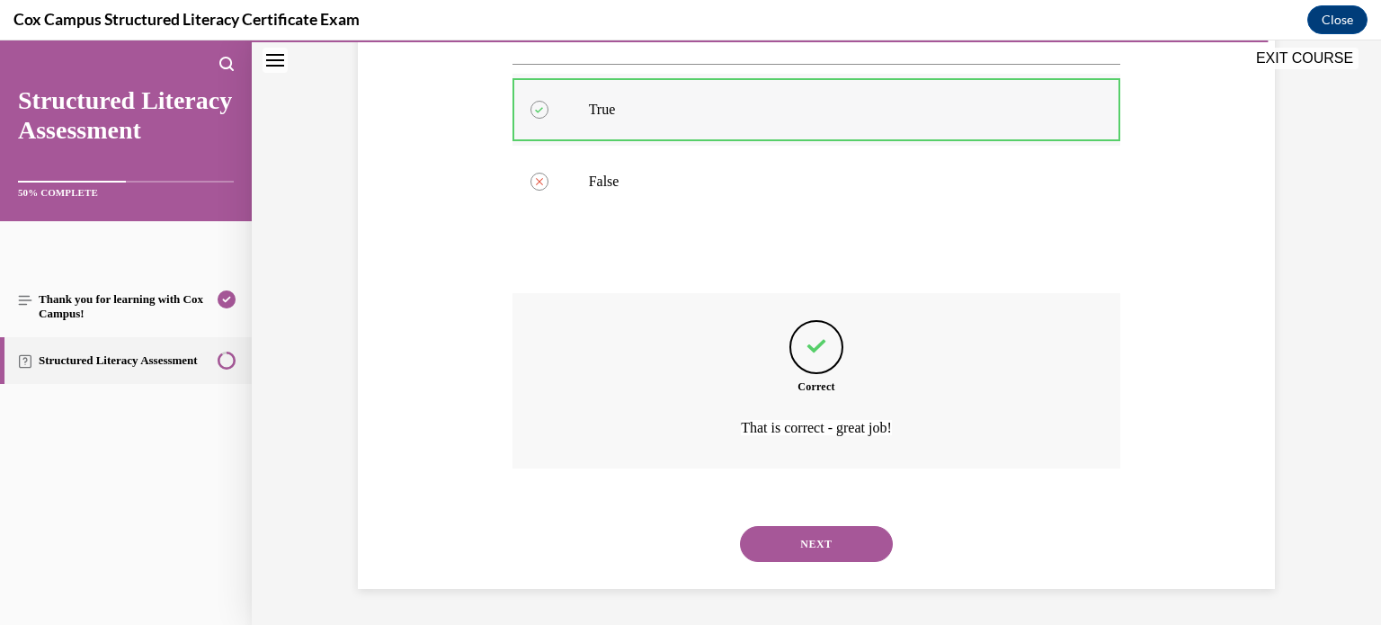
click at [740, 526] on button "NEXT" at bounding box center [816, 544] width 153 height 36
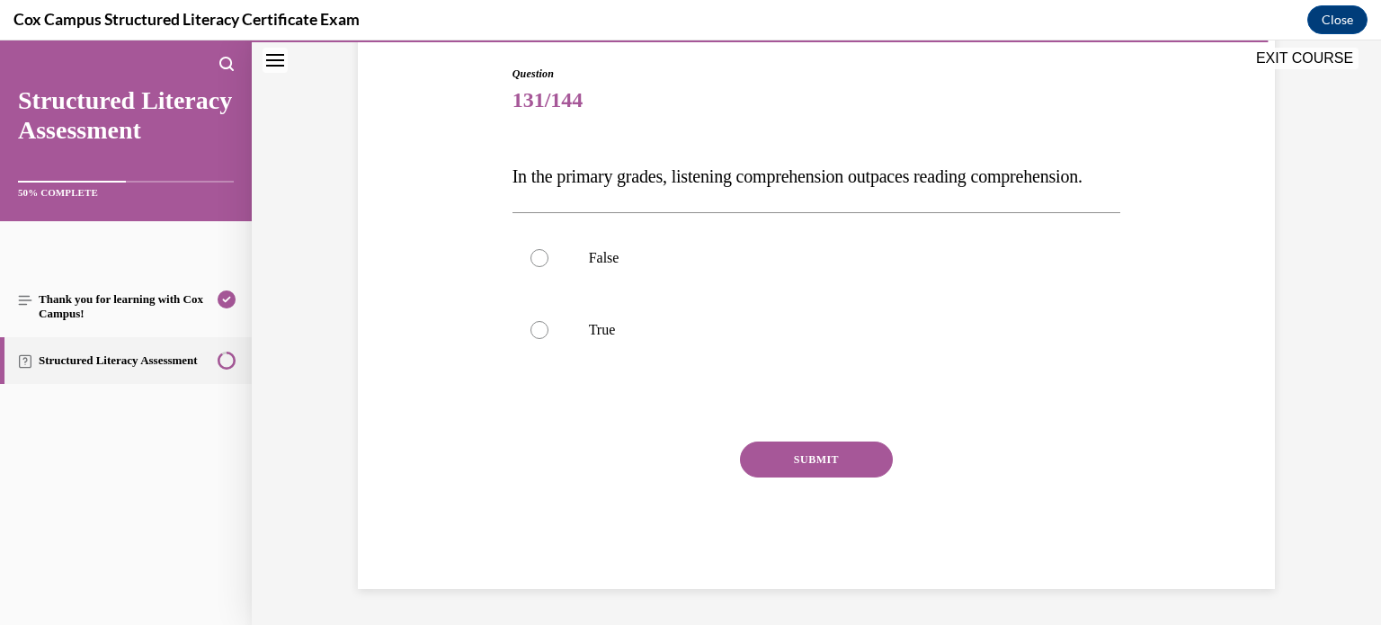
scroll to position [219, 0]
click at [600, 326] on p "True" at bounding box center [832, 330] width 487 height 18
click at [548, 326] on input "True" at bounding box center [539, 330] width 18 height 18
radio input "true"
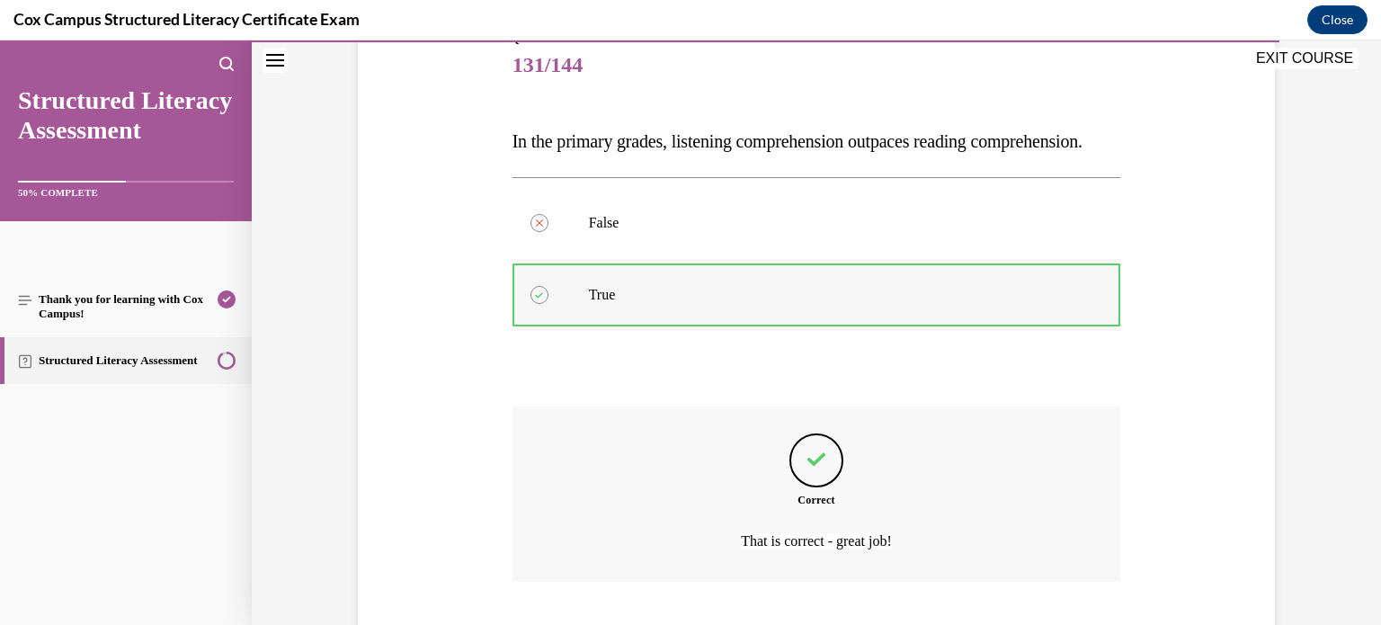
scroll to position [368, 0]
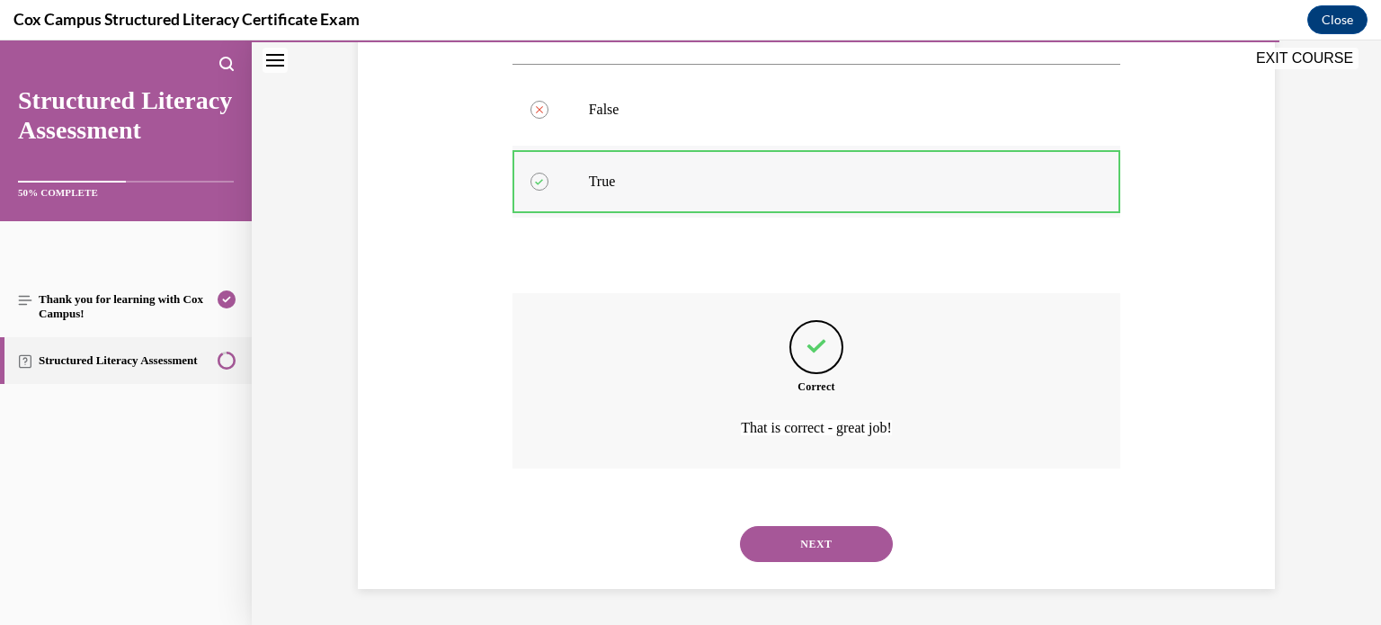
click at [740, 526] on button "NEXT" at bounding box center [816, 544] width 153 height 36
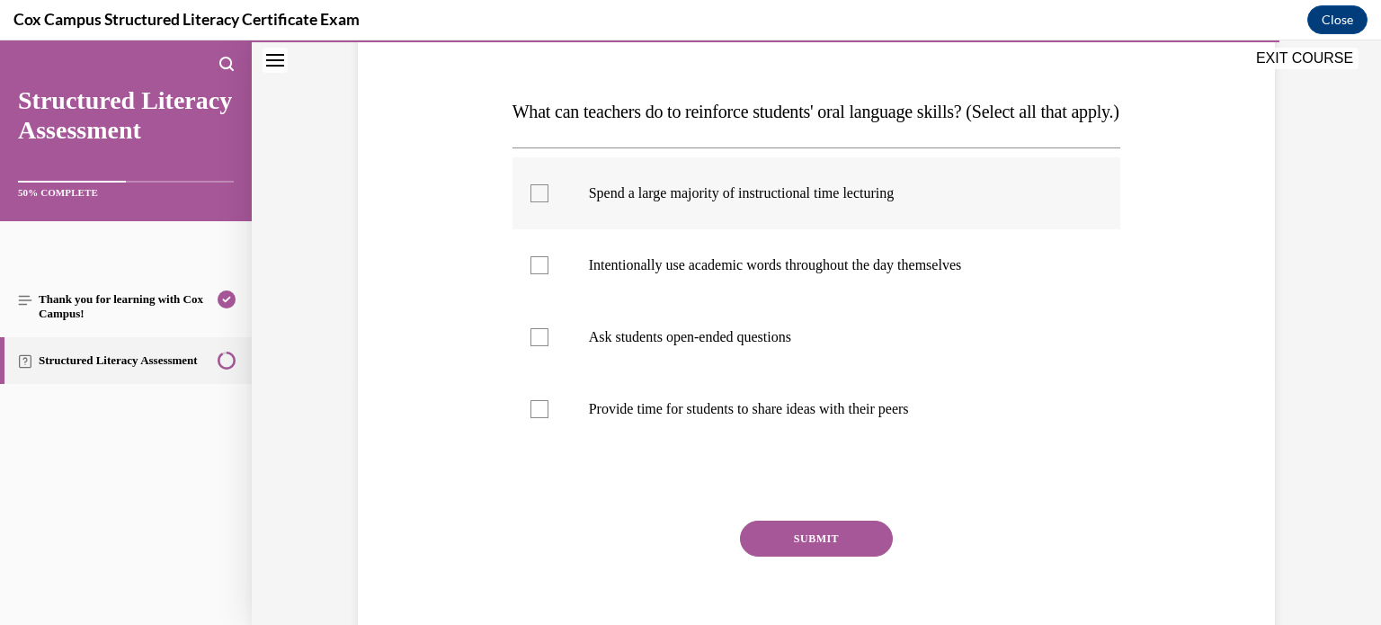
scroll to position [273, 0]
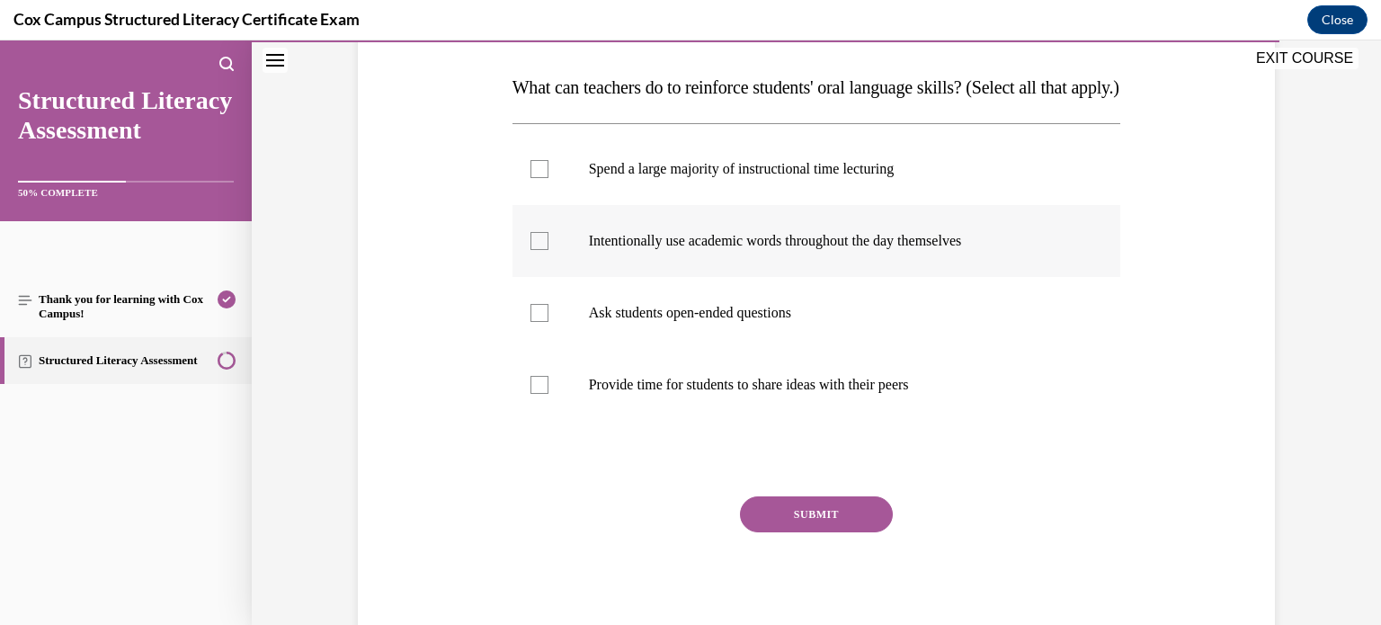
click at [541, 250] on div at bounding box center [539, 241] width 18 height 18
click at [541, 250] on input "Intentionally use academic words throughout the day themselves" at bounding box center [539, 241] width 18 height 18
checkbox input "true"
click at [541, 322] on div at bounding box center [539, 313] width 18 height 18
click at [541, 322] on input "Ask students open-ended questions" at bounding box center [539, 313] width 18 height 18
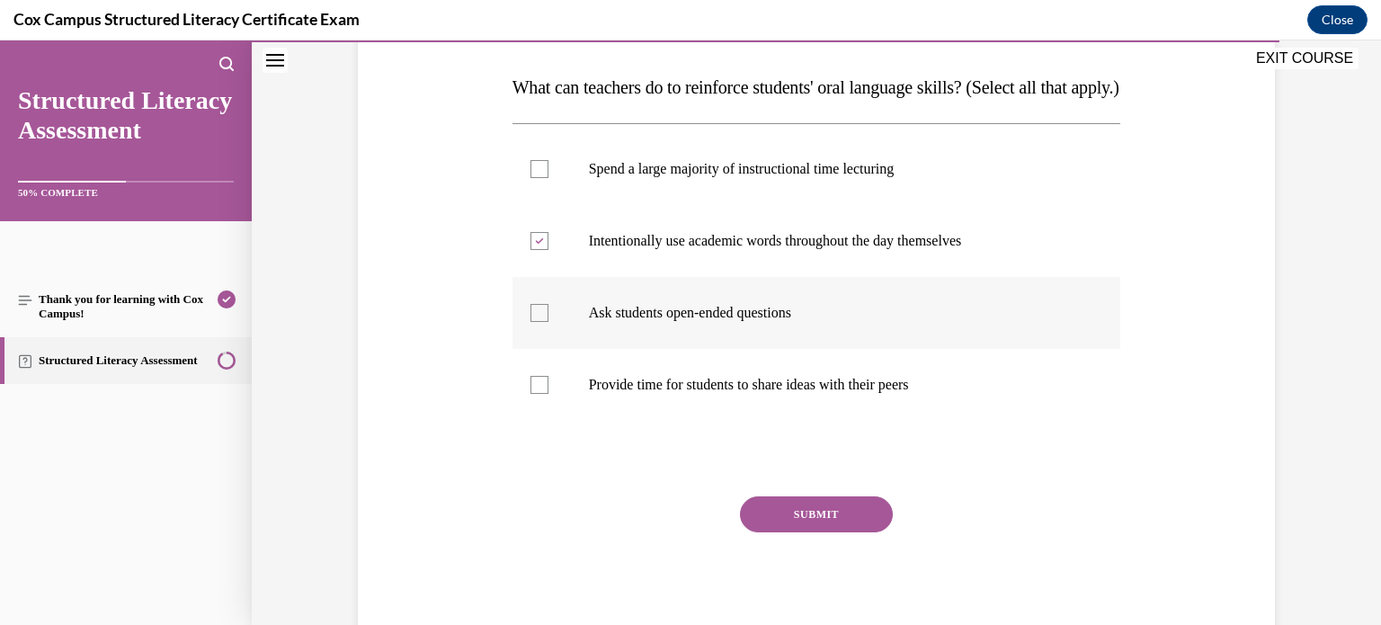
checkbox input "true"
click at [539, 394] on div at bounding box center [539, 385] width 18 height 18
click at [539, 394] on input "Provide time for students to share ideas with their peers" at bounding box center [539, 385] width 18 height 18
checkbox input "true"
click at [790, 532] on button "SUBMIT" at bounding box center [816, 514] width 153 height 36
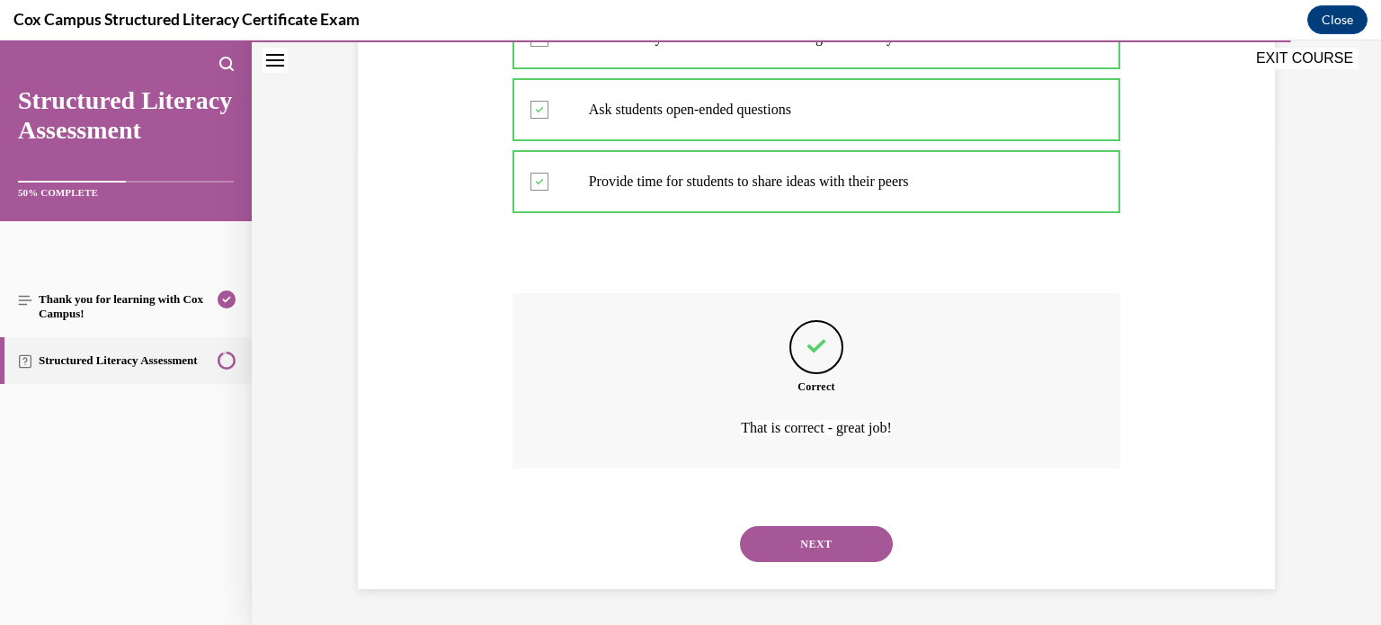
scroll to position [511, 0]
click at [740, 526] on button "NEXT" at bounding box center [816, 544] width 153 height 36
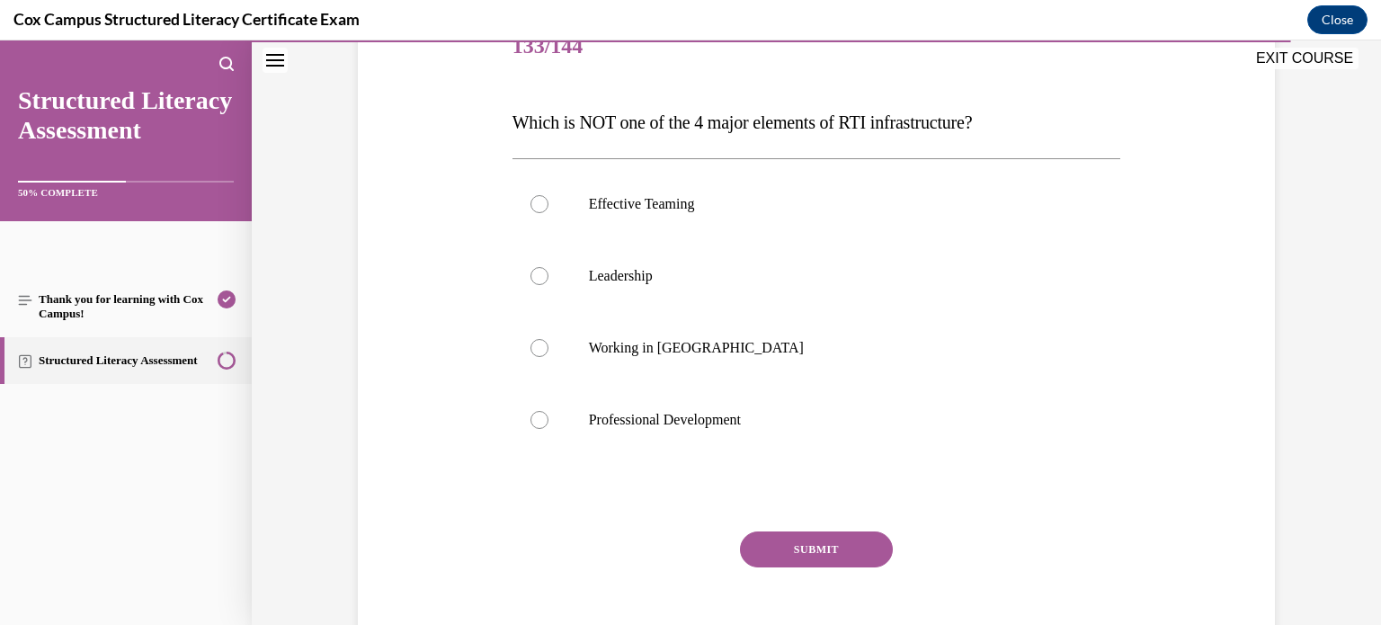
scroll to position [239, 0]
click at [650, 342] on p "Working in Silos" at bounding box center [832, 347] width 487 height 18
click at [548, 342] on input "Working in Silos" at bounding box center [539, 347] width 18 height 18
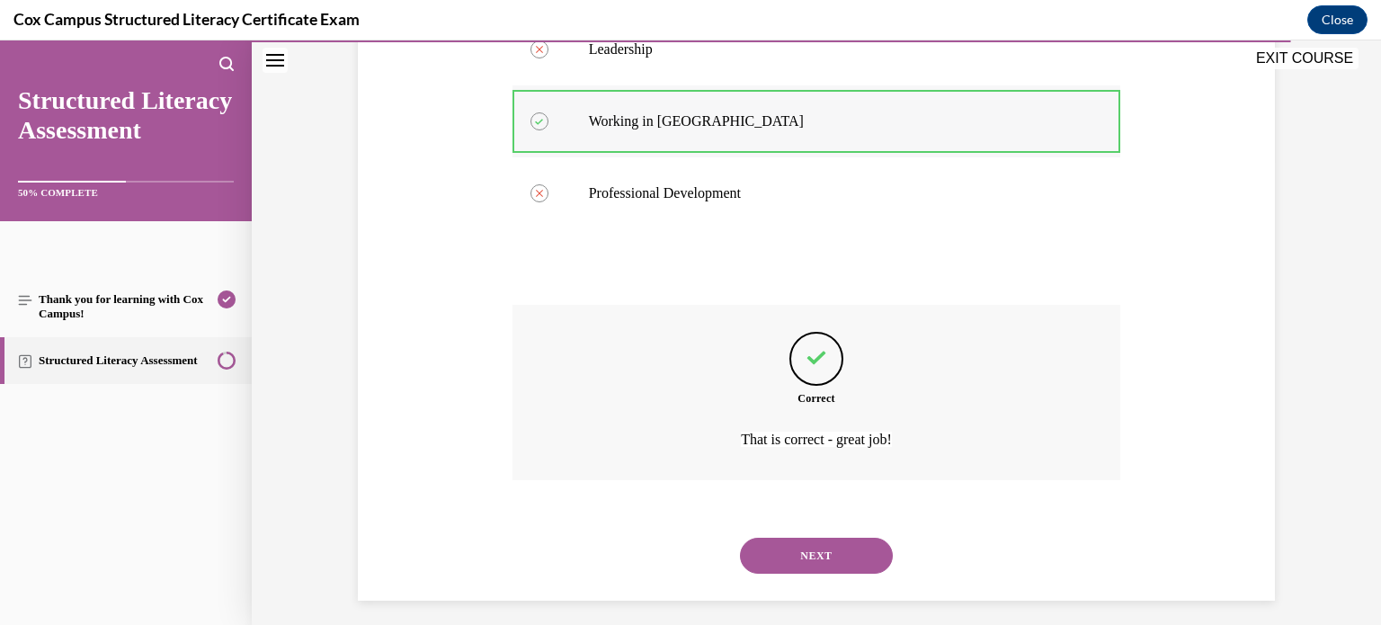
scroll to position [475, 0]
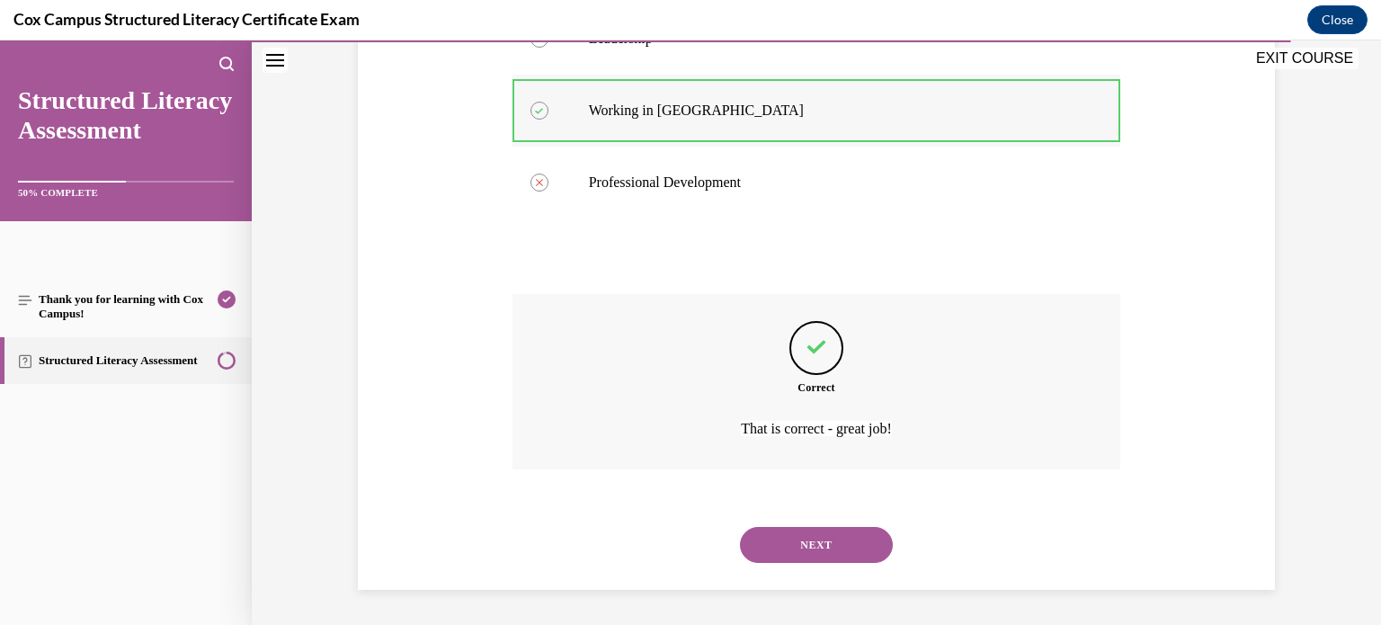
click at [740, 527] on button "NEXT" at bounding box center [816, 545] width 153 height 36
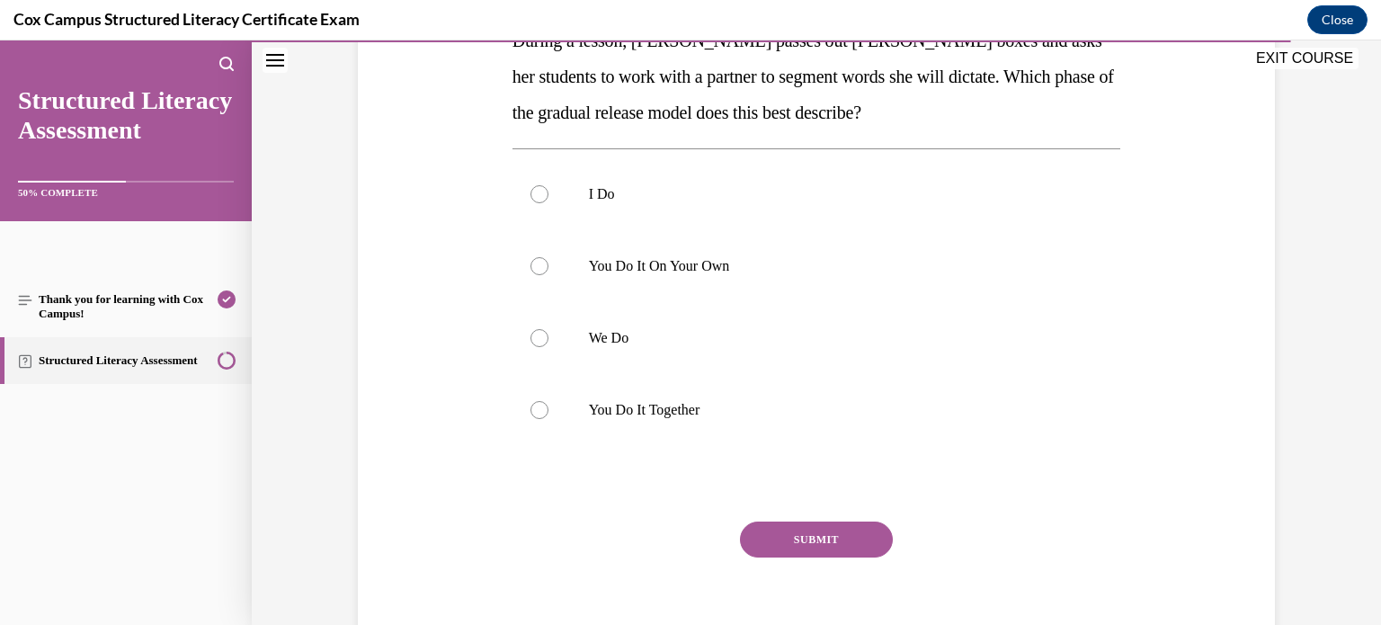
scroll to position [326, 0]
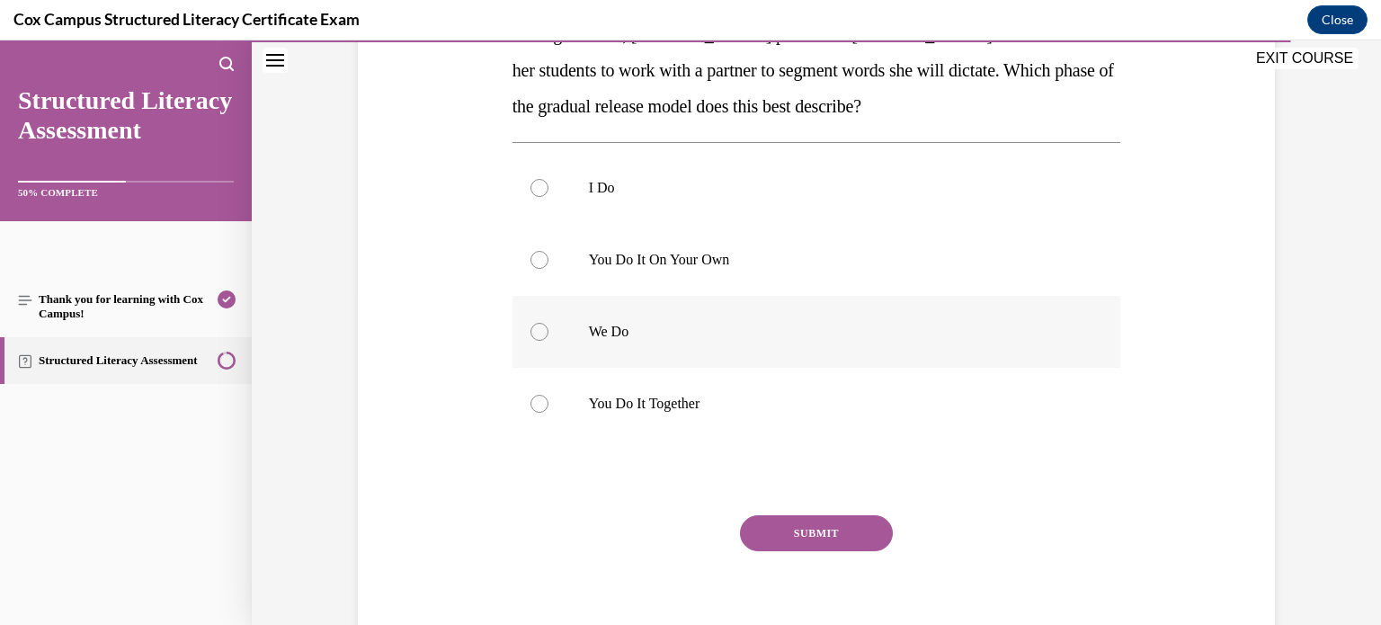
click at [600, 315] on label "We Do" at bounding box center [816, 332] width 608 height 72
click at [548, 323] on input "We Do" at bounding box center [539, 332] width 18 height 18
click at [608, 397] on p "You Do It Together" at bounding box center [832, 404] width 487 height 18
click at [548, 397] on input "You Do It Together" at bounding box center [539, 404] width 18 height 18
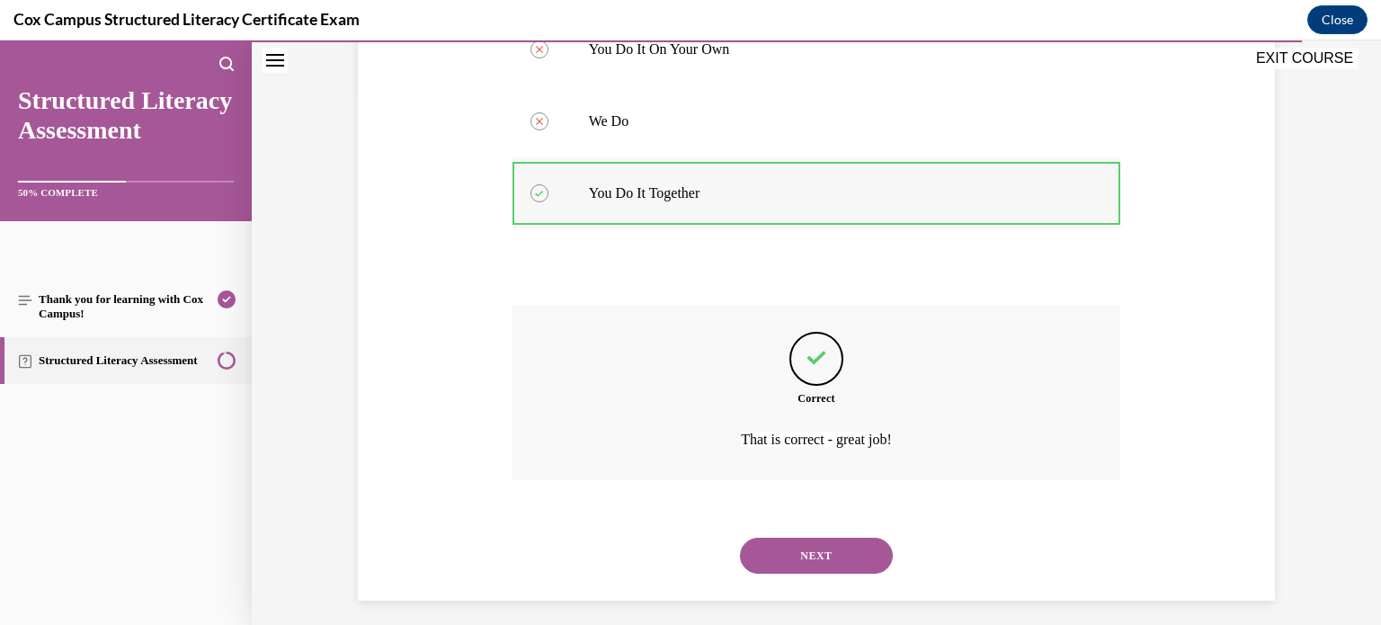
scroll to position [547, 0]
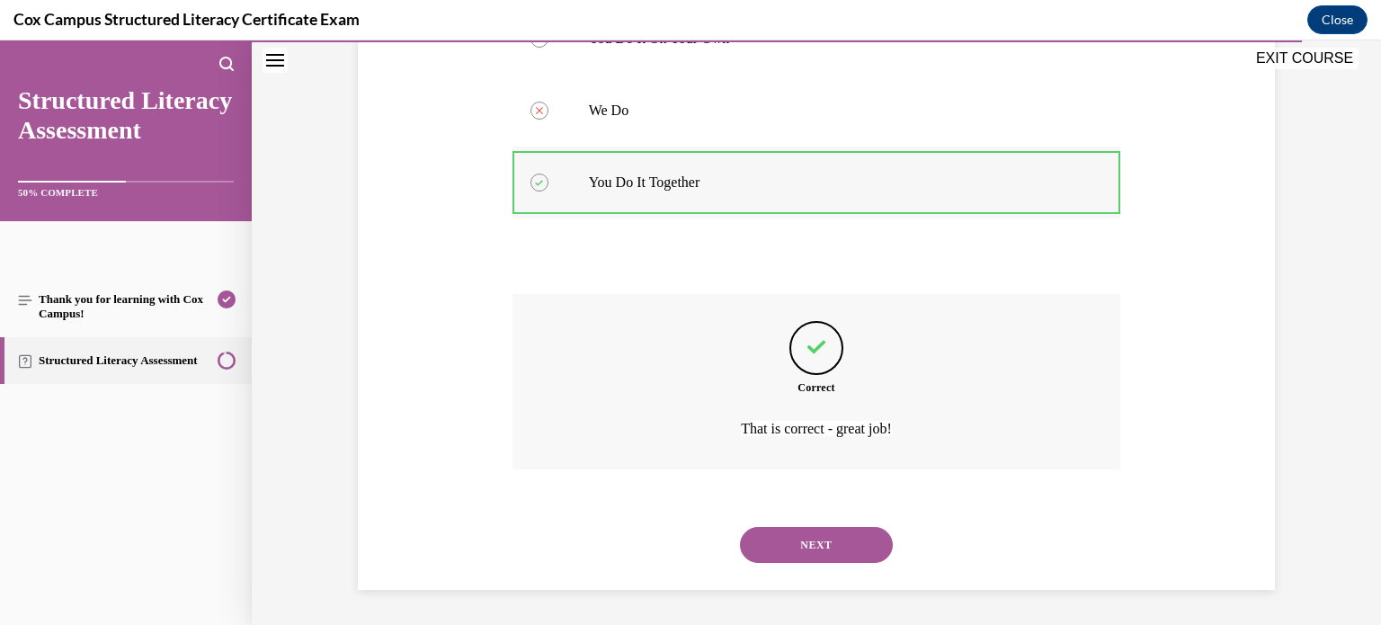
click at [740, 527] on button "NEXT" at bounding box center [816, 545] width 153 height 36
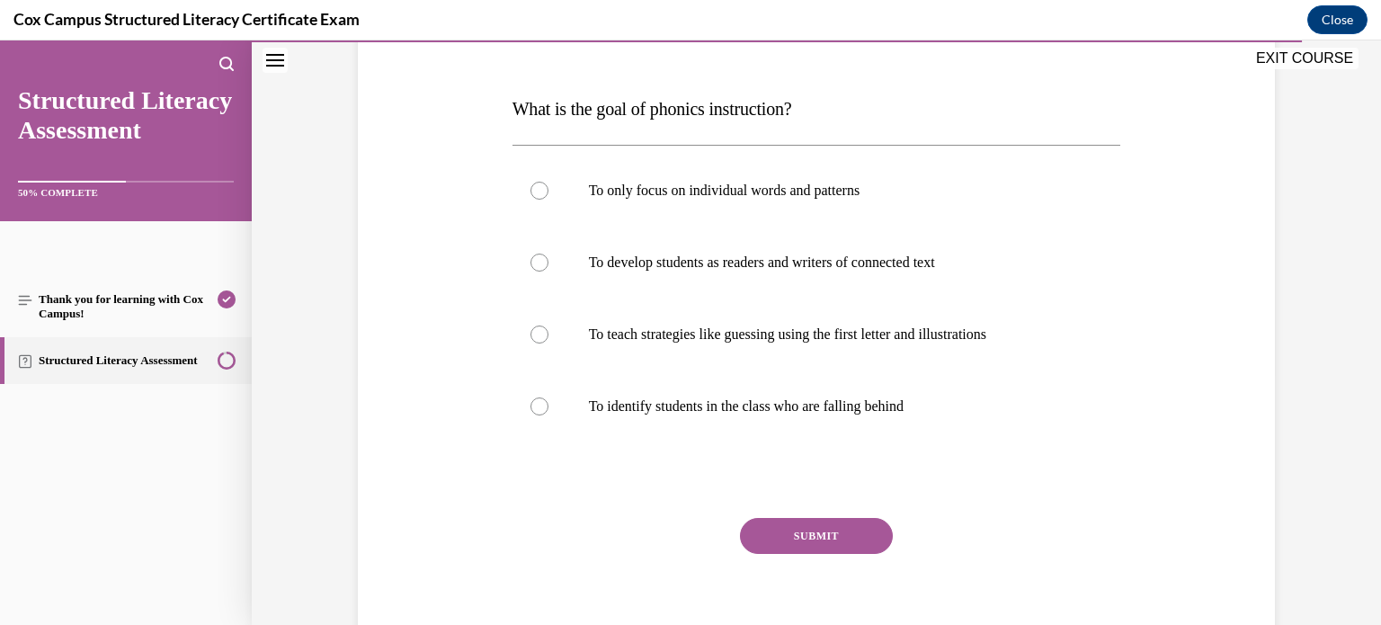
scroll to position [249, 0]
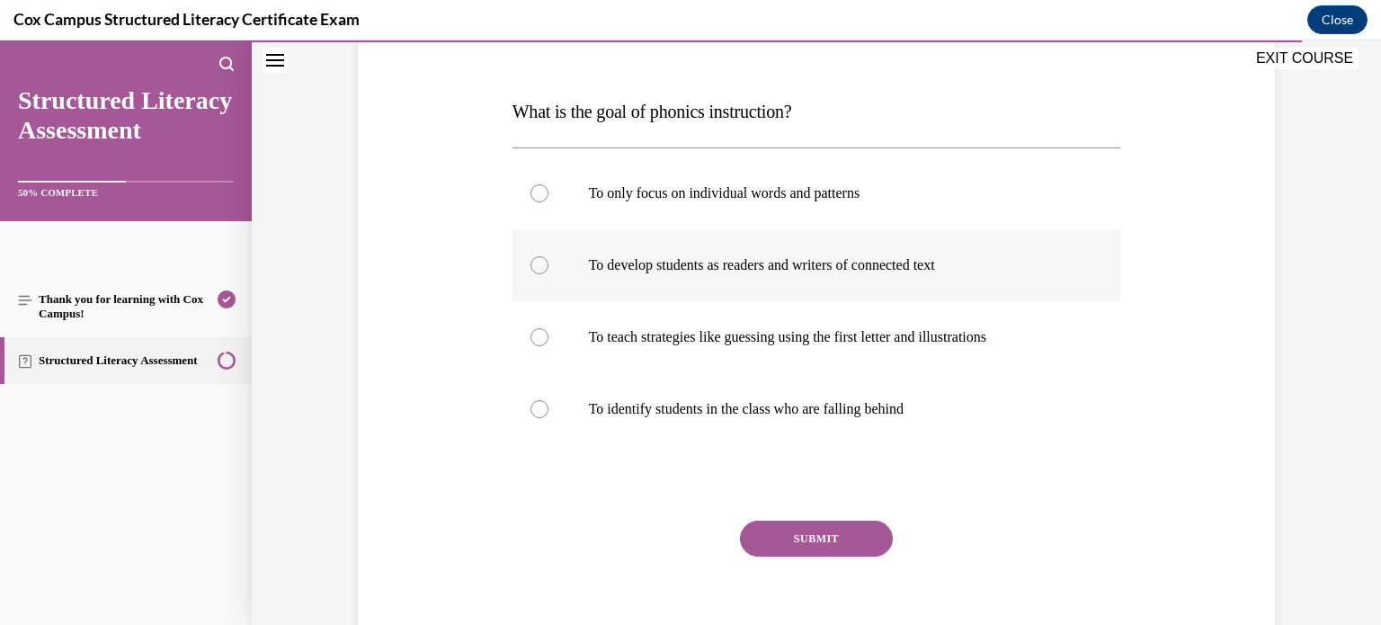
click at [679, 280] on label "To develop students as readers and writers of connected text" at bounding box center [816, 265] width 608 height 72
click at [548, 274] on input "To develop students as readers and writers of connected text" at bounding box center [539, 265] width 18 height 18
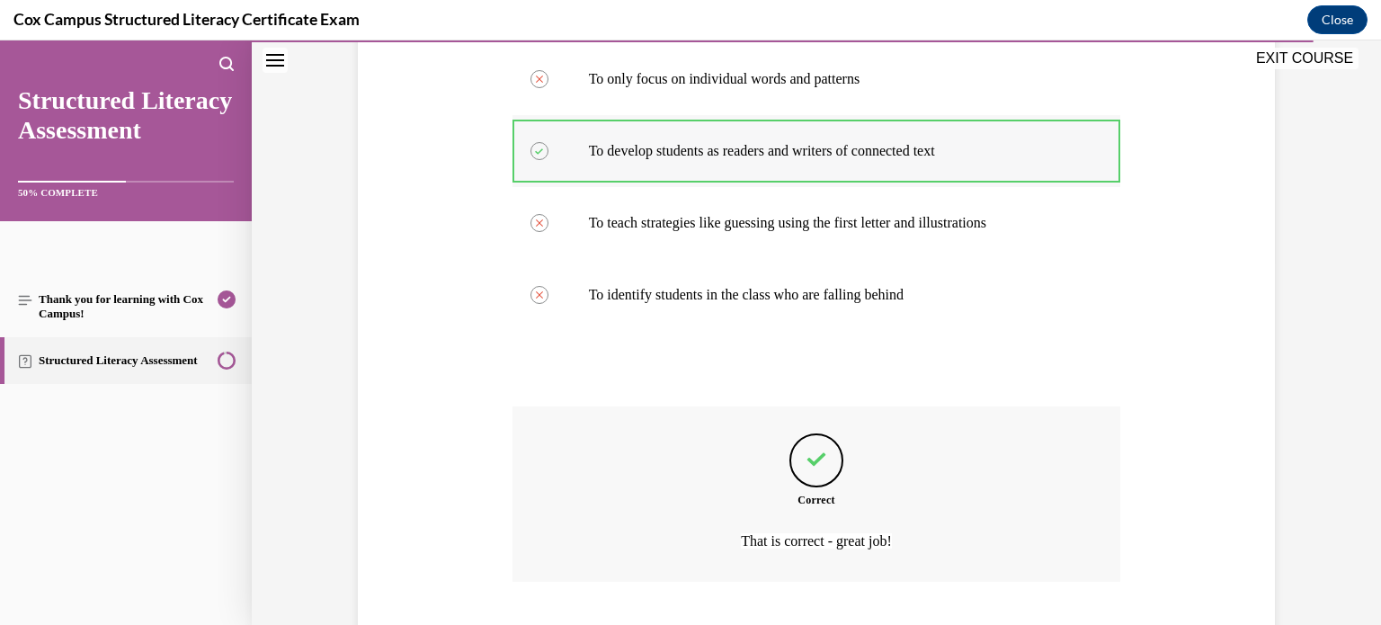
scroll to position [475, 0]
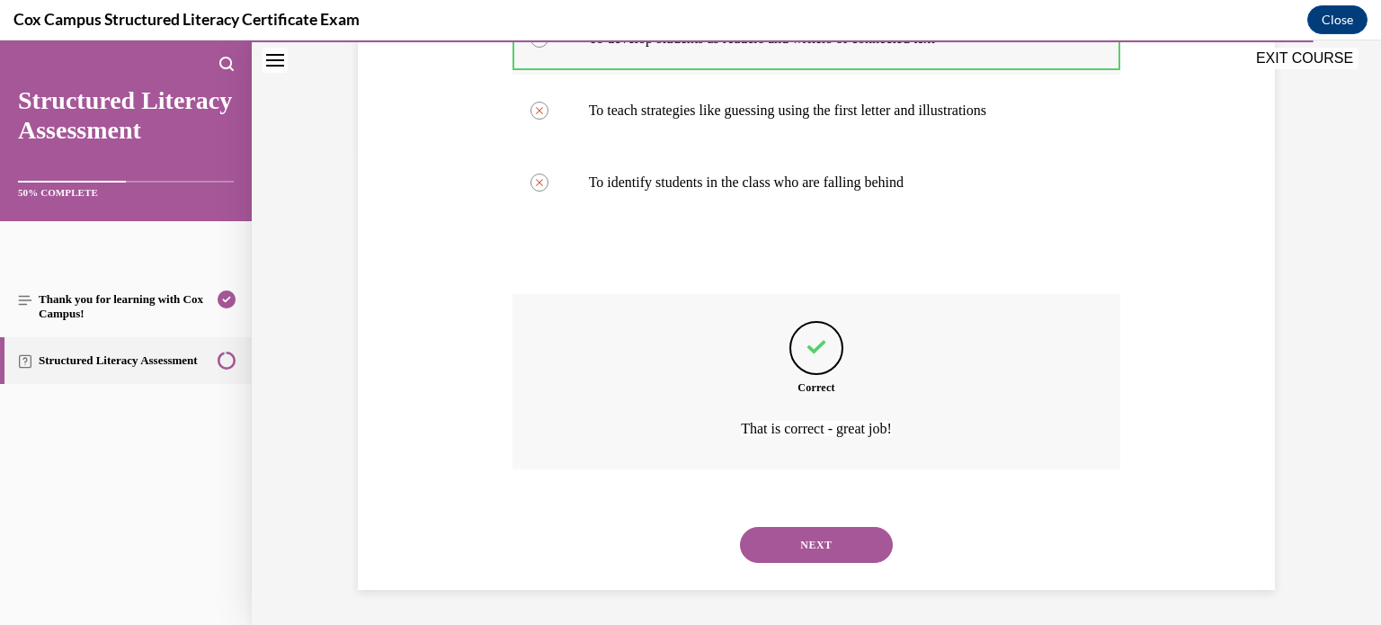
click at [740, 527] on button "NEXT" at bounding box center [816, 545] width 153 height 36
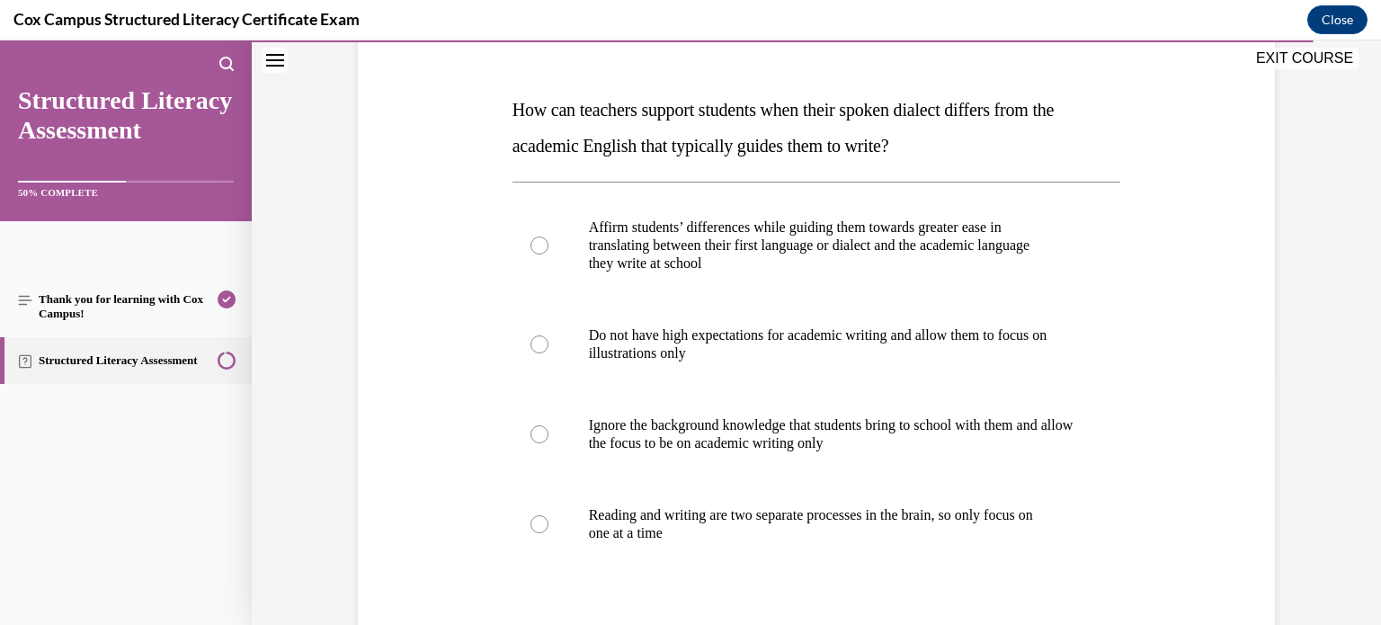
scroll to position [252, 0]
click at [724, 259] on p "they write at school" at bounding box center [832, 262] width 487 height 18
click at [548, 253] on input "Affirm students’ differences while guiding them towards greater ease in transla…" at bounding box center [539, 244] width 18 height 18
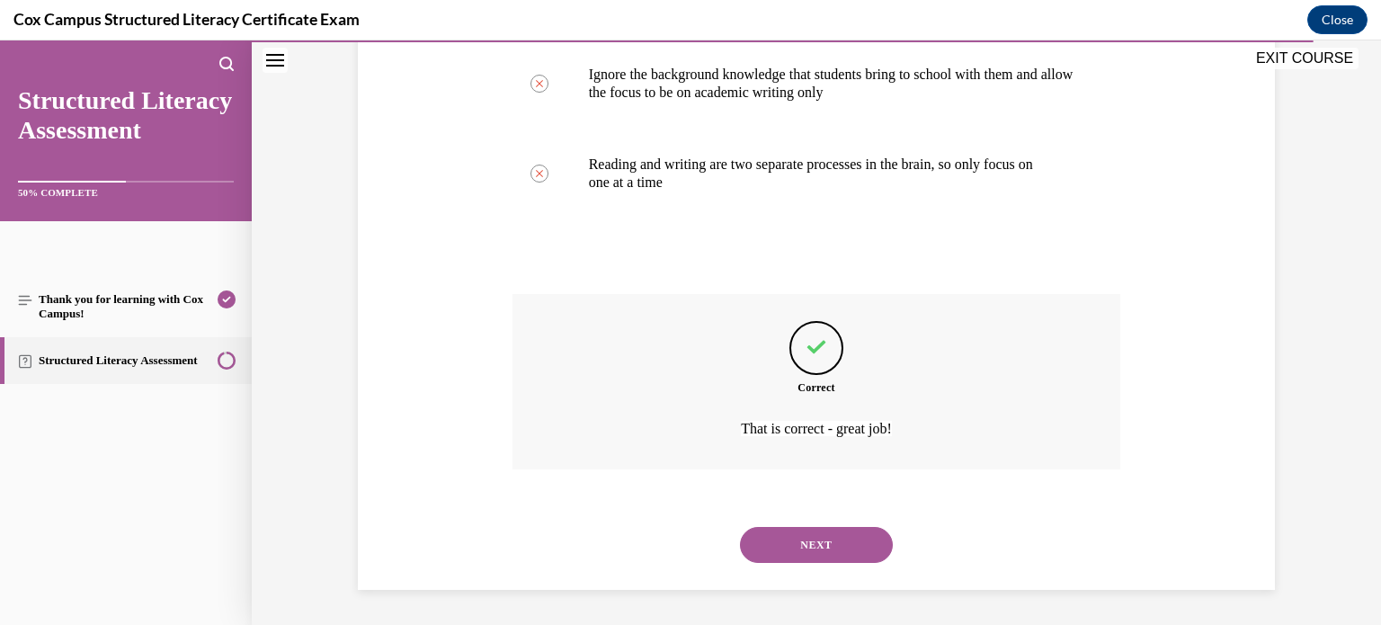
click at [740, 527] on button "NEXT" at bounding box center [816, 545] width 153 height 36
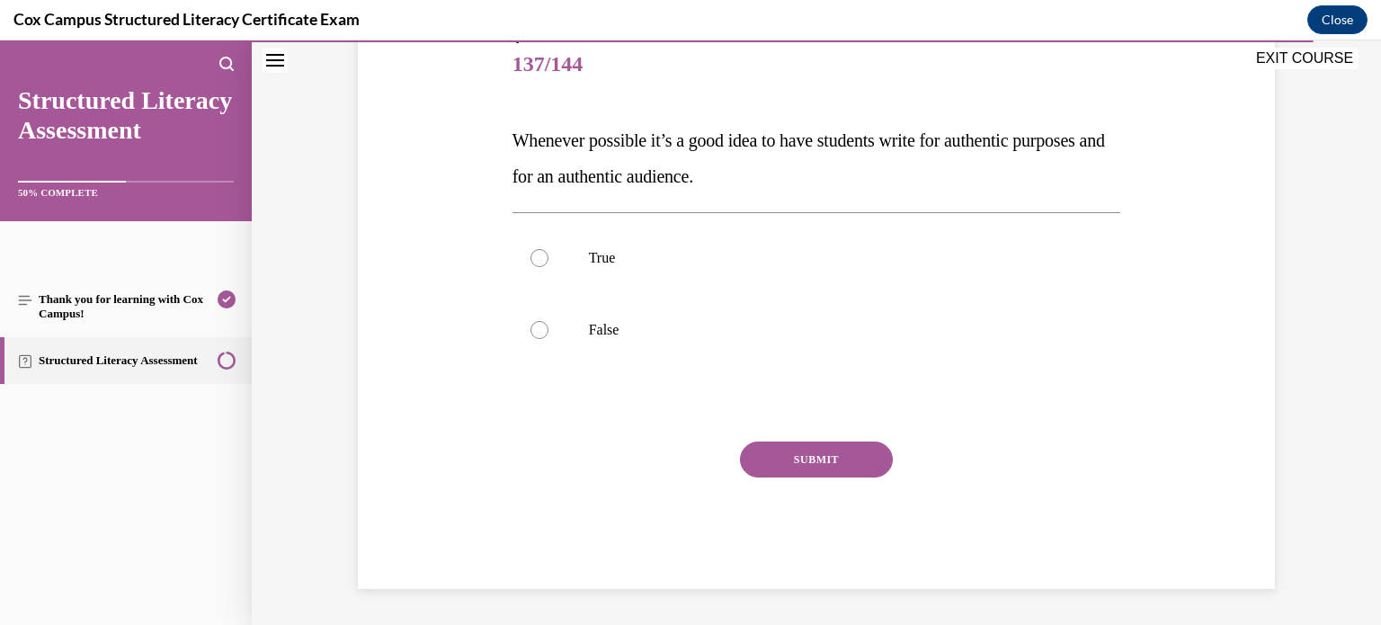
scroll to position [199, 0]
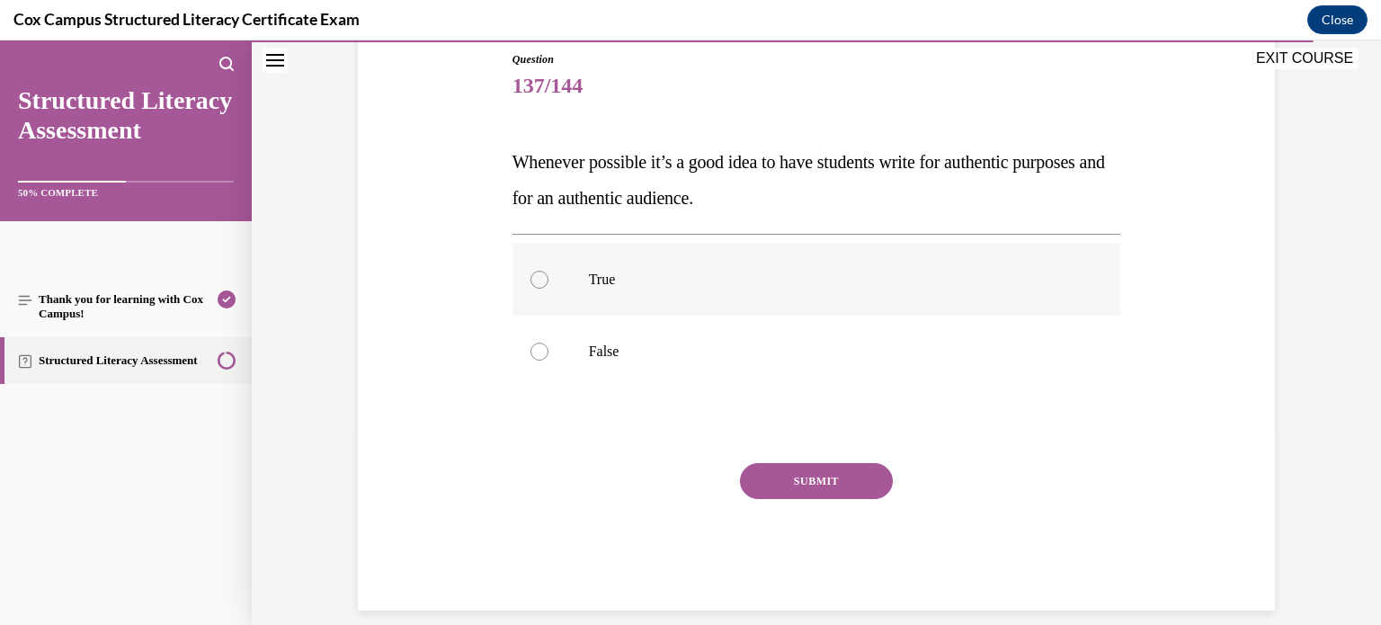
click at [700, 253] on label "True" at bounding box center [816, 280] width 608 height 72
click at [548, 271] on input "True" at bounding box center [539, 280] width 18 height 18
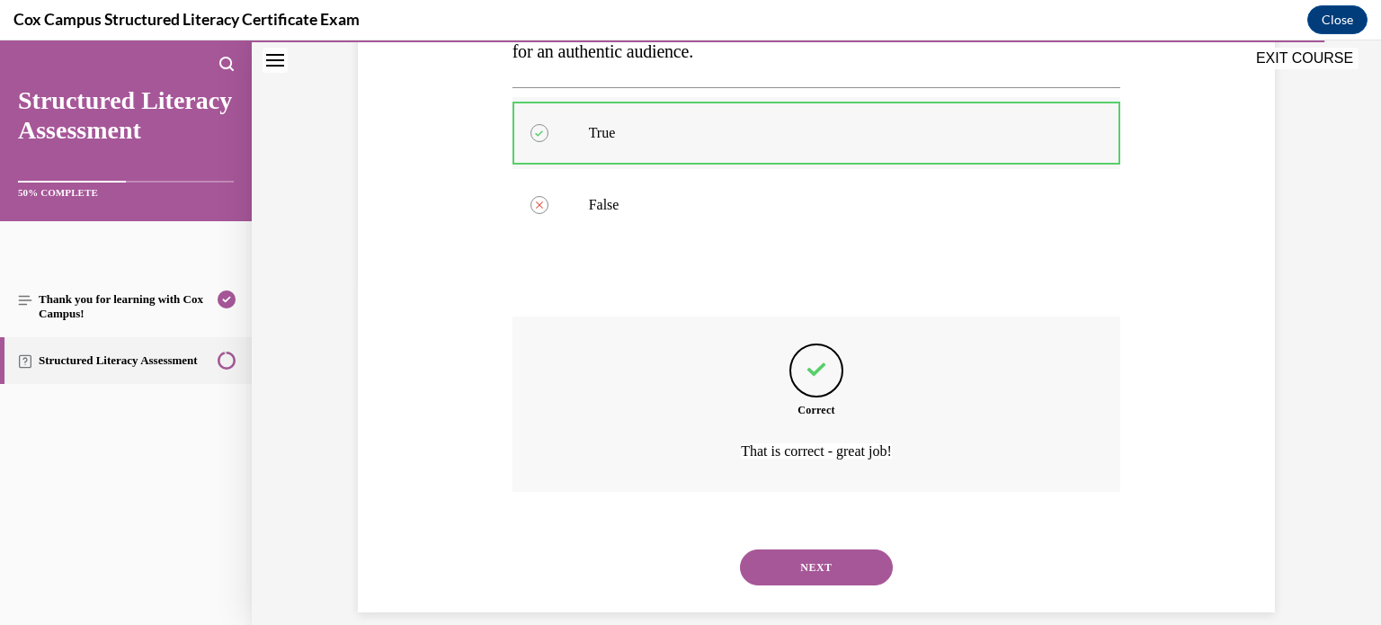
scroll to position [368, 0]
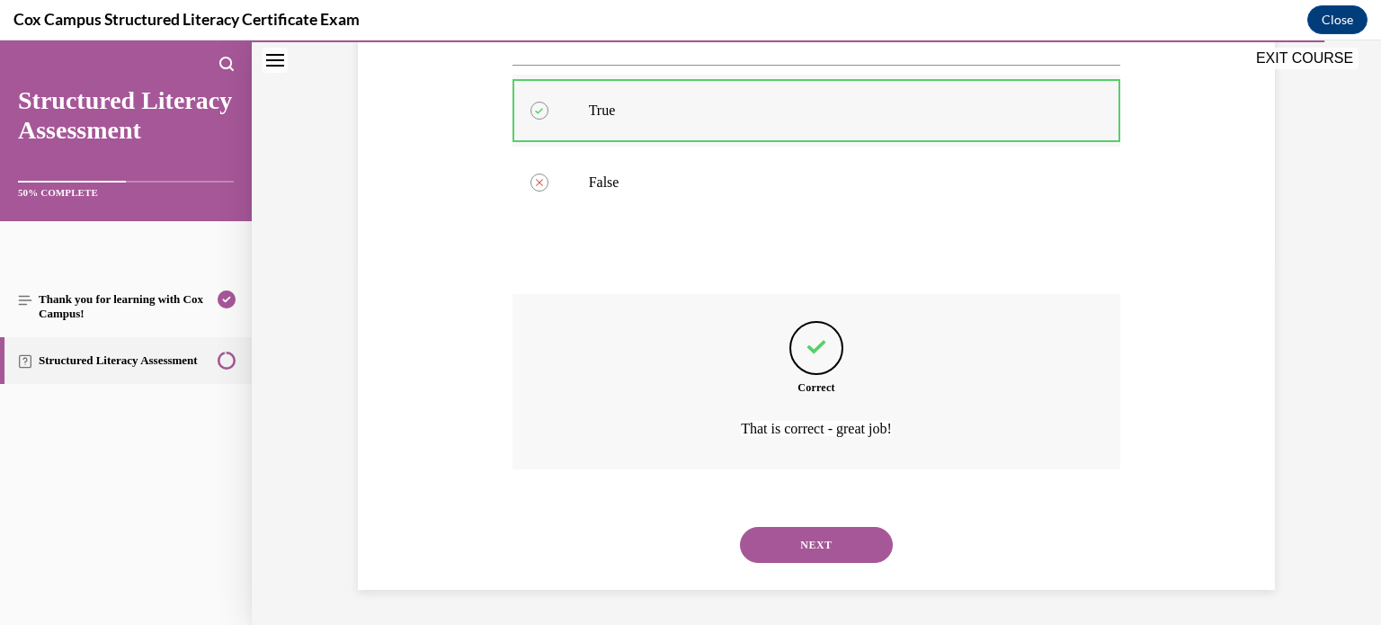
click at [740, 527] on button "NEXT" at bounding box center [816, 545] width 153 height 36
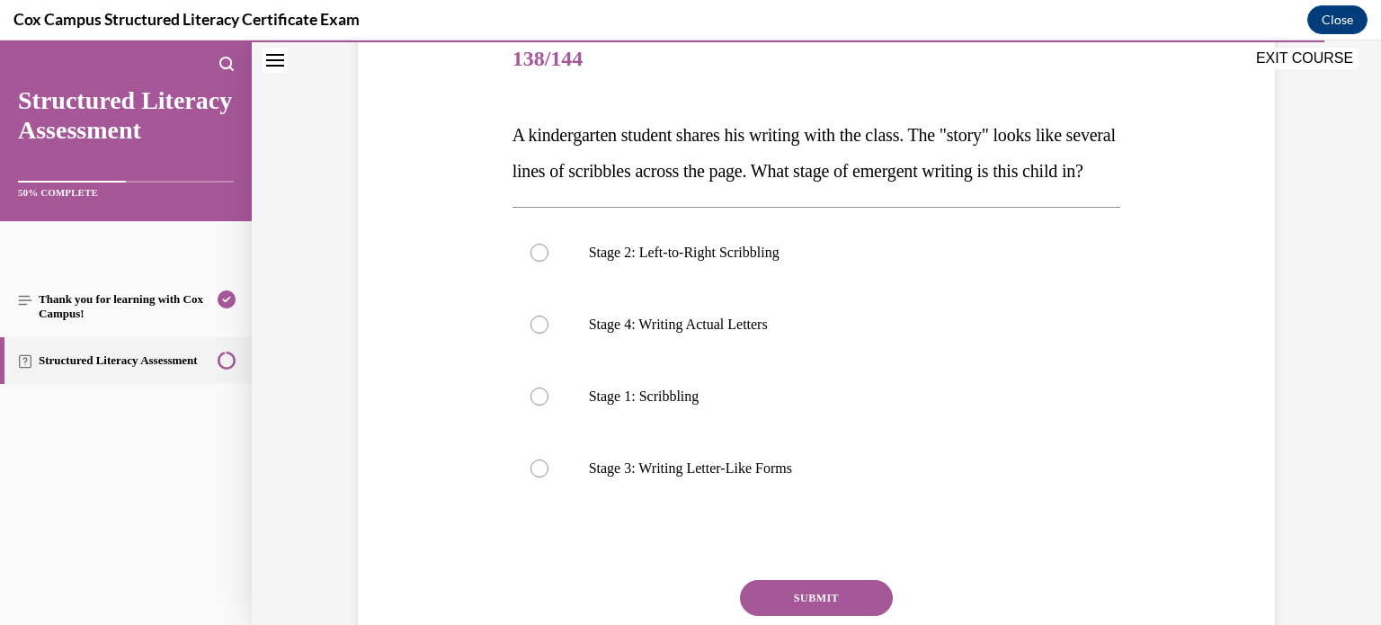
scroll to position [224, 0]
click at [706, 263] on p "Stage 2: Left-to-Right Scribbling" at bounding box center [832, 254] width 487 height 18
click at [548, 263] on input "Stage 2: Left-to-Right Scribbling" at bounding box center [539, 254] width 18 height 18
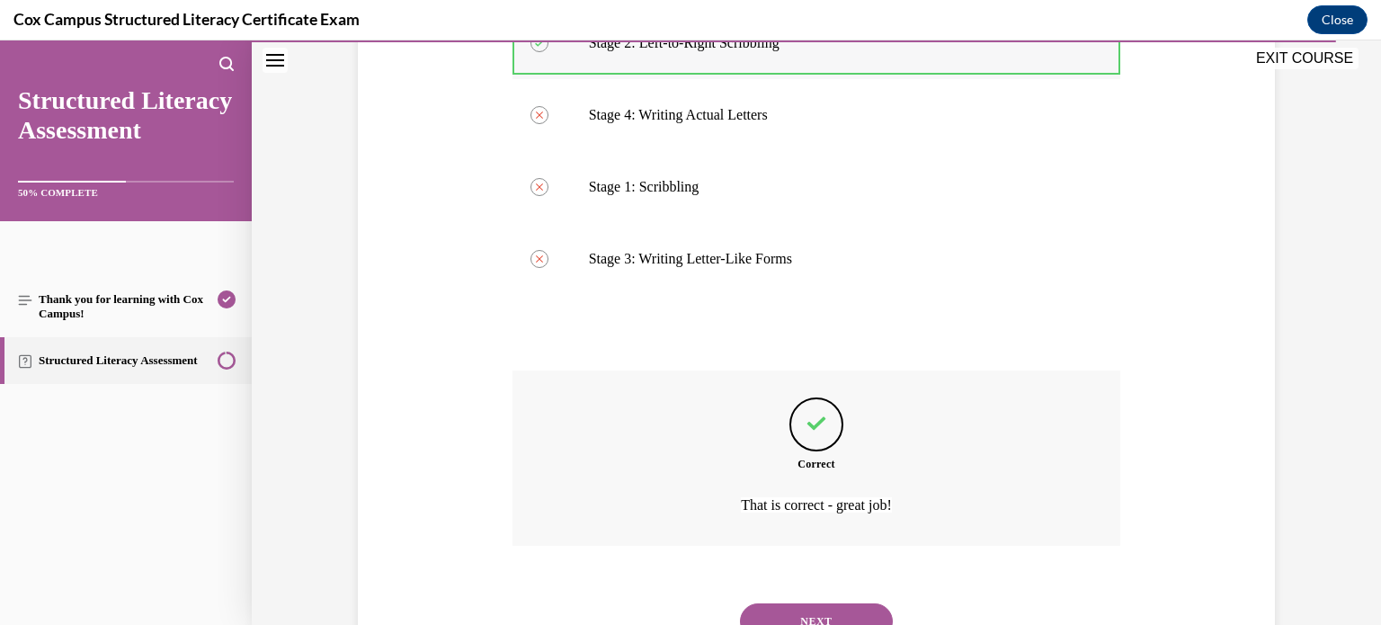
scroll to position [547, 0]
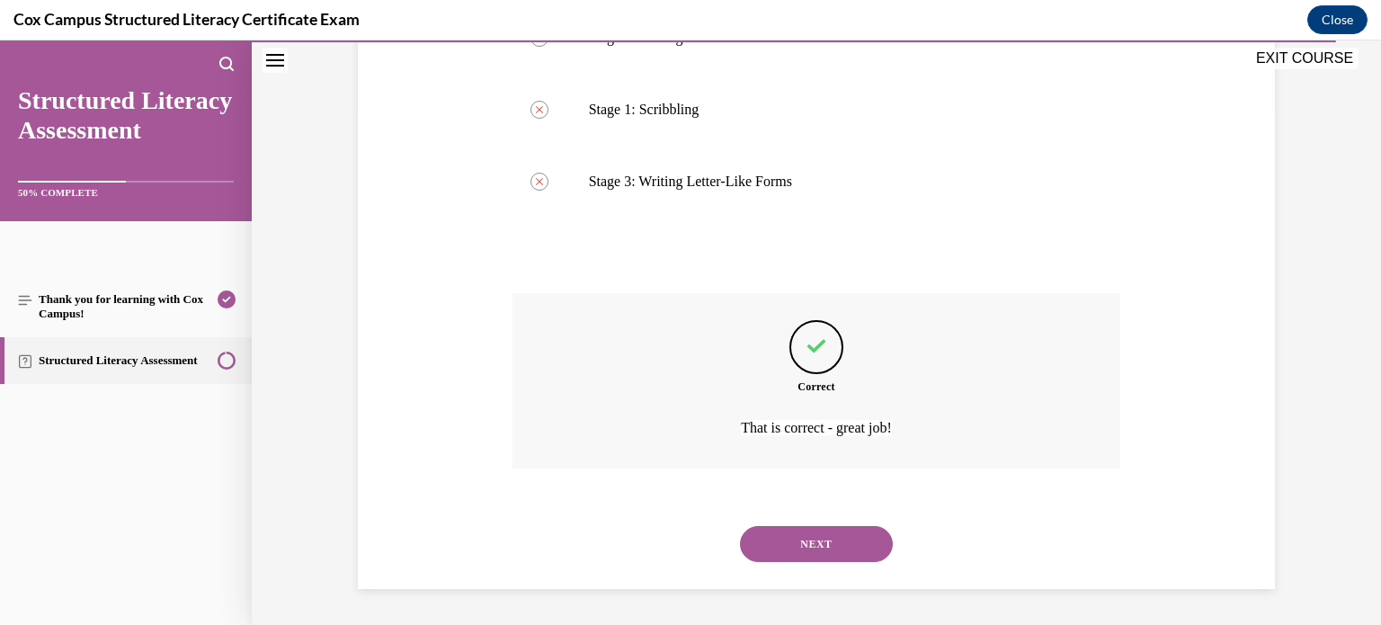
click at [740, 526] on button "NEXT" at bounding box center [816, 544] width 153 height 36
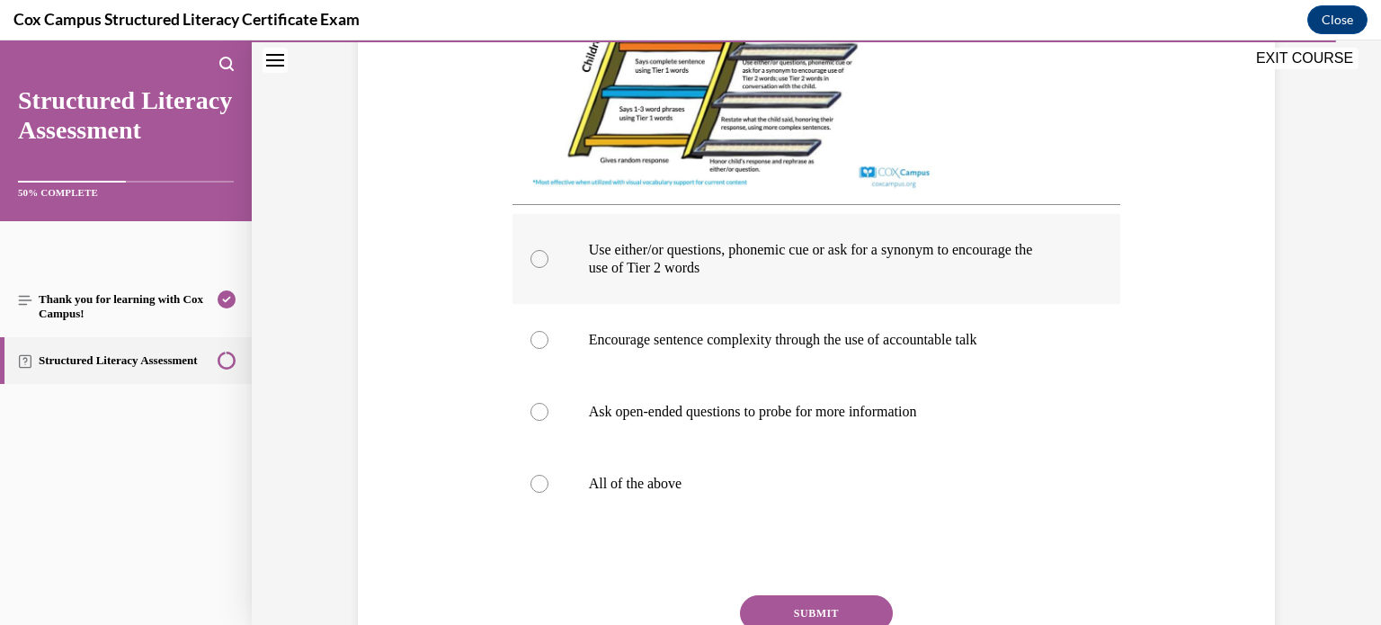
scroll to position [694, 0]
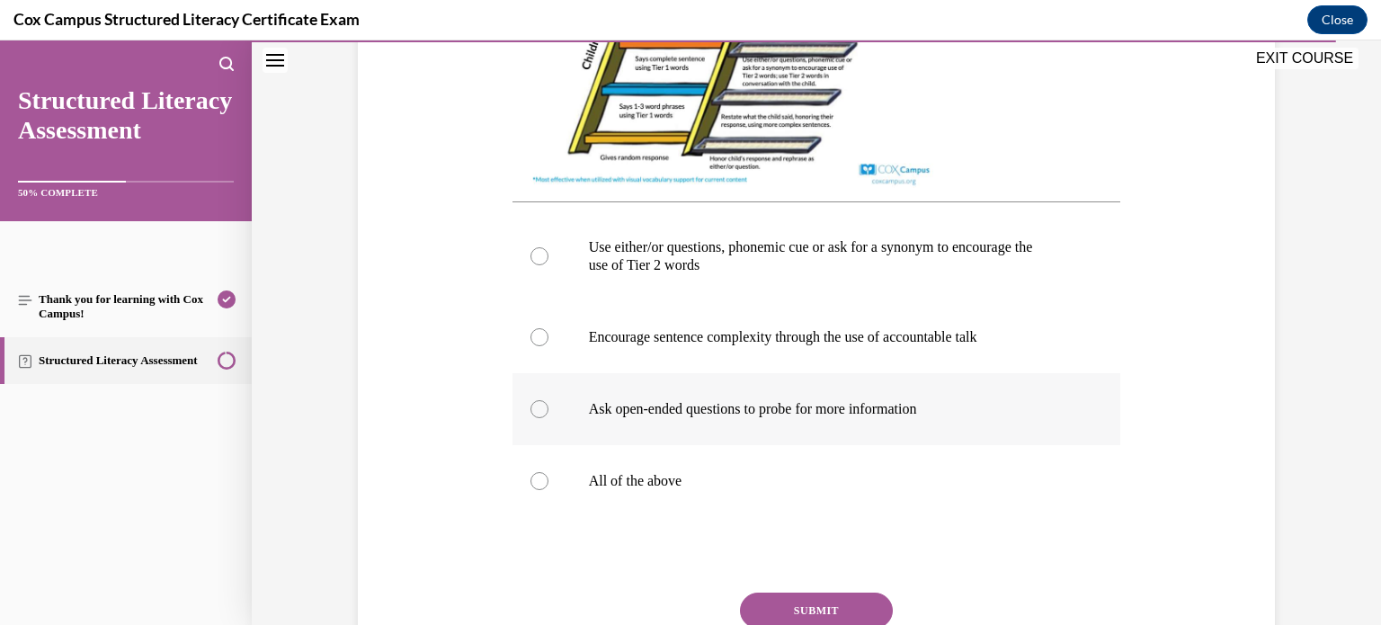
click at [670, 443] on label "Ask open-ended questions to probe for more information" at bounding box center [816, 409] width 608 height 72
click at [548, 418] on input "Ask open-ended questions to probe for more information" at bounding box center [539, 409] width 18 height 18
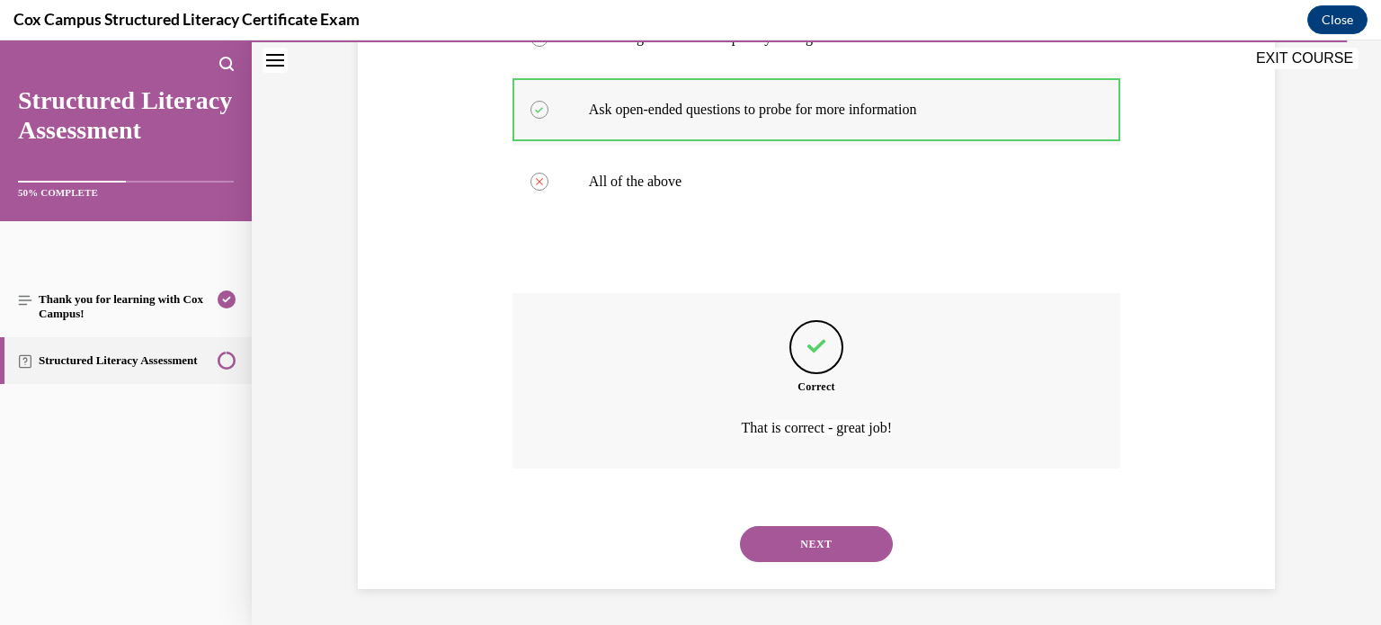
scroll to position [1010, 0]
click at [740, 526] on button "NEXT" at bounding box center [816, 544] width 153 height 36
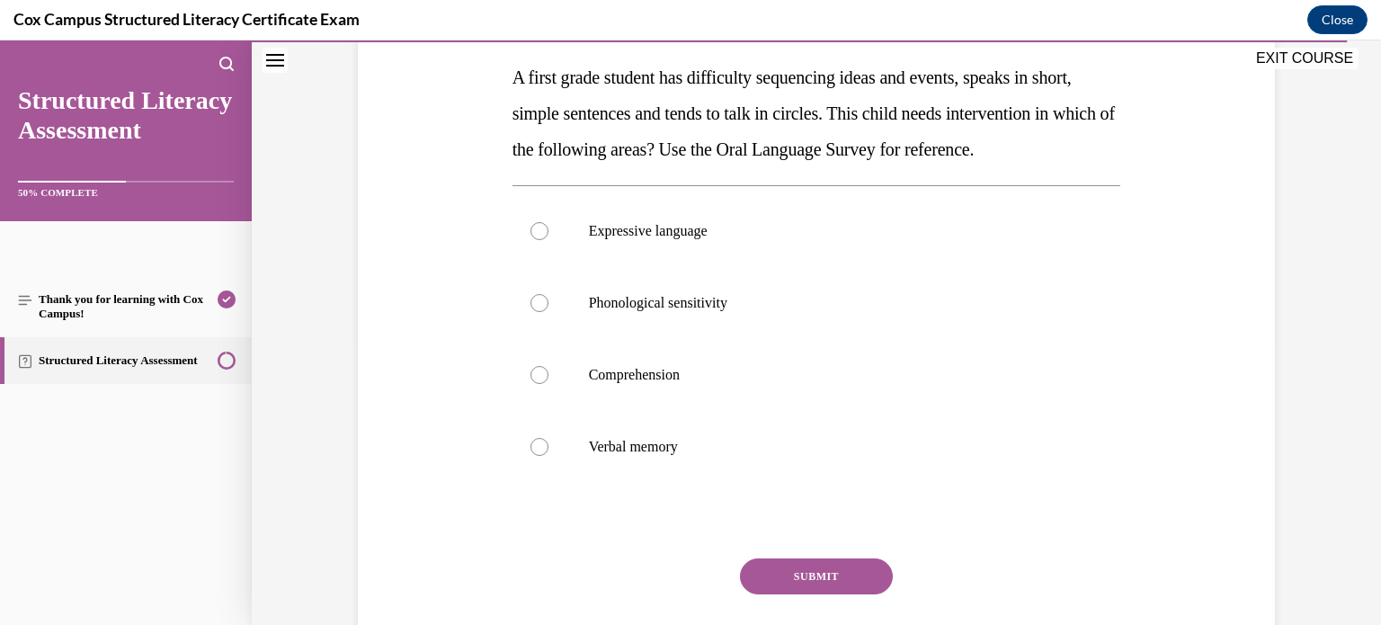
scroll to position [280, 0]
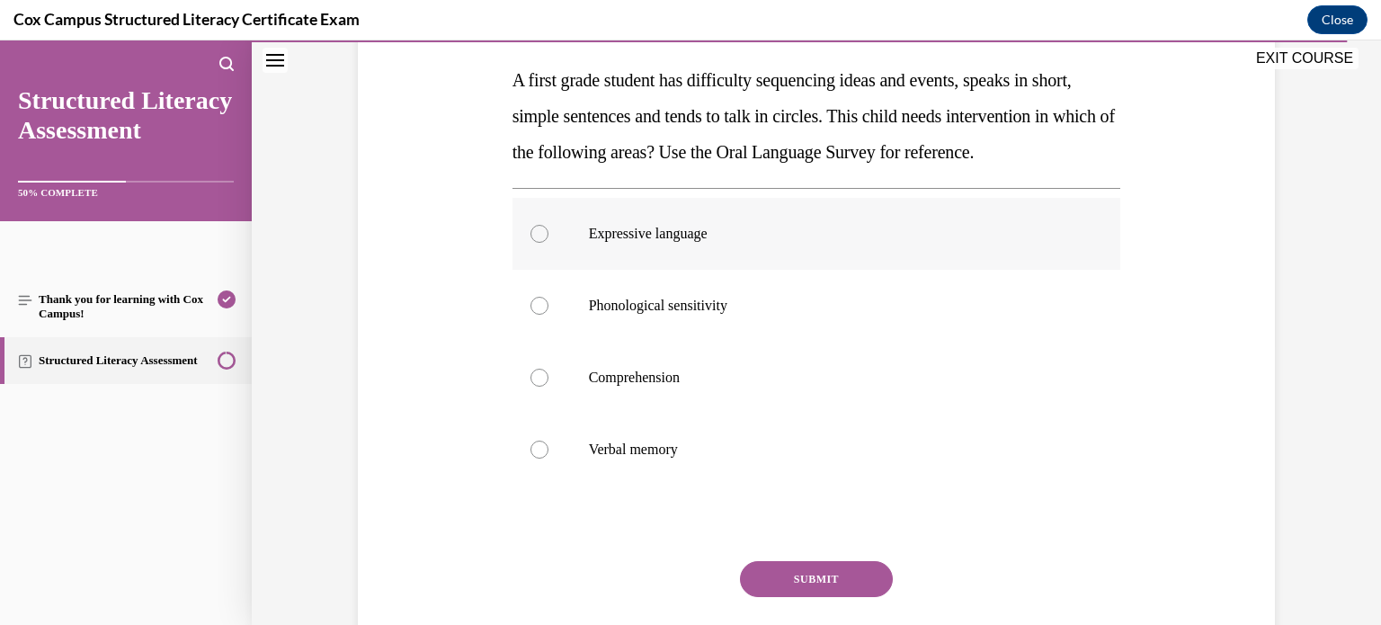
click at [688, 270] on label "Expressive language" at bounding box center [816, 234] width 608 height 72
click at [548, 243] on input "Expressive language" at bounding box center [539, 234] width 18 height 18
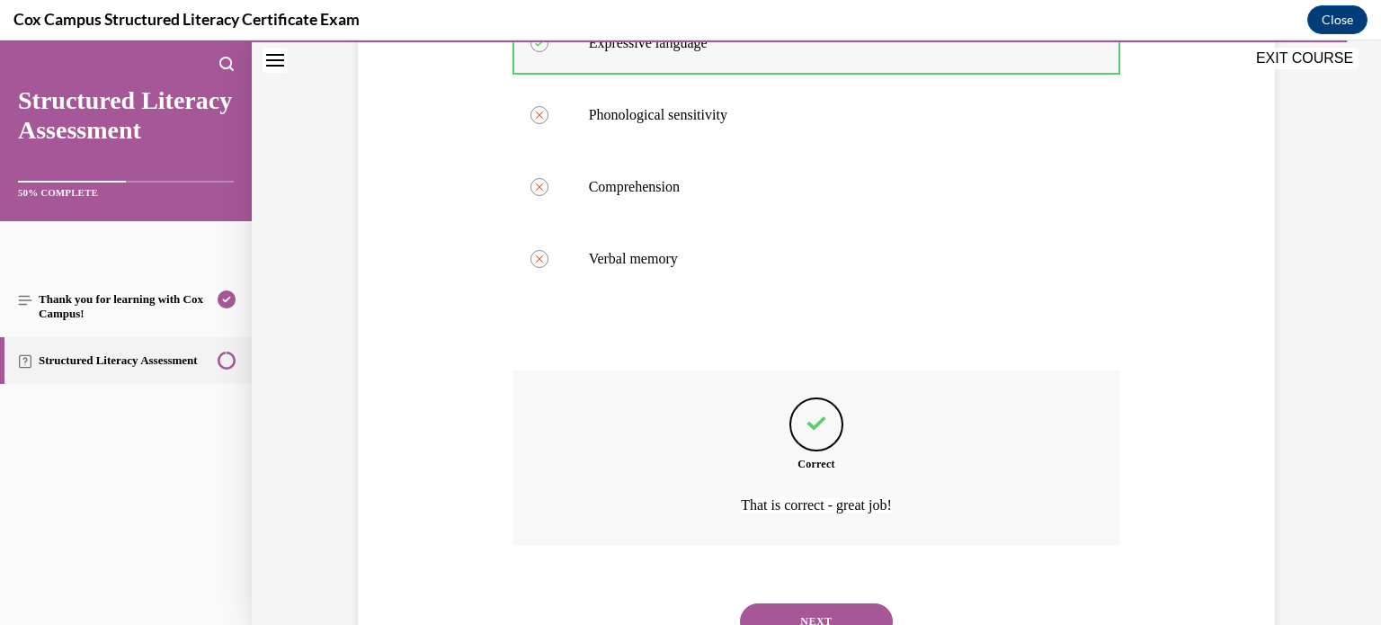
scroll to position [583, 0]
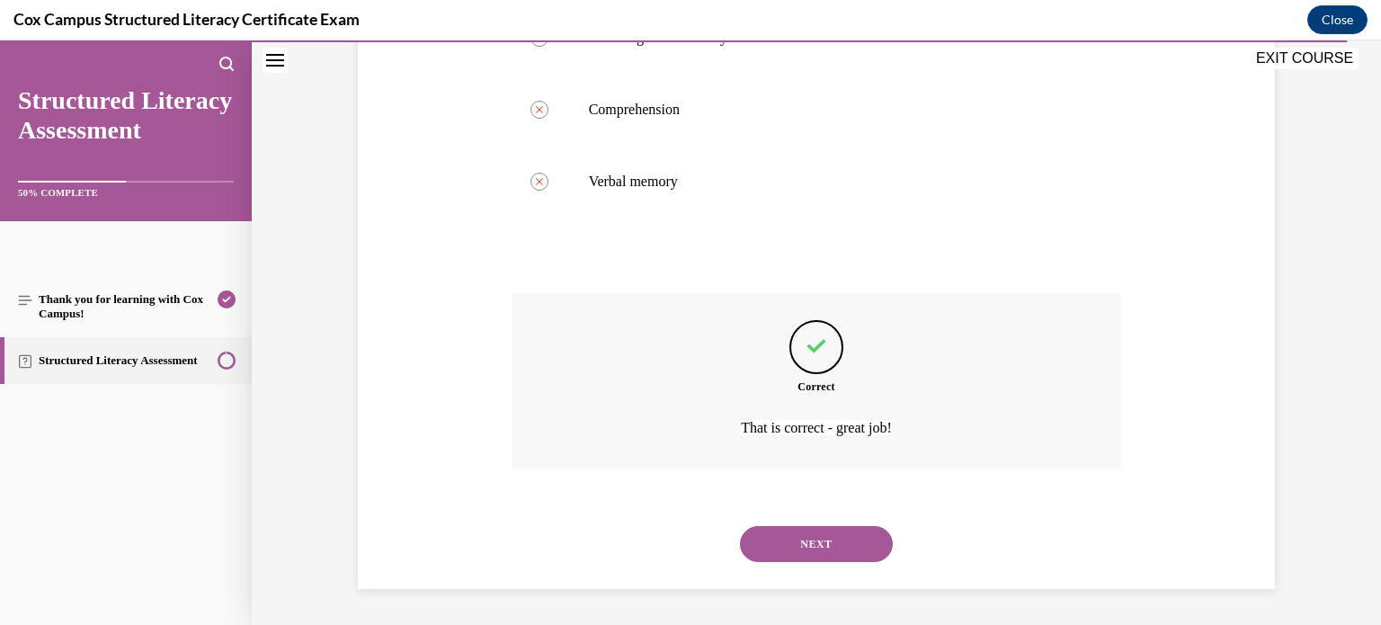
click at [740, 526] on button "NEXT" at bounding box center [816, 544] width 153 height 36
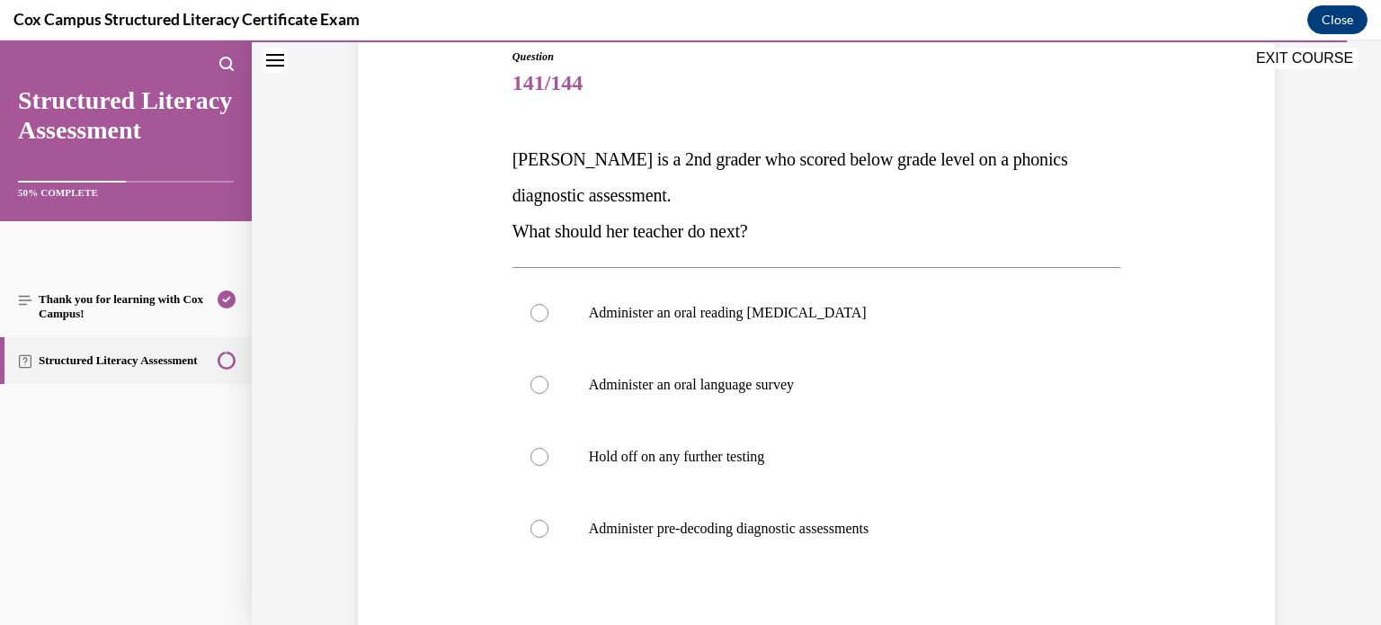
scroll to position [216, 0]
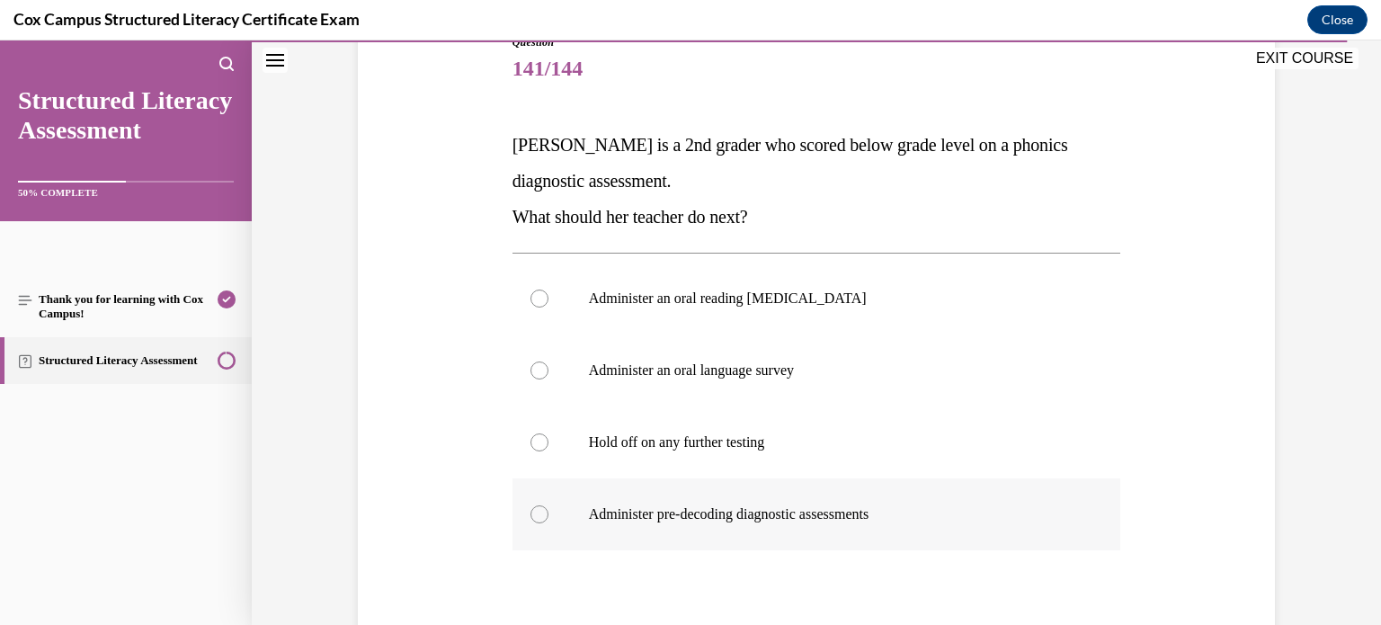
click at [616, 511] on p "Administer pre-decoding diagnostic assessments" at bounding box center [832, 514] width 487 height 18
click at [548, 511] on input "Administer pre-decoding diagnostic assessments" at bounding box center [539, 514] width 18 height 18
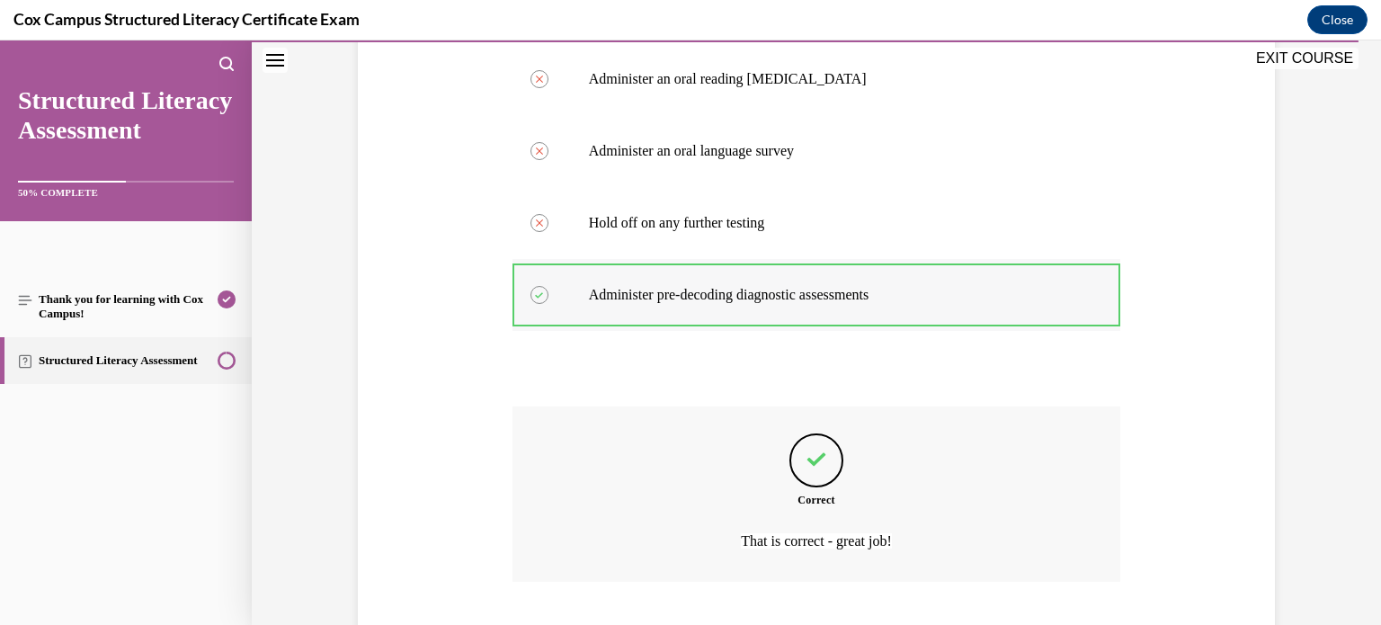
scroll to position [547, 0]
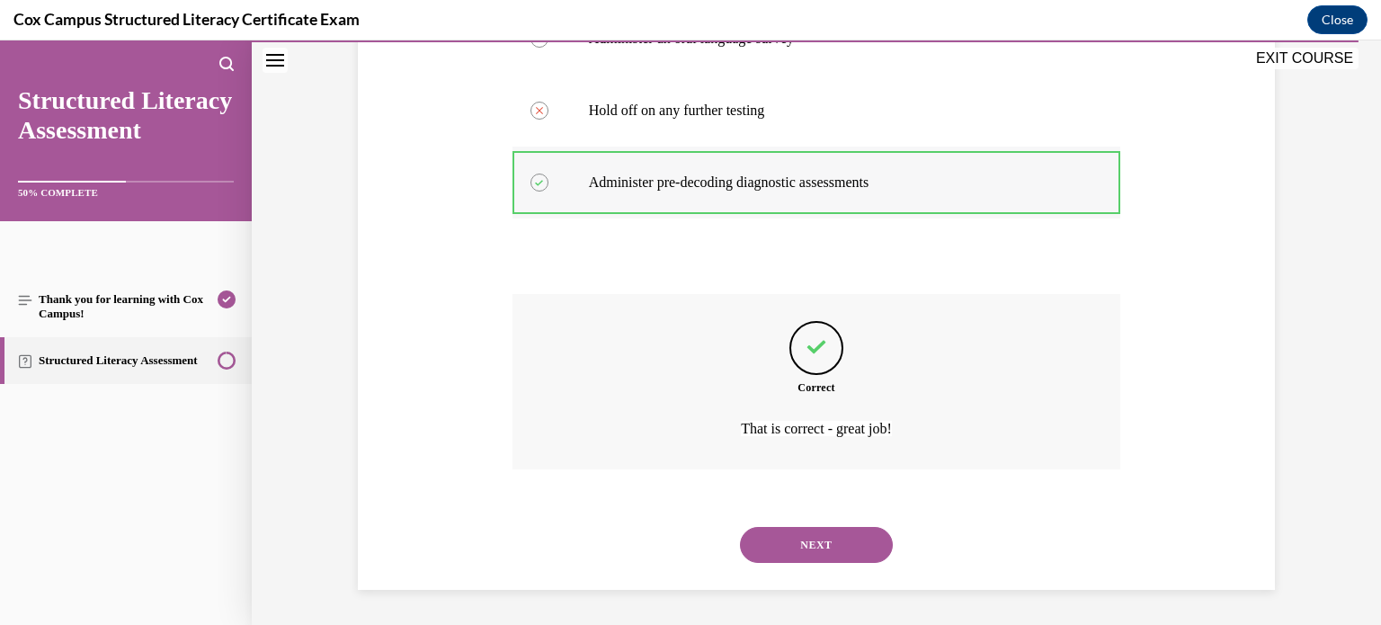
click at [740, 527] on button "NEXT" at bounding box center [816, 545] width 153 height 36
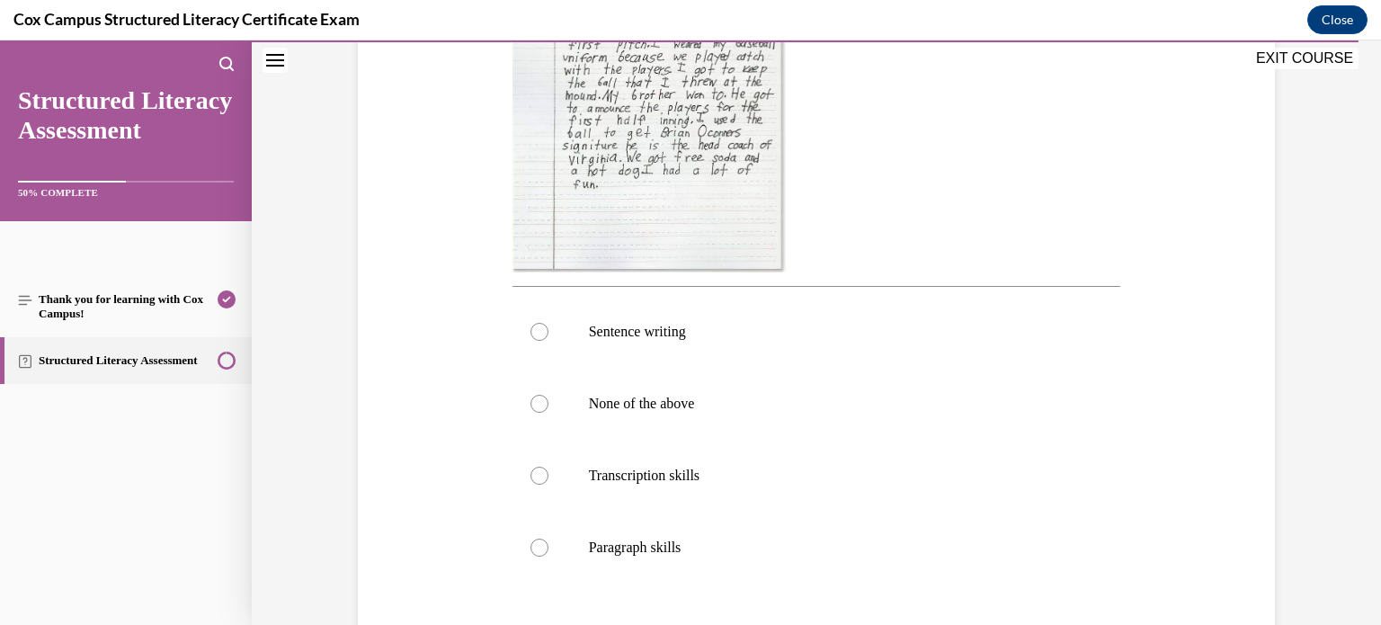
scroll to position [533, 0]
click at [670, 543] on p "Paragraph skills" at bounding box center [832, 552] width 487 height 18
click at [548, 543] on input "Paragraph skills" at bounding box center [539, 552] width 18 height 18
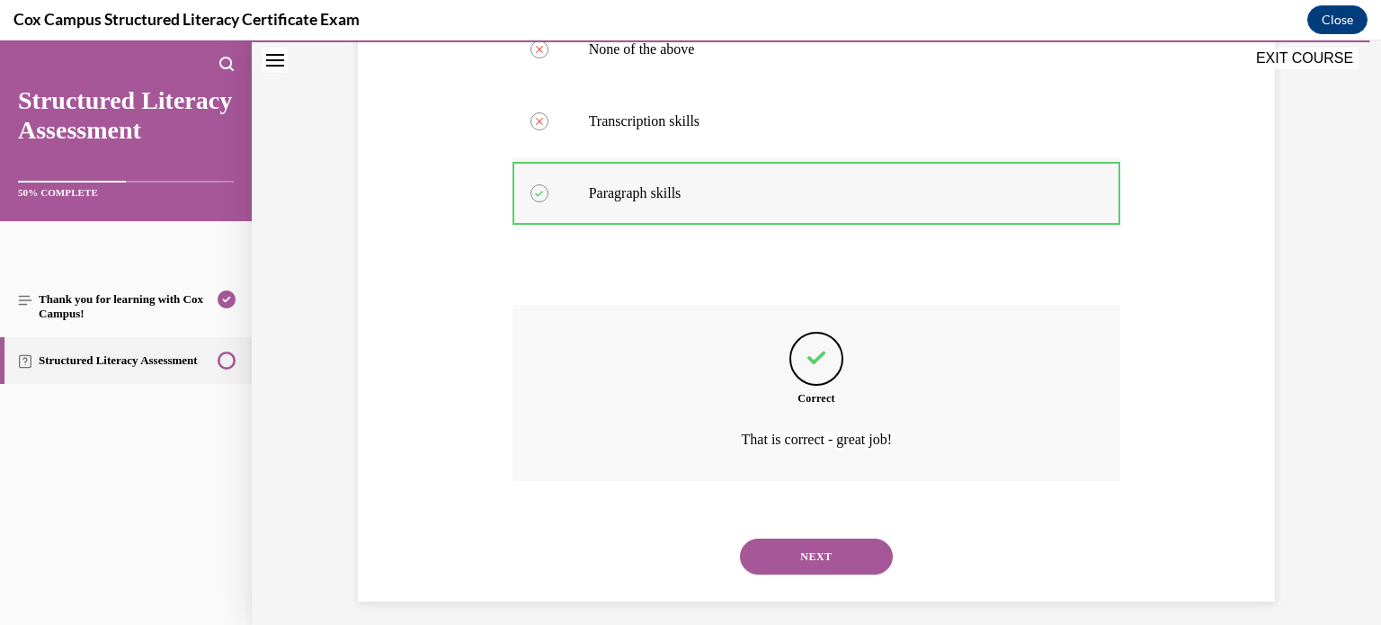
scroll to position [902, 0]
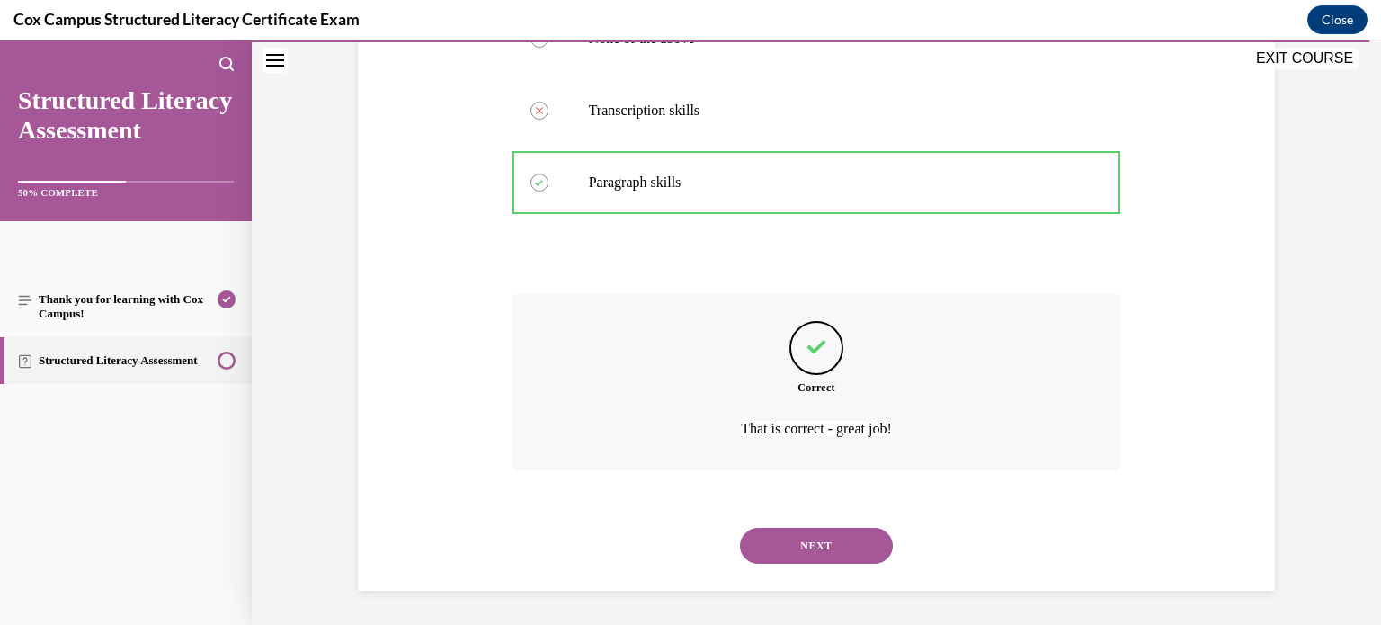
click at [774, 529] on button "NEXT" at bounding box center [816, 546] width 153 height 36
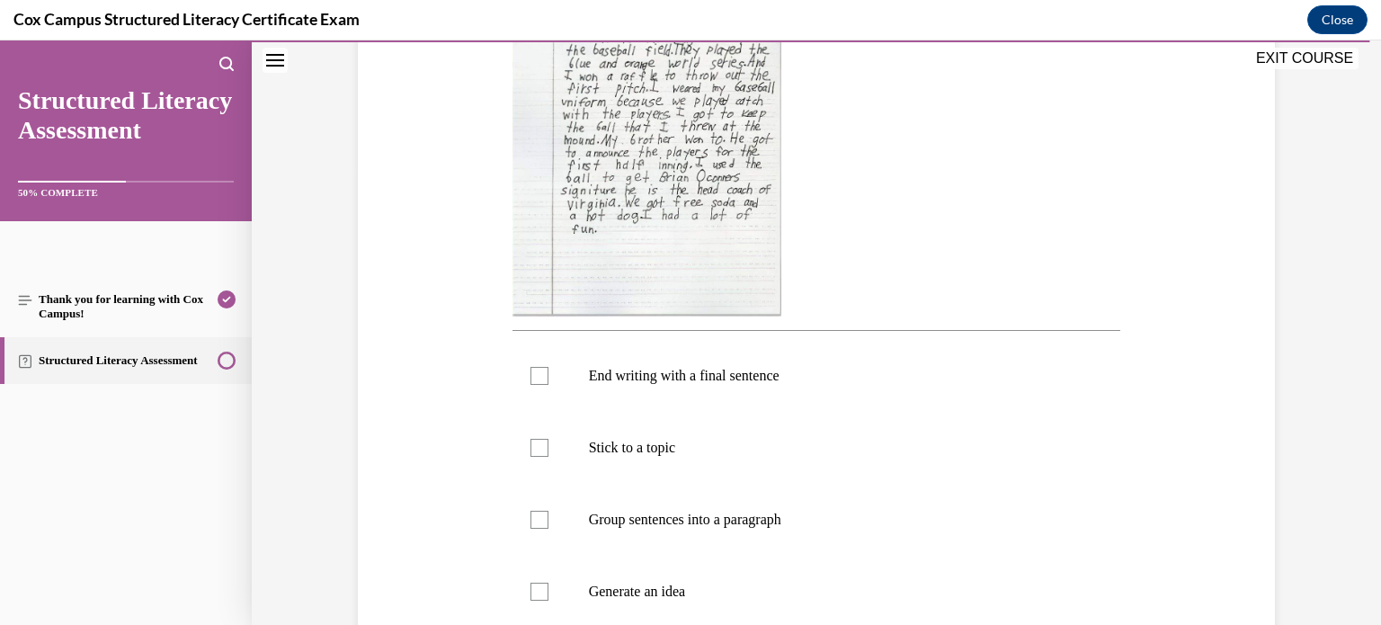
scroll to position [466, 0]
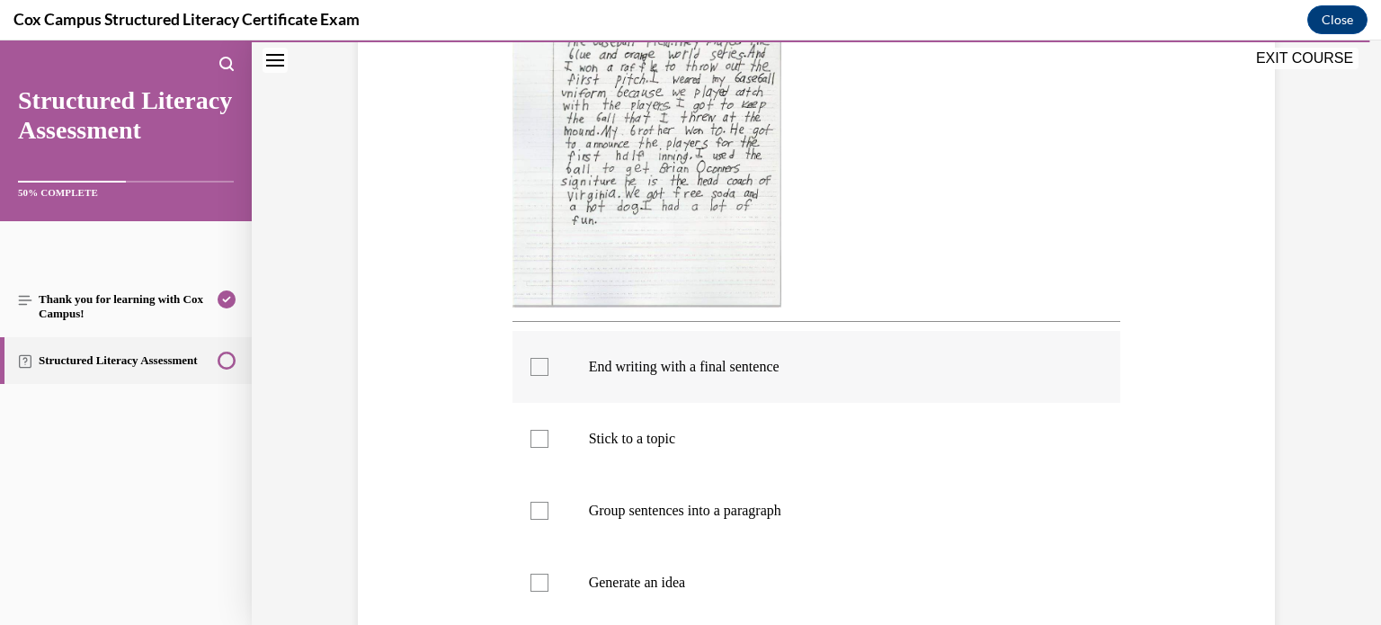
click at [548, 378] on label "End writing with a final sentence" at bounding box center [816, 367] width 608 height 72
click at [548, 376] on input "End writing with a final sentence" at bounding box center [539, 367] width 18 height 18
click at [540, 439] on div at bounding box center [539, 439] width 18 height 18
click at [540, 439] on input "Stick to a topic" at bounding box center [539, 439] width 18 height 18
click at [536, 505] on div at bounding box center [539, 511] width 18 height 18
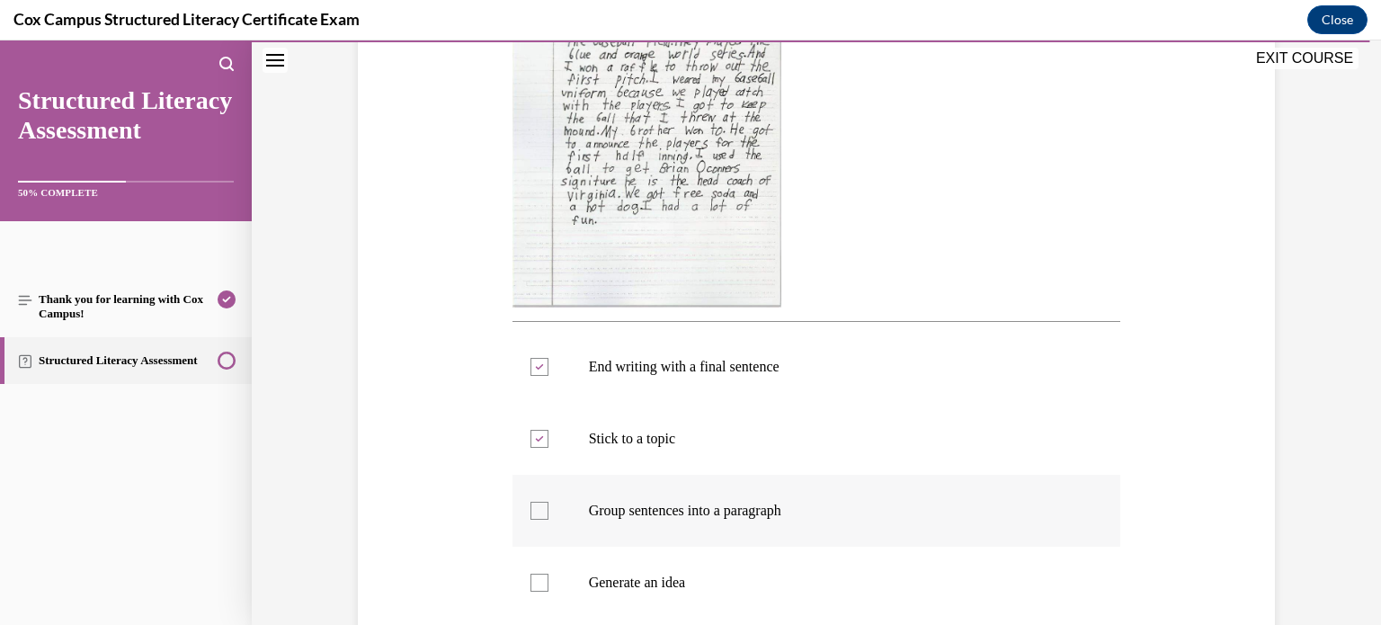
click at [536, 505] on input "Group sentences into a paragraph" at bounding box center [539, 511] width 18 height 18
click at [540, 578] on div at bounding box center [539, 582] width 18 height 18
click at [540, 578] on input "Generate an idea" at bounding box center [539, 582] width 18 height 18
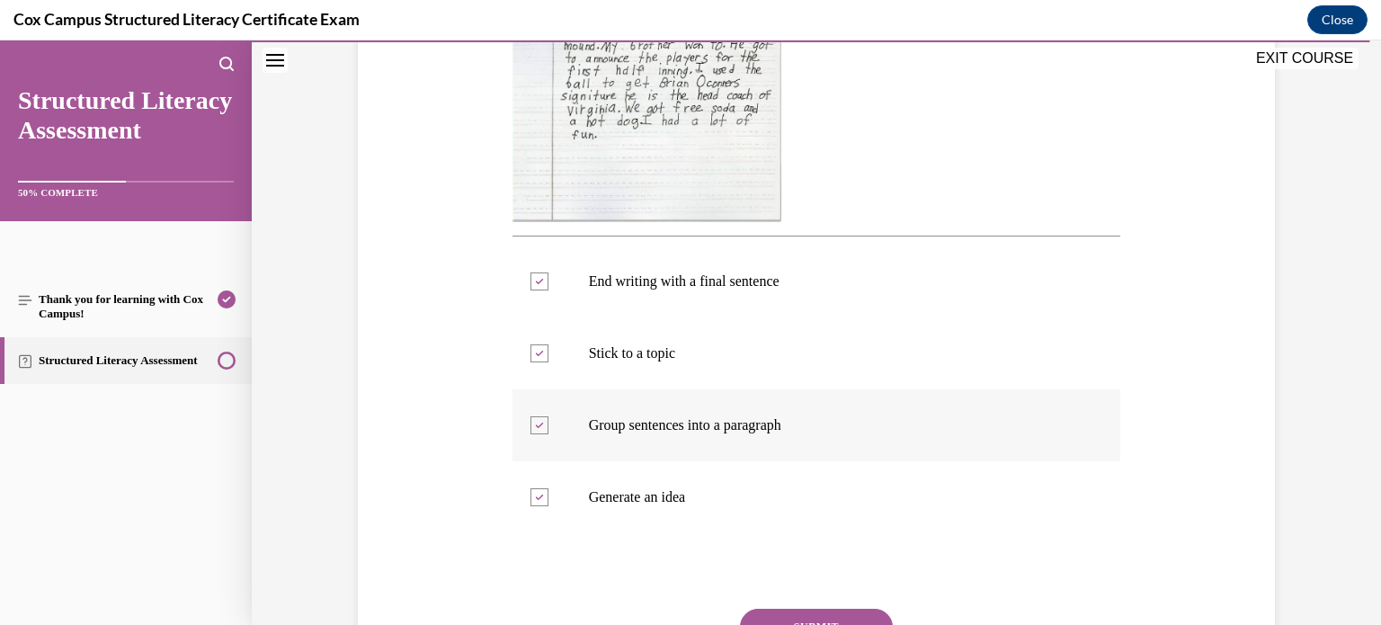
scroll to position [557, 0]
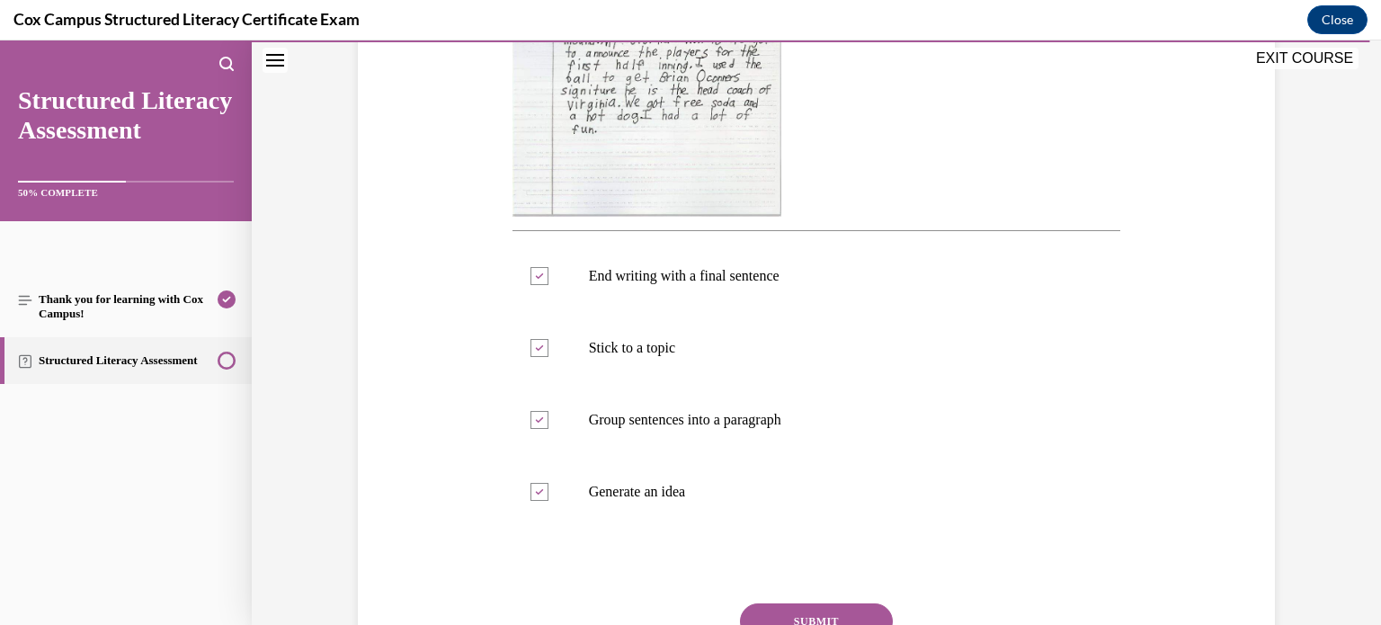
click at [784, 608] on button "SUBMIT" at bounding box center [816, 621] width 153 height 36
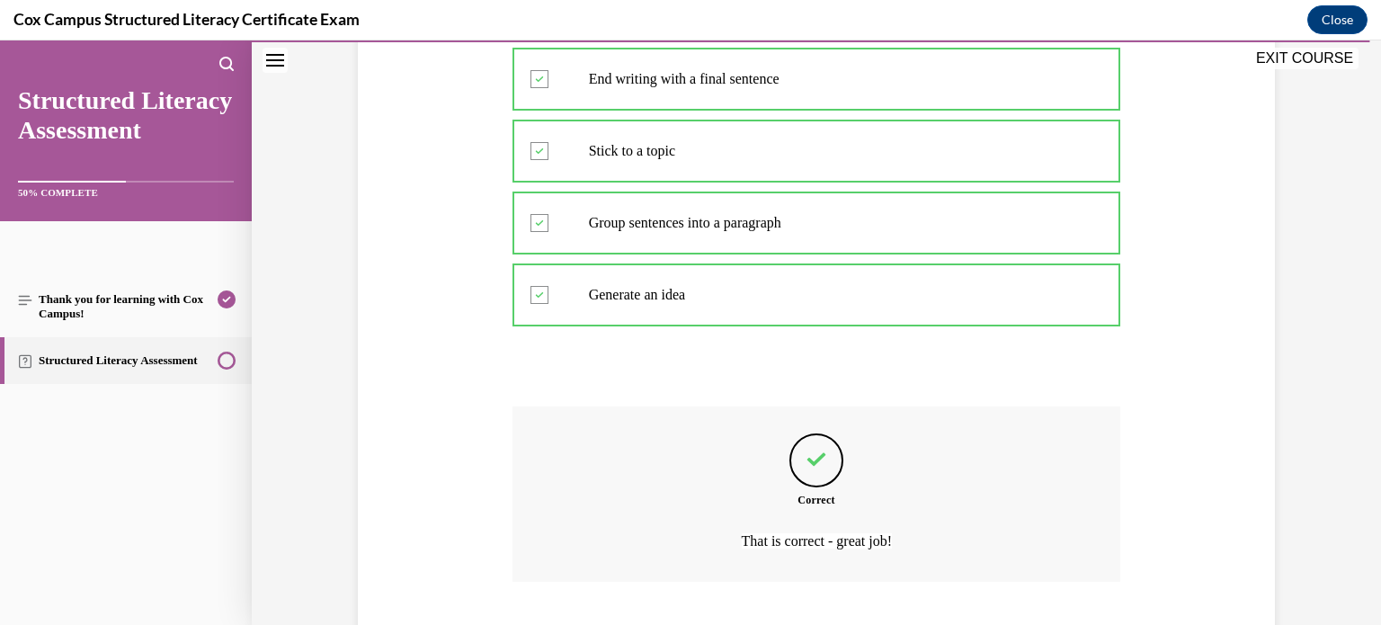
scroll to position [866, 0]
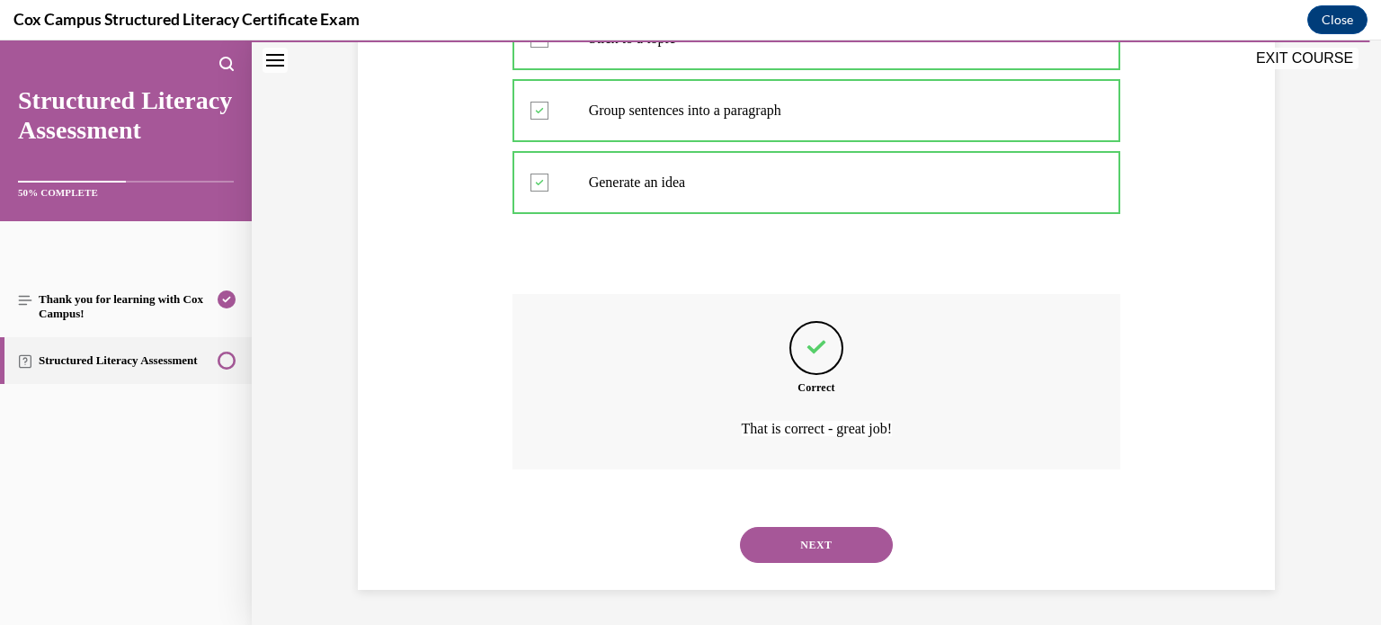
click at [805, 569] on div "NEXT" at bounding box center [816, 545] width 608 height 72
click at [812, 554] on button "NEXT" at bounding box center [816, 545] width 153 height 36
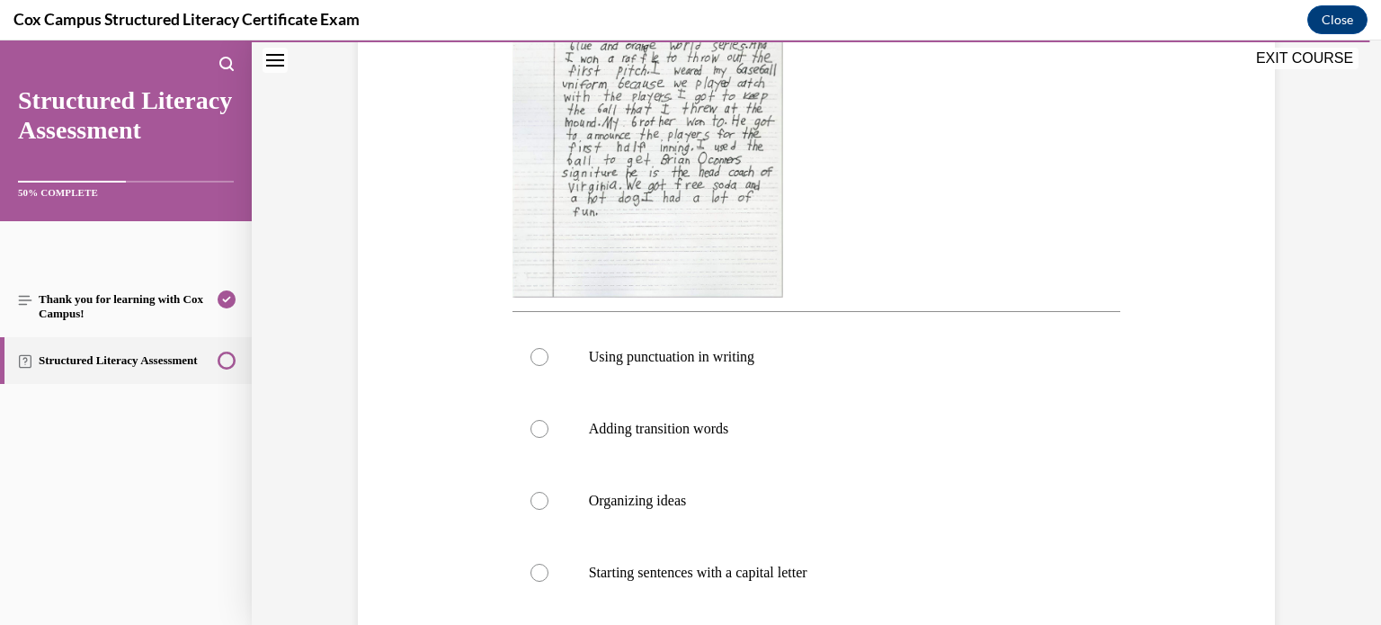
scroll to position [477, 0]
click at [735, 450] on label "Adding transition words" at bounding box center [816, 428] width 608 height 72
click at [548, 437] on input "Adding transition words" at bounding box center [539, 428] width 18 height 18
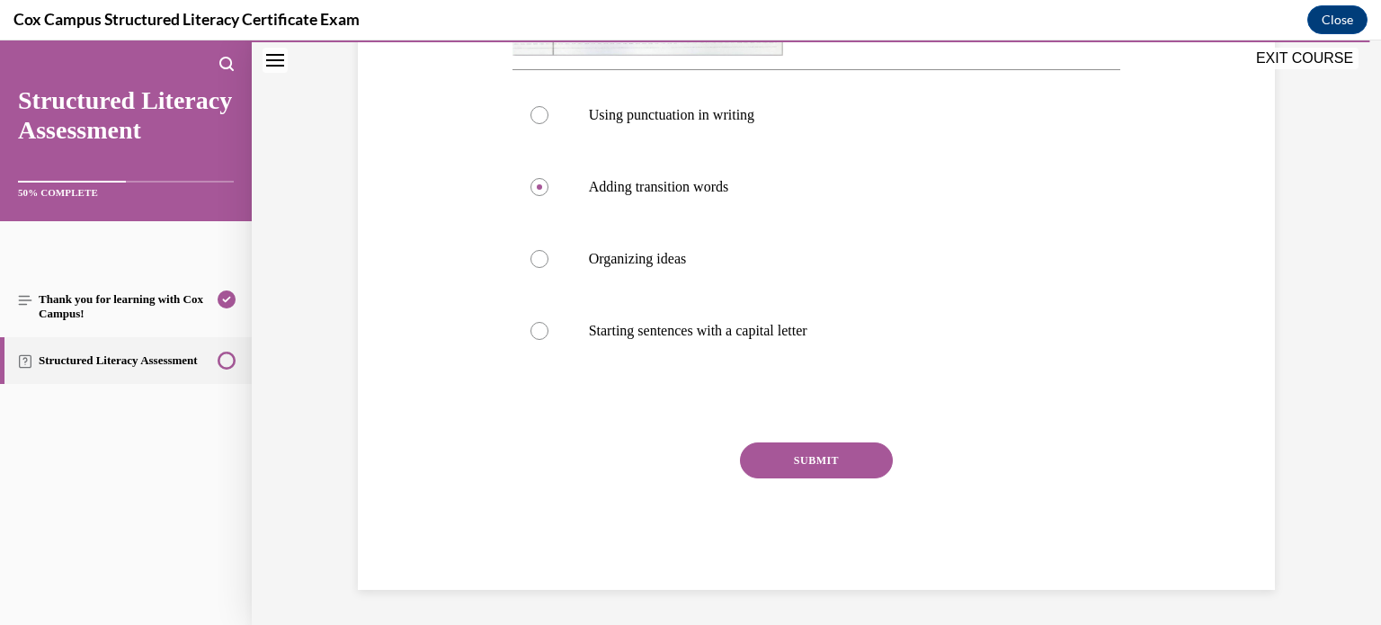
click at [807, 450] on button "SUBMIT" at bounding box center [816, 460] width 153 height 36
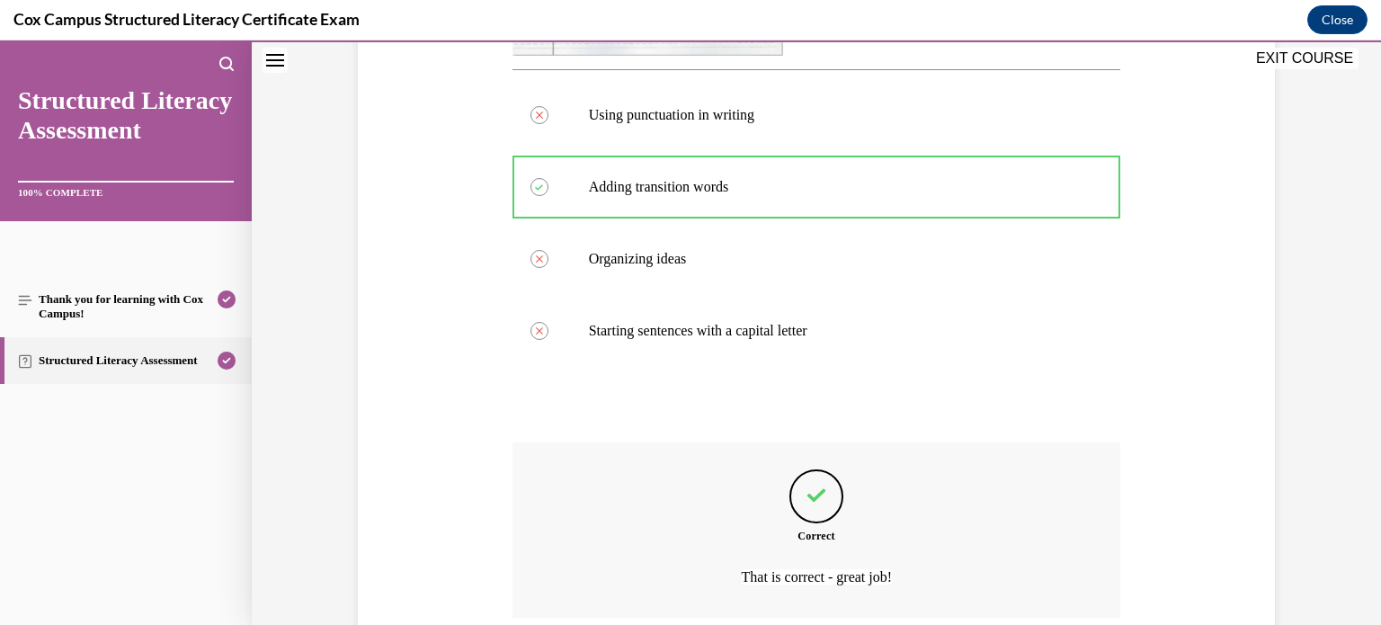
scroll to position [866, 0]
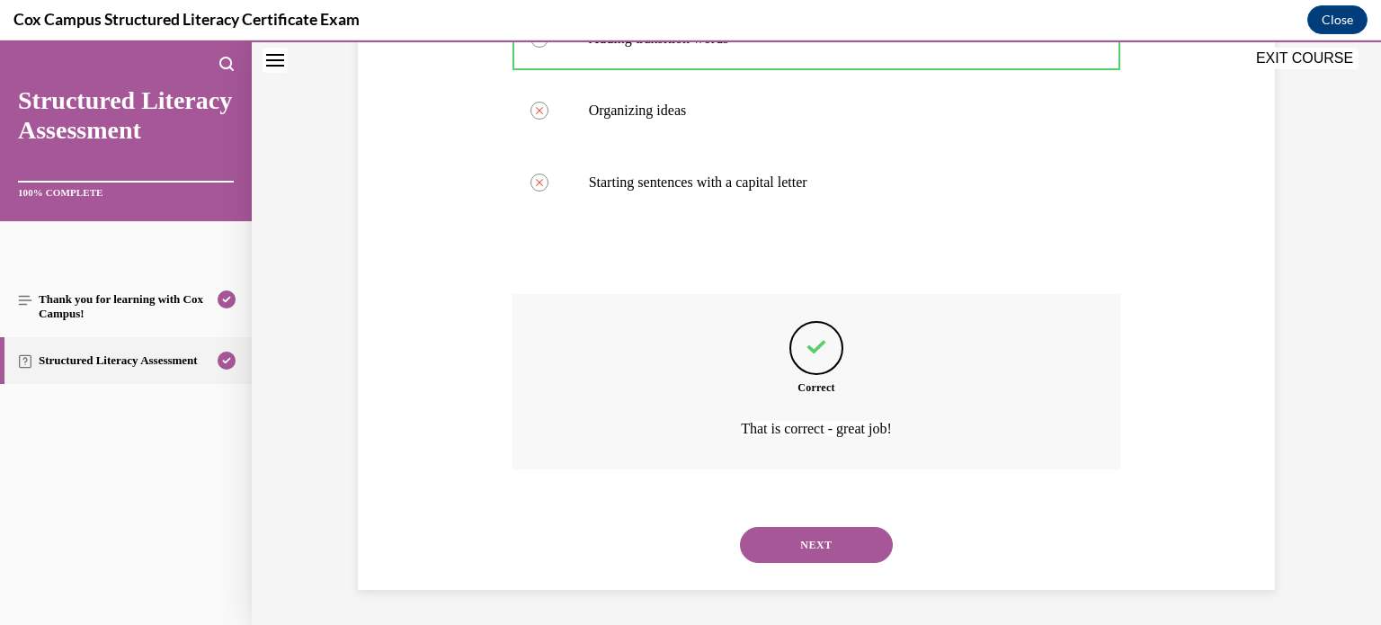
click at [817, 537] on button "NEXT" at bounding box center [816, 545] width 153 height 36
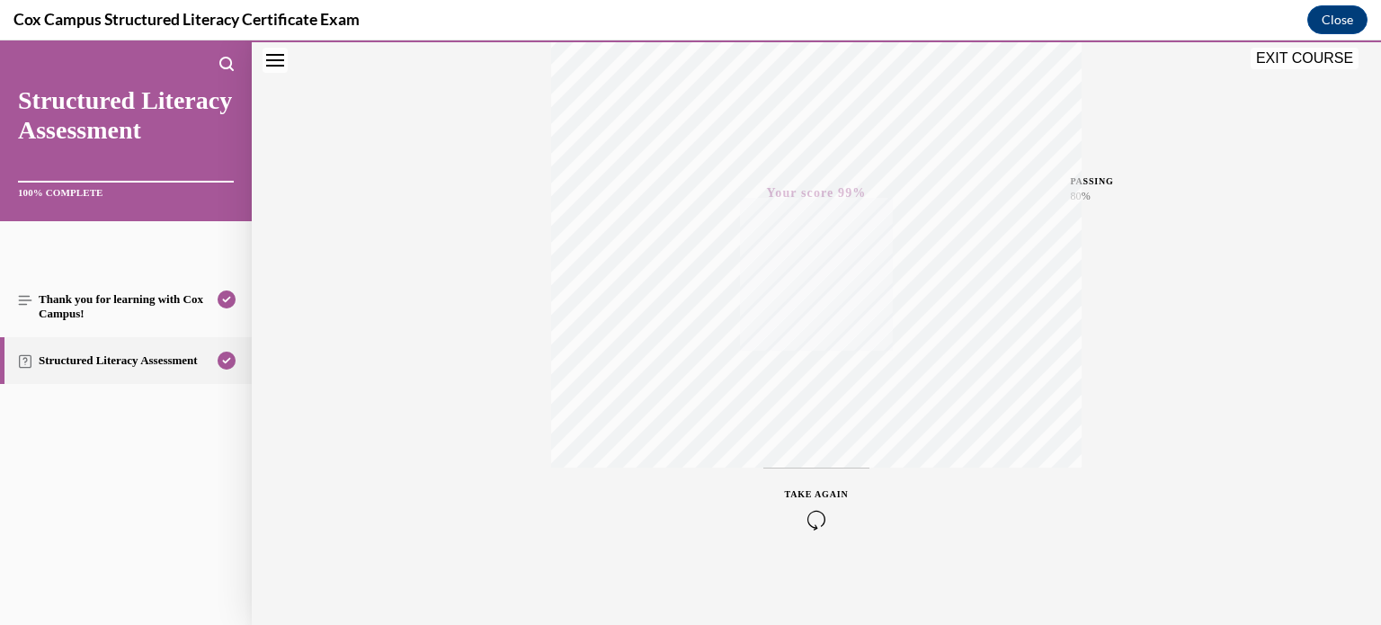
scroll to position [336, 0]
click at [1268, 58] on button "EXIT COURSE" at bounding box center [1304, 59] width 108 height 22
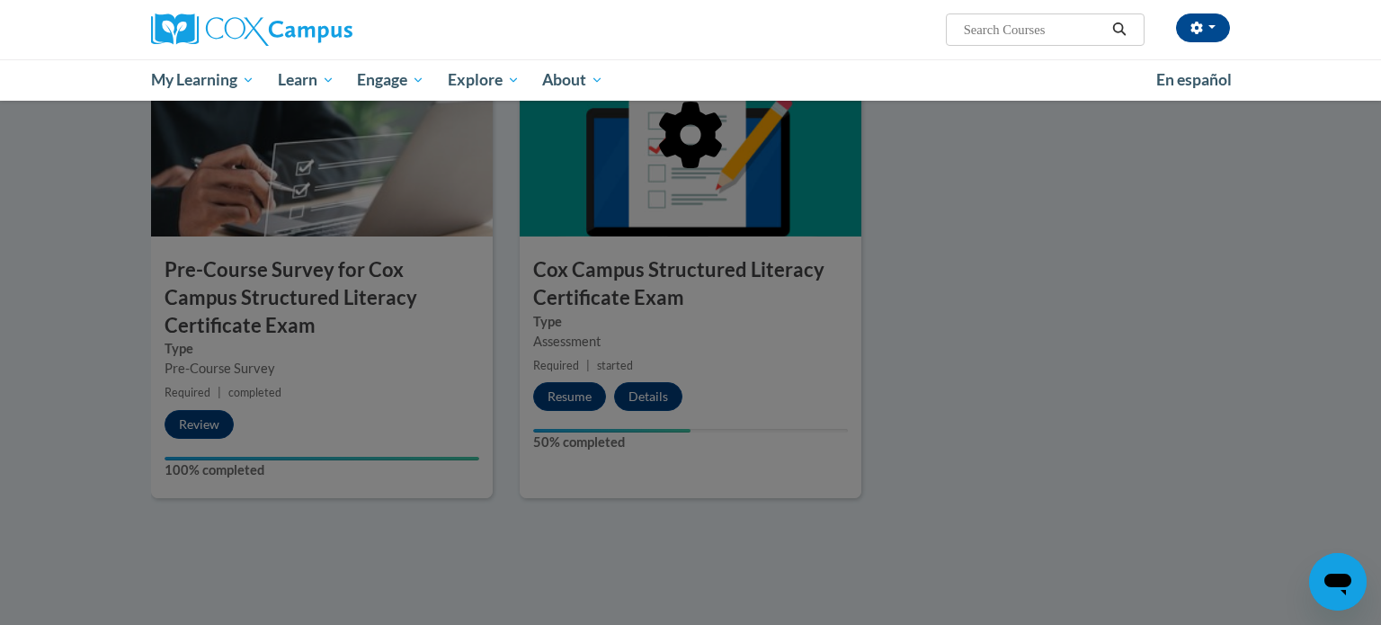
click at [1268, 58] on div "Tanya Roberts (America/Chicago UTC-05:00) My Profile Inbox My Transcripts Log O…" at bounding box center [690, 50] width 1381 height 101
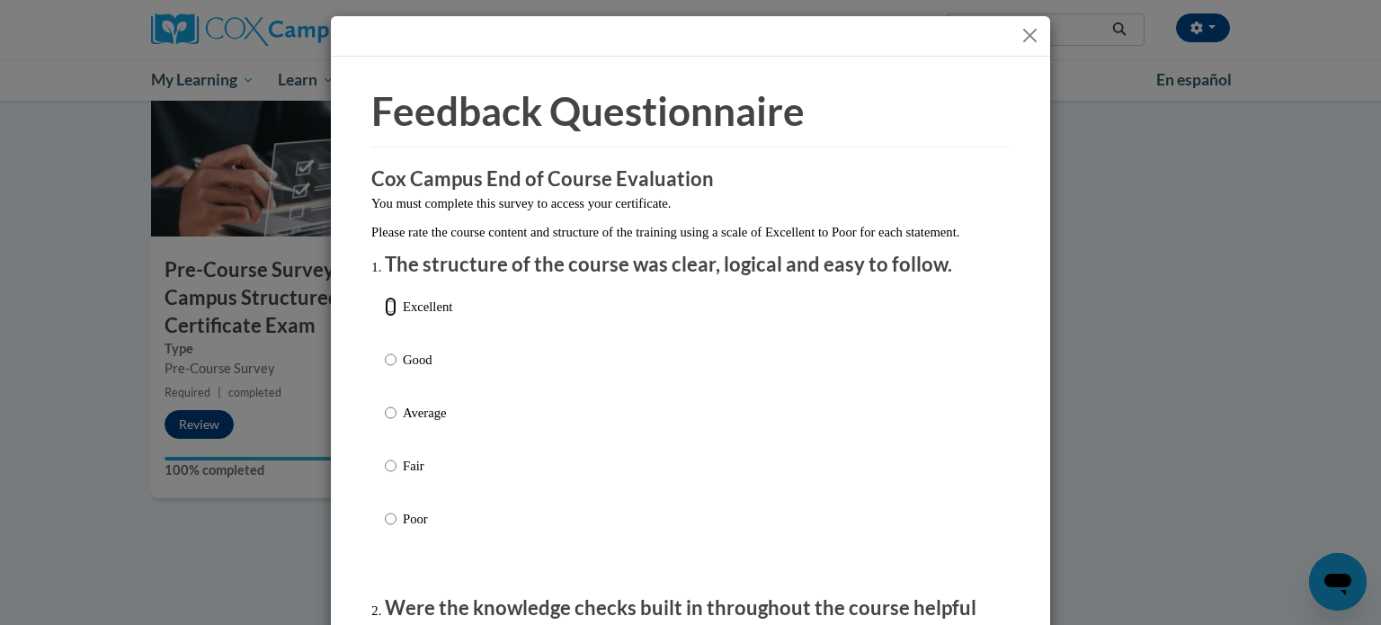
click at [389, 316] on input "Excellent" at bounding box center [391, 307] width 12 height 20
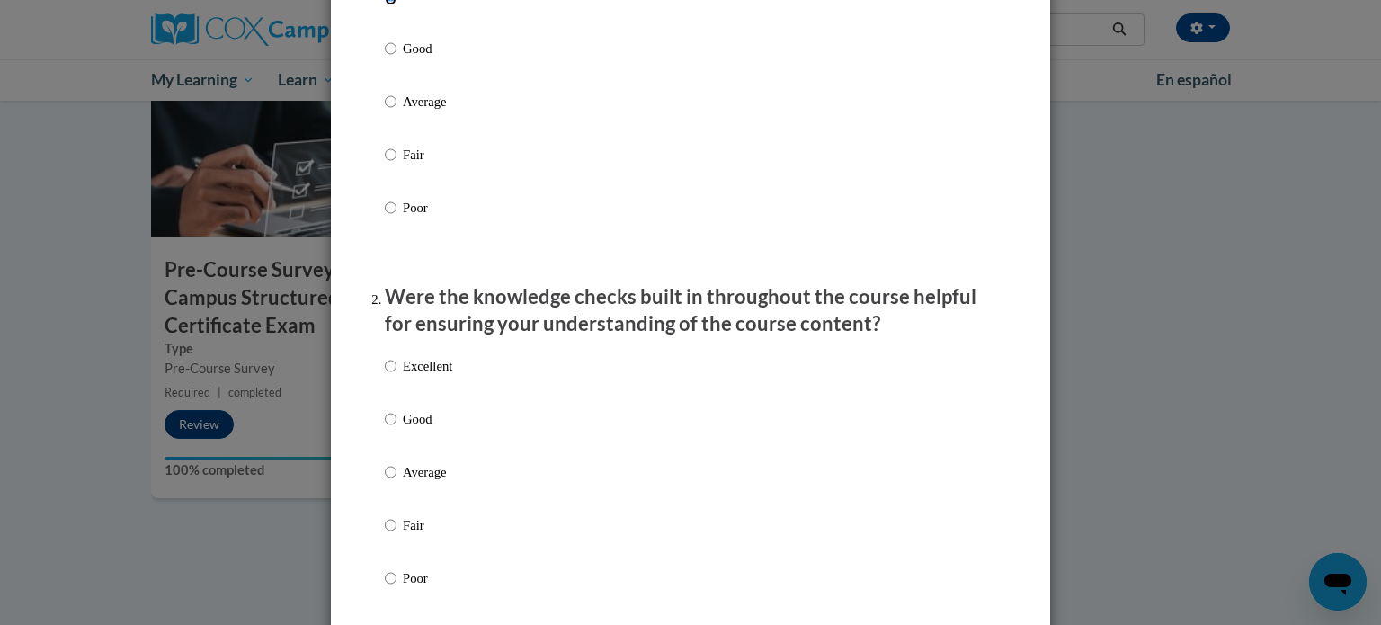
scroll to position [312, 0]
click at [393, 375] on input "Excellent" at bounding box center [391, 365] width 12 height 20
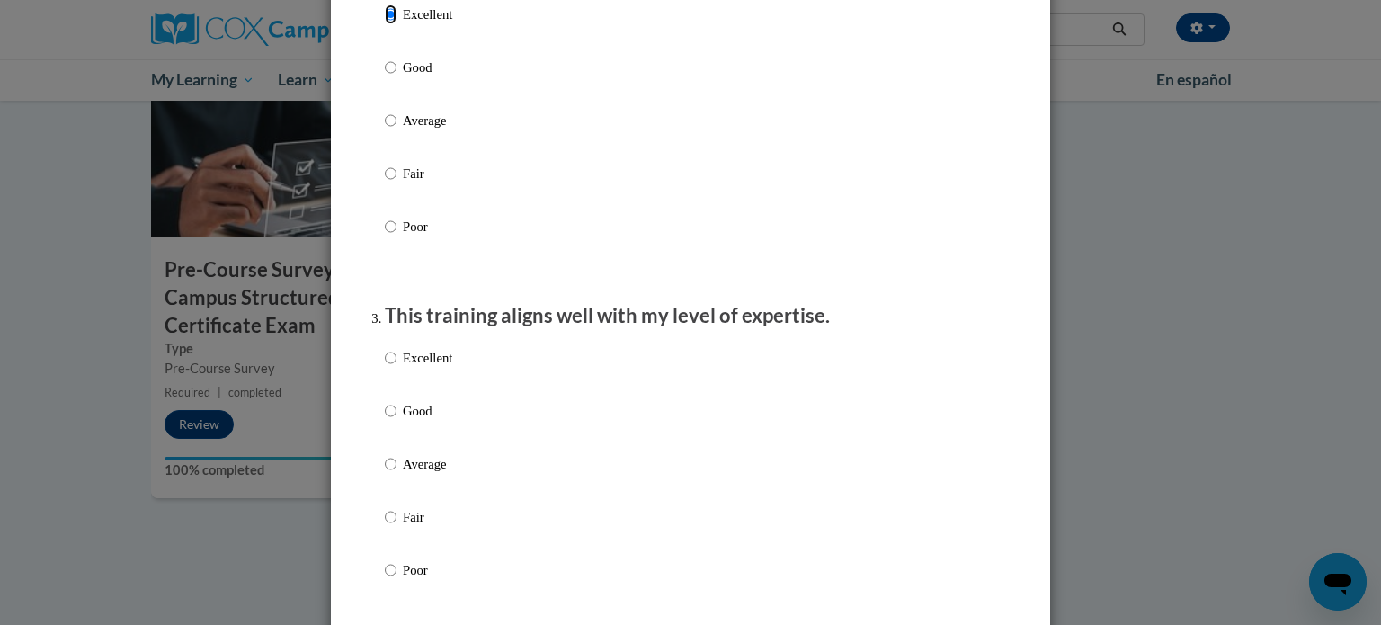
scroll to position [662, 0]
click at [391, 422] on input "Good" at bounding box center [391, 412] width 12 height 20
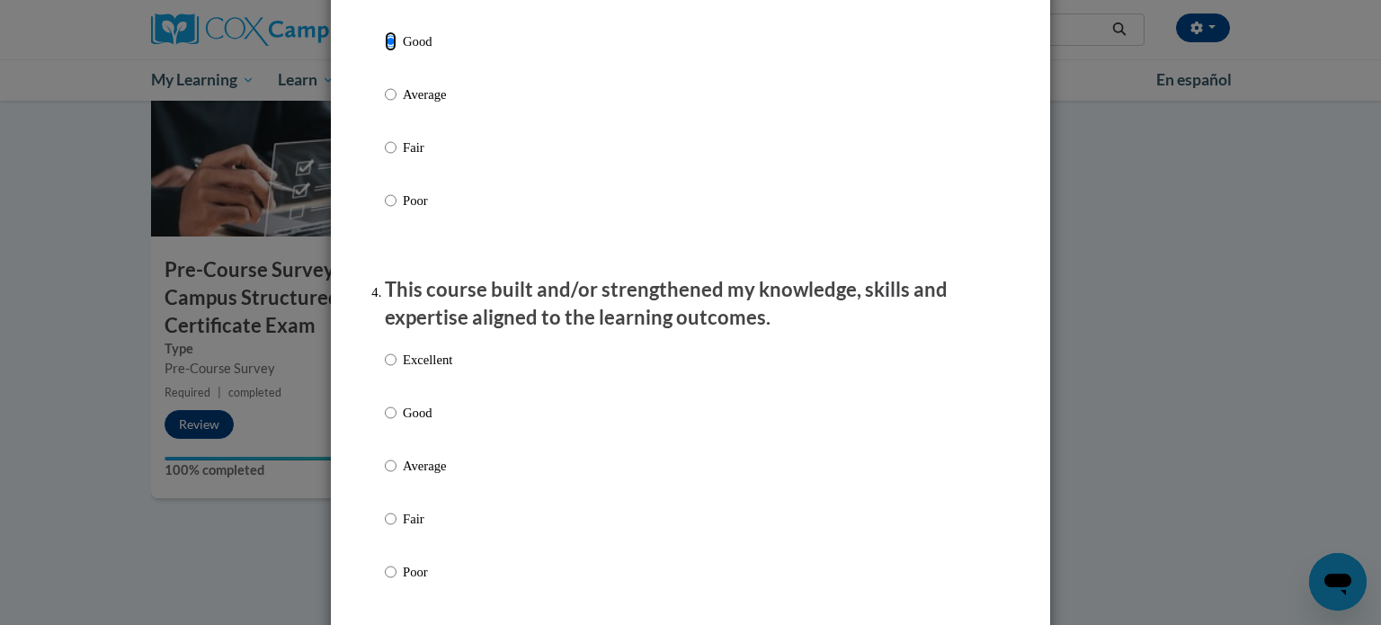
scroll to position [1039, 0]
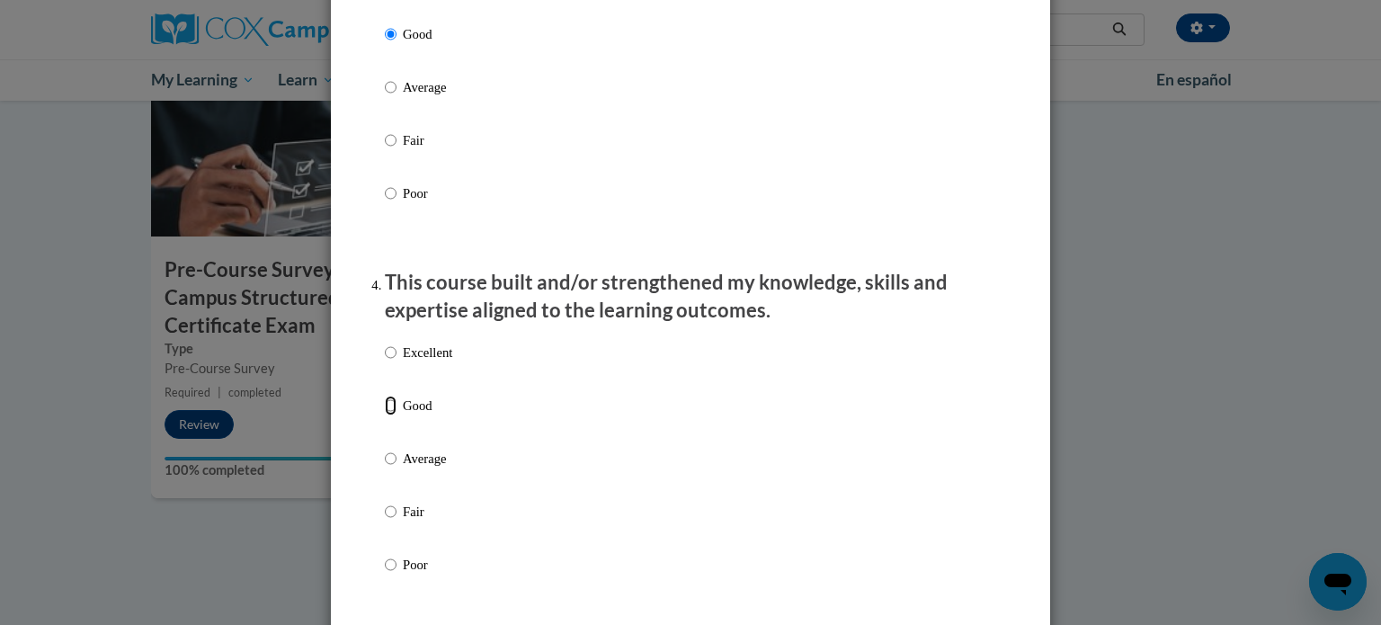
click at [391, 415] on input "Good" at bounding box center [391, 405] width 12 height 20
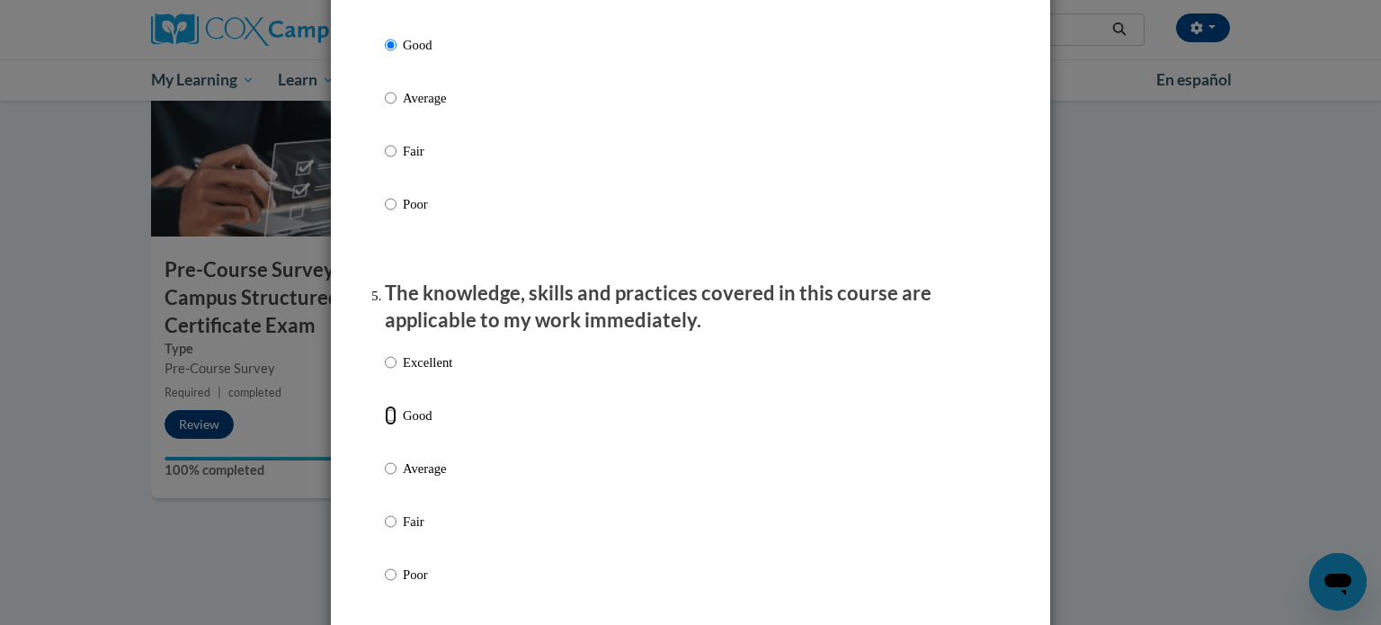
click at [391, 425] on input "Good" at bounding box center [391, 415] width 12 height 20
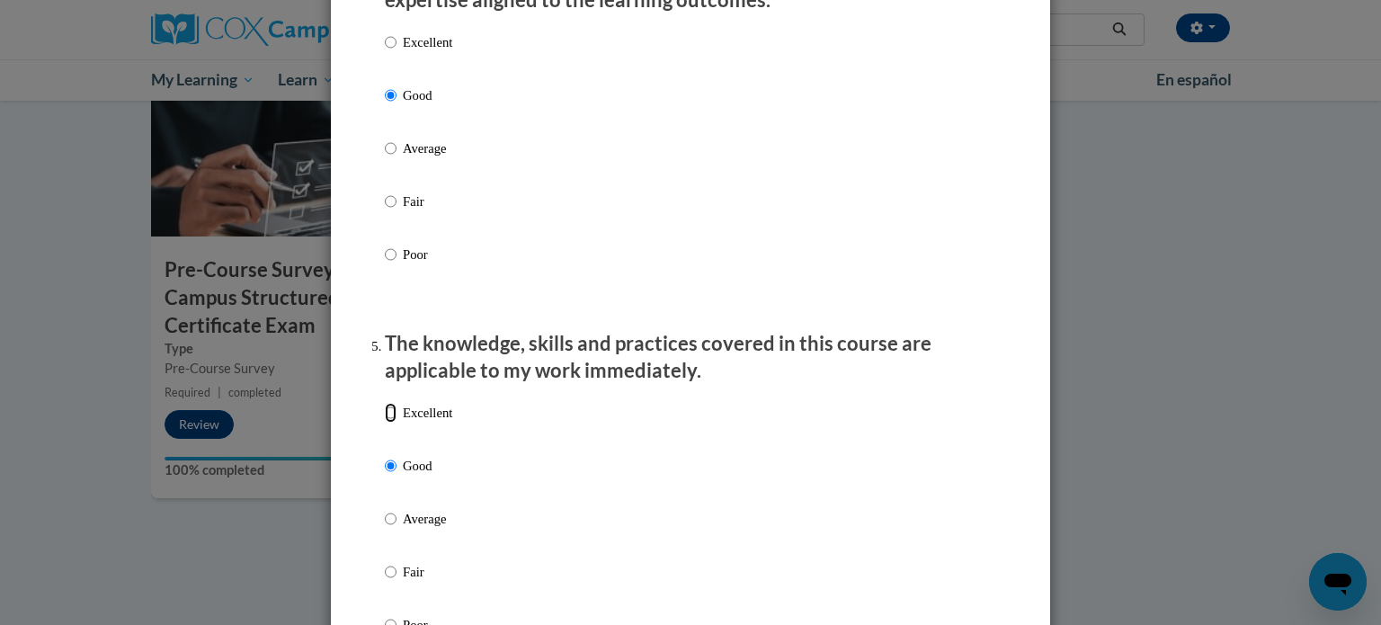
click at [391, 422] on input "Excellent" at bounding box center [391, 413] width 12 height 20
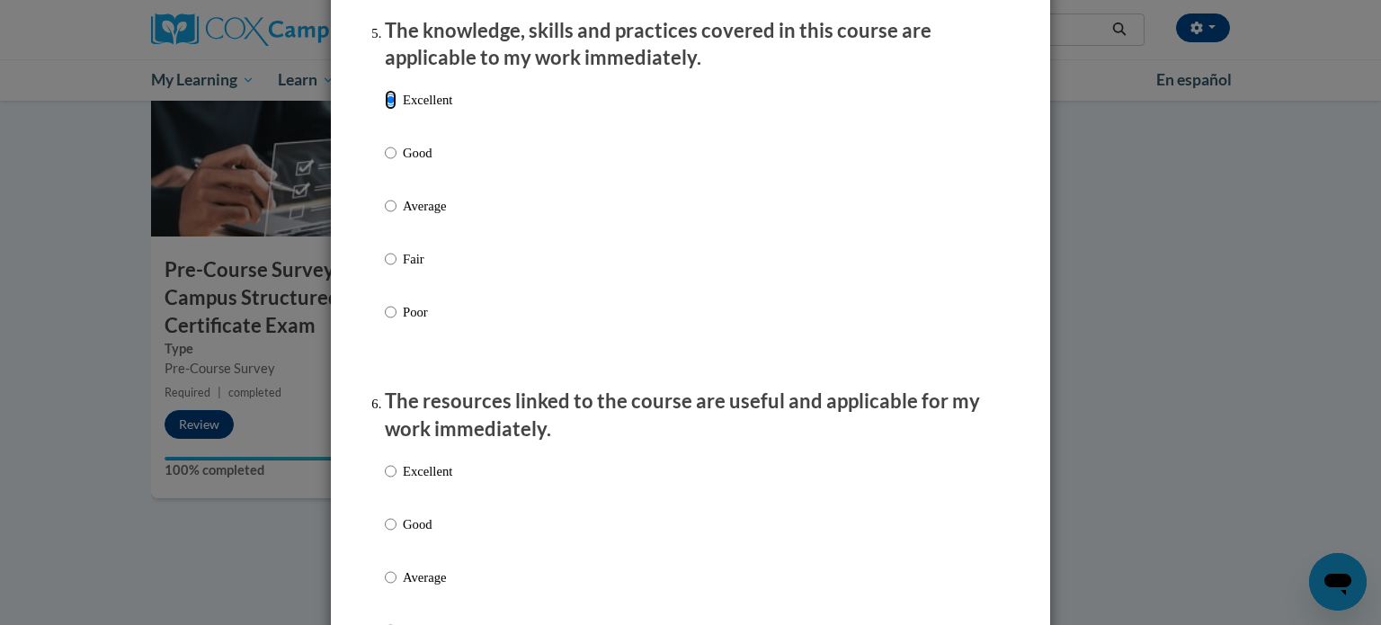
scroll to position [1645, 0]
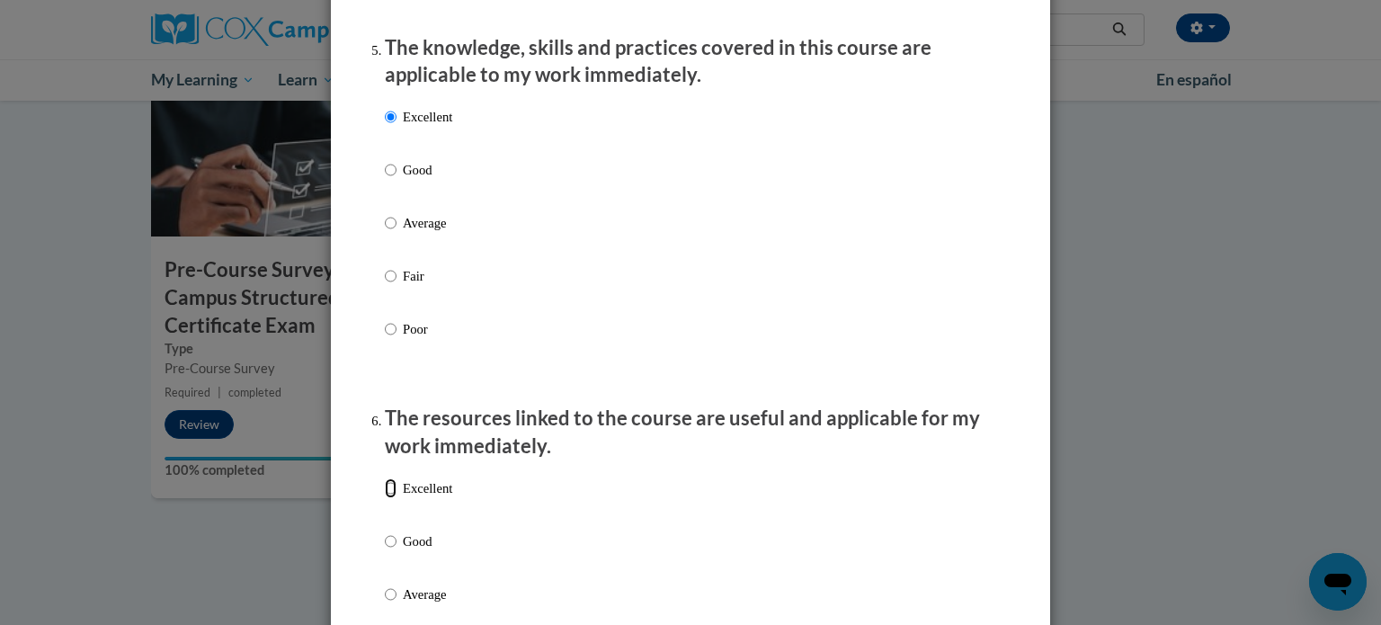
click at [388, 498] on input "Excellent" at bounding box center [391, 488] width 12 height 20
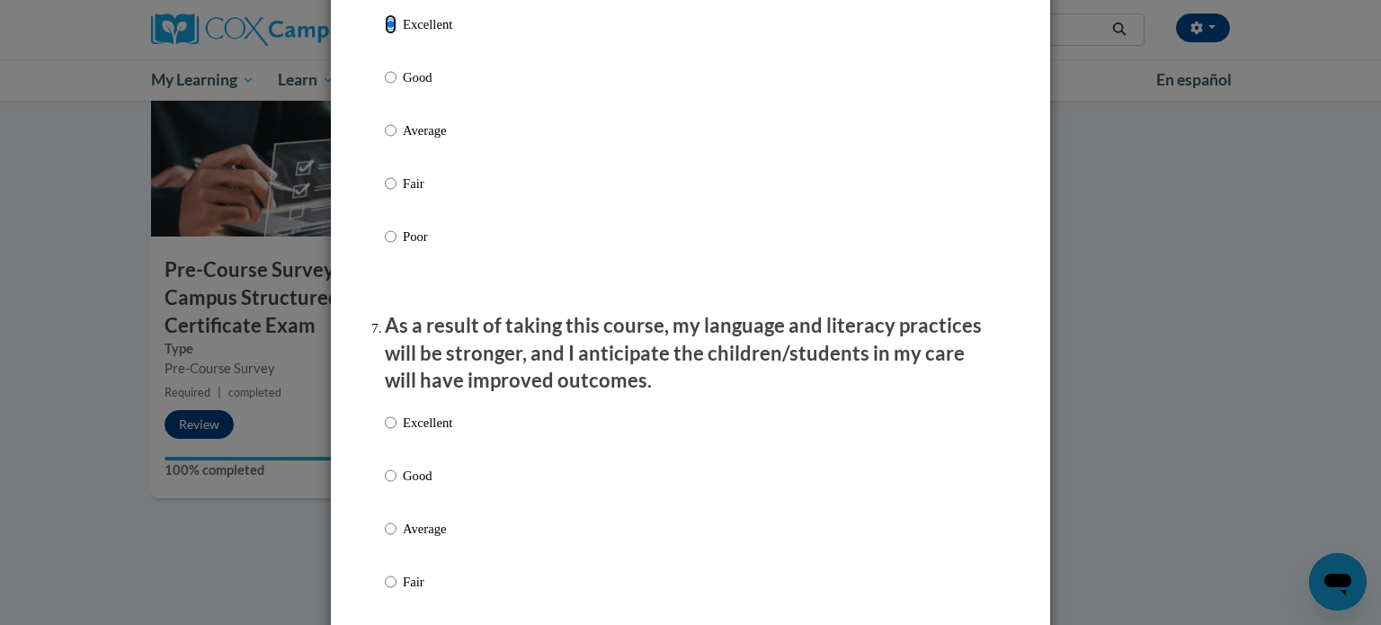
scroll to position [2108, 0]
click at [445, 514] on label "Good" at bounding box center [418, 490] width 67 height 49
click at [396, 486] on input "Good" at bounding box center [391, 476] width 12 height 20
click at [397, 440] on label "Excellent" at bounding box center [418, 437] width 67 height 49
click at [396, 433] on input "Excellent" at bounding box center [391, 423] width 12 height 20
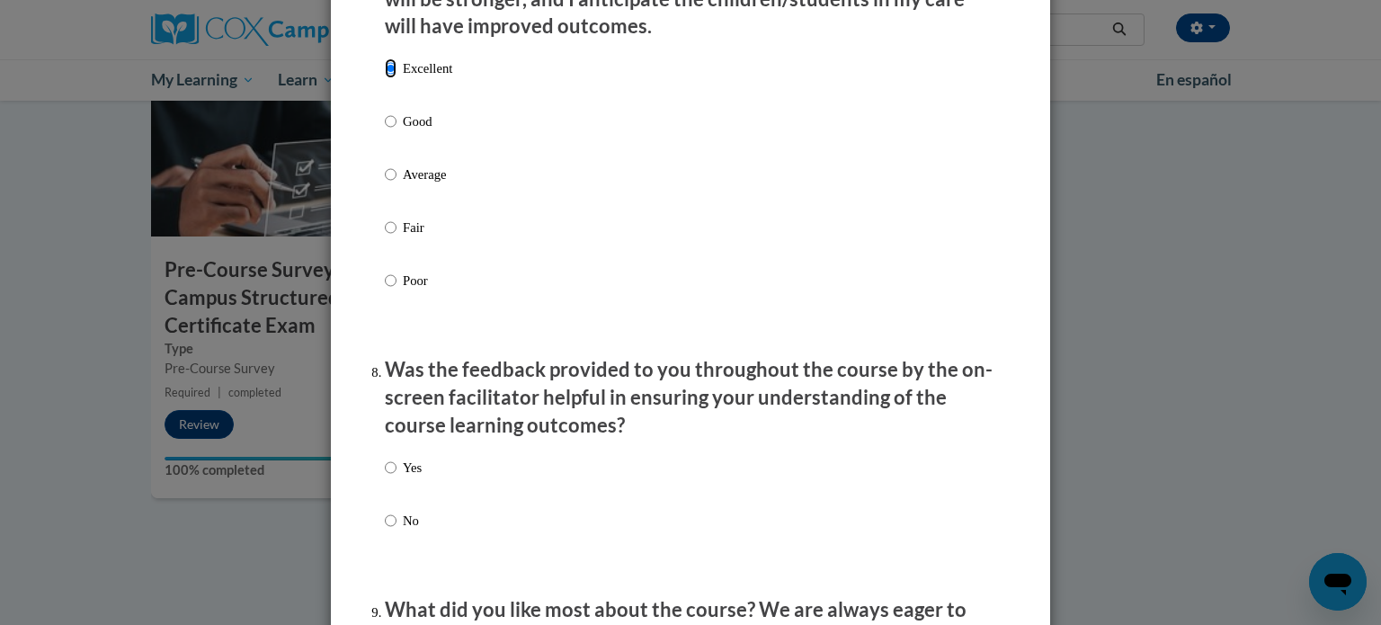
scroll to position [2463, 0]
click at [390, 477] on input "Yes" at bounding box center [391, 467] width 12 height 20
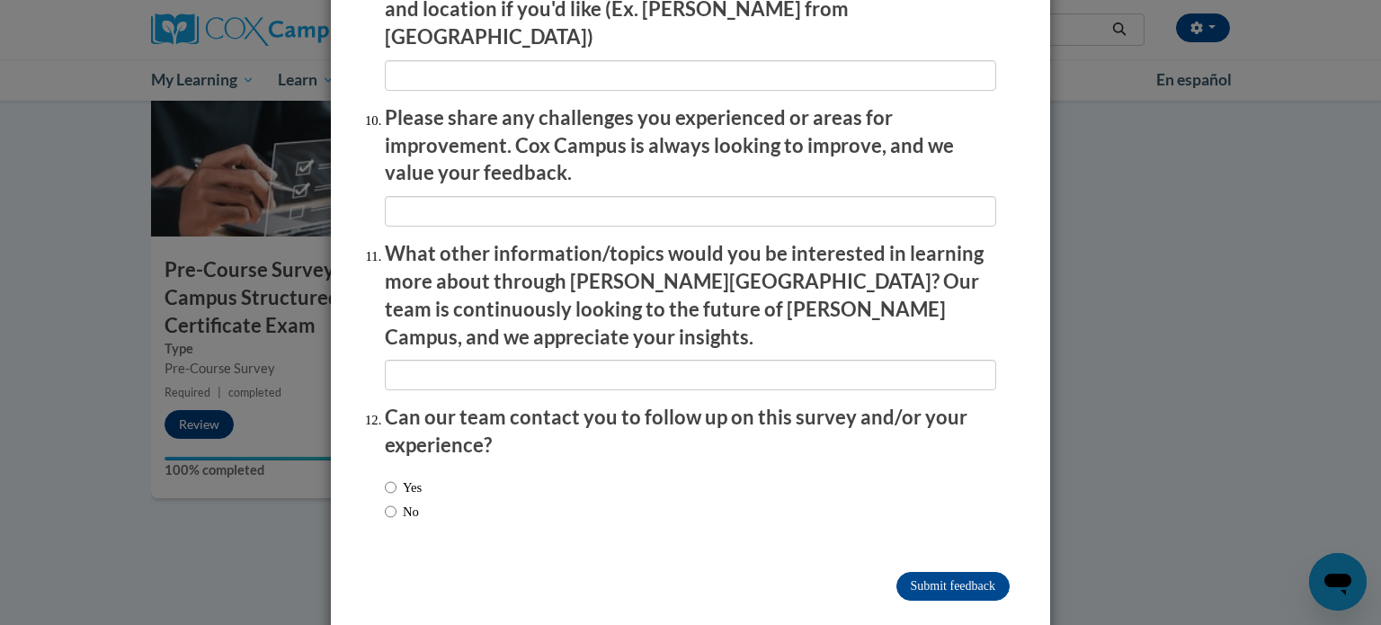
scroll to position [3116, 0]
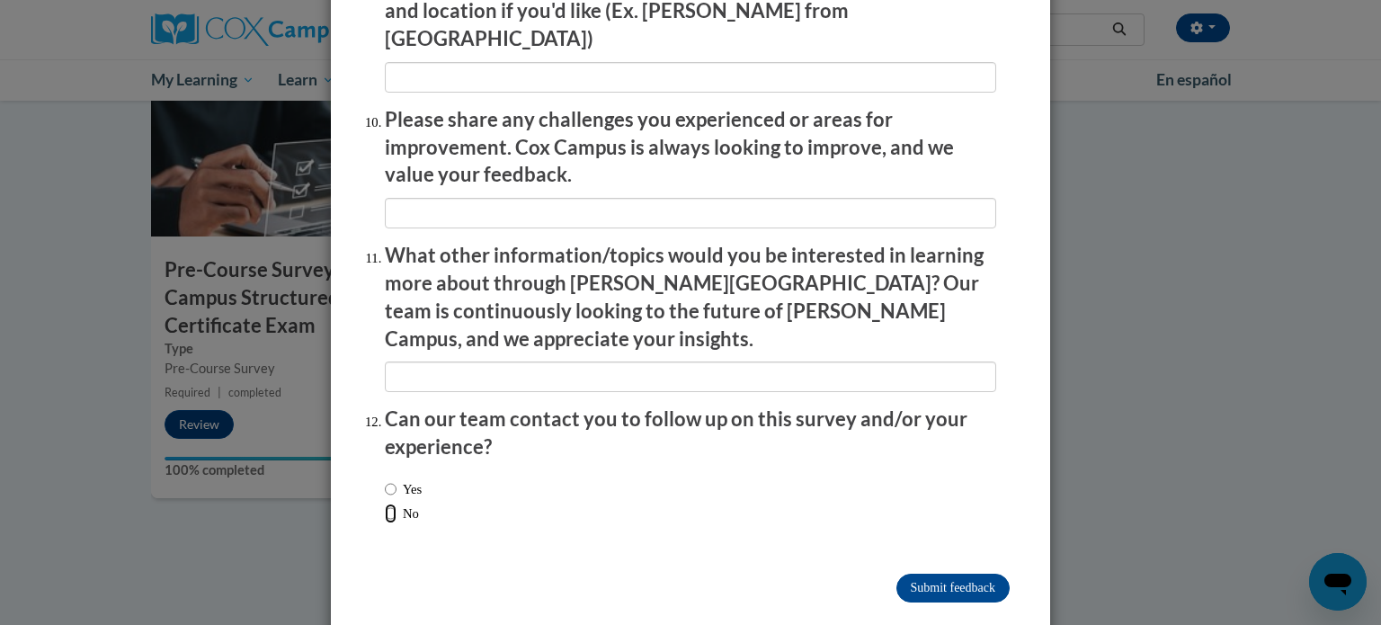
click at [386, 503] on input "No" at bounding box center [391, 513] width 12 height 20
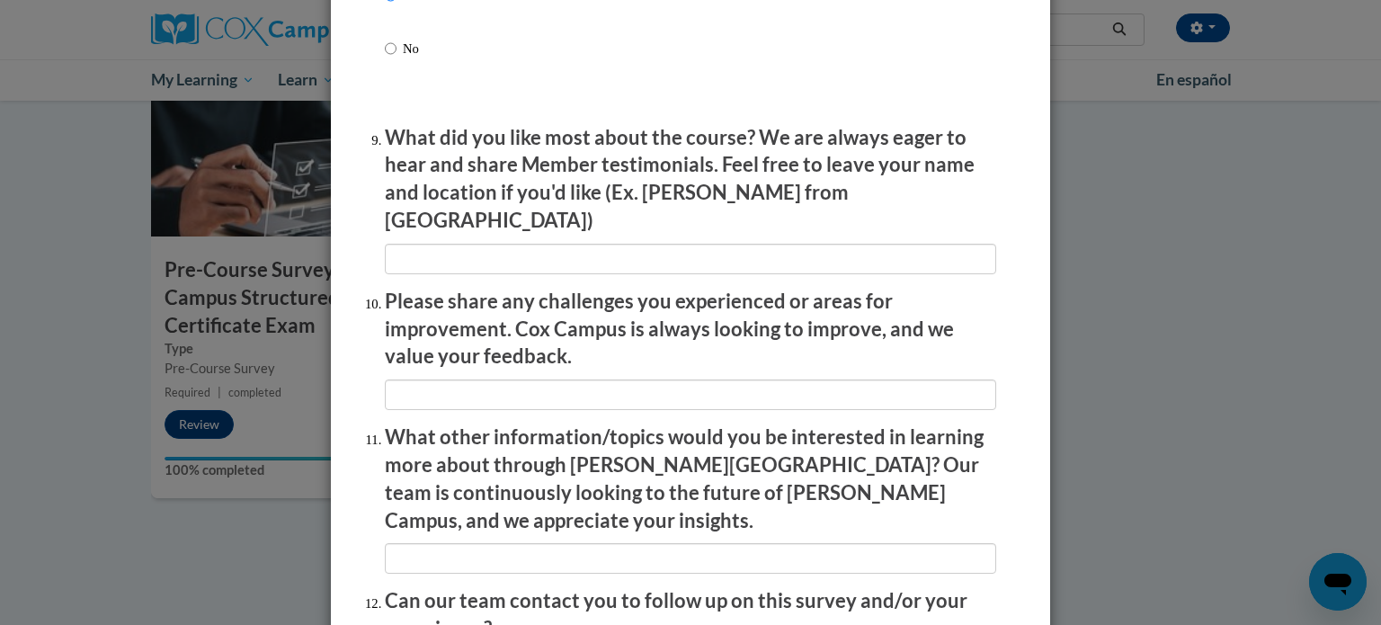
scroll to position [2934, 0]
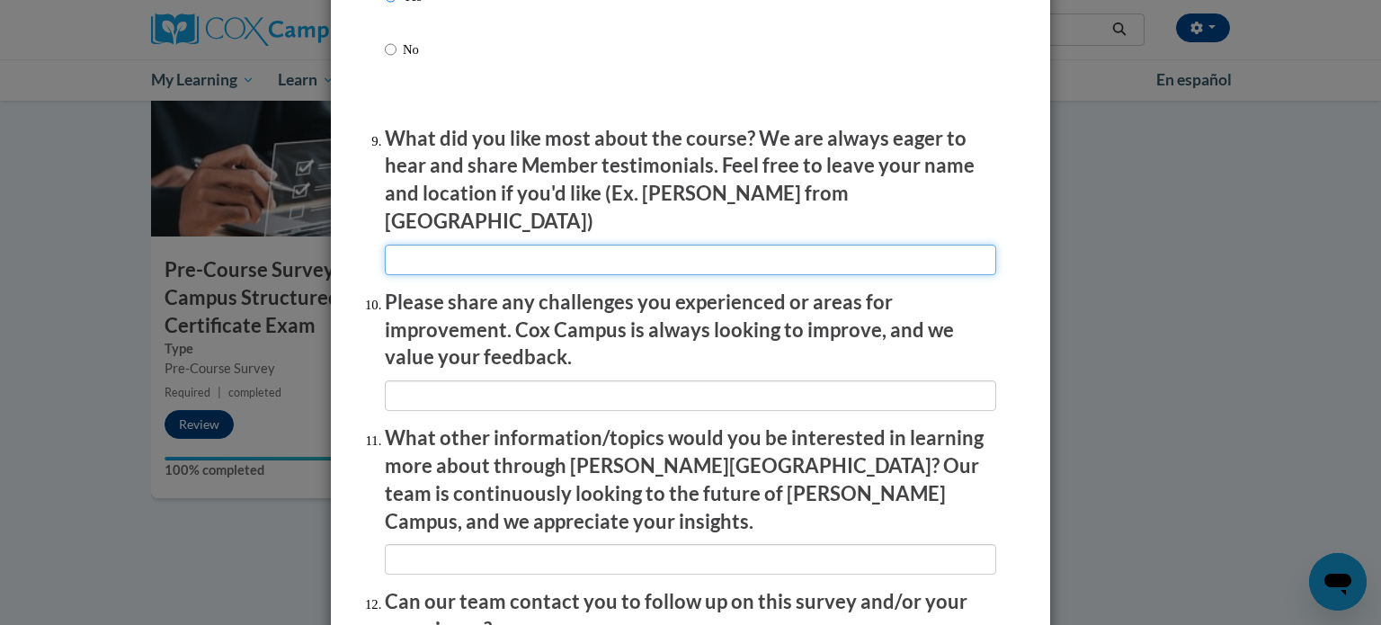
click at [481, 259] on input "textbox" at bounding box center [690, 259] width 611 height 31
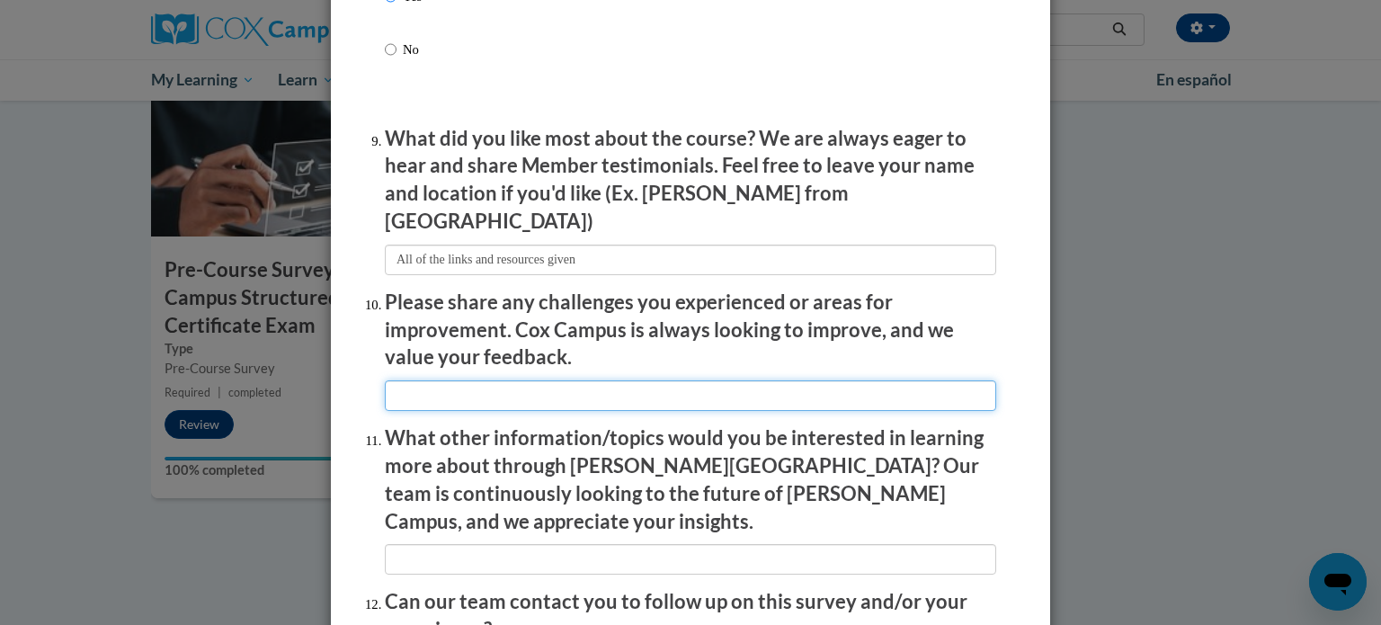
click at [462, 387] on input "textbox" at bounding box center [690, 395] width 611 height 31
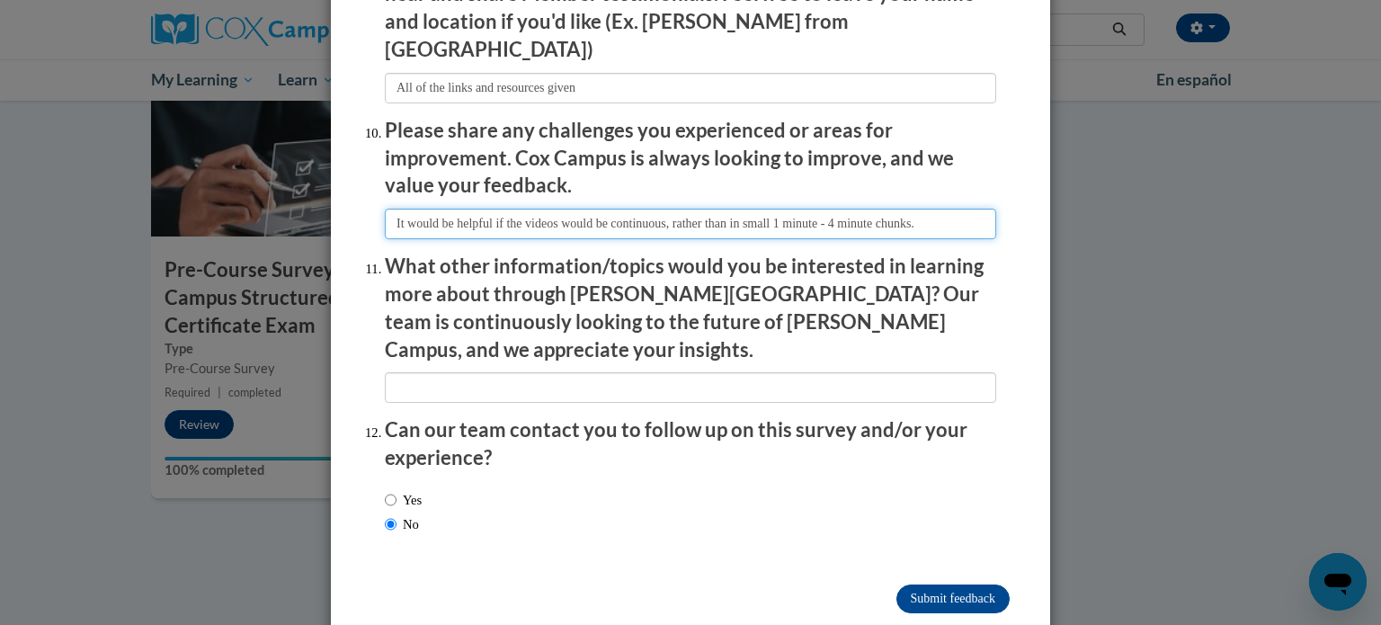
scroll to position [3118, 0]
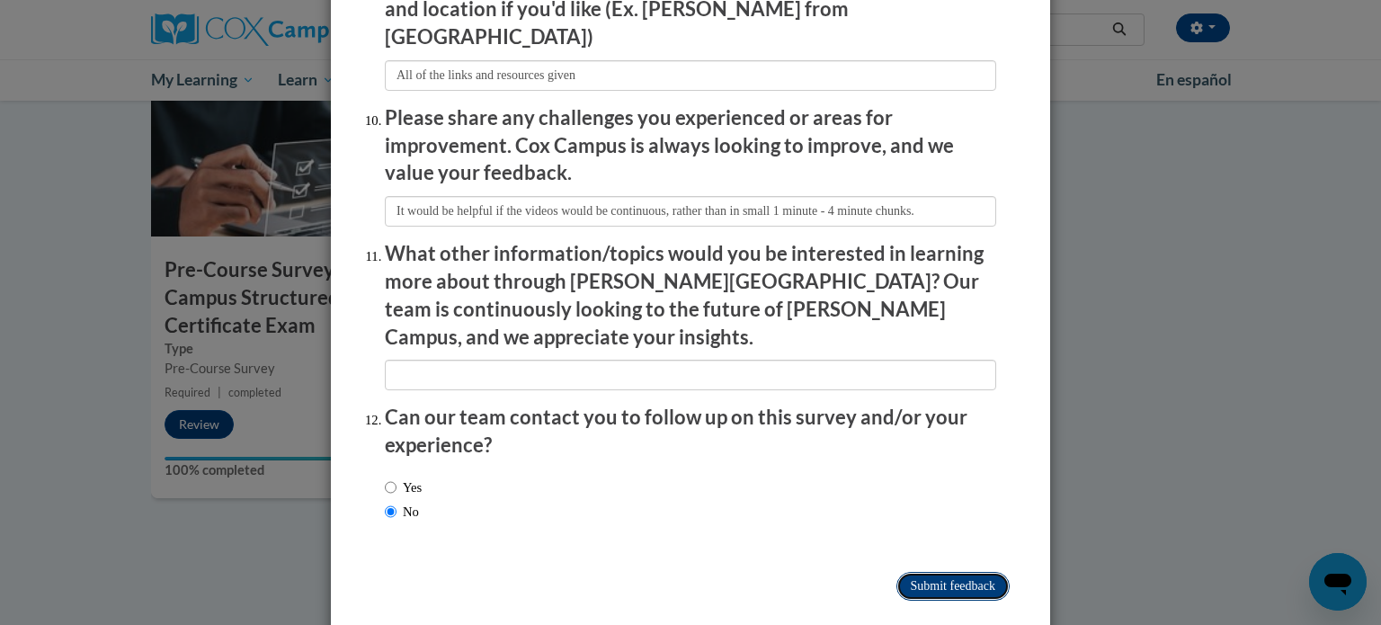
click at [929, 572] on input "Submit feedback" at bounding box center [952, 586] width 113 height 29
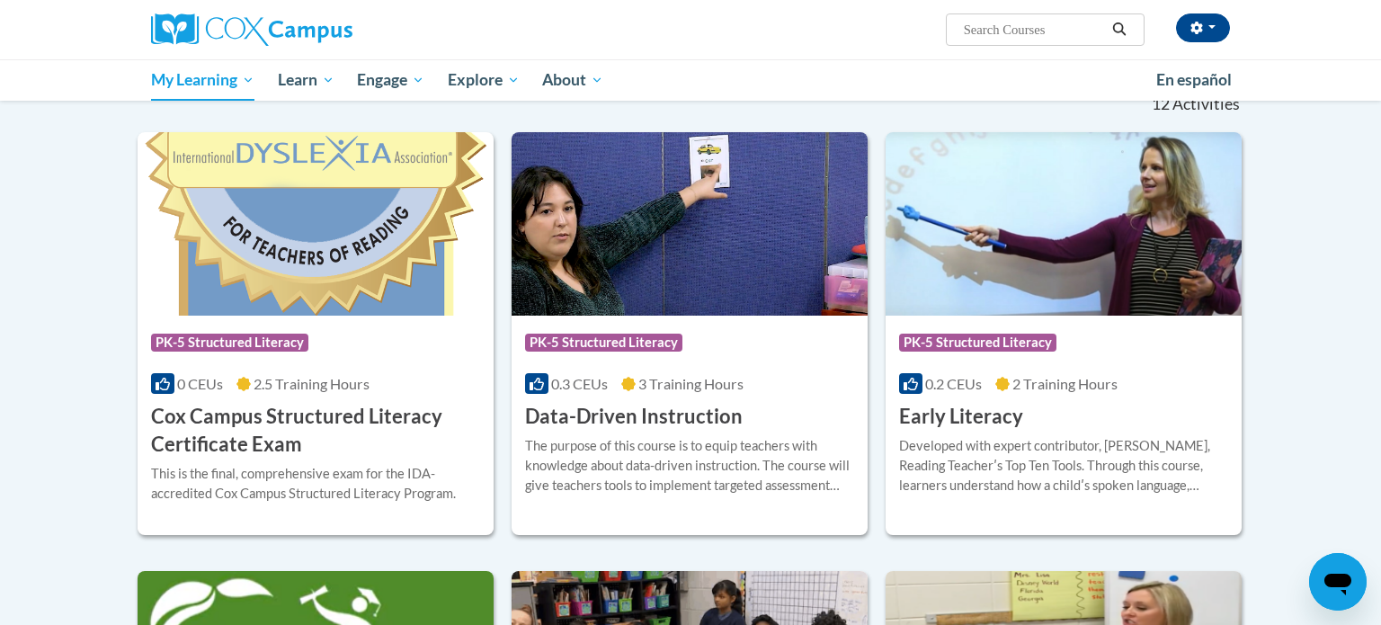
scroll to position [298, 0]
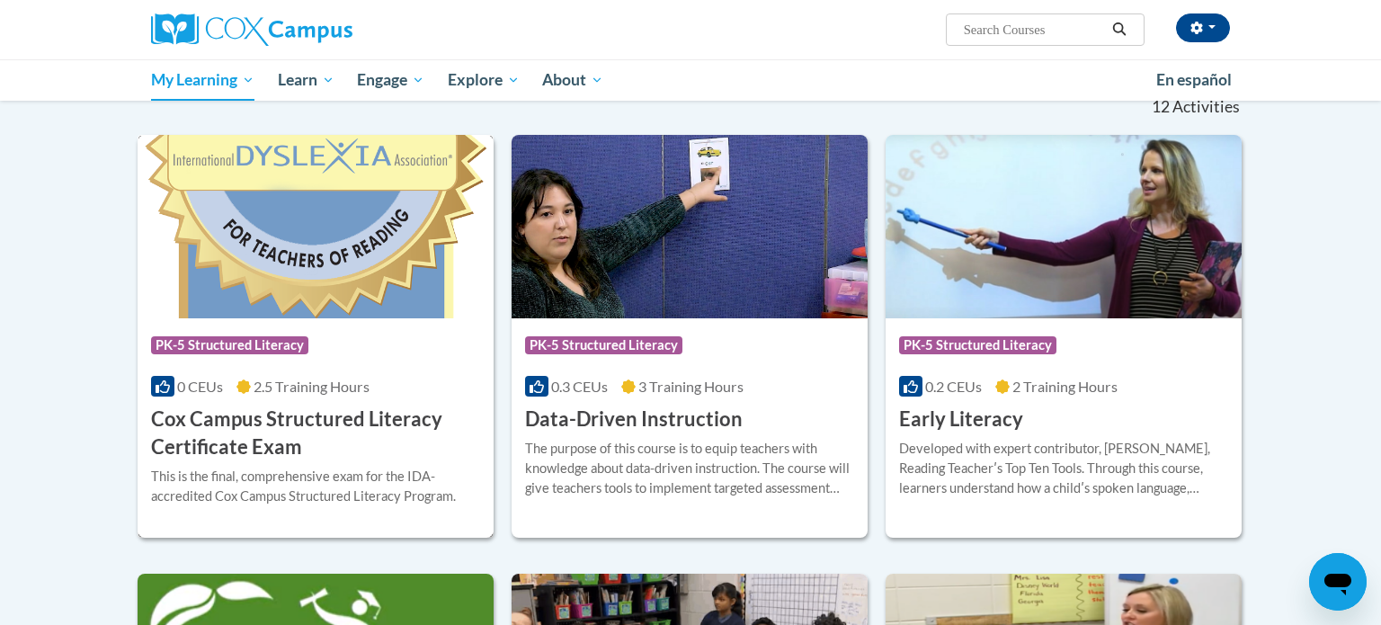
click at [306, 288] on img at bounding box center [316, 226] width 356 height 183
